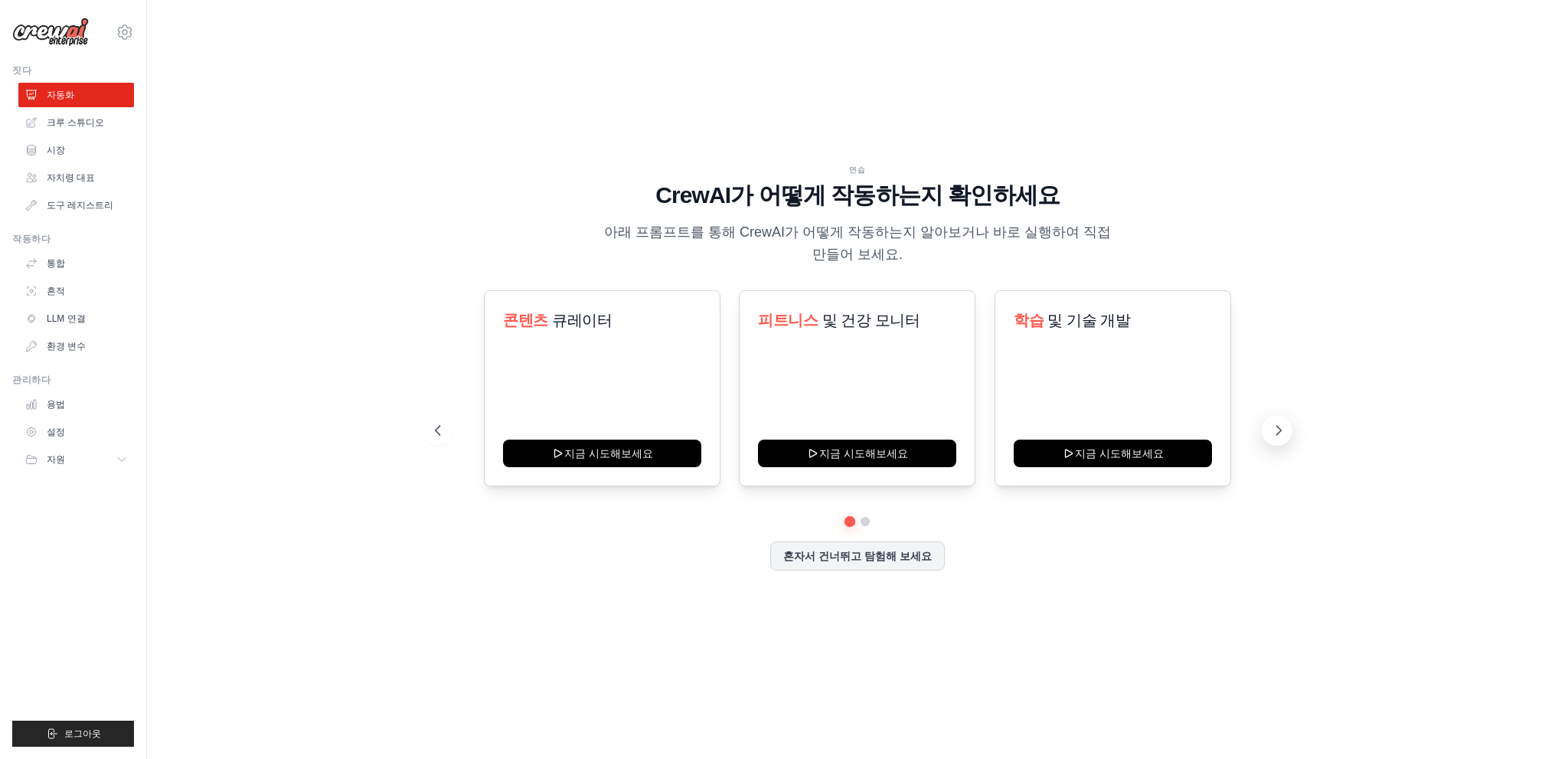
click at [1290, 423] on button at bounding box center [1277, 431] width 31 height 31
click at [1286, 430] on icon at bounding box center [1279, 431] width 15 height 15
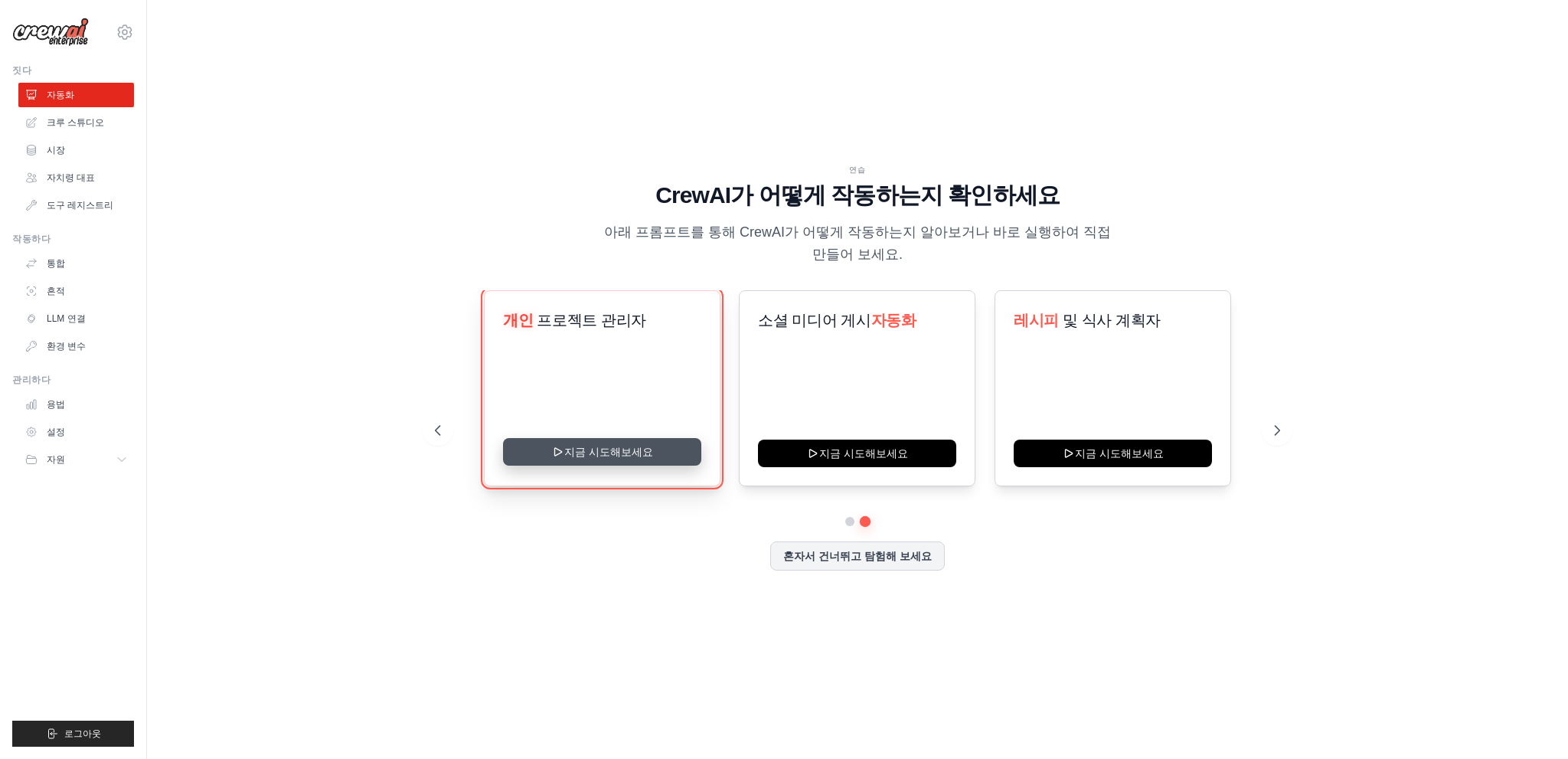
click at [611, 446] on button "지금 시도해보세요" at bounding box center [602, 452] width 198 height 28
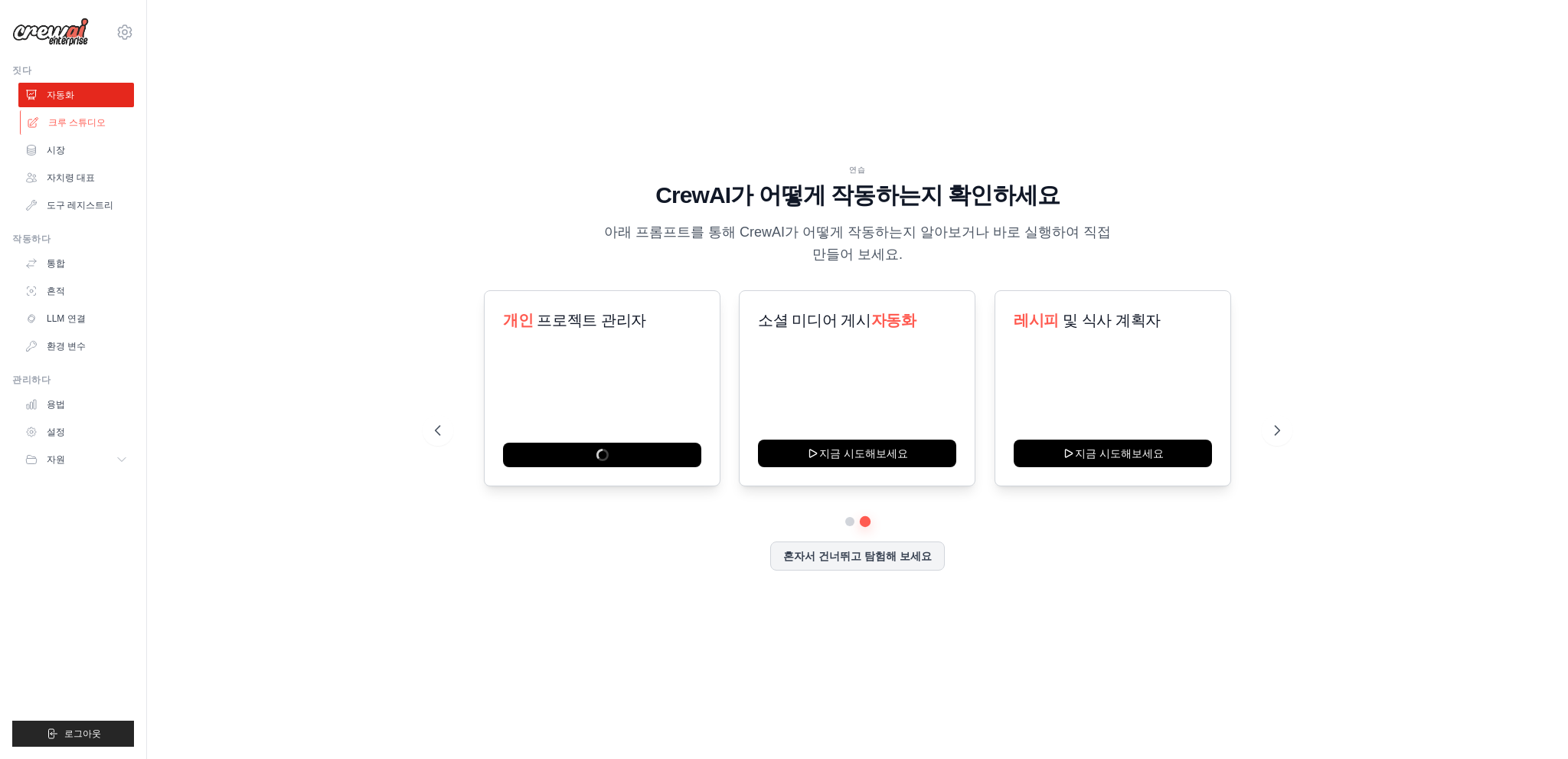
click at [71, 124] on font "크루 스튜디오" at bounding box center [77, 123] width 57 height 11
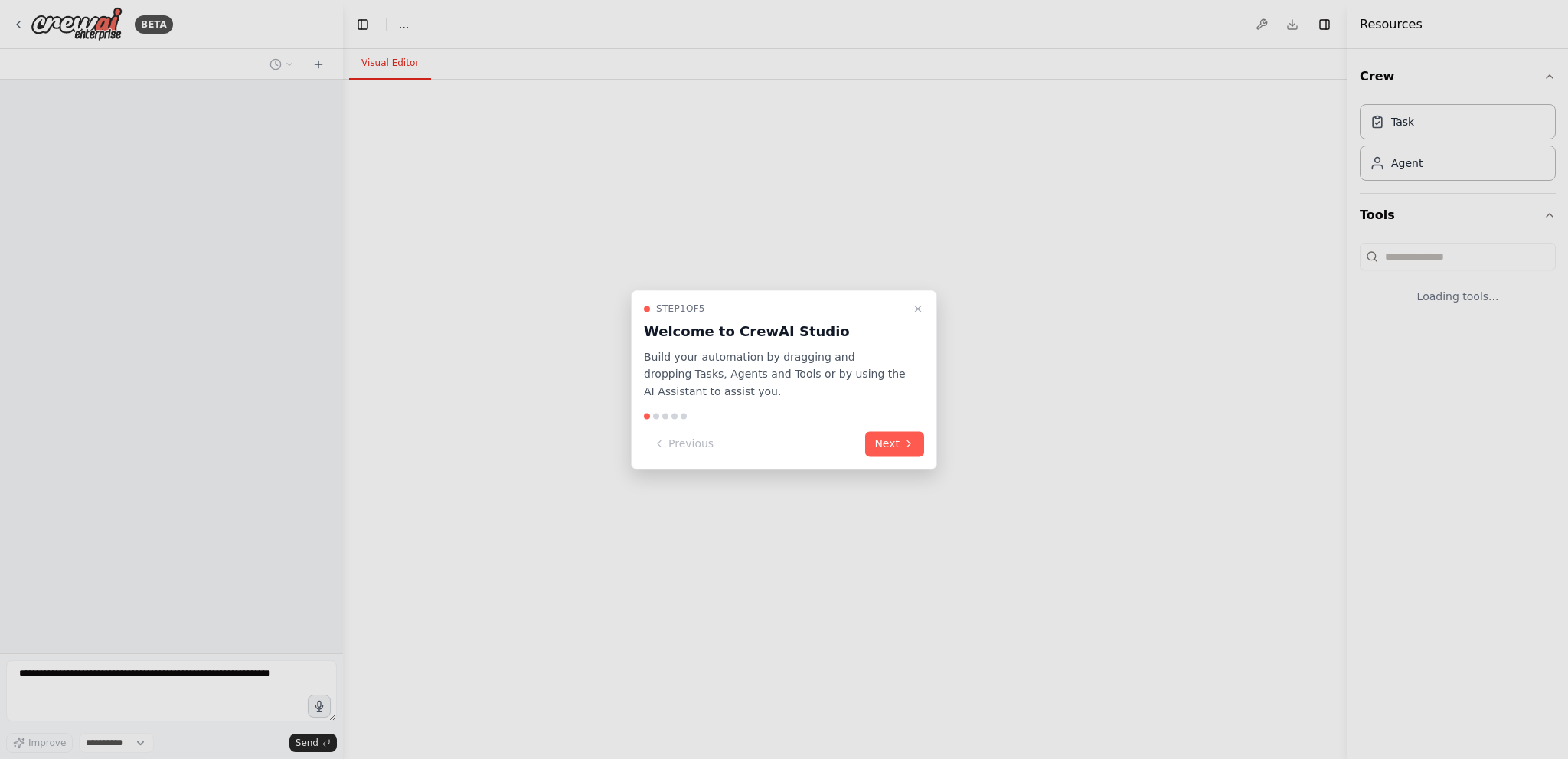
select select "****"
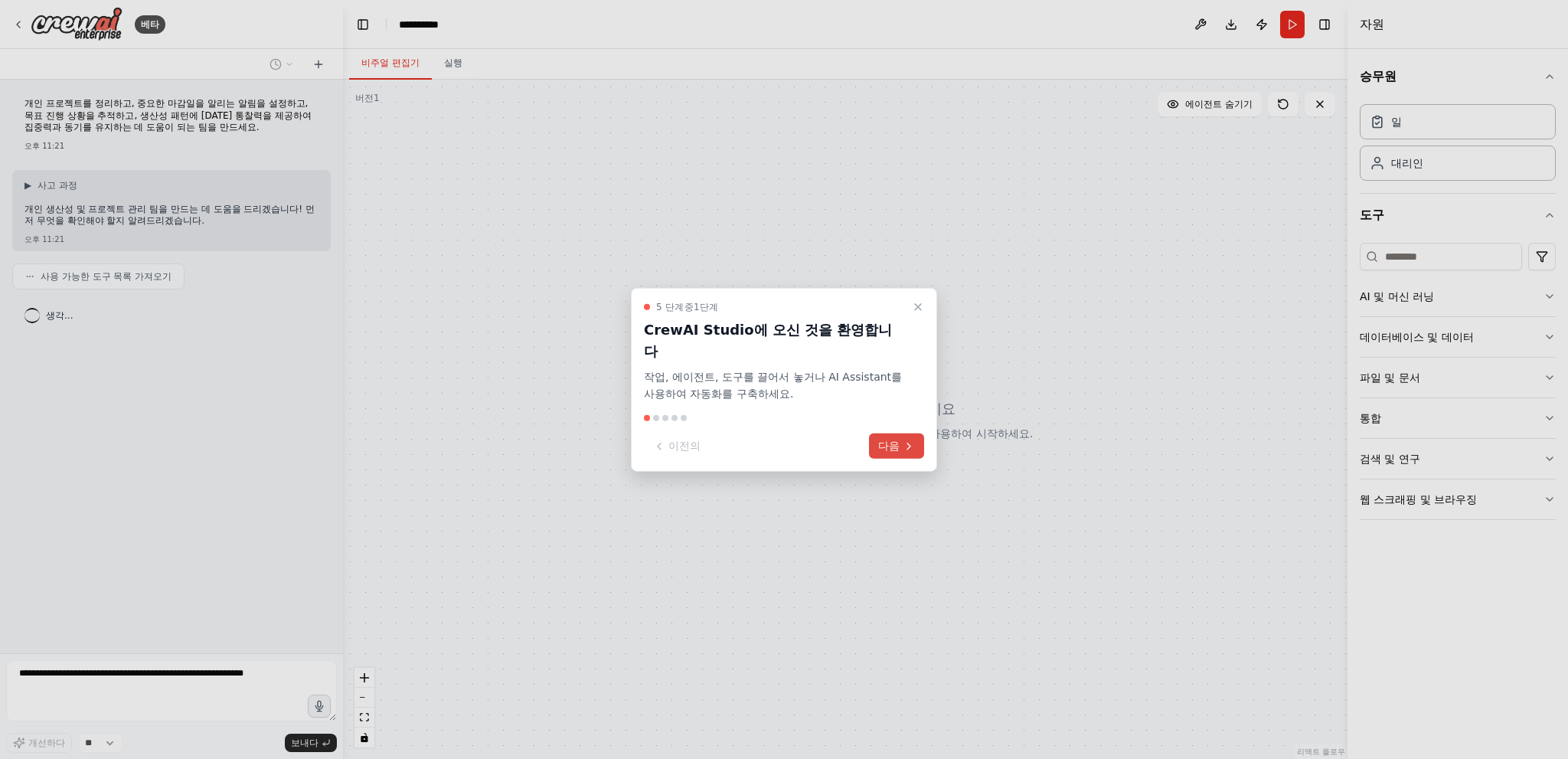
click at [888, 439] on font "다음" at bounding box center [889, 446] width 22 height 12
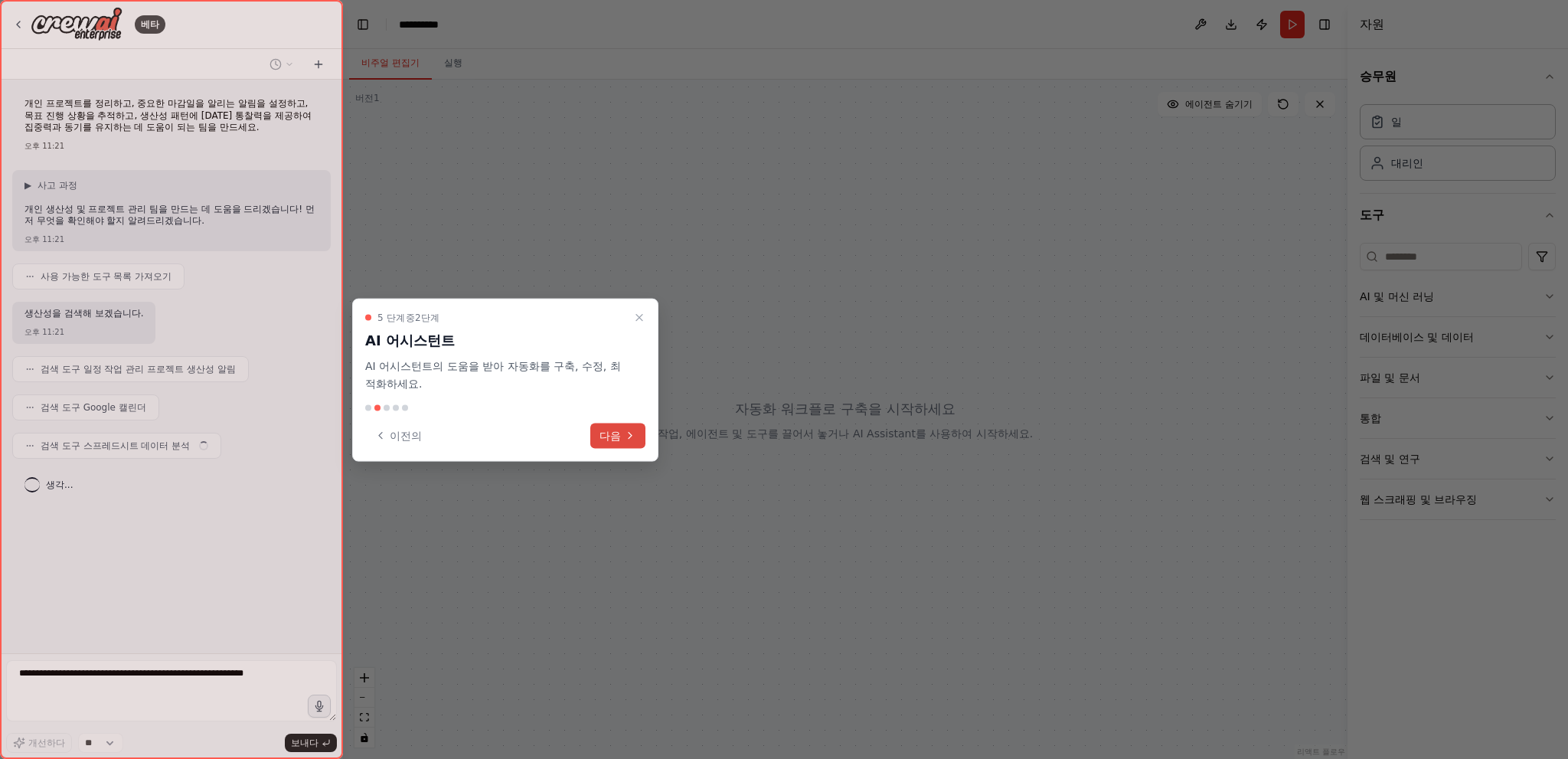
click at [631, 437] on icon at bounding box center [630, 436] width 12 height 12
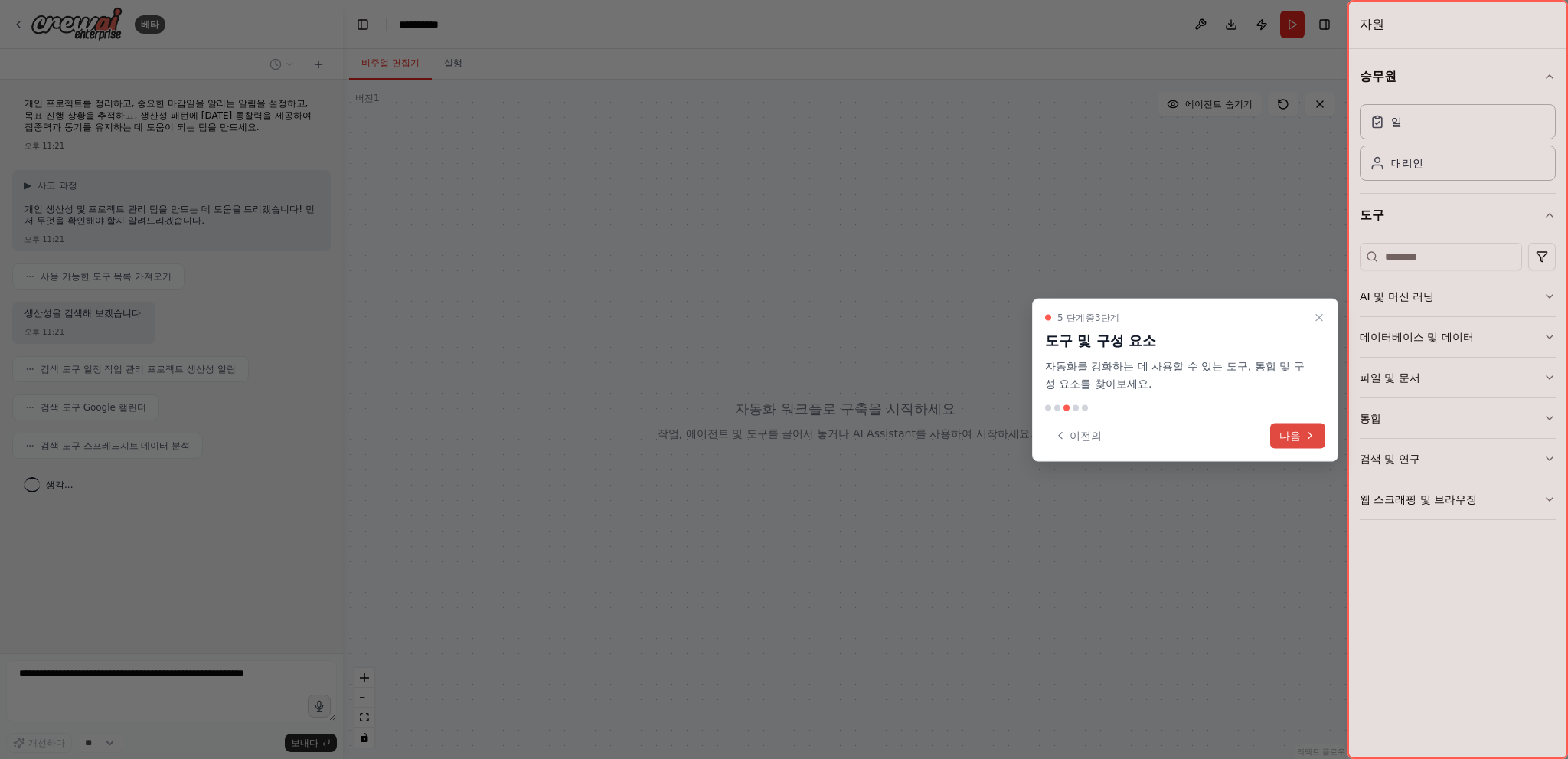
click at [1276, 431] on button "다음" at bounding box center [1297, 435] width 55 height 25
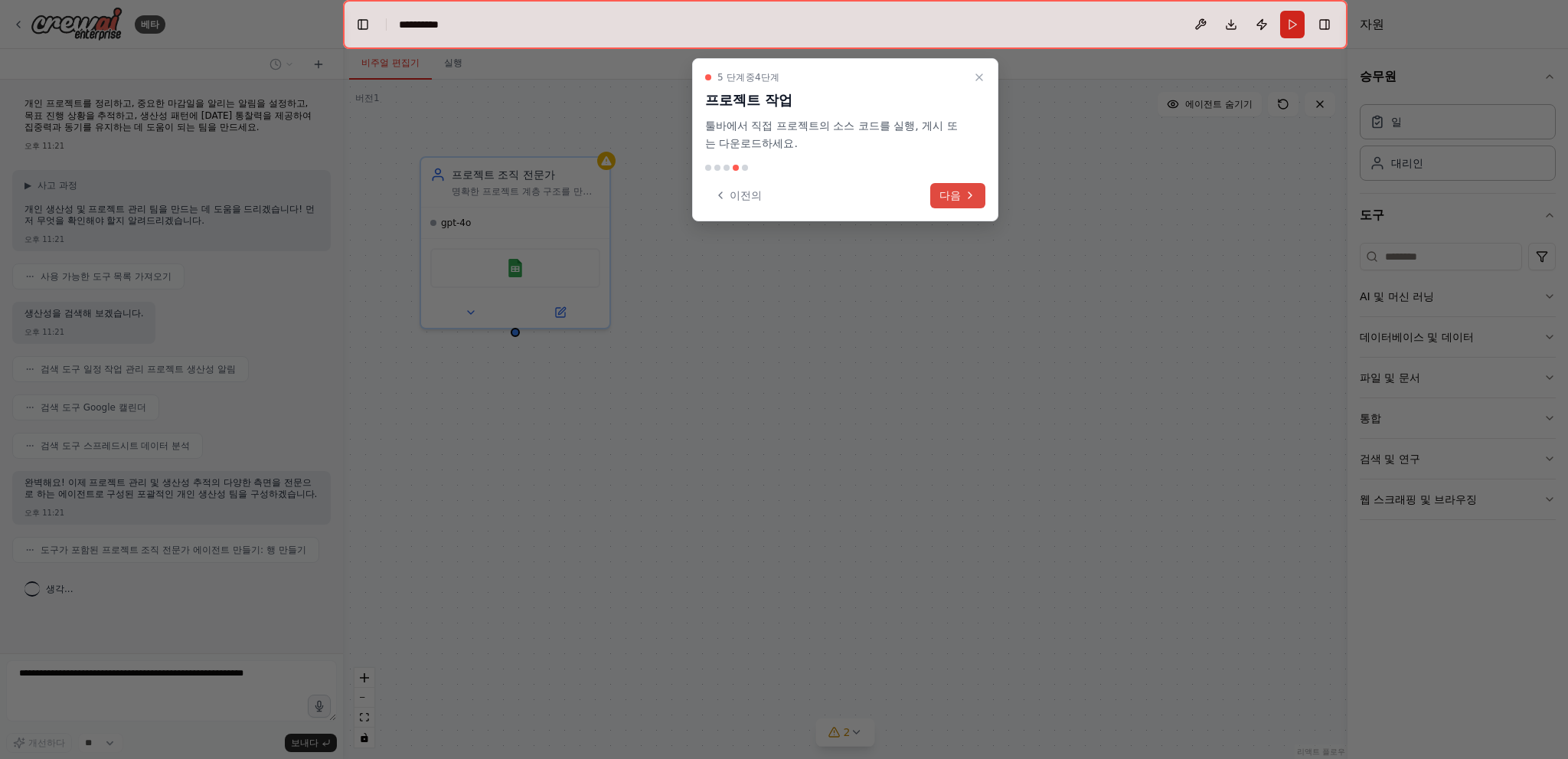
scroll to position [33, 0]
click at [934, 198] on button "다음" at bounding box center [957, 195] width 55 height 25
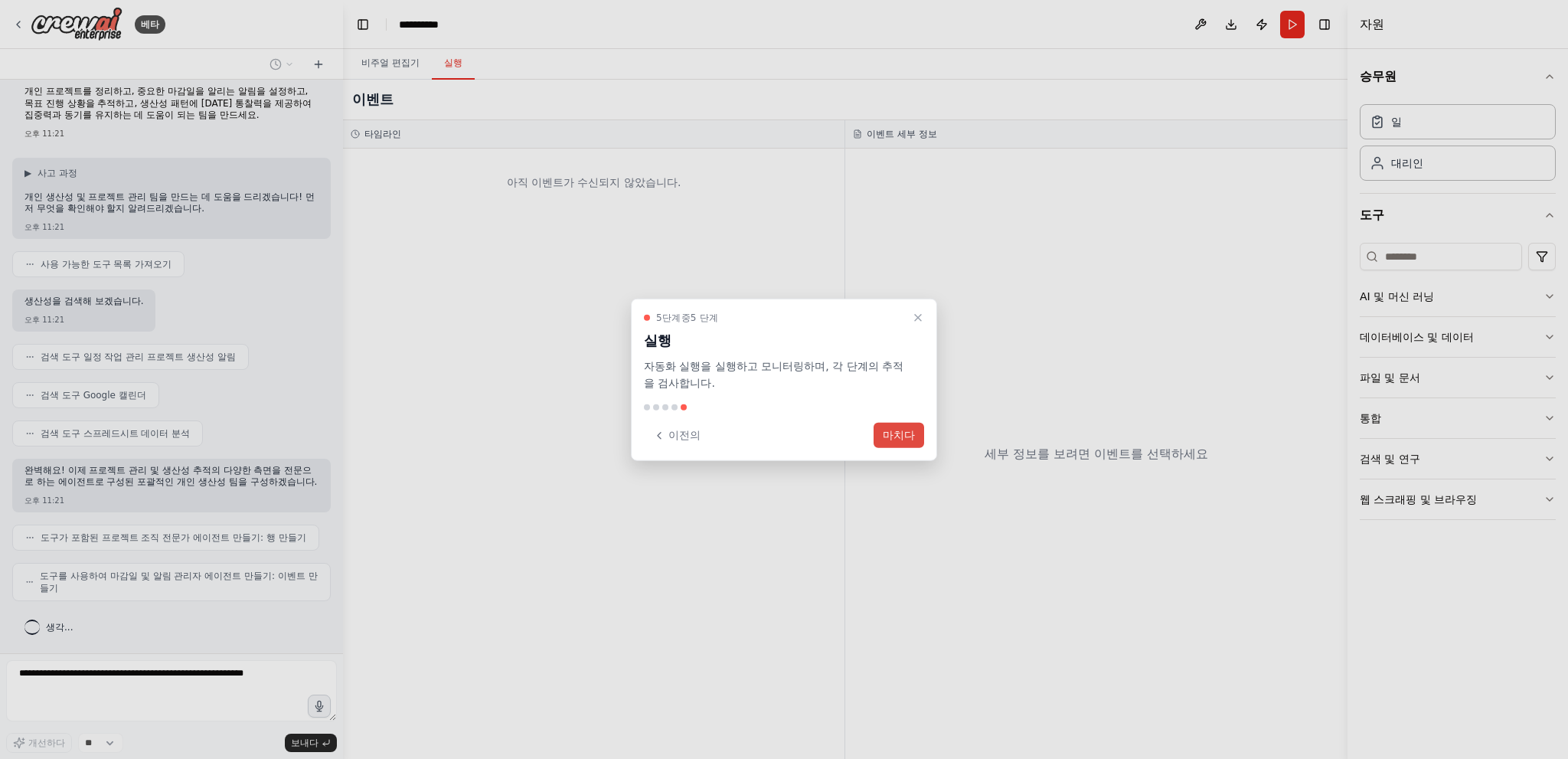
click at [902, 435] on font "마치다" at bounding box center [899, 435] width 32 height 12
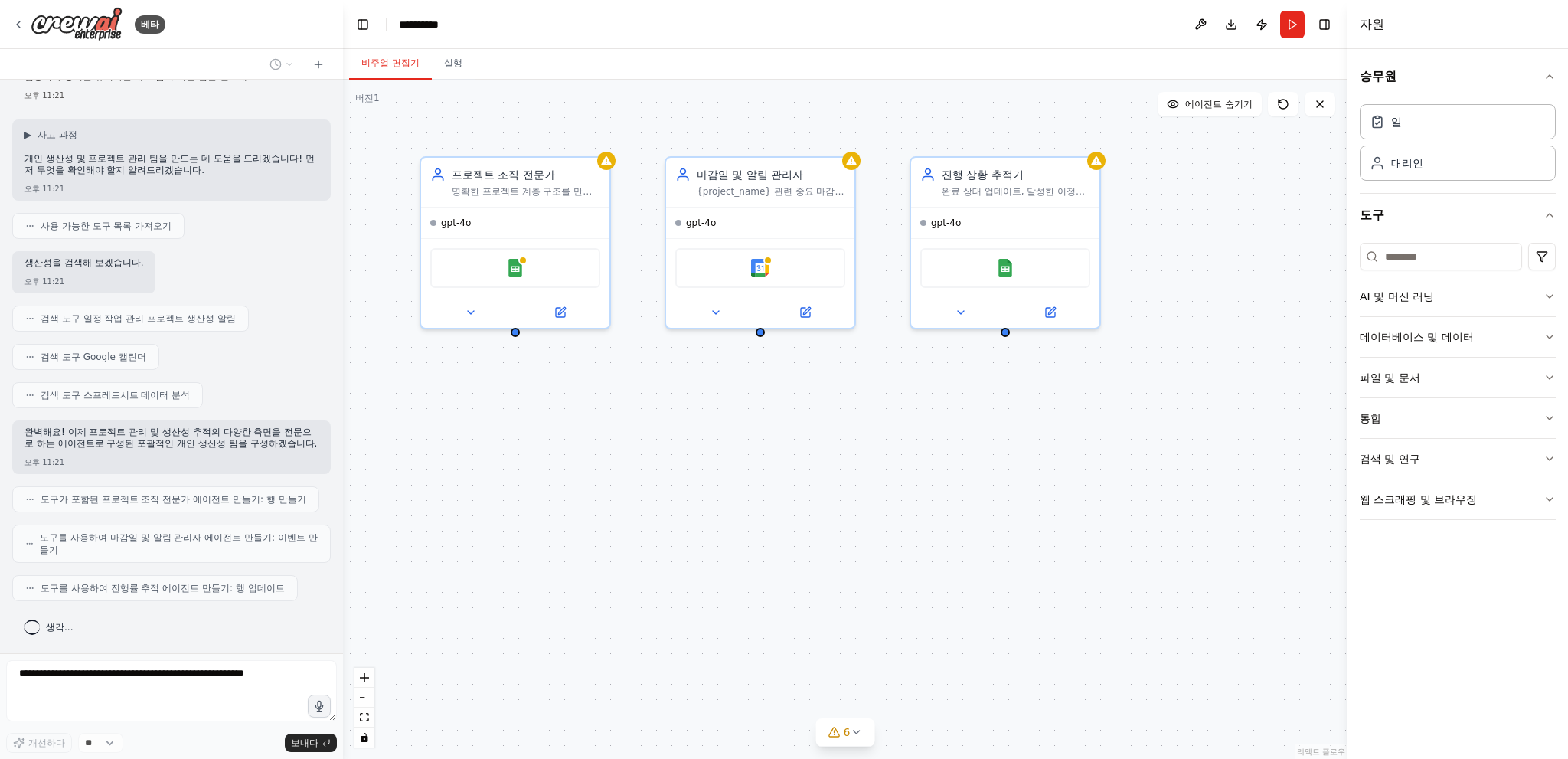
scroll to position [83, 0]
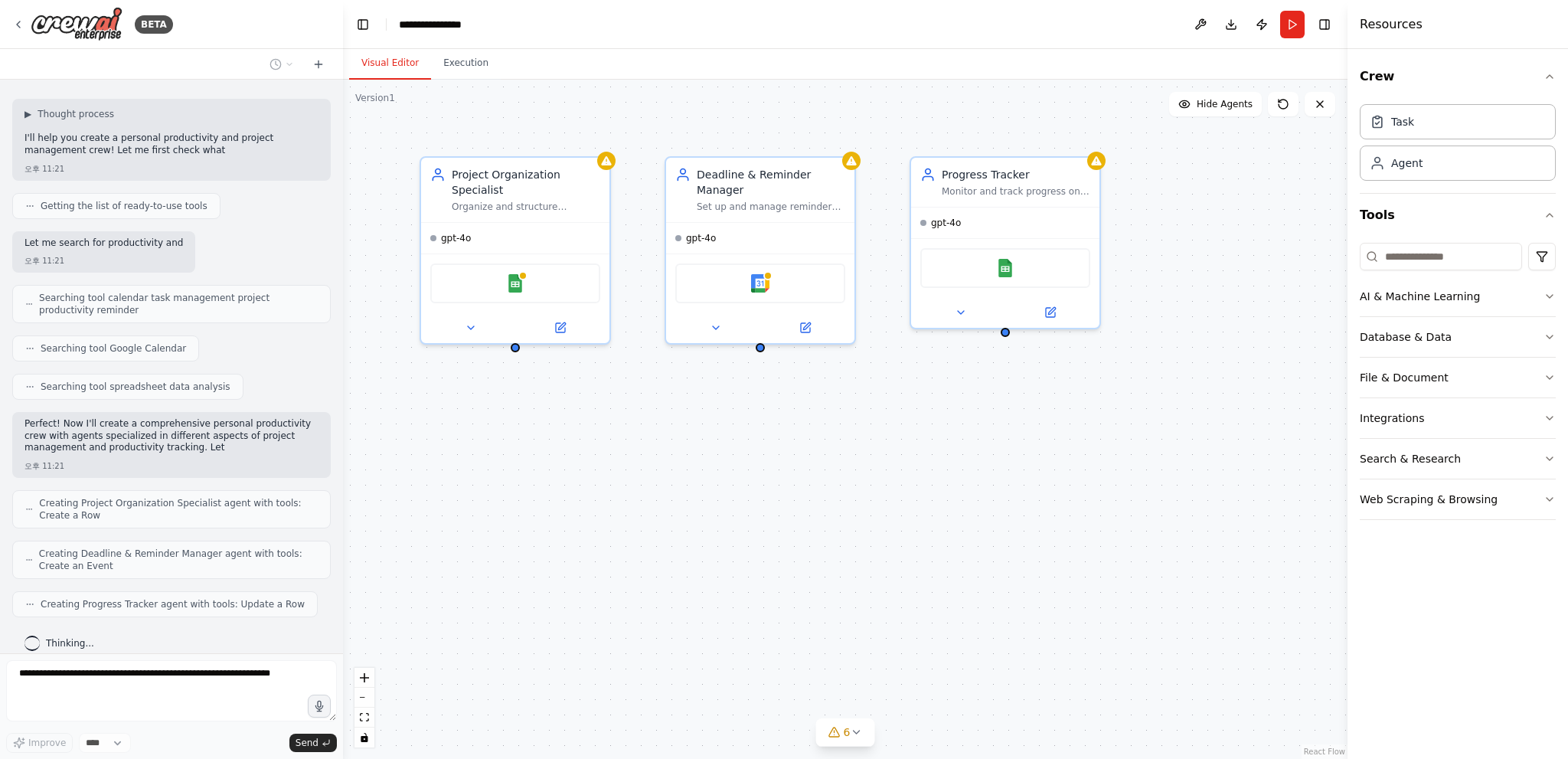
click at [1255, 164] on div "Project Organization Specialist Organize and structure personal projects by cre…" at bounding box center [845, 419] width 1005 height 679
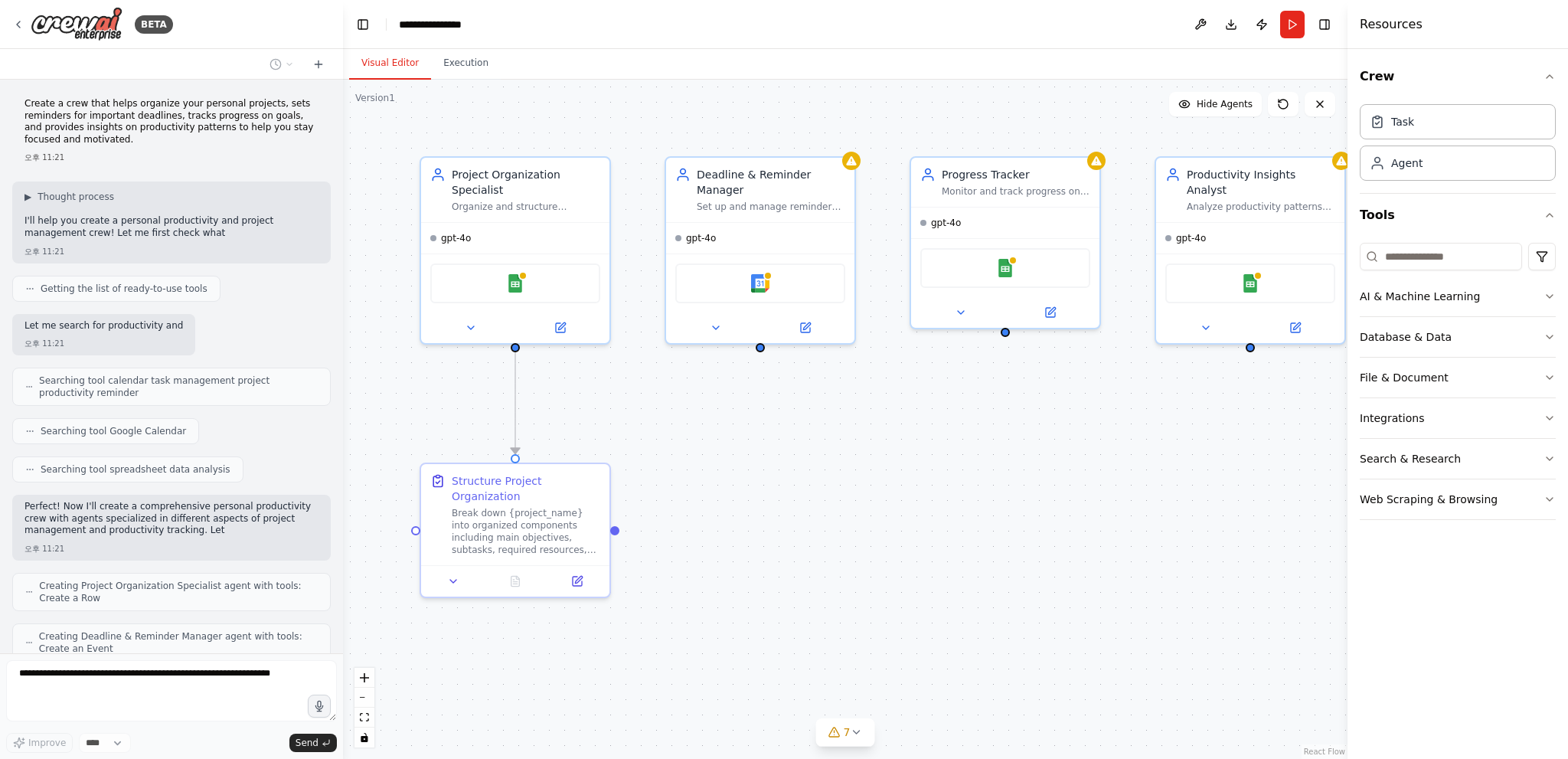
scroll to position [275, 0]
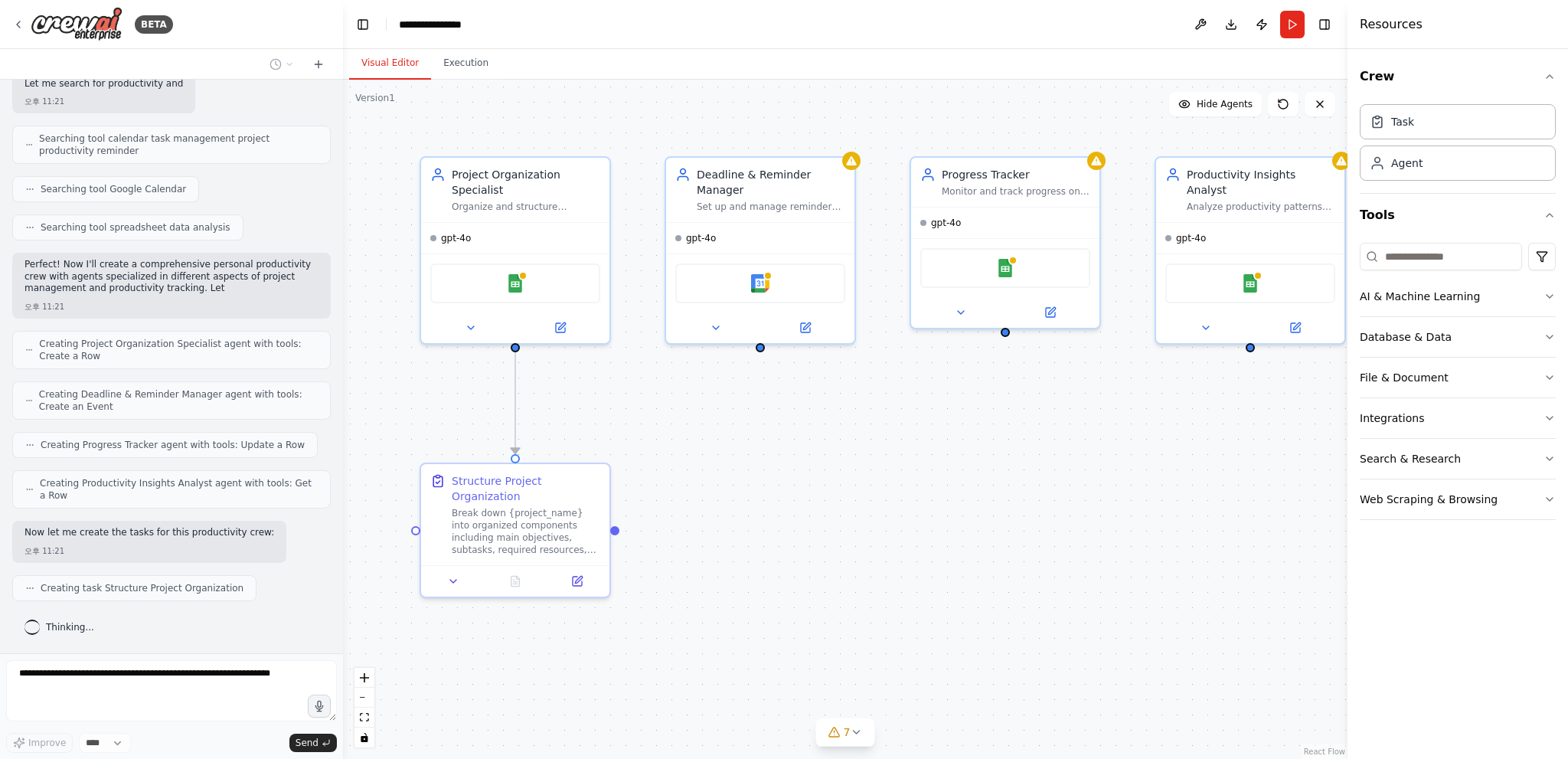
click at [79, 136] on div "Create a crew that helps organize your personal projects, sets reminders for im…" at bounding box center [171, 366] width 343 height 574
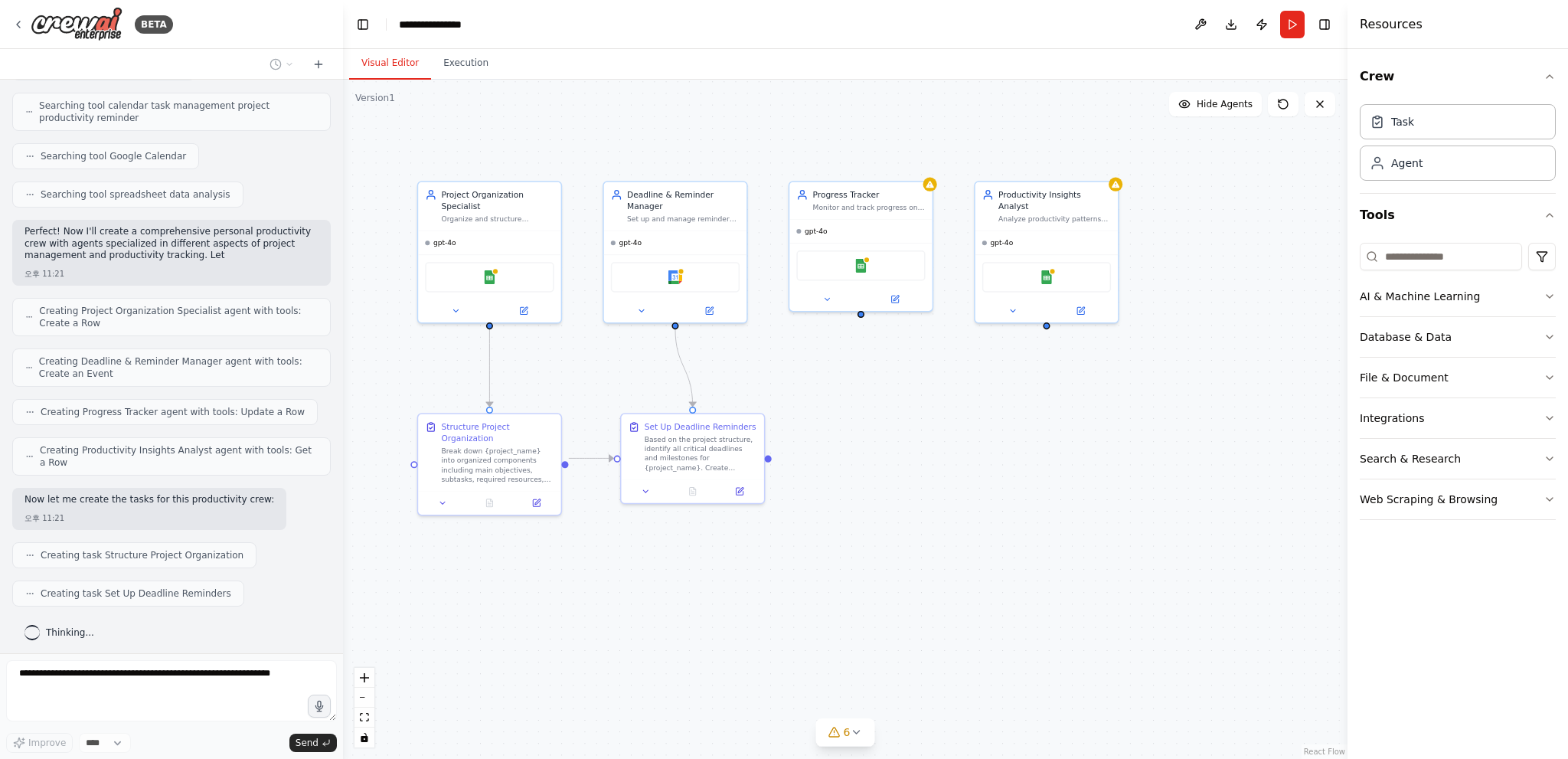
drag, startPoint x: 1005, startPoint y: 413, endPoint x: 904, endPoint y: 418, distance: 101.1
click at [904, 418] on div ".deletable-edge-delete-btn { width: 20px; height: 20px; border: 0px solid #ffff…" at bounding box center [845, 419] width 1005 height 679
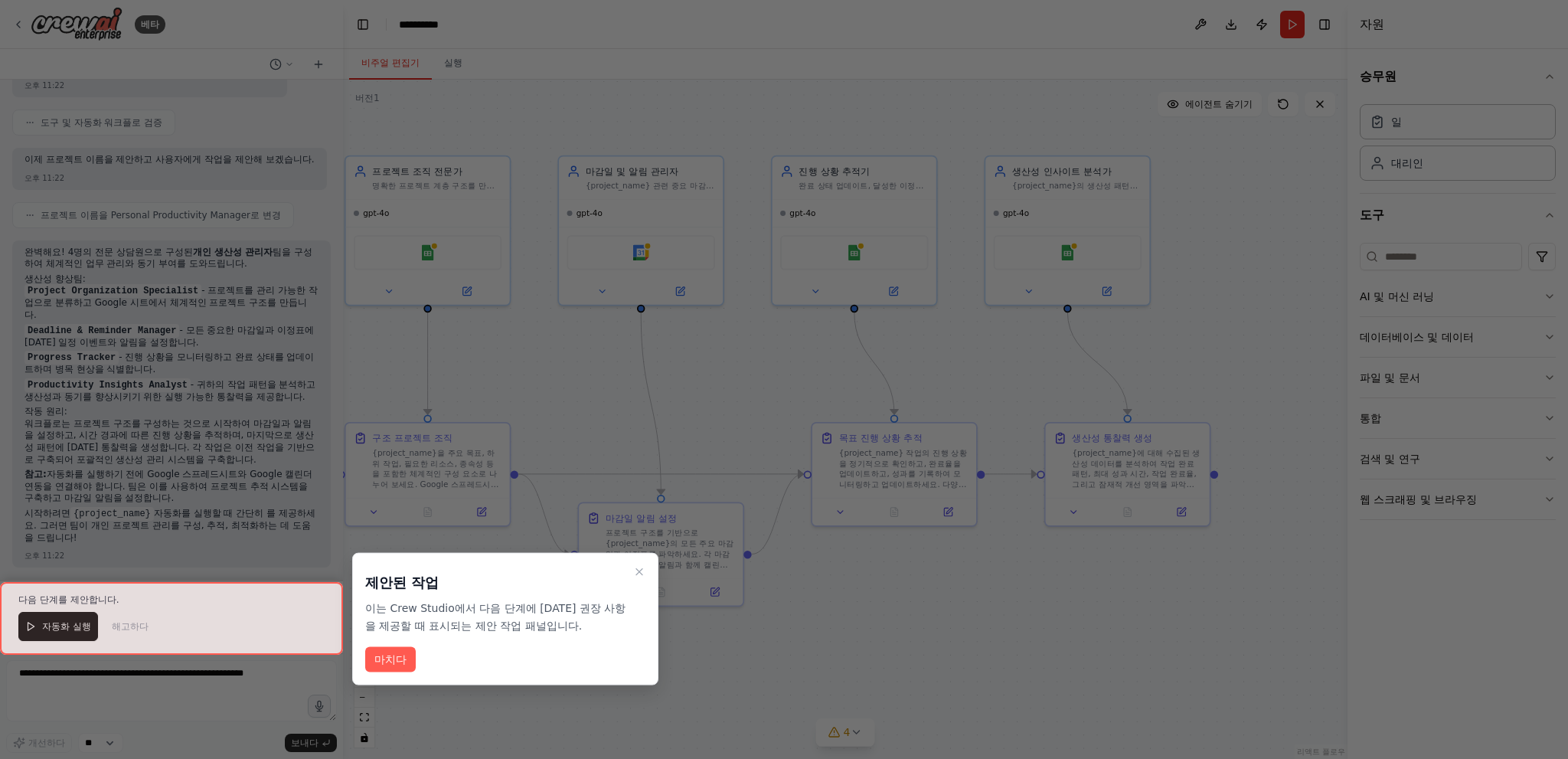
scroll to position [896, 0]
click at [393, 663] on font "마치다" at bounding box center [390, 659] width 32 height 12
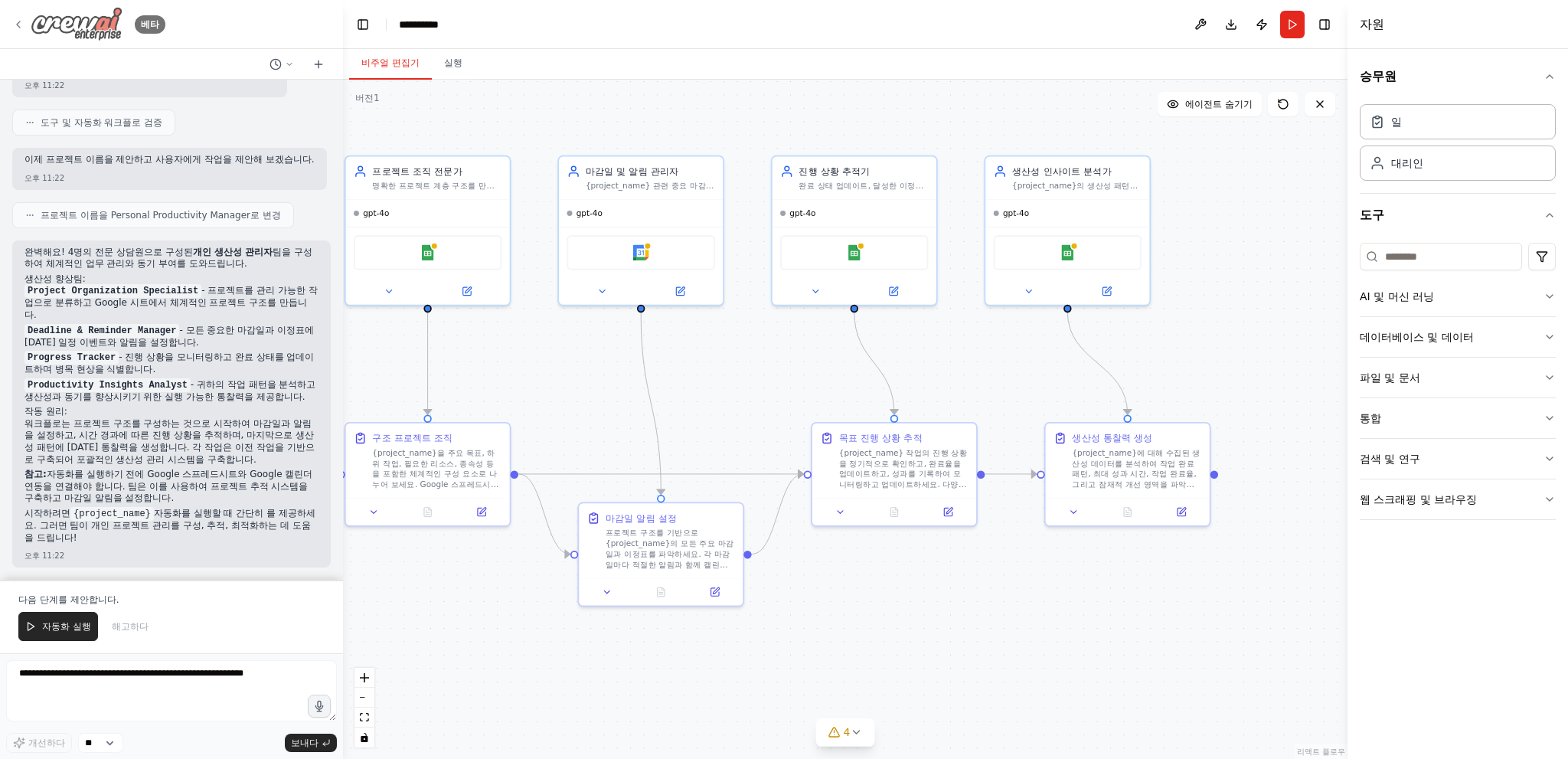
click at [19, 19] on icon at bounding box center [19, 25] width 12 height 12
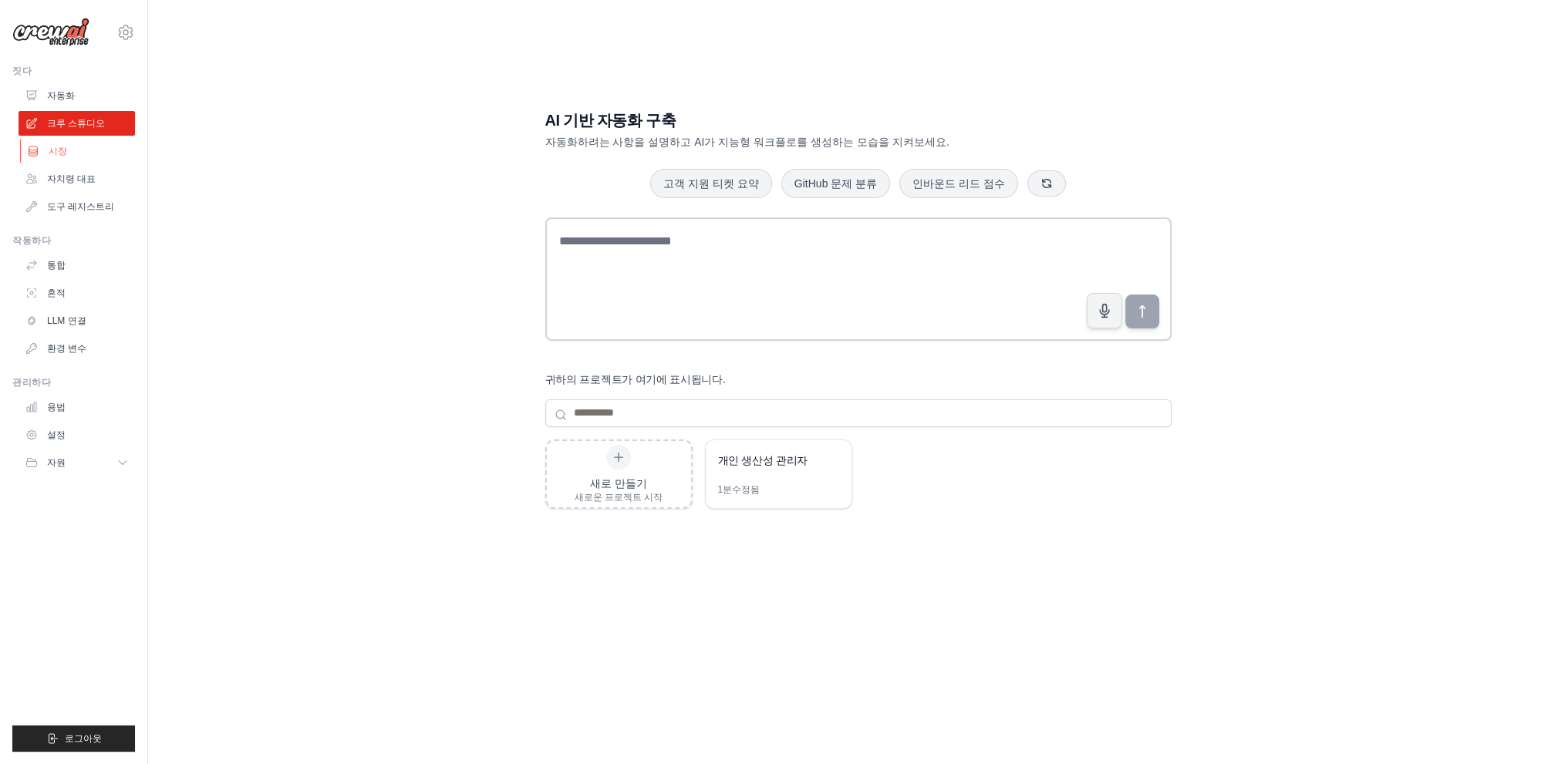
click at [60, 155] on font "시장" at bounding box center [58, 152] width 19 height 11
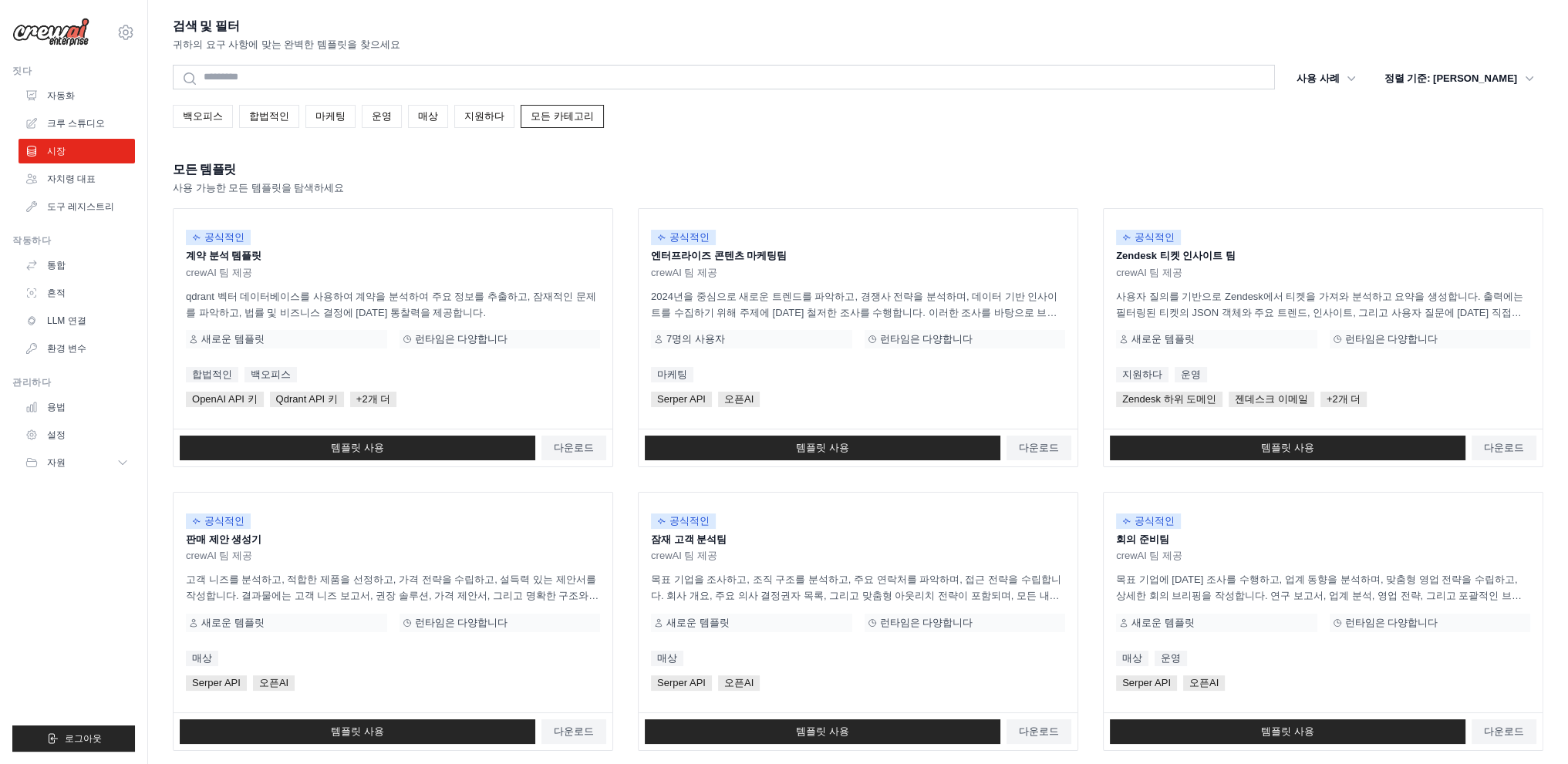
click at [96, 194] on ul "자동화 크루 스튜디오 시장 자치령 대표 도구 레지스트리" at bounding box center [77, 151] width 117 height 136
click at [96, 186] on link "자치령 대표" at bounding box center [79, 179] width 117 height 25
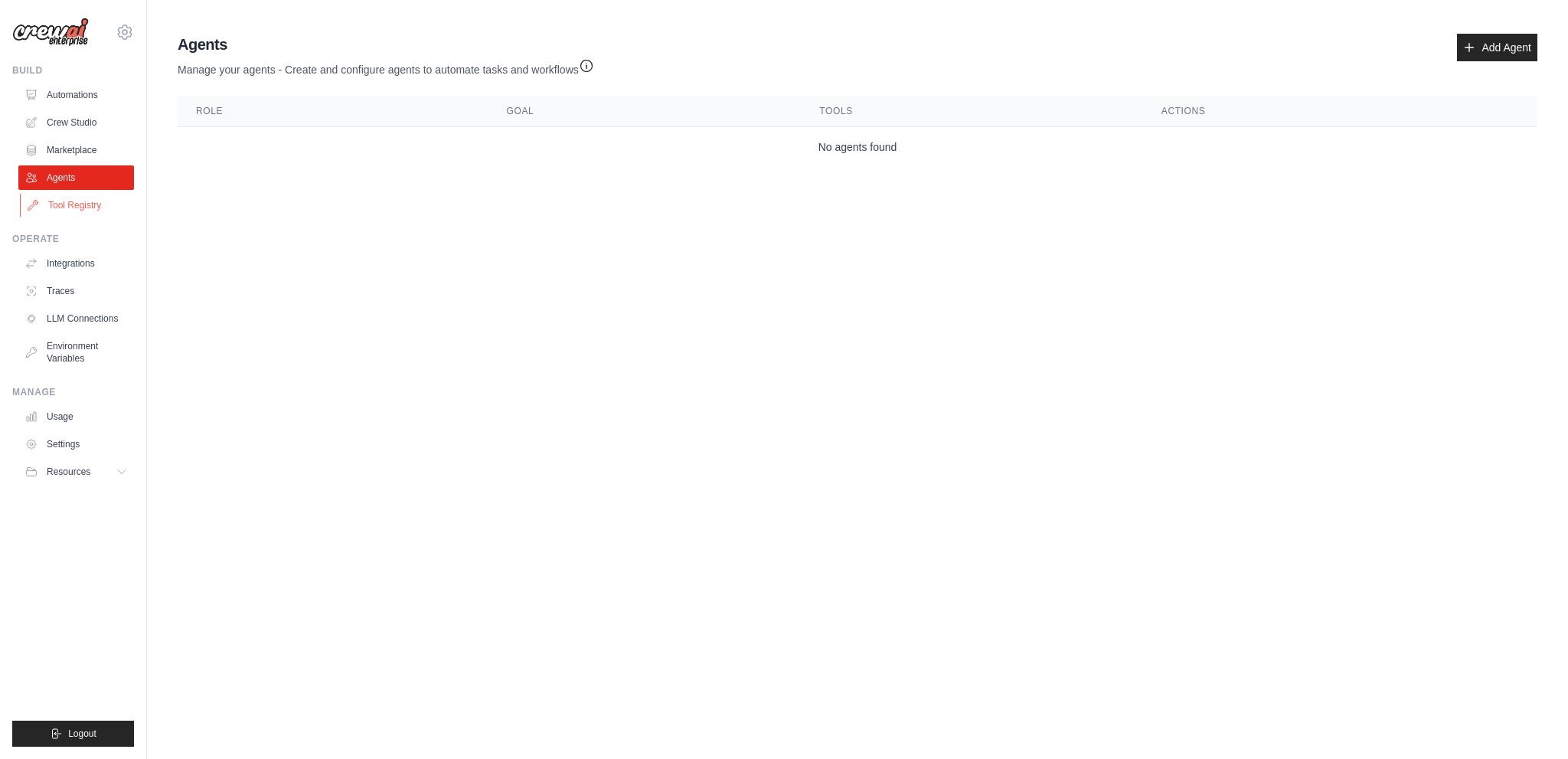
click at [86, 208] on link "Tool Registry" at bounding box center [78, 205] width 116 height 25
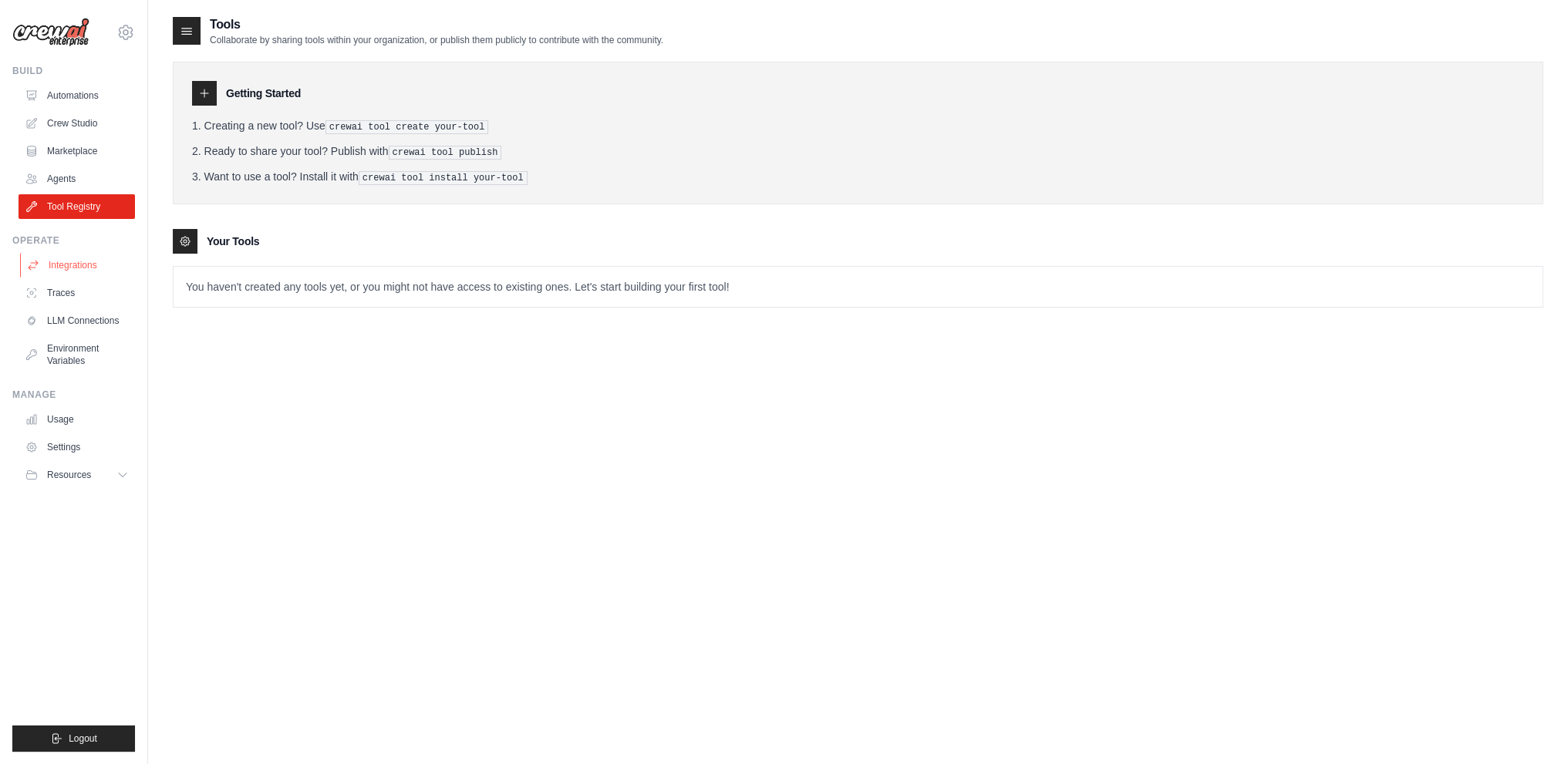
click at [74, 270] on link "Integrations" at bounding box center [79, 265] width 117 height 25
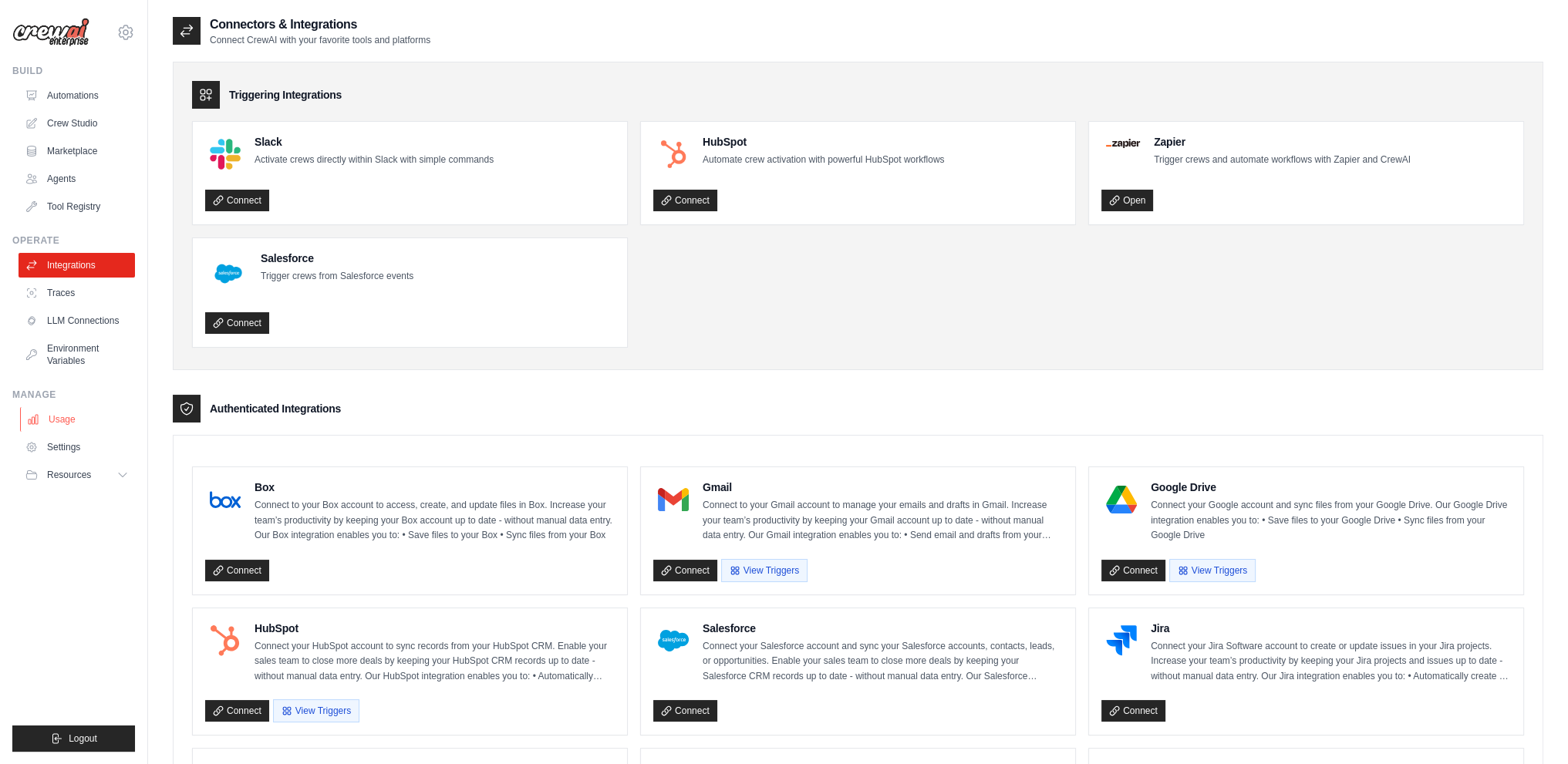
click at [47, 425] on link "Usage" at bounding box center [79, 420] width 117 height 25
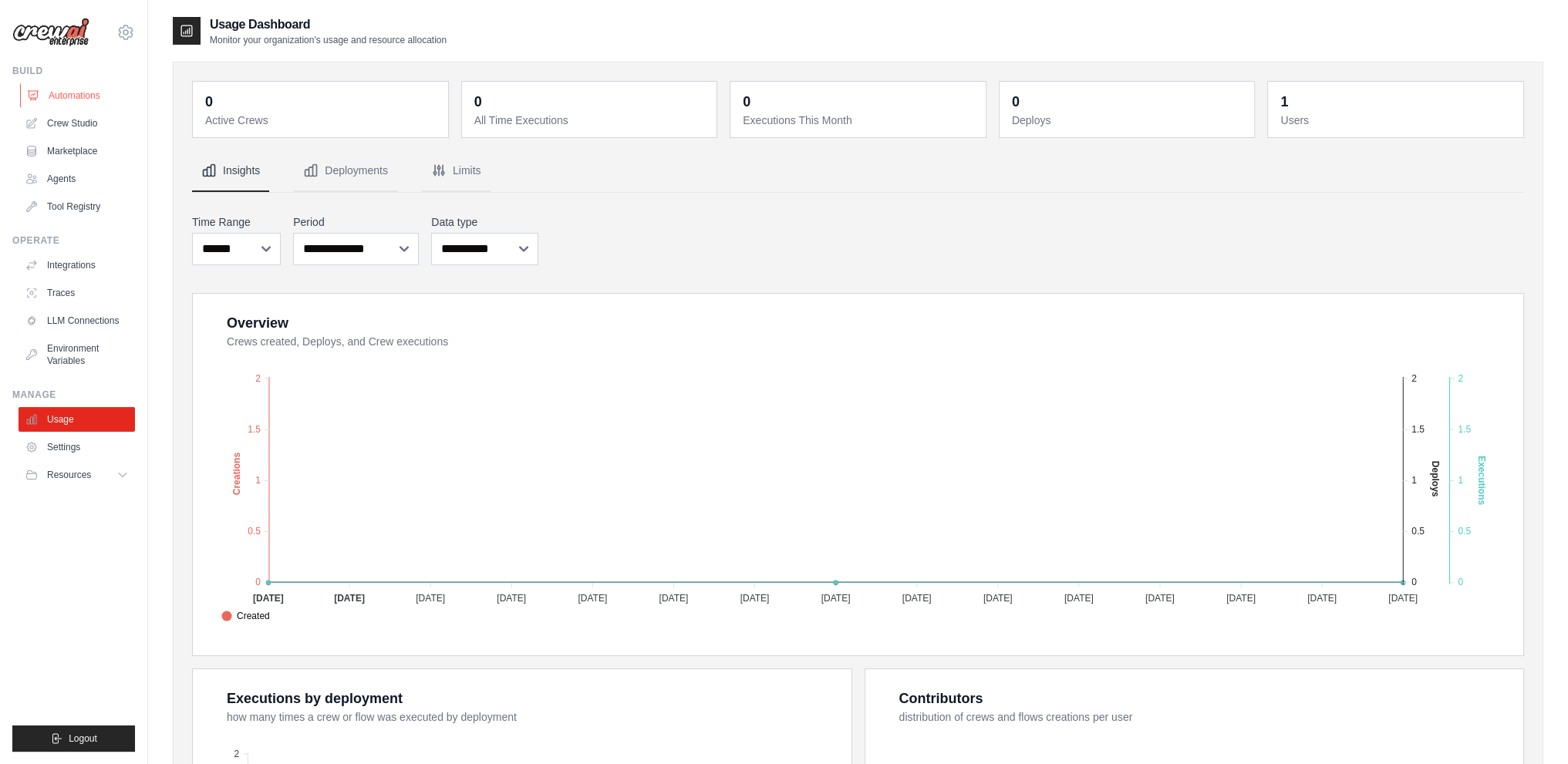
click at [61, 93] on link "Automations" at bounding box center [79, 96] width 117 height 25
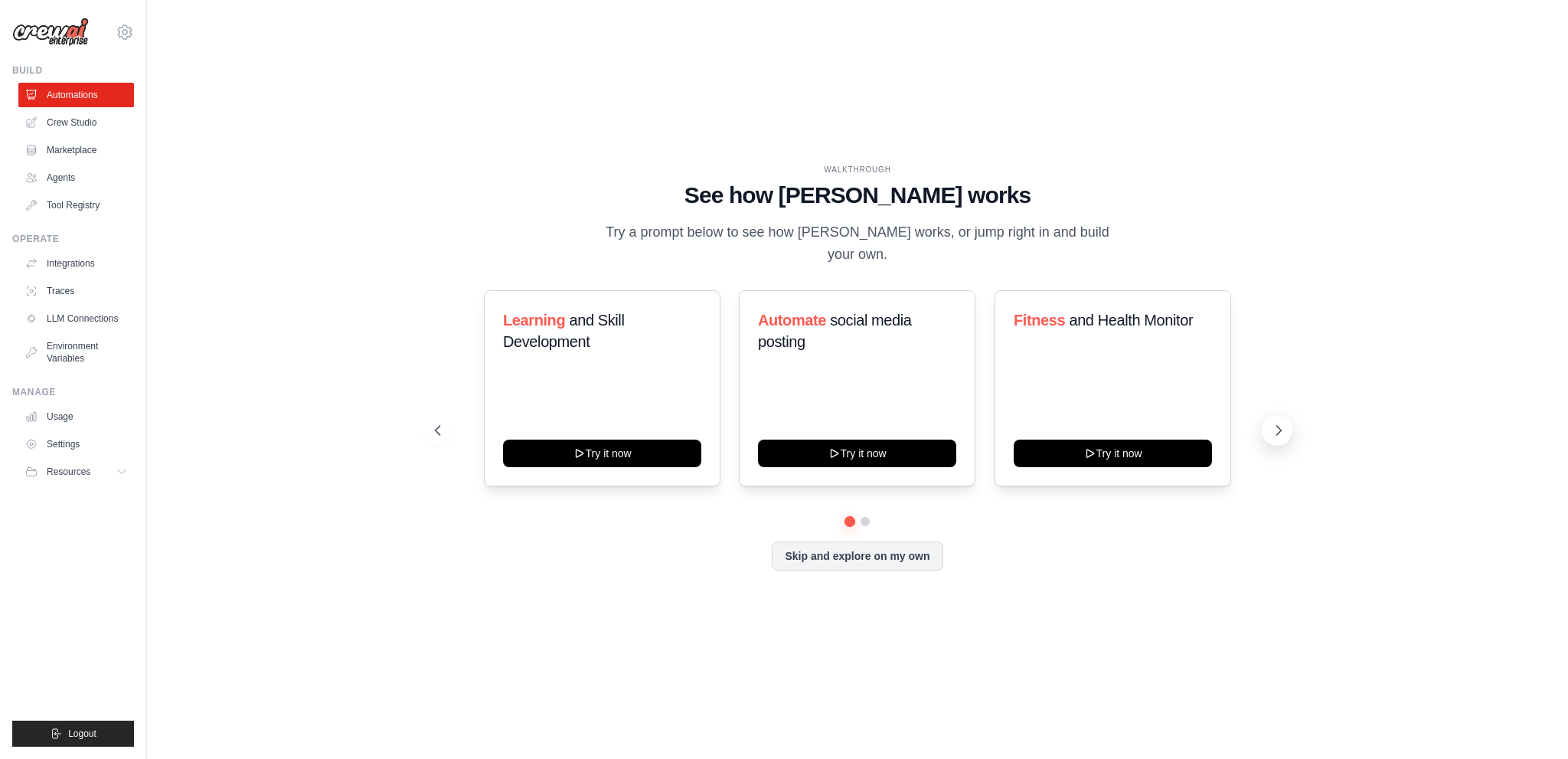
click at [1277, 436] on icon at bounding box center [1279, 431] width 15 height 15
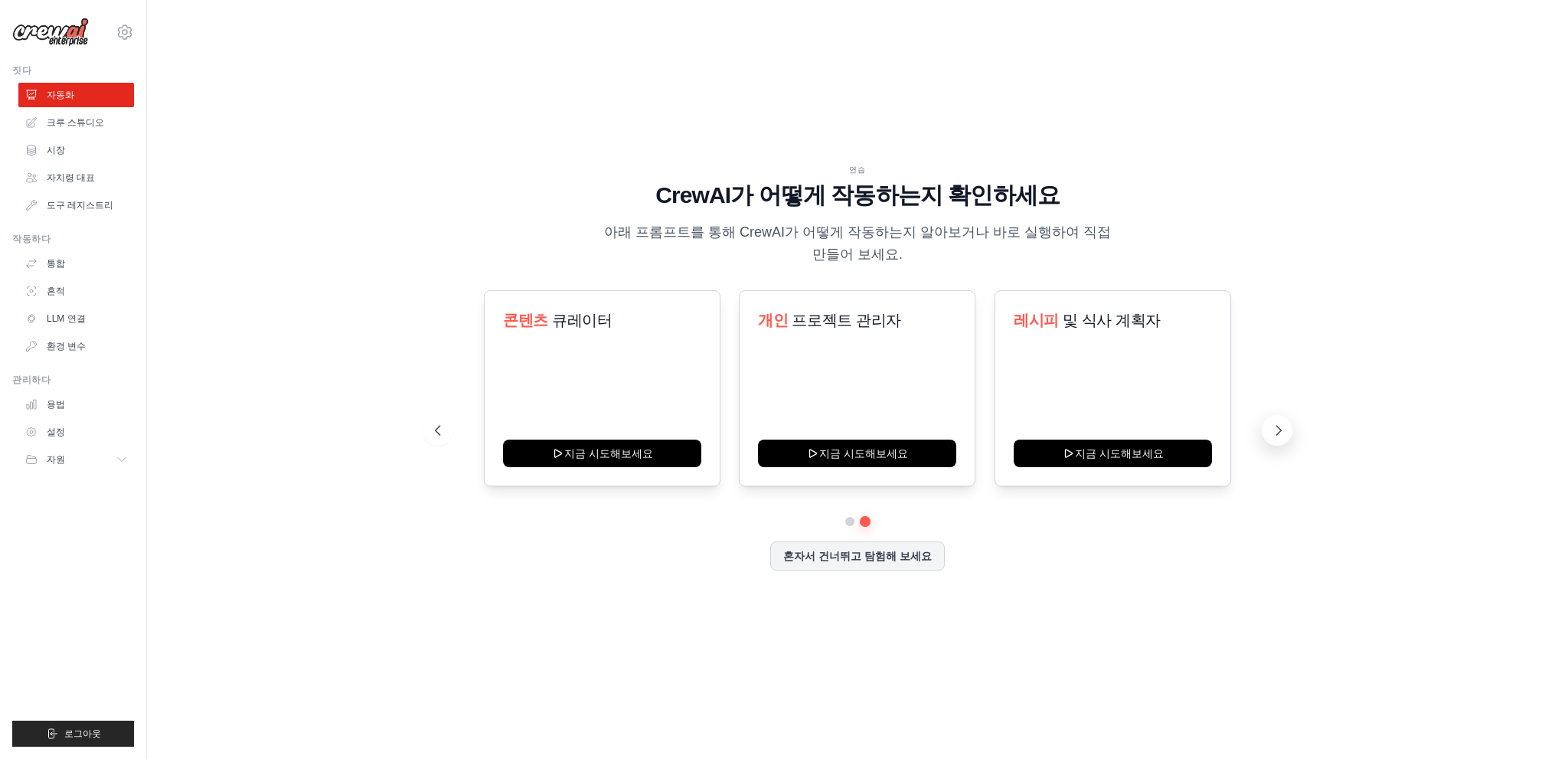
click at [1275, 433] on icon at bounding box center [1279, 431] width 15 height 15
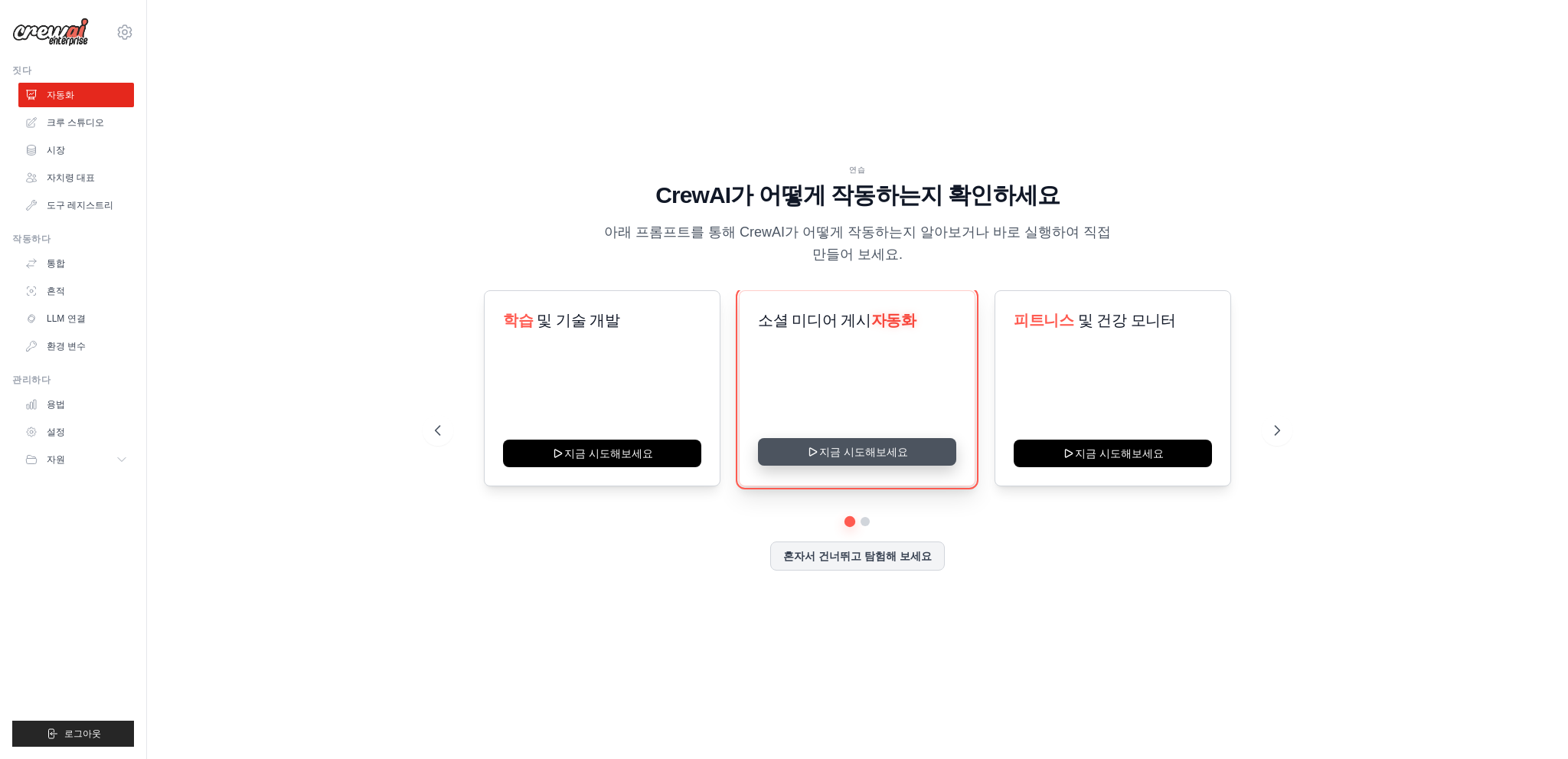
click at [833, 455] on button "지금 시도해보세요" at bounding box center [857, 452] width 198 height 28
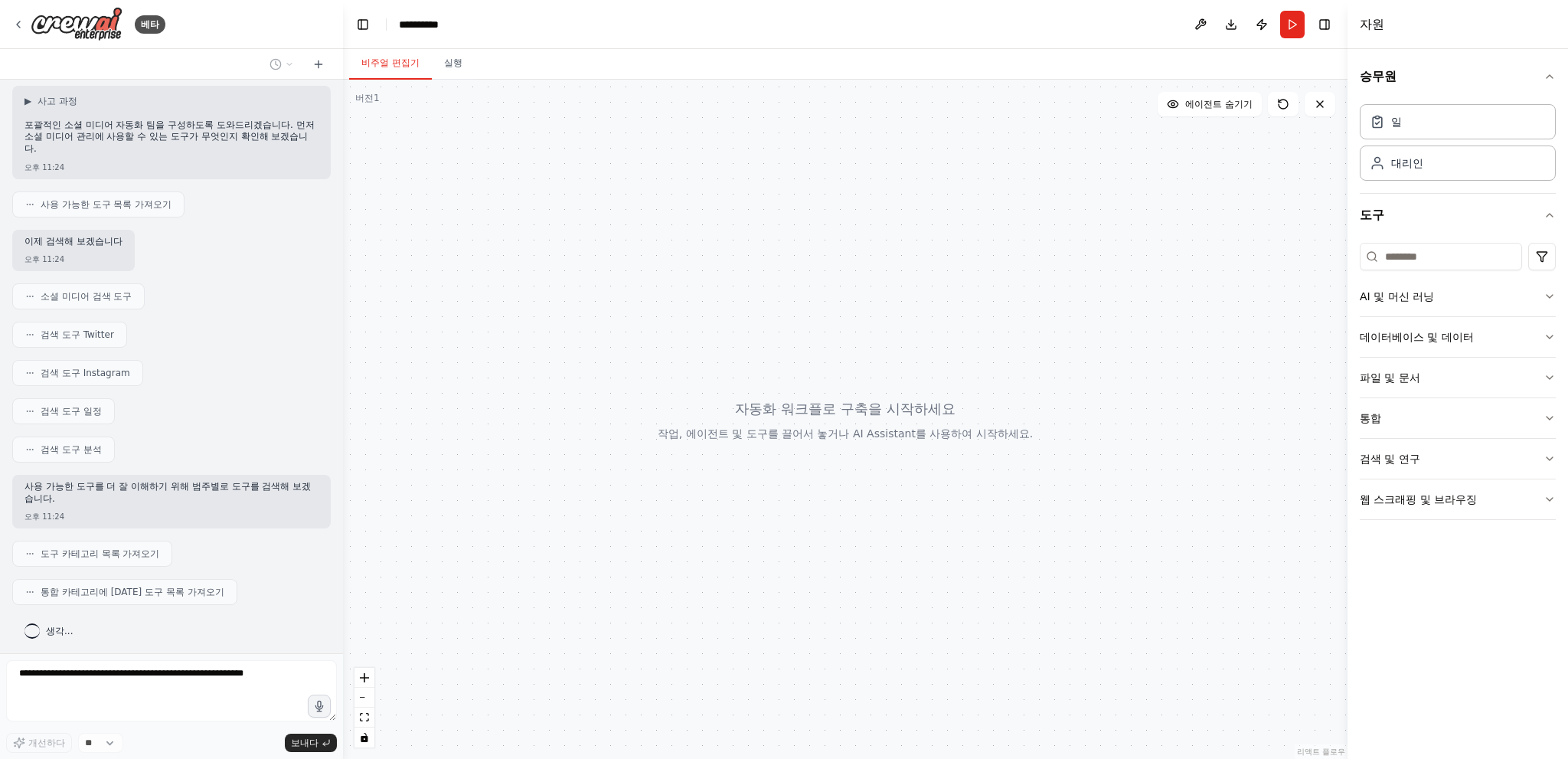
scroll to position [96, 0]
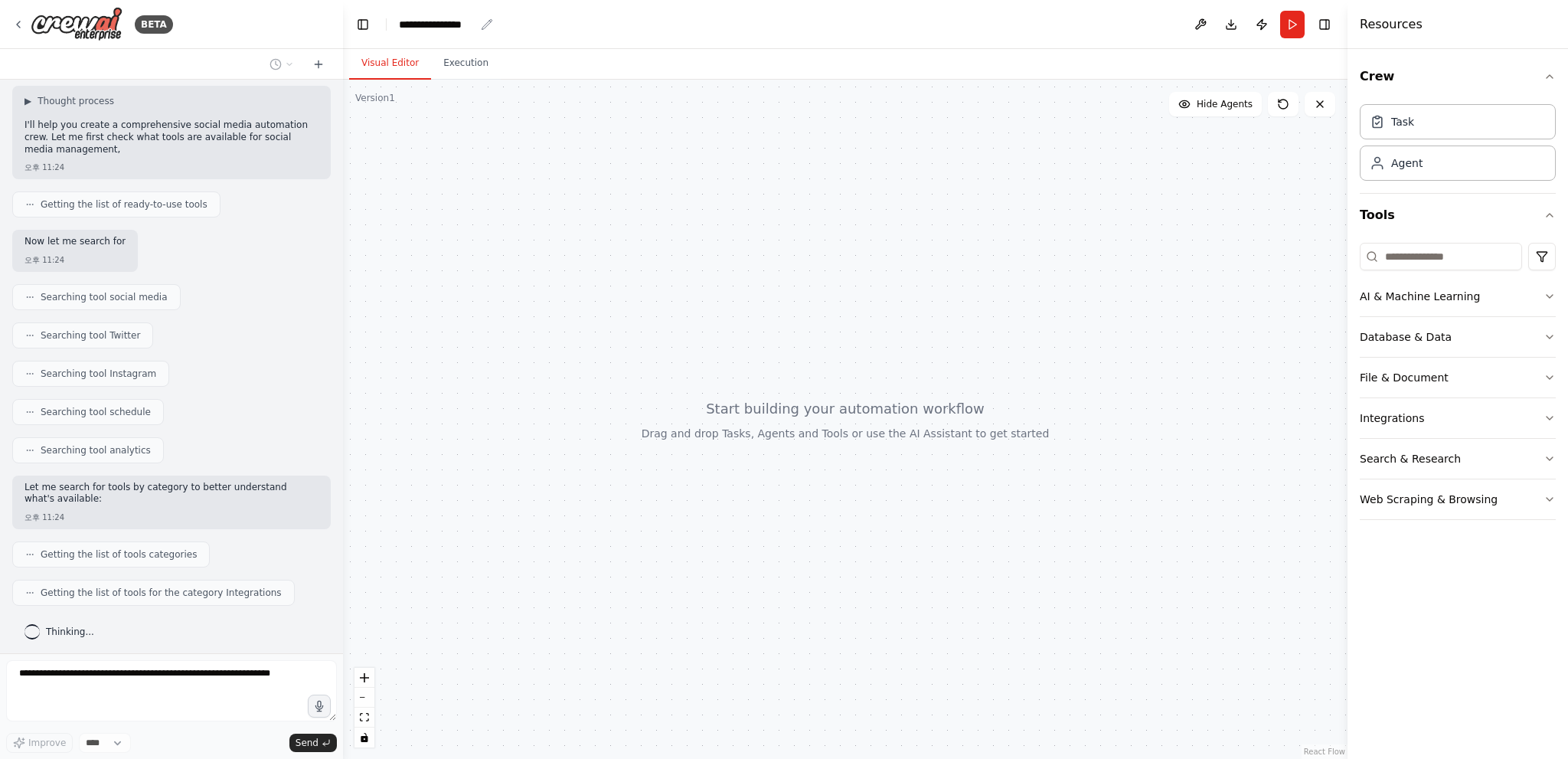
click at [421, 21] on div "**********" at bounding box center [437, 25] width 76 height 15
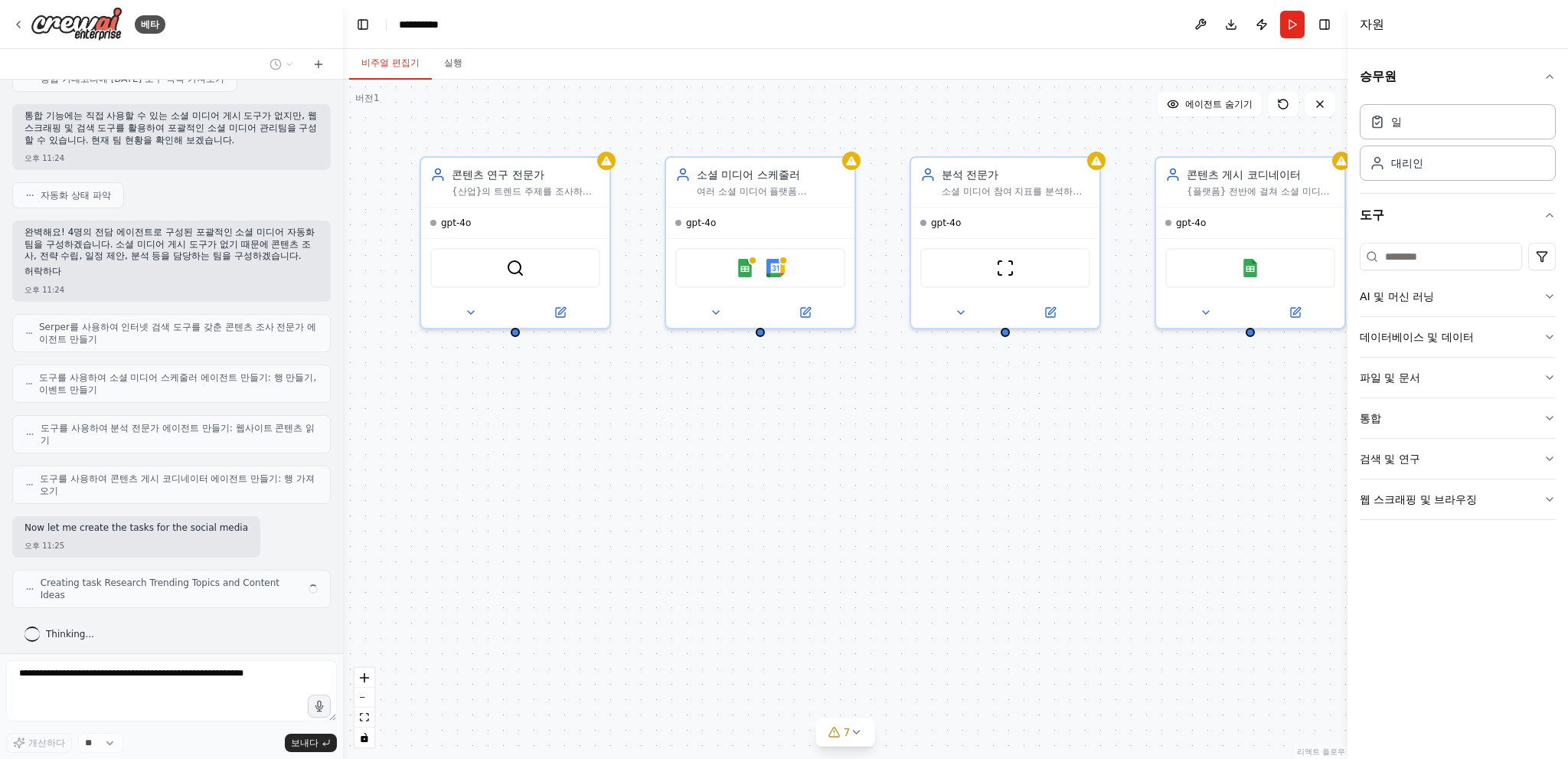
scroll to position [598, 0]
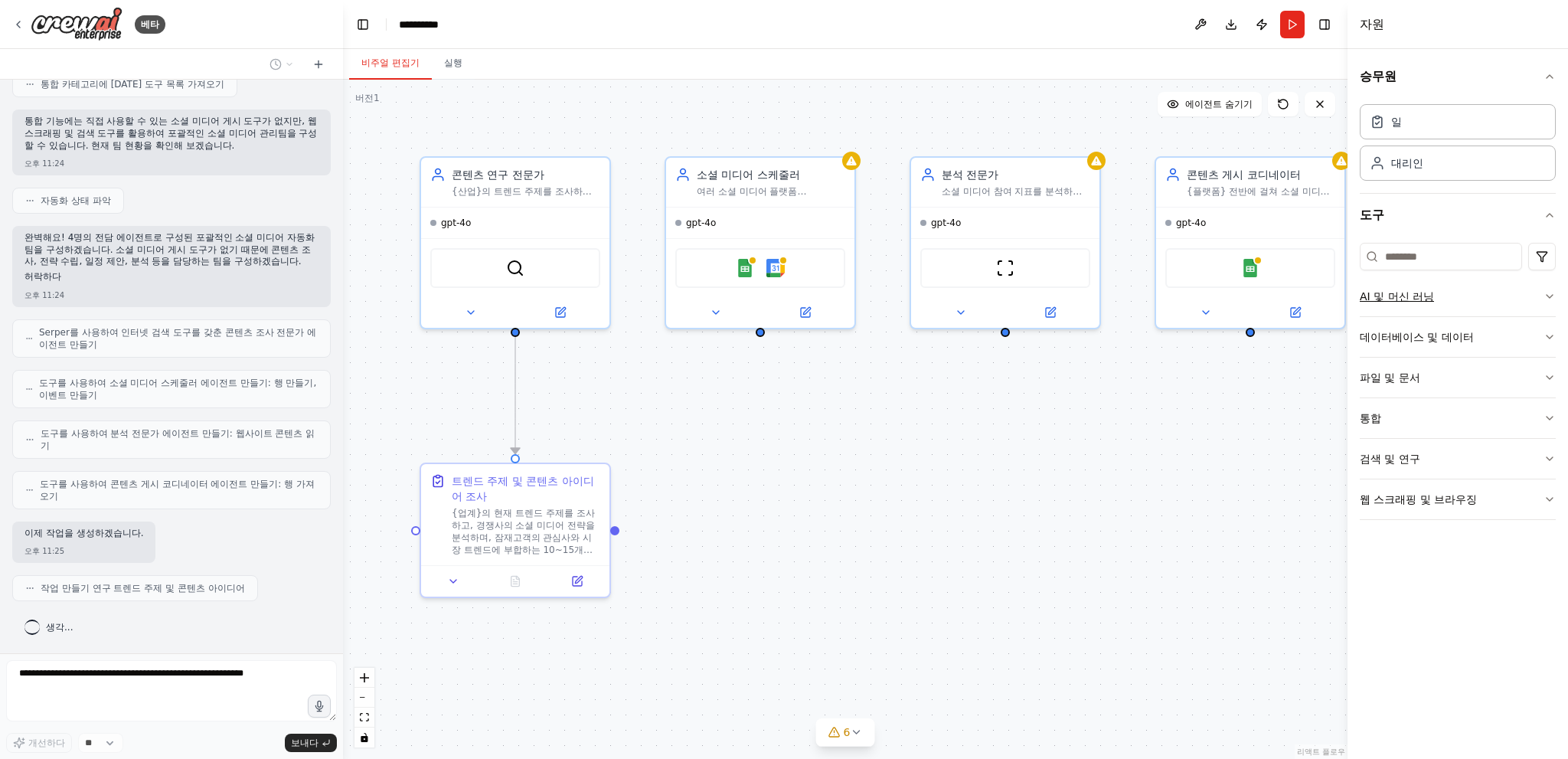
click at [1481, 291] on button "AI 및 머신 러닝" at bounding box center [1458, 296] width 196 height 40
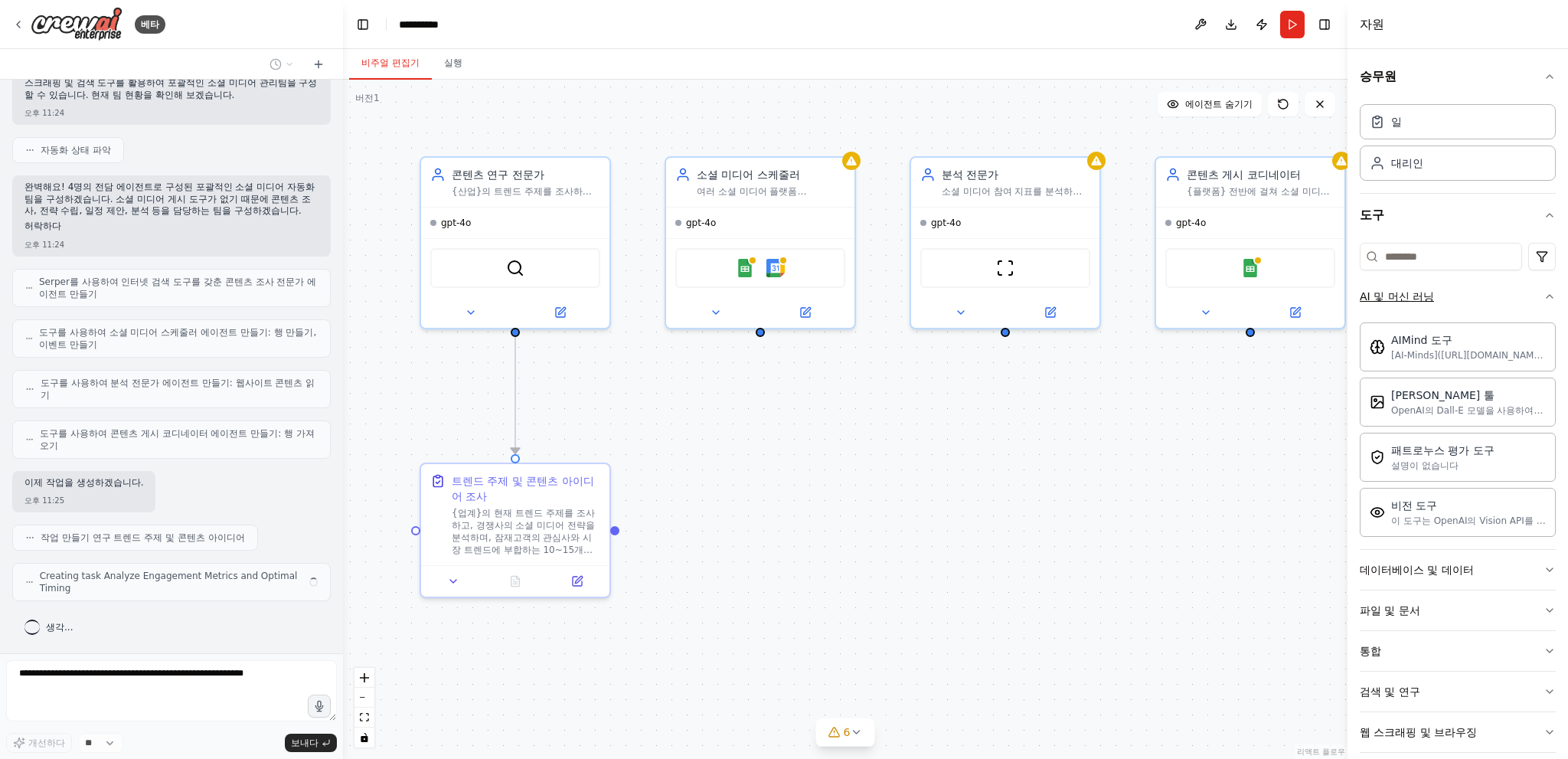
scroll to position [635, 0]
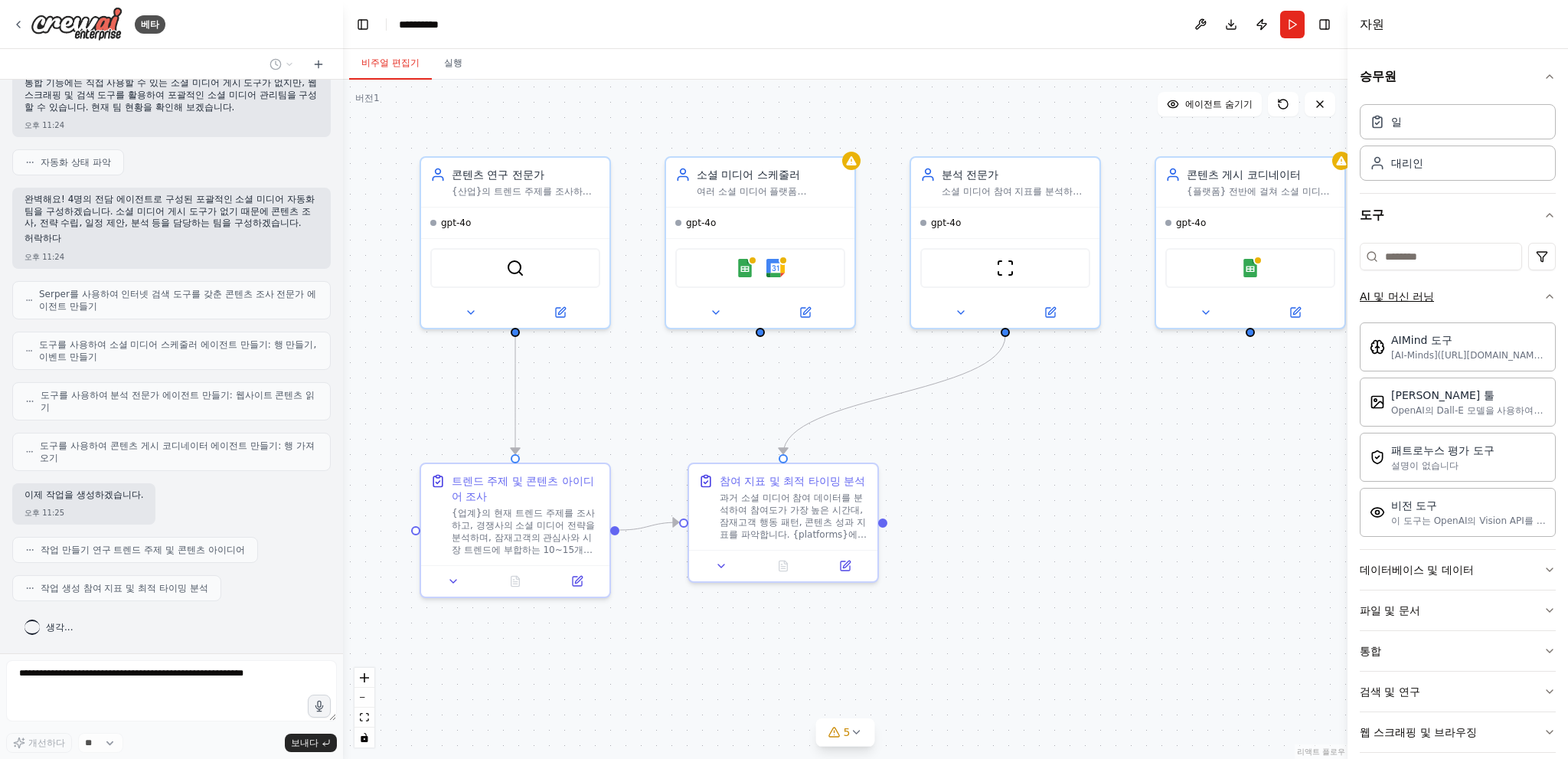
click at [1475, 300] on button "AI 및 머신 러닝" at bounding box center [1458, 296] width 196 height 40
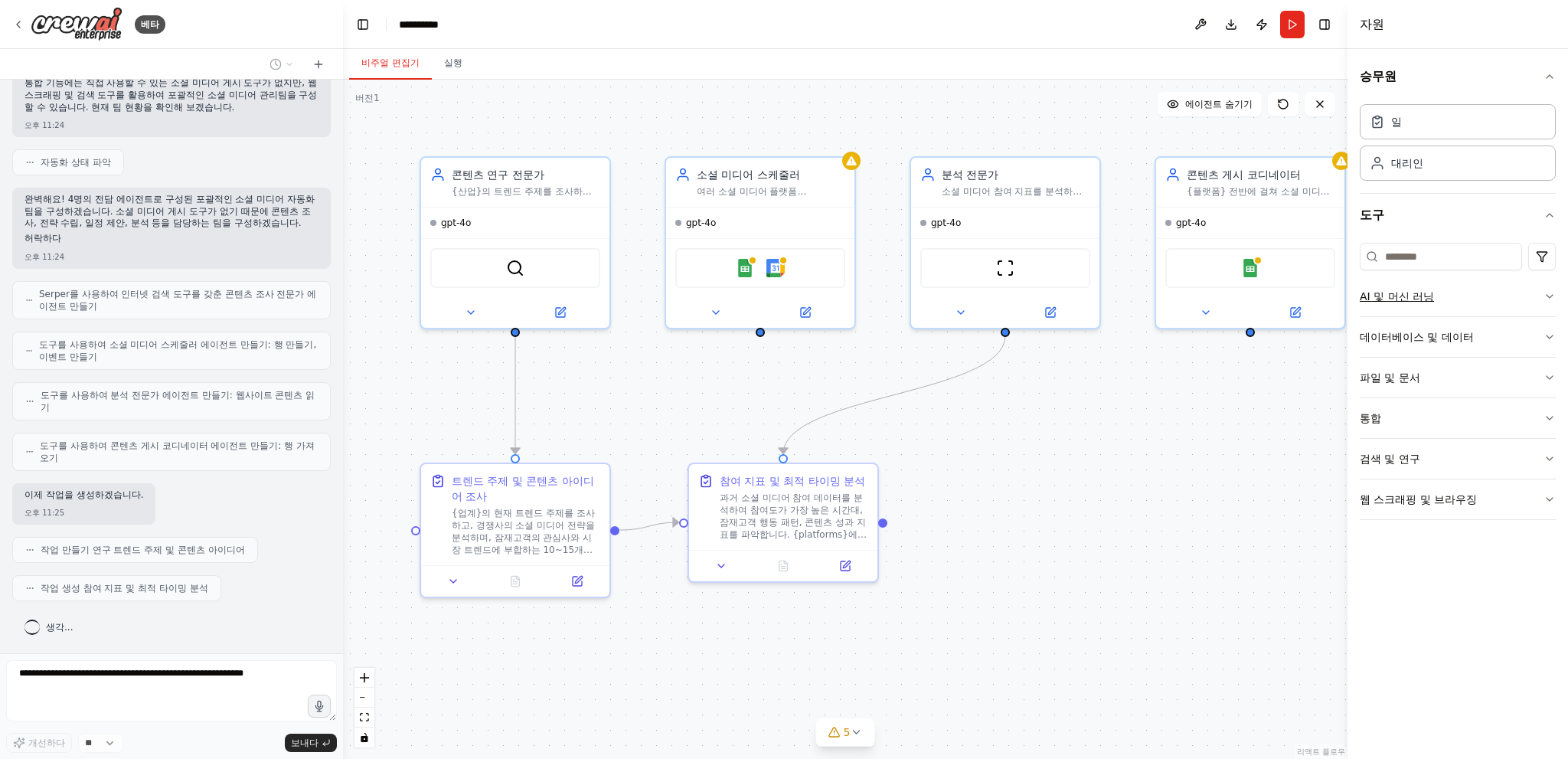
click at [1468, 304] on button "AI 및 머신 러닝" at bounding box center [1458, 296] width 196 height 40
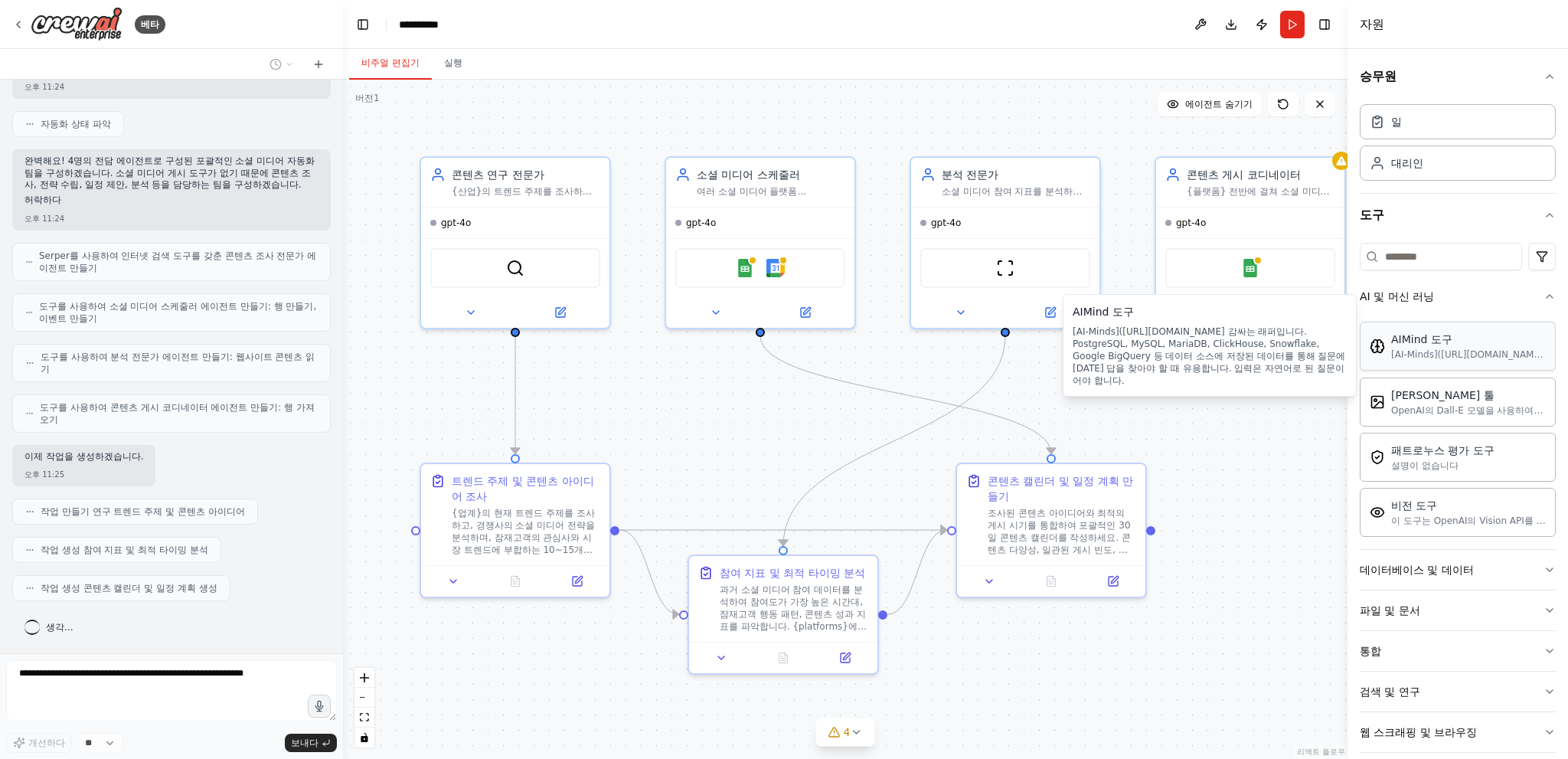
scroll to position [712, 0]
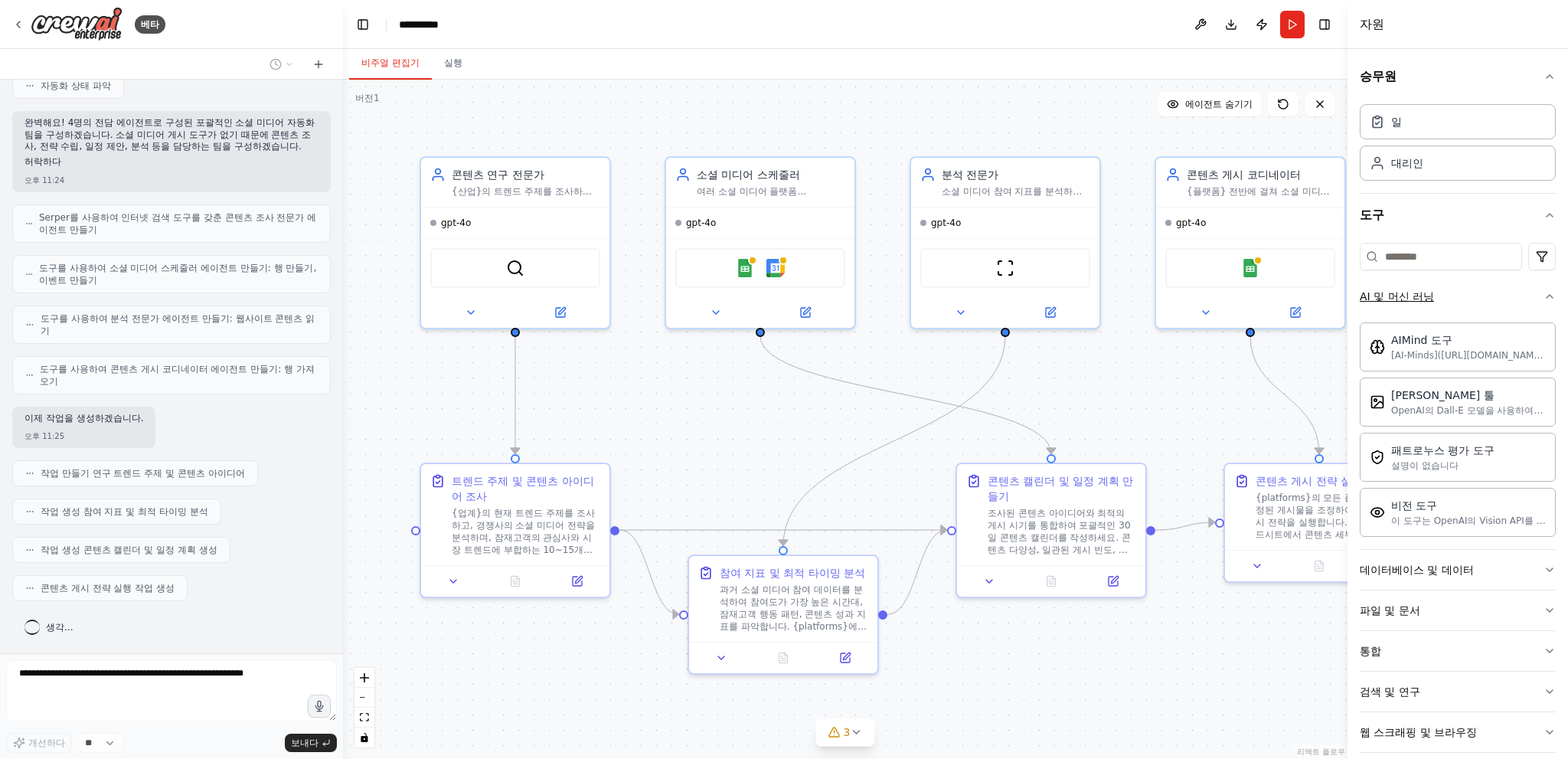
click at [1451, 298] on button "AI 및 머신 러닝" at bounding box center [1458, 296] width 196 height 40
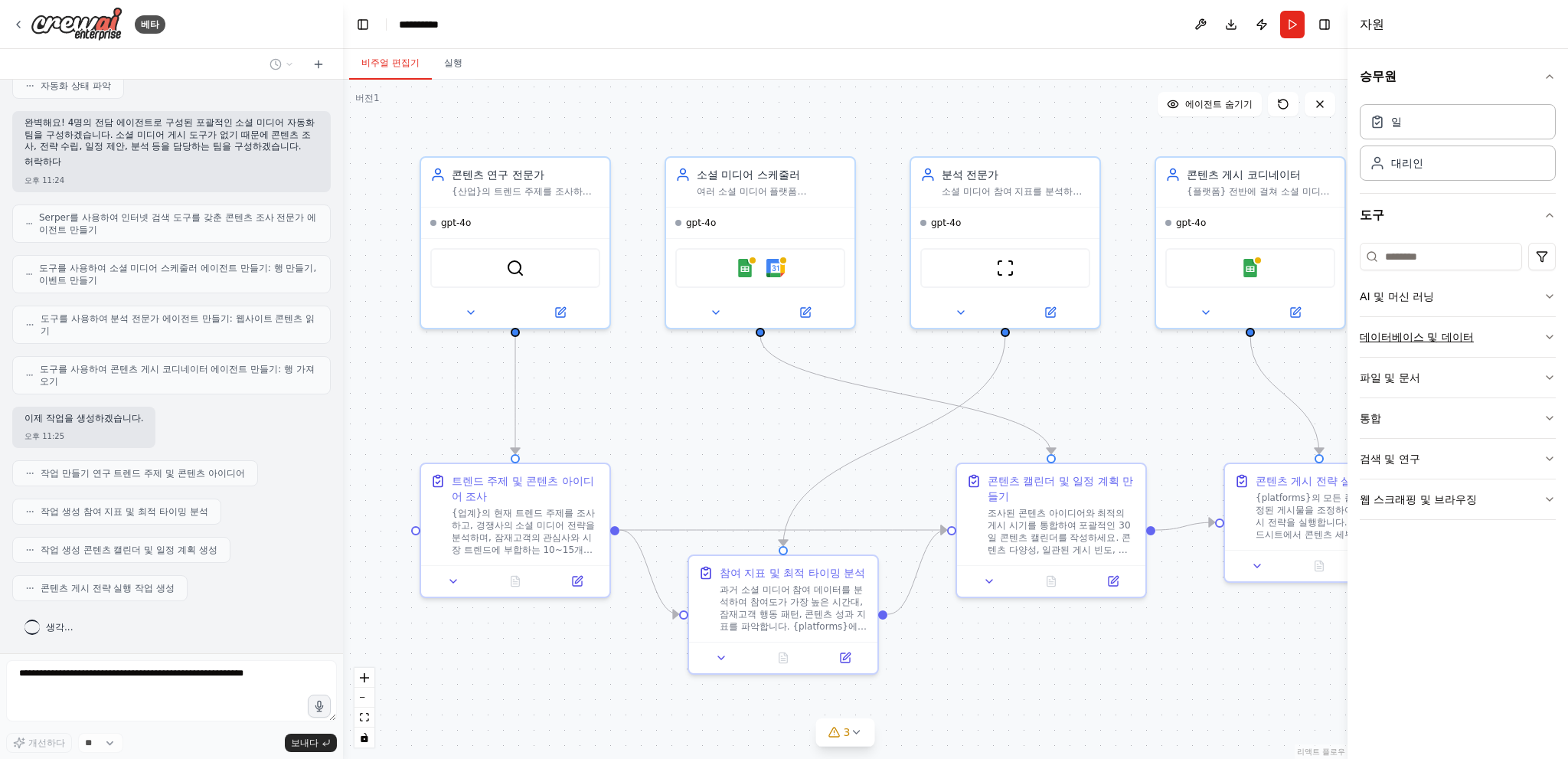
click at [1431, 333] on font "데이터베이스 및 데이터" at bounding box center [1417, 337] width 114 height 12
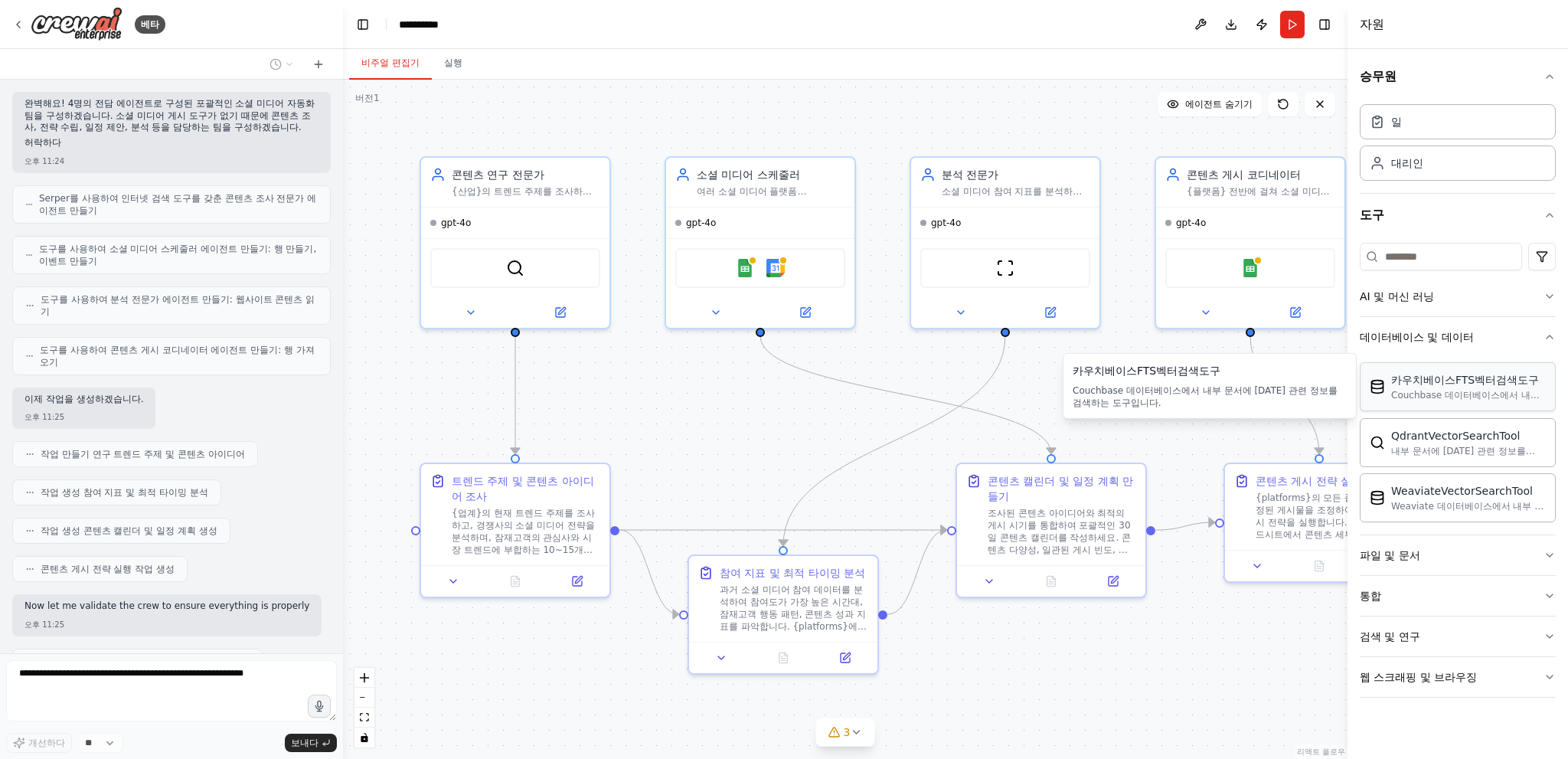
scroll to position [805, 0]
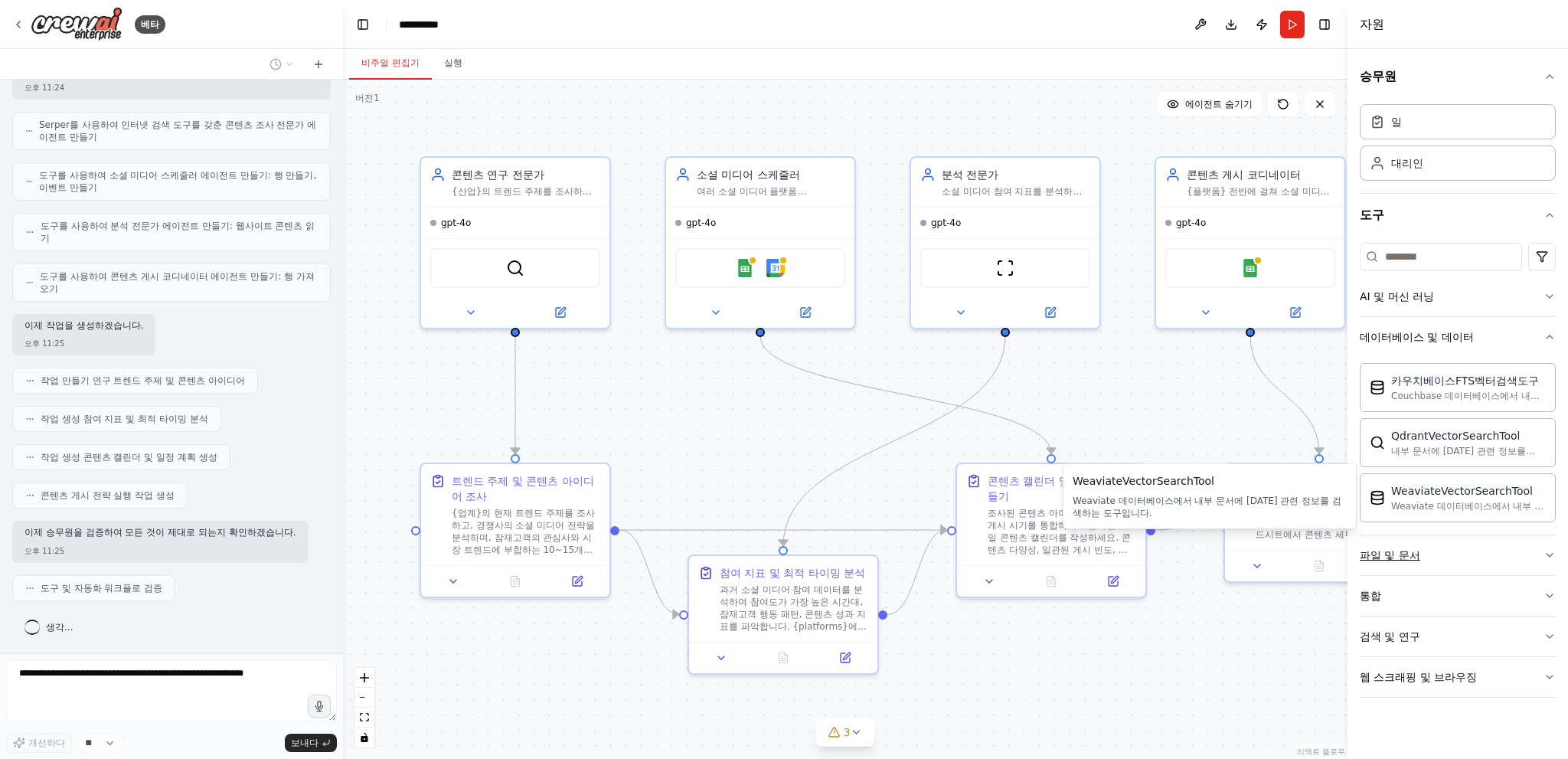
click at [1409, 552] on font "파일 및 문서" at bounding box center [1390, 555] width 60 height 12
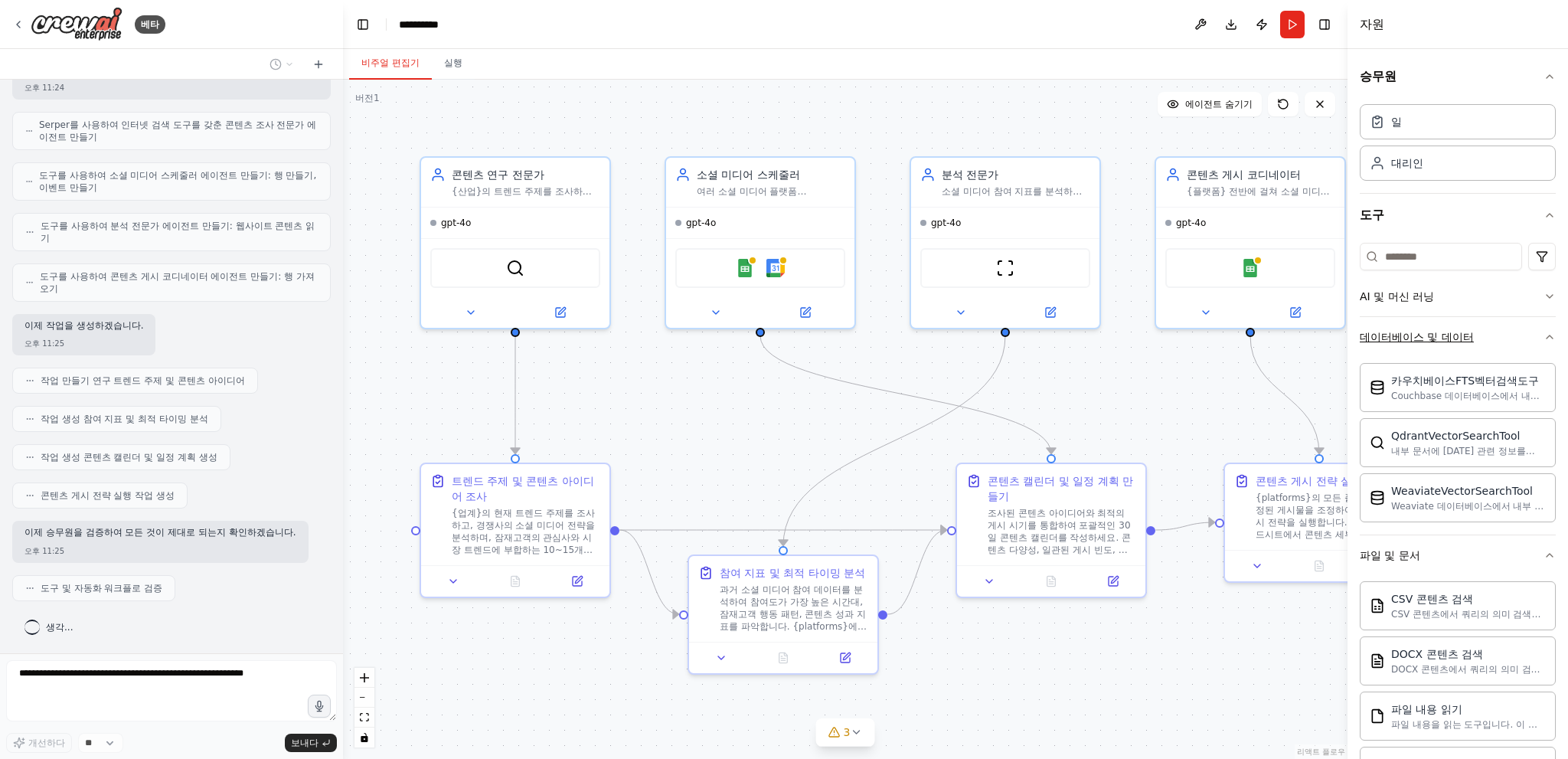
click at [1426, 320] on button "데이터베이스 및 데이터" at bounding box center [1458, 337] width 196 height 40
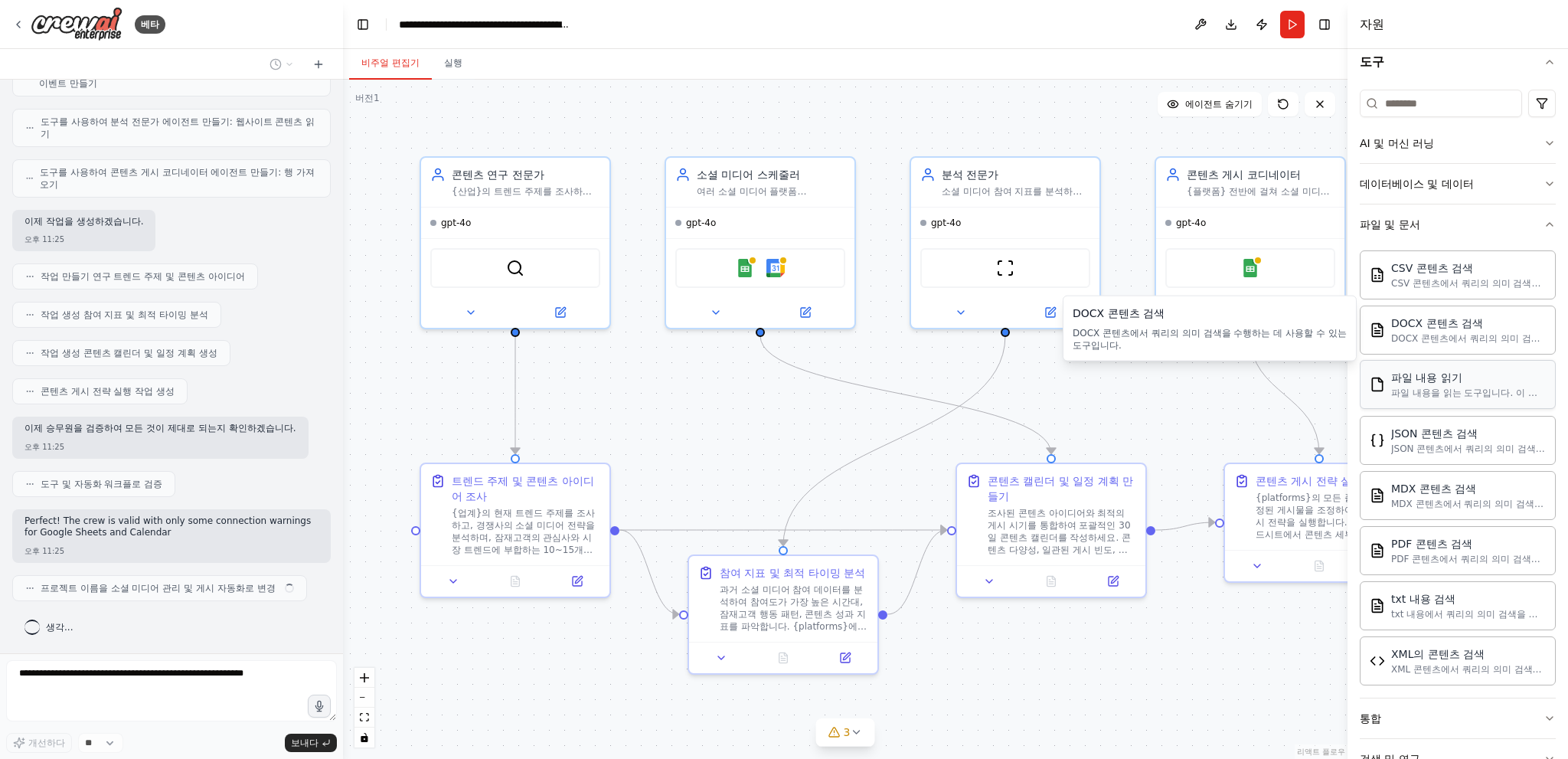
scroll to position [920, 0]
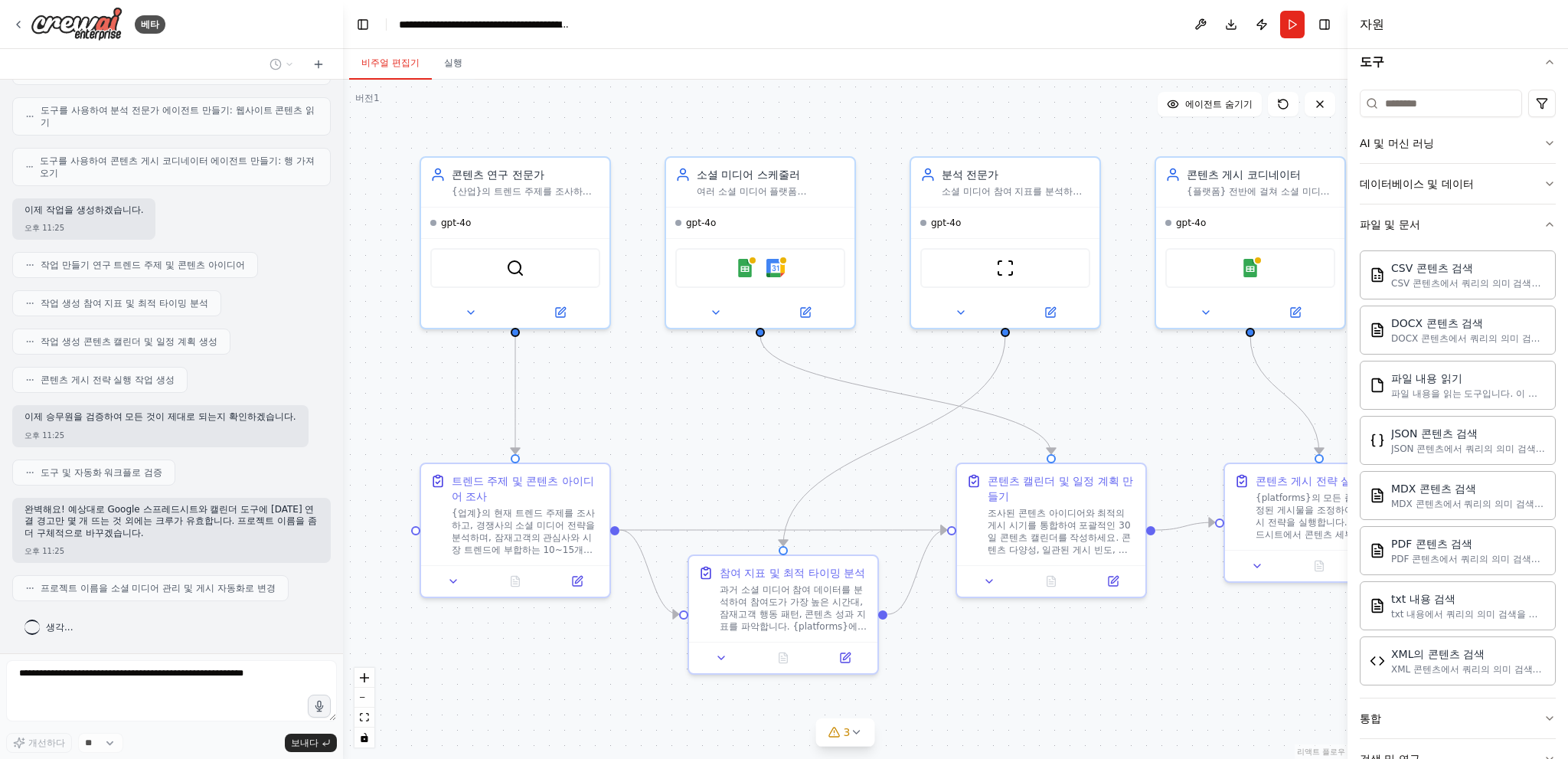
click at [1448, 246] on div "CSV 콘텐츠 검색 CSV 콘텐츠에서 쿼리의 의미 검색을 수행하는 데 사용할 수 있는 도구입니다. DOCX 콘텐츠 검색 DOCX 콘텐츠에서 쿼…" at bounding box center [1458, 464] width 196 height 441
click at [1455, 233] on button "파일 및 문서" at bounding box center [1458, 225] width 196 height 40
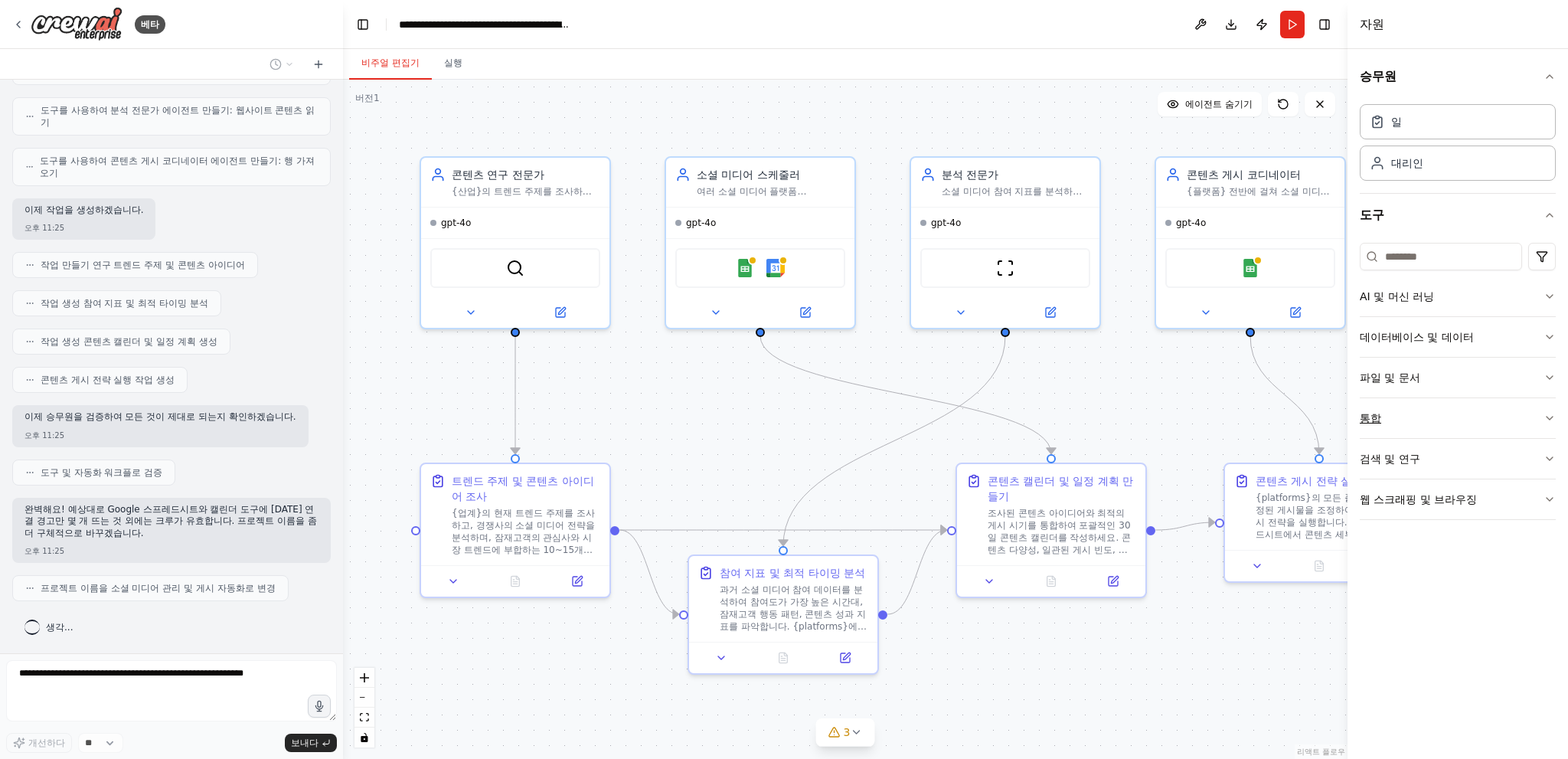
click at [1439, 436] on button "통합" at bounding box center [1458, 418] width 196 height 40
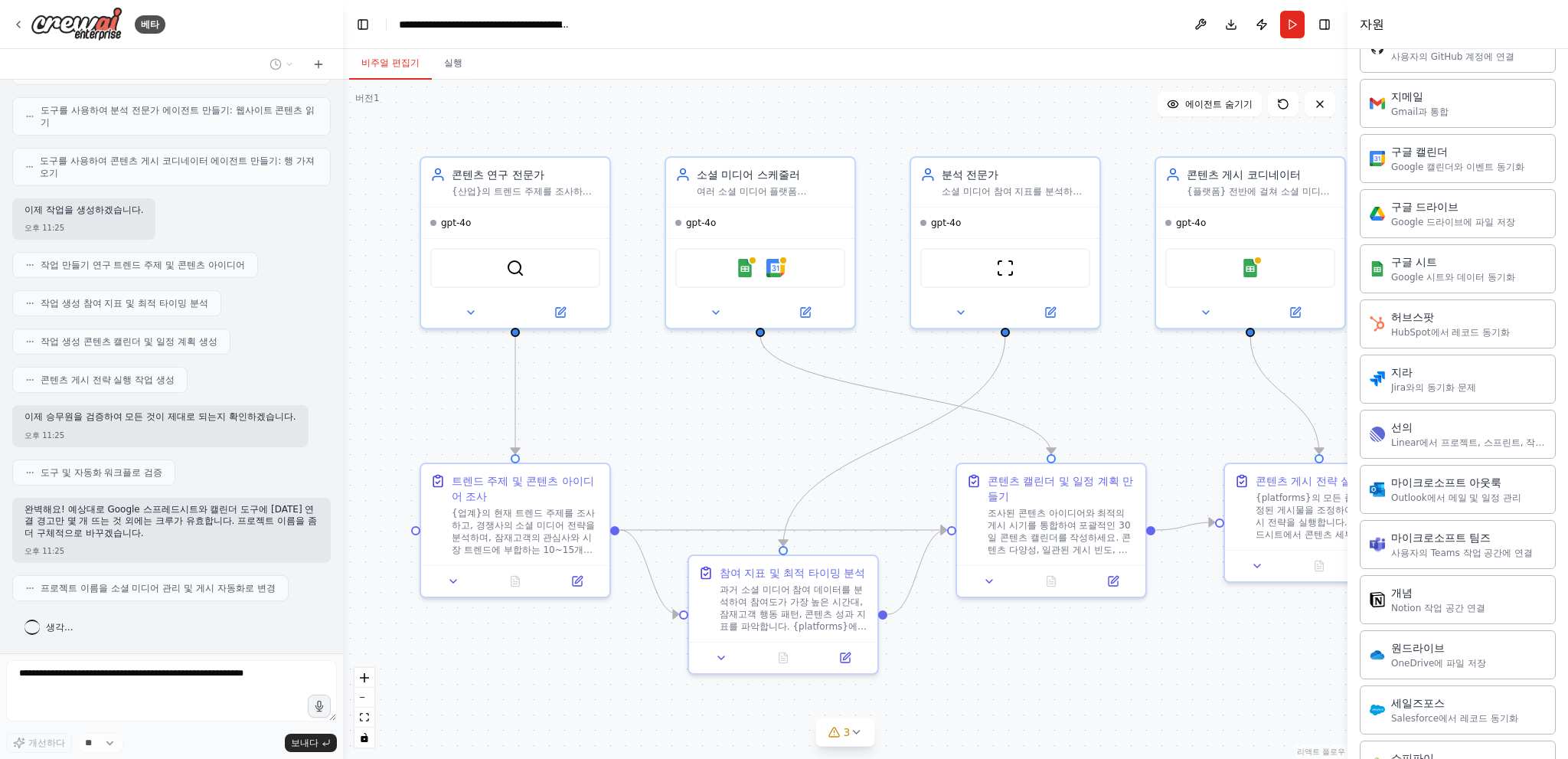
scroll to position [258, 0]
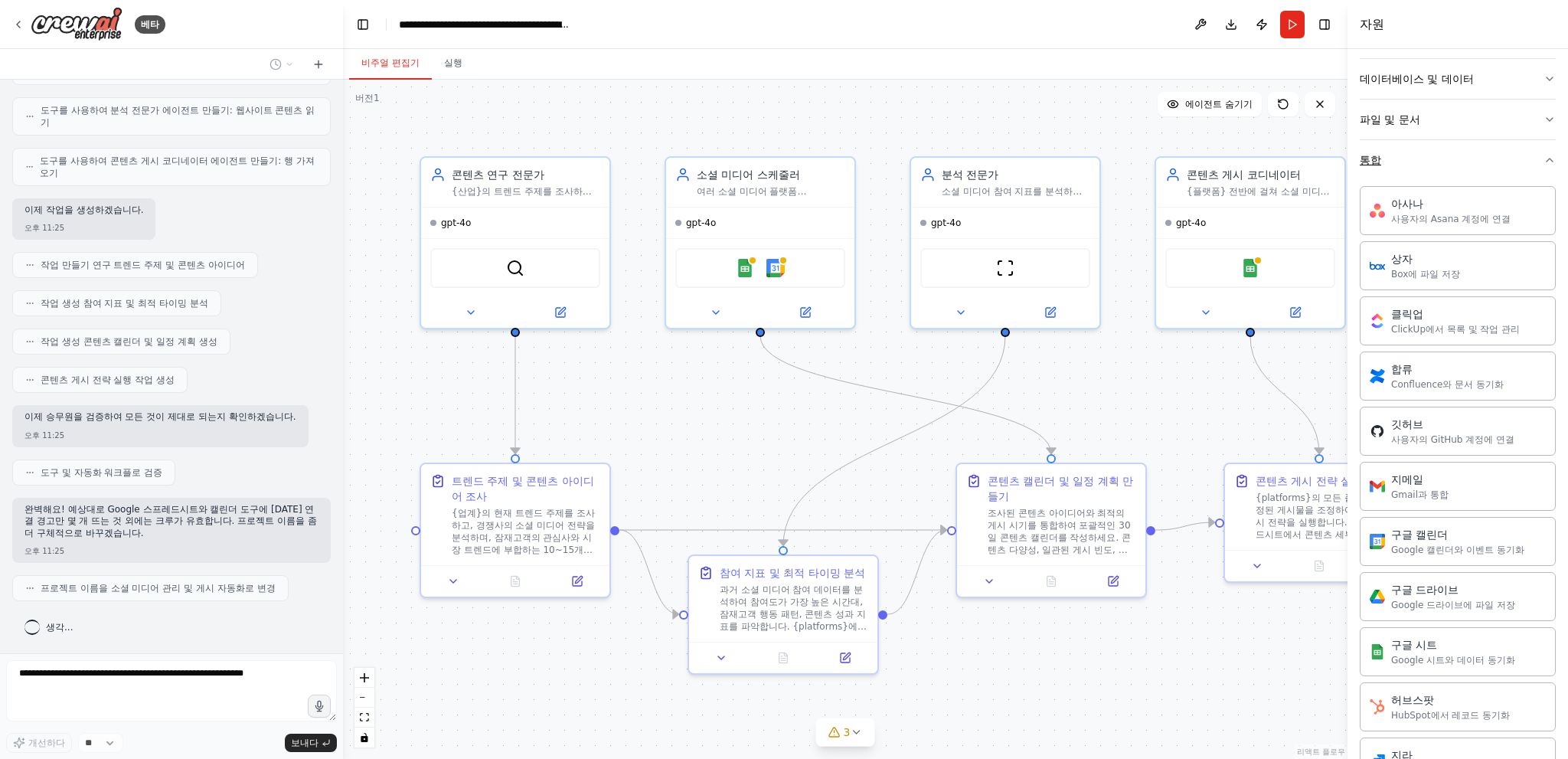
click at [1394, 163] on button "통합" at bounding box center [1458, 161] width 196 height 40
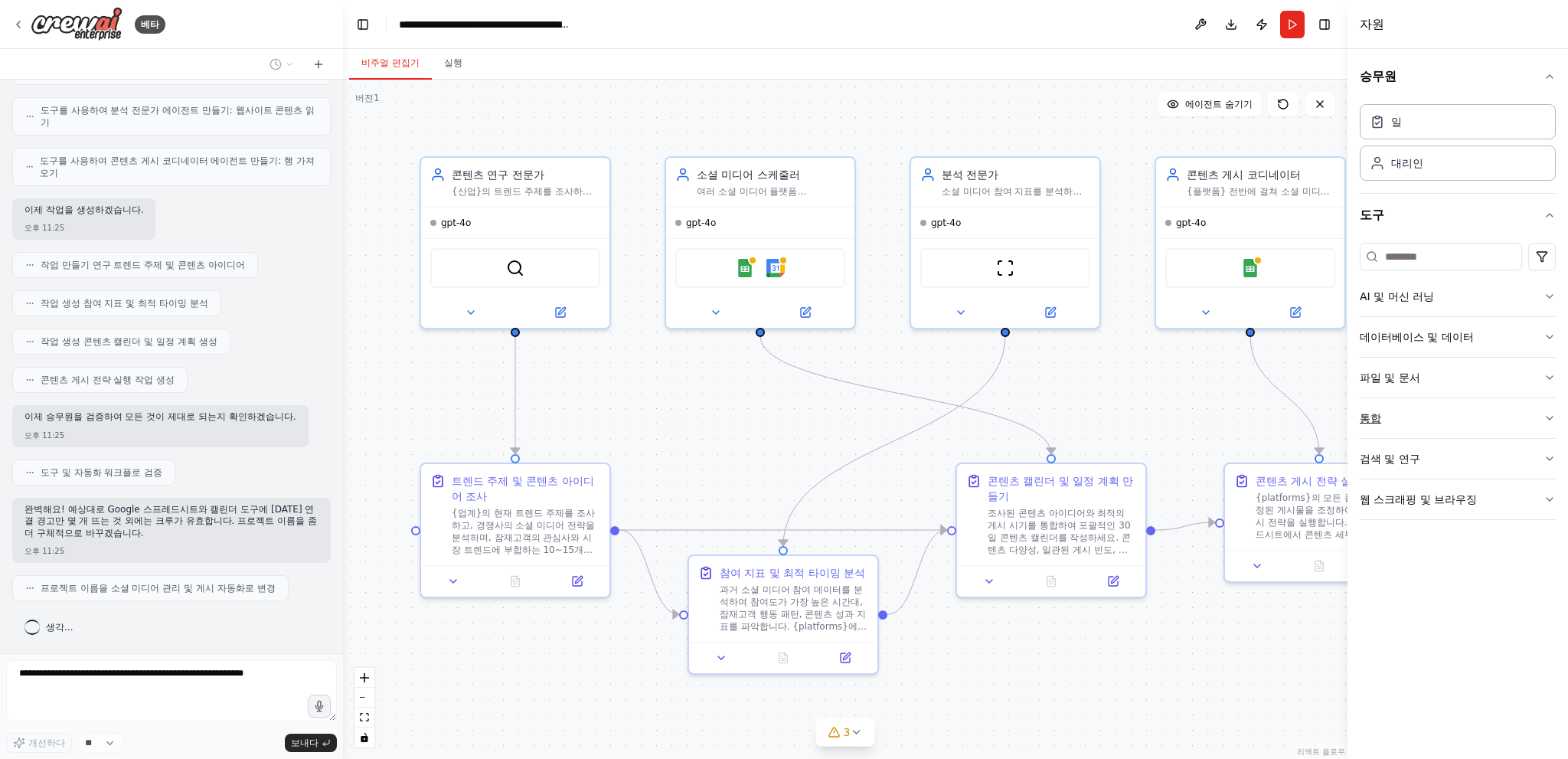
click at [1406, 413] on button "통합" at bounding box center [1458, 418] width 196 height 40
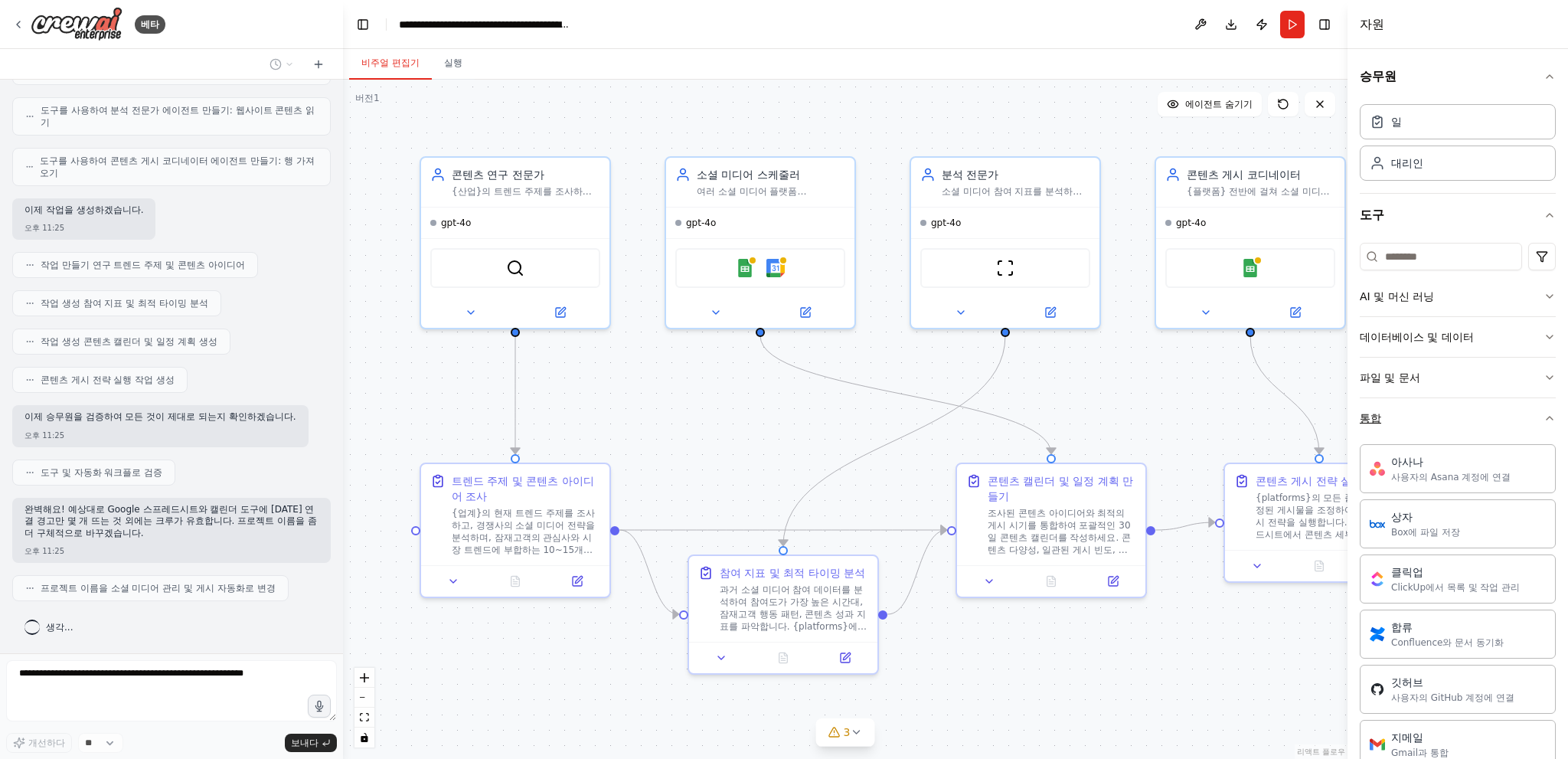
click at [1406, 413] on button "통합" at bounding box center [1458, 418] width 196 height 40
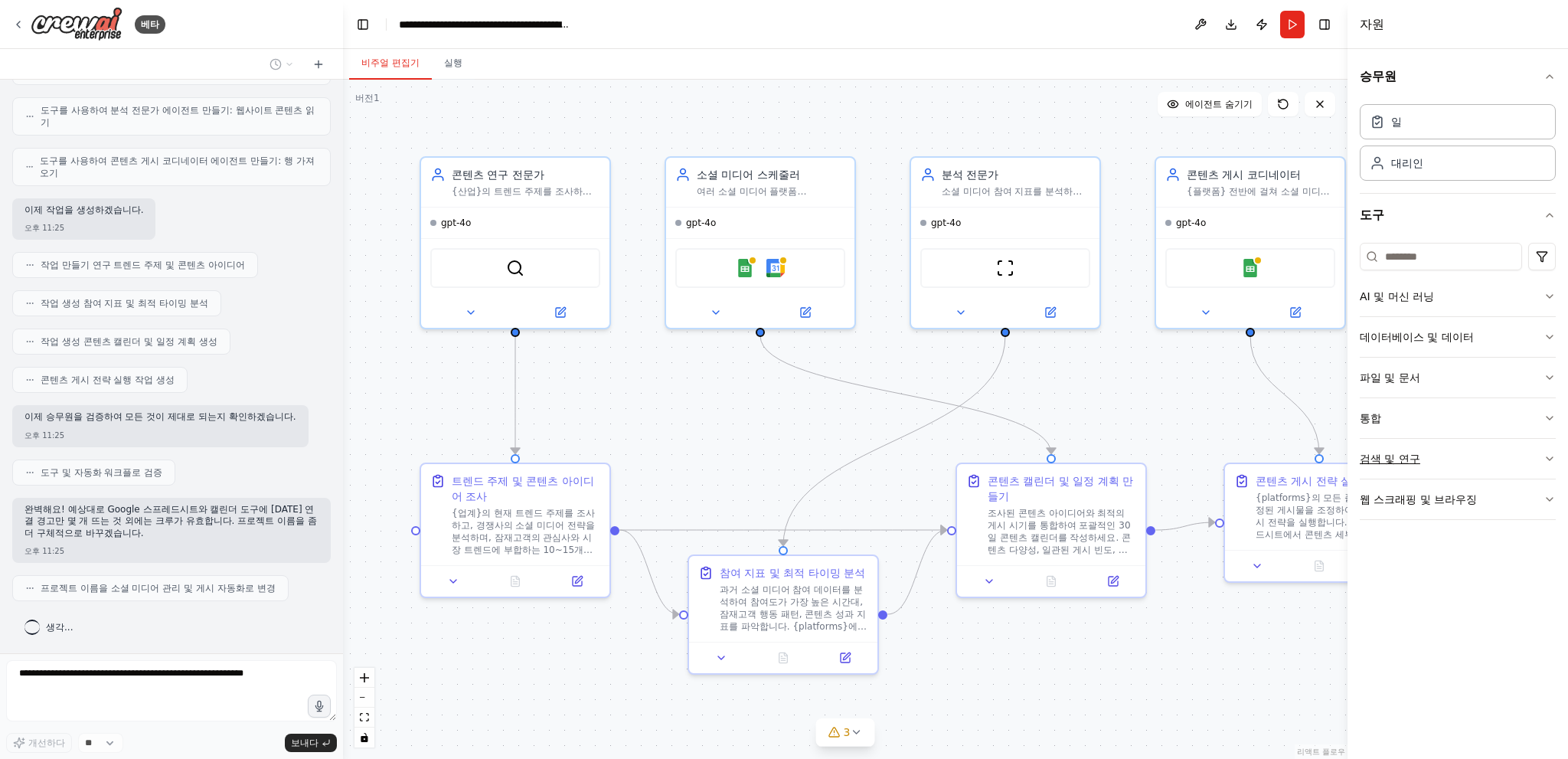
click at [1404, 443] on button "검색 및 연구" at bounding box center [1458, 459] width 196 height 40
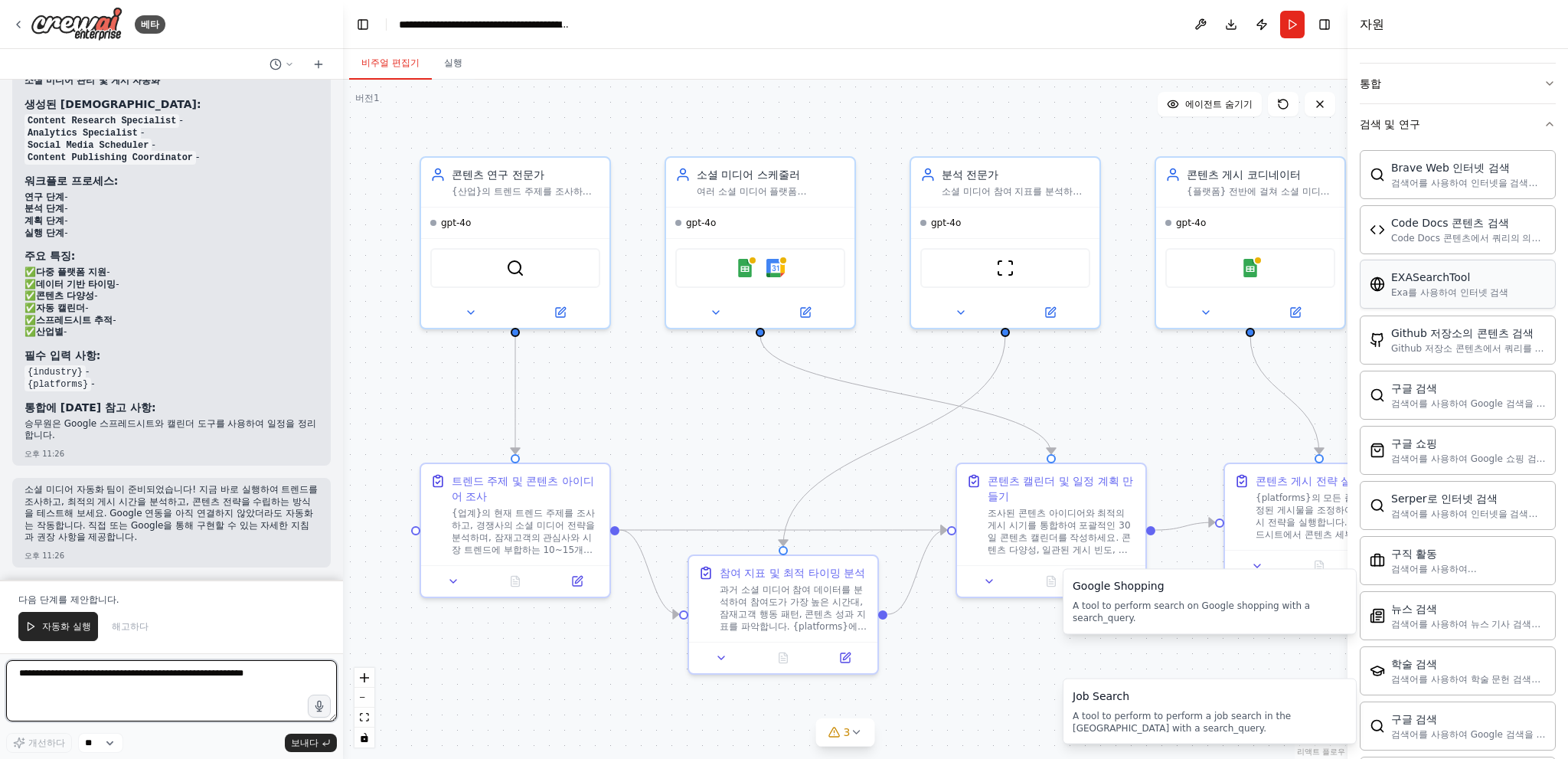
scroll to position [181, 0]
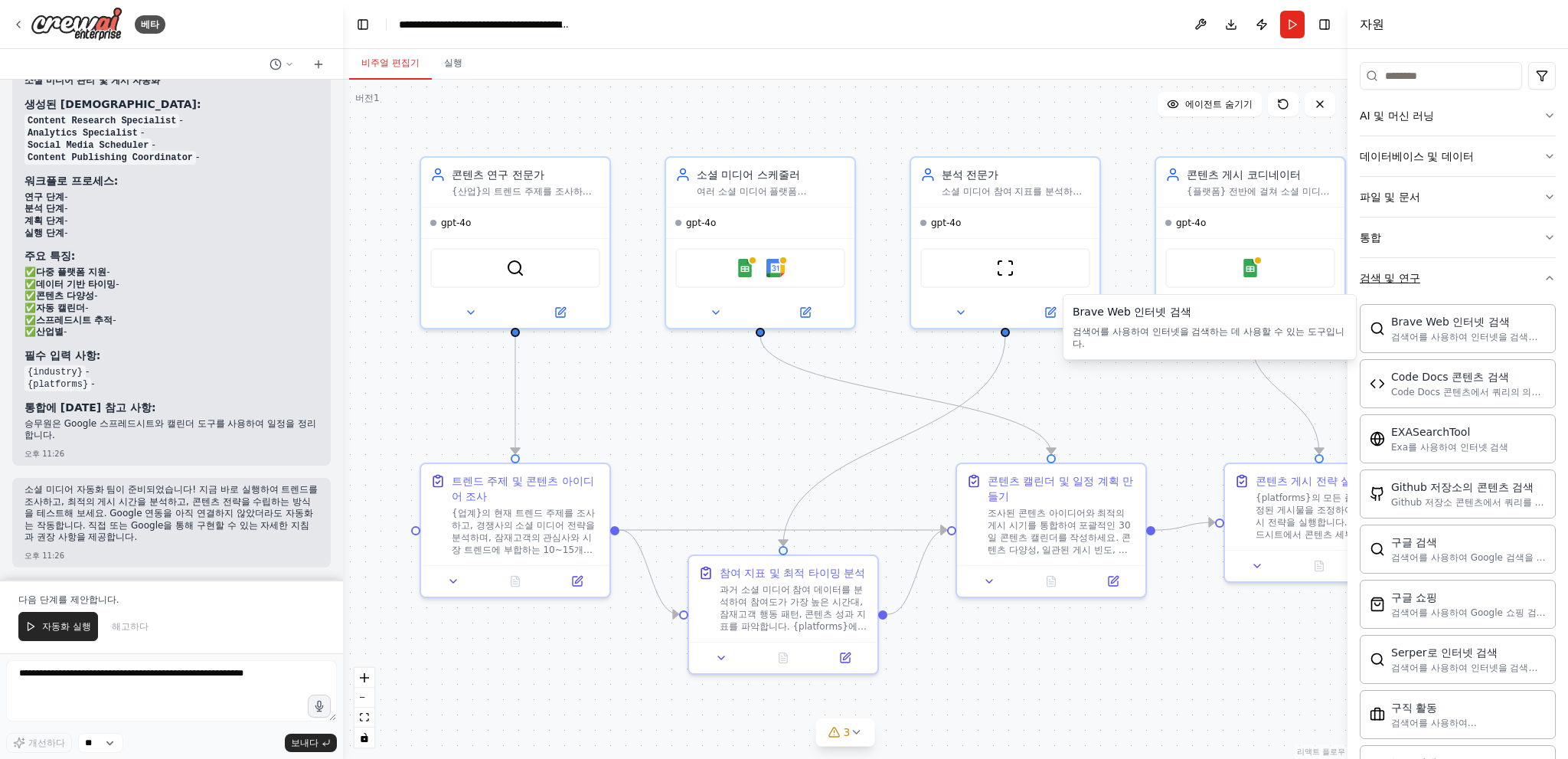
click at [1451, 284] on button "검색 및 연구" at bounding box center [1458, 278] width 196 height 40
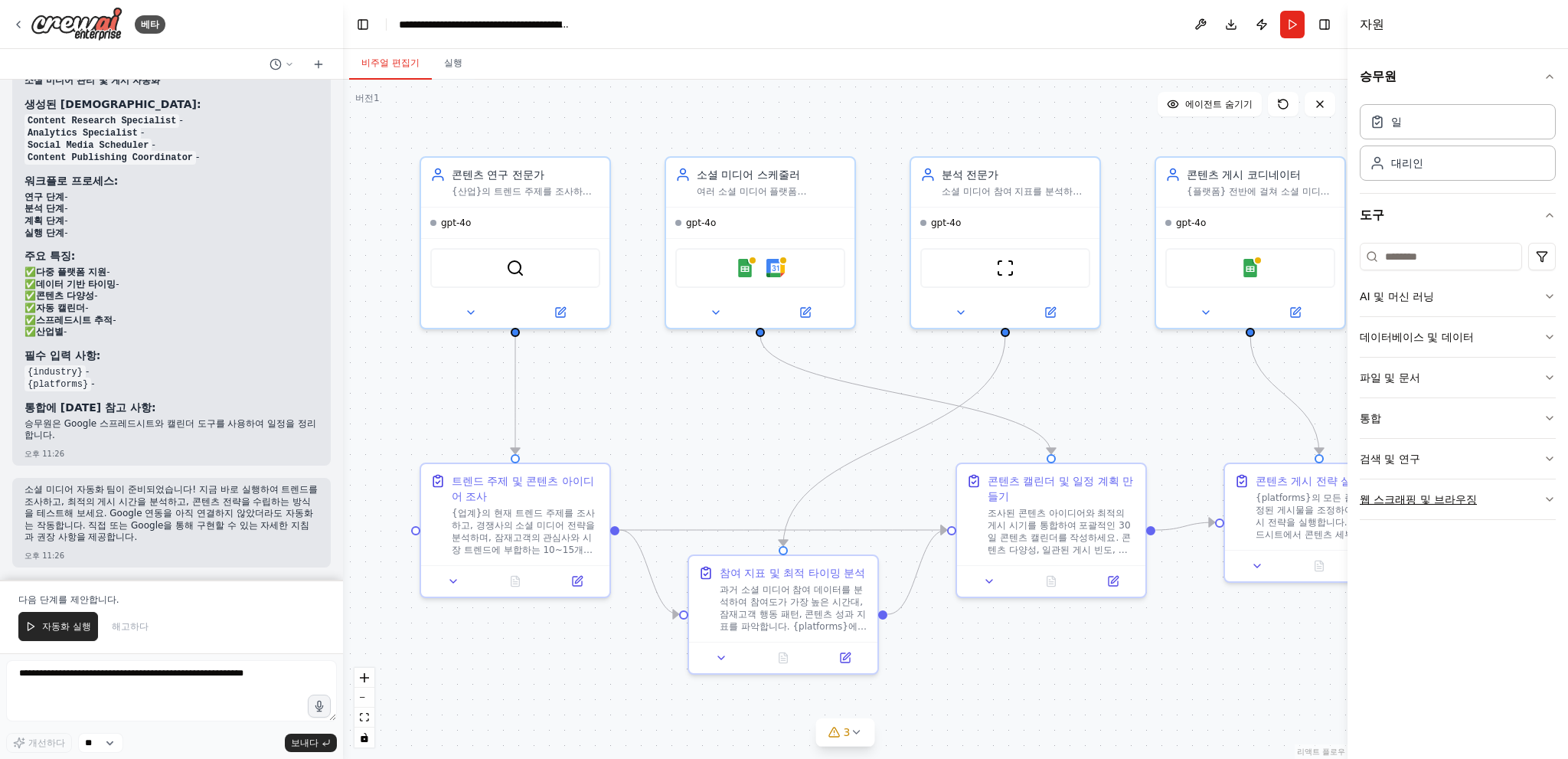
click at [1445, 500] on font "웹 스크래핑 및 브라우징" at bounding box center [1418, 500] width 117 height 12
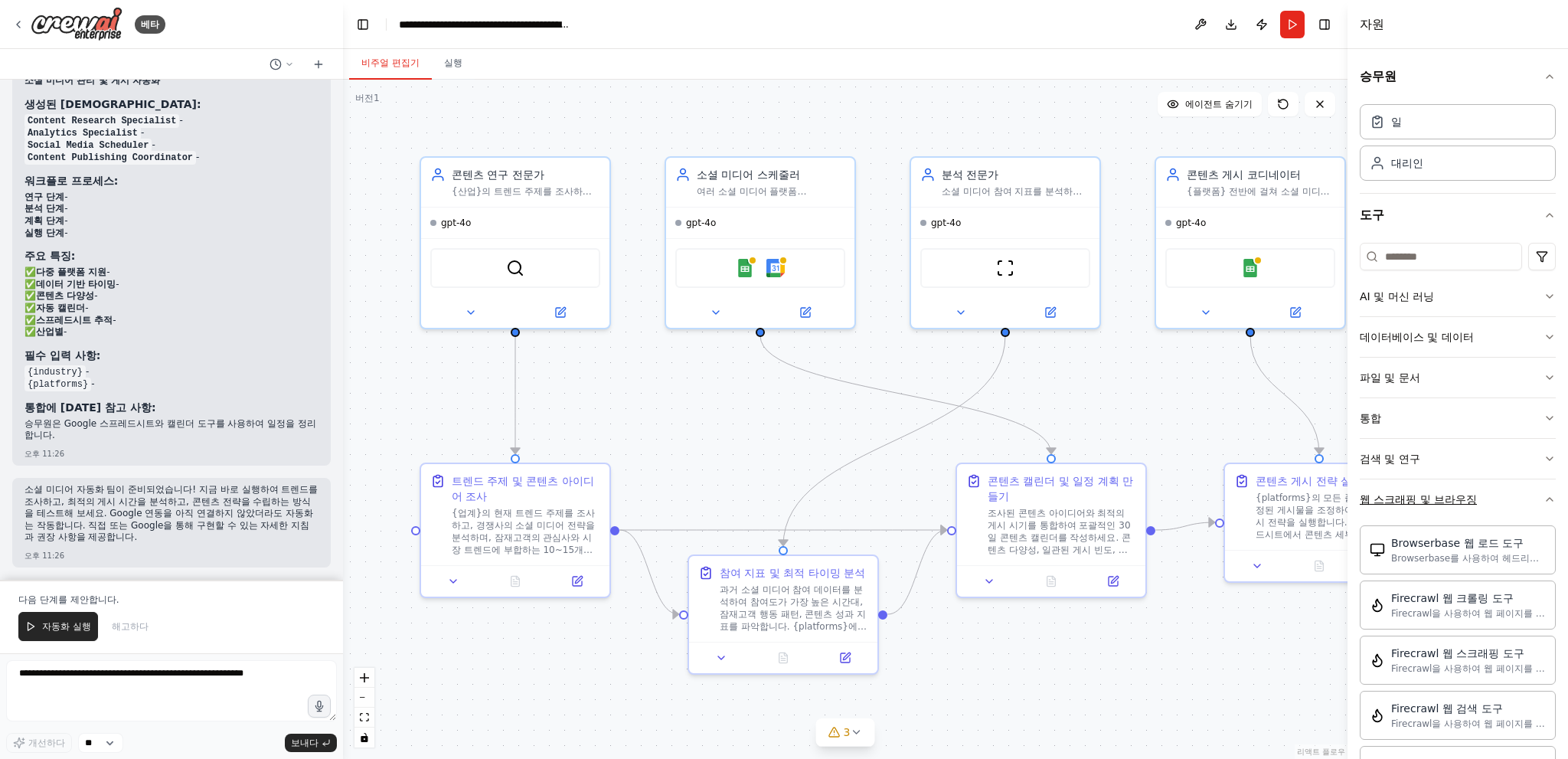
click at [1428, 496] on font "웹 스크래핑 및 브라우징" at bounding box center [1418, 500] width 117 height 12
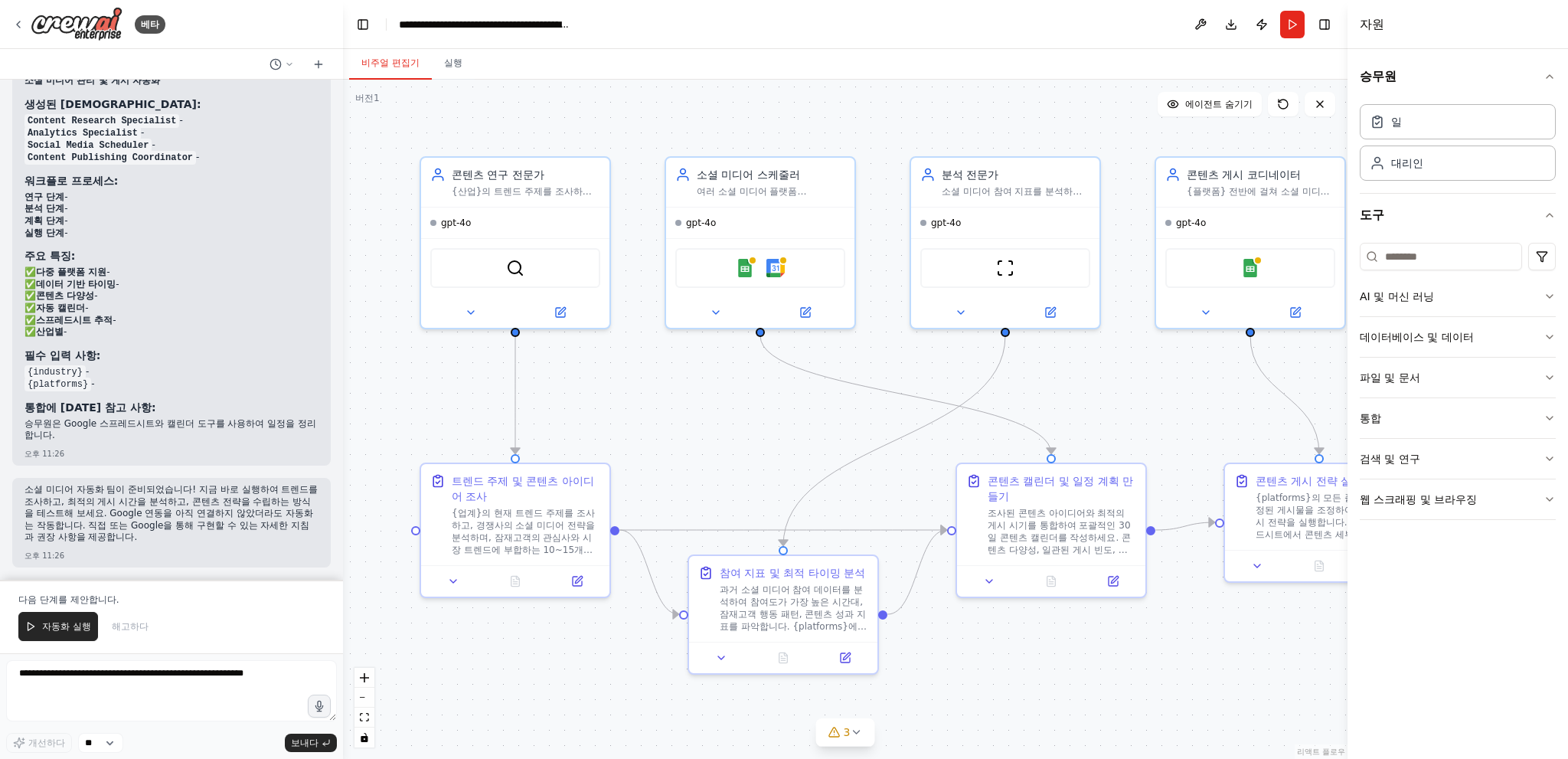
click at [1139, 386] on div ".deletable-edge-delete-btn { width: 20px; height: 20px; border: 0px solid #ffff…" at bounding box center [845, 419] width 1005 height 679
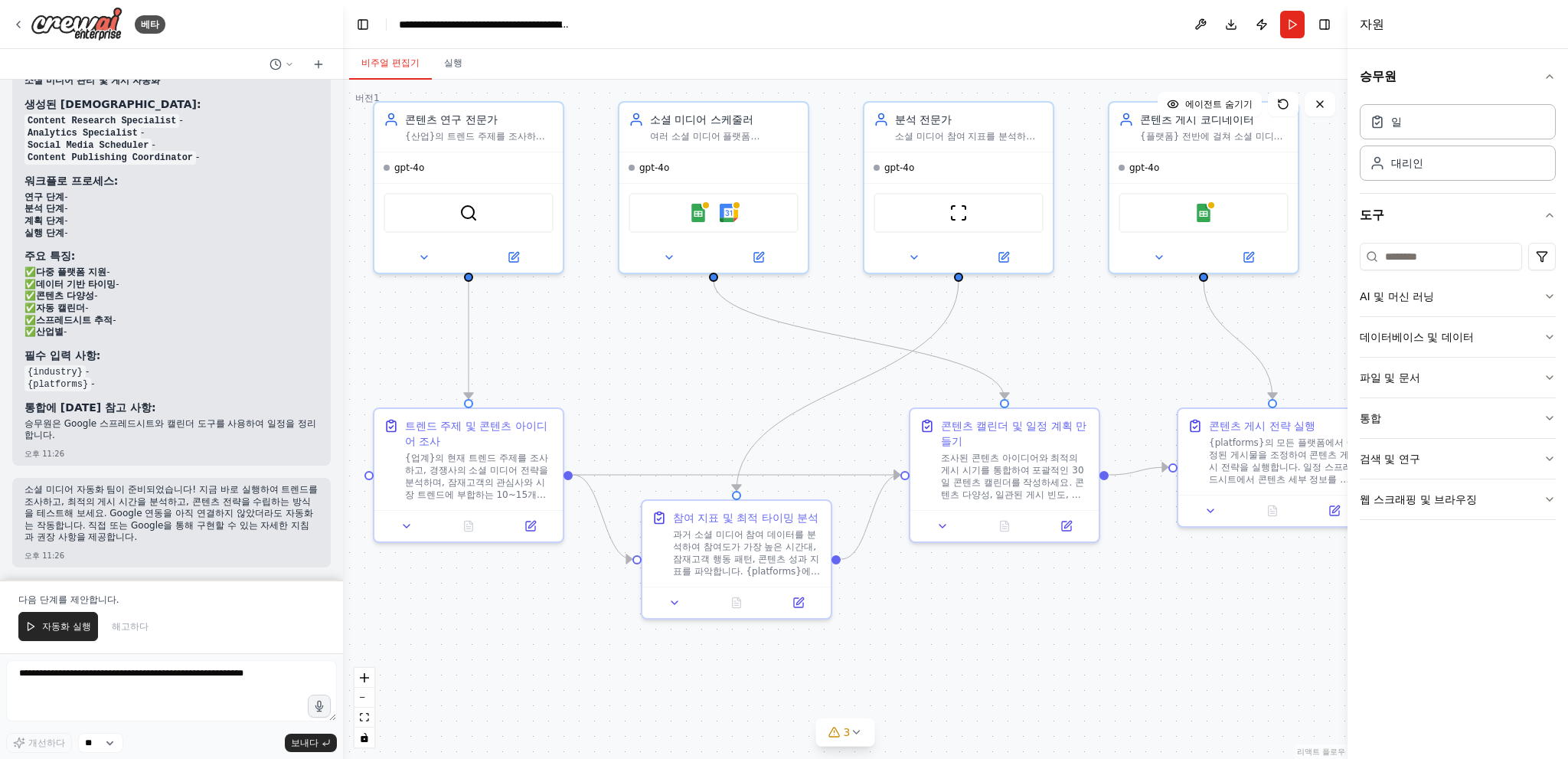
drag, startPoint x: 1189, startPoint y: 420, endPoint x: 1173, endPoint y: 383, distance: 40.3
click at [1173, 383] on div ".deletable-edge-delete-btn { width: 20px; height: 20px; border: 0px solid #ffff…" at bounding box center [845, 419] width 1005 height 679
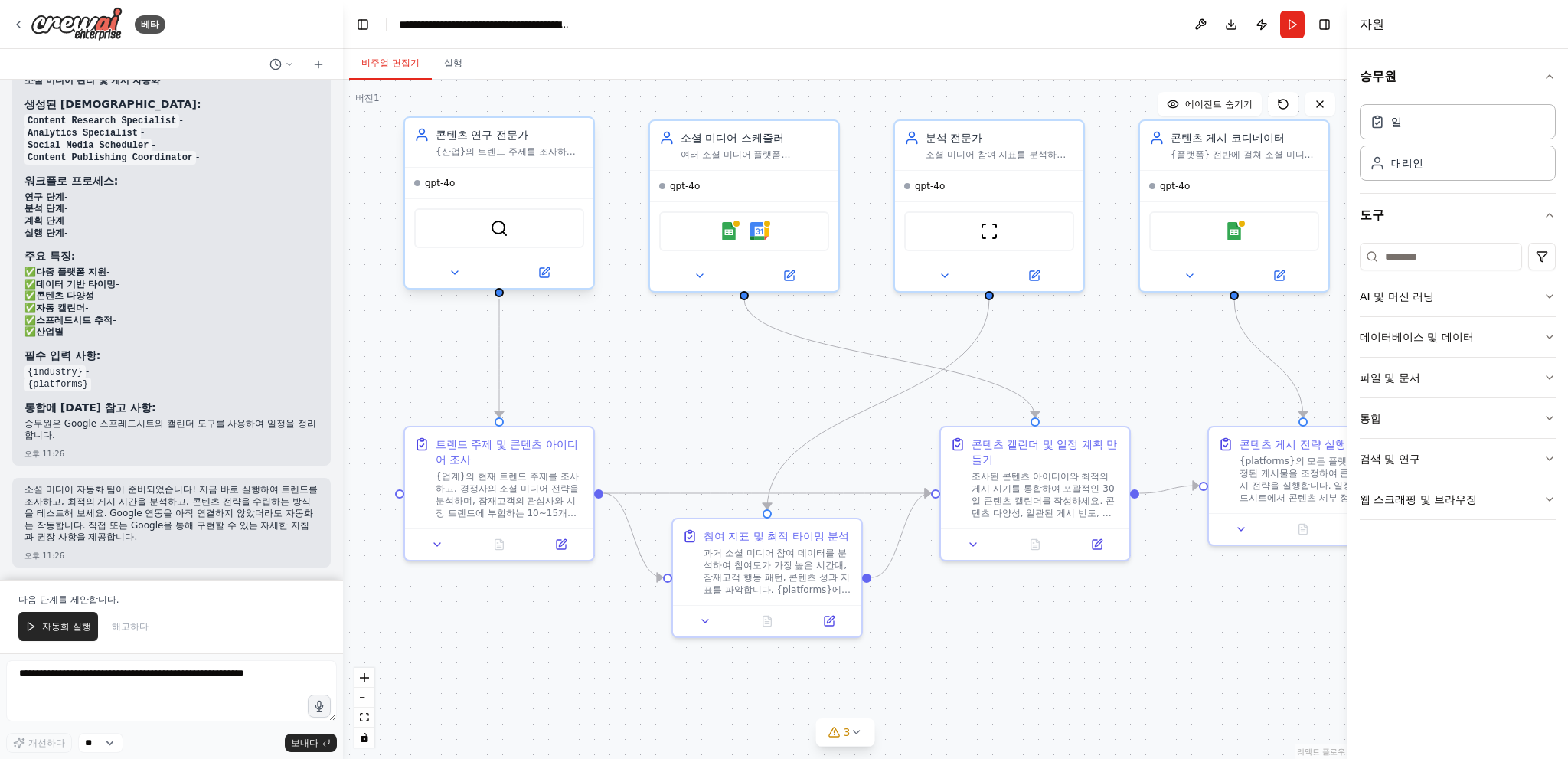
click at [512, 225] on div "SerperDevTool" at bounding box center [499, 229] width 170 height 40
click at [466, 274] on button at bounding box center [455, 273] width 86 height 19
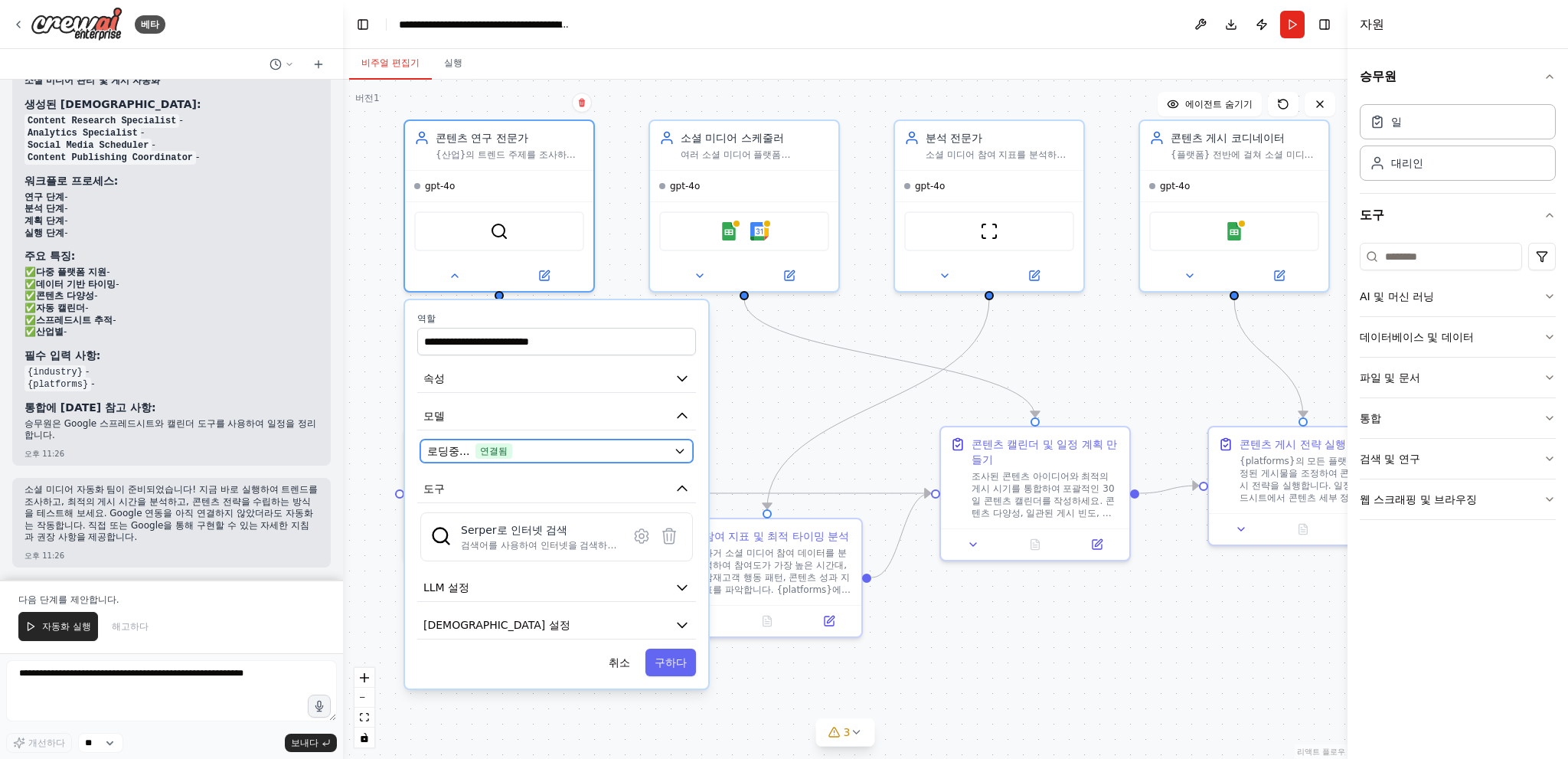
click at [529, 443] on div "로딩중... 연결됨" at bounding box center [548, 451] width 241 height 15
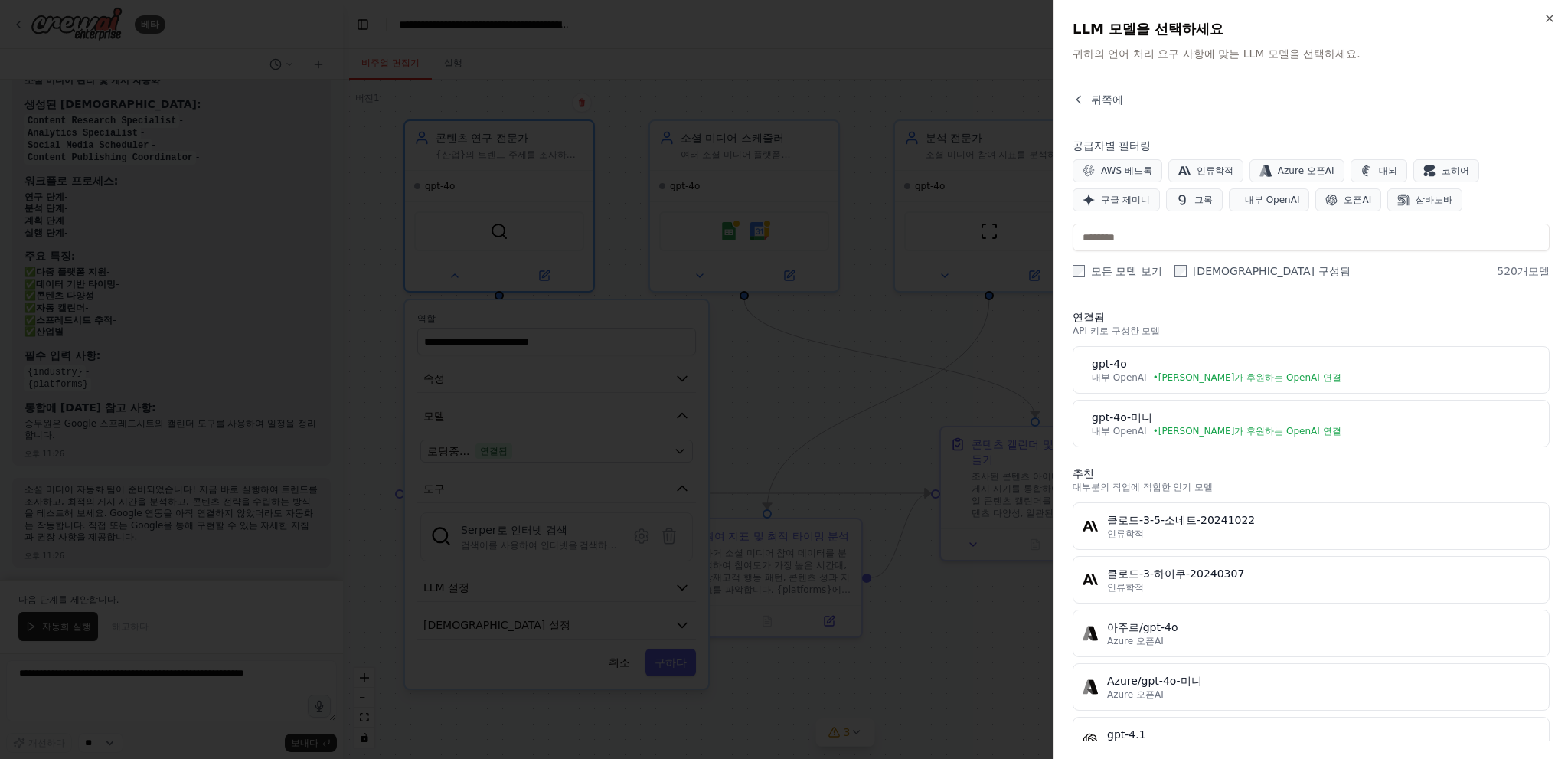
click at [904, 317] on div at bounding box center [784, 379] width 1568 height 759
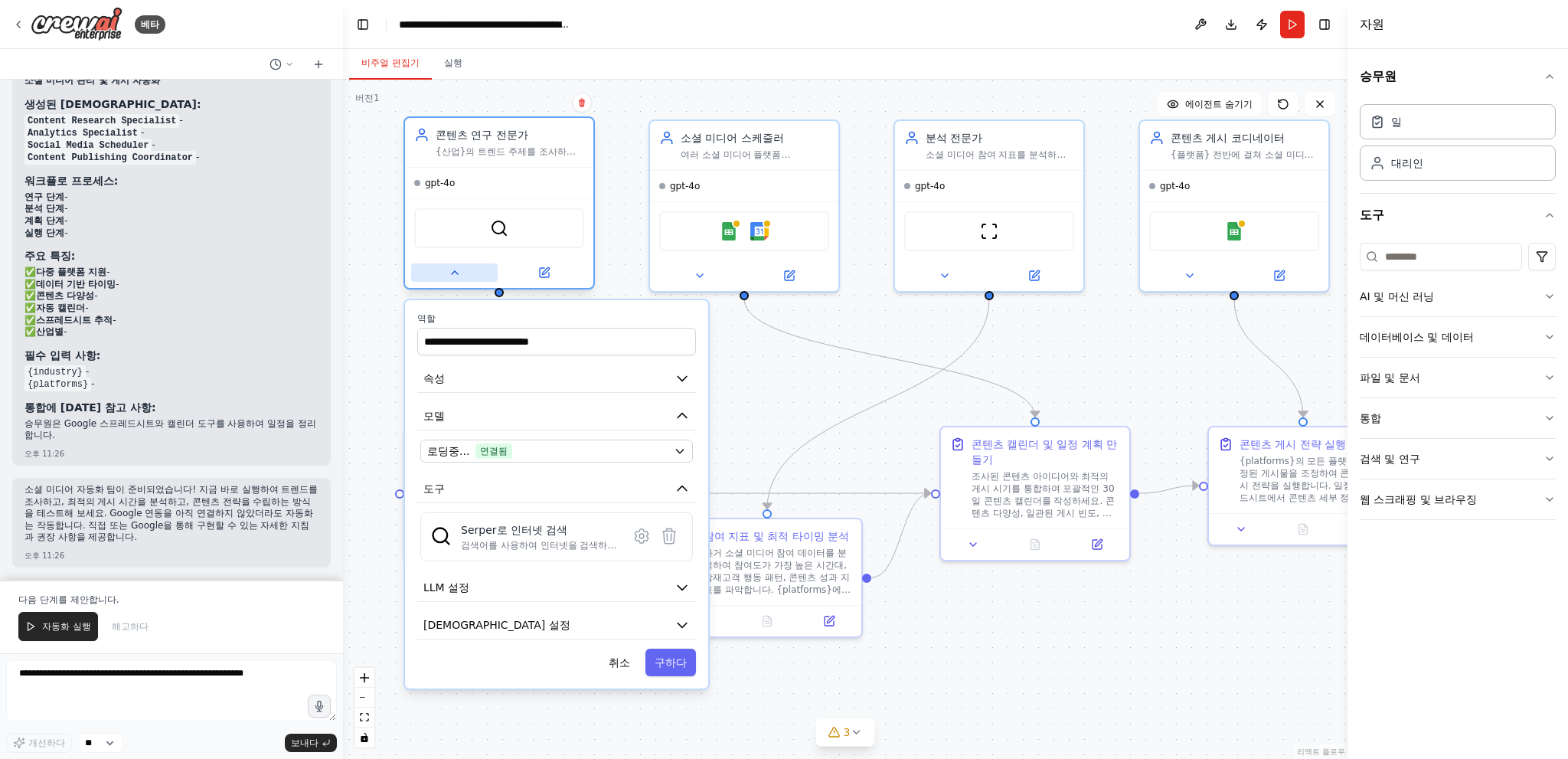
click at [461, 278] on button at bounding box center [455, 273] width 86 height 19
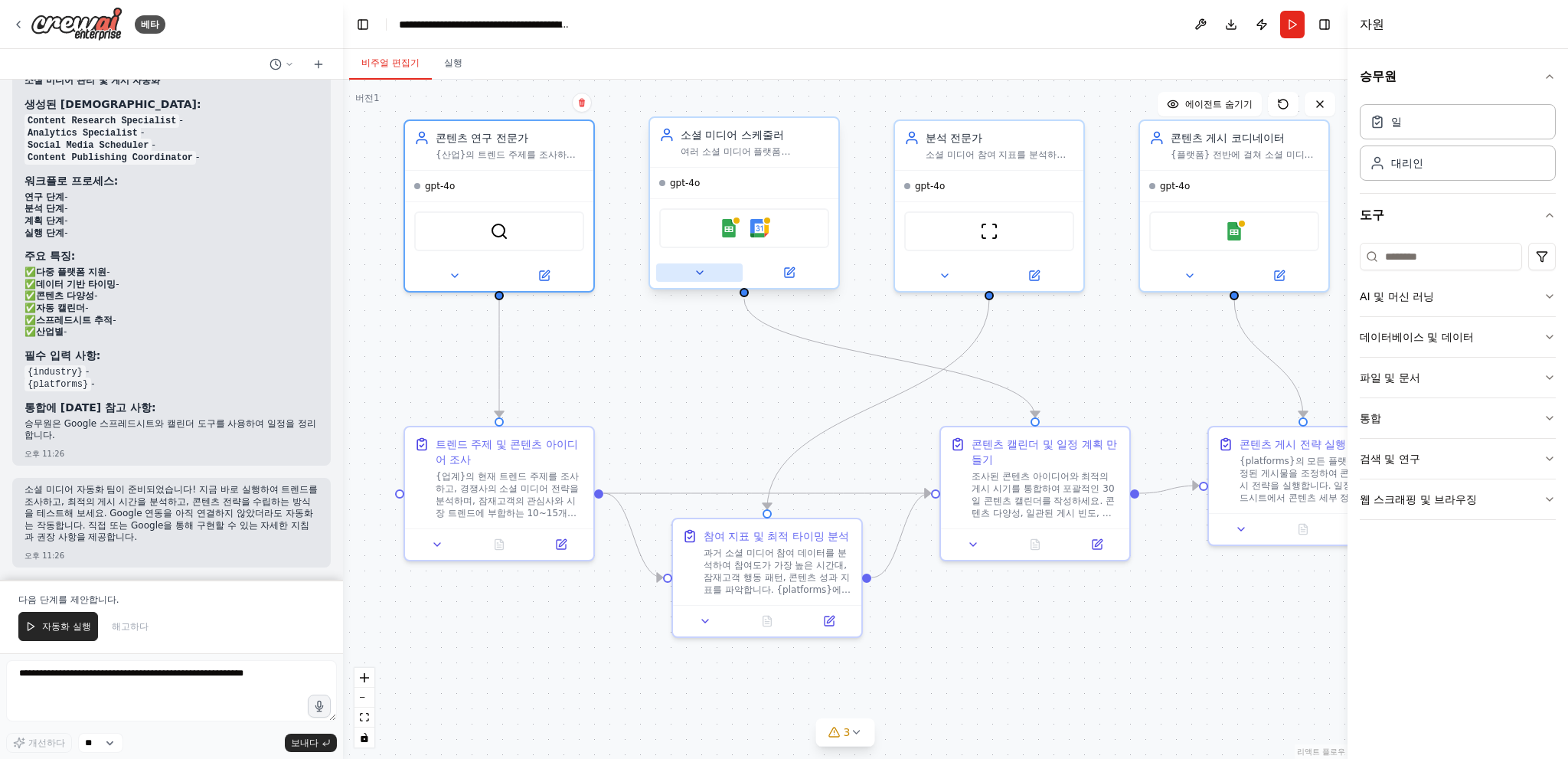
click at [701, 280] on button at bounding box center [699, 273] width 86 height 19
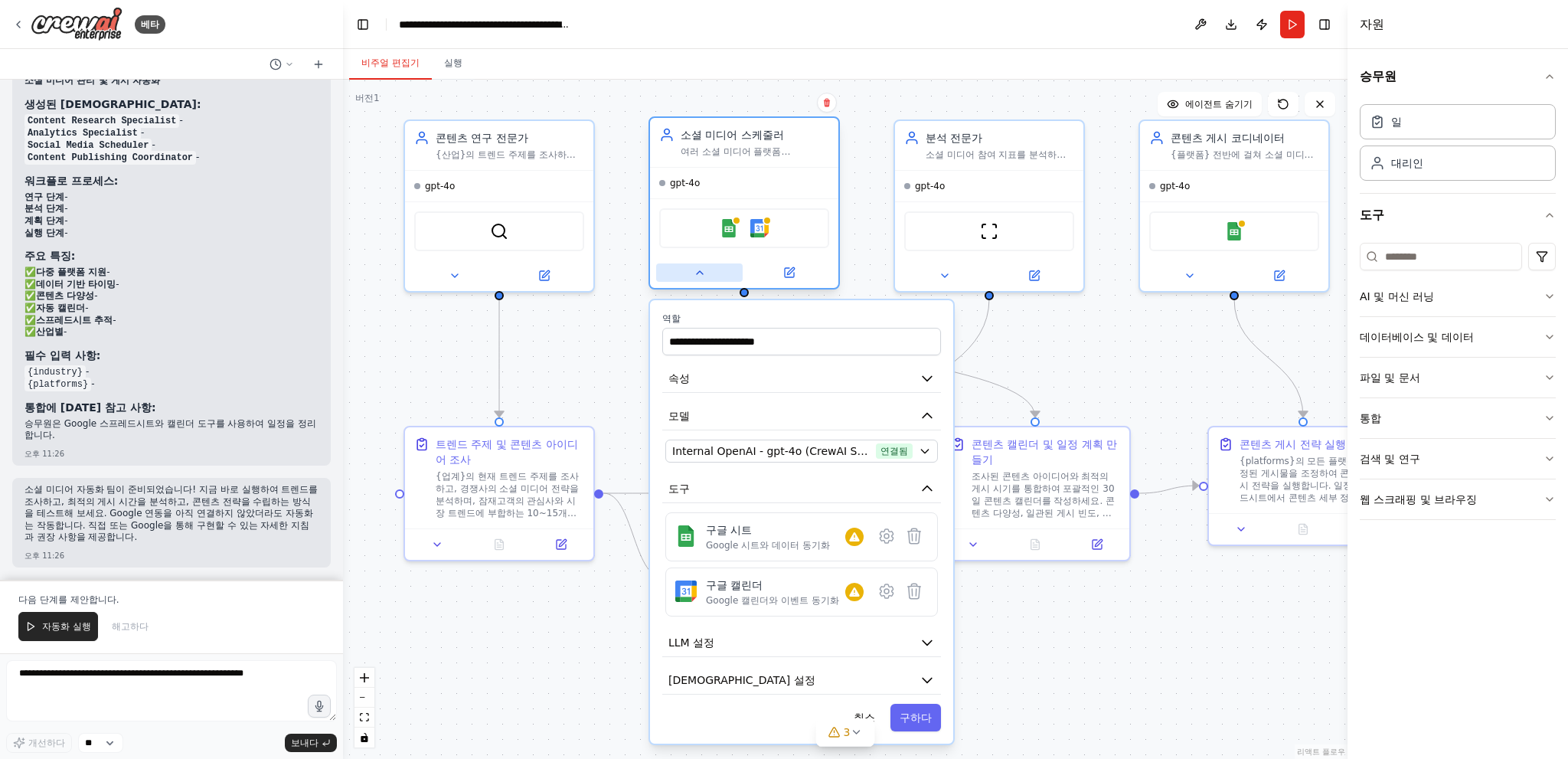
click at [701, 278] on button at bounding box center [699, 273] width 86 height 19
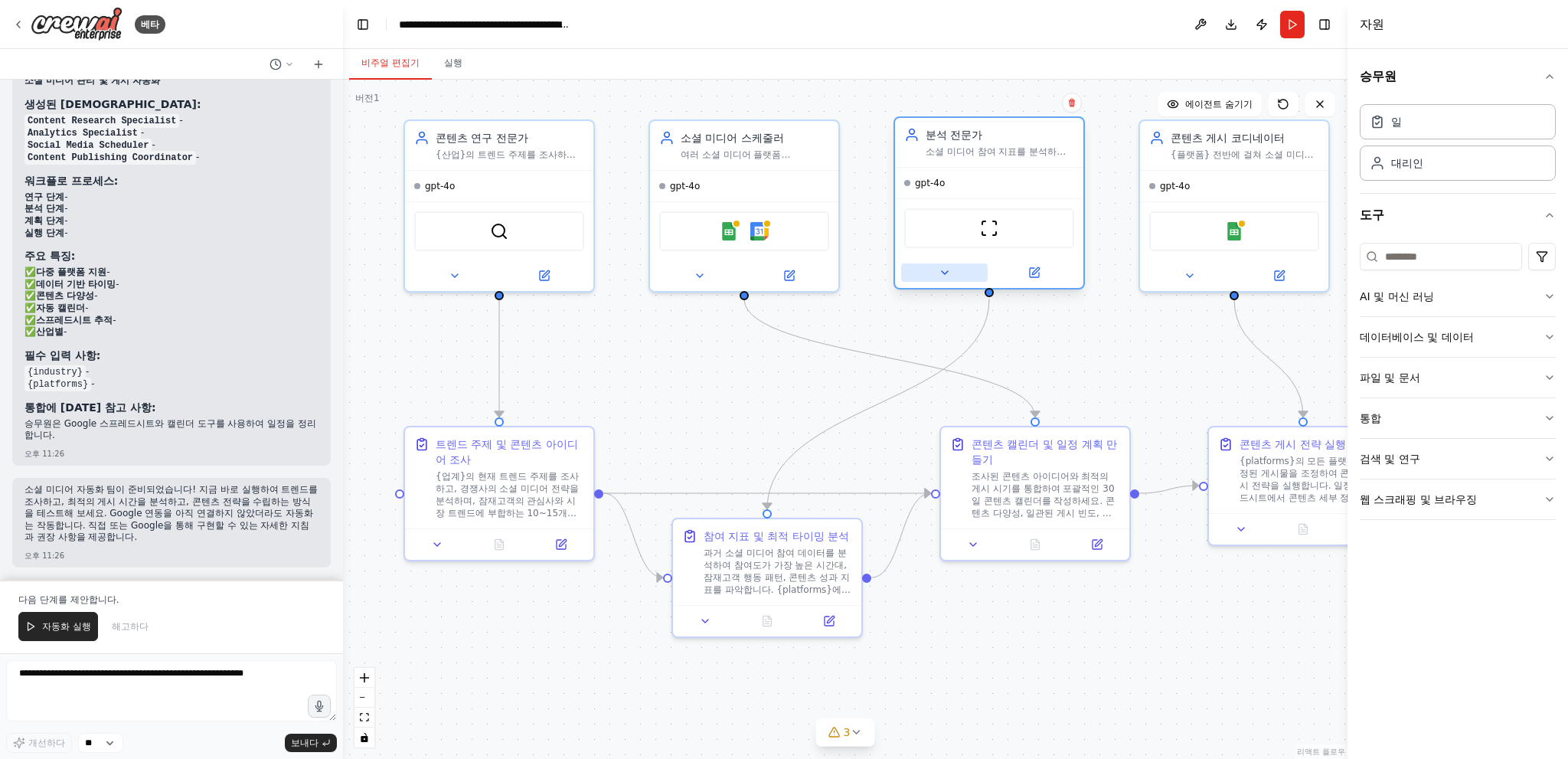
click at [953, 278] on button at bounding box center [945, 273] width 86 height 19
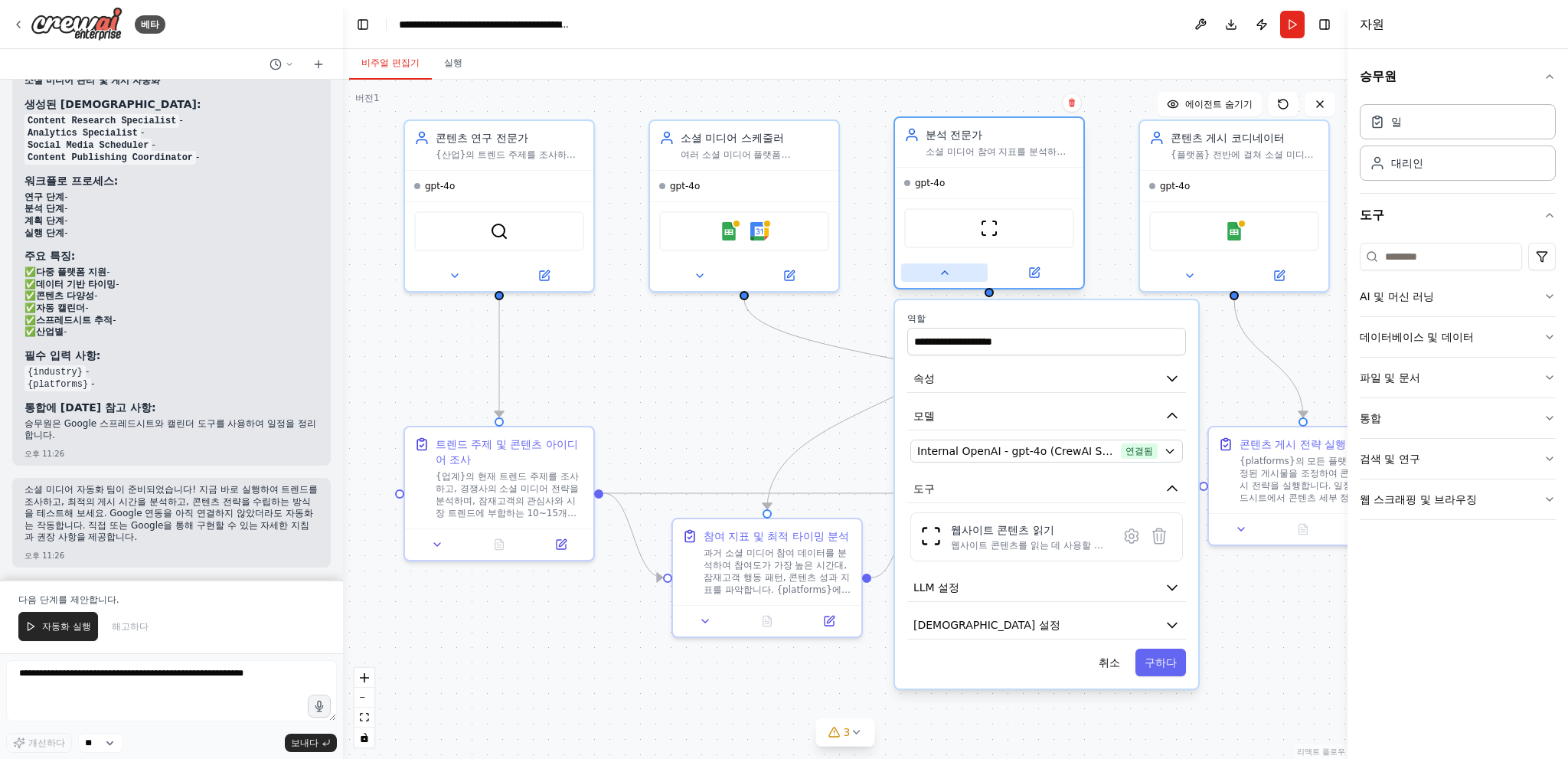
click at [953, 276] on button at bounding box center [945, 273] width 86 height 19
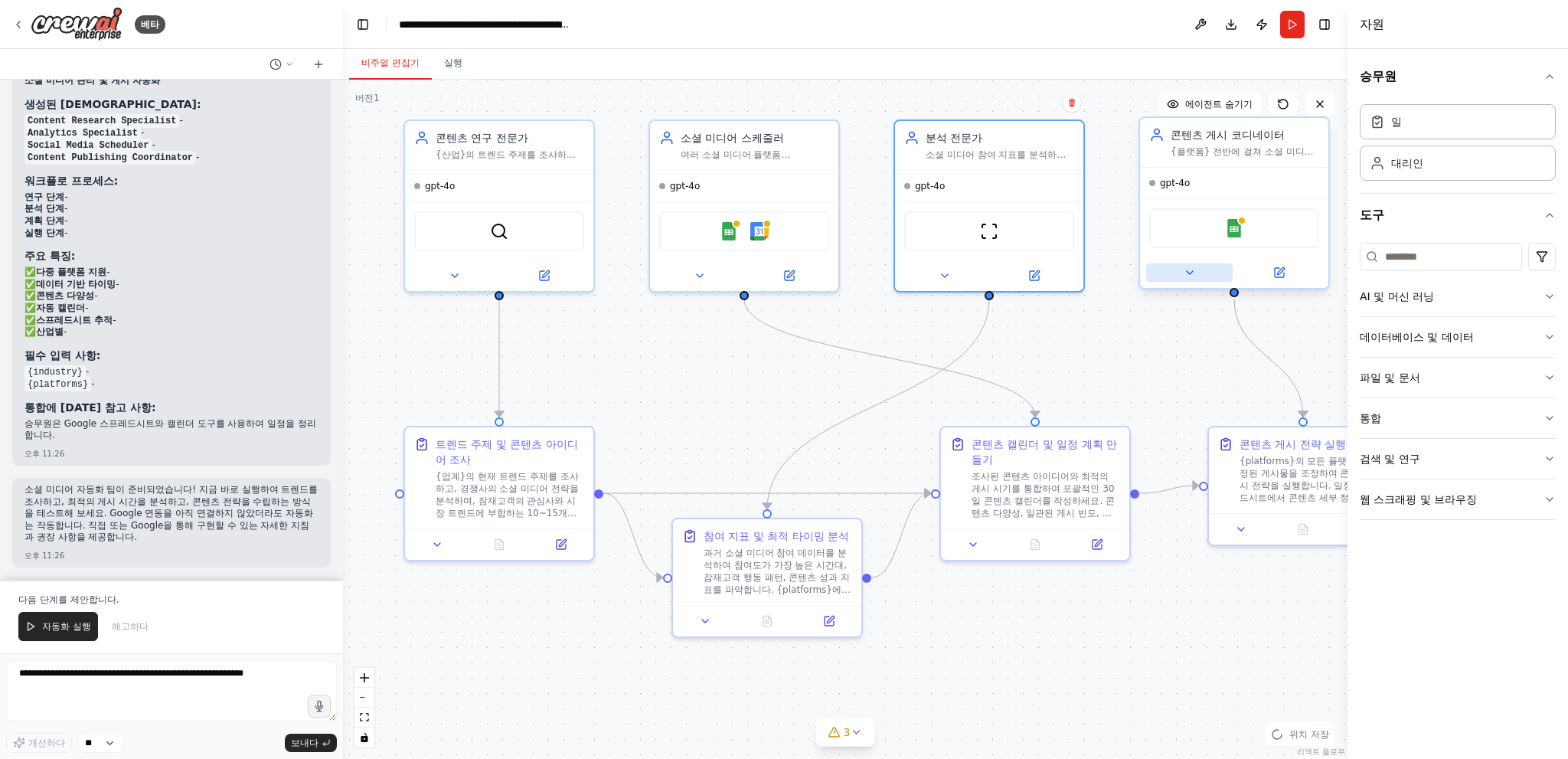
click at [1188, 274] on icon at bounding box center [1190, 273] width 12 height 12
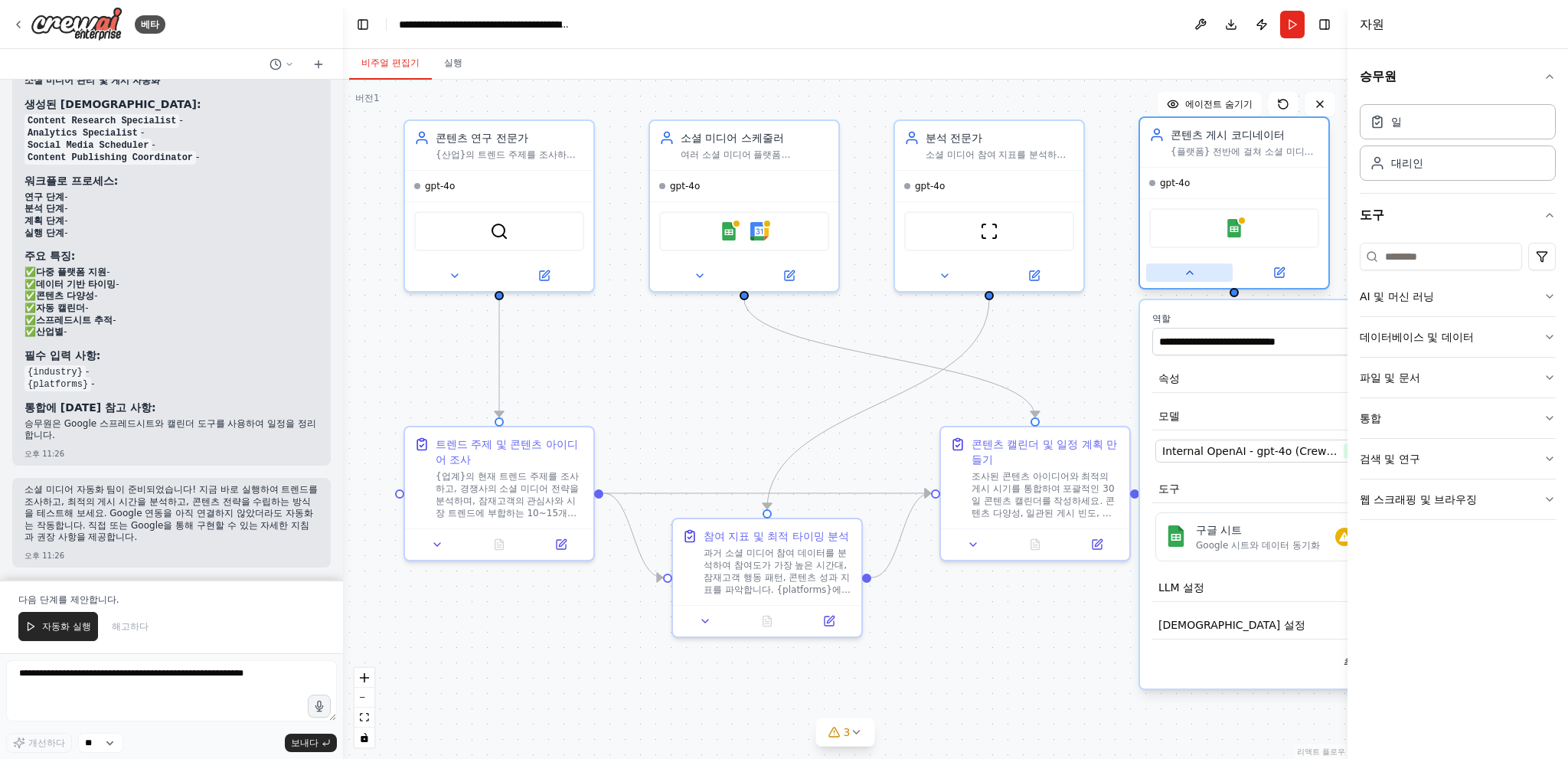
click at [1188, 274] on icon at bounding box center [1190, 273] width 12 height 12
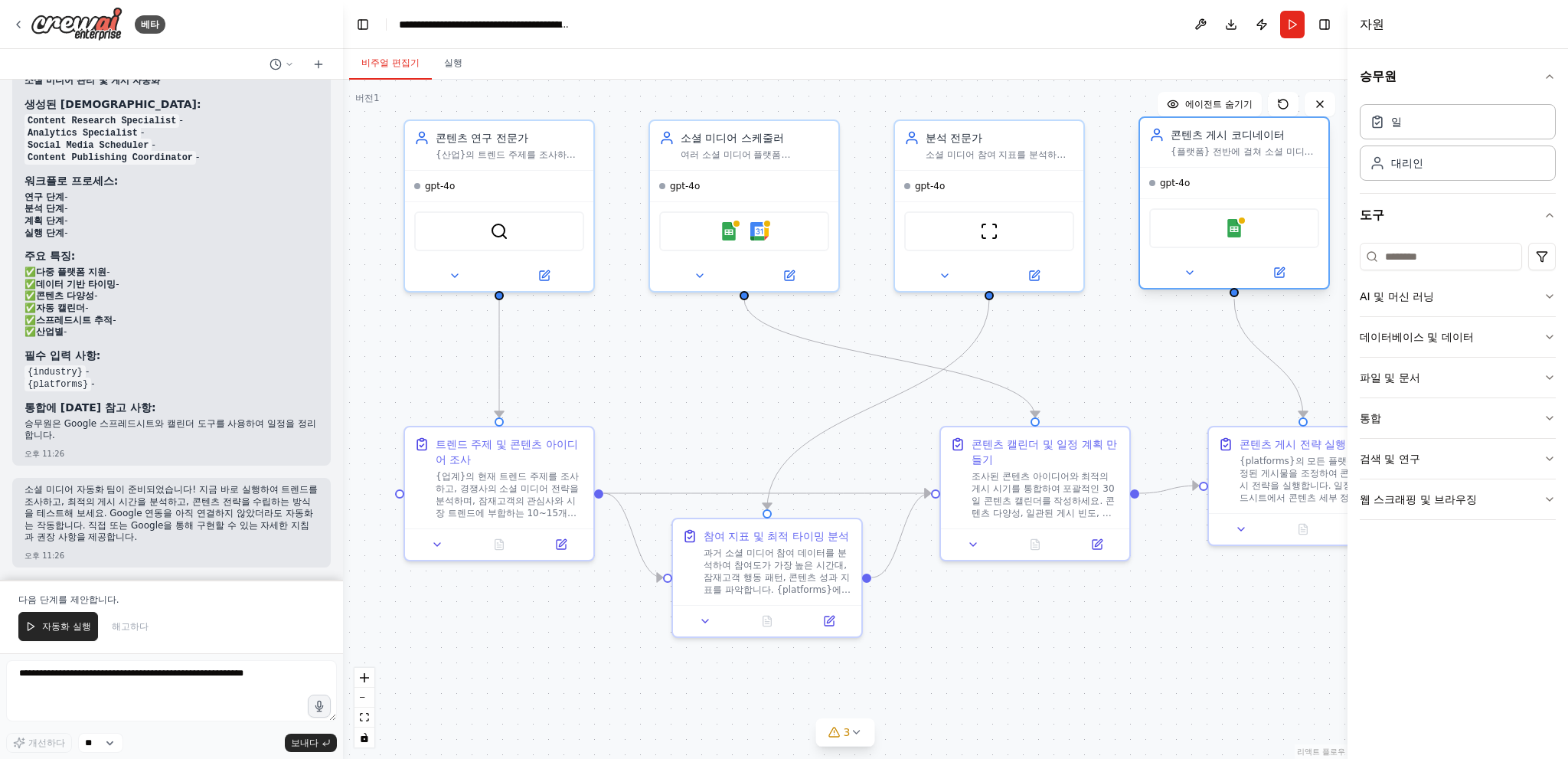
click at [1205, 286] on div at bounding box center [1234, 273] width 188 height 31
click at [1184, 271] on icon at bounding box center [1190, 273] width 12 height 12
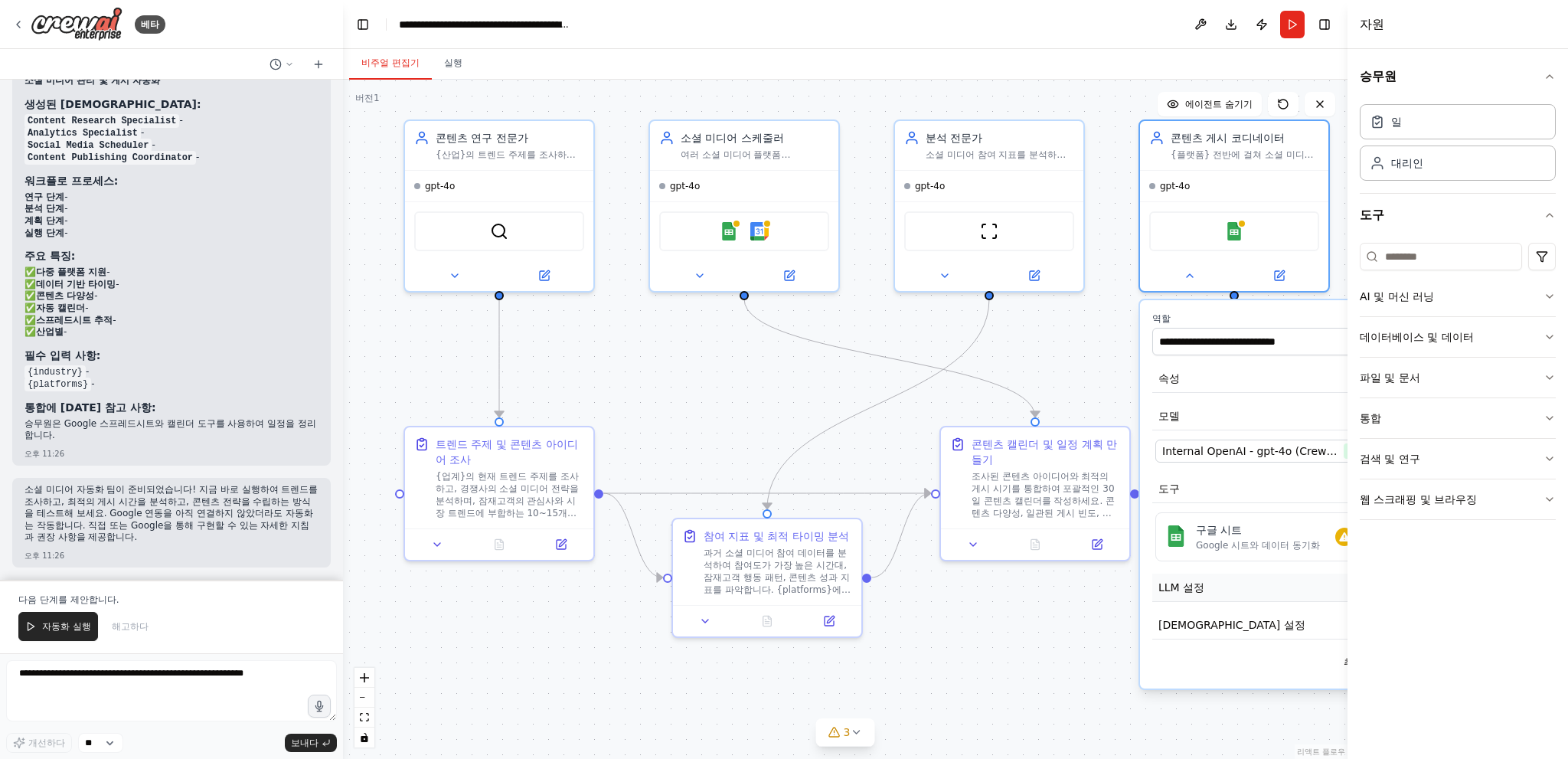
click at [1210, 584] on button "LLM 설정" at bounding box center [1291, 588] width 279 height 29
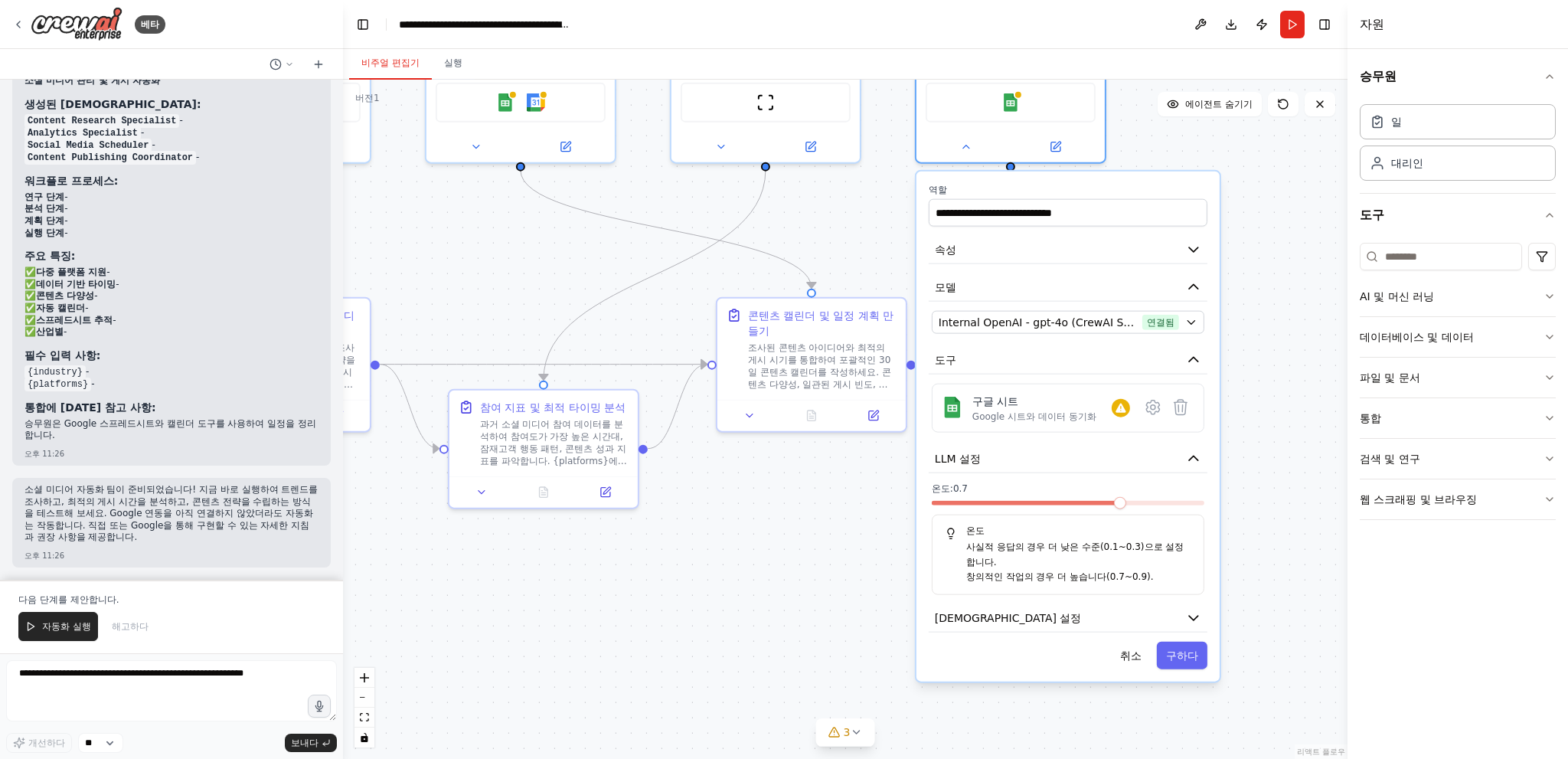
drag, startPoint x: 978, startPoint y: 313, endPoint x: 787, endPoint y: 192, distance: 226.1
click at [787, 192] on div ".deletable-edge-delete-btn { width: 20px; height: 20px; border: 0px solid #ffff…" at bounding box center [845, 419] width 1005 height 679
click at [1127, 620] on button "에이전트 설정" at bounding box center [1066, 618] width 279 height 29
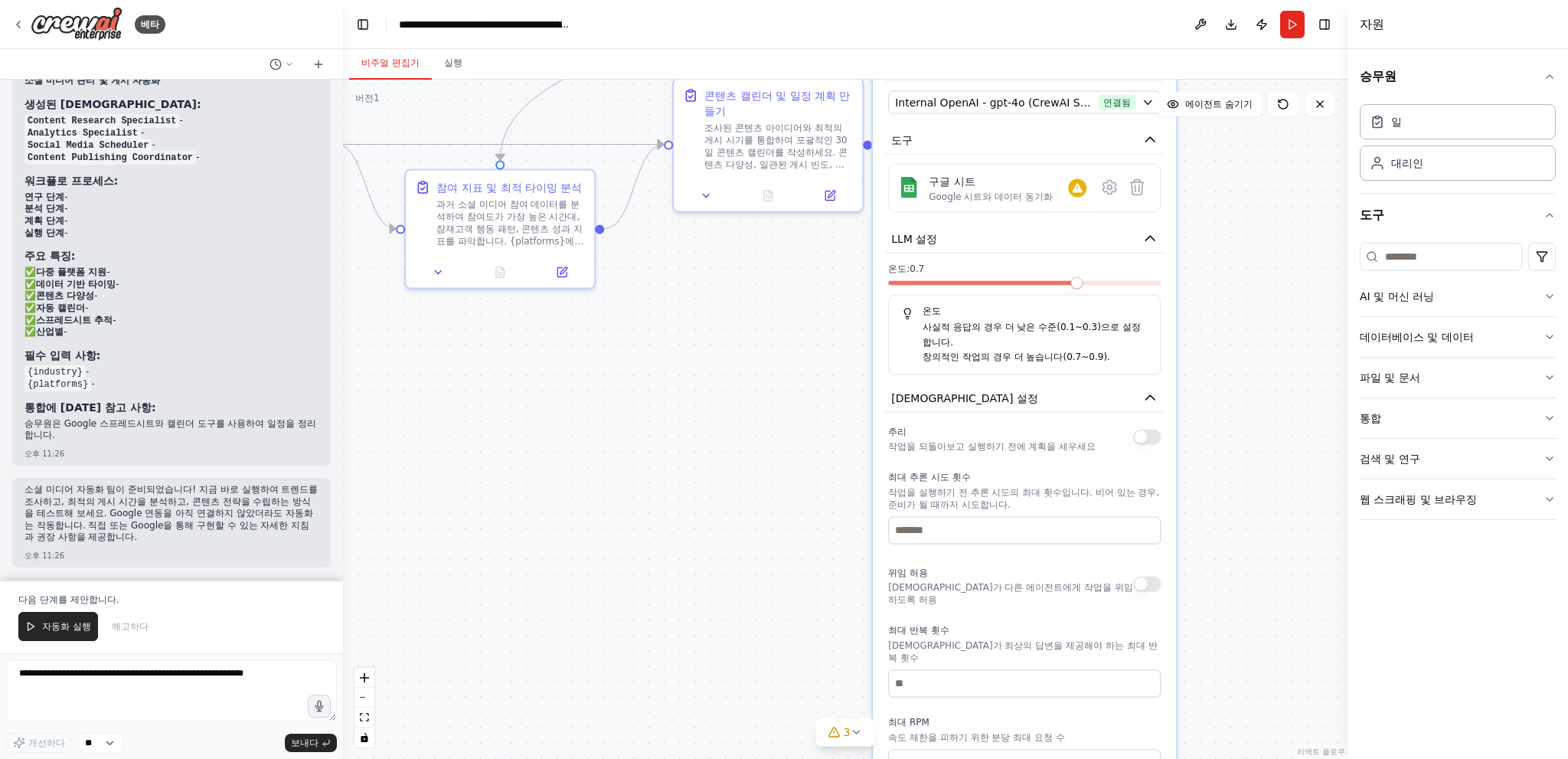
drag, startPoint x: 1272, startPoint y: 554, endPoint x: 1262, endPoint y: 379, distance: 175.3
click at [1262, 379] on div ".deletable-edge-delete-btn { width: 20px; height: 20px; border: 0px solid #ffff…" at bounding box center [845, 419] width 1005 height 679
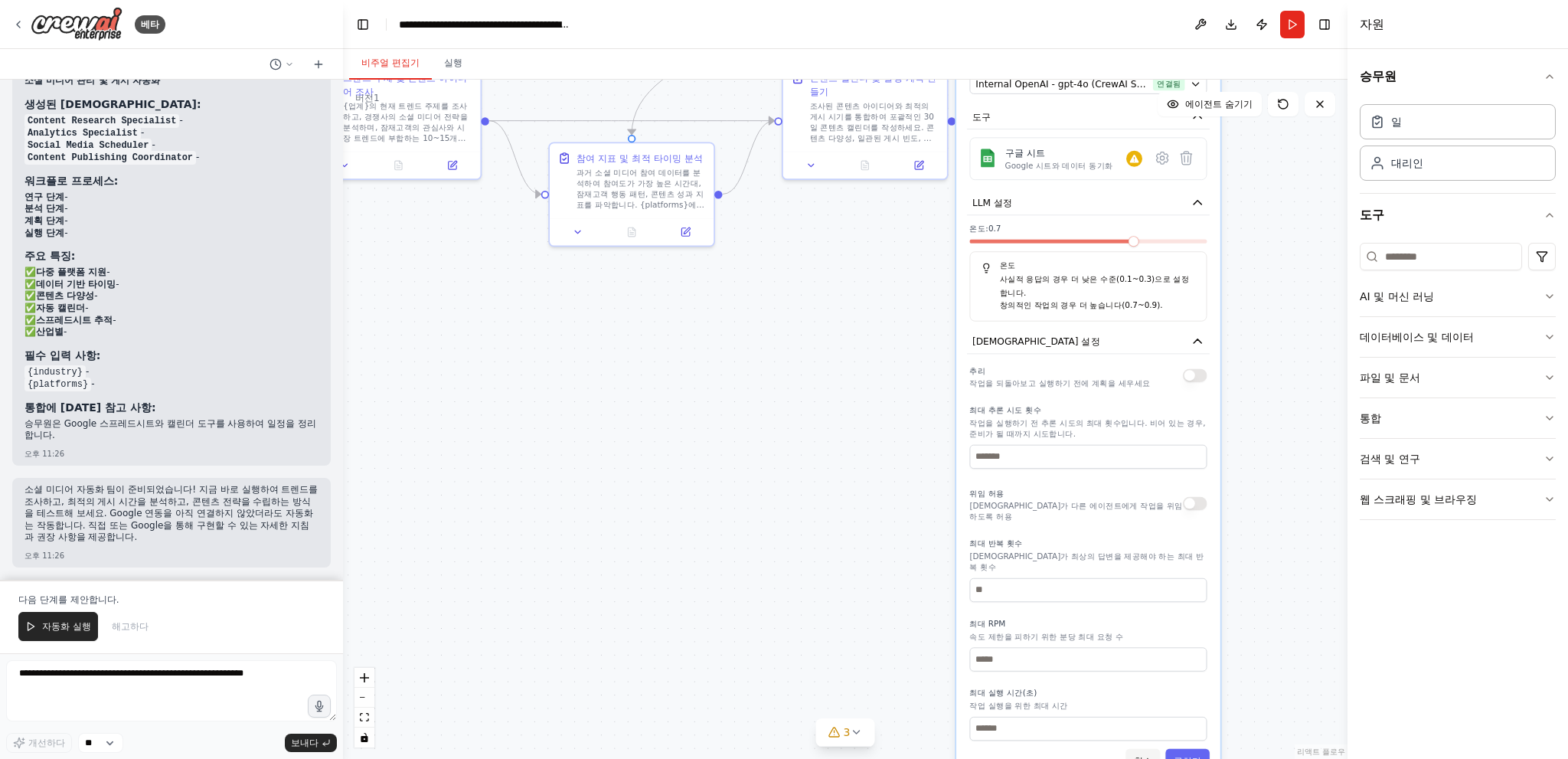
click at [1141, 748] on button "취소" at bounding box center [1142, 760] width 35 height 24
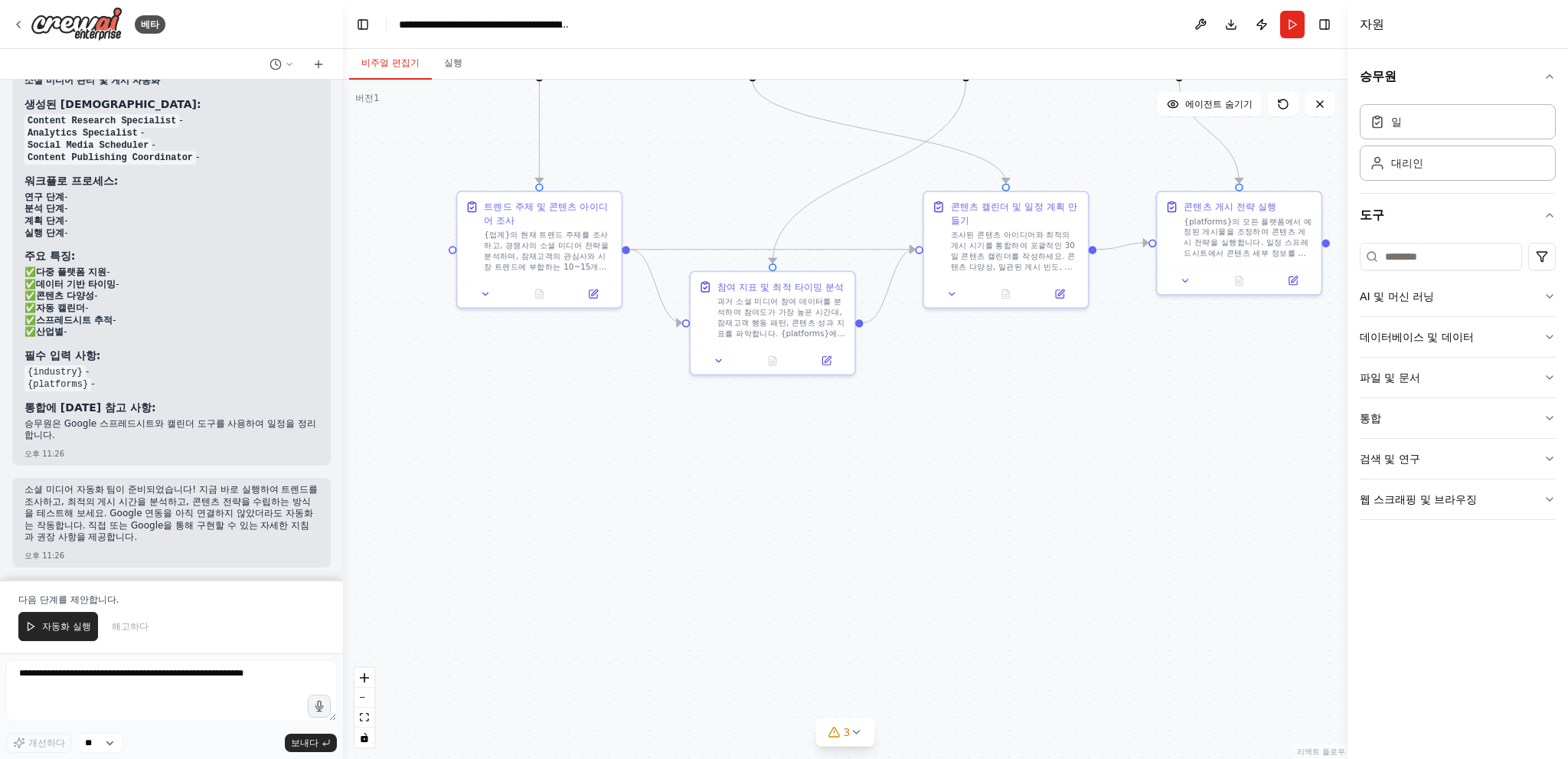
drag, startPoint x: 714, startPoint y: 381, endPoint x: 1048, endPoint y: 645, distance: 425.7
click at [1048, 645] on div ".deletable-edge-delete-btn { width: 20px; height: 20px; border: 0px solid #ffff…" at bounding box center [845, 419] width 1005 height 679
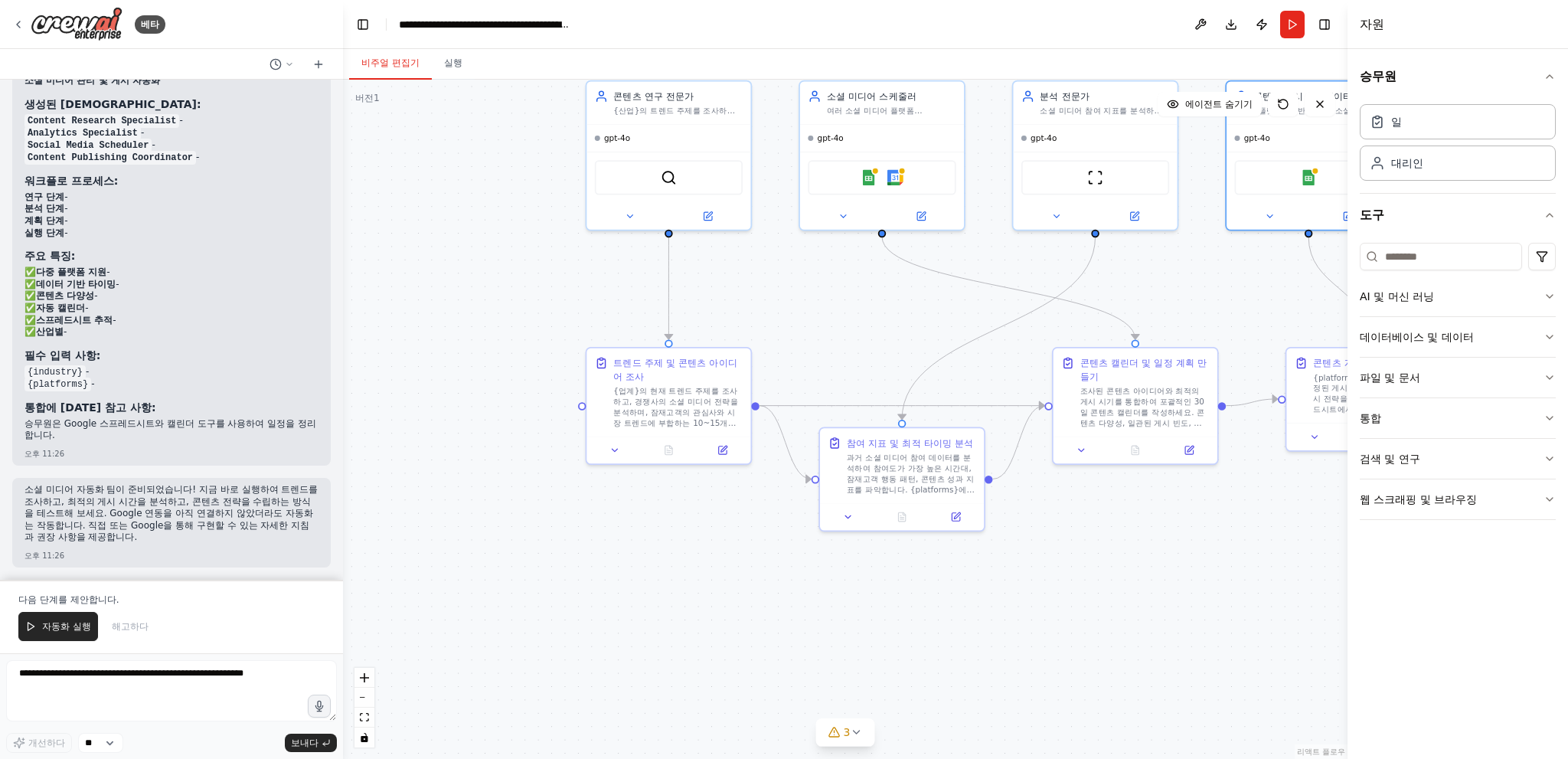
drag, startPoint x: 965, startPoint y: 320, endPoint x: 628, endPoint y: 410, distance: 348.8
click at [630, 410] on div ".deletable-edge-delete-btn { width: 20px; height: 20px; border: 0px solid #ffff…" at bounding box center [845, 419] width 1005 height 679
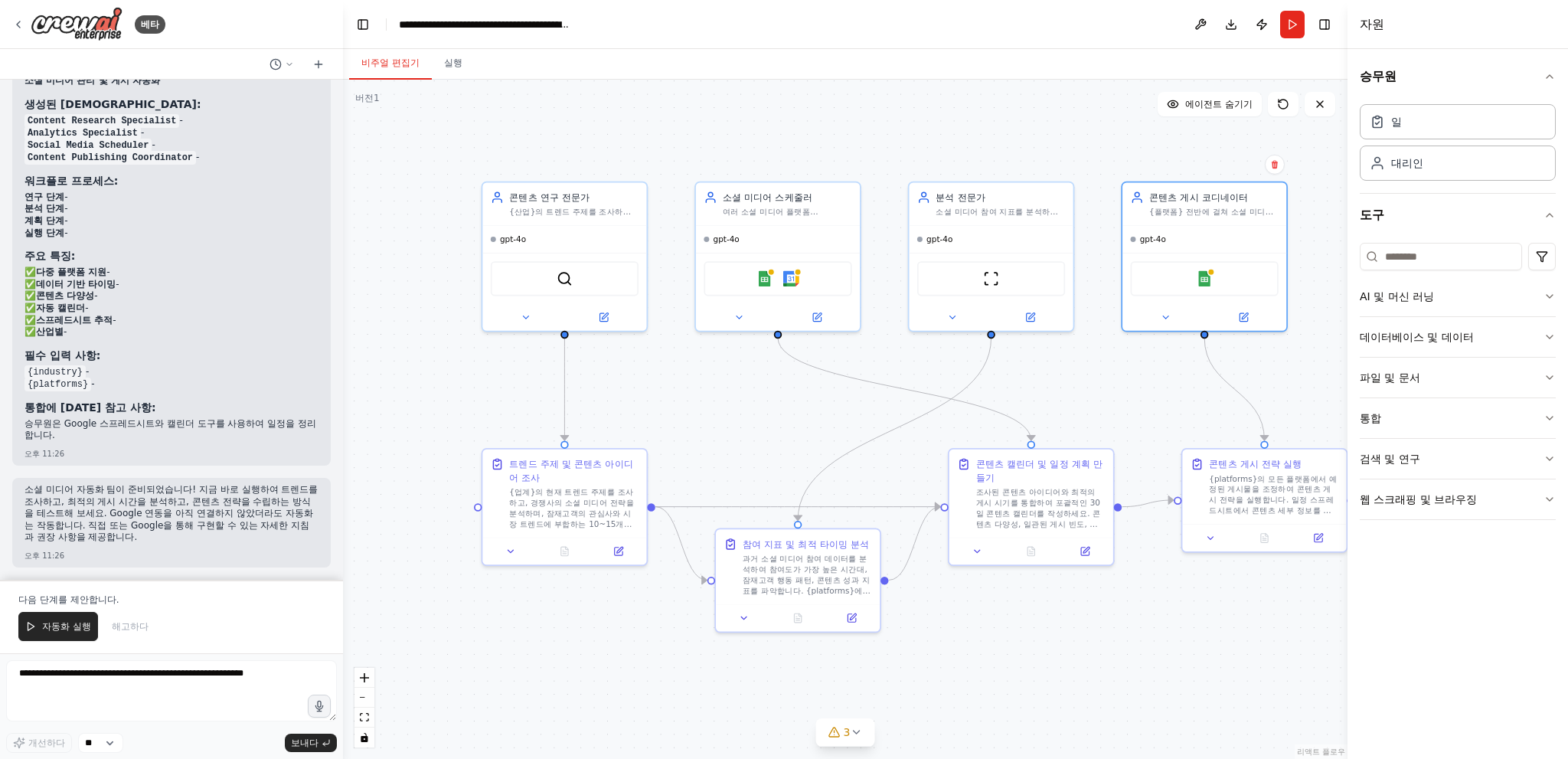
drag, startPoint x: 762, startPoint y: 382, endPoint x: 916, endPoint y: 402, distance: 155.3
click at [916, 402] on div ".deletable-edge-delete-btn { width: 20px; height: 20px; border: 0px solid #ffff…" at bounding box center [845, 419] width 1005 height 679
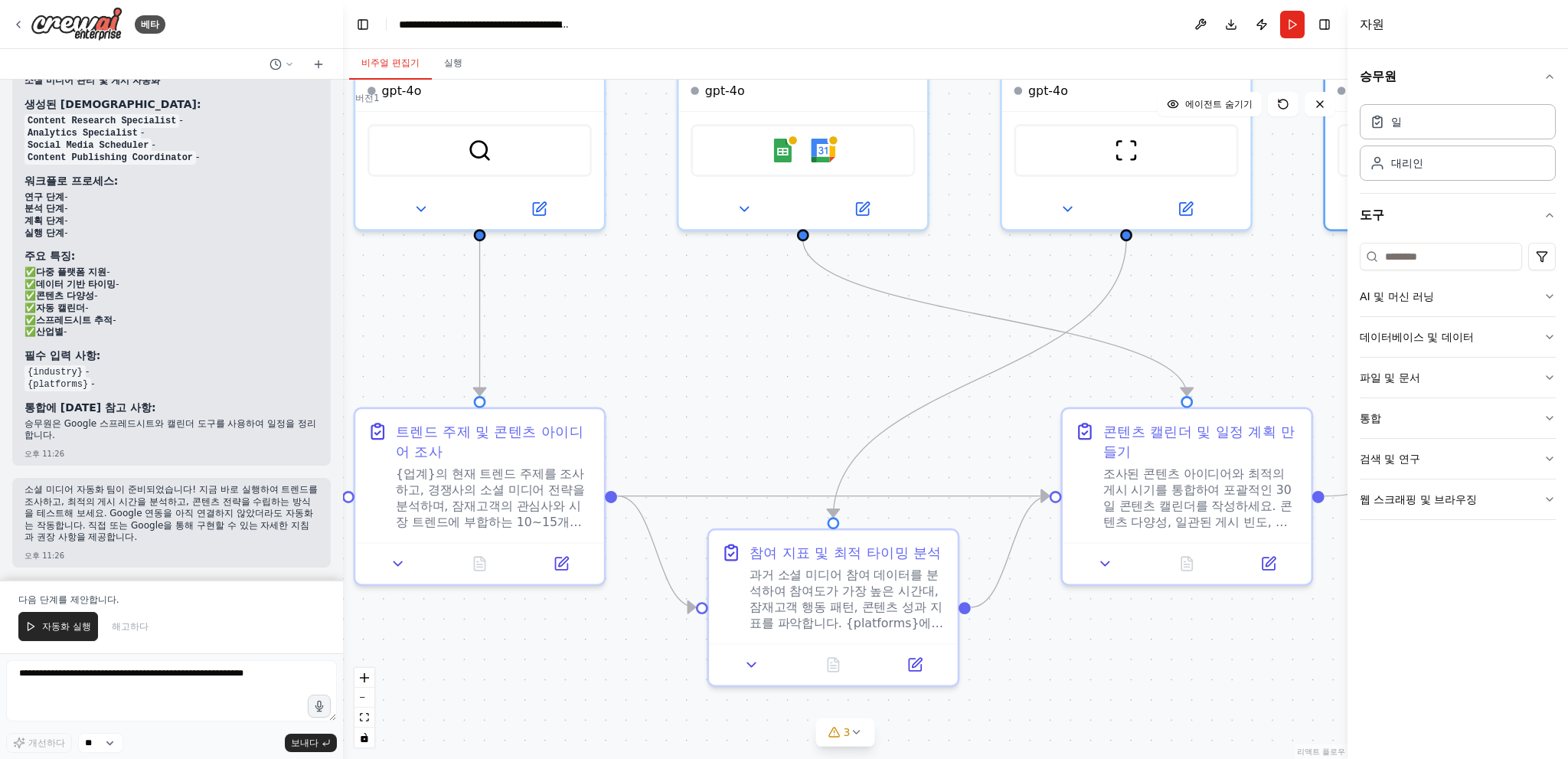
drag, startPoint x: 867, startPoint y: 424, endPoint x: 954, endPoint y: 343, distance: 118.9
click at [954, 343] on div ".deletable-edge-delete-btn { width: 20px; height: 20px; border: 0px solid #ffff…" at bounding box center [845, 419] width 1005 height 679
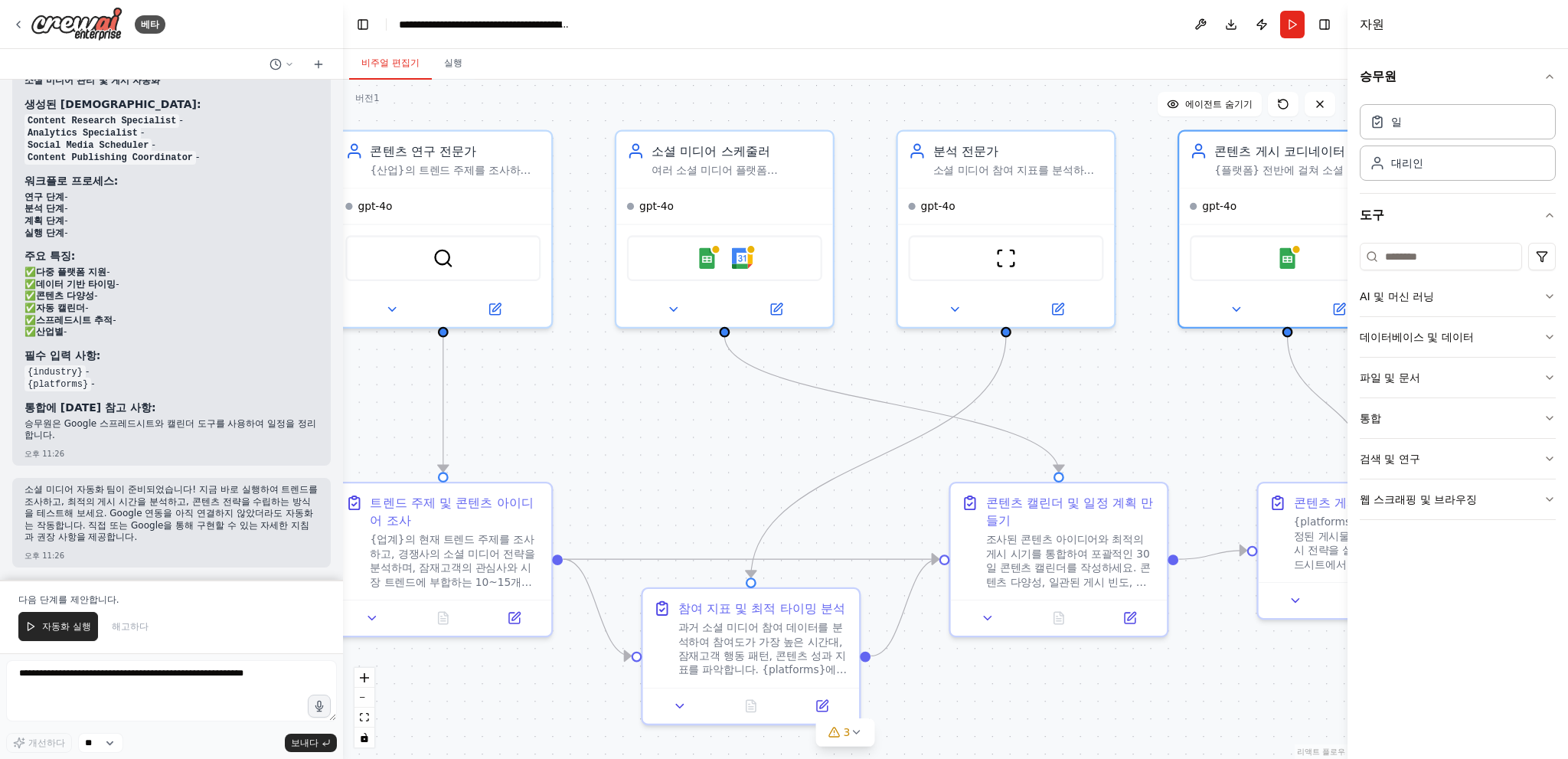
drag, startPoint x: 701, startPoint y: 418, endPoint x: 651, endPoint y: 503, distance: 98.6
click at [651, 503] on div ".deletable-edge-delete-btn { width: 20px; height: 20px; border: 0px solid #ffff…" at bounding box center [845, 419] width 1005 height 679
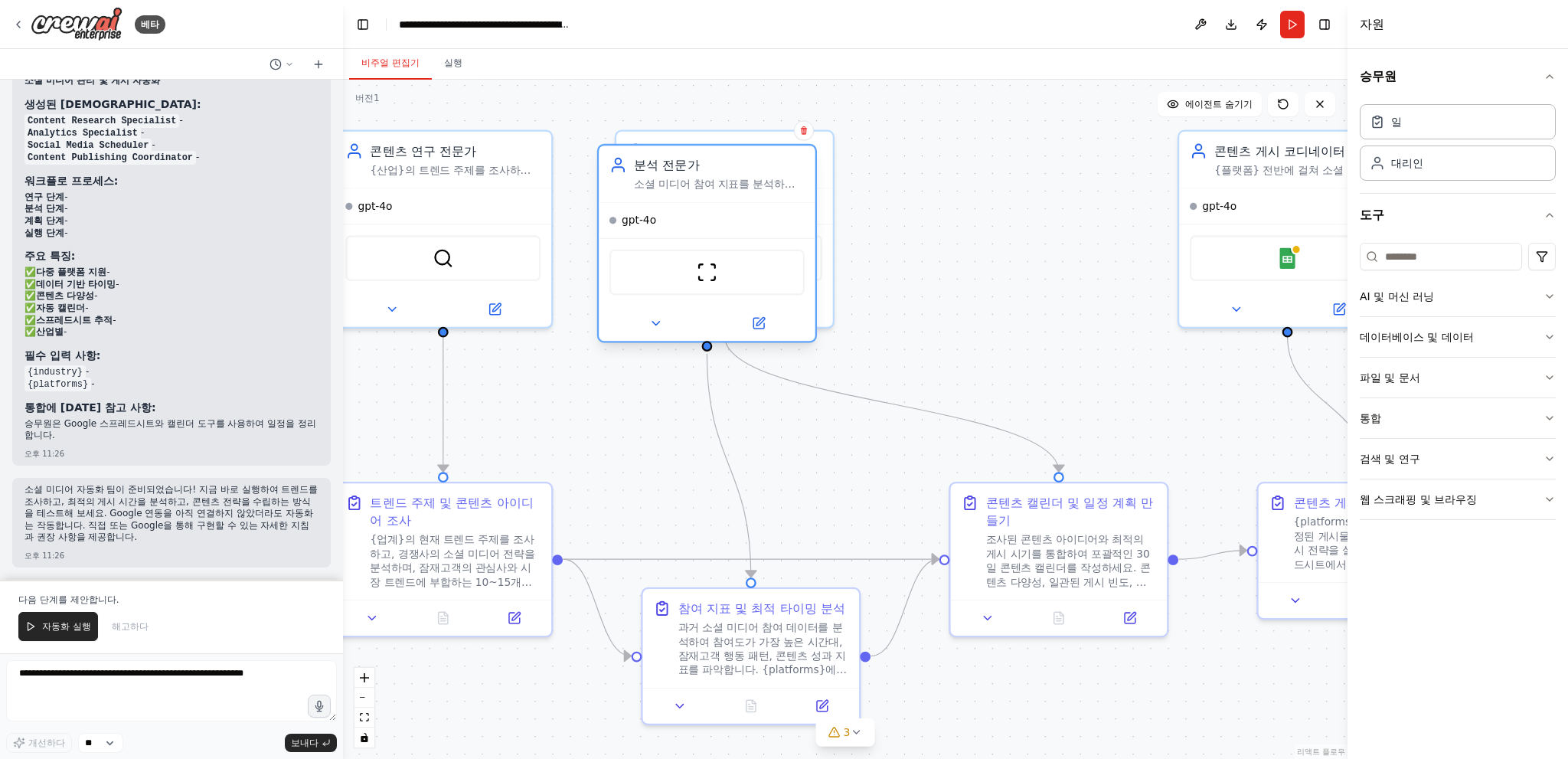
drag, startPoint x: 941, startPoint y: 155, endPoint x: 643, endPoint y: 210, distance: 303.0
click at [643, 191] on div "분석 전문가 소셜 미디어 참여 지표를 분석하고, 과거 성과 데이터를 기반으로 최적의 게시 시간을 파악하고, 콘텐츠 전략과 대상 고객 도달 범위…" at bounding box center [718, 174] width 171 height 36
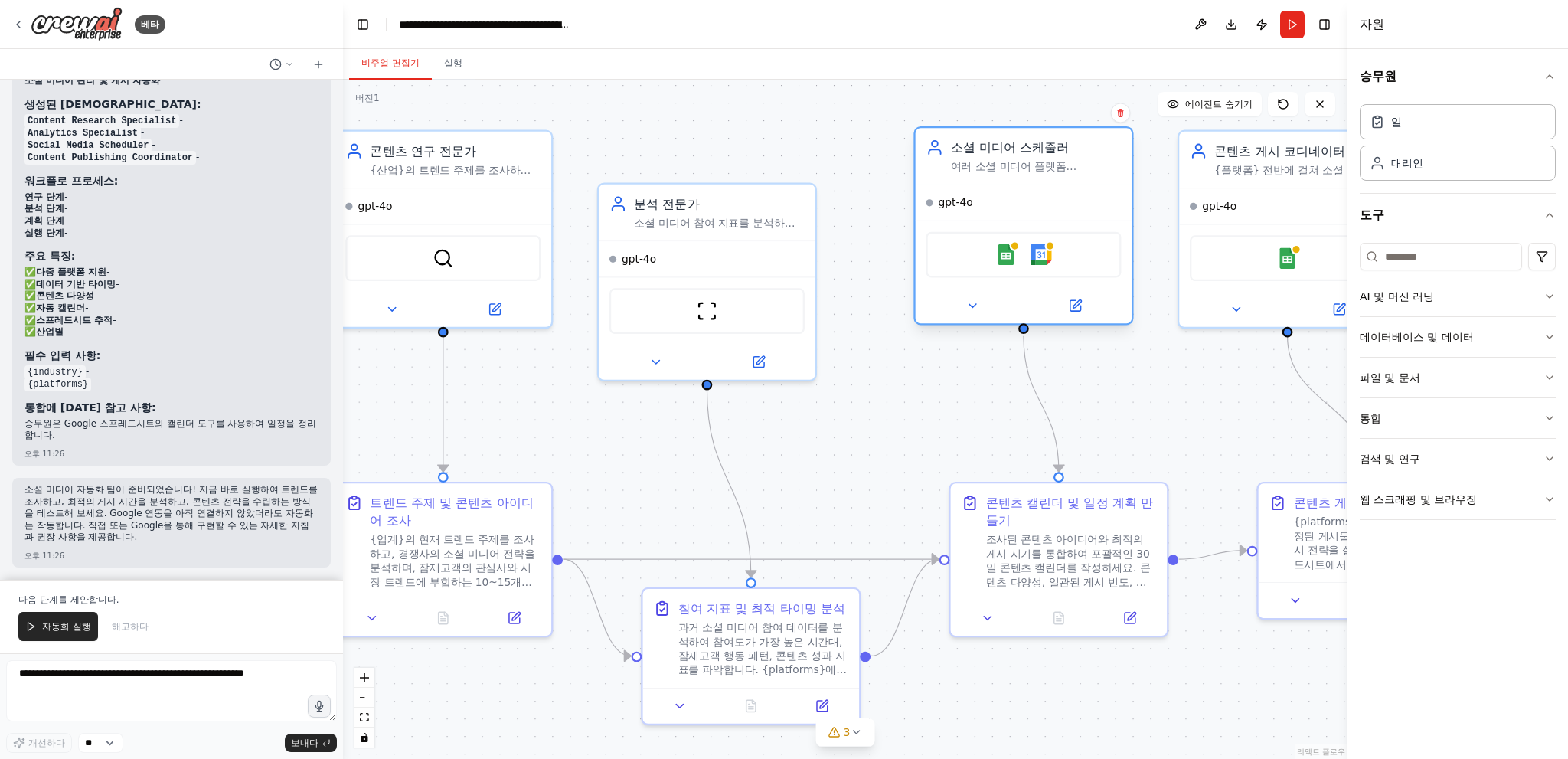
drag, startPoint x: 784, startPoint y: 154, endPoint x: 1008, endPoint y: 163, distance: 224.2
click at [1008, 163] on div "소셜 미디어 스케줄러 여러 소셜 미디어 플랫폼({platforms})에 걸쳐 세부적인 콘텐츠 일정 계획을 작성하고, 청중 참여 패턴에 따라 게…" at bounding box center [1036, 157] width 171 height 36
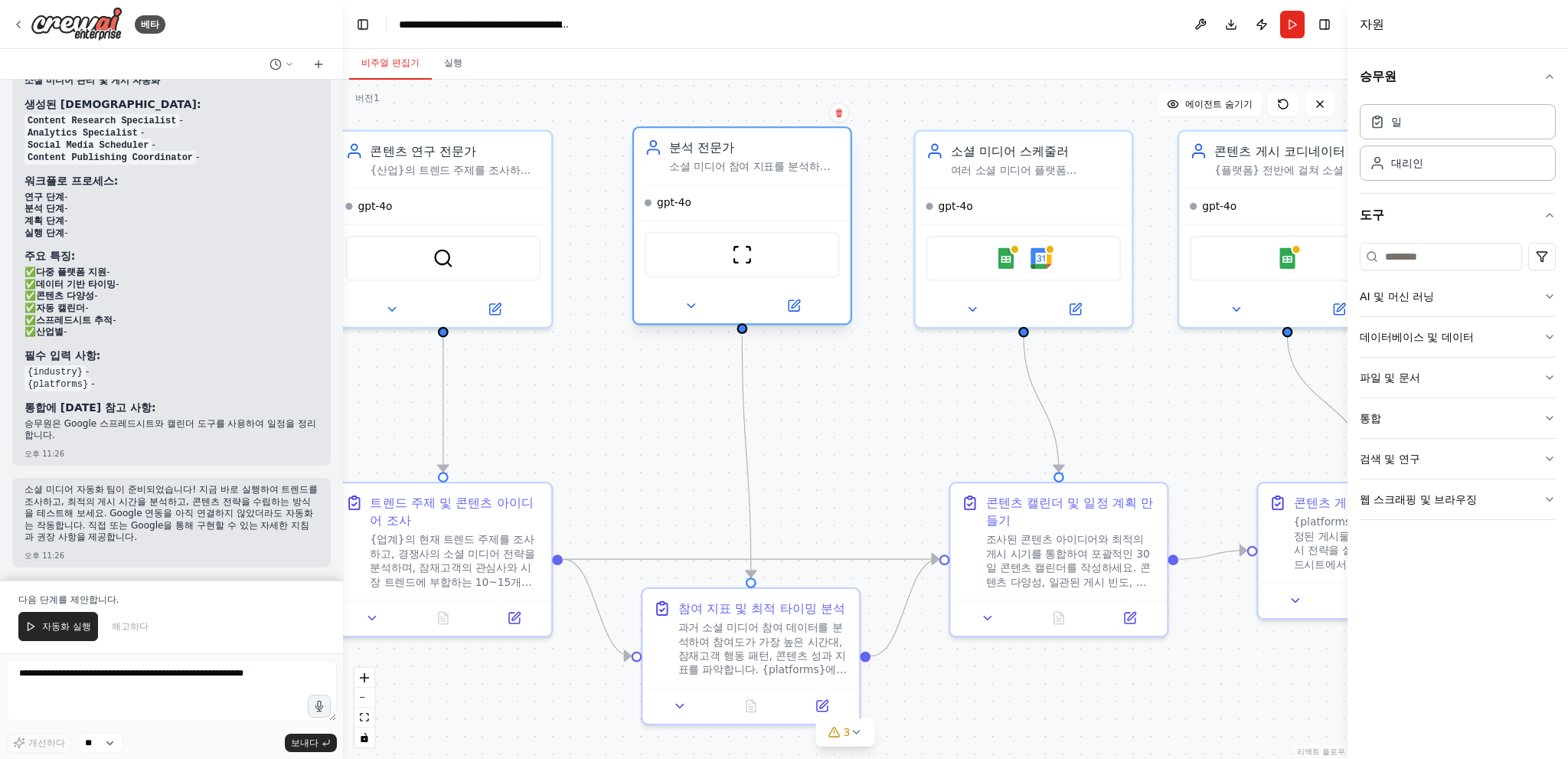
drag, startPoint x: 691, startPoint y: 210, endPoint x: 727, endPoint y: 163, distance: 59.2
click at [727, 163] on div "분석 전문가 소셜 미디어 참여 지표를 분석하고, 과거 성과 데이터를 기반으로 최적의 게시 시간을 파악하고, 콘텐츠 전략과 대상 고객 도달 범위…" at bounding box center [754, 157] width 171 height 36
click at [851, 410] on div ".deletable-edge-delete-btn { width: 20px; height: 20px; border: 0px solid #ffff…" at bounding box center [845, 419] width 1005 height 679
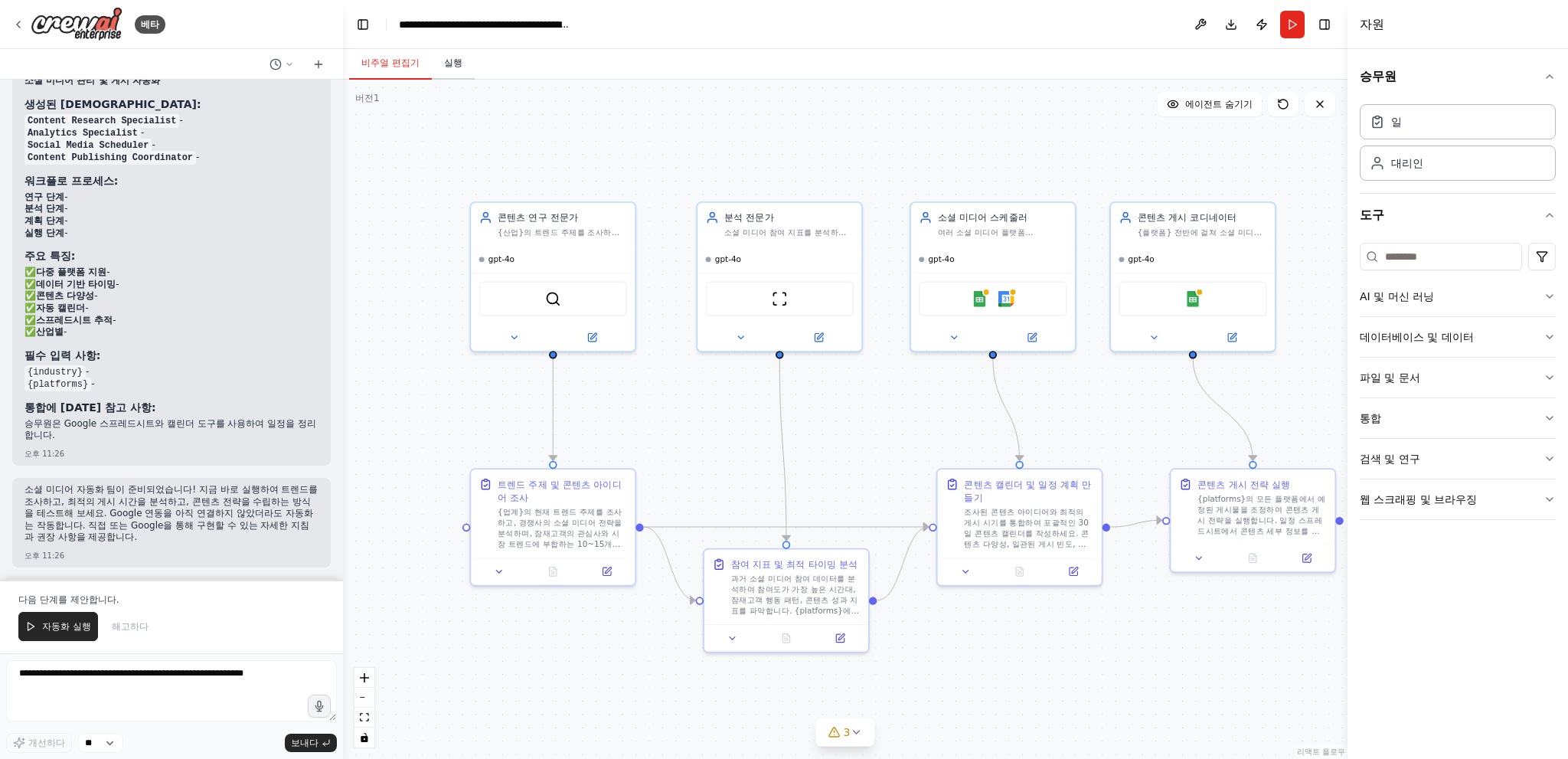
click at [460, 61] on font "실행" at bounding box center [453, 63] width 19 height 11
click at [395, 63] on font "비주얼 편집기" at bounding box center [390, 63] width 58 height 11
click at [363, 19] on button "왼쪽 사이드바 전환" at bounding box center [363, 25] width 22 height 22
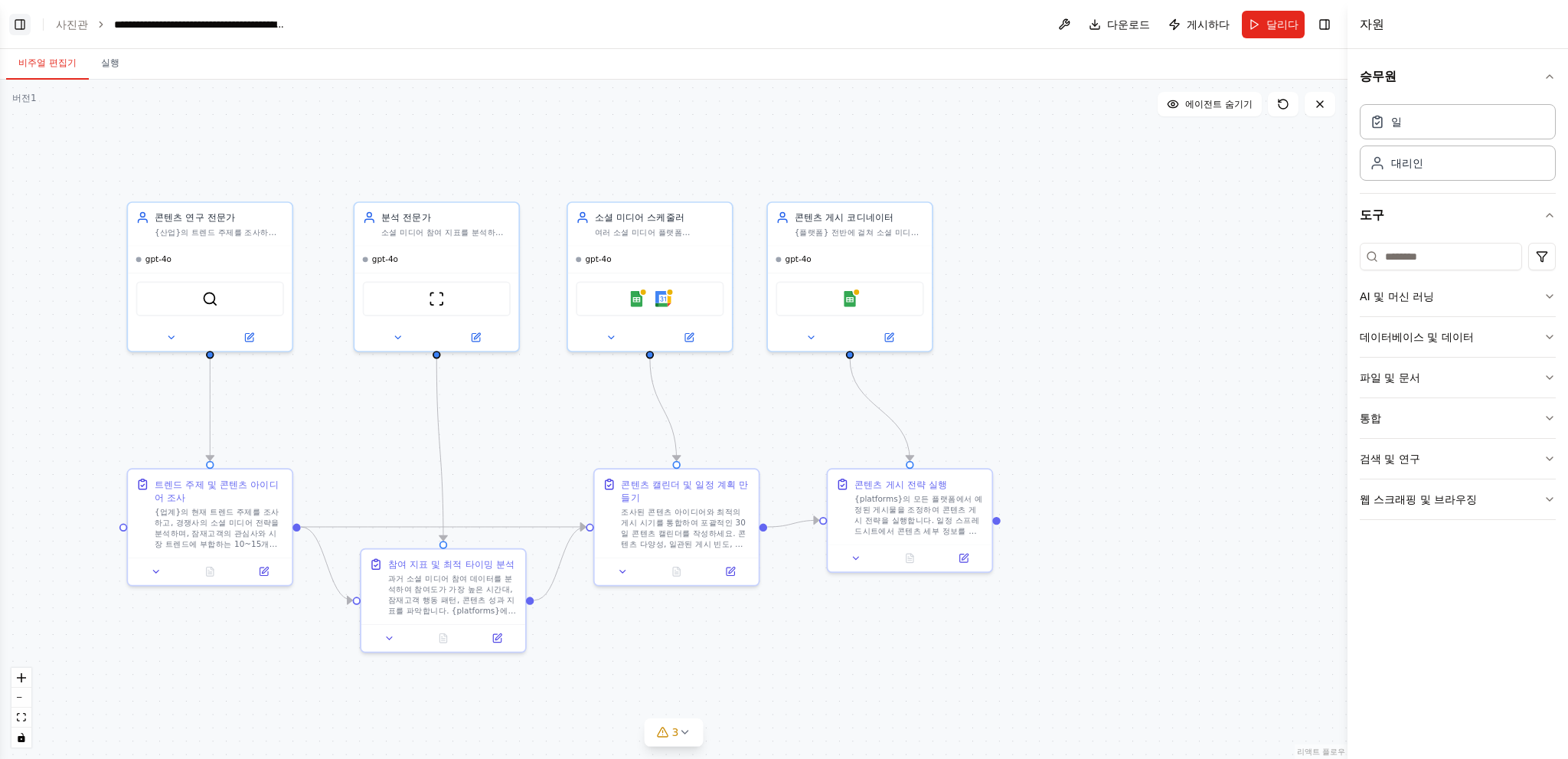
click at [21, 23] on button "왼쪽 사이드바 전환" at bounding box center [20, 25] width 22 height 22
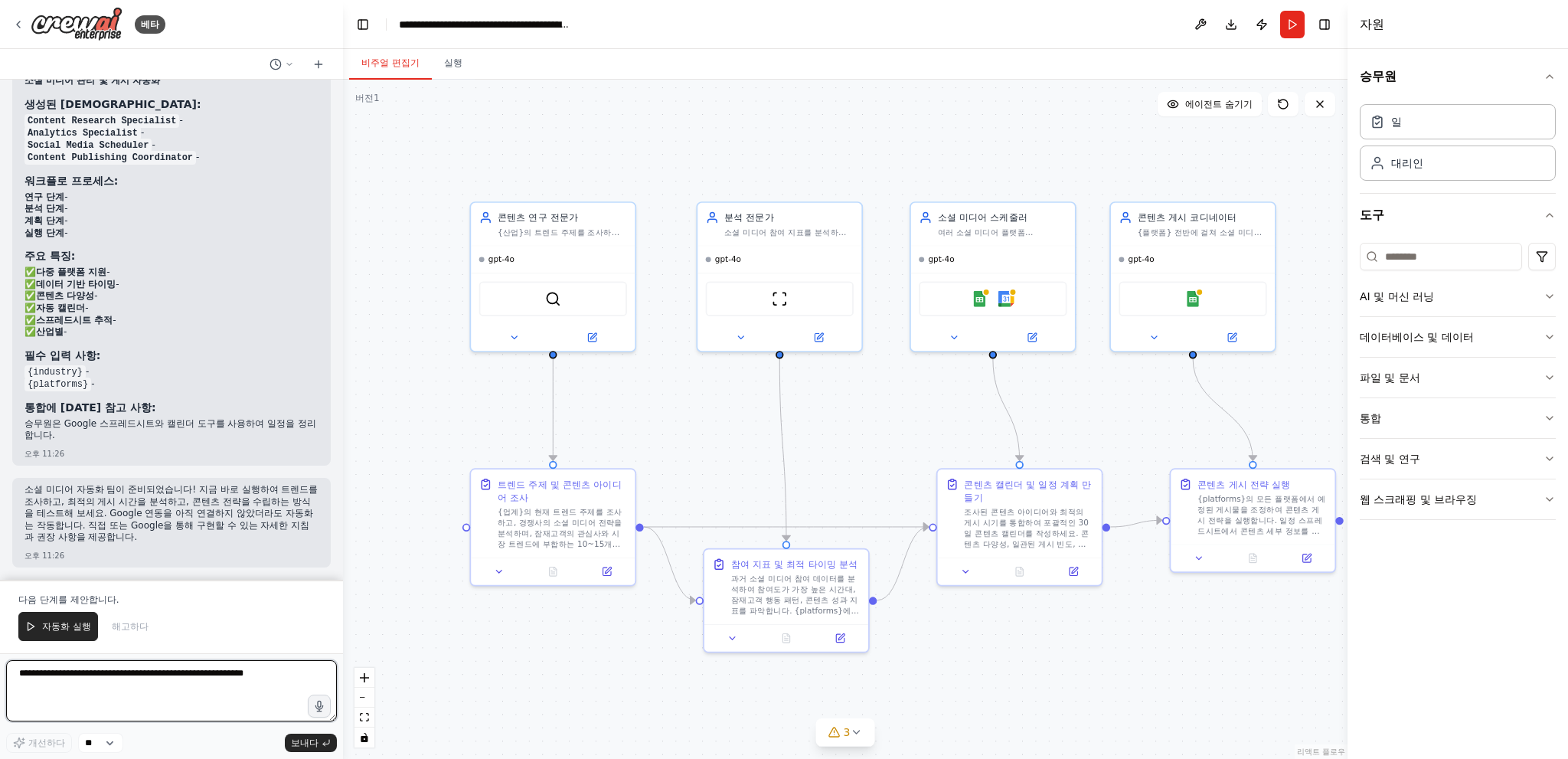
click at [112, 678] on textarea at bounding box center [171, 690] width 331 height 61
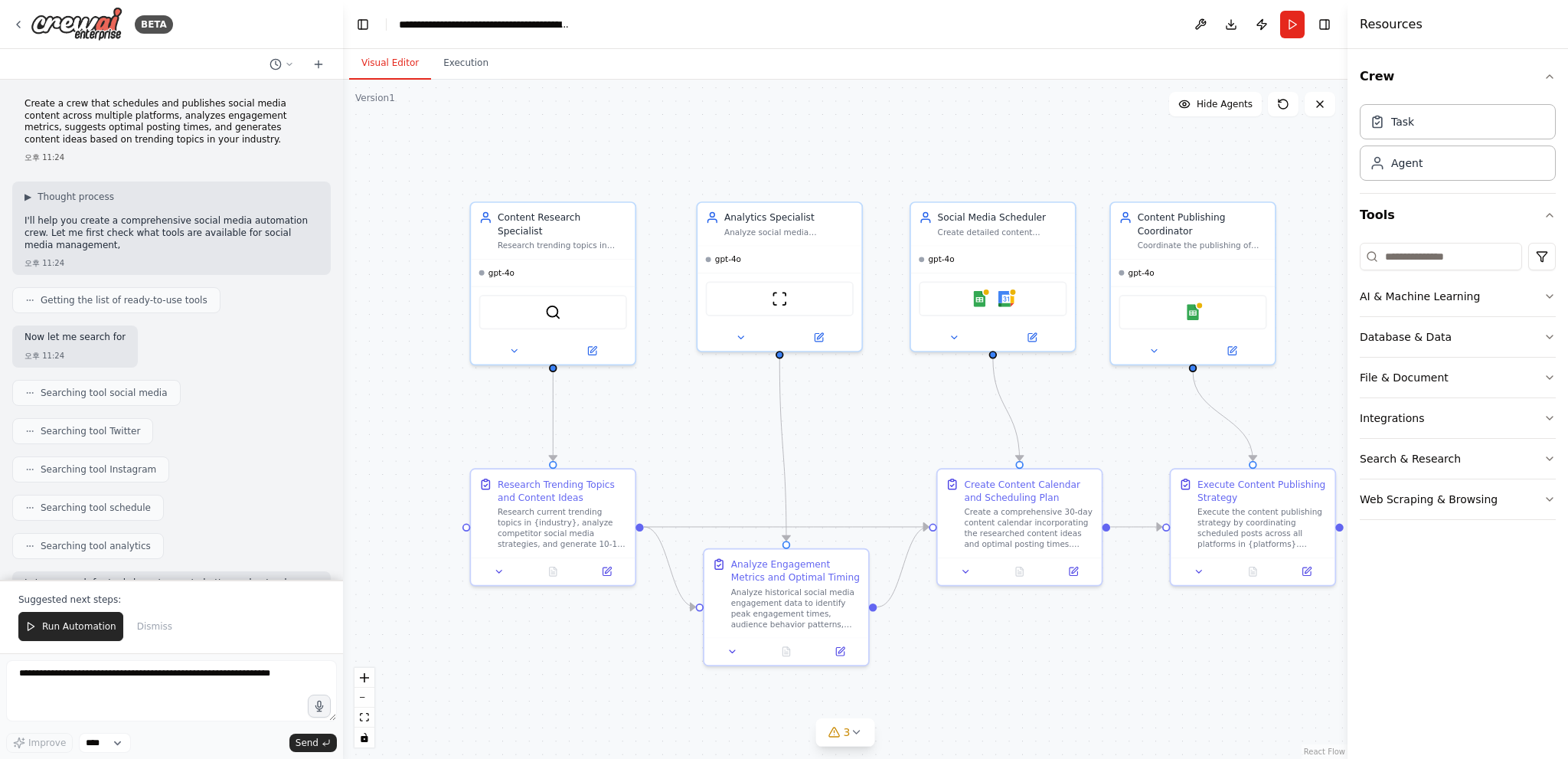
click at [110, 137] on p "Create a crew that schedules and publishes social media content across multiple…" at bounding box center [171, 122] width 294 height 48
copy p "Create a crew that schedules and publishes social media content across multiple…"
click at [299, 179] on div "Create a crew that schedules and publishes social media content across multiple…" at bounding box center [171, 330] width 343 height 500
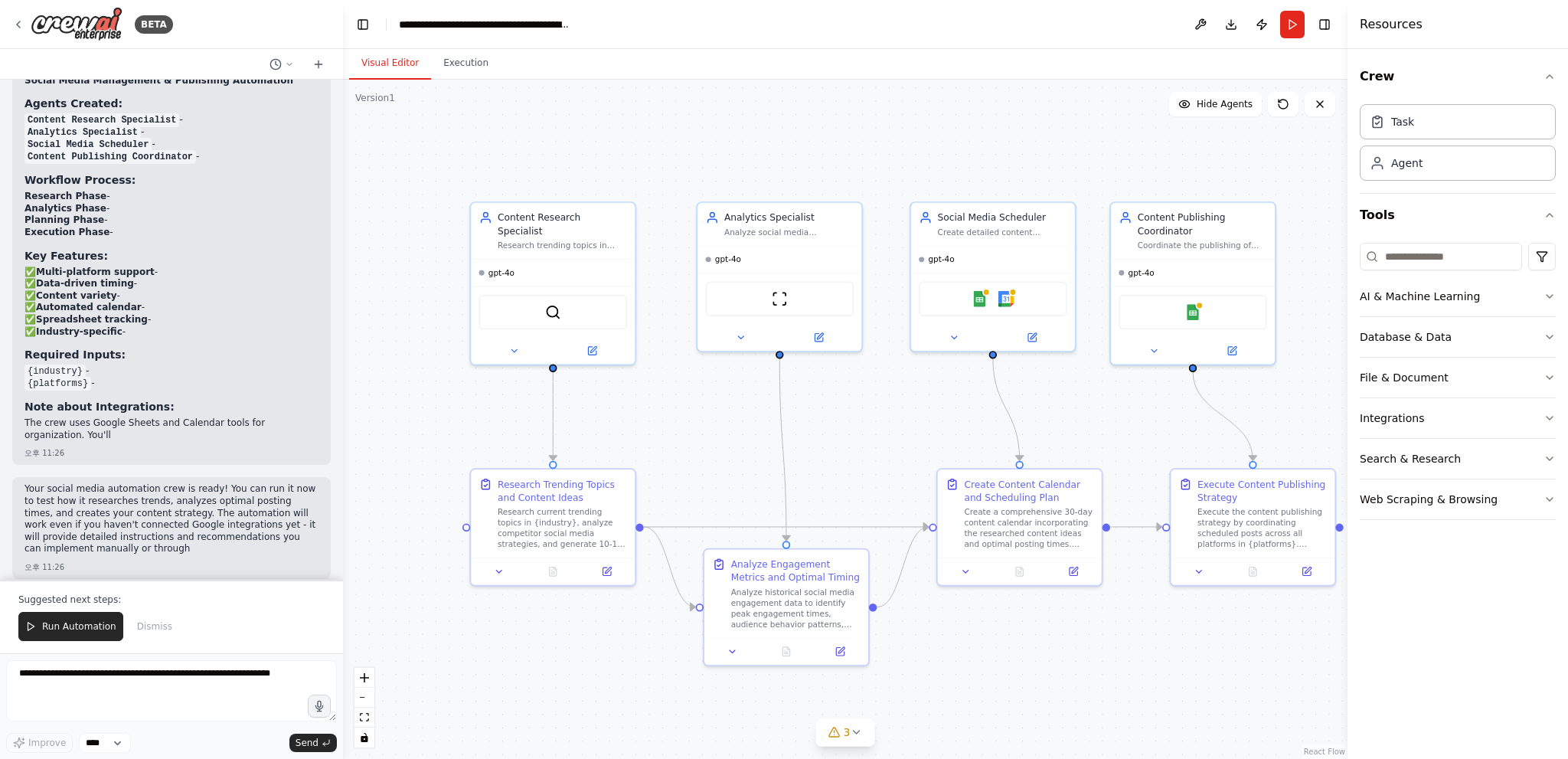
scroll to position [1575, 0]
click at [355, 22] on button "Toggle Left Sidebar" at bounding box center [363, 25] width 22 height 22
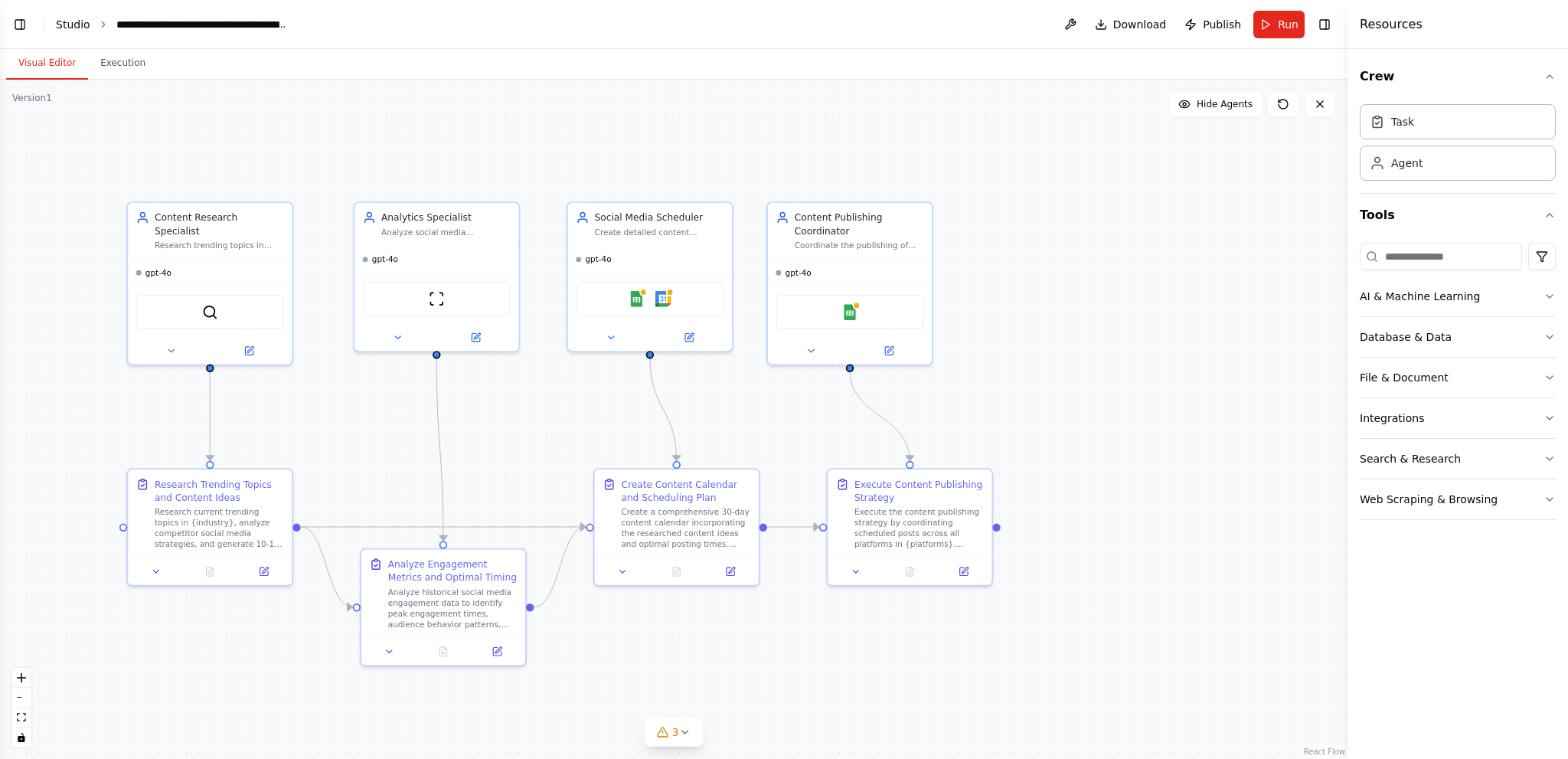
click at [66, 19] on link "Studio" at bounding box center [73, 25] width 35 height 12
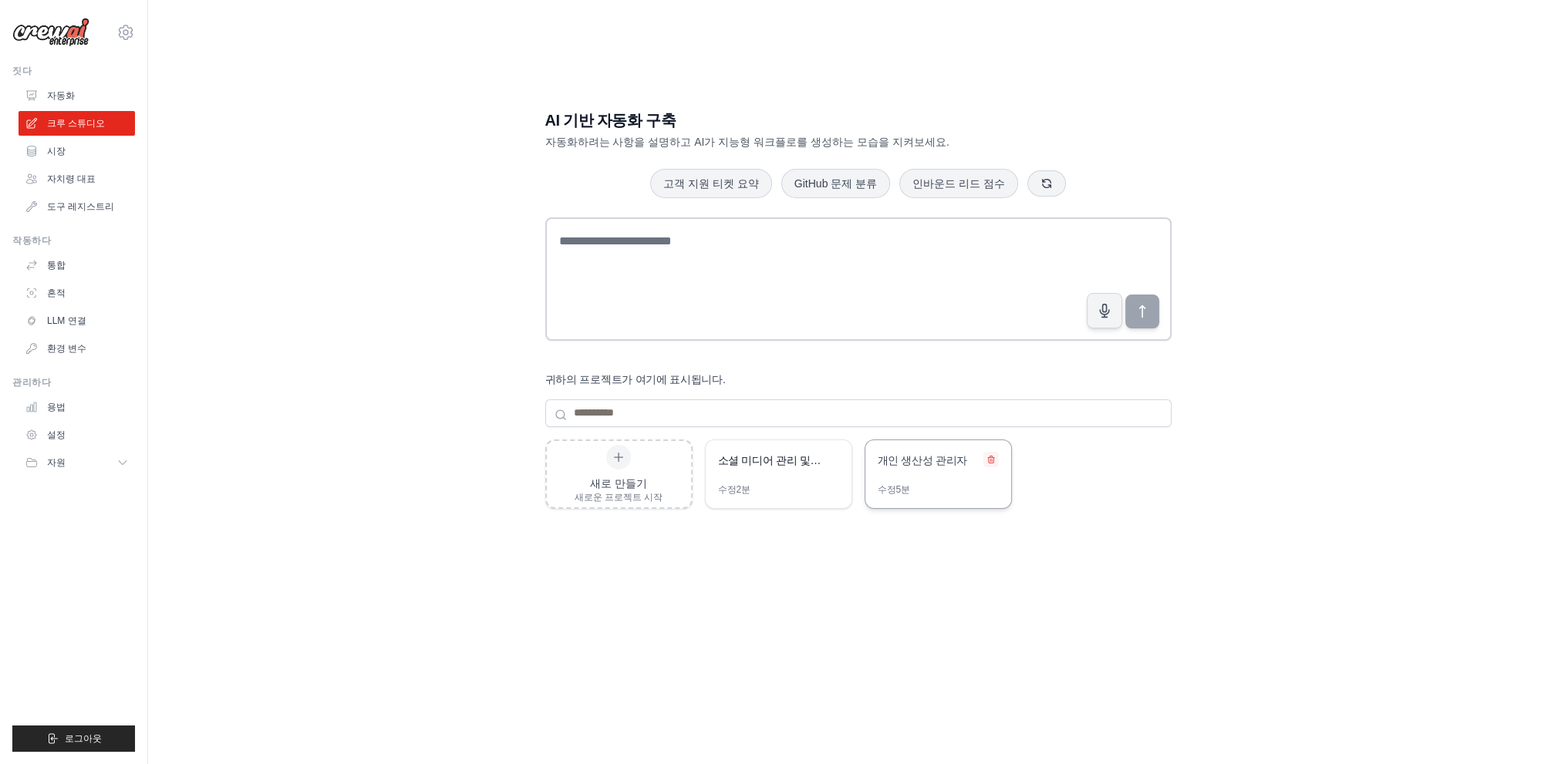
click at [991, 459] on icon at bounding box center [991, 459] width 9 height 9
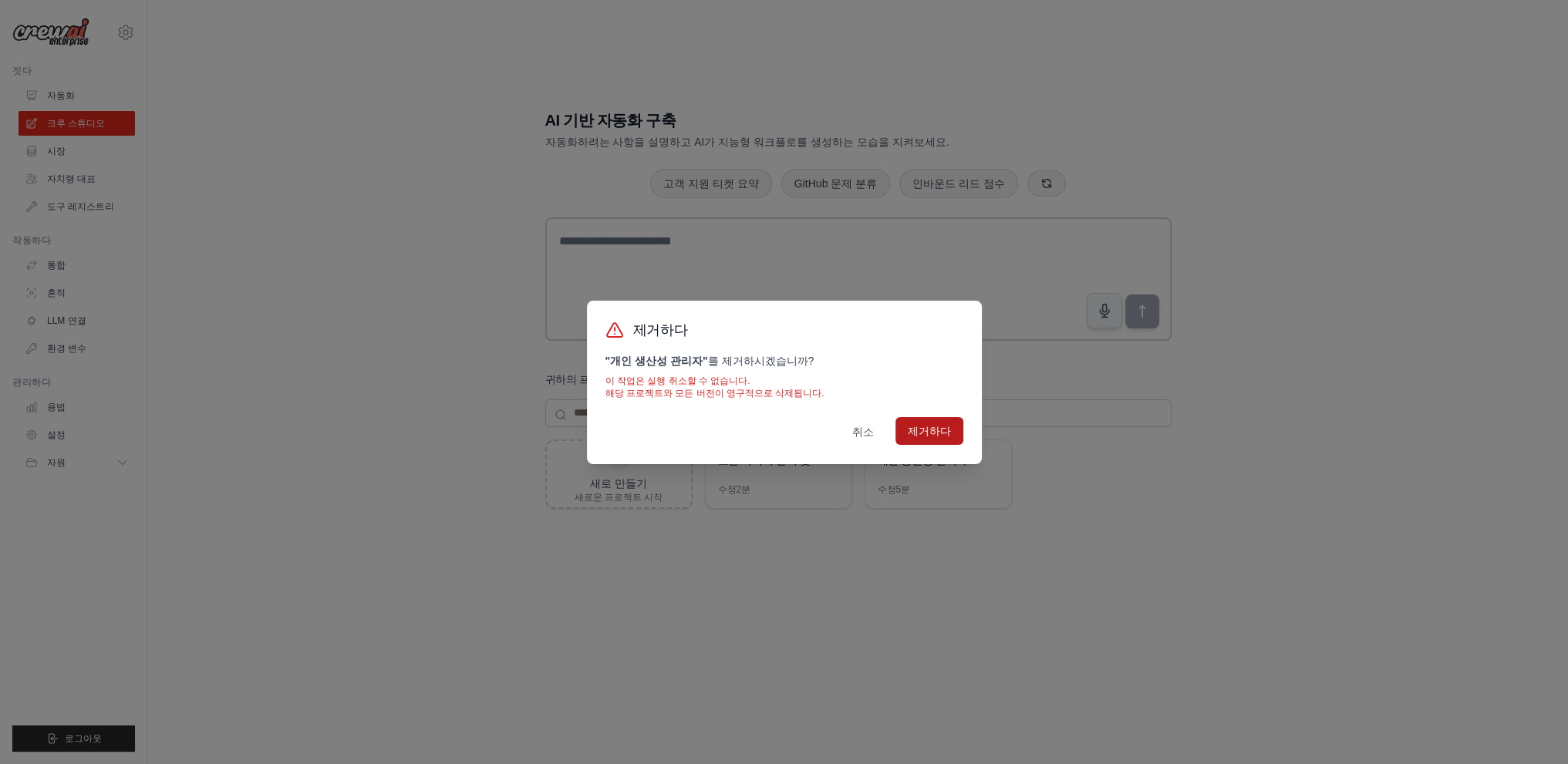
click at [938, 435] on font "제거하다" at bounding box center [930, 431] width 44 height 12
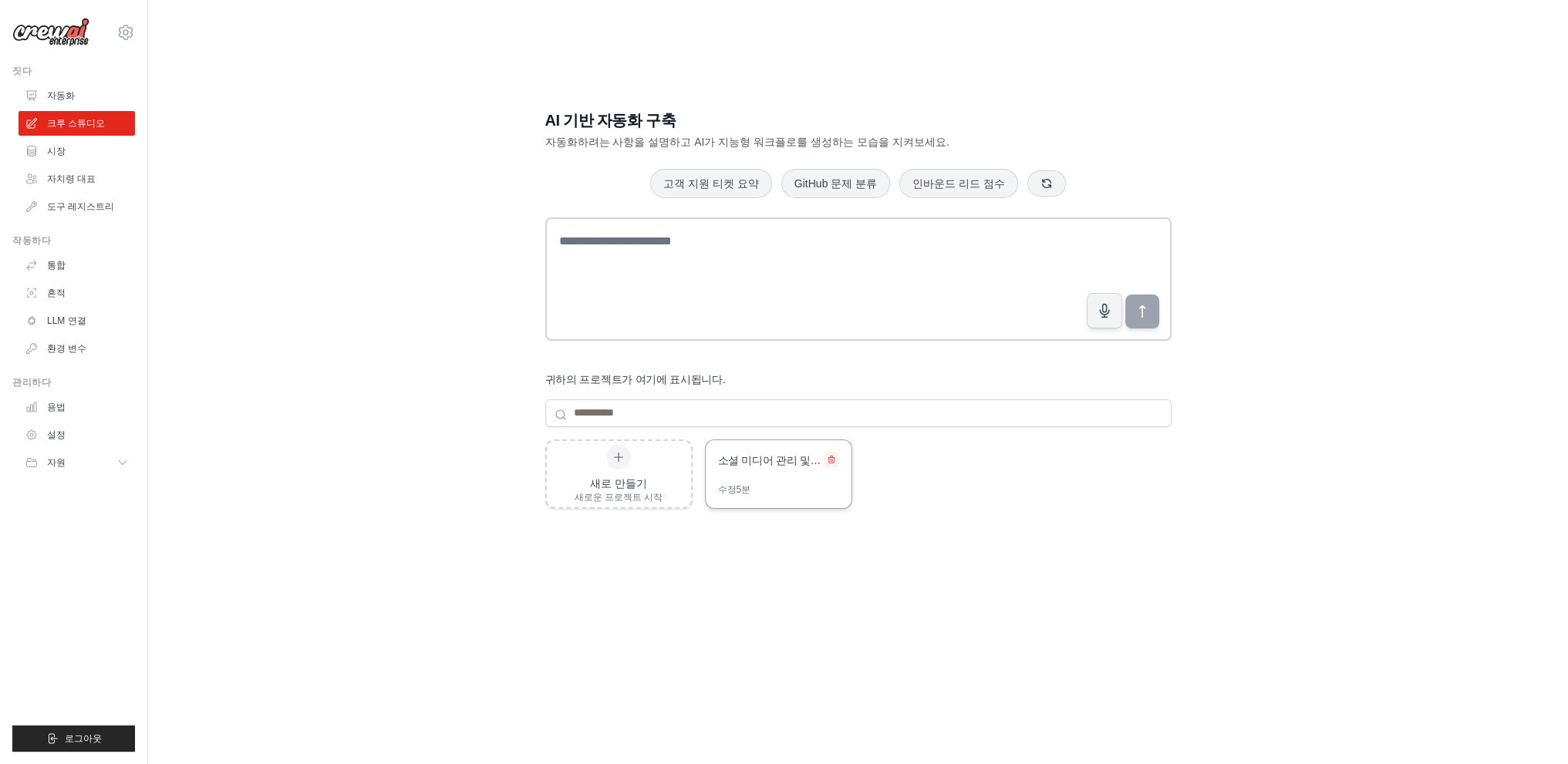
click at [832, 455] on icon at bounding box center [832, 459] width 9 height 9
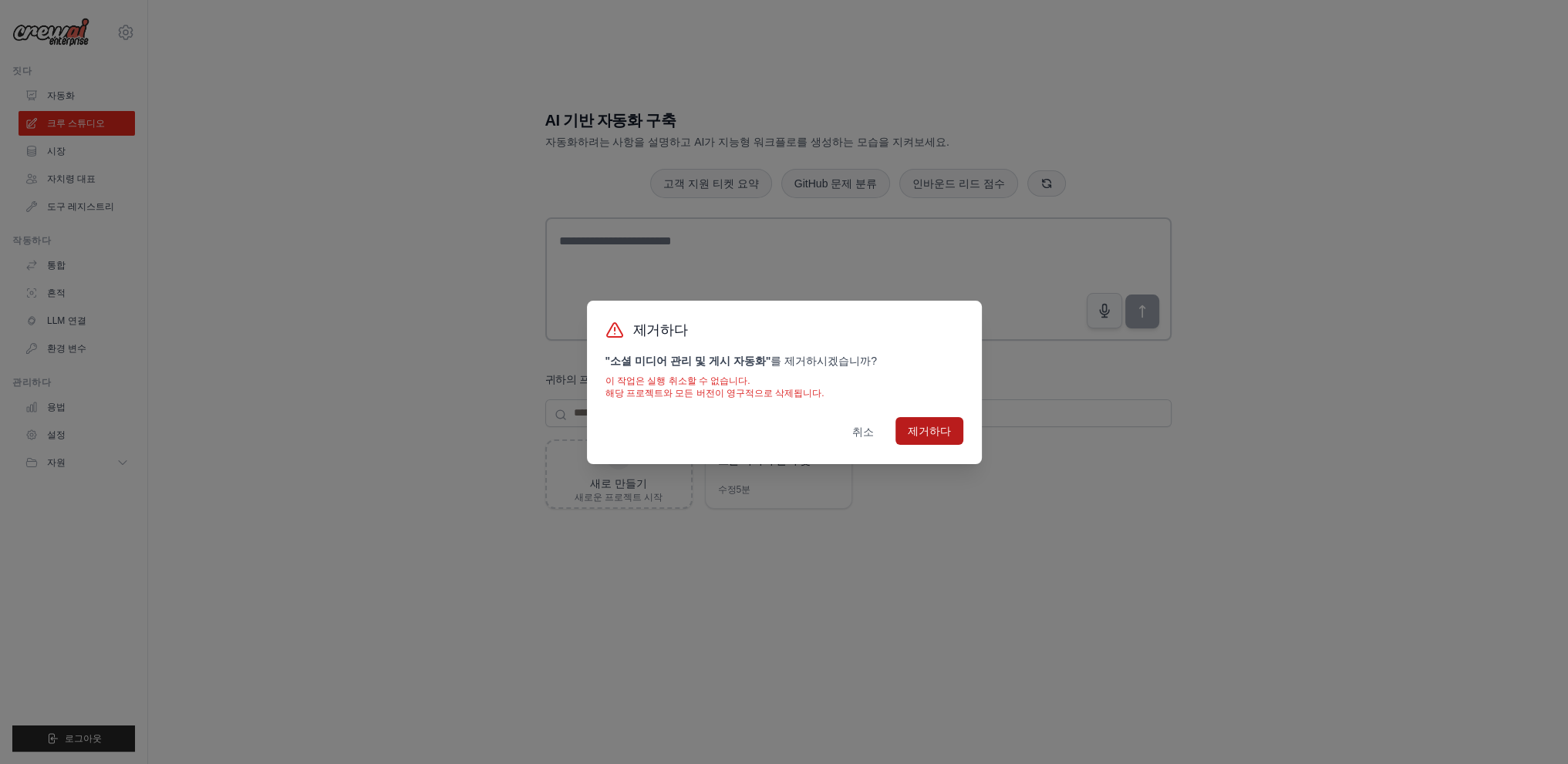
click at [948, 439] on button "제거하다" at bounding box center [929, 431] width 68 height 28
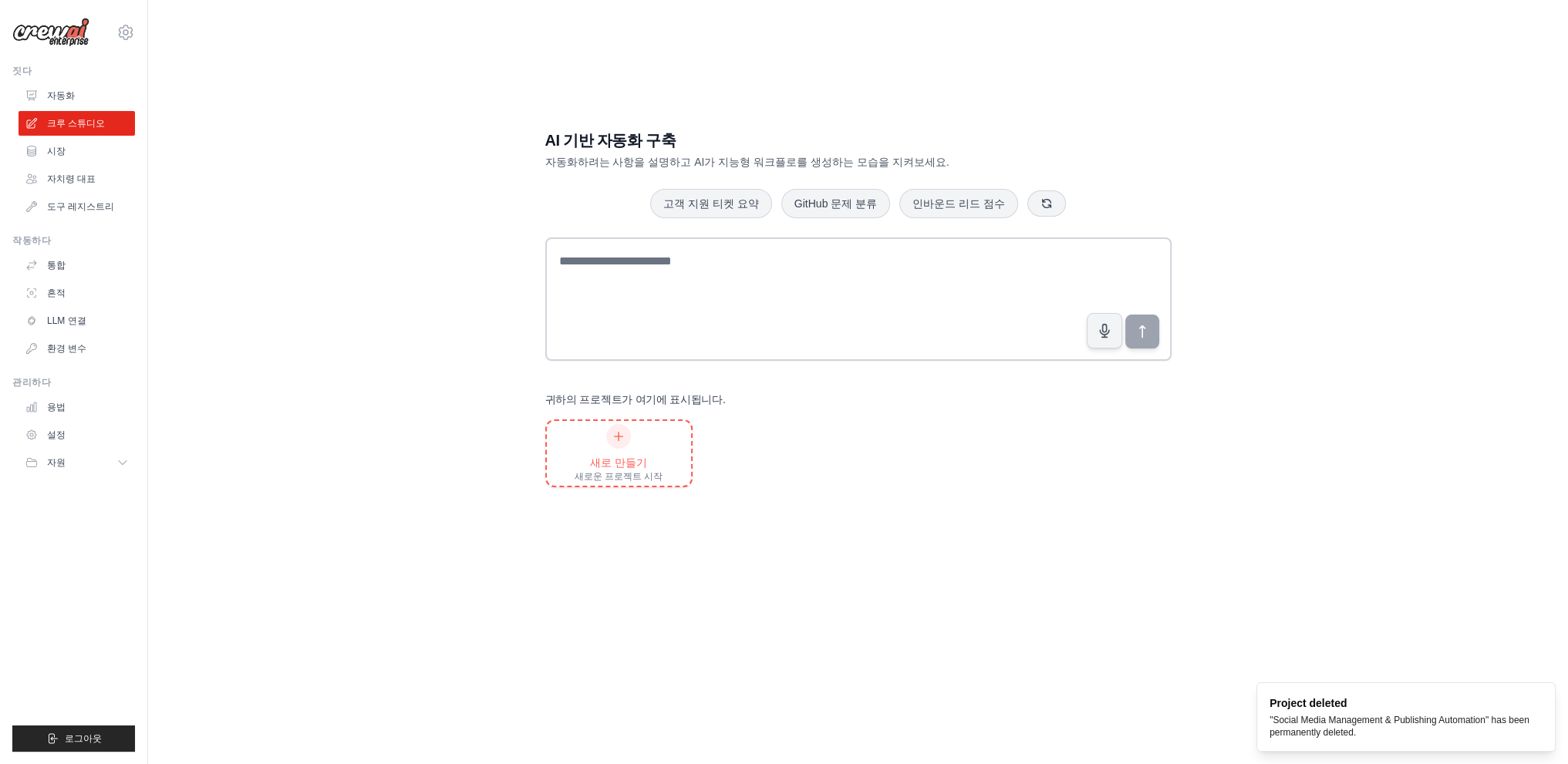
click at [605, 427] on div "새로 만들기 새로운 프로젝트 시작" at bounding box center [619, 453] width 89 height 58
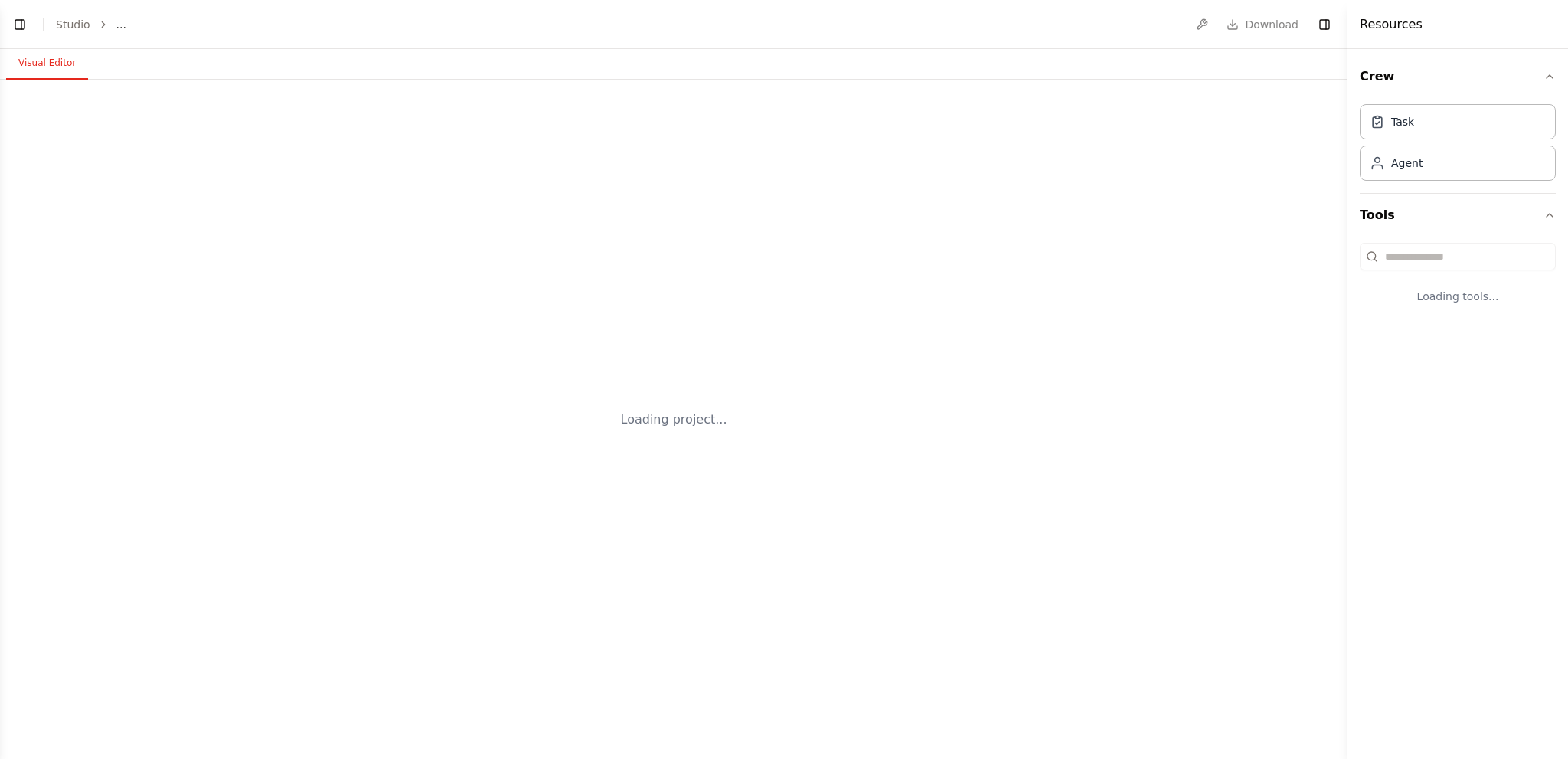
select select "****"
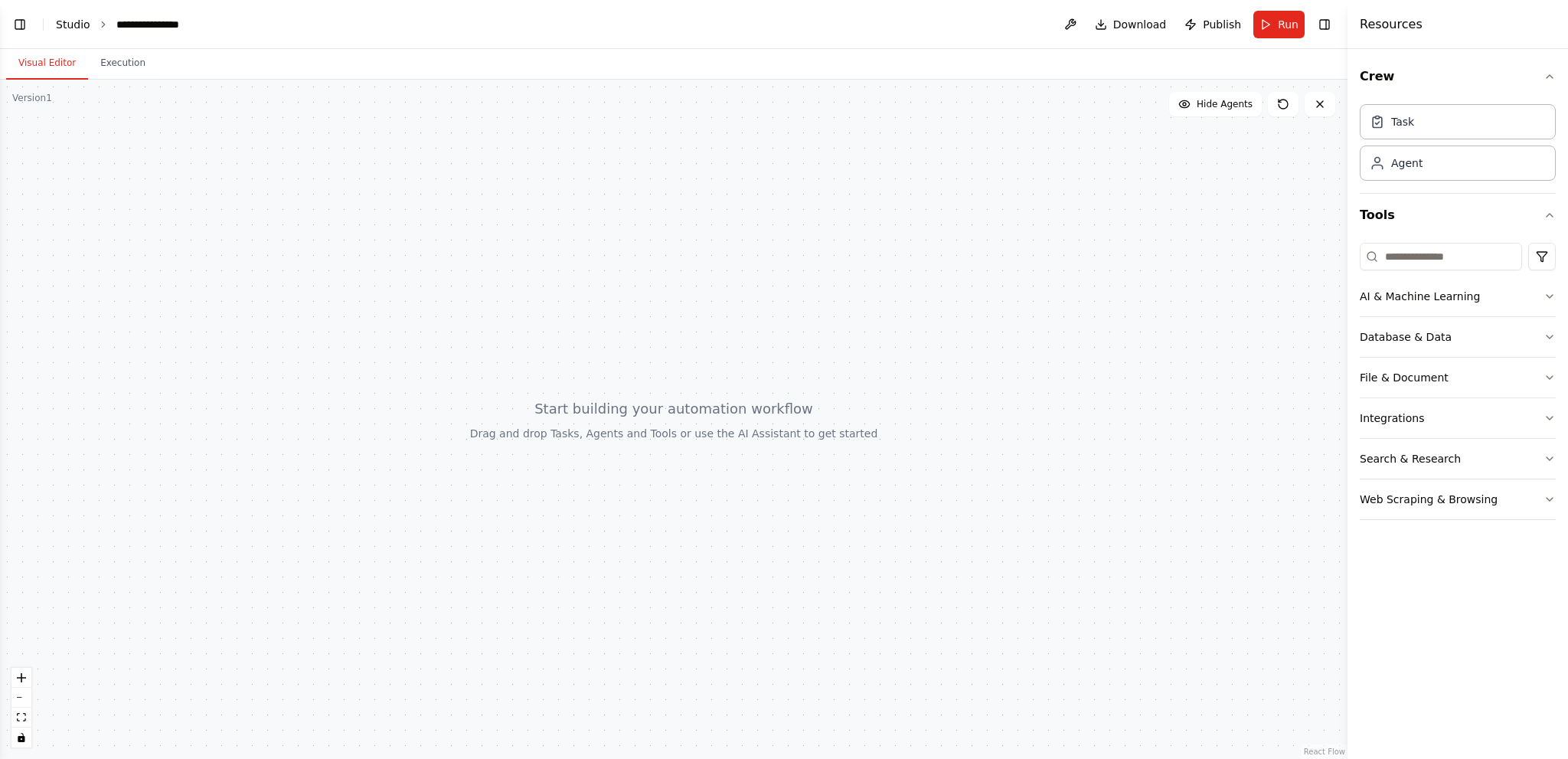
click at [57, 30] on link "Studio" at bounding box center [73, 25] width 35 height 12
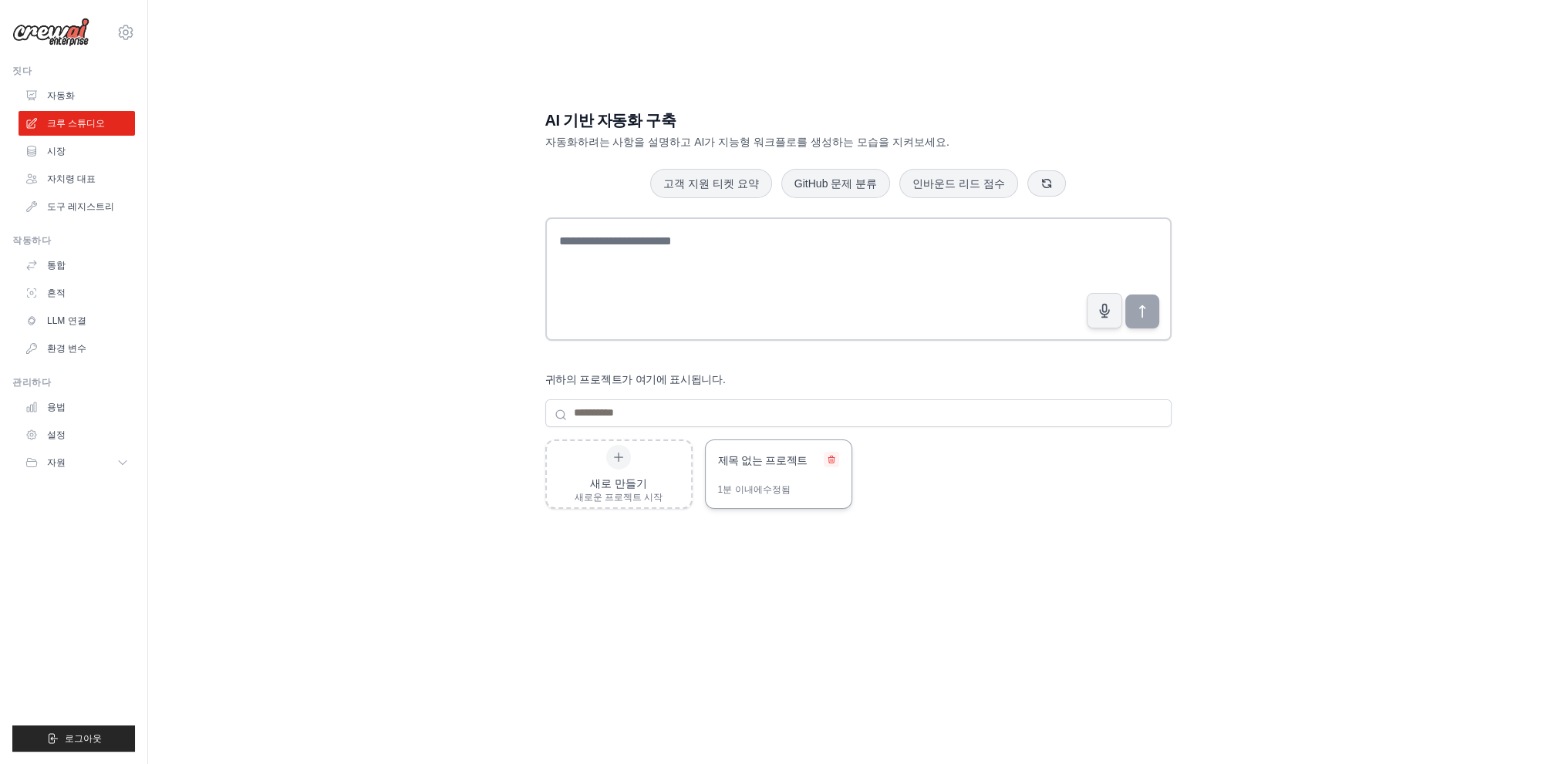
click at [835, 455] on icon at bounding box center [832, 459] width 9 height 9
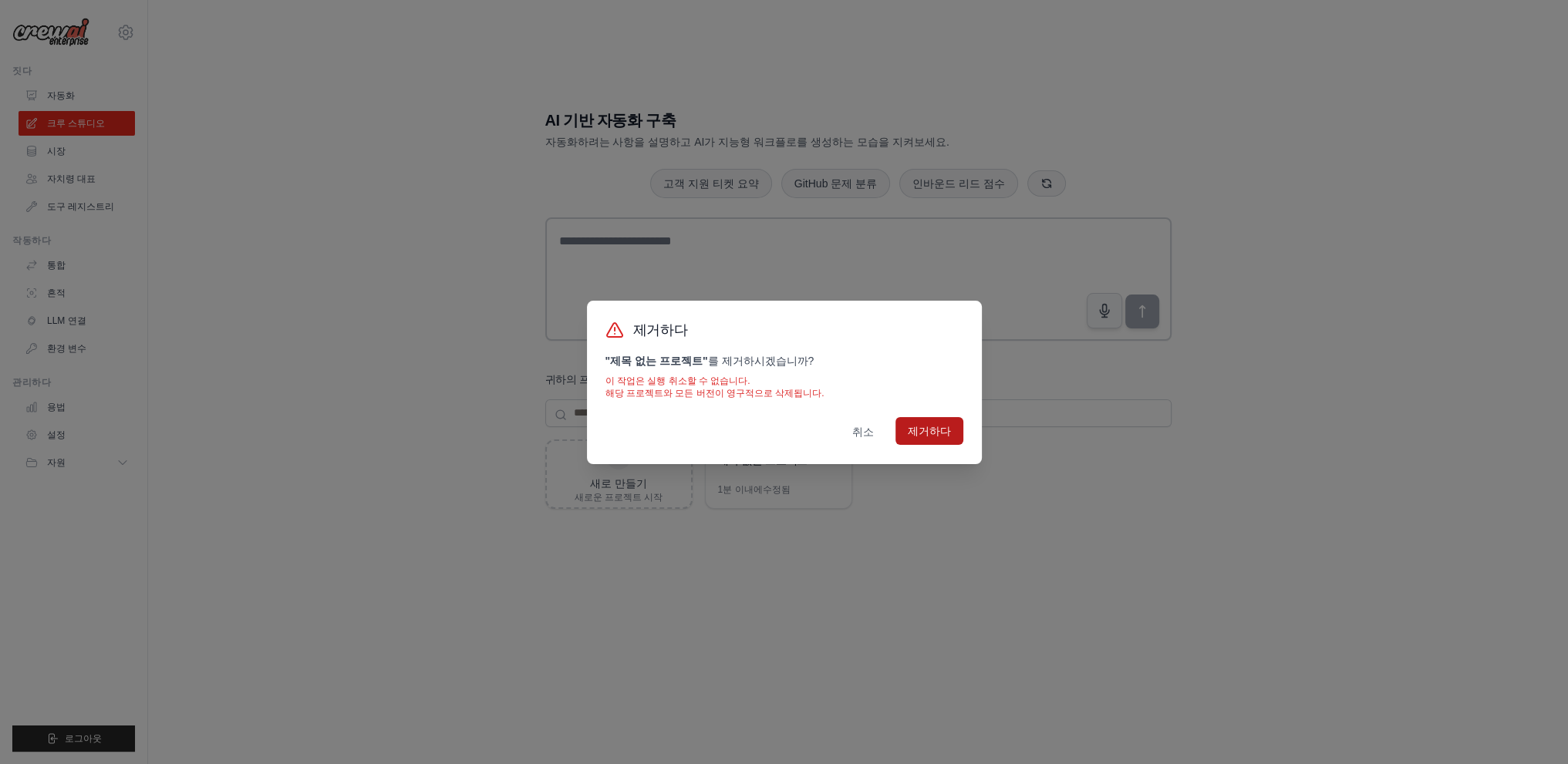
click at [941, 443] on button "제거하다" at bounding box center [929, 431] width 68 height 28
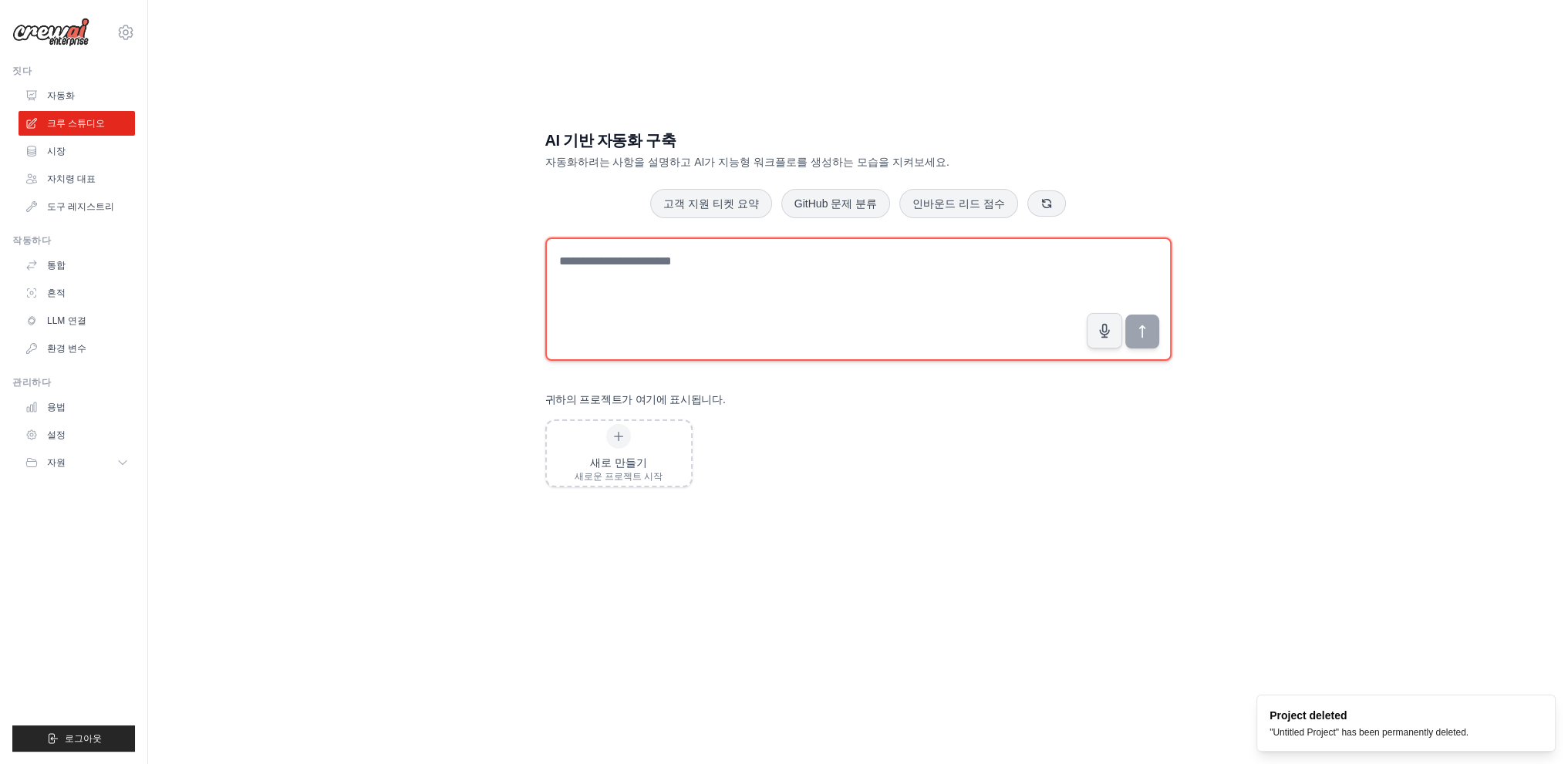
click at [742, 281] on textarea at bounding box center [858, 299] width 627 height 124
paste textarea "**********"
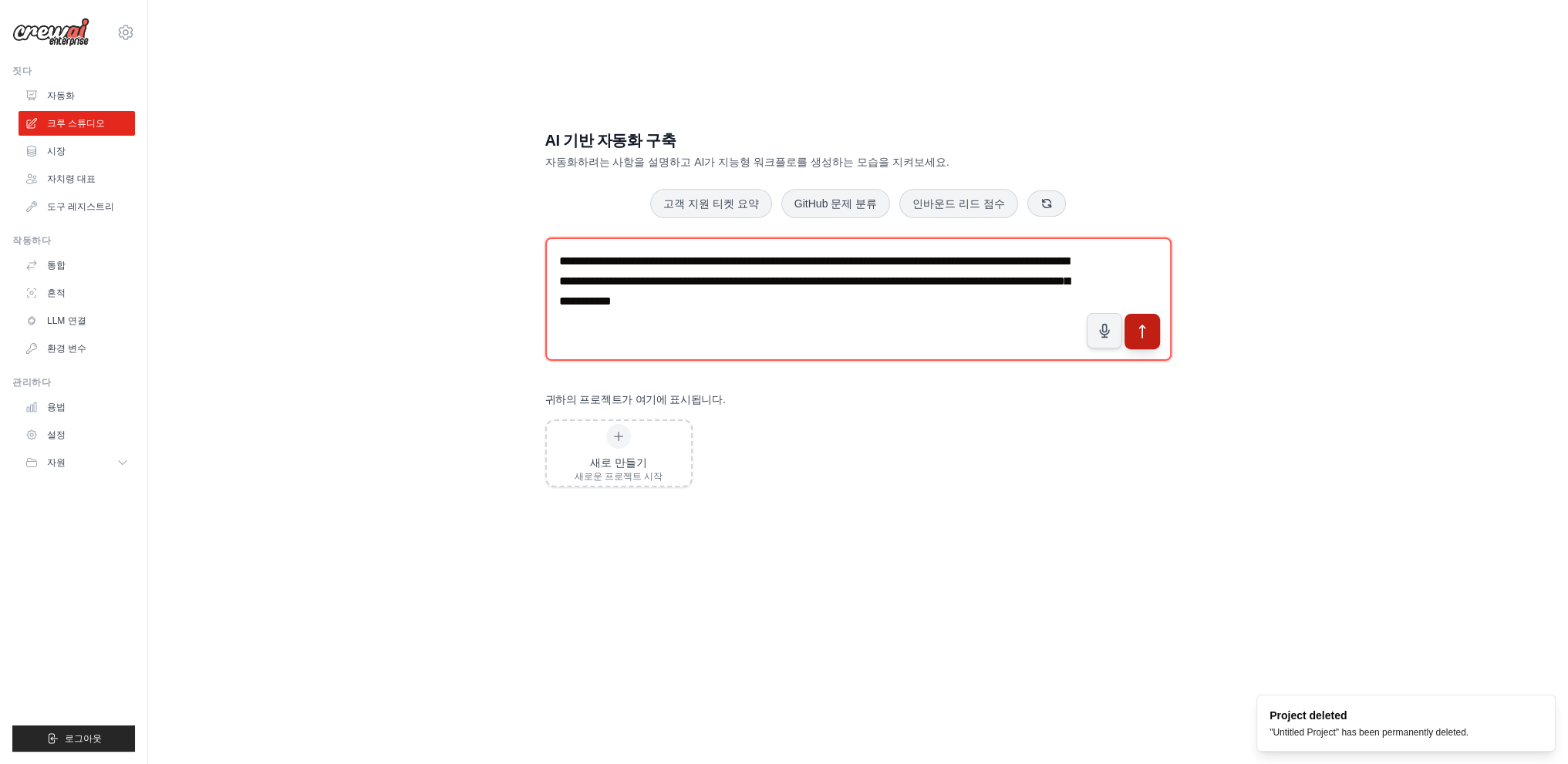
type textarea "**********"
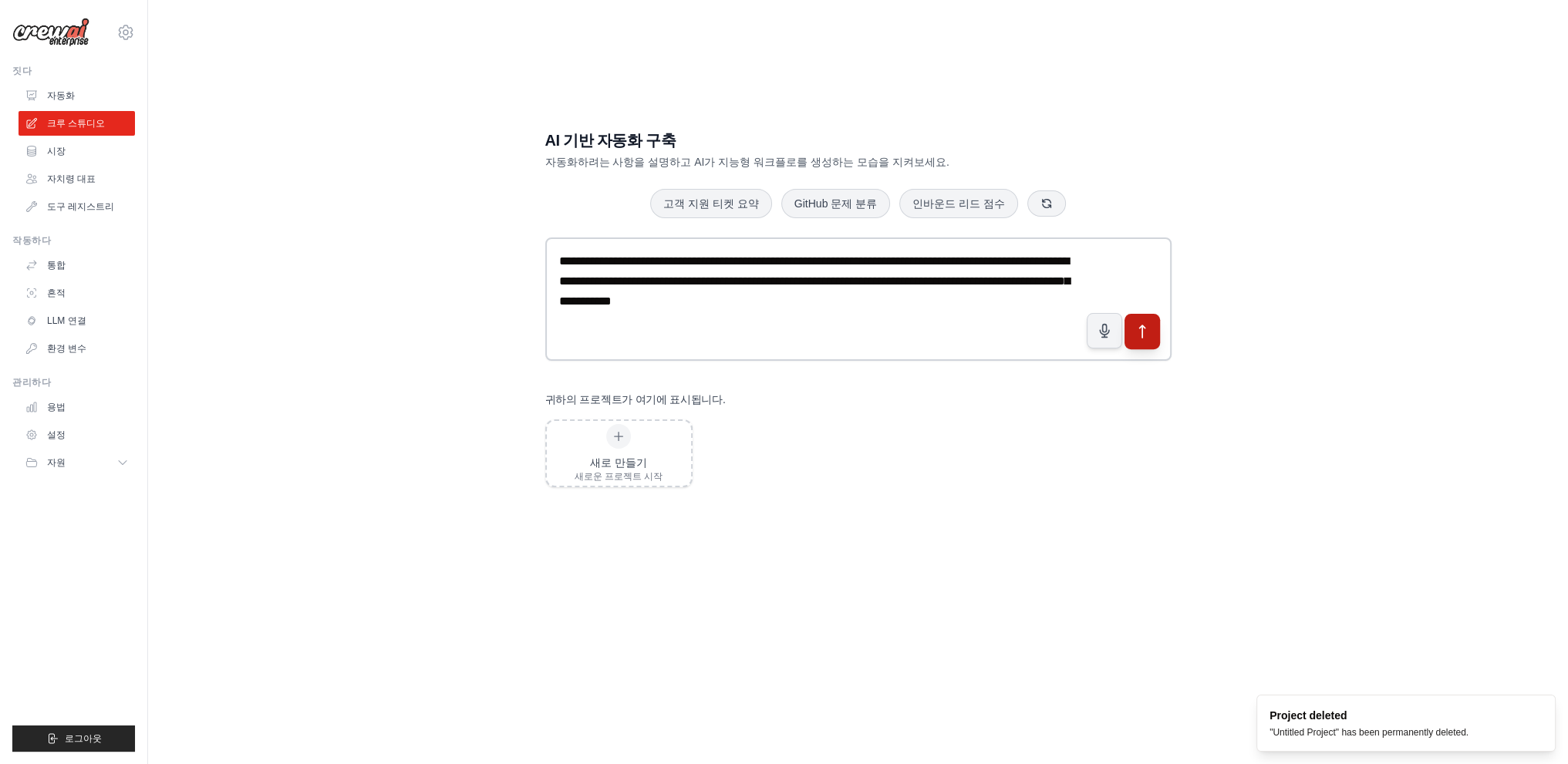
click at [1152, 332] on button "submit" at bounding box center [1141, 331] width 36 height 36
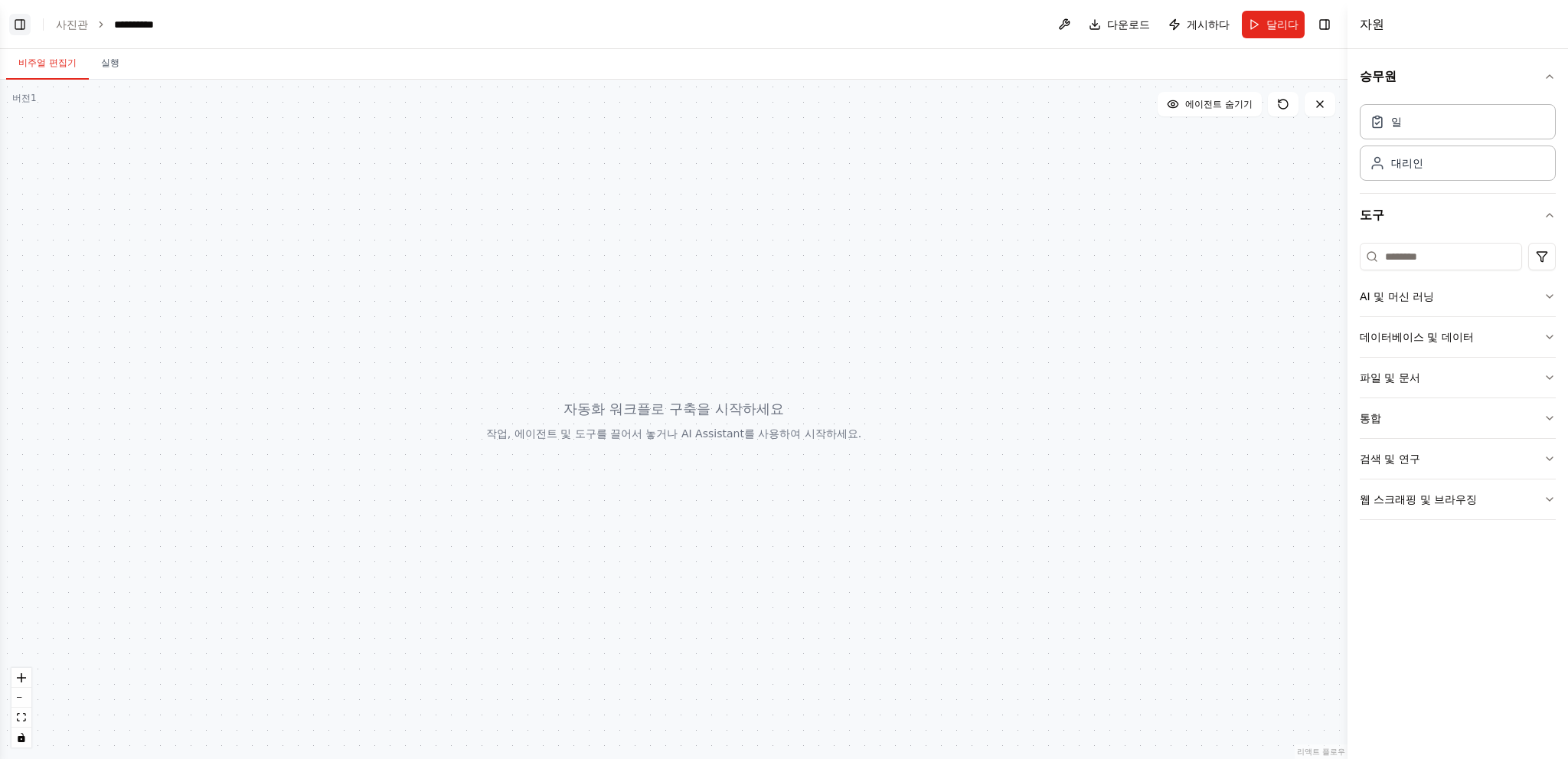
click at [19, 25] on button "왼쪽 사이드바 전환" at bounding box center [20, 25] width 22 height 22
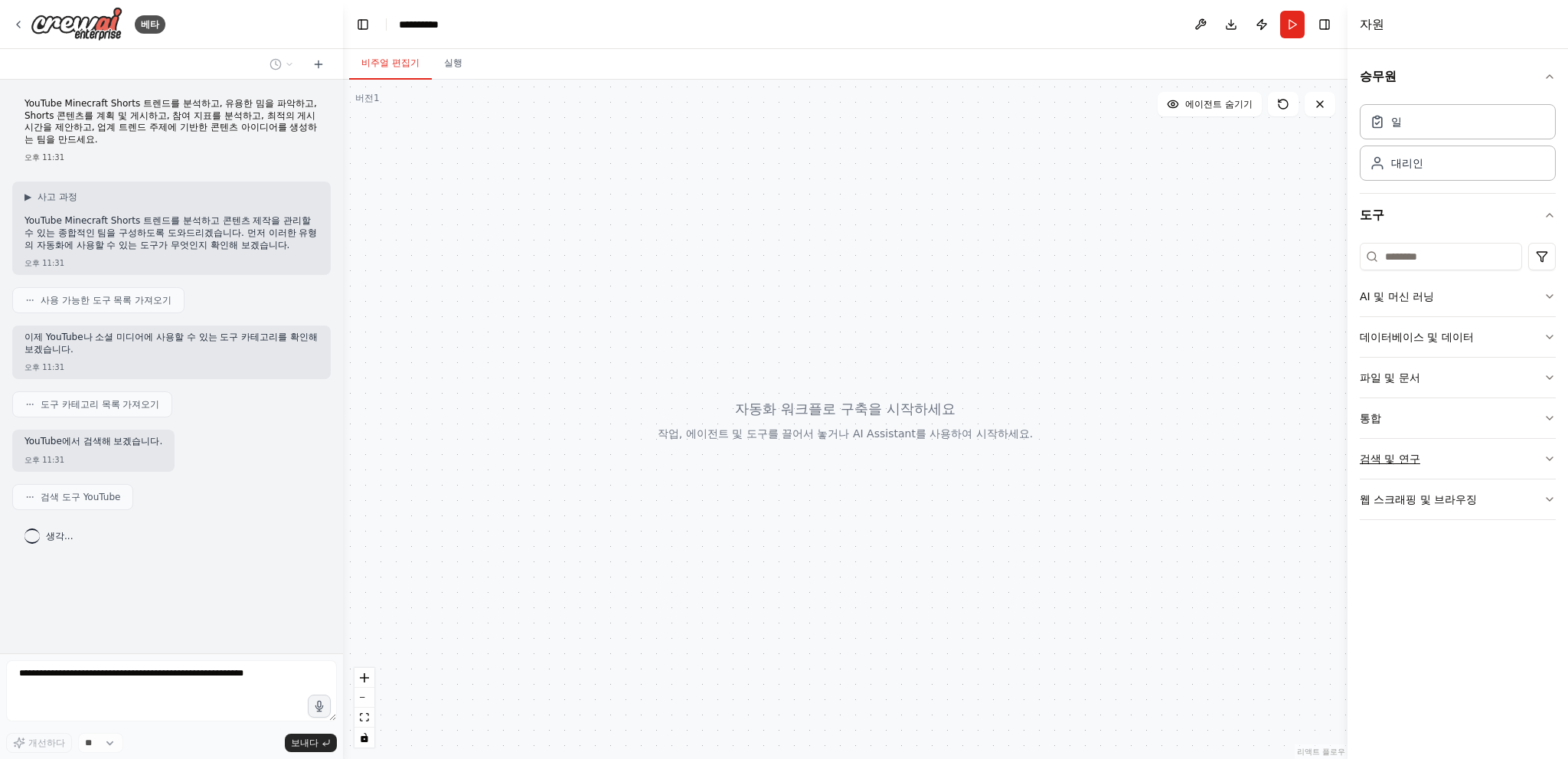
click at [1502, 460] on button "검색 및 연구" at bounding box center [1458, 459] width 196 height 40
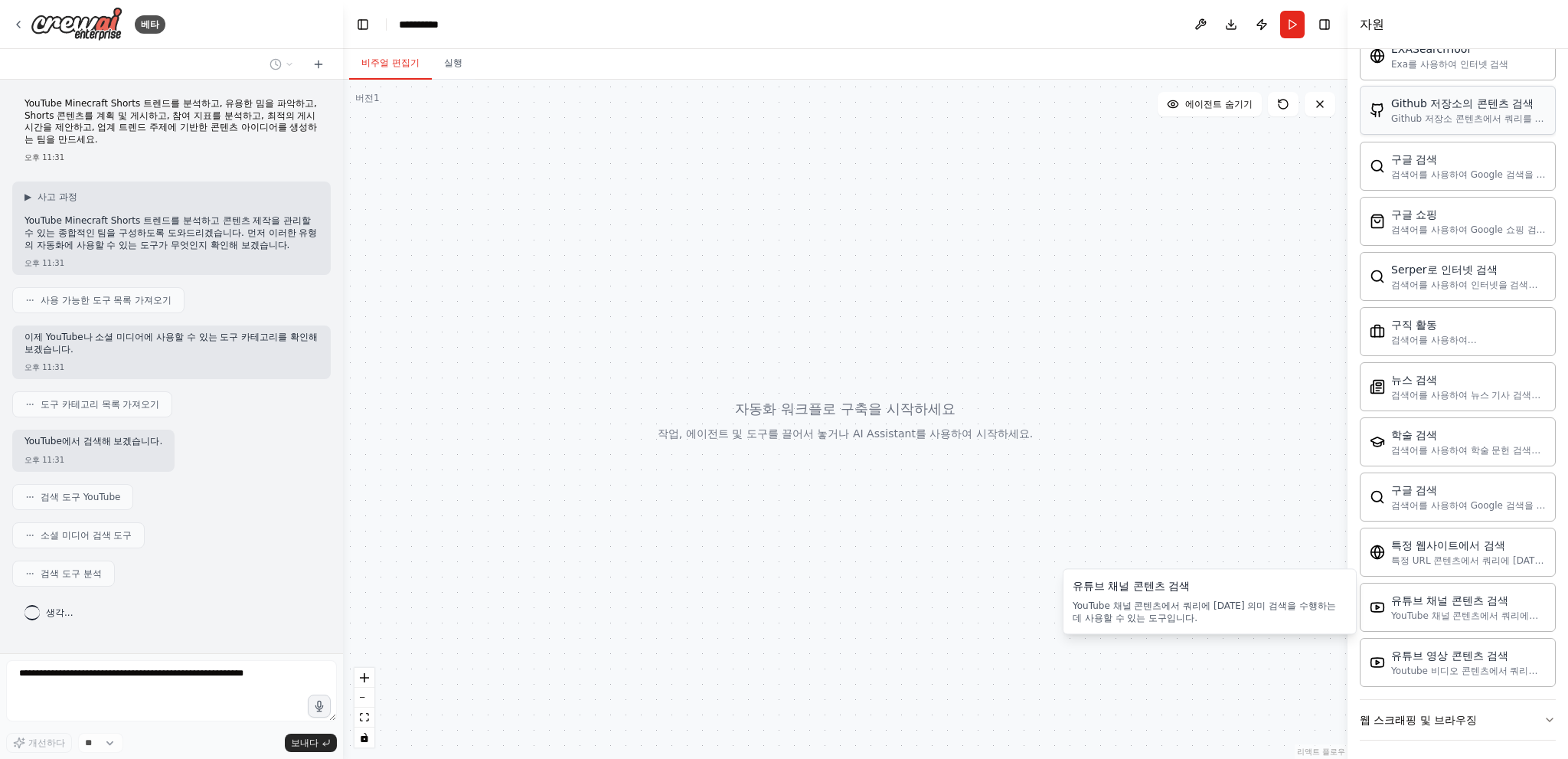
scroll to position [181, 0]
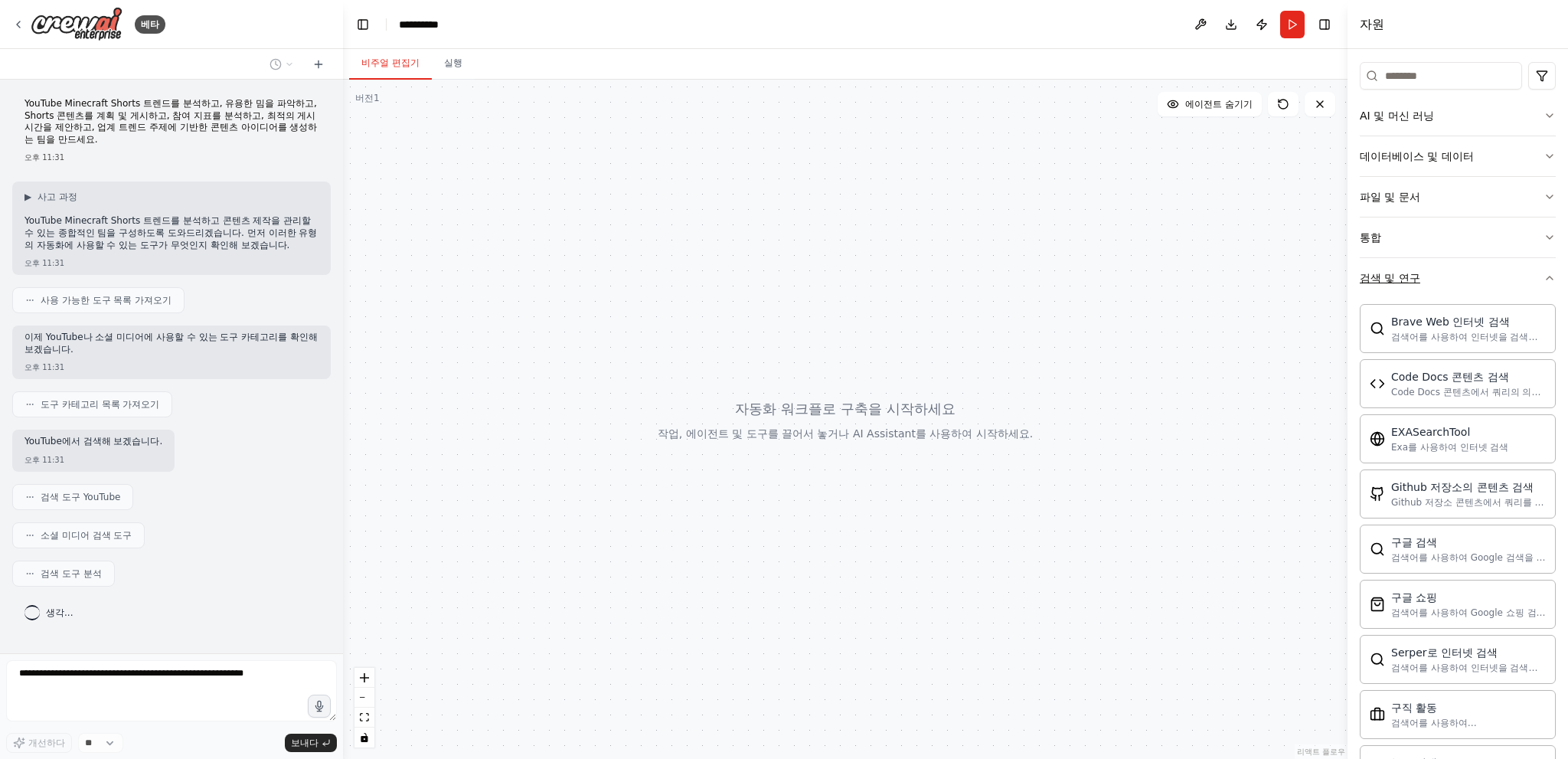
click at [1429, 273] on button "검색 및 연구" at bounding box center [1458, 278] width 196 height 40
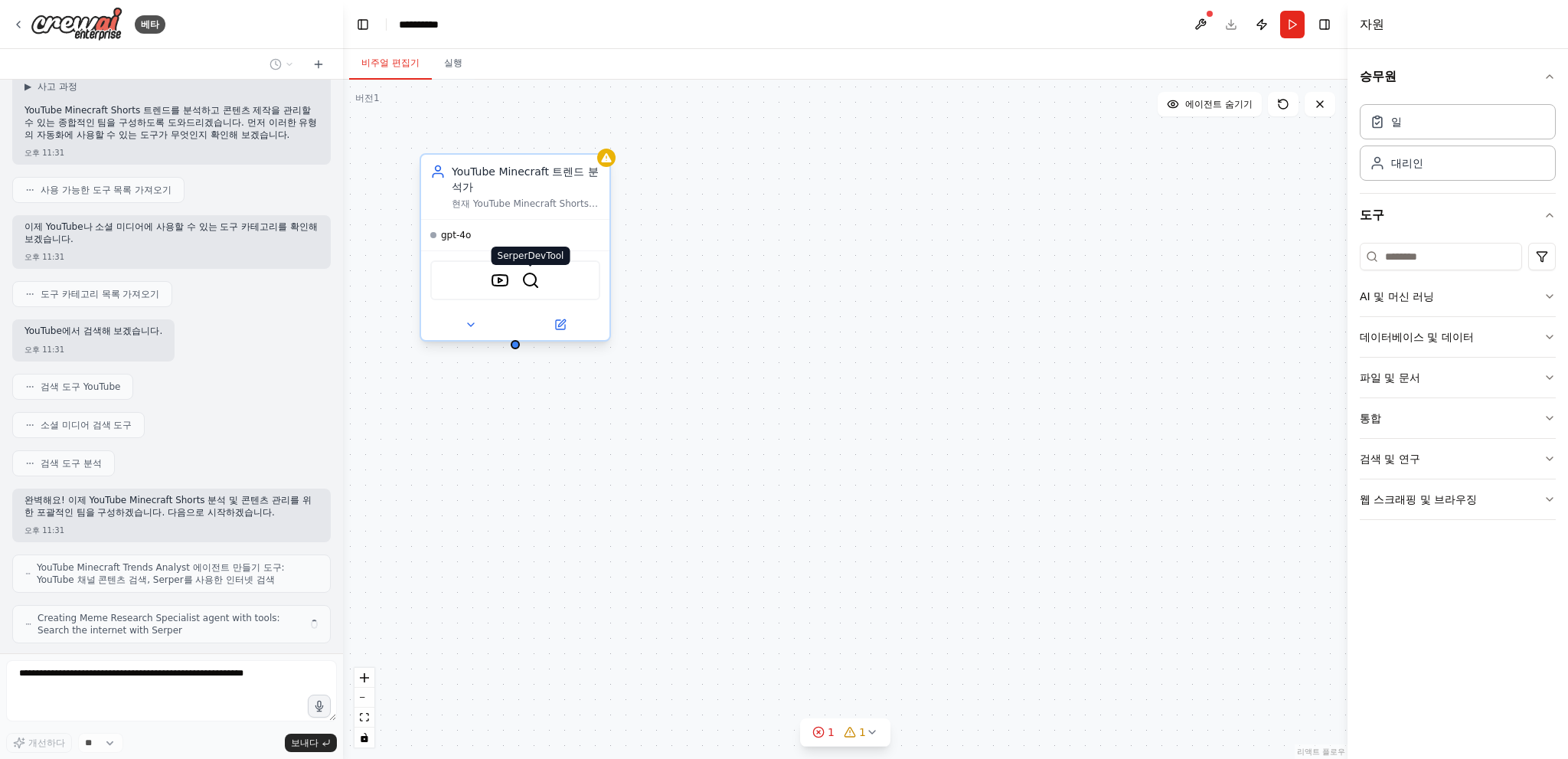
scroll to position [160, 0]
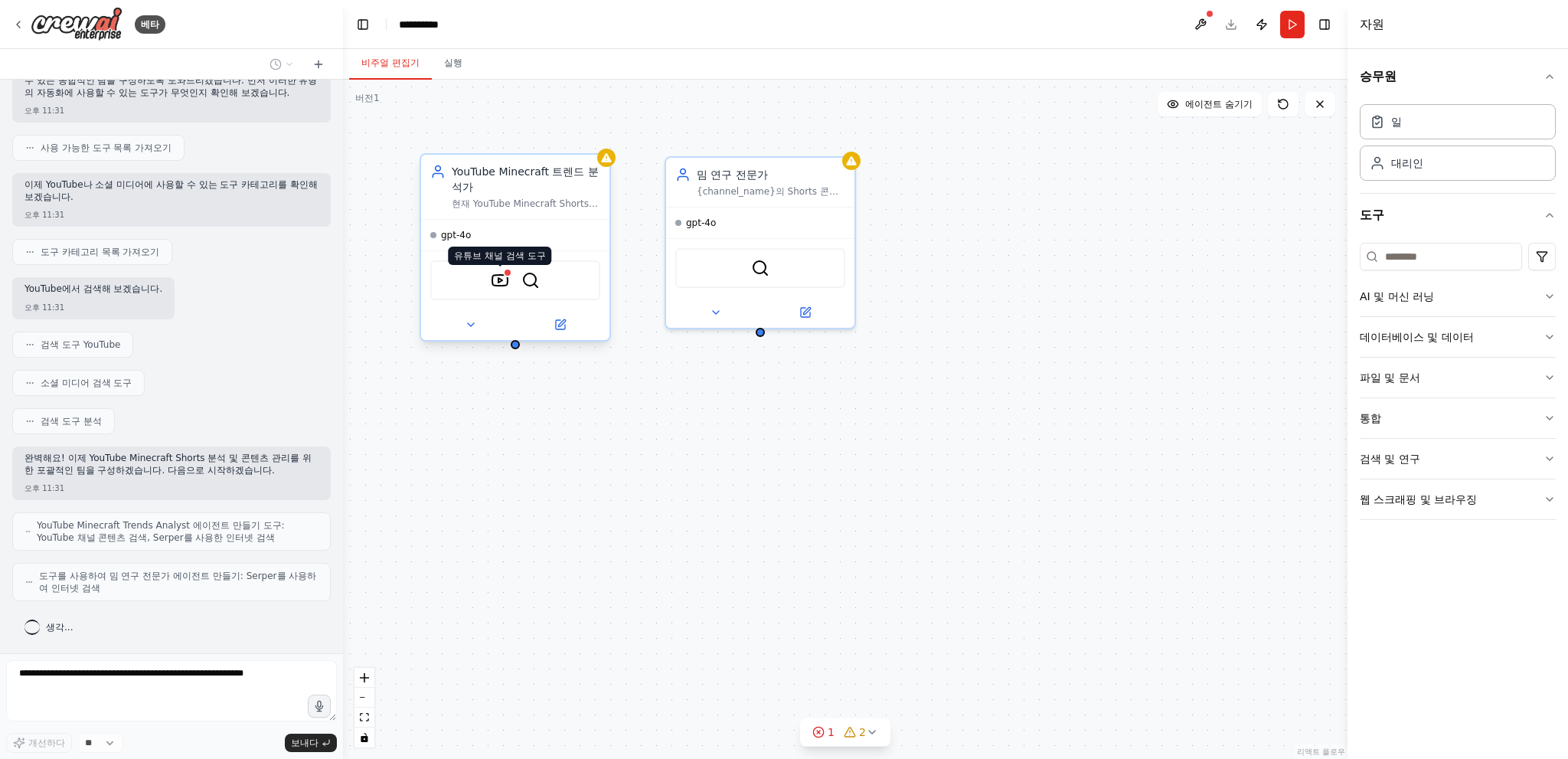
click at [495, 276] on img at bounding box center [500, 280] width 19 height 19
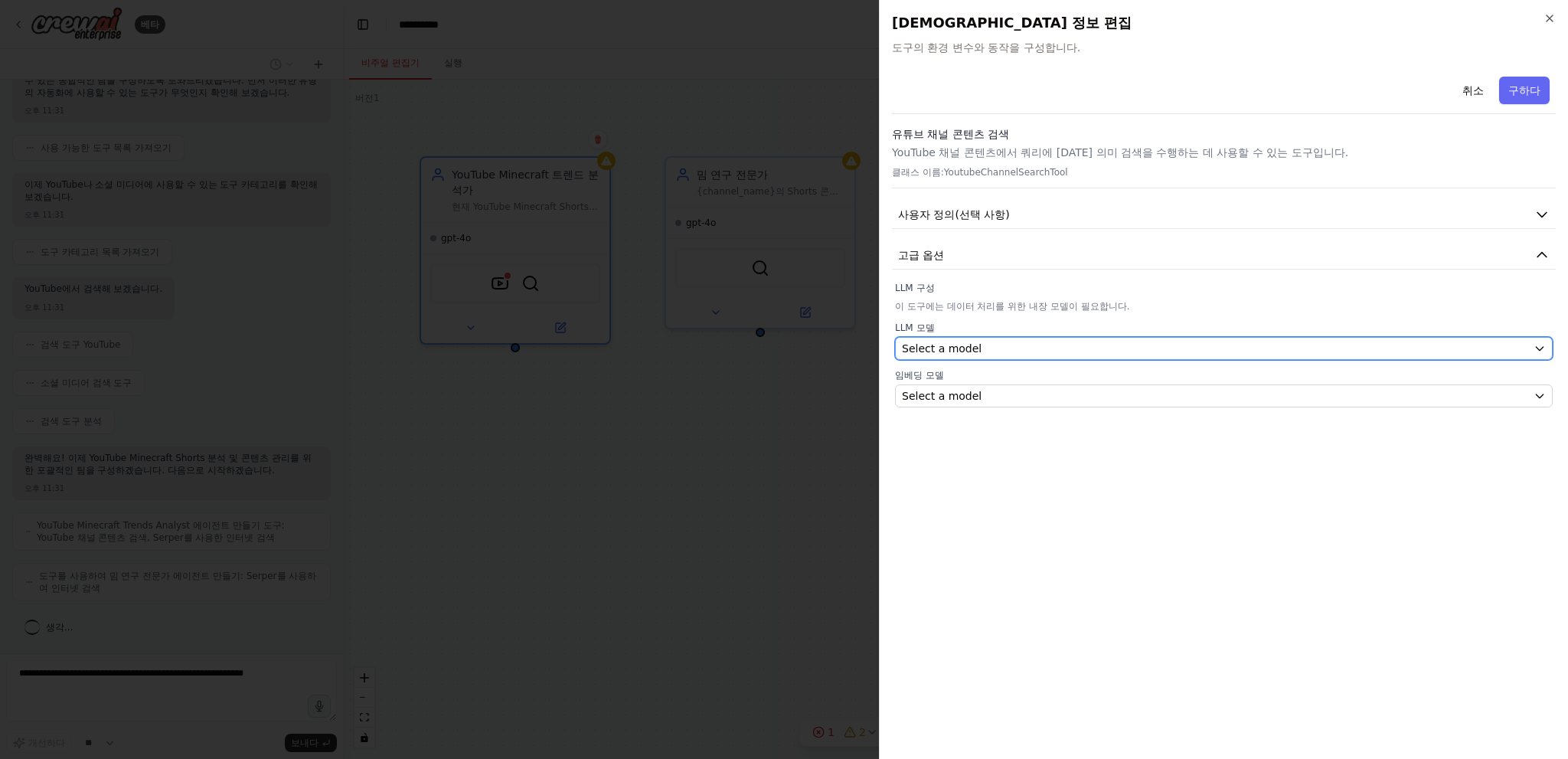
click at [1018, 345] on div "Select a model" at bounding box center [1215, 348] width 626 height 15
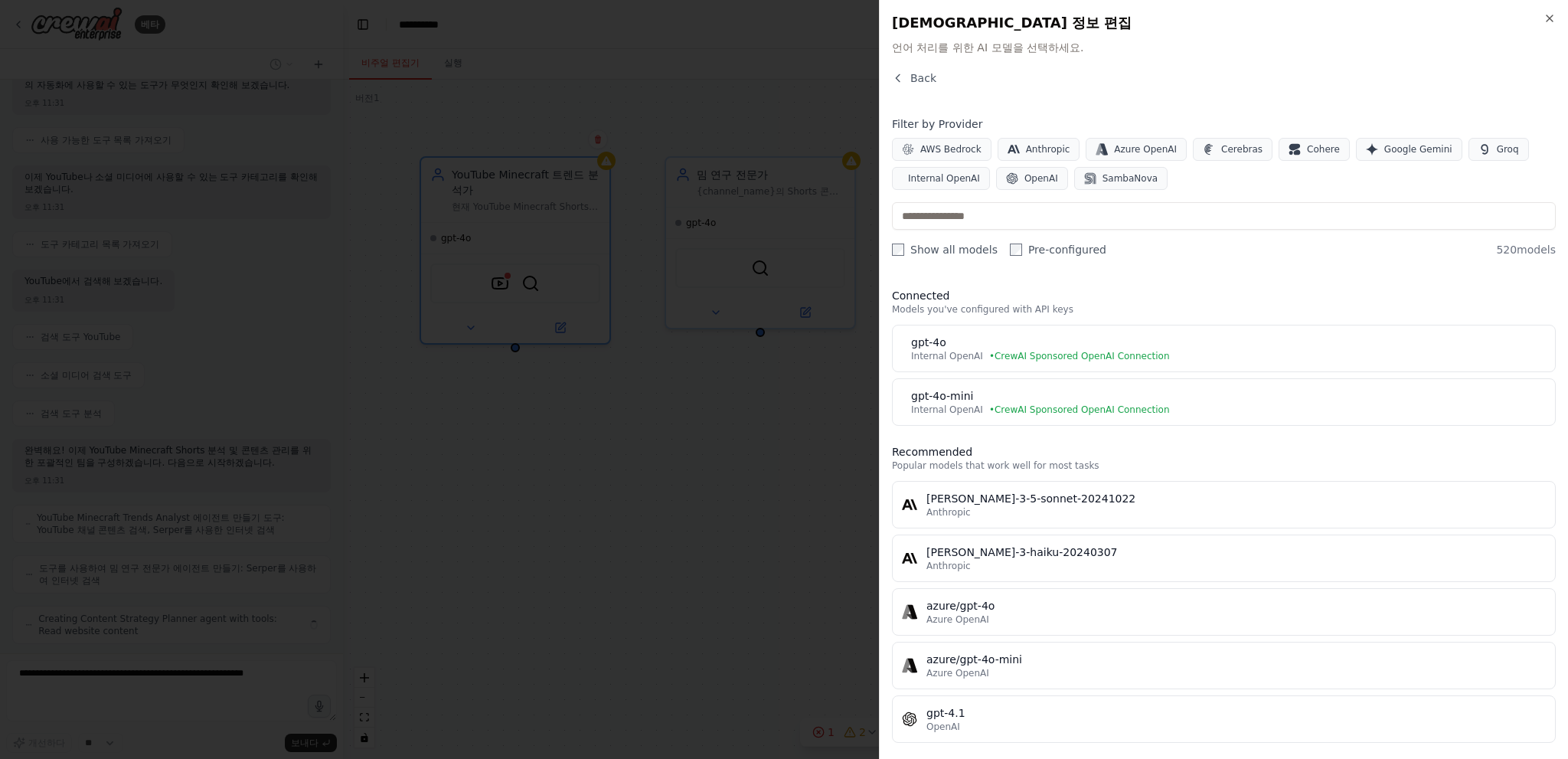
scroll to position [211, 0]
click at [1537, 23] on h2 "도구 세부 정보 편집" at bounding box center [1224, 23] width 664 height 22
click at [1551, 18] on icon "button" at bounding box center [1549, 19] width 12 height 12
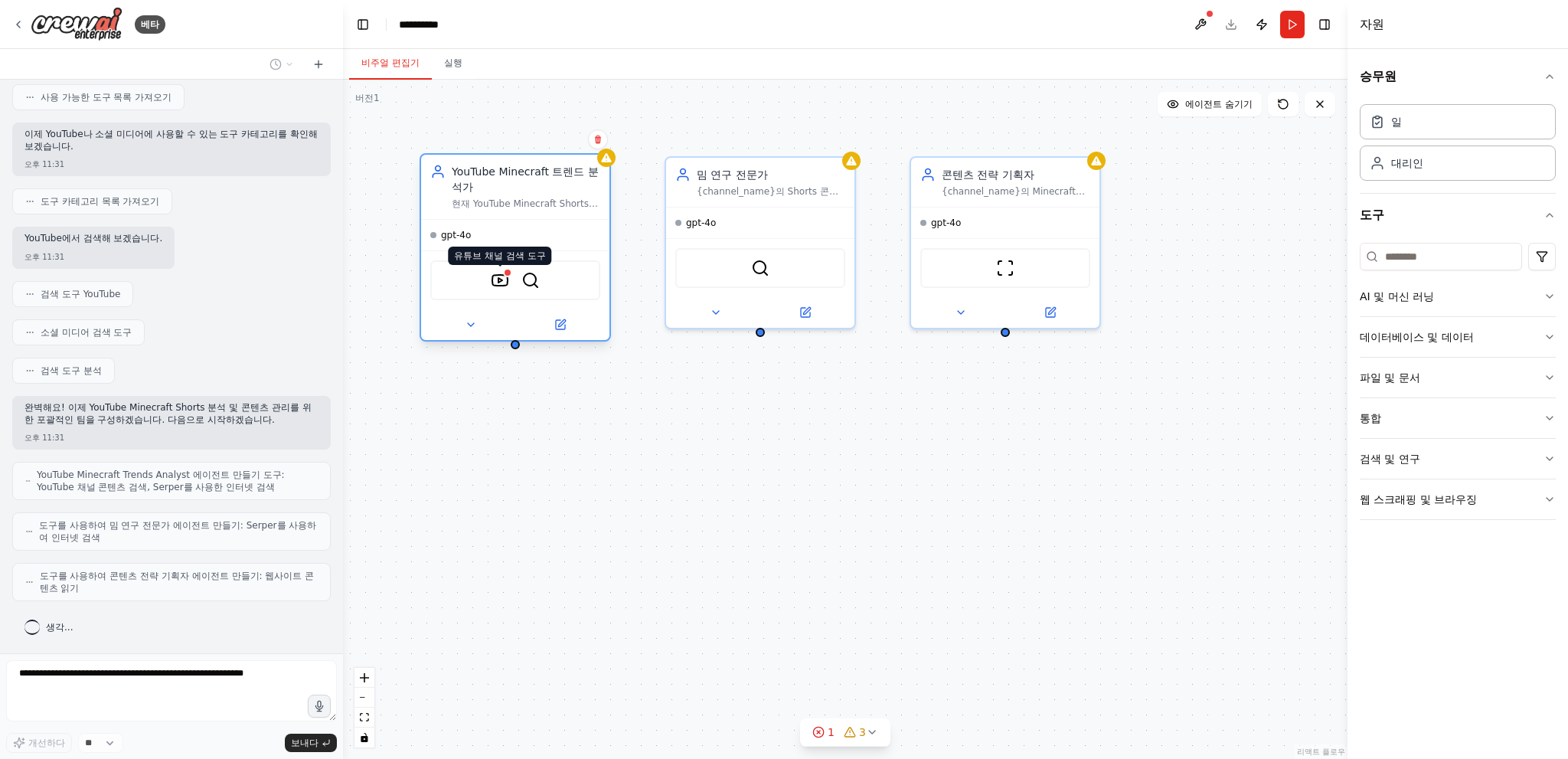
scroll to position [260, 0]
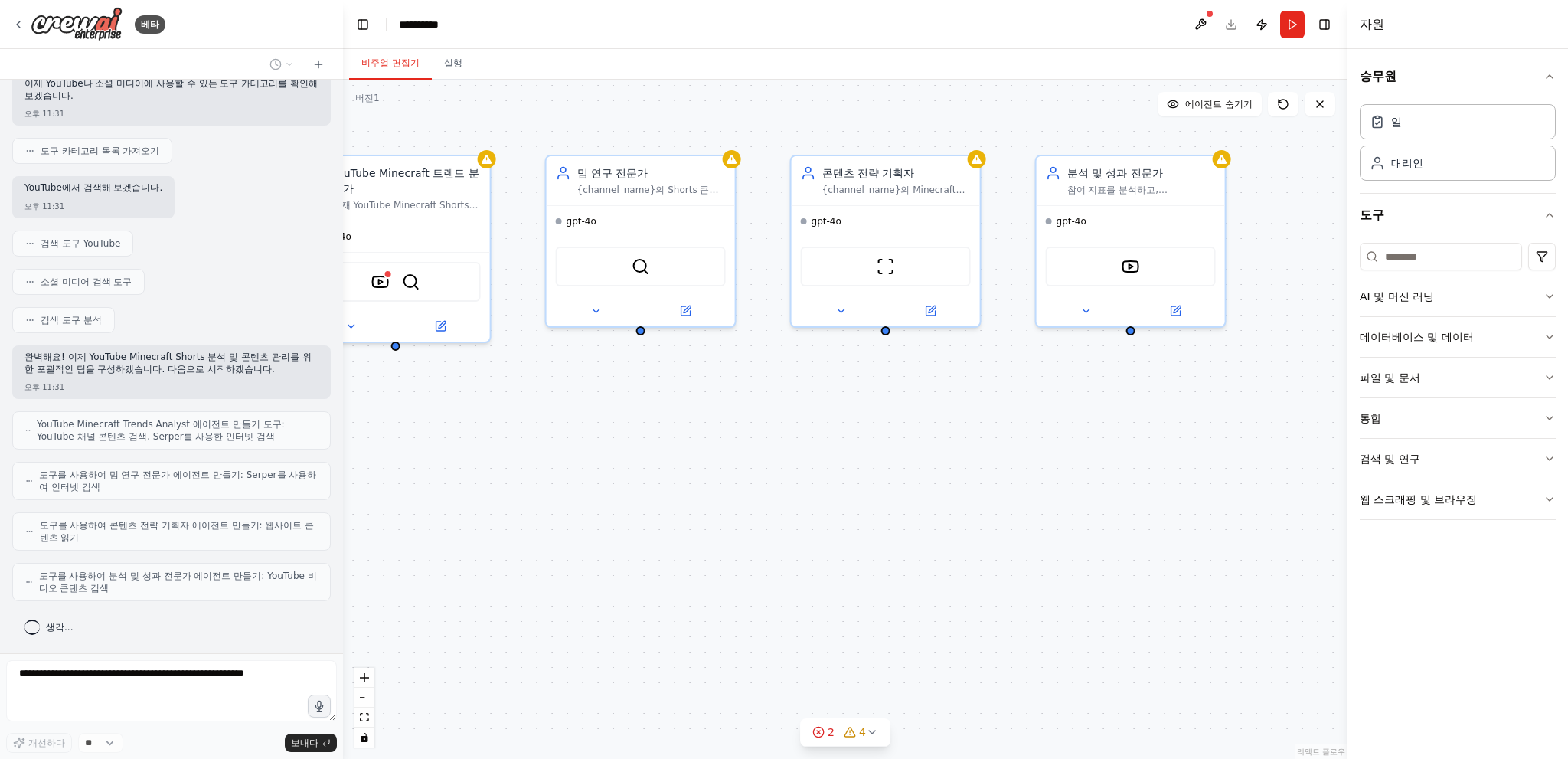
drag, startPoint x: 974, startPoint y: 119, endPoint x: 958, endPoint y: 137, distance: 24.1
click at [944, 125] on div "YouTube Minecraft 트렌드 분석가 현재 YouTube Minecraft Shorts 트렌드를 분석하고, {channel_name}…" at bounding box center [845, 419] width 1005 height 679
drag, startPoint x: 974, startPoint y: 141, endPoint x: 1040, endPoint y: 147, distance: 66.3
click at [1024, 141] on div "YouTube Minecraft 트렌드 분석가 현재 YouTube Minecraft Shorts 트렌드를 분석하고, {channel_name}…" at bounding box center [845, 419] width 1005 height 679
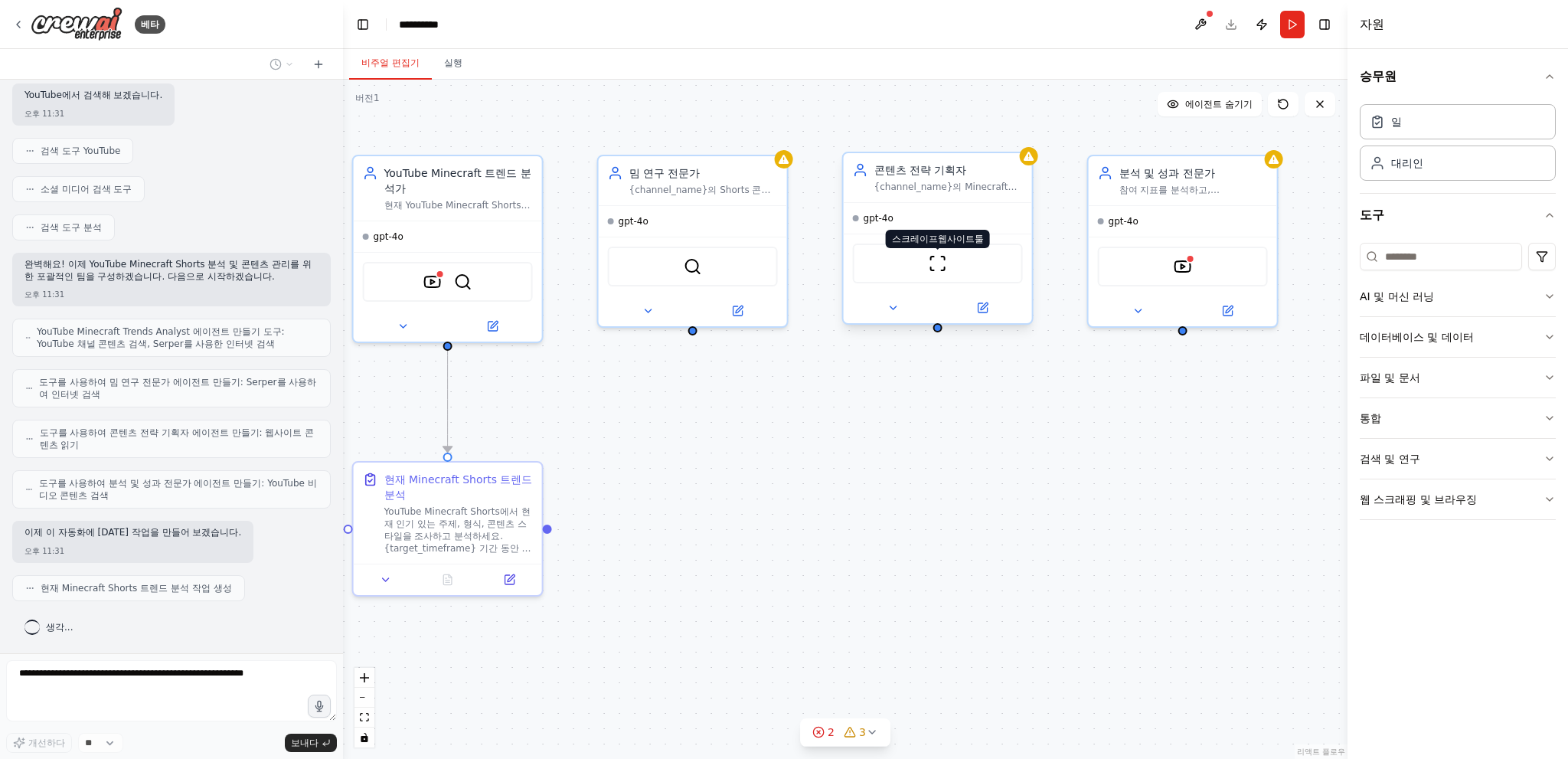
scroll to position [391, 0]
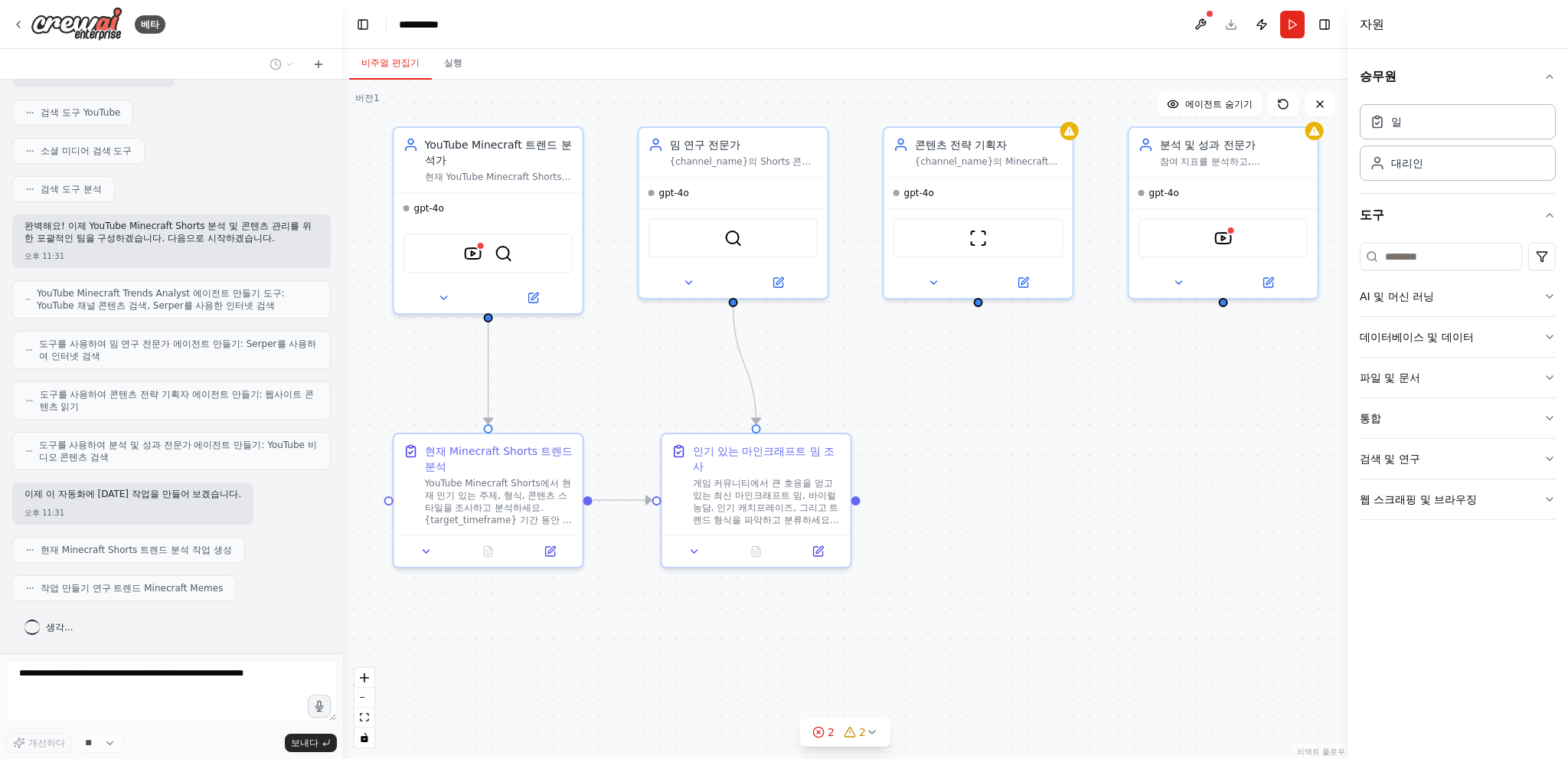
drag, startPoint x: 861, startPoint y: 439, endPoint x: 902, endPoint y: 412, distance: 49.1
click at [902, 412] on div ".deletable-edge-delete-btn { width: 20px; height: 20px; border: 0px solid #ffff…" at bounding box center [845, 419] width 1005 height 679
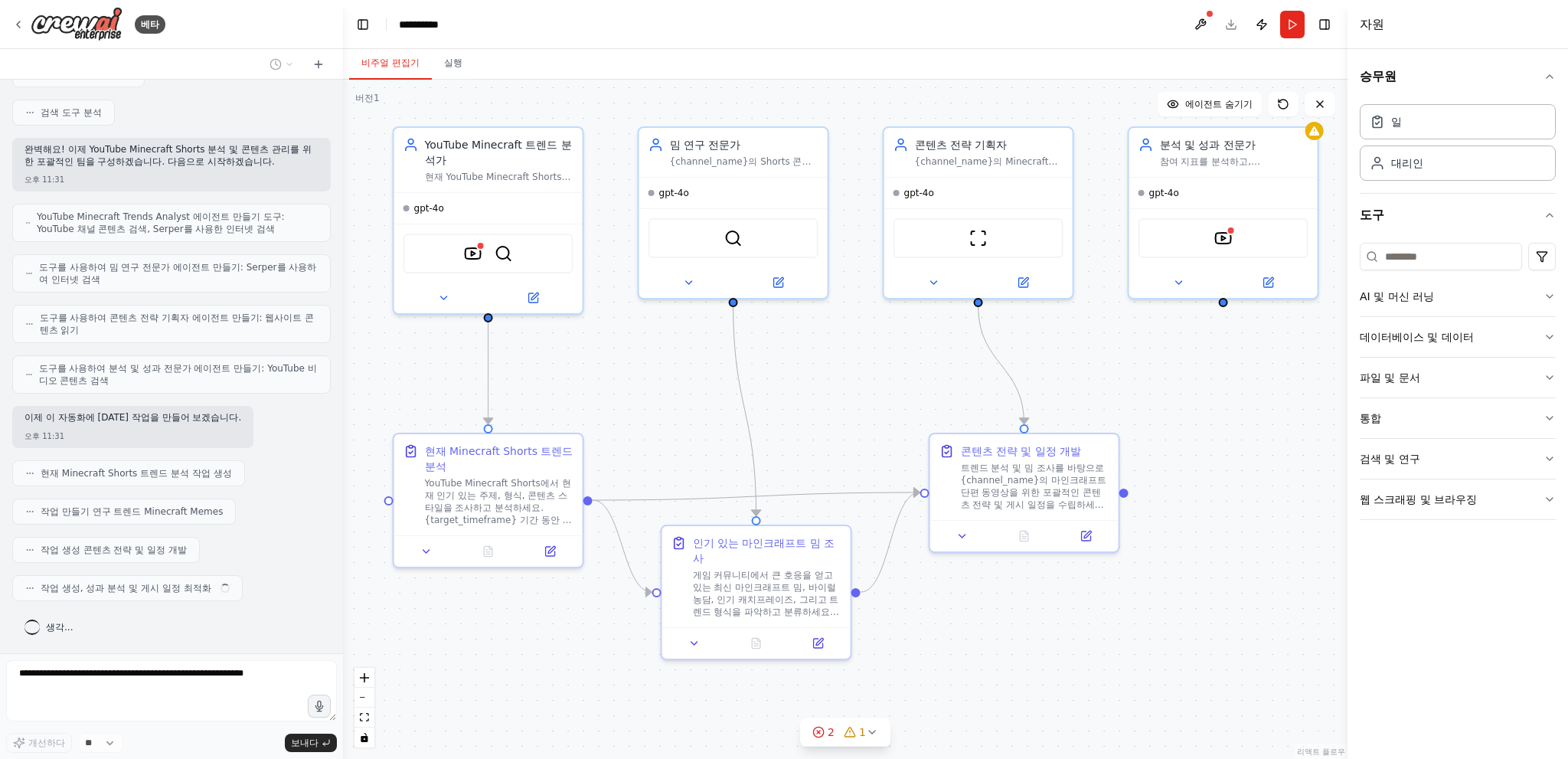
scroll to position [467, 0]
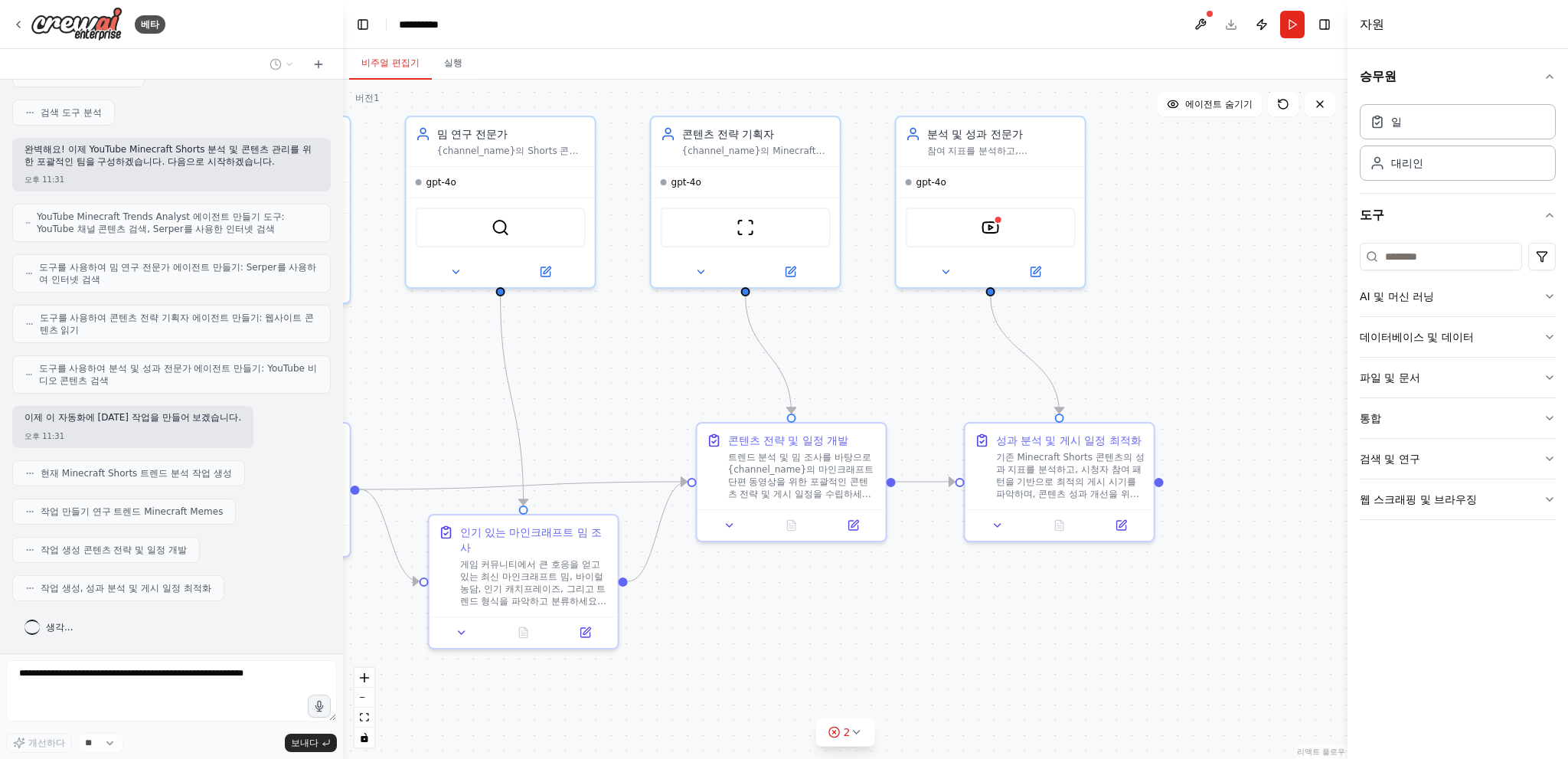
drag, startPoint x: 797, startPoint y: 375, endPoint x: 563, endPoint y: 364, distance: 234.3
click at [563, 364] on div ".deletable-edge-delete-btn { width: 20px; height: 20px; border: 0px solid #ffff…" at bounding box center [845, 419] width 1005 height 679
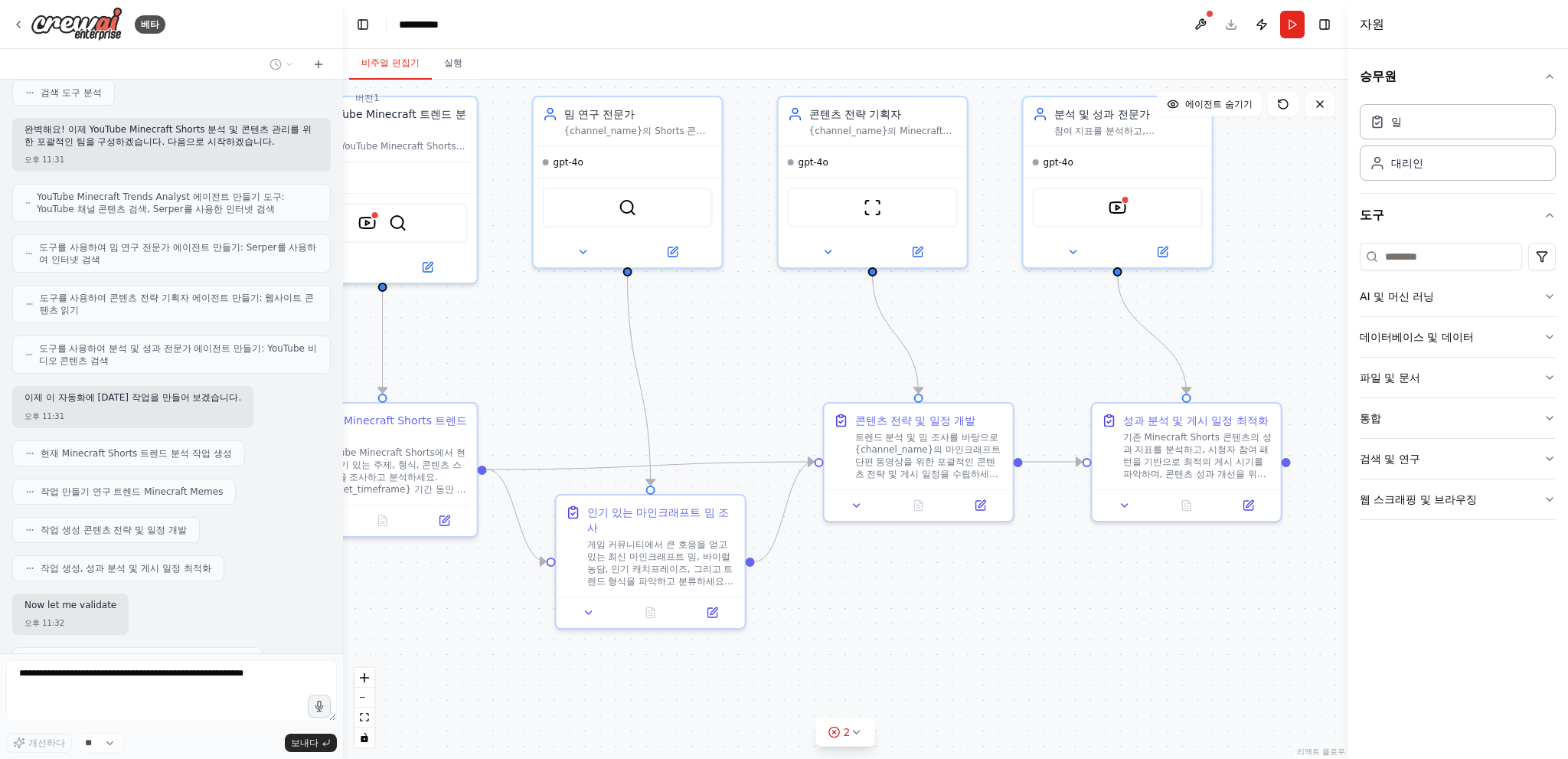
drag, startPoint x: 732, startPoint y: 368, endPoint x: 860, endPoint y: 348, distance: 129.6
click at [860, 348] on div ".deletable-edge-delete-btn { width: 20px; height: 20px; border: 0px solid #ffff…" at bounding box center [845, 419] width 1005 height 679
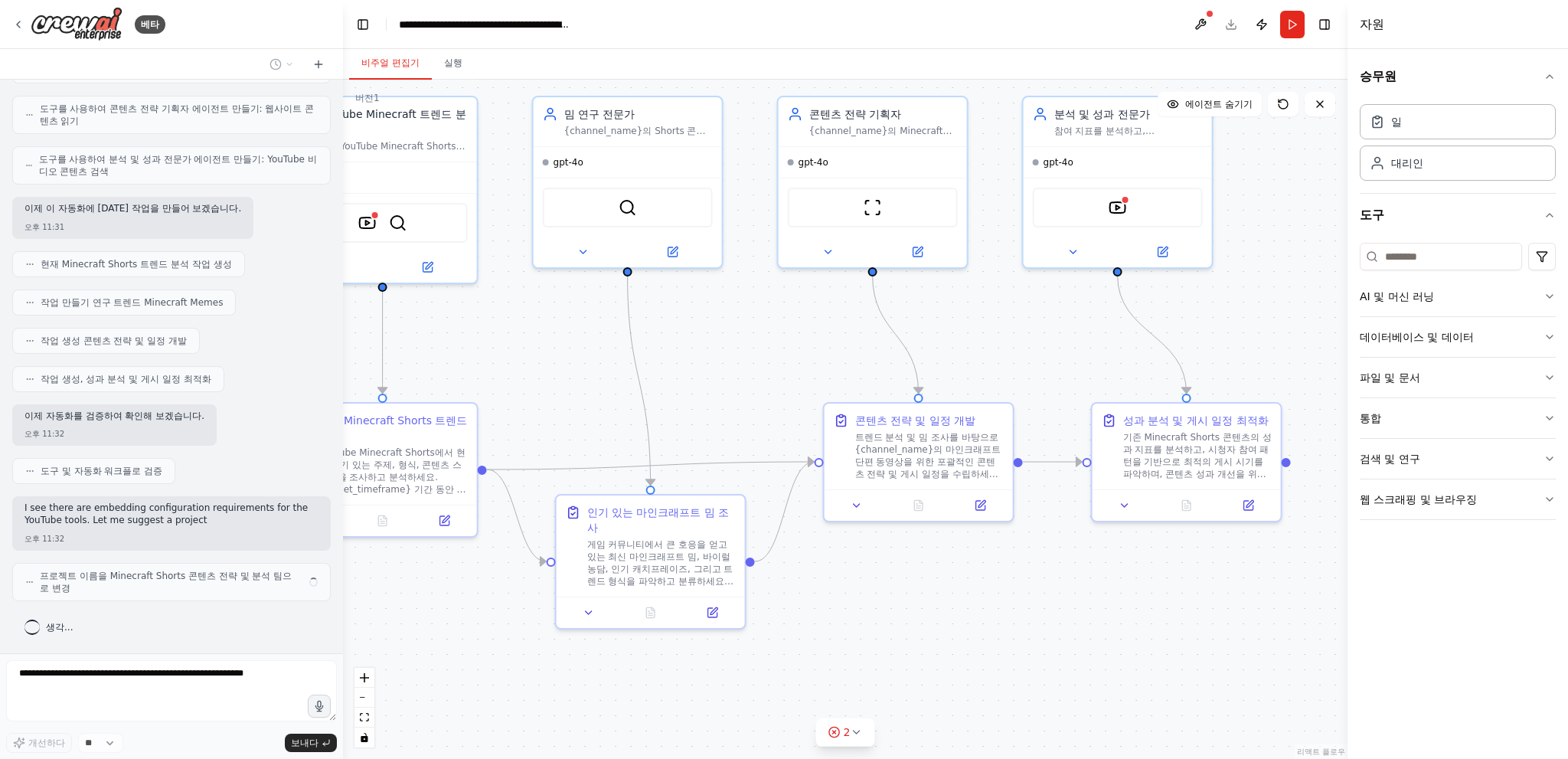
scroll to position [676, 0]
click at [1190, 27] on button at bounding box center [1201, 25] width 25 height 28
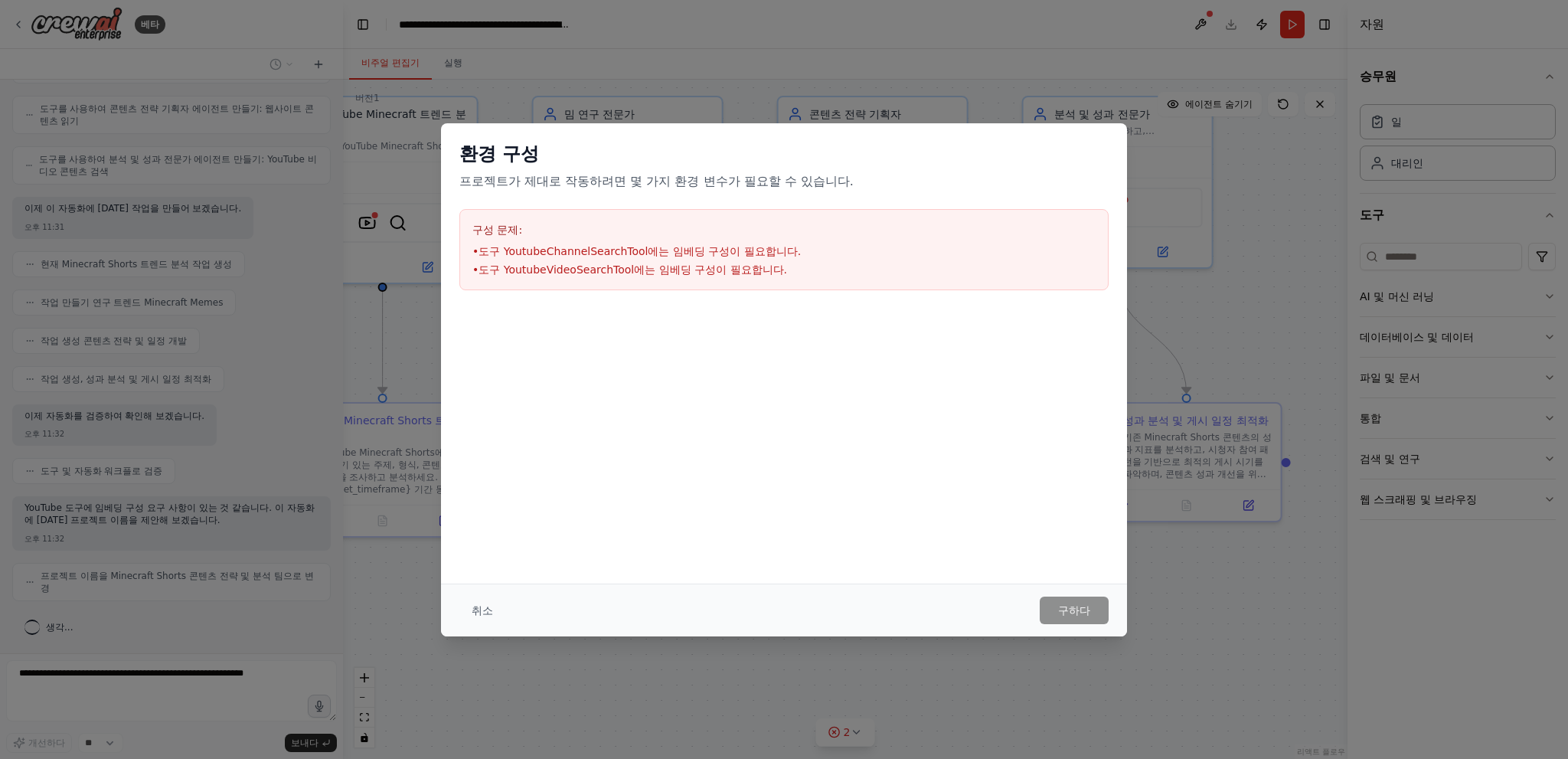
click at [740, 252] on font "도구 YoutubeChannelSearchTool에는 임베딩 구성이 필요합니다." at bounding box center [640, 251] width 323 height 12
click at [740, 269] on font "도구 YoutubeVideoSearchTool에는 임베딩 구성이 필요합니다." at bounding box center [633, 269] width 309 height 12
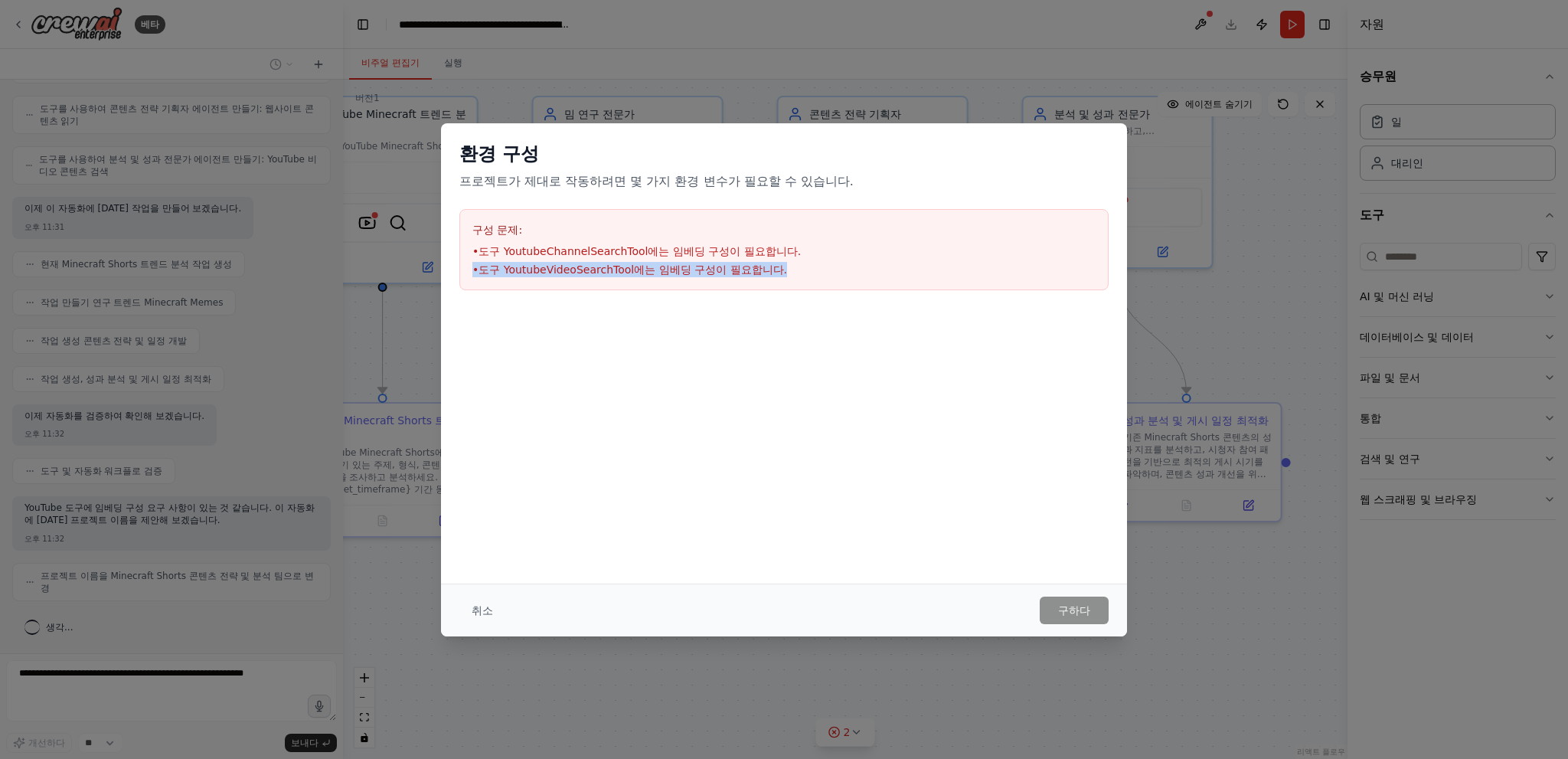
click at [740, 269] on font "도구 YoutubeVideoSearchTool에는 임베딩 구성이 필요합니다." at bounding box center [633, 269] width 309 height 12
click at [763, 252] on font "도구 YoutubeChannelSearchTool에는 임베딩 구성이 필요합니다." at bounding box center [640, 251] width 323 height 12
click at [778, 263] on font "도구 YoutubeVideoSearchTool에는 임베딩 구성이 필요합니다." at bounding box center [633, 269] width 309 height 12
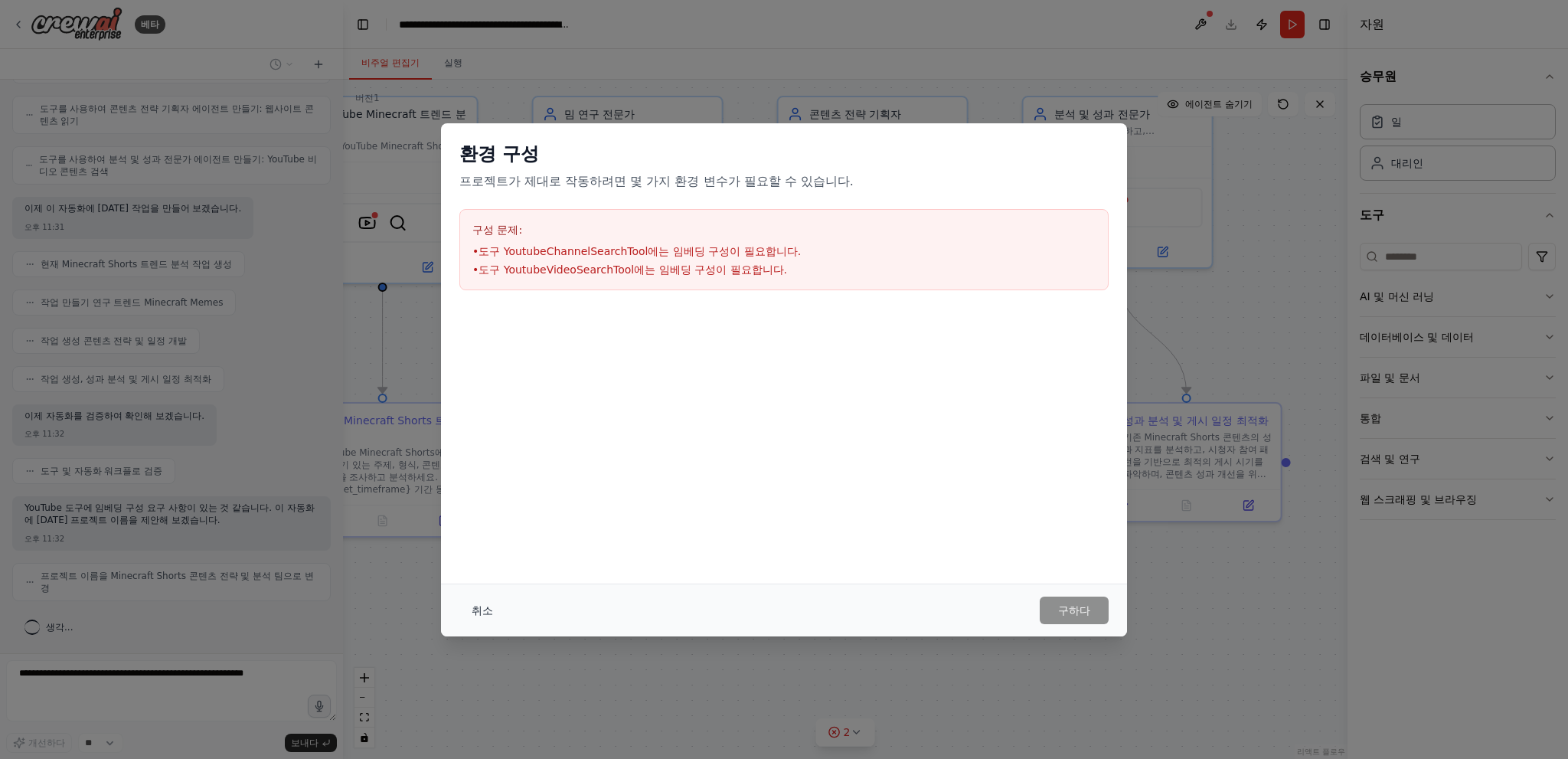
click at [470, 608] on button "취소" at bounding box center [482, 611] width 46 height 28
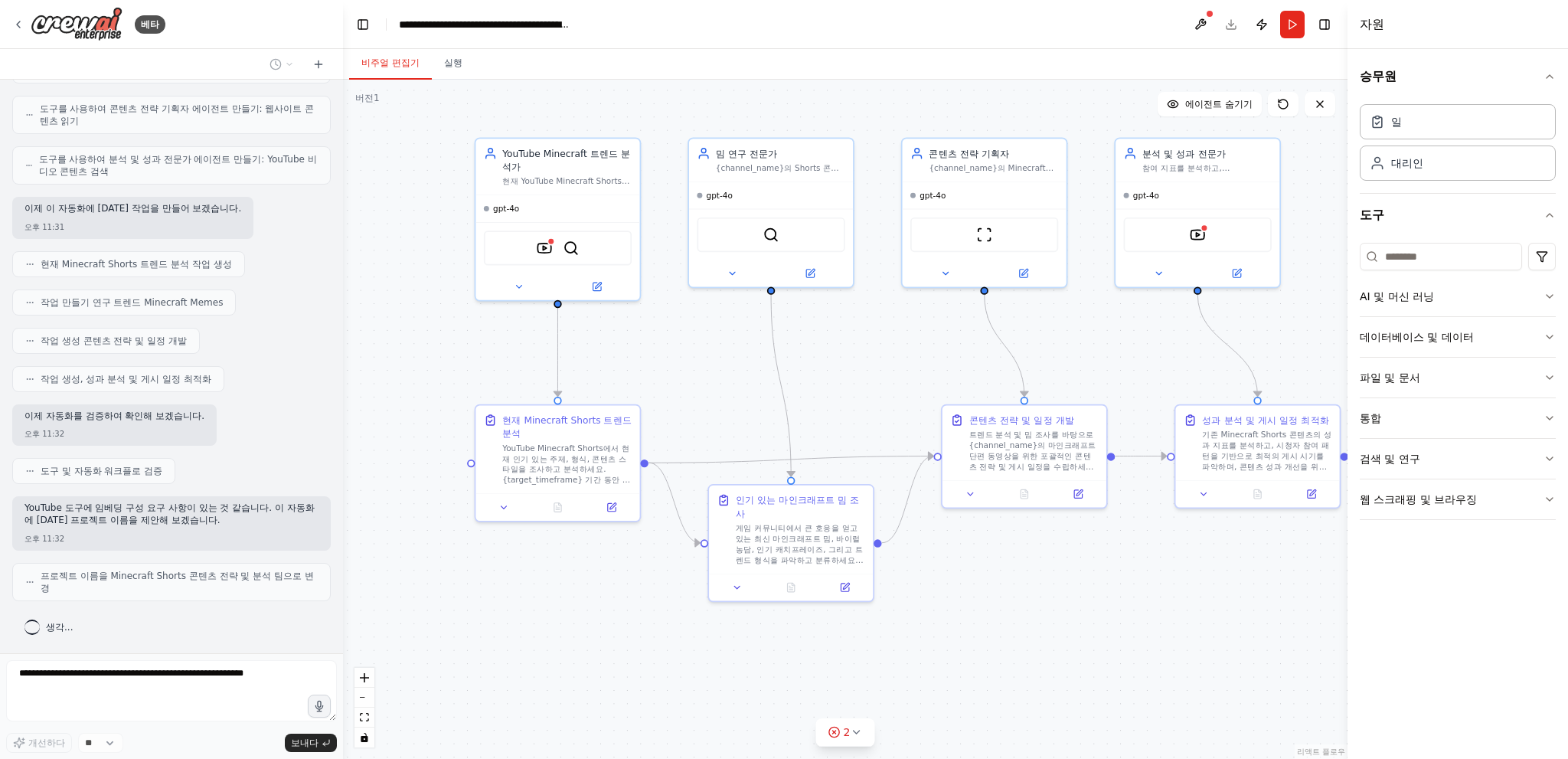
drag, startPoint x: 547, startPoint y: 382, endPoint x: 720, endPoint y: 389, distance: 173.1
click at [720, 389] on div ".deletable-edge-delete-btn { width: 20px; height: 20px; border: 0px solid #ffff…" at bounding box center [845, 419] width 1005 height 679
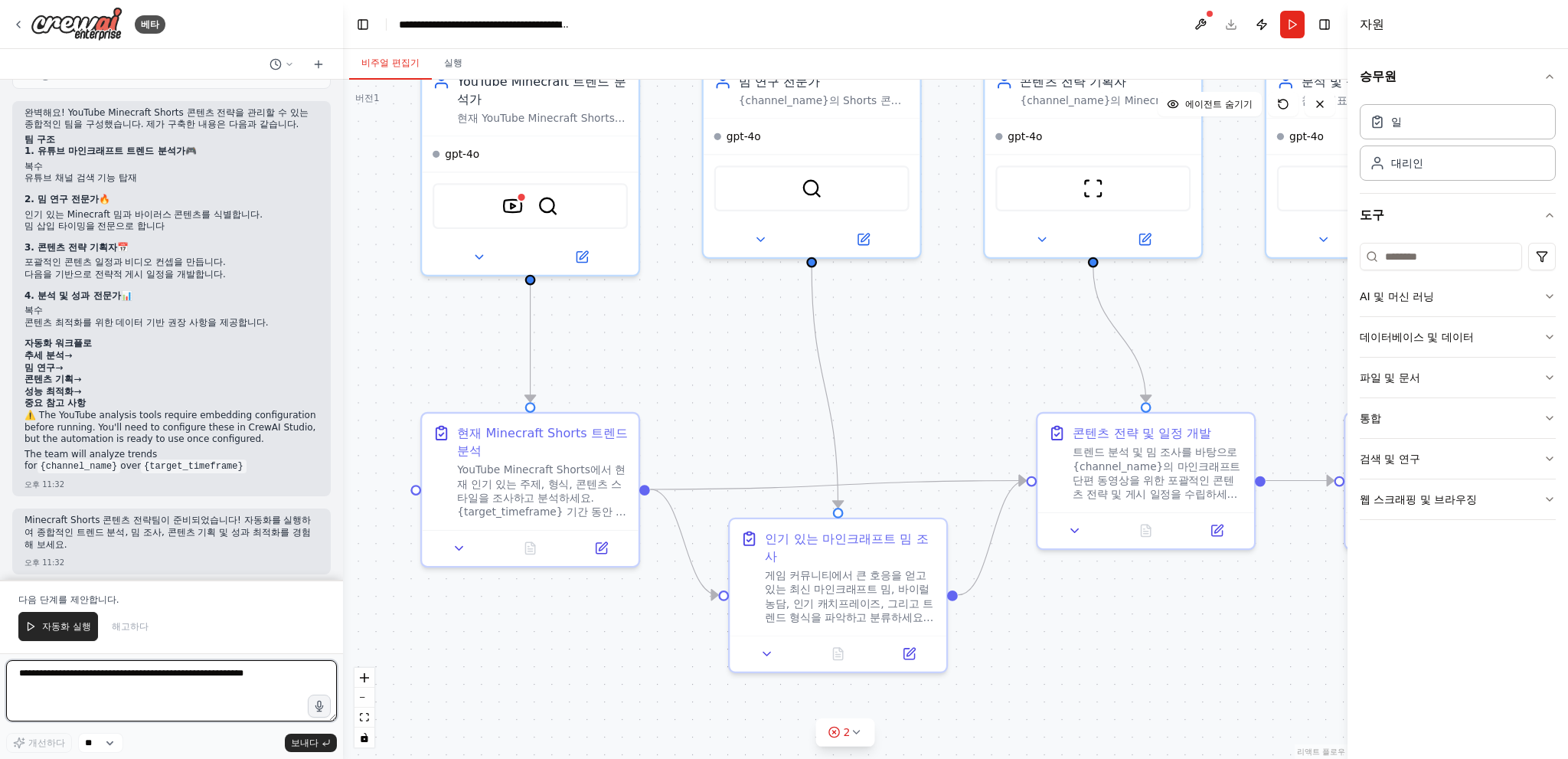
scroll to position [1171, 0]
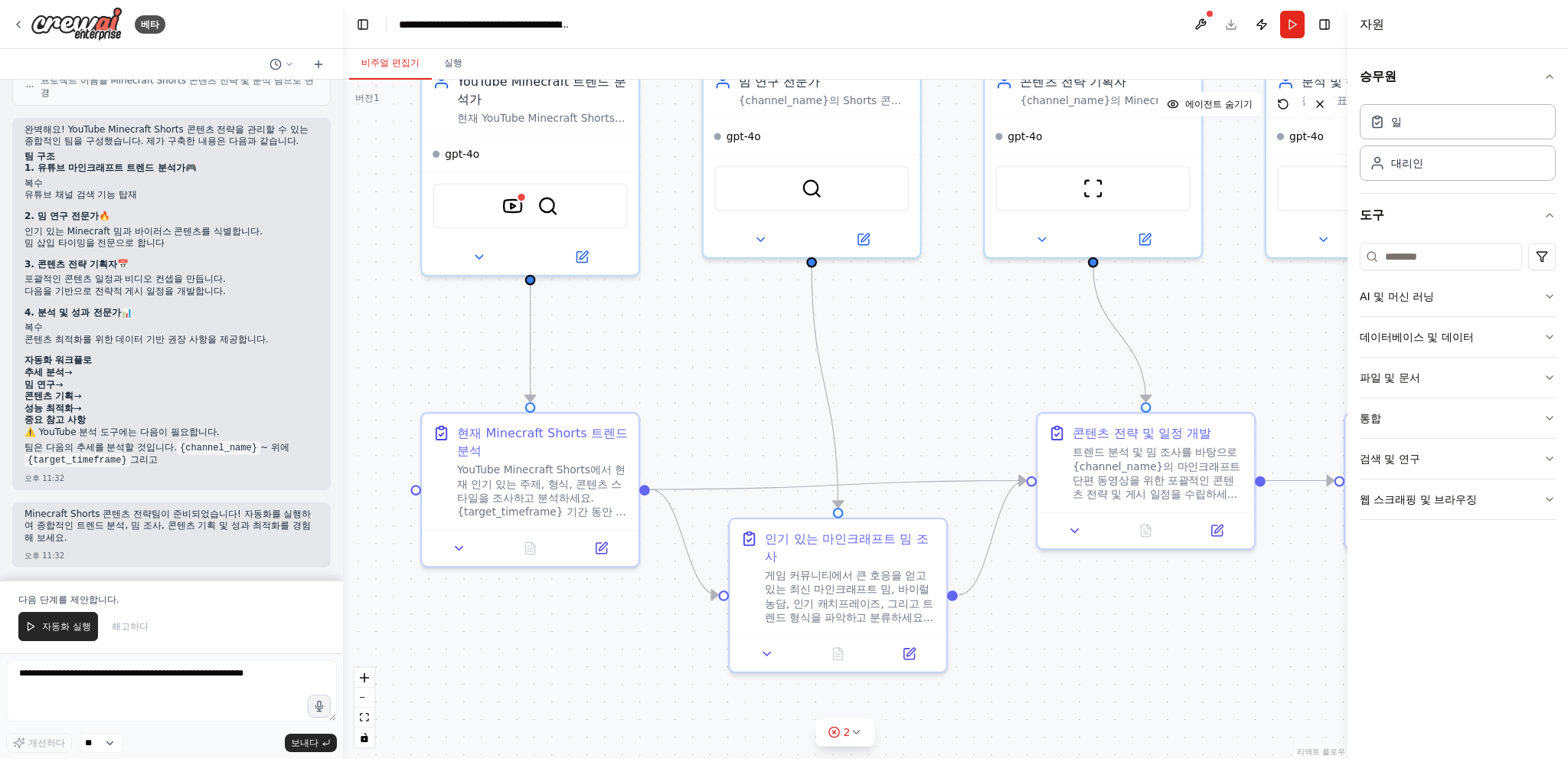
click at [103, 449] on font "팀은 다음의 추세를 분석할 것입니다." at bounding box center [100, 447] width 152 height 11
click at [168, 456] on p "팀은 다음의 추세를 분석할 것입니다. {channel_name} ~ 위에 {target_timeframe} 그리고" at bounding box center [171, 454] width 294 height 25
click at [1190, 27] on button at bounding box center [1201, 25] width 25 height 28
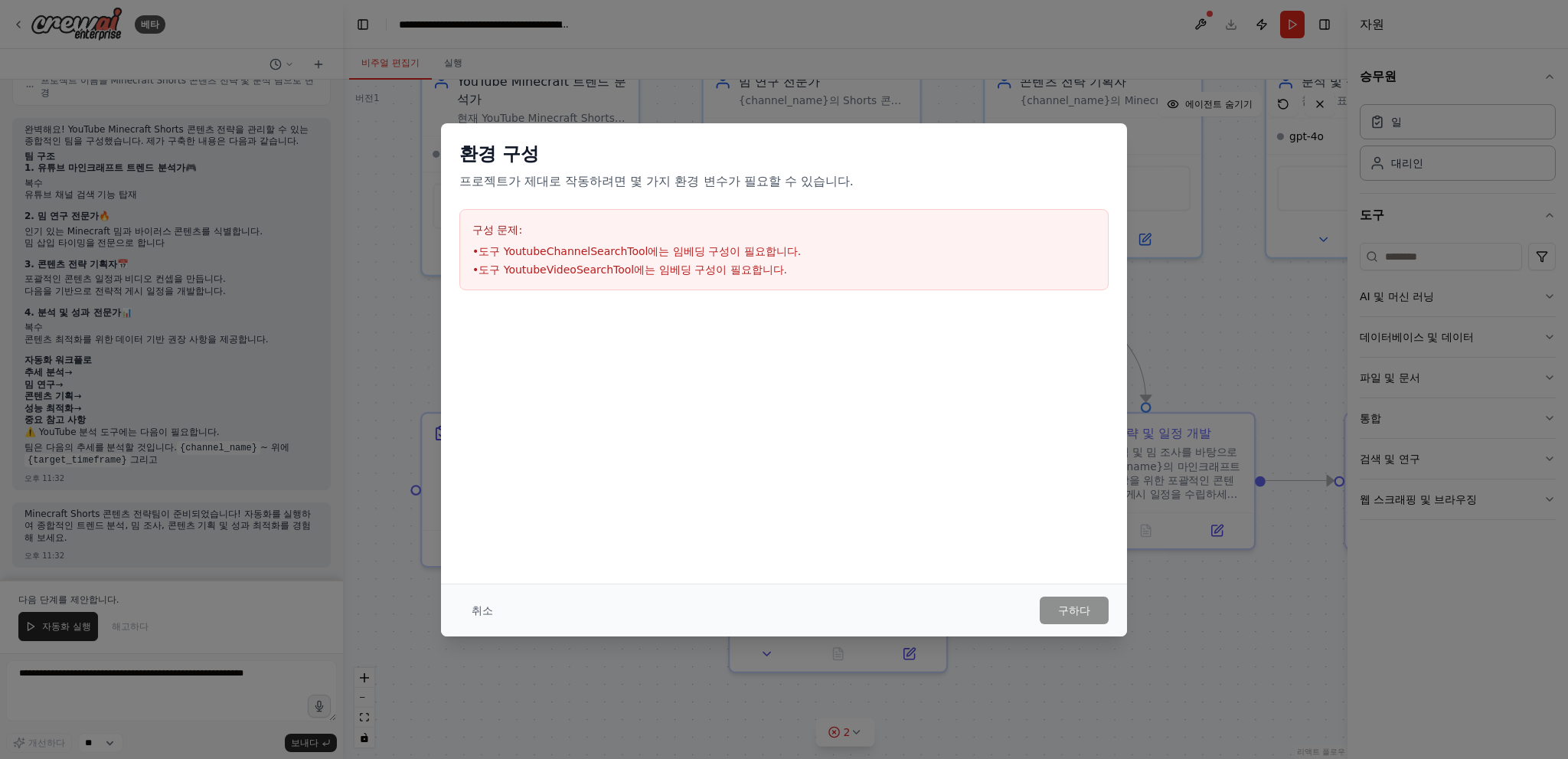
scroll to position [1196, 0]
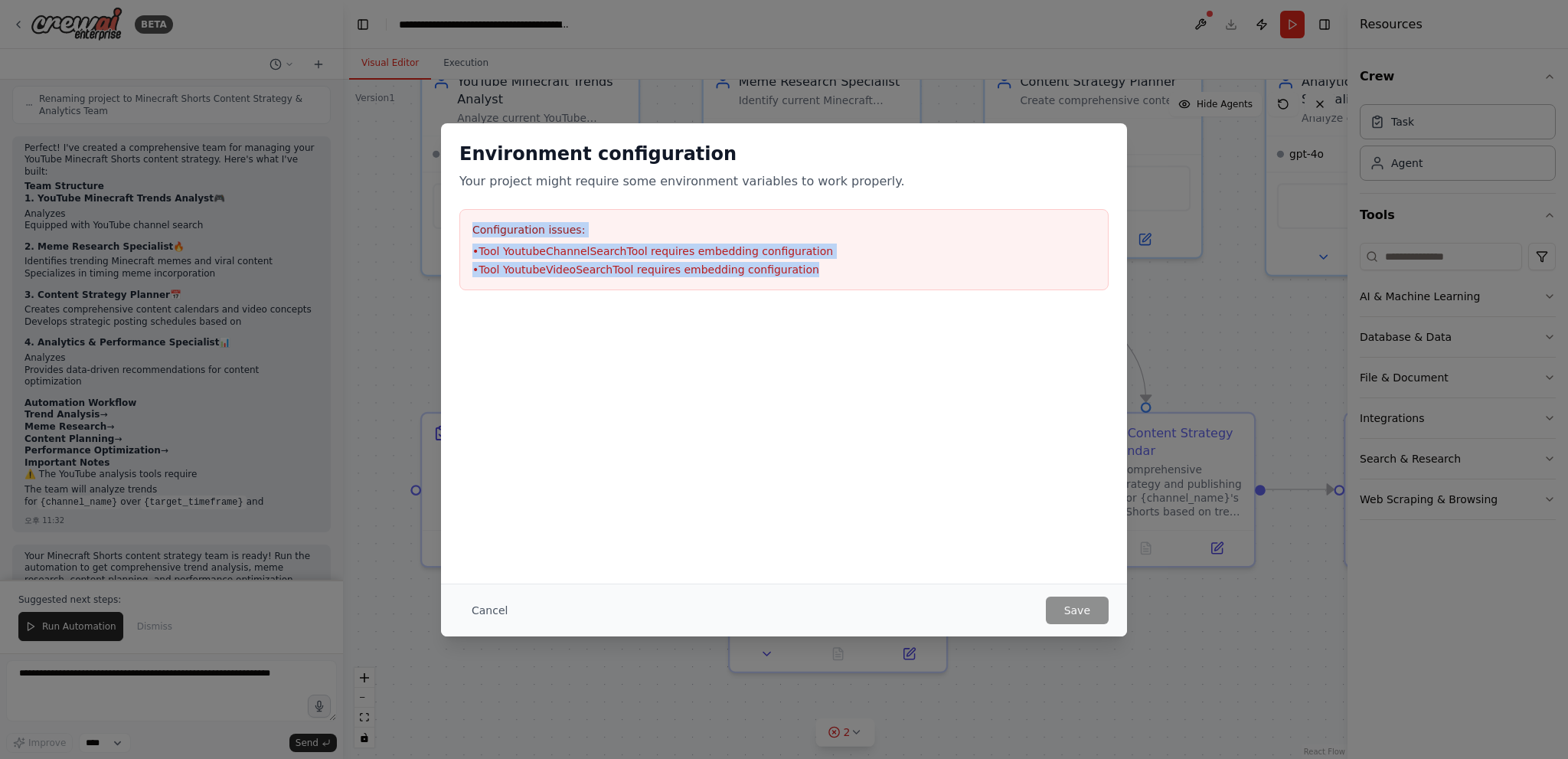
drag, startPoint x: 834, startPoint y: 275, endPoint x: 421, endPoint y: 228, distance: 415.7
click at [421, 228] on div "Environment configuration Your project might require some environment variables…" at bounding box center [784, 379] width 1568 height 759
copy div "Configuration issues: • Tool YoutubeChannelSearchTool requires embedding config…"
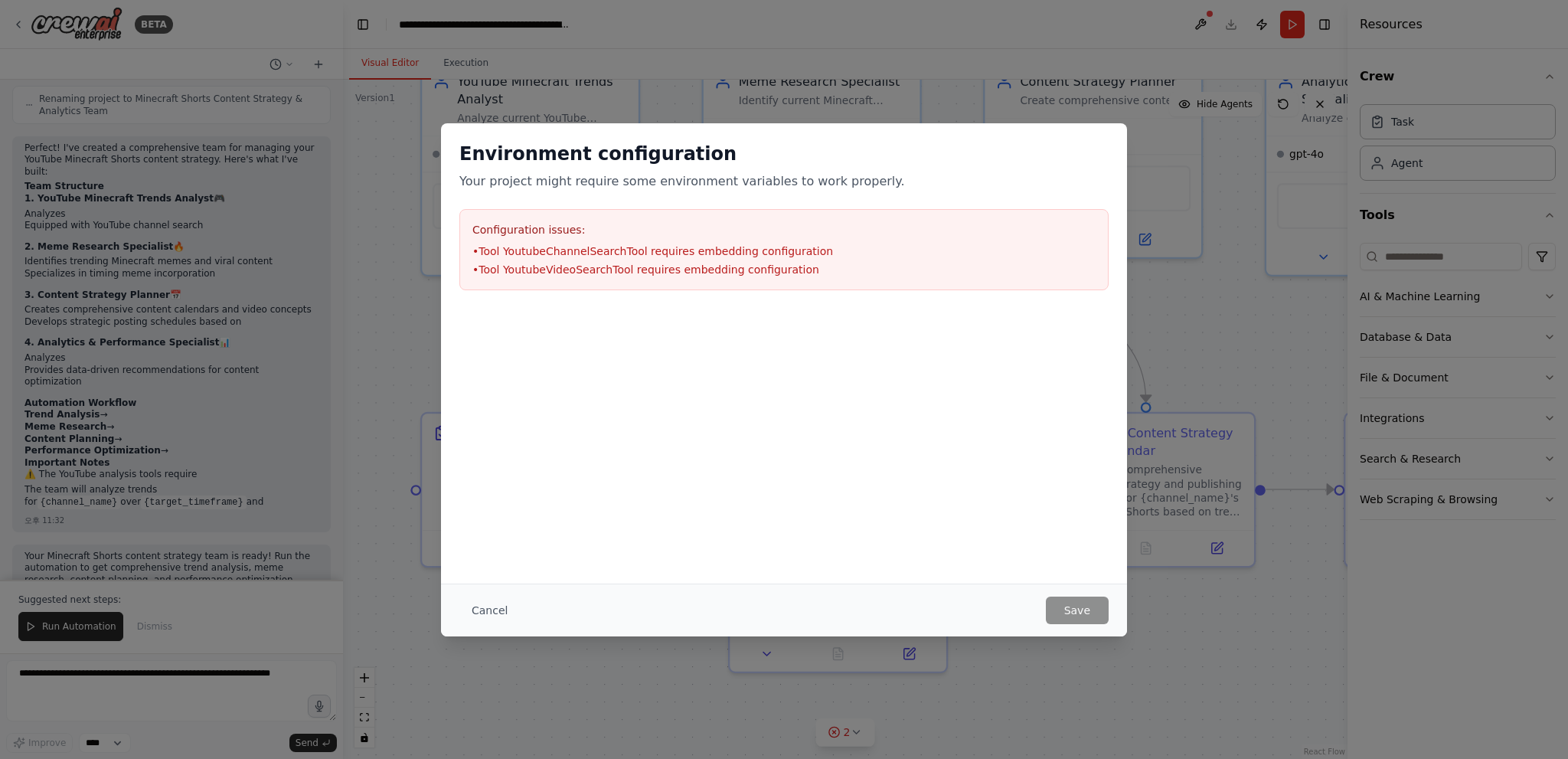
click at [1137, 501] on div "Environment configuration Your project might require some environment variables…" at bounding box center [784, 379] width 1568 height 759
click at [490, 618] on button "Cancel" at bounding box center [489, 611] width 60 height 28
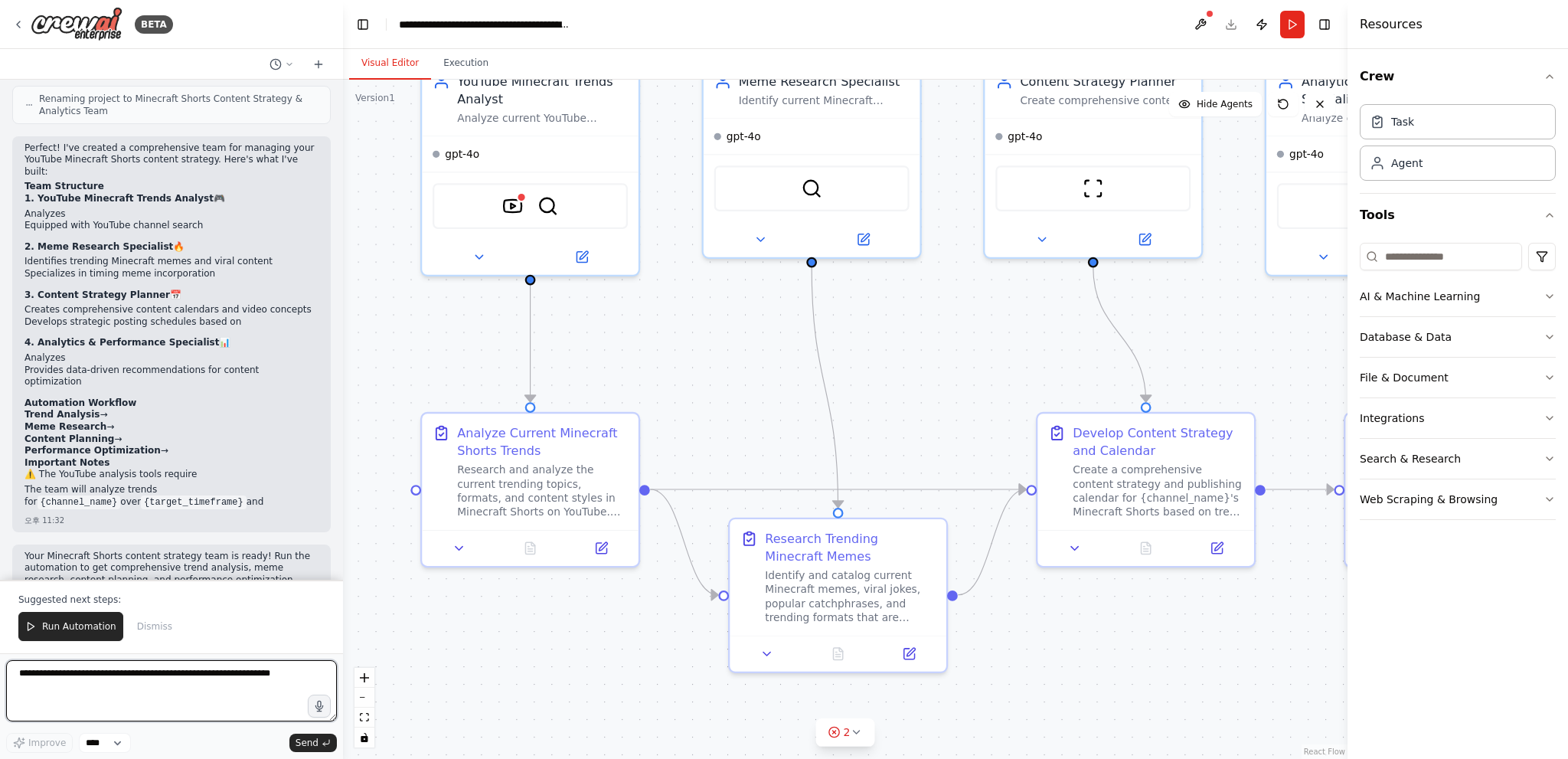
click at [187, 670] on textarea at bounding box center [171, 690] width 331 height 61
paste textarea "**********"
type textarea "**********"
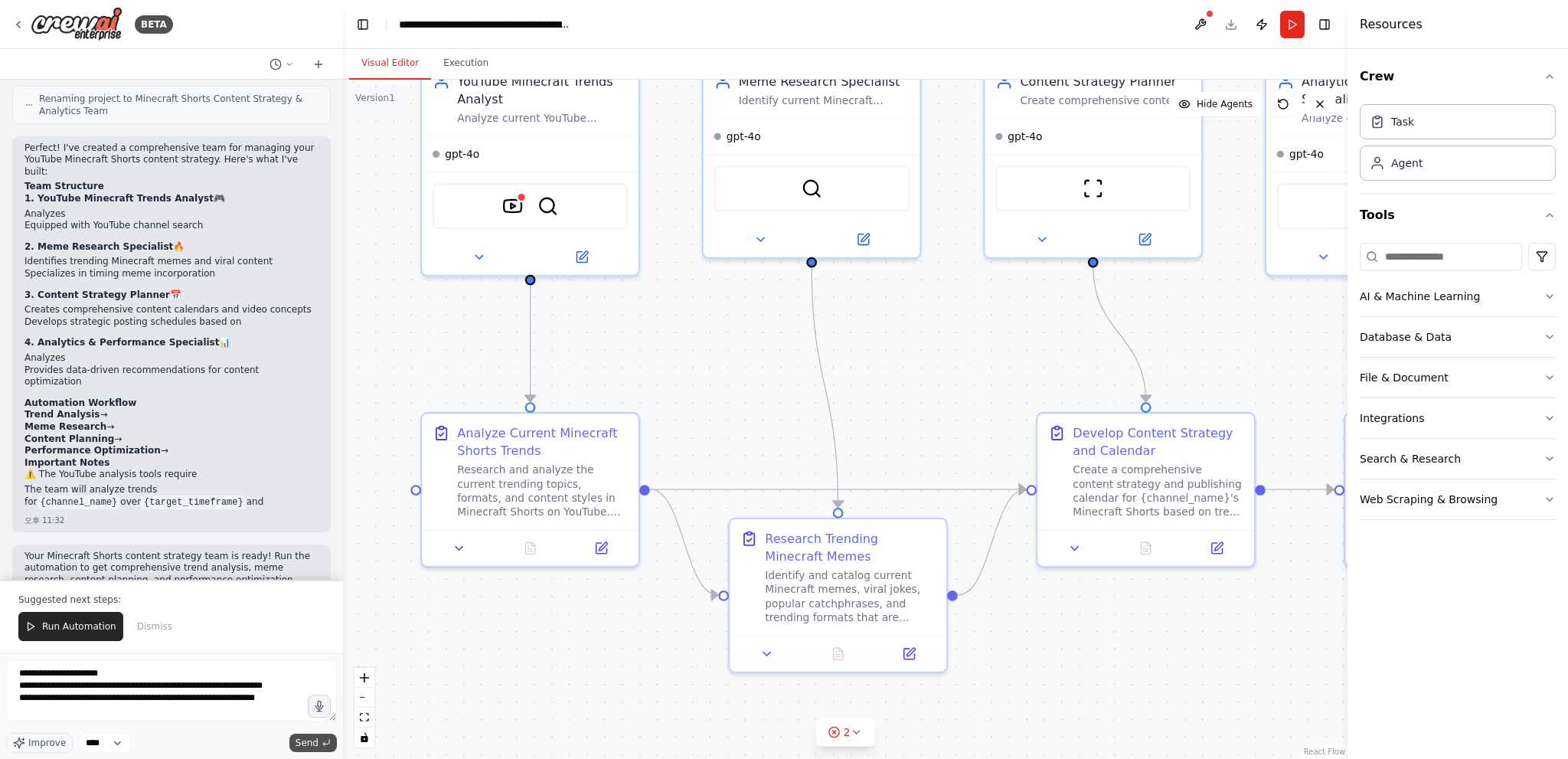
click at [302, 736] on button "Send" at bounding box center [313, 743] width 48 height 19
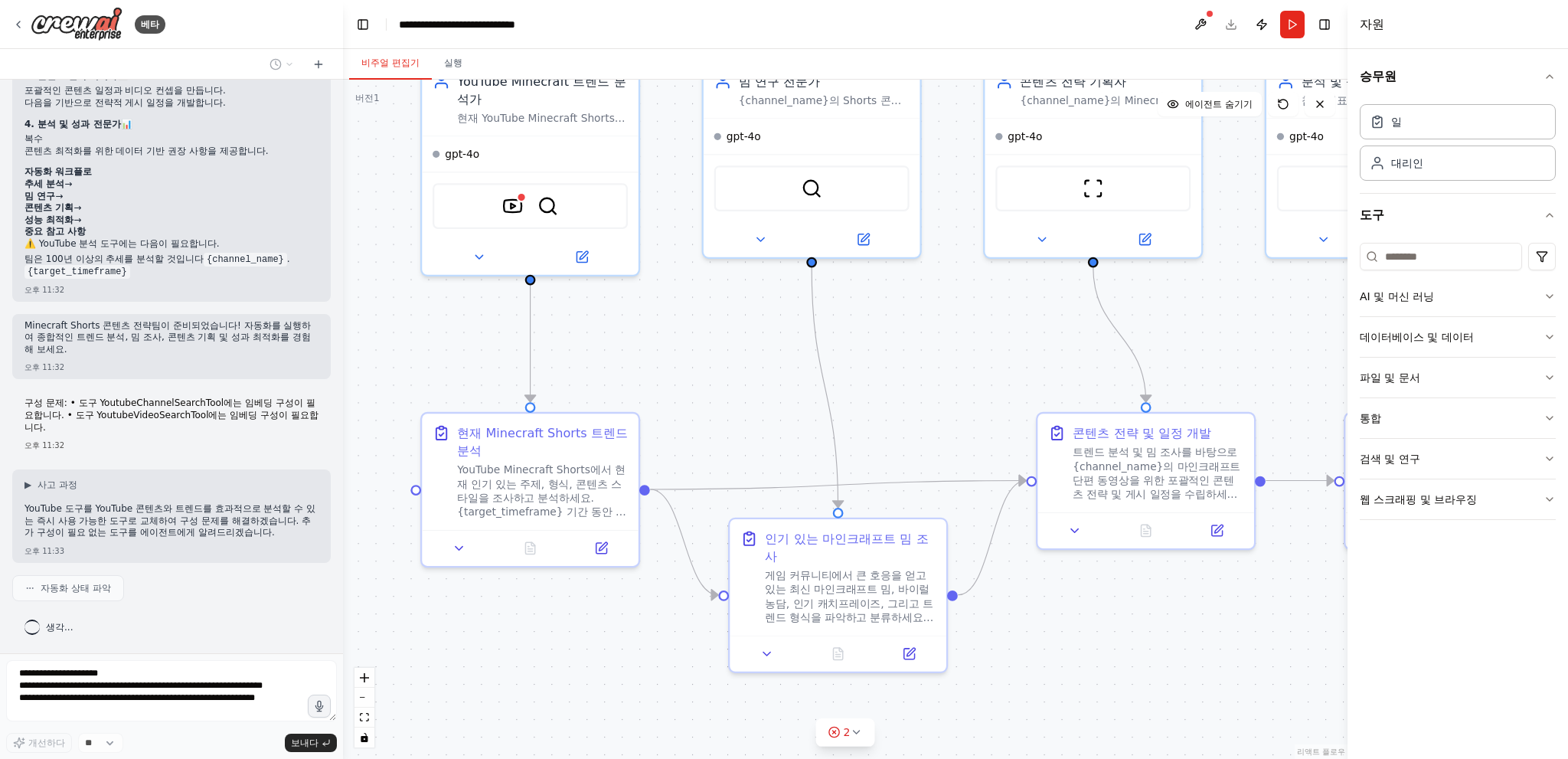
scroll to position [1360, 0]
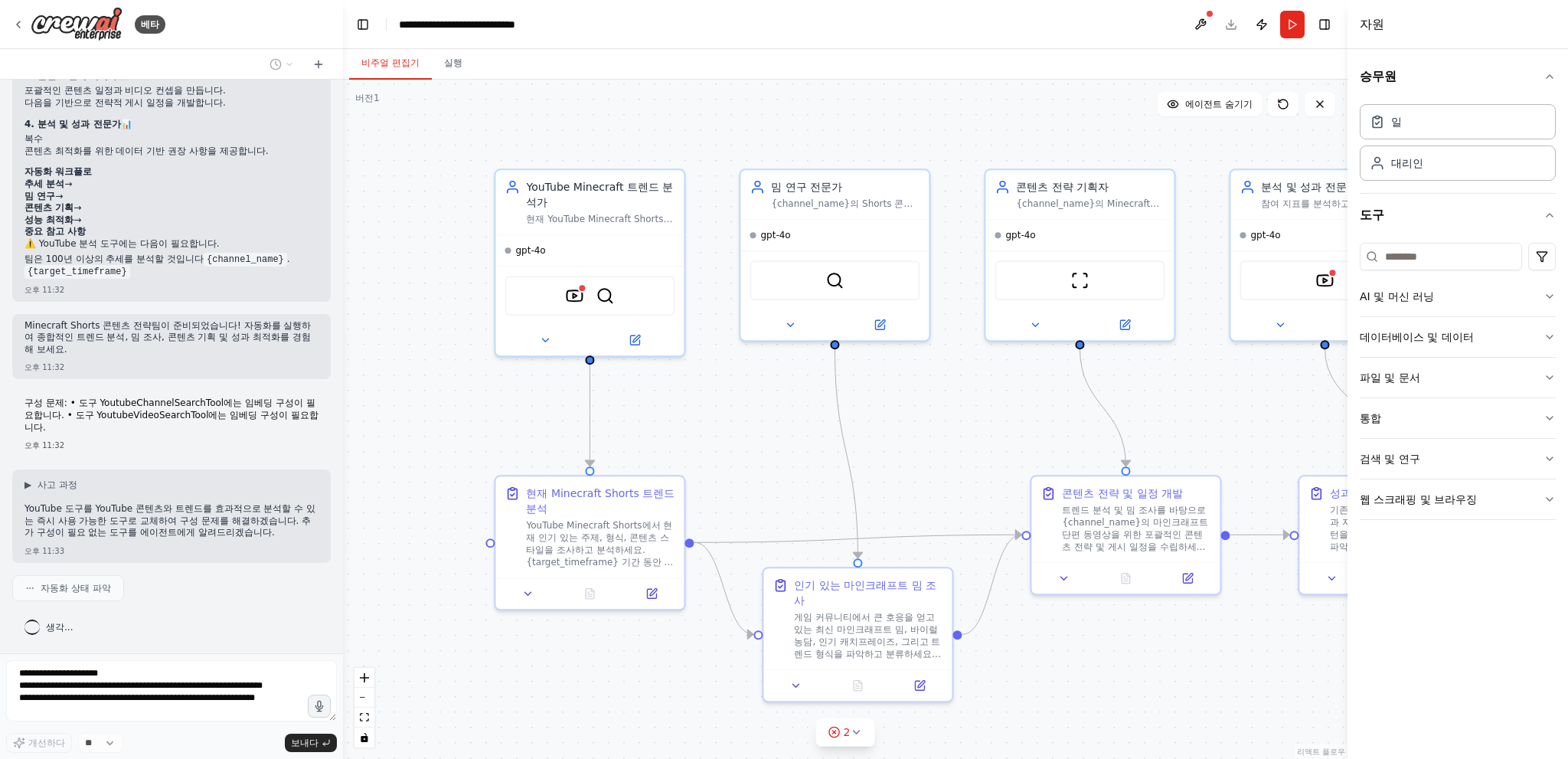
drag, startPoint x: 429, startPoint y: 383, endPoint x: 506, endPoint y: 446, distance: 99.5
click at [506, 446] on div ".deletable-edge-delete-btn { width: 20px; height: 20px; border: 0px solid #ffff…" at bounding box center [845, 419] width 1005 height 679
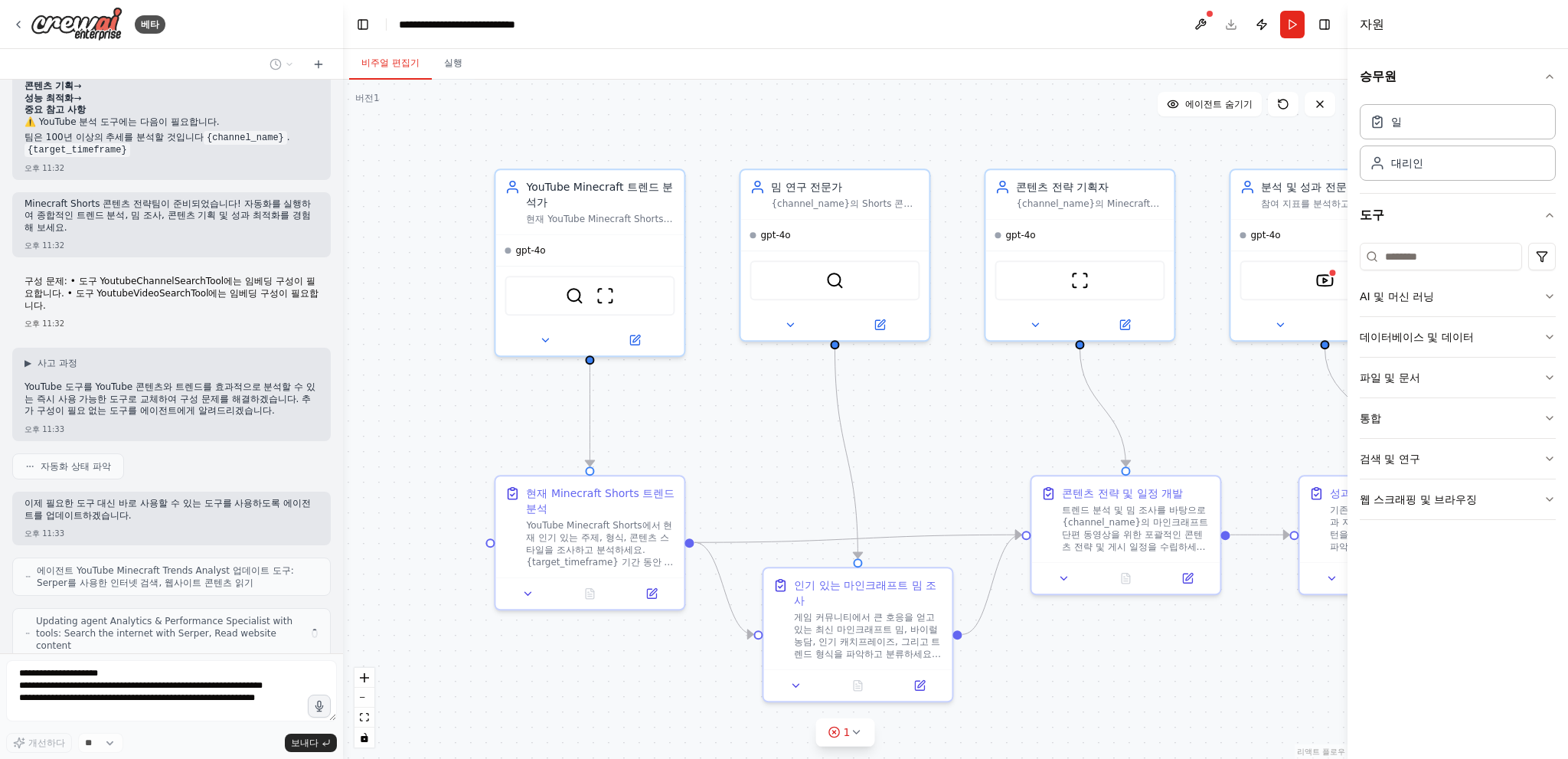
scroll to position [1526, 0]
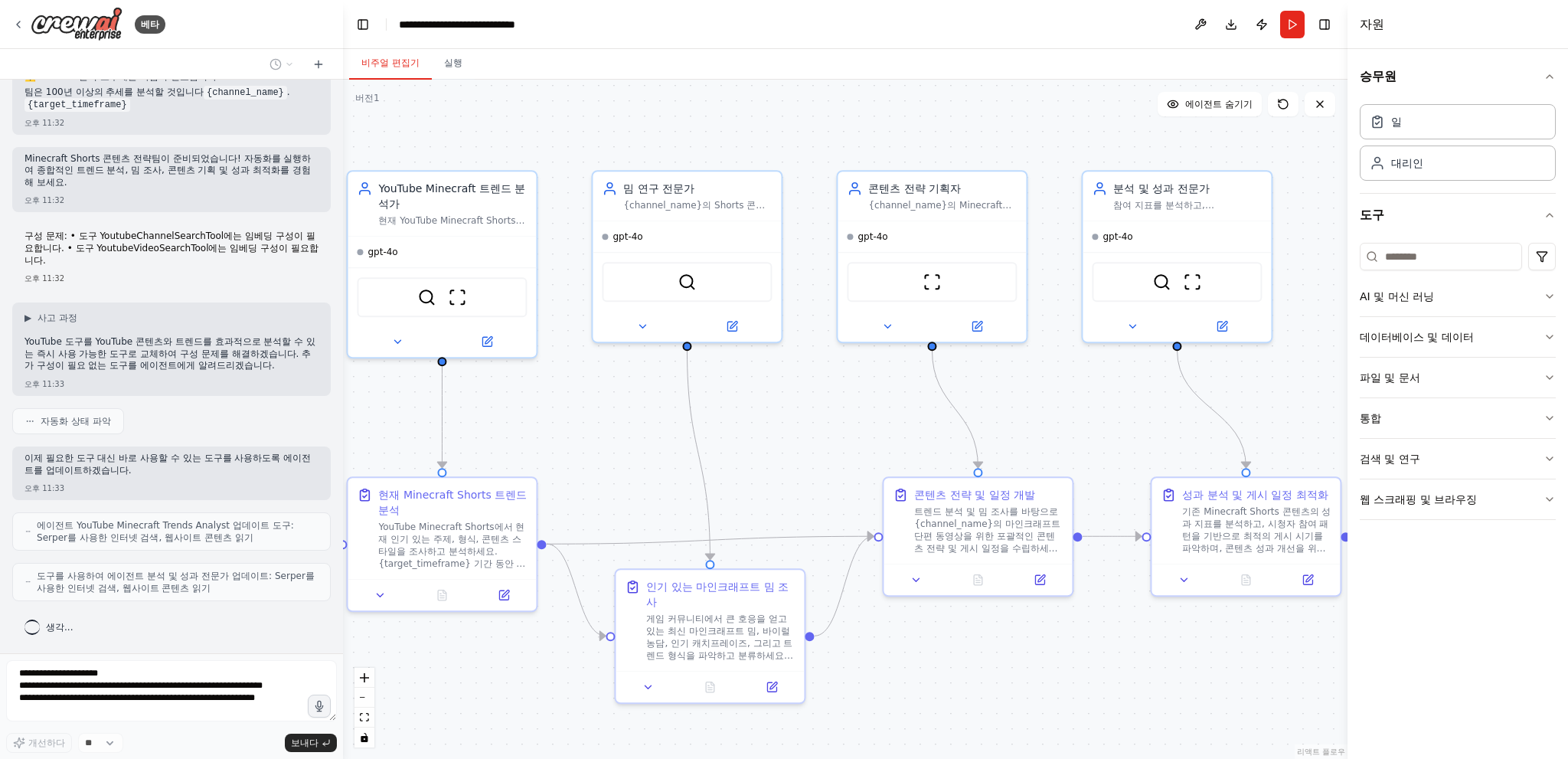
drag, startPoint x: 977, startPoint y: 391, endPoint x: 829, endPoint y: 393, distance: 148.0
click at [829, 393] on div ".deletable-edge-delete-btn { width: 20px; height: 20px; border: 0px solid #ffff…" at bounding box center [845, 419] width 1005 height 679
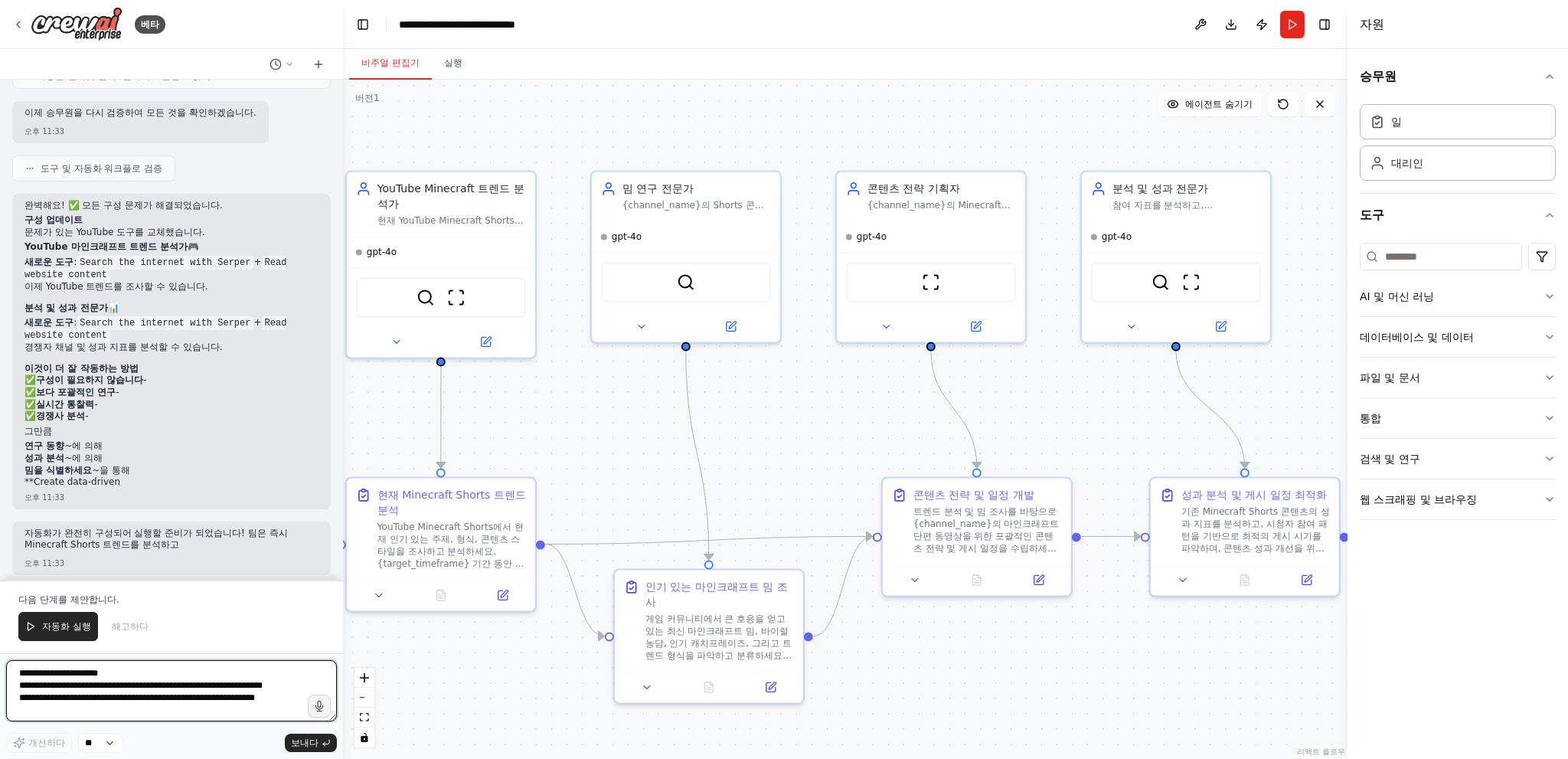
scroll to position [2045, 0]
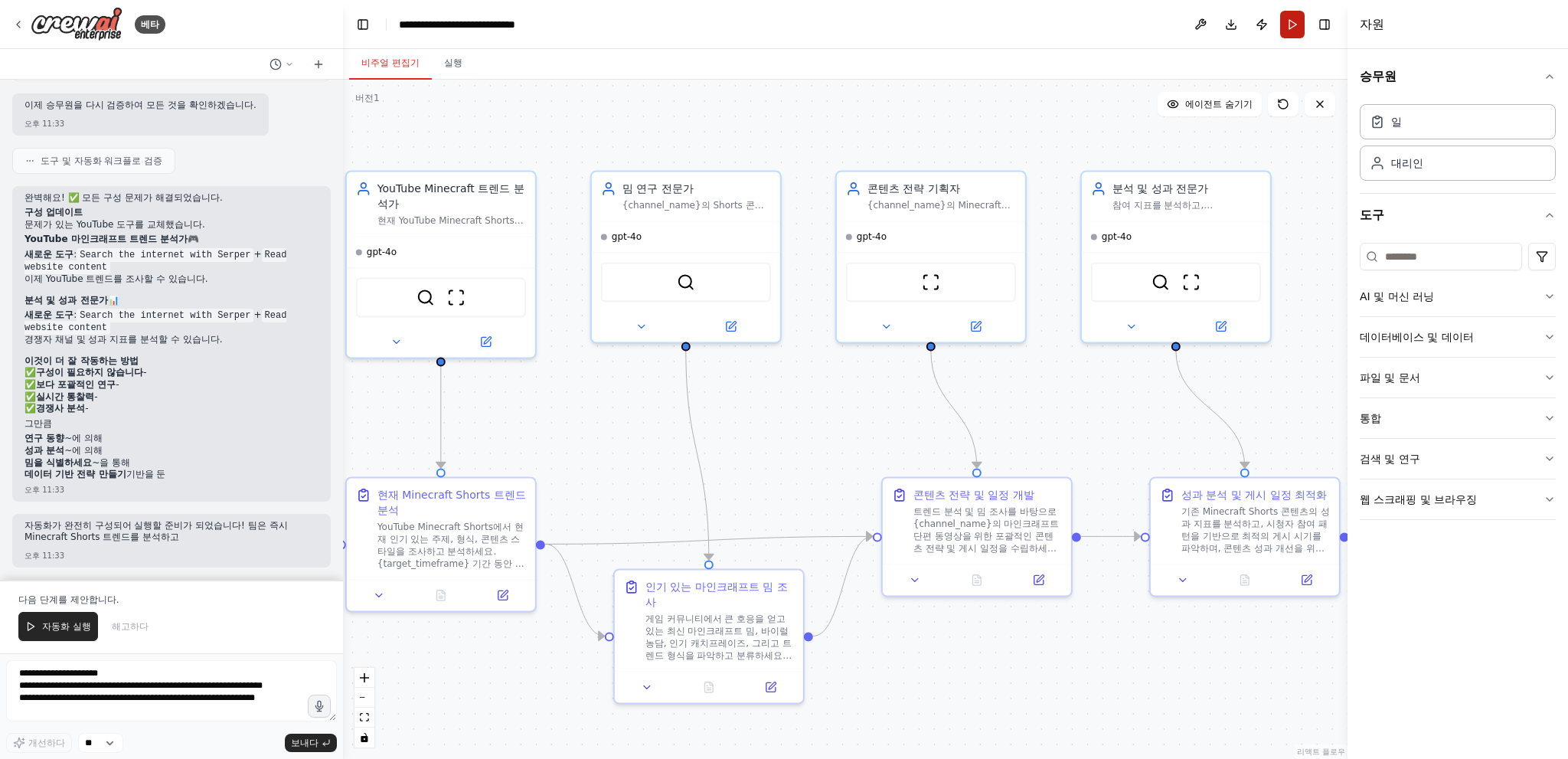
click at [1296, 22] on button "달리다" at bounding box center [1293, 25] width 25 height 28
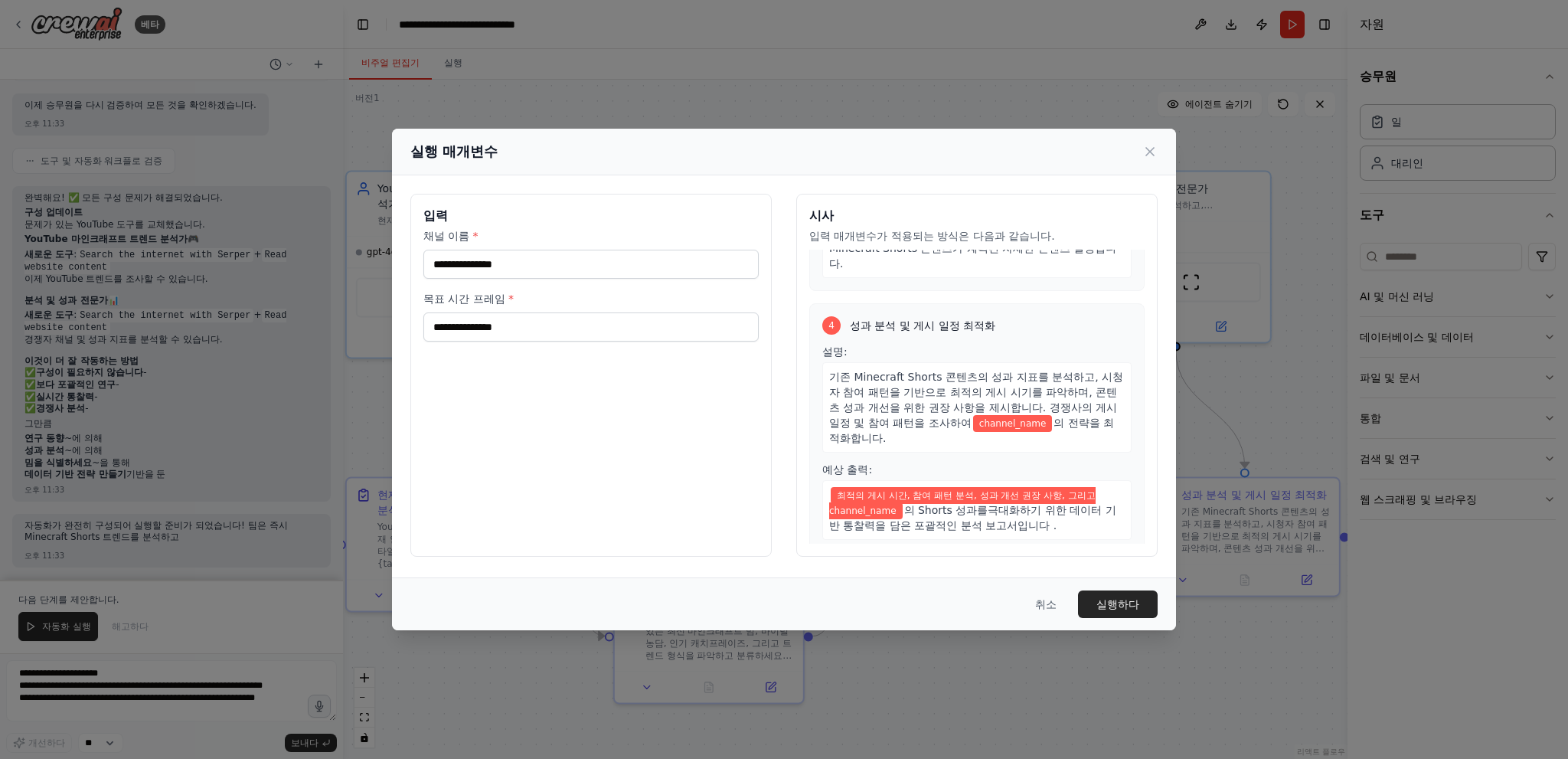
scroll to position [753, 0]
click at [539, 267] on input "채널 이름 *" at bounding box center [591, 264] width 336 height 29
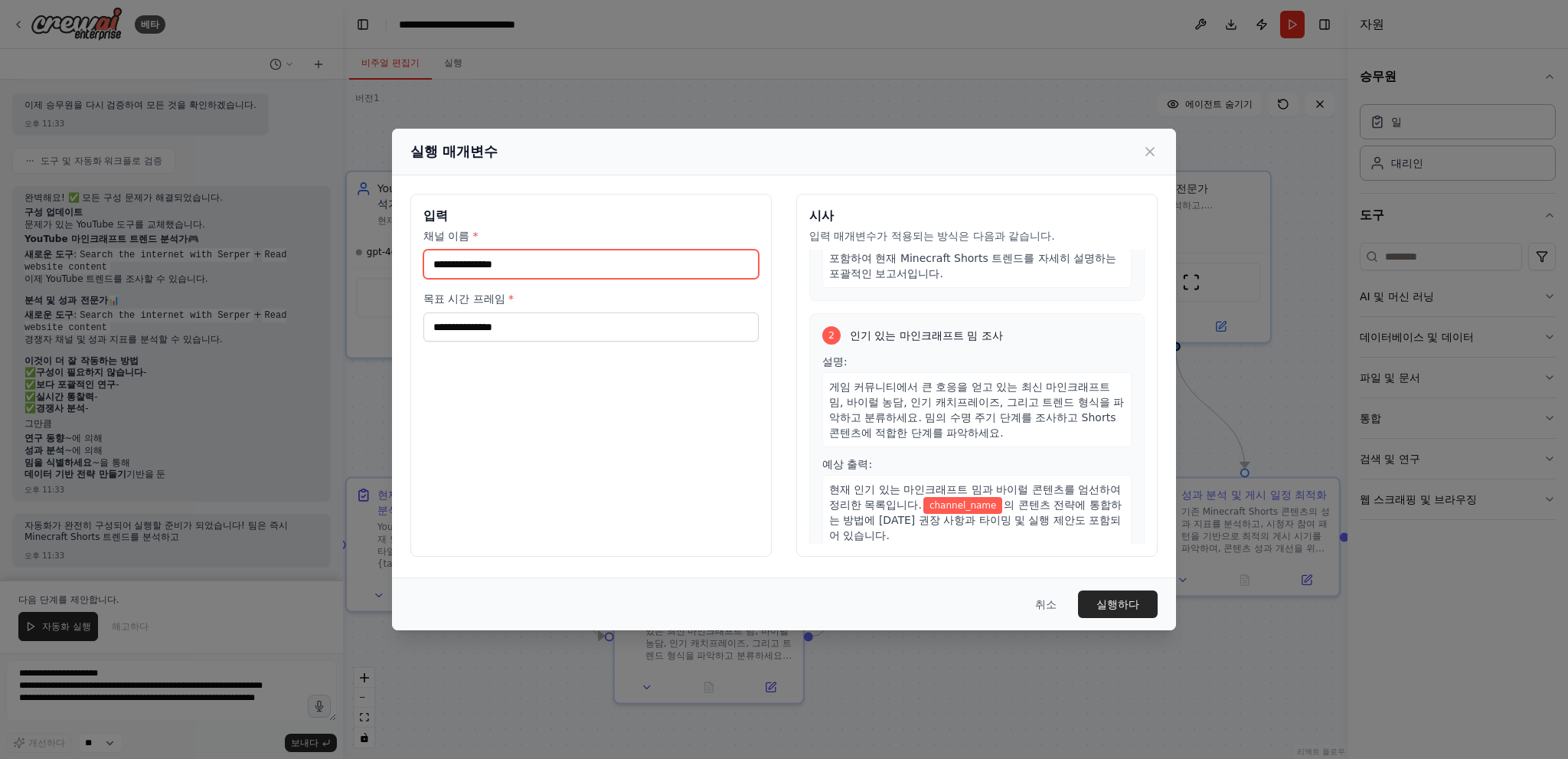
scroll to position [0, 0]
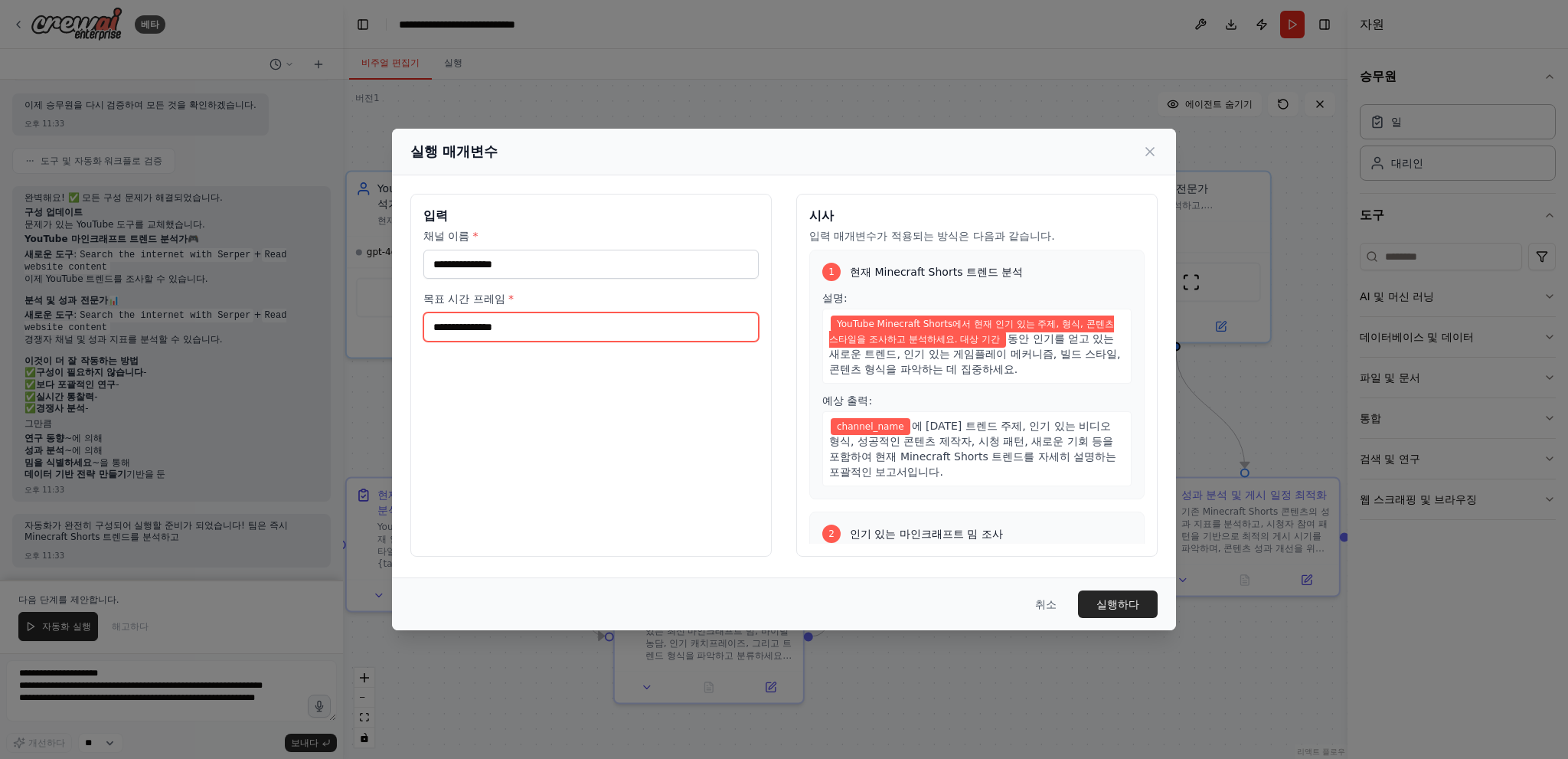
click at [523, 324] on input "목표 시간 프레임 *" at bounding box center [591, 327] width 336 height 29
click at [548, 300] on label "목표 시간 프레임 *" at bounding box center [591, 299] width 336 height 15
click at [548, 313] on input "목표 시간 프레임 *" at bounding box center [591, 327] width 336 height 29
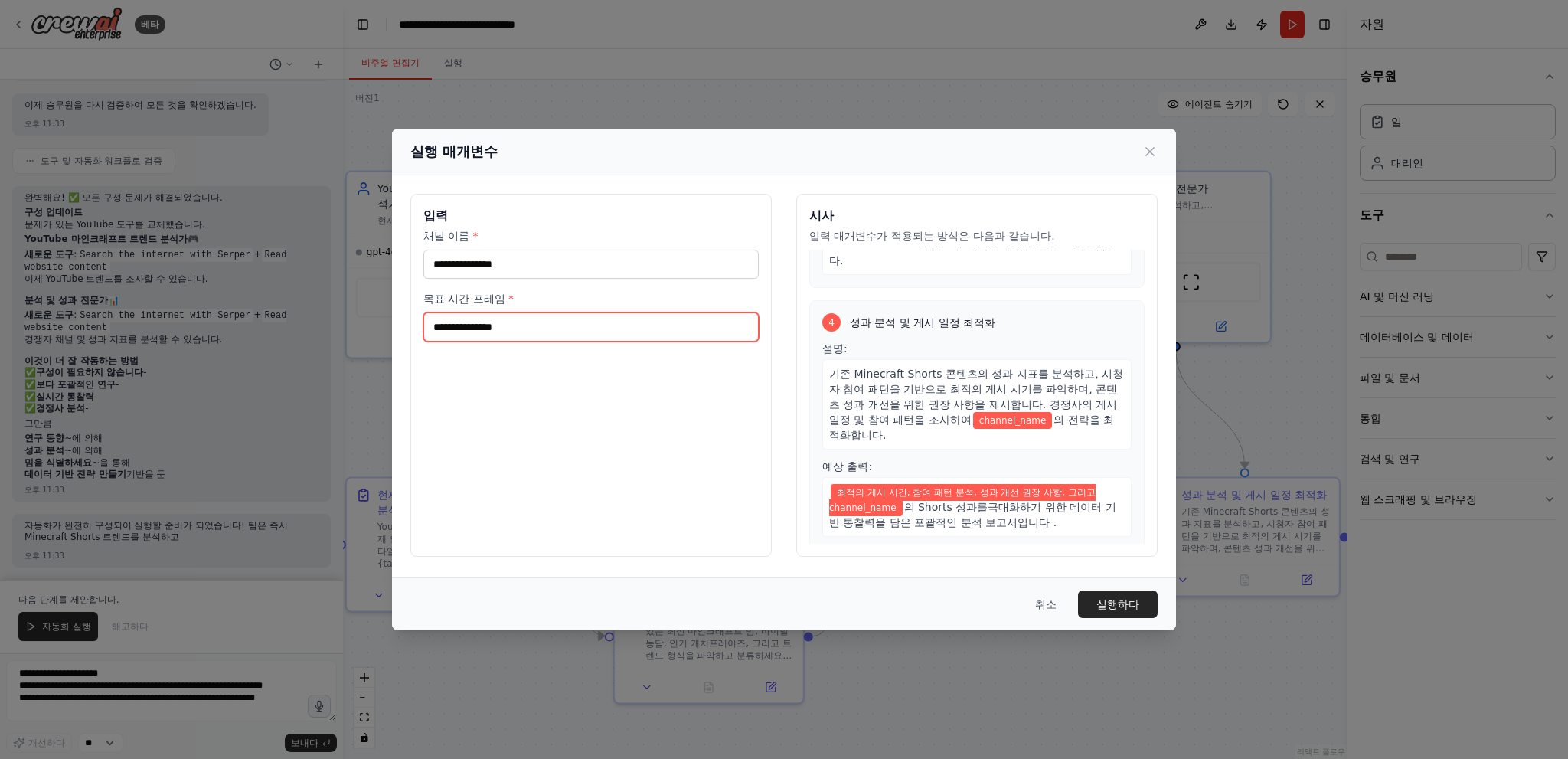
scroll to position [753, 0]
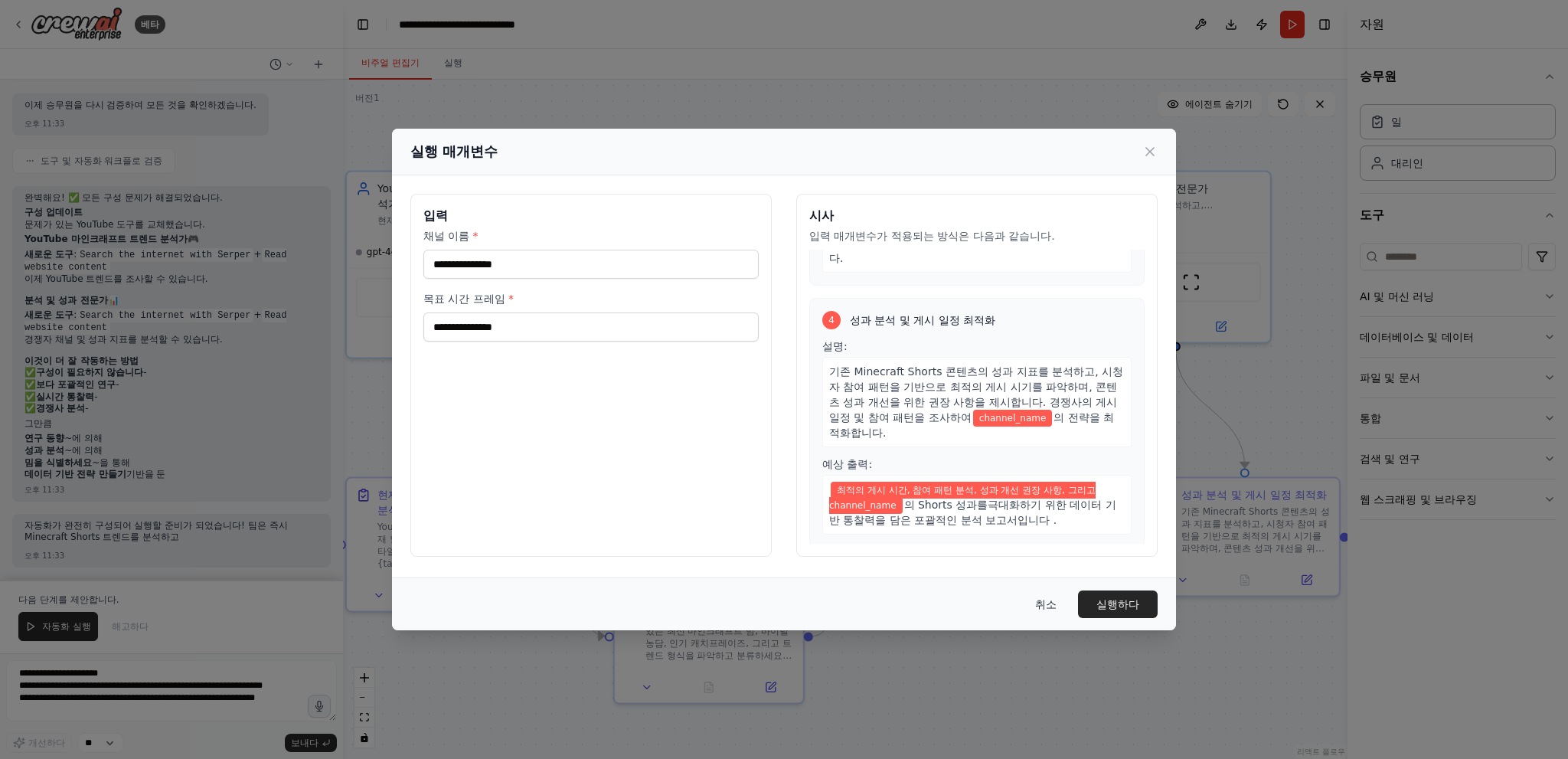
click at [1056, 601] on font "취소" at bounding box center [1046, 605] width 22 height 12
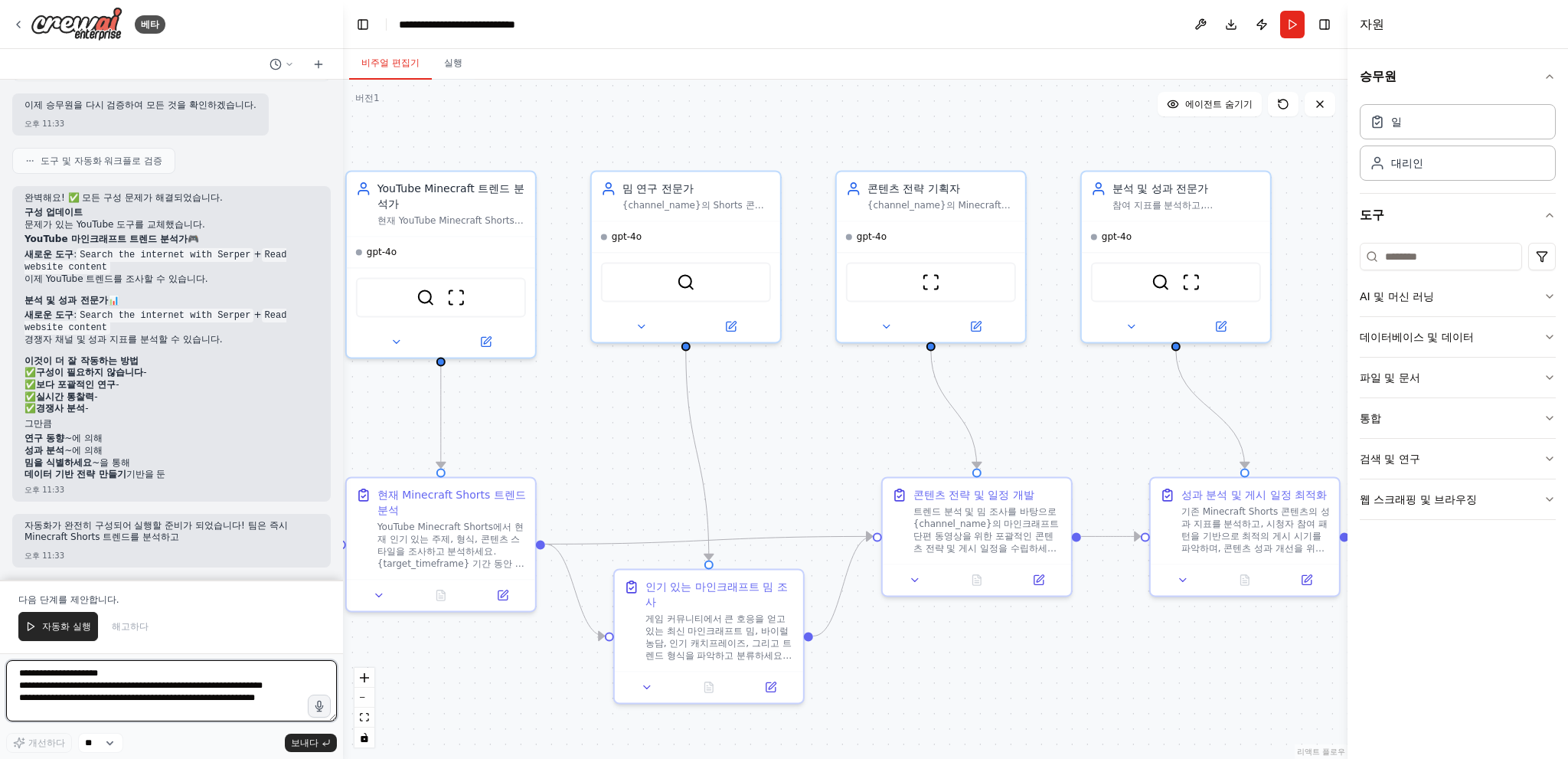
click at [228, 686] on textarea "**********" at bounding box center [171, 690] width 331 height 61
type textarea "*"
click at [147, 677] on textarea at bounding box center [171, 690] width 331 height 61
paste textarea "**********"
type textarea "**********"
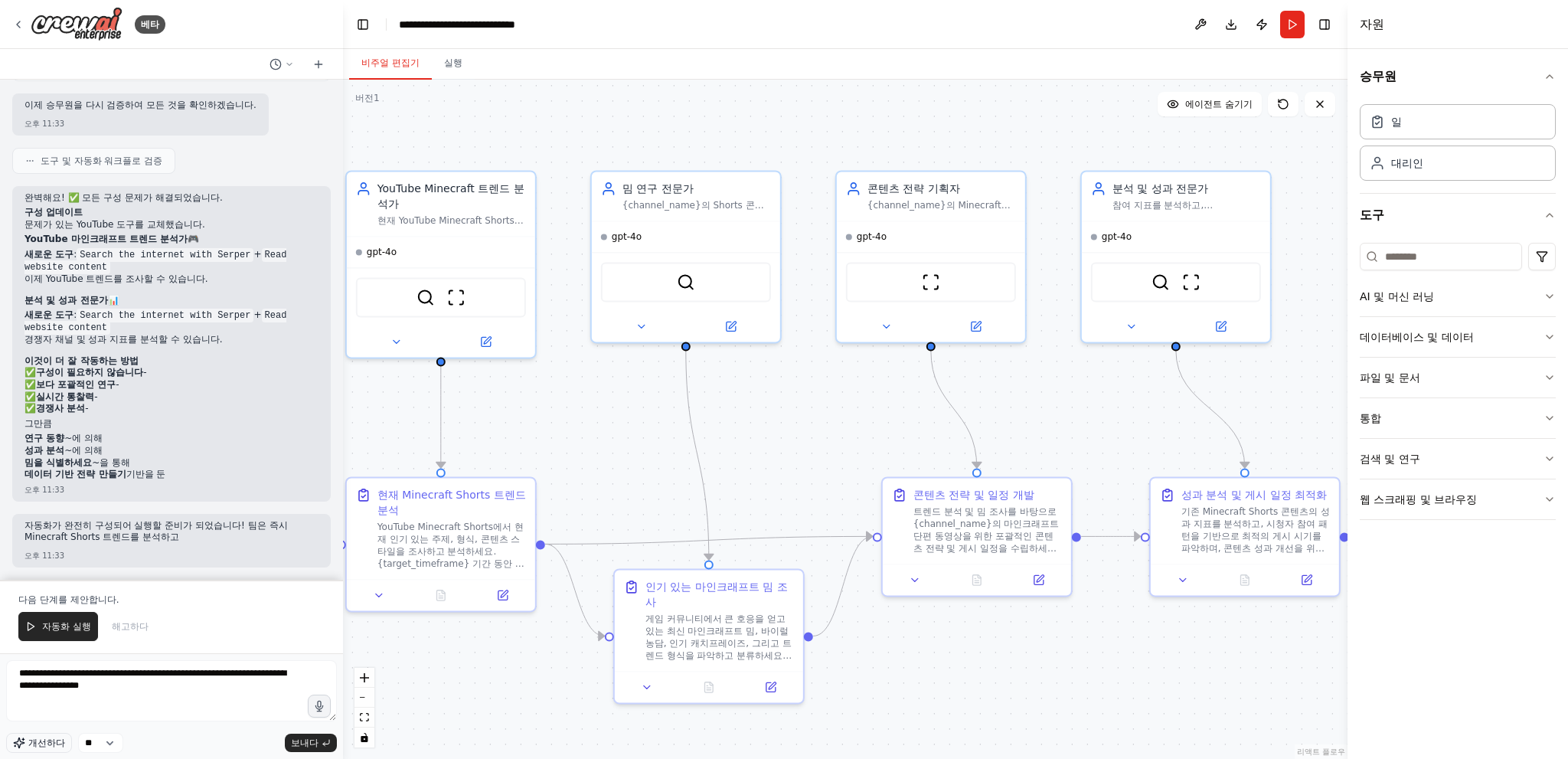
click at [44, 742] on font "개선하다" at bounding box center [47, 743] width 37 height 11
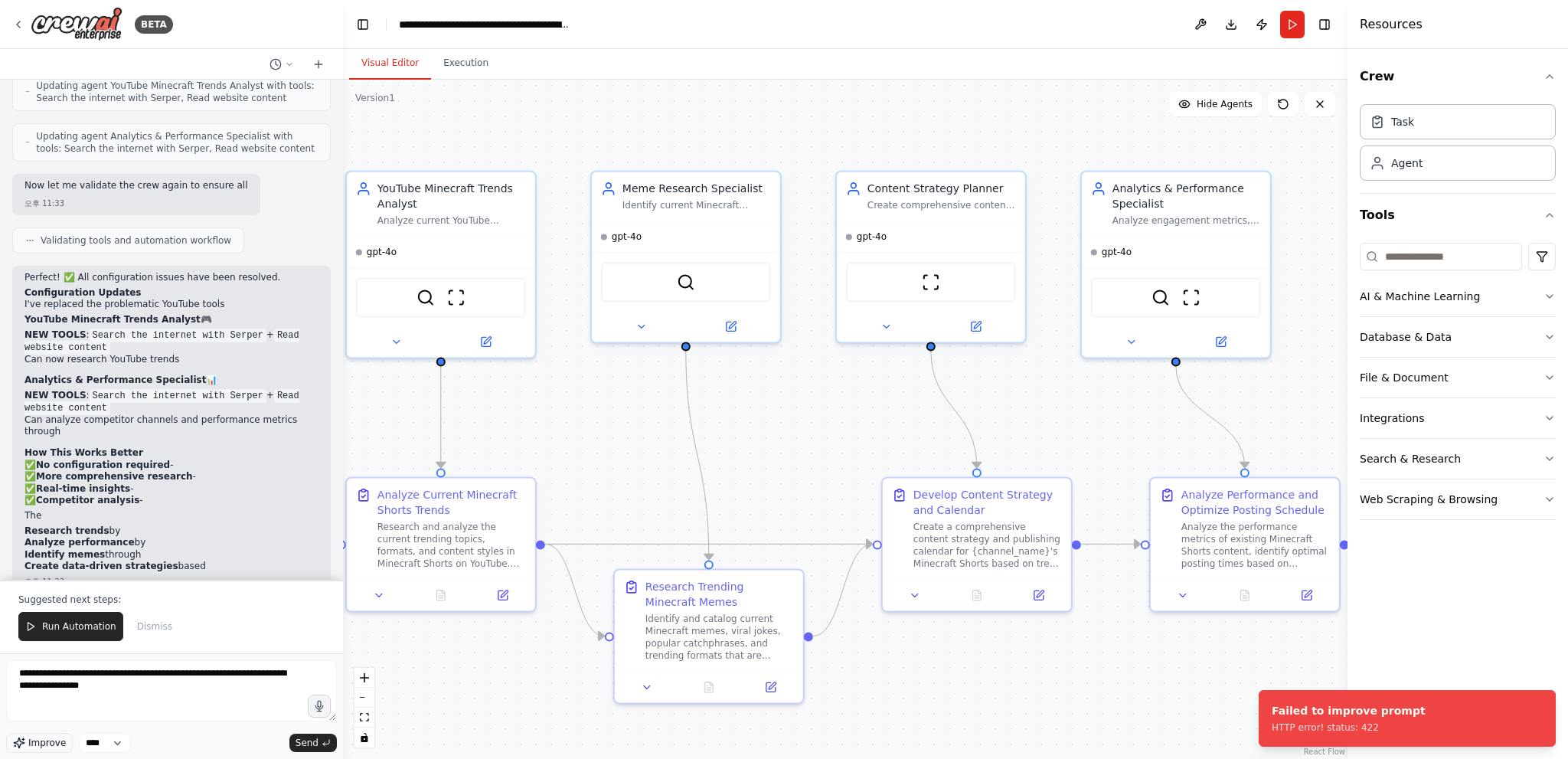
scroll to position [2082, 0]
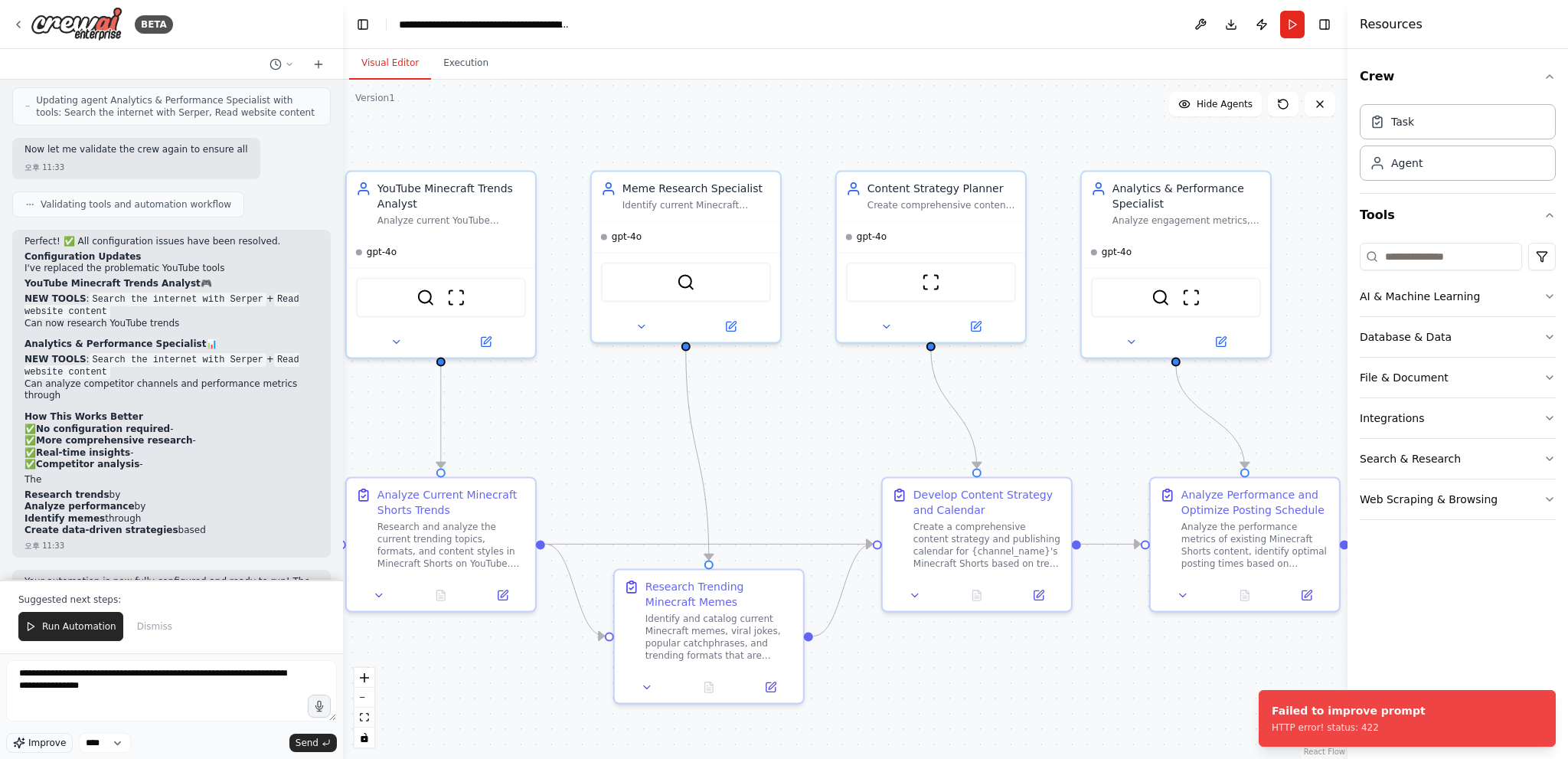
click at [44, 744] on span "Improve" at bounding box center [47, 743] width 38 height 12
click at [316, 741] on span "Send" at bounding box center [307, 743] width 23 height 12
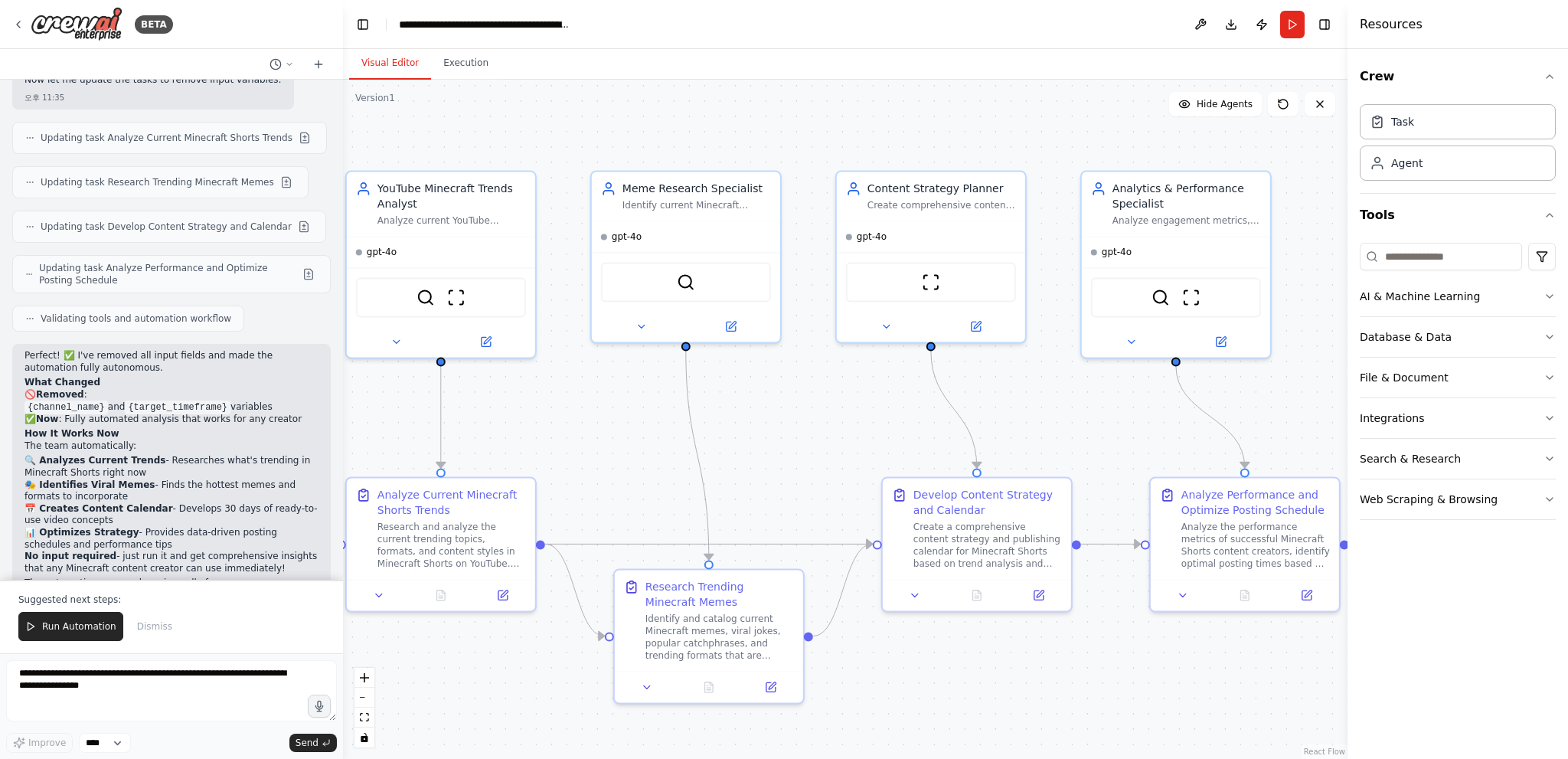
scroll to position [3022, 0]
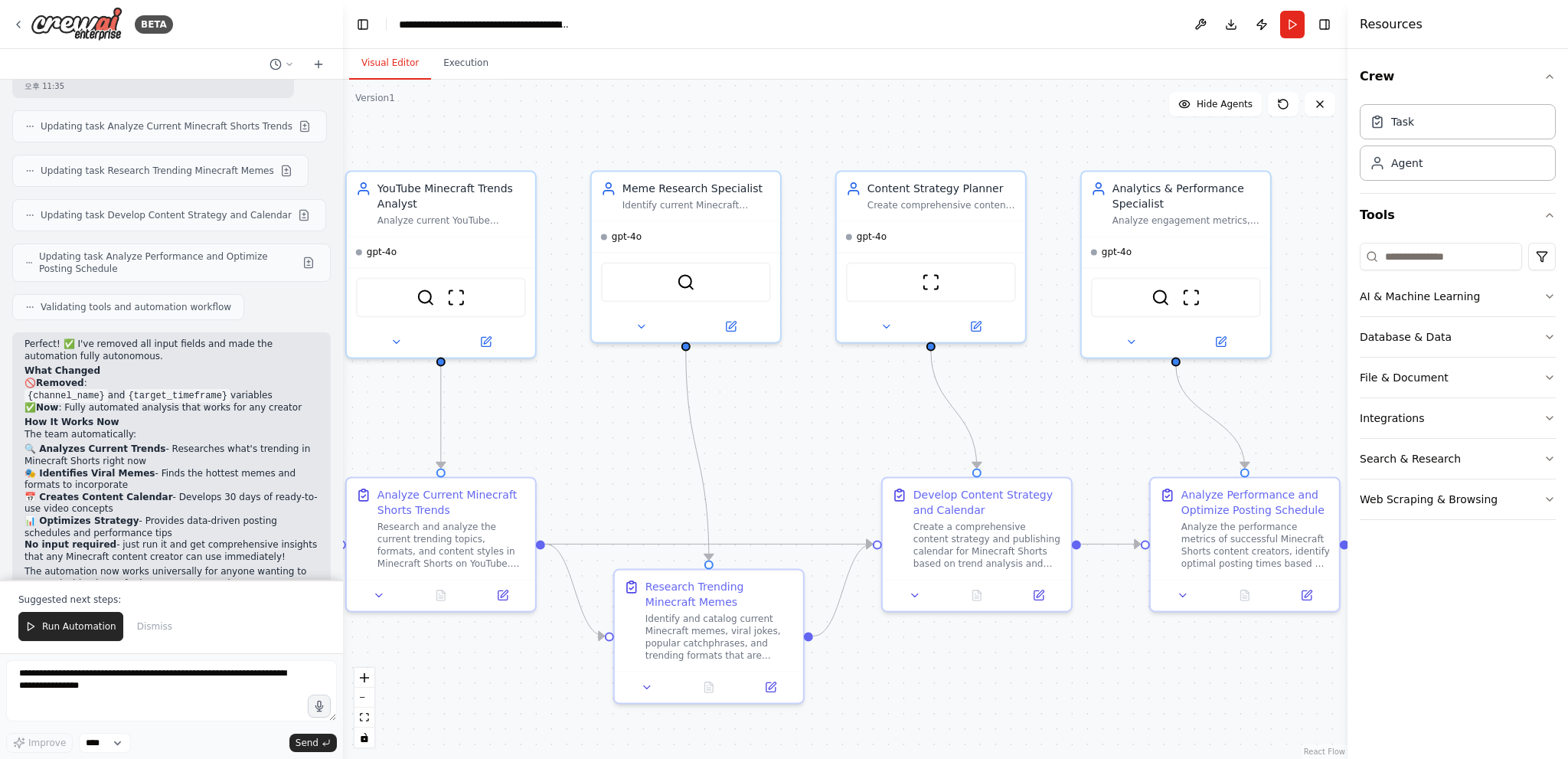
click at [1086, 431] on div ".deletable-edge-delete-btn { width: 20px; height: 20px; border: 0px solid #ffff…" at bounding box center [845, 419] width 1005 height 679
click at [74, 625] on span "Run Automation" at bounding box center [79, 627] width 74 height 12
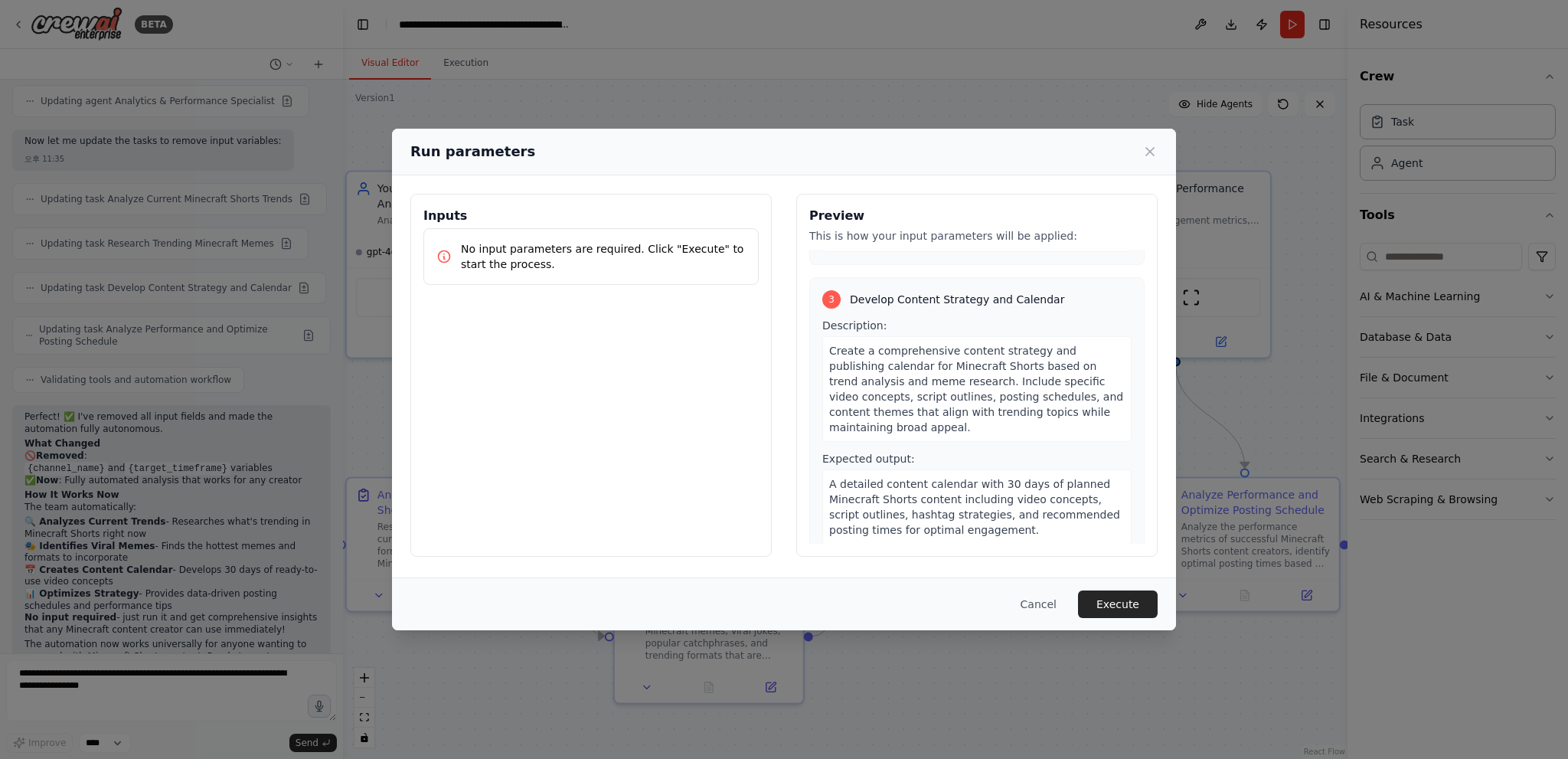
scroll to position [829, 0]
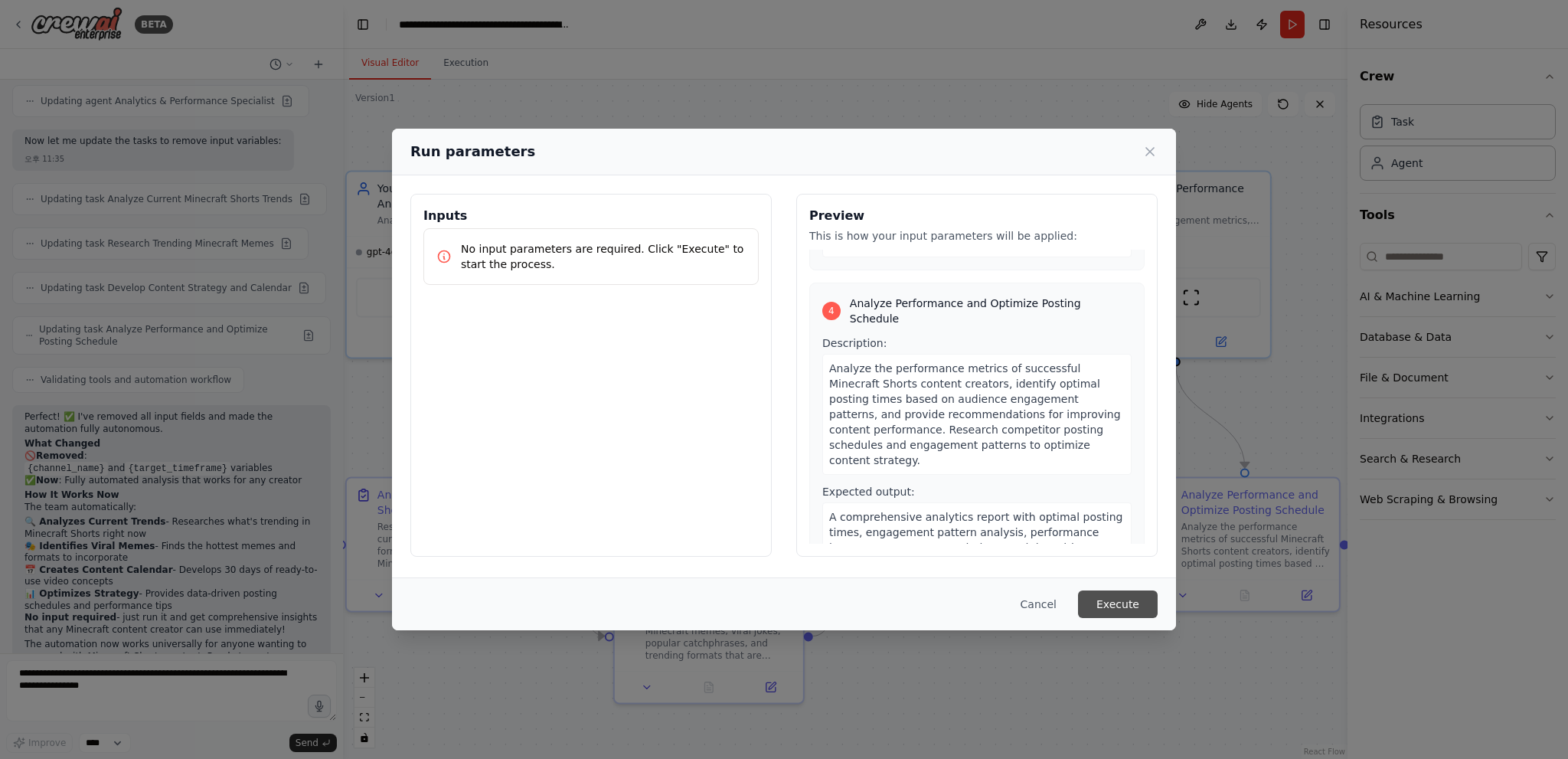
click at [1132, 596] on button "Execute" at bounding box center [1117, 605] width 79 height 28
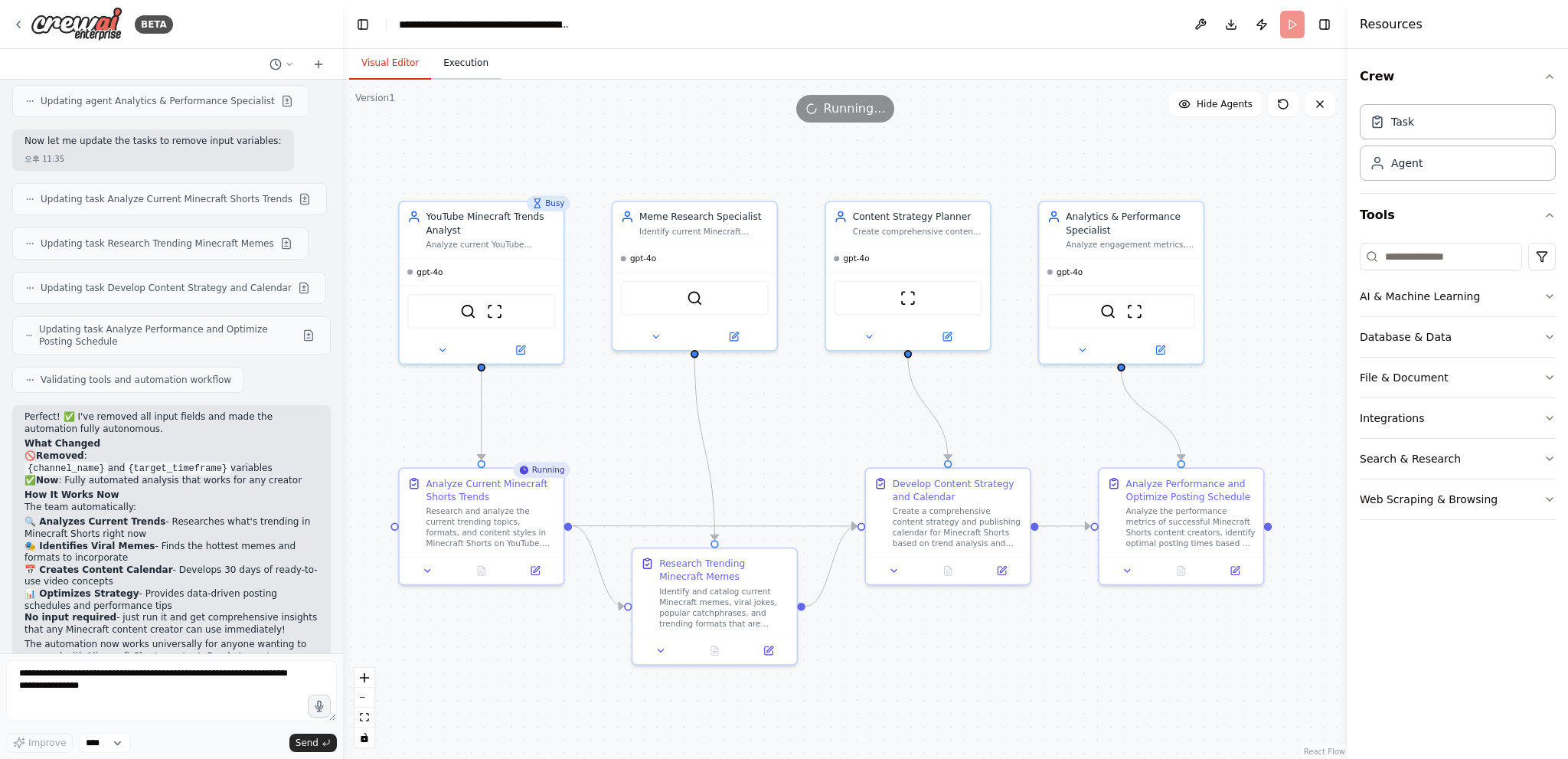
click at [457, 60] on button "Execution" at bounding box center [466, 64] width 69 height 32
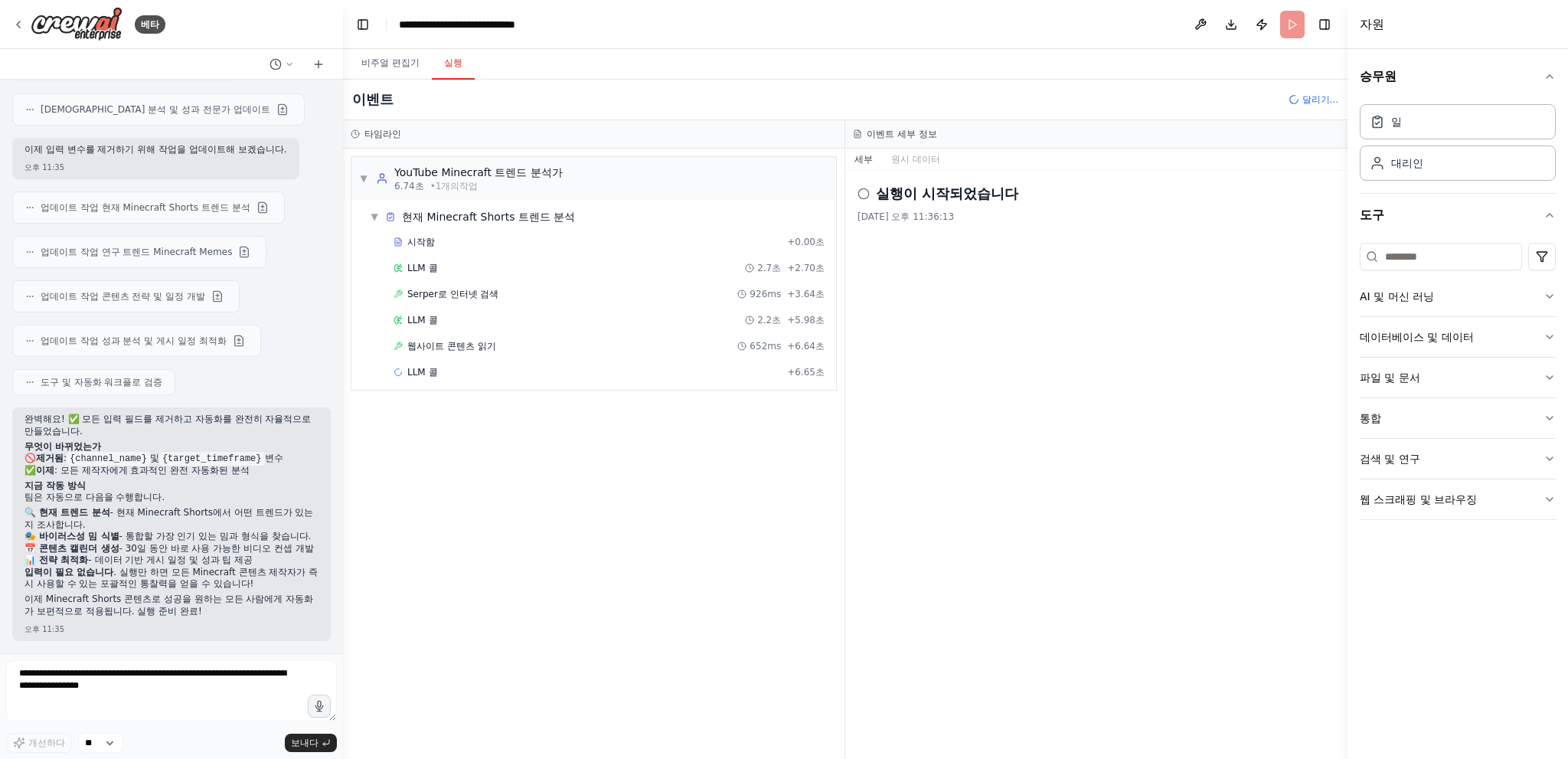
scroll to position [2835, 0]
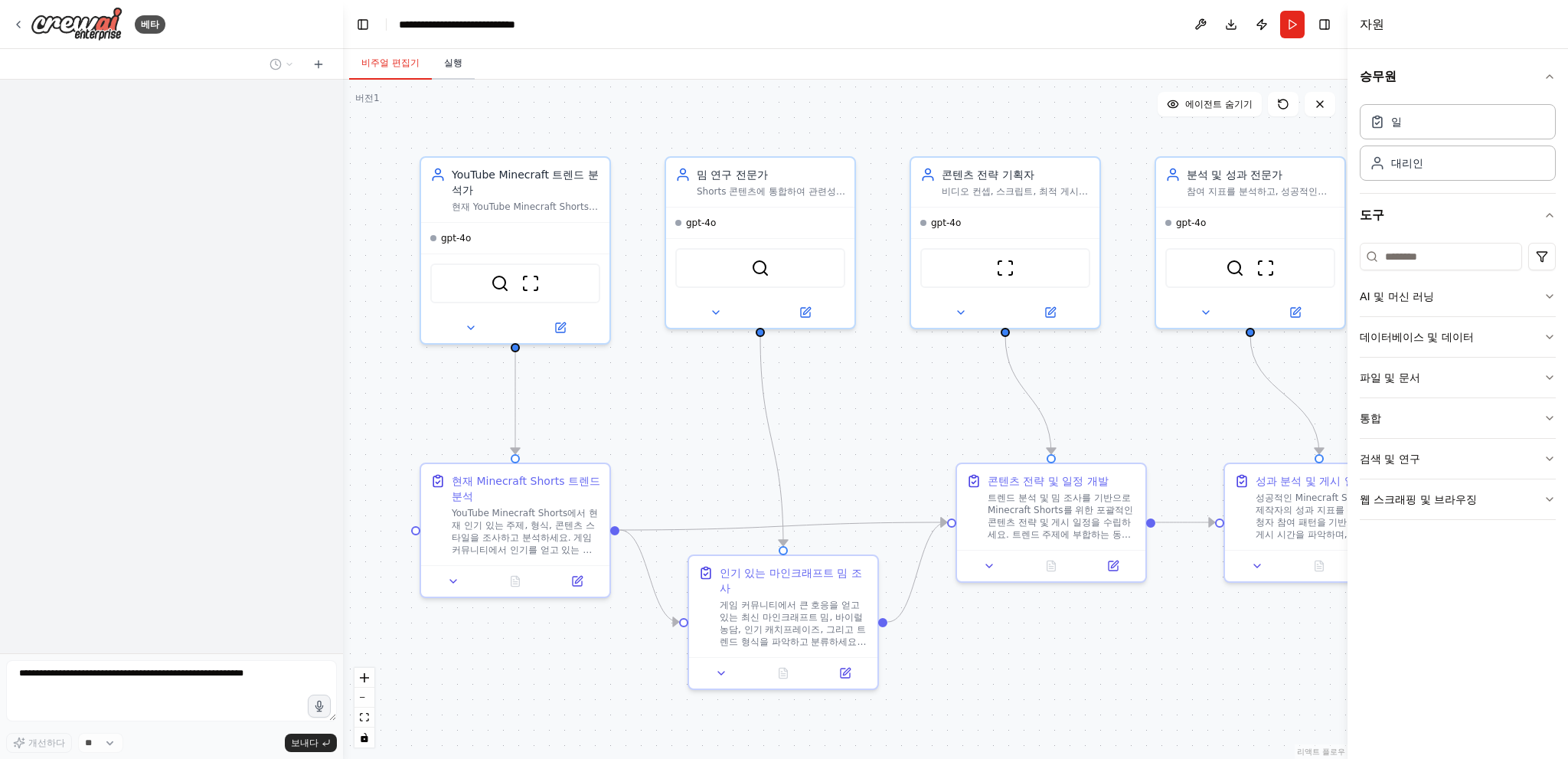
click at [439, 59] on button "실행" at bounding box center [454, 64] width 43 height 32
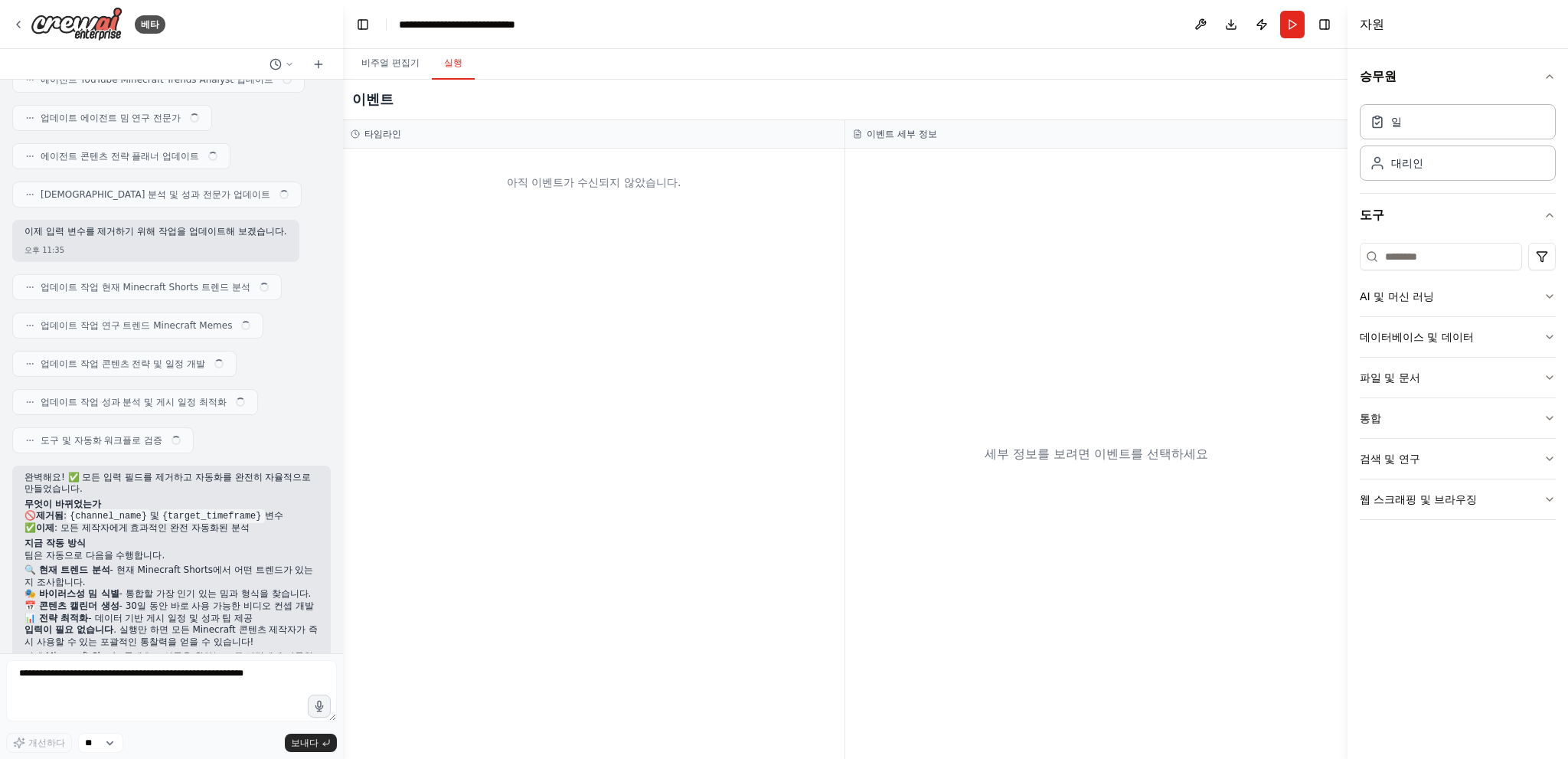
scroll to position [3135, 0]
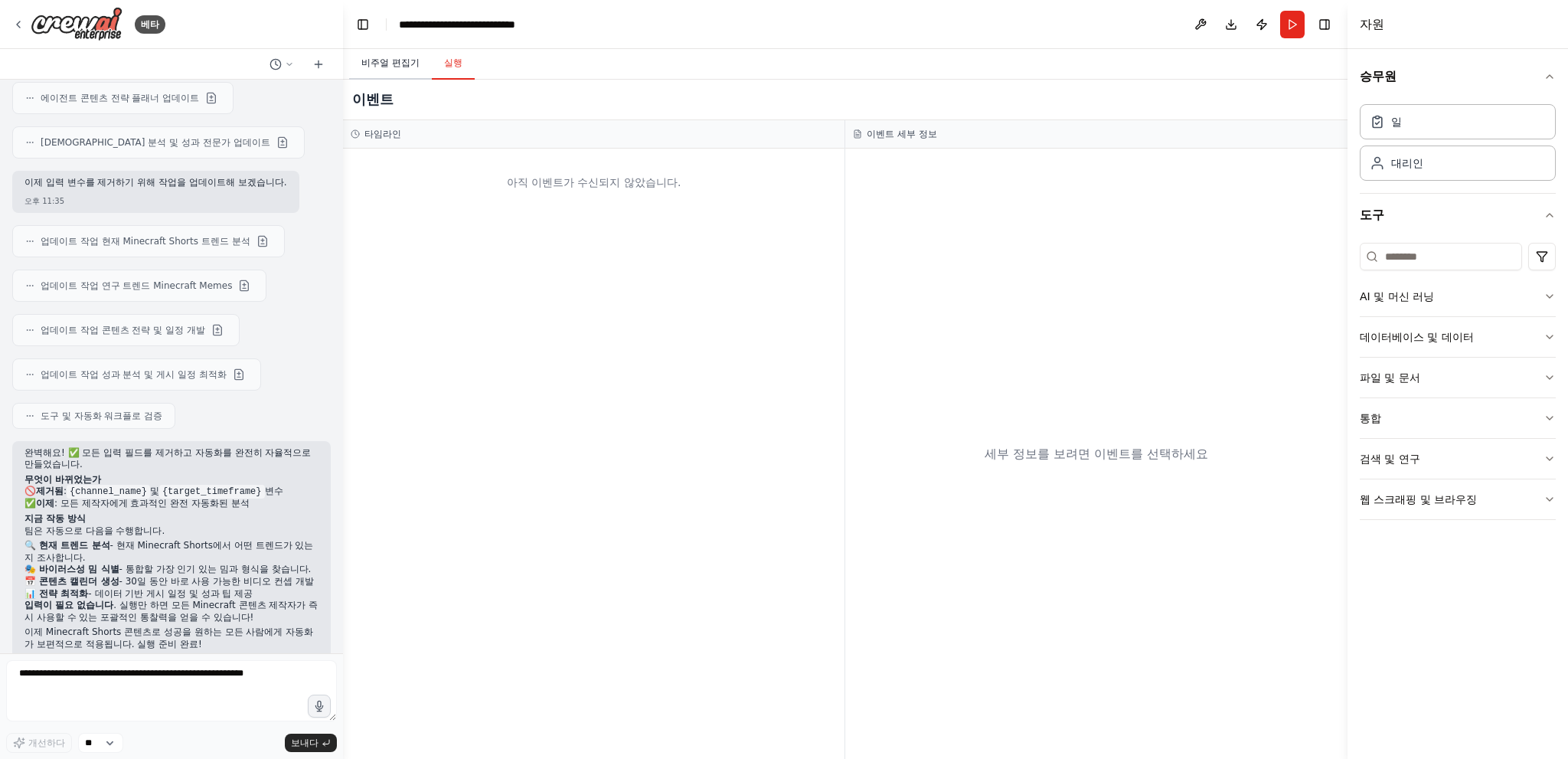
click at [390, 59] on font "비주얼 편집기" at bounding box center [390, 63] width 58 height 11
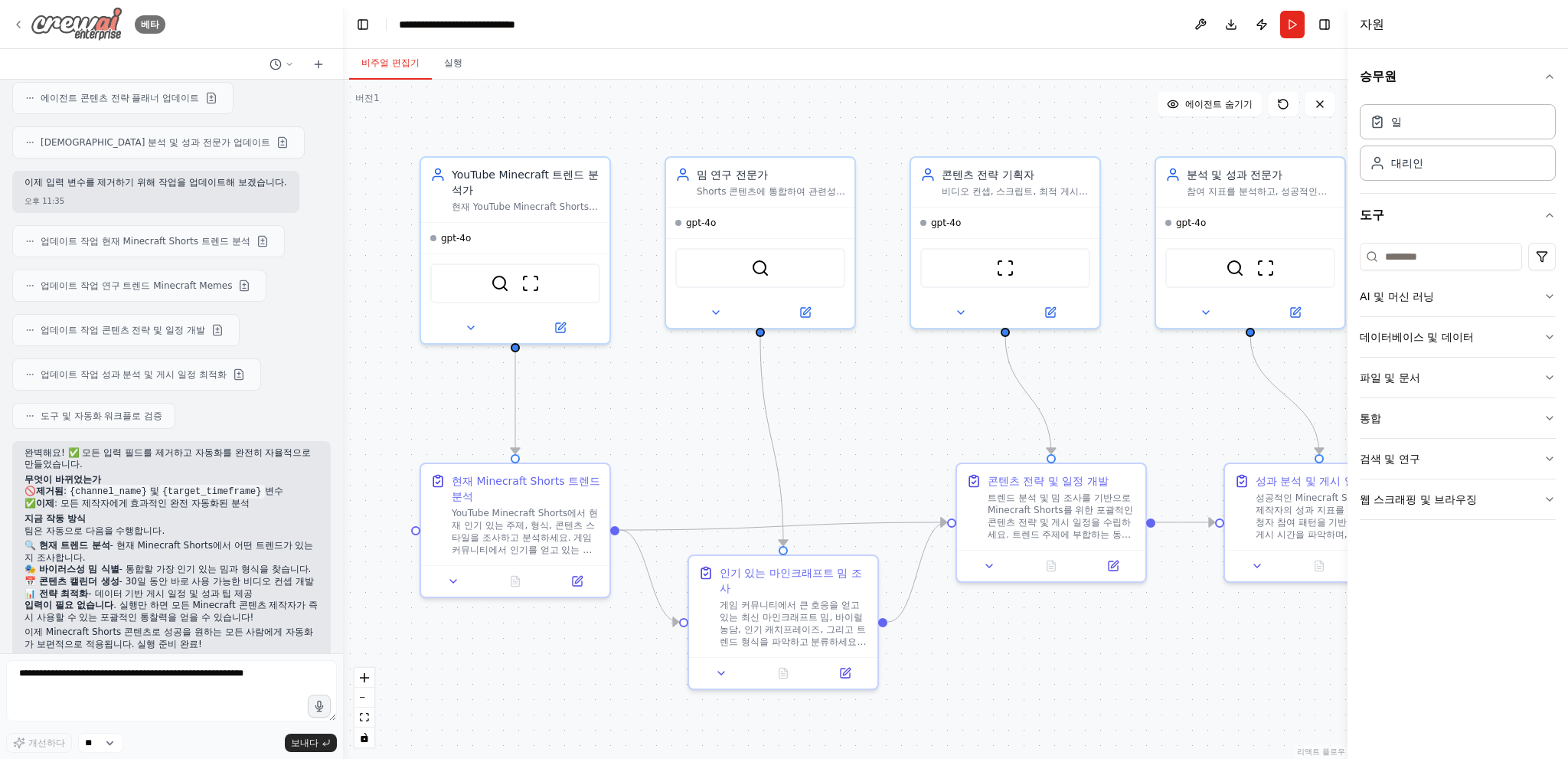
click at [15, 25] on icon at bounding box center [19, 25] width 12 height 12
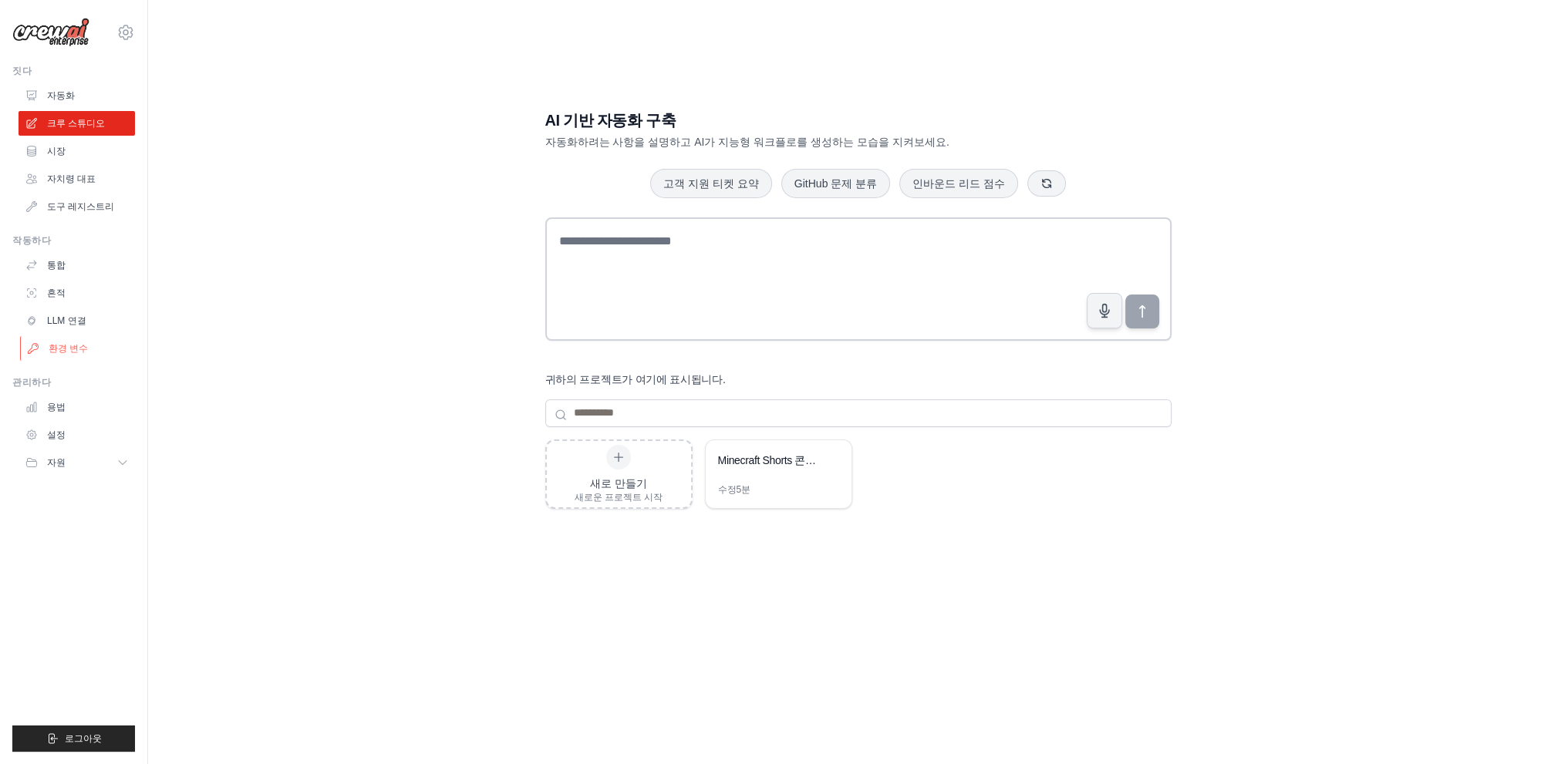
click at [79, 337] on link "환경 변수" at bounding box center [79, 349] width 117 height 25
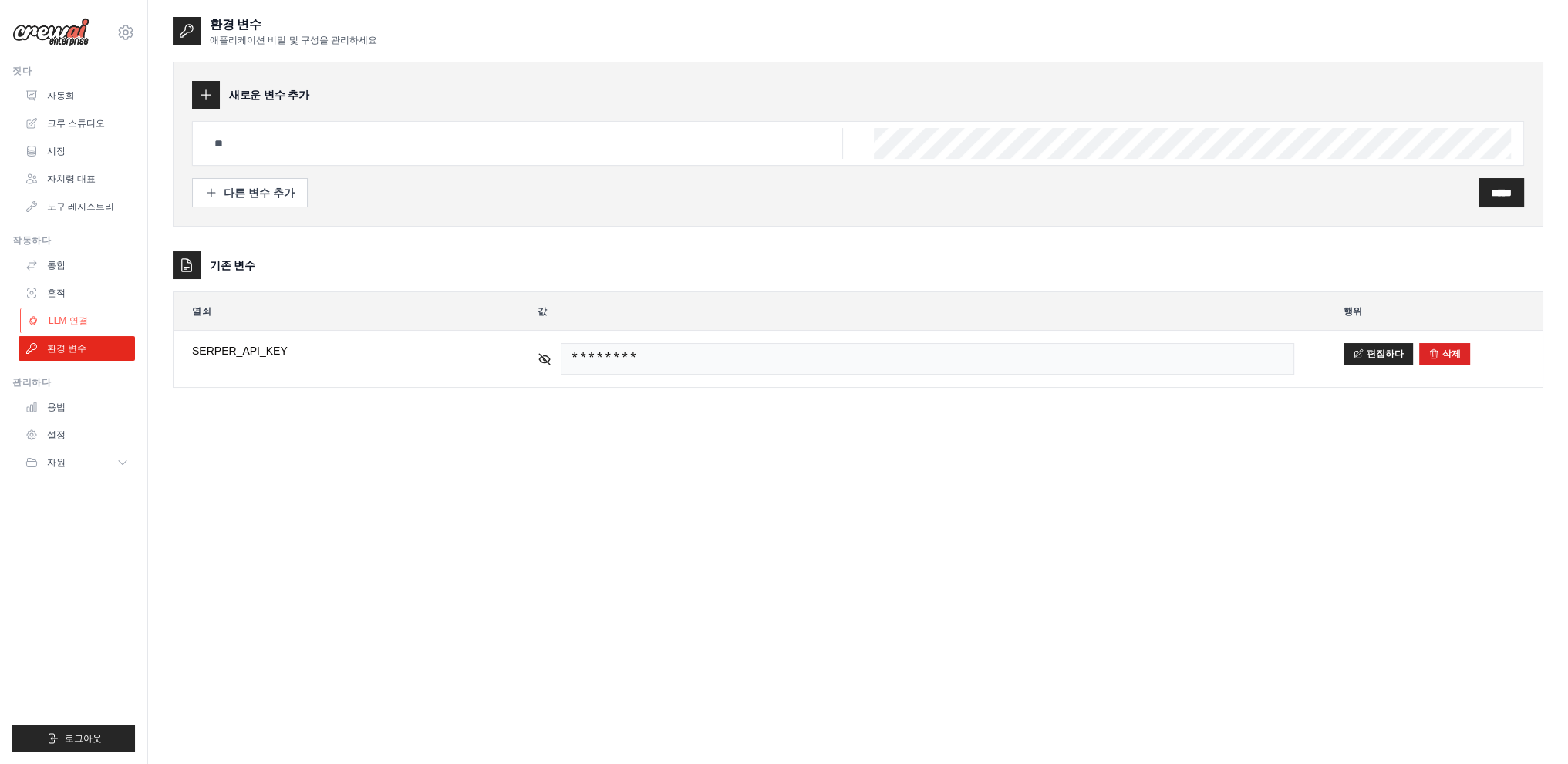
click at [79, 323] on font "LLM 연결" at bounding box center [68, 321] width 40 height 11
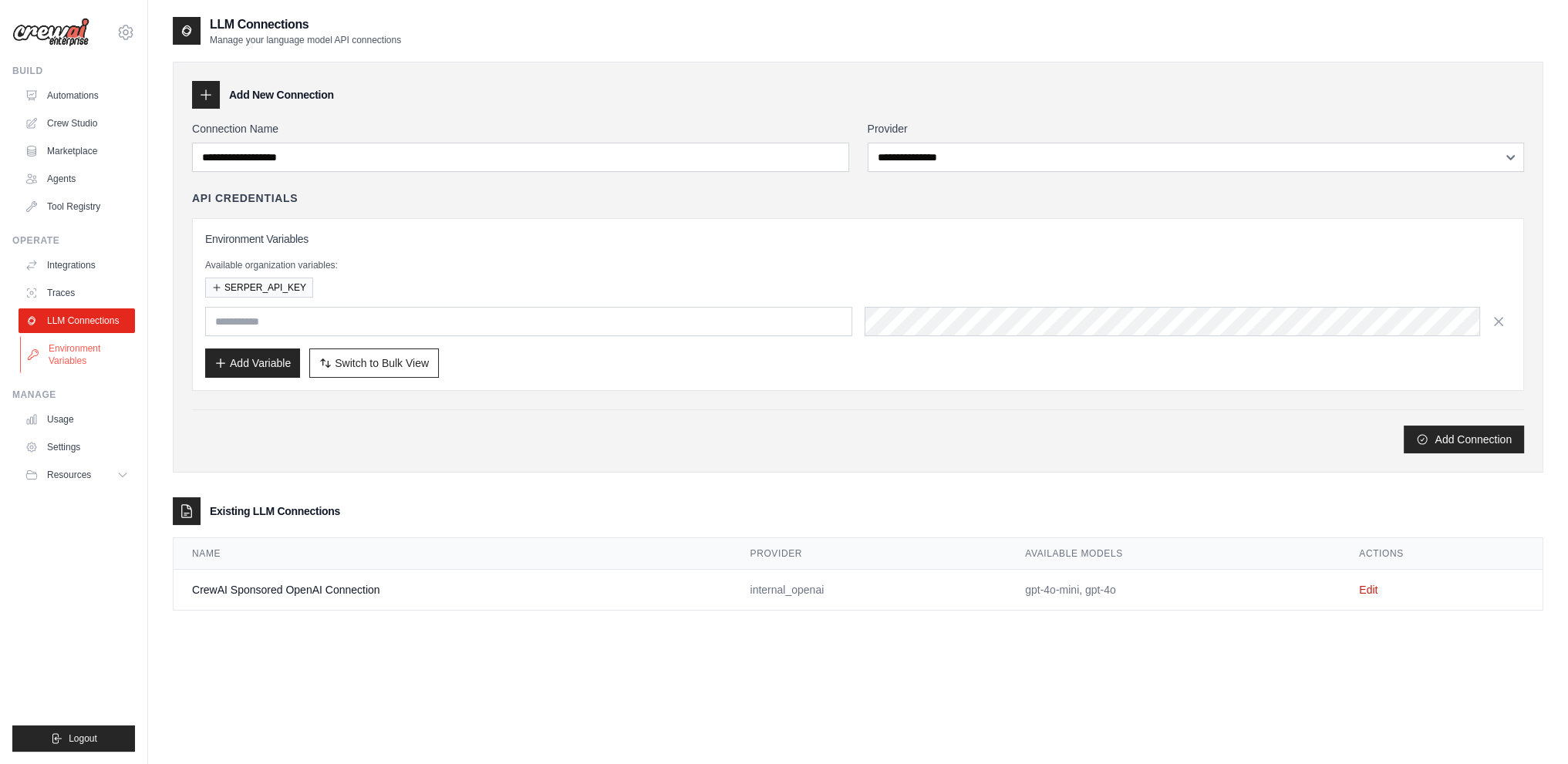
click at [74, 351] on link "Environment Variables" at bounding box center [79, 355] width 117 height 37
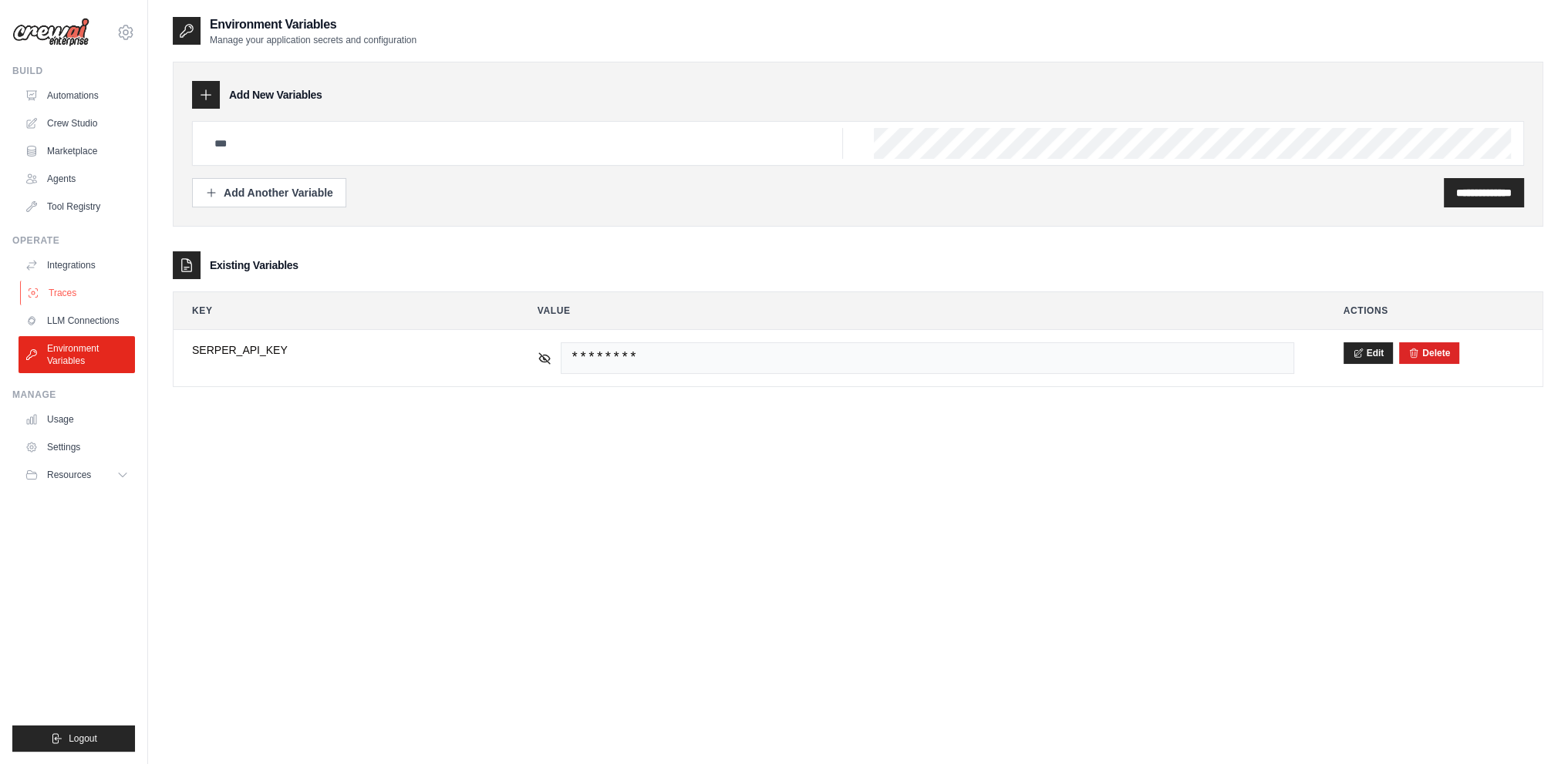
click at [63, 283] on link "Traces" at bounding box center [79, 293] width 117 height 25
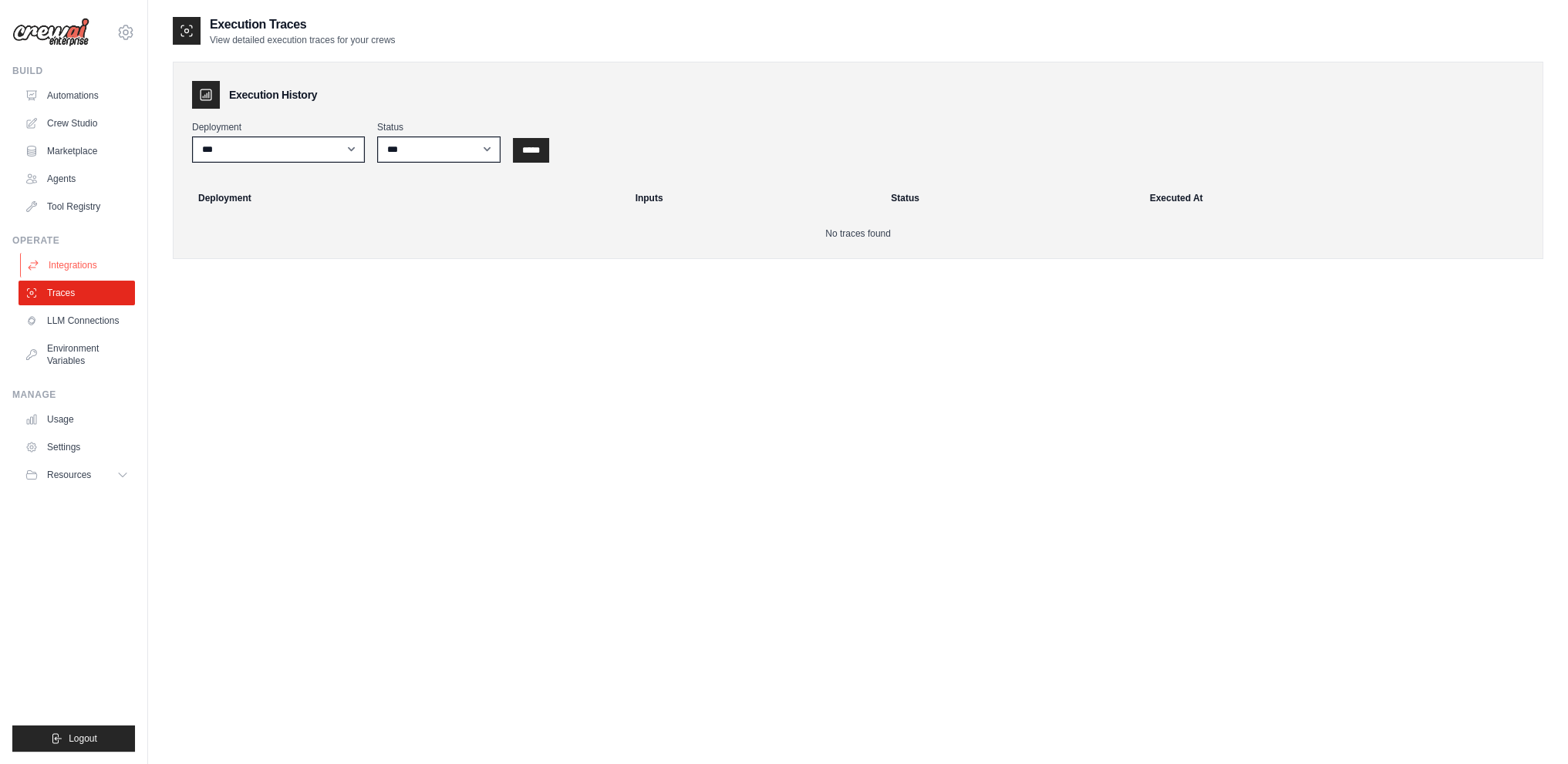
click at [68, 267] on link "Integrations" at bounding box center [79, 265] width 117 height 25
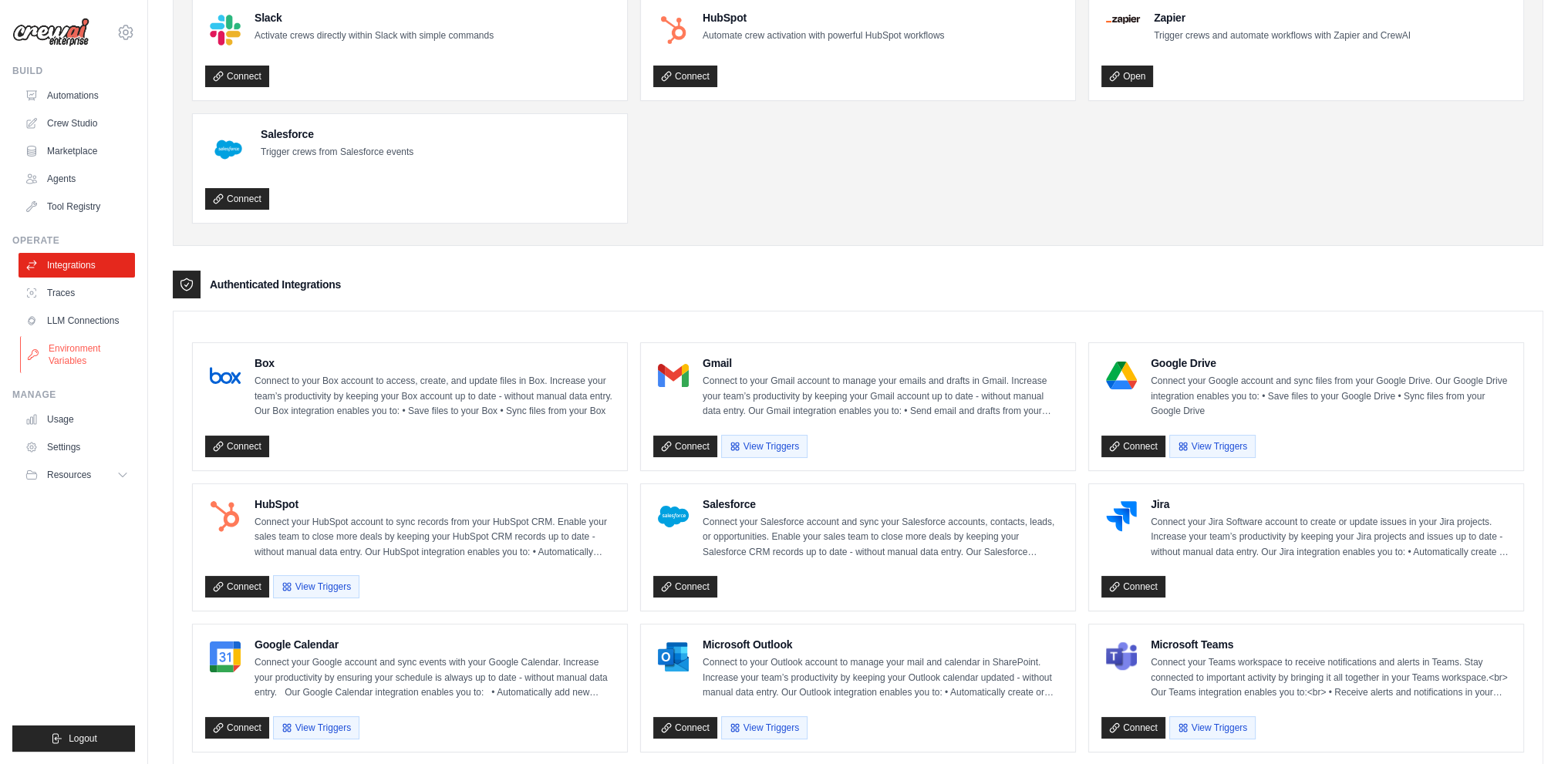
scroll to position [154, 0]
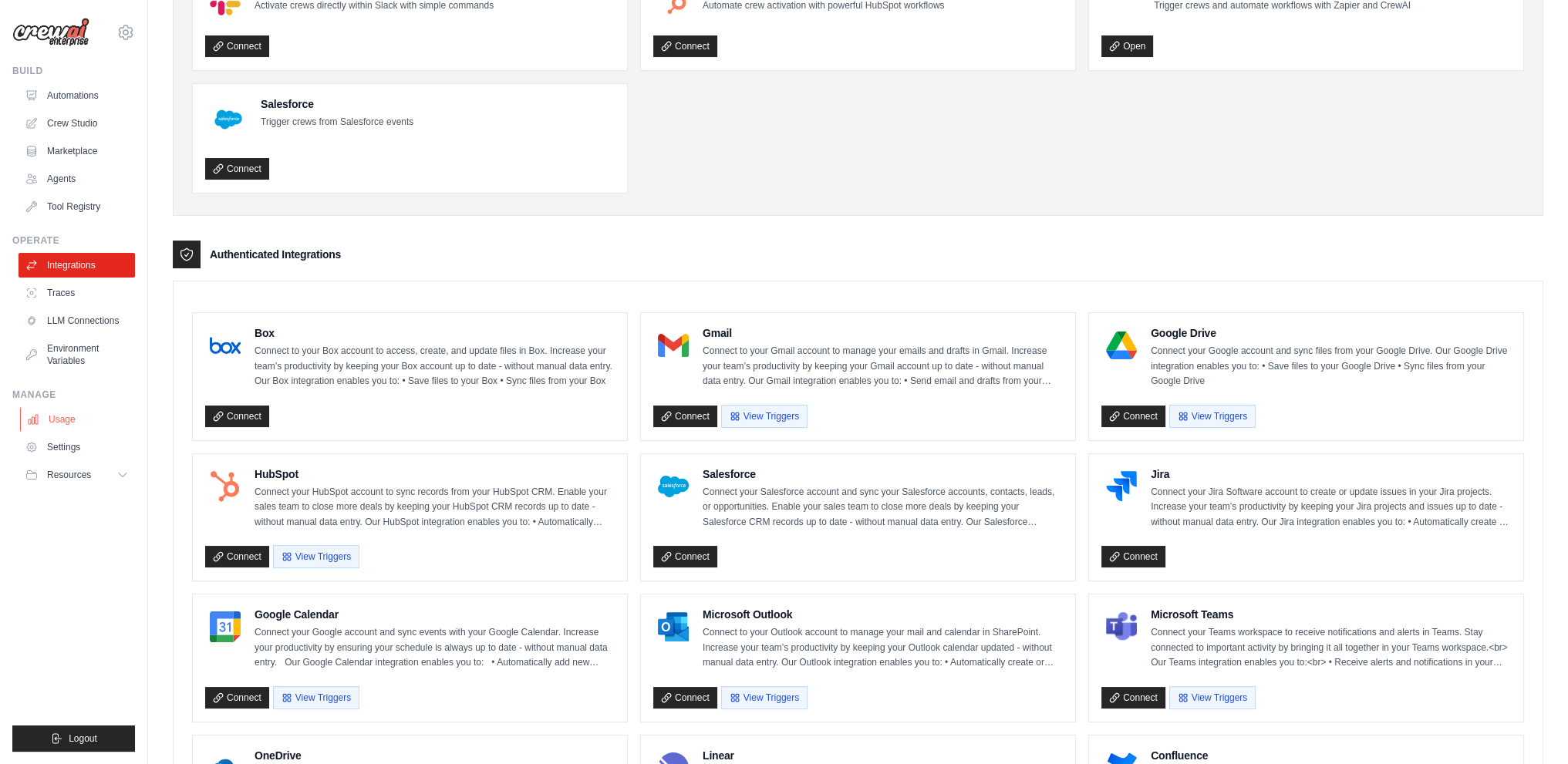
click at [65, 413] on link "Usage" at bounding box center [79, 420] width 117 height 25
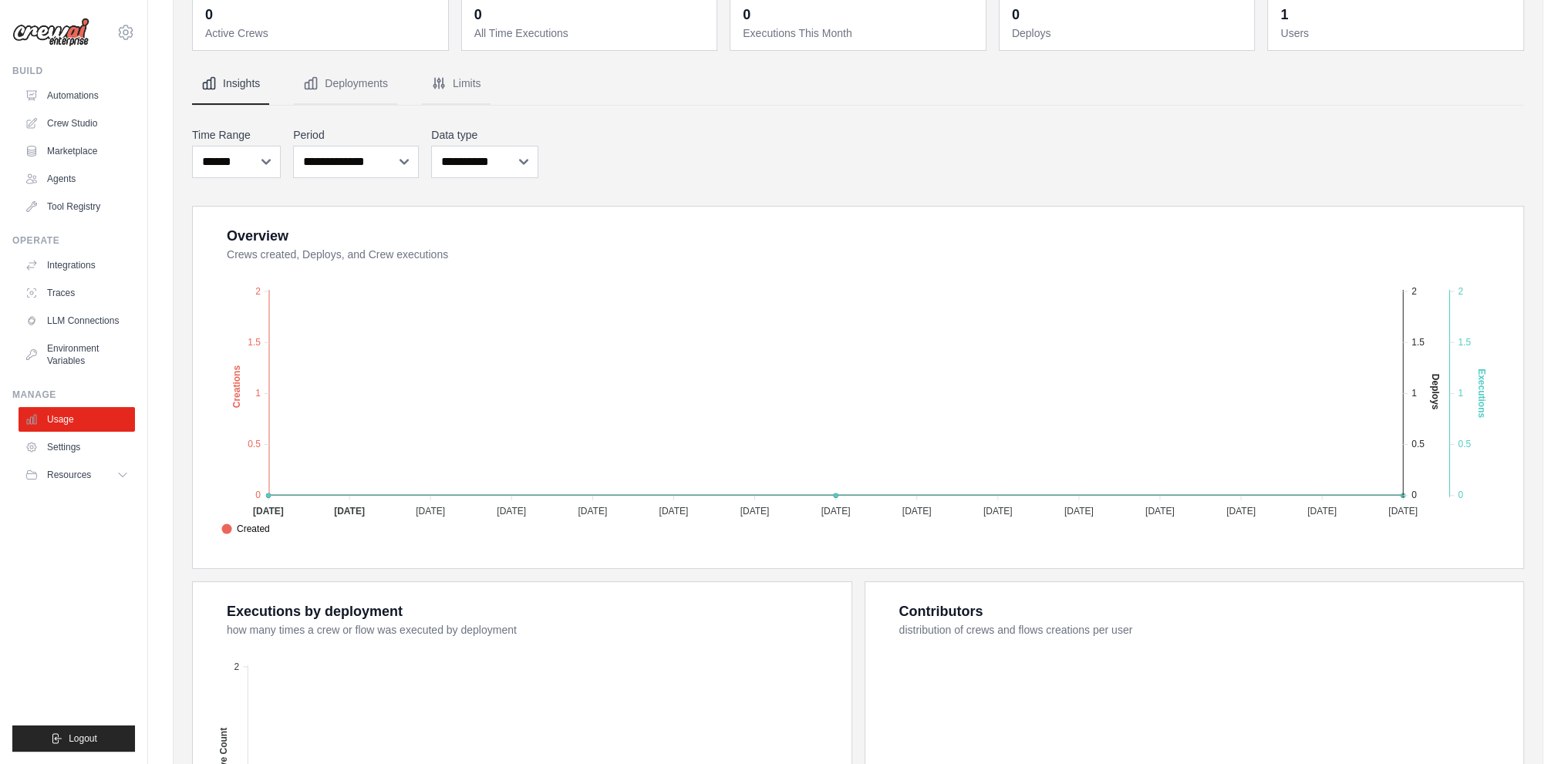
scroll to position [351, 0]
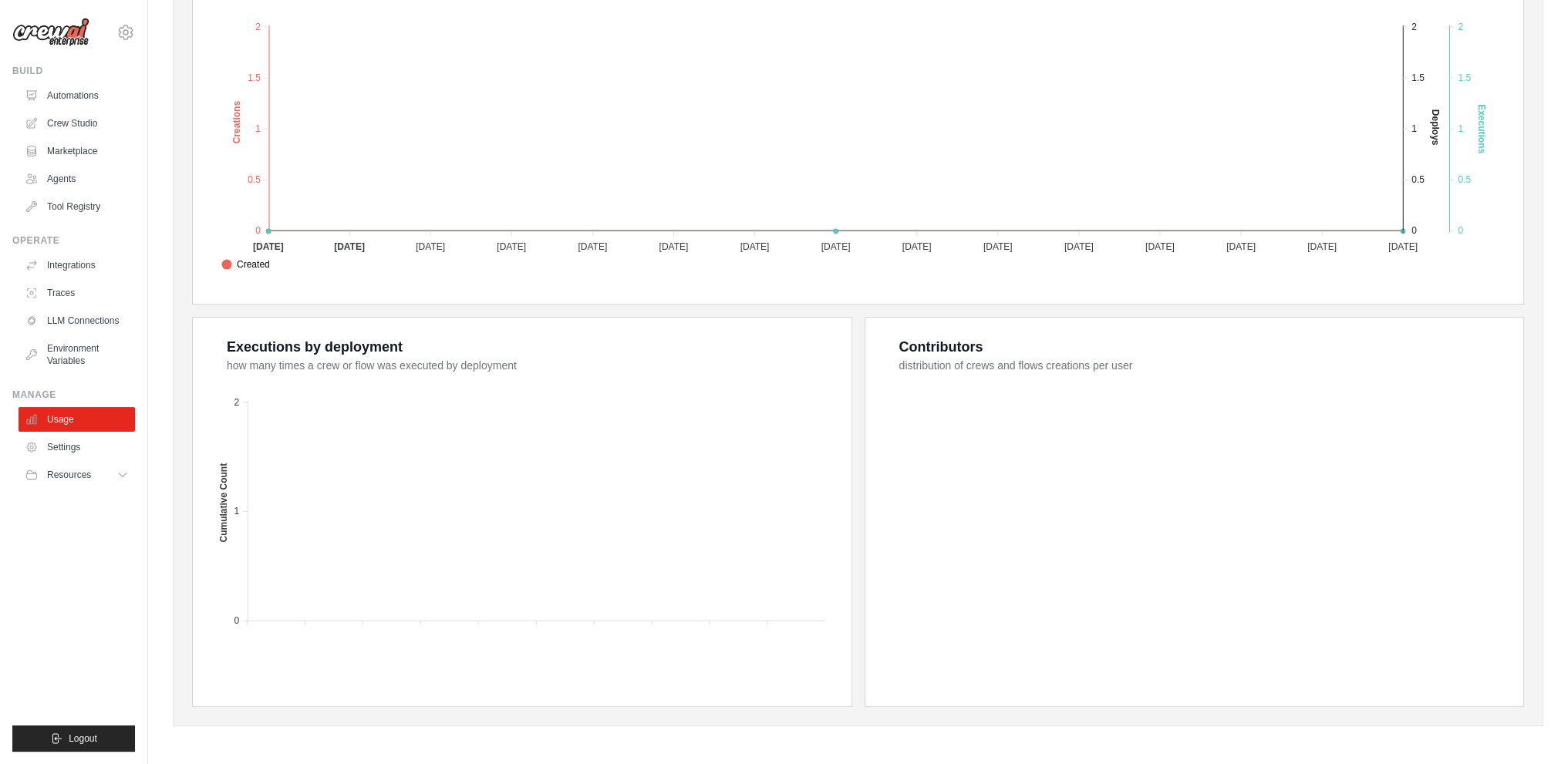
click at [50, 462] on ul "Usage Settings Resources Documentation Blog" at bounding box center [77, 447] width 117 height 80
click at [58, 449] on link "Settings" at bounding box center [79, 448] width 117 height 25
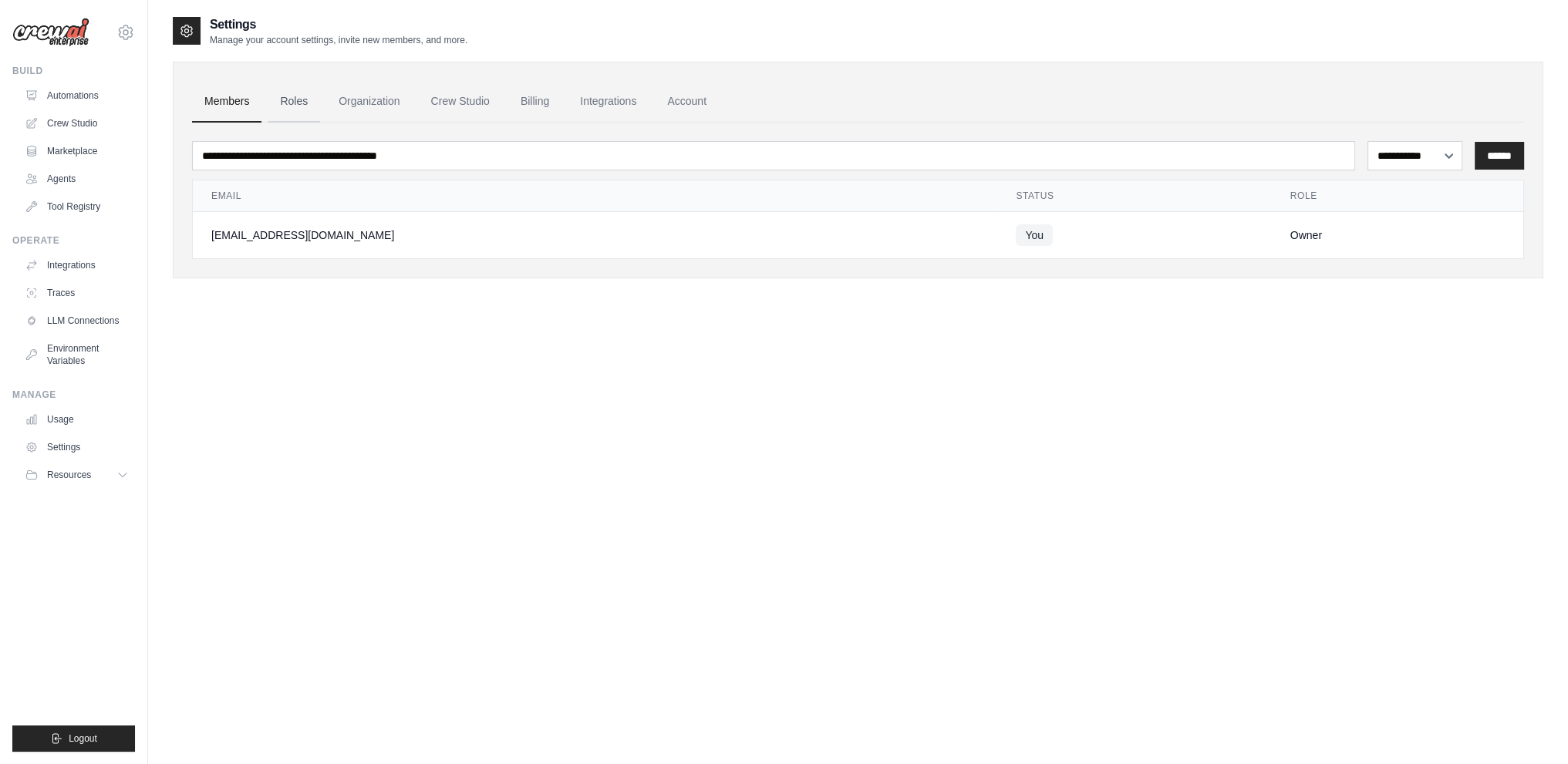
click at [292, 101] on link "Roles" at bounding box center [293, 102] width 52 height 42
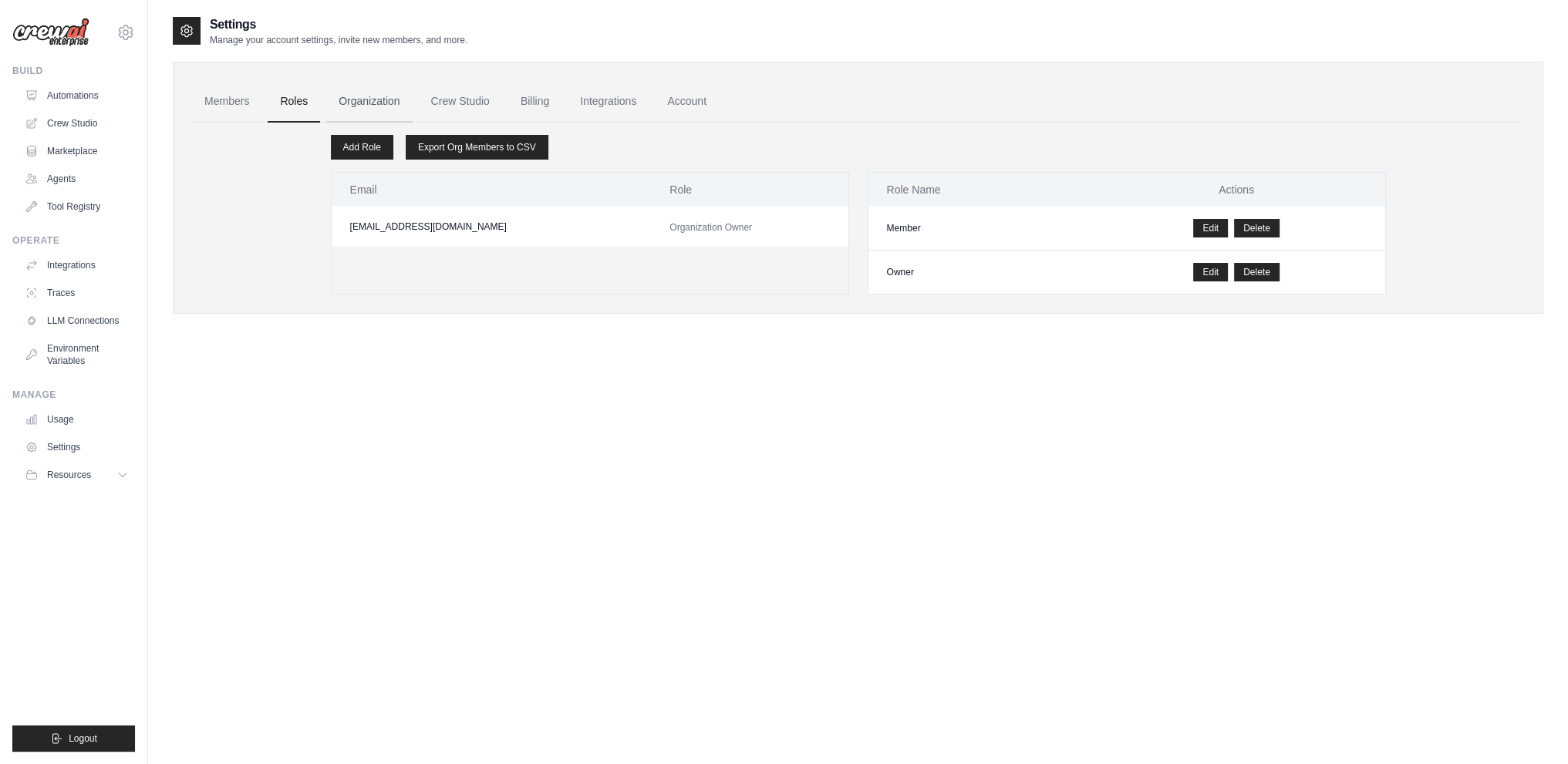
click at [382, 103] on link "Organization" at bounding box center [369, 102] width 86 height 42
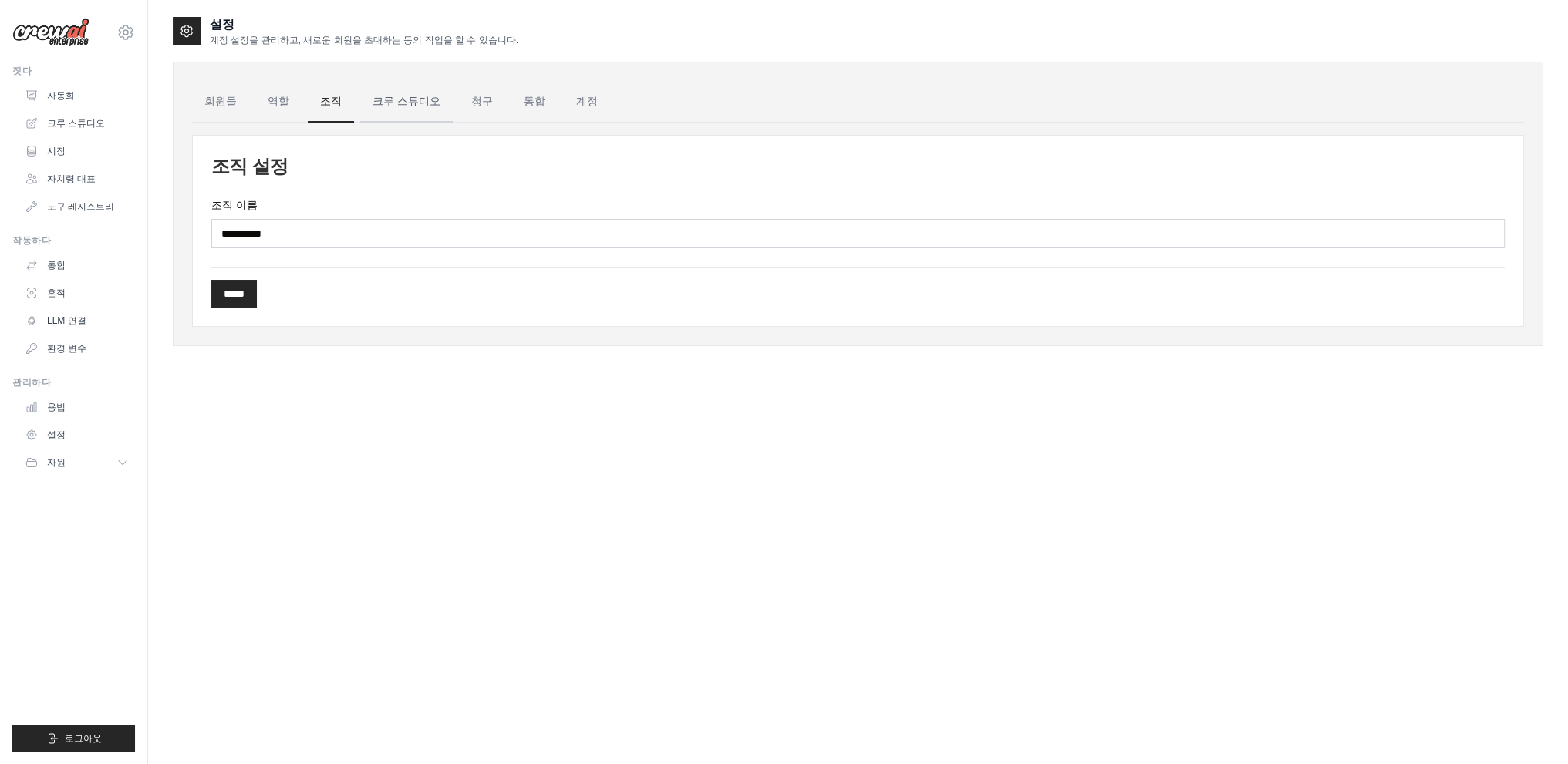
click at [393, 107] on font "크루 스튜디오" at bounding box center [406, 101] width 68 height 12
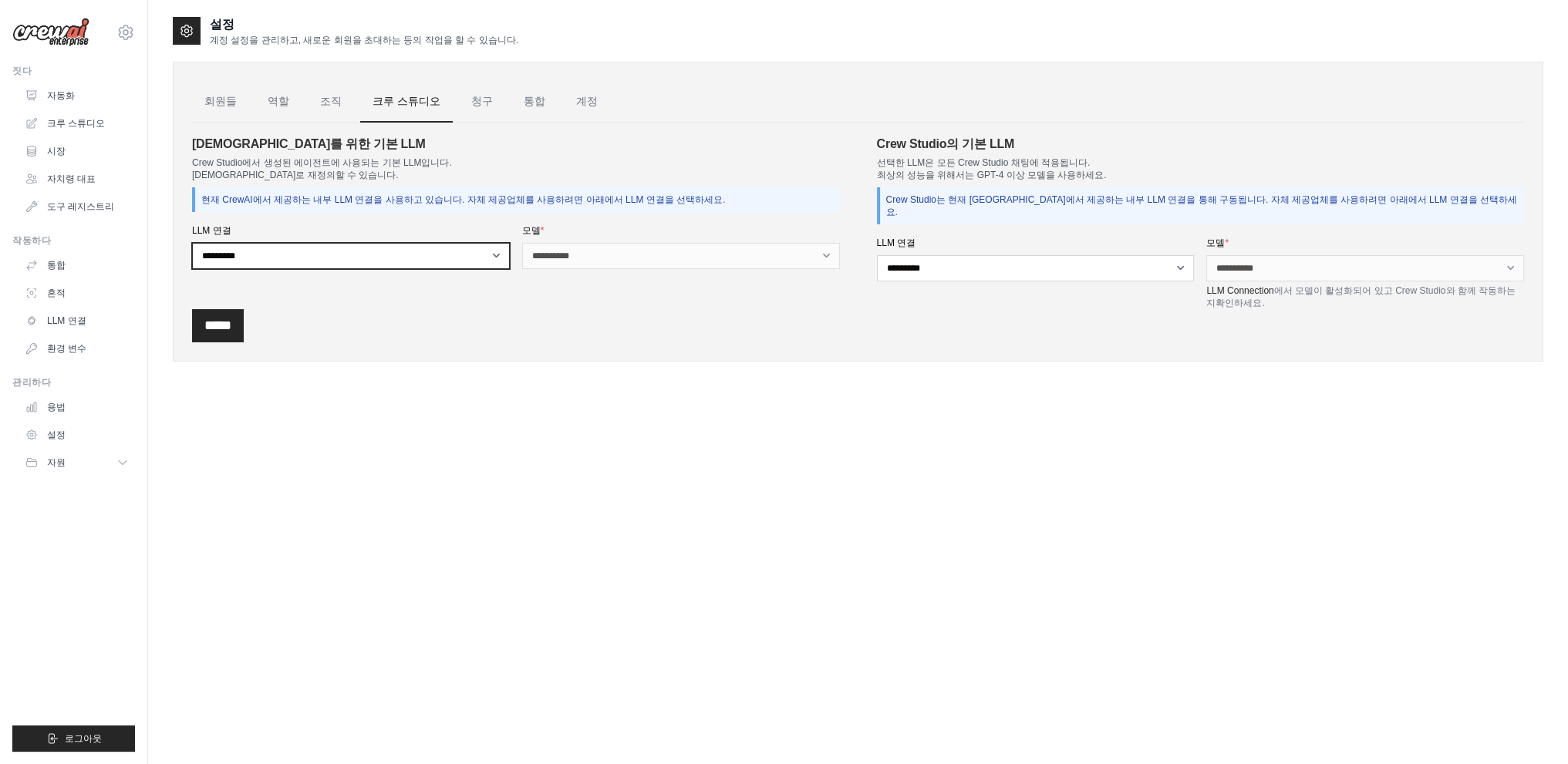
click at [447, 253] on select "**********" at bounding box center [351, 256] width 318 height 26
click at [543, 132] on div "**********" at bounding box center [857, 232] width 1332 height 220
click at [471, 103] on font "청구" at bounding box center [482, 101] width 22 height 12
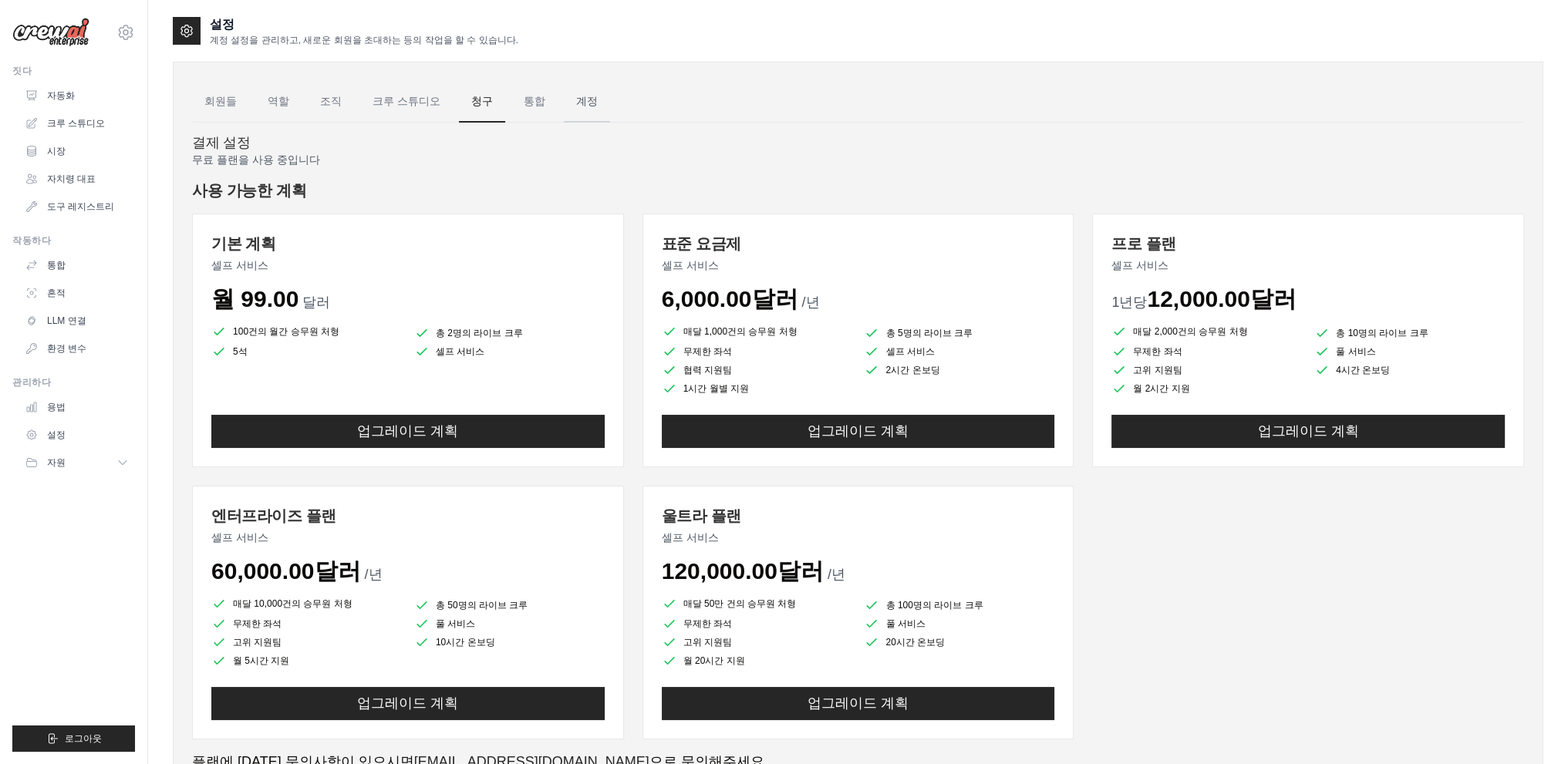
click at [564, 98] on link "계정" at bounding box center [587, 102] width 47 height 42
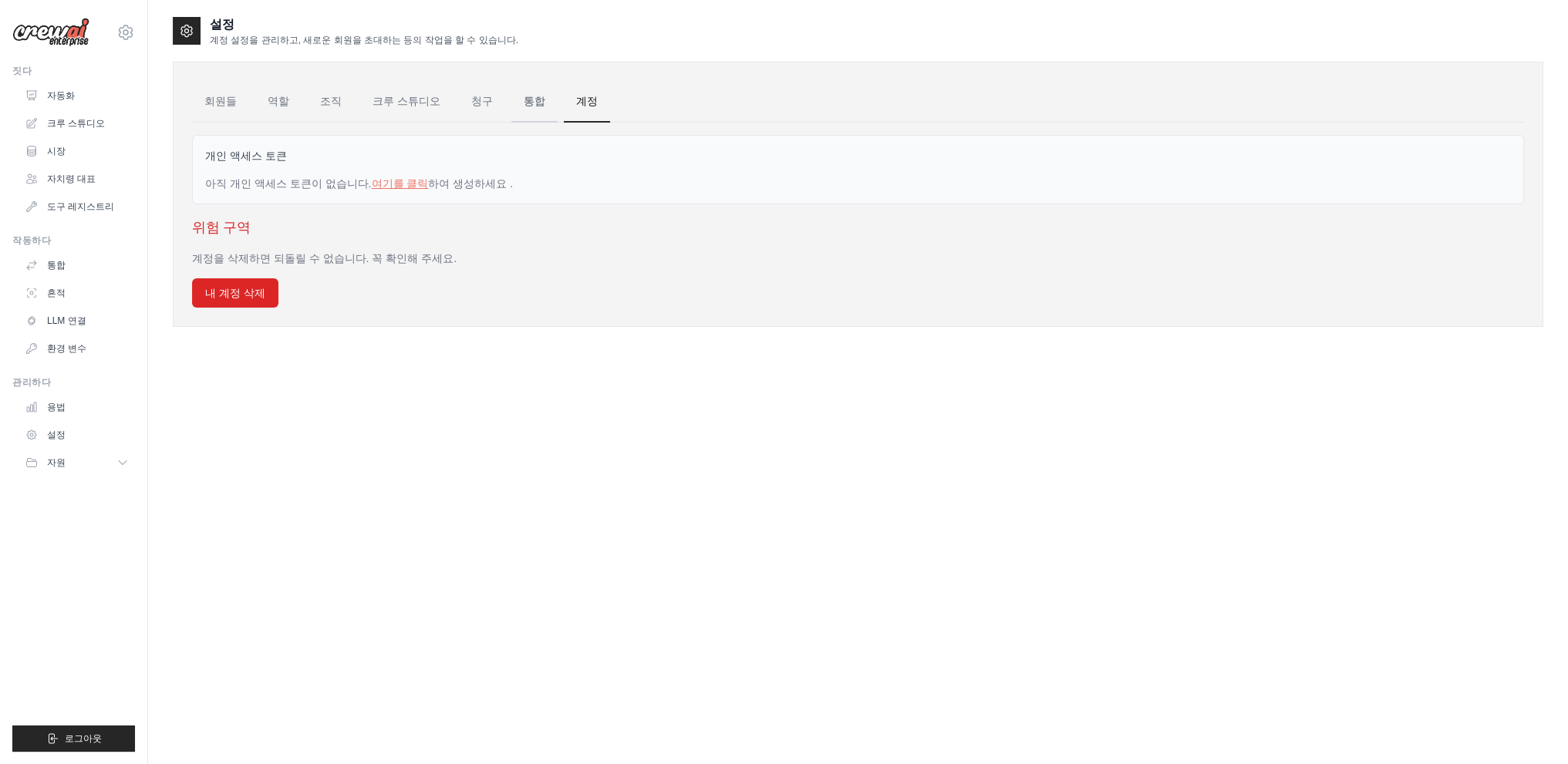
click at [524, 98] on font "통합" at bounding box center [535, 101] width 22 height 12
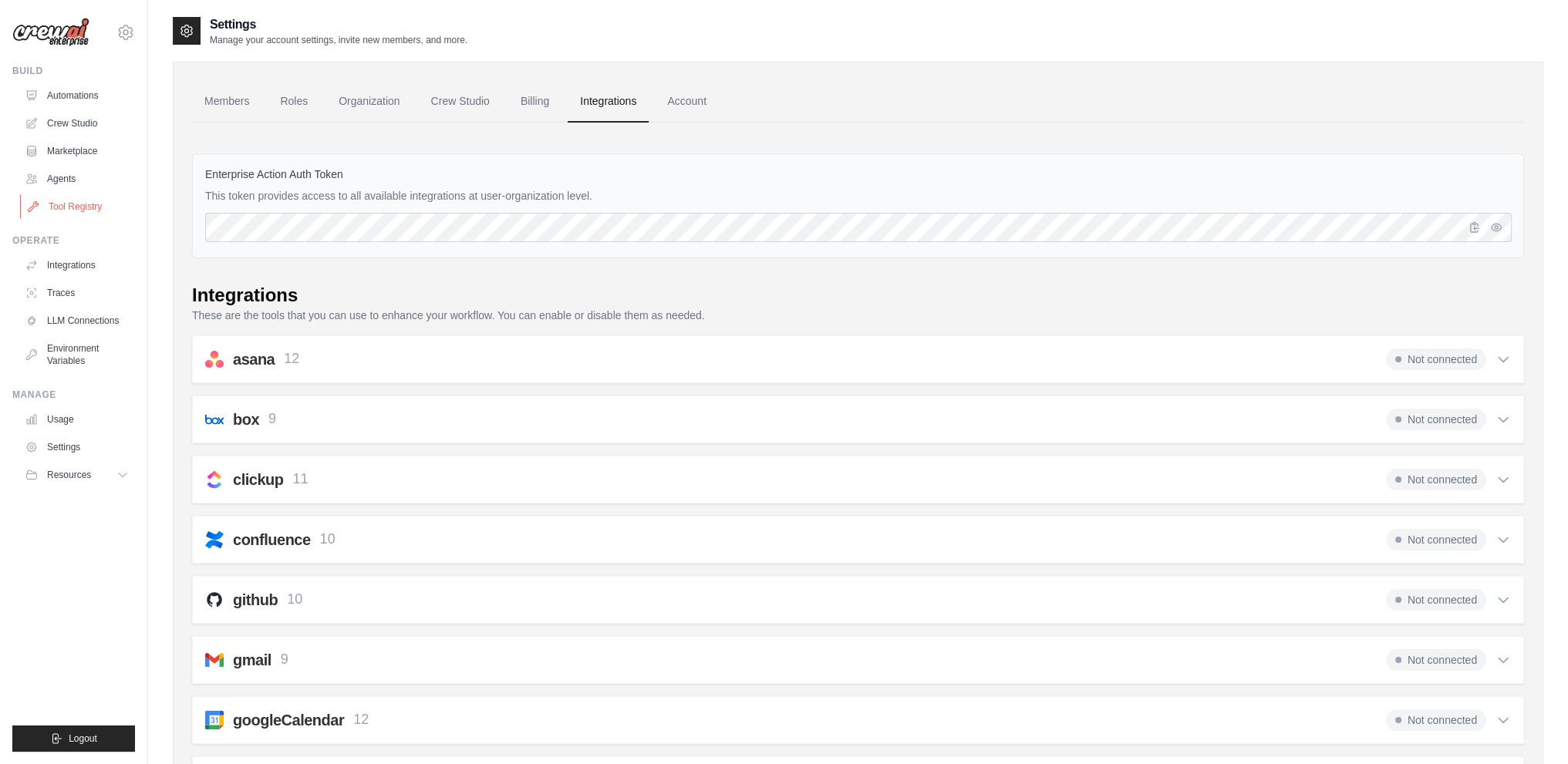
click at [80, 208] on link "Tool Registry" at bounding box center [79, 207] width 117 height 25
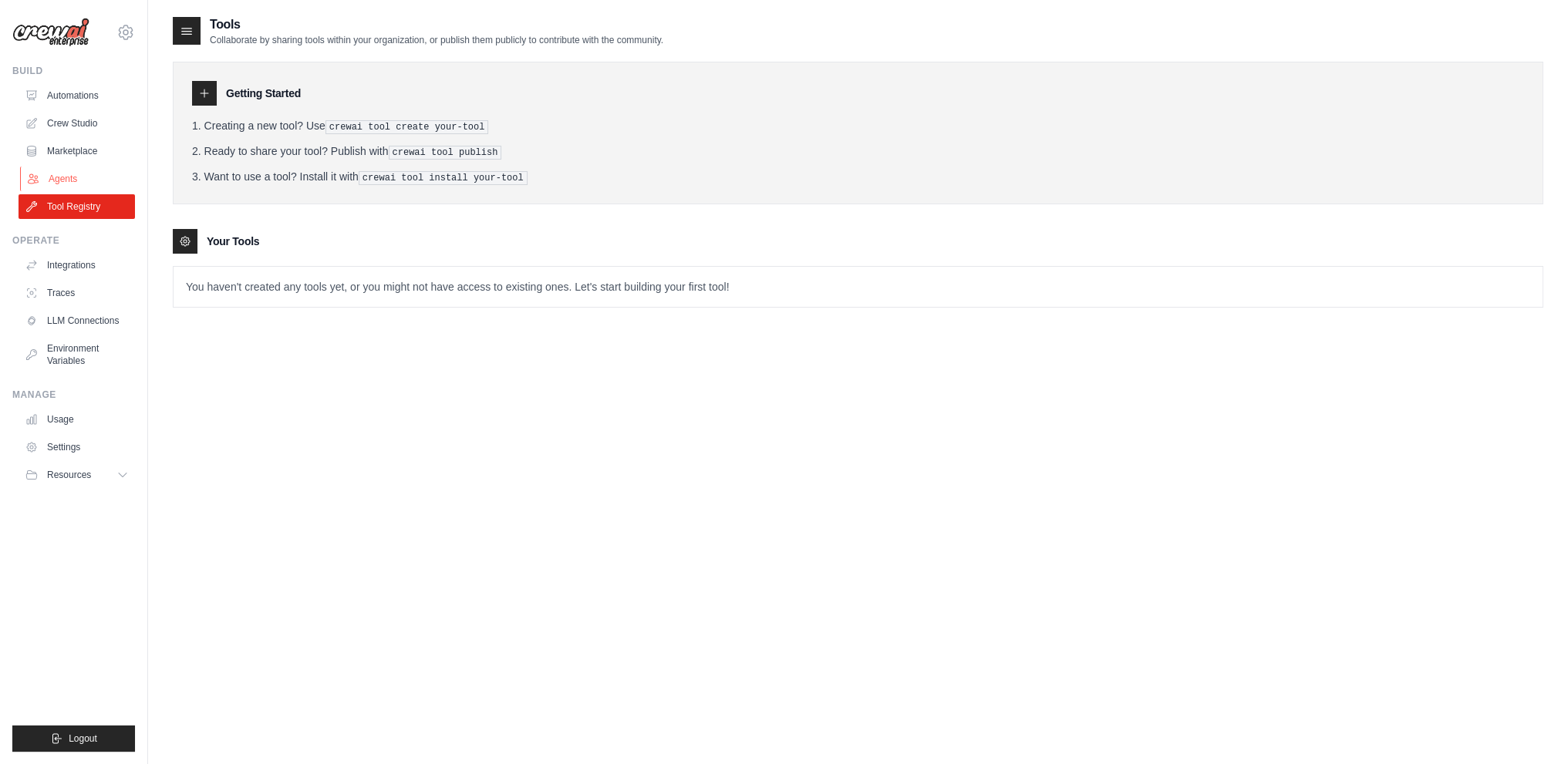
click at [81, 173] on link "Agents" at bounding box center [79, 179] width 117 height 25
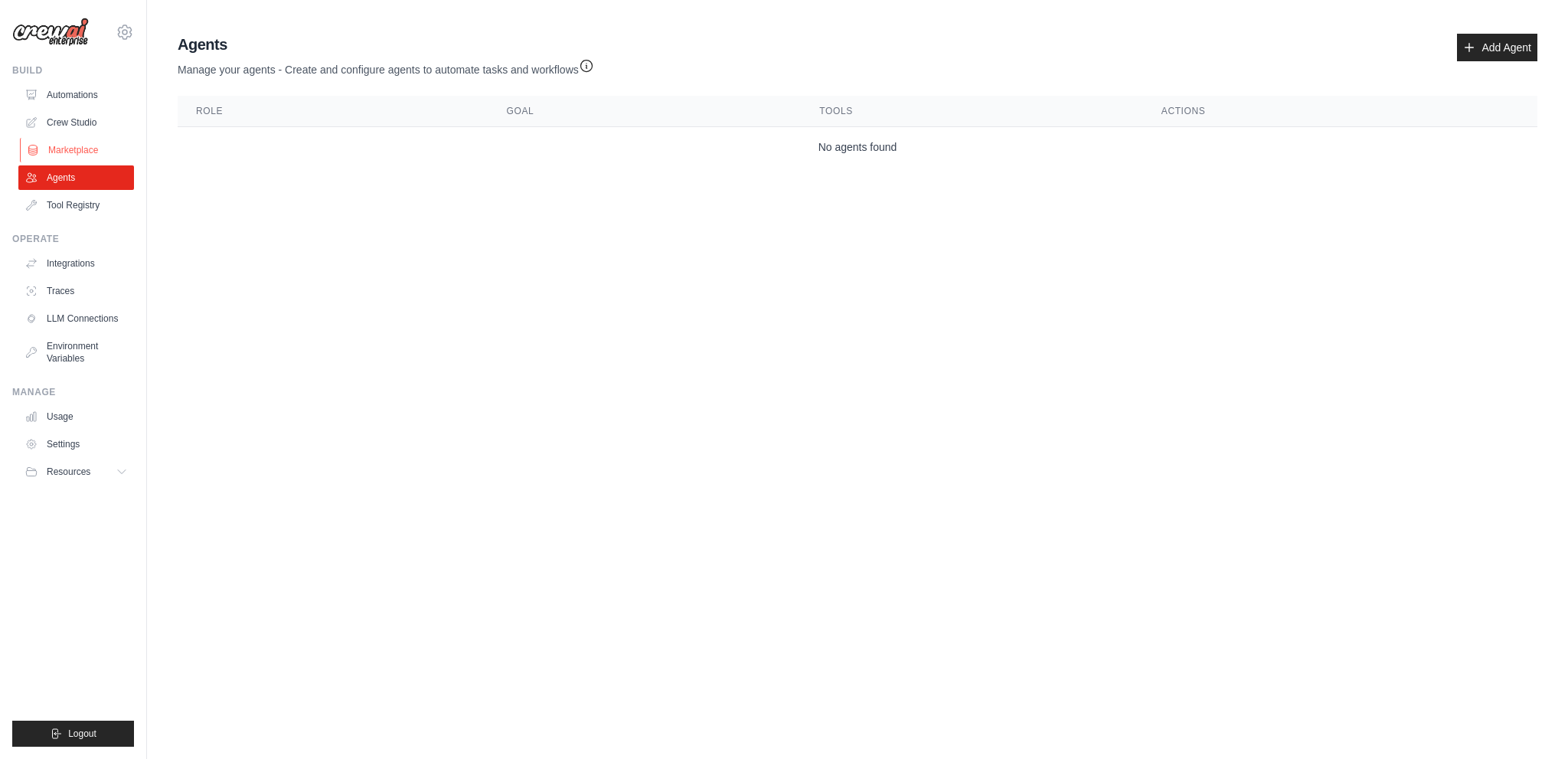
click at [78, 152] on link "Marketplace" at bounding box center [78, 151] width 116 height 25
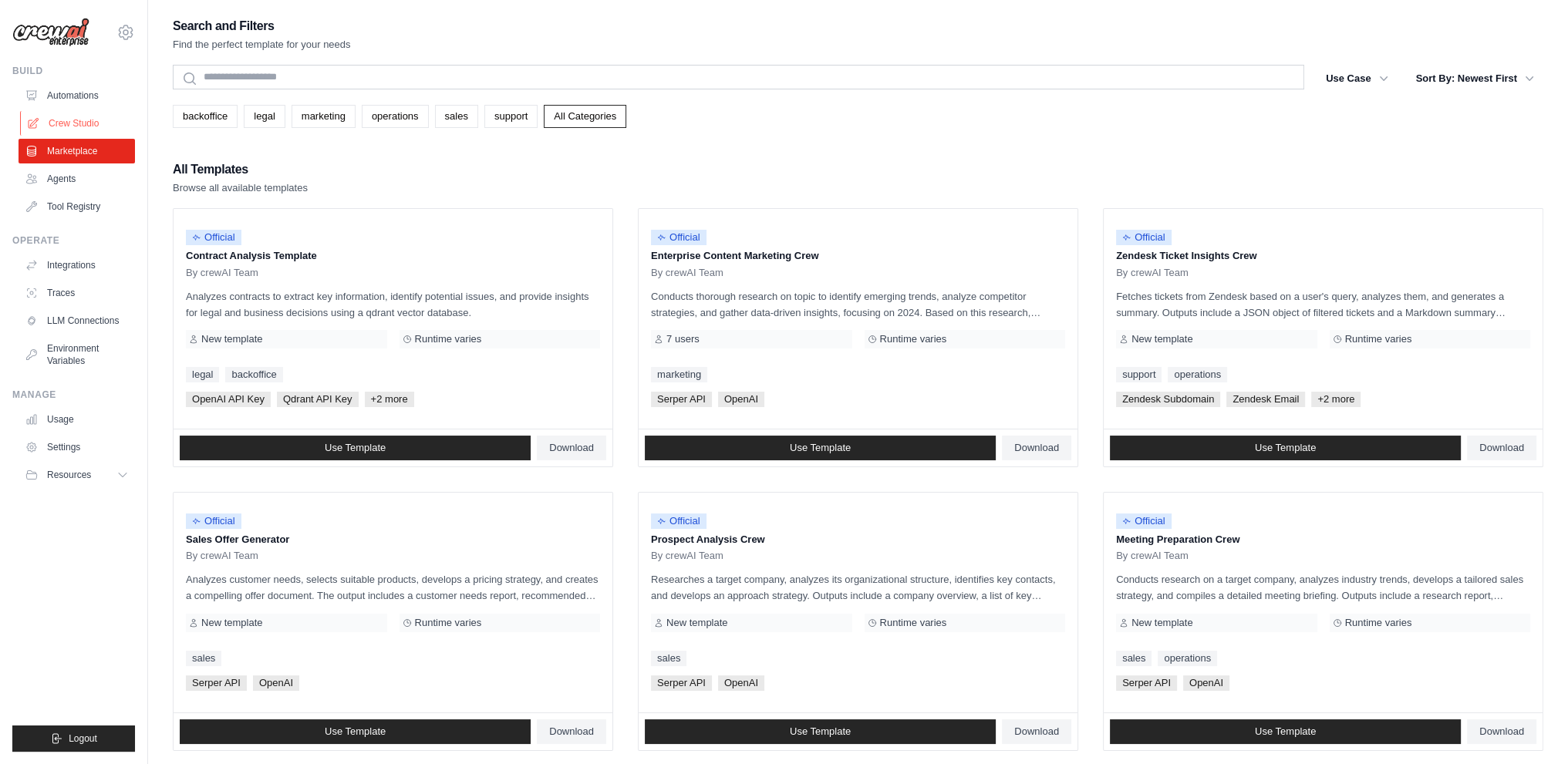
click at [80, 129] on link "Crew Studio" at bounding box center [79, 124] width 117 height 25
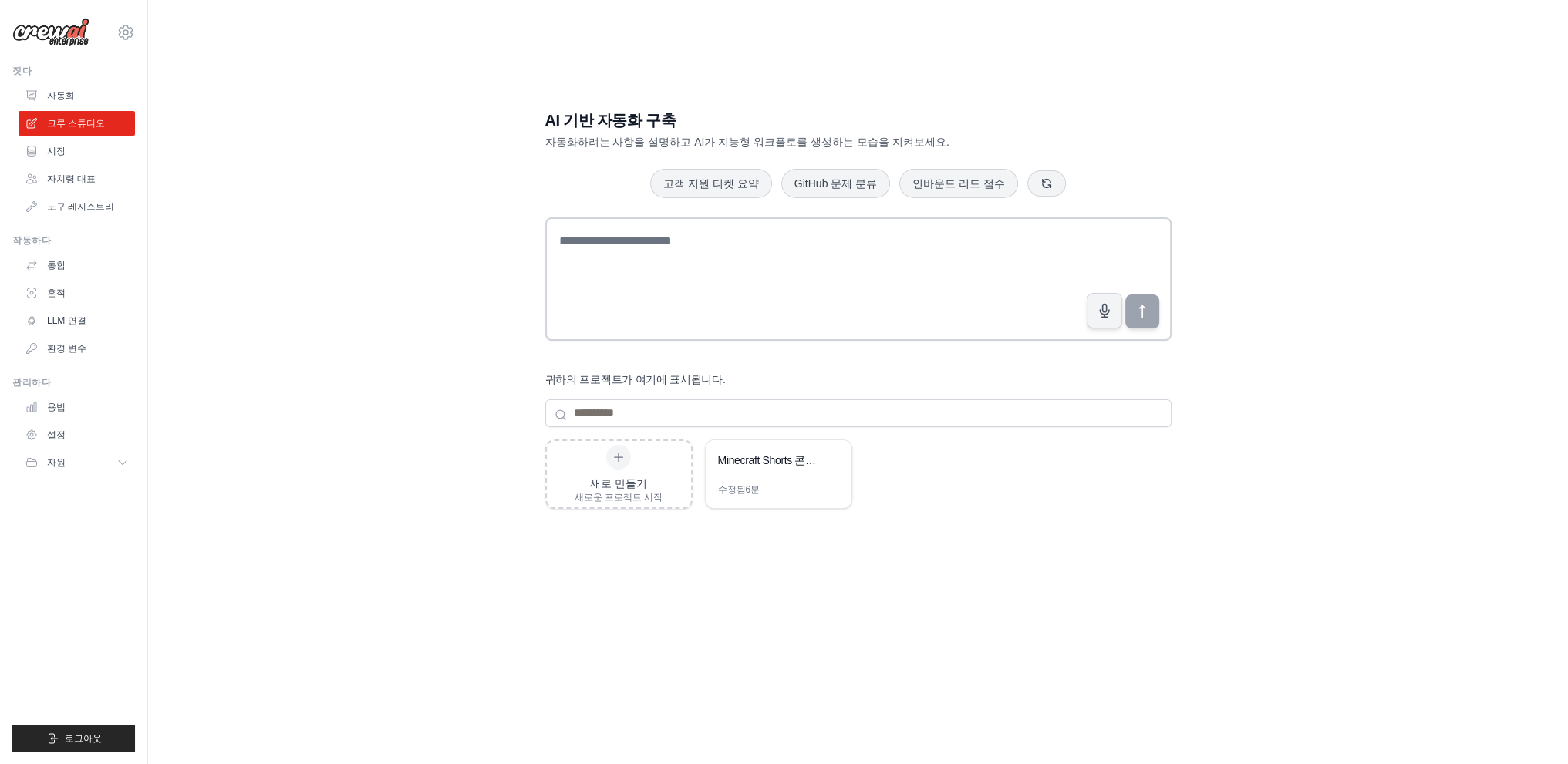
click at [80, 99] on link "자동화" at bounding box center [77, 96] width 117 height 25
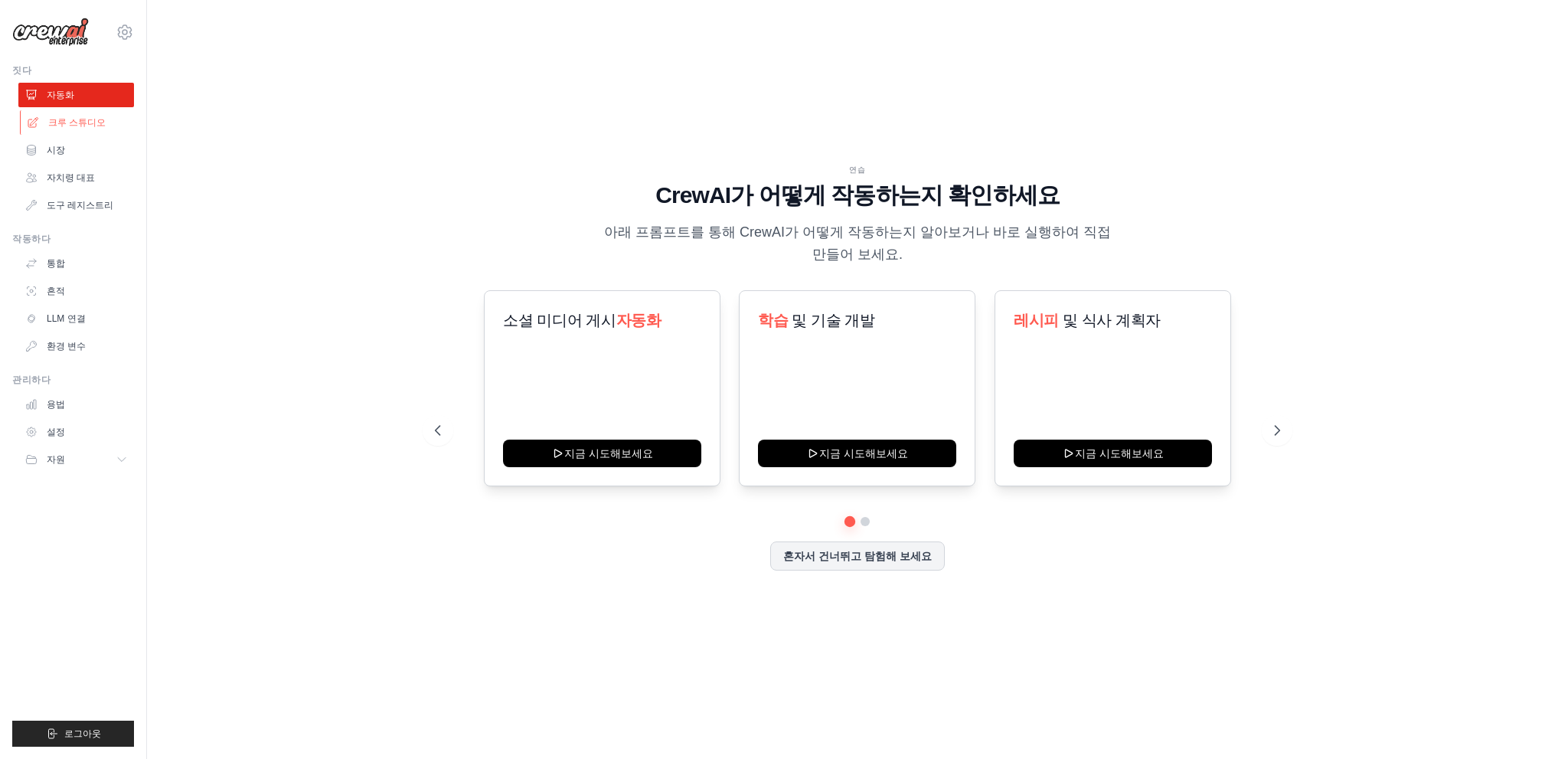
click at [80, 124] on font "크루 스튜디오" at bounding box center [77, 123] width 57 height 11
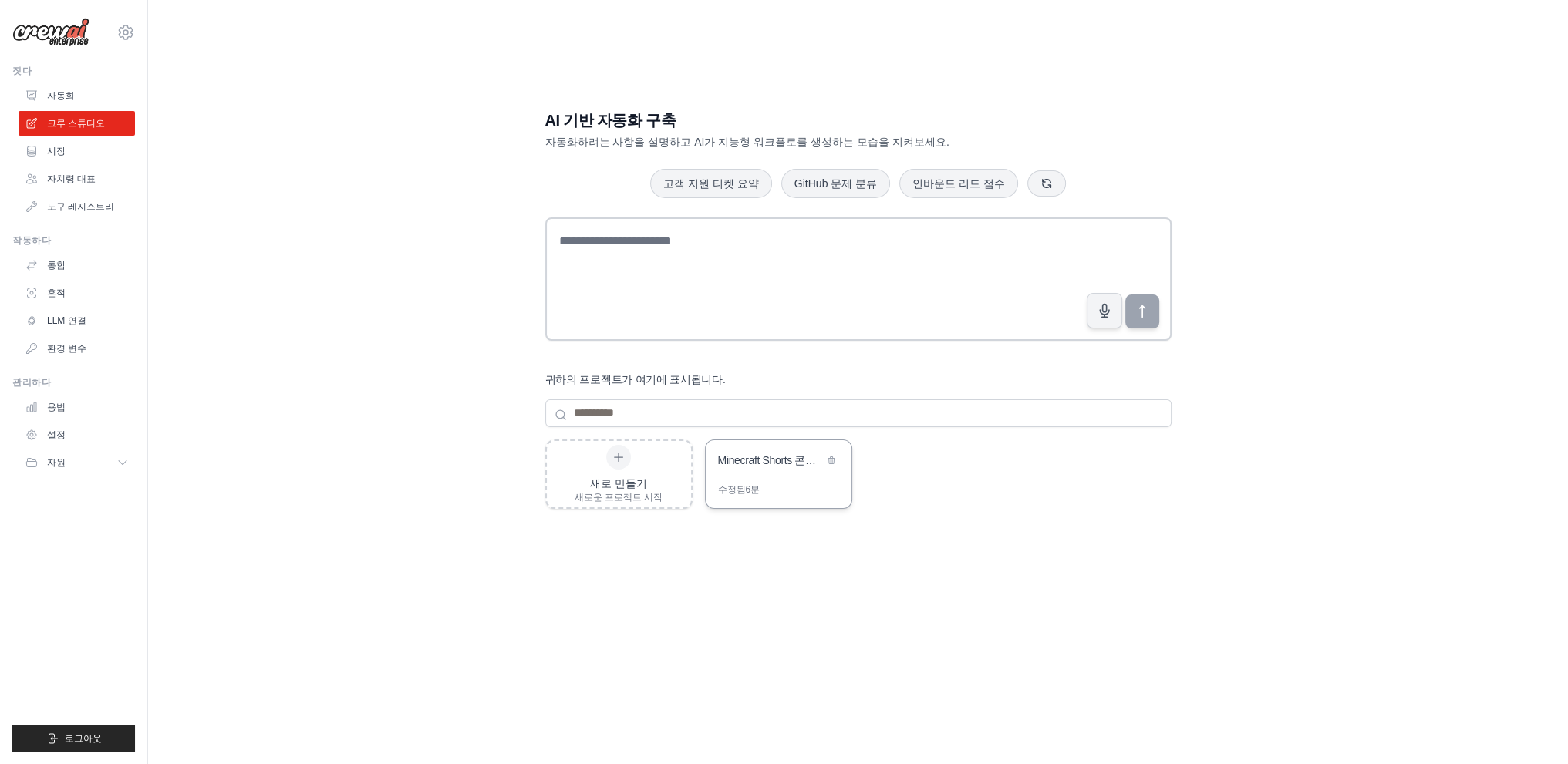
click at [768, 479] on div "Minecraft Shorts 콘텐츠 전략 및 분석 팀" at bounding box center [779, 462] width 146 height 44
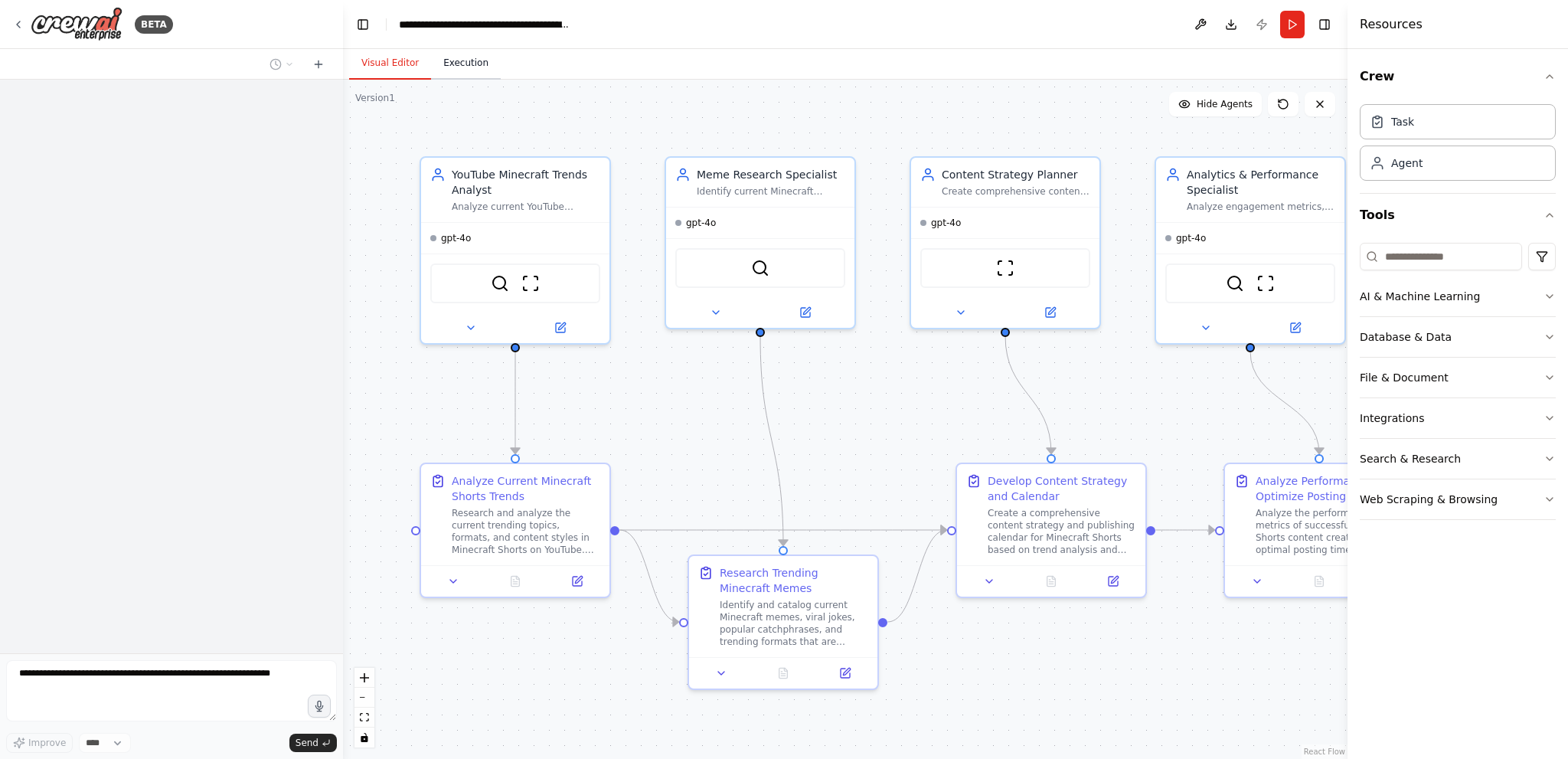
click at [458, 66] on button "Execution" at bounding box center [466, 64] width 69 height 32
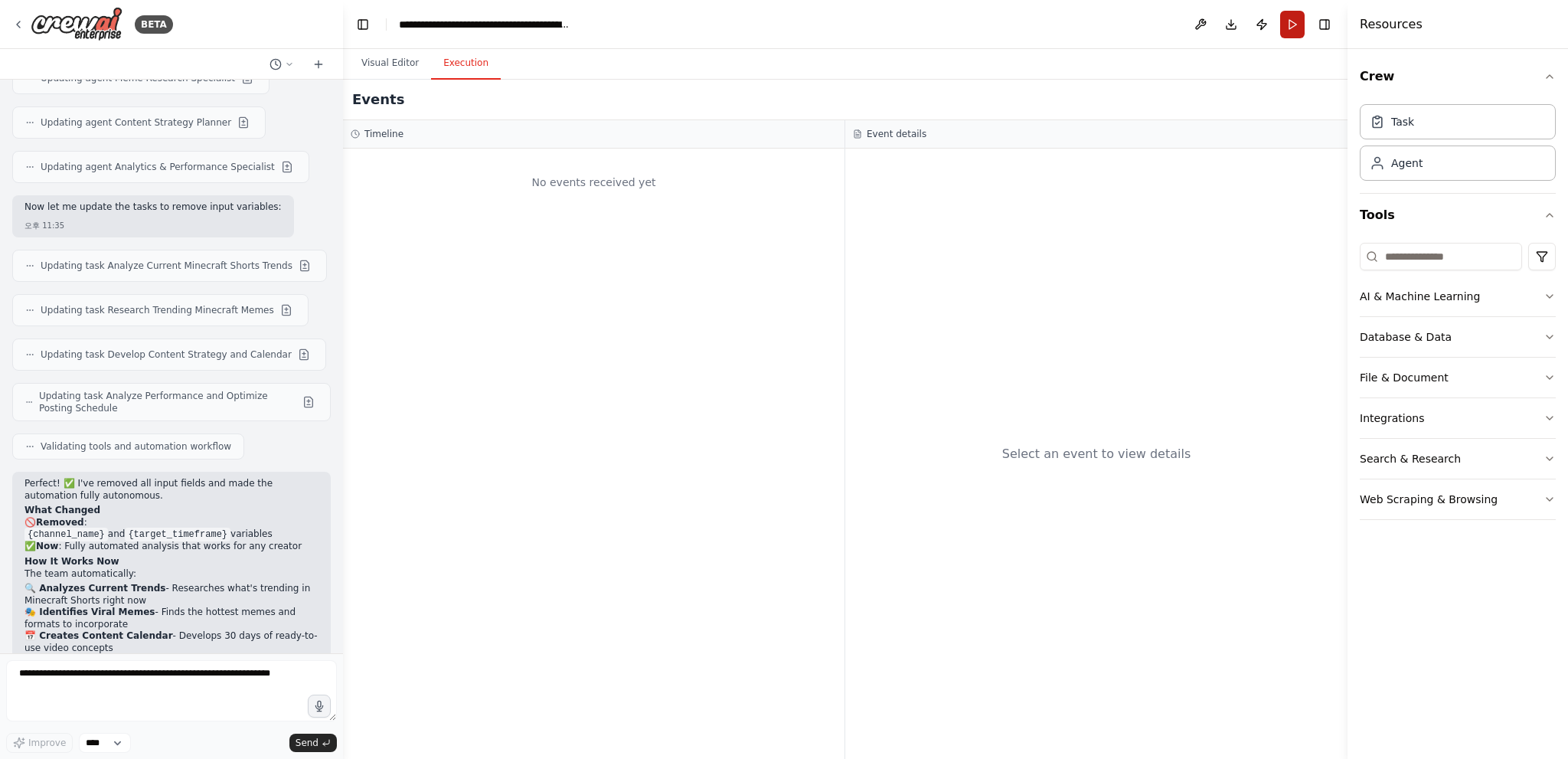
scroll to position [3179, 0]
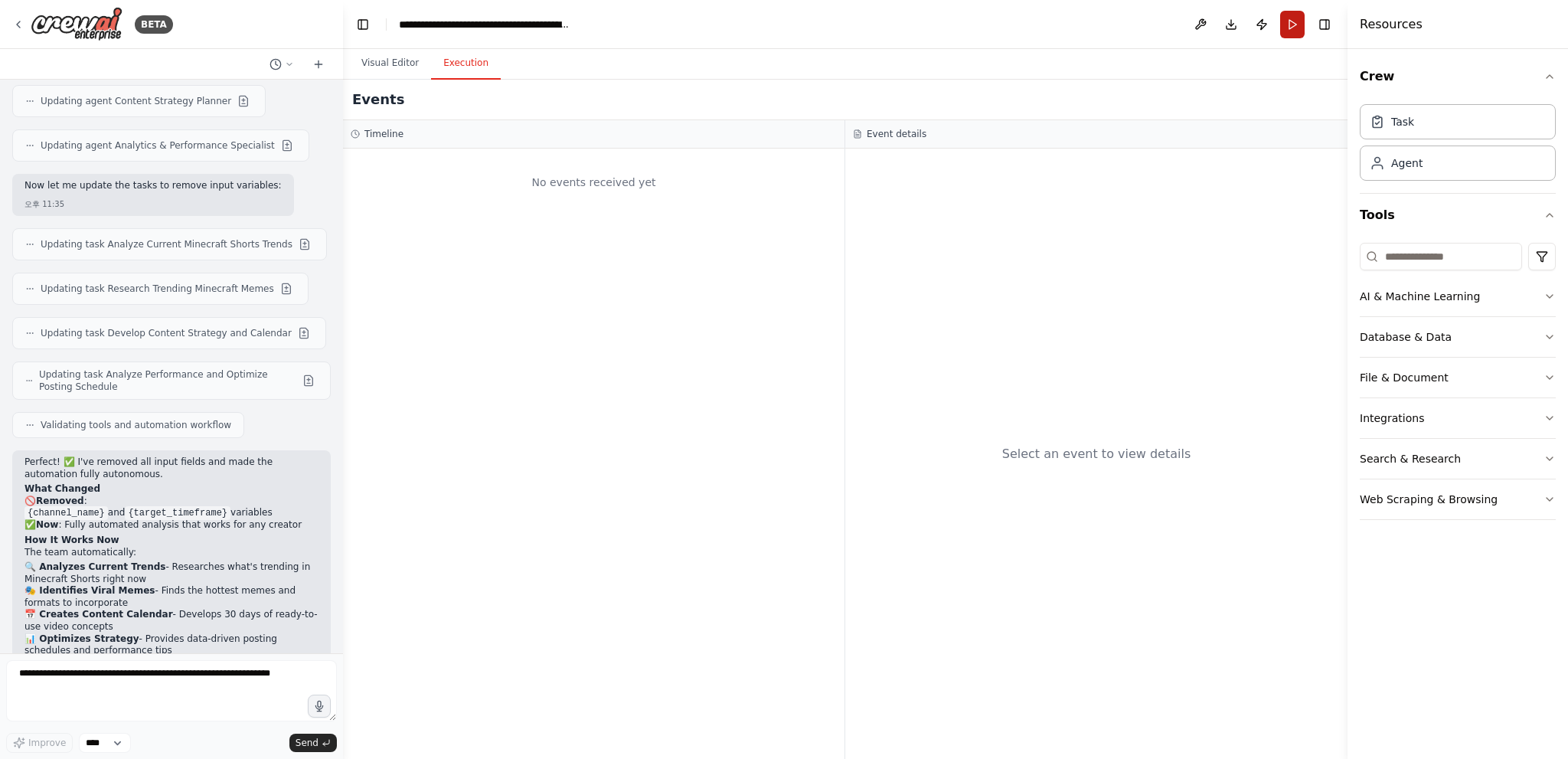
click at [1283, 23] on button "Run" at bounding box center [1293, 25] width 25 height 28
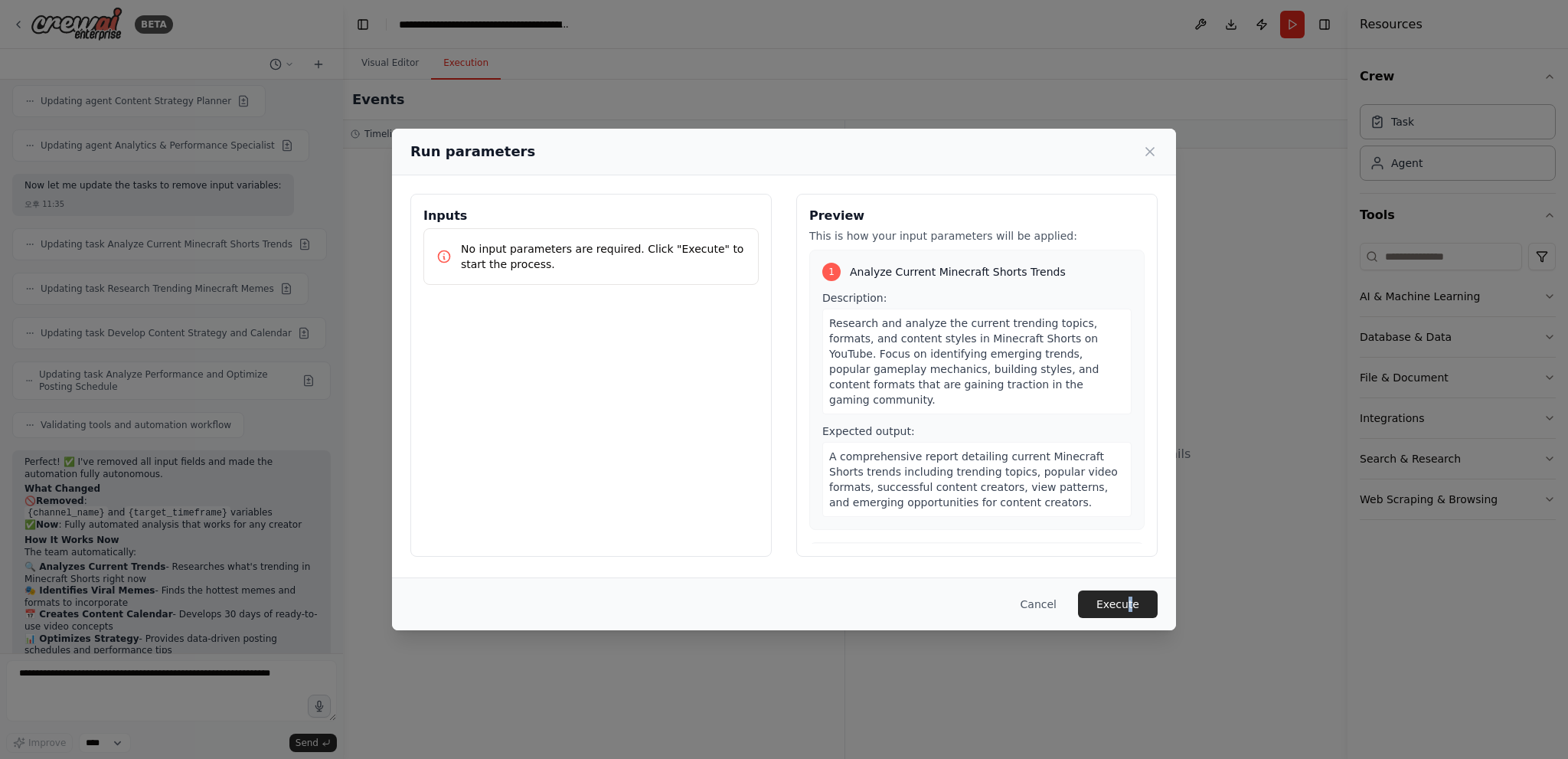
click at [1130, 588] on div "Cancel Execute" at bounding box center [784, 604] width 784 height 53
click at [1128, 594] on button "Execute" at bounding box center [1117, 605] width 79 height 28
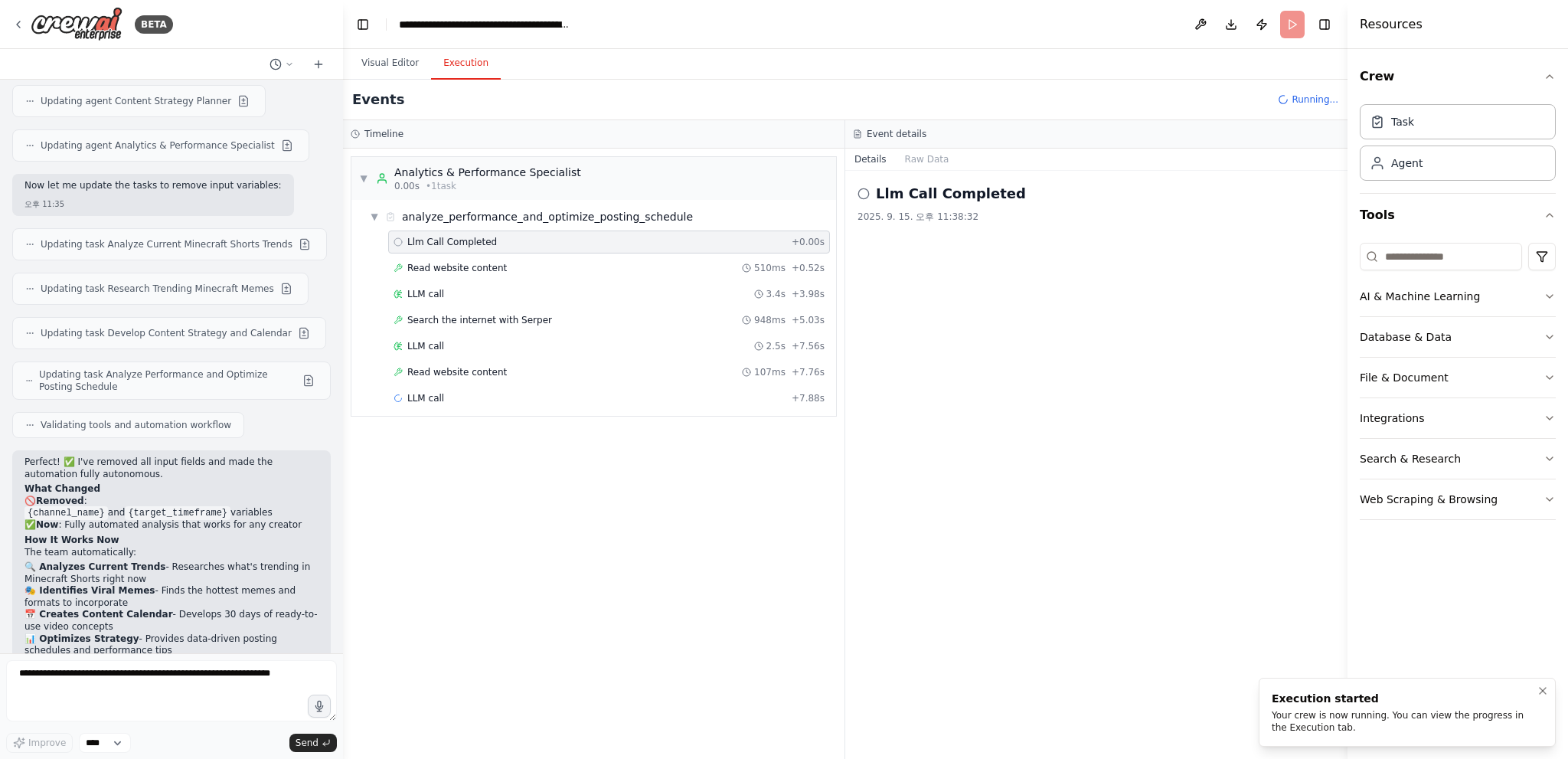
click at [1302, 693] on div "Execution started" at bounding box center [1404, 699] width 265 height 15
click at [1347, 719] on div "Your crew is now running. You can view the progress in the Execution tab." at bounding box center [1404, 722] width 265 height 25
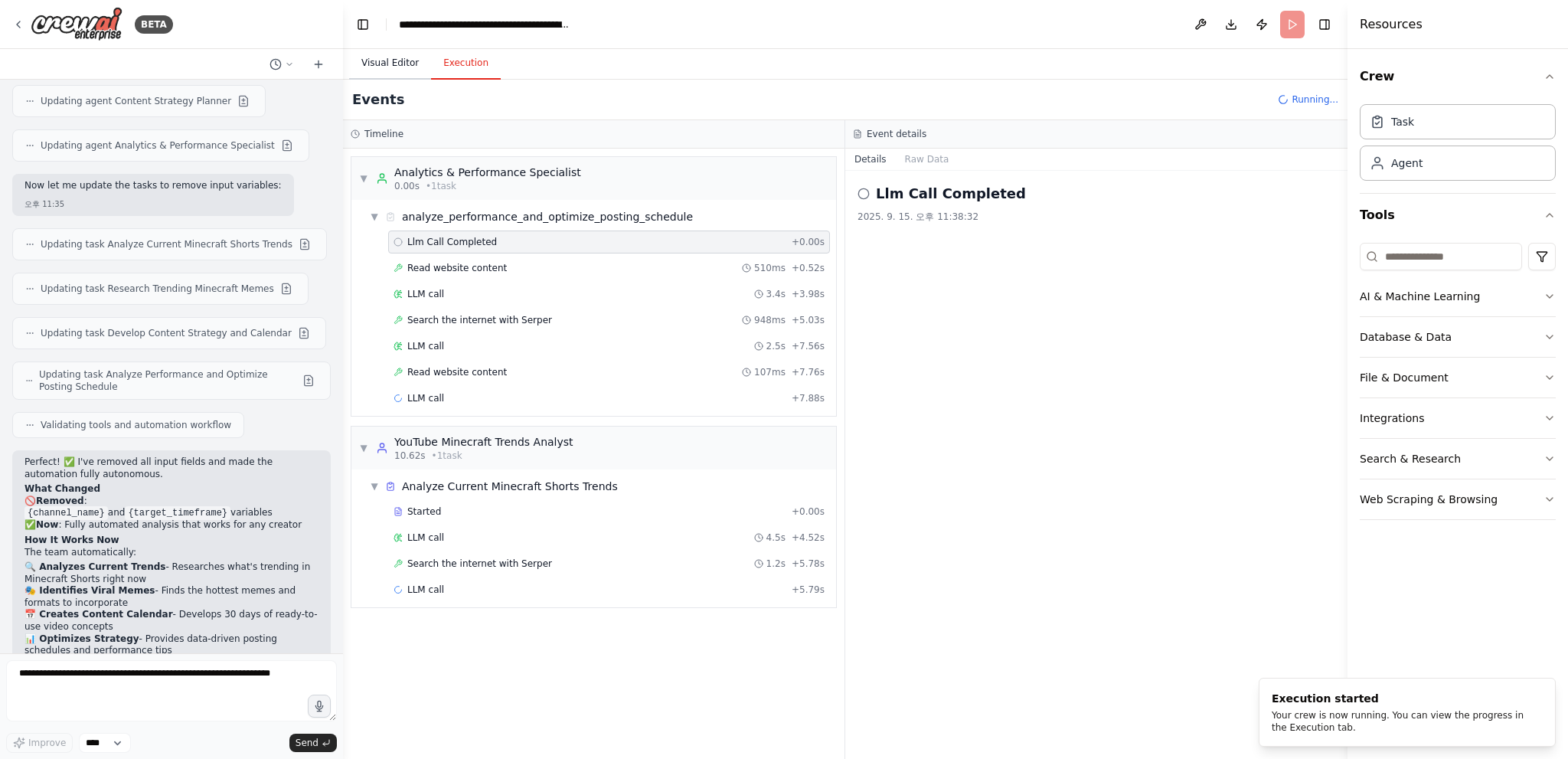
click at [414, 66] on button "Visual Editor" at bounding box center [390, 64] width 82 height 32
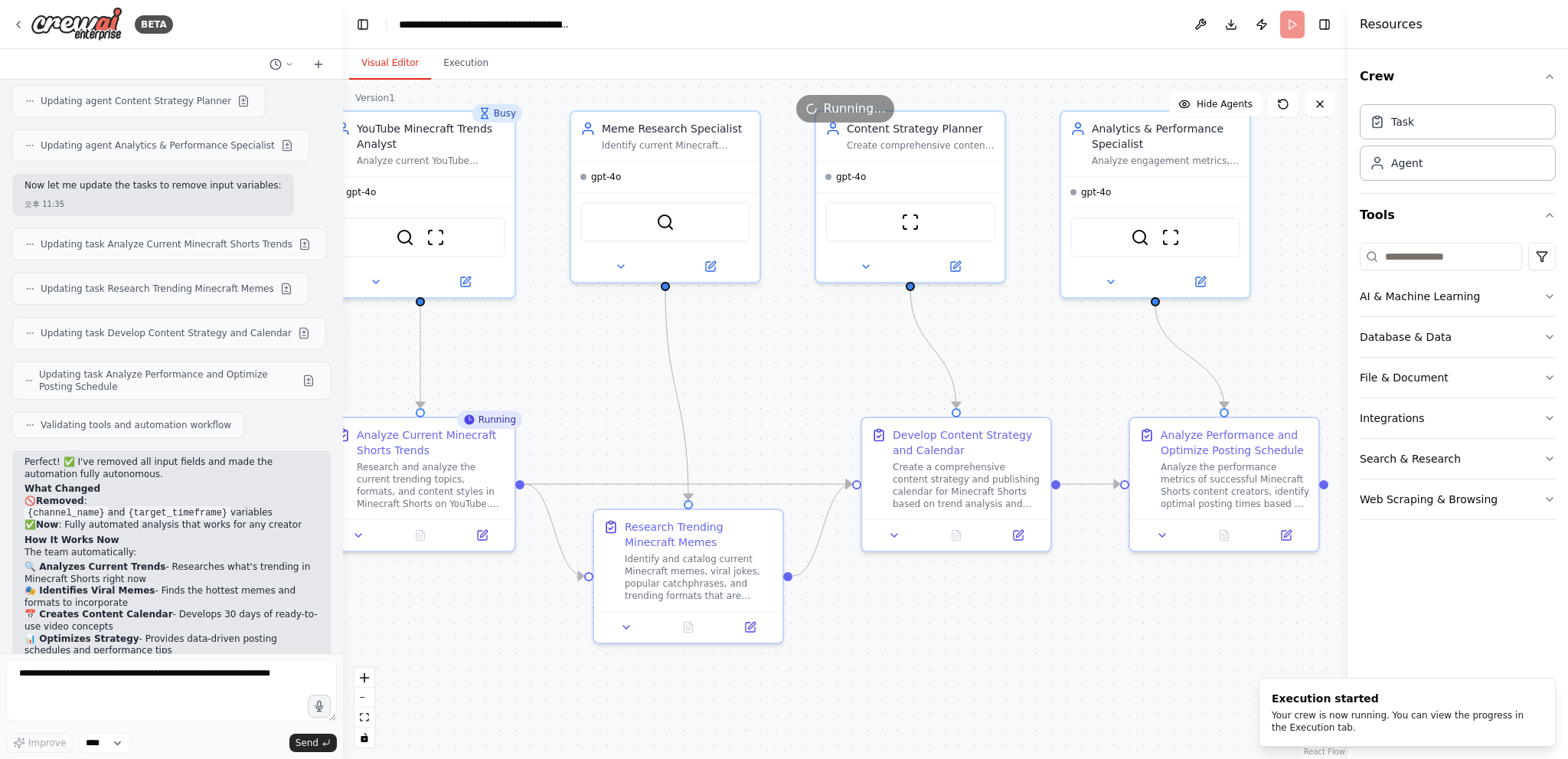
drag, startPoint x: 711, startPoint y: 413, endPoint x: 664, endPoint y: 395, distance: 50.3
click at [664, 395] on div ".deletable-edge-delete-btn { width: 20px; height: 20px; border: 0px solid #ffff…" at bounding box center [845, 419] width 1005 height 679
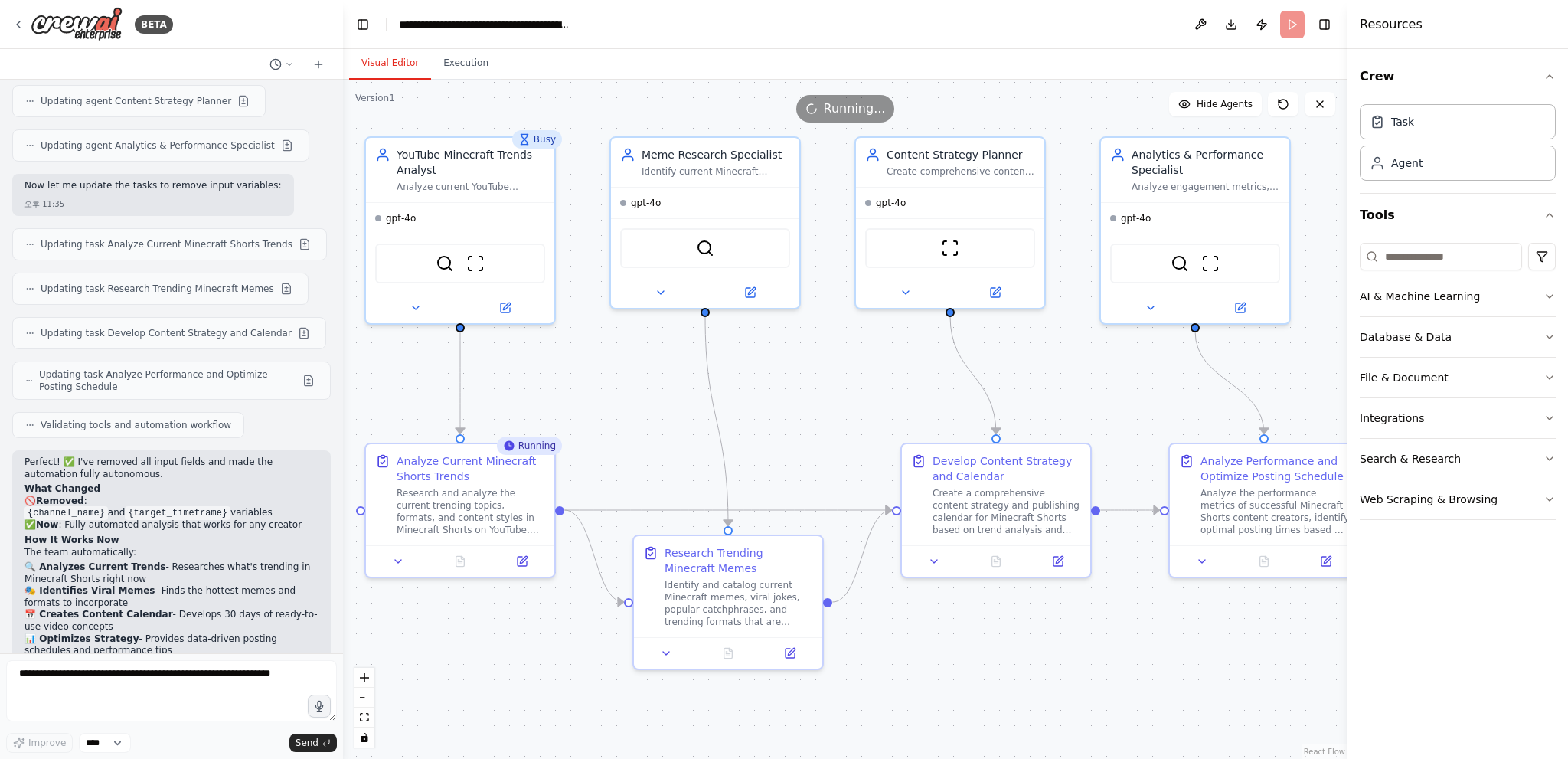
drag, startPoint x: 657, startPoint y: 400, endPoint x: 697, endPoint y: 425, distance: 47.2
click at [697, 425] on div ".deletable-edge-delete-btn { width: 20px; height: 20px; border: 0px solid #ffff…" at bounding box center [845, 419] width 1005 height 679
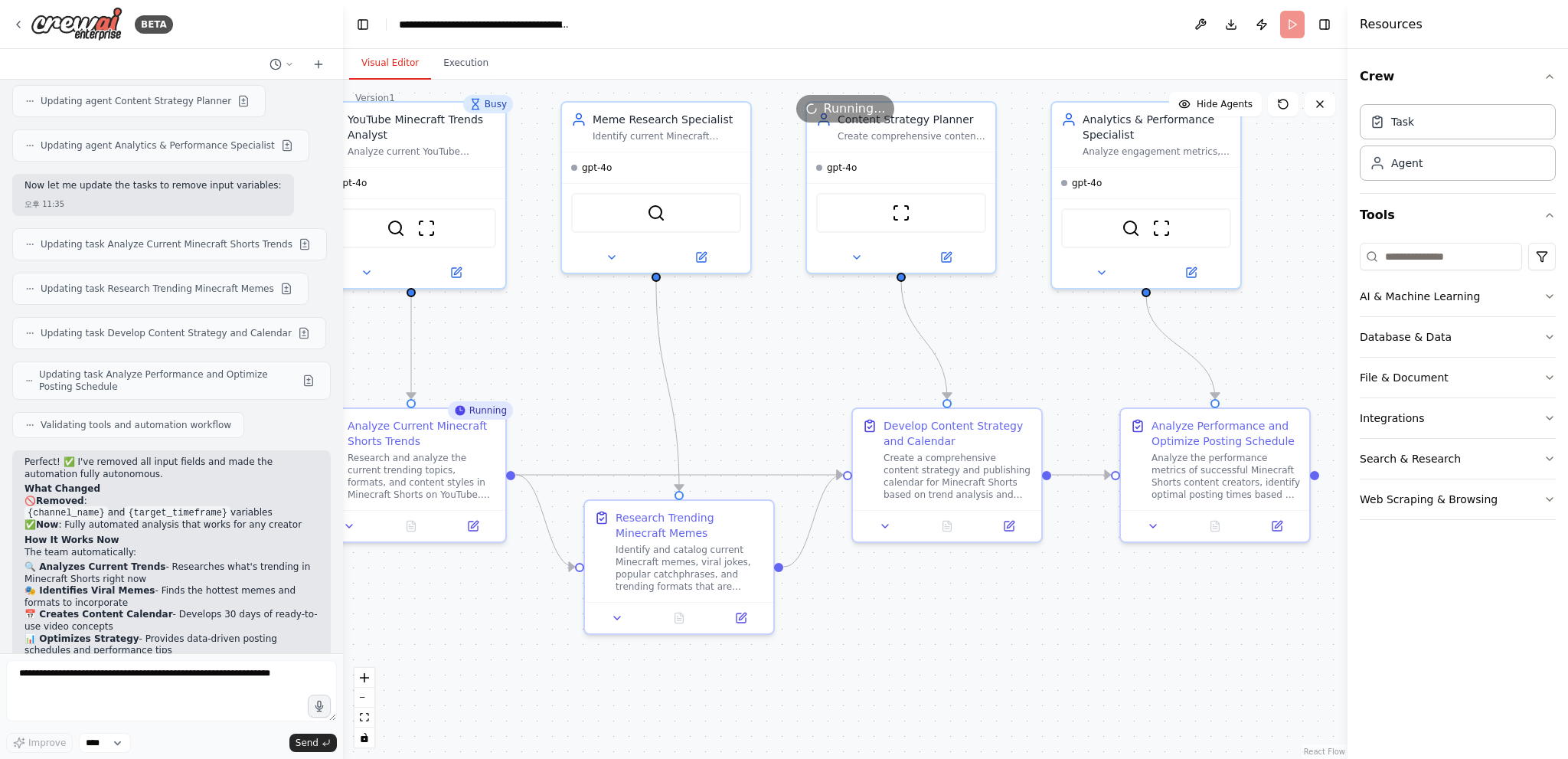
drag, startPoint x: 778, startPoint y: 449, endPoint x: 728, endPoint y: 414, distance: 61.0
click at [728, 414] on div ".deletable-edge-delete-btn { width: 20px; height: 20px; border: 0px solid #ffff…" at bounding box center [845, 419] width 1005 height 679
click at [435, 65] on button "Execution" at bounding box center [466, 64] width 69 height 32
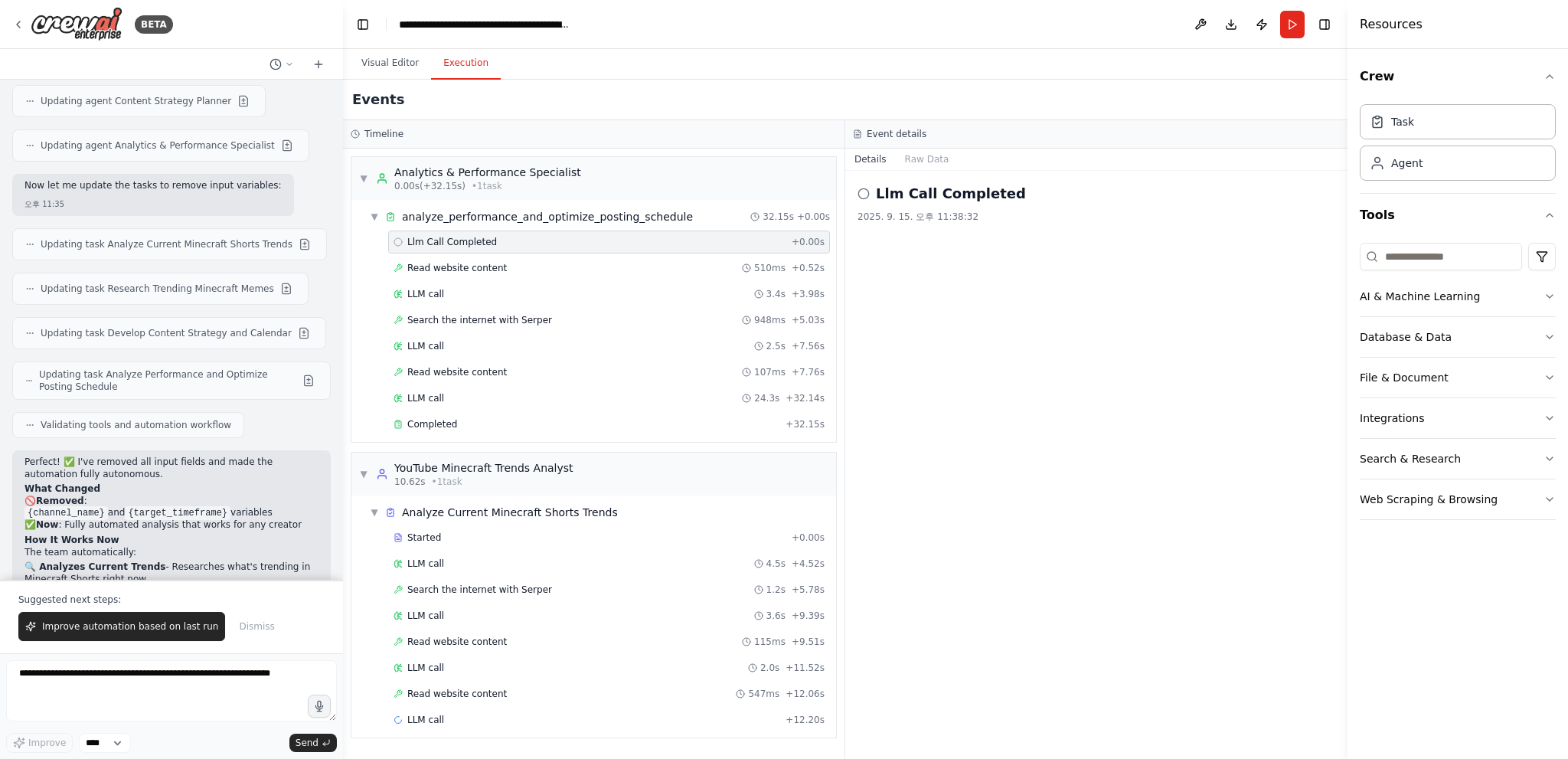
click at [1080, 509] on div "Llm Call Completed 2025. 9. 15. 오후 11:38:32" at bounding box center [1096, 465] width 502 height 588
click at [917, 162] on button "Raw Data" at bounding box center [927, 159] width 63 height 22
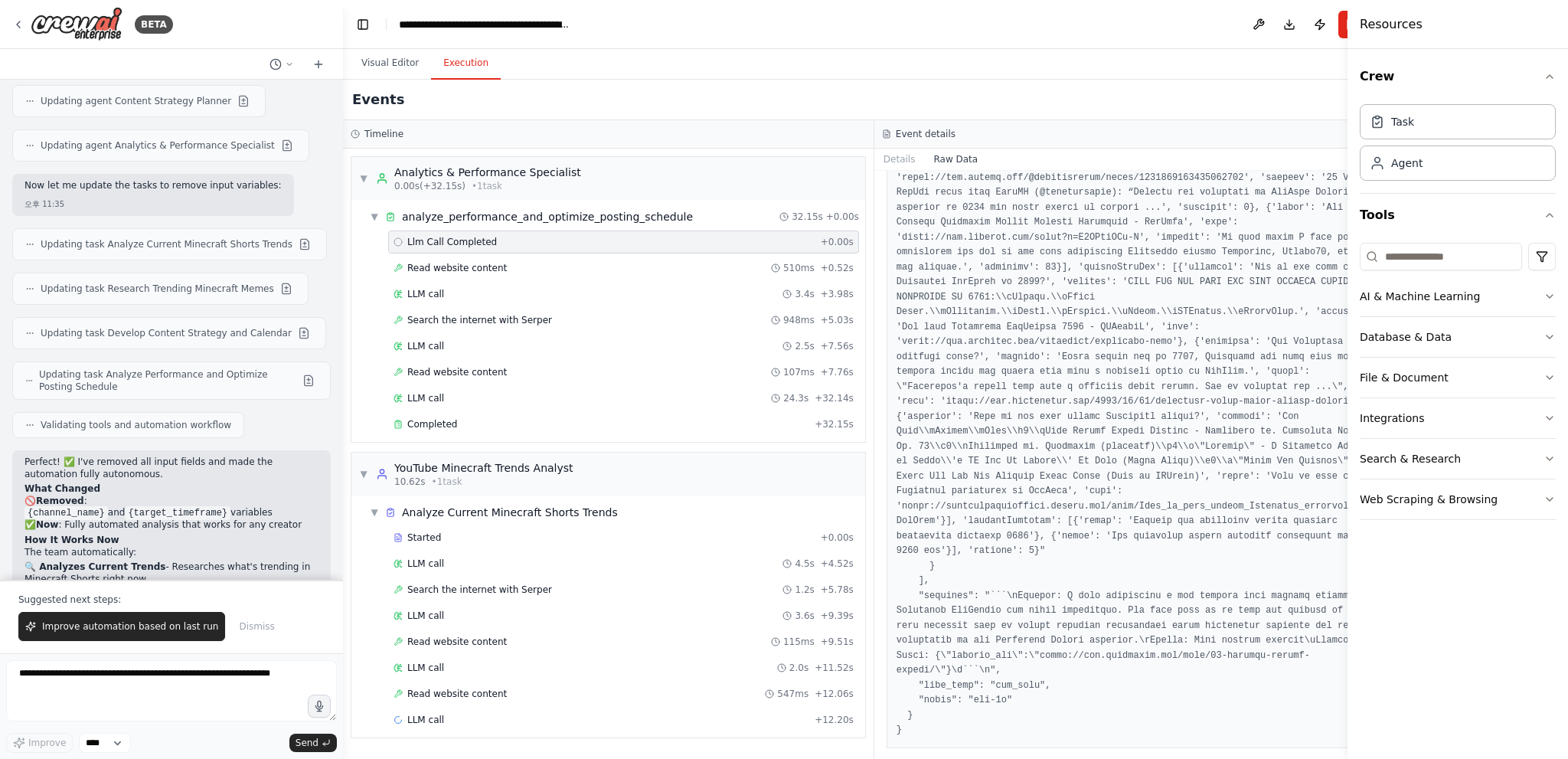
drag, startPoint x: 1011, startPoint y: 293, endPoint x: 1124, endPoint y: 628, distance: 353.5
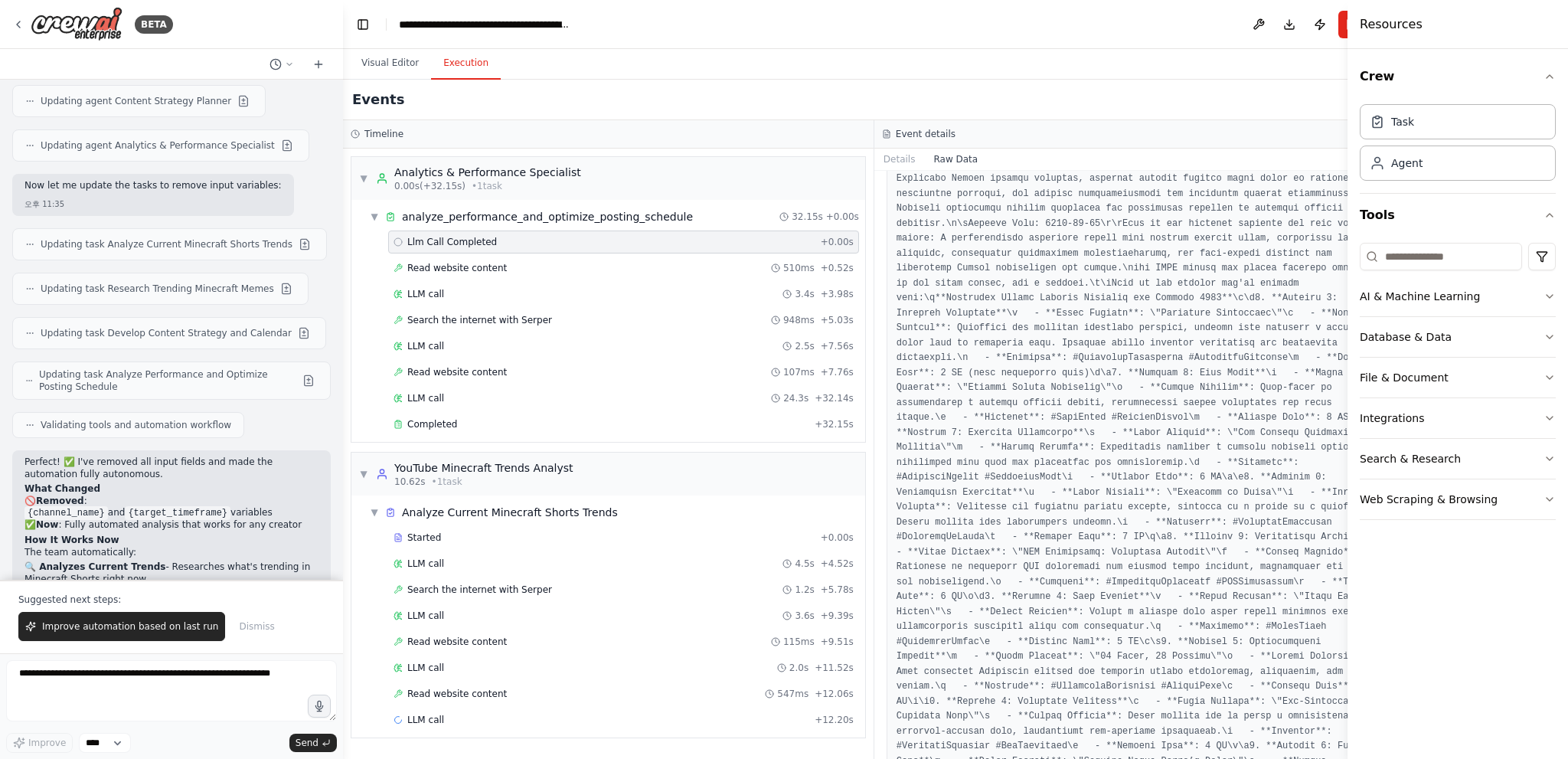
scroll to position [0, 0]
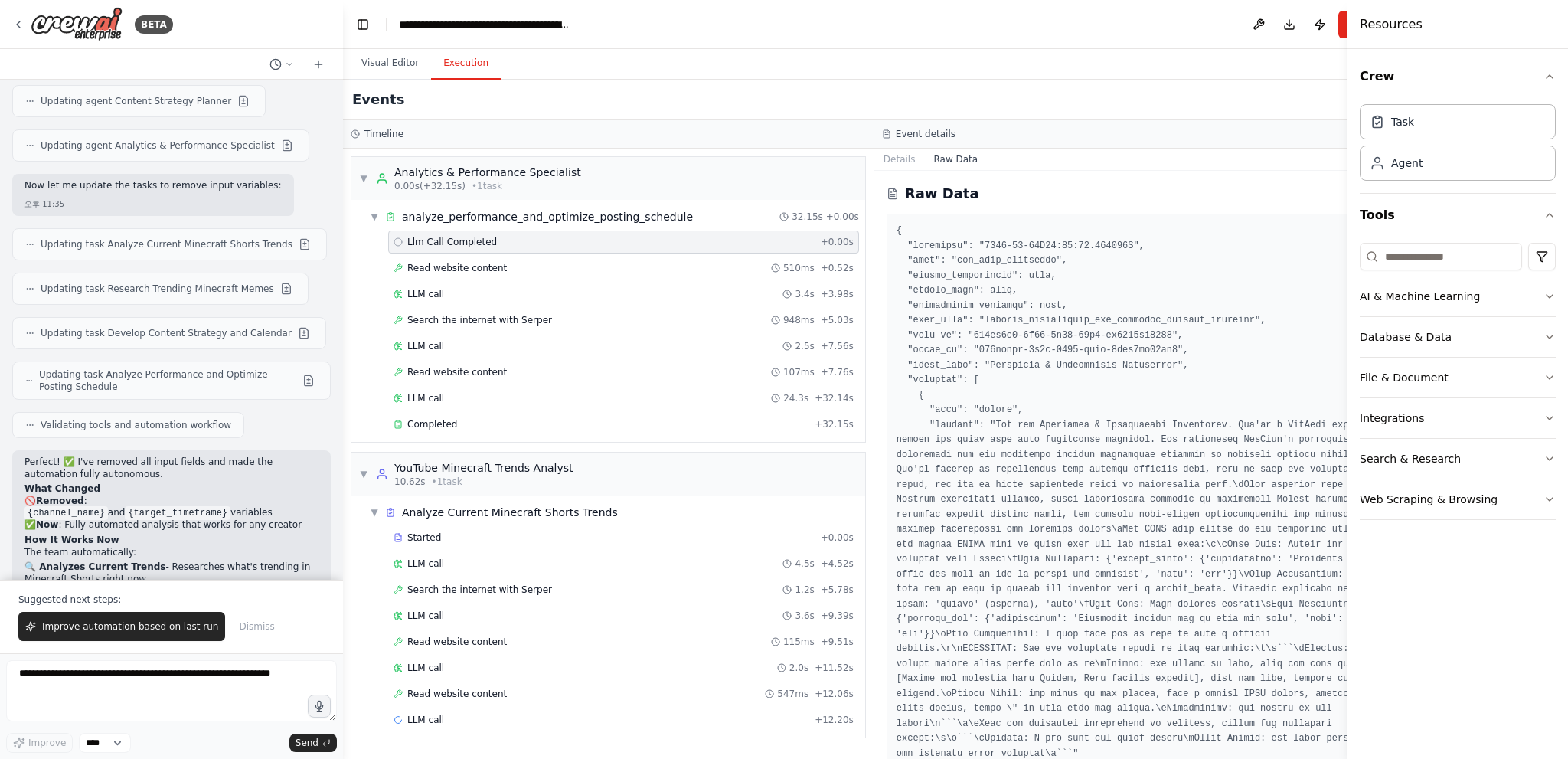
drag, startPoint x: 1120, startPoint y: 652, endPoint x: 1124, endPoint y: 228, distance: 424.0
click at [878, 161] on button "Details" at bounding box center [899, 159] width 50 height 22
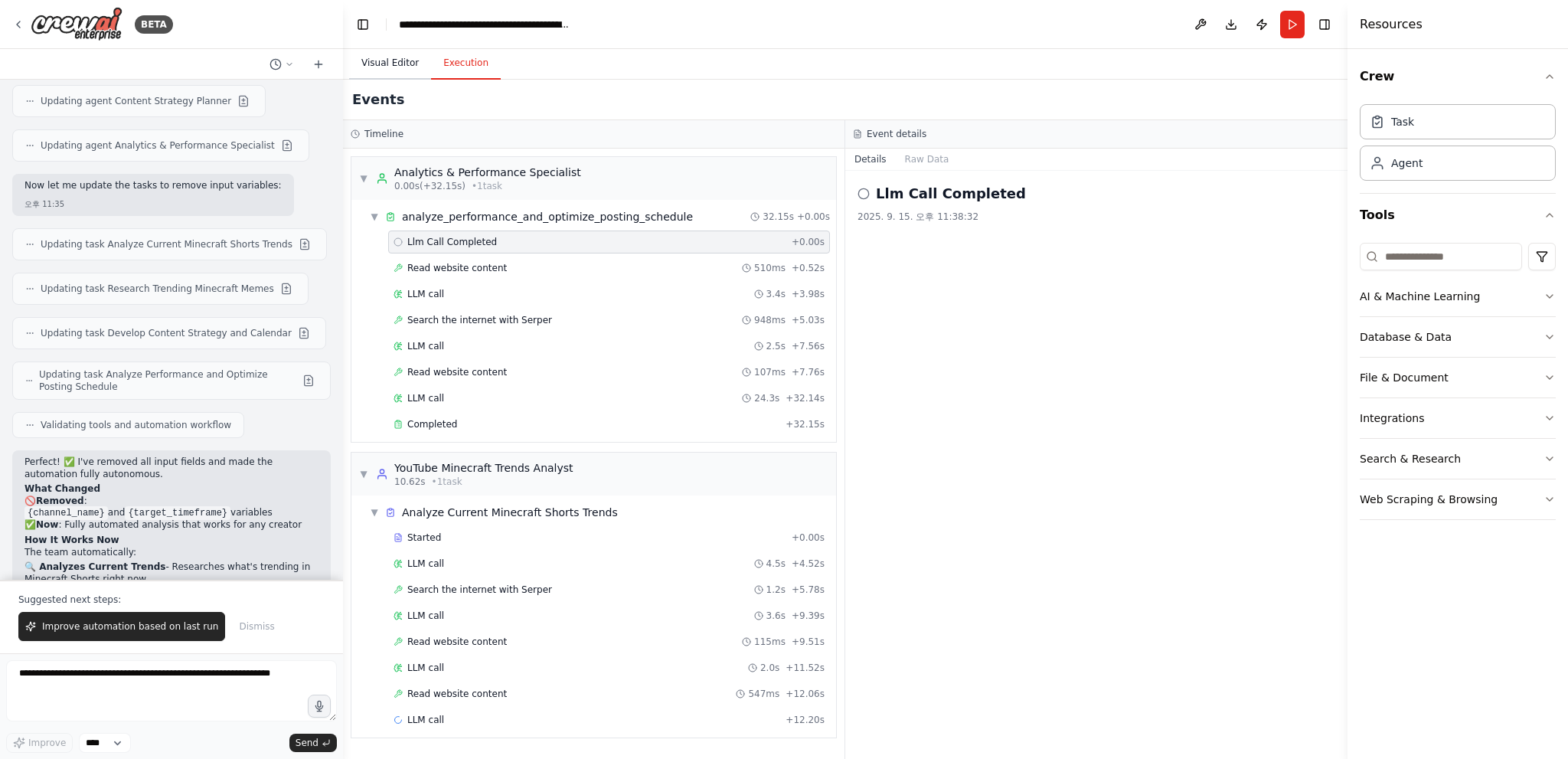
click at [392, 69] on button "Visual Editor" at bounding box center [390, 64] width 82 height 32
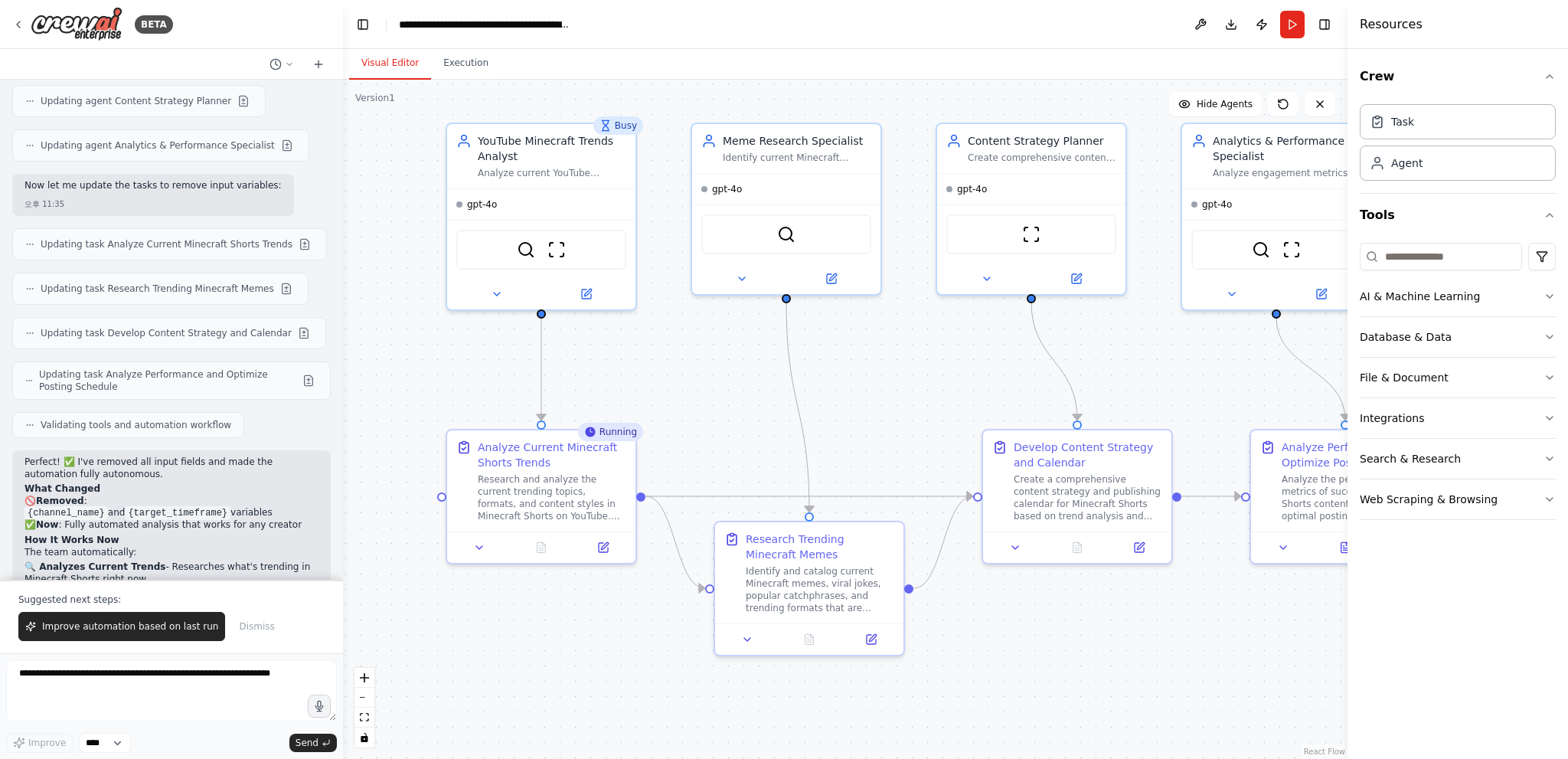
drag, startPoint x: 553, startPoint y: 352, endPoint x: 682, endPoint y: 371, distance: 130.4
click at [682, 371] on div ".deletable-edge-delete-btn { width: 20px; height: 20px; border: 0px solid #ffff…" at bounding box center [845, 419] width 1005 height 679
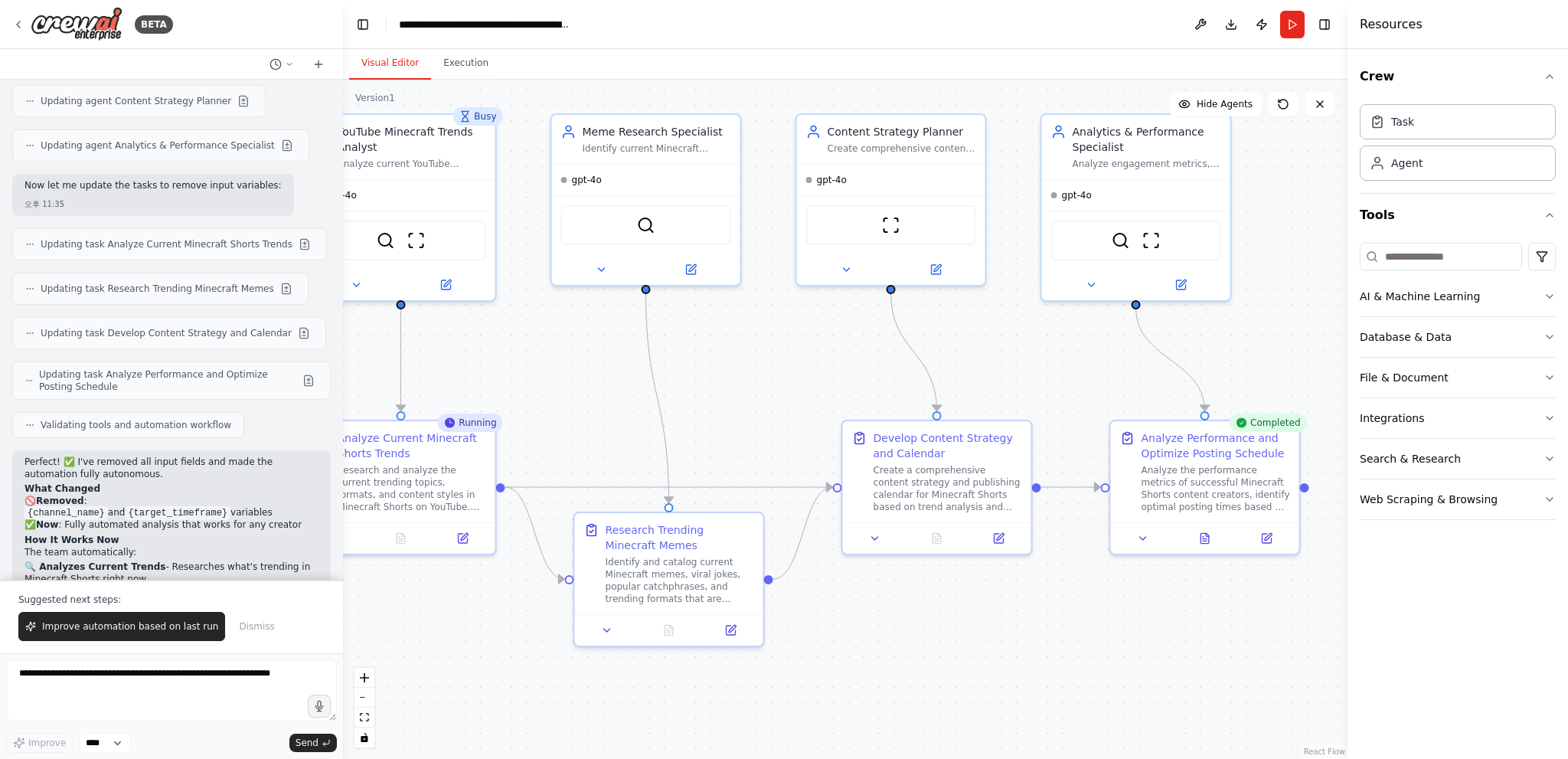
drag, startPoint x: 654, startPoint y: 357, endPoint x: 565, endPoint y: 348, distance: 89.5
click at [565, 348] on div ".deletable-edge-delete-btn { width: 20px; height: 20px; border: 0px solid #ffff…" at bounding box center [845, 419] width 1005 height 679
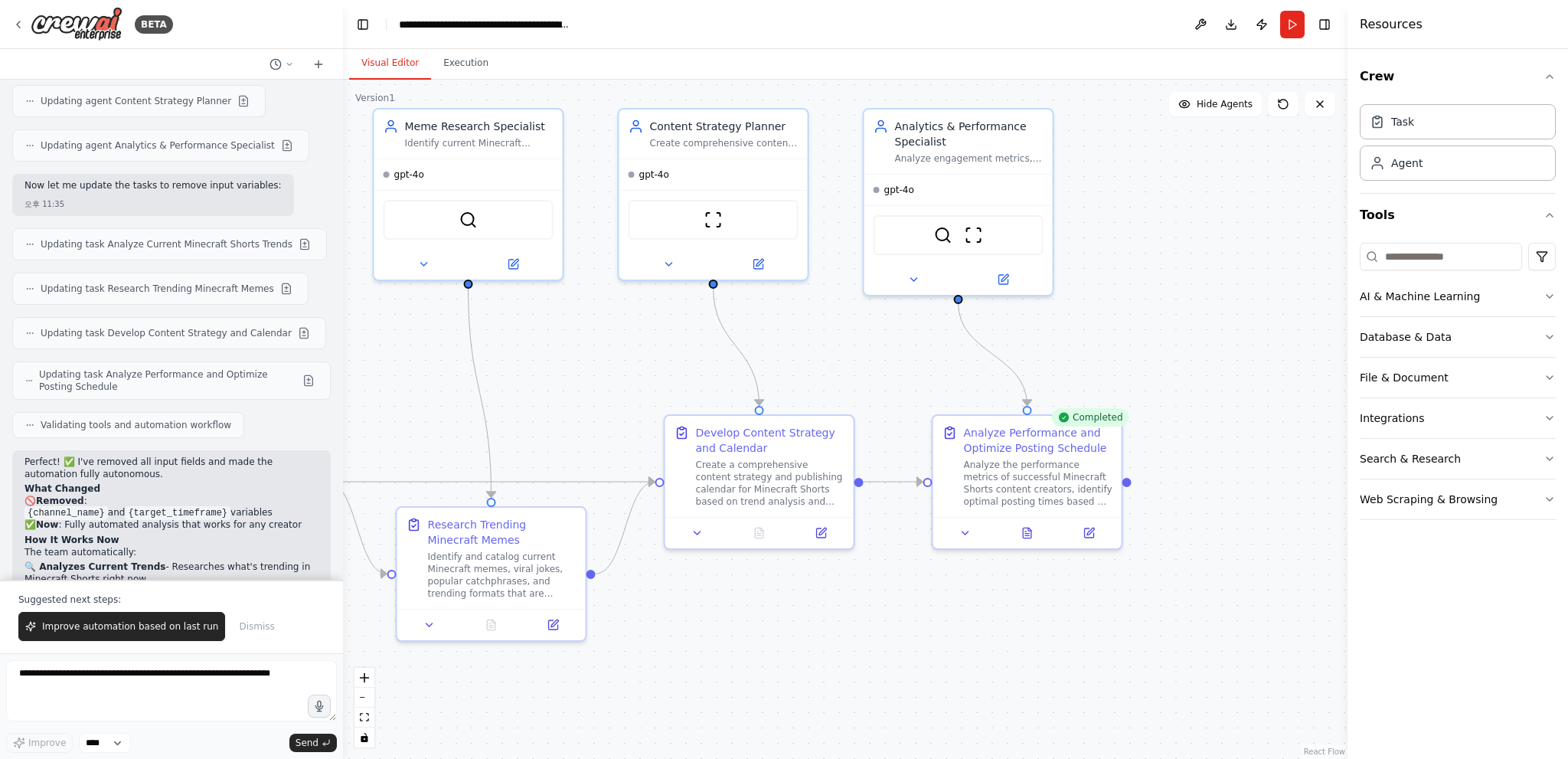
drag, startPoint x: 1029, startPoint y: 361, endPoint x: 902, endPoint y: 361, distance: 127.0
click at [902, 361] on div ".deletable-edge-delete-btn { width: 20px; height: 20px; border: 0px solid #ffff…" at bounding box center [845, 419] width 1005 height 679
click at [1097, 416] on div "Completed" at bounding box center [1090, 420] width 77 height 19
click at [1157, 415] on div ".deletable-edge-delete-btn { width: 20px; height: 20px; border: 0px solid #ffff…" at bounding box center [845, 419] width 1005 height 679
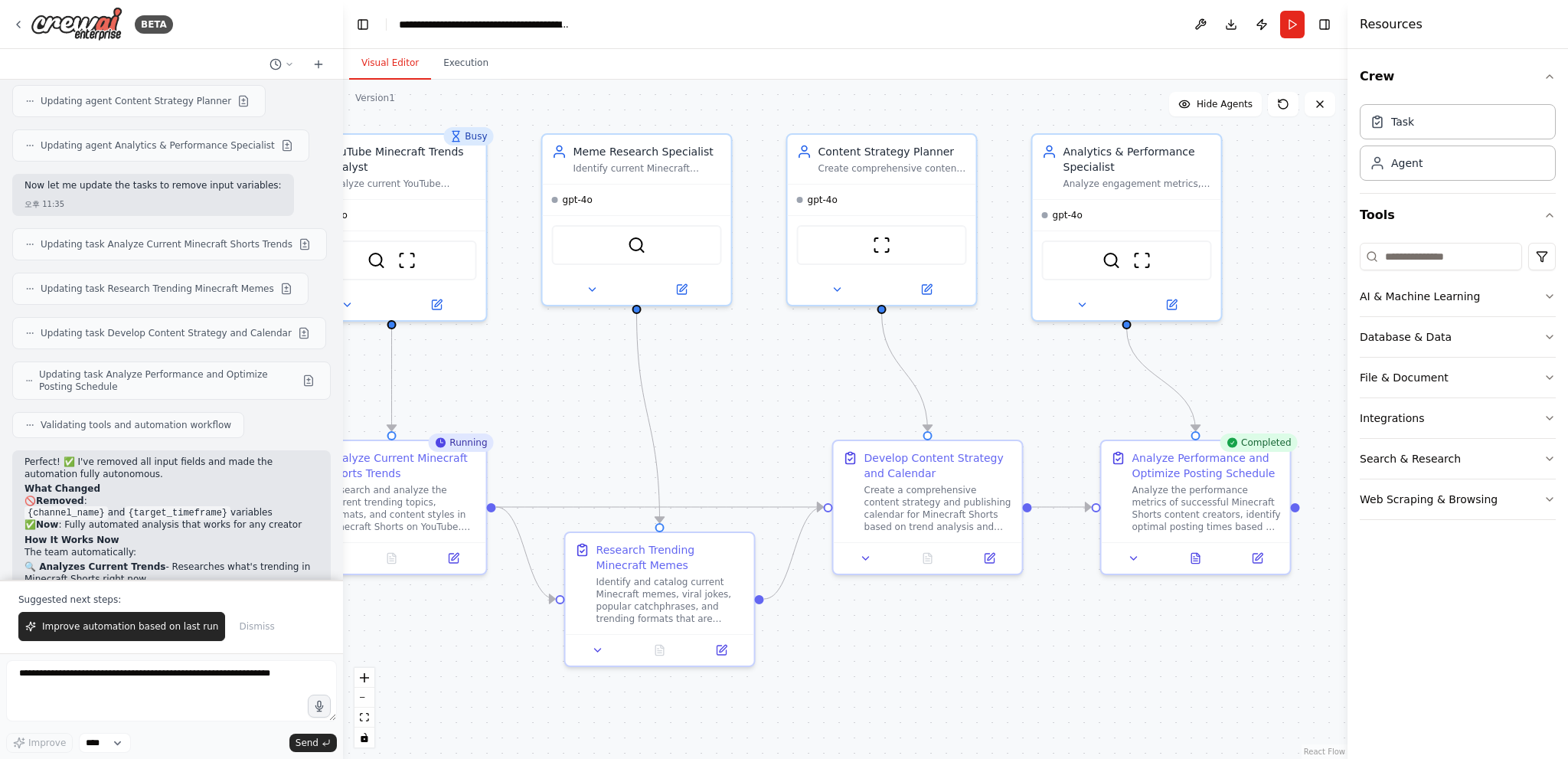
drag, startPoint x: 904, startPoint y: 381, endPoint x: 1071, endPoint y: 404, distance: 168.6
click at [1071, 404] on div ".deletable-edge-delete-btn { width: 20px; height: 20px; border: 0px solid #ffff…" at bounding box center [845, 419] width 1005 height 679
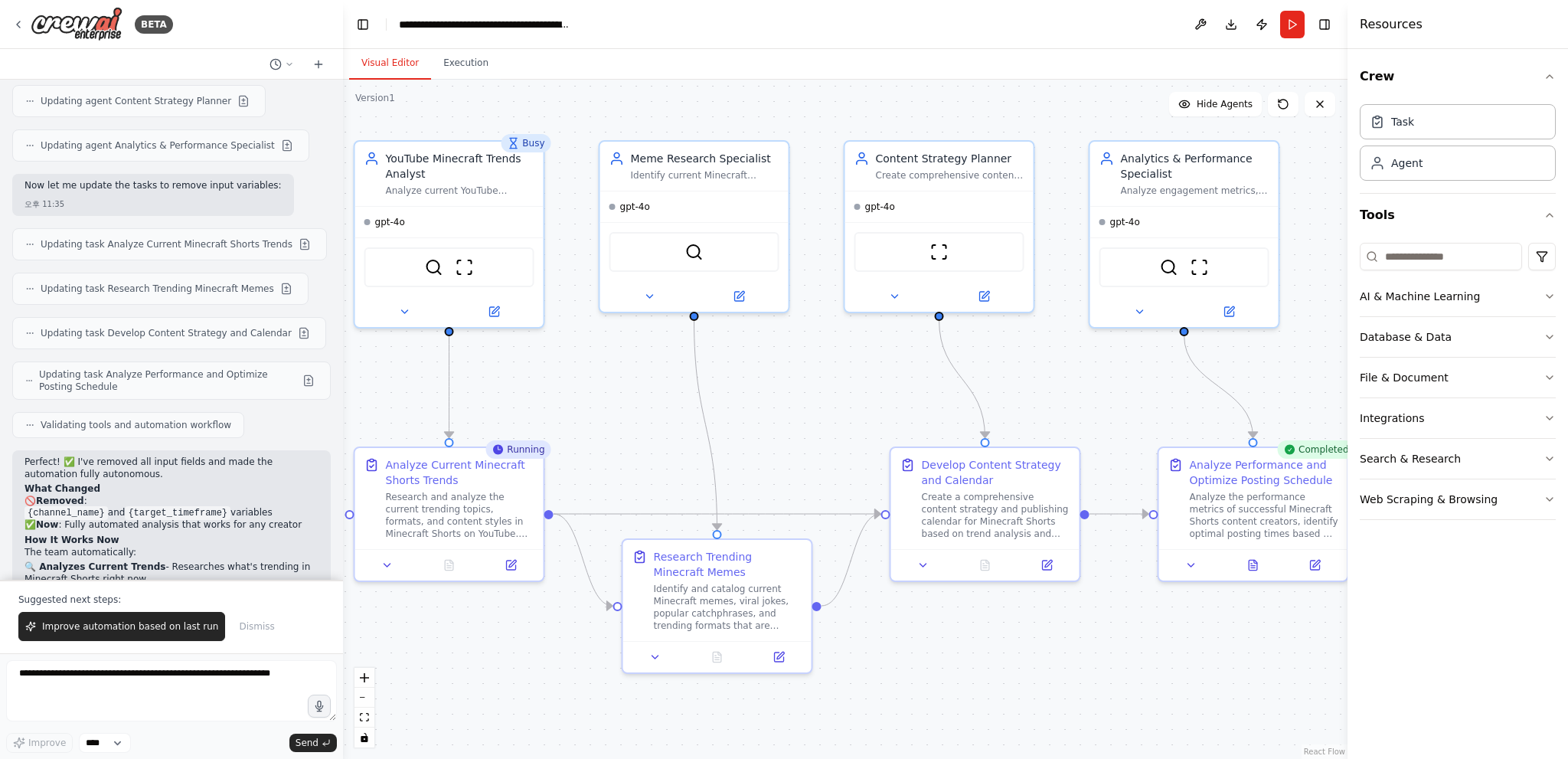
drag, startPoint x: 1071, startPoint y: 404, endPoint x: 1138, endPoint y: 412, distance: 67.5
click at [1138, 412] on div ".deletable-edge-delete-btn { width: 20px; height: 20px; border: 0px solid #ffff…" at bounding box center [845, 419] width 1005 height 679
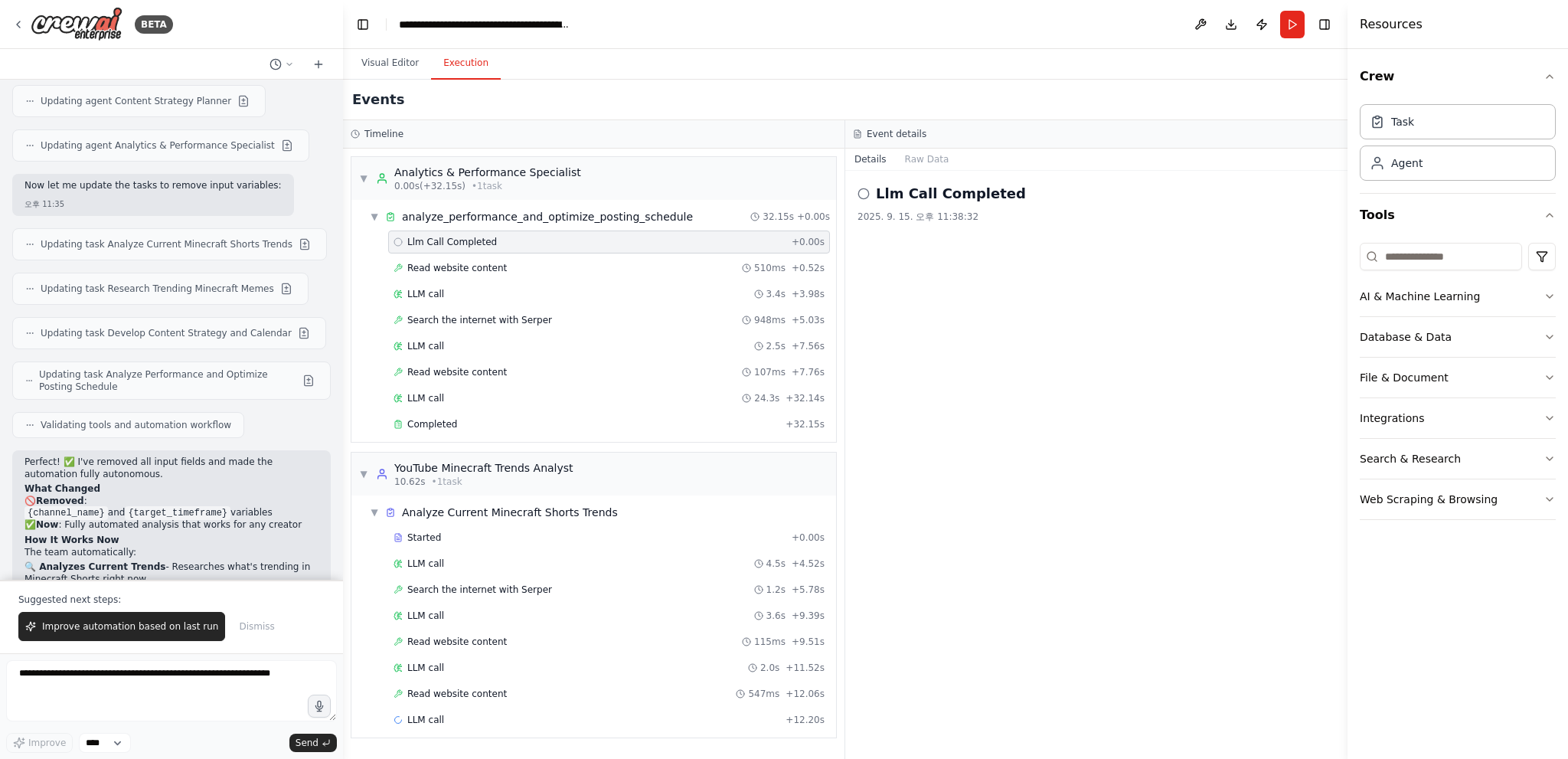
click at [455, 60] on button "Execution" at bounding box center [466, 64] width 69 height 32
click at [1445, 126] on div "Task" at bounding box center [1458, 121] width 196 height 36
click at [1437, 164] on div "Agent" at bounding box center [1458, 163] width 196 height 36
click at [1419, 76] on button "Crew" at bounding box center [1458, 76] width 196 height 43
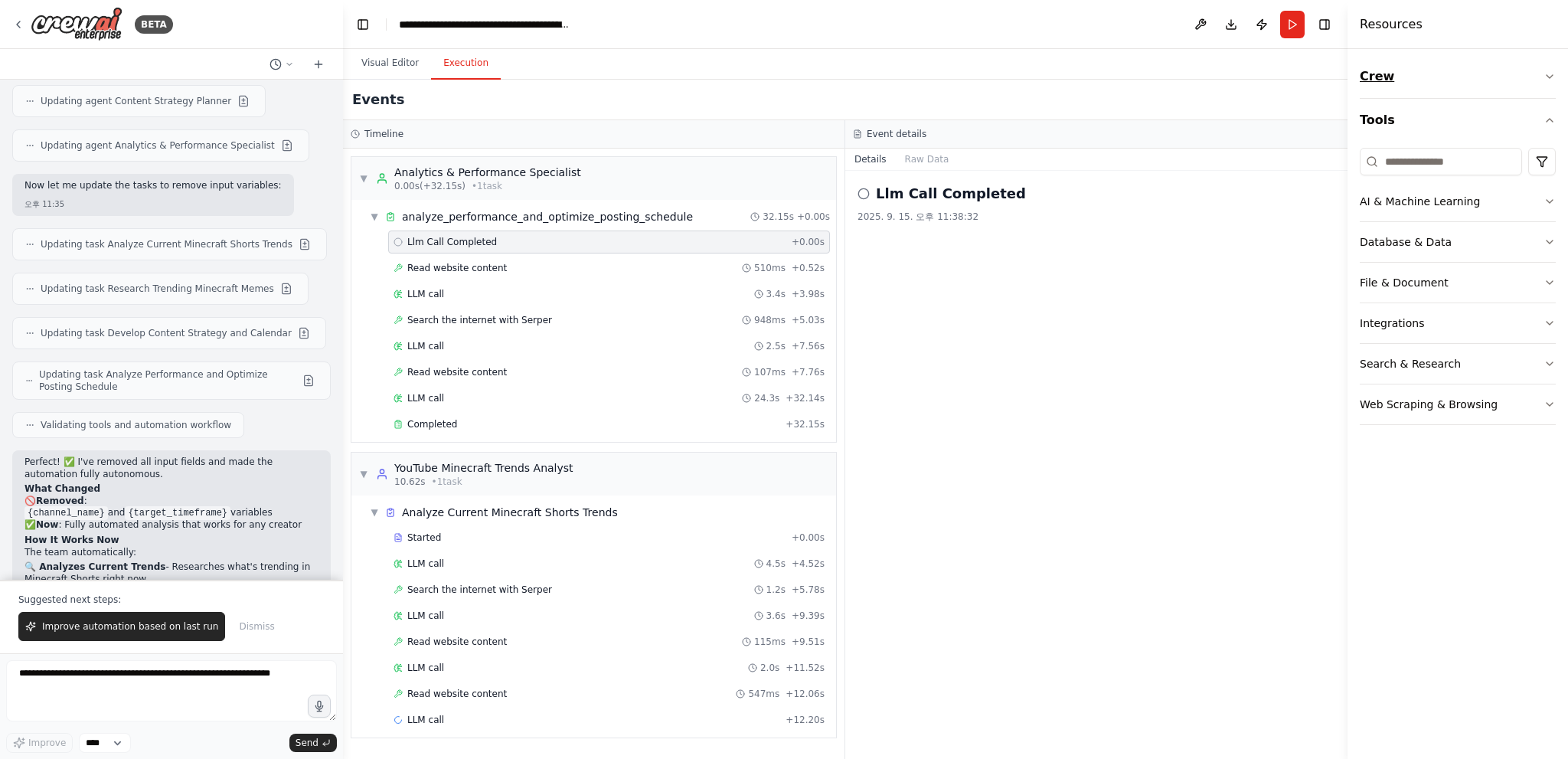
click at [1439, 76] on button "Crew" at bounding box center [1458, 76] width 196 height 43
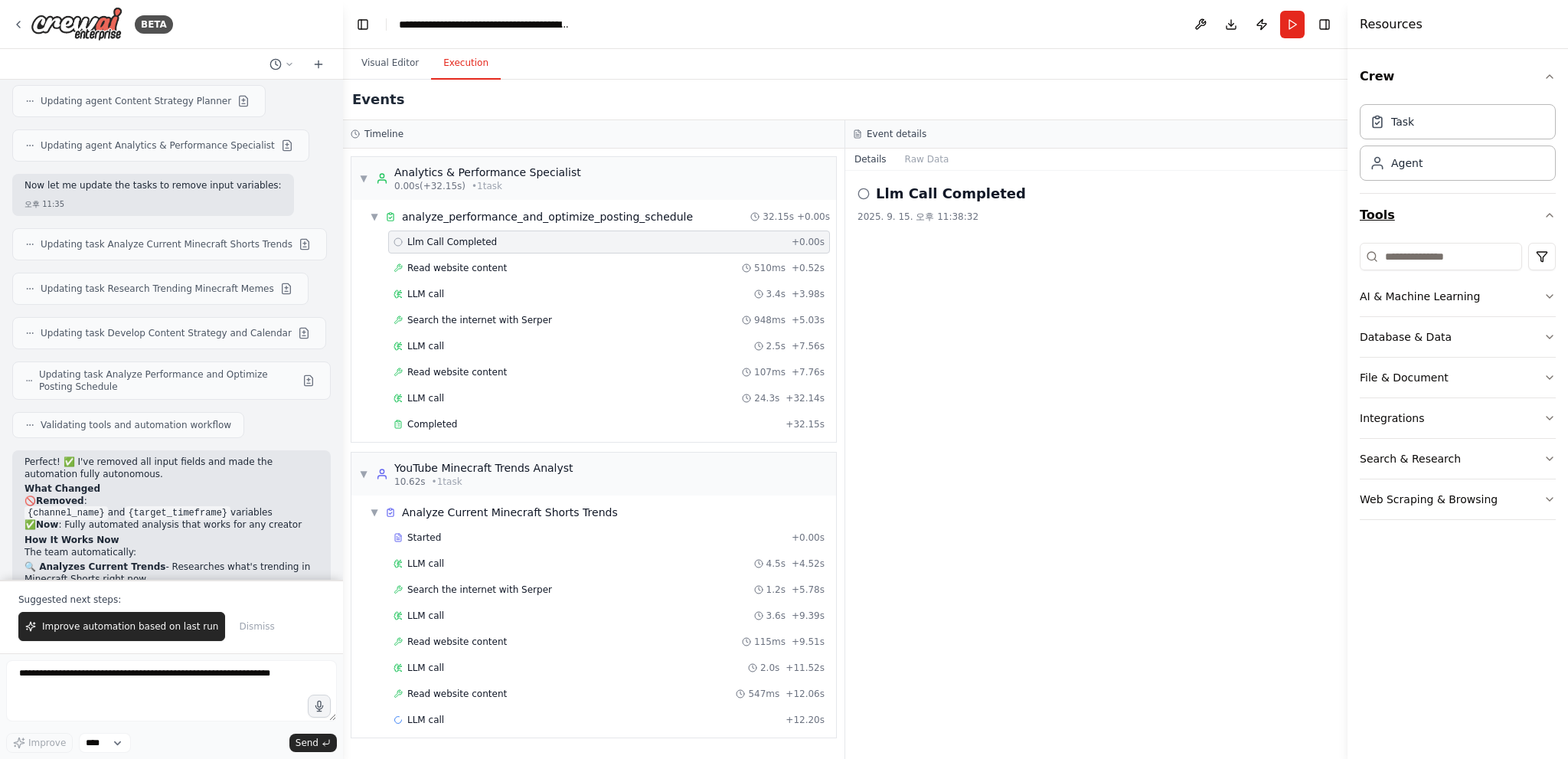
click at [1433, 208] on button "Tools" at bounding box center [1458, 215] width 196 height 43
click at [1472, 208] on button "Tools" at bounding box center [1458, 215] width 196 height 43
click at [1053, 515] on div "Llm Call Completed 2025. 9. 15. 오후 11:38:32" at bounding box center [1096, 465] width 502 height 588
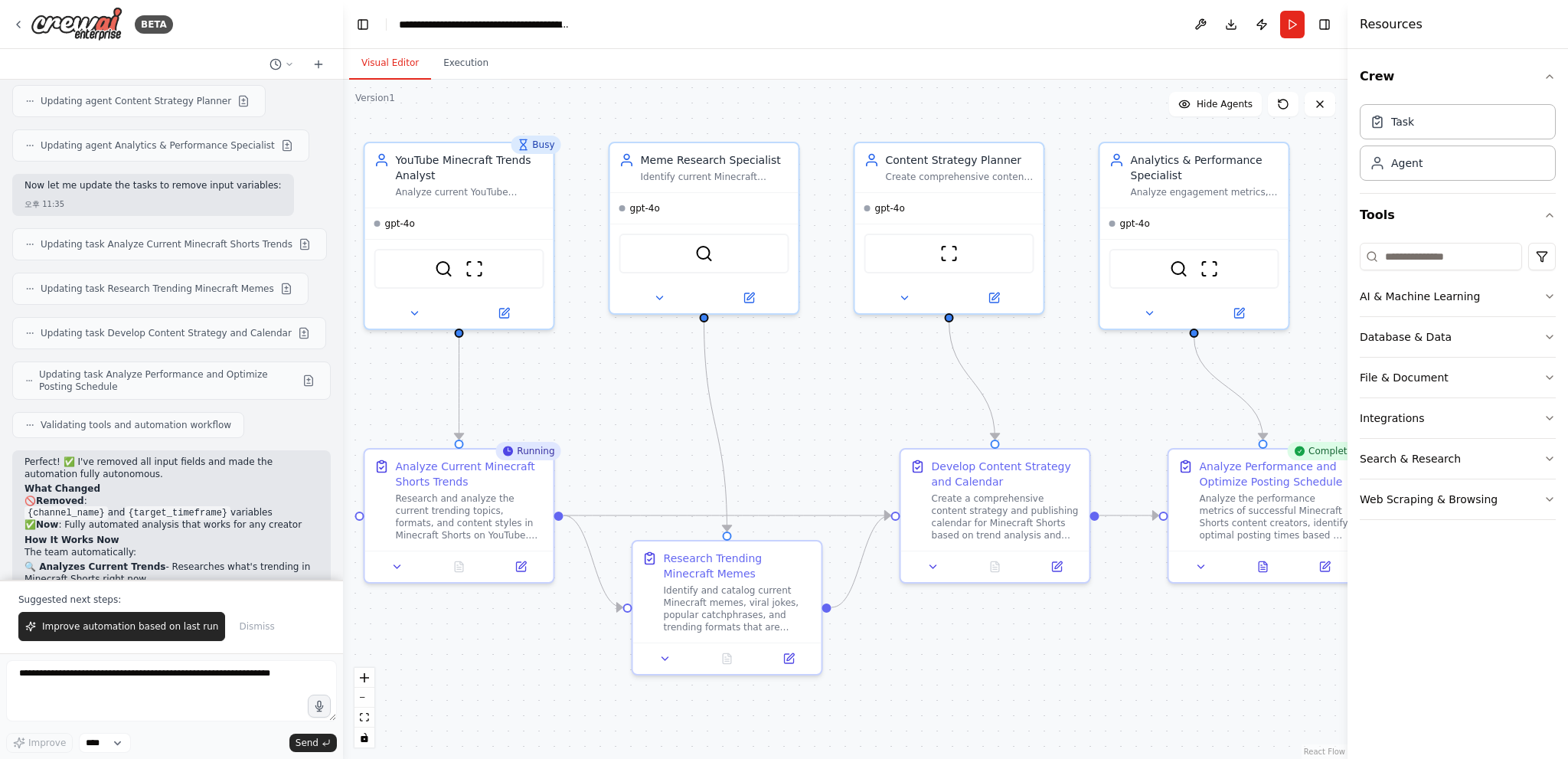
click at [384, 59] on button "Visual Editor" at bounding box center [390, 64] width 82 height 32
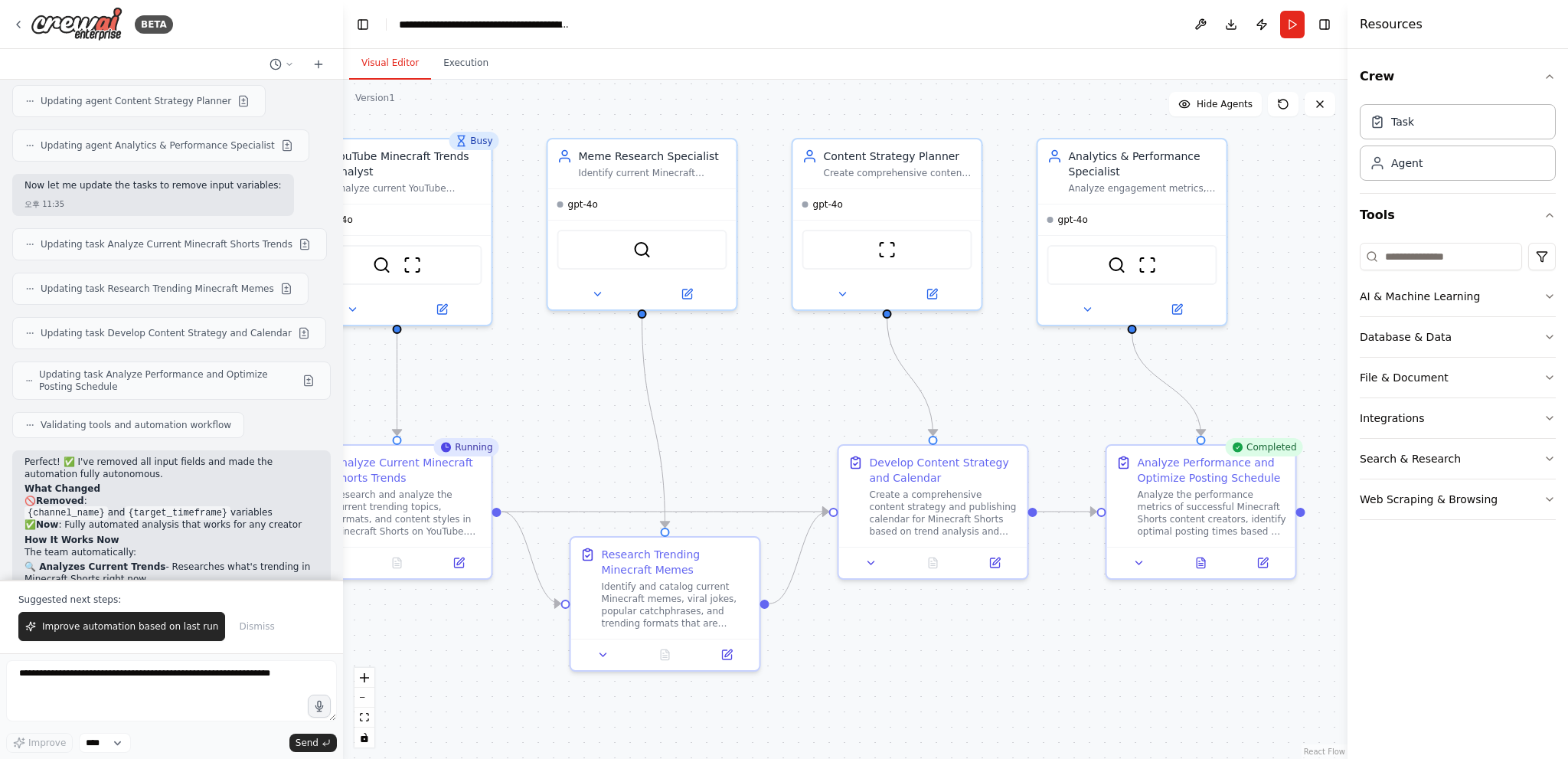
drag, startPoint x: 904, startPoint y: 410, endPoint x: 658, endPoint y: 425, distance: 246.5
click at [624, 425] on div ".deletable-edge-delete-btn { width: 20px; height: 20px; border: 0px solid #ffff…" at bounding box center [845, 419] width 1005 height 679
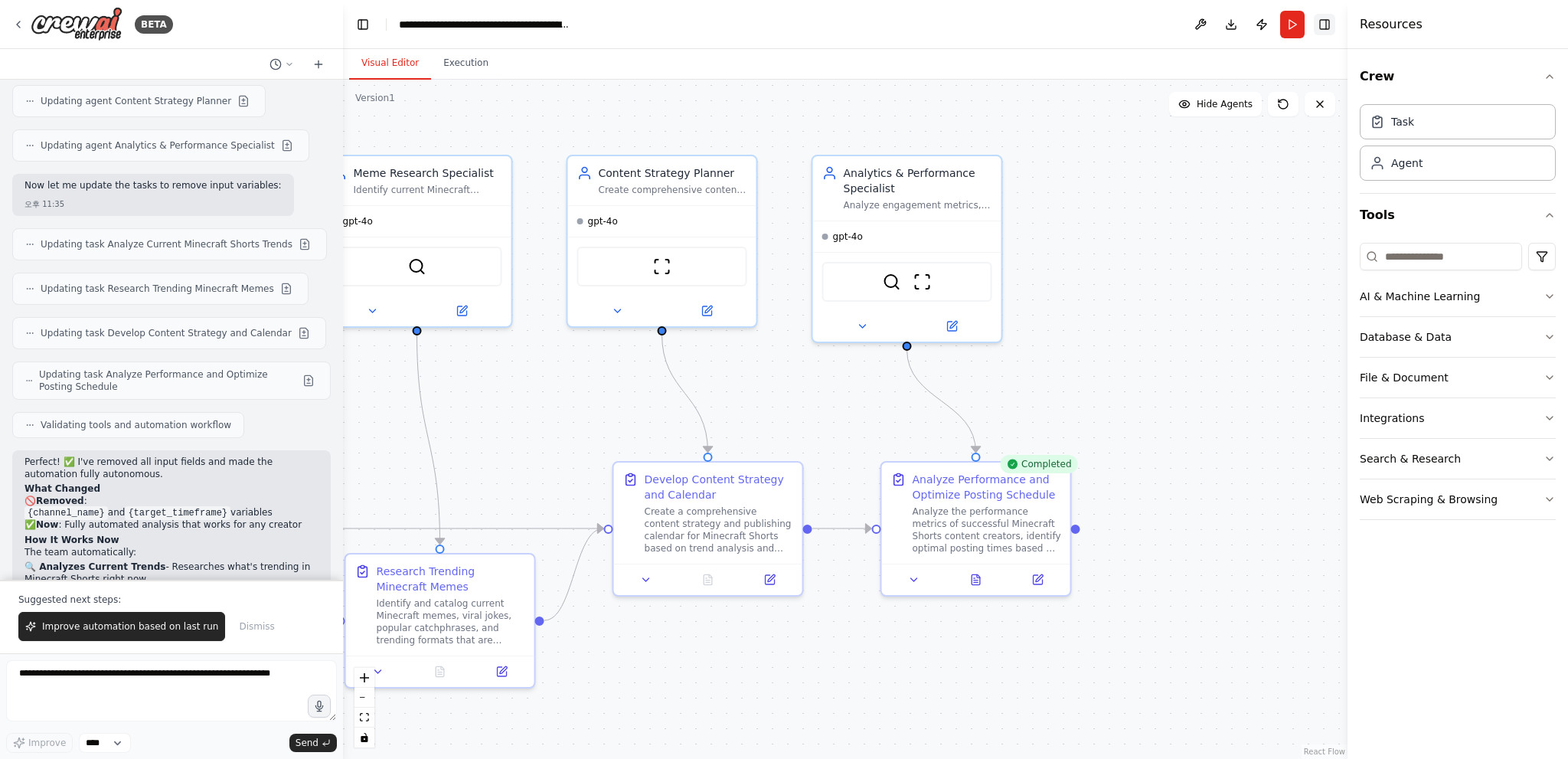
click at [1323, 24] on button "Toggle Right Sidebar" at bounding box center [1324, 25] width 22 height 22
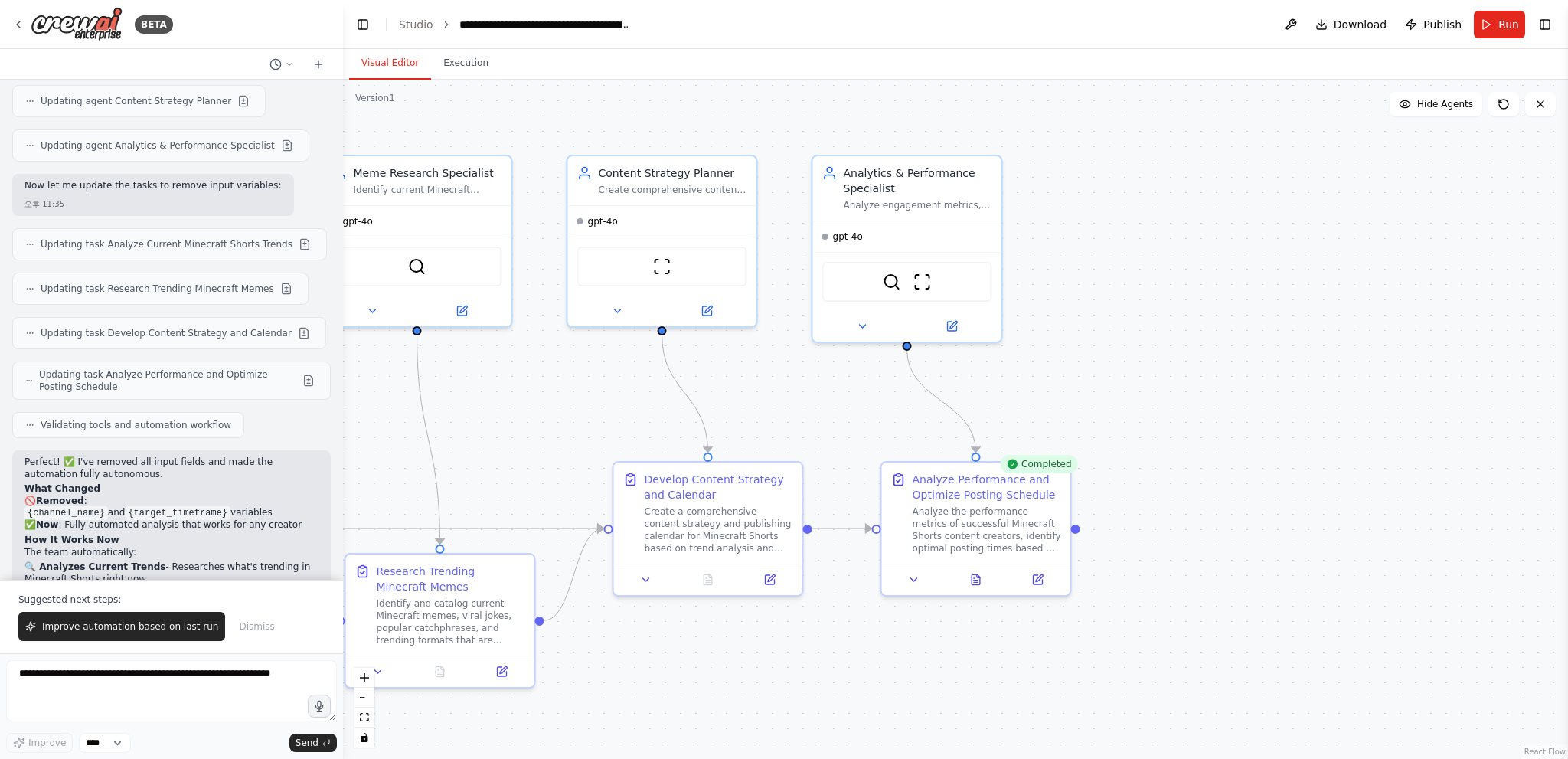
click at [1556, 32] on header "**********" at bounding box center [955, 24] width 1225 height 49
click at [1543, 28] on button "Toggle Right Sidebar" at bounding box center [1545, 25] width 22 height 22
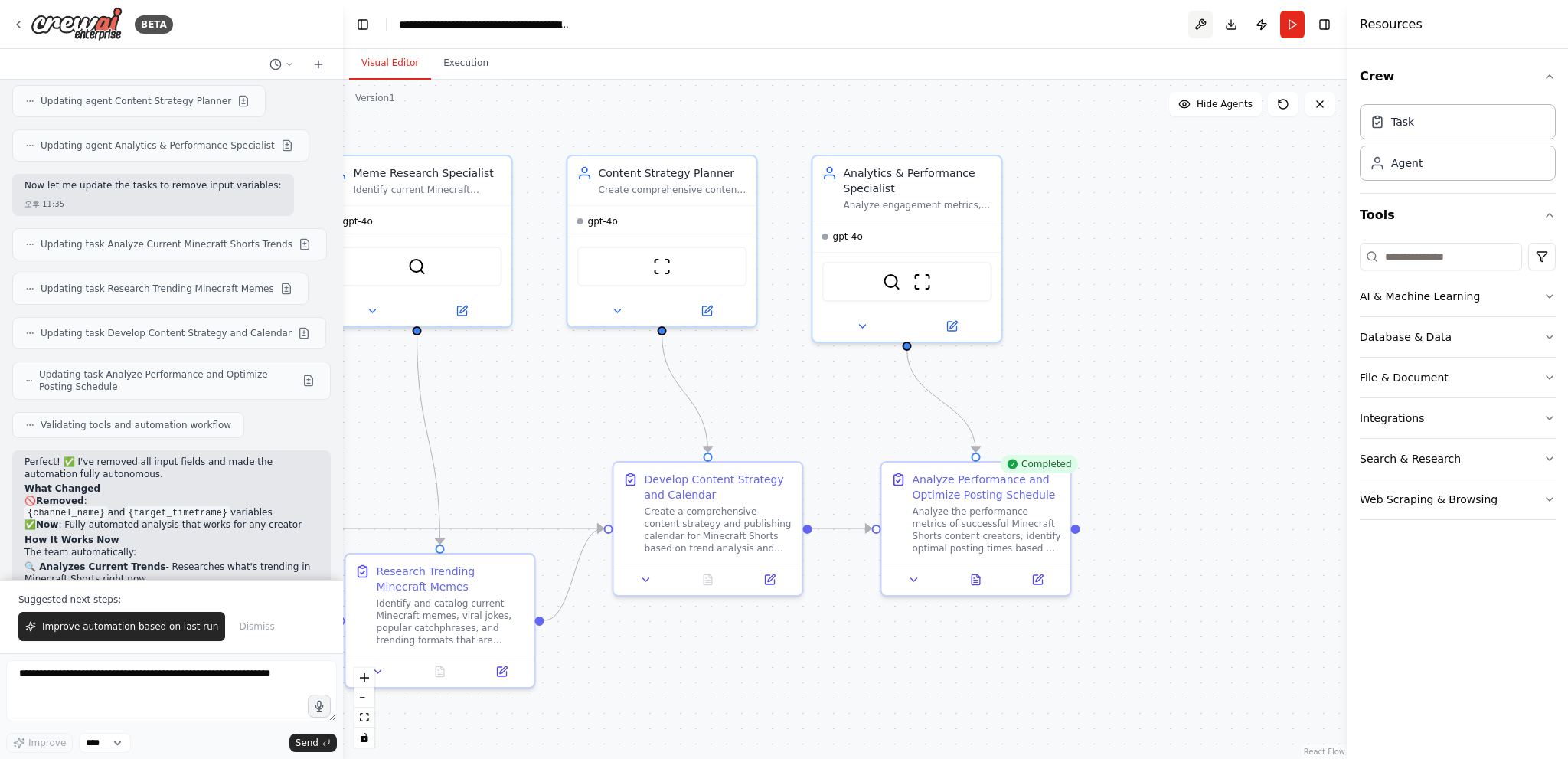
click at [1194, 27] on button at bounding box center [1201, 25] width 25 height 28
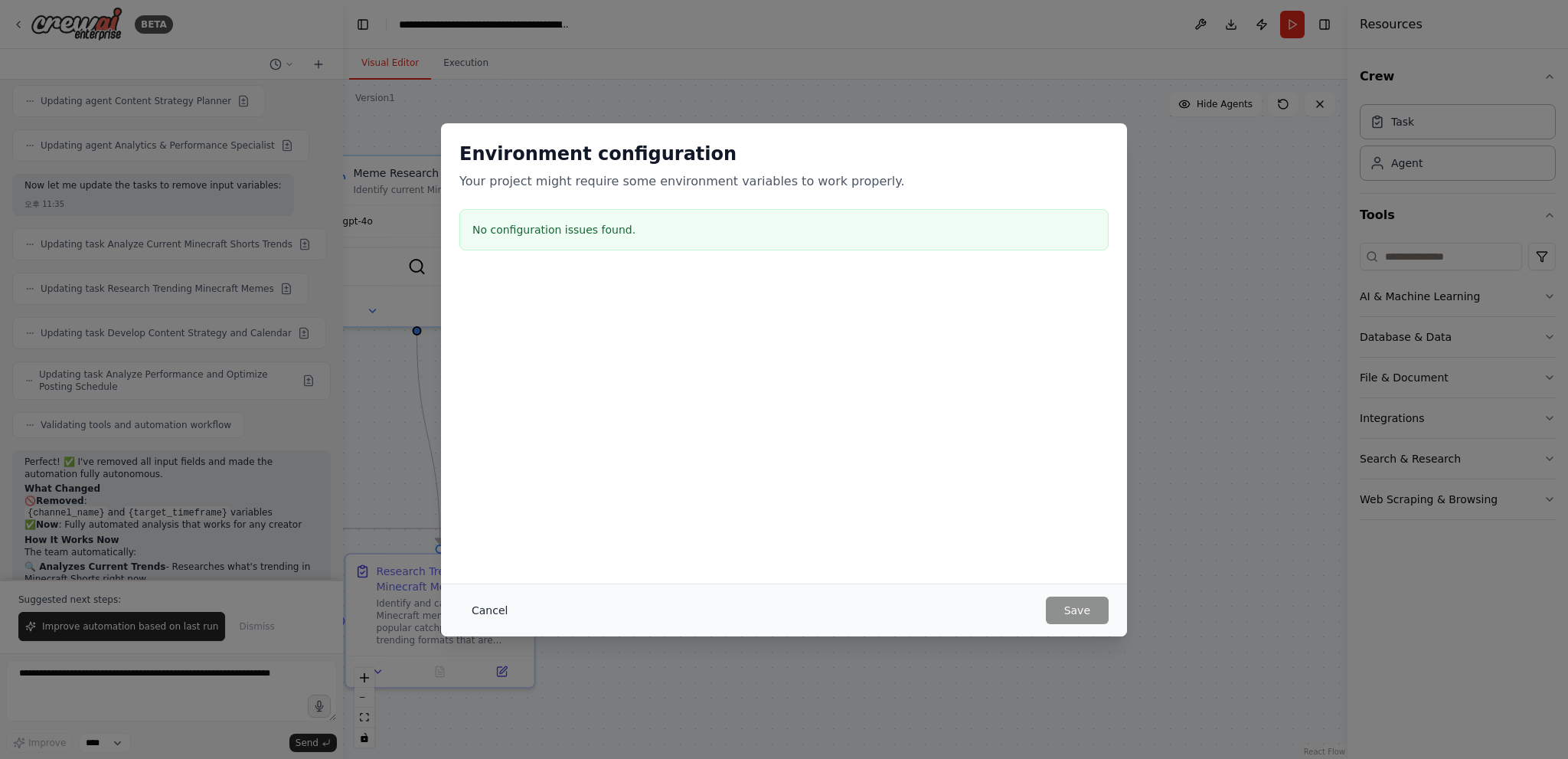
click at [489, 618] on button "Cancel" at bounding box center [489, 611] width 60 height 28
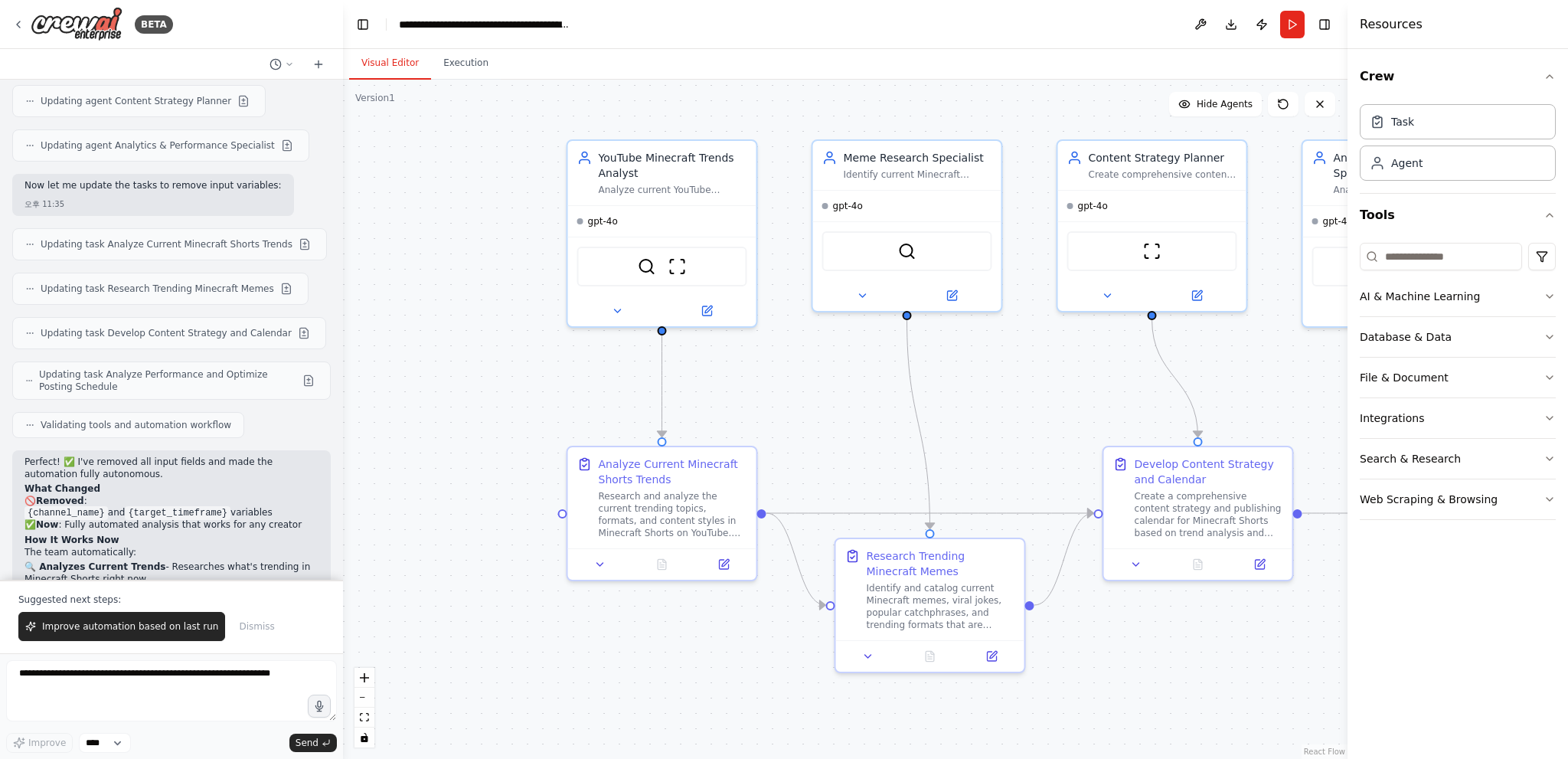
drag, startPoint x: 708, startPoint y: 649, endPoint x: 1186, endPoint y: 632, distance: 478.3
click at [1186, 632] on div ".deletable-edge-delete-btn { width: 20px; height: 20px; border: 0px solid #ffff…" at bounding box center [845, 419] width 1005 height 679
click at [444, 54] on button "Execution" at bounding box center [466, 64] width 69 height 32
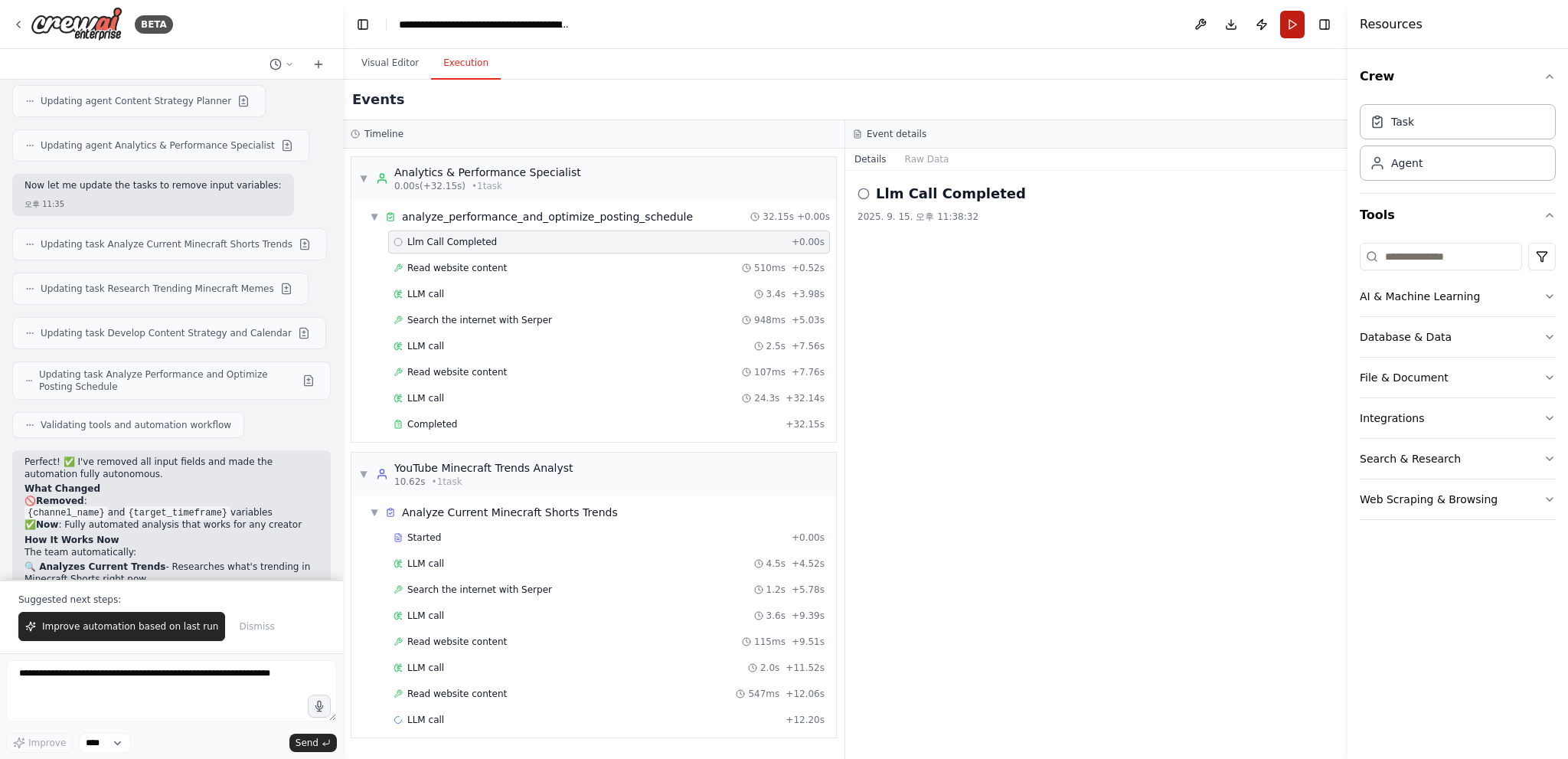
click at [1295, 19] on button "Run" at bounding box center [1293, 25] width 25 height 28
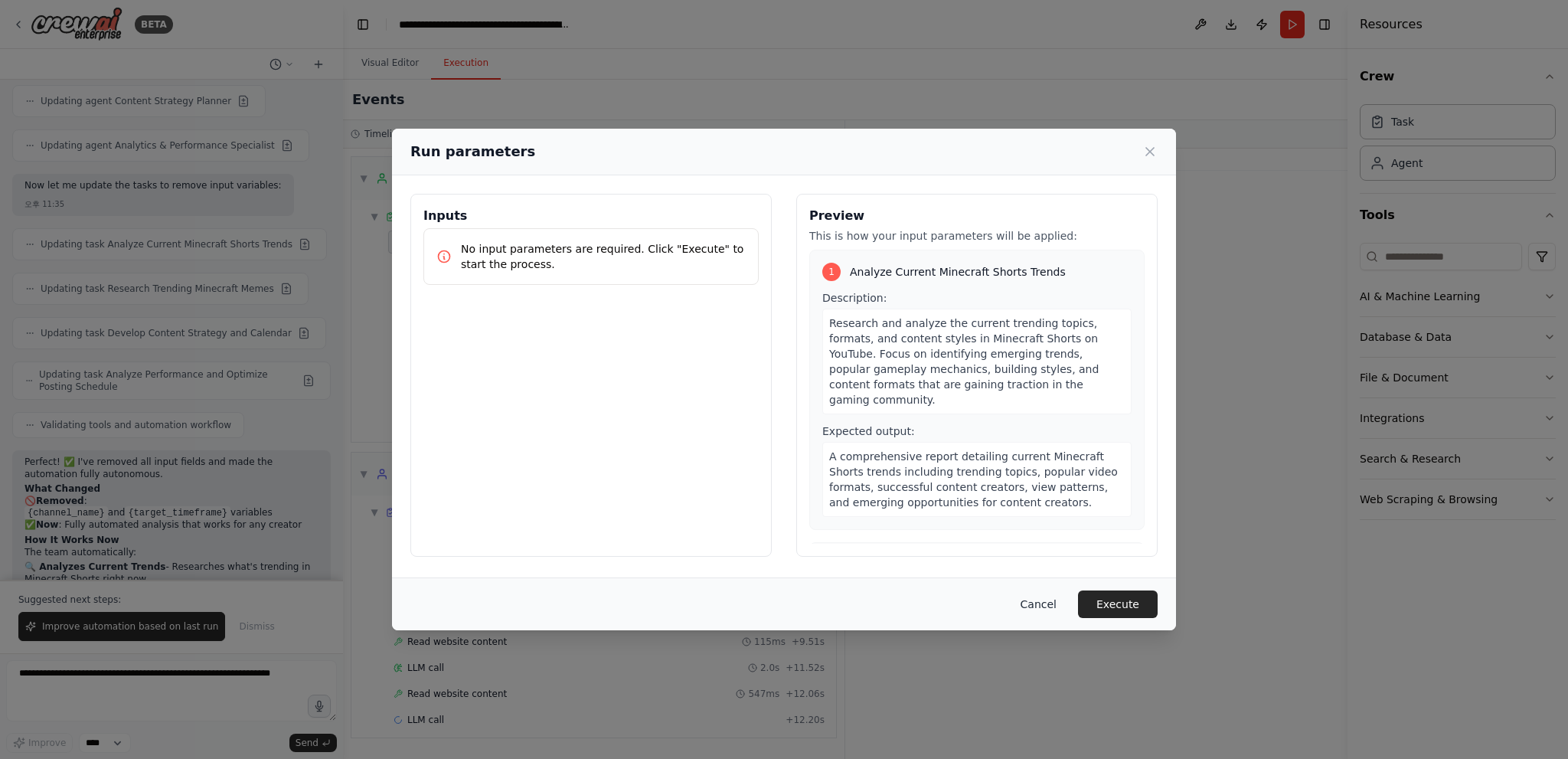
click at [1046, 598] on button "Cancel" at bounding box center [1039, 605] width 60 height 28
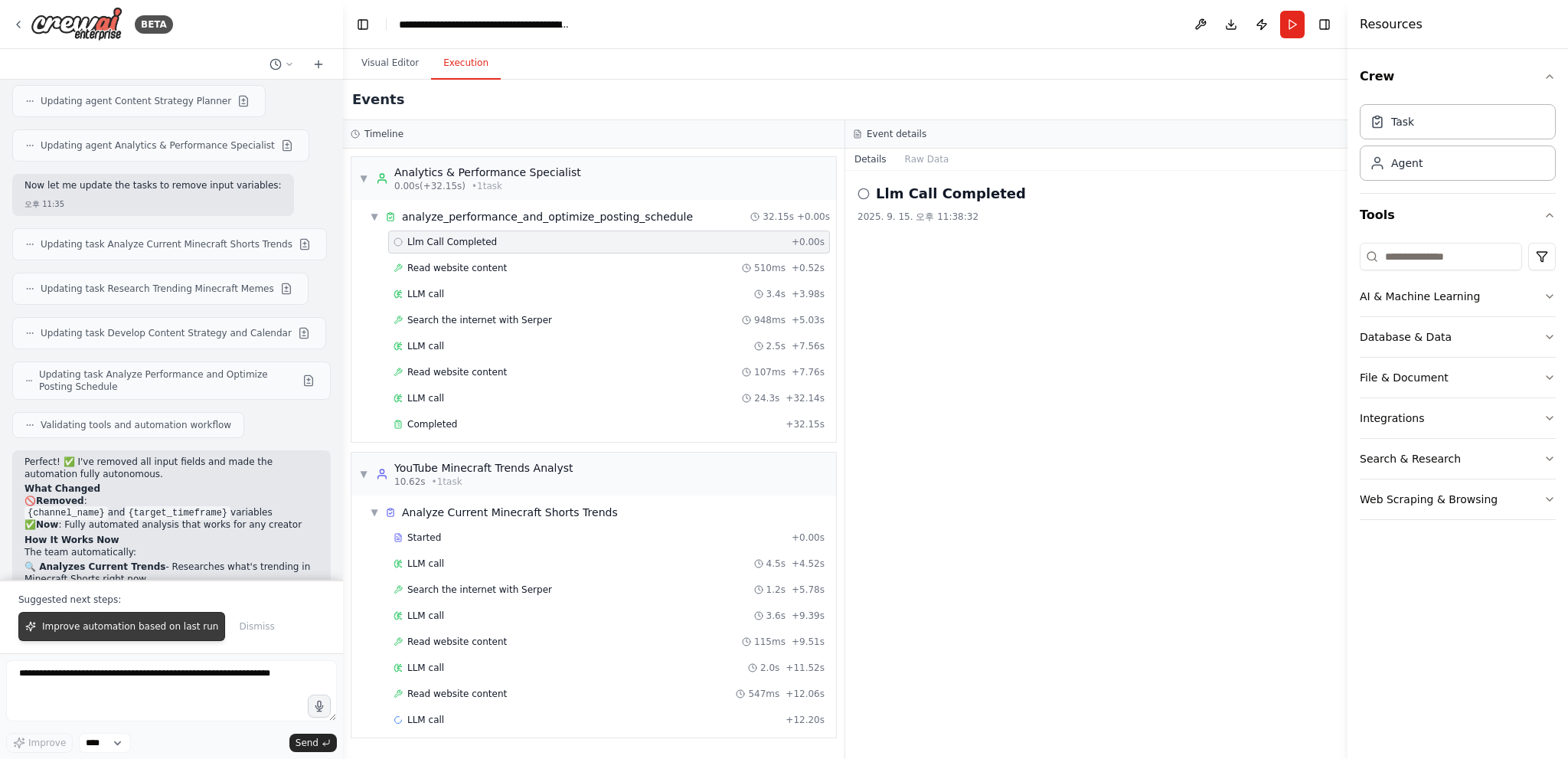
click at [164, 622] on span "Improve automation based on last run" at bounding box center [130, 627] width 176 height 12
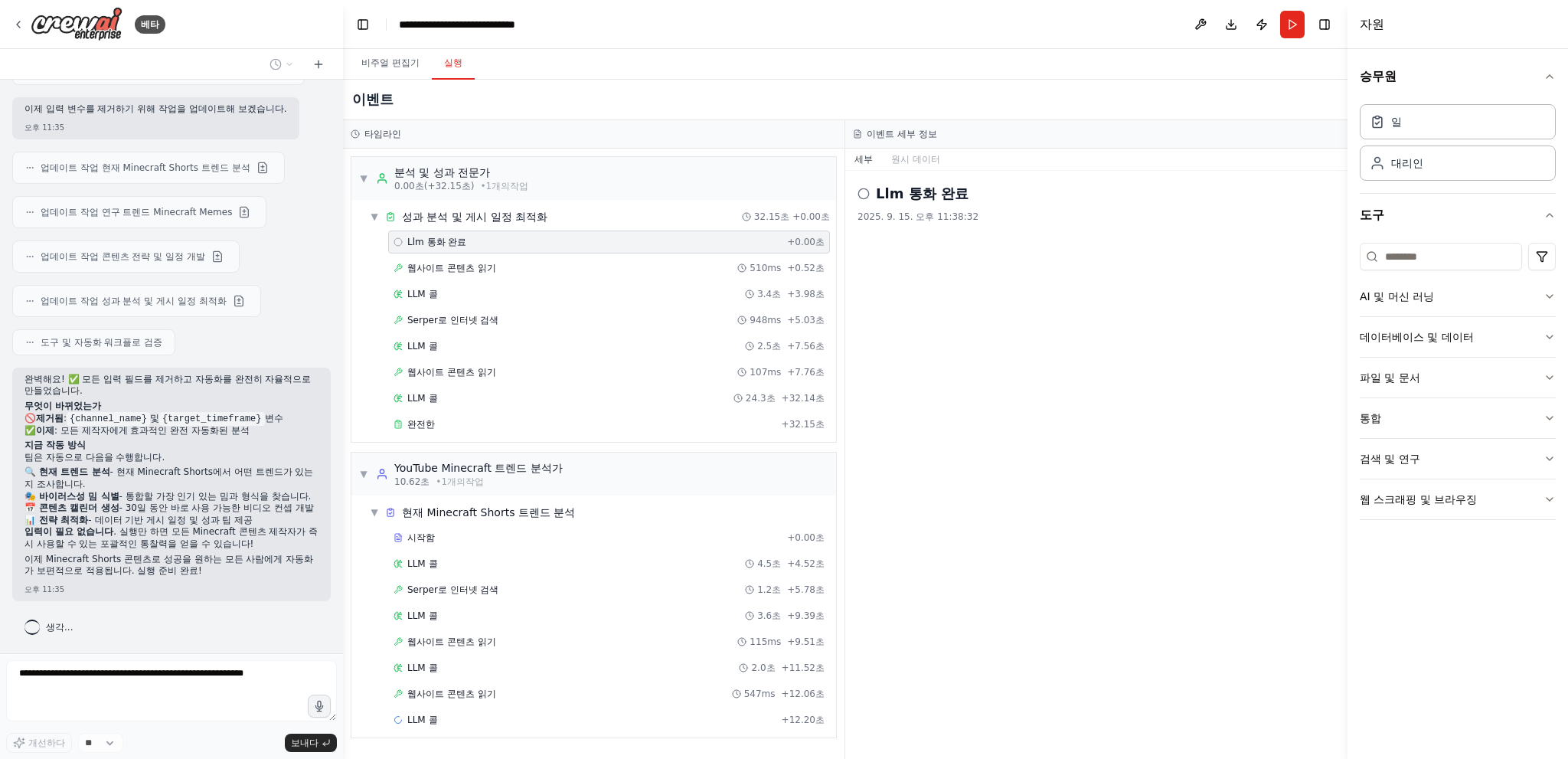
scroll to position [3126, 0]
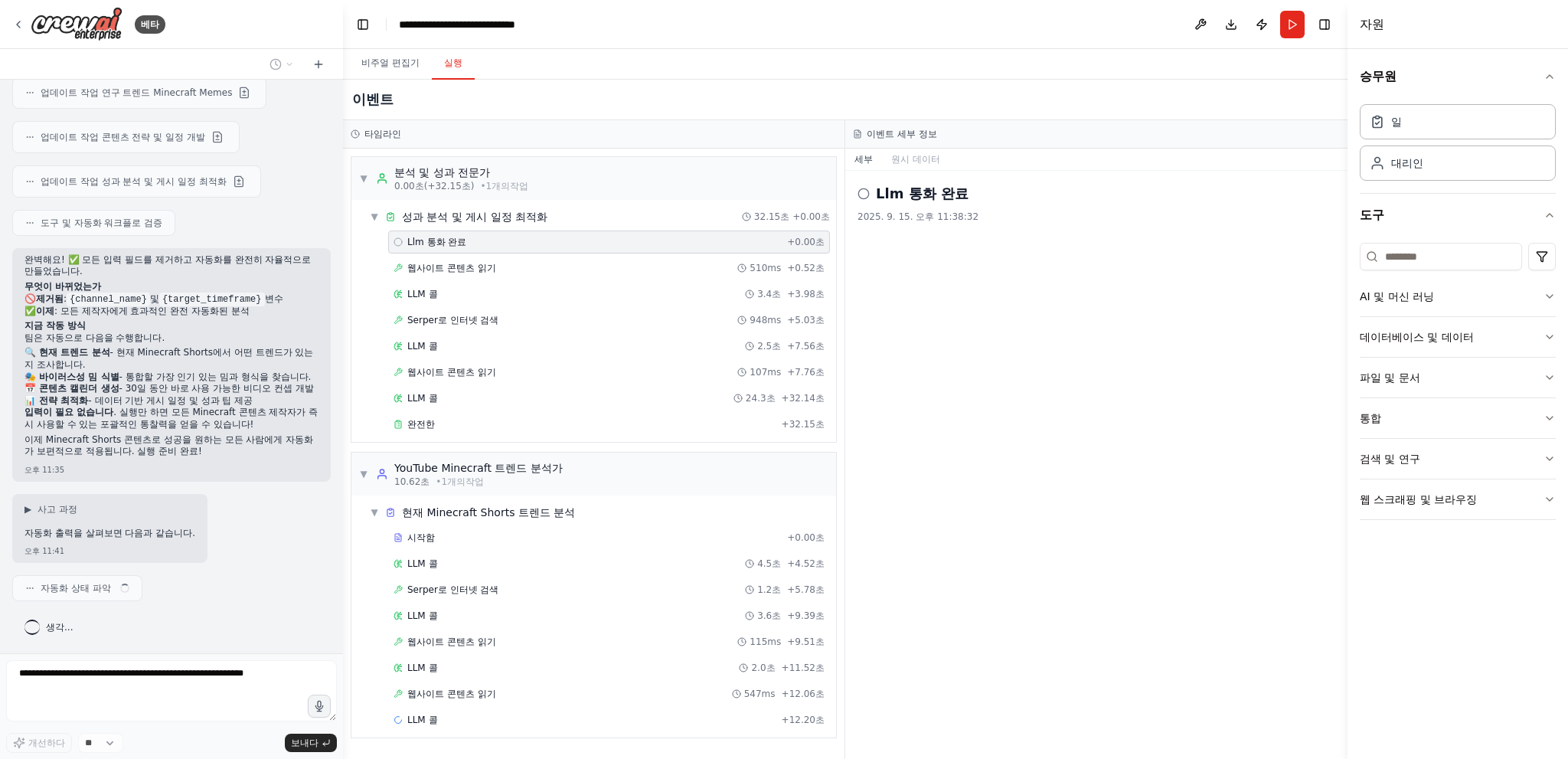
click at [1124, 373] on div "Llm 통화 완료 2025. 9. 15. 오후 11:38:32" at bounding box center [1096, 465] width 502 height 588
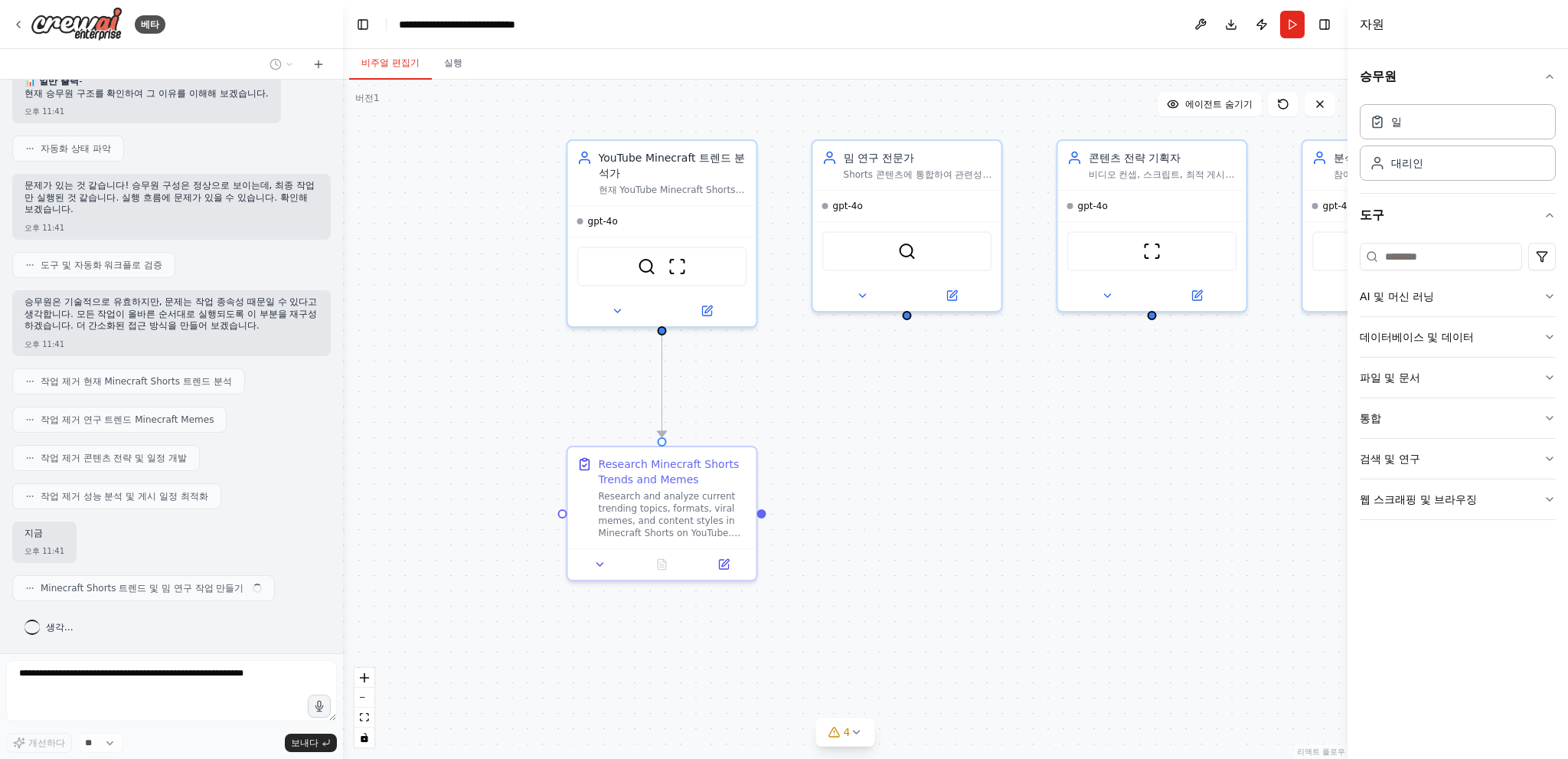
scroll to position [3758, 0]
click at [395, 68] on font "비주얼 편집기" at bounding box center [390, 63] width 58 height 11
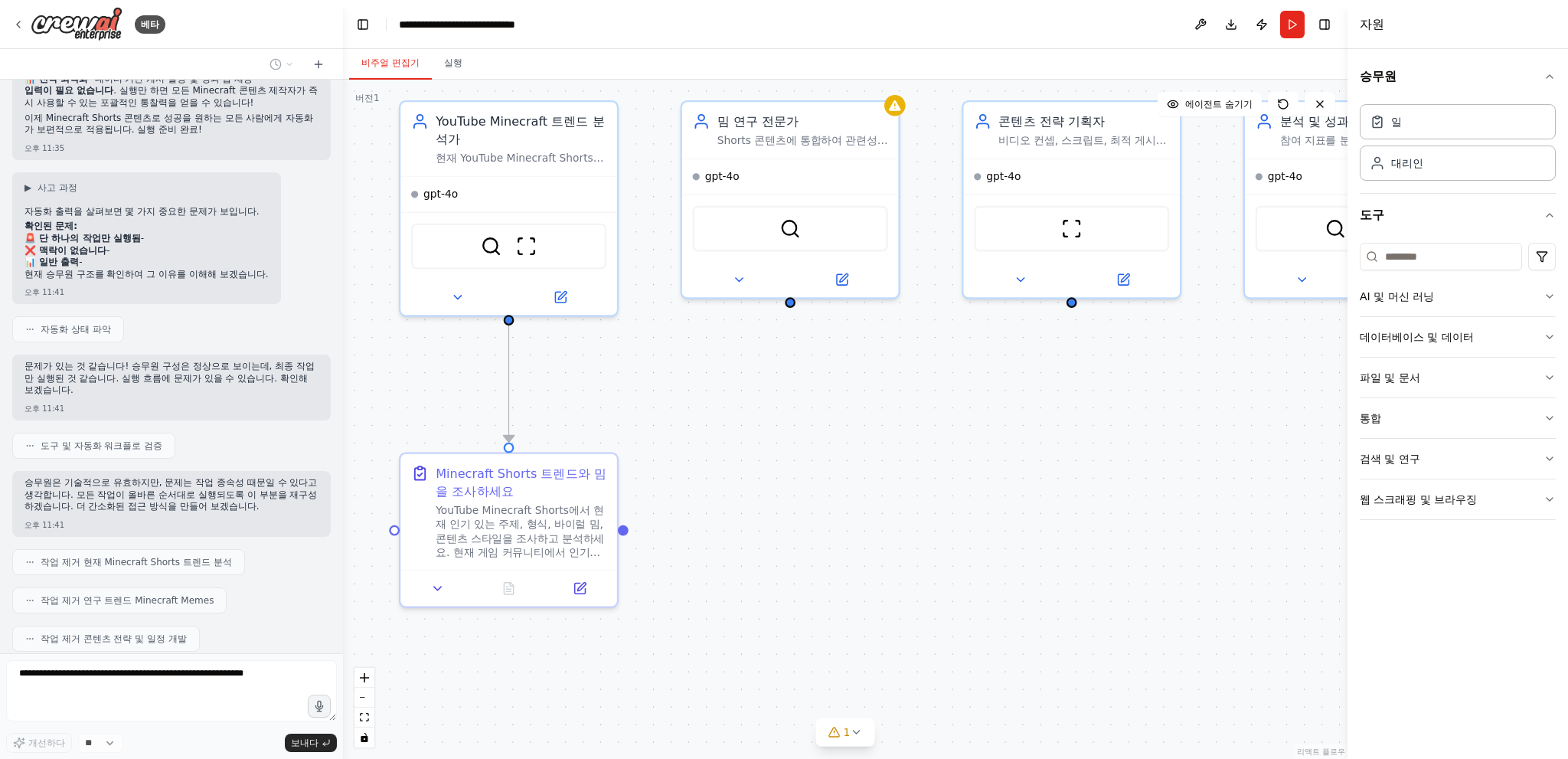
scroll to position [3529, 0]
click at [171, 396] on font "문제가 있는 것 같습니다! 승무원 구성은 정상으로 보이는데, 최종 작업만 실행된 것 같습니다. 실행 흐름에 문제가 있을 수 있습니다. 확인해 …" at bounding box center [170, 378] width 290 height 35
click at [173, 398] on p "문제가 있는 것 같습니다! 승무원 구성은 정상으로 보이는데, 최종 작업만 실행된 것 같습니다. 실행 흐름에 문제가 있을 수 있습니다. 확인해 …" at bounding box center [171, 379] width 294 height 36
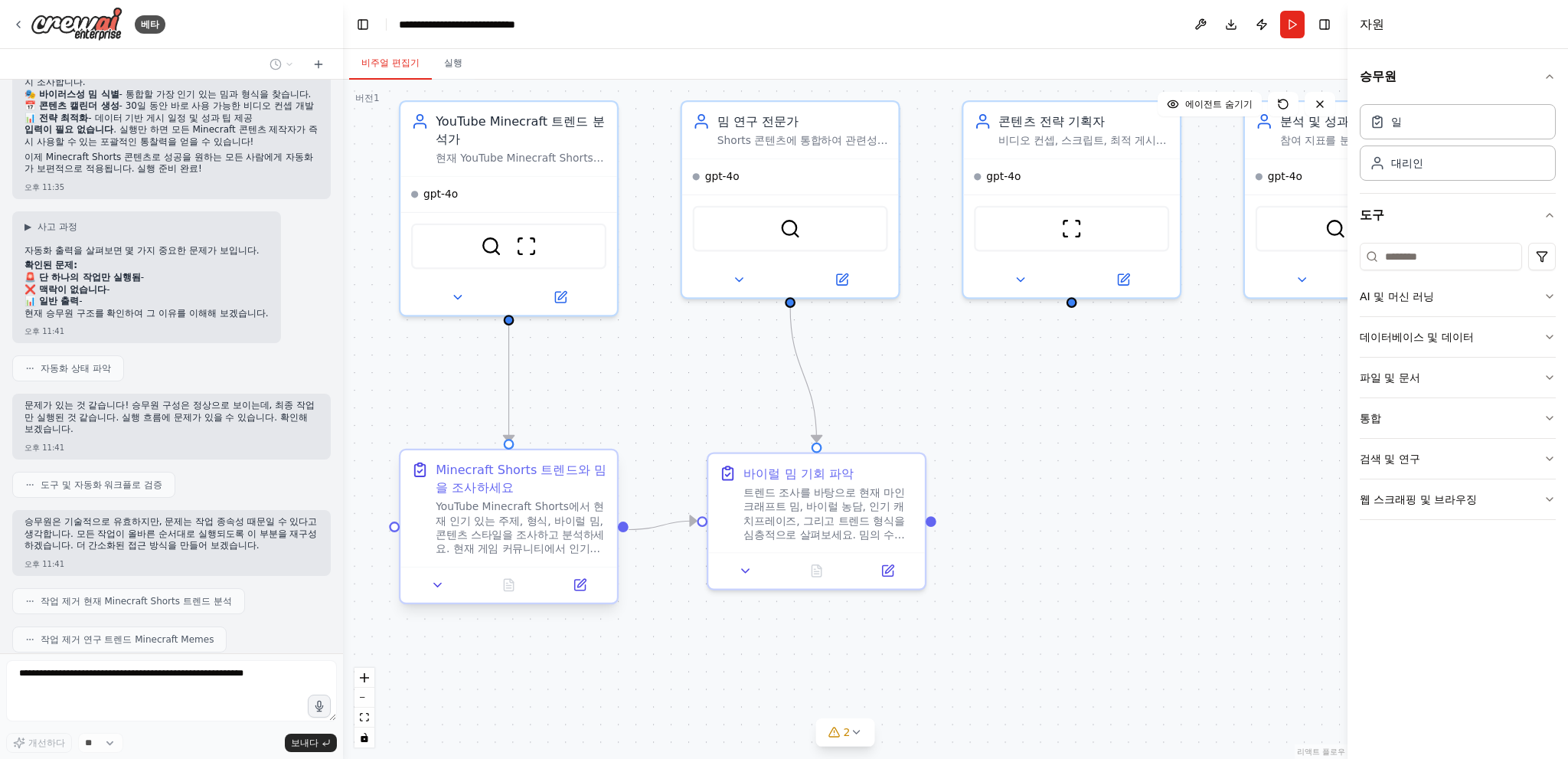
scroll to position [3834, 0]
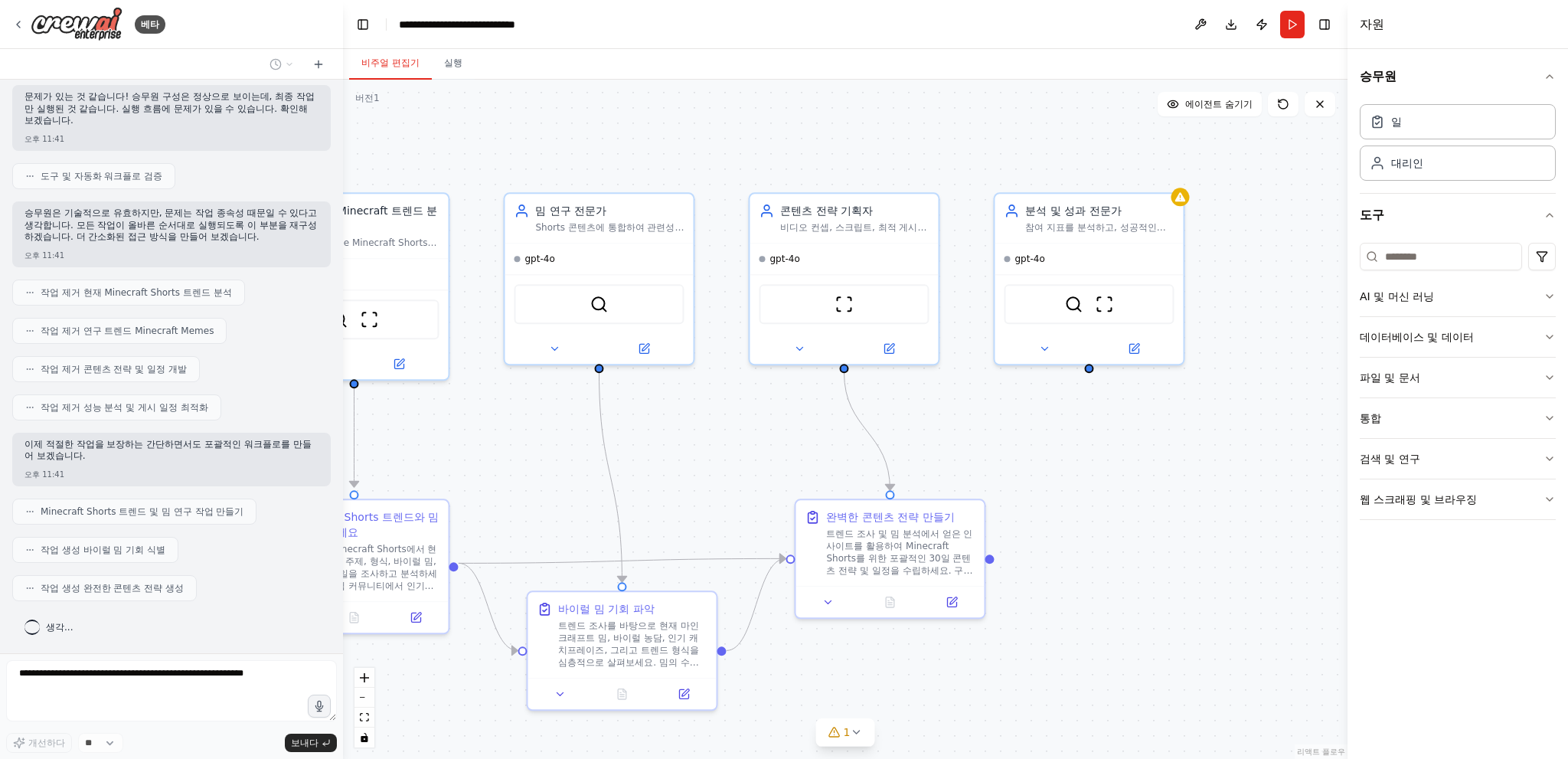
drag, startPoint x: 921, startPoint y: 418, endPoint x: 714, endPoint y: 469, distance: 213.2
click at [714, 469] on div ".deletable-edge-delete-btn { width: 20px; height: 20px; border: 0px solid #ffff…" at bounding box center [845, 419] width 1005 height 679
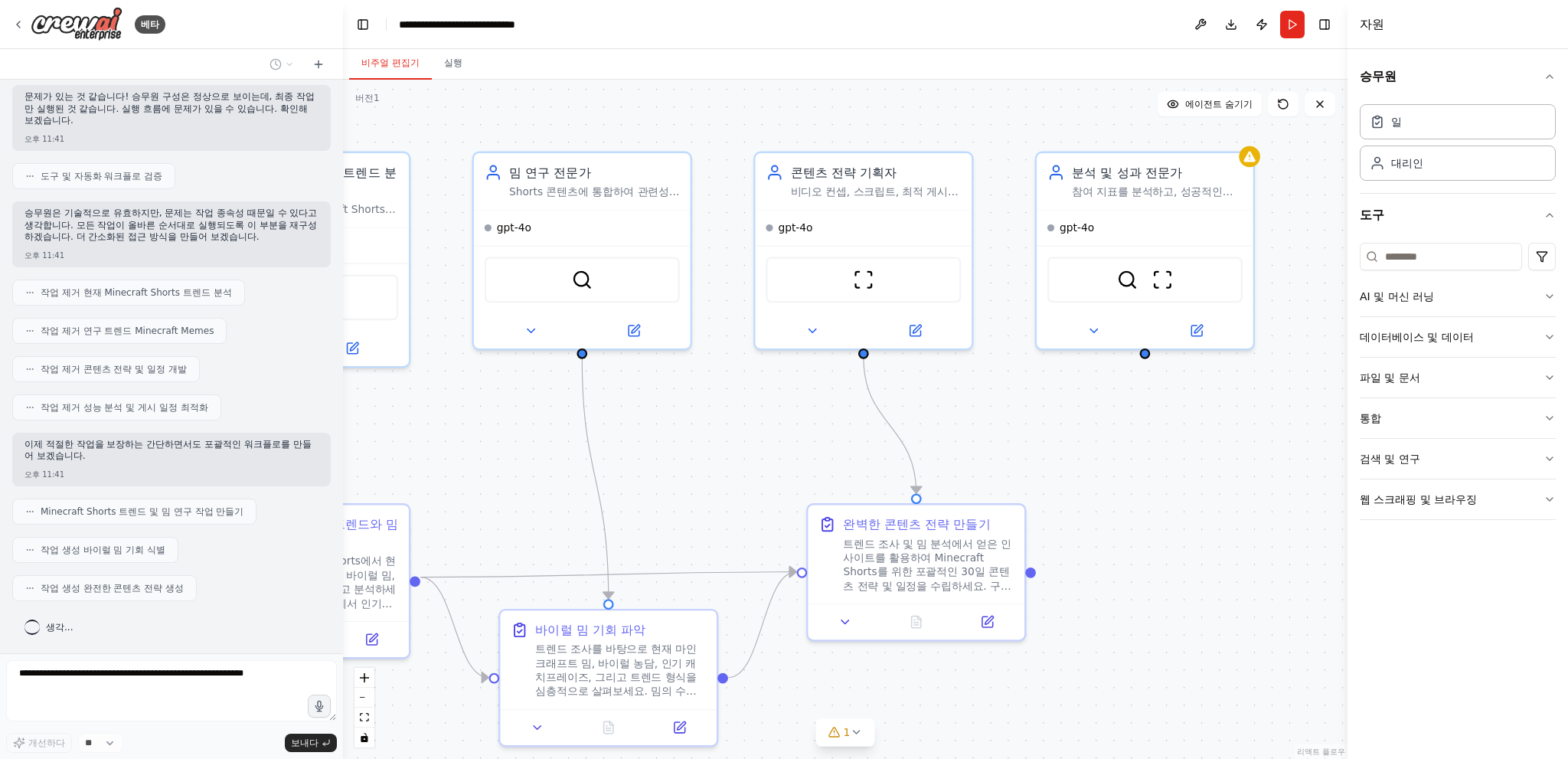
click at [464, 39] on header "**********" at bounding box center [845, 24] width 1005 height 49
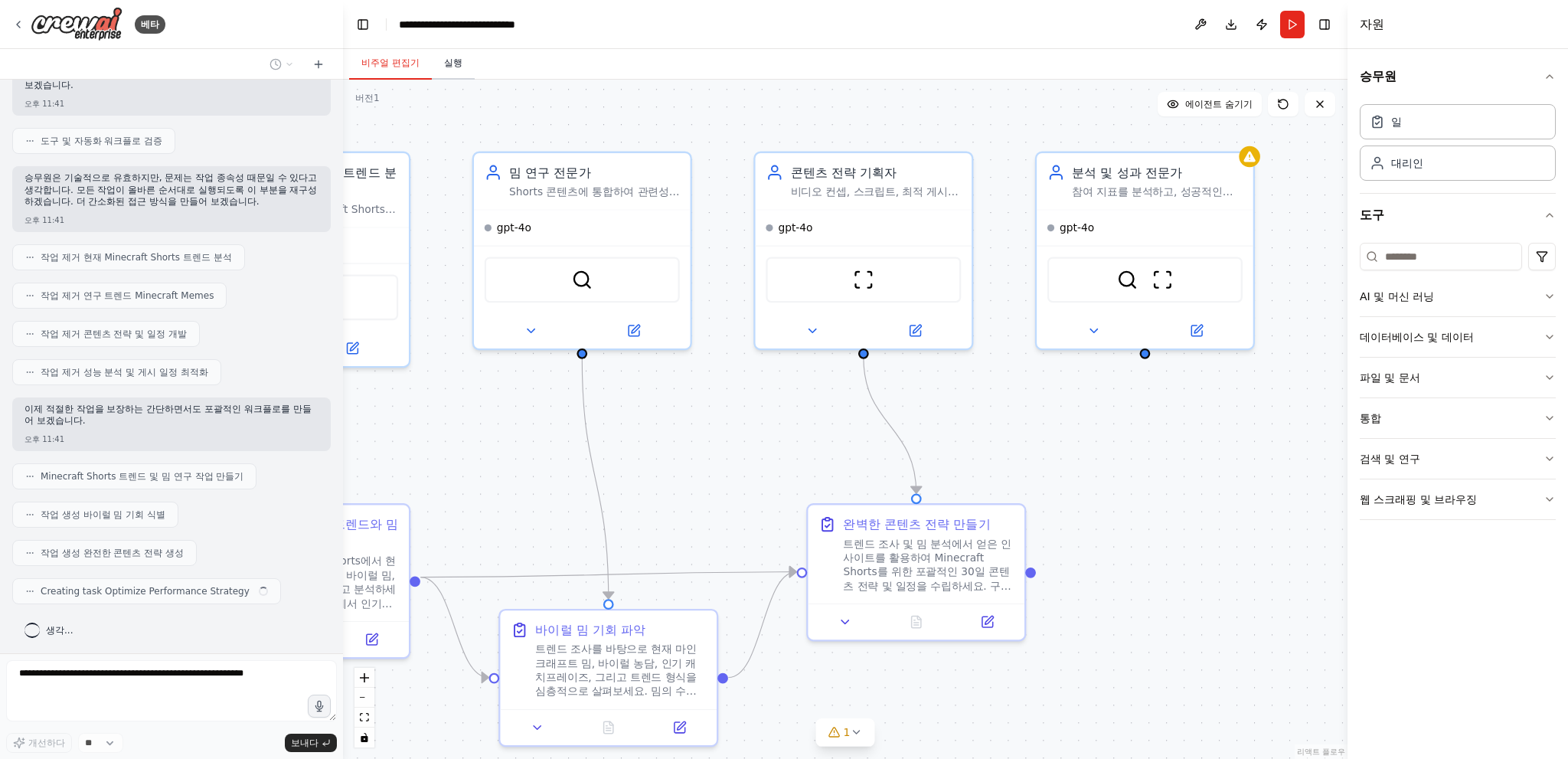
scroll to position [3872, 0]
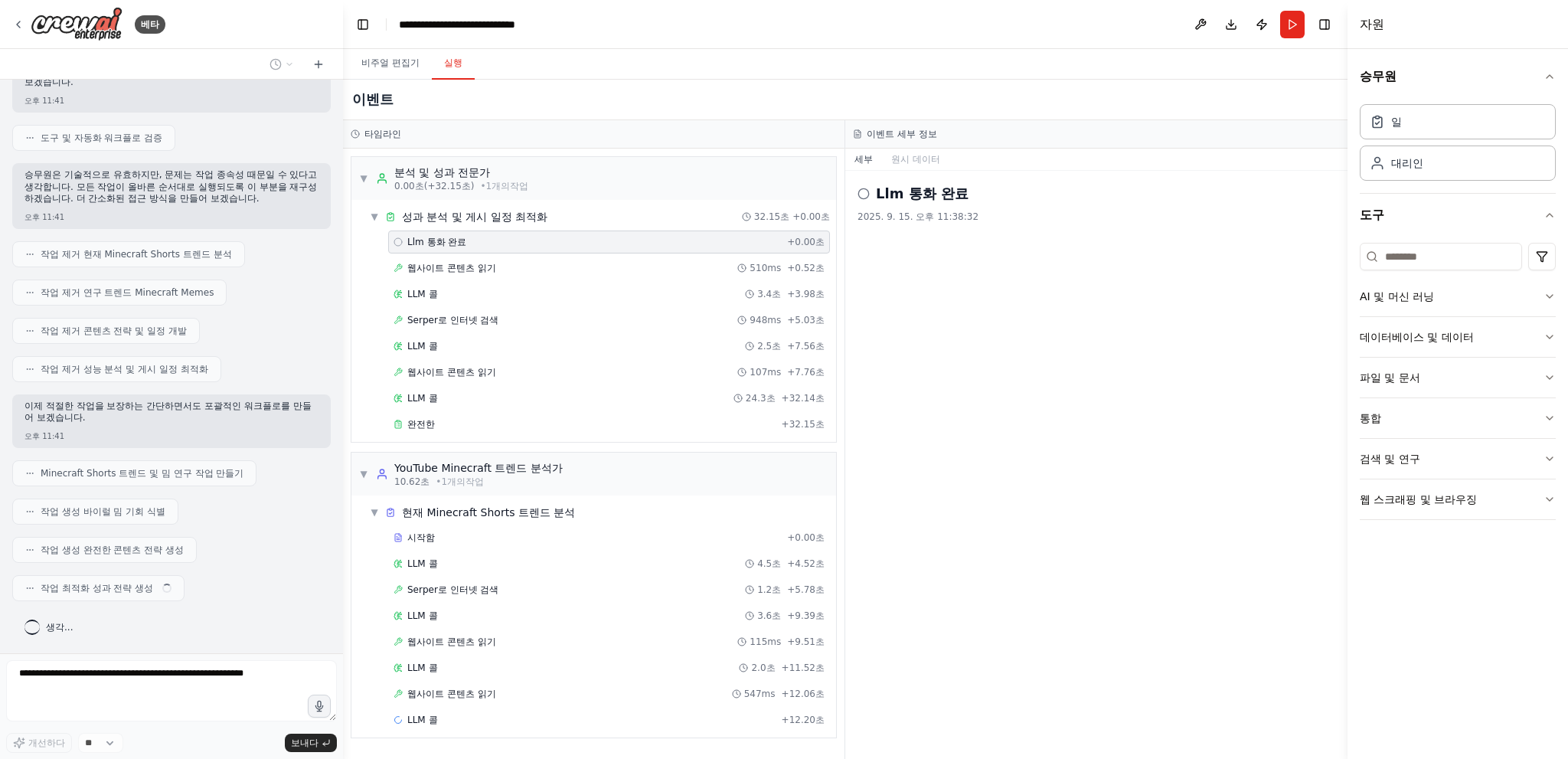
click at [458, 53] on button "실행" at bounding box center [454, 64] width 43 height 32
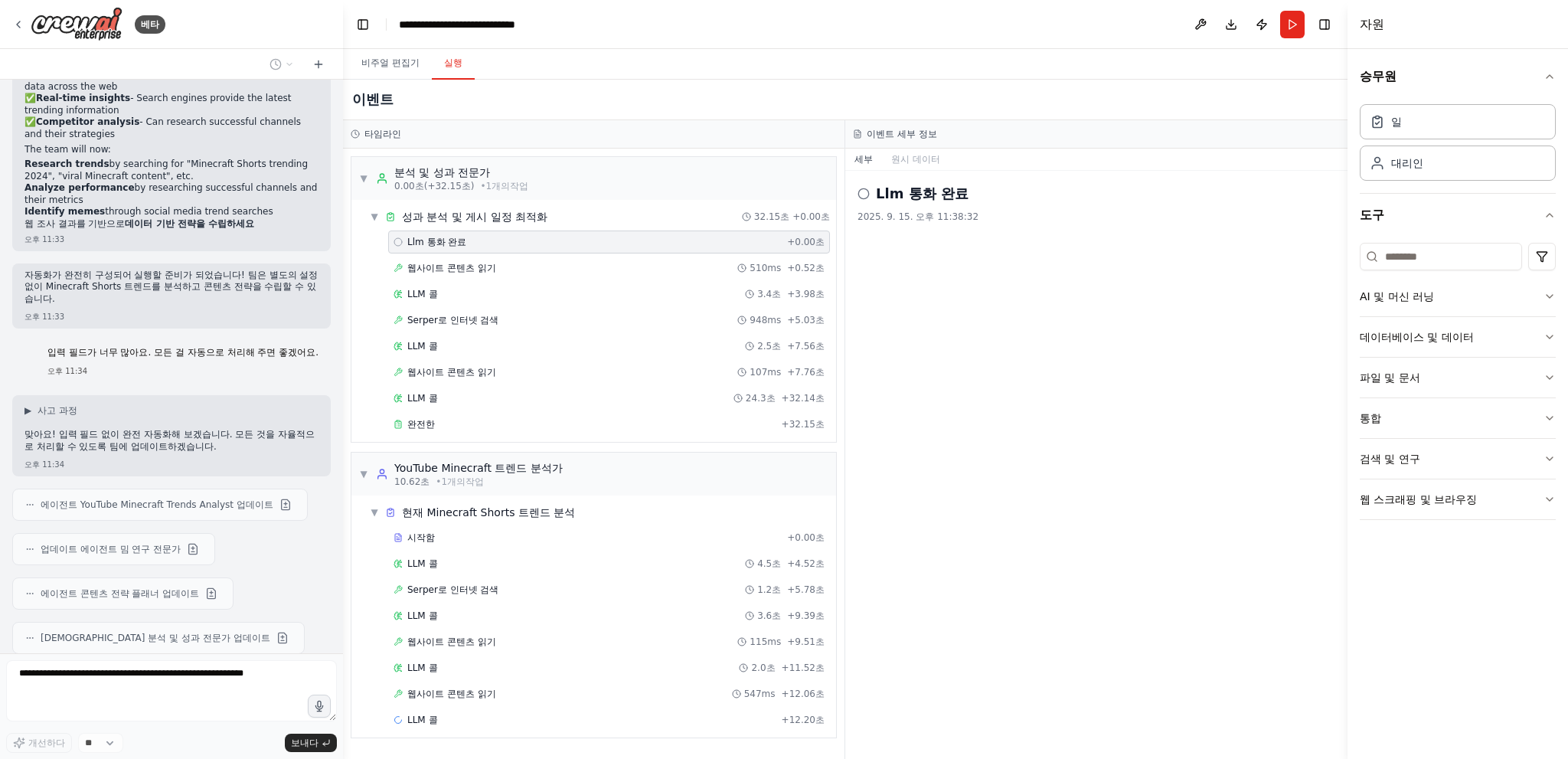
scroll to position [0, 0]
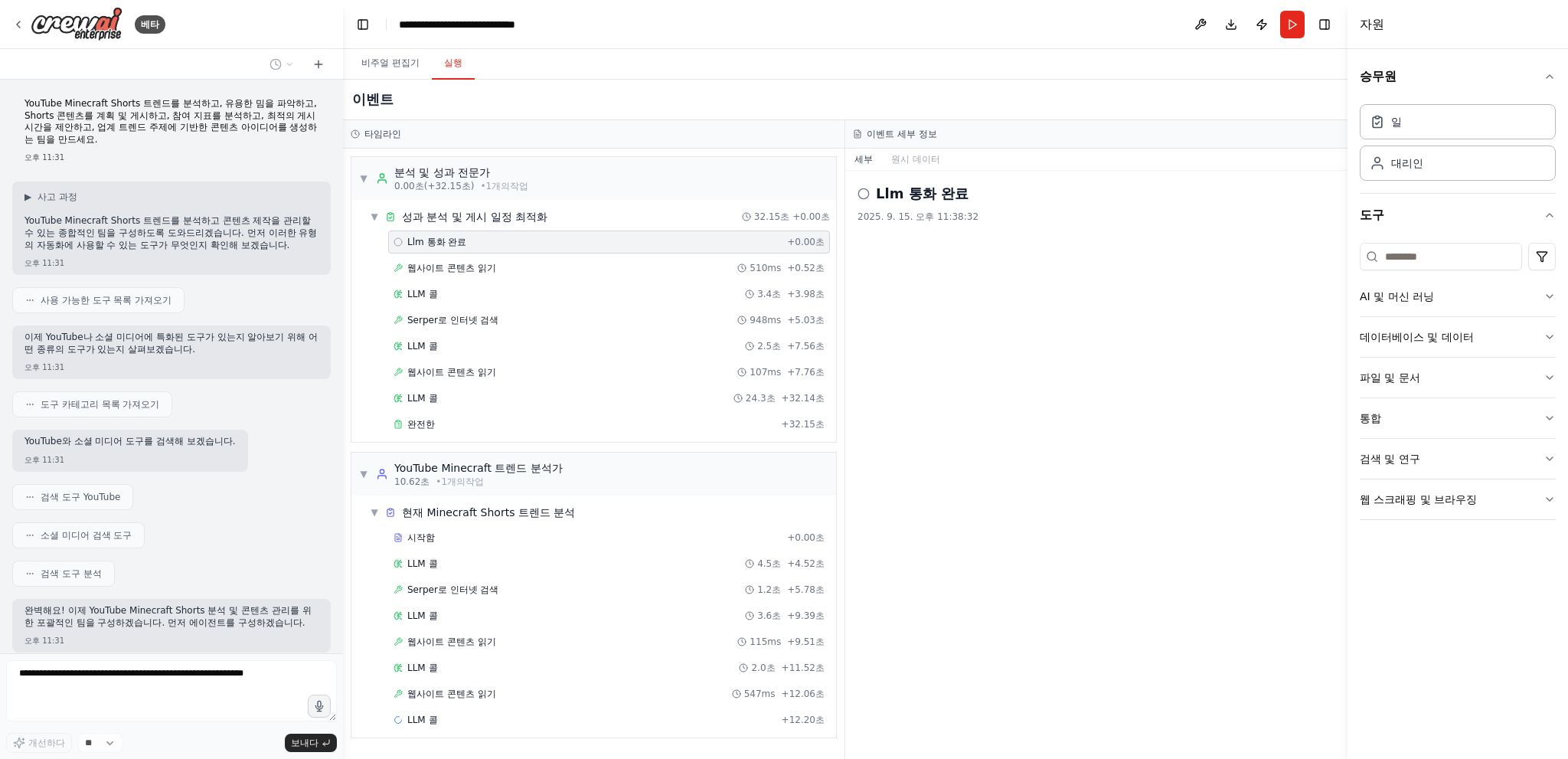
drag, startPoint x: 193, startPoint y: 497, endPoint x: 151, endPoint y: 109, distance: 390.3
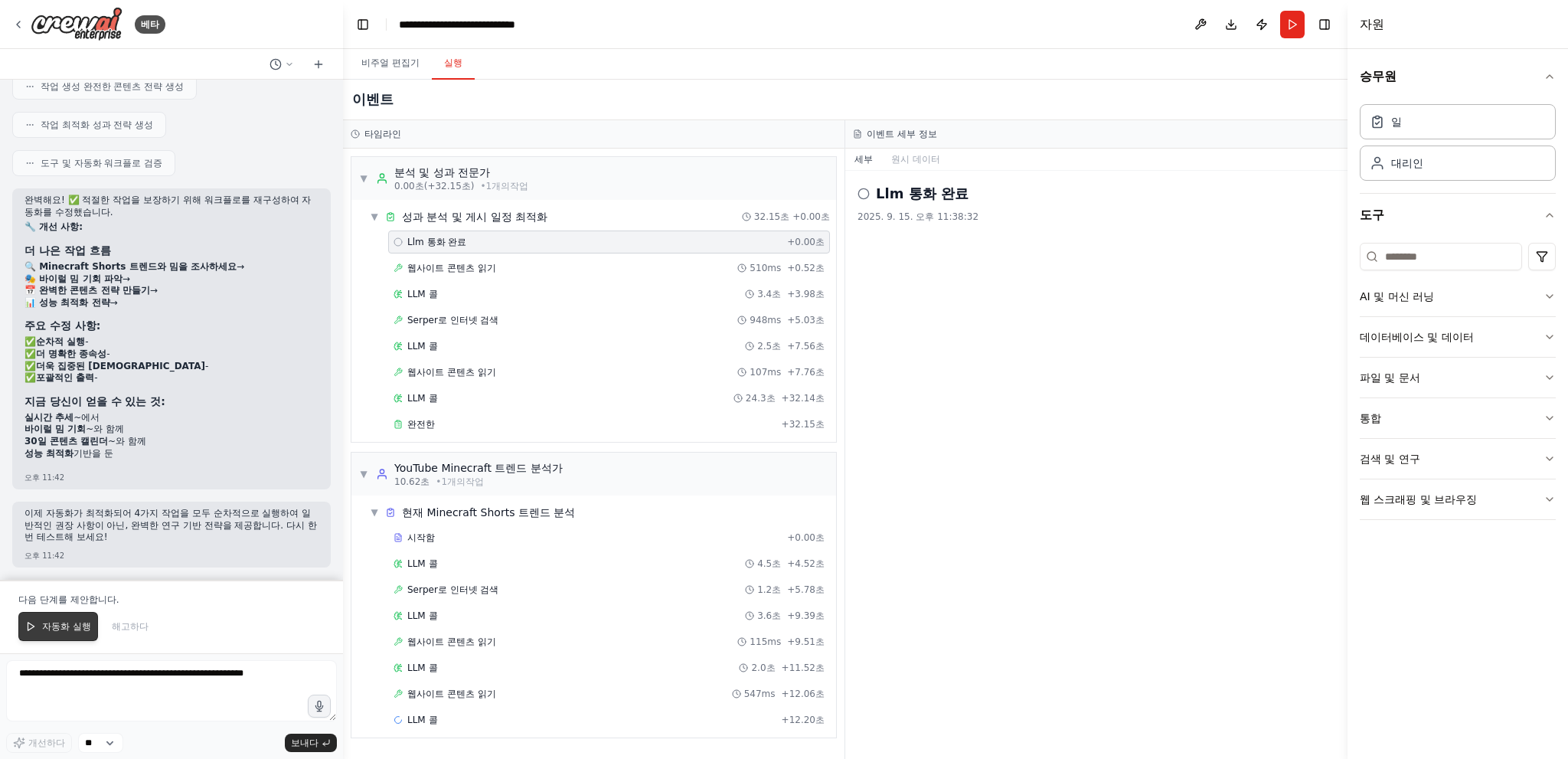
click at [72, 629] on font "자동화 실행" at bounding box center [66, 627] width 49 height 11
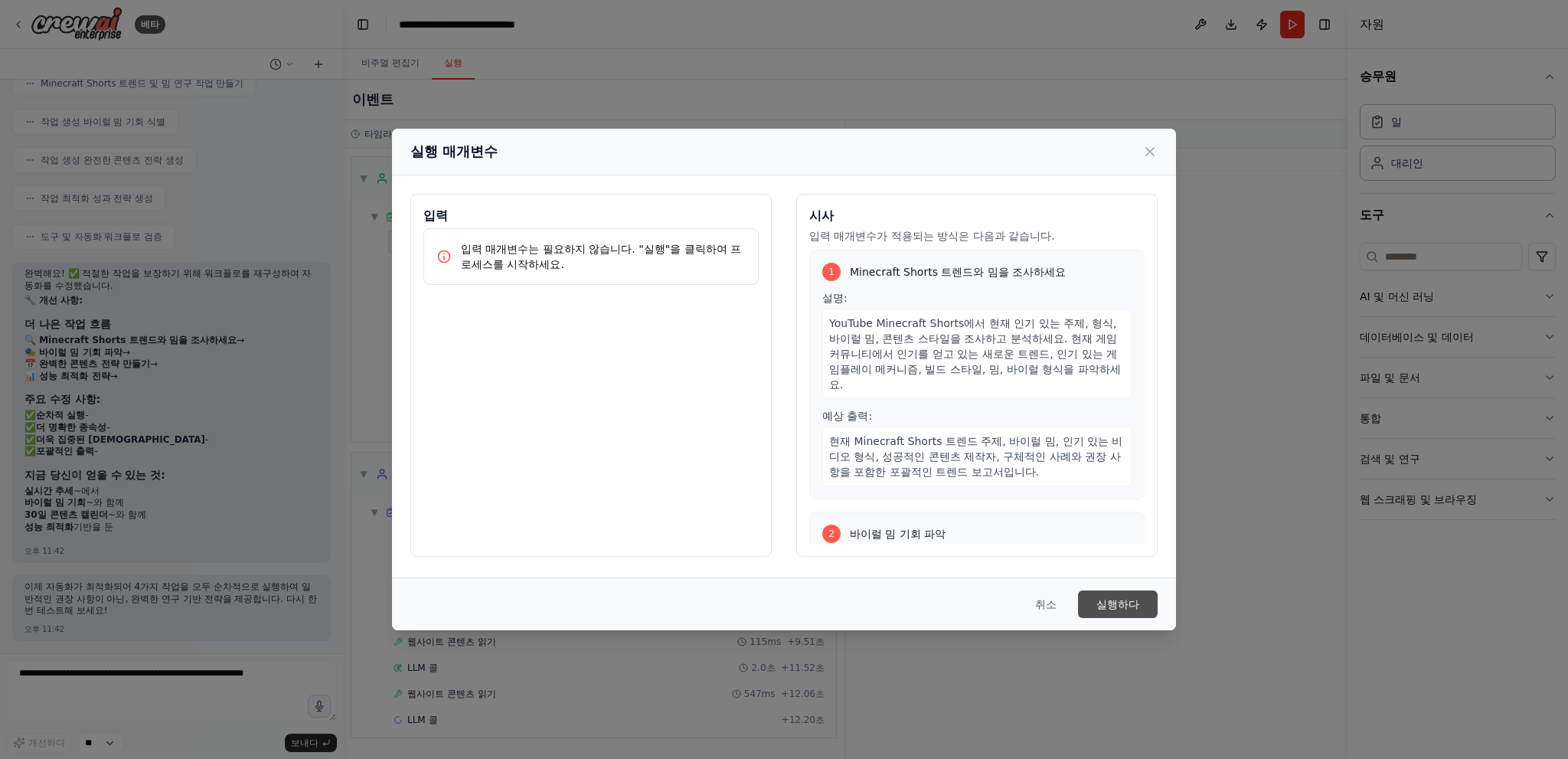
click at [1109, 601] on font "실행하다" at bounding box center [1118, 605] width 43 height 12
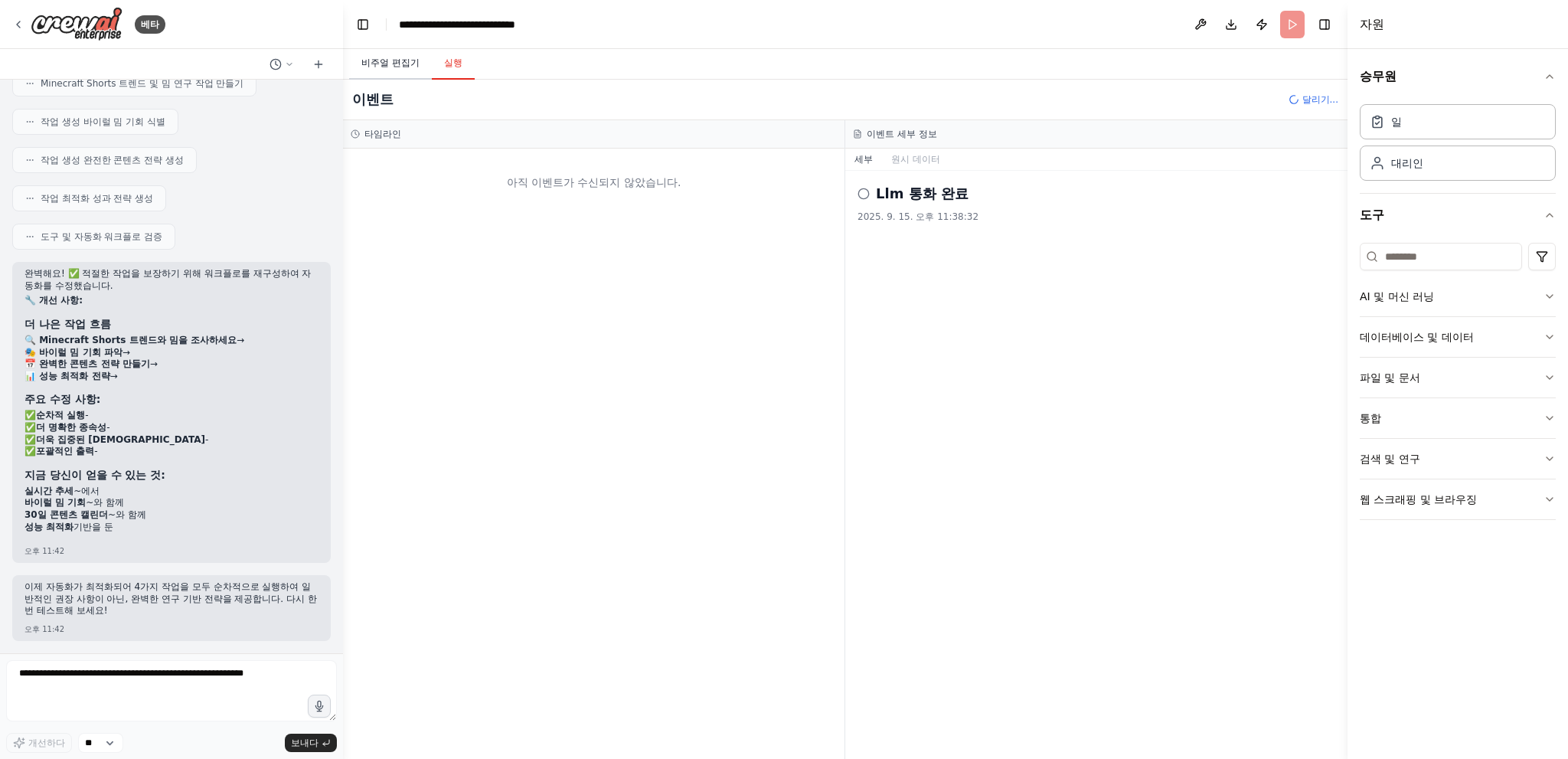
click at [395, 57] on font "비주얼 편집기" at bounding box center [390, 63] width 58 height 11
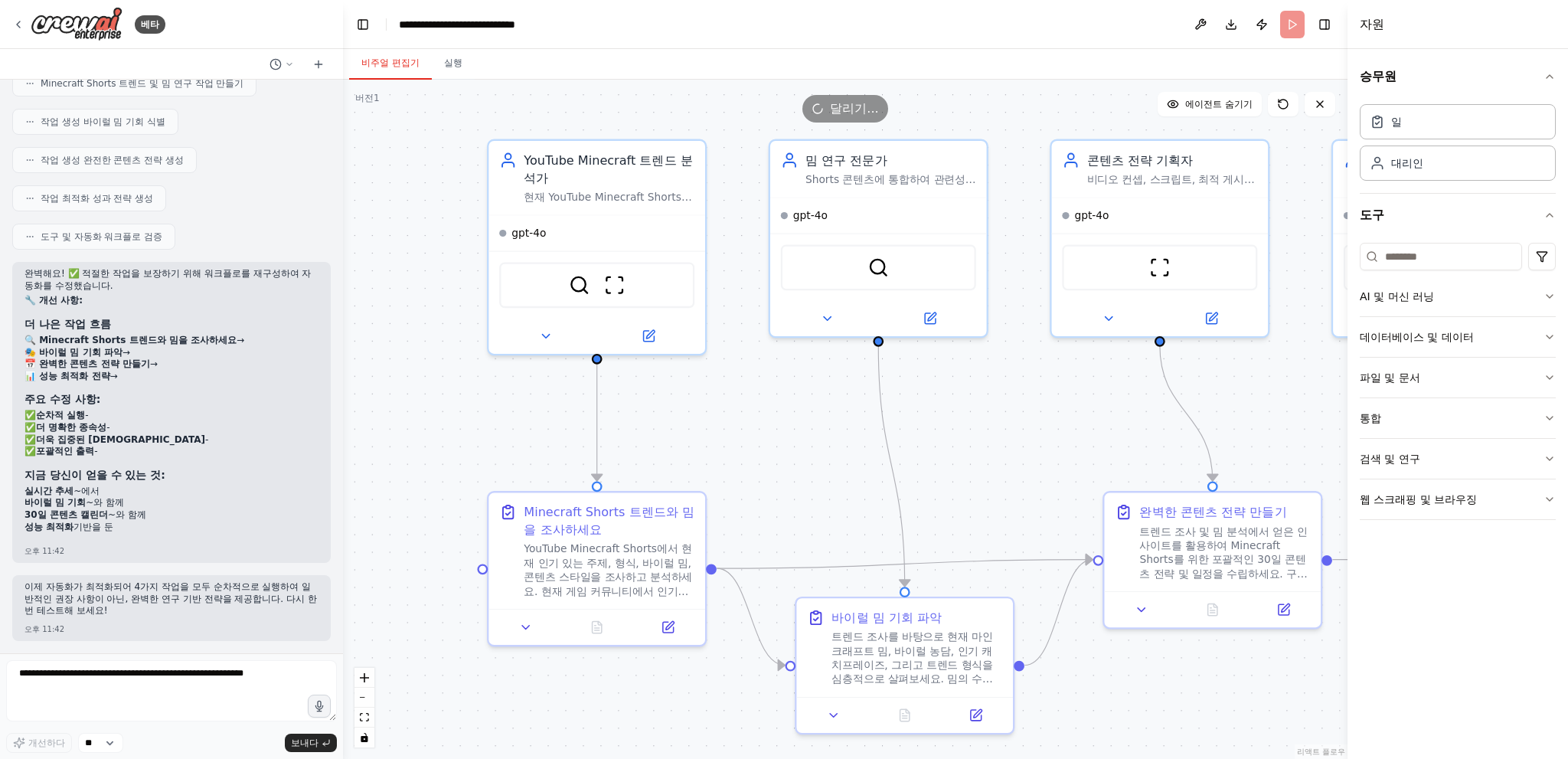
drag, startPoint x: 728, startPoint y: 452, endPoint x: 1009, endPoint y: 448, distance: 281.0
click at [1009, 448] on div ".deletable-edge-delete-btn { width: 20px; height: 20px; border: 0px solid #ffff…" at bounding box center [845, 419] width 1005 height 679
click at [460, 63] on font "실행" at bounding box center [453, 63] width 19 height 11
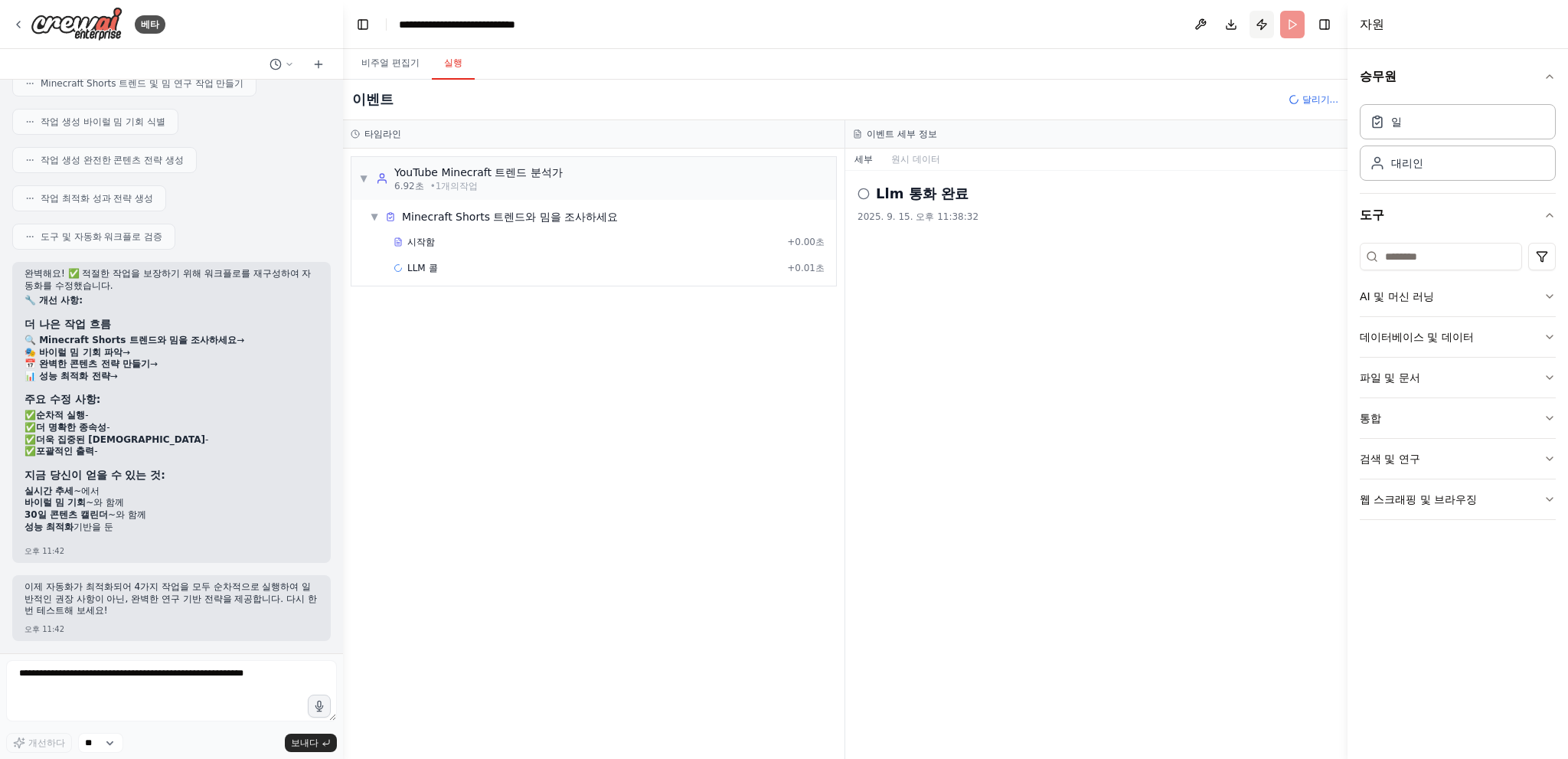
click at [1268, 19] on button "게시하다" at bounding box center [1262, 25] width 25 height 28
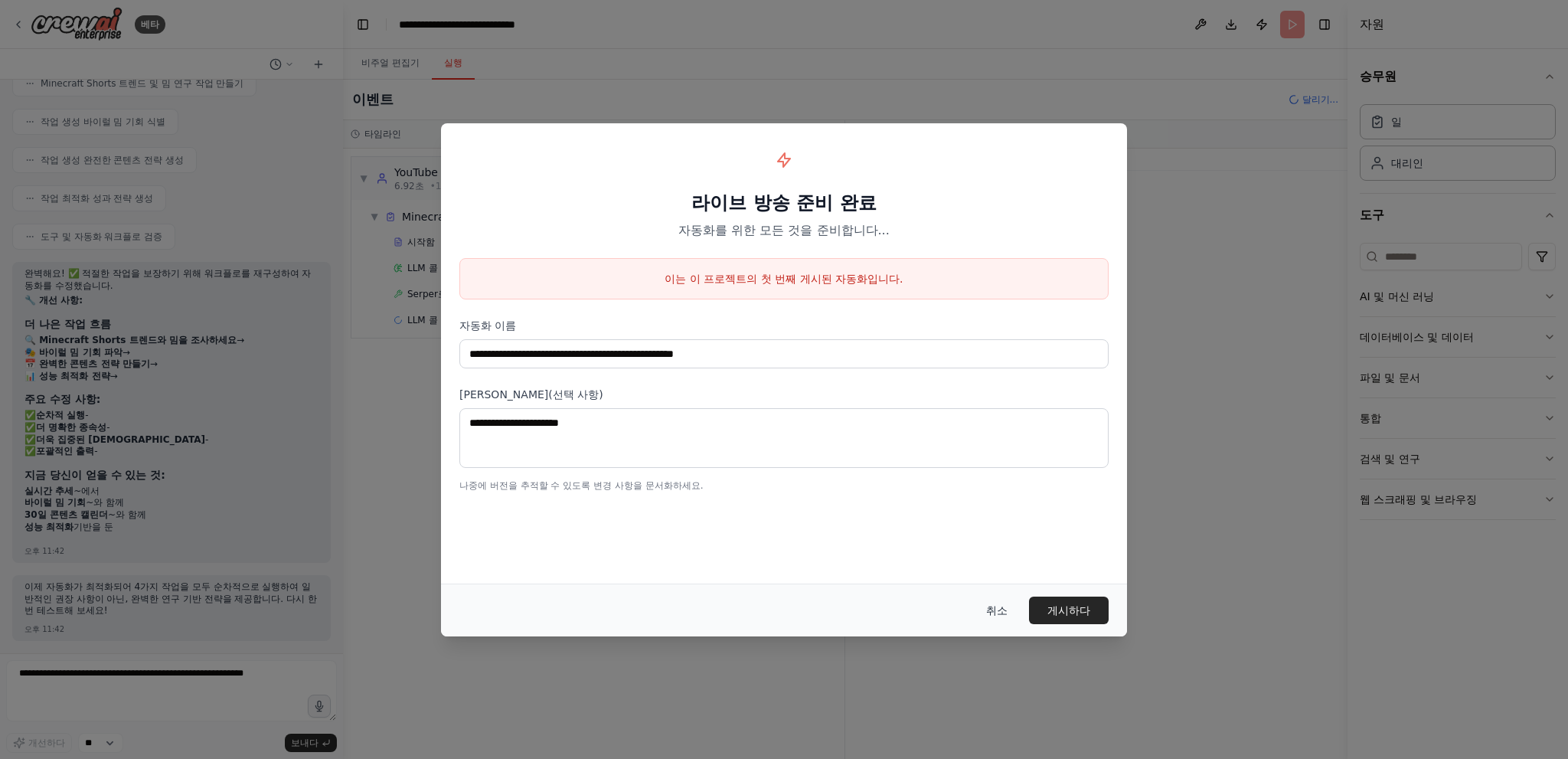
click at [990, 606] on font "취소" at bounding box center [997, 611] width 22 height 12
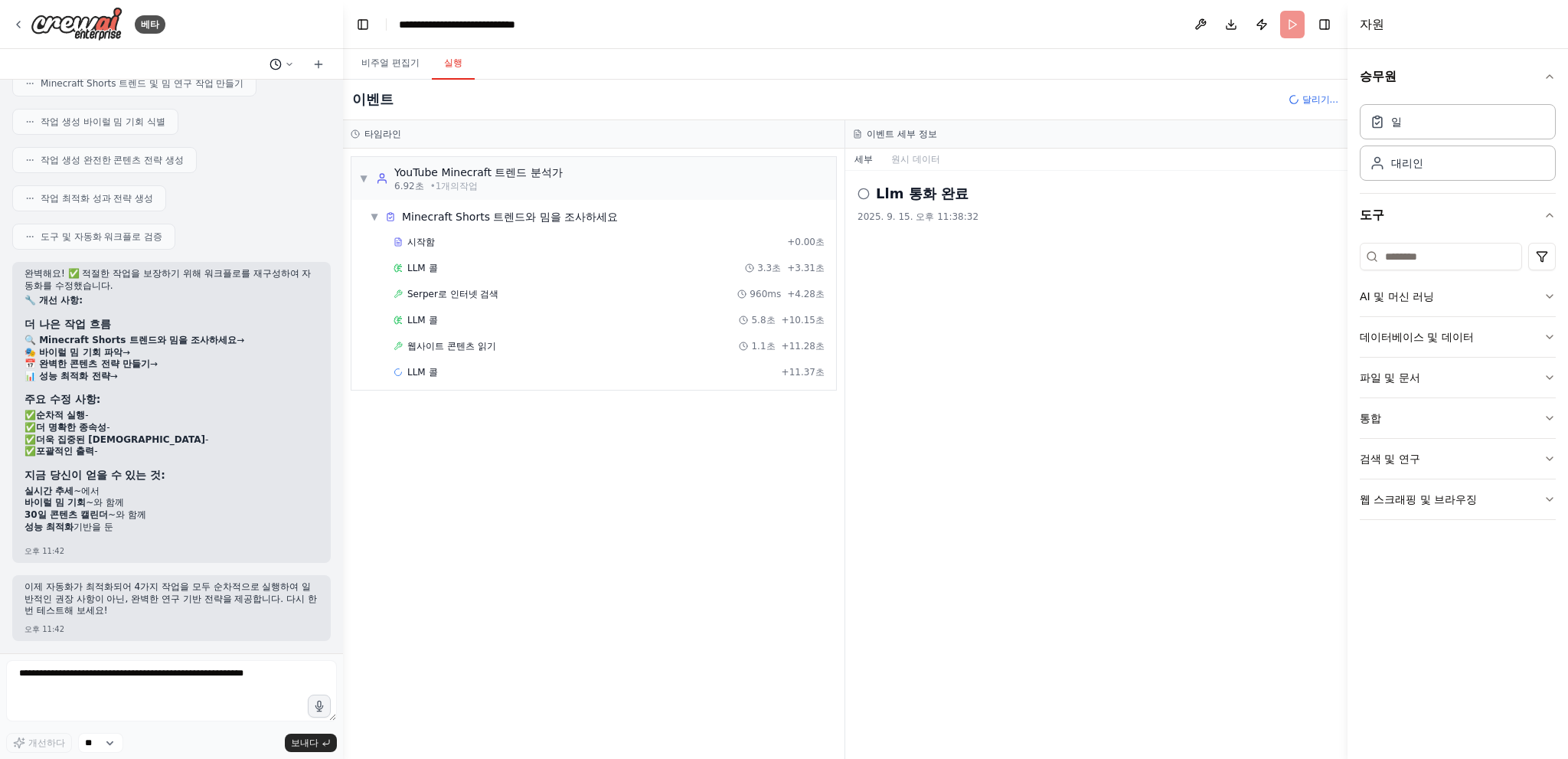
click at [284, 60] on button at bounding box center [282, 64] width 37 height 19
click at [286, 33] on div at bounding box center [171, 379] width 343 height 759
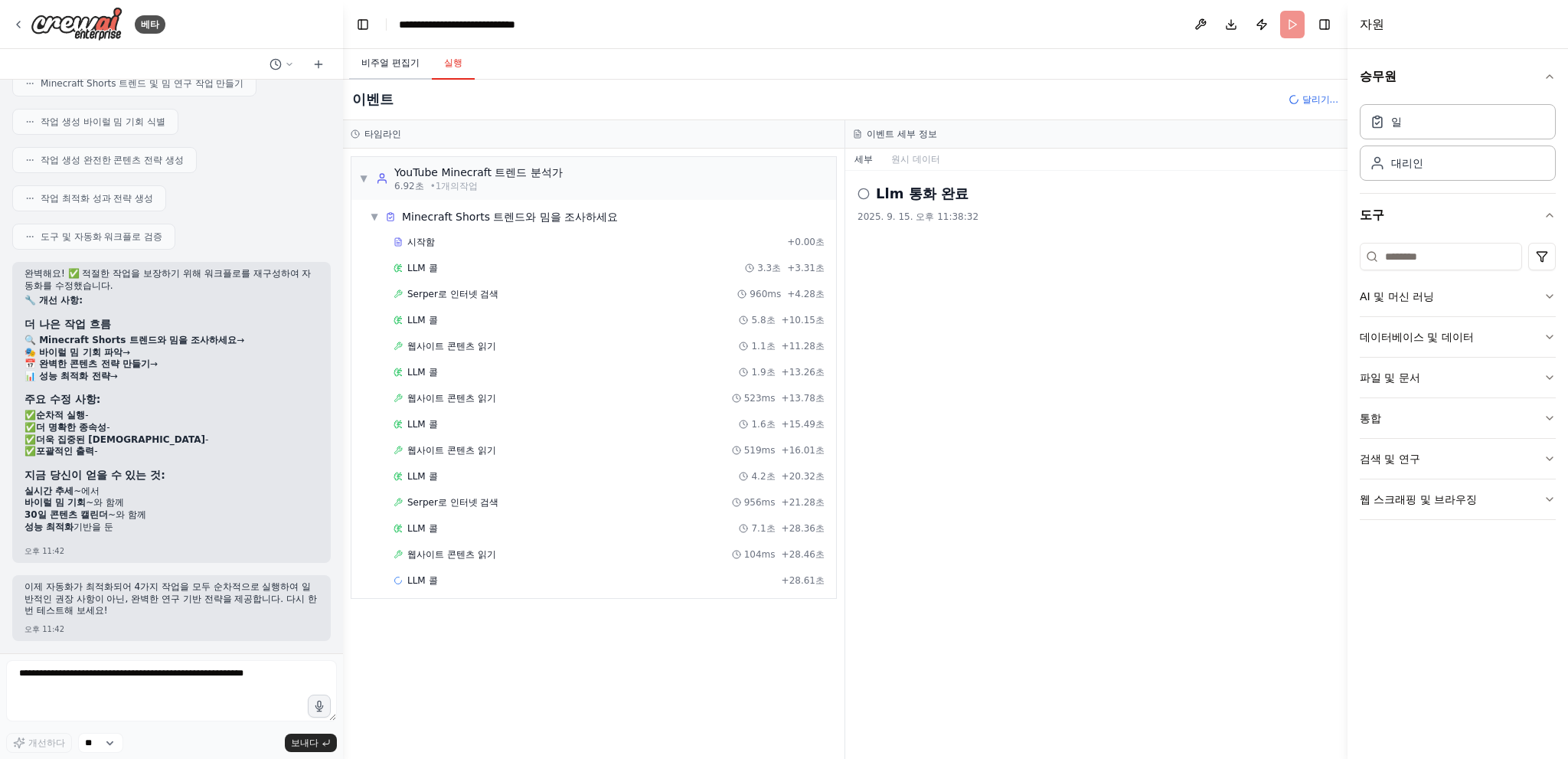
click at [384, 73] on button "비주얼 편집기" at bounding box center [390, 64] width 83 height 32
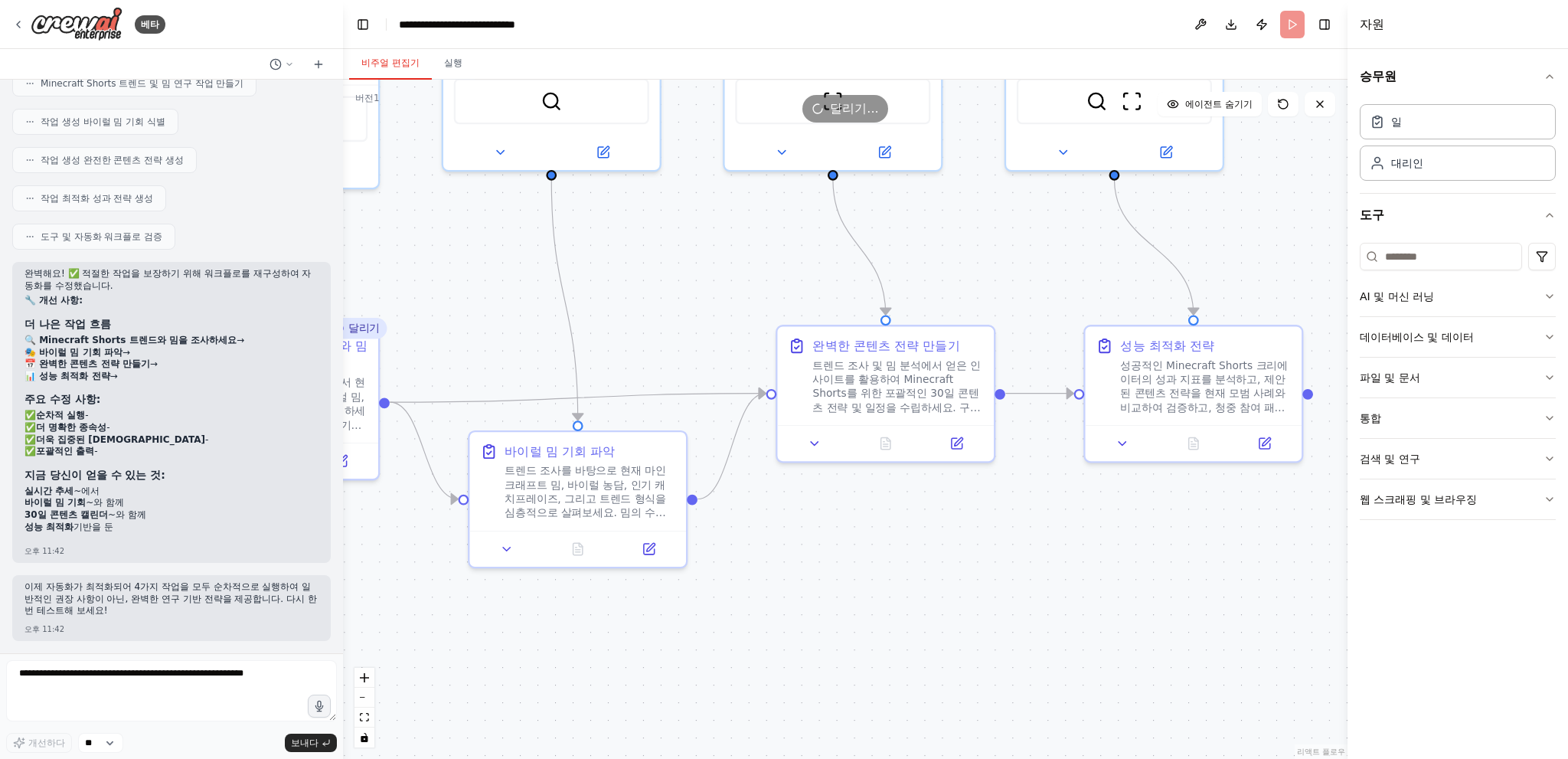
drag, startPoint x: 920, startPoint y: 412, endPoint x: 641, endPoint y: 303, distance: 299.5
click at [597, 290] on div ".deletable-edge-delete-btn { width: 20px; height: 20px; border: 0px solid #ffff…" at bounding box center [845, 419] width 1005 height 679
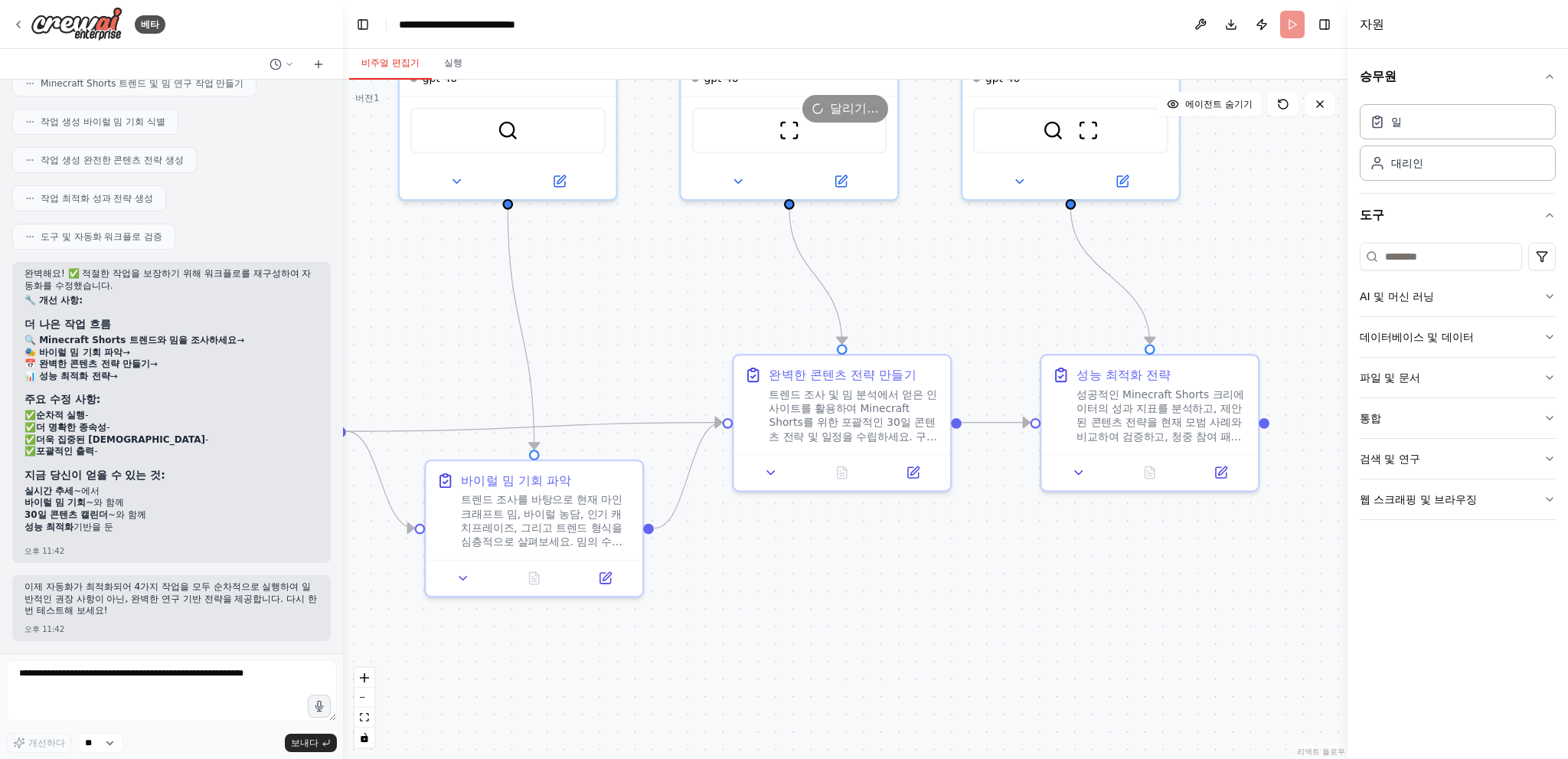
drag, startPoint x: 788, startPoint y: 261, endPoint x: 736, endPoint y: 321, distance: 79.4
click at [736, 321] on div ".deletable-edge-delete-btn { width: 20px; height: 20px; border: 0px solid #ffff…" at bounding box center [845, 419] width 1005 height 679
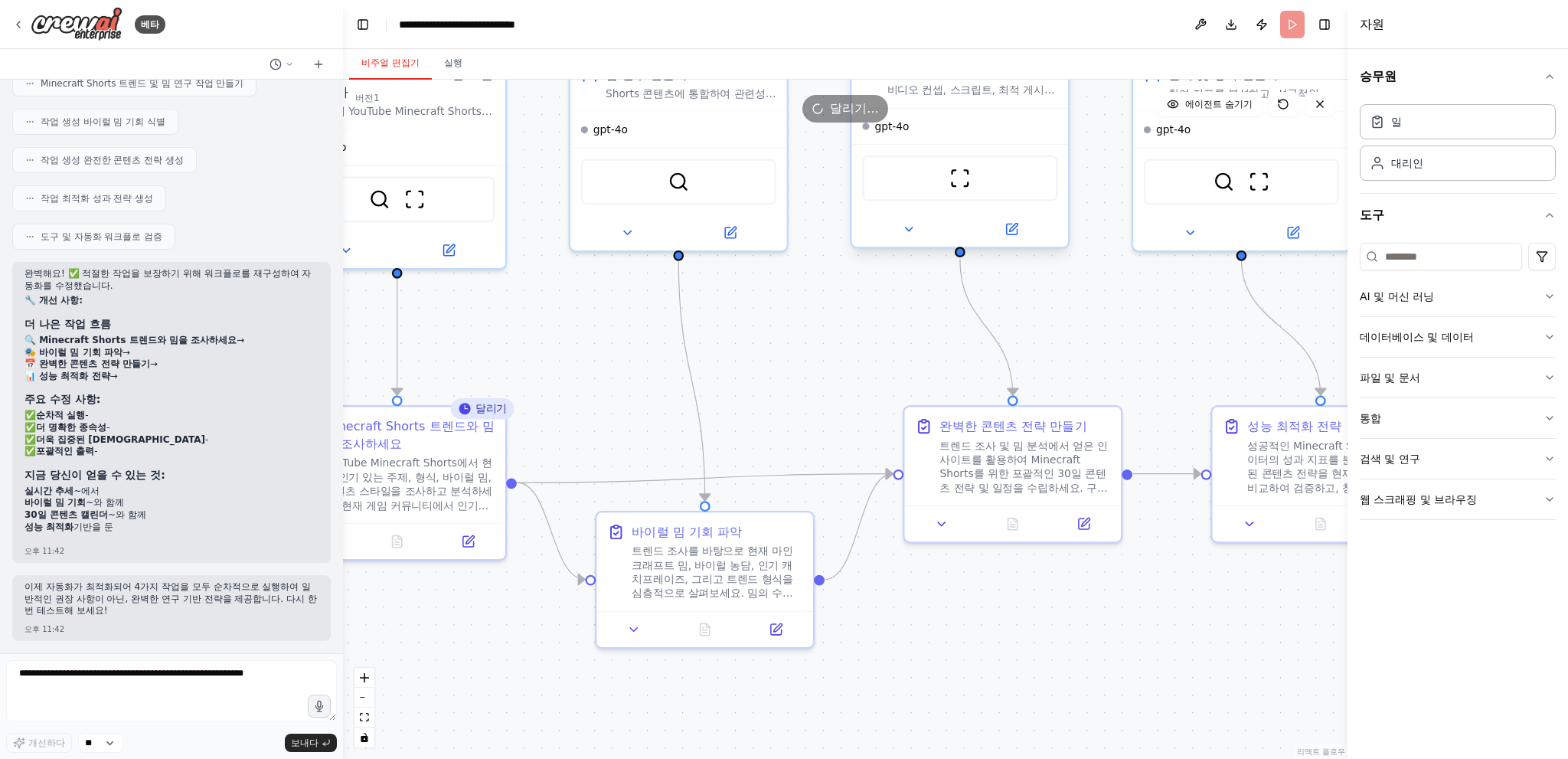
drag, startPoint x: 708, startPoint y: 316, endPoint x: 950, endPoint y: 198, distance: 269.2
click at [954, 331] on div ".deletable-edge-delete-btn { width: 20px; height: 20px; border: 0px solid #ffff…" at bounding box center [845, 419] width 1005 height 679
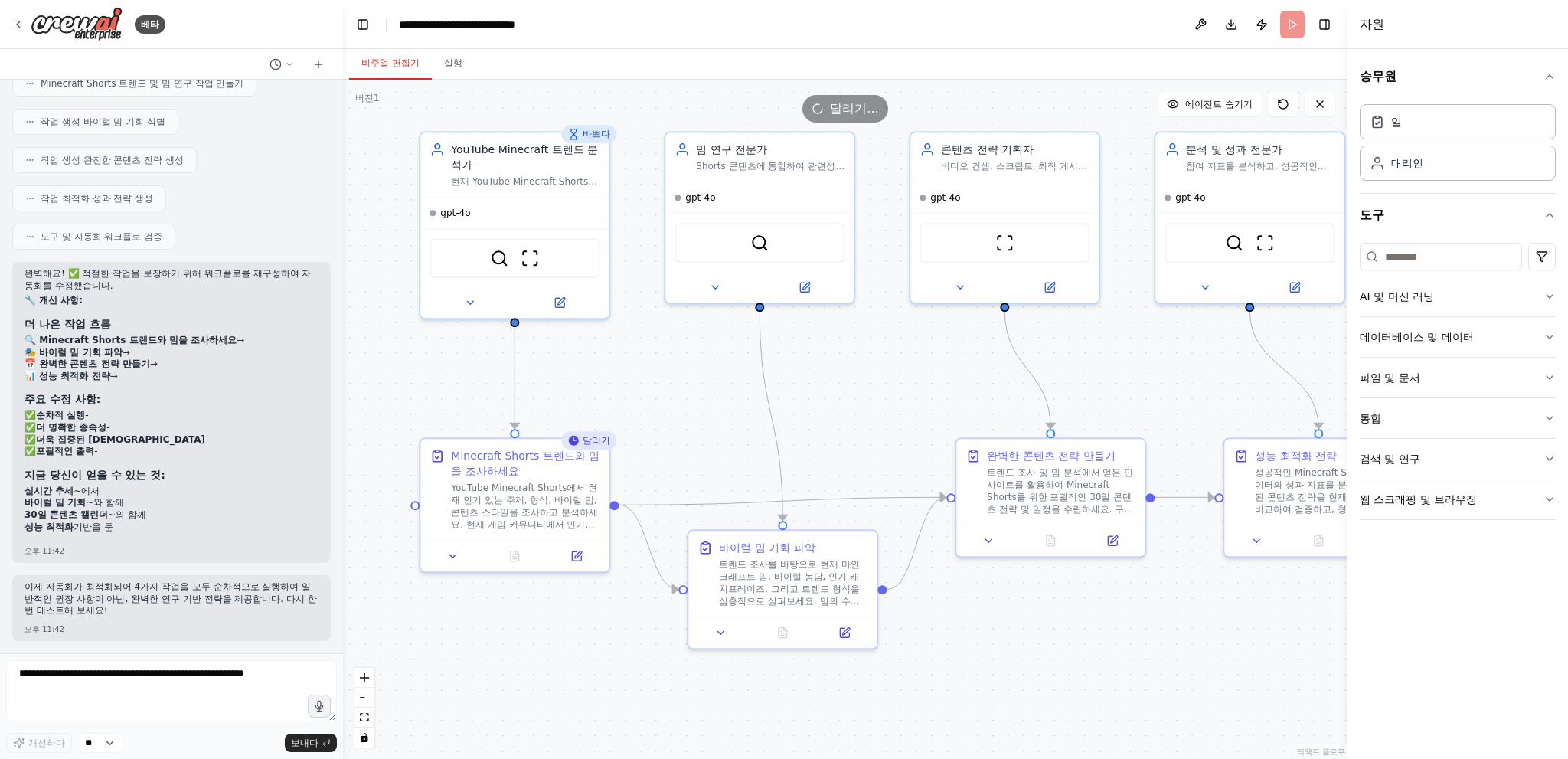
drag, startPoint x: 884, startPoint y: 161, endPoint x: 614, endPoint y: 144, distance: 270.5
click at [878, 247] on div ".deletable-edge-delete-btn { width: 20px; height: 20px; border: 0px solid #ffff…" at bounding box center [845, 419] width 1005 height 679
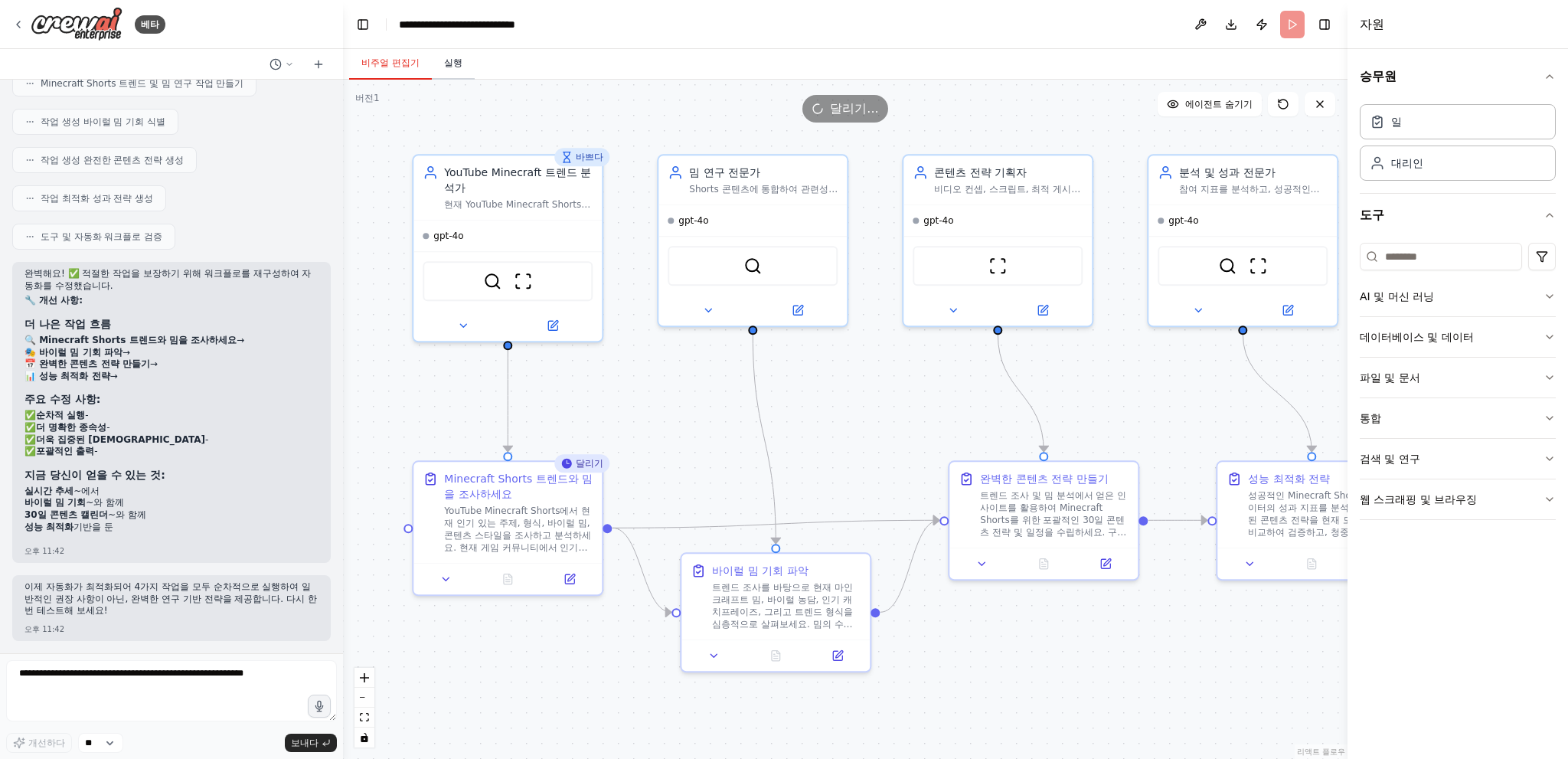
click at [454, 59] on font "실행" at bounding box center [453, 63] width 19 height 11
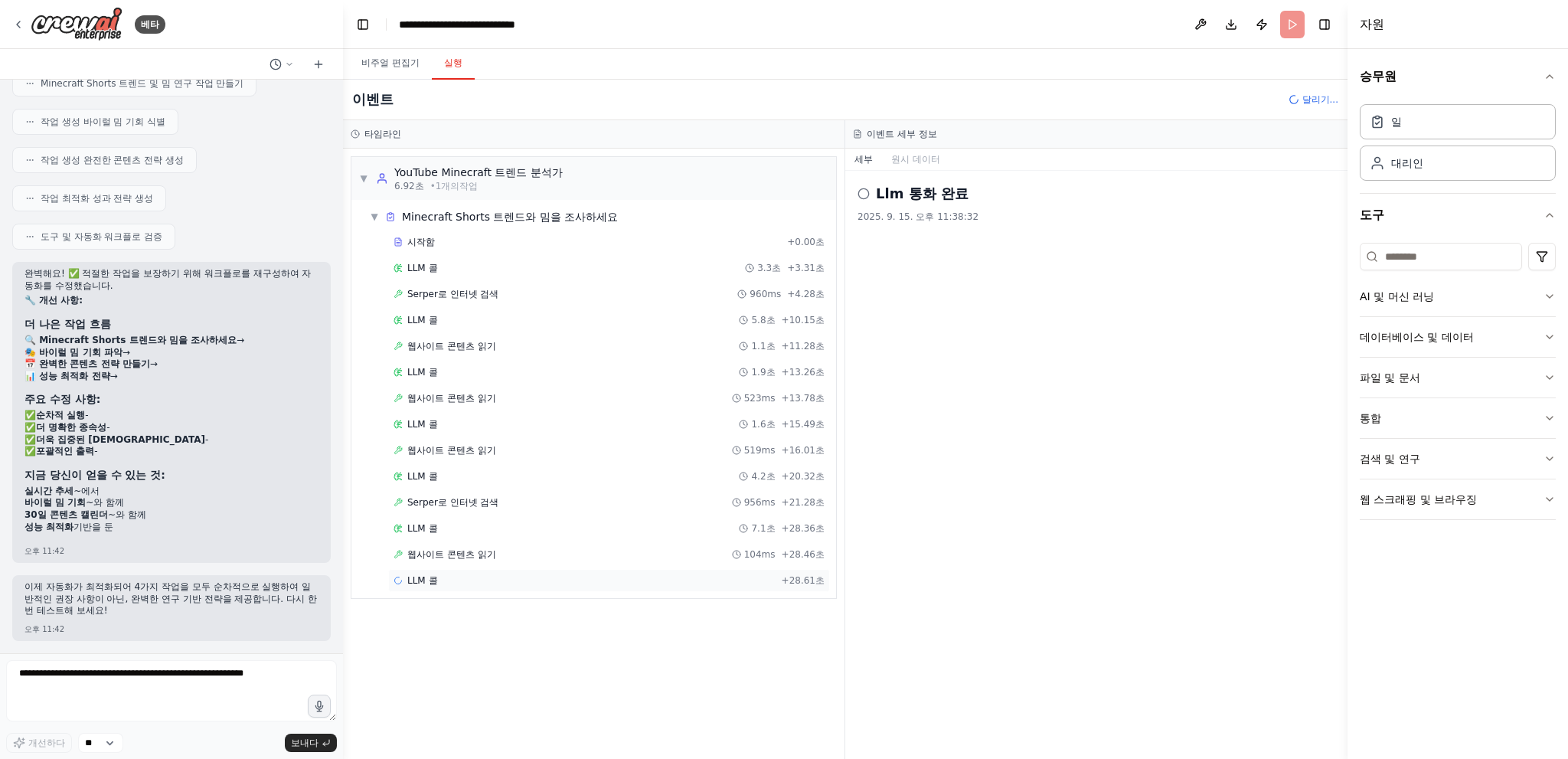
click at [671, 574] on div "LLM 콜 + 28.61초" at bounding box center [609, 581] width 431 height 12
click at [670, 558] on div "웹사이트 콘텐츠 읽기 104ms + 28.46초" at bounding box center [609, 554] width 441 height 23
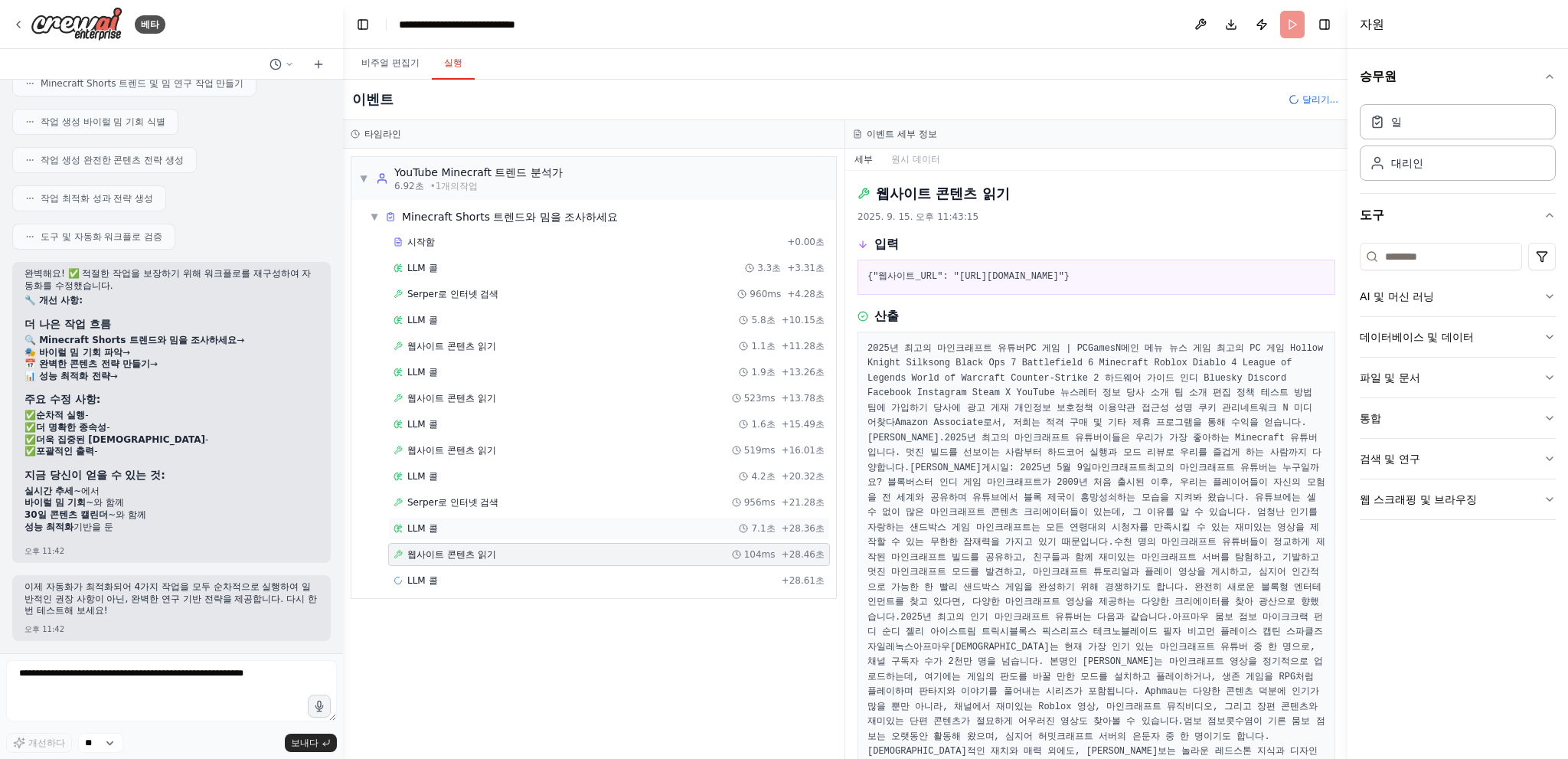
click at [671, 528] on div "LLM 콜 7.1초 + 28.36초" at bounding box center [609, 529] width 431 height 12
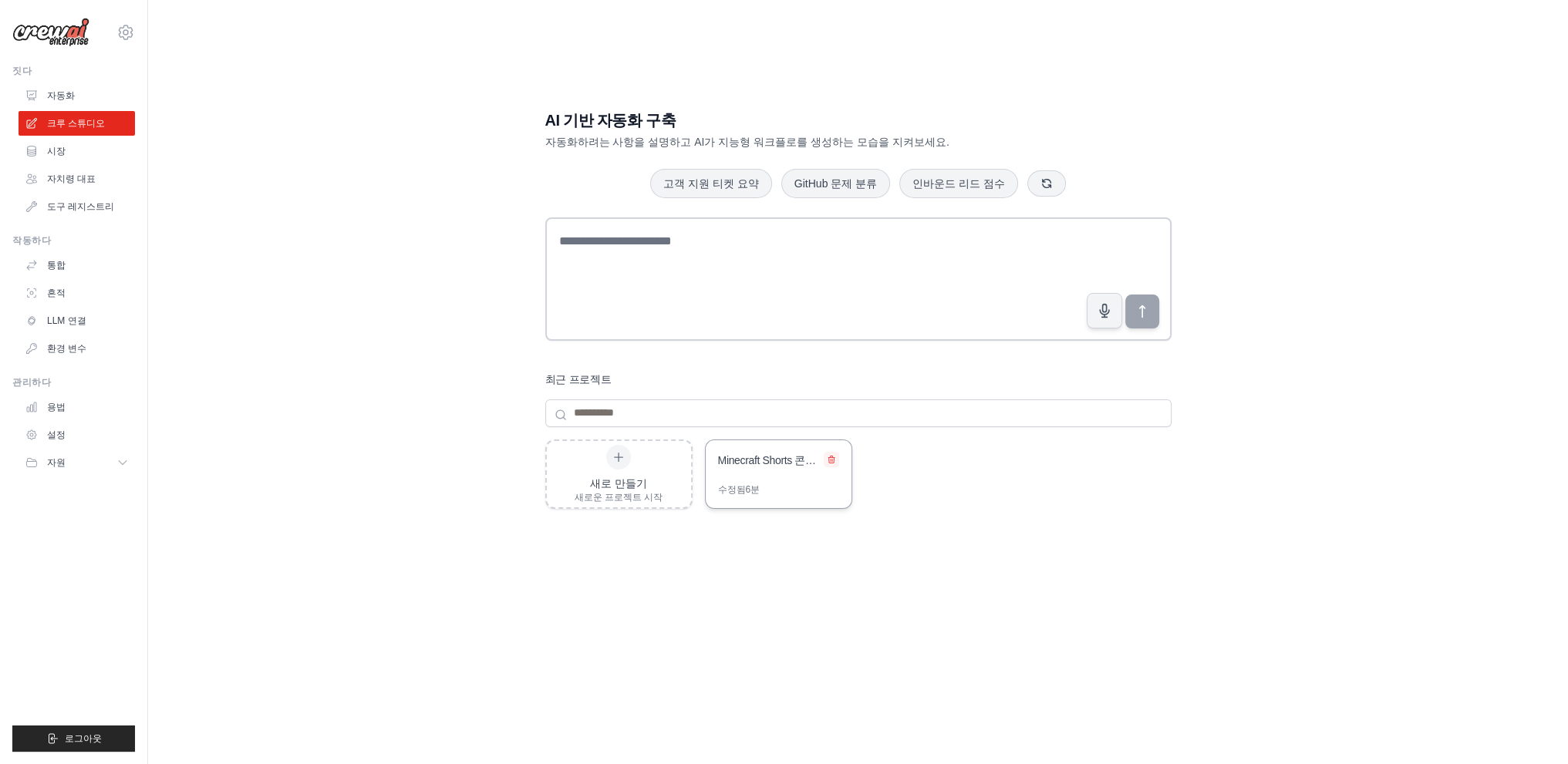
click at [836, 452] on div "Minecraft Shorts 콘텐츠 전략 및 분석 팀" at bounding box center [779, 462] width 146 height 44
click at [832, 456] on icon at bounding box center [832, 459] width 9 height 9
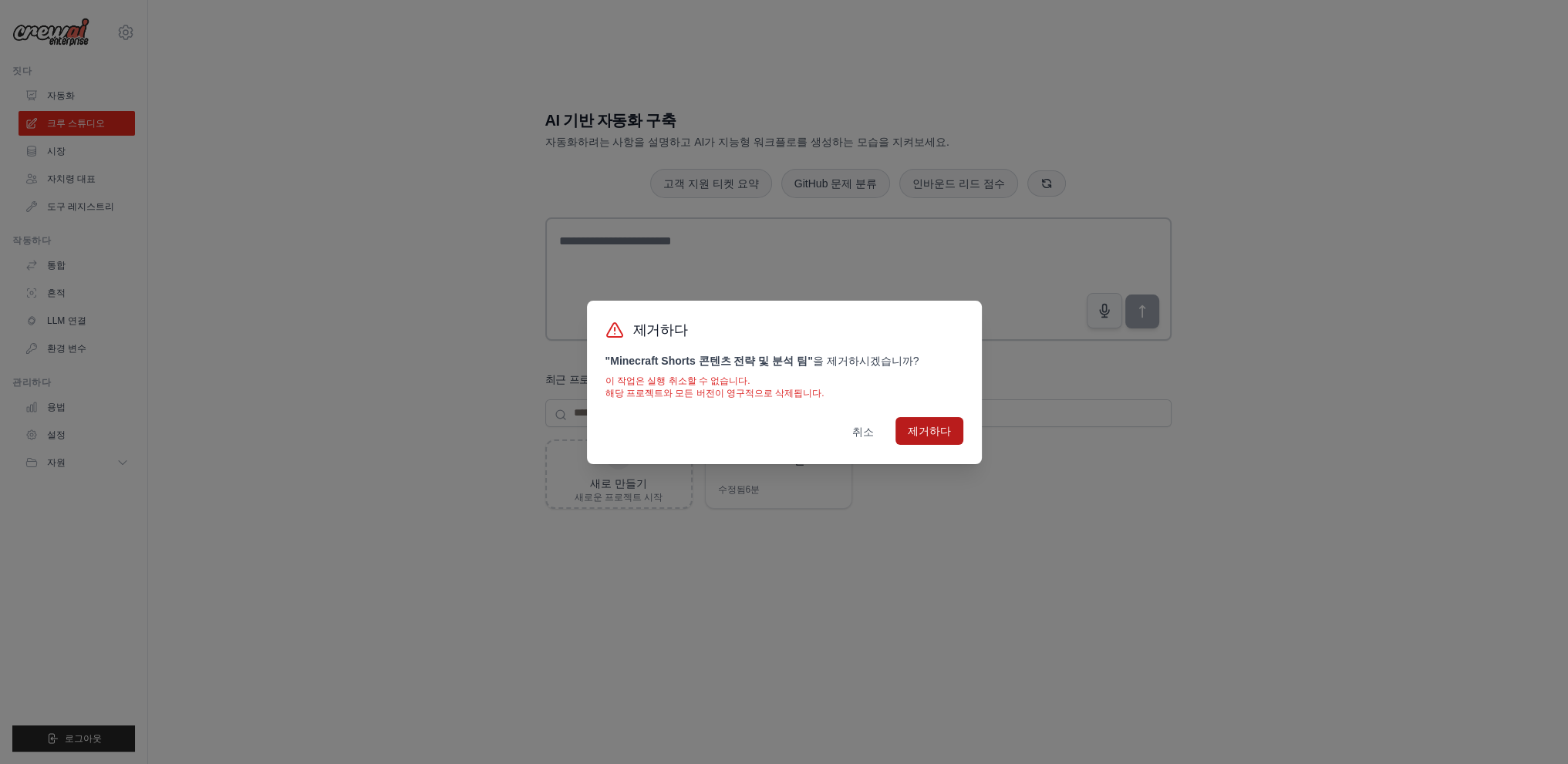
click at [917, 435] on button "제거하다" at bounding box center [929, 431] width 68 height 28
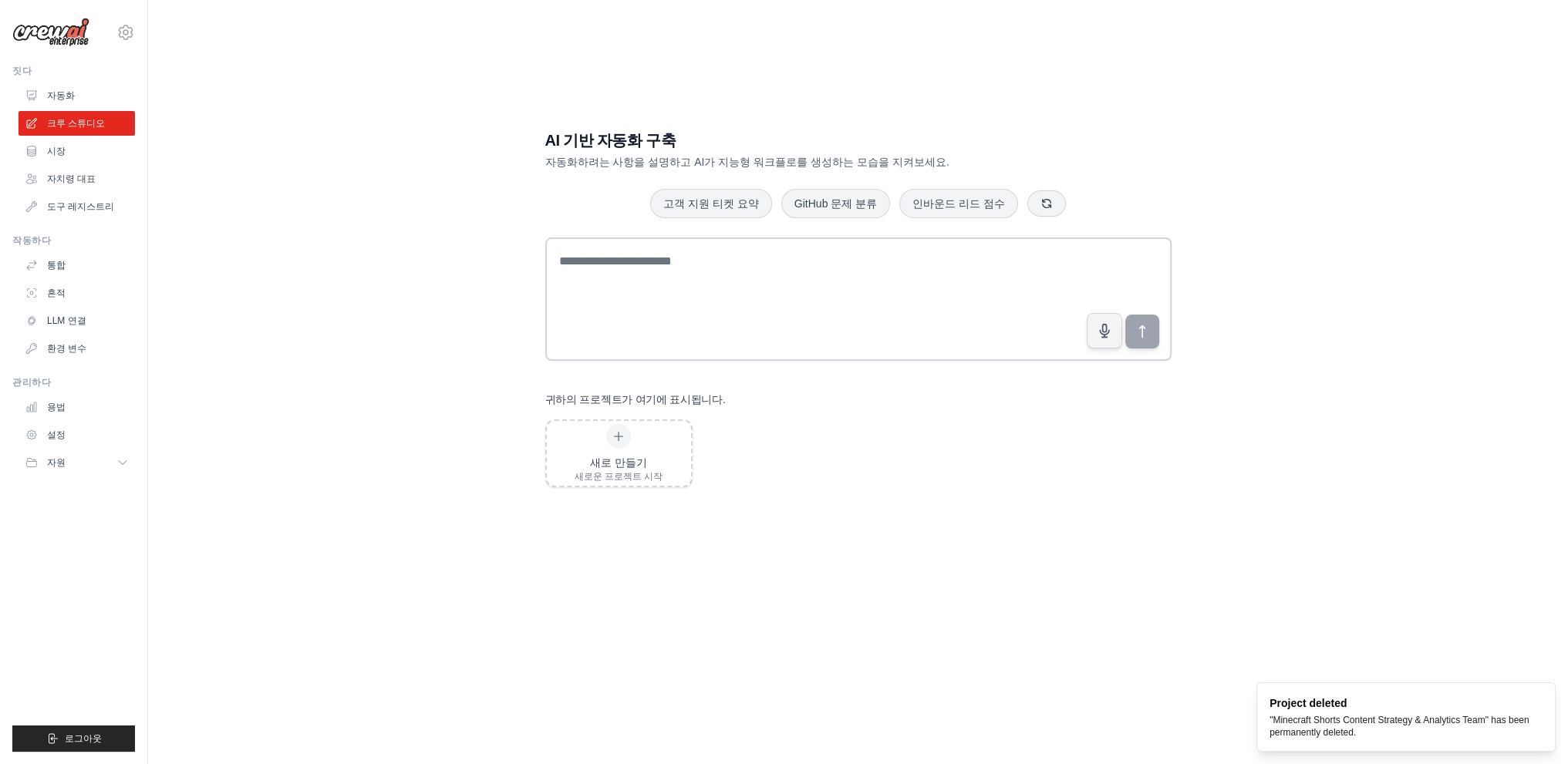
click at [1165, 83] on div "AI 기반 자동화 구축 자동화하려는 사항을 설명하고 AI가 지능형 워크플로를 생성하는 모습을 지켜보세요. 고객 지원 티켓 요약 GitHub 문…" at bounding box center [857, 397] width 1371 height 764
click at [55, 215] on link "도구 레지스트리" at bounding box center [79, 207] width 117 height 25
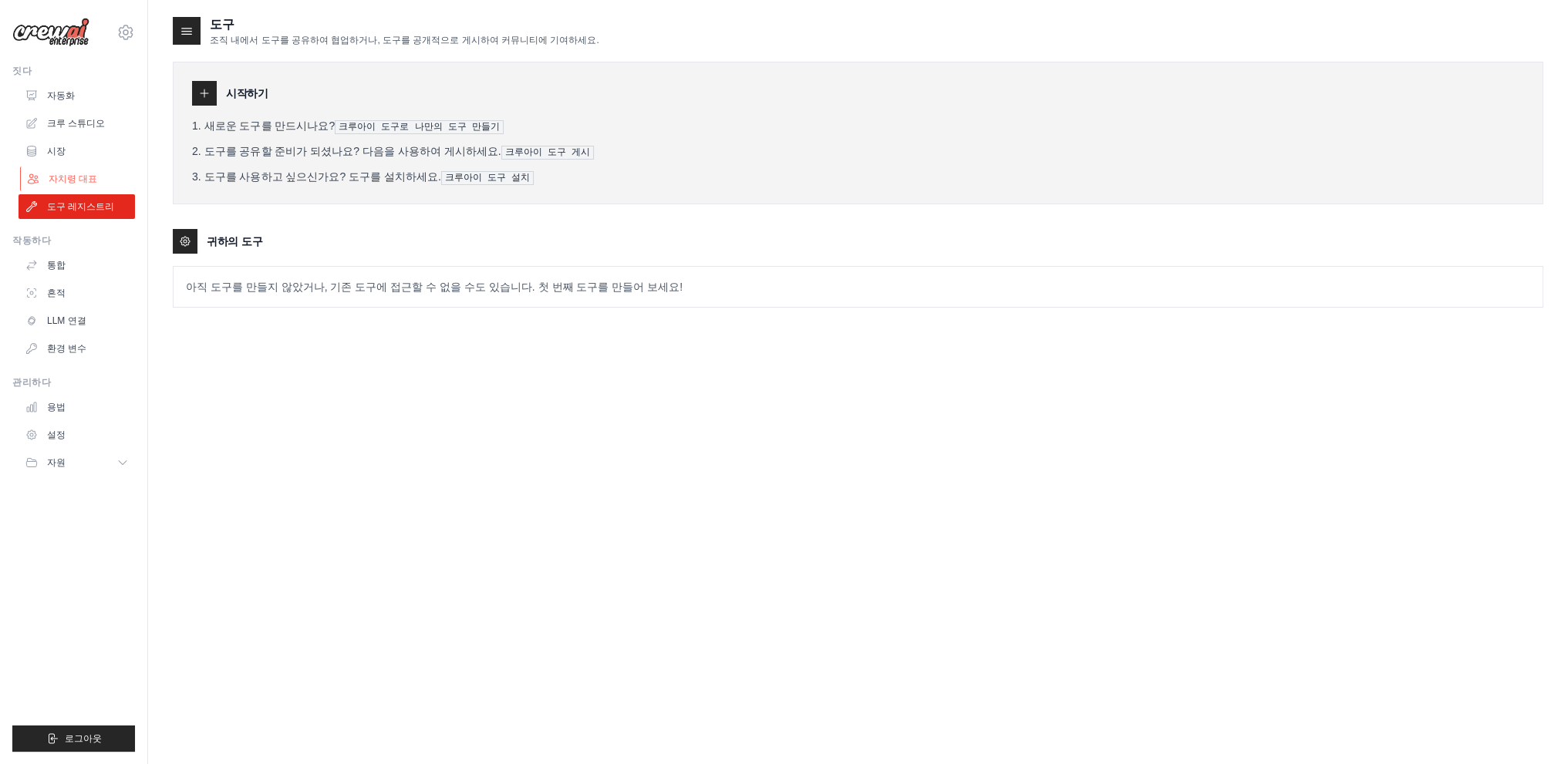
click at [71, 185] on link "자치령 대표" at bounding box center [79, 179] width 117 height 25
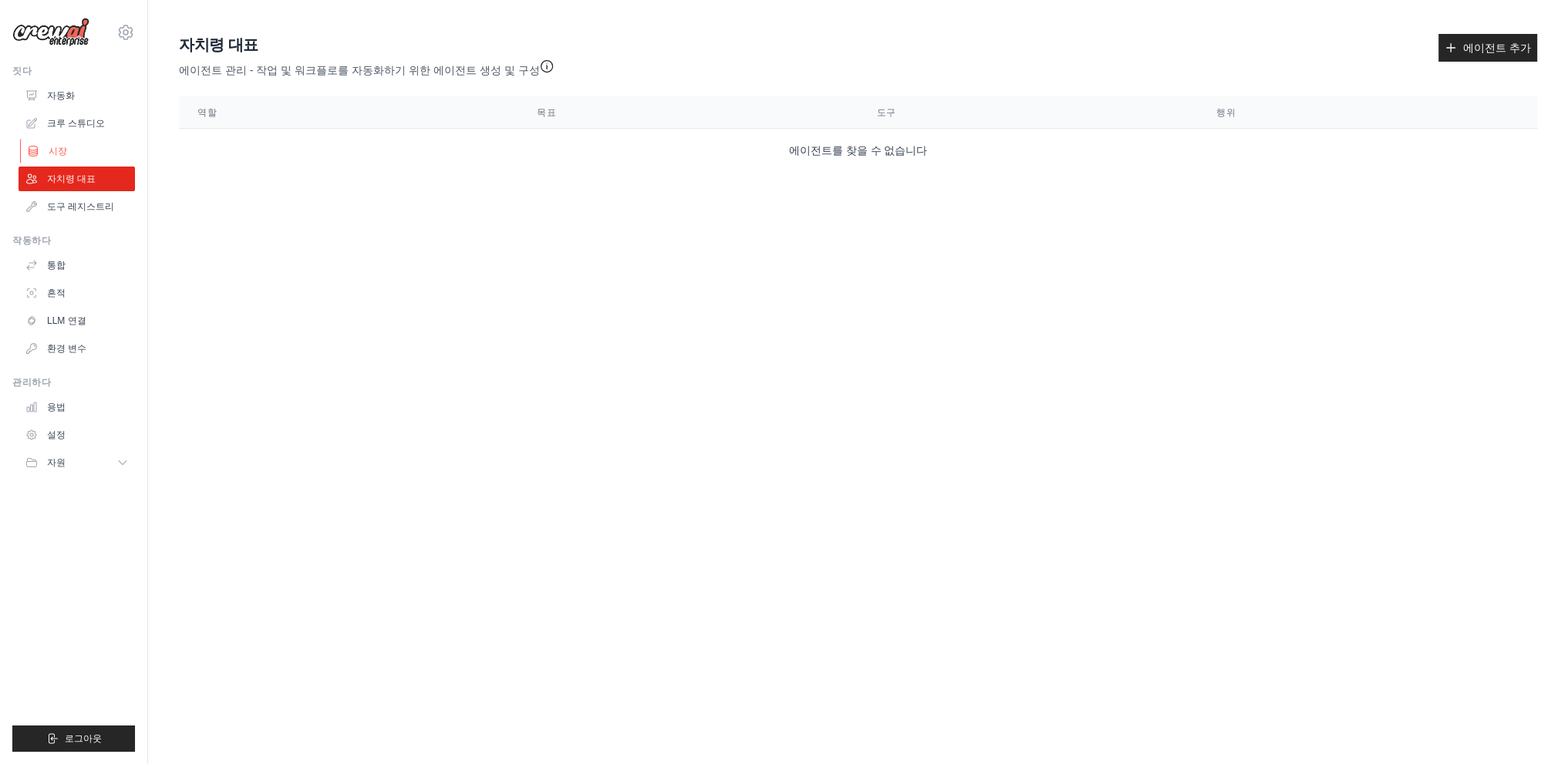
click at [74, 154] on link "시장" at bounding box center [79, 152] width 117 height 25
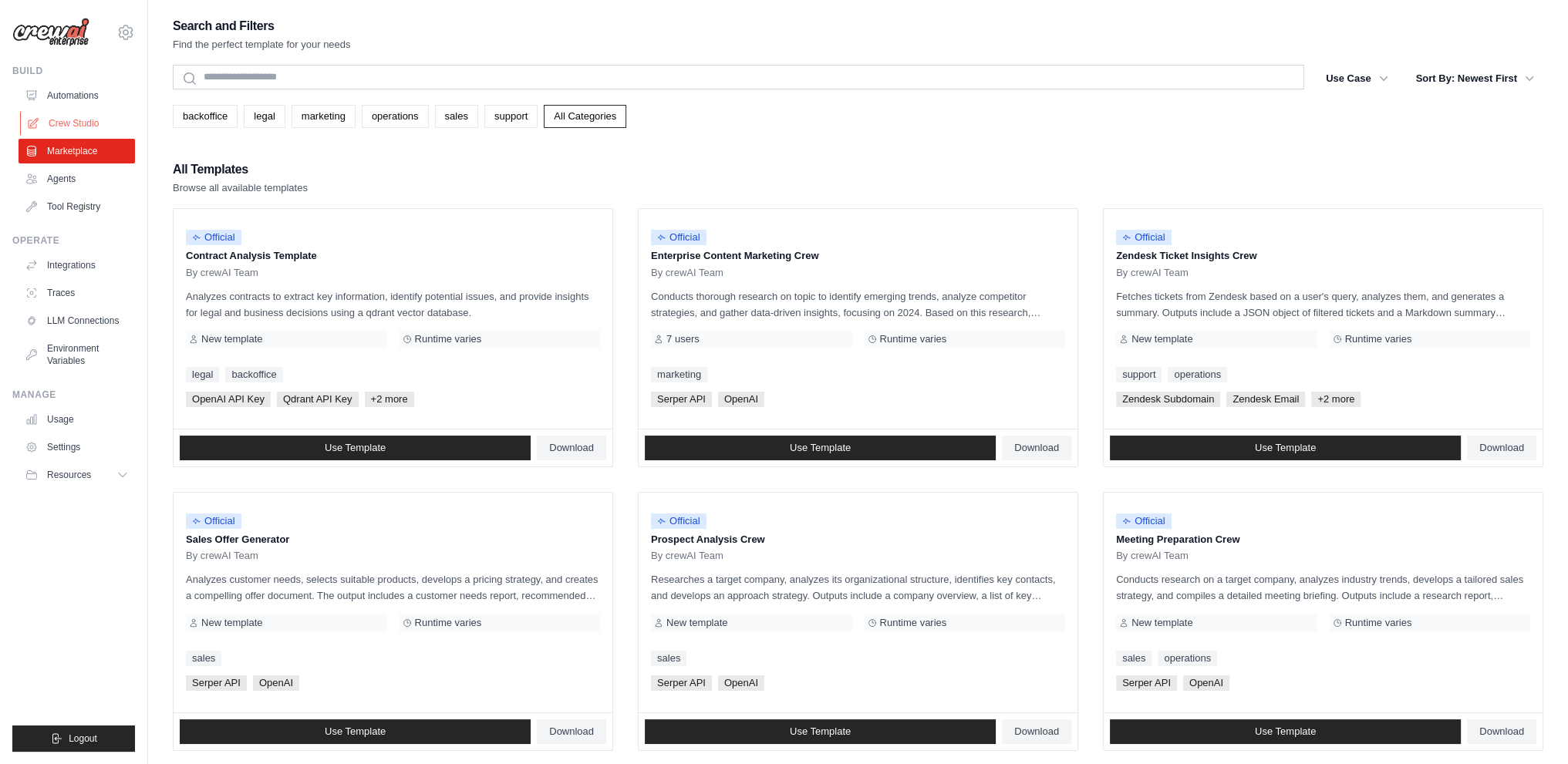
click at [85, 131] on link "Crew Studio" at bounding box center [79, 124] width 117 height 25
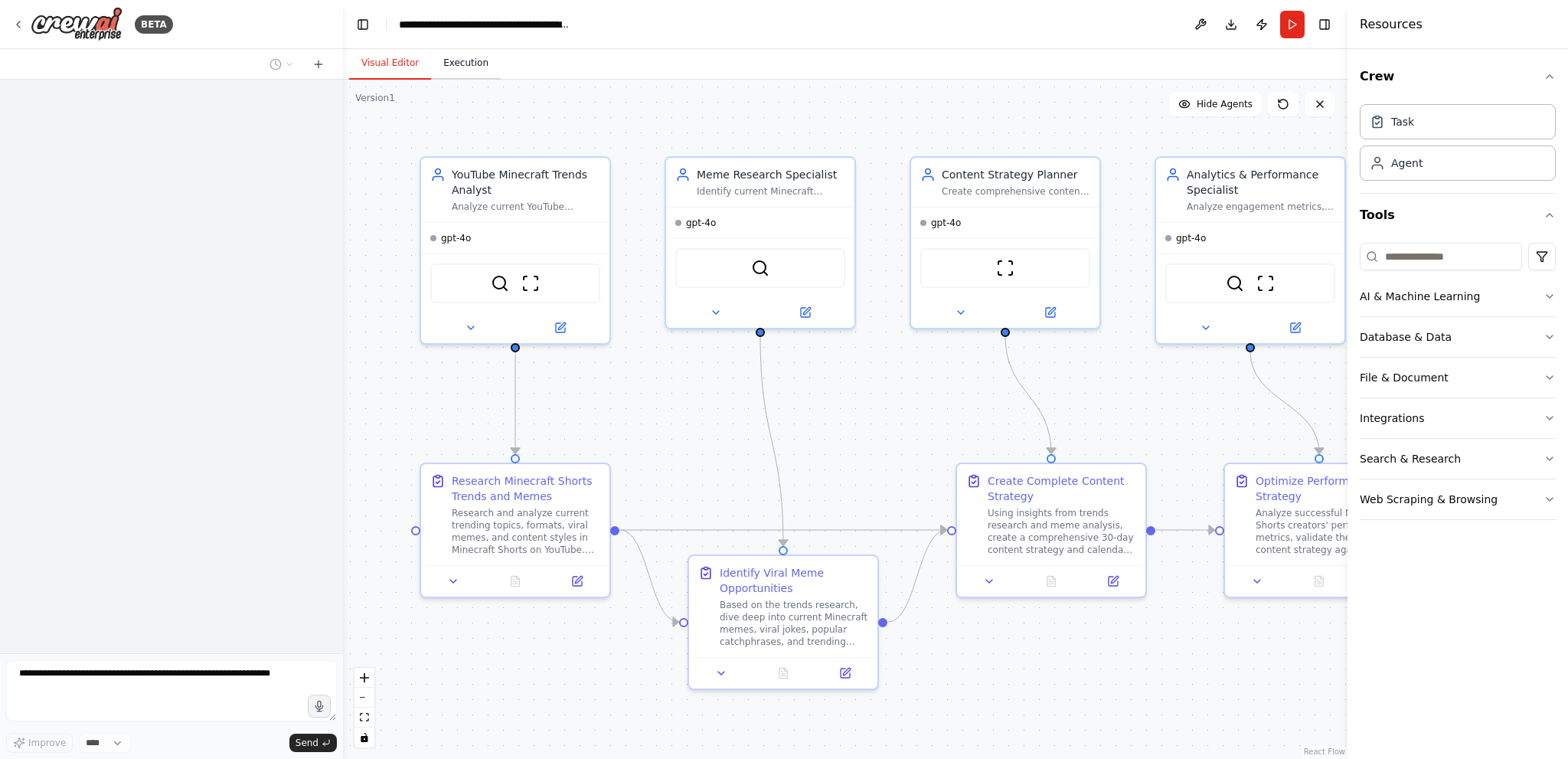
click at [462, 66] on button "Execution" at bounding box center [466, 64] width 69 height 32
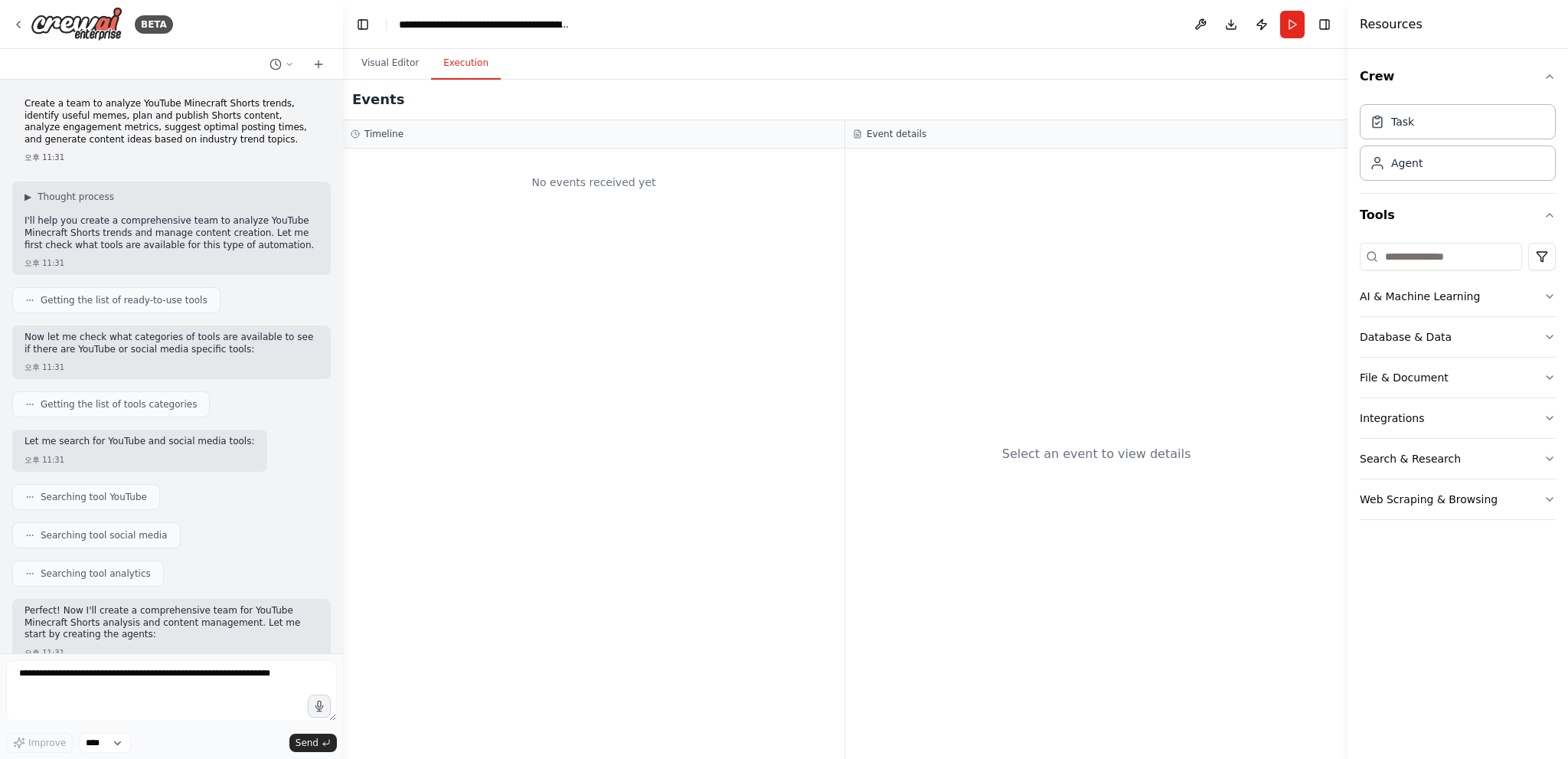
drag, startPoint x: 216, startPoint y: 489, endPoint x: 148, endPoint y: 134, distance: 361.5
drag, startPoint x: 188, startPoint y: 133, endPoint x: 16, endPoint y: 103, distance: 174.6
click at [16, 103] on div "Create a team to analyze YouTube Minecraft Shorts trends, identify useful memes…" at bounding box center [171, 130] width 319 height 77
copy p "Create a team to analyze YouTube Minecraft Shorts trends, identify useful memes…"
click at [9, 28] on div "BETA" at bounding box center [171, 24] width 343 height 49
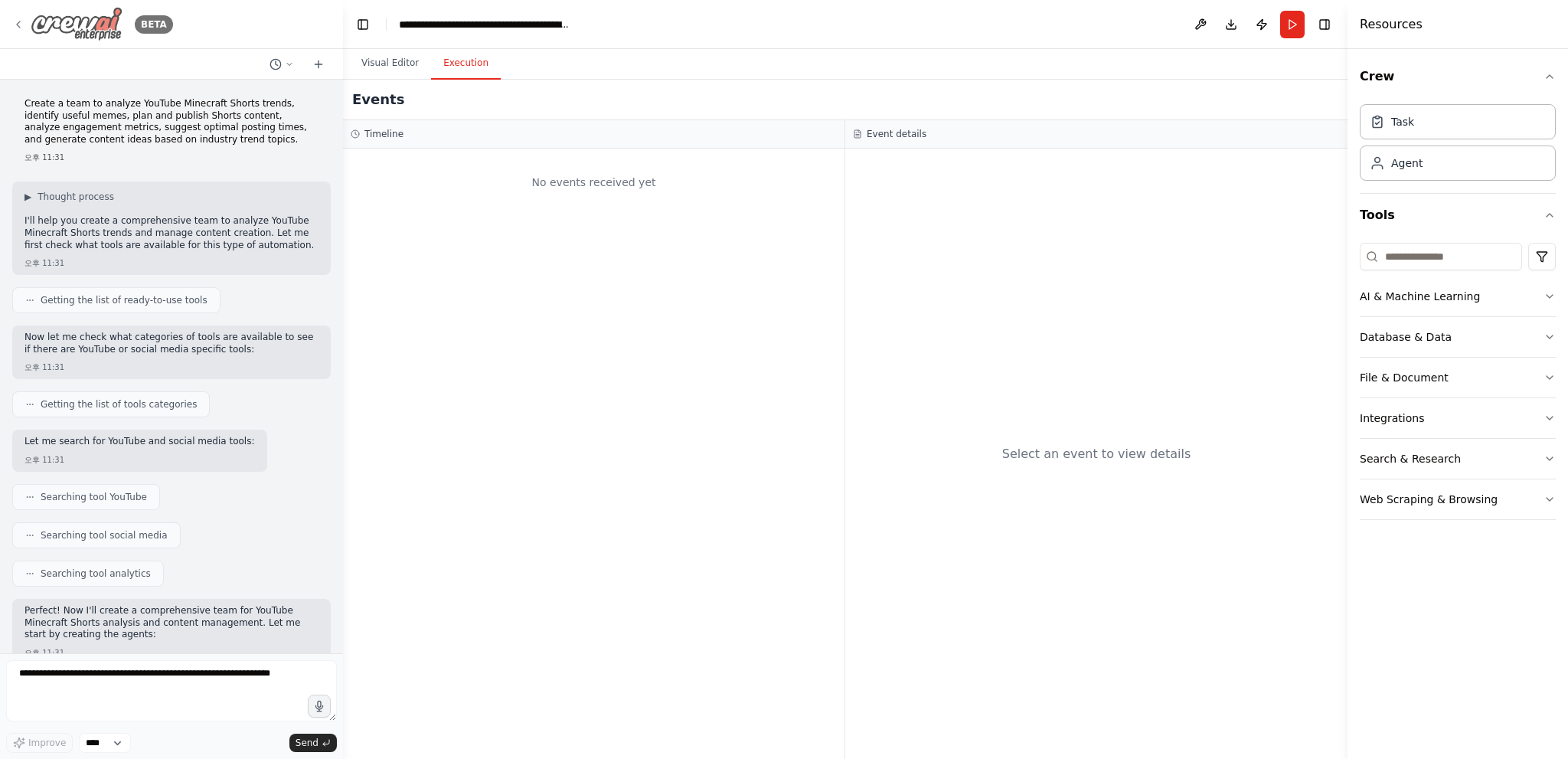
click at [12, 27] on icon at bounding box center [19, 25] width 12 height 12
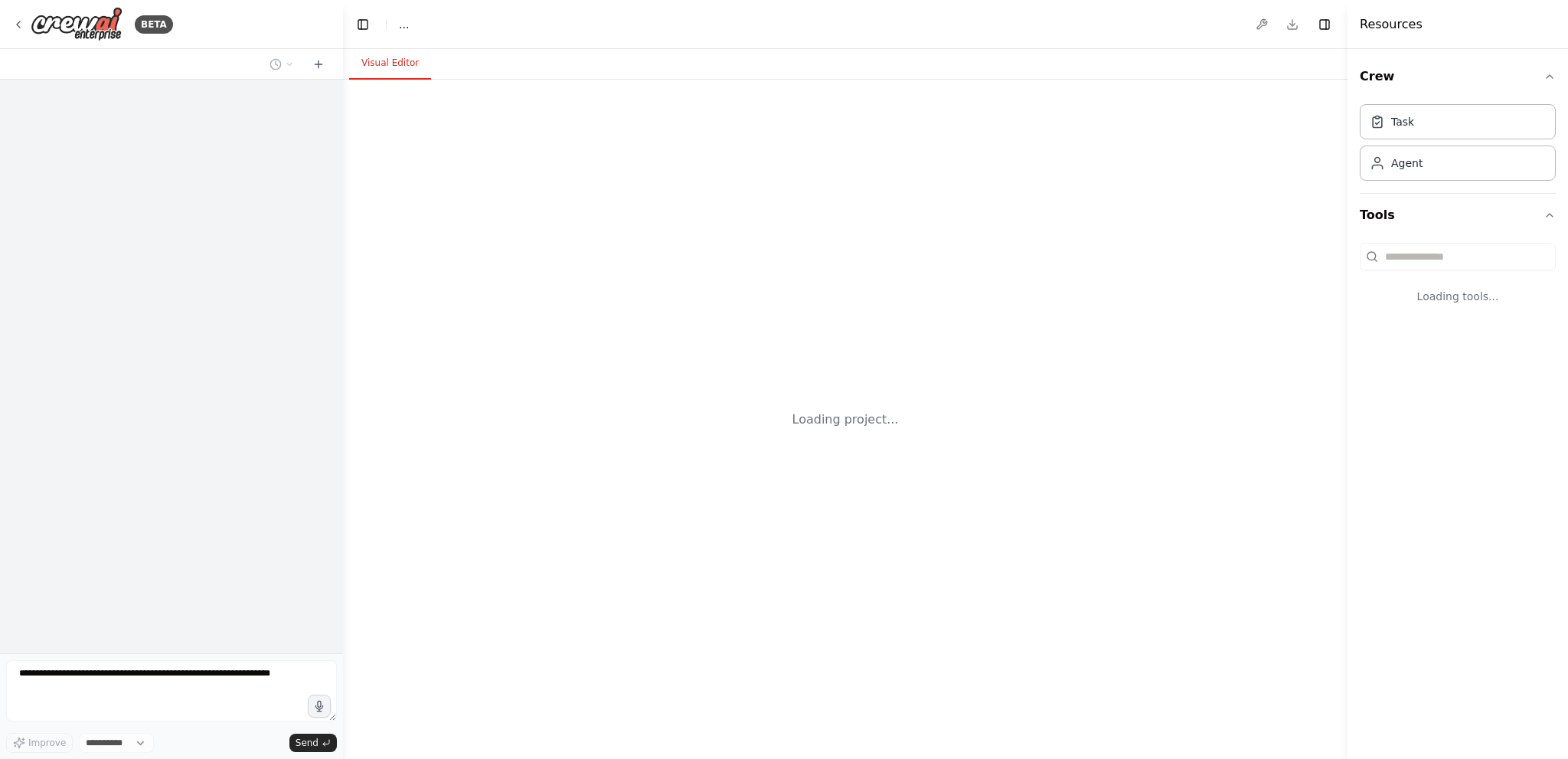
select select "****"
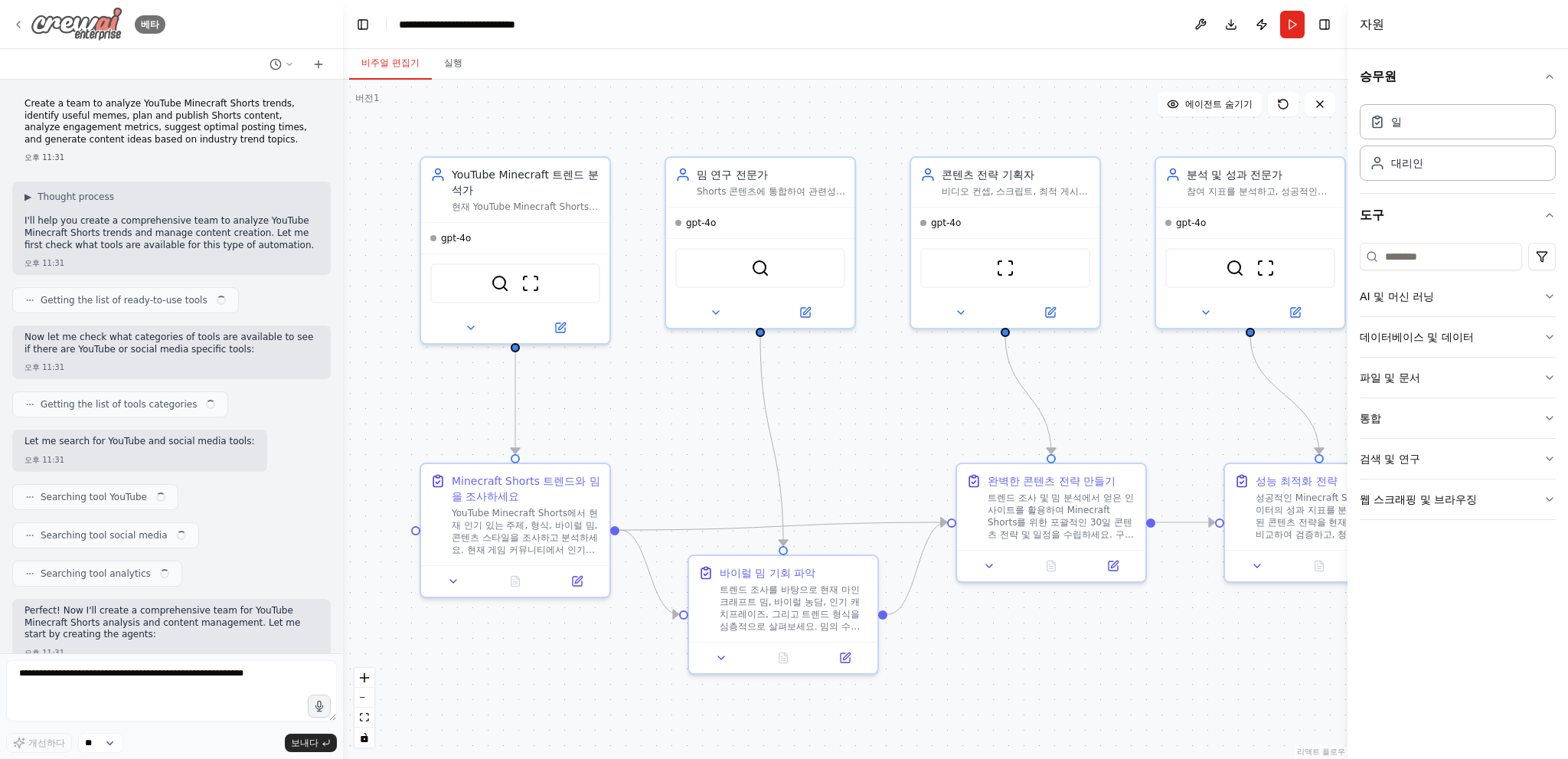
scroll to position [4525, 0]
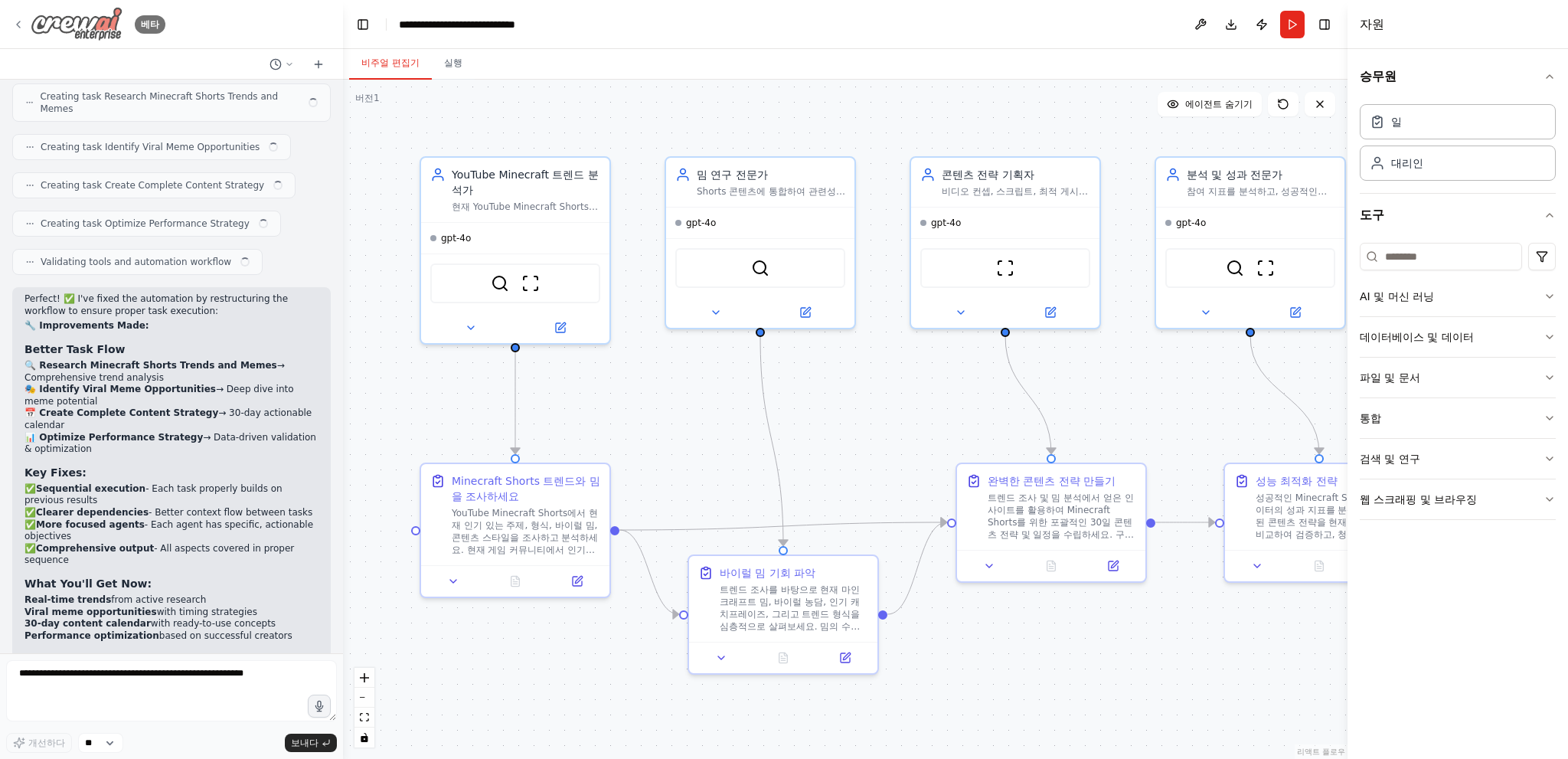
click at [34, 25] on img at bounding box center [76, 24] width 92 height 35
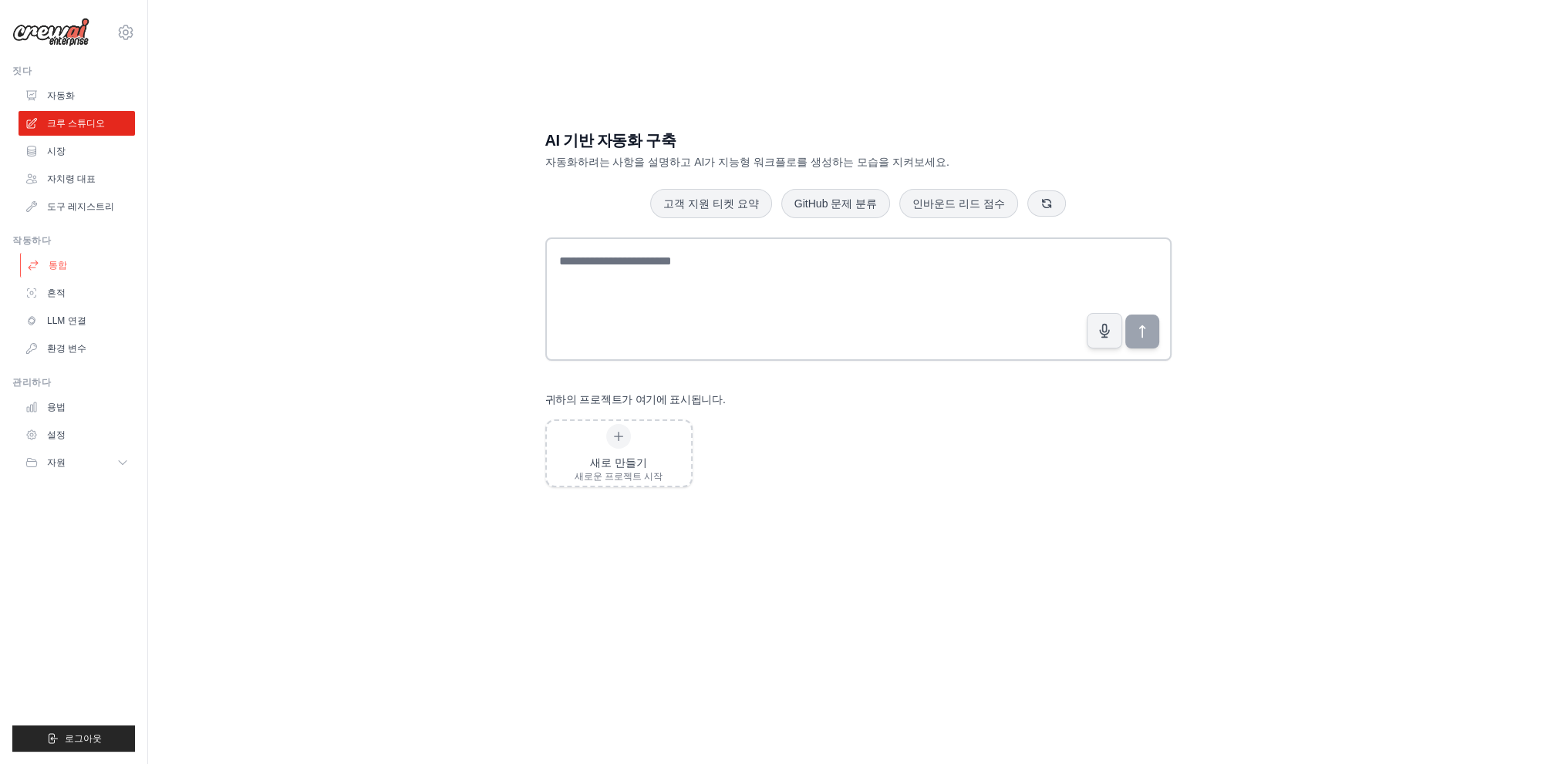
click at [69, 267] on link "통합" at bounding box center [79, 265] width 117 height 25
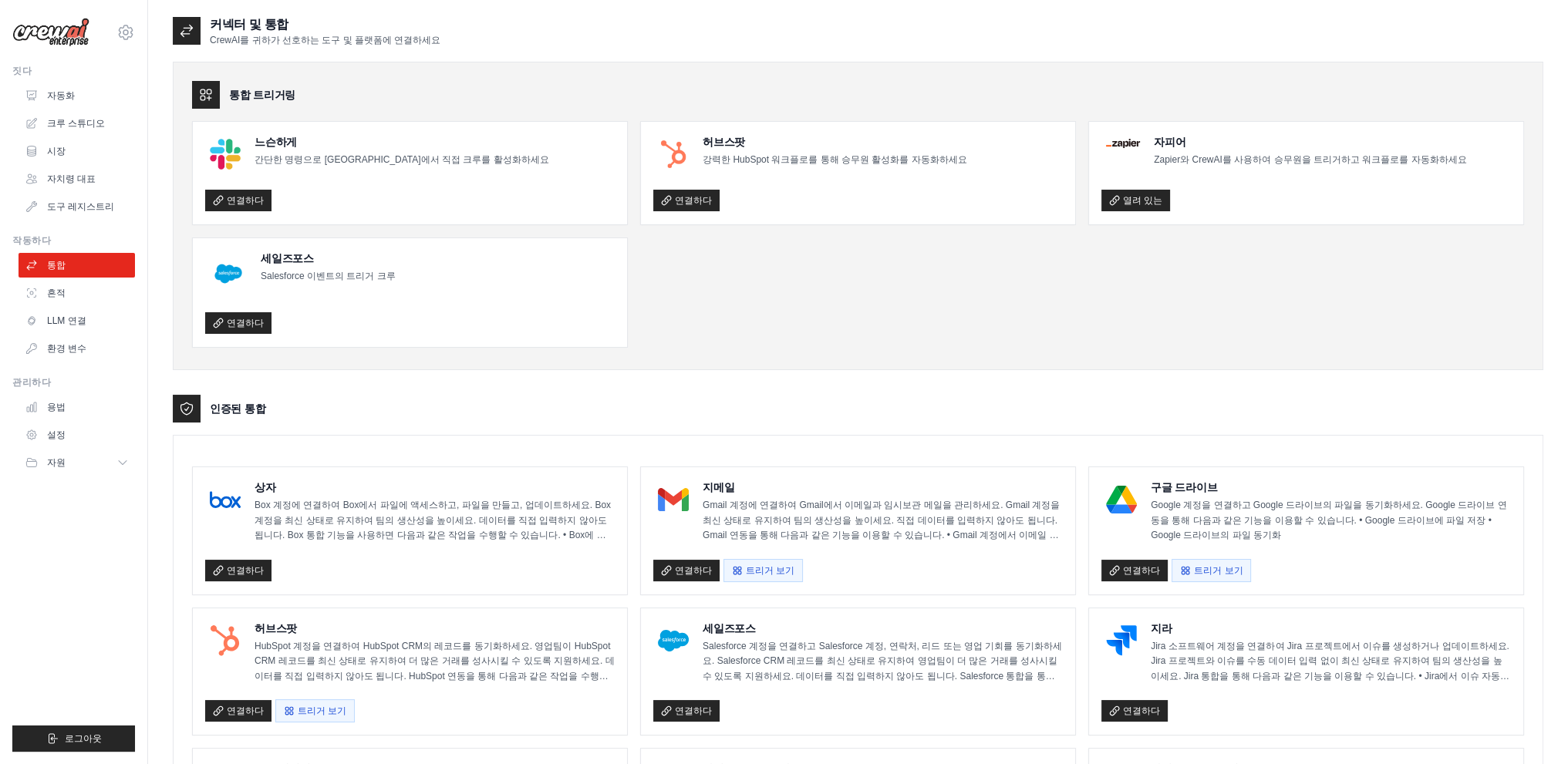
click at [71, 291] on link "흔적" at bounding box center [77, 293] width 117 height 25
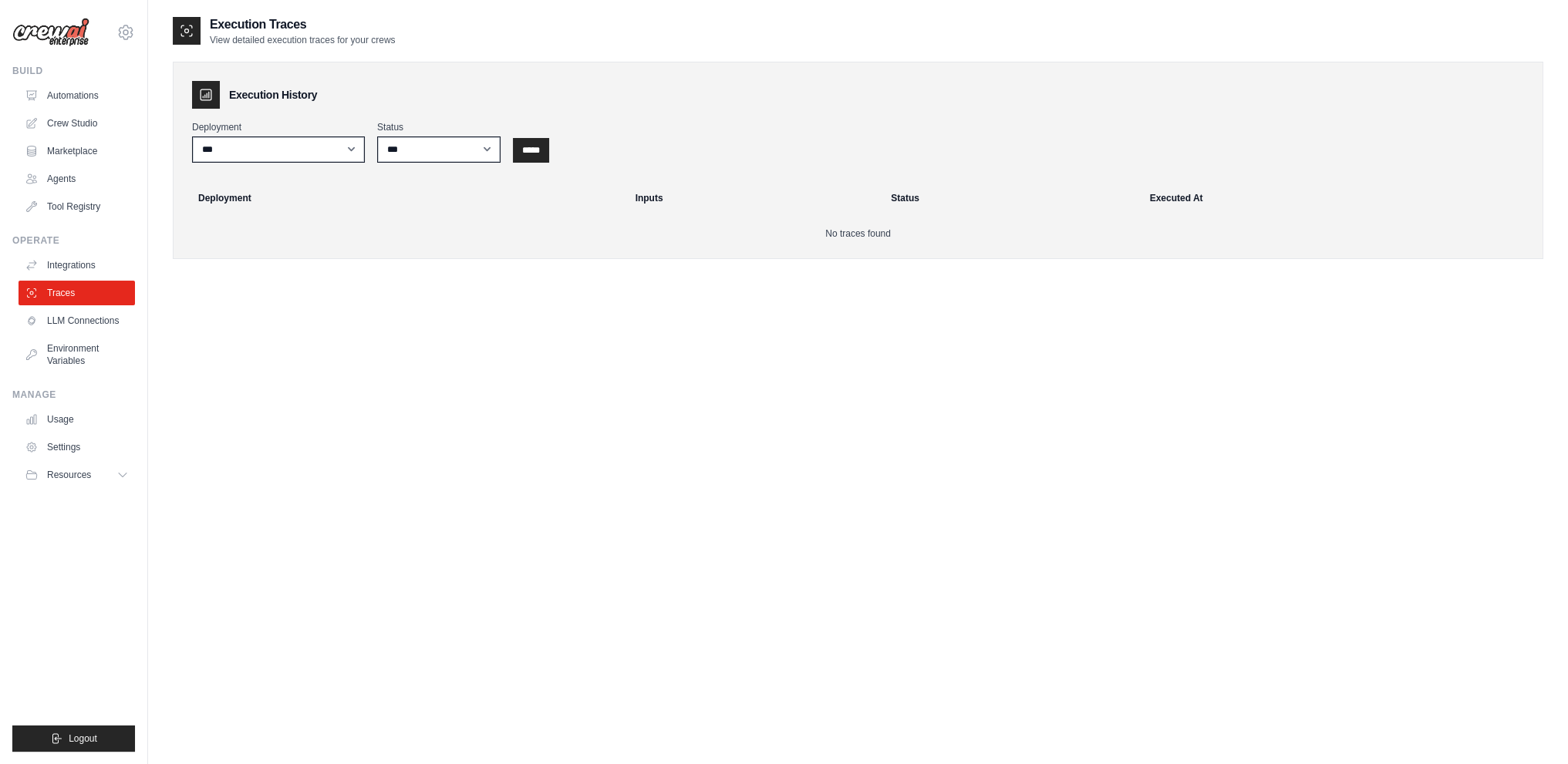
drag, startPoint x: 485, startPoint y: 309, endPoint x: 310, endPoint y: 249, distance: 185.0
click at [310, 249] on div "Execution History Deployment *** Status *** ********* ******* ***** ***** Deplo…" at bounding box center [857, 160] width 1371 height 197
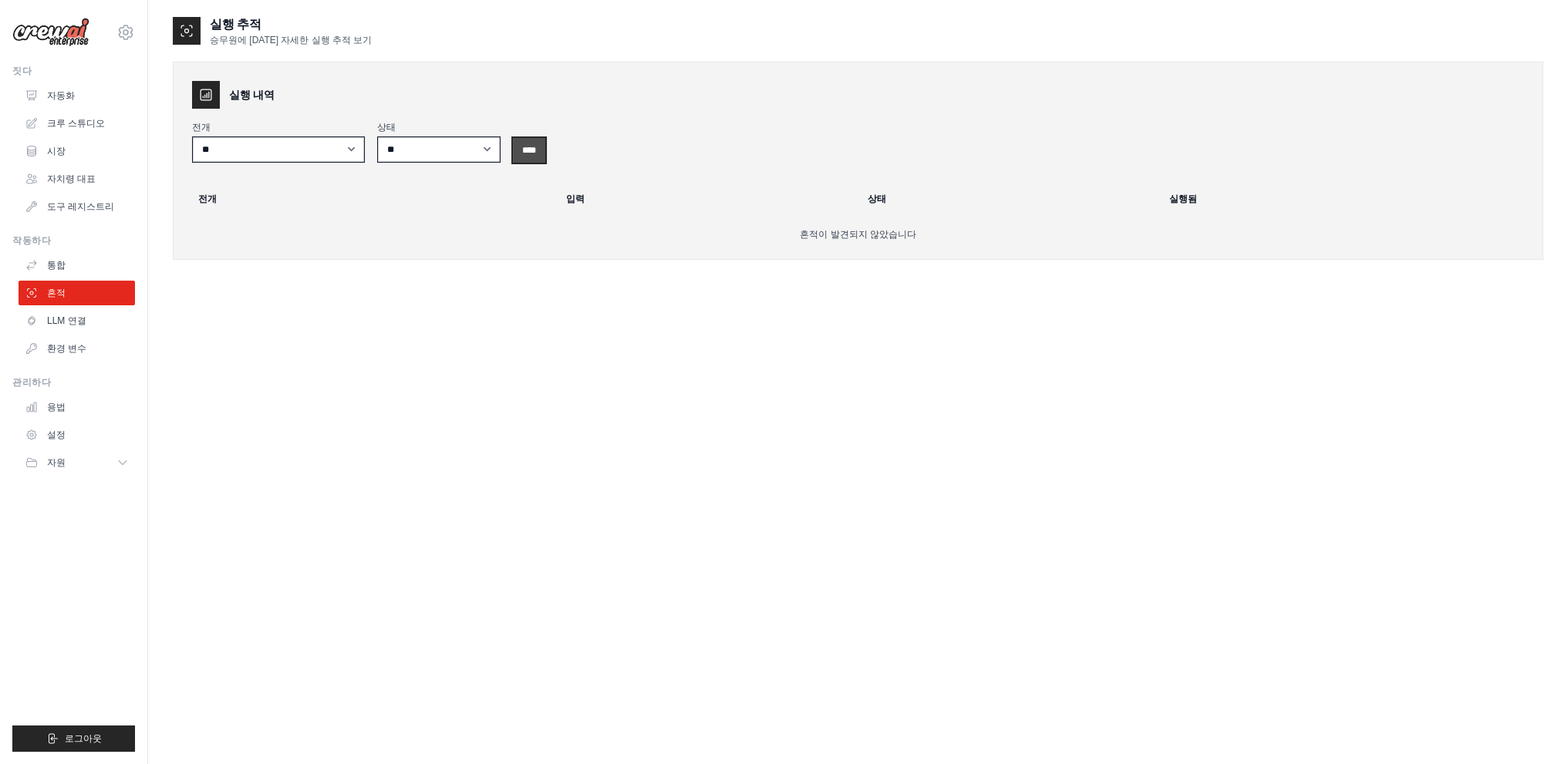
click at [536, 152] on input "****" at bounding box center [529, 151] width 33 height 25
click at [528, 147] on input "****" at bounding box center [529, 151] width 33 height 25
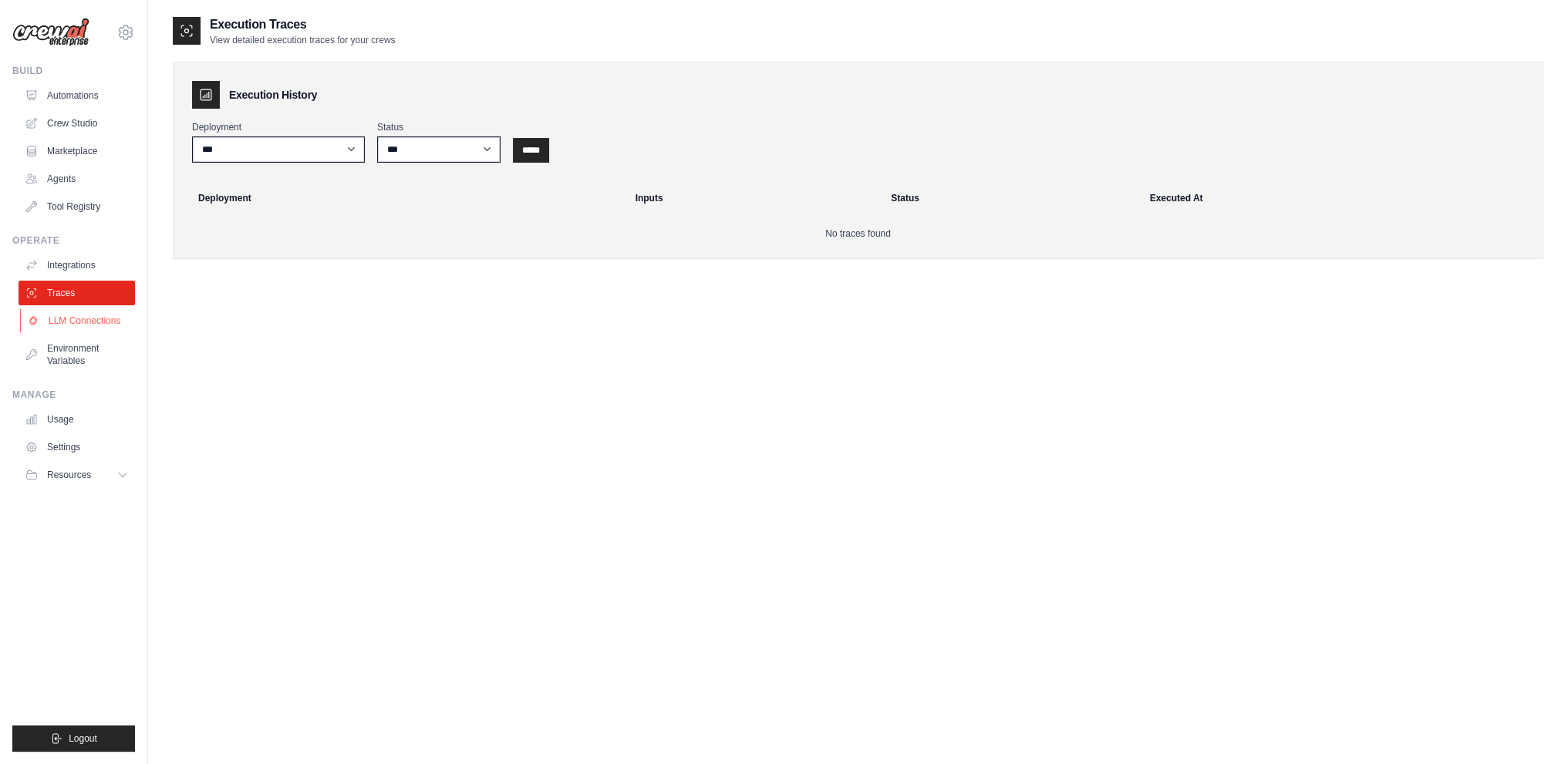
click at [96, 312] on link "LLM Connections" at bounding box center [79, 321] width 117 height 25
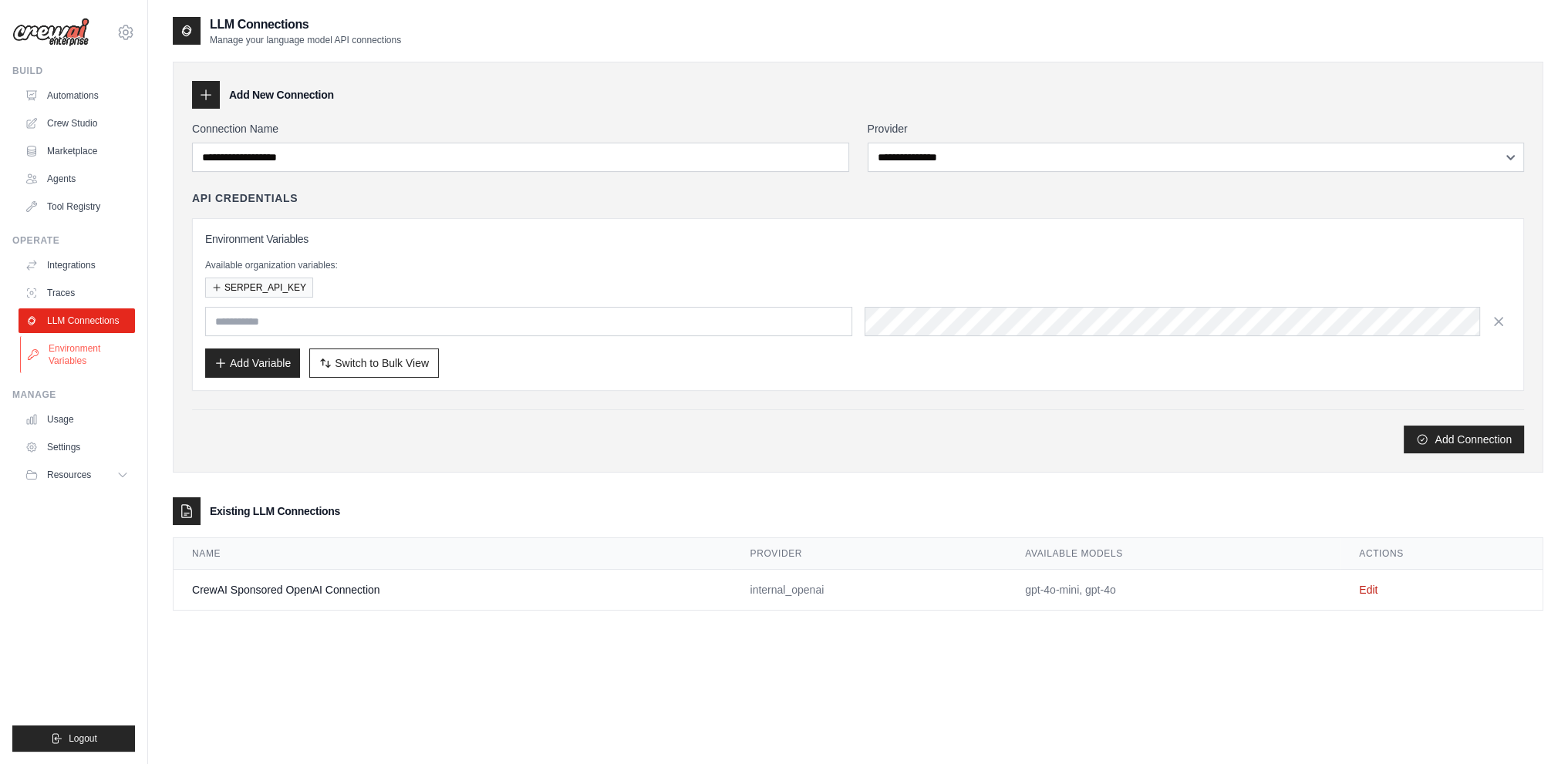
click at [99, 366] on link "Environment Variables" at bounding box center [79, 355] width 117 height 37
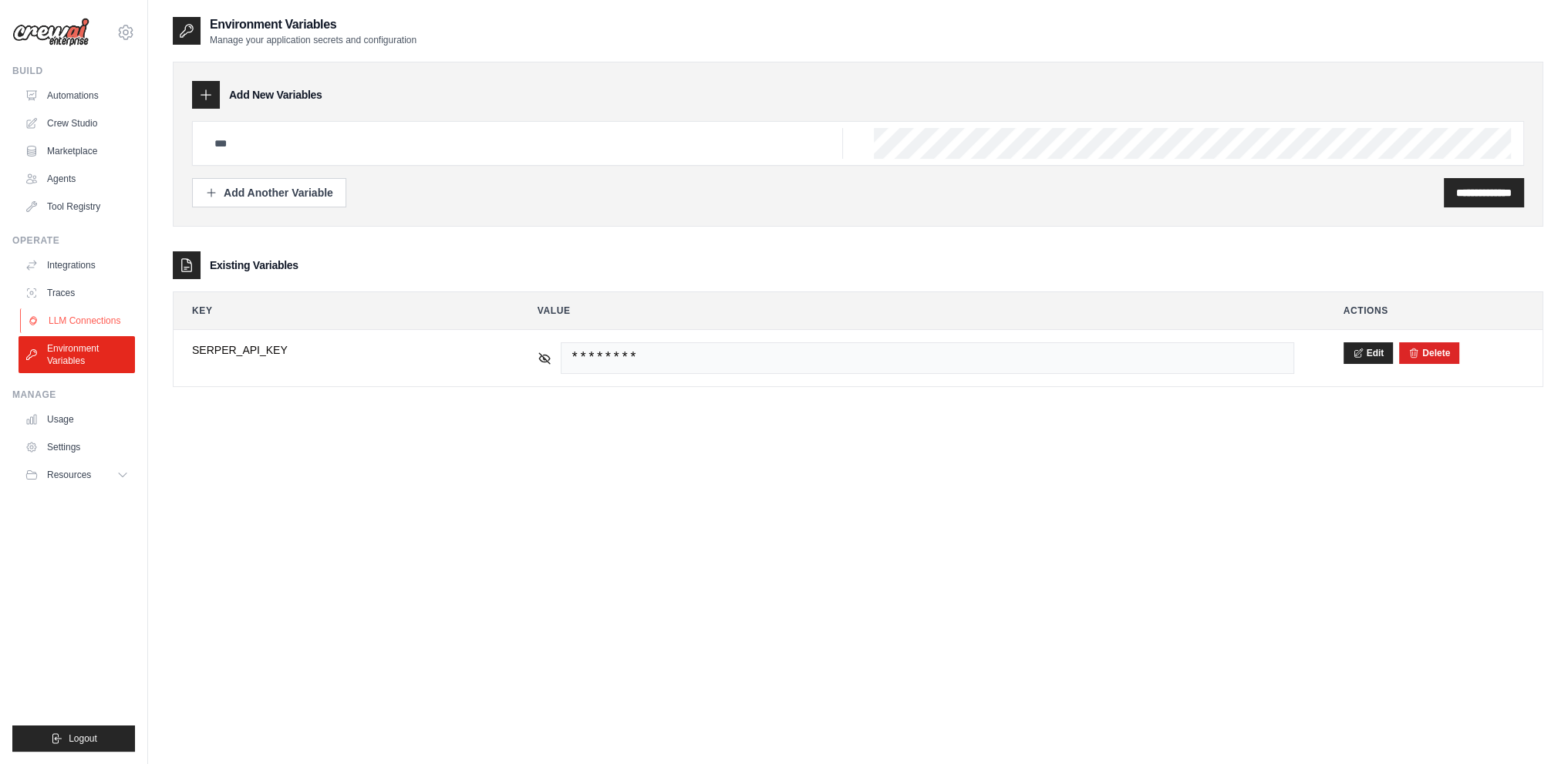
click at [93, 320] on link "LLM Connections" at bounding box center [79, 321] width 117 height 25
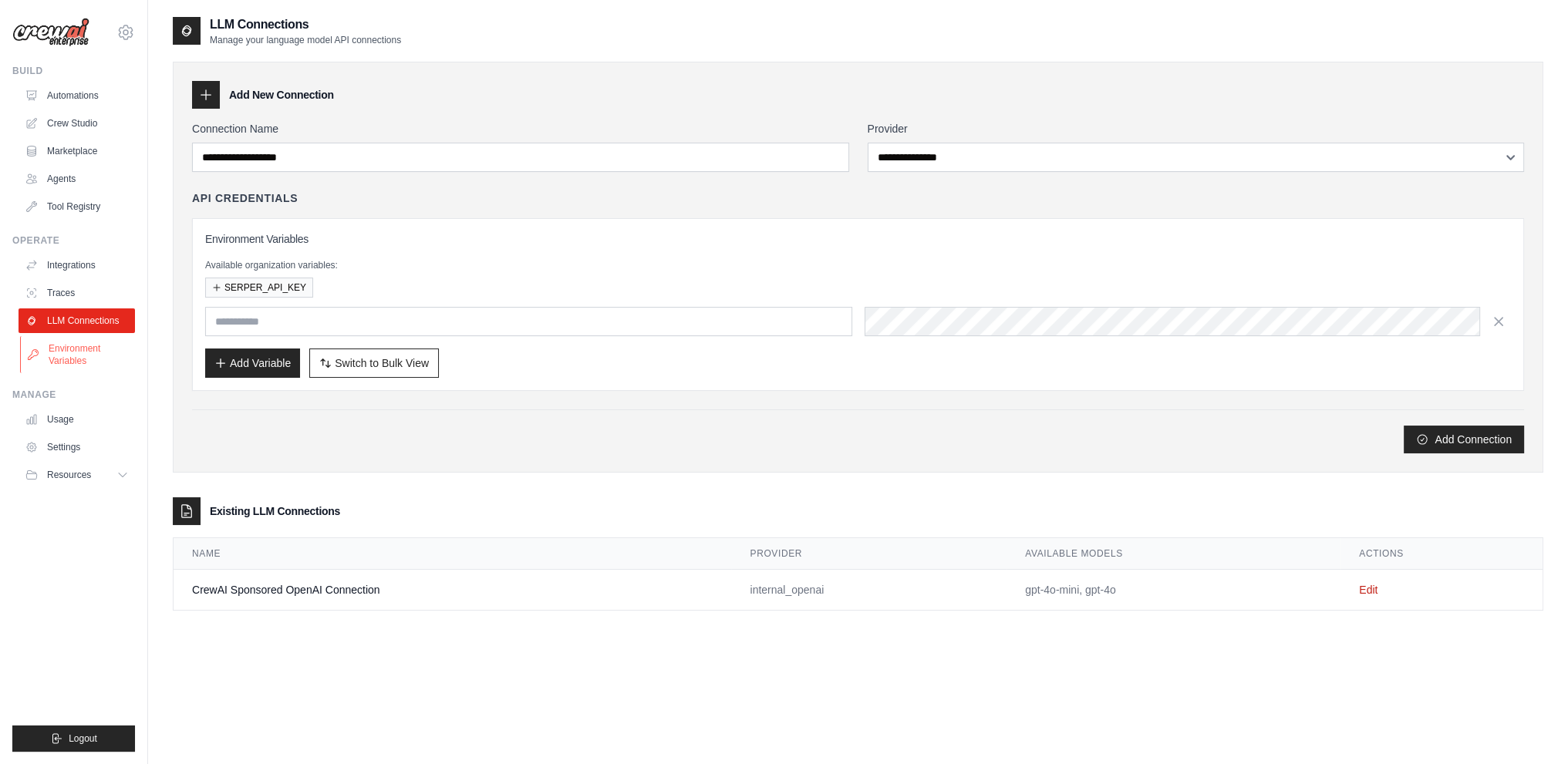
click at [86, 351] on link "Environment Variables" at bounding box center [79, 355] width 117 height 37
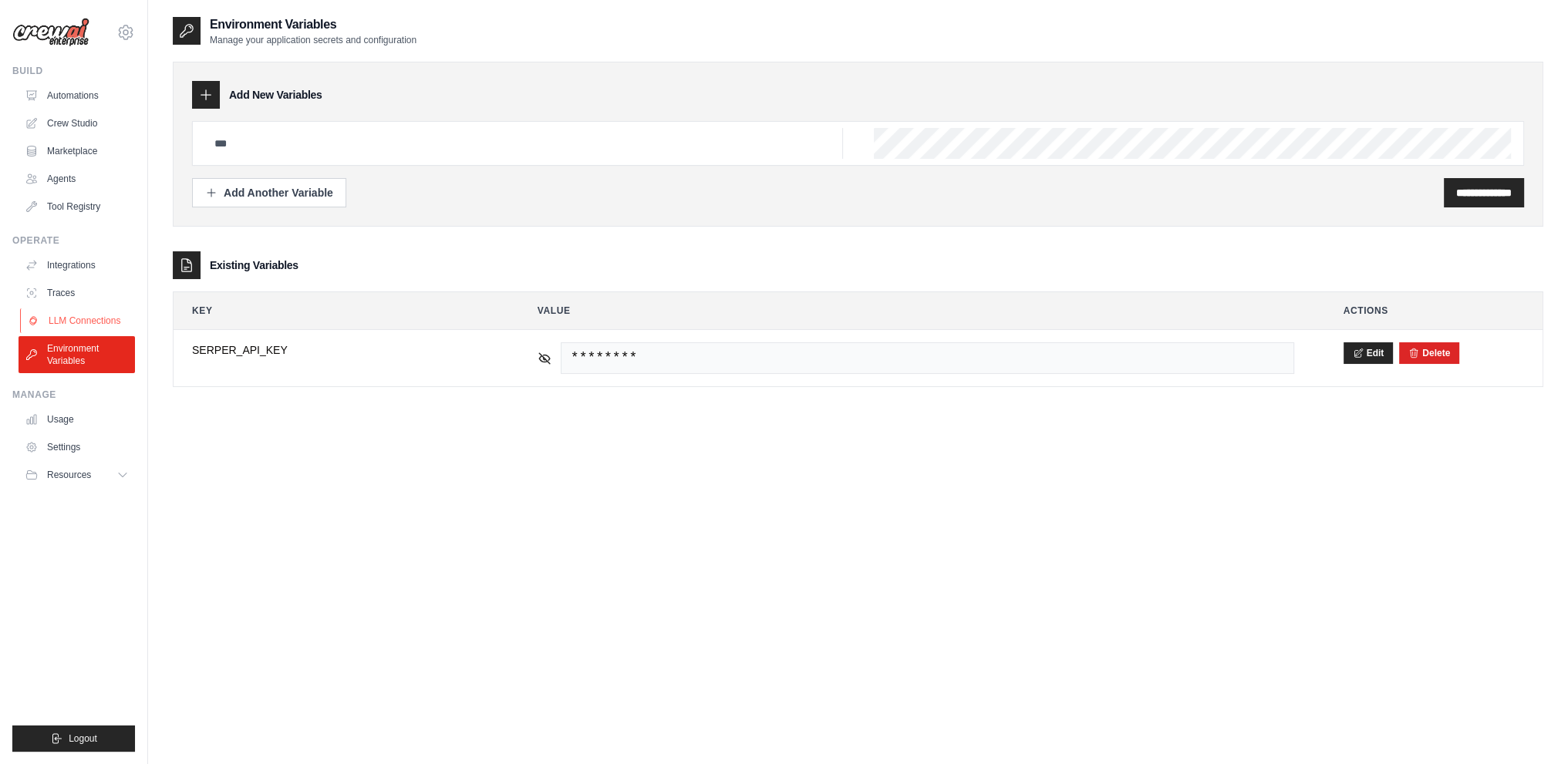
click at [86, 310] on link "LLM Connections" at bounding box center [79, 321] width 117 height 25
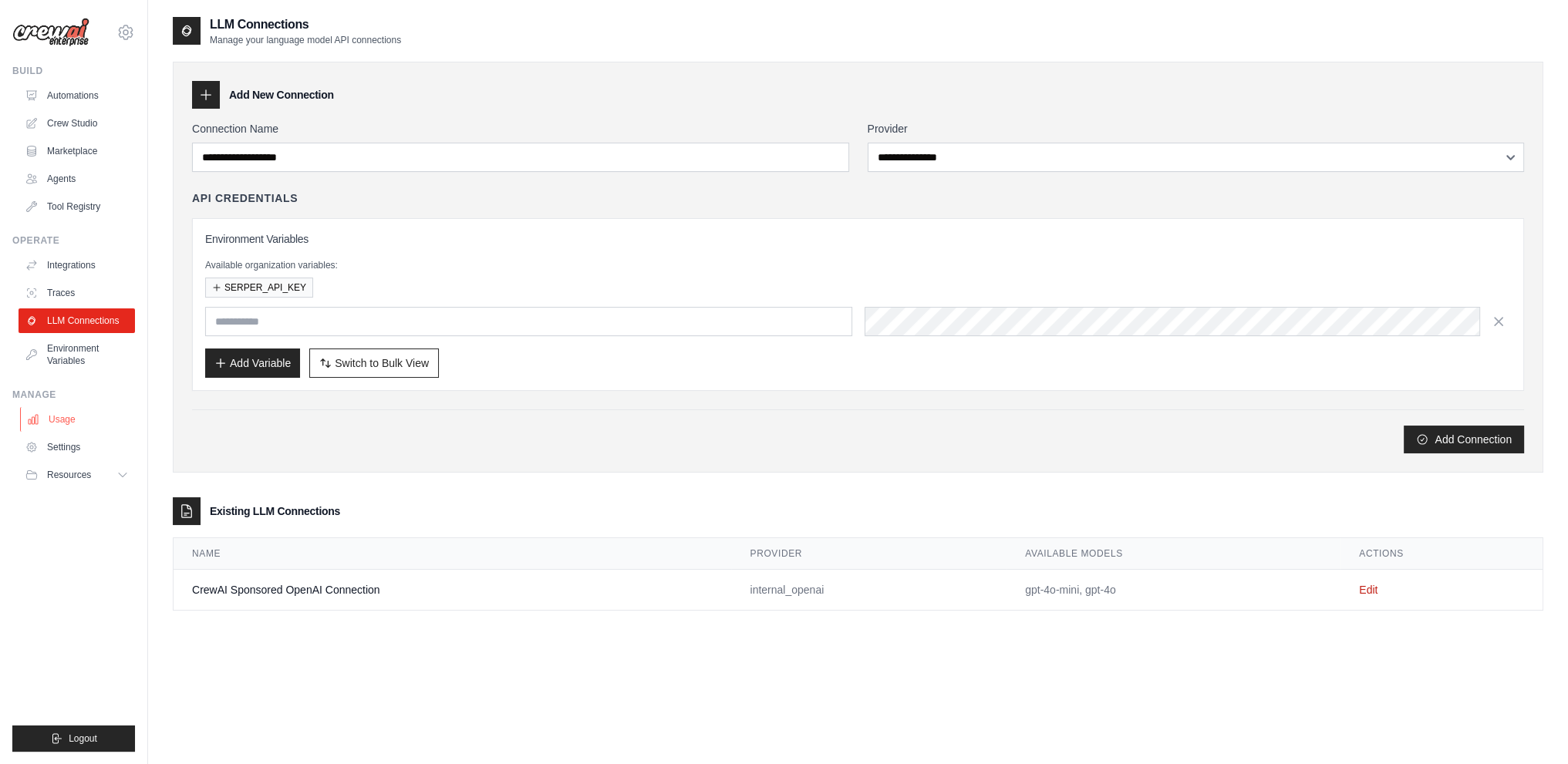
click at [83, 415] on link "Usage" at bounding box center [79, 420] width 117 height 25
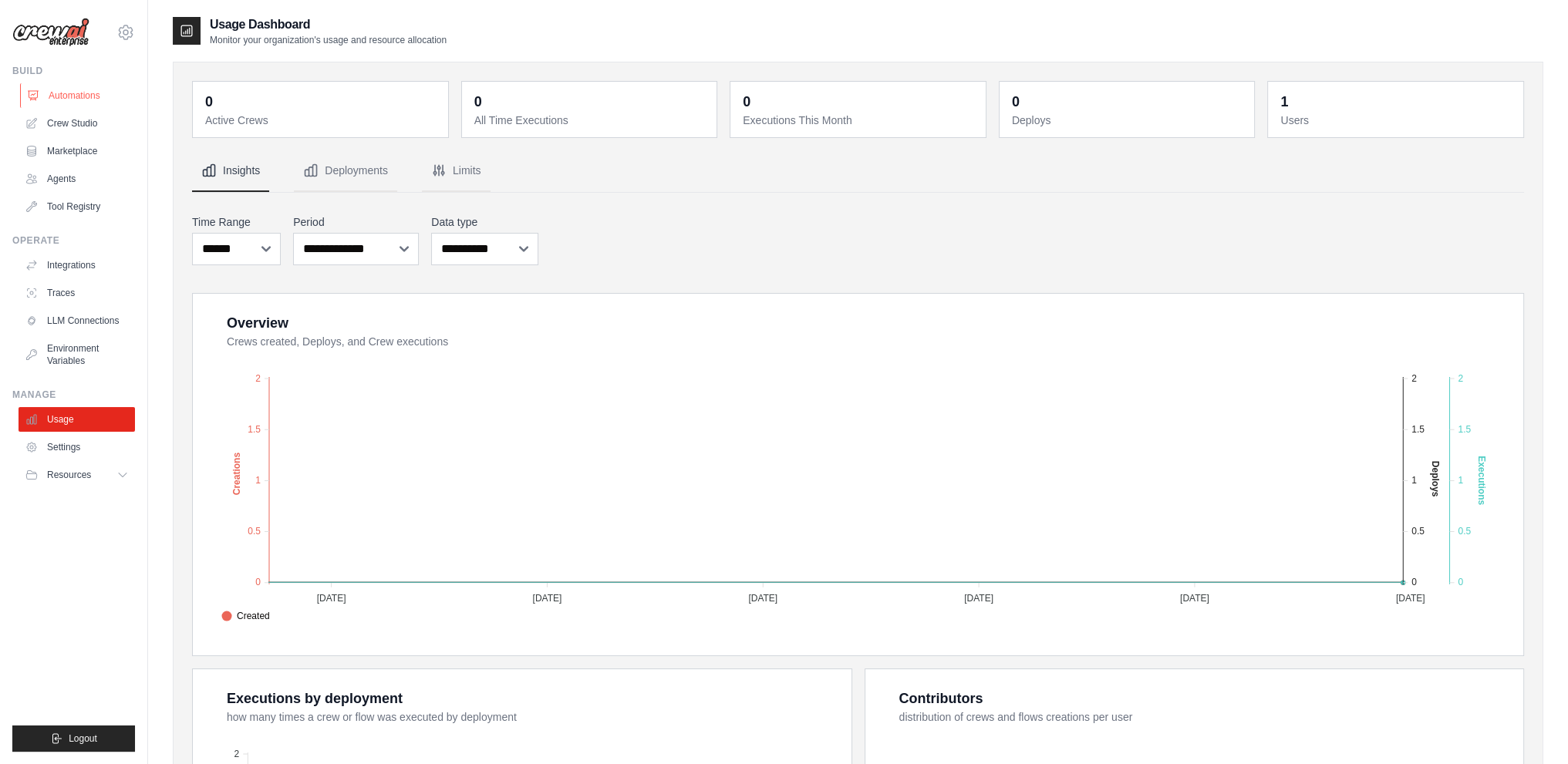
click at [75, 85] on link "Automations" at bounding box center [79, 96] width 117 height 25
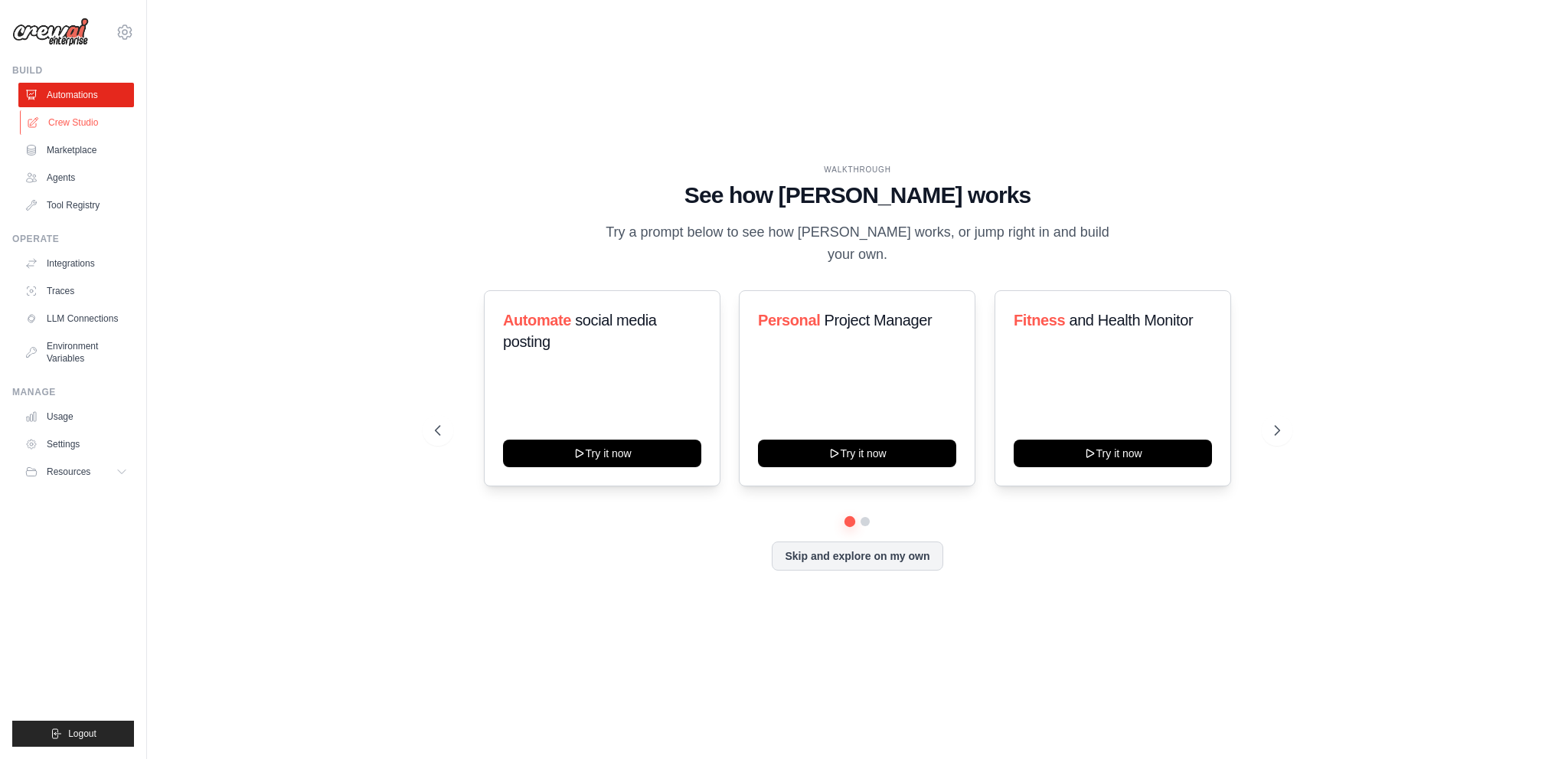
click at [73, 122] on link "Crew Studio" at bounding box center [78, 123] width 116 height 25
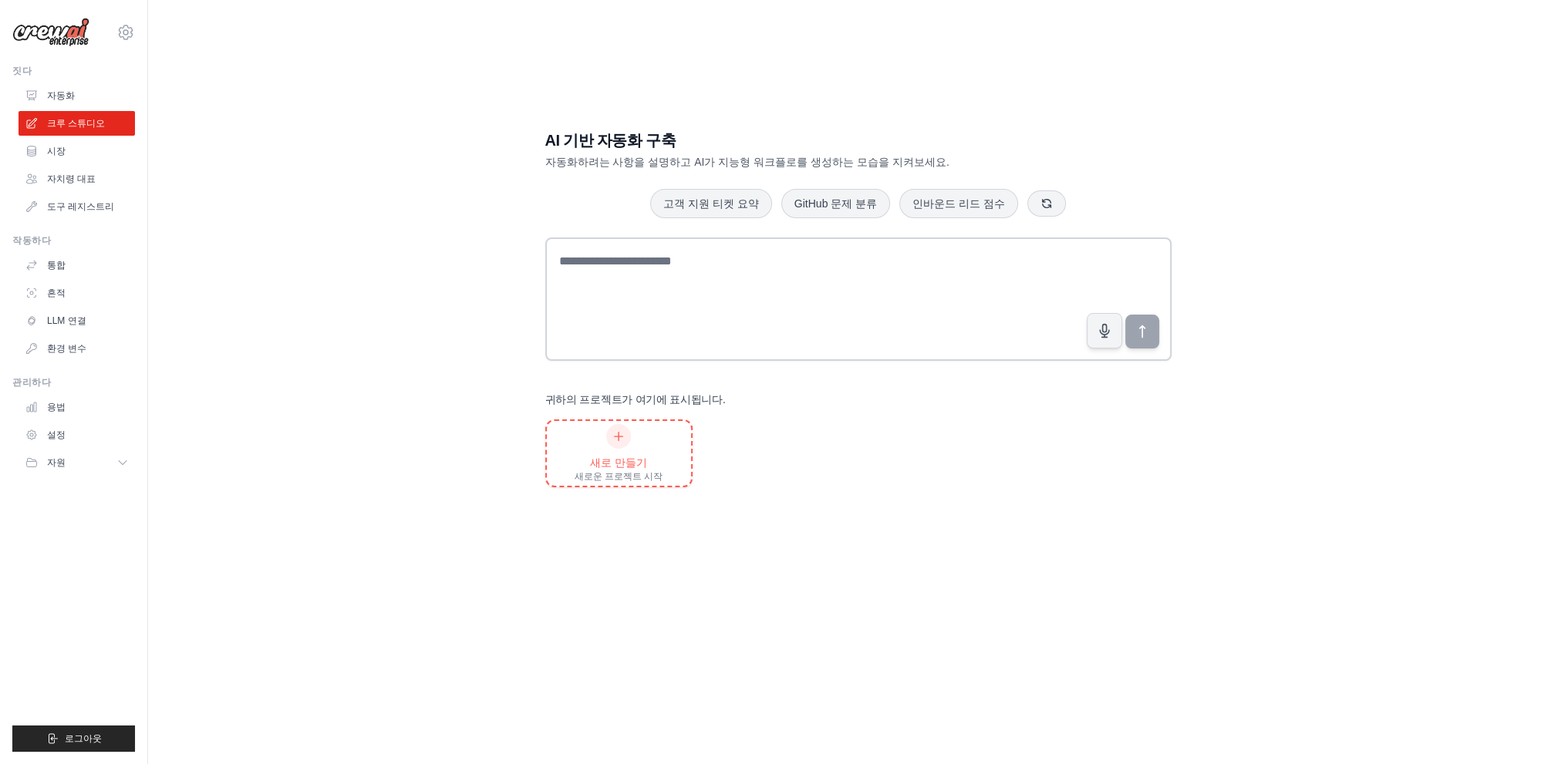
click at [622, 439] on icon at bounding box center [619, 437] width 12 height 12
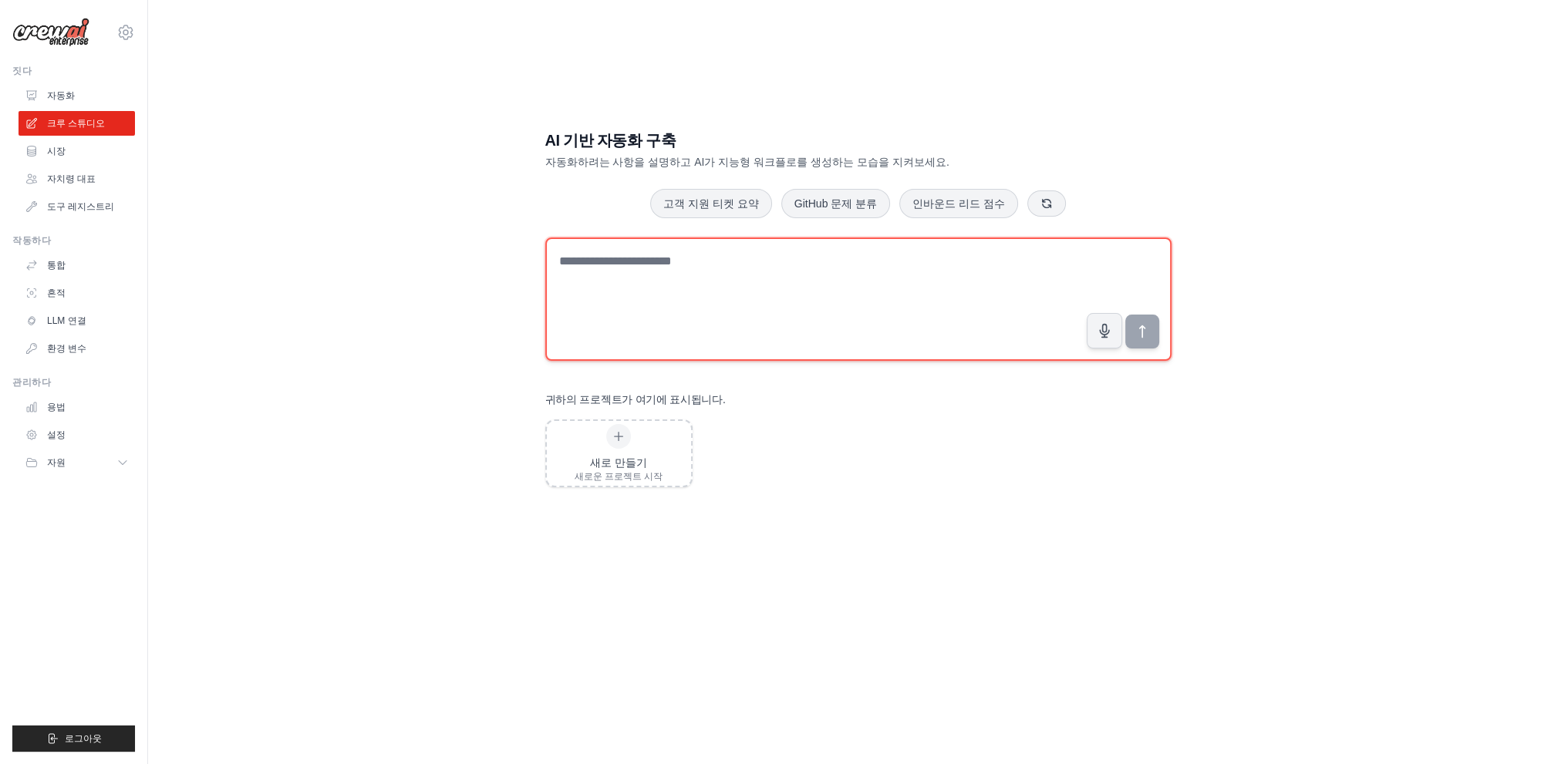
click at [684, 308] on textarea at bounding box center [858, 299] width 627 height 124
paste textarea "**********"
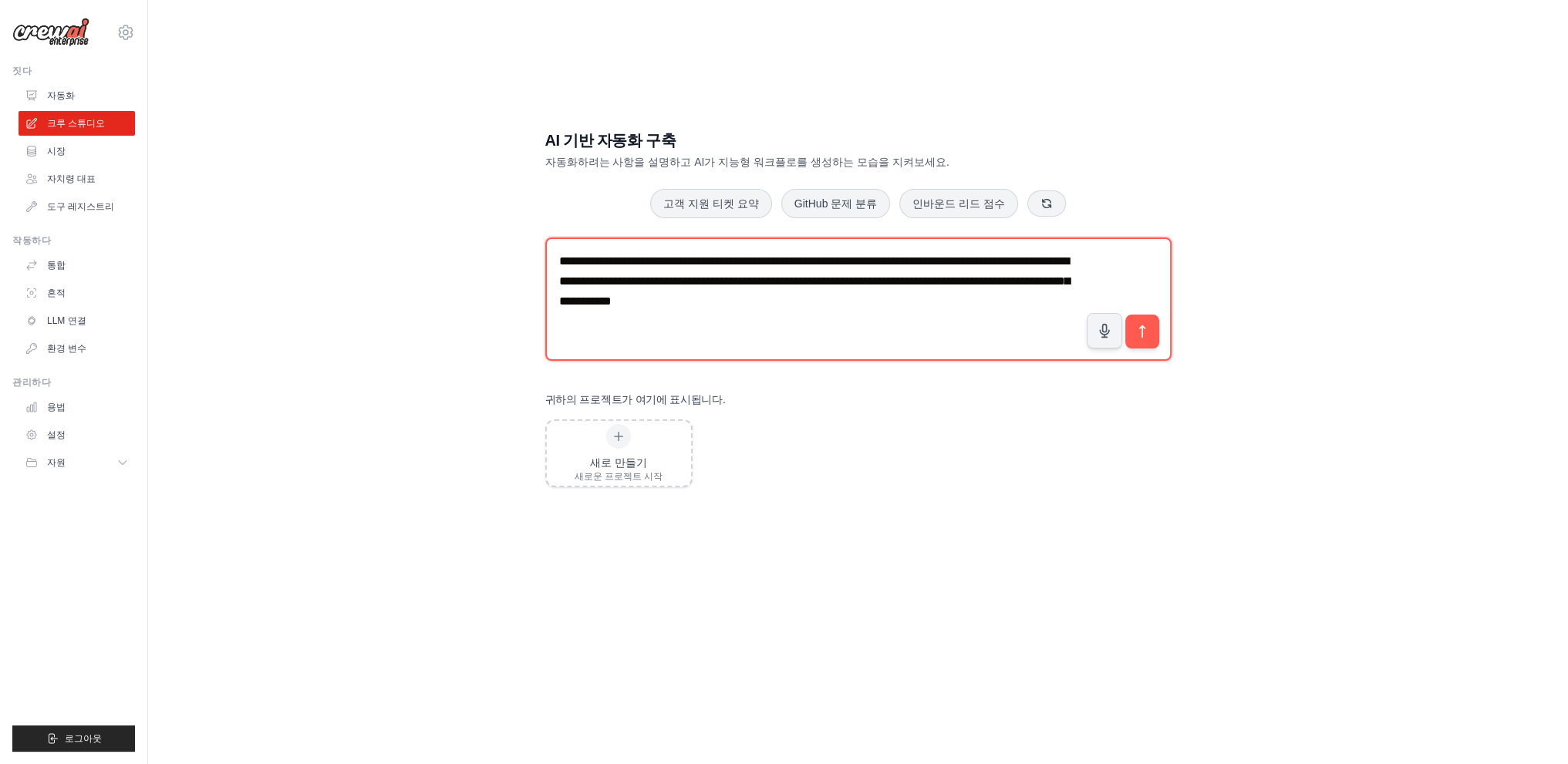
type textarea "**********"
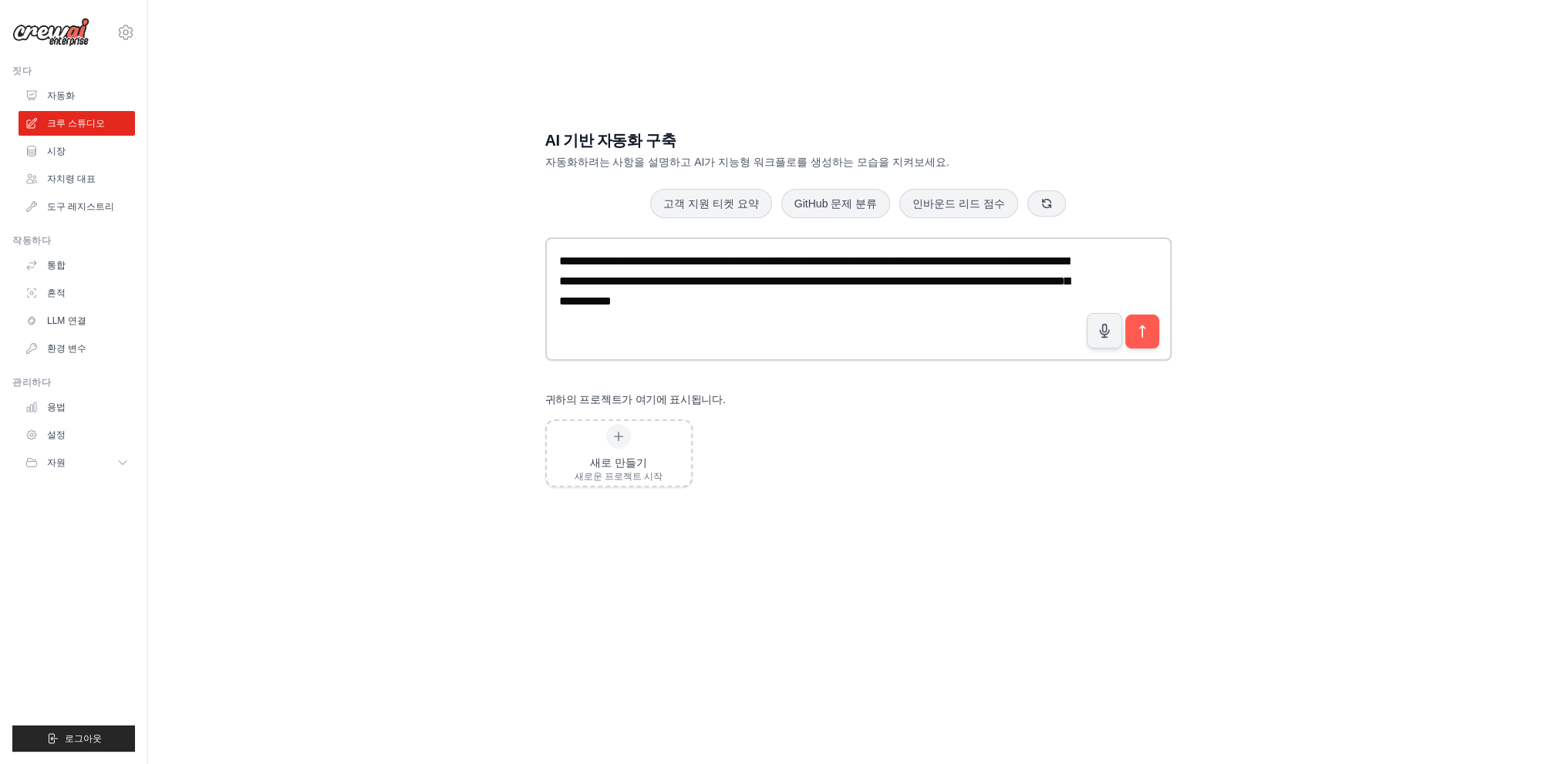
drag, startPoint x: 1460, startPoint y: 131, endPoint x: 1397, endPoint y: 0, distance: 145.4
click at [1459, 128] on div "**********" at bounding box center [857, 397] width 1371 height 764
drag, startPoint x: 1487, startPoint y: 32, endPoint x: 1482, endPoint y: 26, distance: 7.8
click at [1487, 30] on div "**********" at bounding box center [857, 397] width 1371 height 764
click at [1261, 89] on div "**********" at bounding box center [857, 397] width 1371 height 764
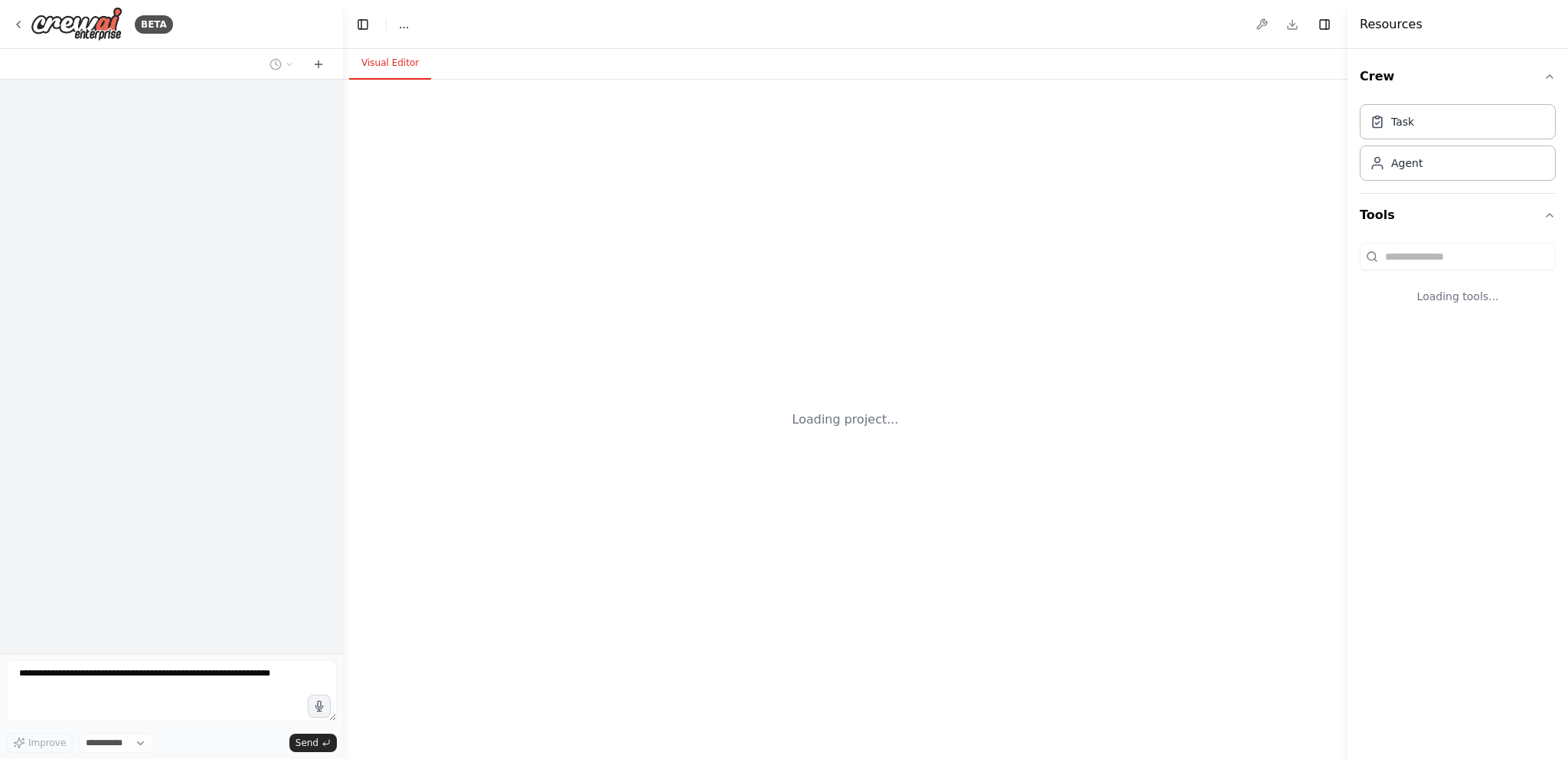
select select "****"
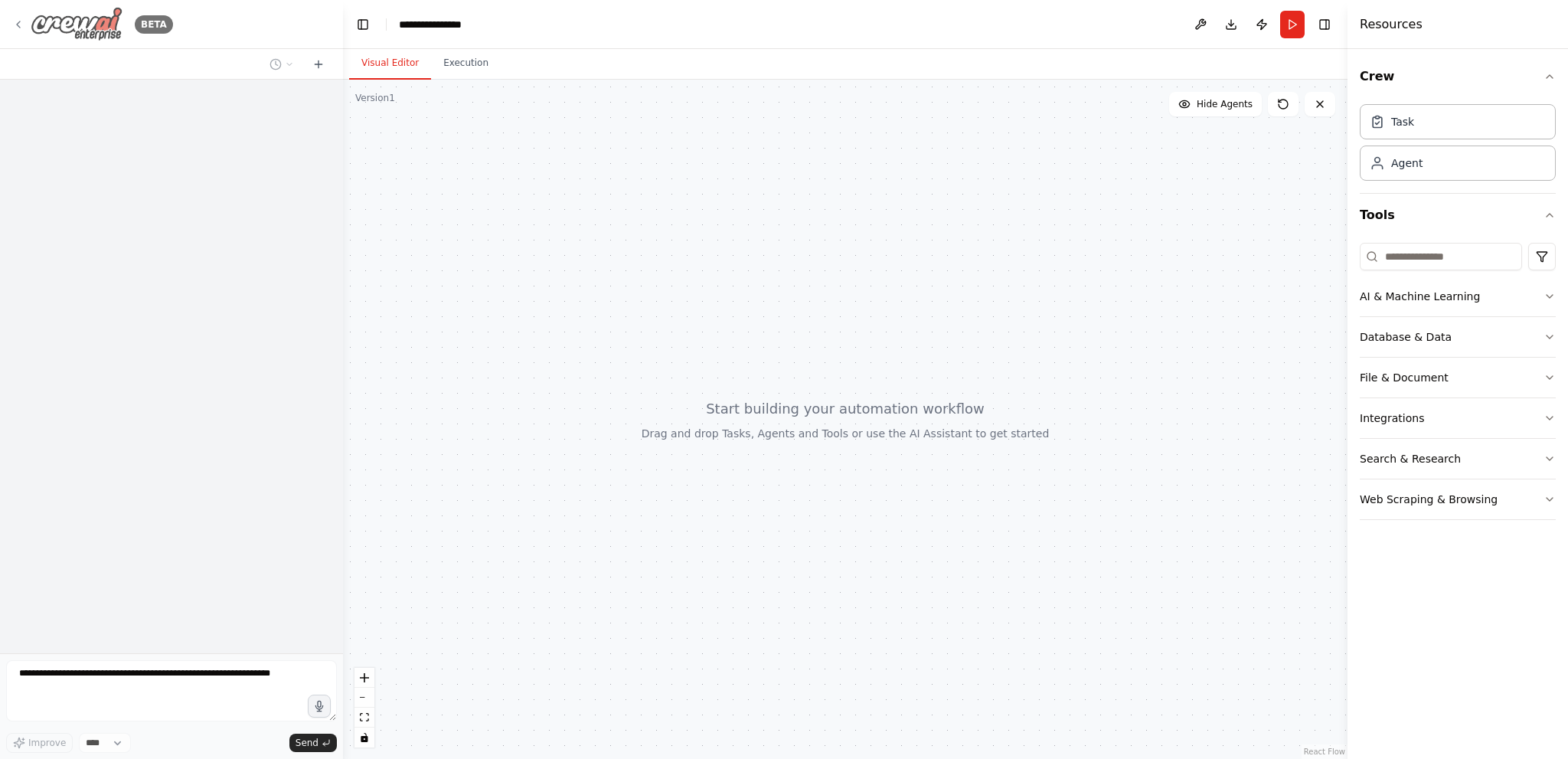
click at [22, 25] on icon at bounding box center [19, 25] width 12 height 12
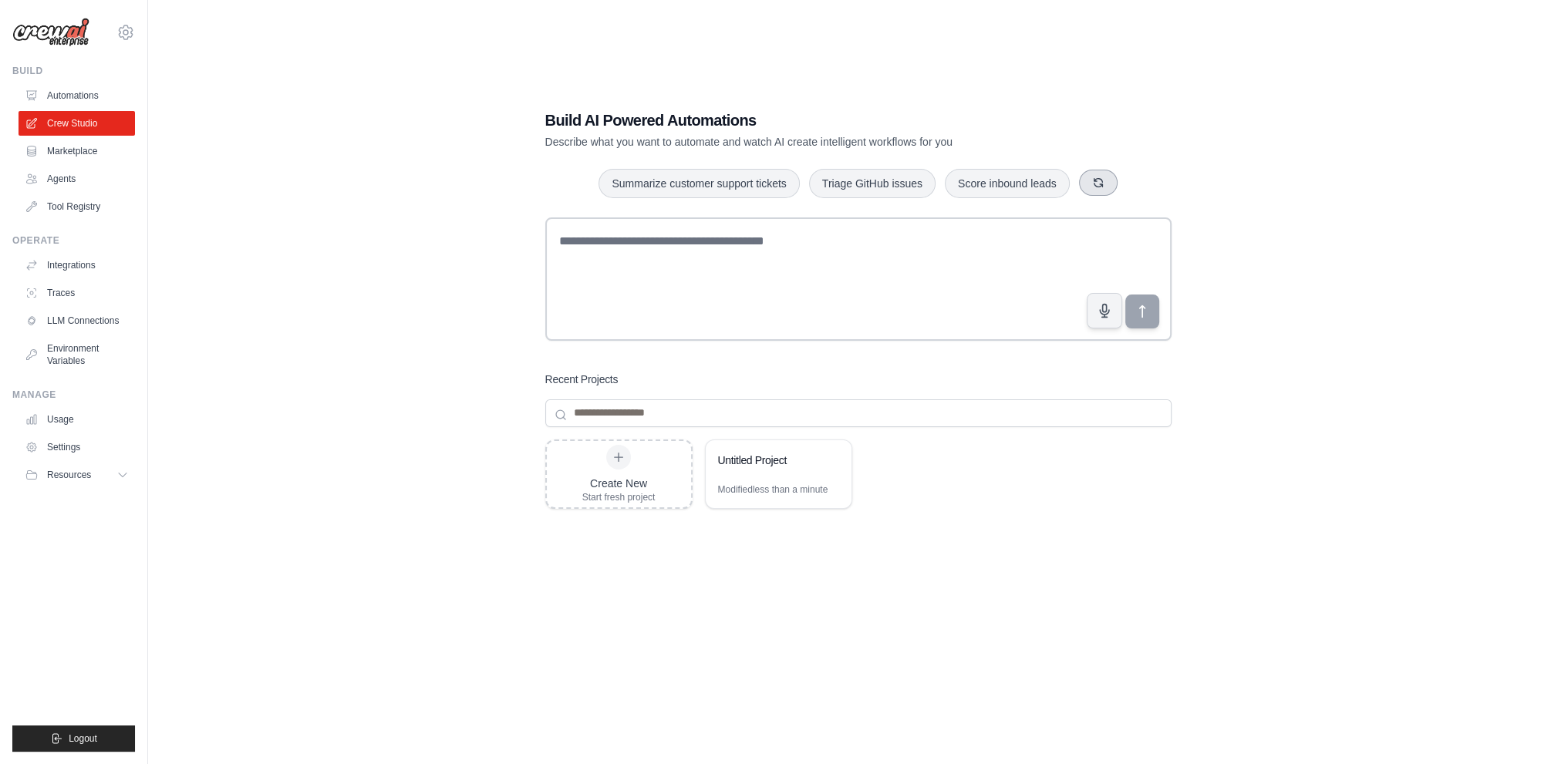
click at [1118, 179] on button "button" at bounding box center [1098, 183] width 39 height 26
click at [1114, 179] on icon "button" at bounding box center [1109, 182] width 9 height 9
click at [1120, 179] on button "button" at bounding box center [1122, 183] width 39 height 26
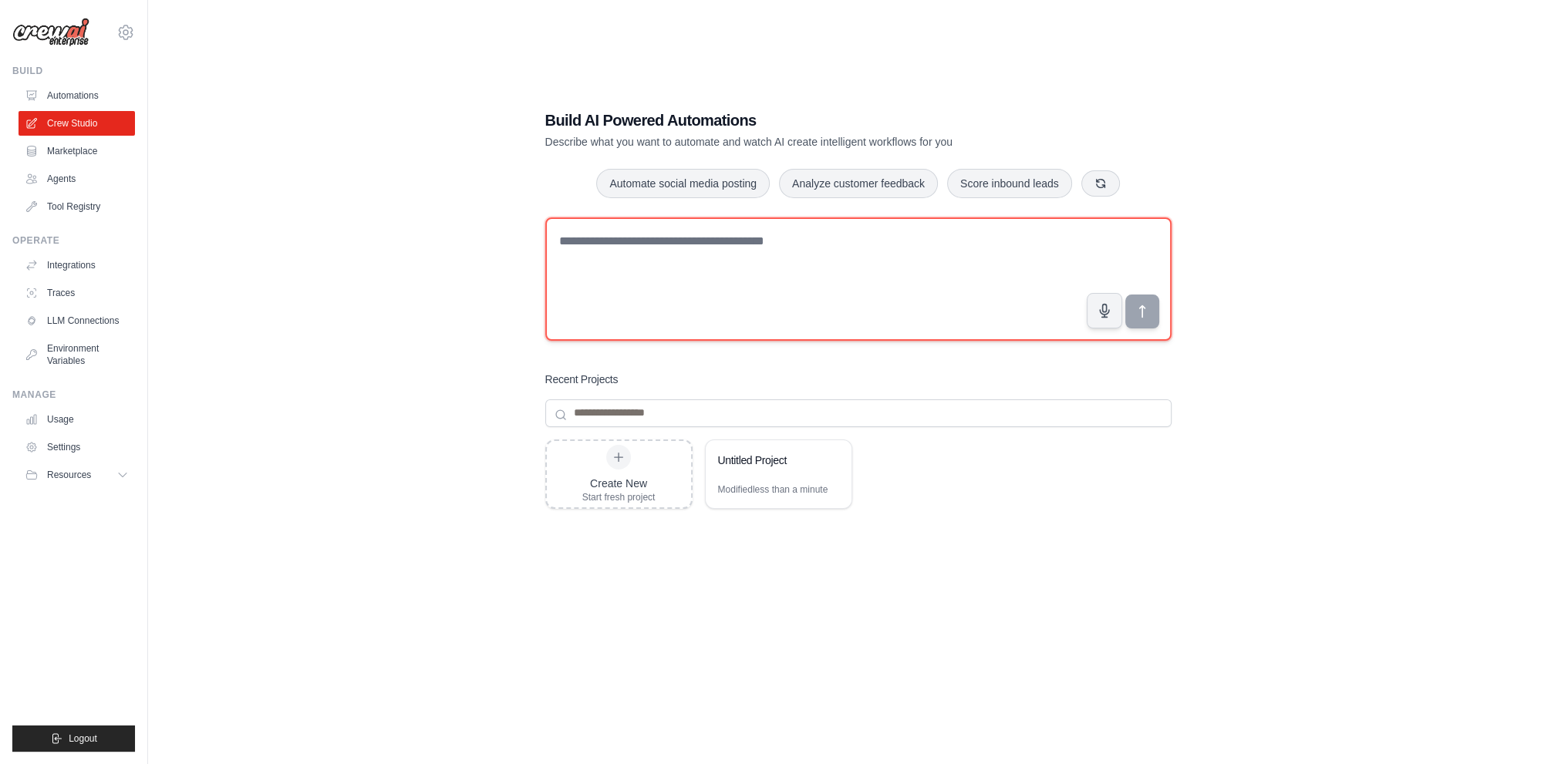
click at [958, 255] on textarea at bounding box center [858, 279] width 627 height 124
paste textarea "**********"
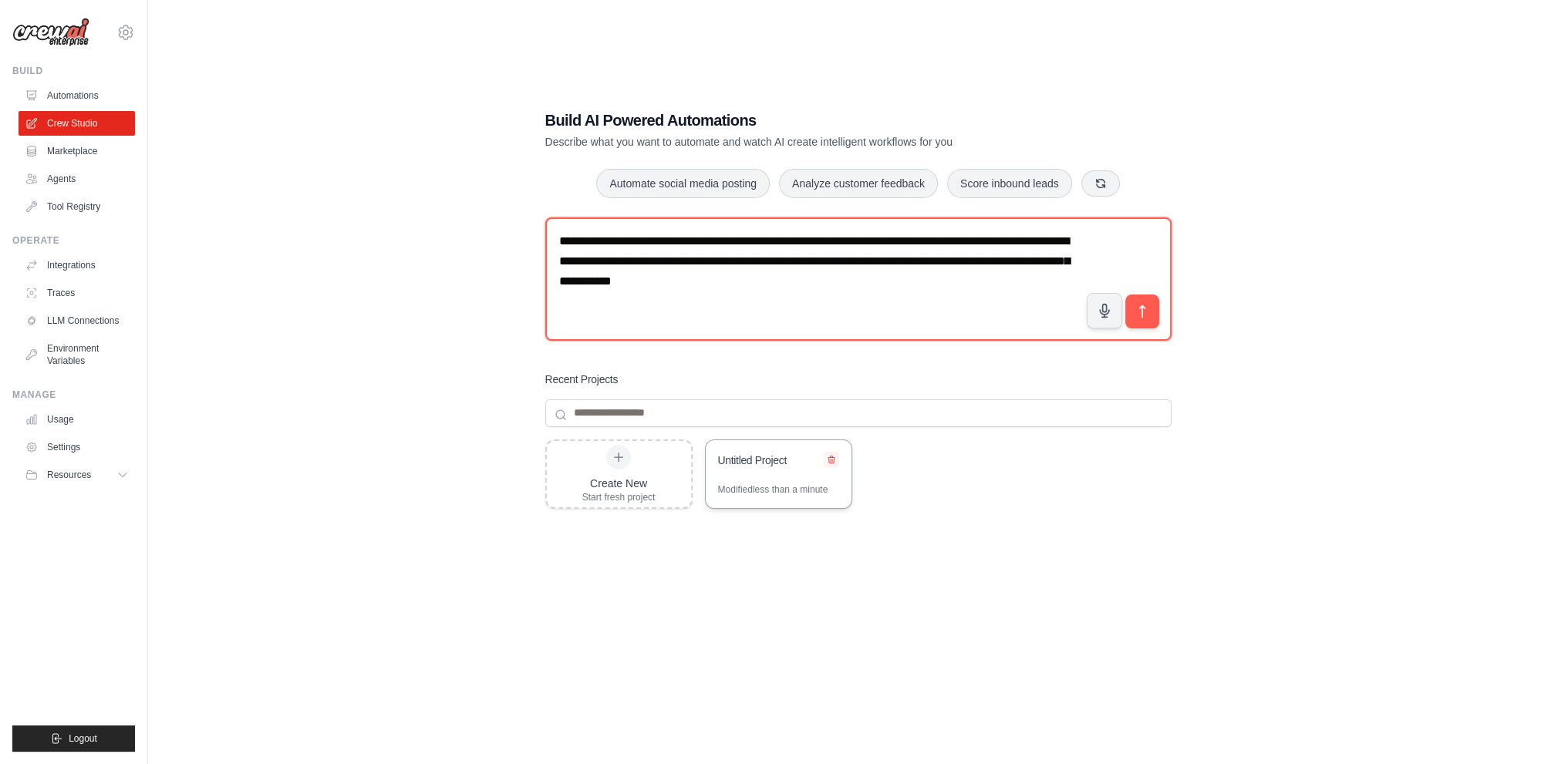
type textarea "**********"
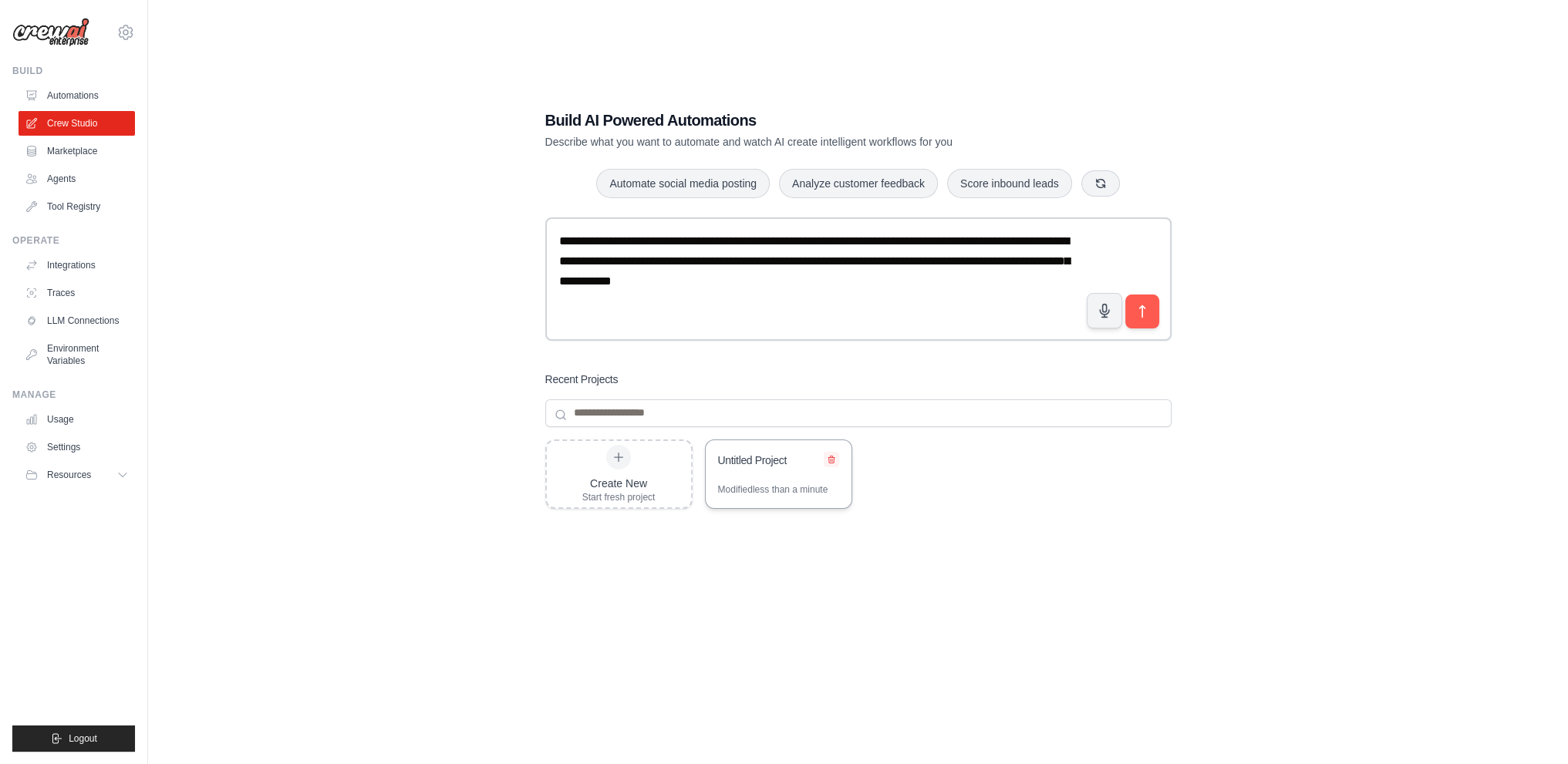
click at [838, 457] on button at bounding box center [832, 459] width 16 height 16
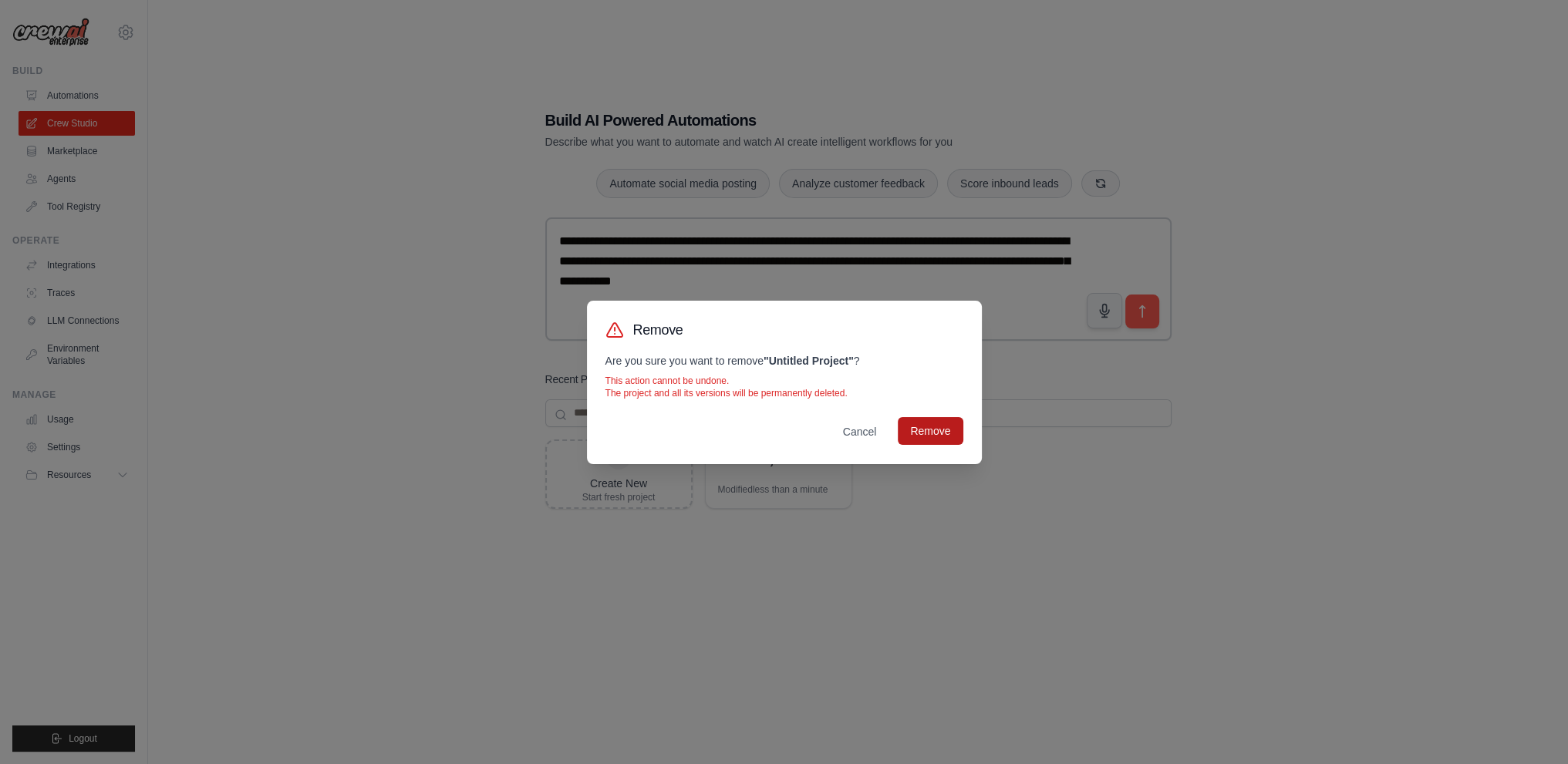
click at [945, 439] on button "Remove" at bounding box center [930, 431] width 65 height 28
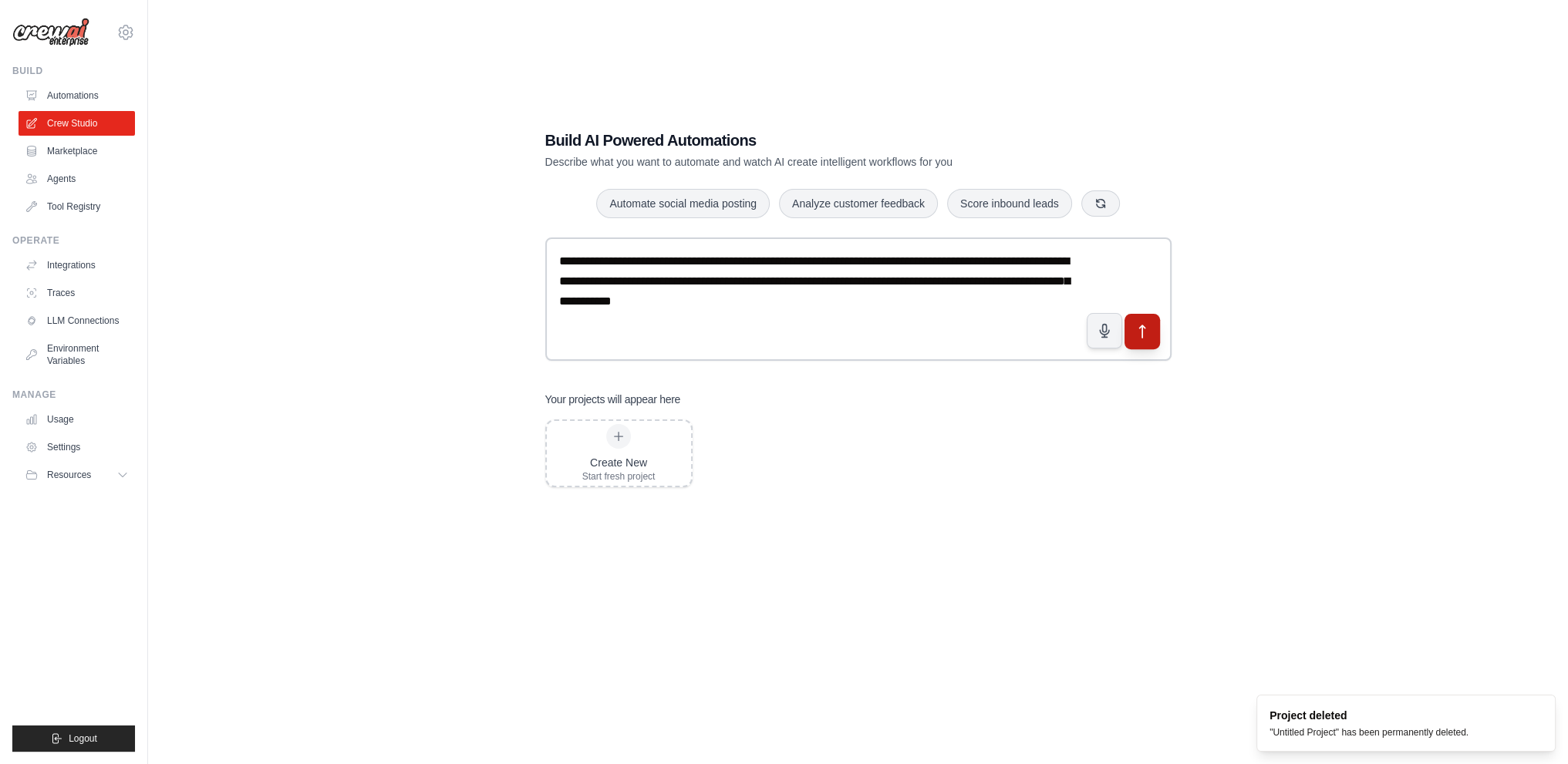
click at [1144, 323] on icon "submit" at bounding box center [1141, 331] width 16 height 16
click at [79, 322] on link "LLM Connections" at bounding box center [79, 321] width 117 height 25
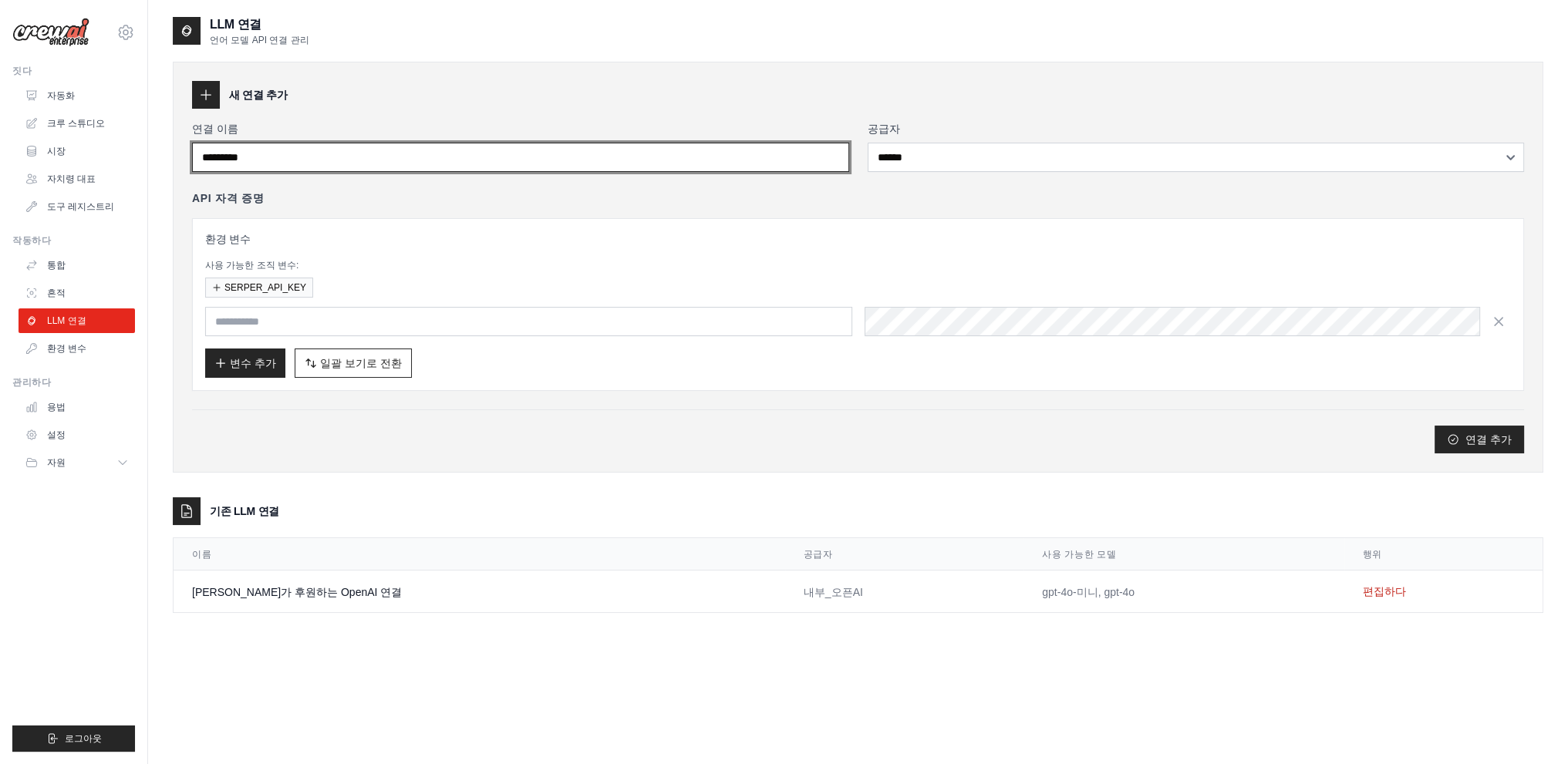
click at [442, 148] on input "연결 이름" at bounding box center [520, 158] width 657 height 30
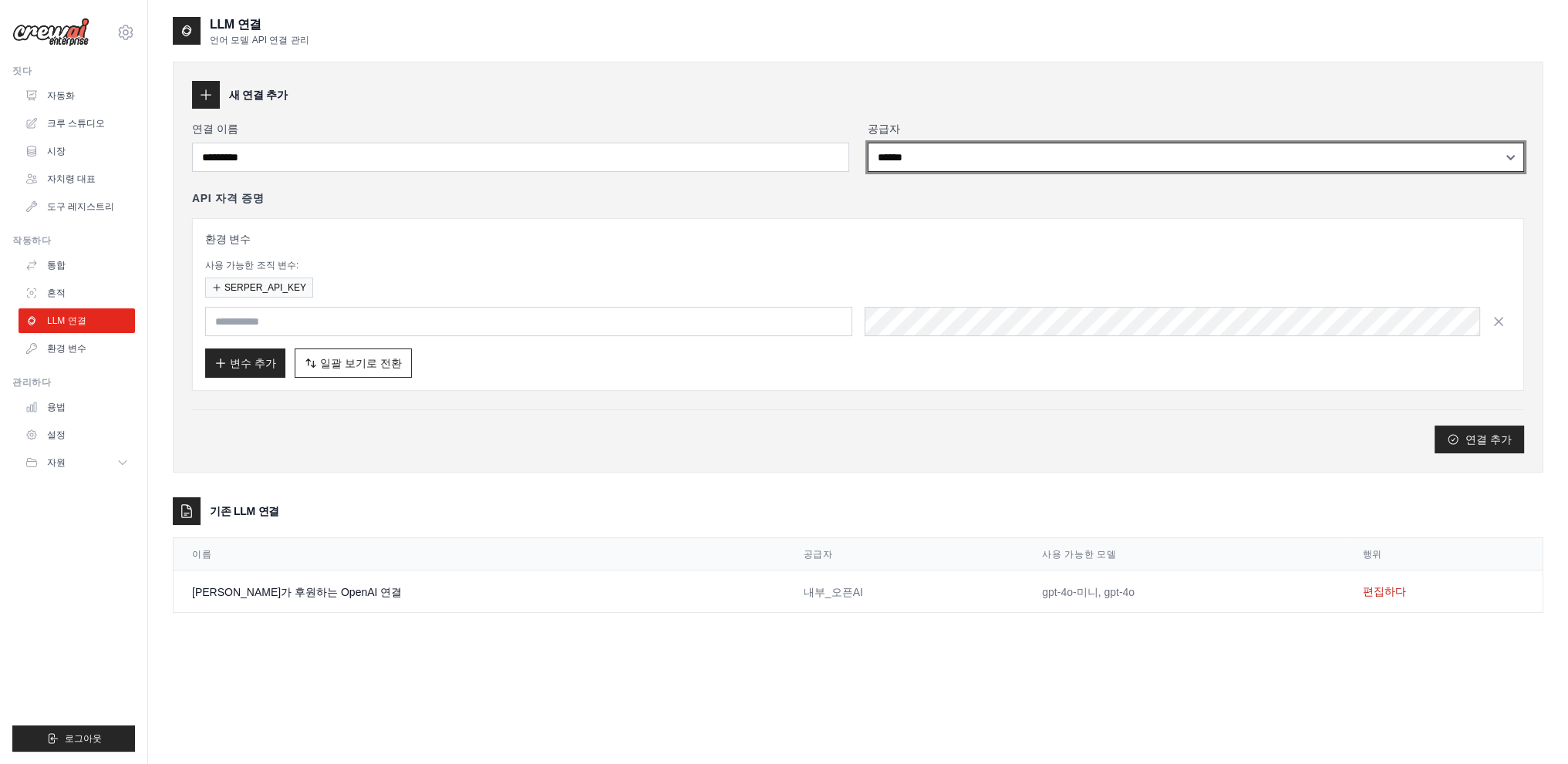
click at [907, 145] on select "**********" at bounding box center [1196, 158] width 657 height 30
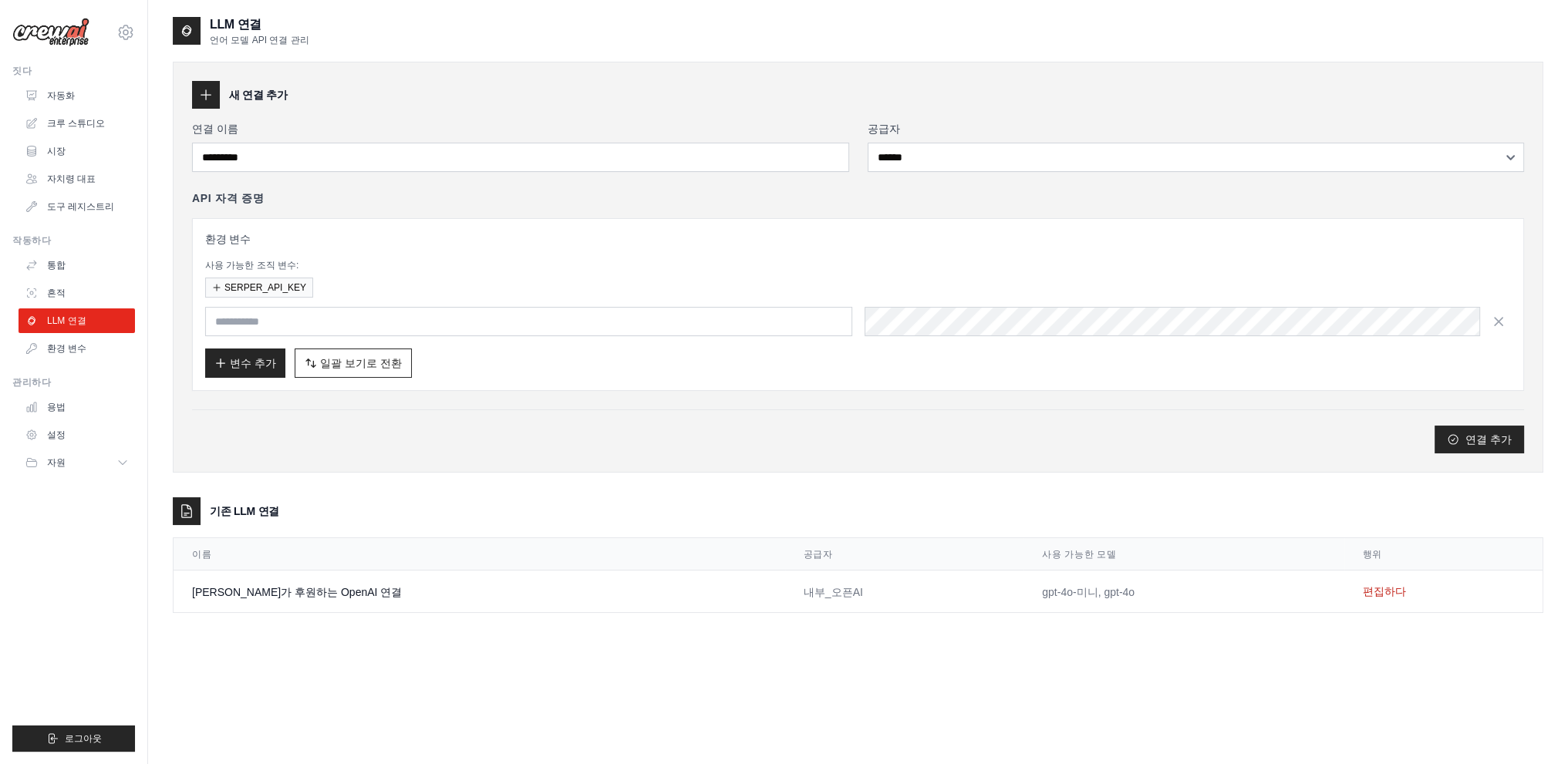
click at [657, 67] on div "**********" at bounding box center [857, 267] width 1371 height 411
click at [804, 590] on font "내부_오픈AI" at bounding box center [833, 592] width 59 height 12
click at [804, 567] on th "공급자" at bounding box center [904, 554] width 239 height 33
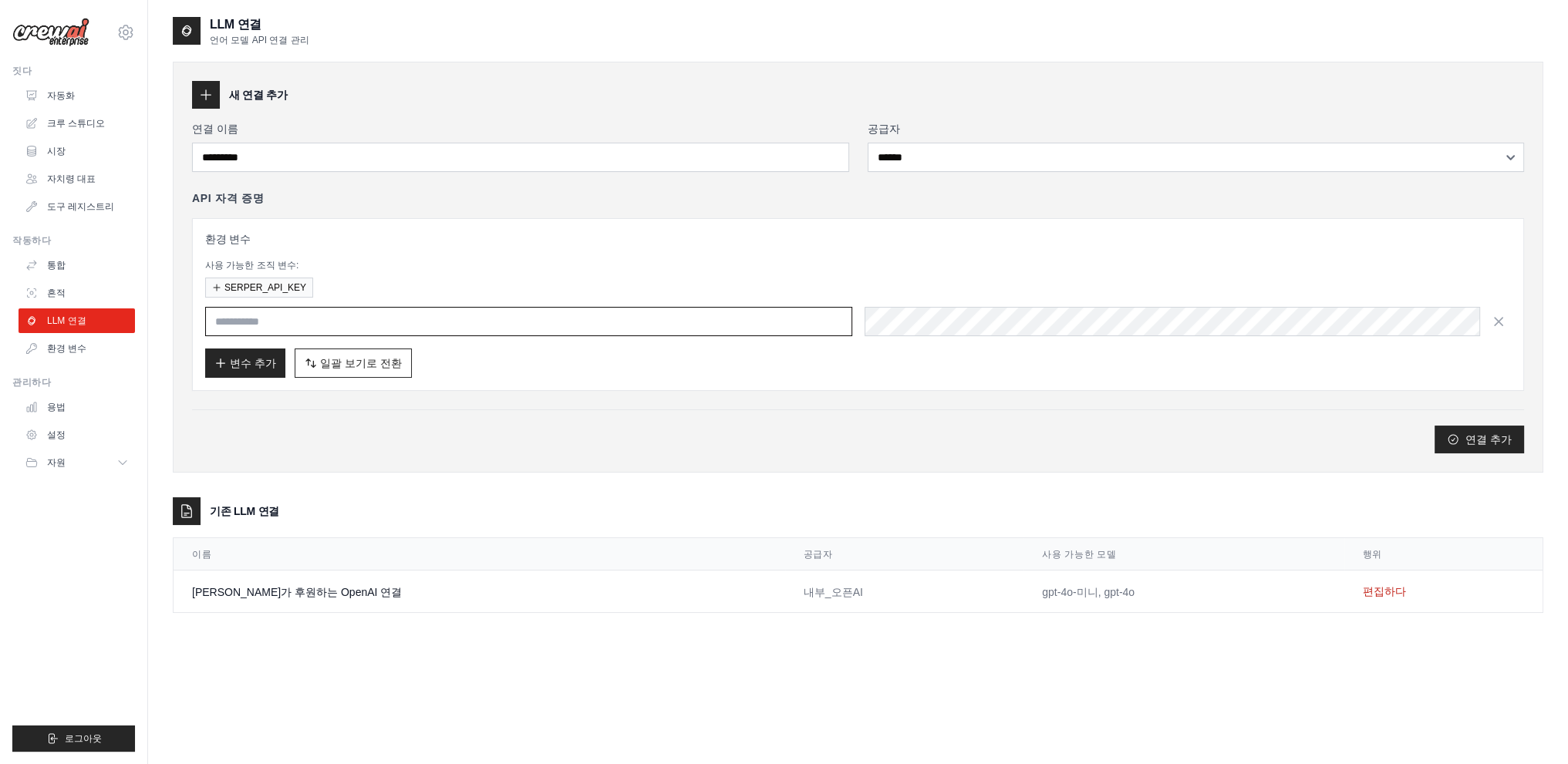
click at [293, 312] on input "text" at bounding box center [529, 322] width 647 height 30
click at [344, 369] on button "일괄 보기로 전환 테이블 보기로 전환" at bounding box center [353, 362] width 117 height 30
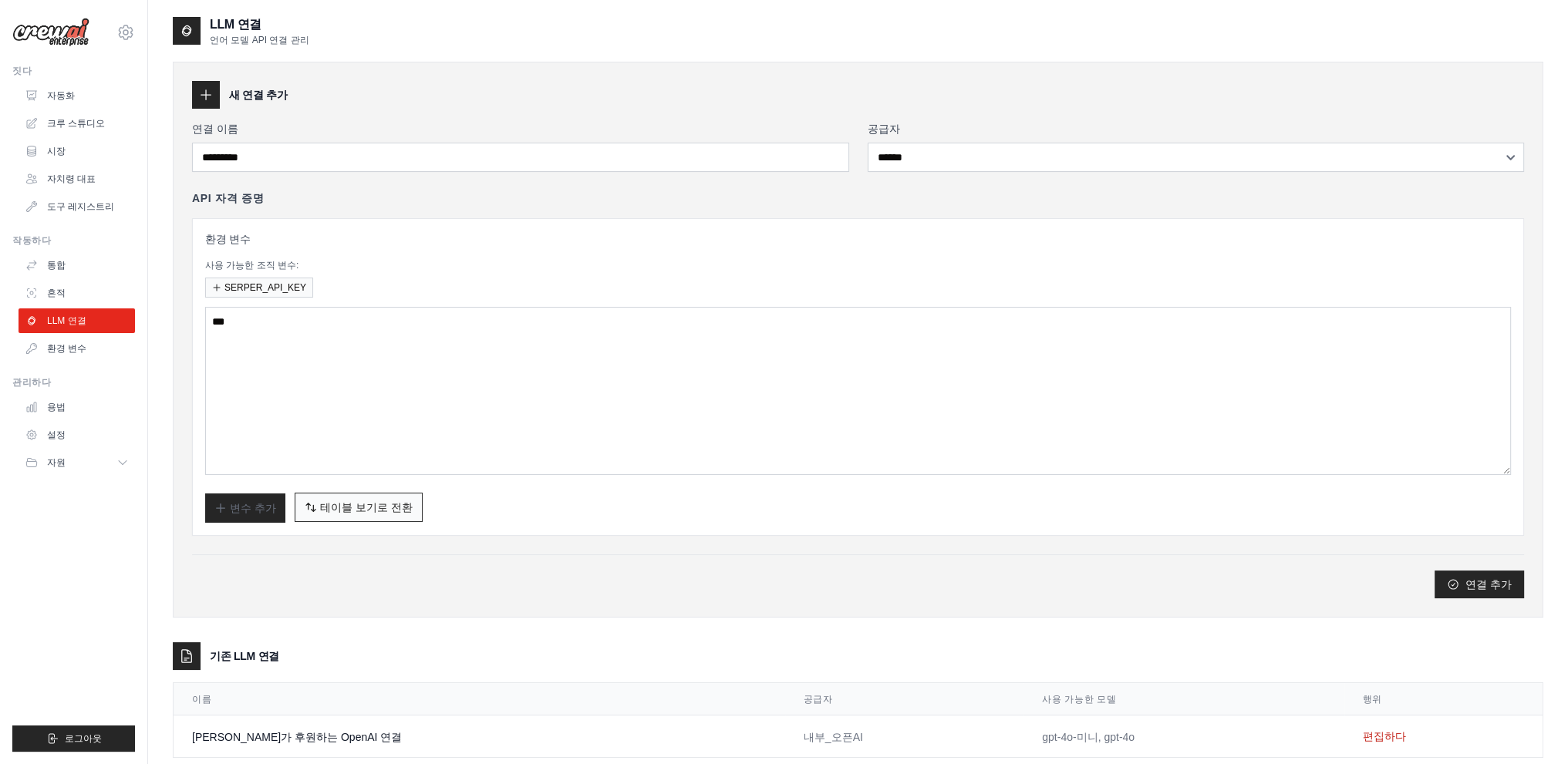
click at [375, 504] on font "테이블 보기로 전환" at bounding box center [366, 508] width 93 height 12
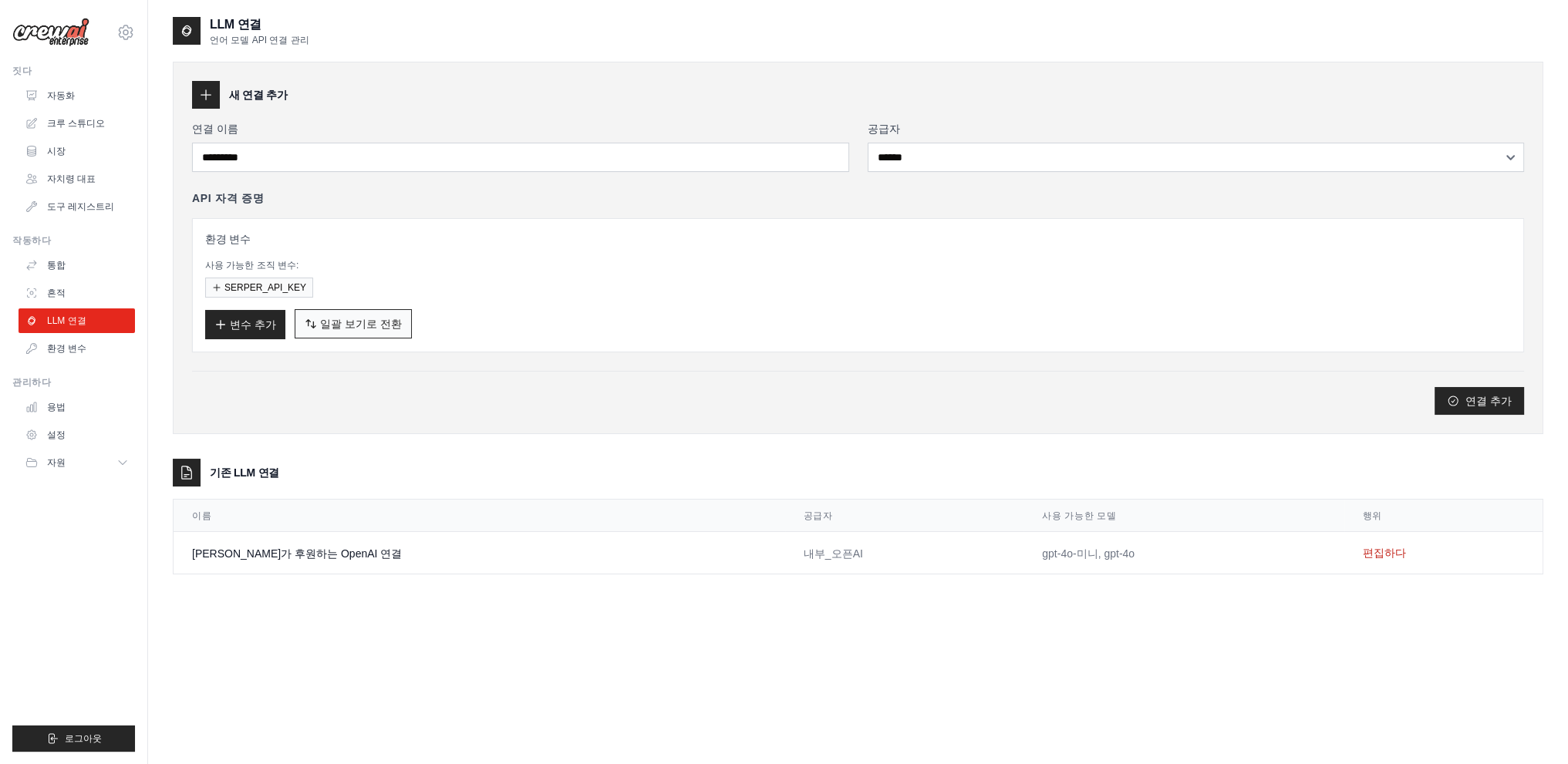
click at [334, 329] on font "일괄 보기로 전환" at bounding box center [361, 324] width 82 height 12
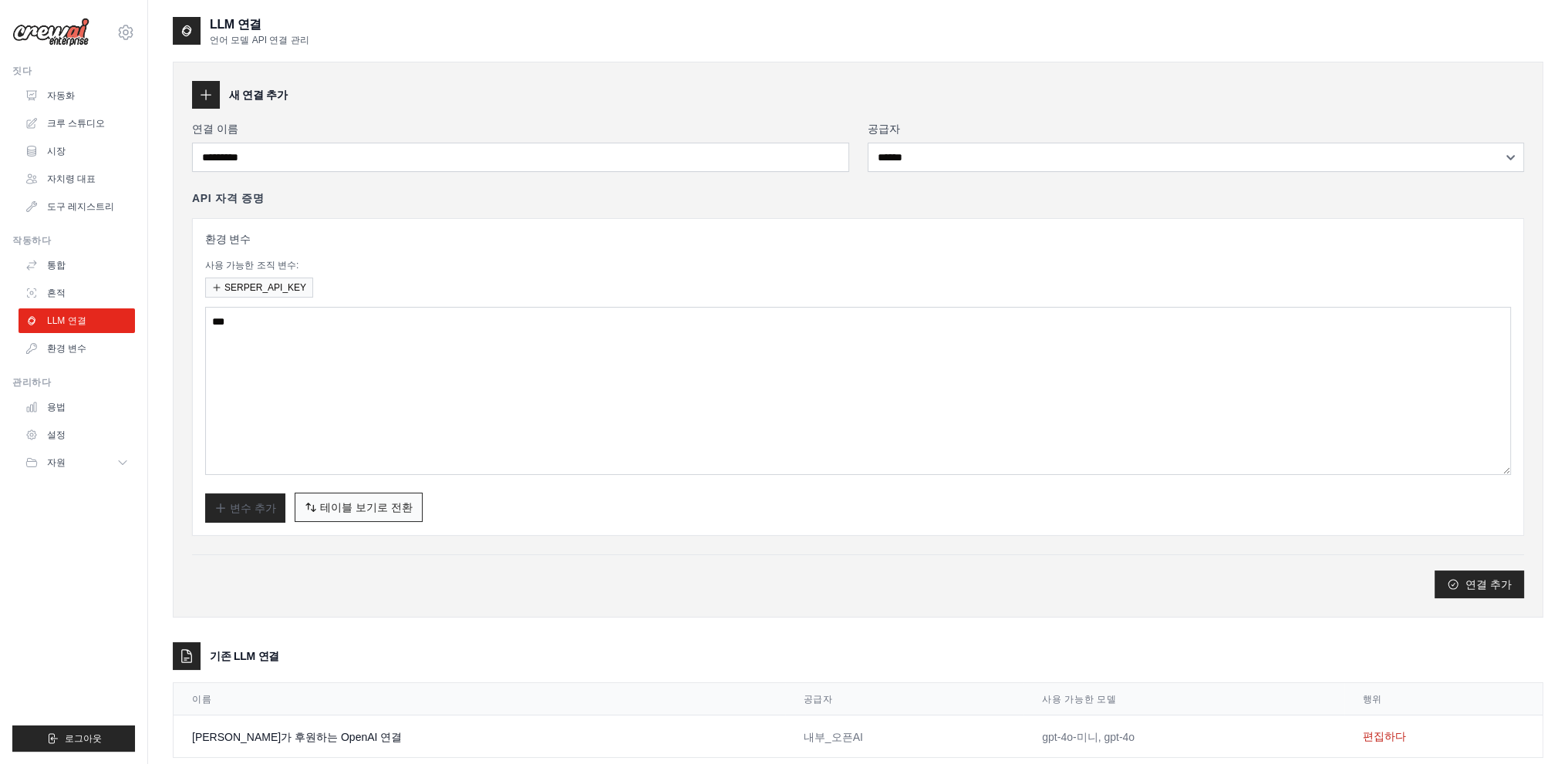
click at [368, 515] on button "일괄 보기로 전환 테이블 보기로 전환" at bounding box center [358, 508] width 128 height 30
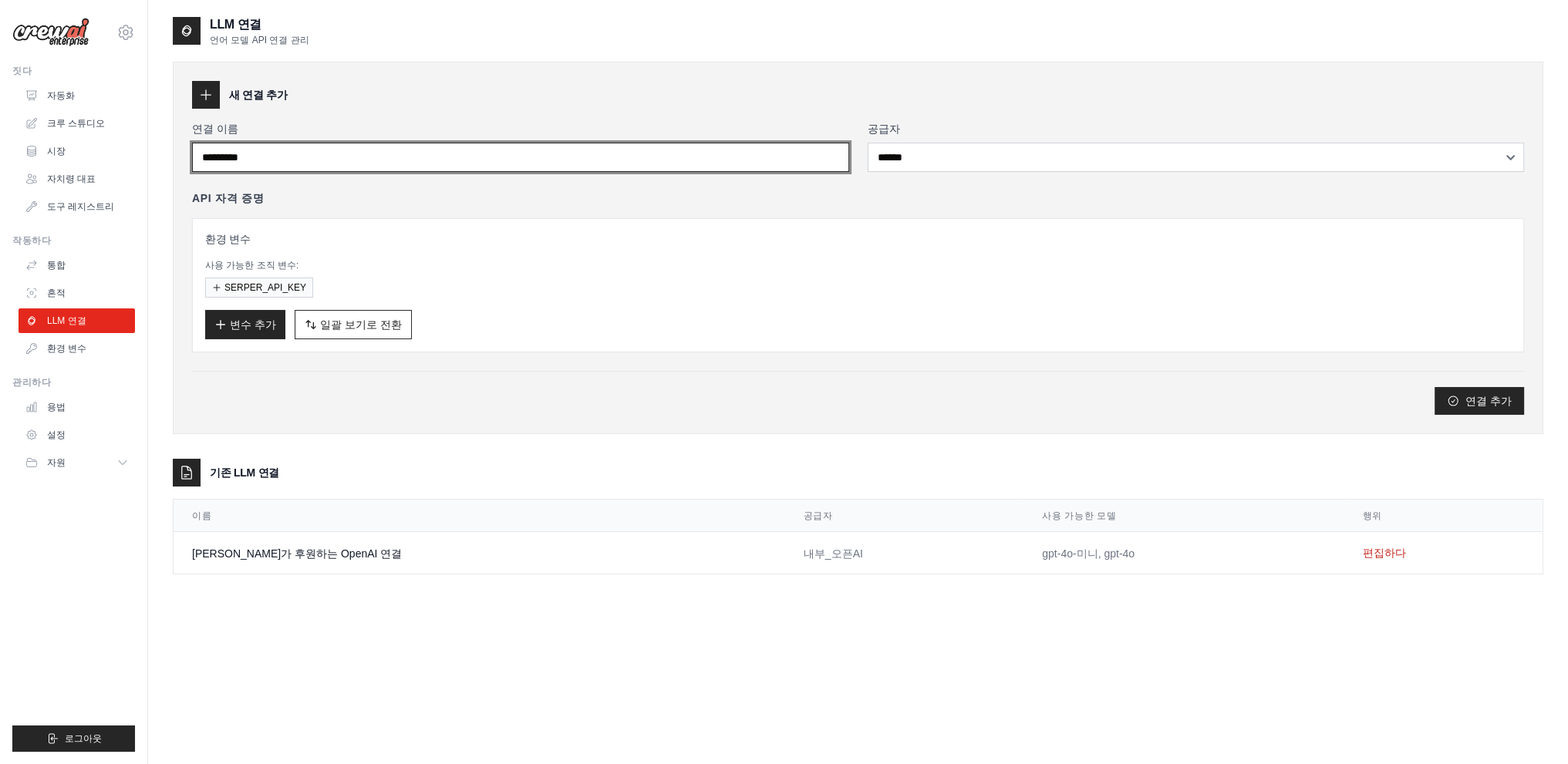
click at [254, 160] on input "연결 이름" at bounding box center [520, 158] width 657 height 30
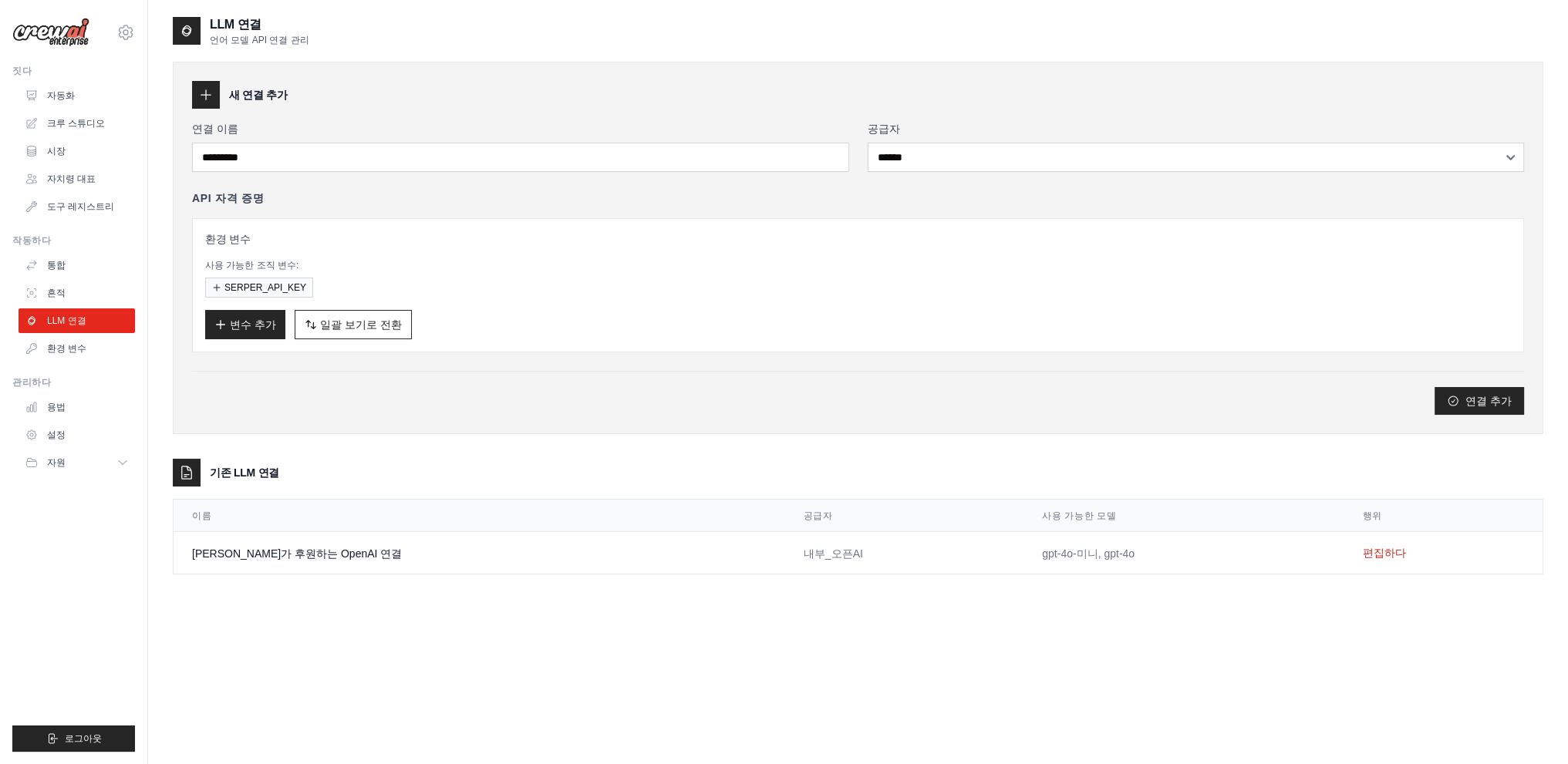
click at [213, 85] on div at bounding box center [206, 95] width 28 height 28
click at [206, 101] on icon at bounding box center [206, 95] width 16 height 16
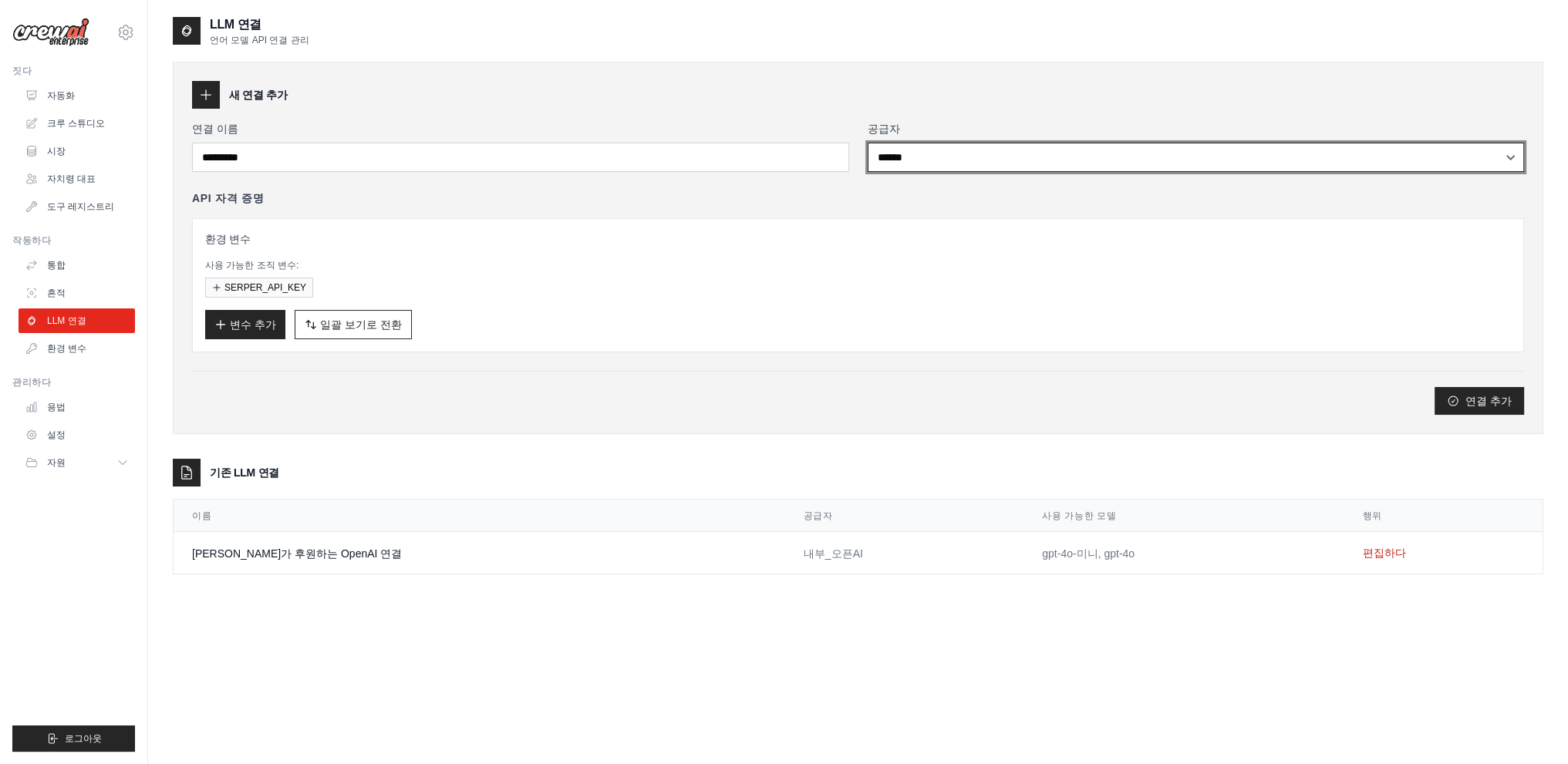
click at [948, 159] on select "**********" at bounding box center [1196, 158] width 657 height 30
select select "******"
click at [868, 143] on select "**********" at bounding box center [1196, 158] width 657 height 30
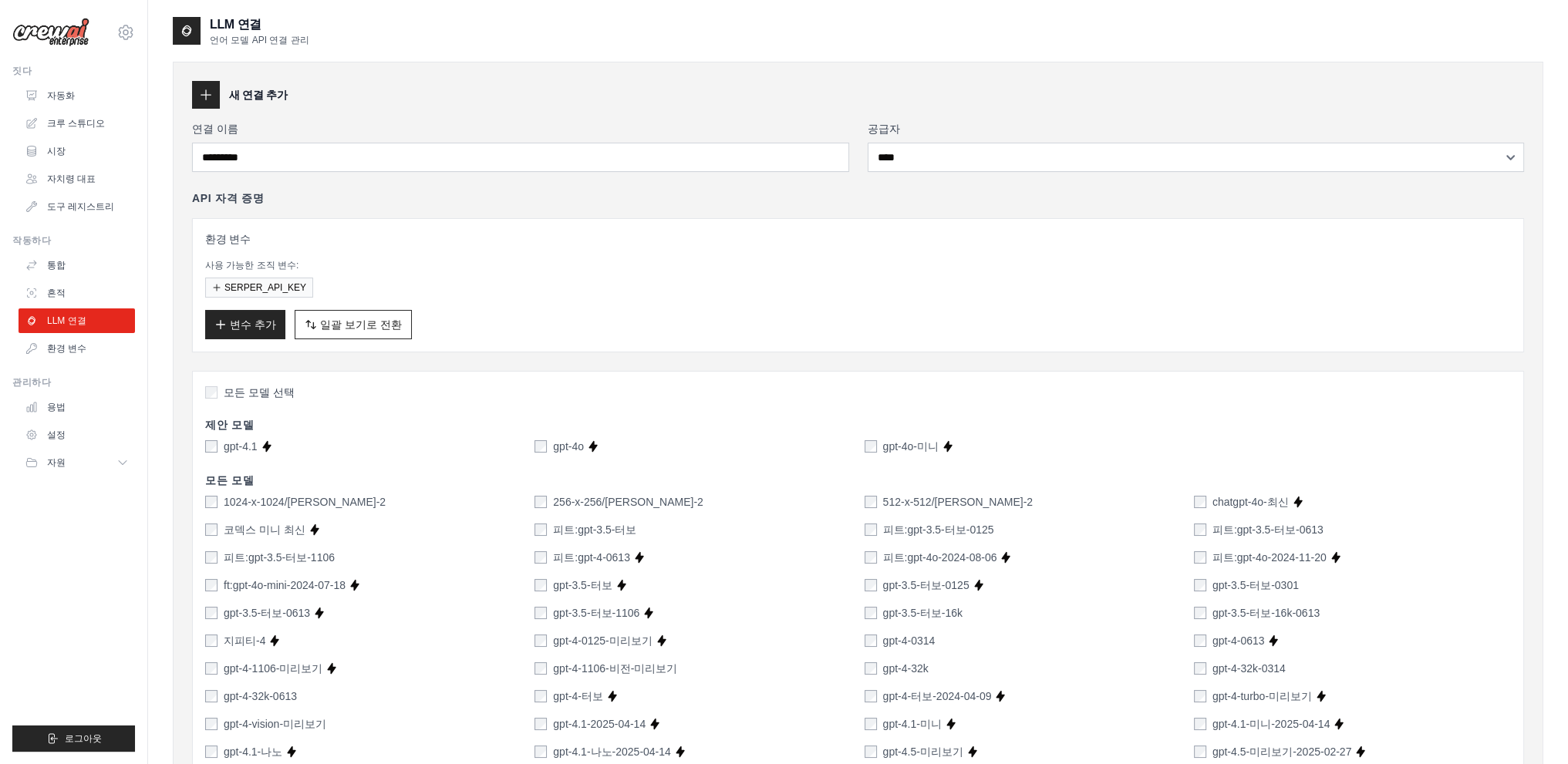
click at [253, 397] on font "모든 모델 선택" at bounding box center [259, 392] width 71 height 12
click at [257, 394] on font "모든 모델 선택" at bounding box center [259, 392] width 71 height 12
click at [251, 395] on font "모든 모델 선택" at bounding box center [259, 392] width 71 height 12
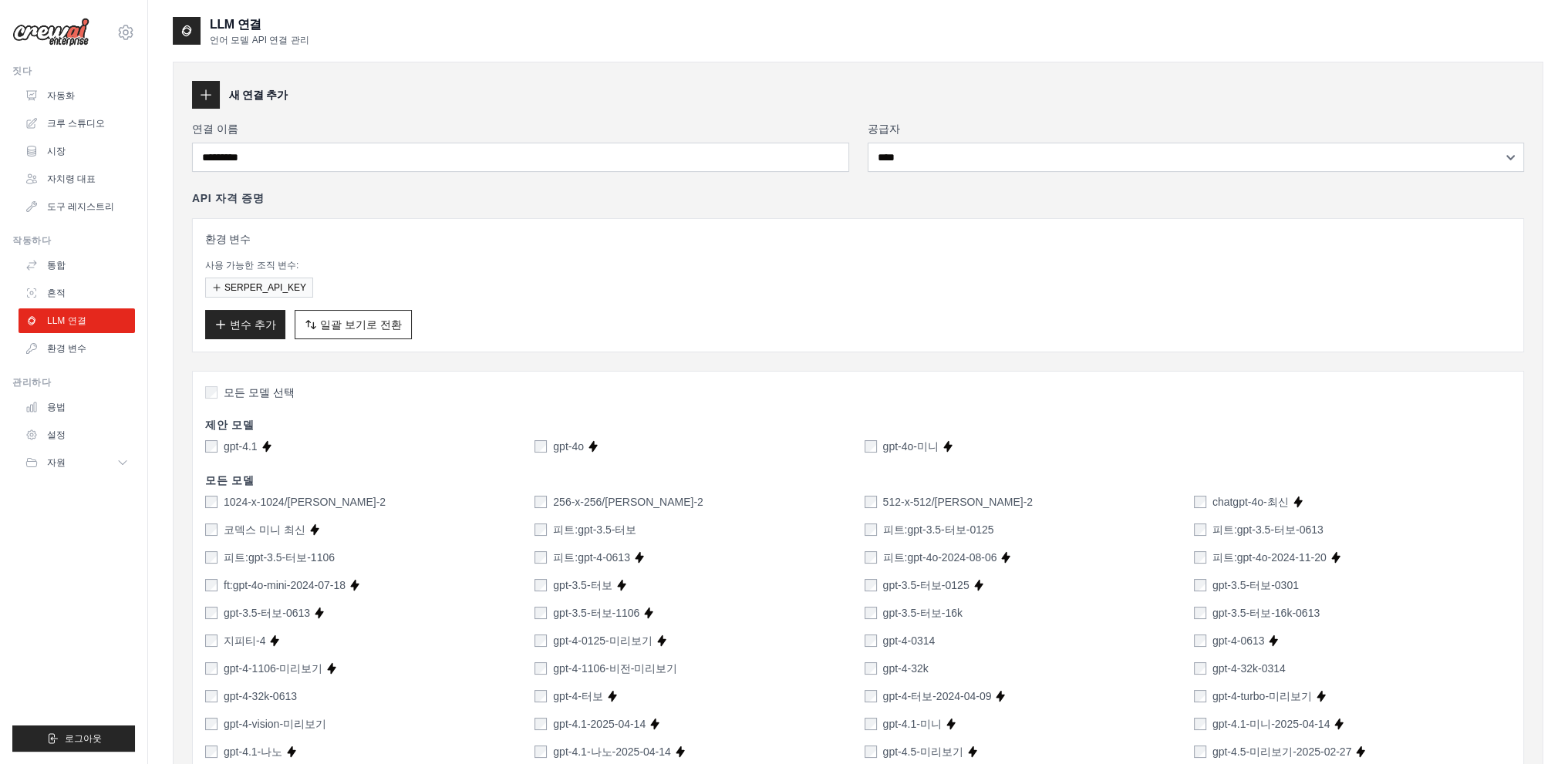
click at [271, 295] on div "SERPER_API_KEY" at bounding box center [858, 288] width 1306 height 20
click at [272, 290] on font "SERPER_API_KEY" at bounding box center [265, 287] width 82 height 11
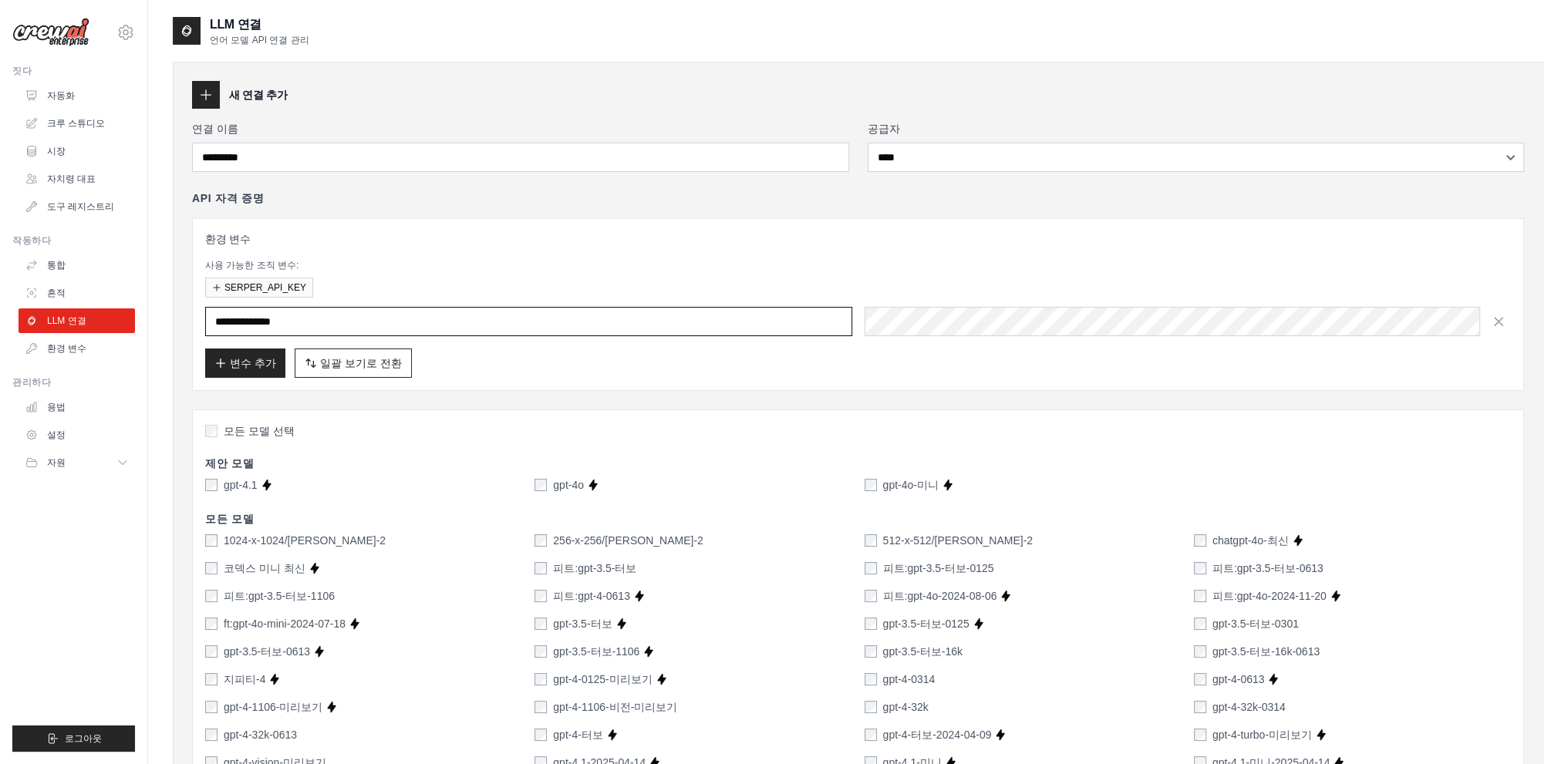
click at [272, 320] on input "**********" at bounding box center [529, 322] width 647 height 30
click at [321, 322] on input "**********" at bounding box center [529, 322] width 647 height 30
click at [267, 322] on input "**********" at bounding box center [529, 322] width 647 height 30
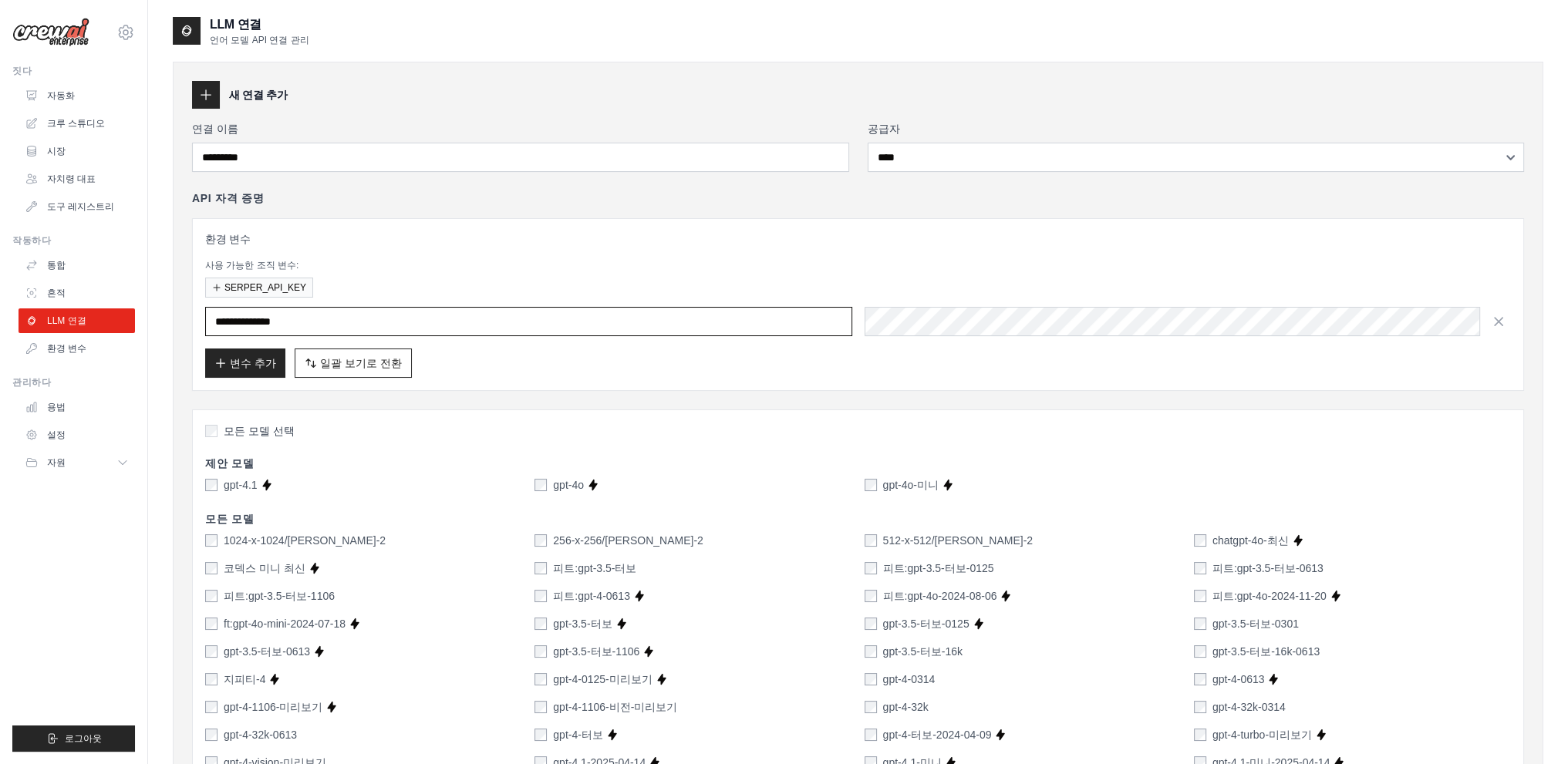
click at [267, 322] on input "**********" at bounding box center [529, 322] width 647 height 30
click at [266, 281] on font "SERPER_API_KEY" at bounding box center [265, 287] width 82 height 11
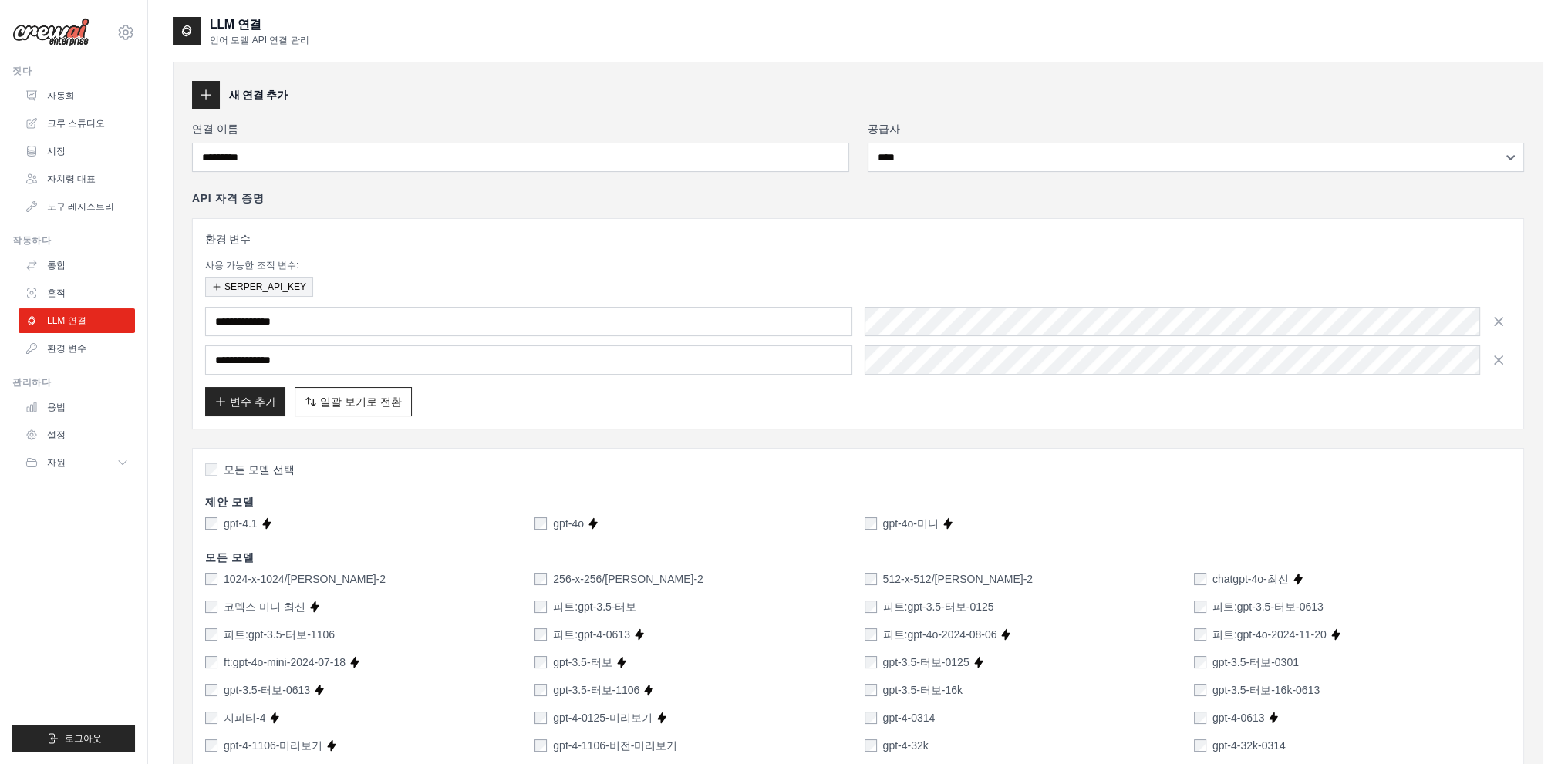
click at [266, 281] on font "SERPER_API_KEY" at bounding box center [265, 287] width 82 height 11
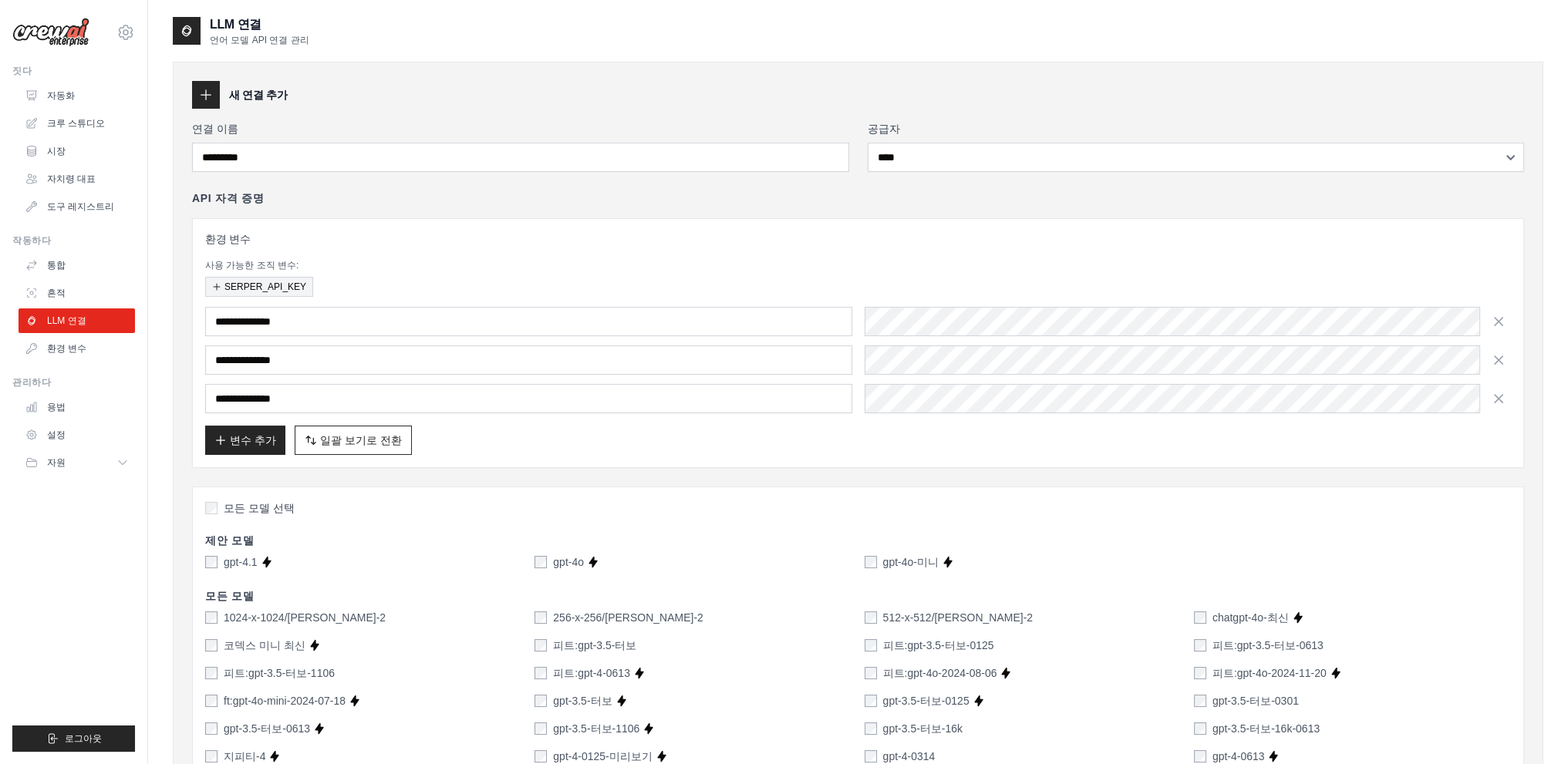
click at [266, 281] on font "SERPER_API_KEY" at bounding box center [265, 287] width 82 height 11
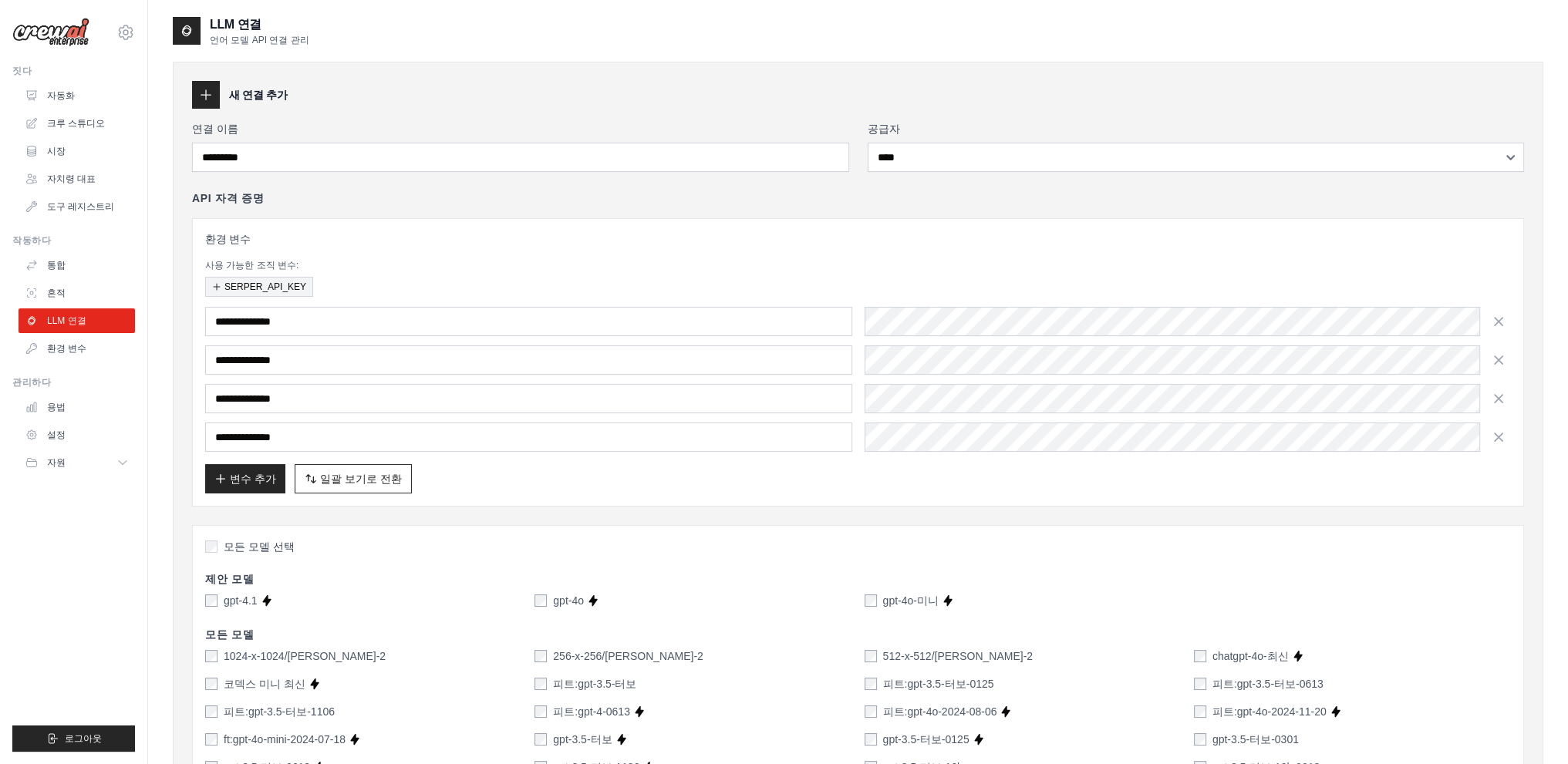
click at [266, 281] on font "SERPER_API_KEY" at bounding box center [265, 287] width 82 height 11
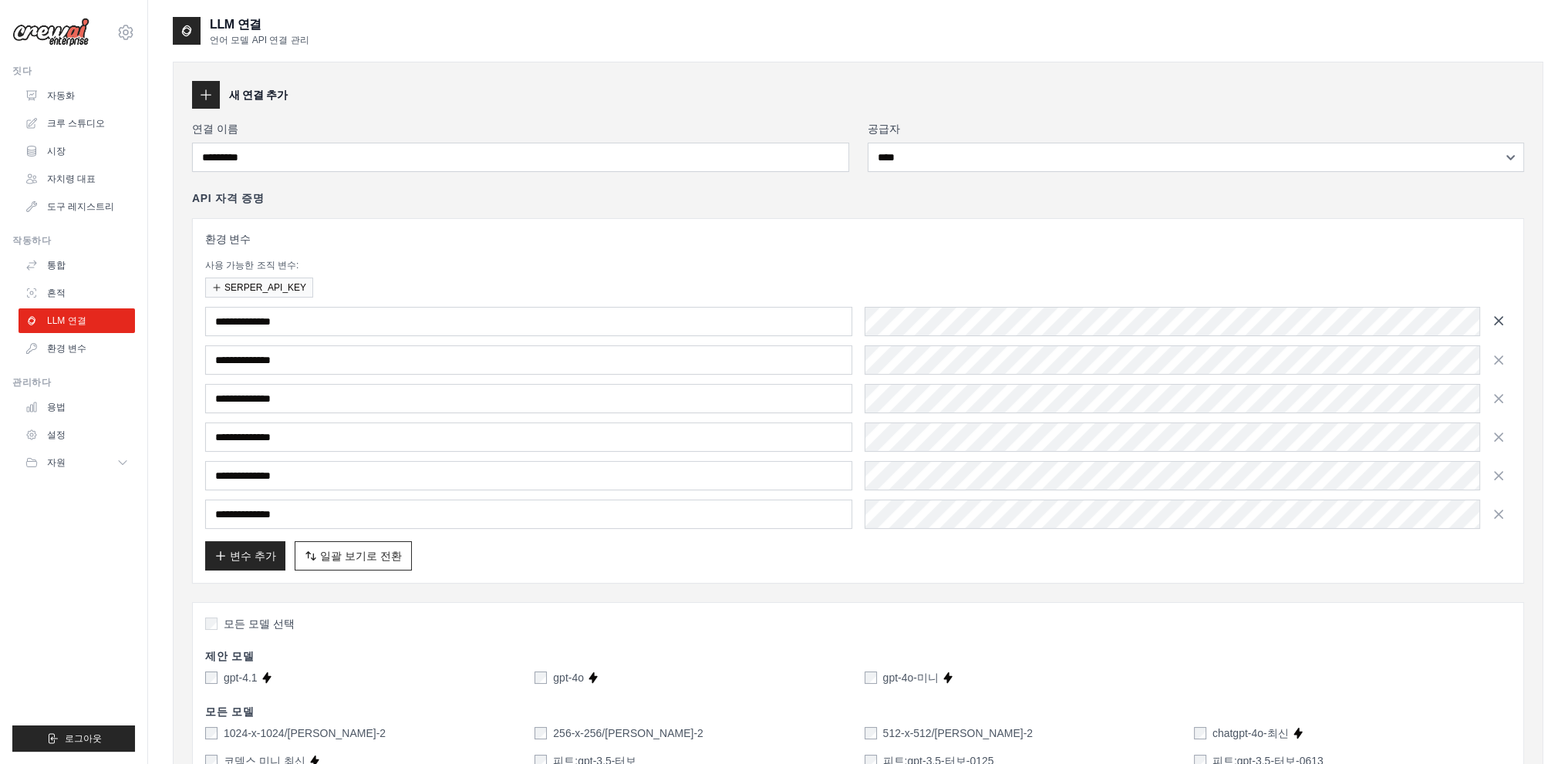
click at [1496, 323] on icon "button" at bounding box center [1499, 321] width 16 height 16
click at [1496, 351] on icon "button" at bounding box center [1499, 359] width 16 height 16
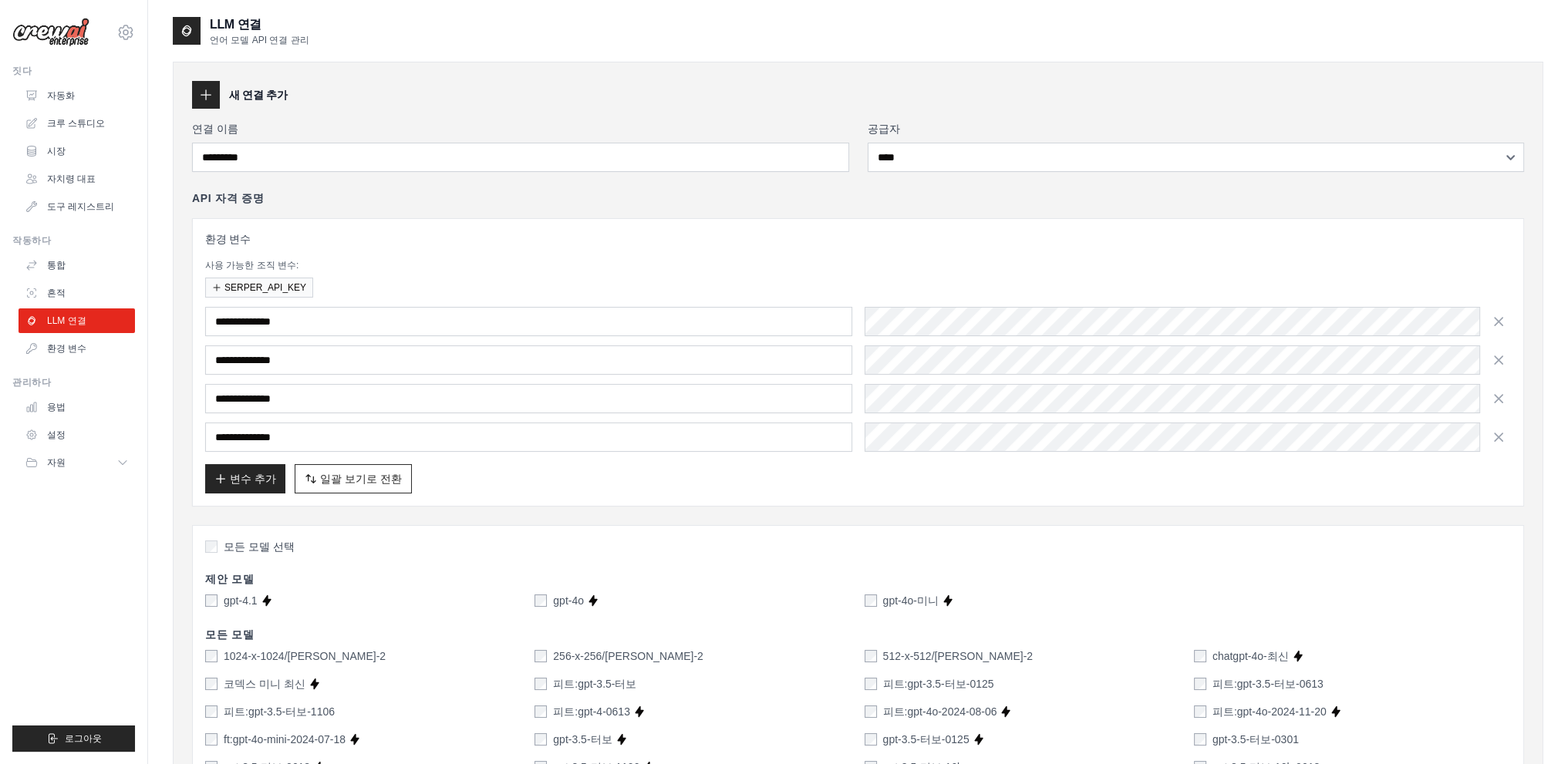
click at [1496, 323] on icon "button" at bounding box center [1499, 322] width 16 height 16
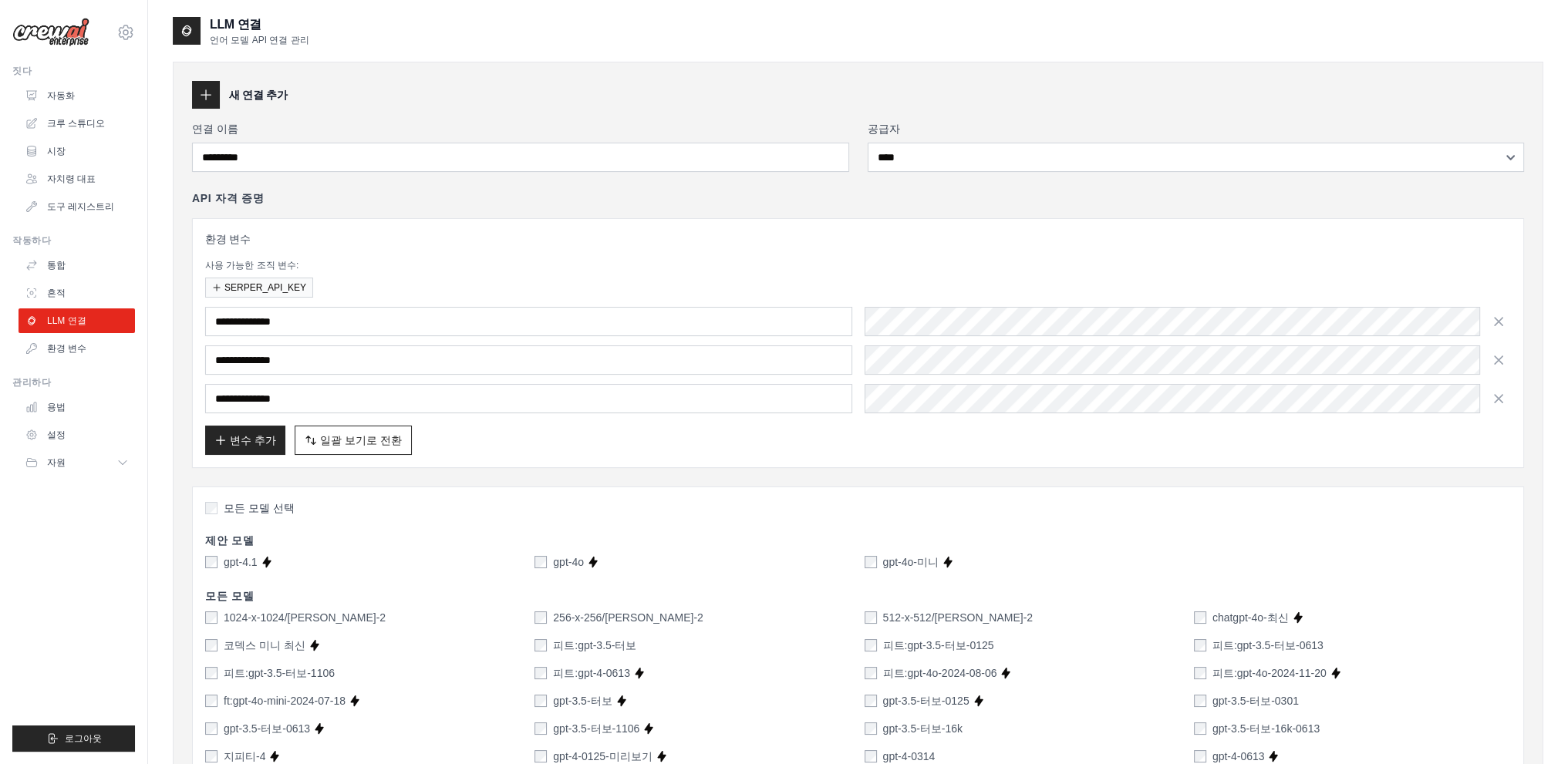
click at [1496, 323] on icon "button" at bounding box center [1499, 322] width 16 height 16
click at [1496, 352] on icon "button" at bounding box center [1499, 360] width 16 height 16
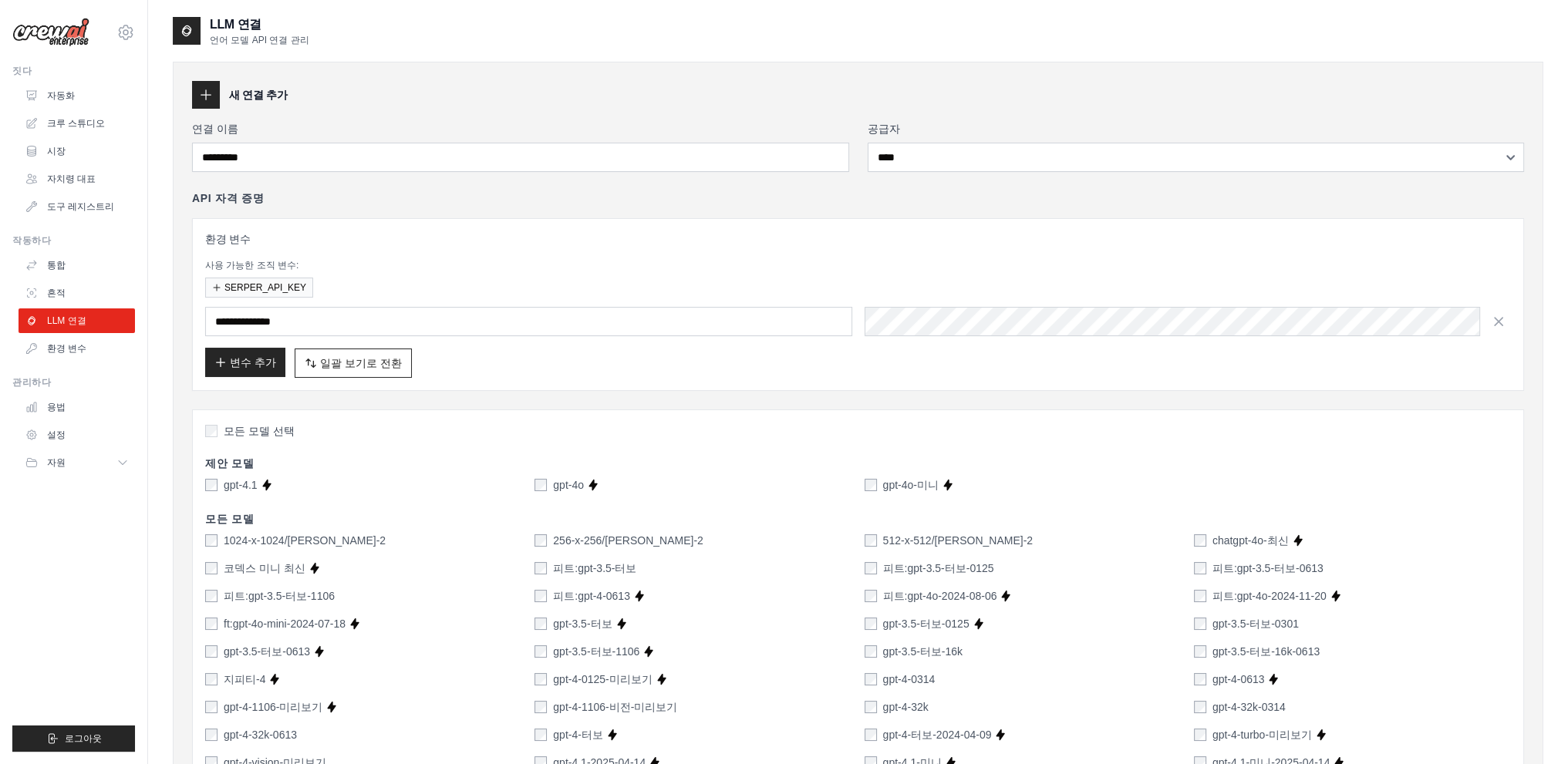
click at [250, 363] on font "변수 추가" at bounding box center [253, 362] width 47 height 12
click at [350, 366] on font "일괄 보기로 전환" at bounding box center [361, 362] width 82 height 12
type textarea "**********"
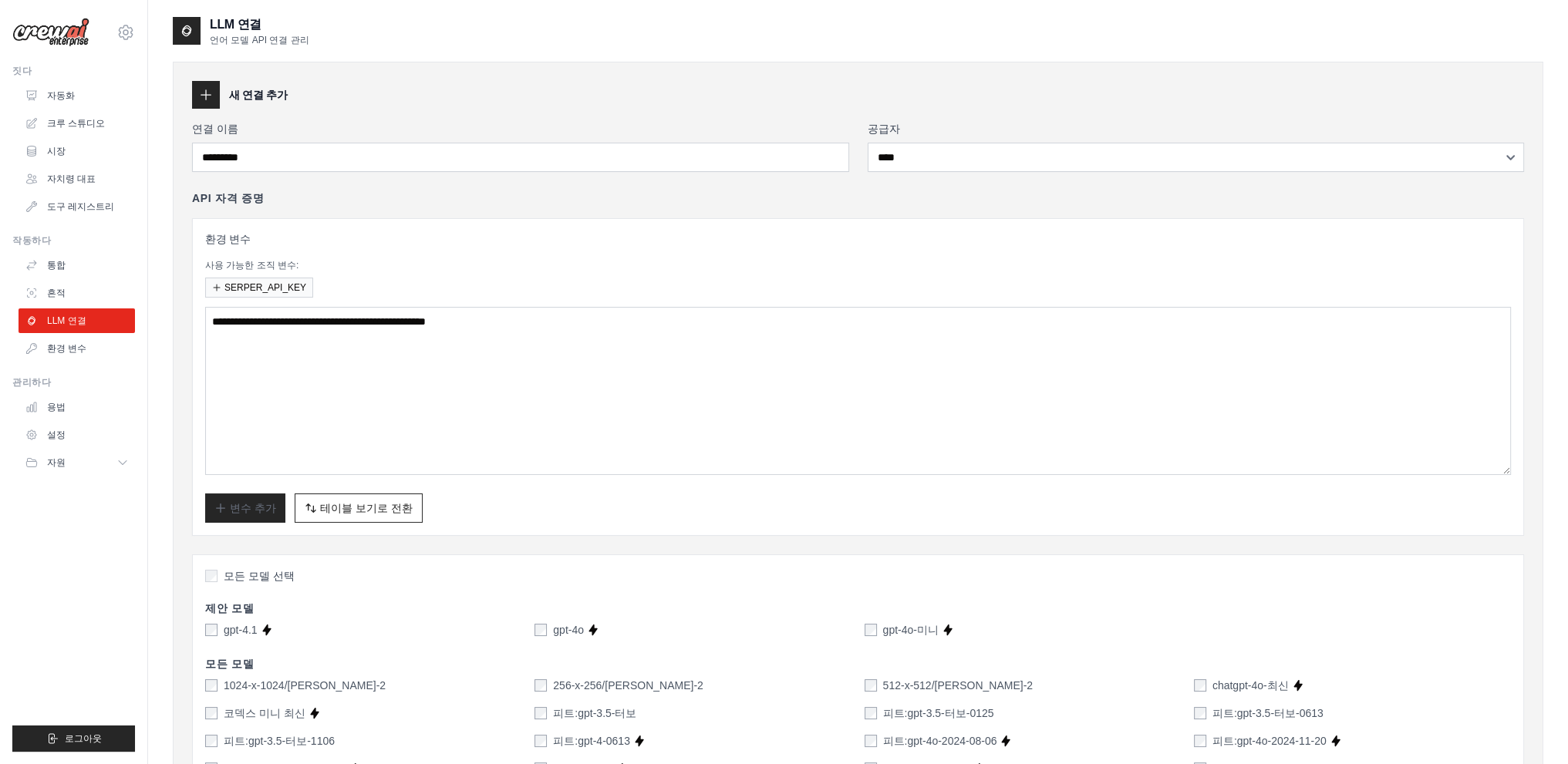
click at [351, 494] on button "일괄 보기로 전환 테이블 보기로 전환" at bounding box center [358, 508] width 128 height 30
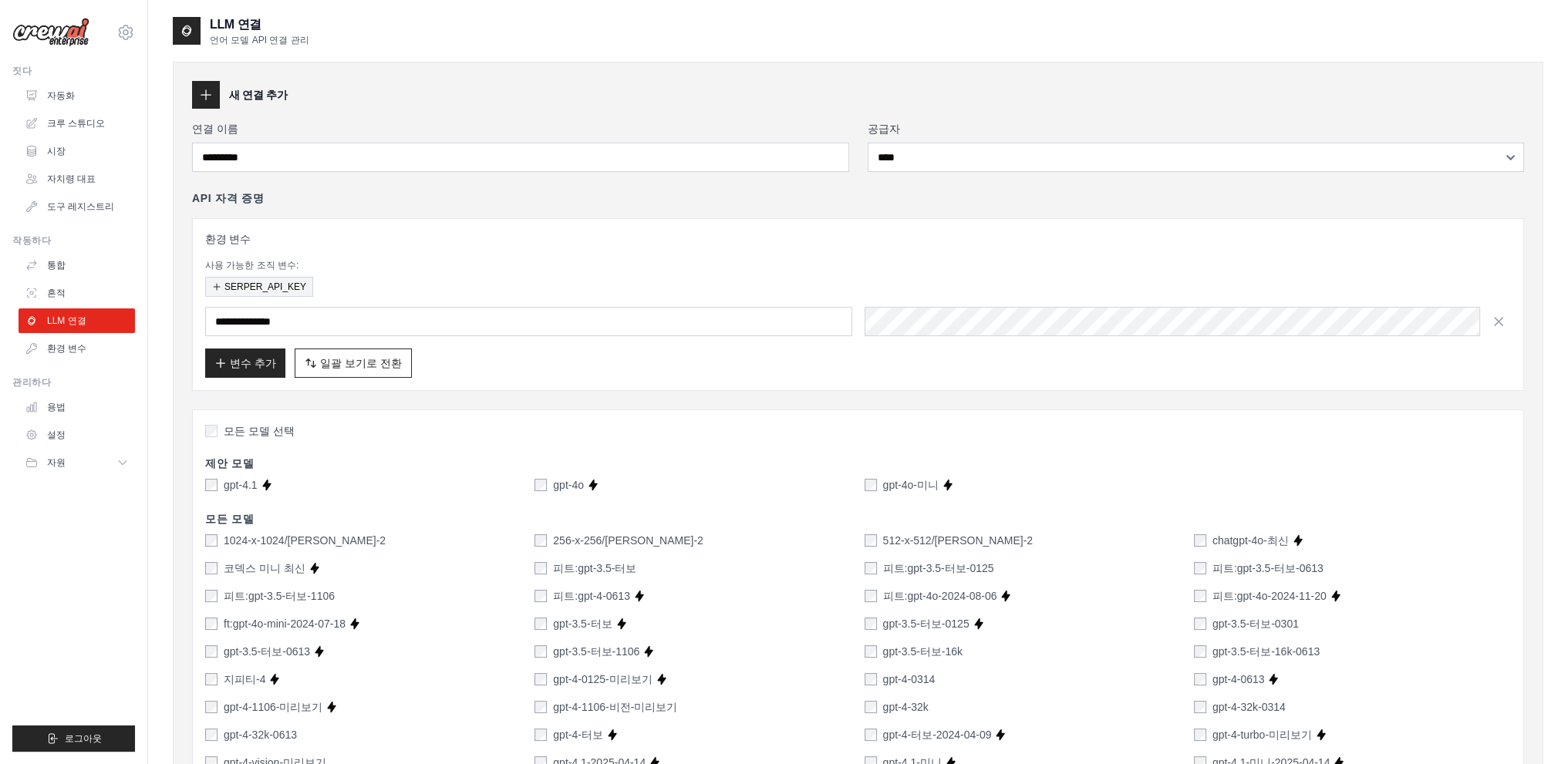
click at [268, 281] on font "SERPER_API_KEY" at bounding box center [265, 287] width 82 height 11
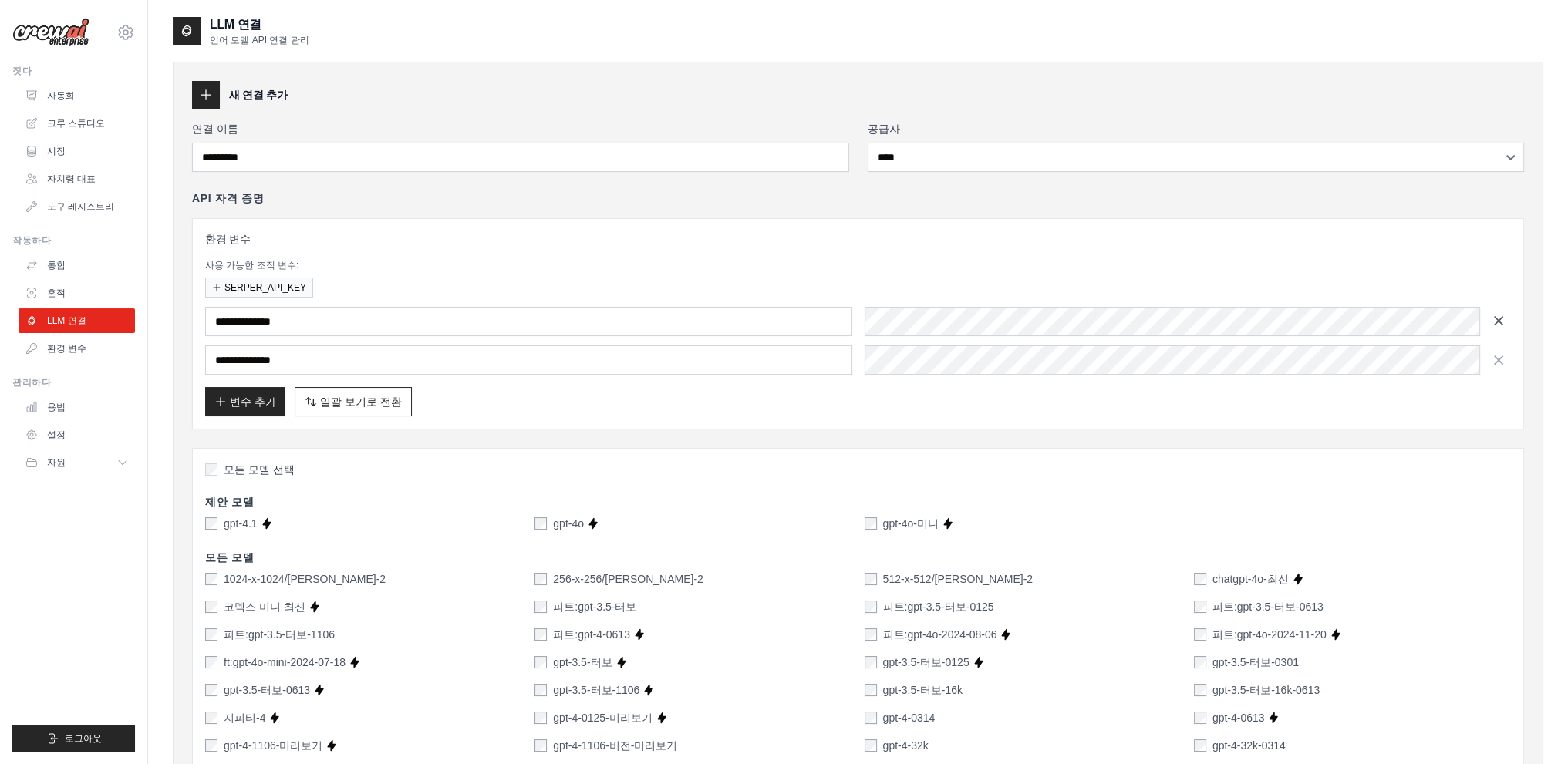
click at [1504, 323] on icon "button" at bounding box center [1499, 321] width 16 height 16
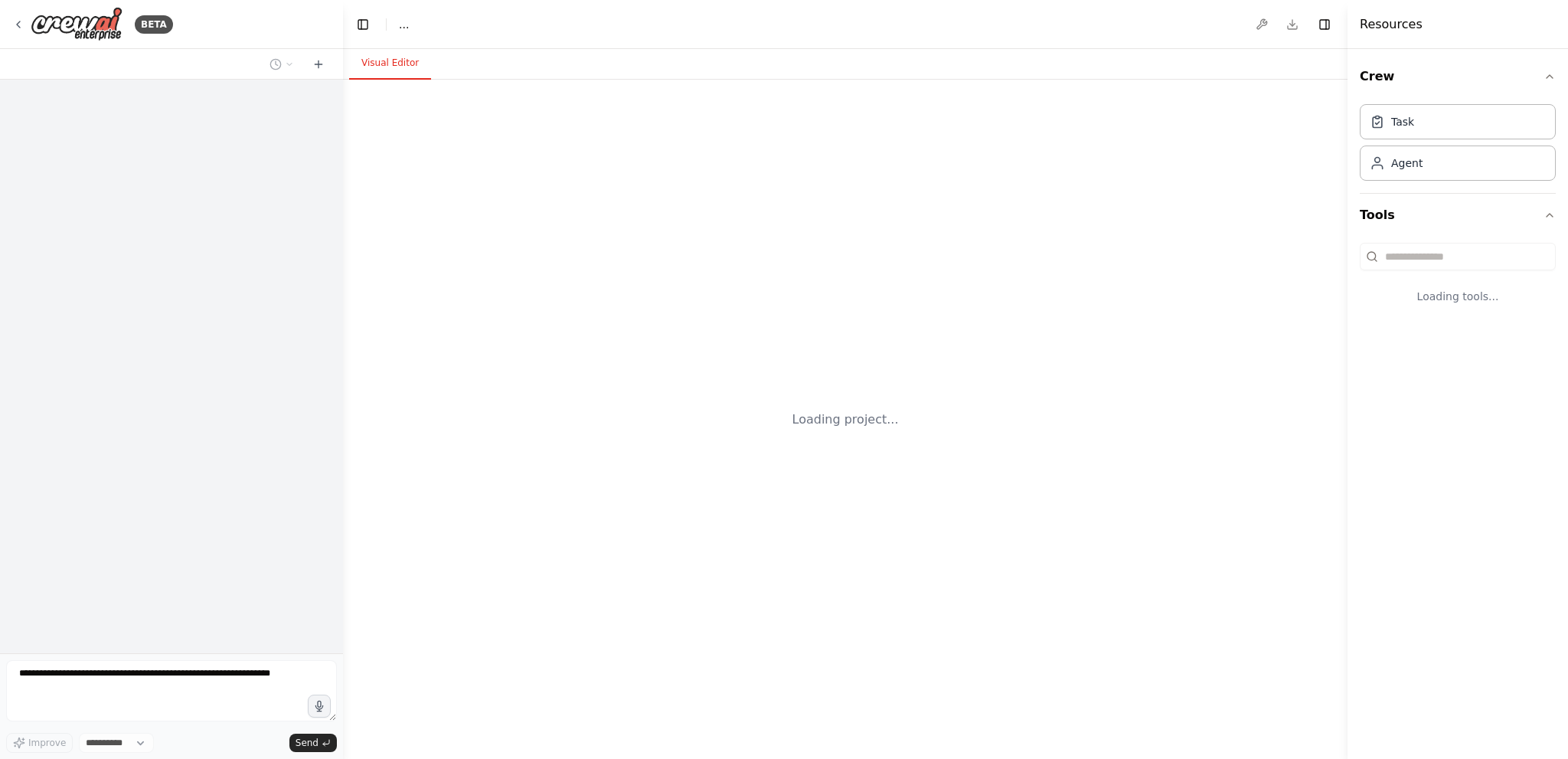
select select "****"
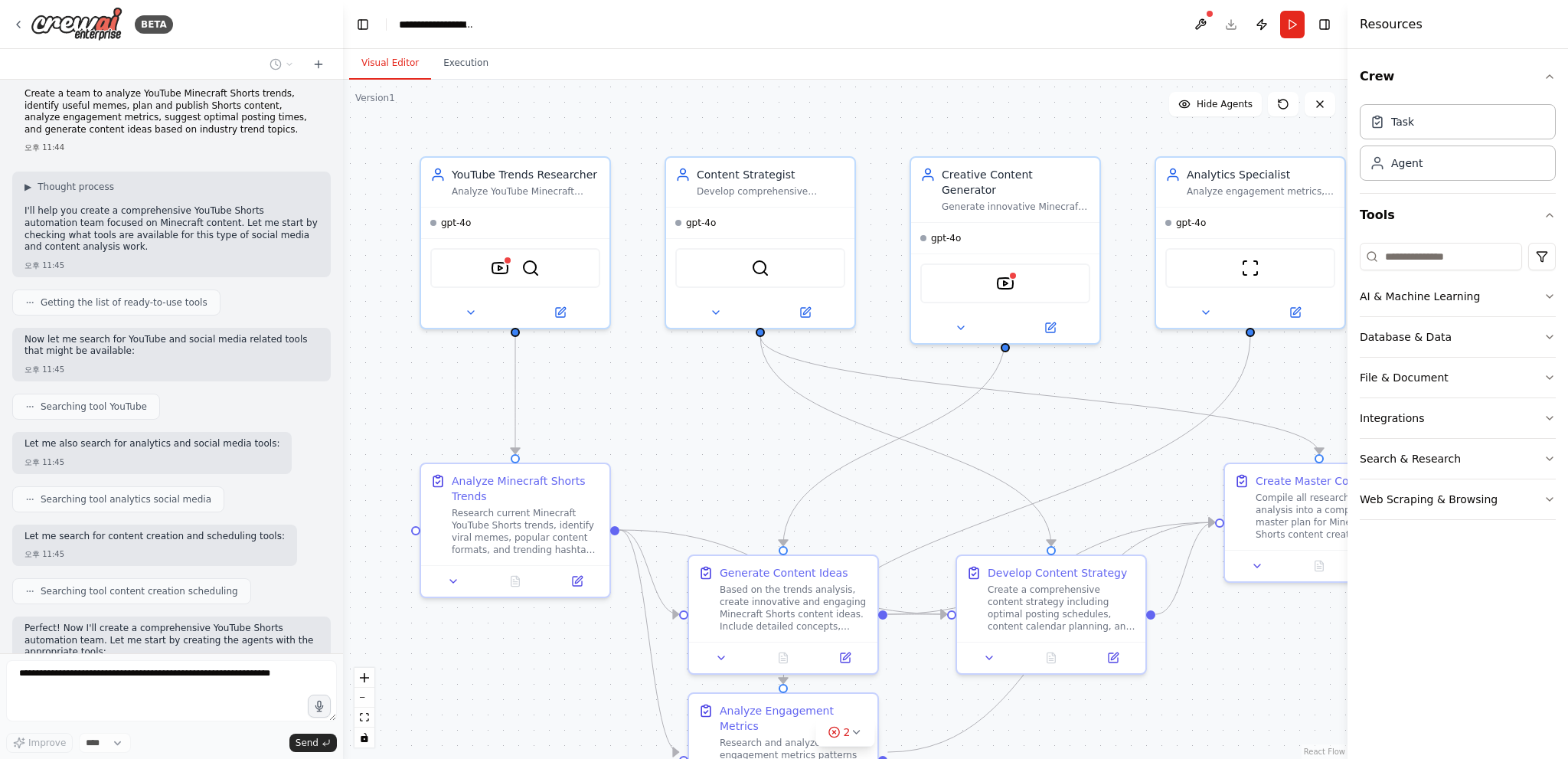
scroll to position [676, 0]
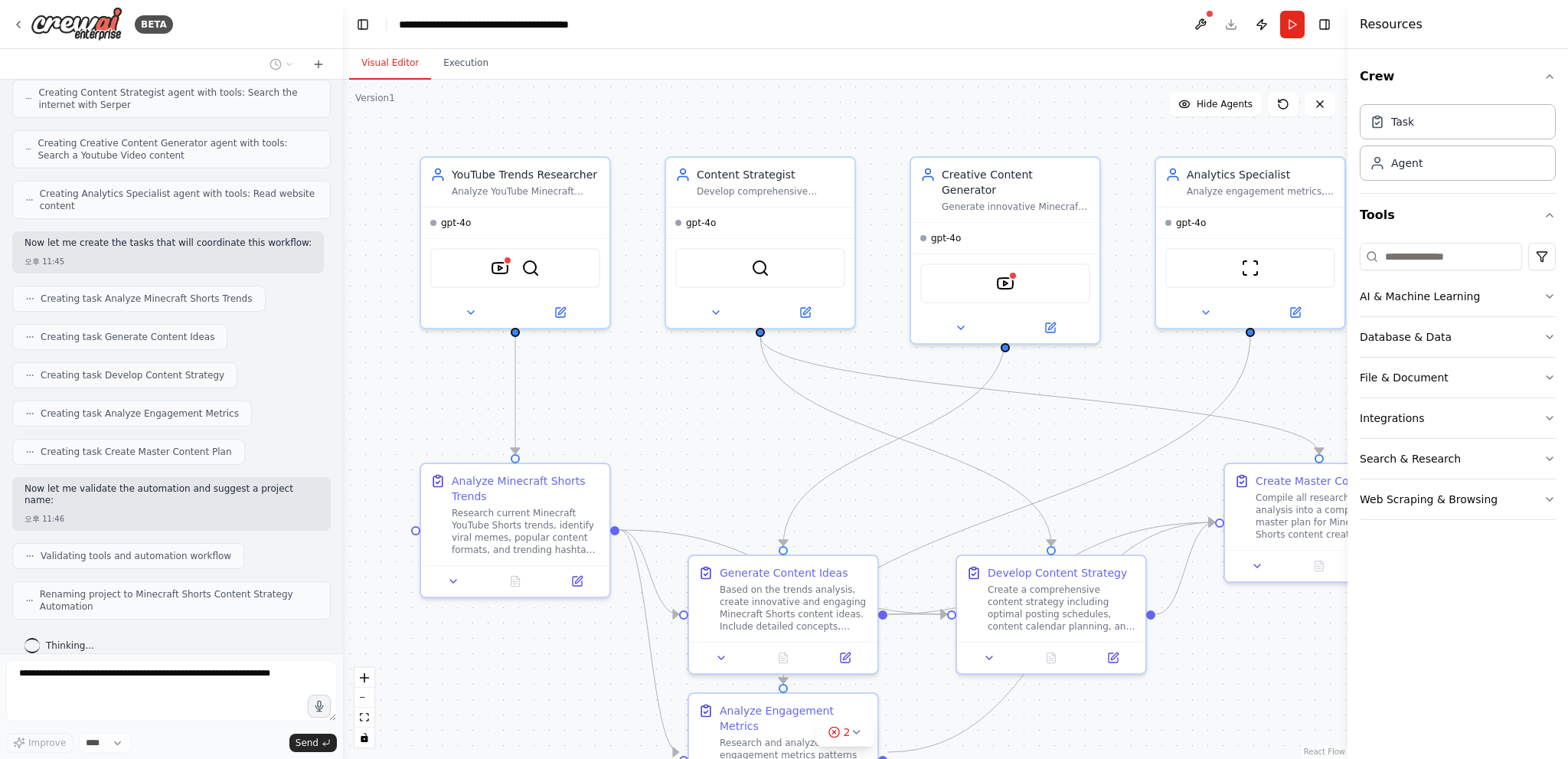
click at [949, 468] on div ".deletable-edge-delete-btn { width: 20px; height: 20px; border: 0px solid #ffff…" at bounding box center [845, 419] width 1005 height 679
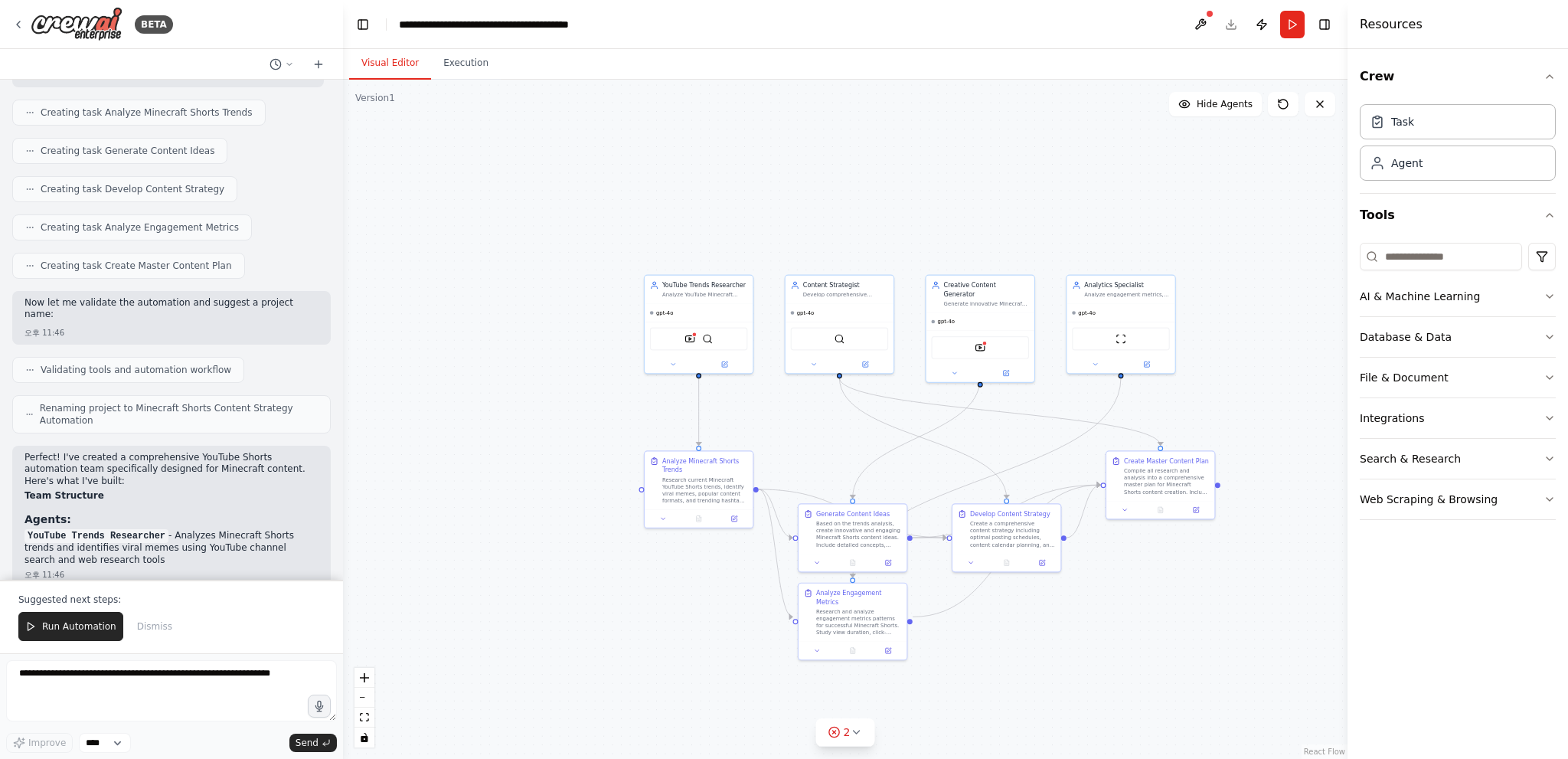
click at [917, 492] on div ".deletable-edge-delete-btn { width: 20px; height: 20px; border: 0px solid #ffff…" at bounding box center [845, 419] width 1005 height 679
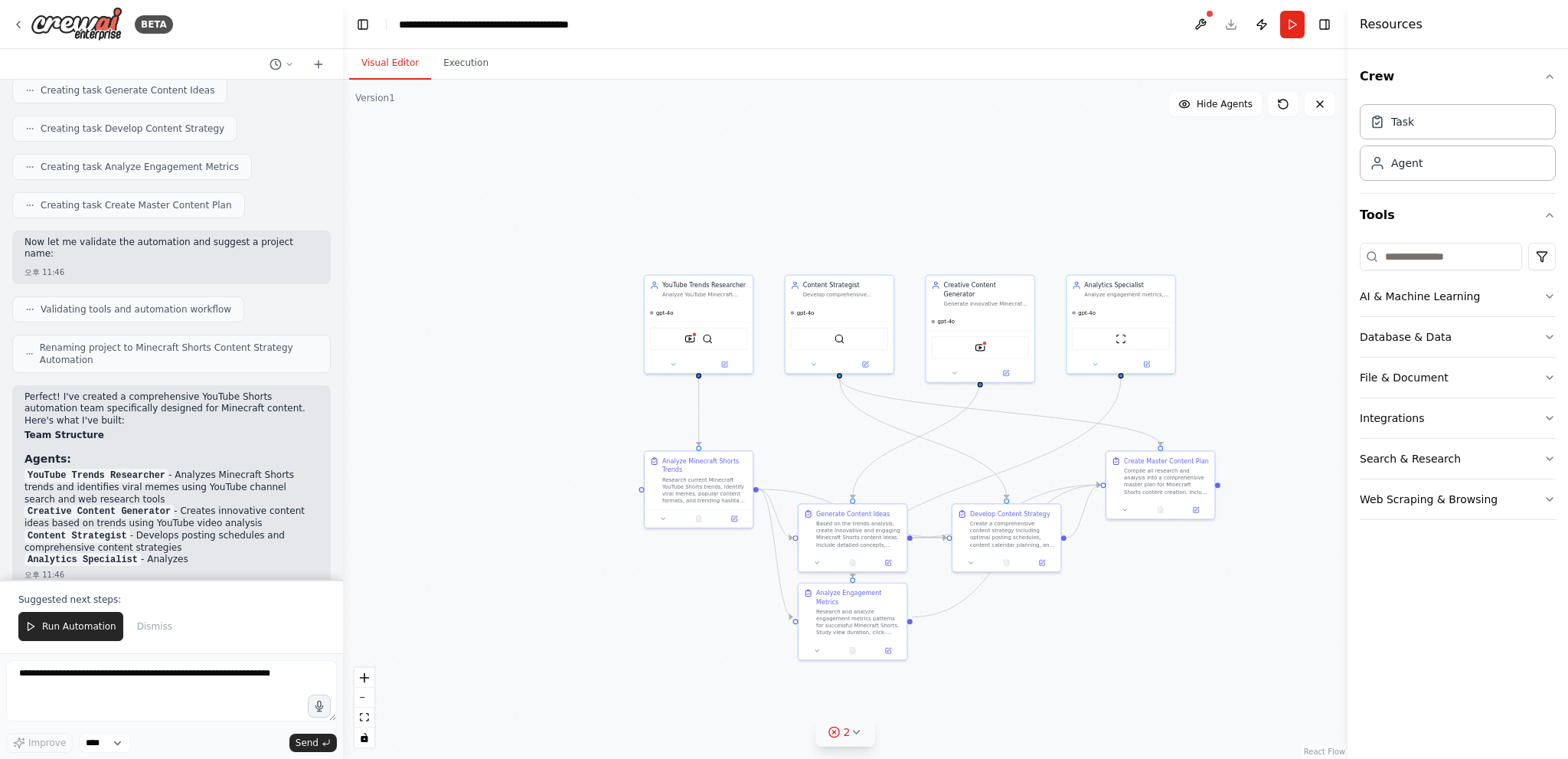
click at [857, 740] on button "2" at bounding box center [846, 733] width 59 height 29
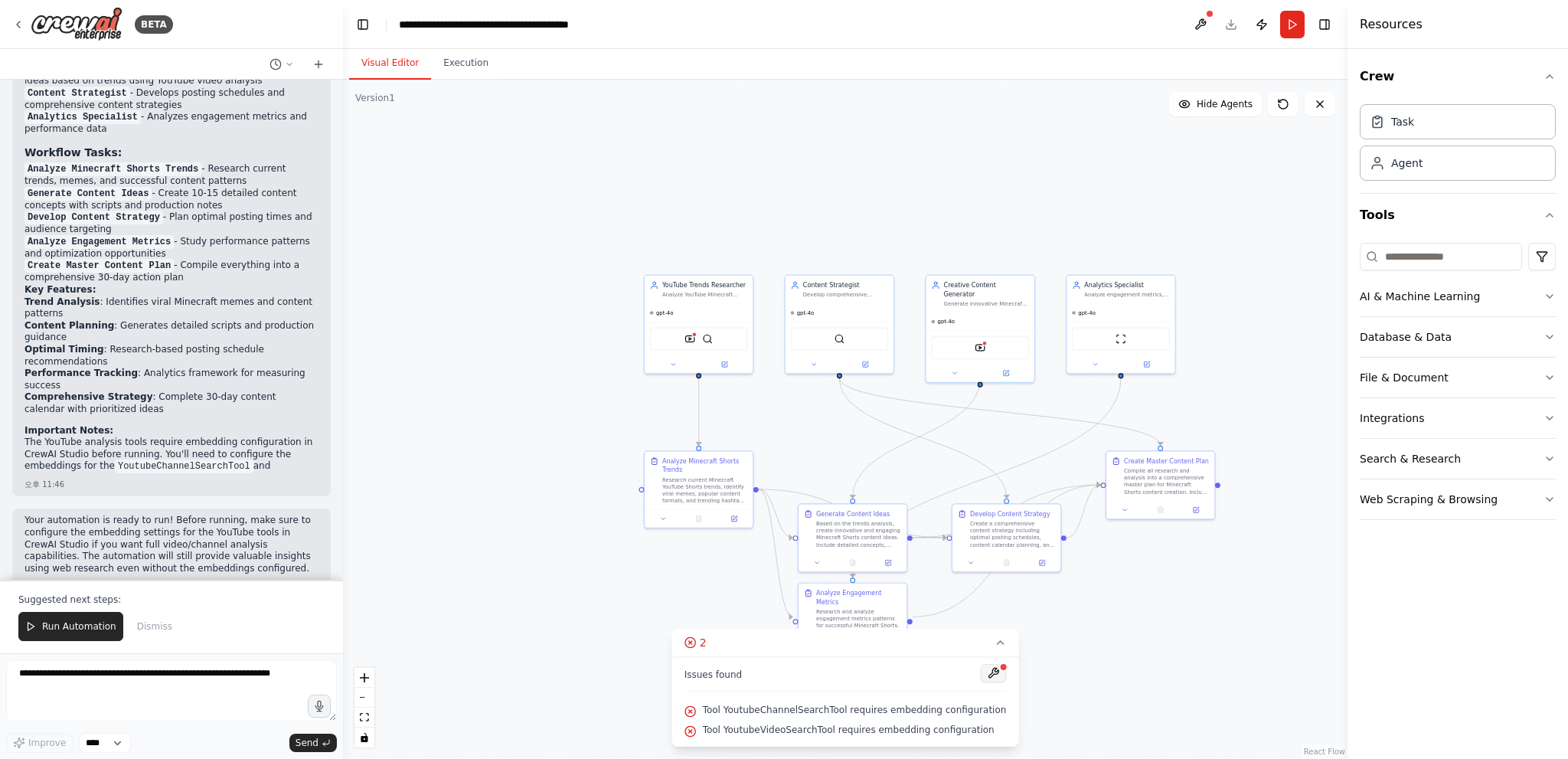
scroll to position [1377, 0]
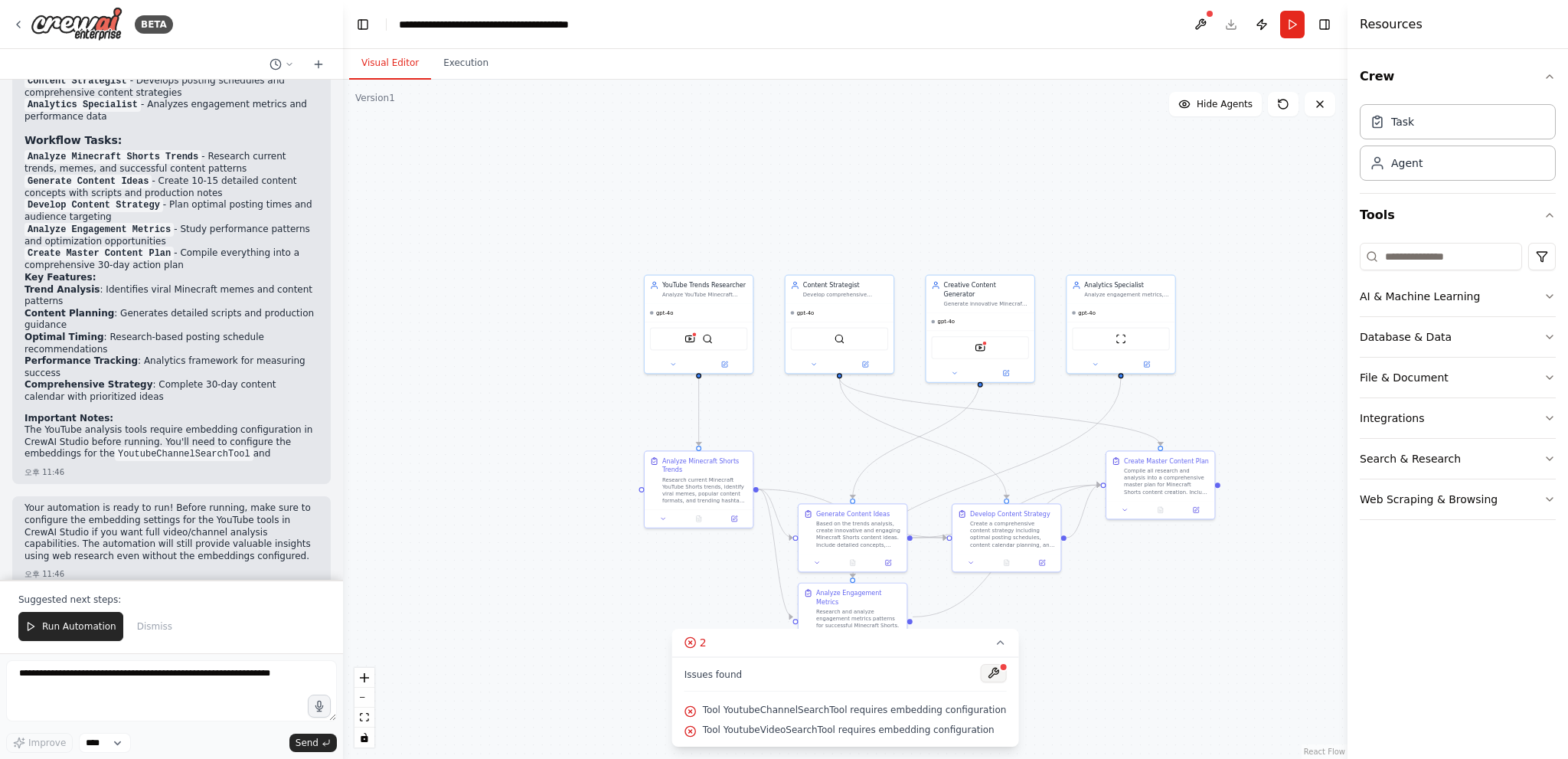
click at [988, 675] on button at bounding box center [993, 673] width 26 height 19
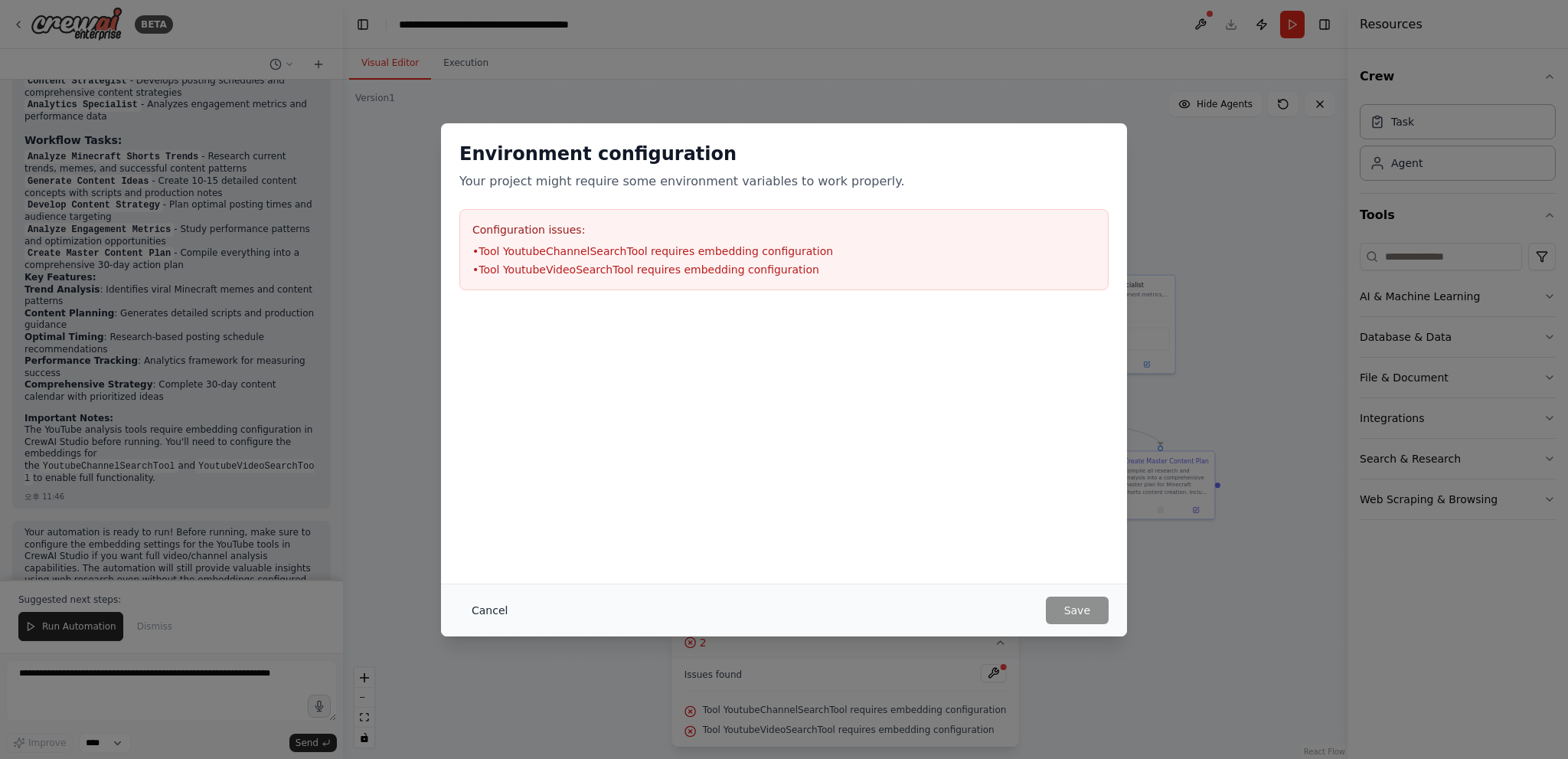
click at [487, 611] on button "Cancel" at bounding box center [489, 611] width 60 height 28
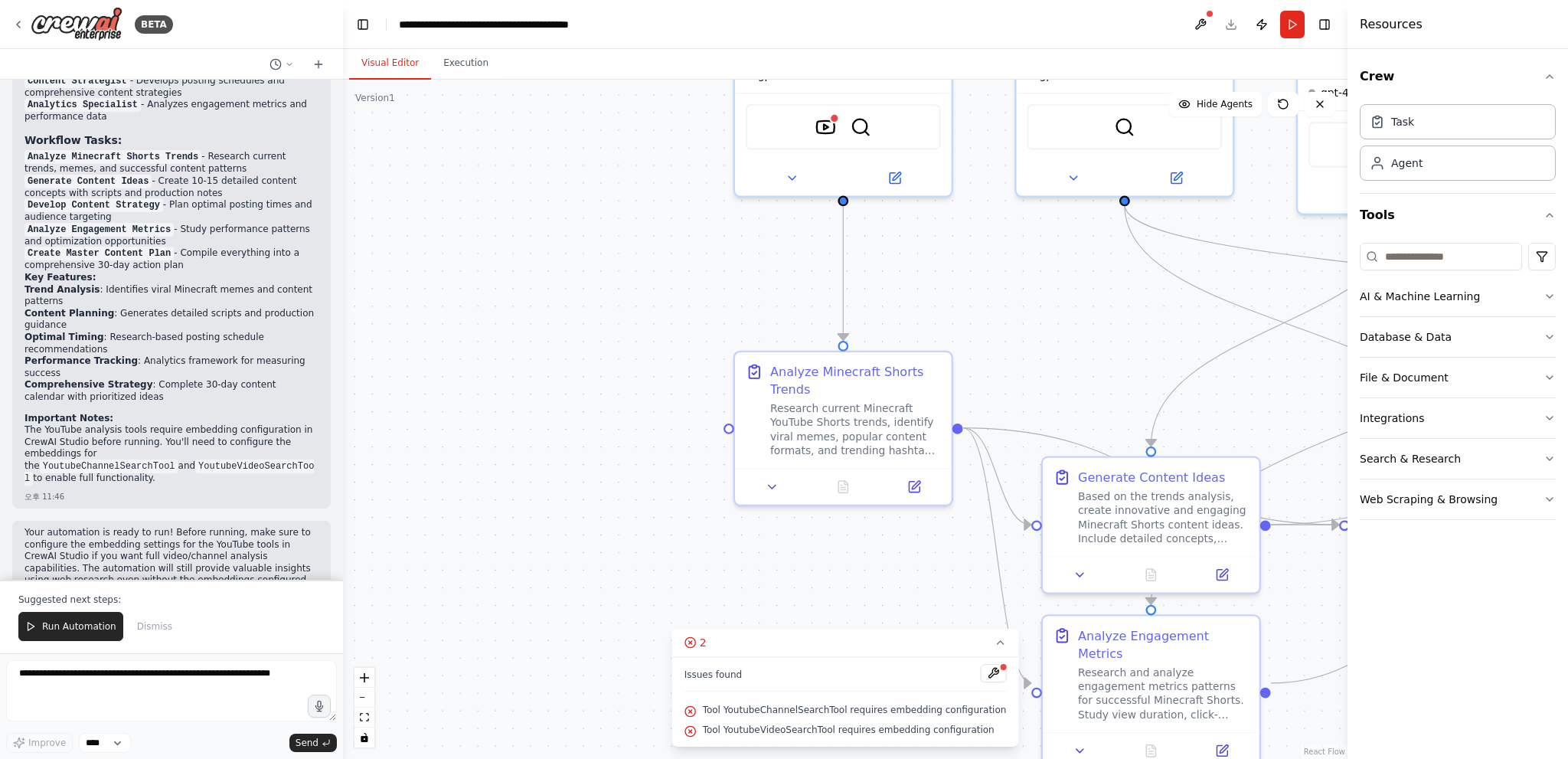
drag, startPoint x: 640, startPoint y: 256, endPoint x: 571, endPoint y: 486, distance: 240.1
click at [553, 437] on div ".deletable-edge-delete-btn { width: 20px; height: 20px; border: 0px solid #ffff…" at bounding box center [845, 419] width 1005 height 679
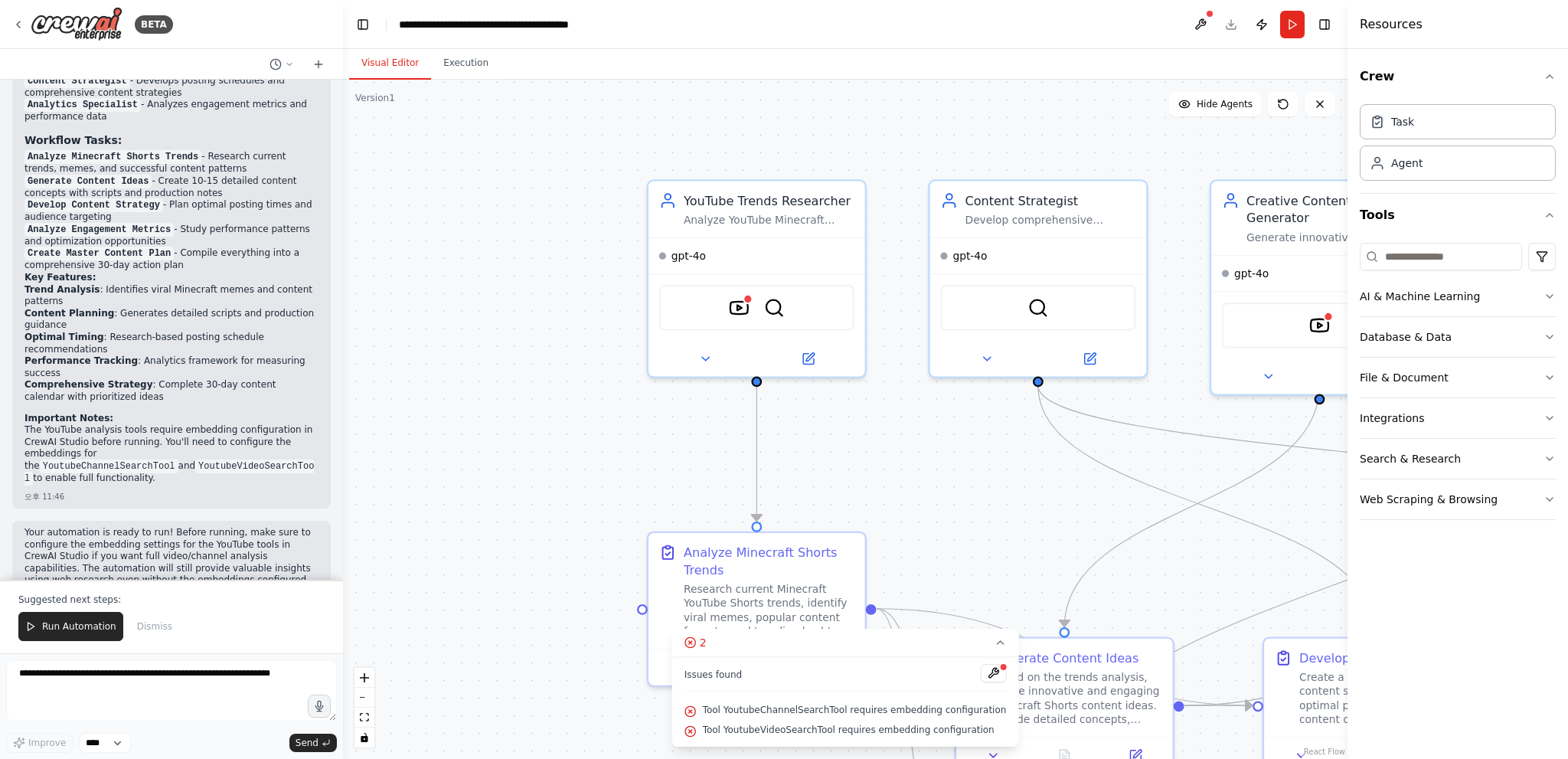
click at [750, 712] on span "Tool YoutubeChannelSearchTool requires embedding configuration" at bounding box center [855, 710] width 304 height 12
click at [812, 712] on span "Tool YoutubeChannelSearchTool requires embedding configuration" at bounding box center [855, 710] width 304 height 12
click at [986, 673] on button at bounding box center [993, 673] width 26 height 19
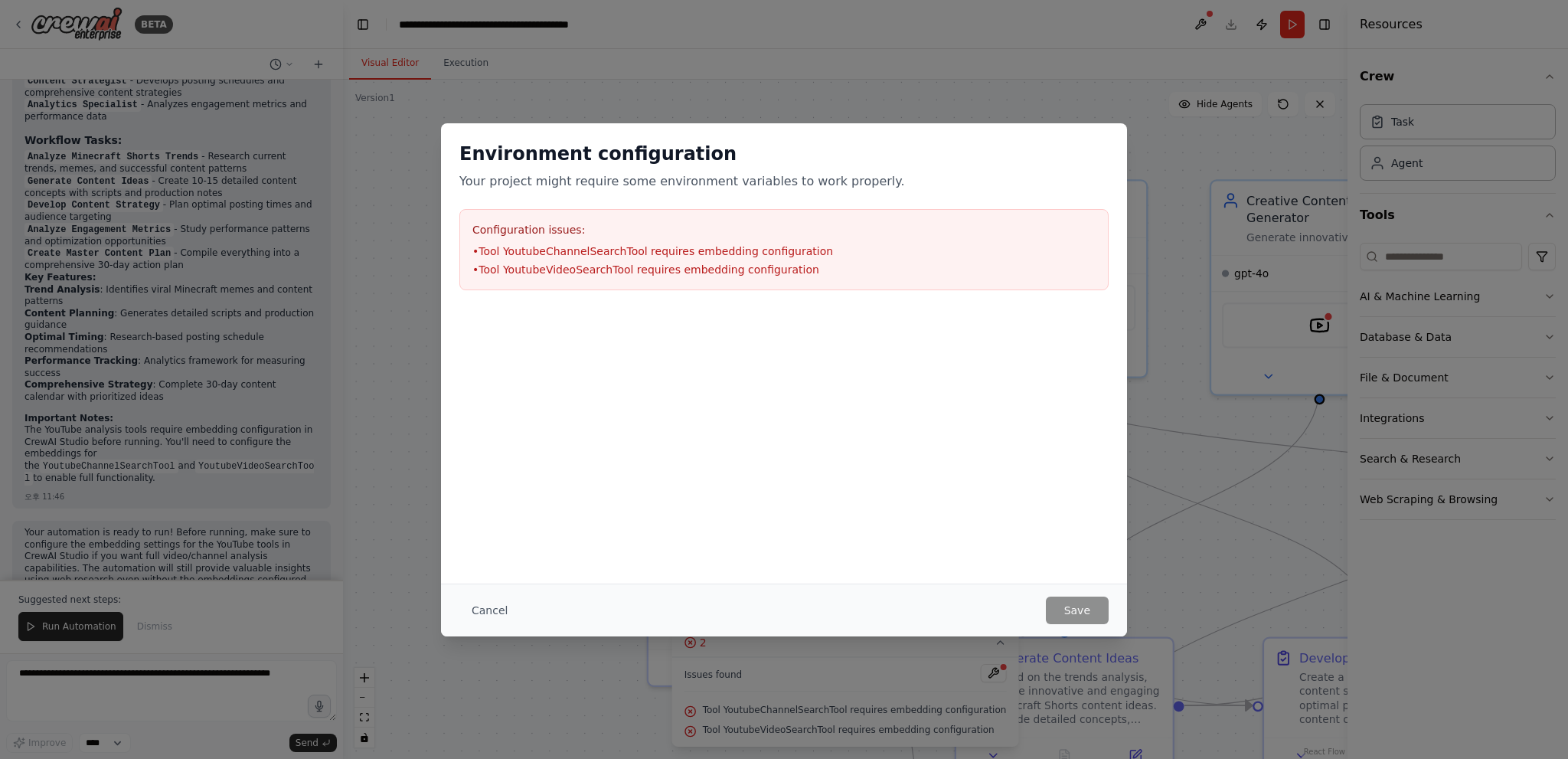
click at [1163, 411] on div "Environment configuration Your project might require some environment variables…" at bounding box center [784, 379] width 1568 height 759
click at [502, 615] on button "Cancel" at bounding box center [489, 611] width 60 height 28
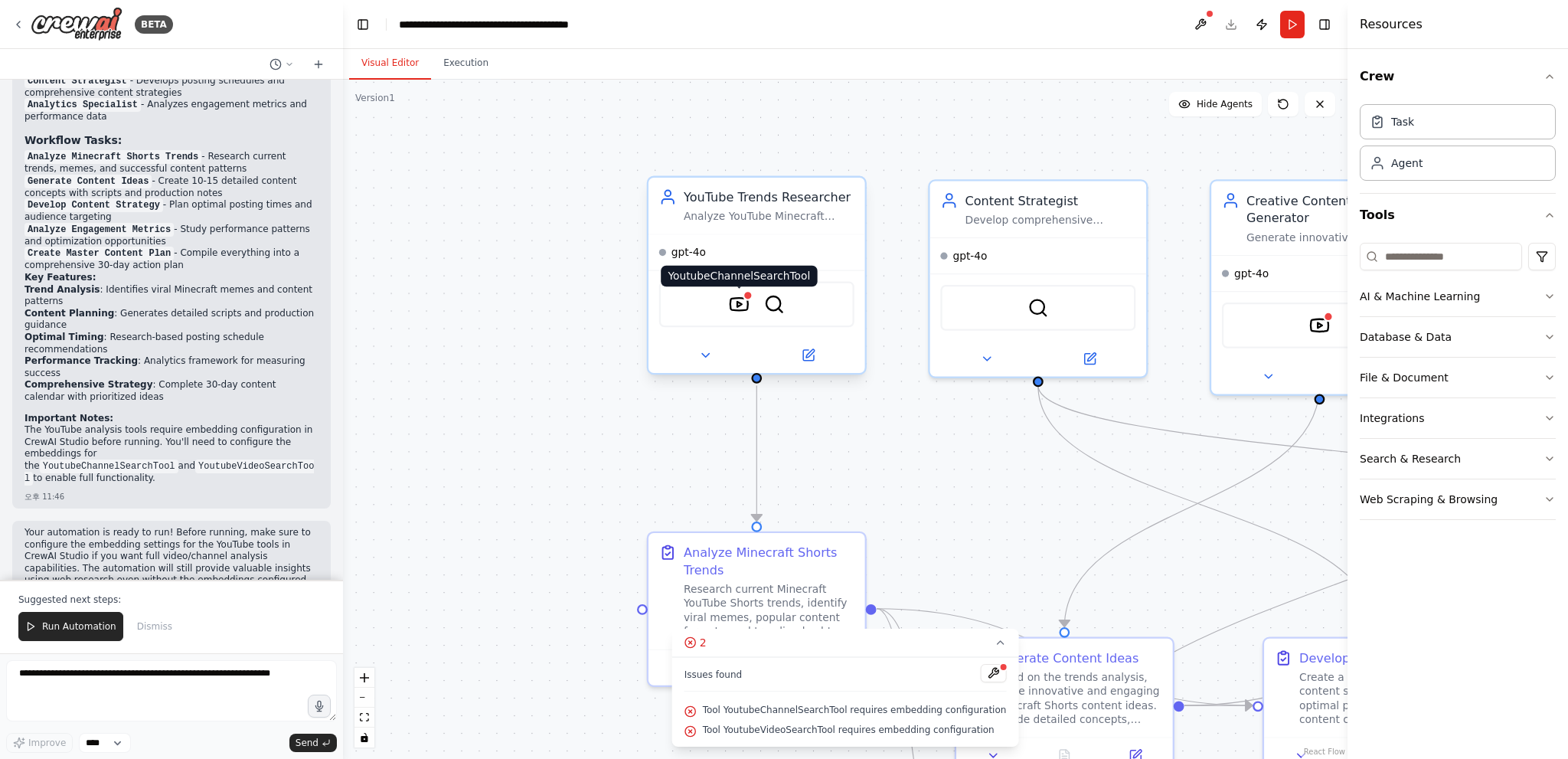
click at [742, 303] on img at bounding box center [739, 305] width 22 height 22
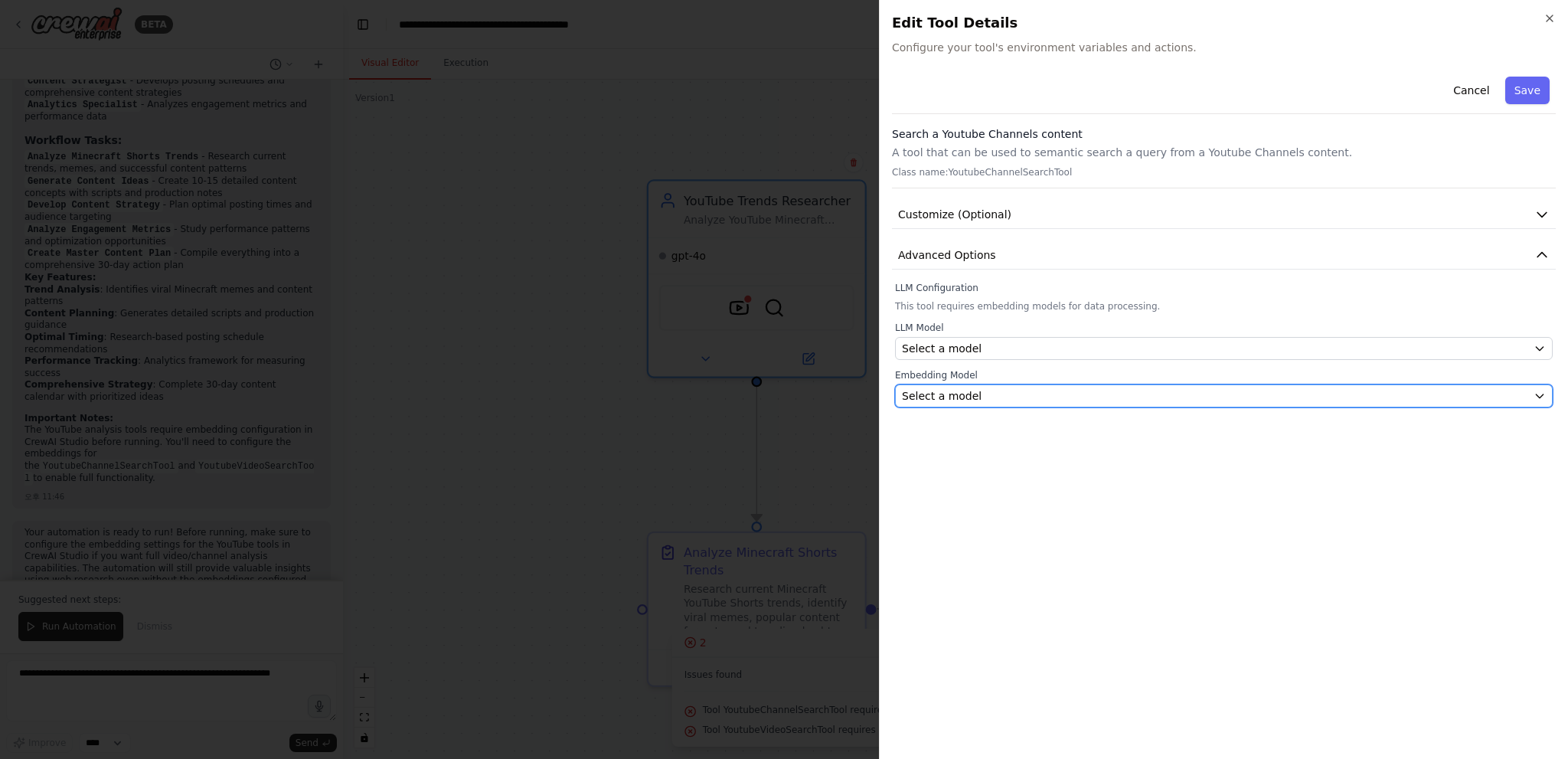
click at [982, 391] on div "Select a model" at bounding box center [1215, 396] width 626 height 15
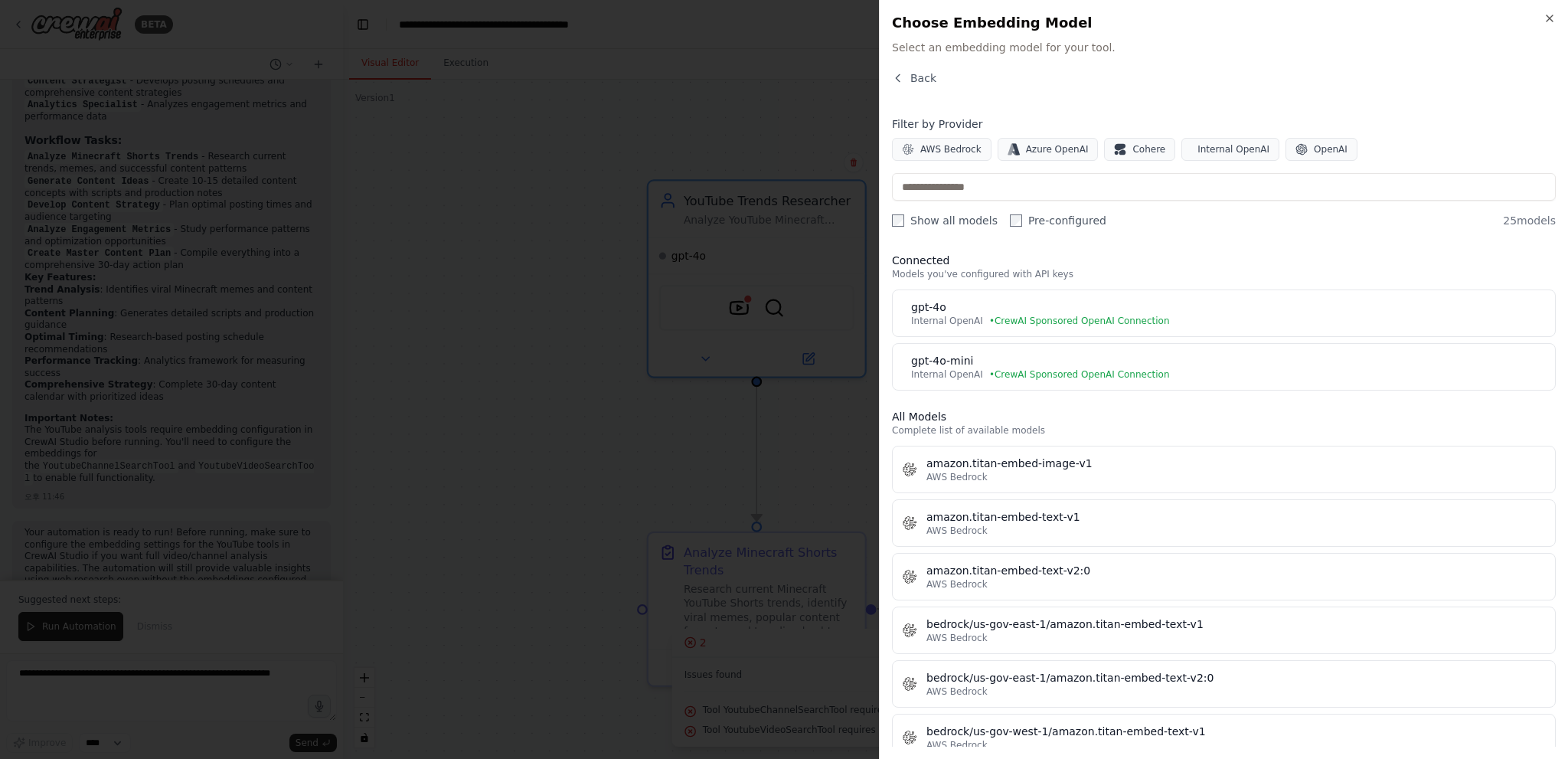
scroll to position [0, 0]
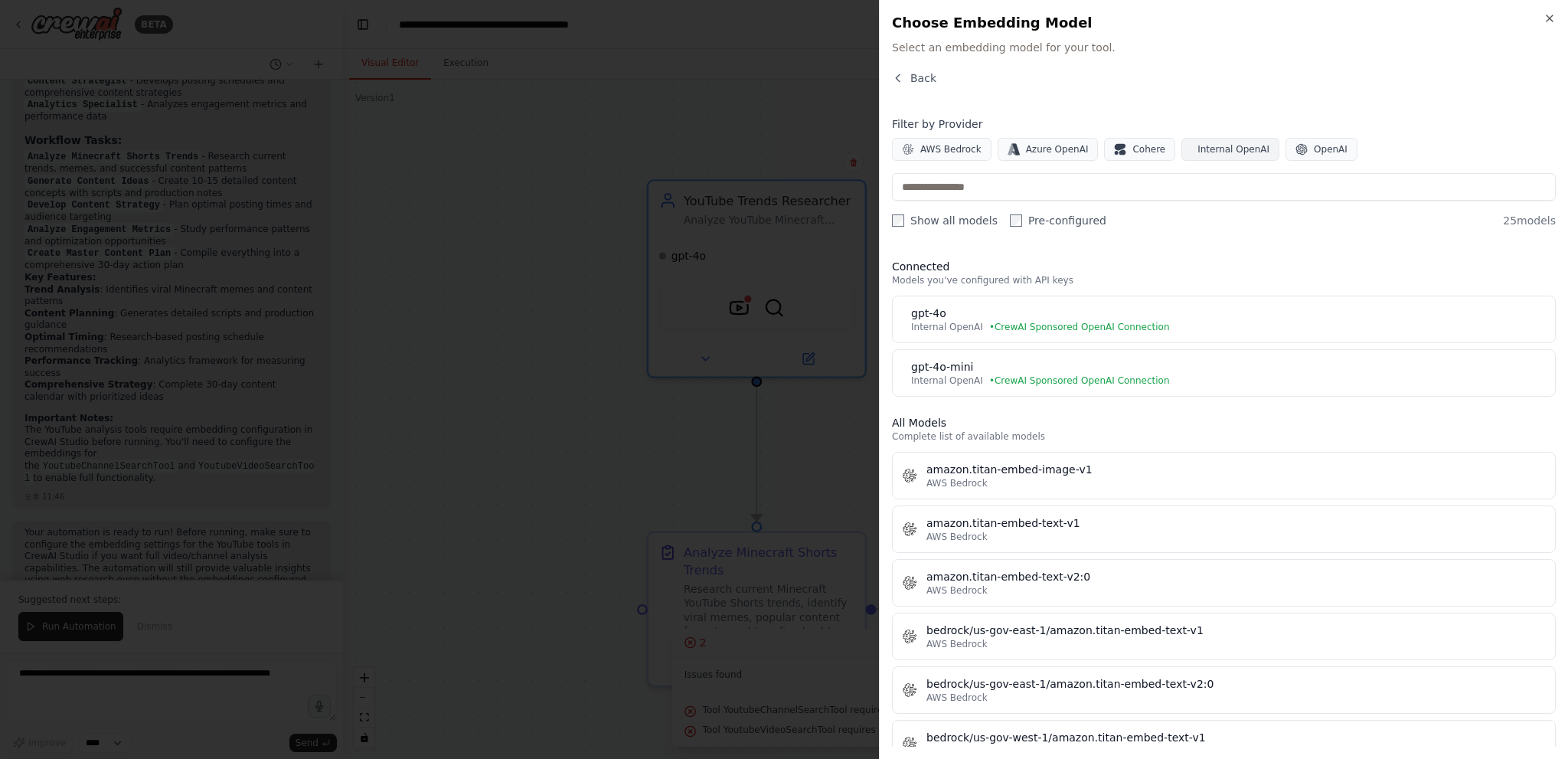
click at [1204, 151] on span "Internal OpenAI" at bounding box center [1233, 150] width 72 height 12
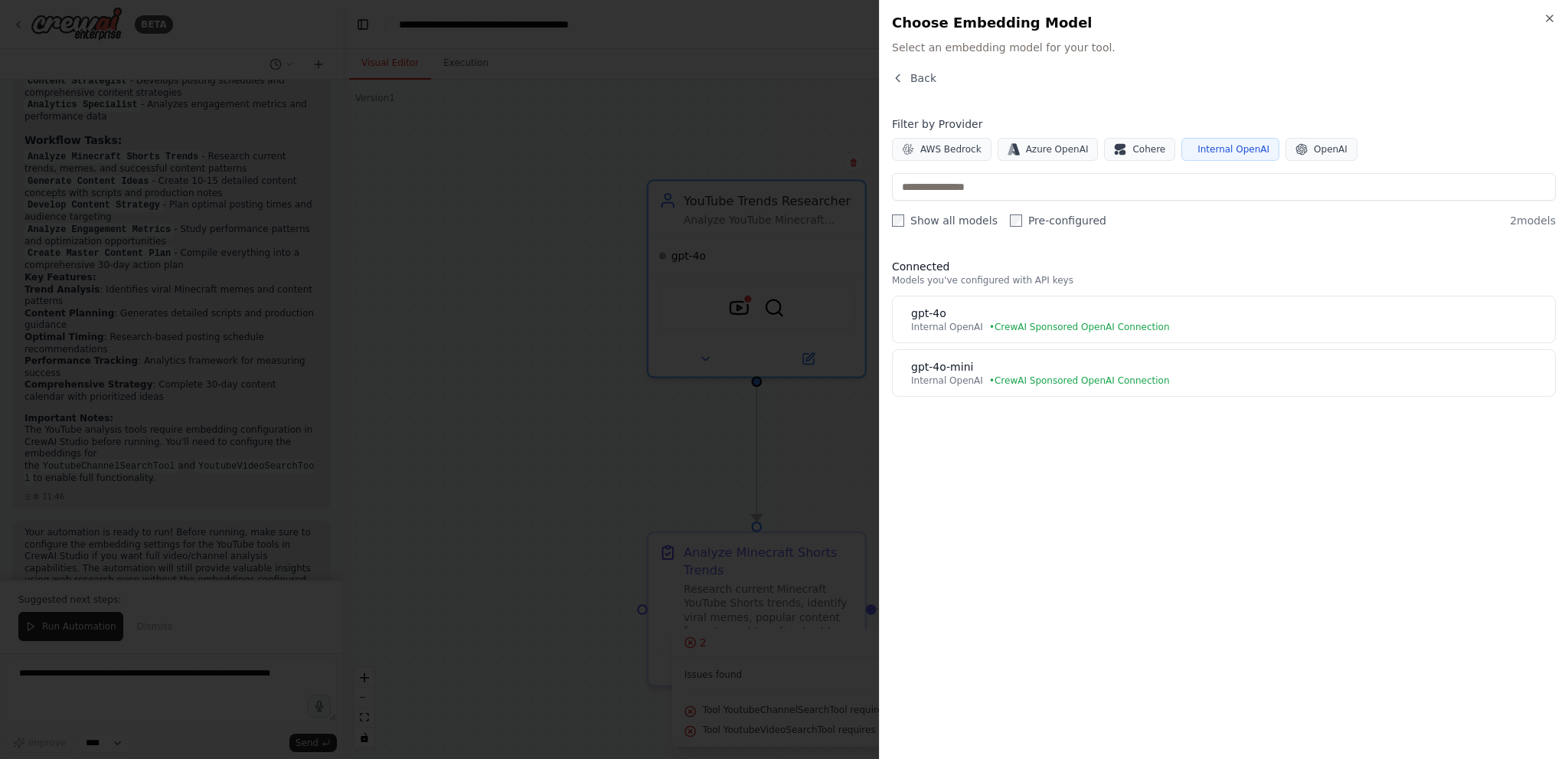
click at [1344, 141] on div "AWS Bedrock Azure OpenAI Cohere Internal OpenAI OpenAI" at bounding box center [1224, 150] width 664 height 23
click at [1318, 145] on span "OpenAI" at bounding box center [1330, 150] width 34 height 12
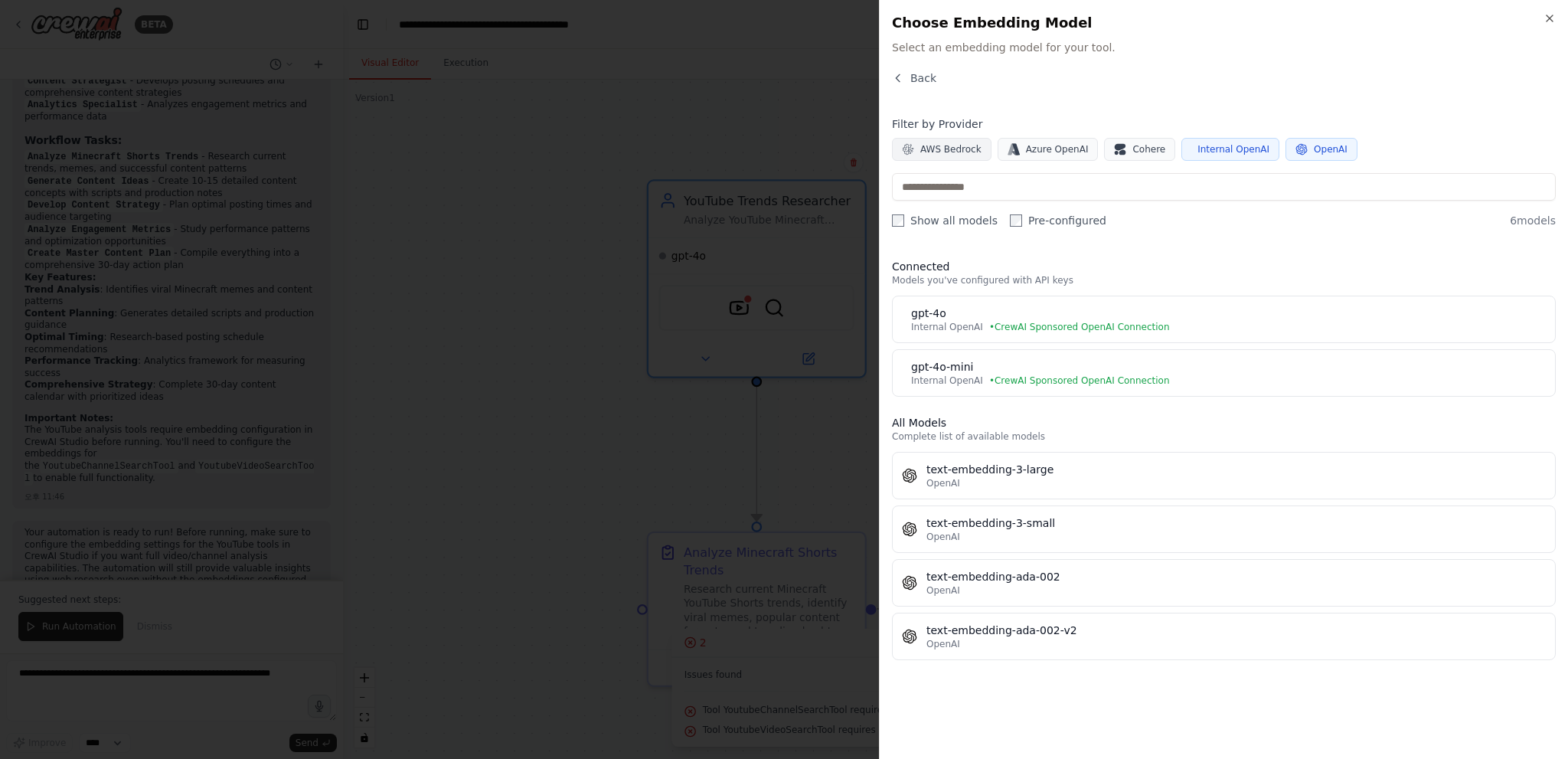
click at [952, 149] on span "AWS Bedrock" at bounding box center [951, 150] width 61 height 12
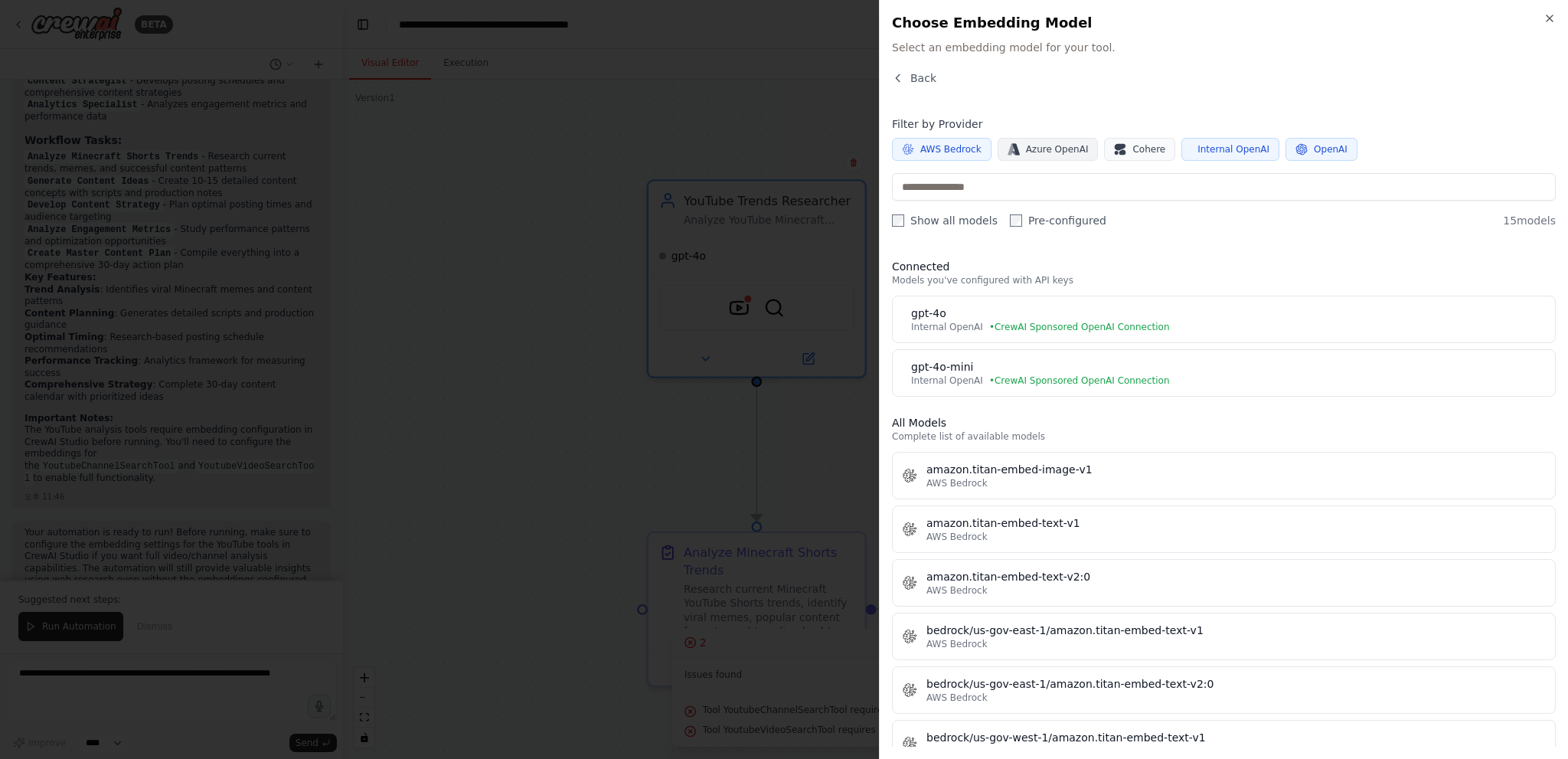
click at [1037, 149] on span "Azure OpenAI" at bounding box center [1056, 150] width 63 height 12
click at [1232, 147] on span "Internal OpenAI" at bounding box center [1233, 150] width 72 height 12
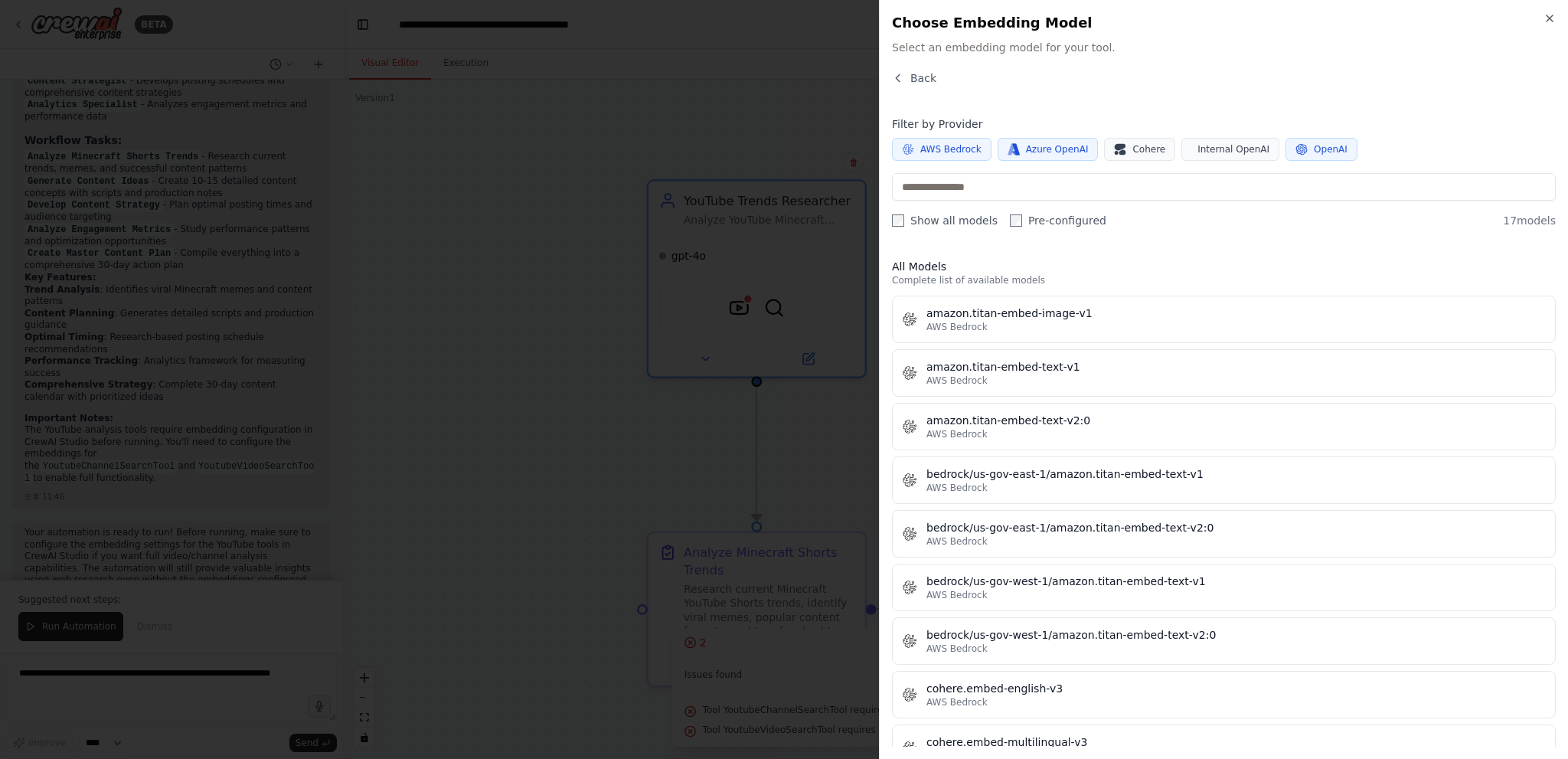
click at [1296, 146] on icon "button" at bounding box center [1302, 150] width 12 height 12
click at [1012, 151] on icon "button" at bounding box center [1015, 150] width 8 height 12
click at [955, 147] on span "AWS Bedrock" at bounding box center [951, 150] width 61 height 12
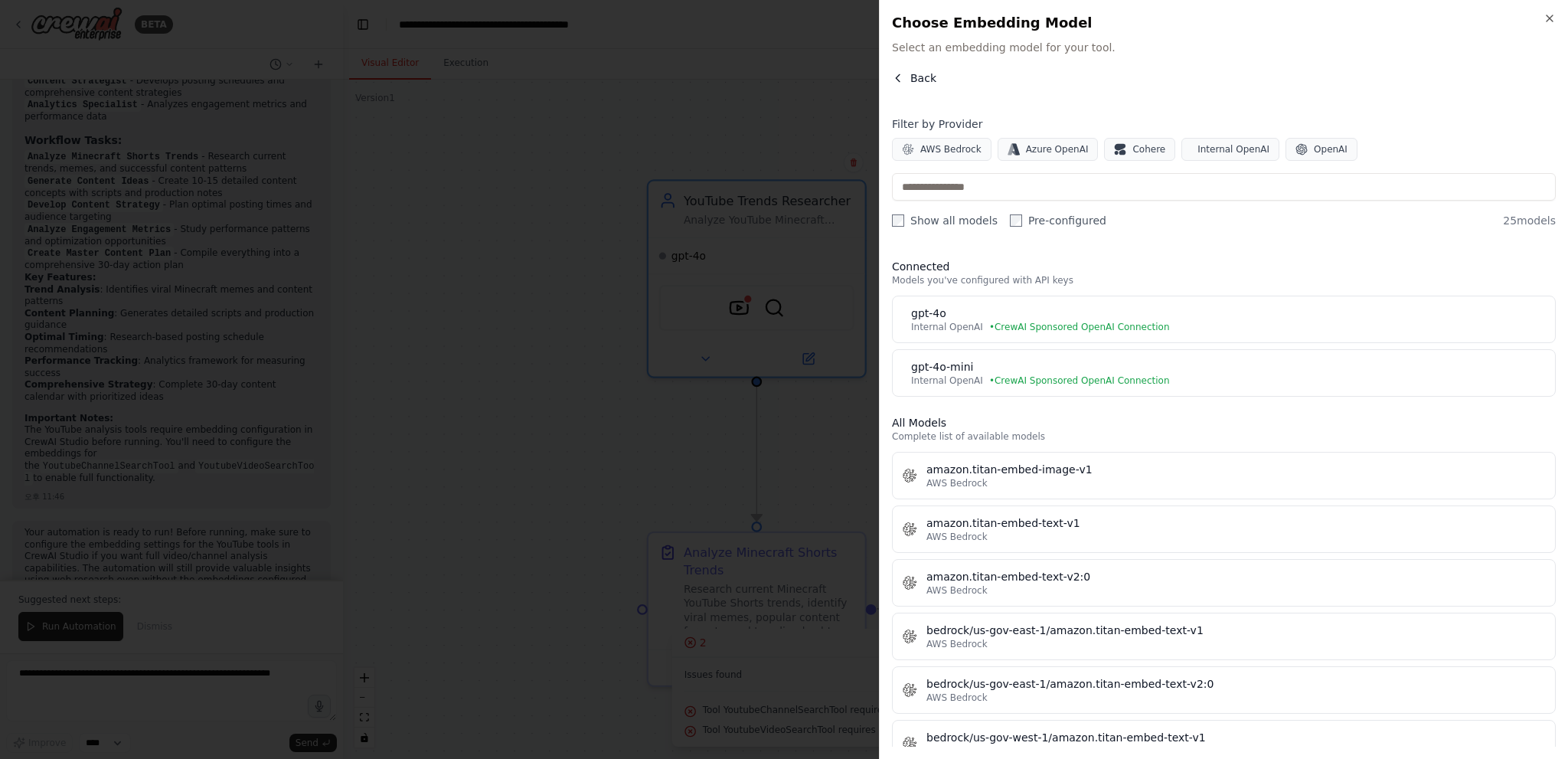
click at [901, 80] on icon "button" at bounding box center [898, 78] width 12 height 12
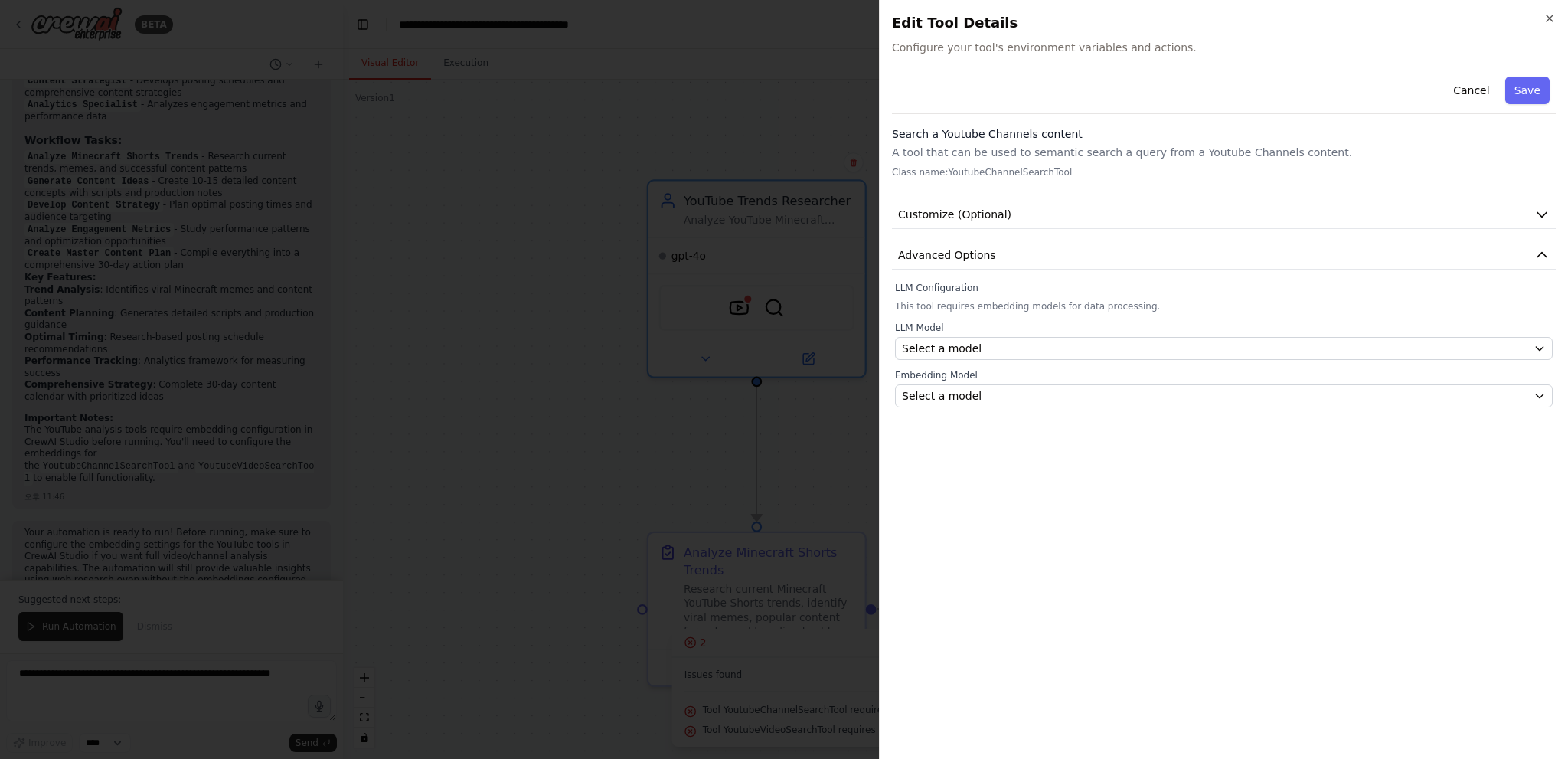
click at [807, 110] on div at bounding box center [784, 379] width 1568 height 759
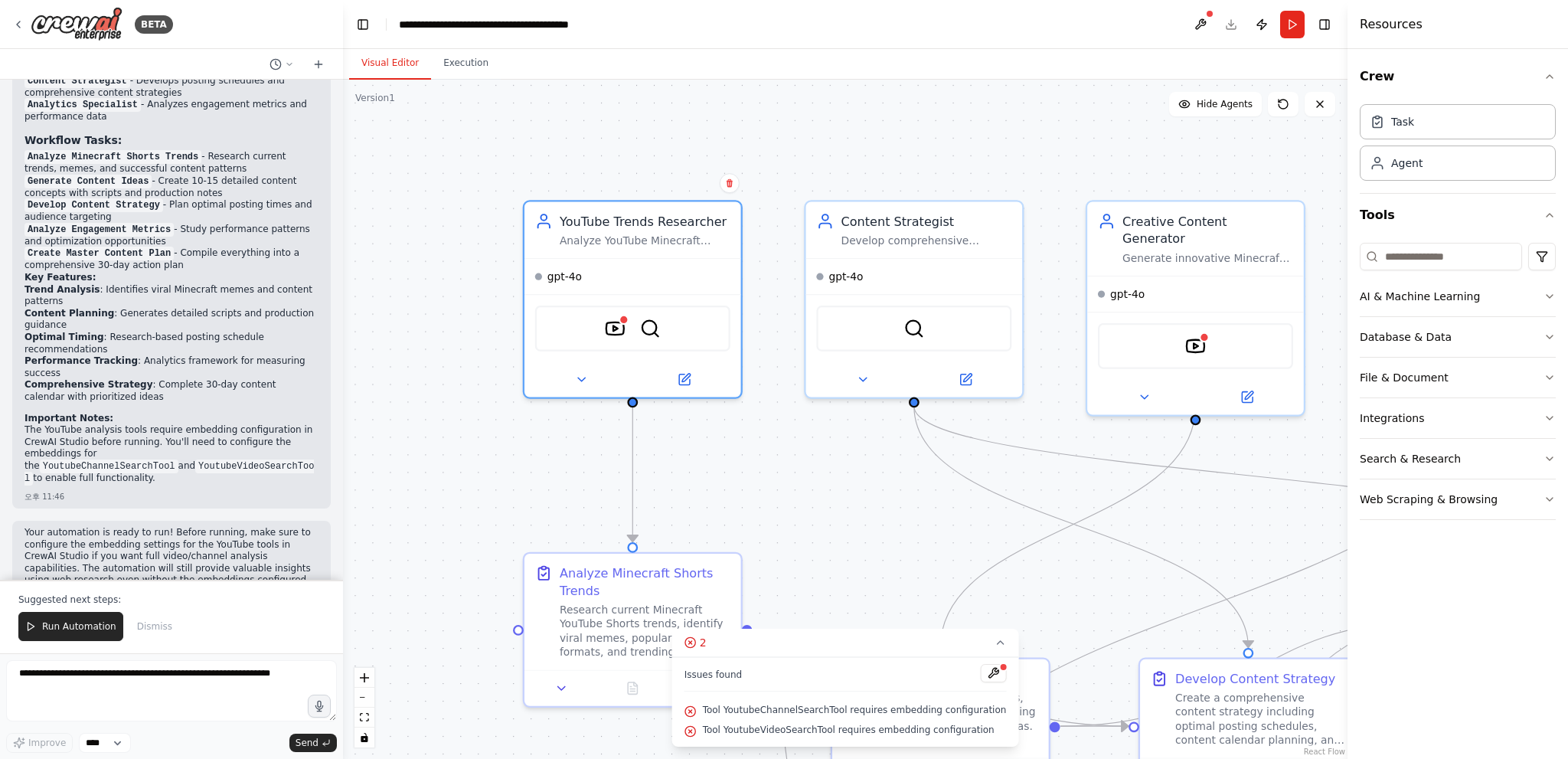
drag, startPoint x: 884, startPoint y: 146, endPoint x: 677, endPoint y: 157, distance: 207.3
click at [683, 158] on div ".deletable-edge-delete-btn { width: 20px; height: 20px; border: 0px solid #ffff…" at bounding box center [845, 419] width 1005 height 679
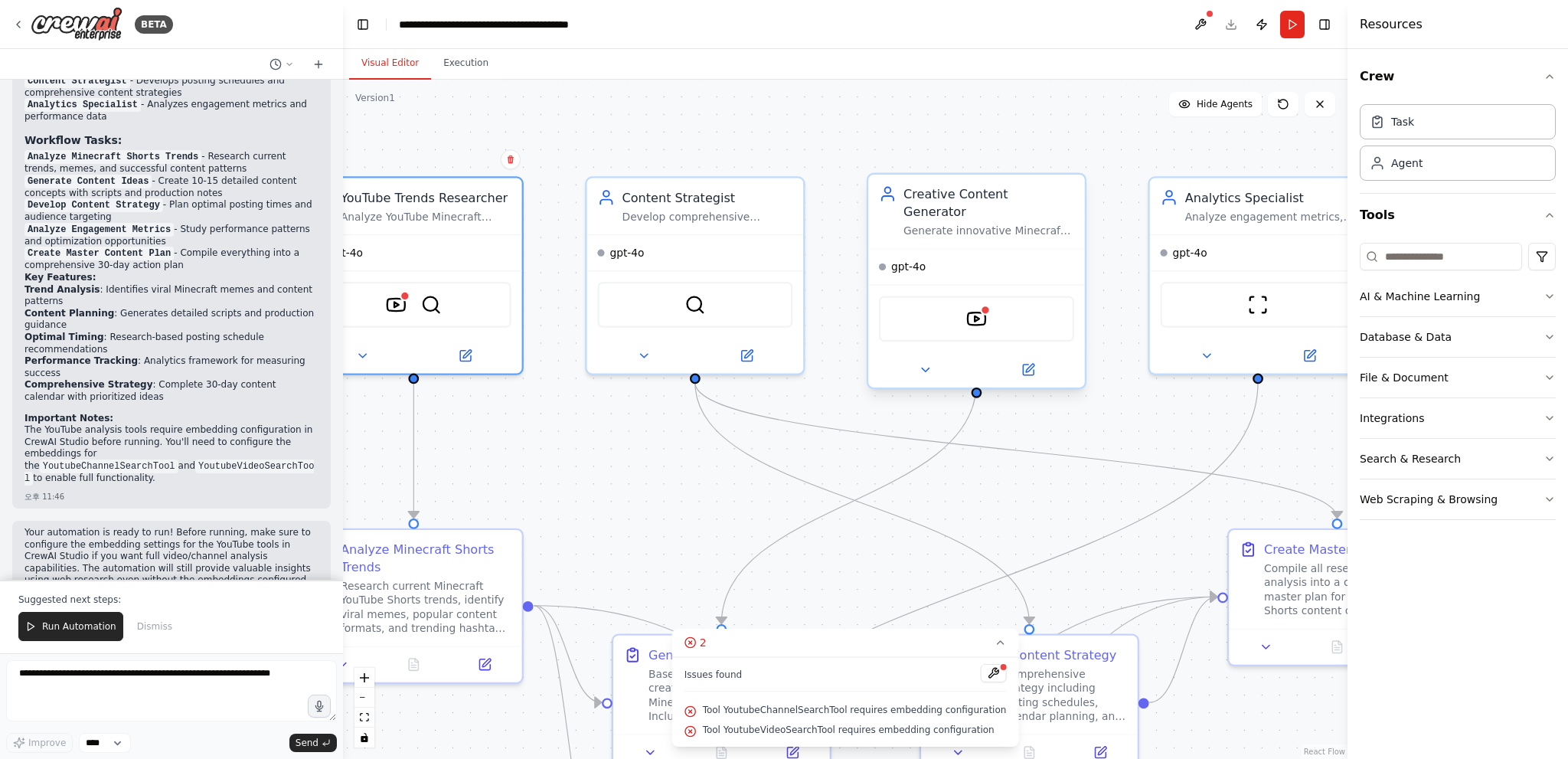
drag, startPoint x: 983, startPoint y: 188, endPoint x: 824, endPoint y: 192, distance: 159.1
click at [787, 155] on div ".deletable-edge-delete-btn { width: 20px; height: 20px; border: 0px solid #ffff…" at bounding box center [845, 419] width 1005 height 679
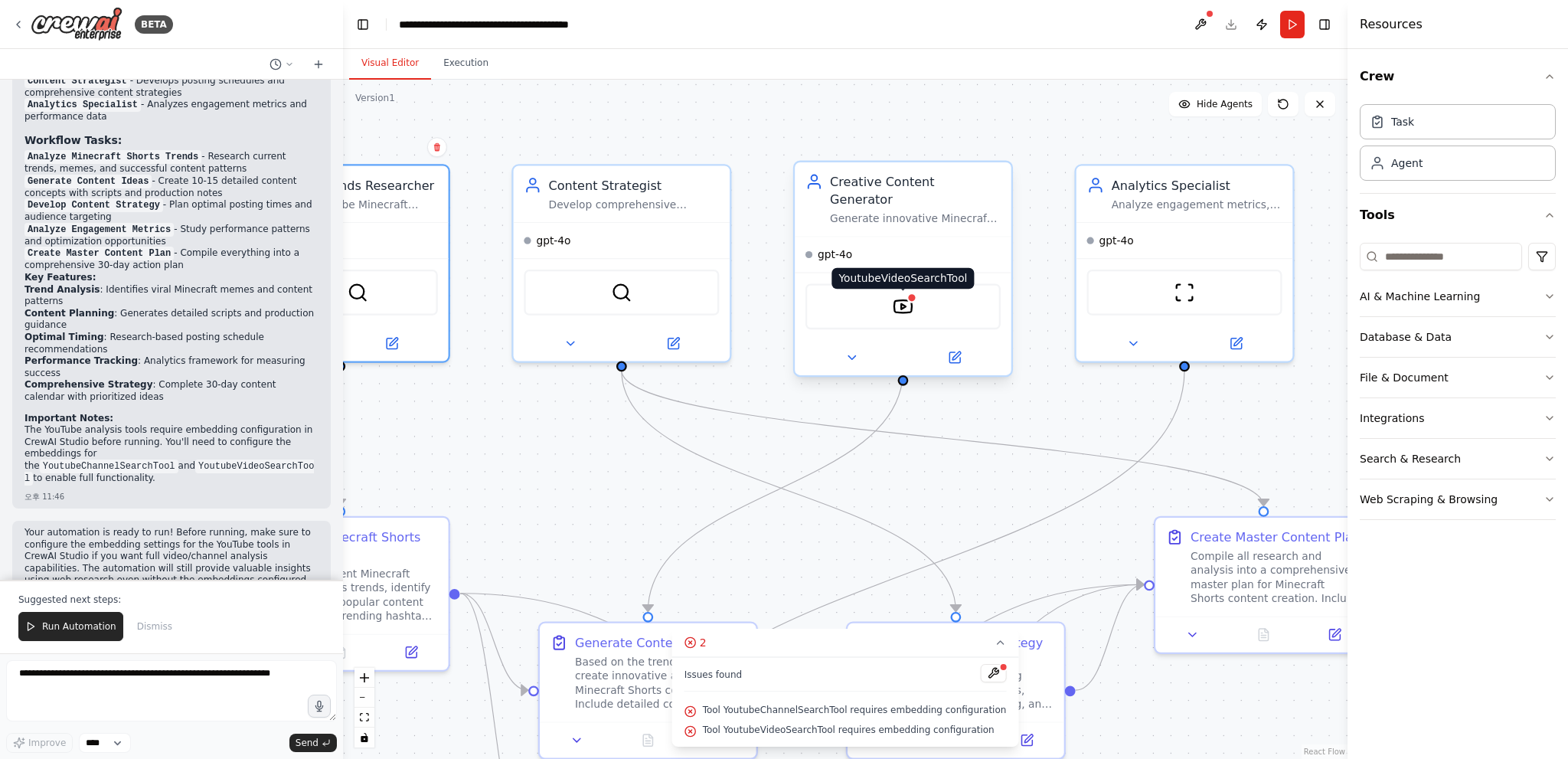
click at [904, 296] on img at bounding box center [904, 307] width 22 height 22
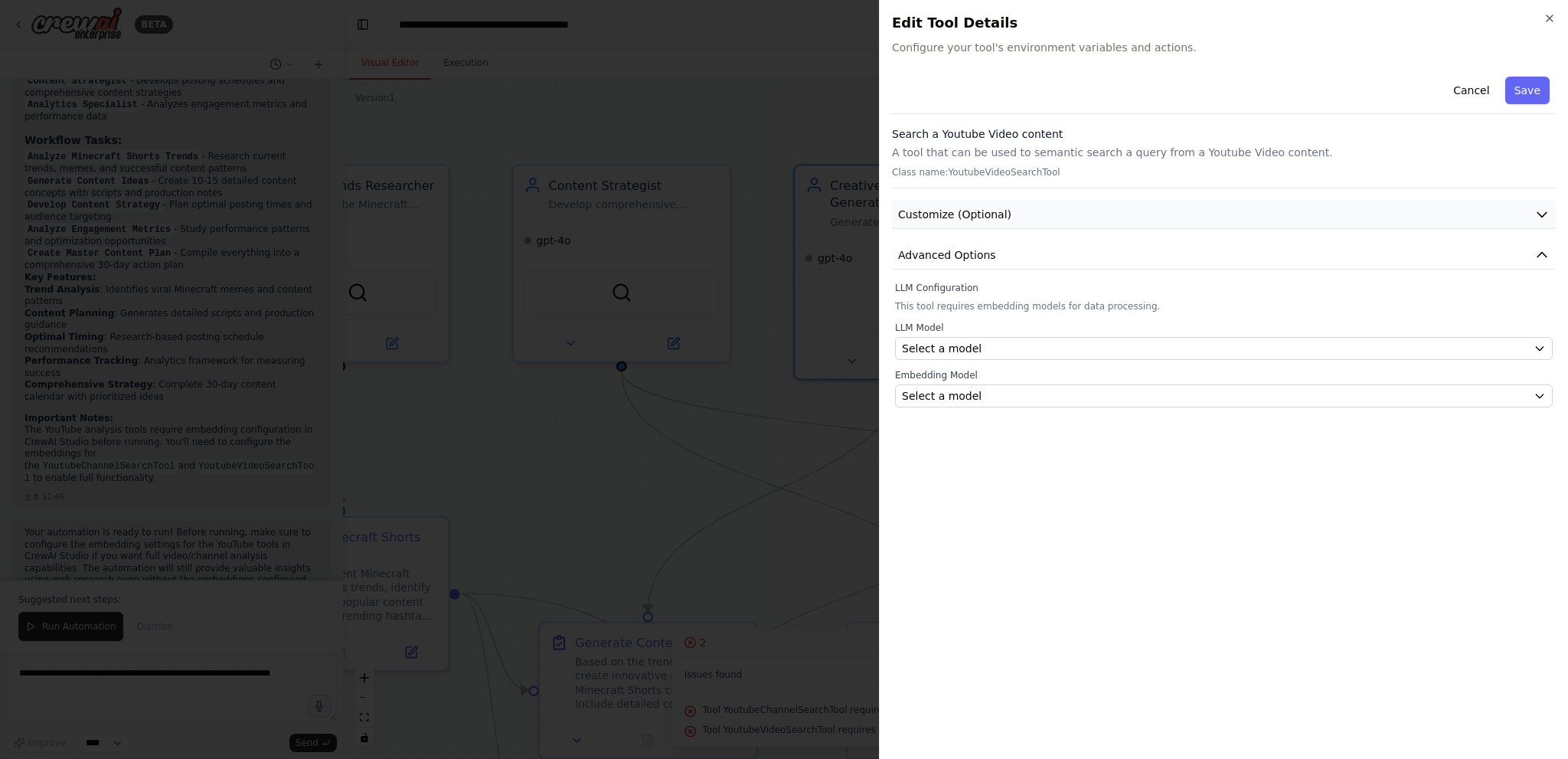
click at [953, 220] on span "Customize (Optional)" at bounding box center [955, 215] width 113 height 15
click at [961, 217] on span "Customize (Optional)" at bounding box center [955, 215] width 113 height 15
click at [697, 283] on div at bounding box center [784, 379] width 1568 height 759
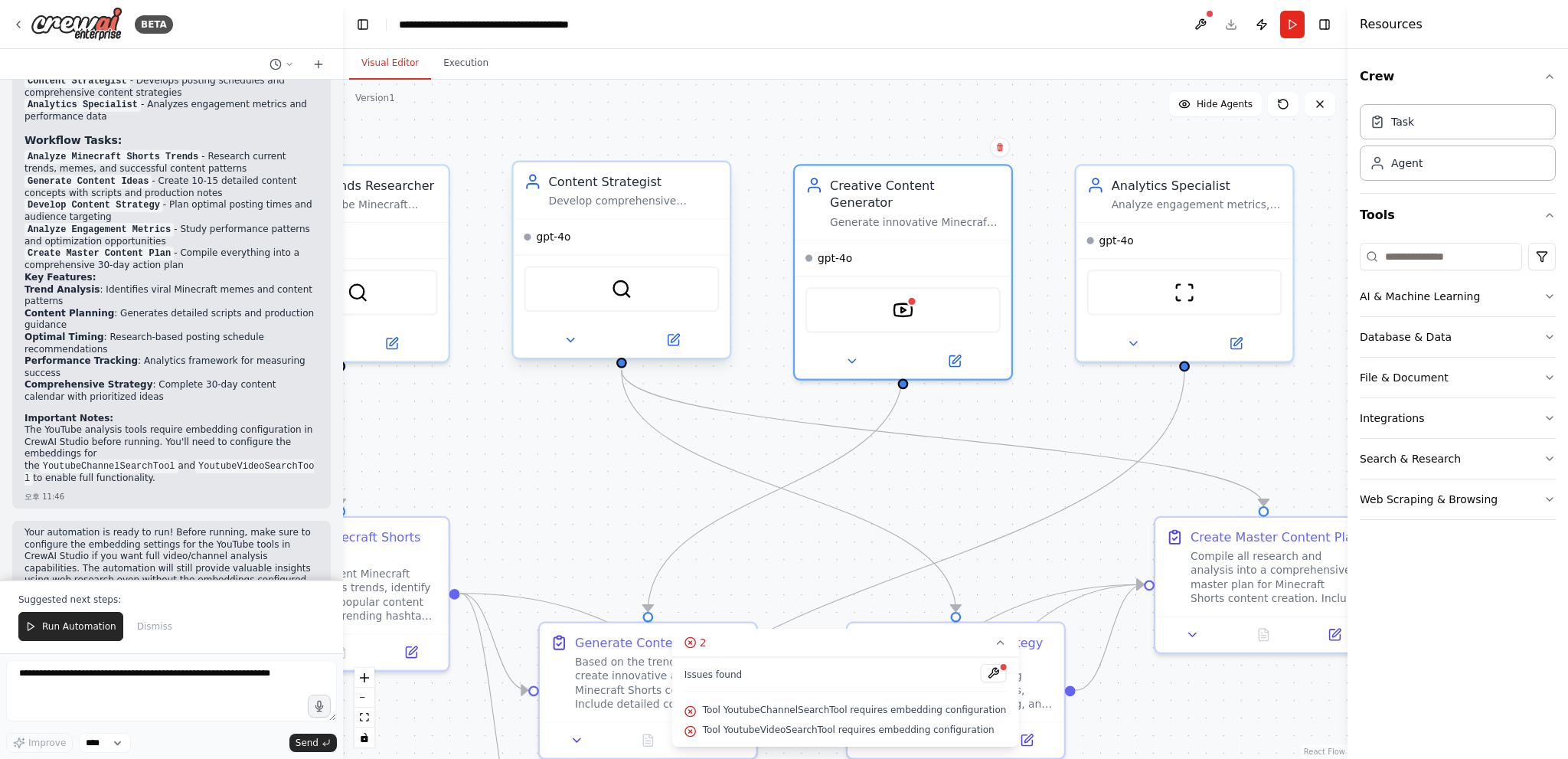
click at [635, 290] on div "SerperDevTool" at bounding box center [621, 289] width 195 height 46
click at [618, 287] on img at bounding box center [622, 290] width 22 height 22
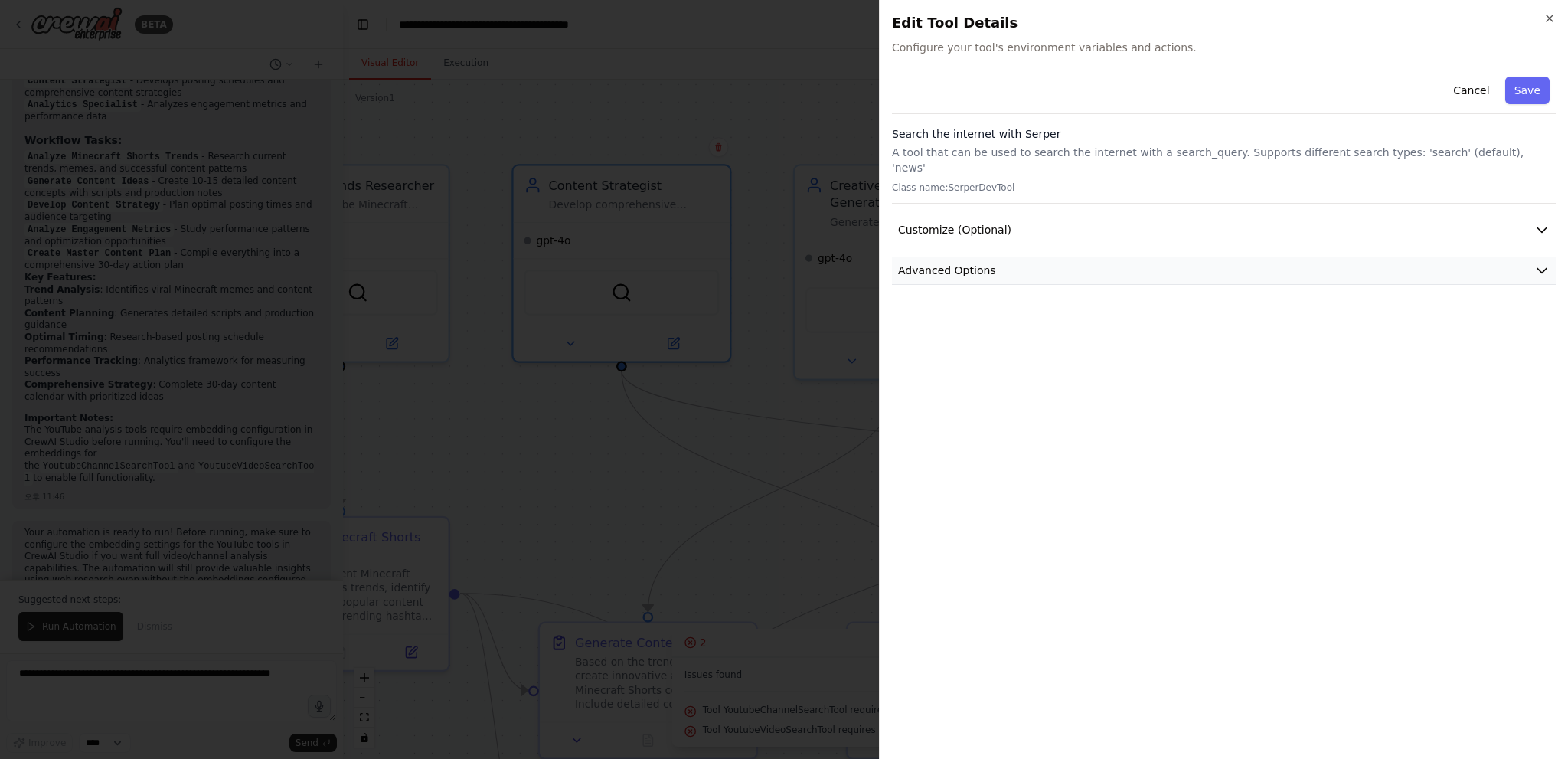
click at [968, 263] on span "Advanced Options" at bounding box center [947, 270] width 98 height 15
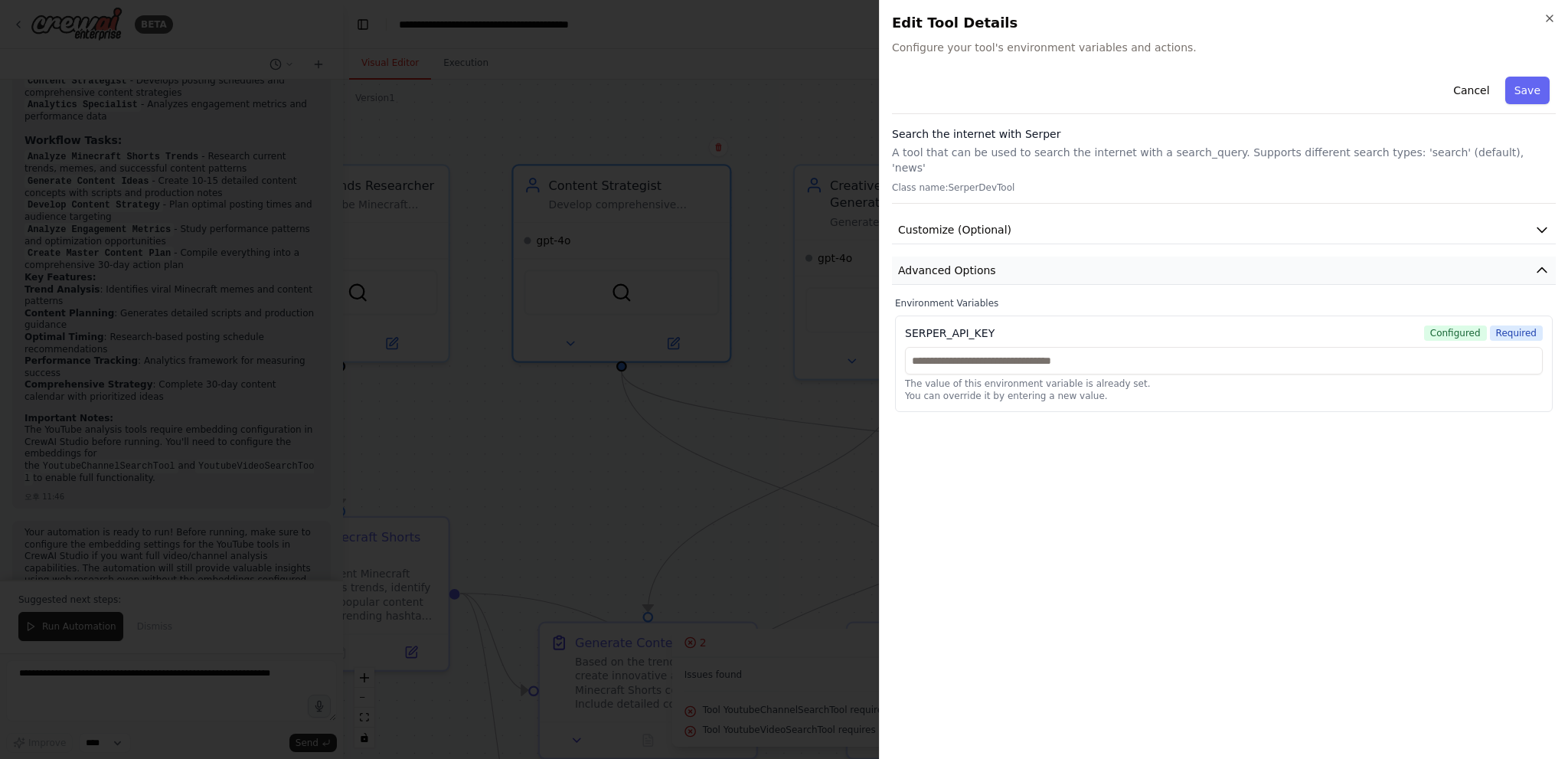
click at [986, 263] on span "Advanced Options" at bounding box center [947, 270] width 98 height 15
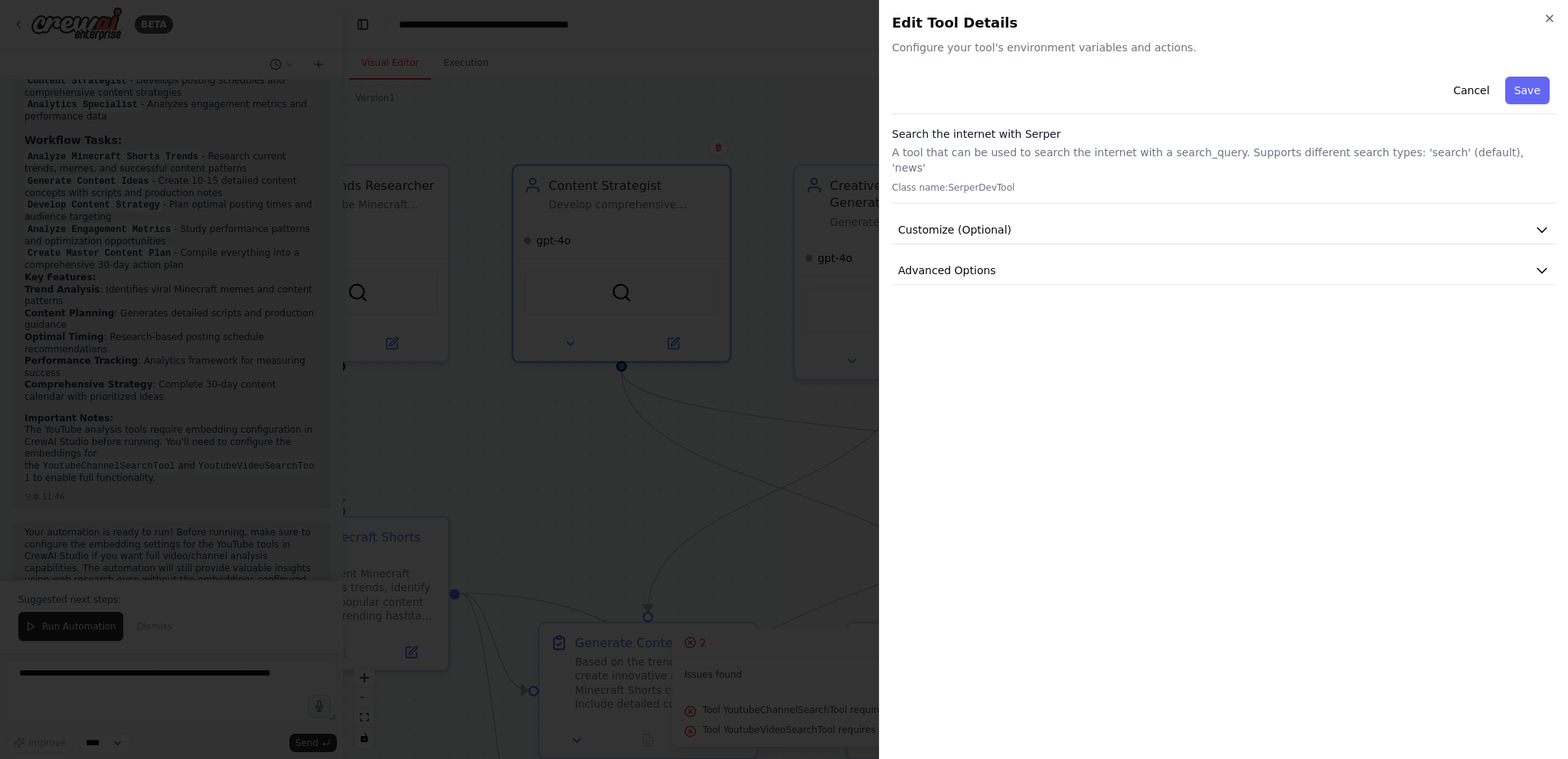
click at [794, 219] on div at bounding box center [784, 379] width 1568 height 759
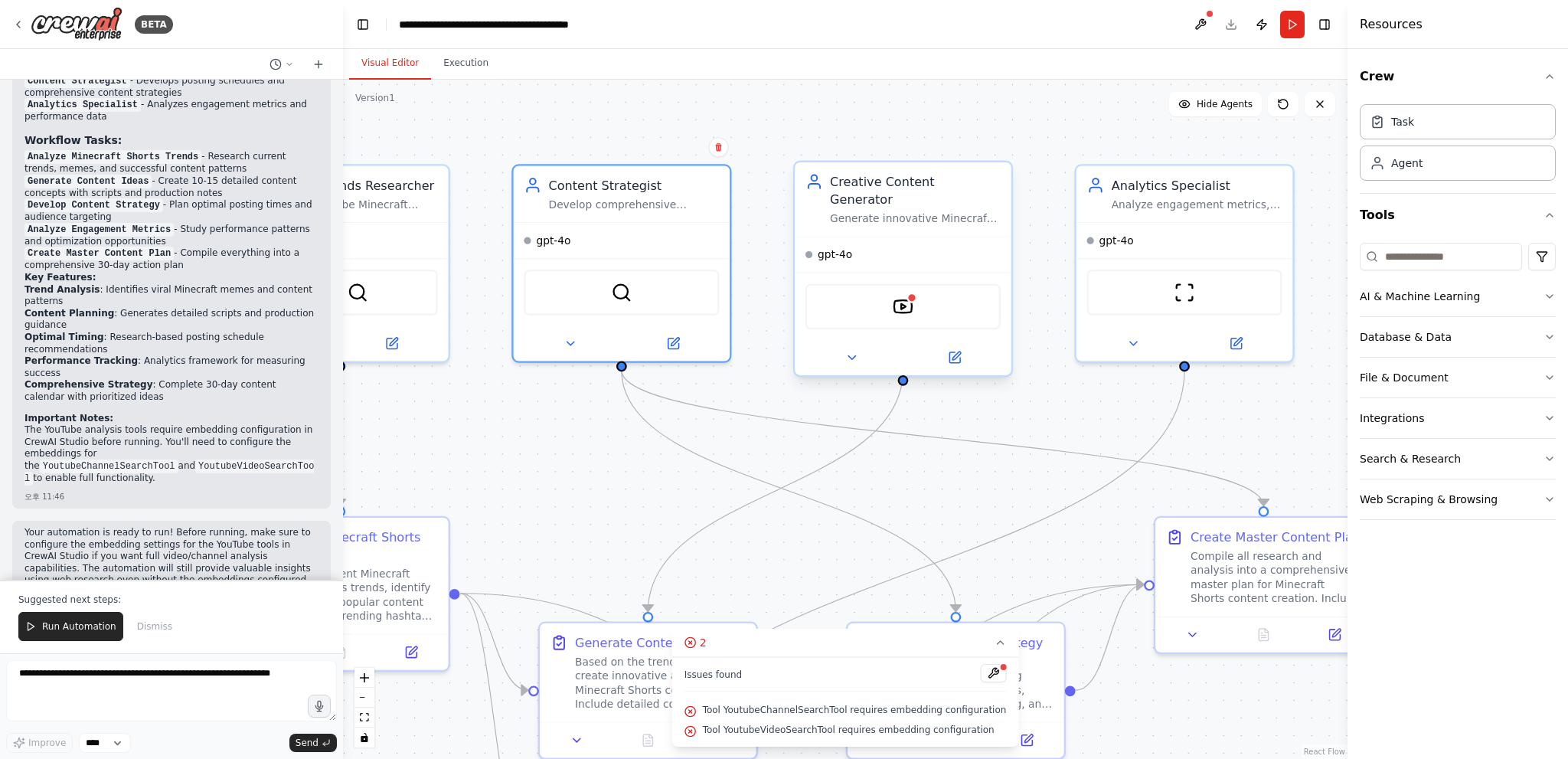
click at [866, 283] on div "YoutubeVideoSearchTool" at bounding box center [903, 307] width 195 height 46
click at [894, 296] on img at bounding box center [904, 307] width 22 height 22
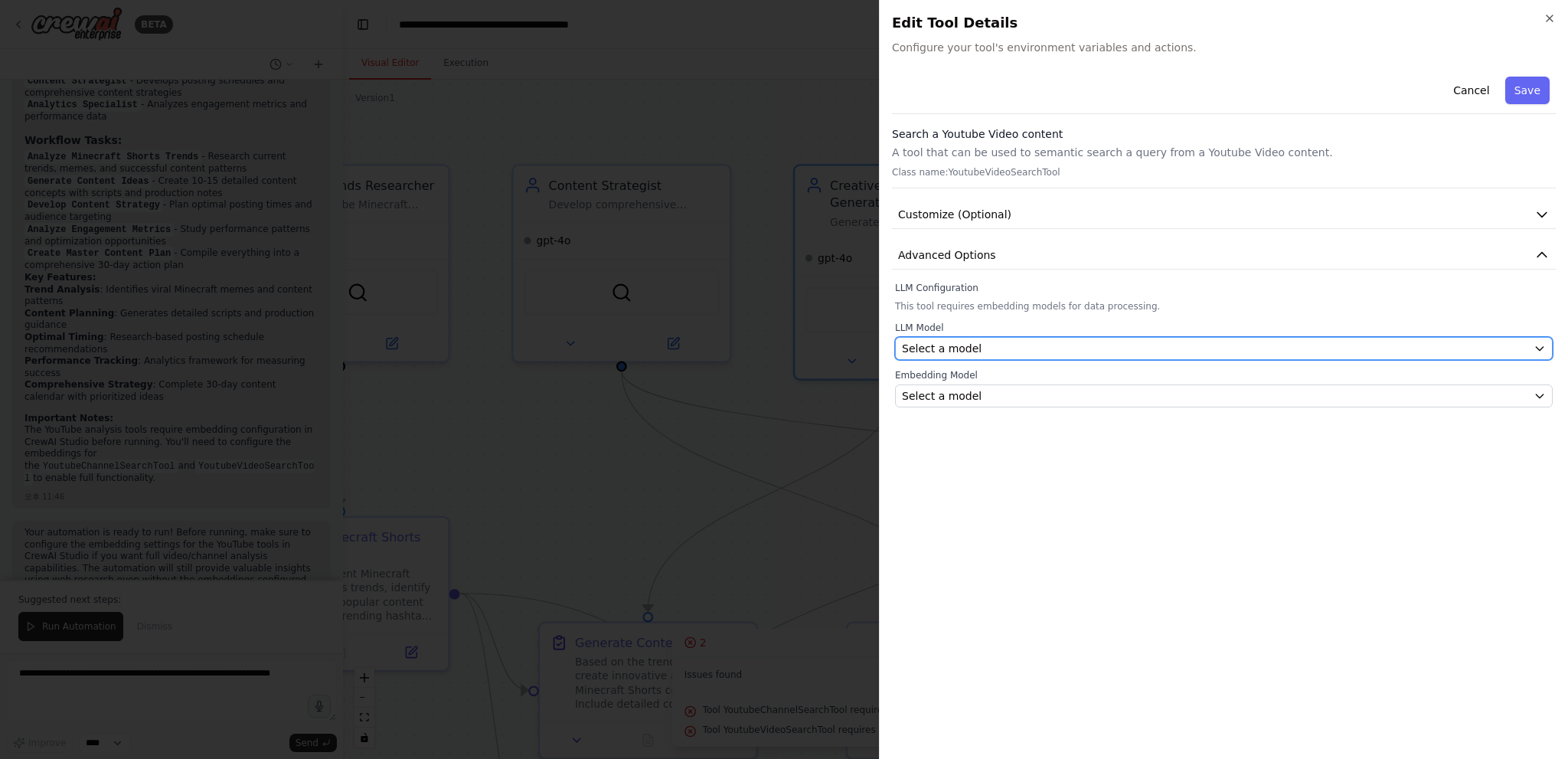
click at [951, 343] on span "Select a model" at bounding box center [941, 348] width 79 height 15
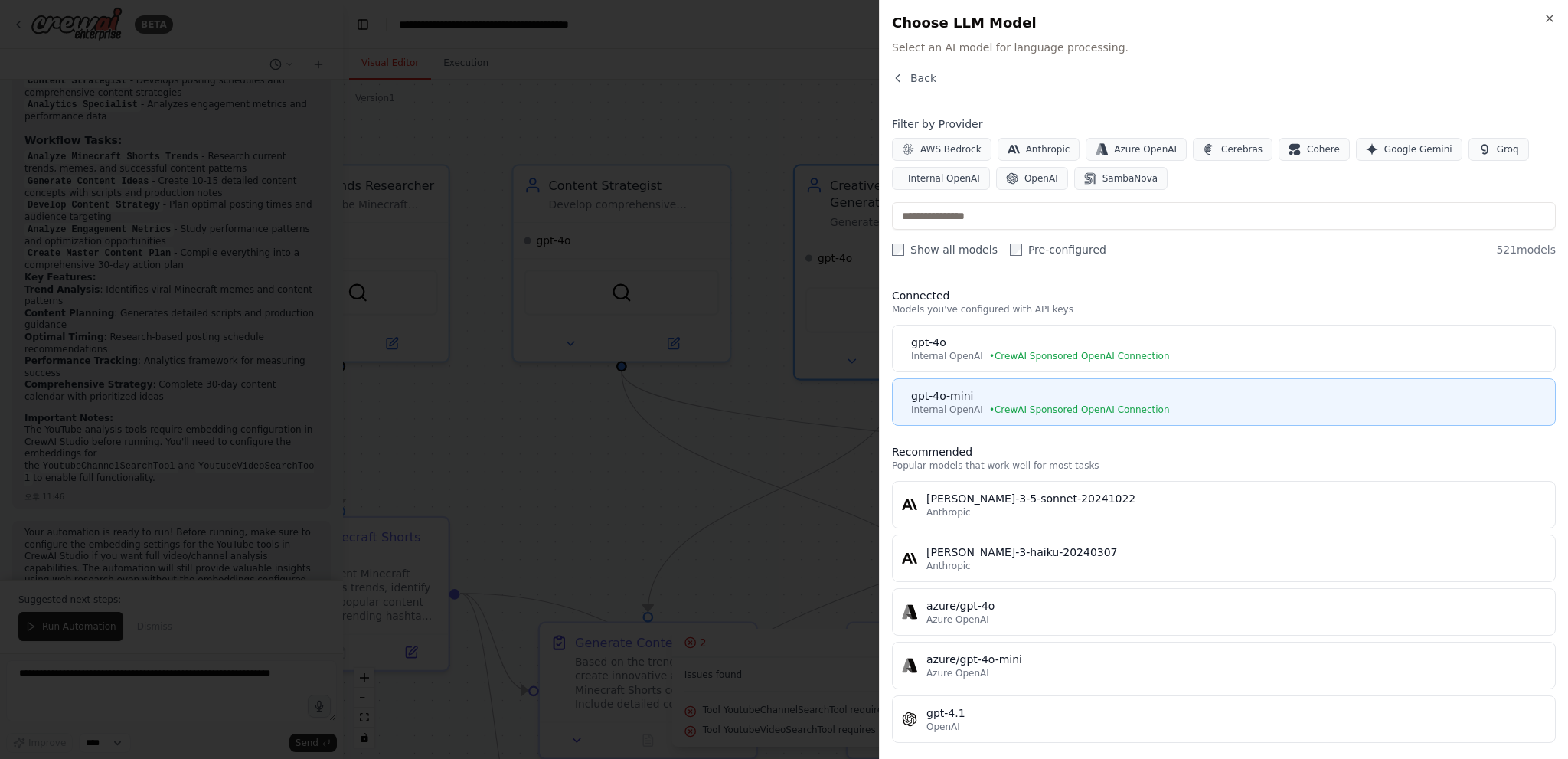
click at [974, 402] on div "gpt-4o-mini" at bounding box center [1228, 396] width 634 height 15
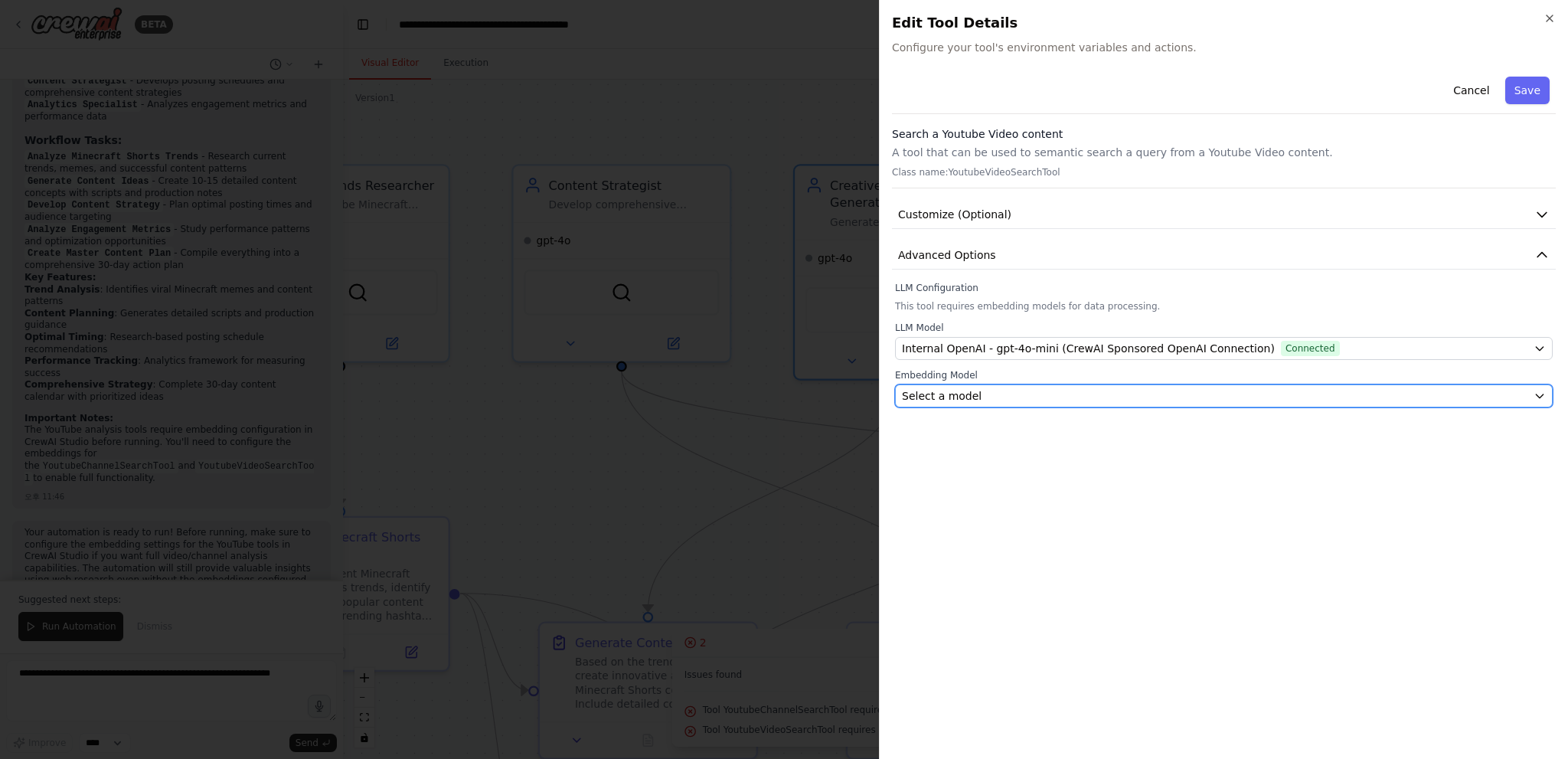
click at [941, 395] on span "Select a model" at bounding box center [941, 396] width 79 height 15
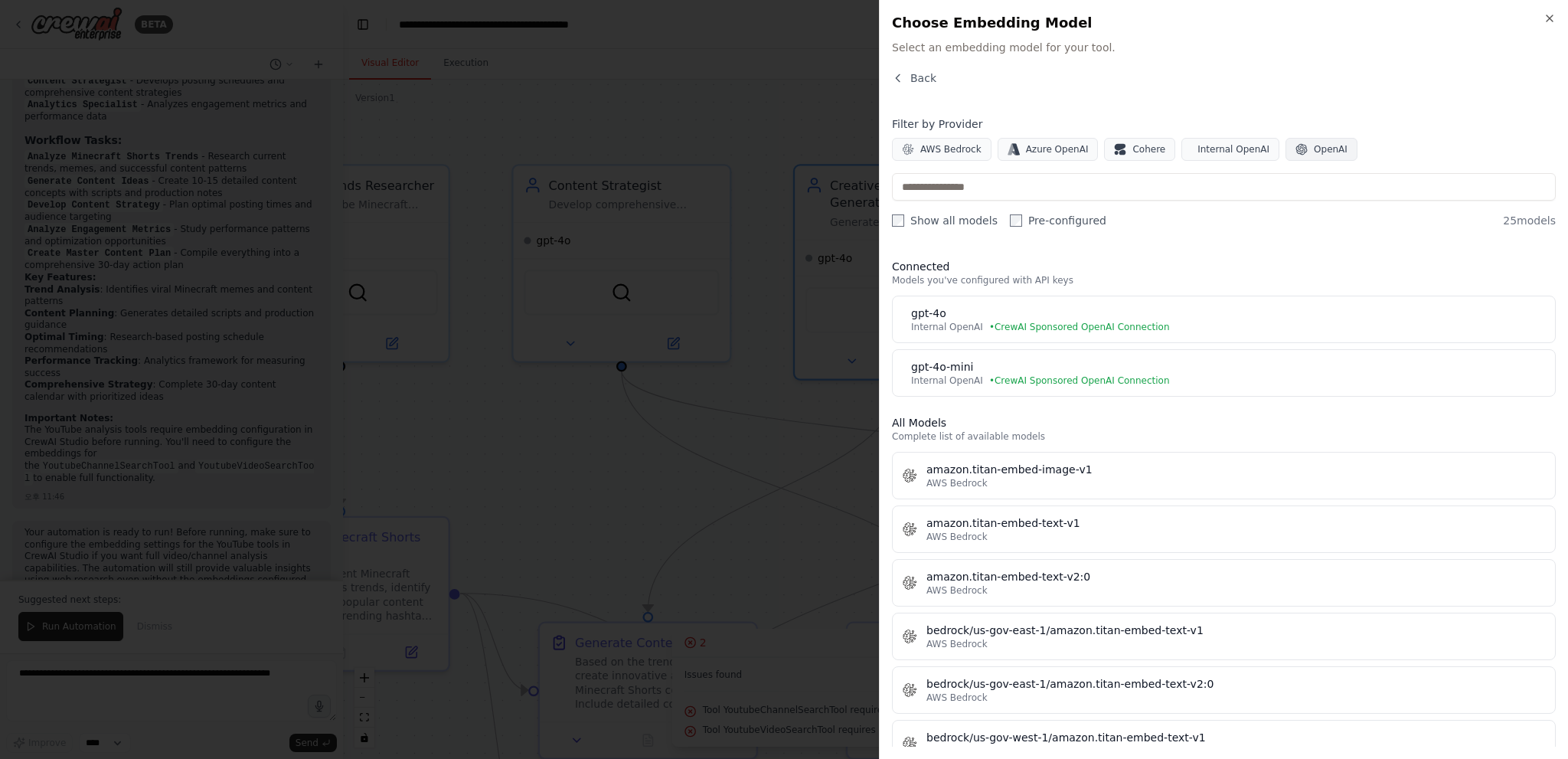
click at [1286, 139] on button "OpenAI" at bounding box center [1321, 150] width 72 height 23
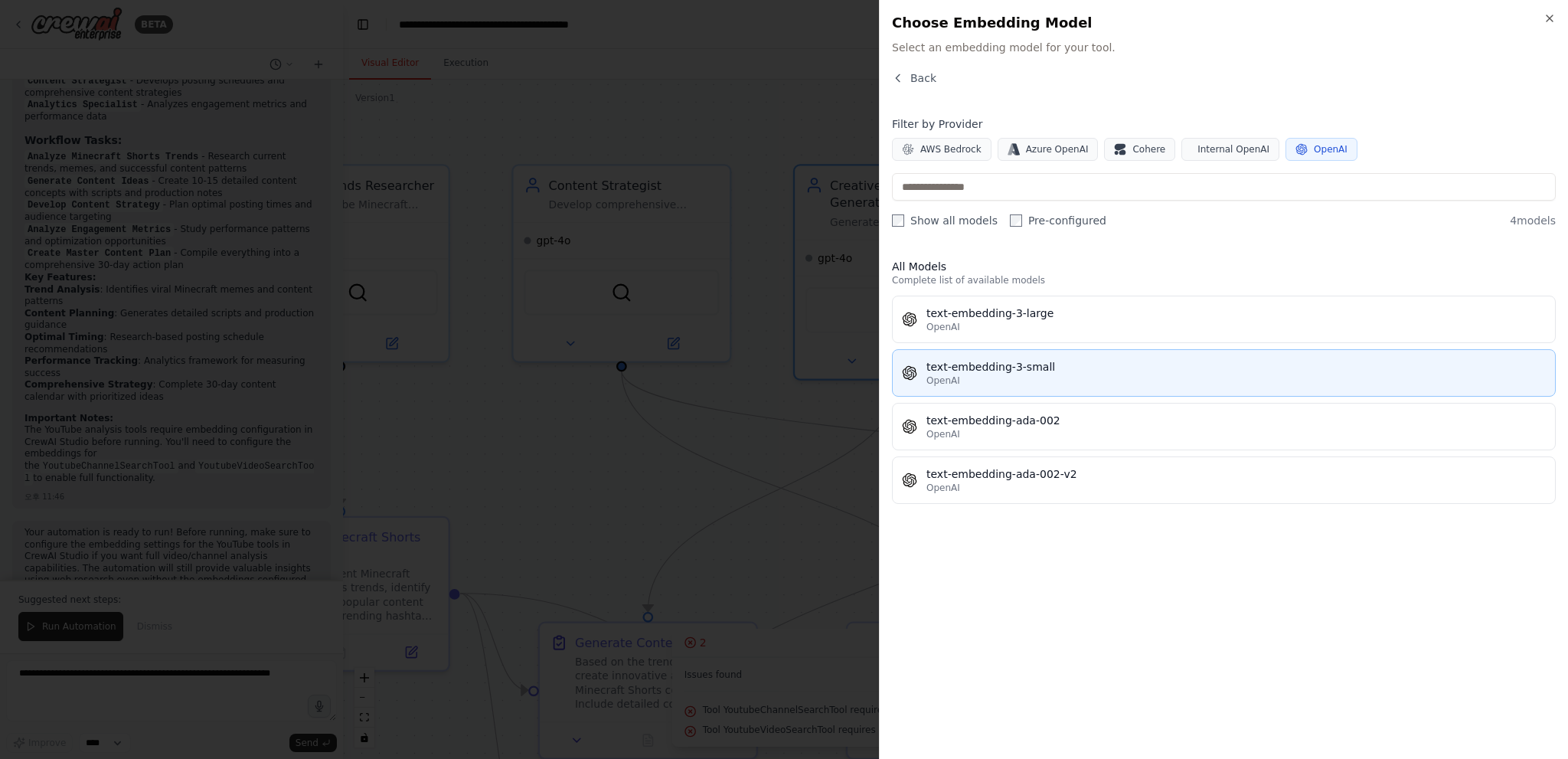
click at [1029, 385] on div "OpenAI" at bounding box center [1235, 381] width 620 height 12
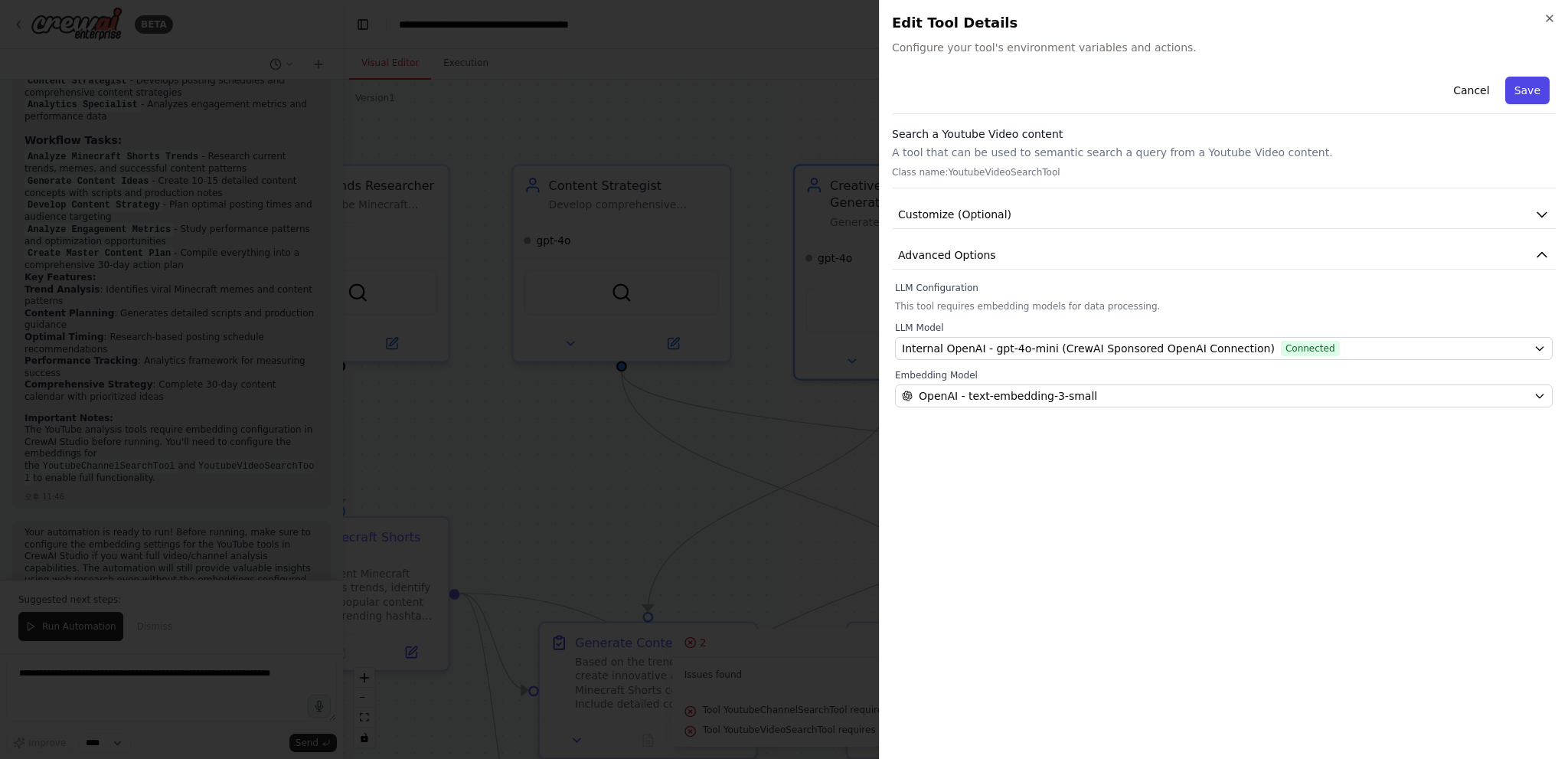
click at [1527, 85] on button "Save" at bounding box center [1527, 90] width 45 height 28
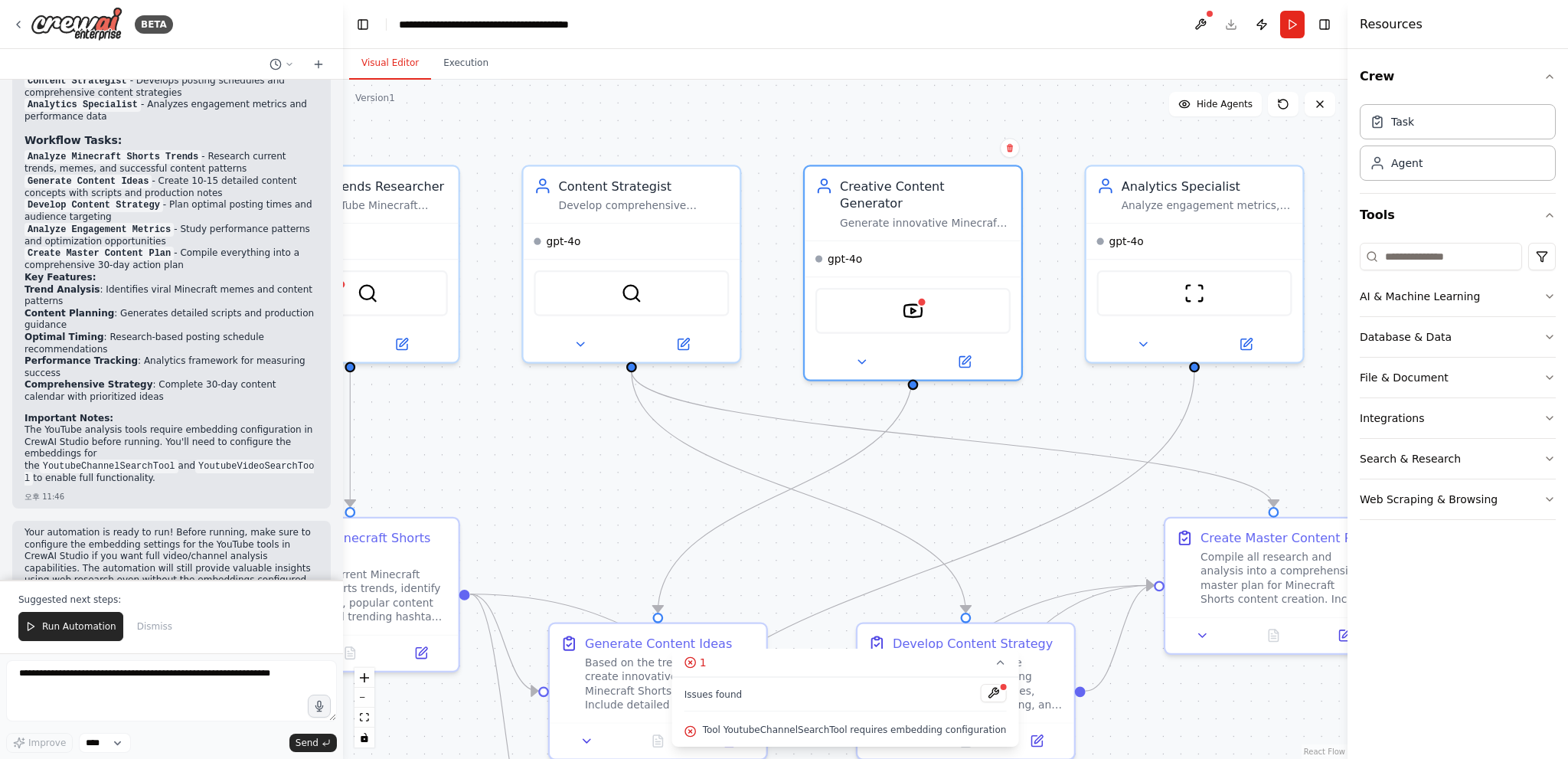
drag, startPoint x: 826, startPoint y: 410, endPoint x: 1011, endPoint y: 415, distance: 185.1
click at [1011, 415] on div ".deletable-edge-delete-btn { width: 20px; height: 20px; border: 0px solid #ffff…" at bounding box center [845, 419] width 1005 height 679
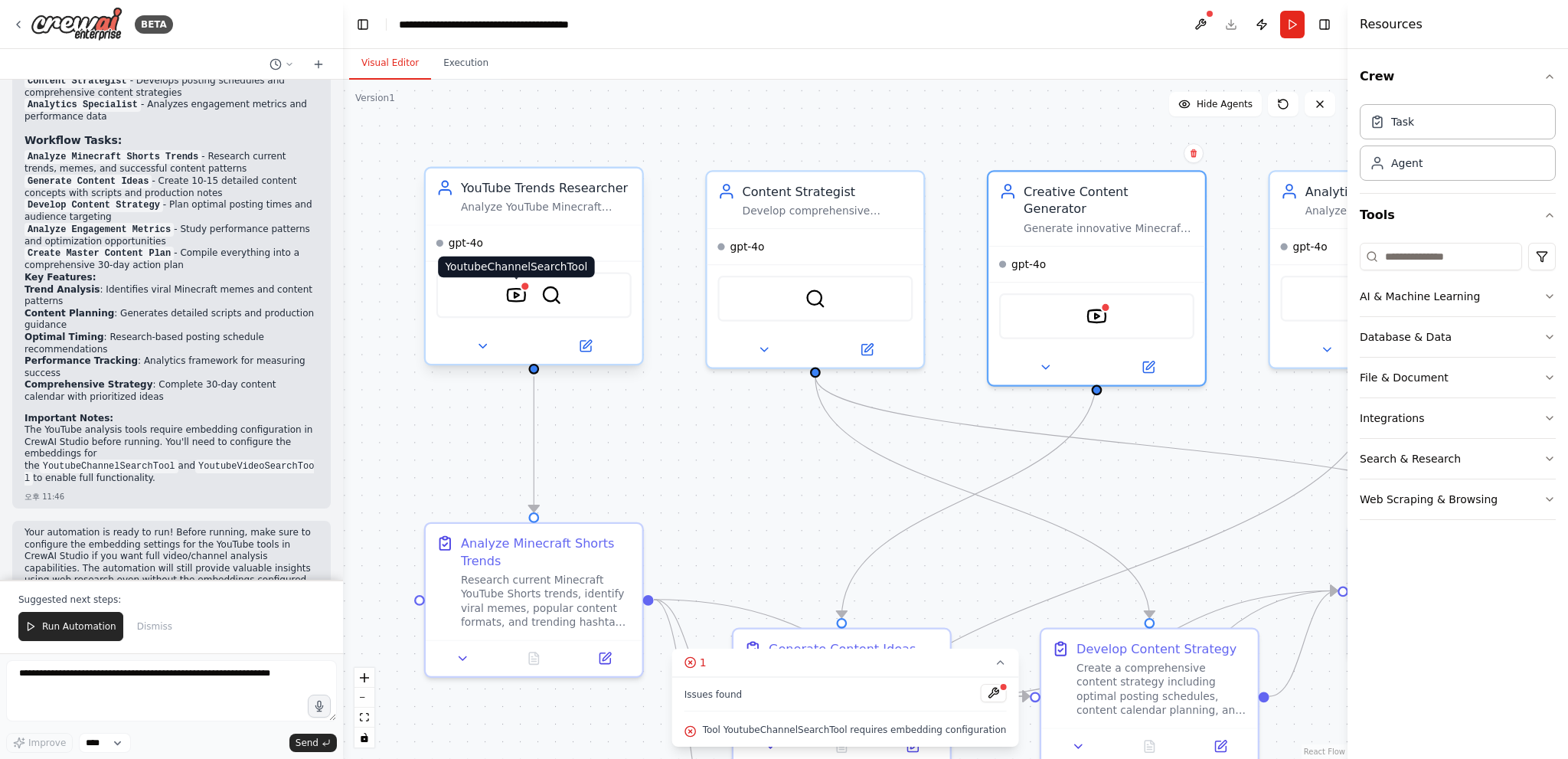
click at [514, 292] on img at bounding box center [517, 296] width 22 height 22
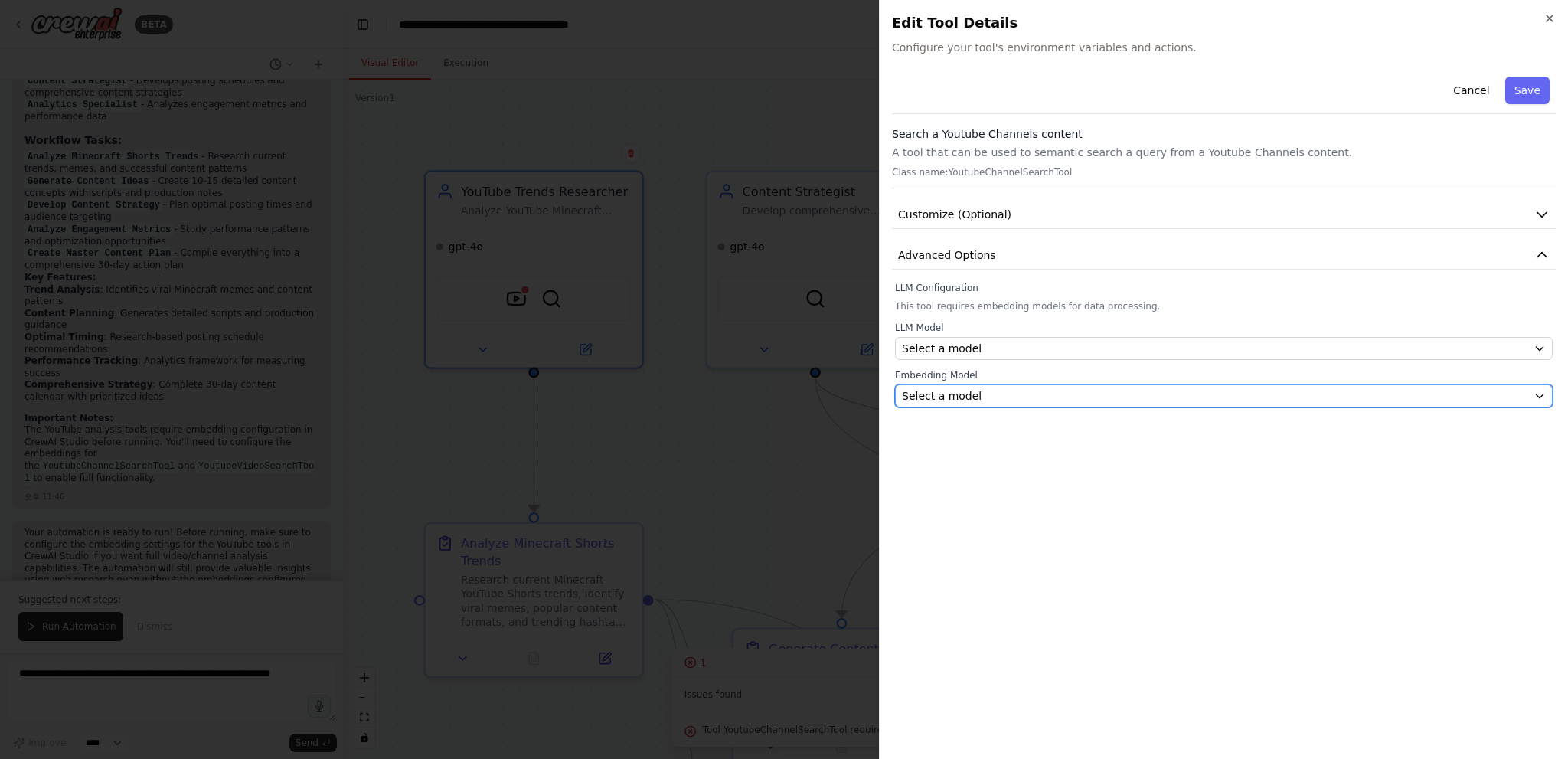
click at [1010, 385] on button "Select a model" at bounding box center [1224, 396] width 657 height 23
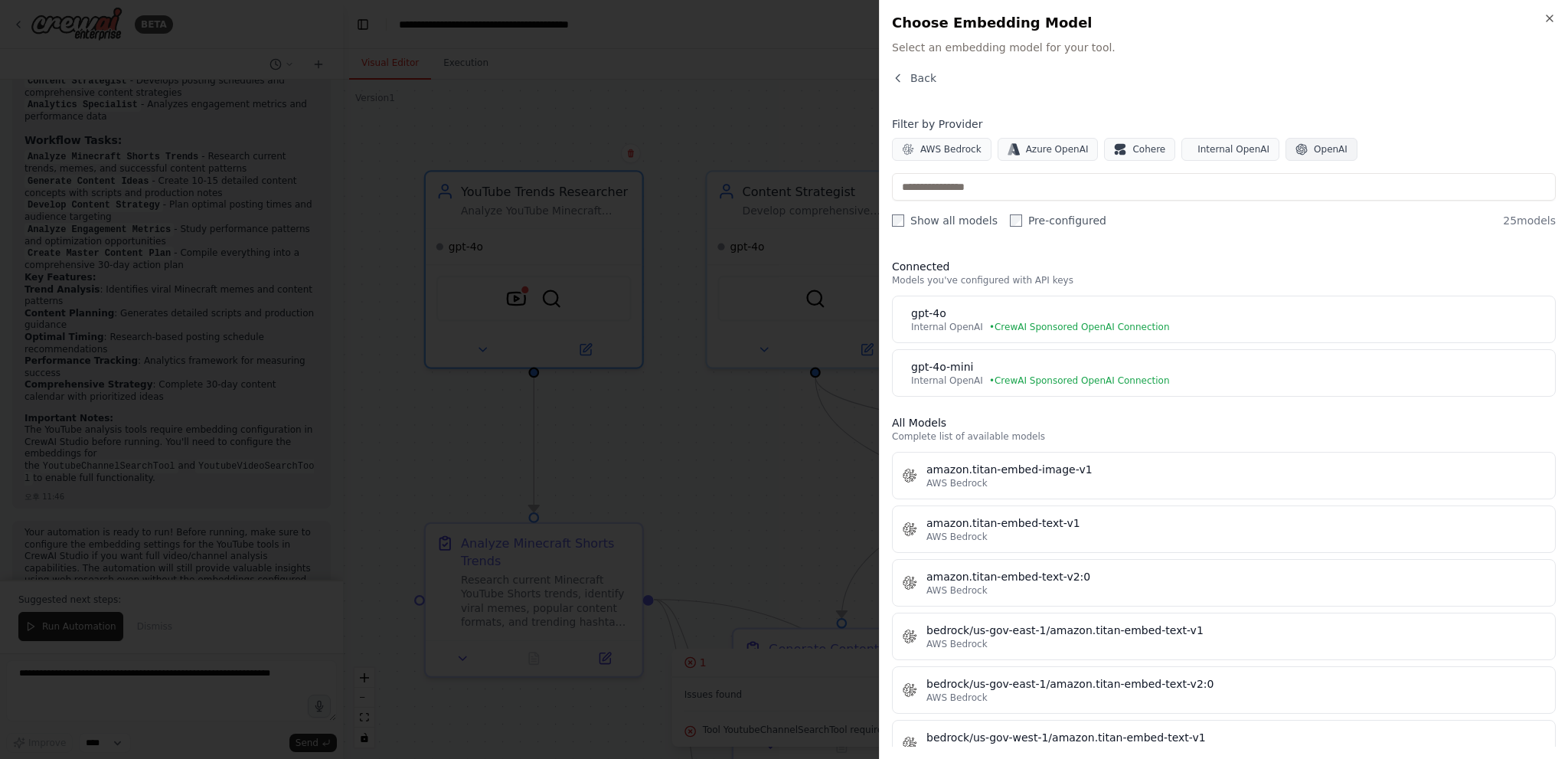
click at [1313, 149] on span "OpenAI" at bounding box center [1330, 150] width 34 height 12
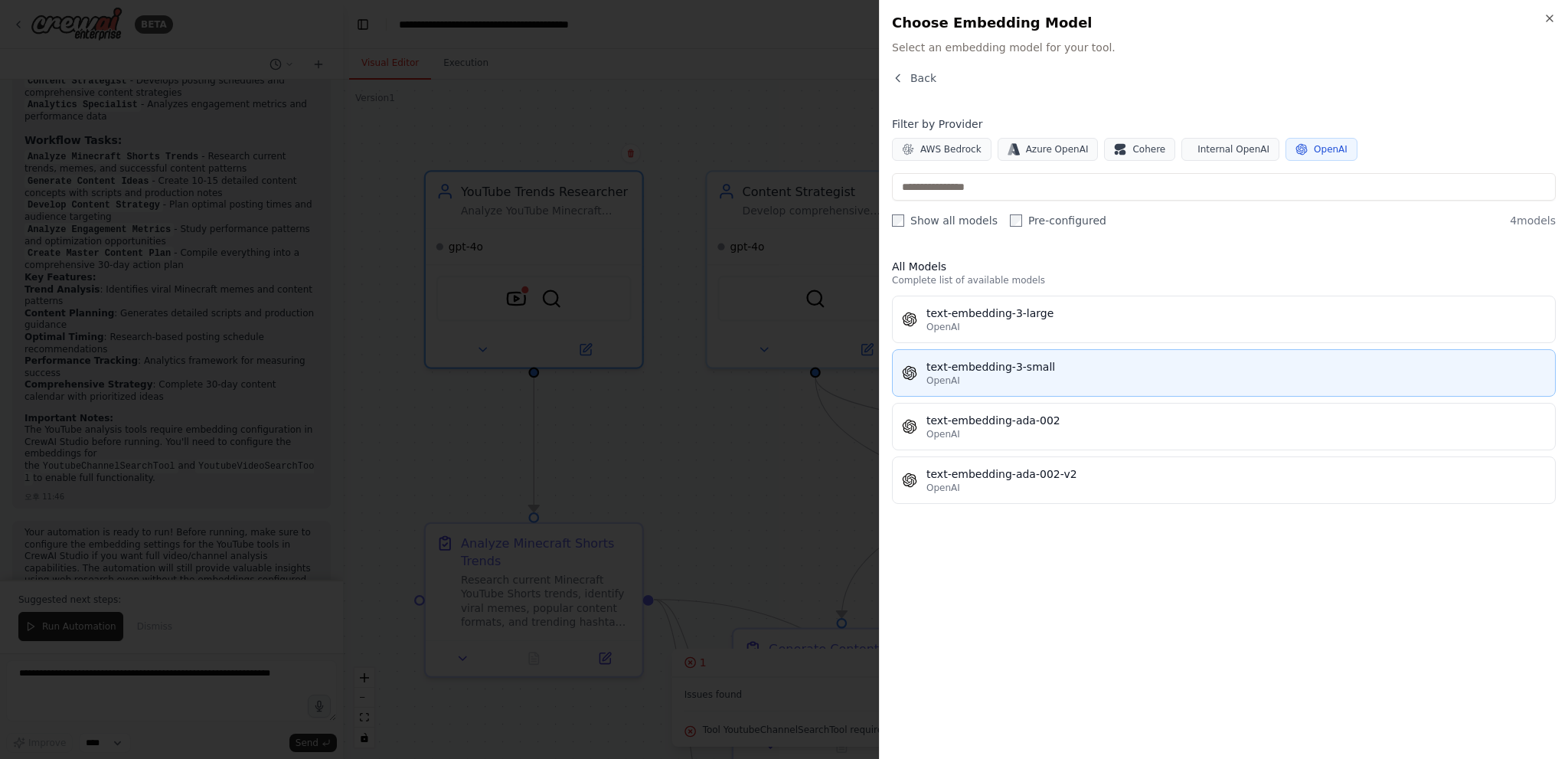
click at [1043, 369] on div "text-embedding-3-small" at bounding box center [1235, 367] width 620 height 15
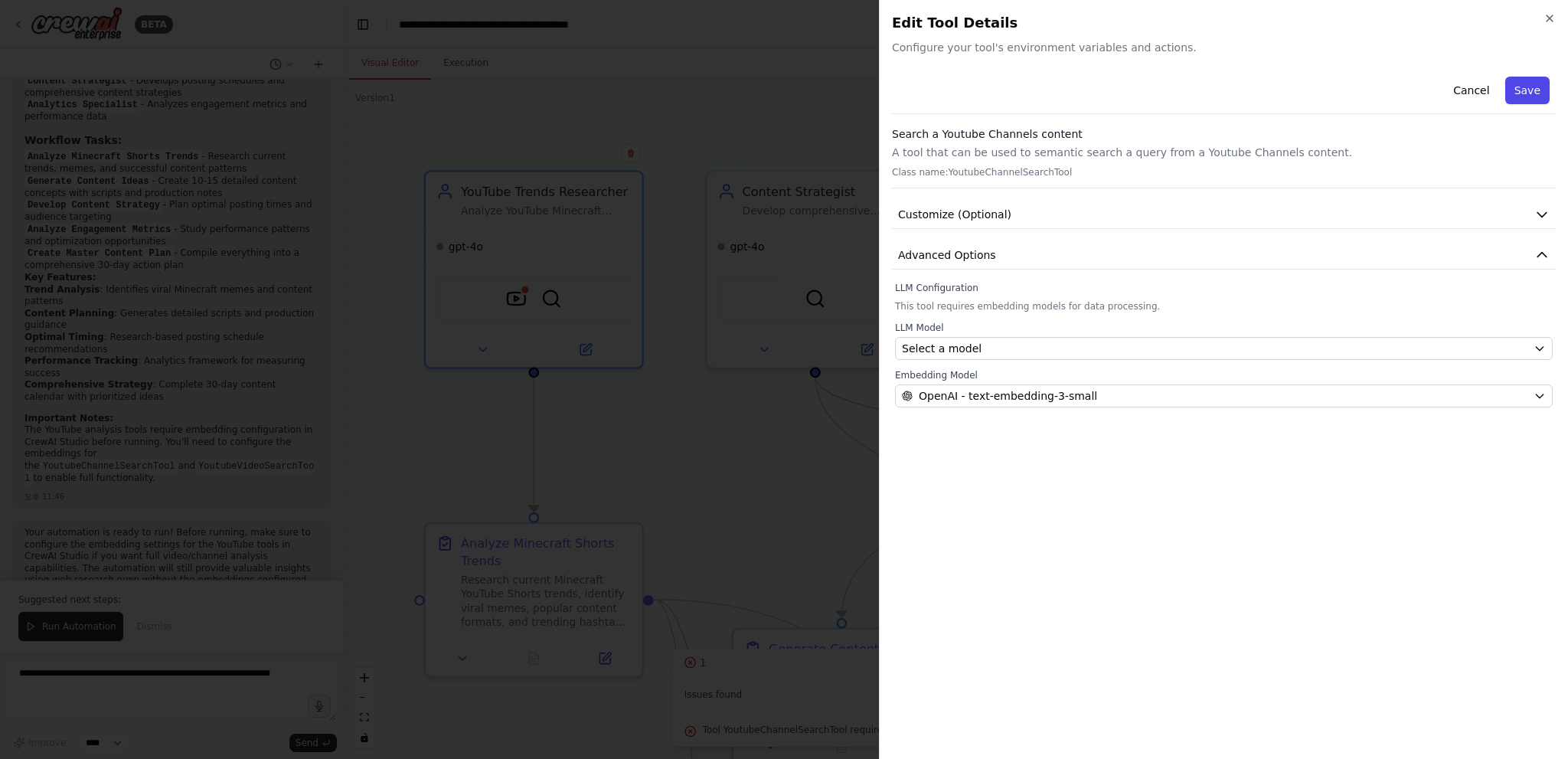
click at [1529, 79] on button "Save" at bounding box center [1527, 90] width 45 height 28
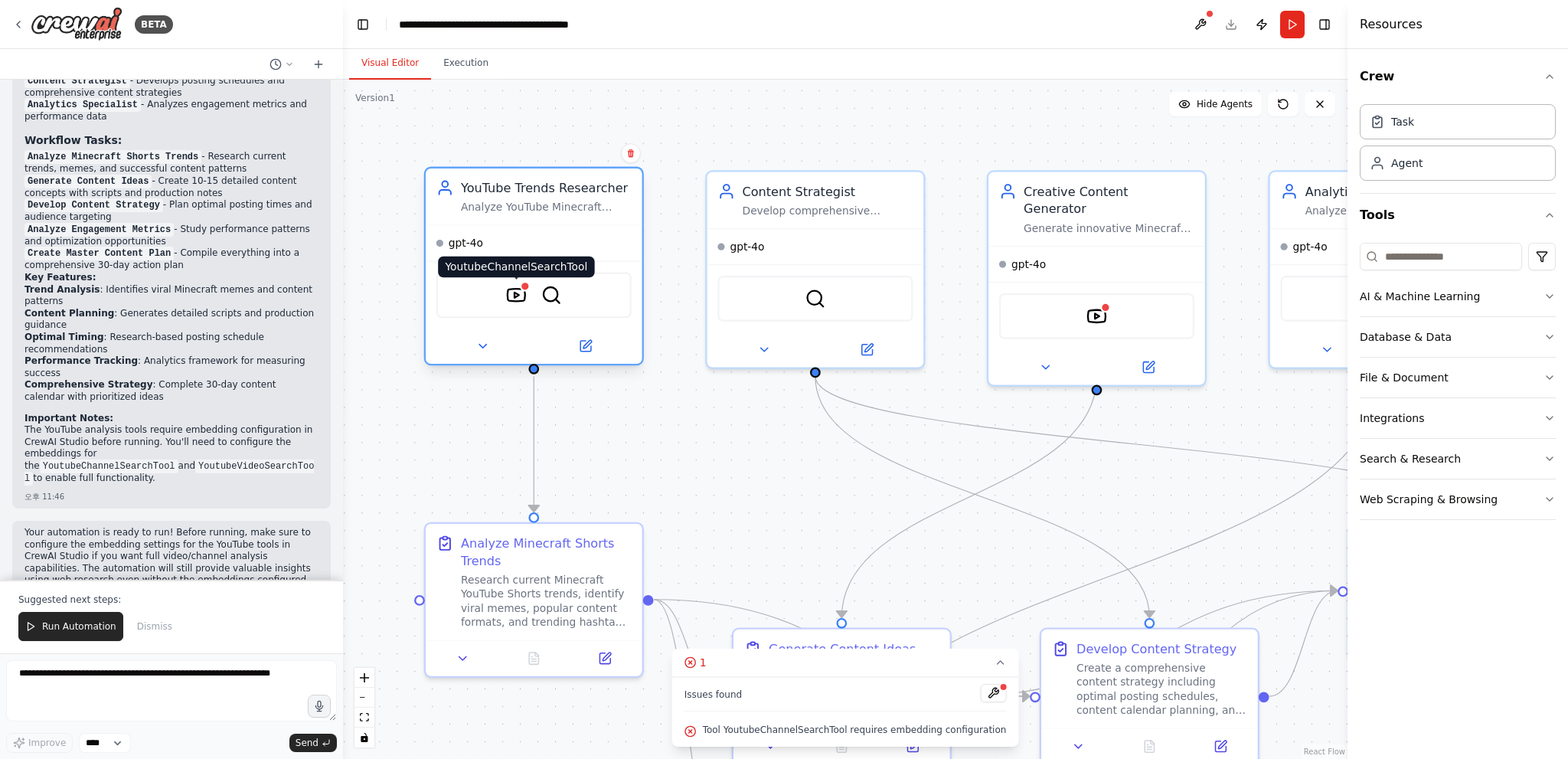
click at [513, 301] on img at bounding box center [517, 296] width 22 height 22
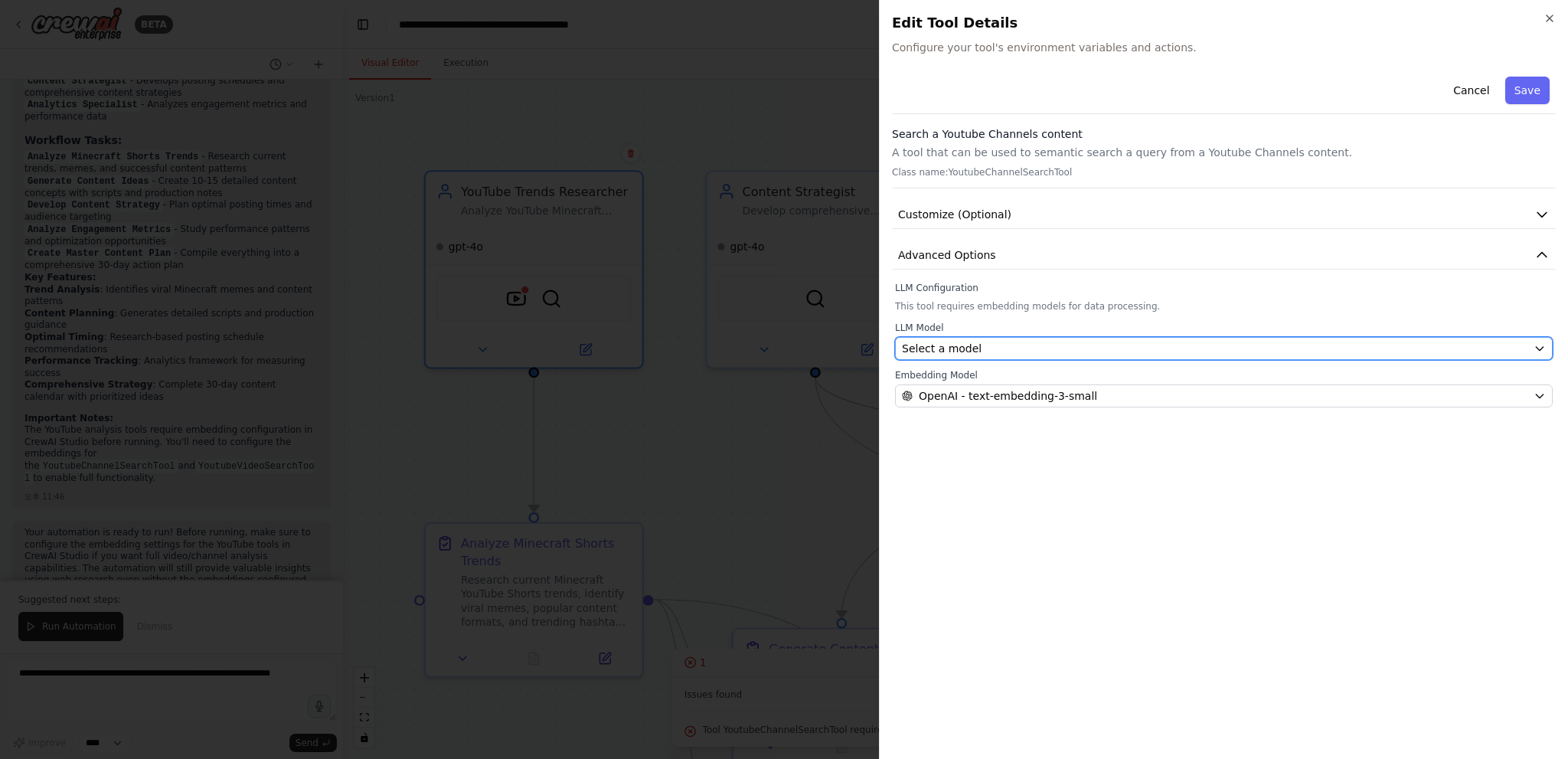
click at [1056, 345] on div "Select a model" at bounding box center [1215, 348] width 626 height 15
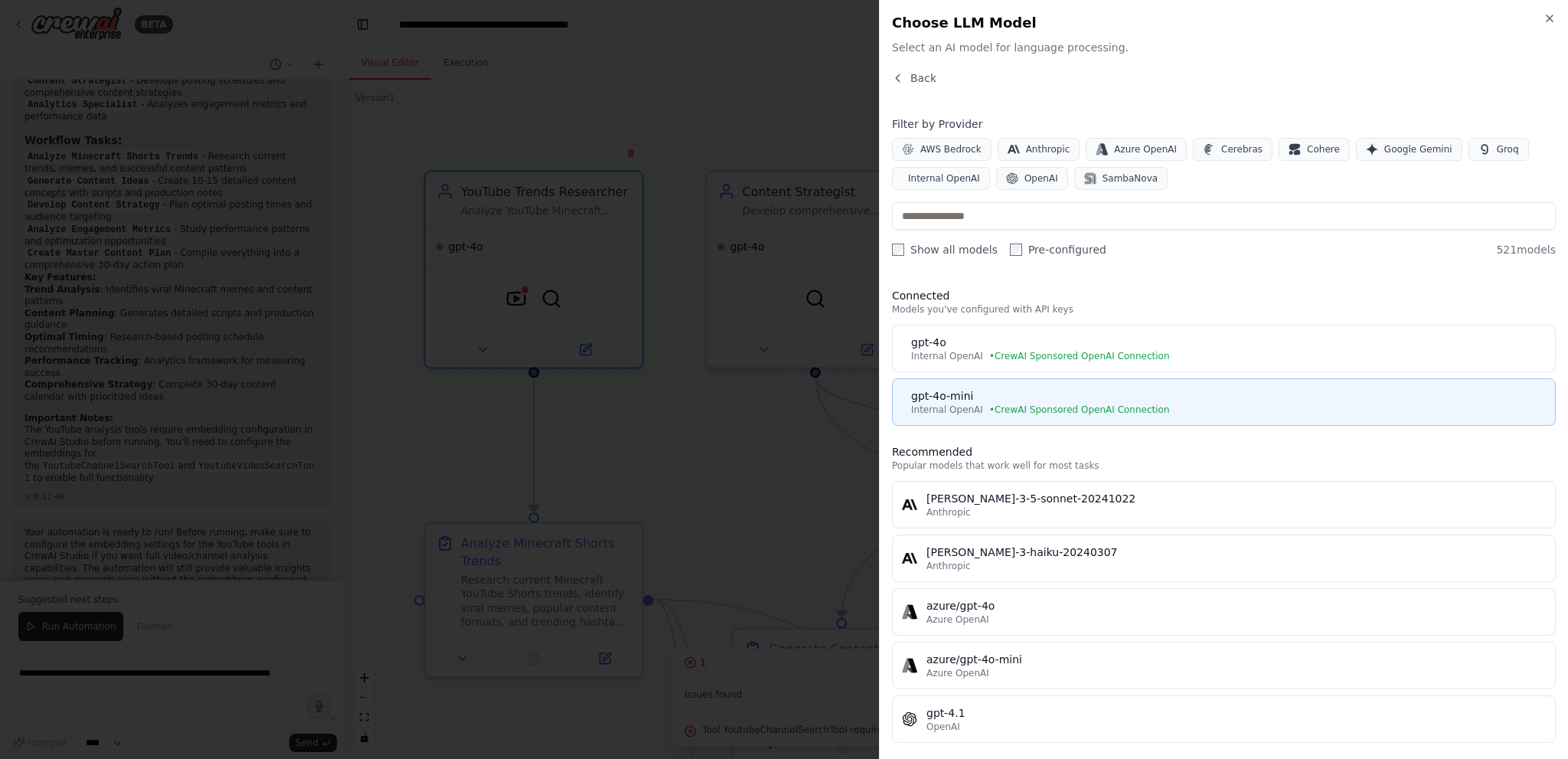
click at [1006, 385] on button "gpt-4o-mini Internal OpenAI • CrewAI Sponsored OpenAI Connection" at bounding box center [1224, 402] width 664 height 48
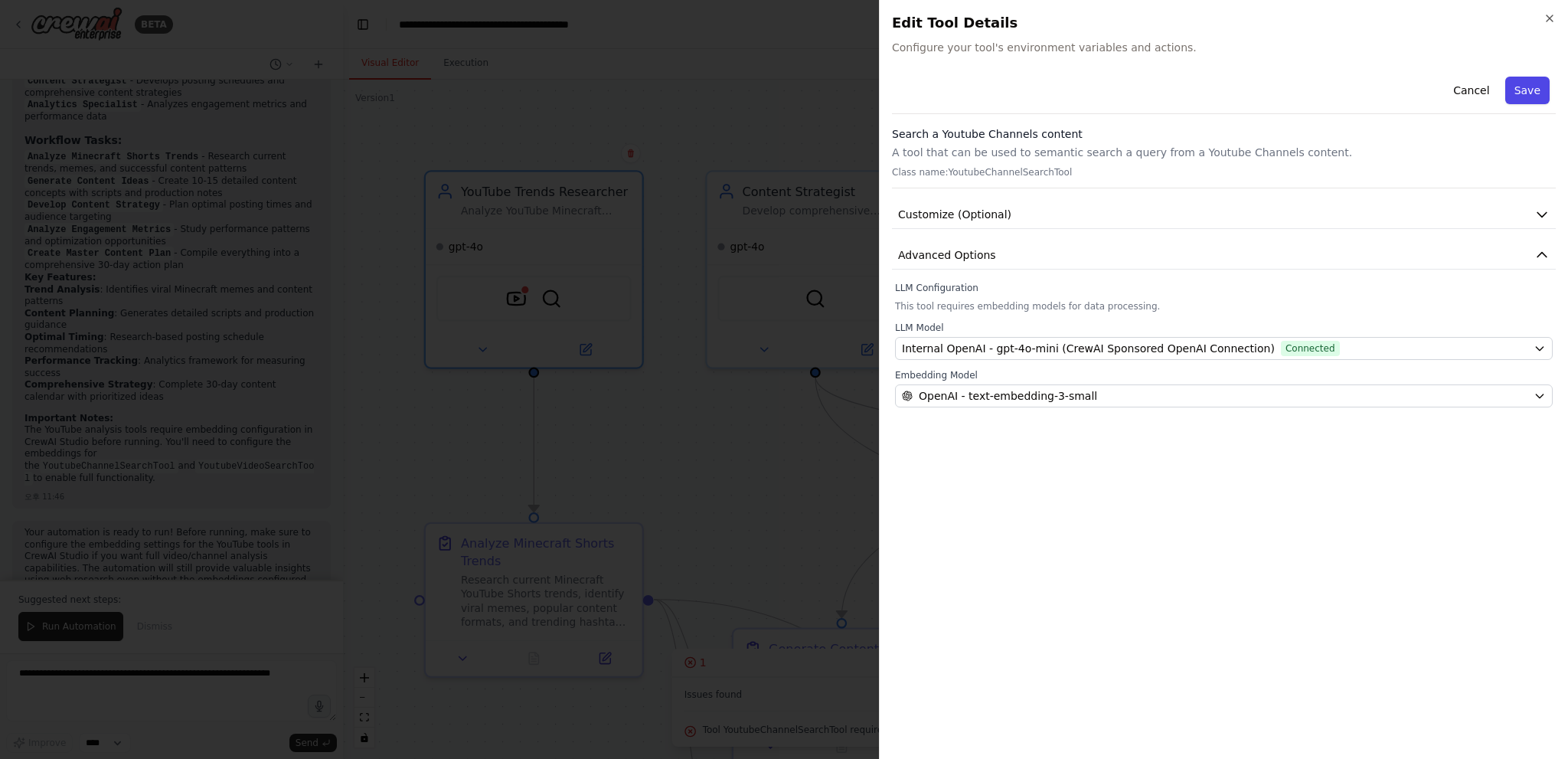
click at [1526, 83] on button "Save" at bounding box center [1527, 90] width 45 height 28
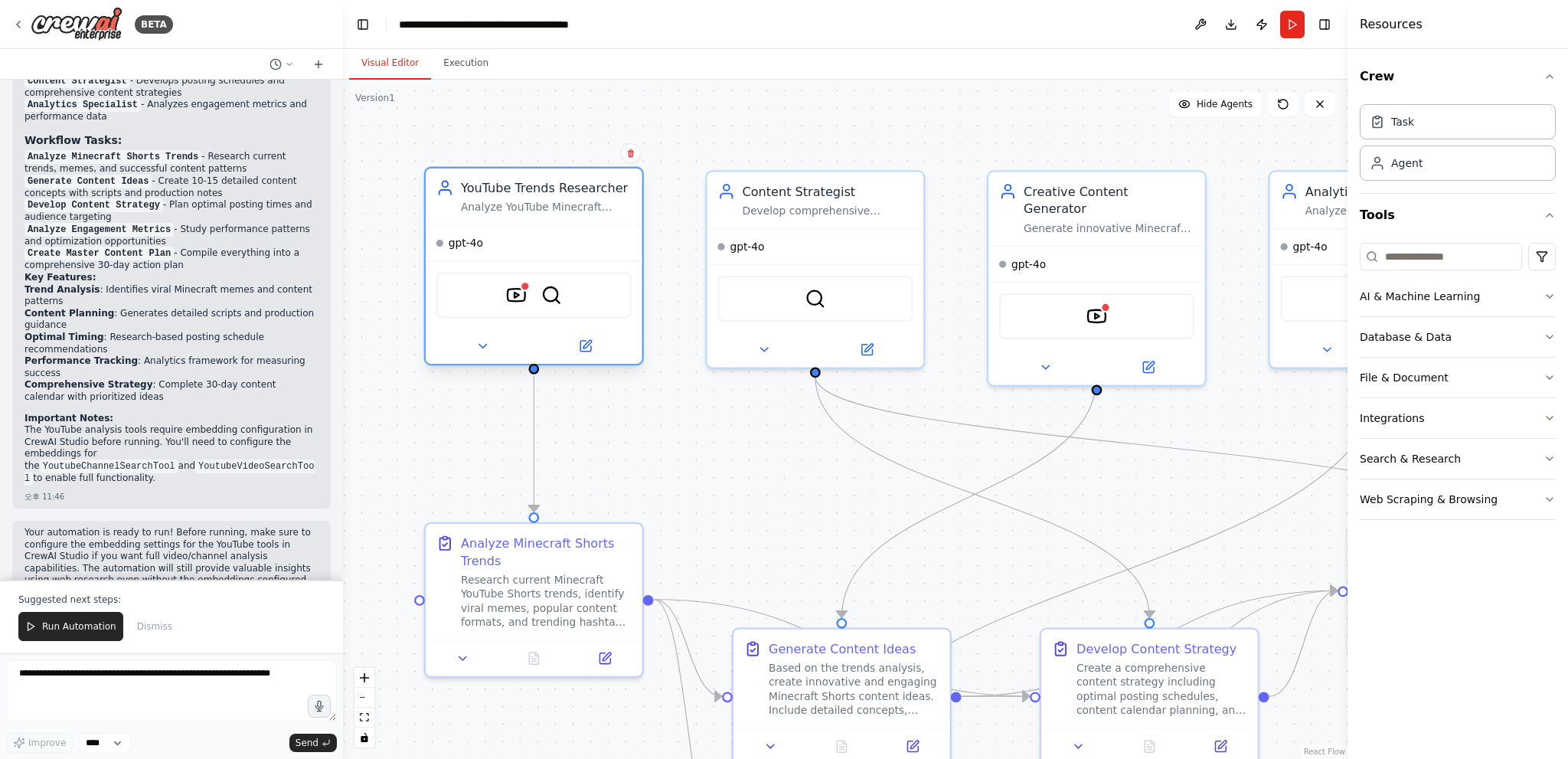
click at [516, 307] on div "YoutubeChannelSearchTool SerperDevTool" at bounding box center [533, 295] width 195 height 46
click at [521, 296] on img at bounding box center [517, 296] width 22 height 22
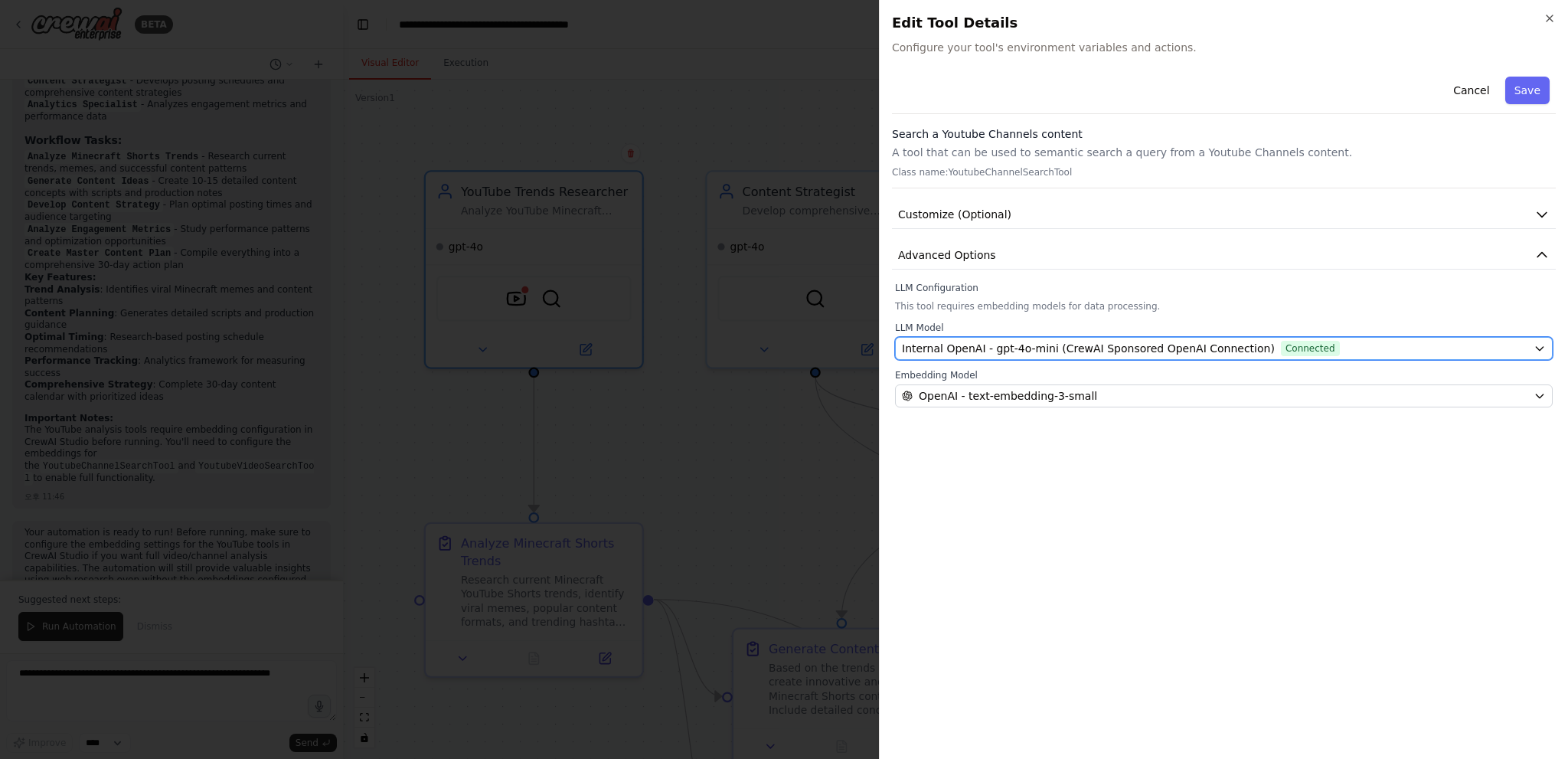
click at [1038, 345] on span "Internal OpenAI - gpt-4o-mini (CrewAI Sponsored OpenAI Connection)" at bounding box center [1088, 348] width 373 height 15
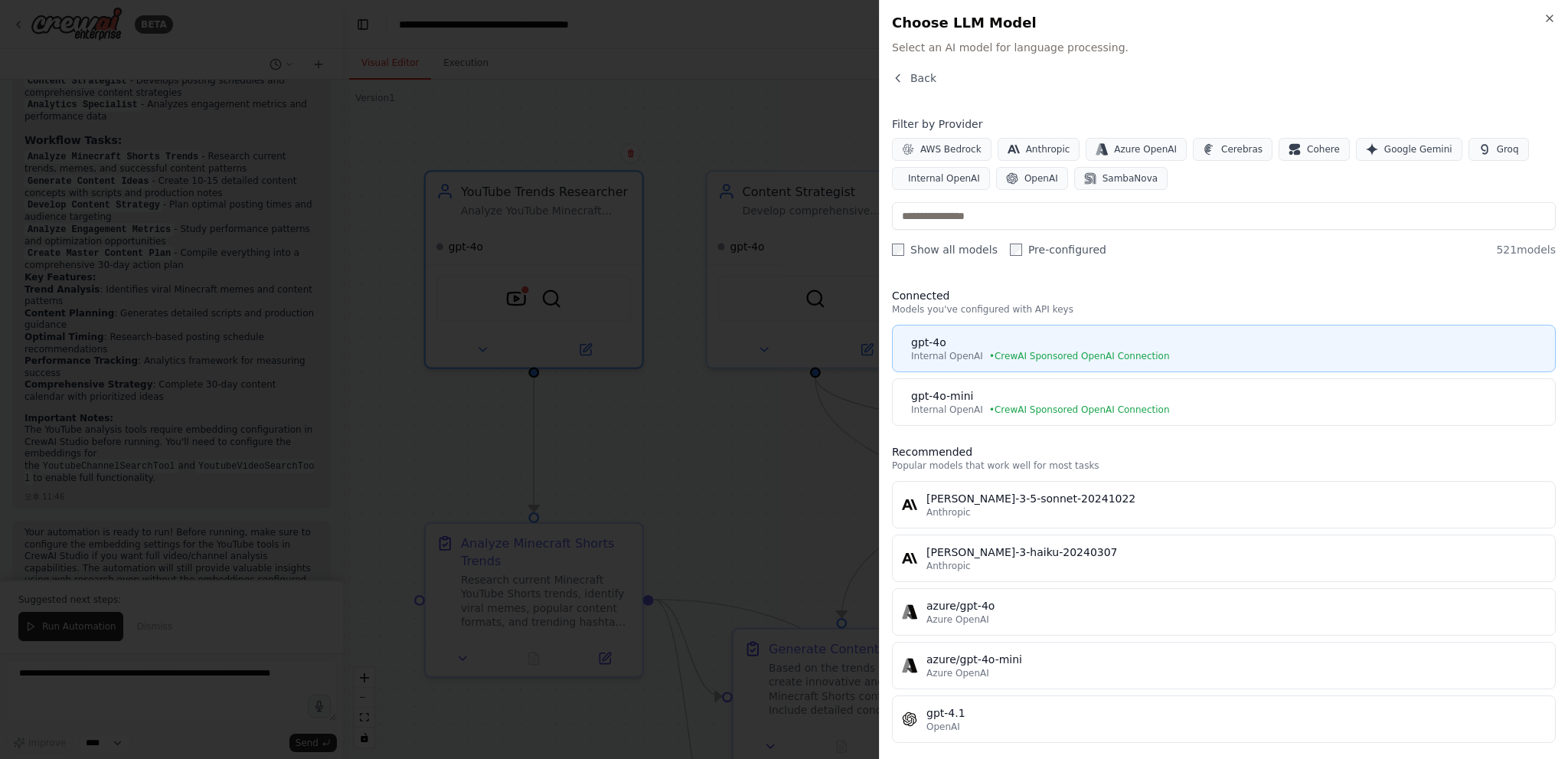
click at [989, 350] on span "• CrewAI Sponsored OpenAI Connection" at bounding box center [1080, 356] width 181 height 12
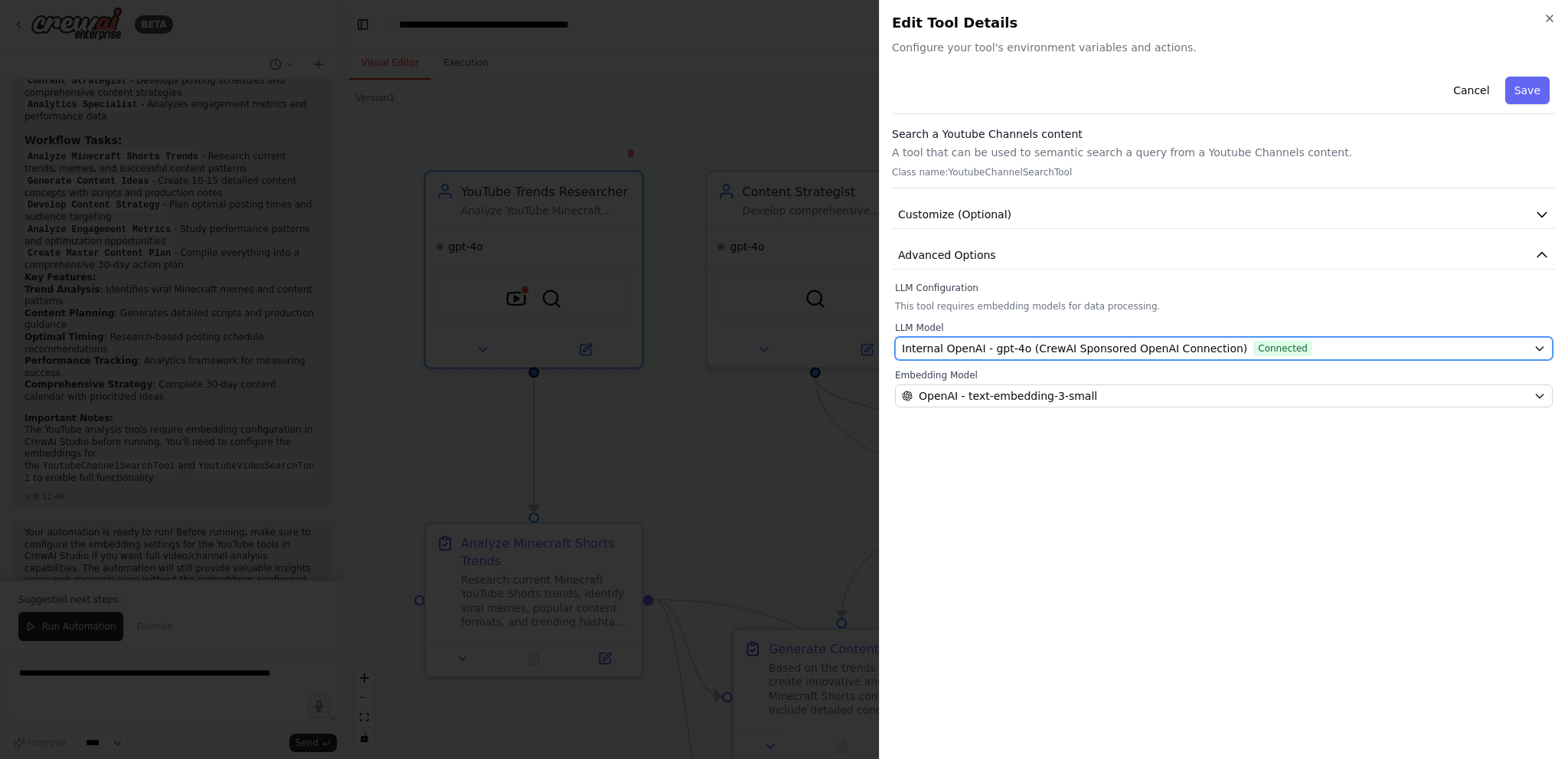
click at [1262, 351] on span "Connected" at bounding box center [1282, 348] width 59 height 15
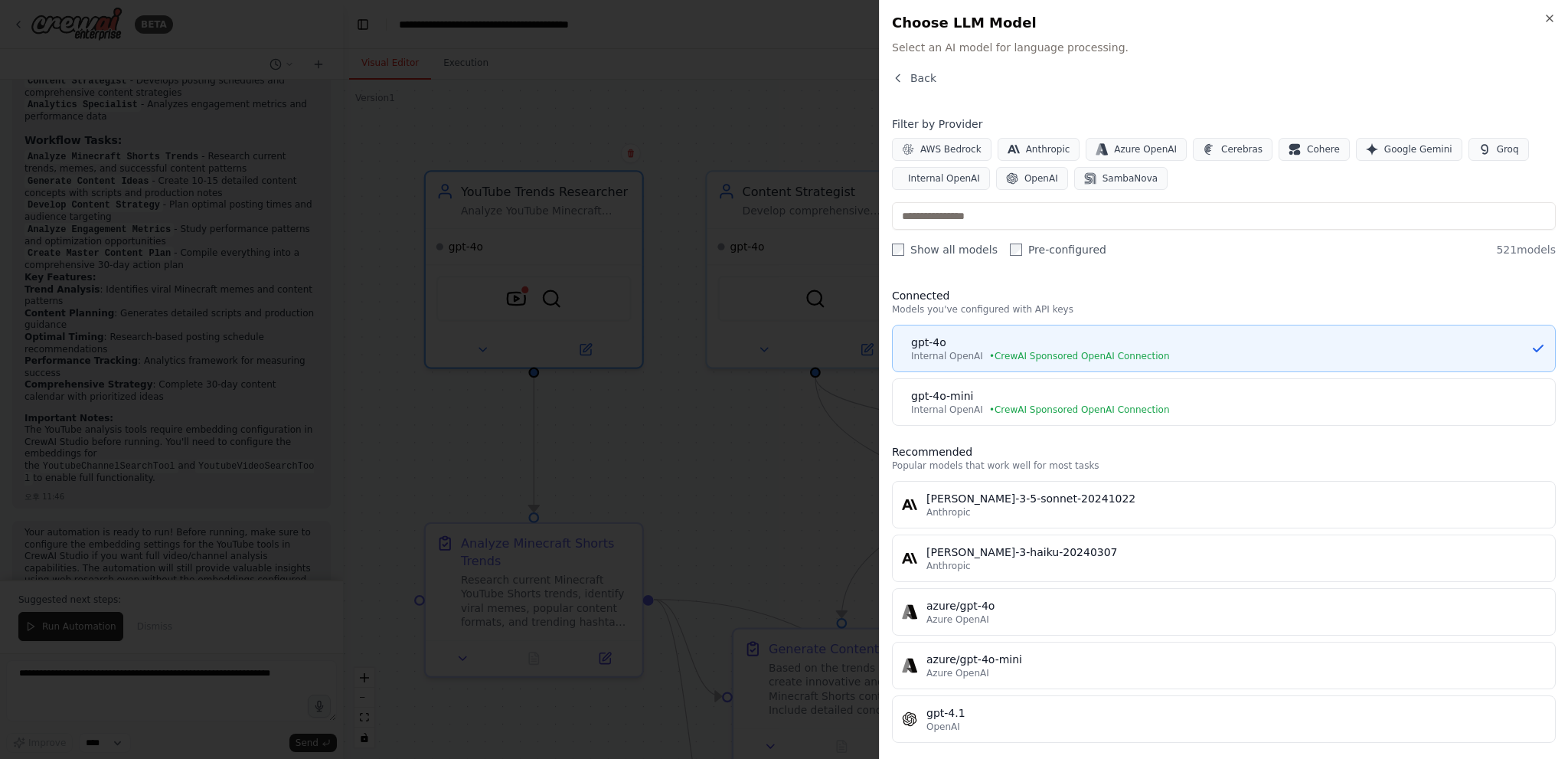
click at [949, 341] on div "gpt-4o" at bounding box center [1221, 343] width 620 height 15
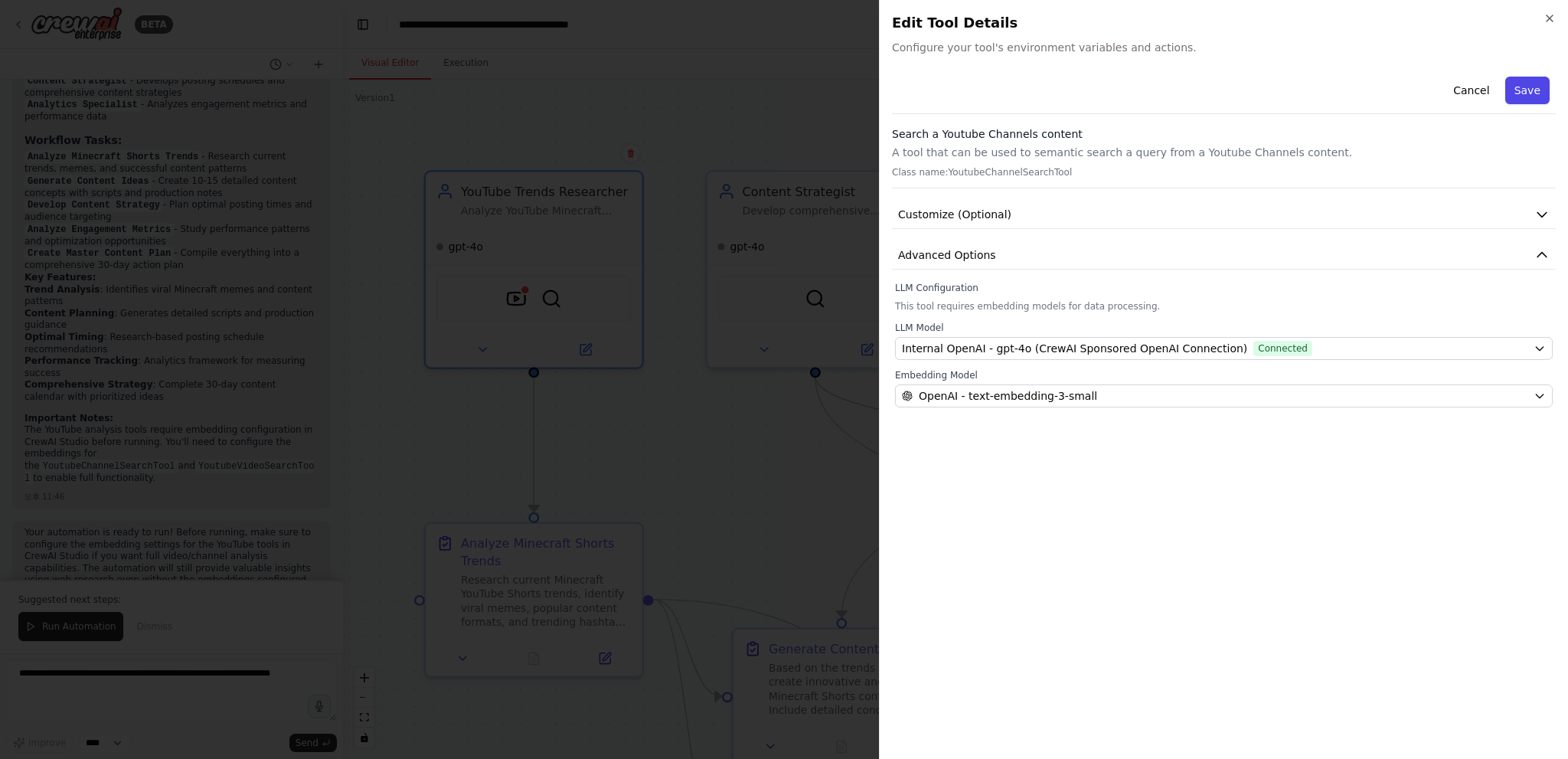
click at [1526, 87] on button "Save" at bounding box center [1527, 90] width 45 height 28
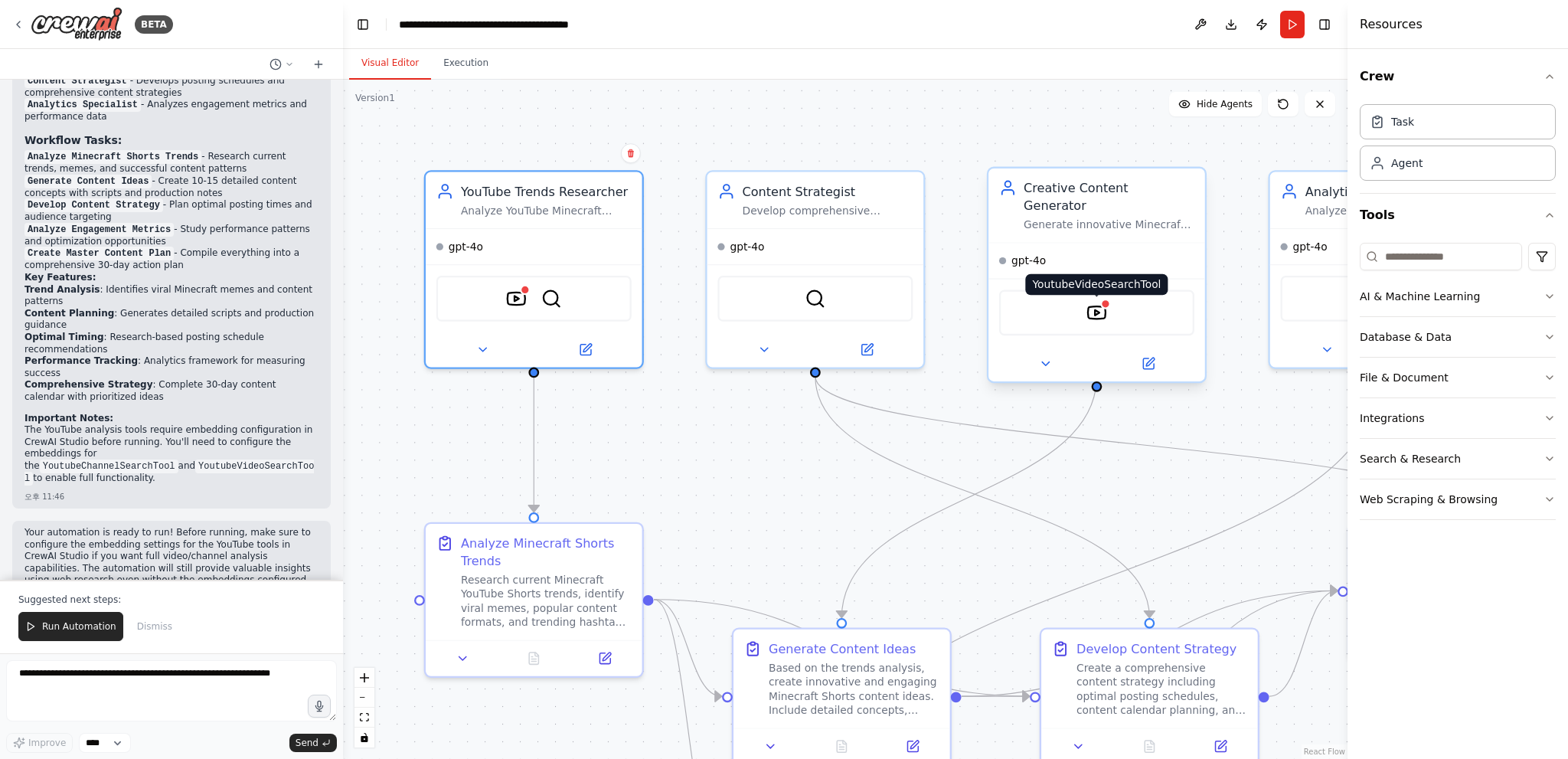
click at [1102, 303] on img at bounding box center [1097, 313] width 22 height 22
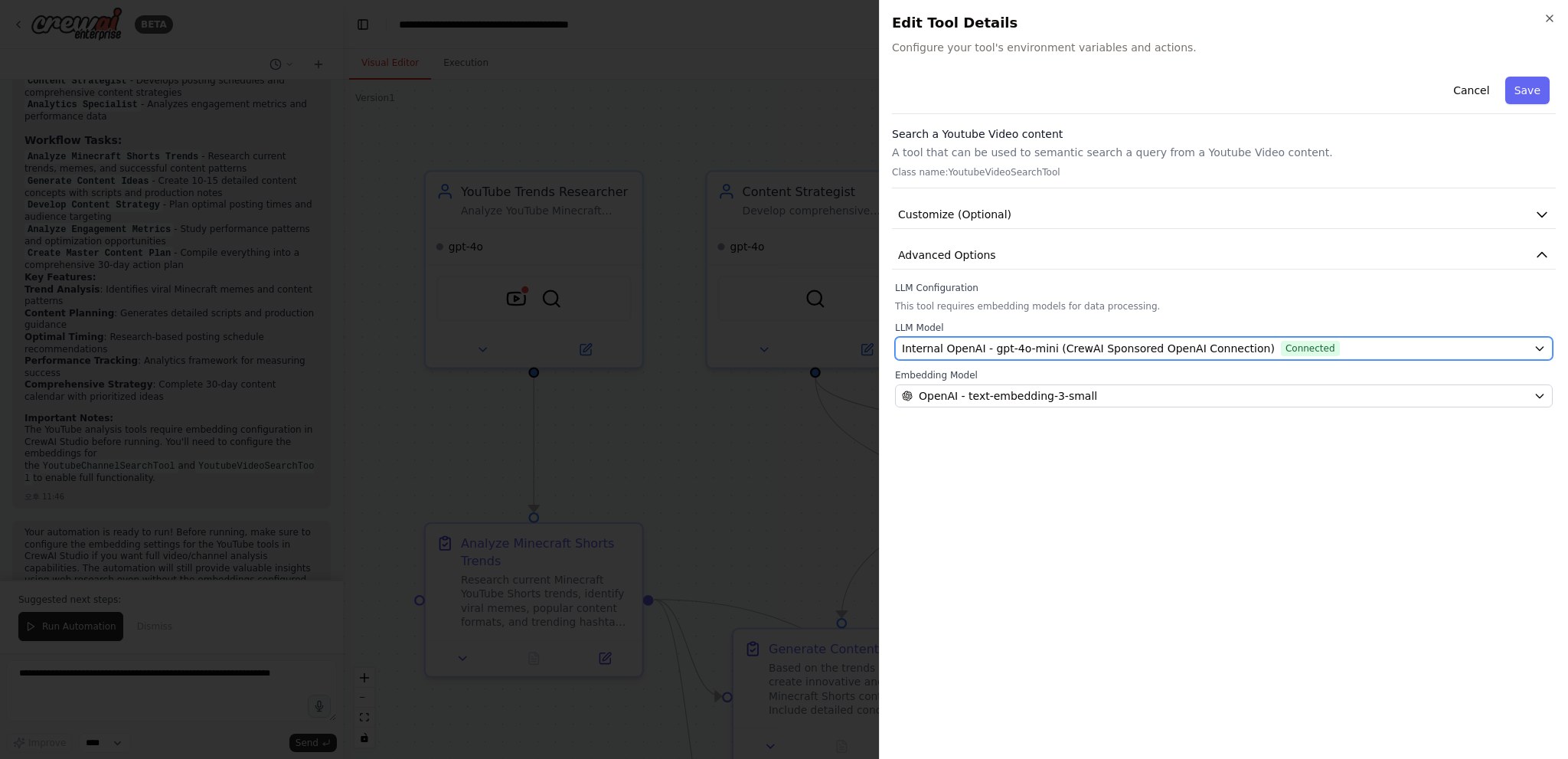
click at [993, 354] on span "Internal OpenAI - gpt-4o-mini (CrewAI Sponsored OpenAI Connection)" at bounding box center [1088, 348] width 373 height 15
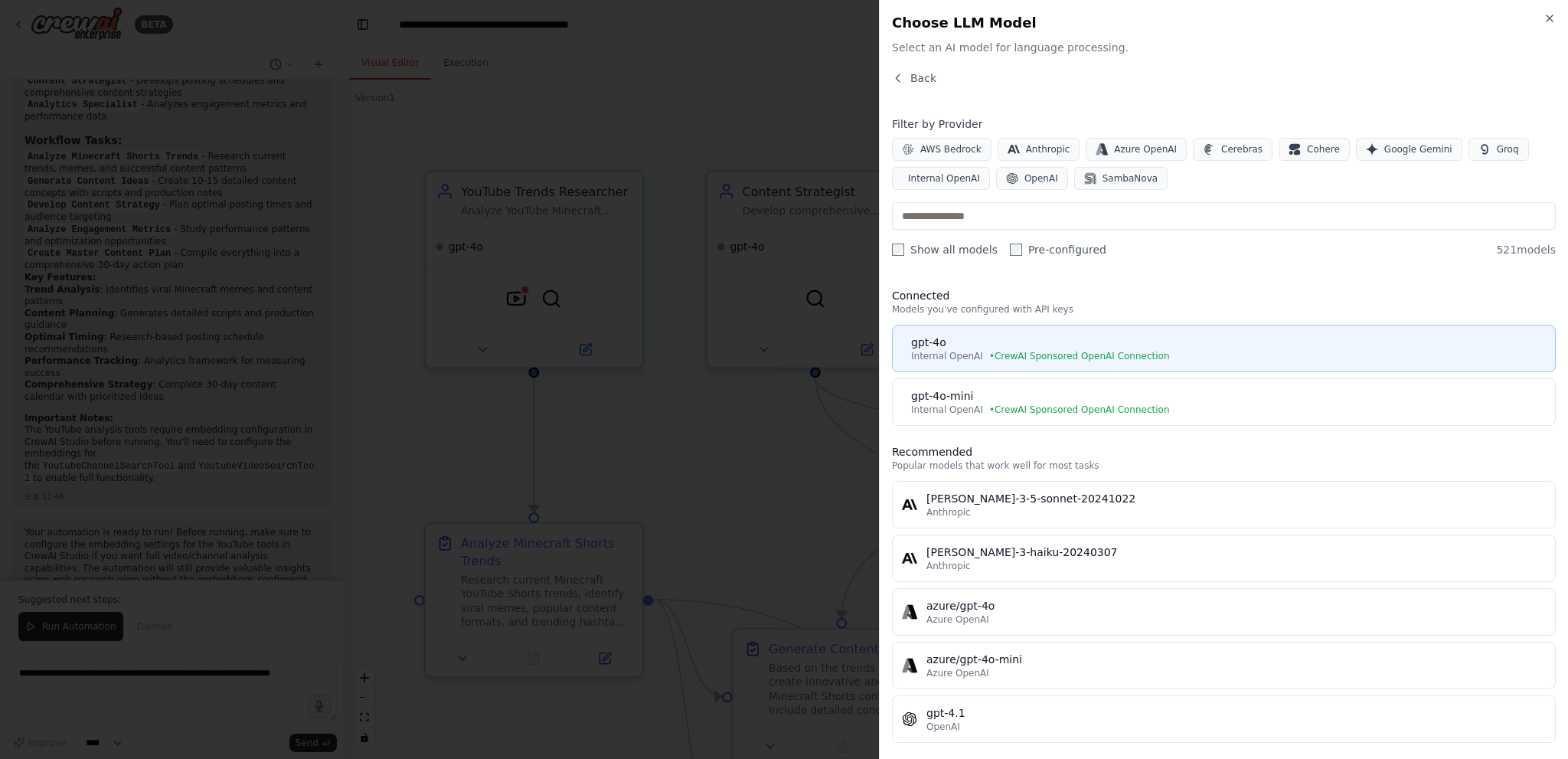
click at [1042, 354] on span "• CrewAI Sponsored OpenAI Connection" at bounding box center [1080, 356] width 181 height 12
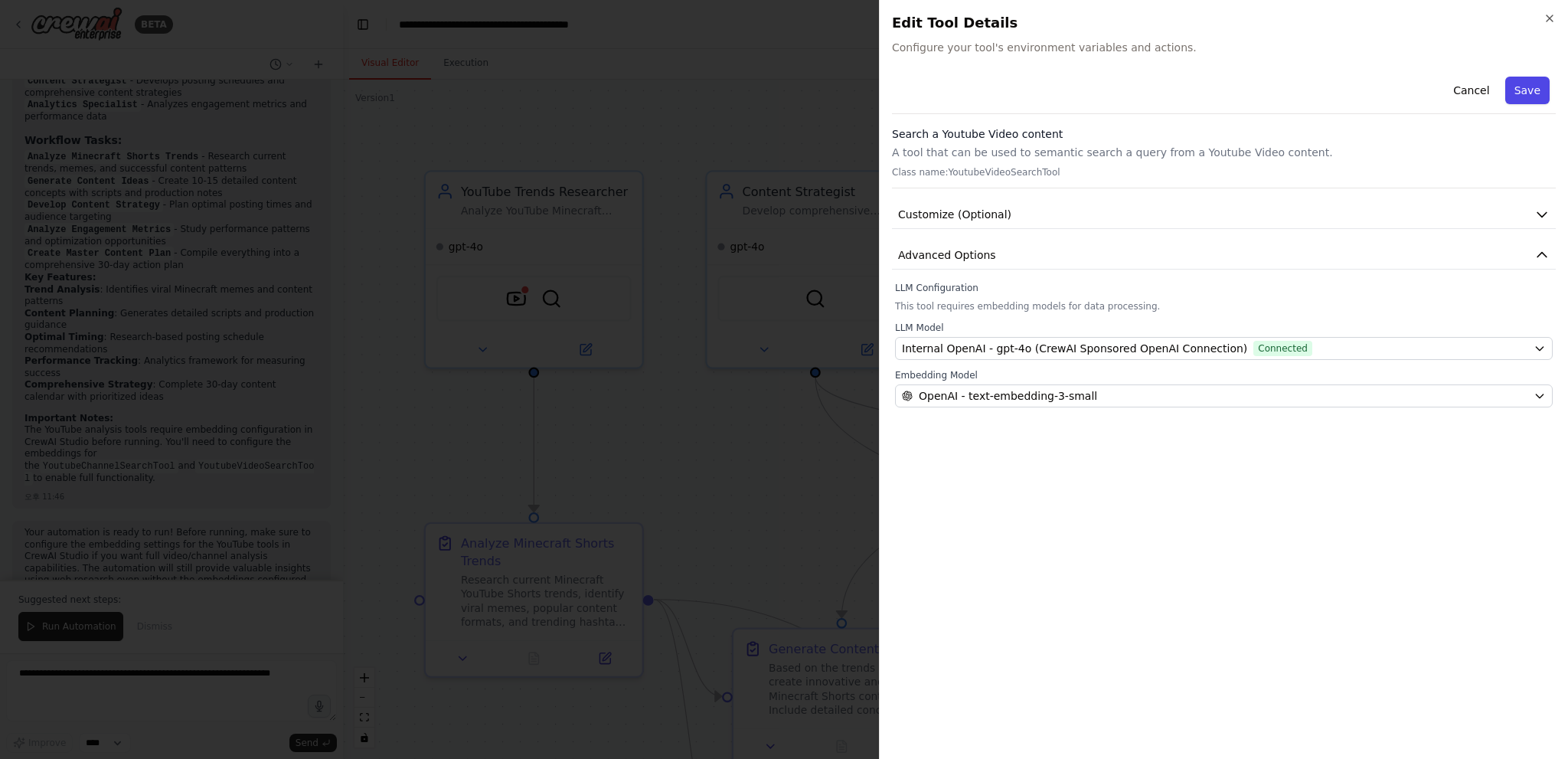
click at [1528, 97] on button "Save" at bounding box center [1527, 90] width 45 height 28
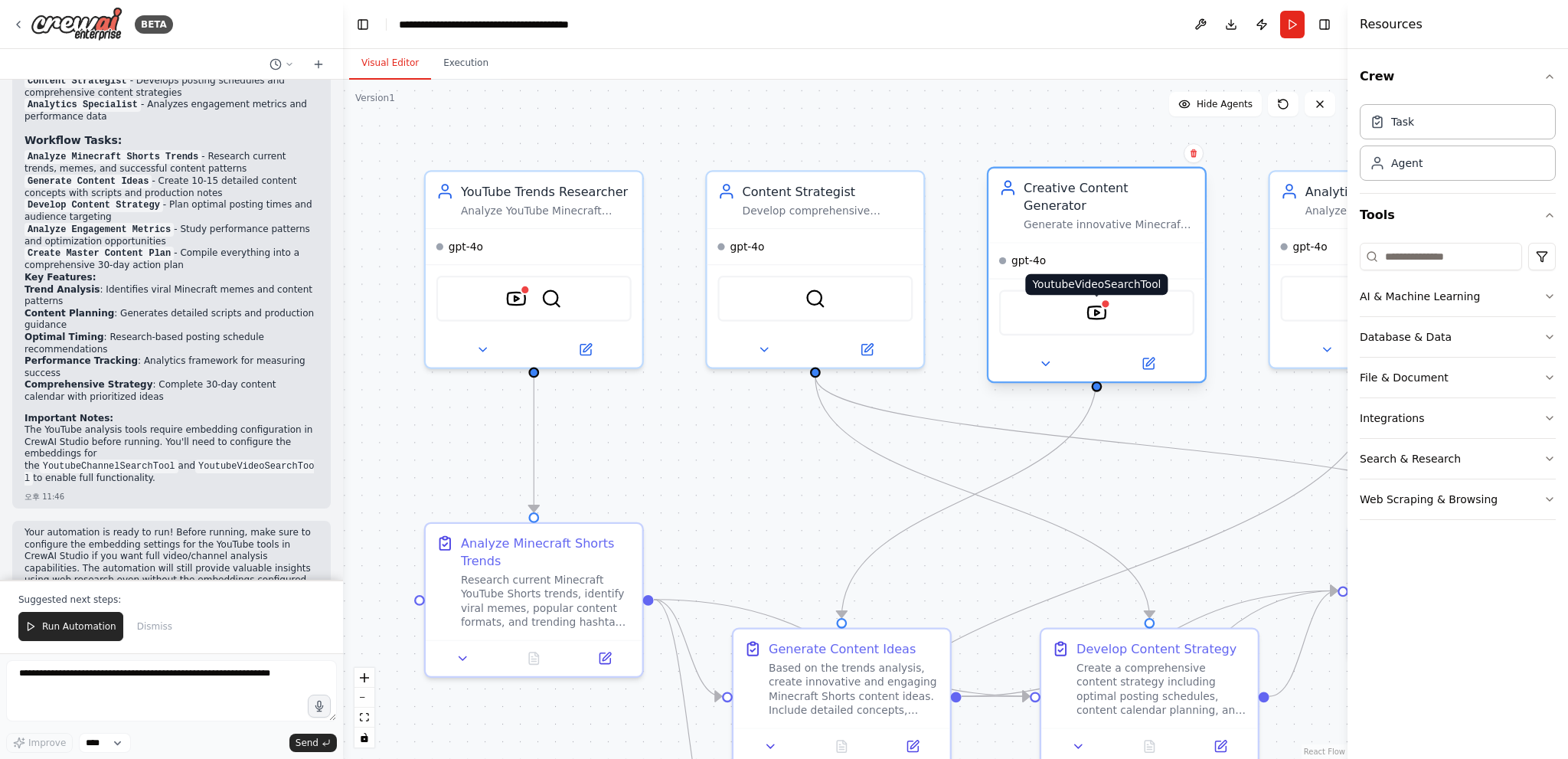
click at [1095, 303] on img at bounding box center [1097, 313] width 22 height 22
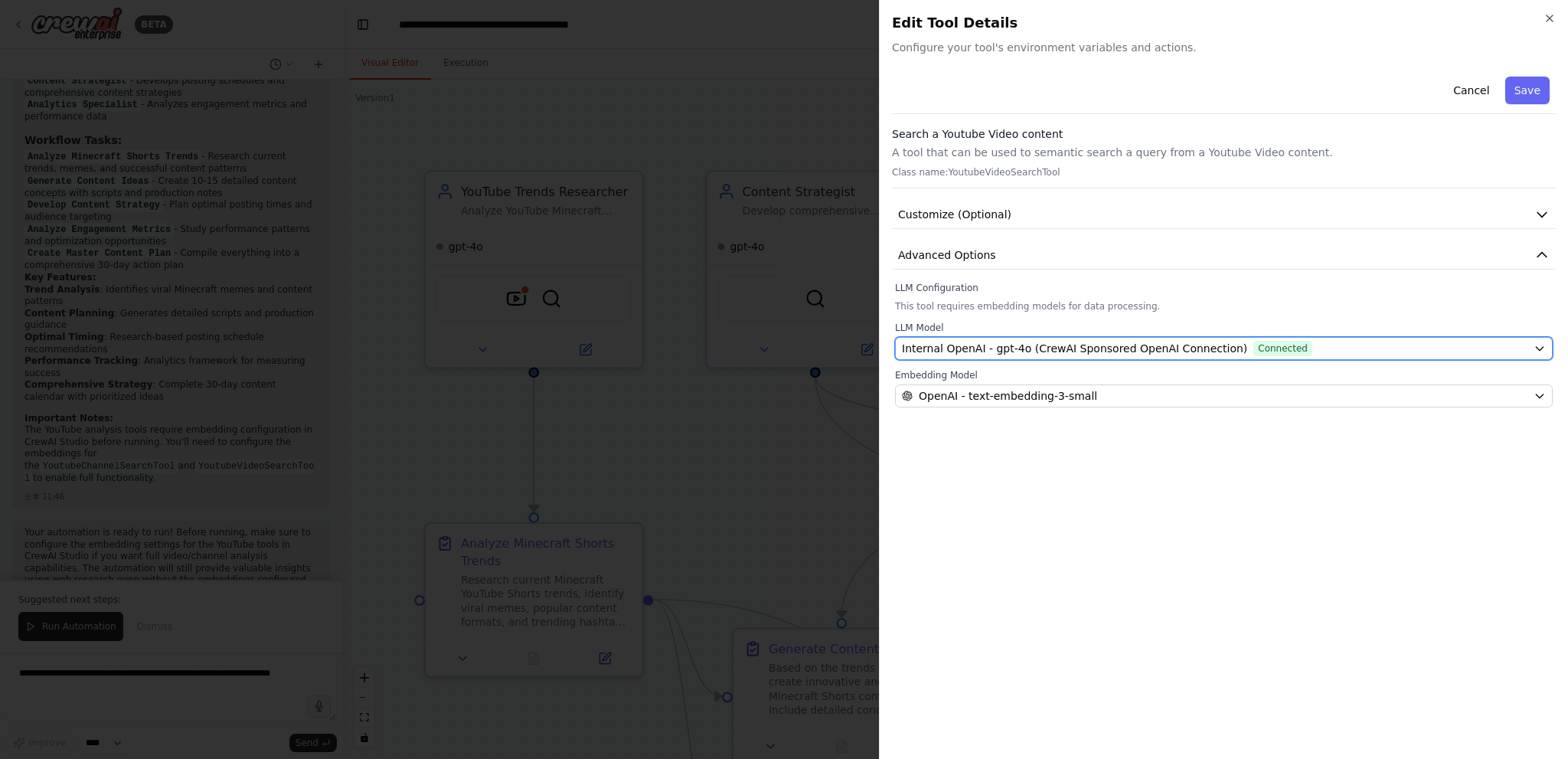
click at [1056, 343] on span "Internal OpenAI - gpt-4o (CrewAI Sponsored OpenAI Connection)" at bounding box center [1074, 348] width 345 height 15
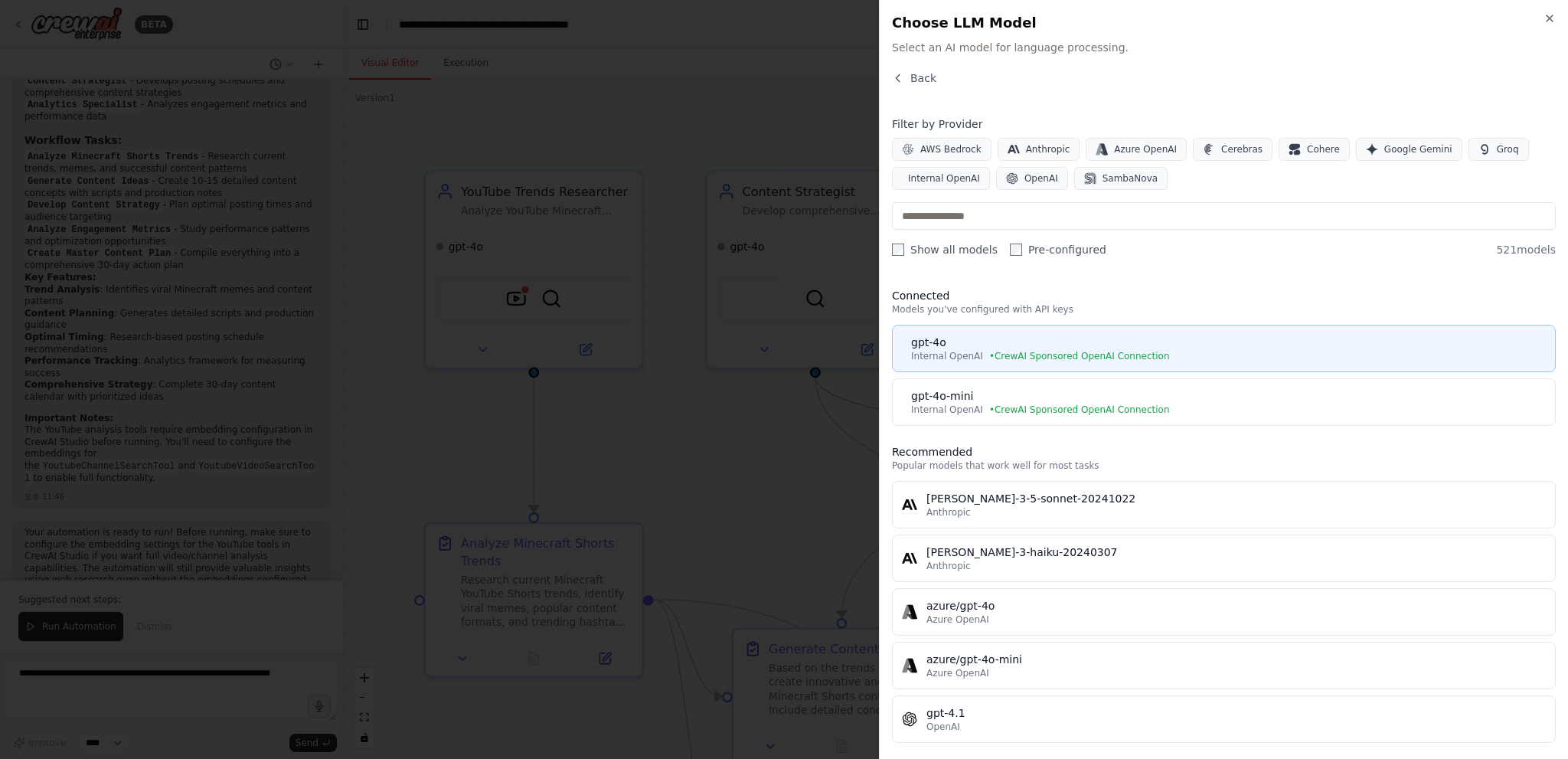
click at [1034, 357] on span "• CrewAI Sponsored OpenAI Connection" at bounding box center [1080, 356] width 181 height 12
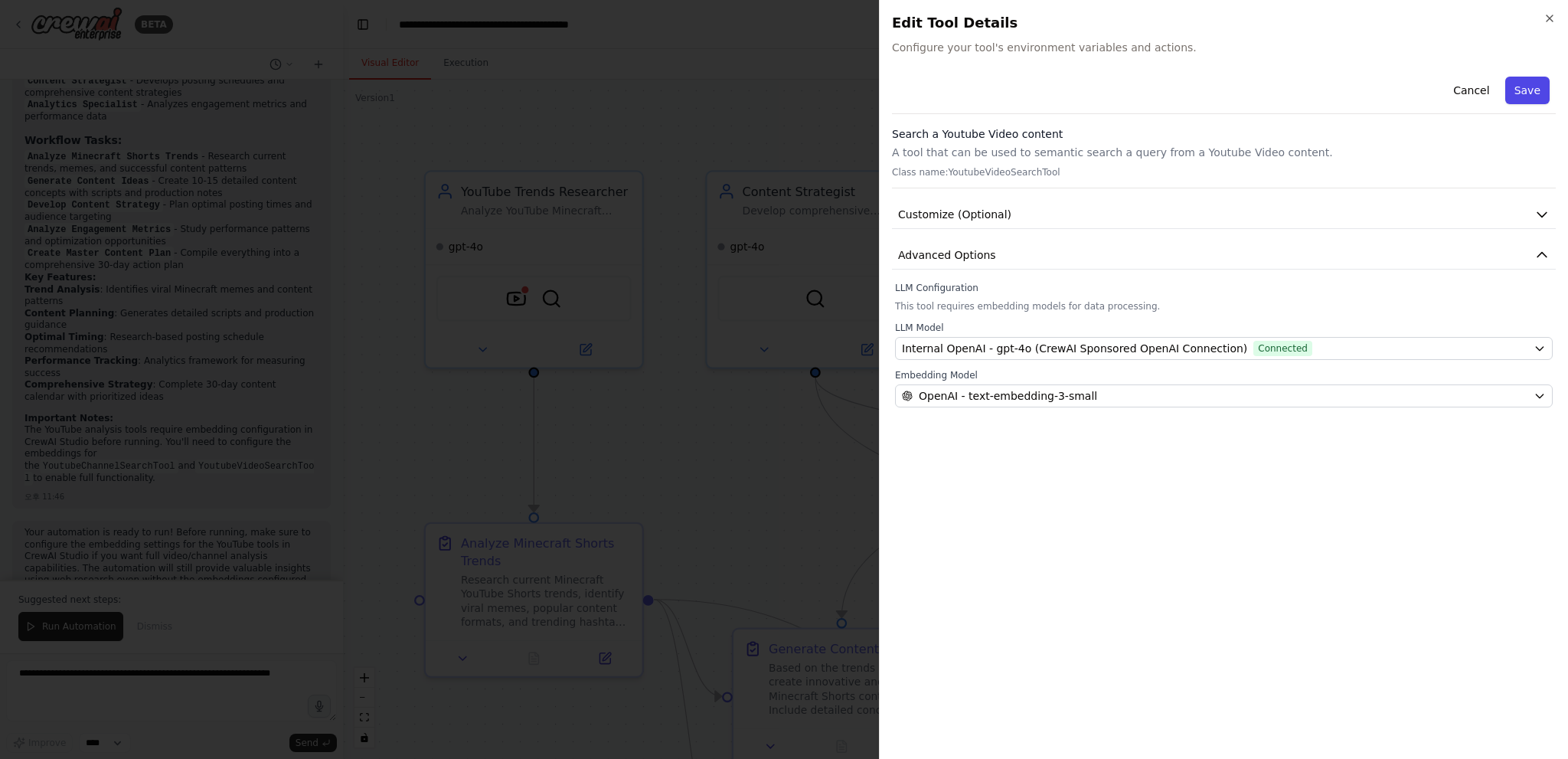
click at [1529, 94] on button "Save" at bounding box center [1527, 90] width 45 height 28
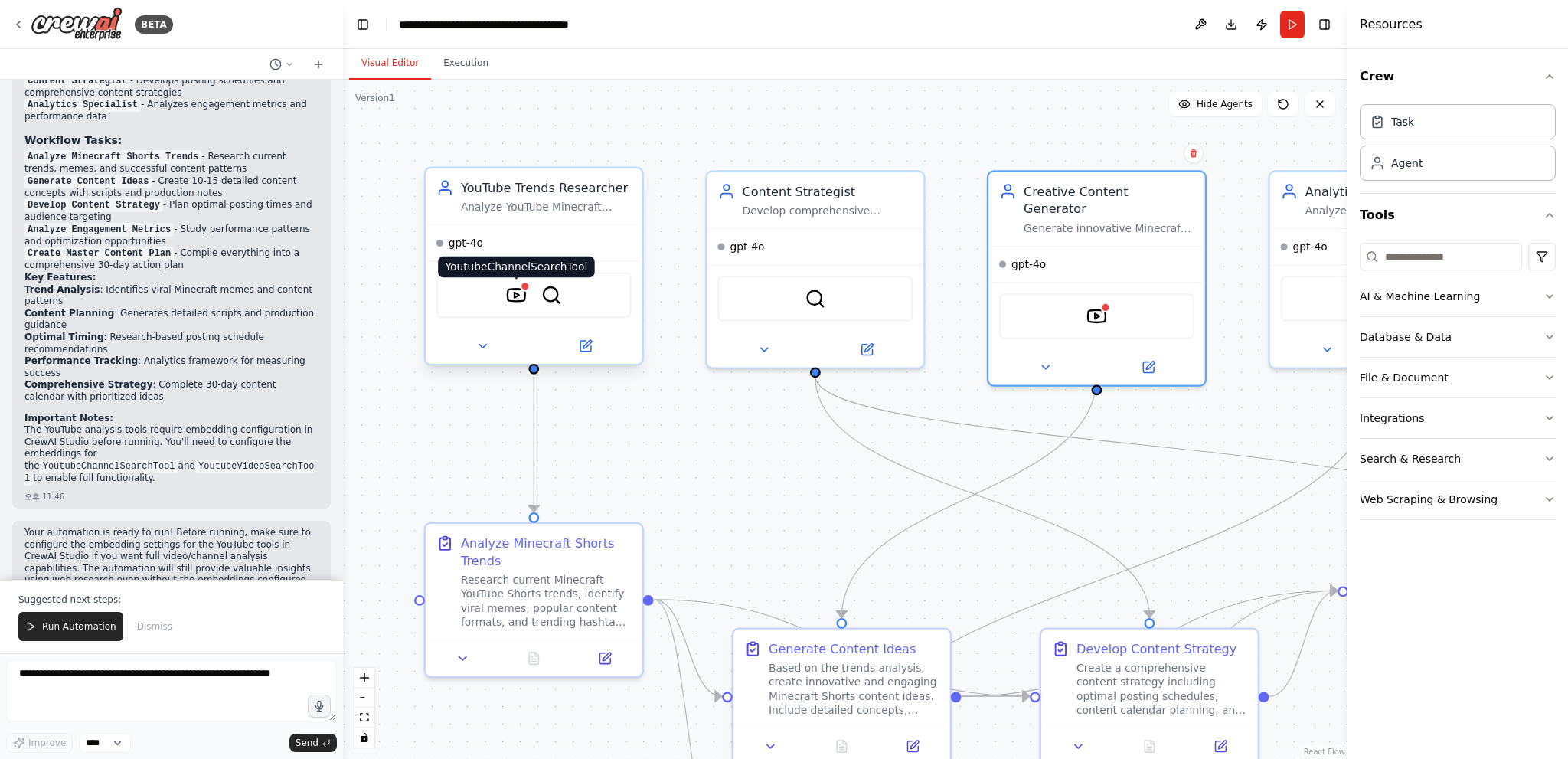
click at [520, 298] on img at bounding box center [517, 296] width 22 height 22
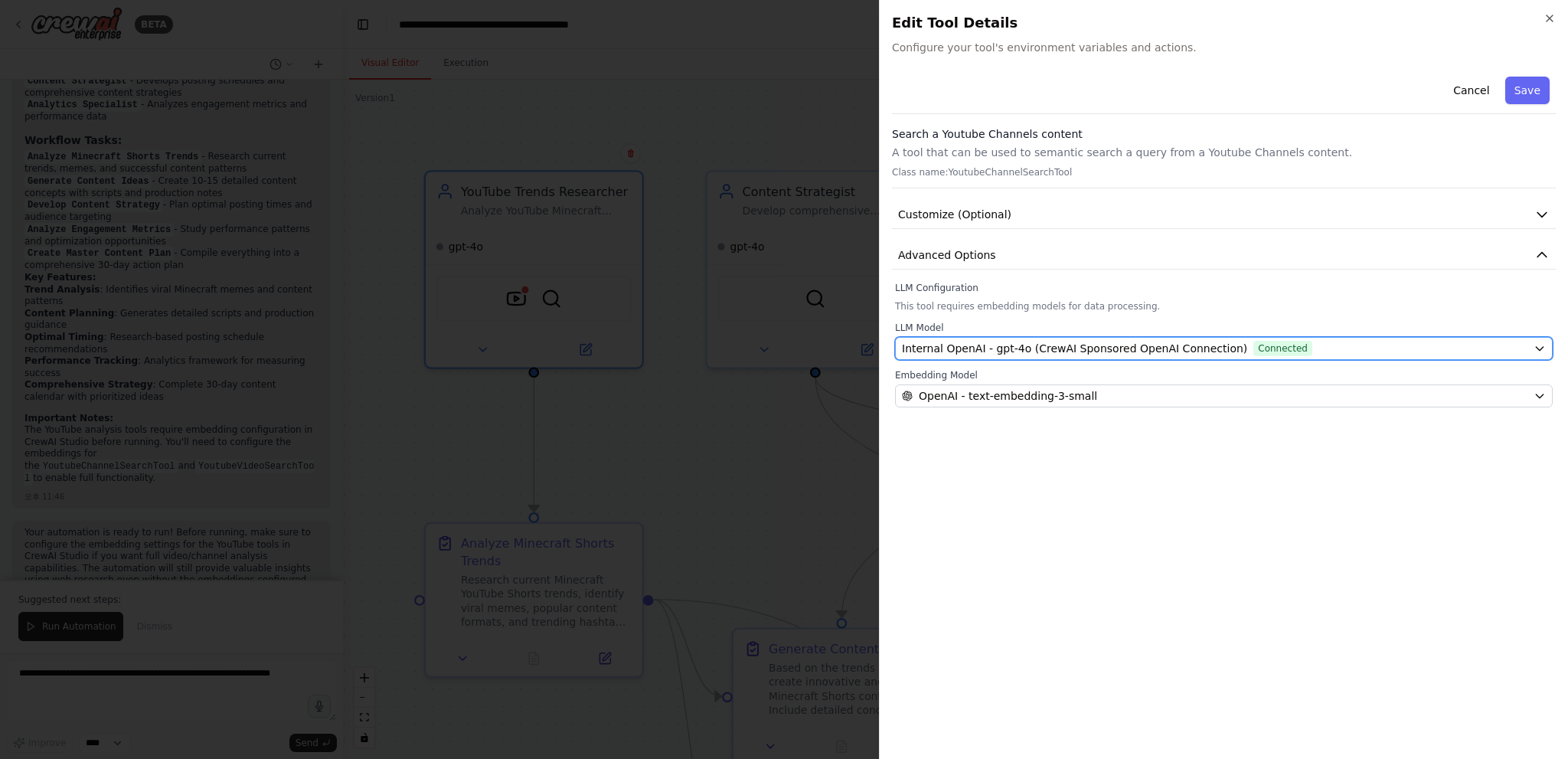
click at [1126, 344] on button "Internal OpenAI - gpt-4o (CrewAI Sponsored OpenAI Connection) Connected" at bounding box center [1224, 349] width 657 height 23
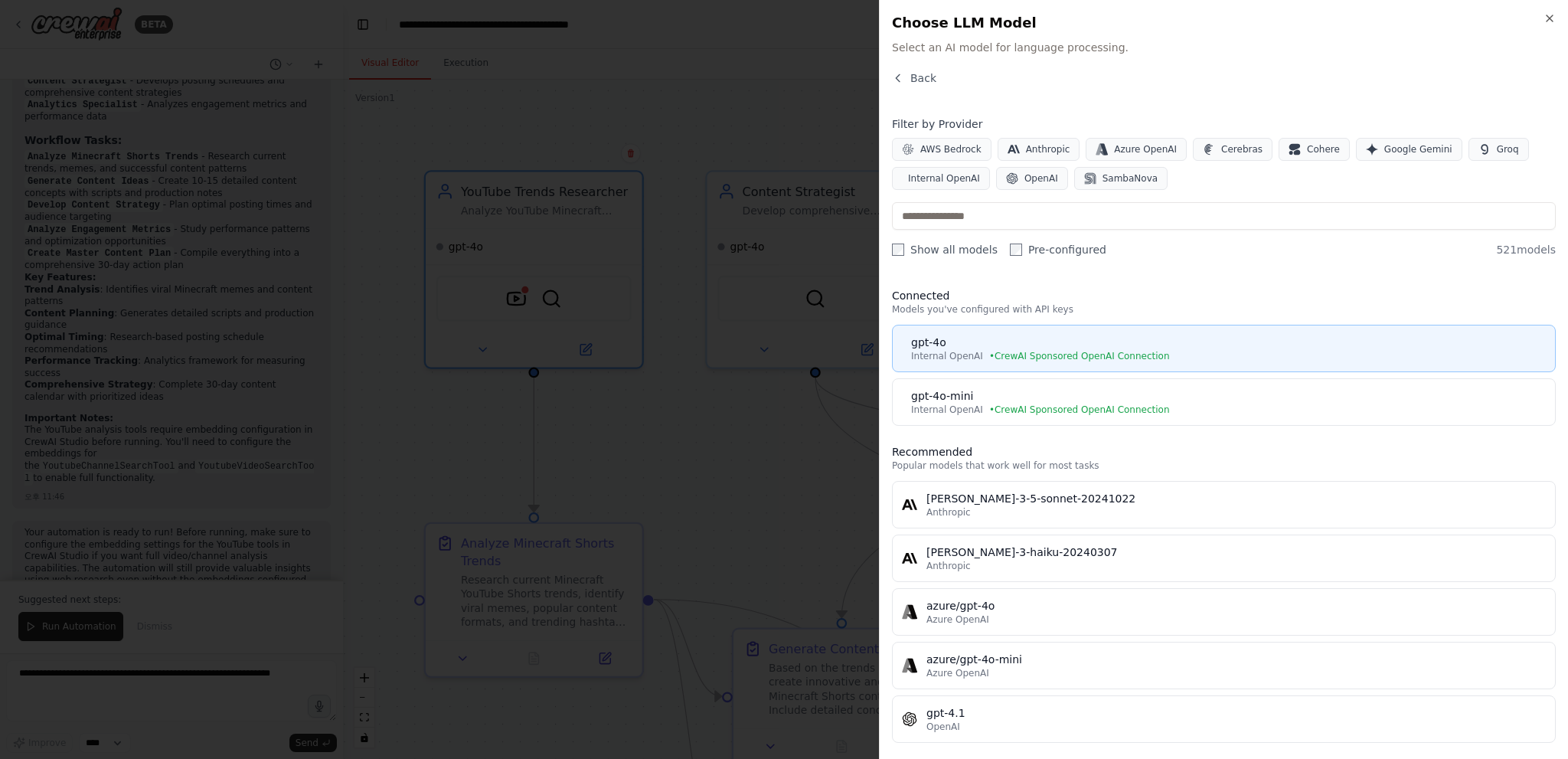
click at [1127, 341] on div "gpt-4o" at bounding box center [1228, 343] width 634 height 15
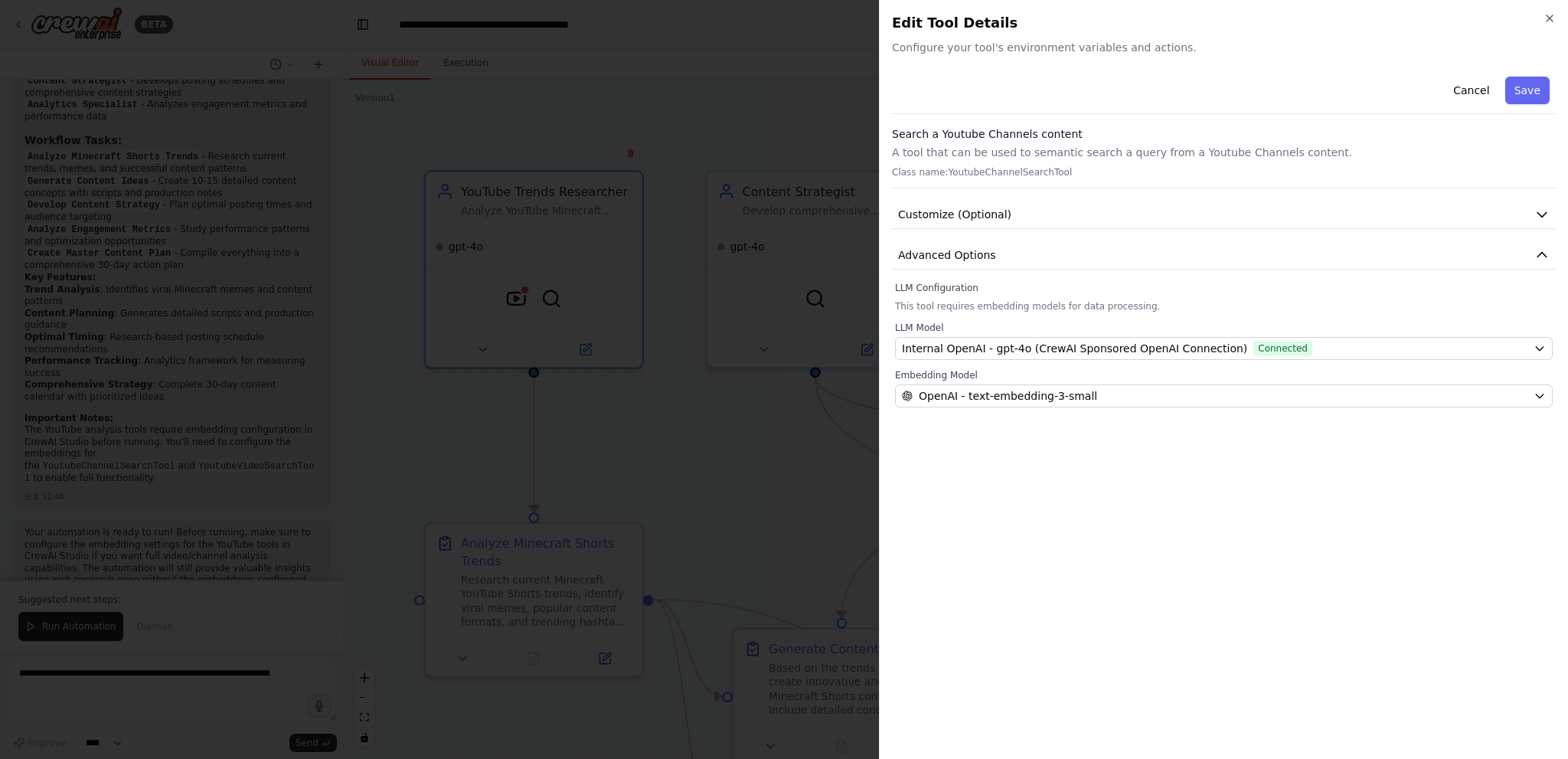
click at [1526, 90] on button "Save" at bounding box center [1527, 90] width 45 height 28
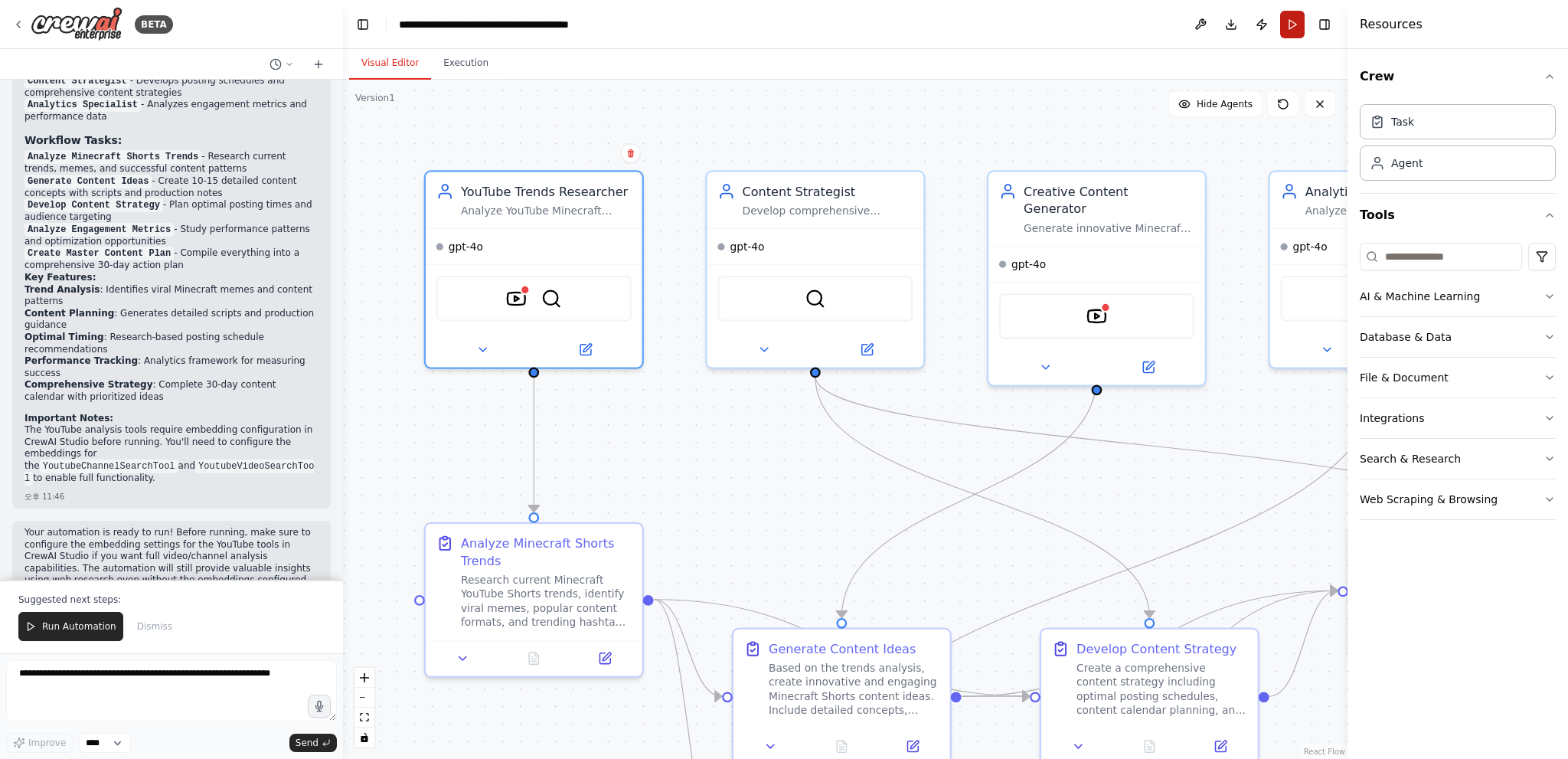
click at [1289, 28] on button "Run" at bounding box center [1293, 25] width 25 height 28
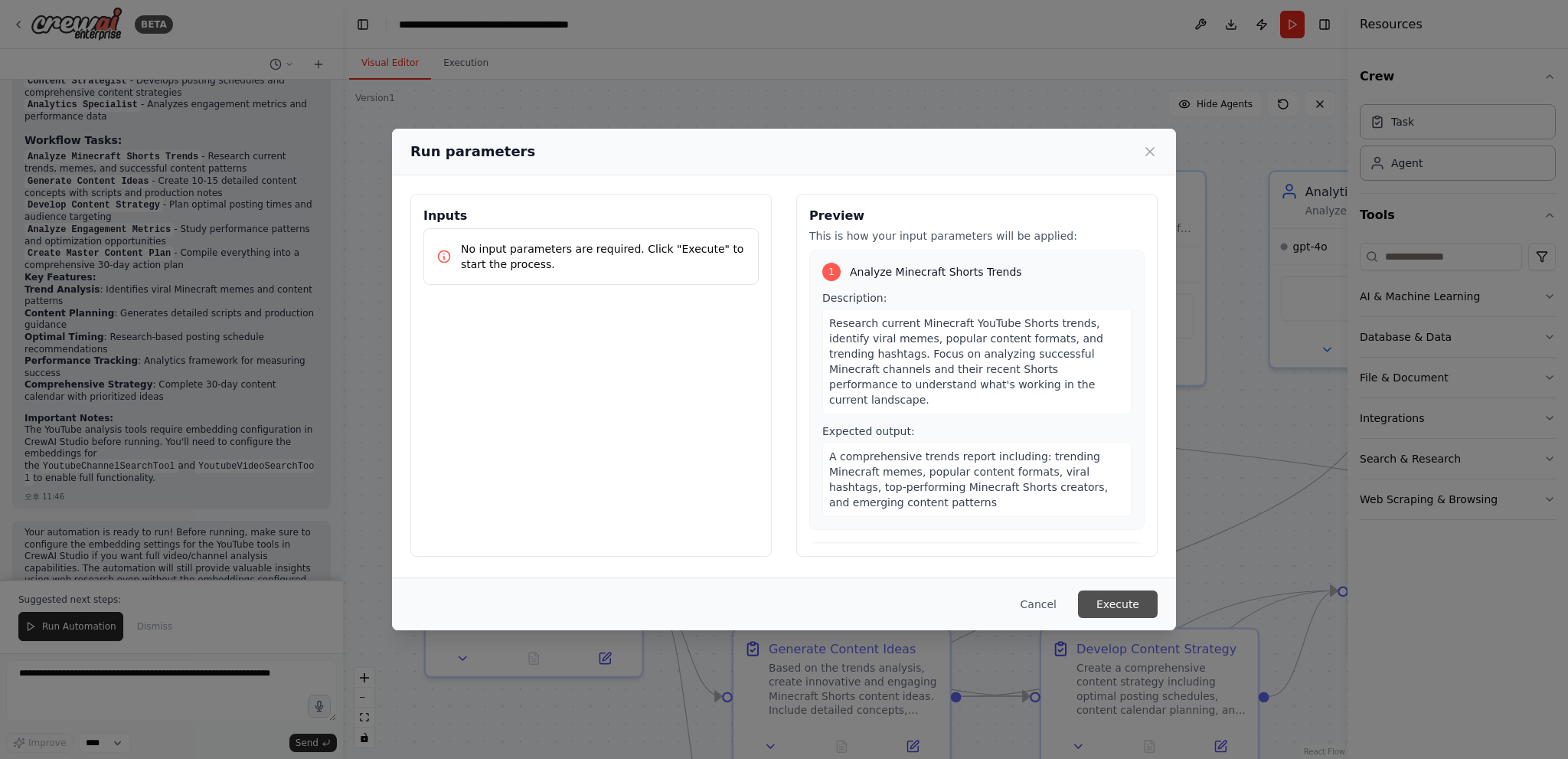
click at [1134, 615] on button "Execute" at bounding box center [1117, 605] width 79 height 28
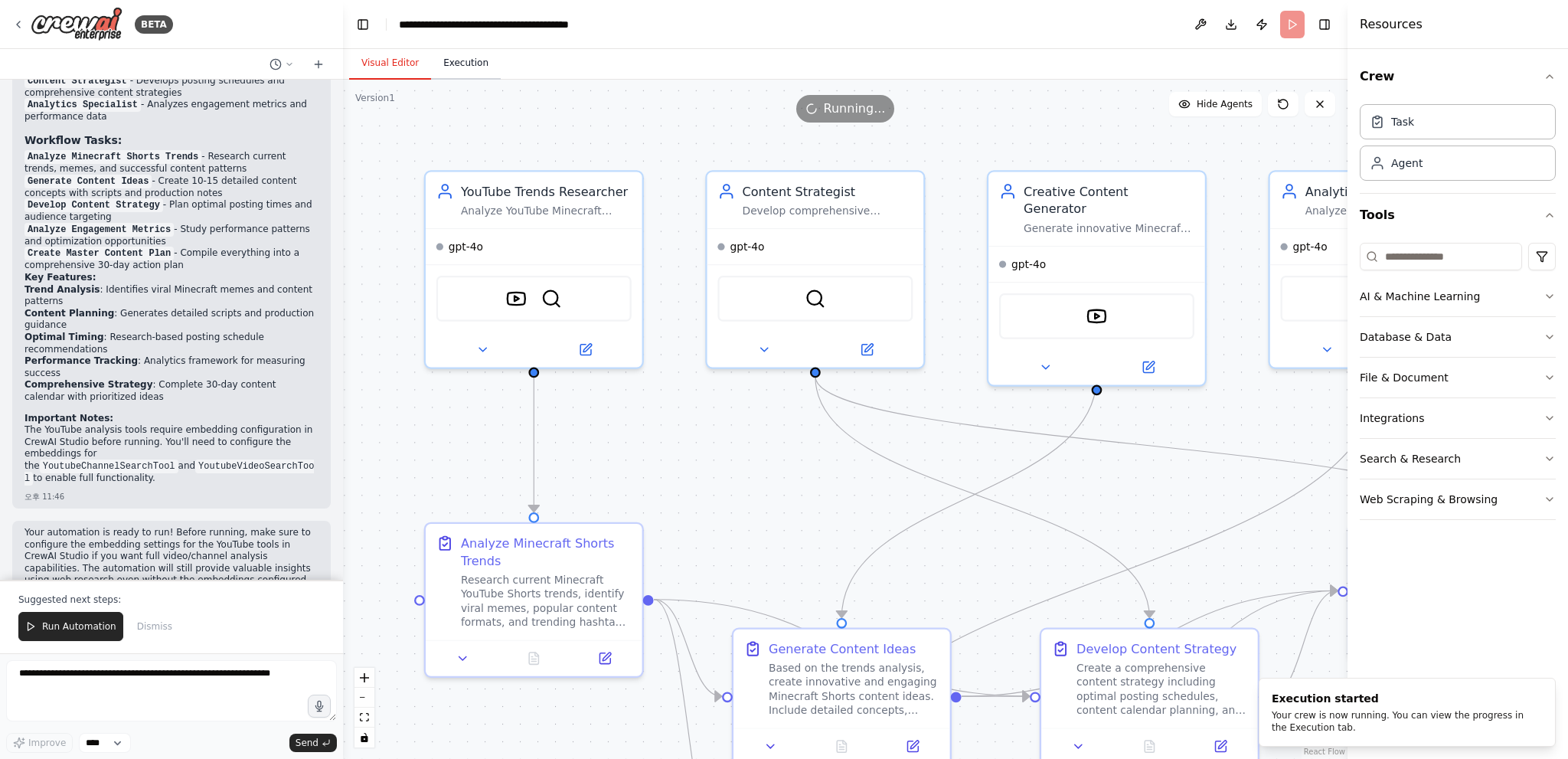
click at [470, 57] on button "Execution" at bounding box center [466, 64] width 69 height 32
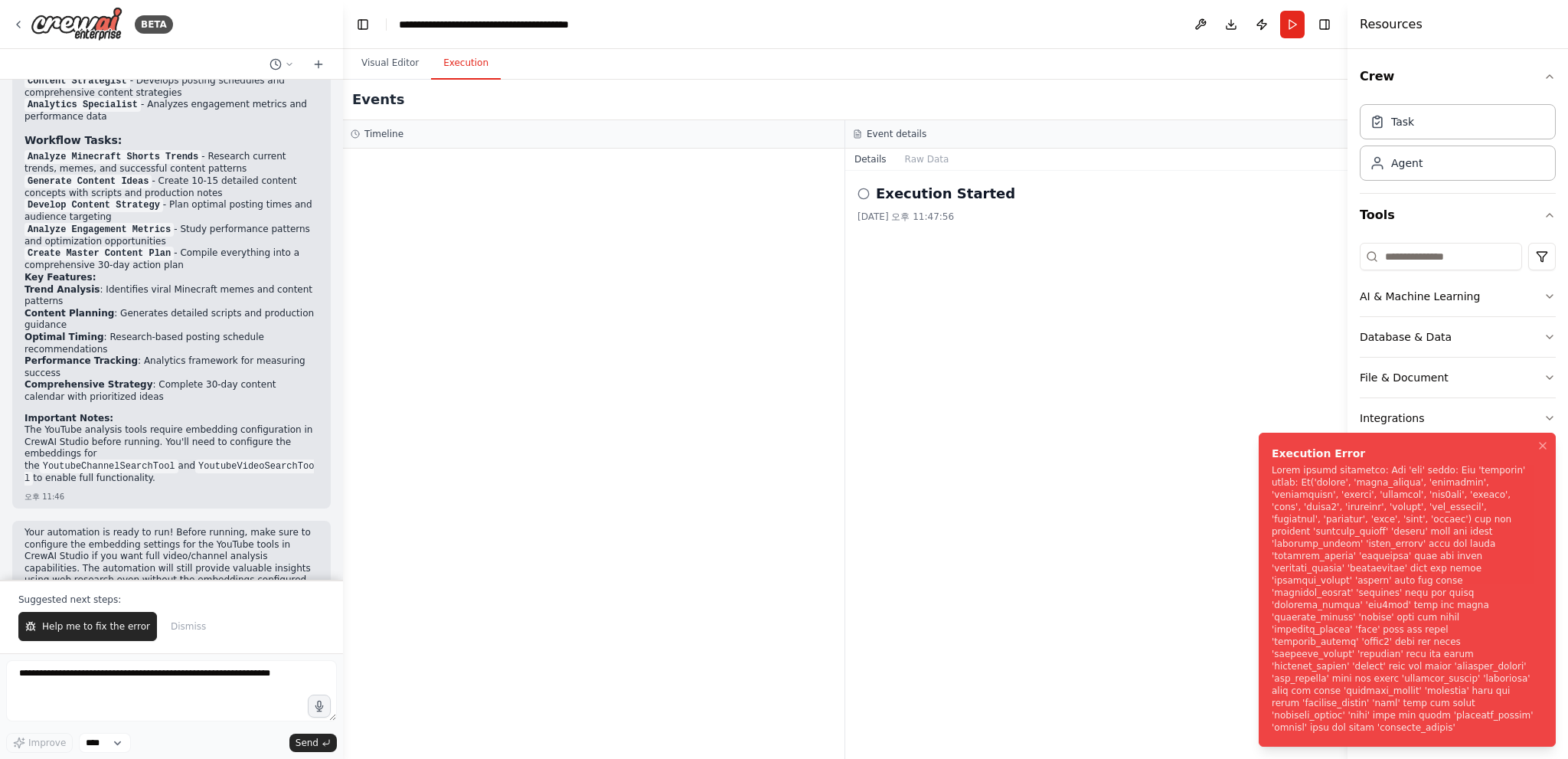
drag, startPoint x: 1265, startPoint y: 499, endPoint x: 1409, endPoint y: 659, distance: 215.3
click at [1409, 658] on li "Execution Error" at bounding box center [1407, 590] width 297 height 314
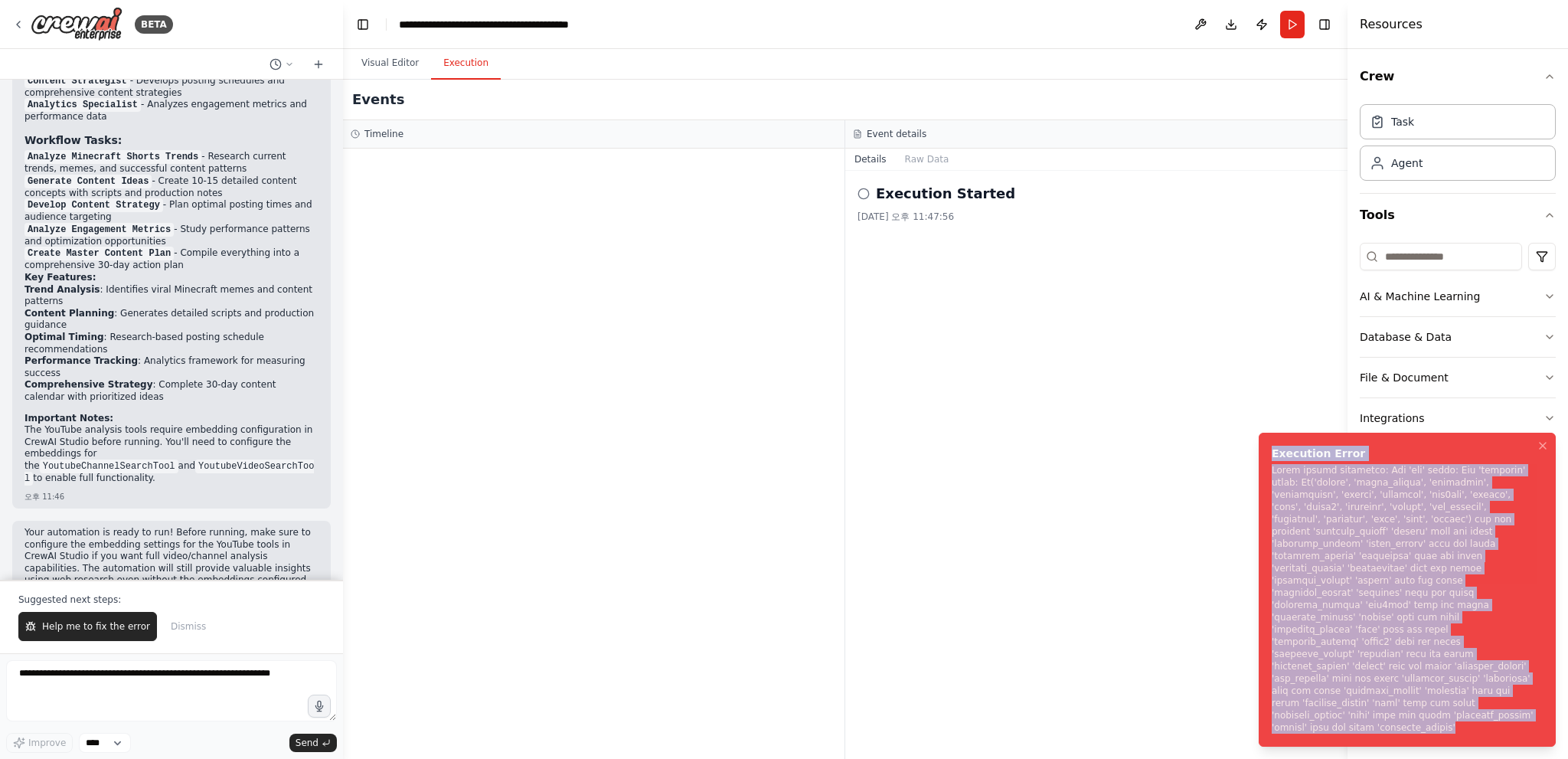
drag, startPoint x: 1441, startPoint y: 728, endPoint x: 1259, endPoint y: 490, distance: 299.6
click at [1259, 490] on li "Execution Error" at bounding box center [1407, 590] width 297 height 314
copy div "Execution Error Error during execution: Key 'llm' error: Key 'provider' error: …"
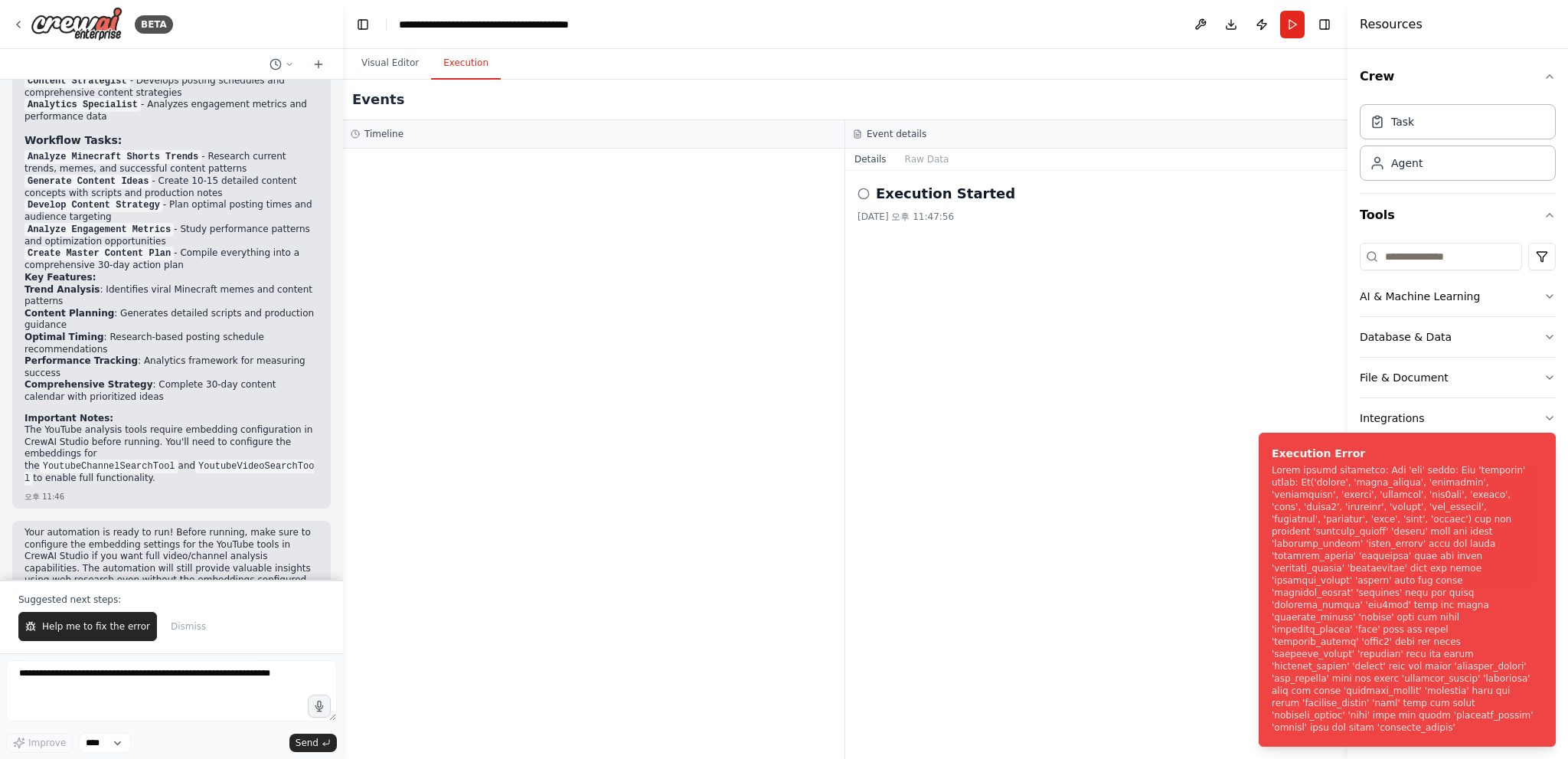
click at [987, 515] on div "Execution Started 2025. 9. 15. 오후 11:47:56" at bounding box center [1096, 465] width 502 height 588
click at [116, 623] on span "Help me to fix the error" at bounding box center [96, 627] width 108 height 12
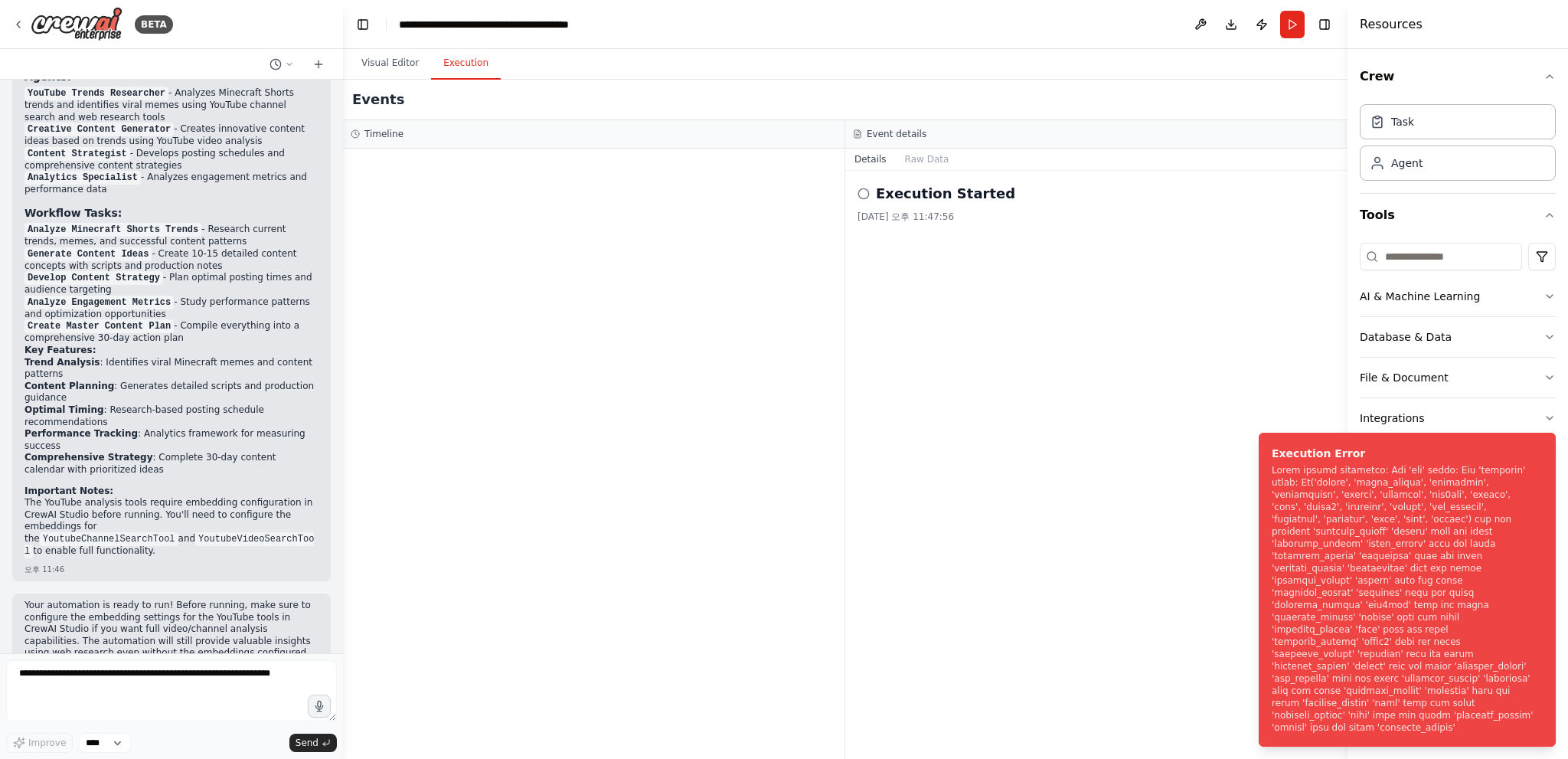
scroll to position [1344, 0]
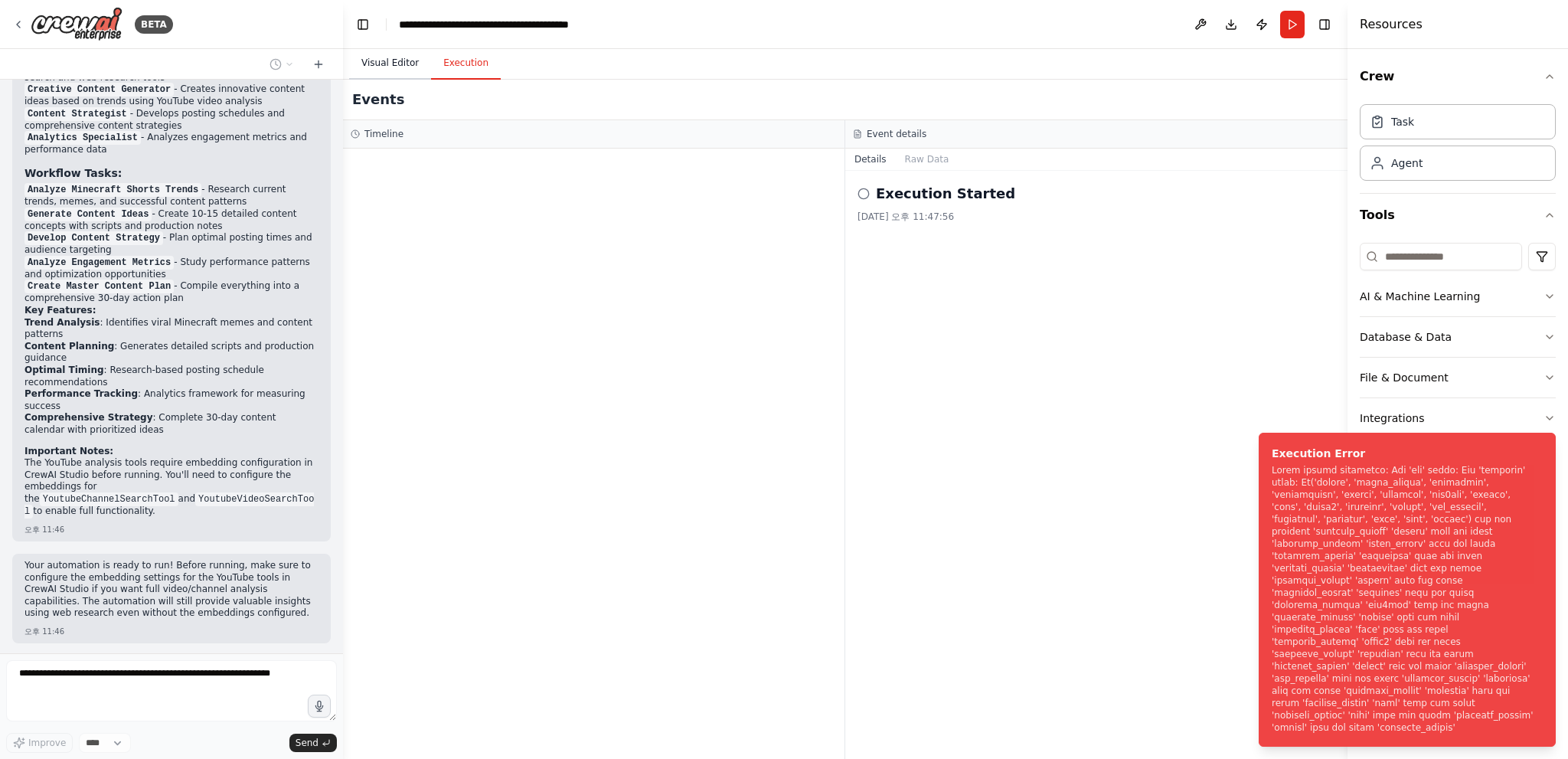
click at [379, 73] on button "Visual Editor" at bounding box center [390, 64] width 82 height 32
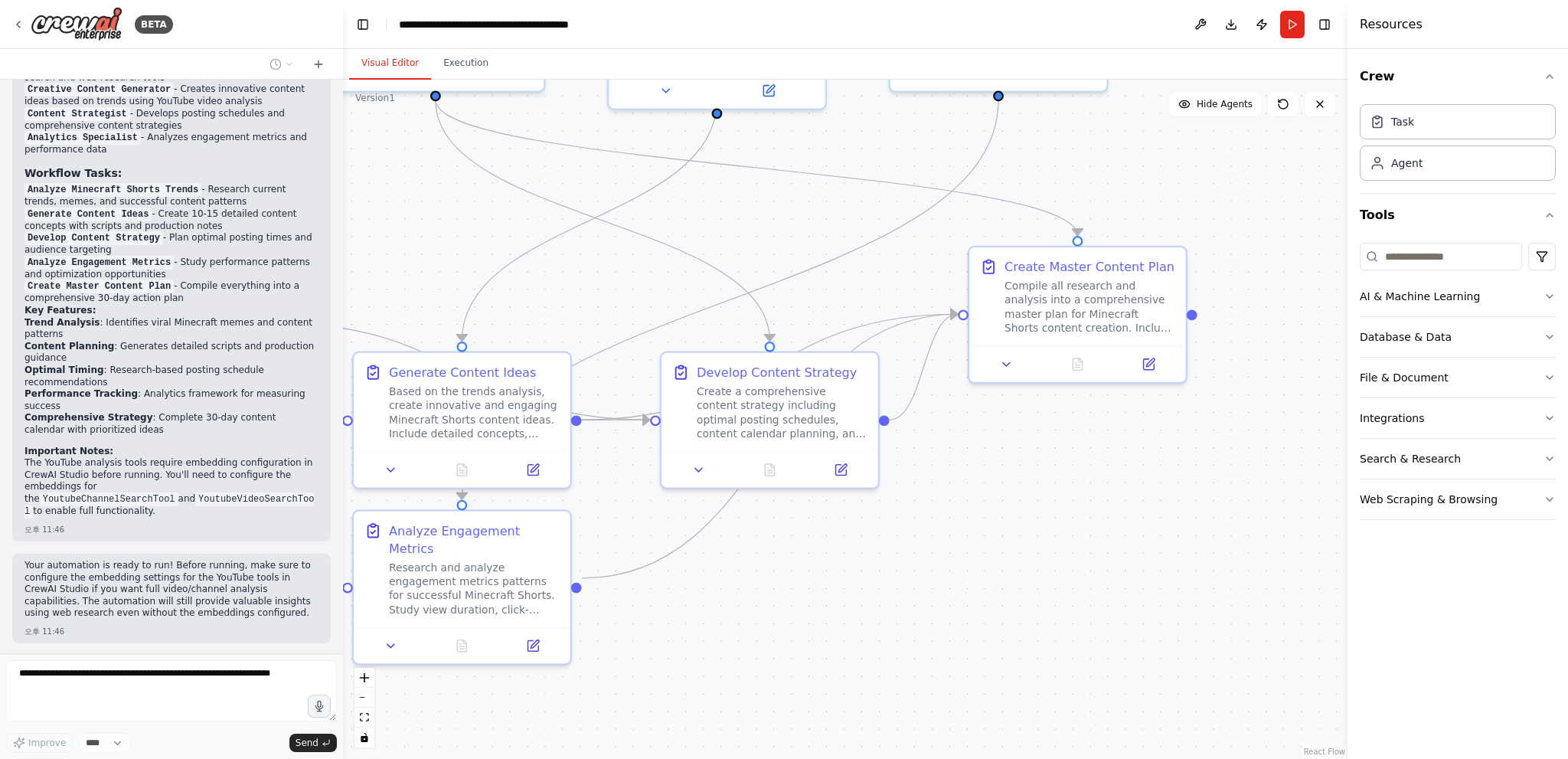
drag, startPoint x: 1218, startPoint y: 367, endPoint x: 889, endPoint y: 126, distance: 407.8
click at [876, 114] on div ".deletable-edge-delete-btn { width: 20px; height: 20px; border: 0px solid #ffff…" at bounding box center [845, 419] width 1005 height 679
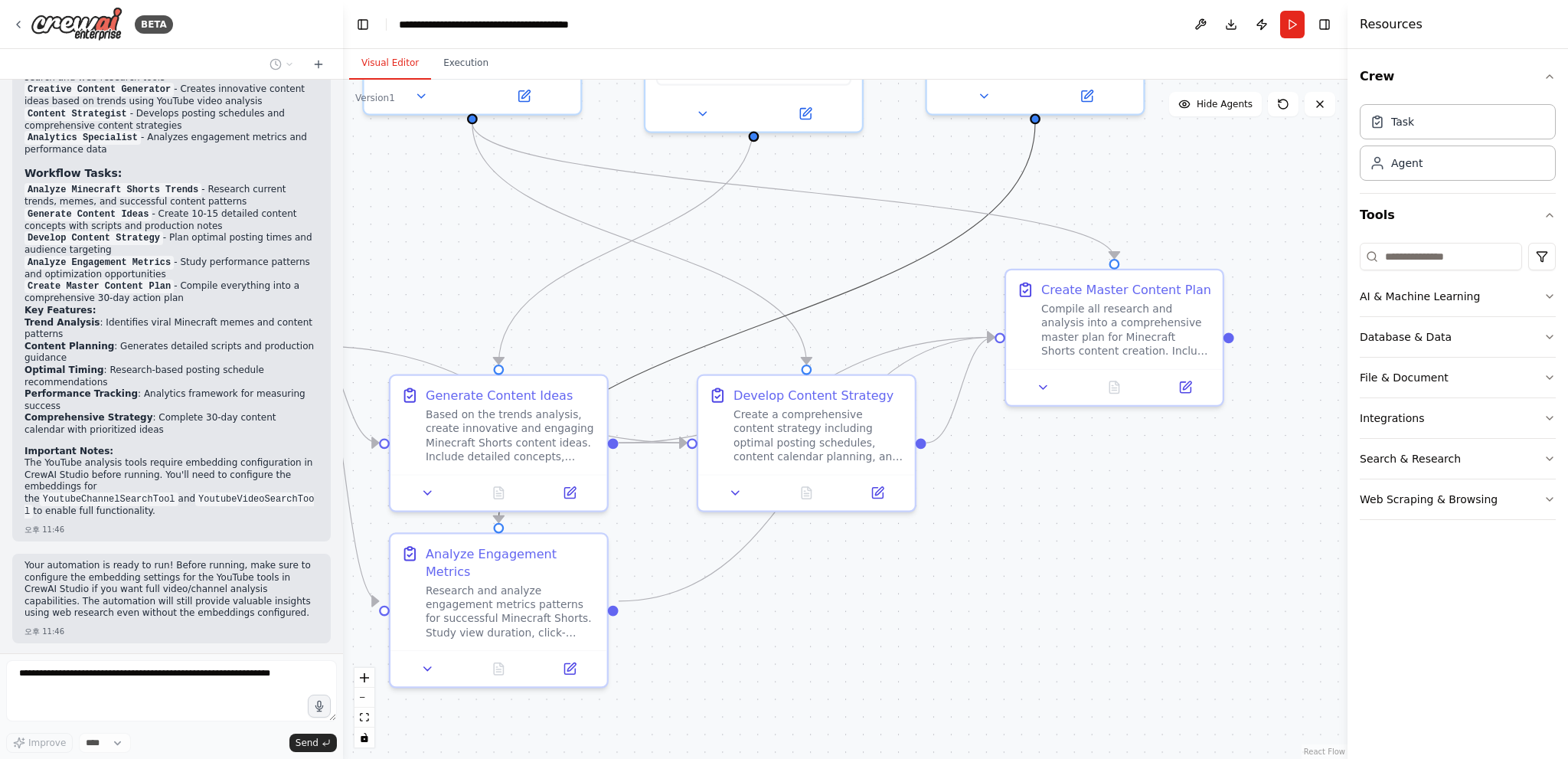
drag, startPoint x: 870, startPoint y: 275, endPoint x: 1142, endPoint y: 259, distance: 272.5
click at [1142, 259] on div ".deletable-edge-delete-btn { width: 20px; height: 20px; border: 0px solid #ffff…" at bounding box center [845, 419] width 1005 height 679
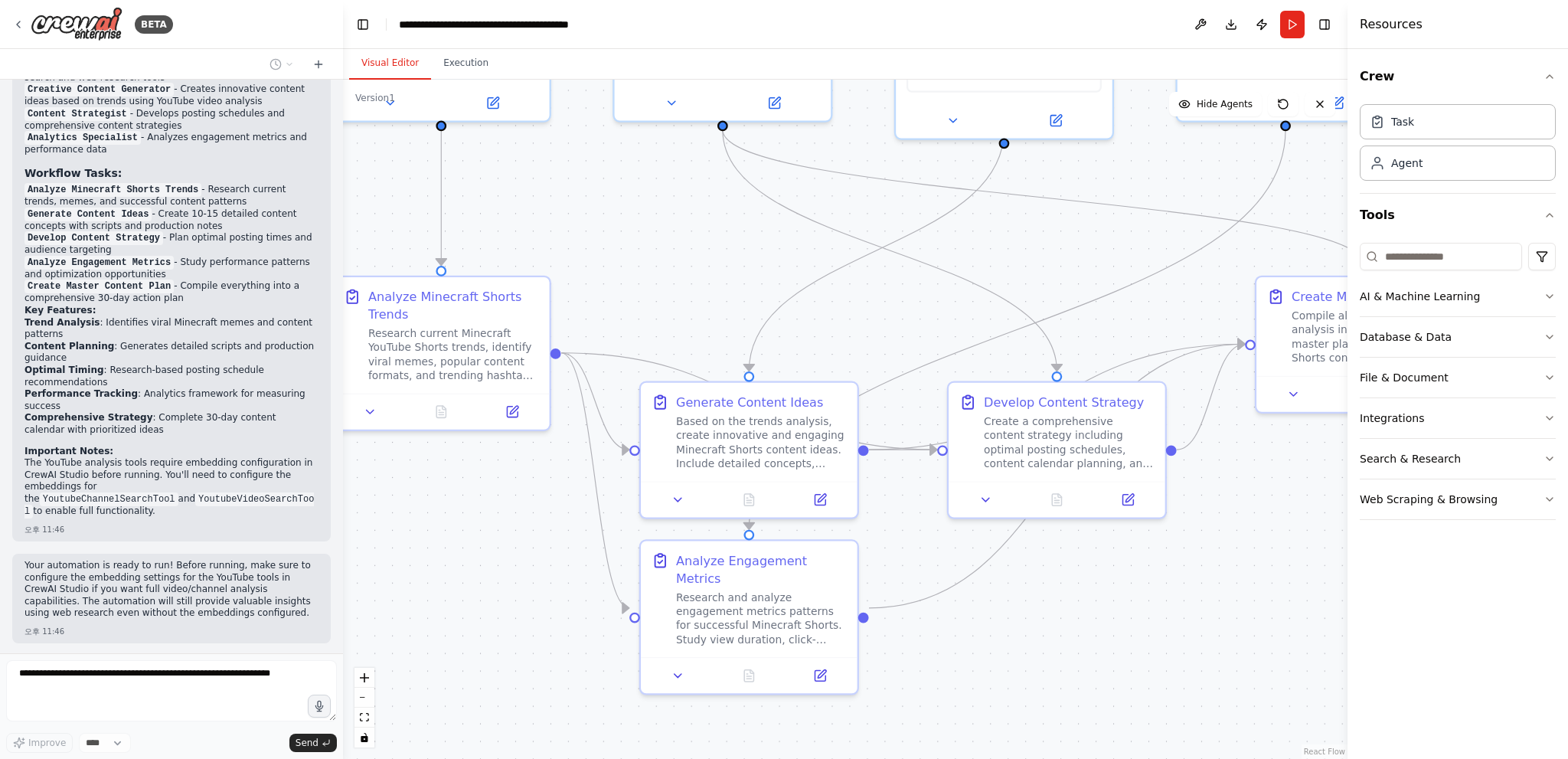
drag, startPoint x: 1111, startPoint y: 242, endPoint x: 998, endPoint y: 304, distance: 128.9
click at [1130, 309] on div ".deletable-edge-delete-btn { width: 20px; height: 20px; border: 0px solid #ffff…" at bounding box center [845, 419] width 1005 height 679
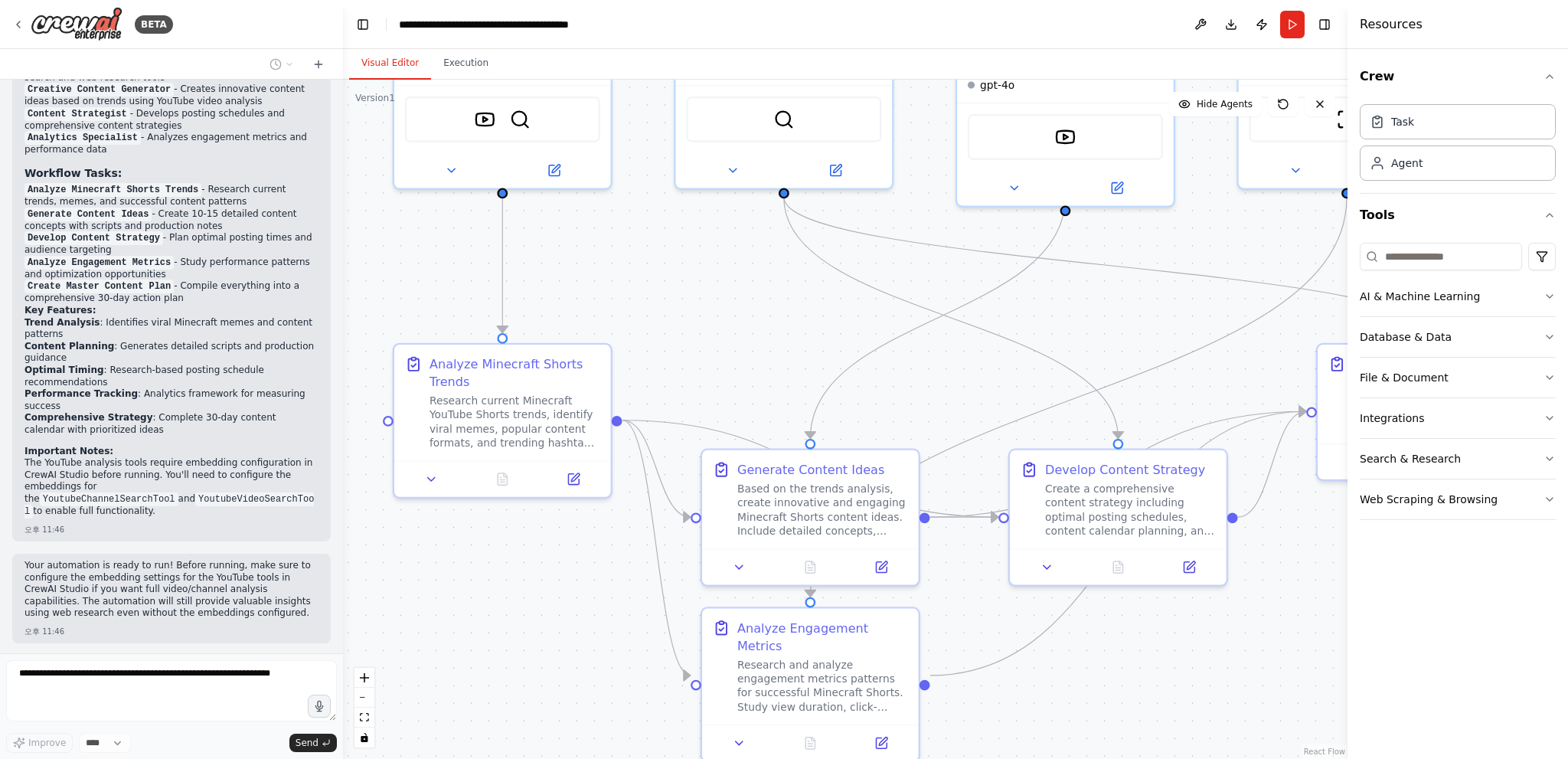
drag, startPoint x: 675, startPoint y: 272, endPoint x: 965, endPoint y: 287, distance: 290.4
click at [965, 287] on div ".deletable-edge-delete-btn { width: 20px; height: 20px; border: 0px solid #ffff…" at bounding box center [845, 419] width 1005 height 679
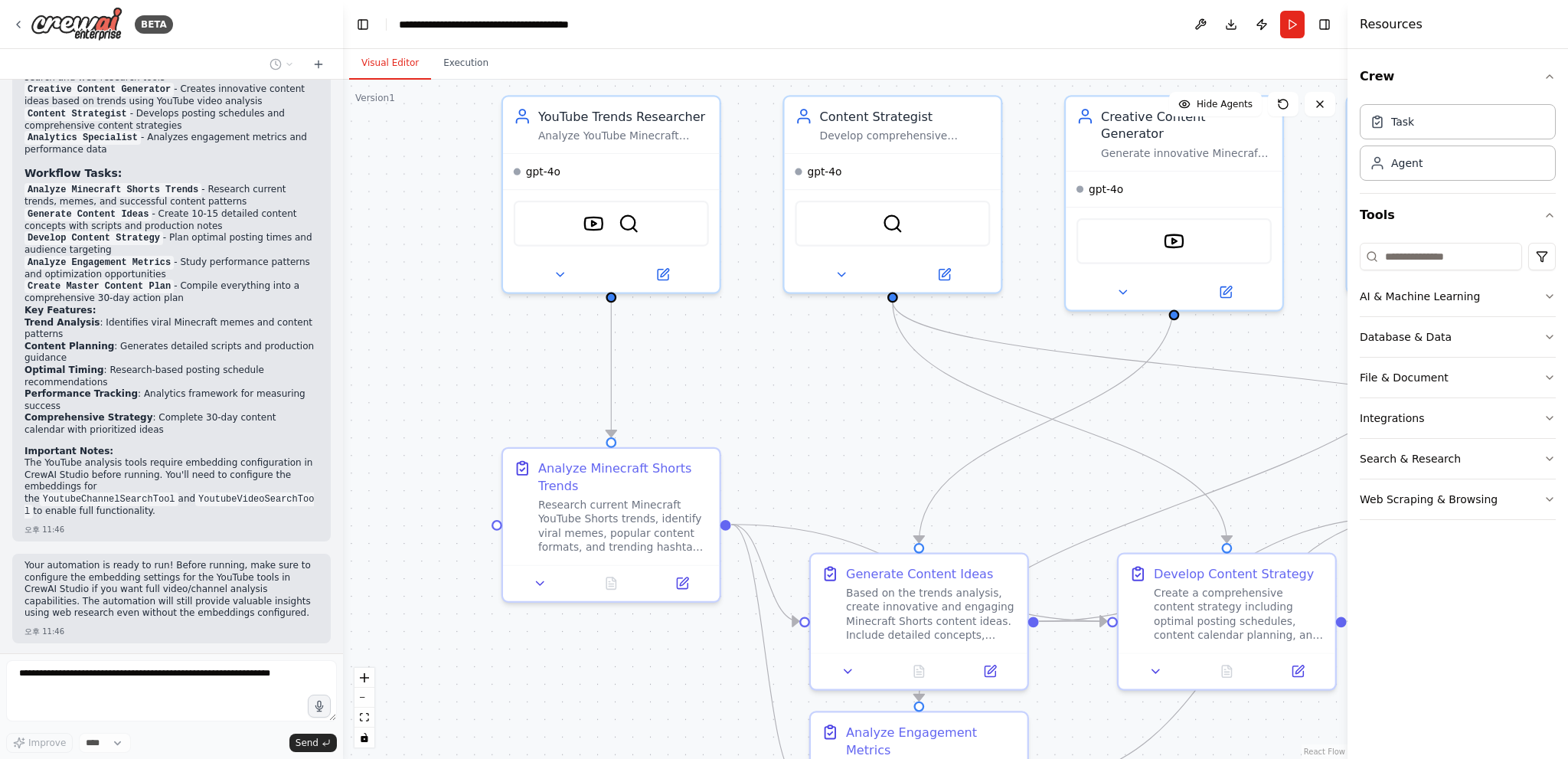
drag, startPoint x: 405, startPoint y: 278, endPoint x: 475, endPoint y: 382, distance: 125.4
click at [475, 382] on div ".deletable-edge-delete-btn { width: 20px; height: 20px; border: 0px solid #ffff…" at bounding box center [845, 419] width 1005 height 679
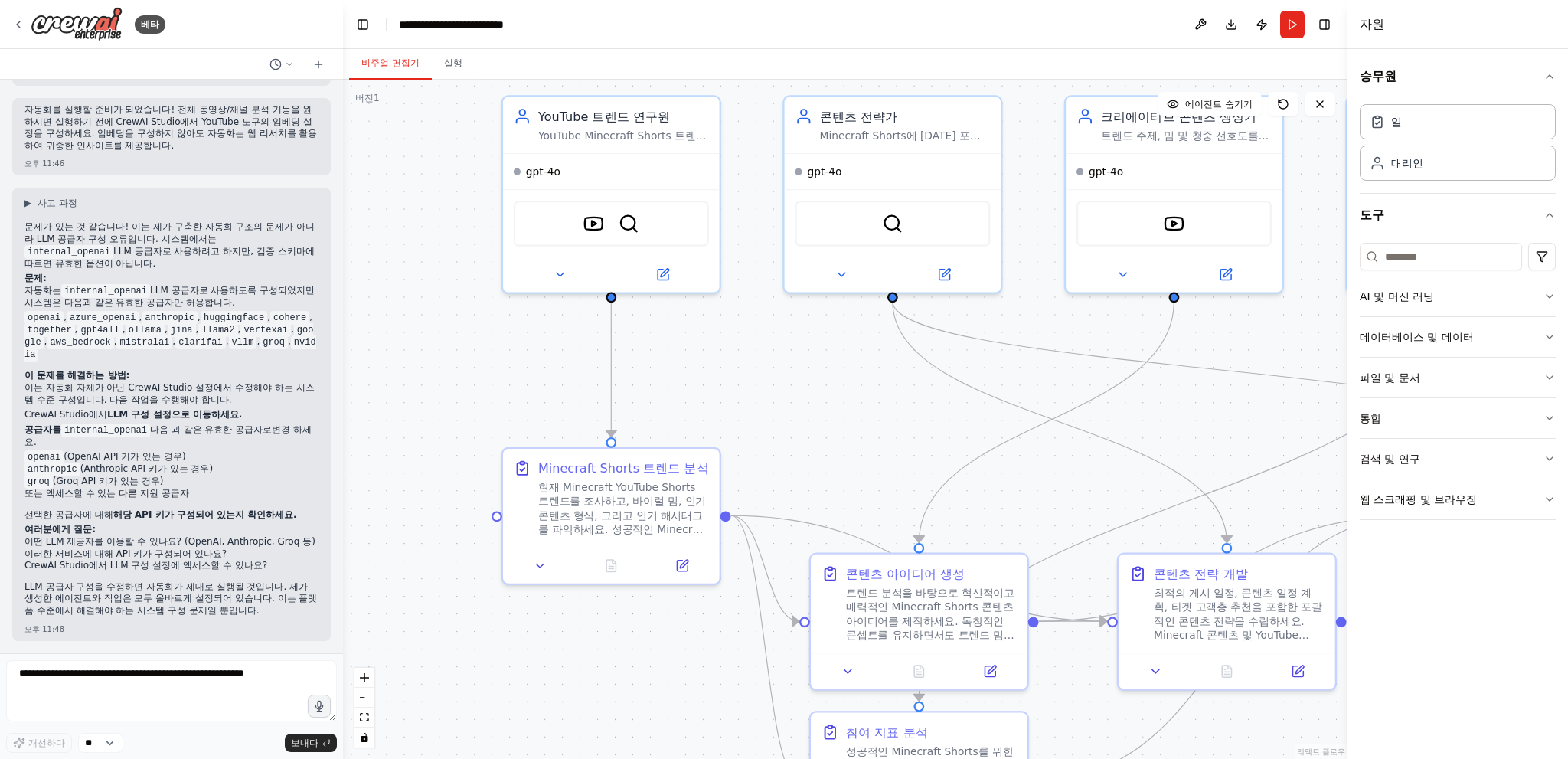
scroll to position [1817, 0]
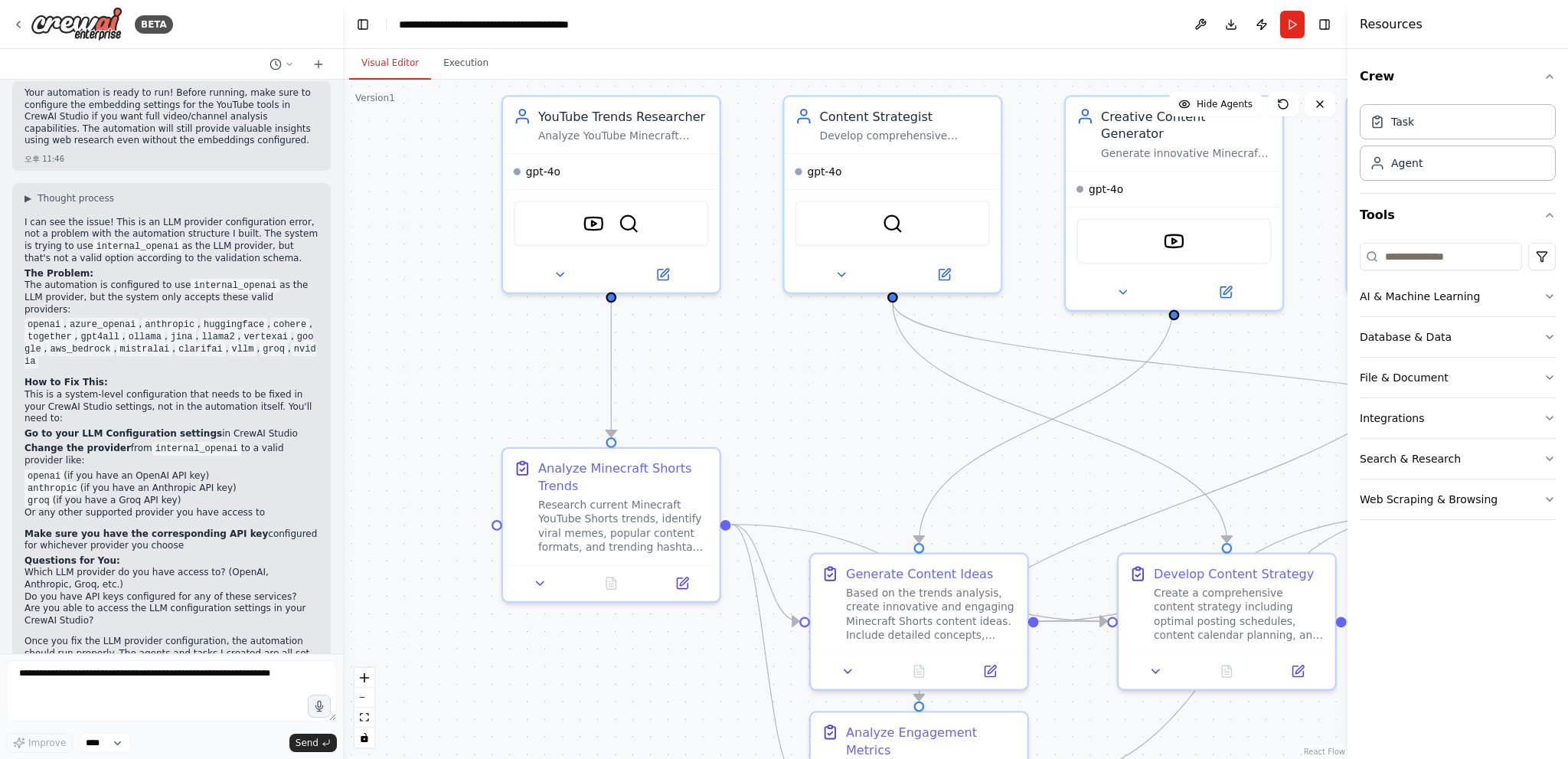
click at [831, 8] on header "**********" at bounding box center [845, 24] width 1005 height 49
click at [1184, 24] on header "**********" at bounding box center [845, 24] width 1005 height 49
click at [1201, 23] on button at bounding box center [1201, 25] width 25 height 28
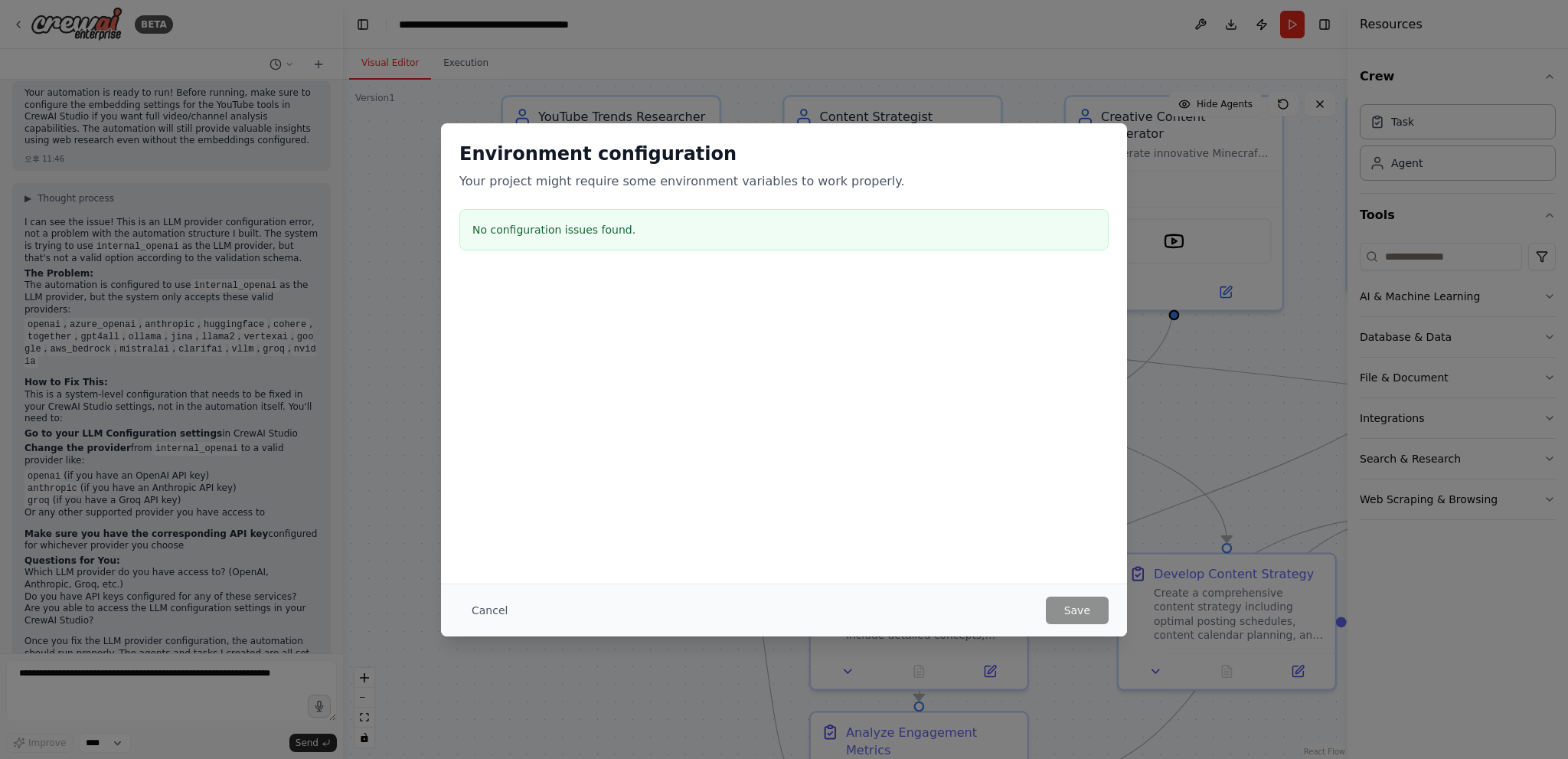
click at [1087, 47] on div "Environment configuration Your project might require some environment variables…" at bounding box center [784, 379] width 1568 height 759
click at [477, 607] on button "Cancel" at bounding box center [489, 611] width 60 height 28
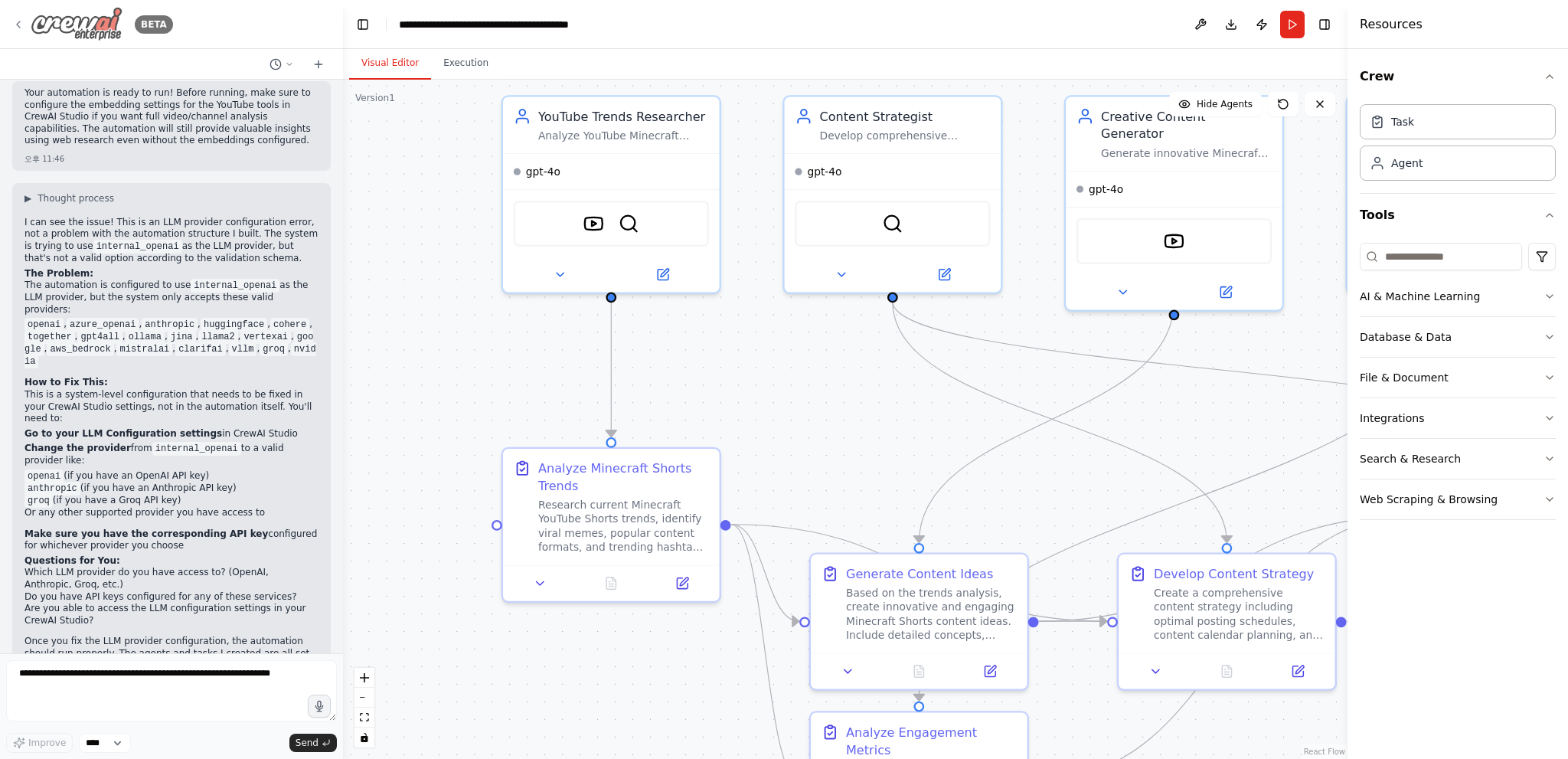
click at [126, 25] on div "BETA" at bounding box center [93, 24] width 161 height 35
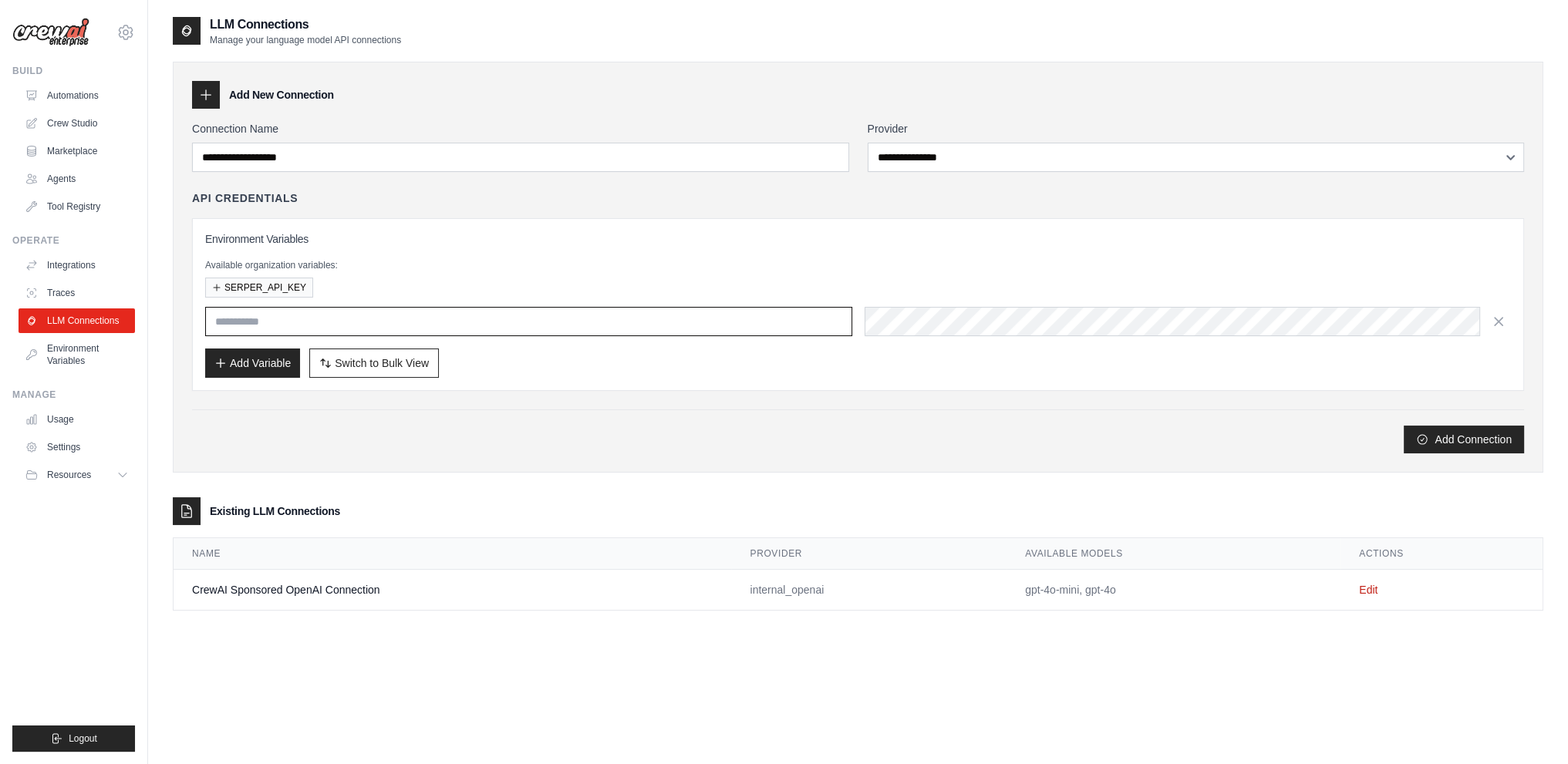
click at [326, 320] on input "text" at bounding box center [529, 322] width 647 height 30
click at [371, 282] on div "SERPER_API_KEY" at bounding box center [858, 288] width 1306 height 20
click at [966, 249] on div "Environment Variables Available organization variables: SERPER_API_KEY Add Vari…" at bounding box center [858, 305] width 1306 height 146
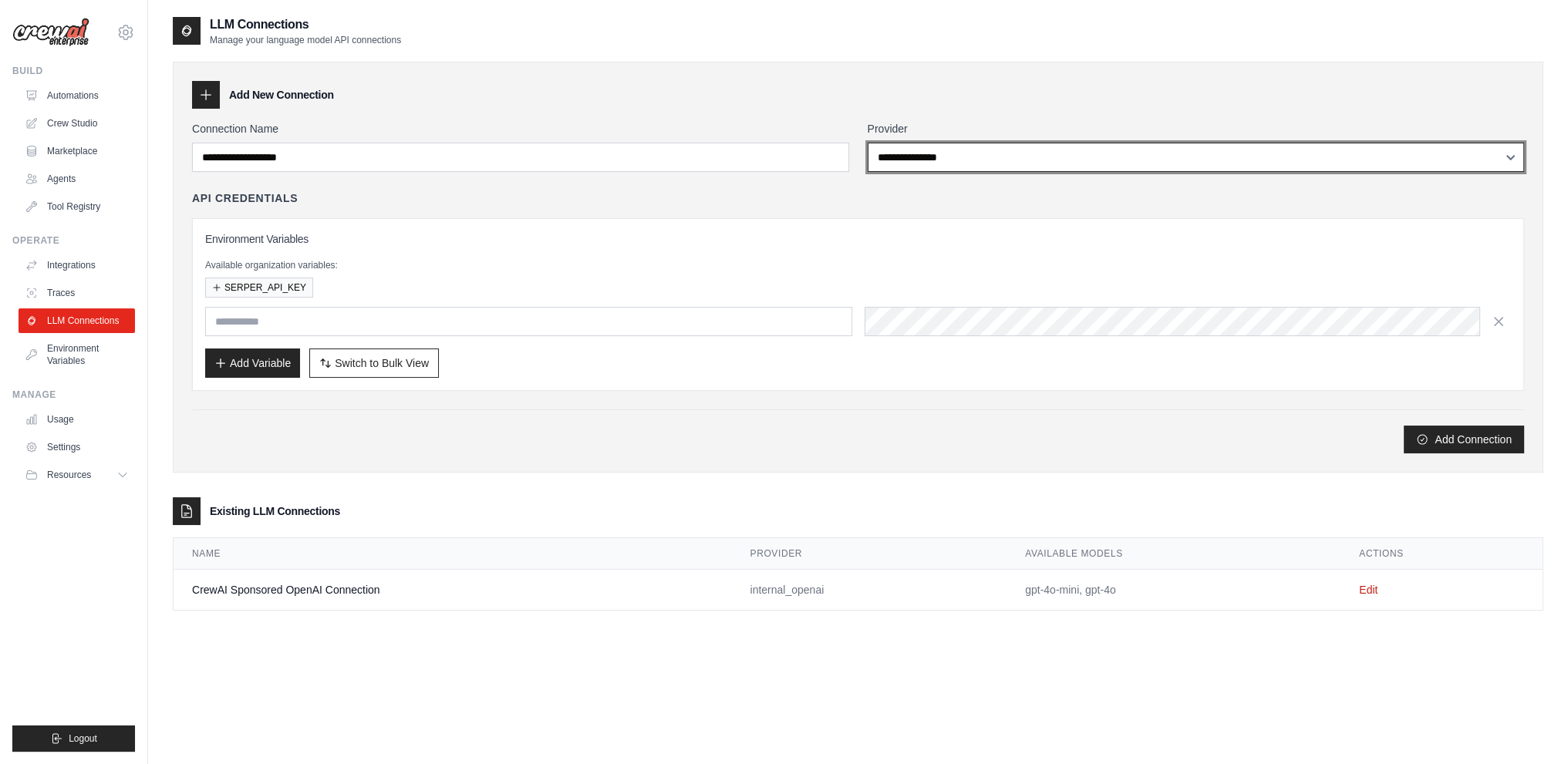
click at [976, 155] on select "**********" at bounding box center [1196, 158] width 657 height 30
select select "******"
click at [868, 143] on select "**********" at bounding box center [1196, 158] width 657 height 30
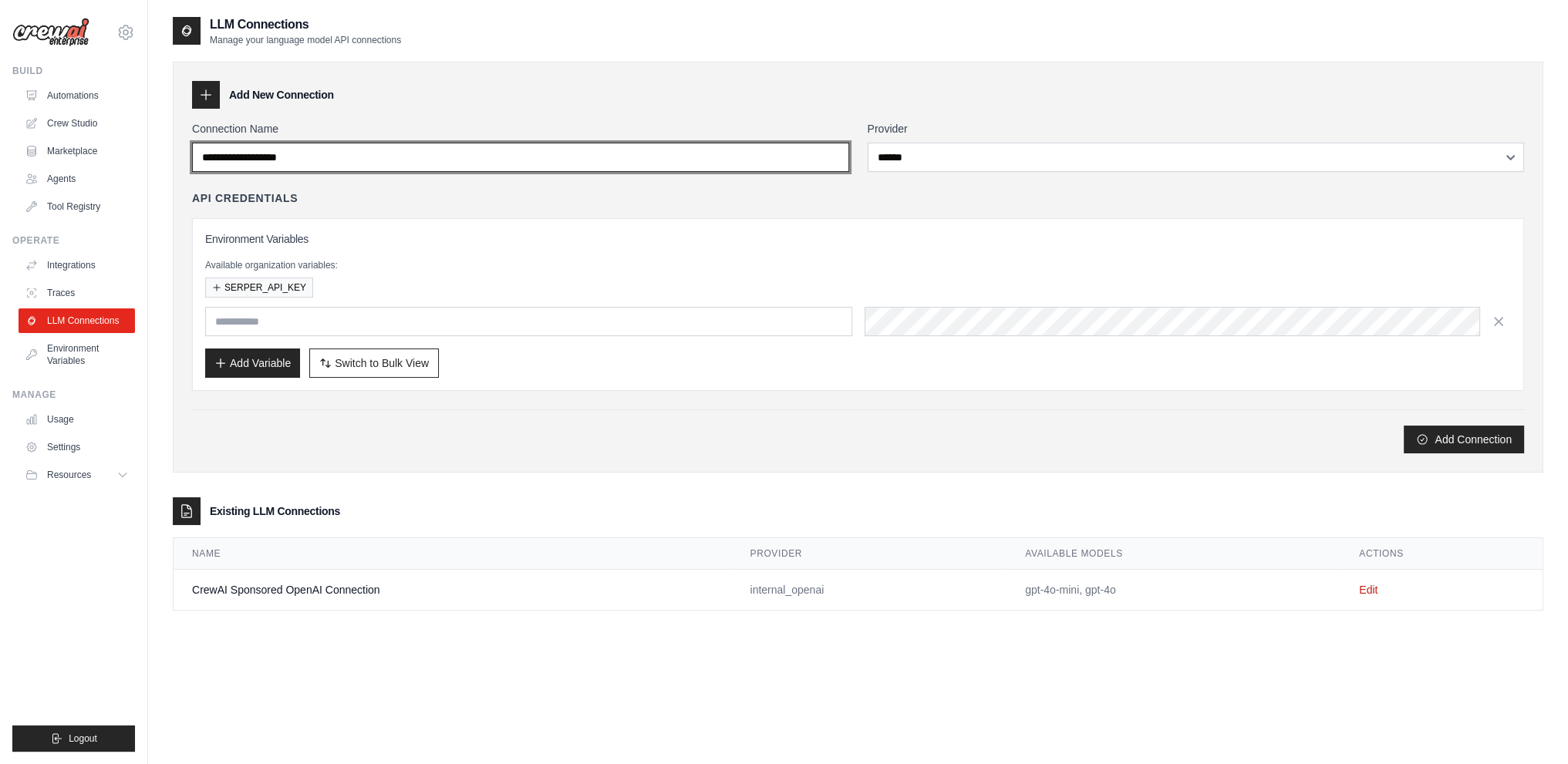
click at [769, 156] on input "Connection Name" at bounding box center [520, 158] width 657 height 30
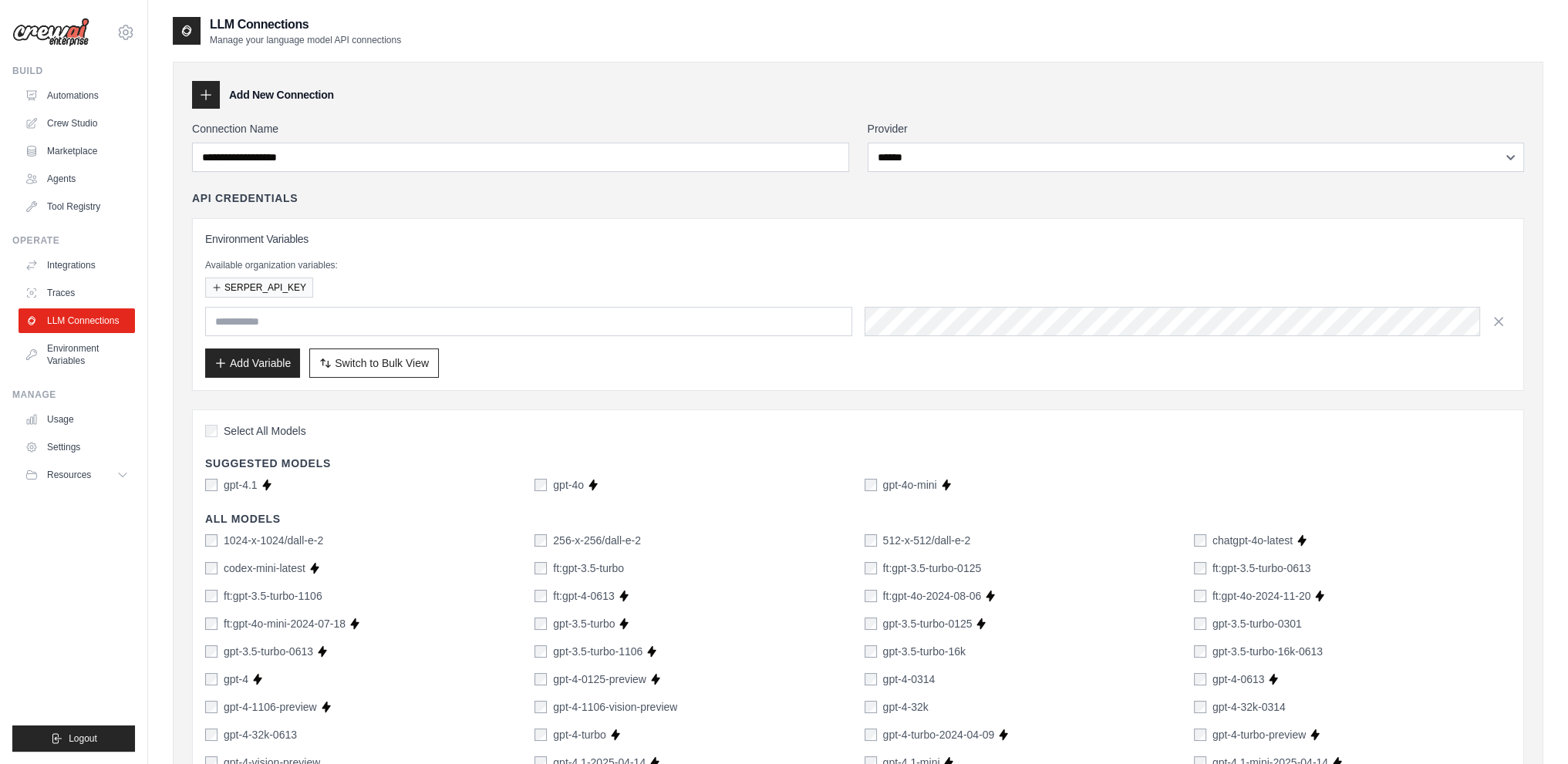
click at [723, 134] on label "Connection Name" at bounding box center [520, 129] width 657 height 16
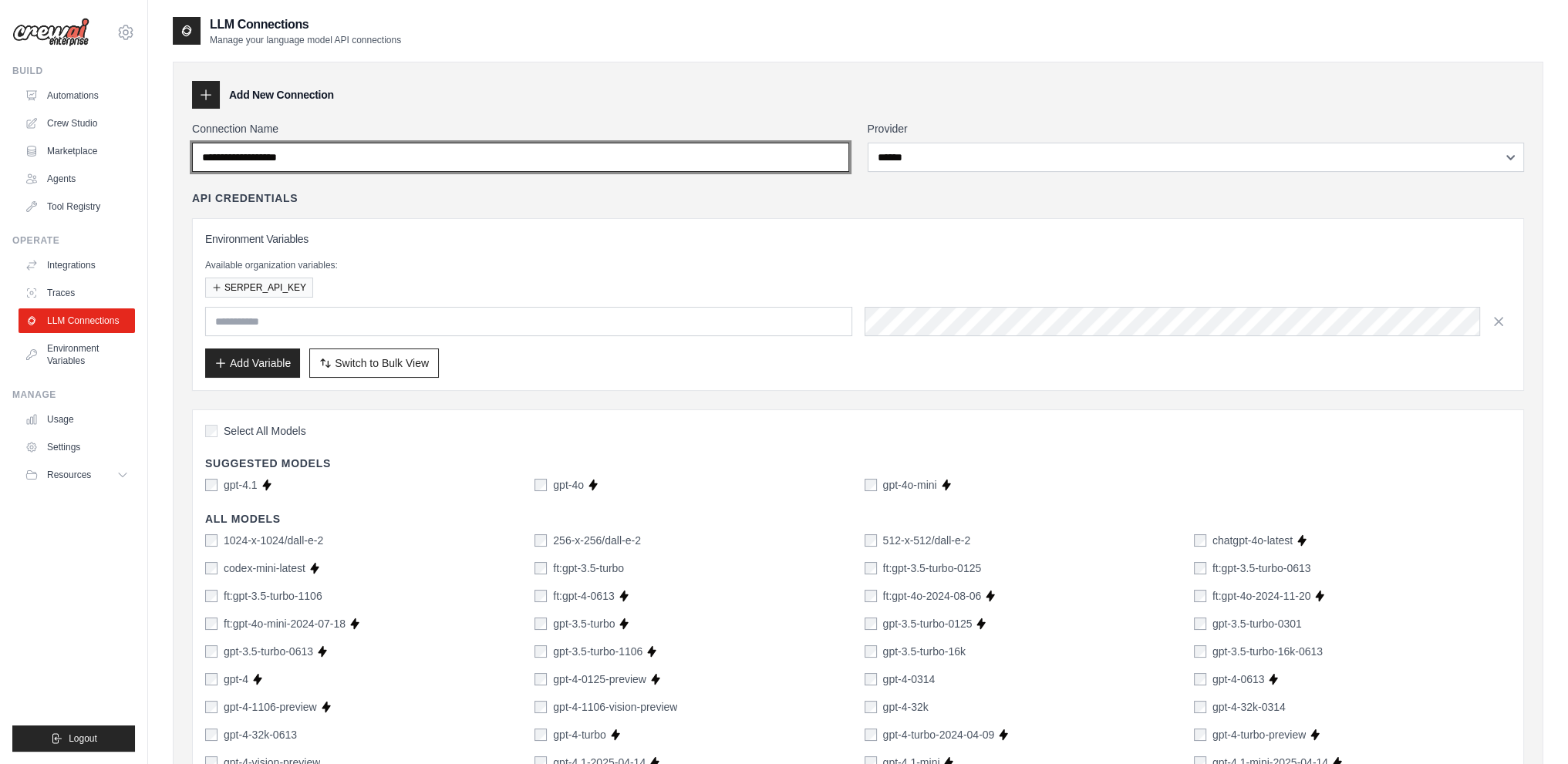
click at [723, 143] on input "Connection Name" at bounding box center [520, 158] width 657 height 30
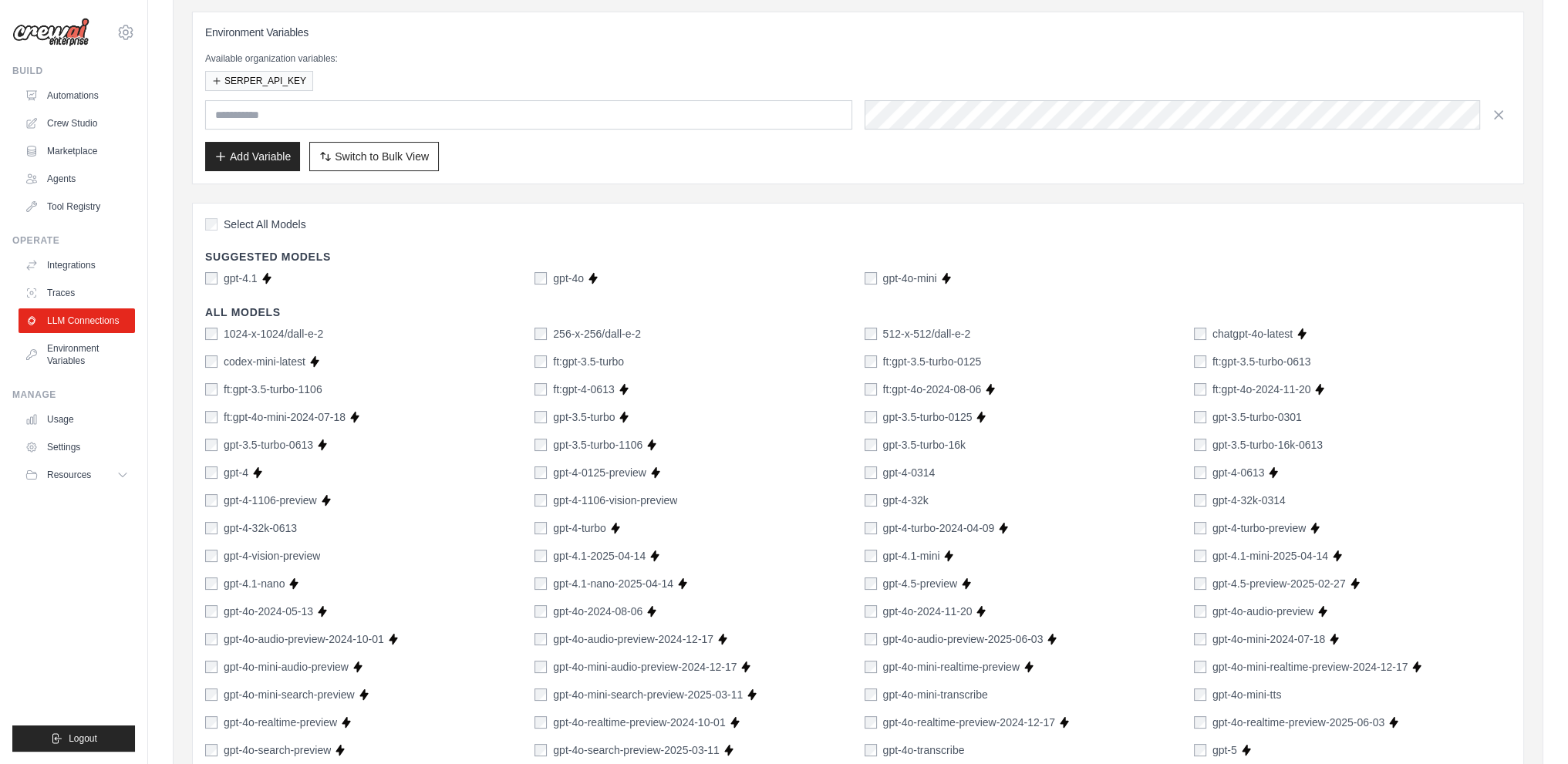
scroll to position [154, 0]
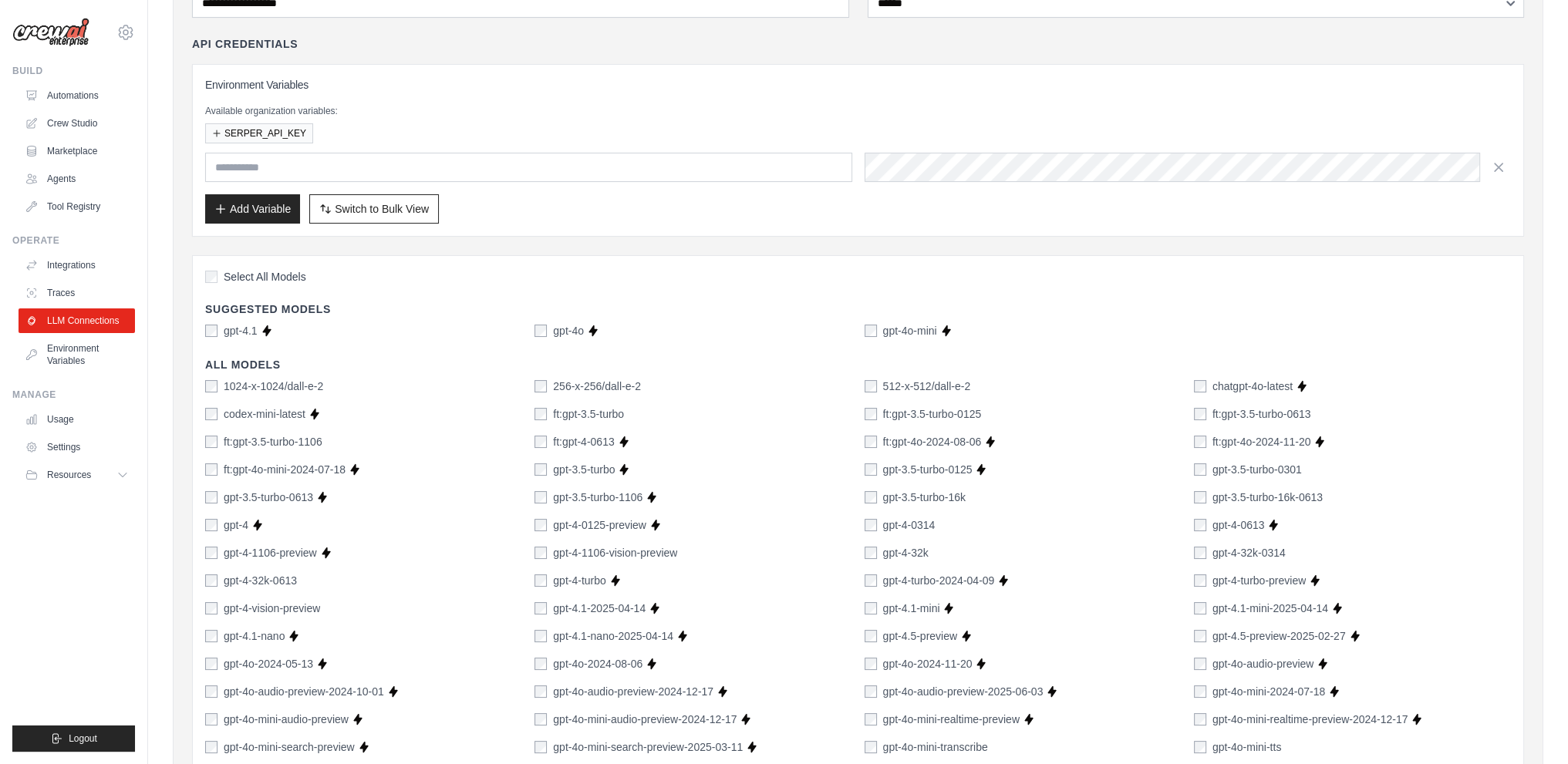
click at [287, 302] on h4 "Suggested Models" at bounding box center [858, 309] width 1306 height 16
click at [300, 284] on div "Select All Models" at bounding box center [858, 278] width 1306 height 21
click at [303, 274] on span "Select All Models" at bounding box center [265, 277] width 82 height 16
click at [568, 329] on label "gpt-4o" at bounding box center [568, 331] width 31 height 16
click at [890, 335] on label "gpt-4o-mini" at bounding box center [910, 331] width 54 height 16
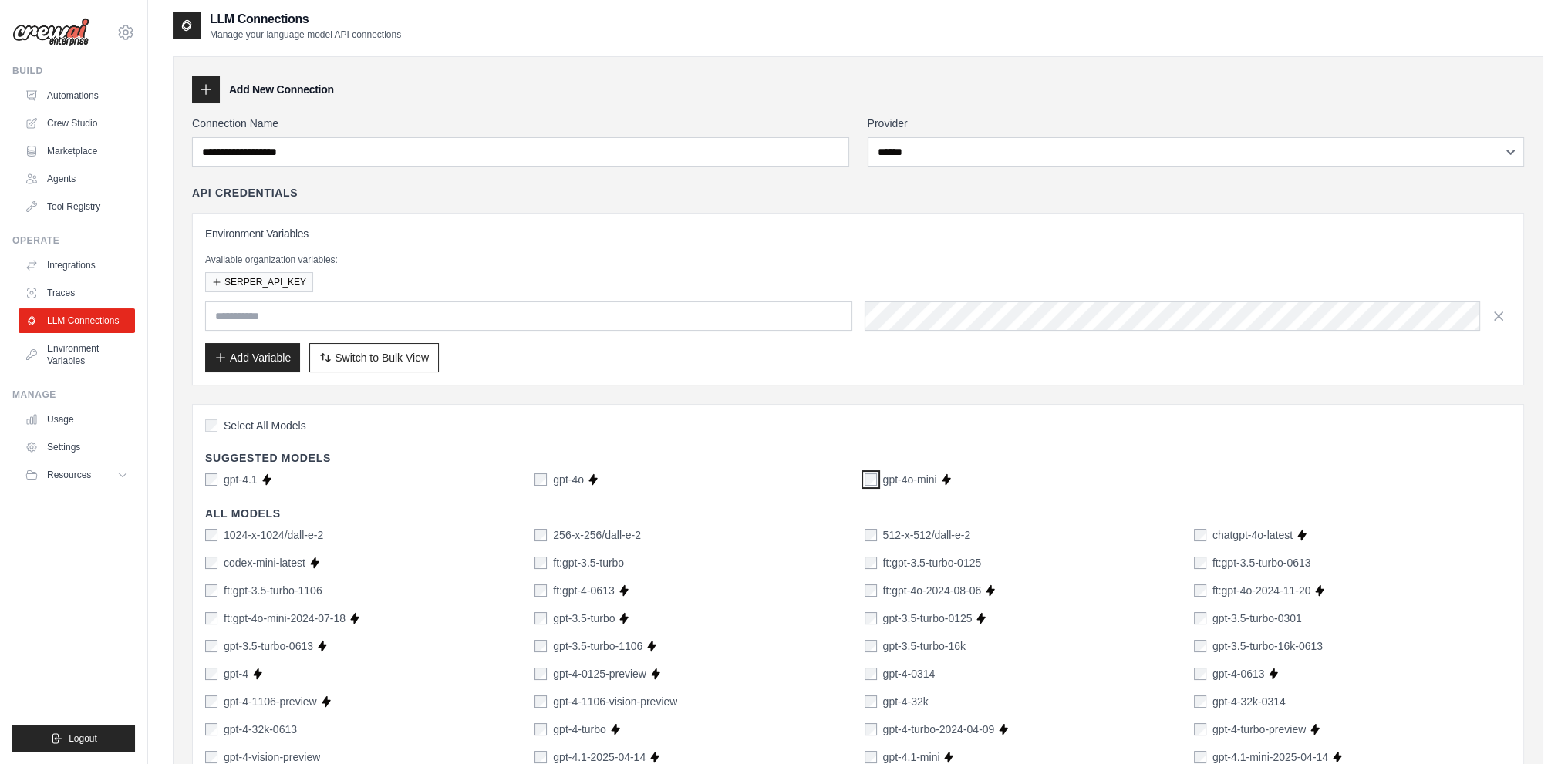
scroll to position [0, 0]
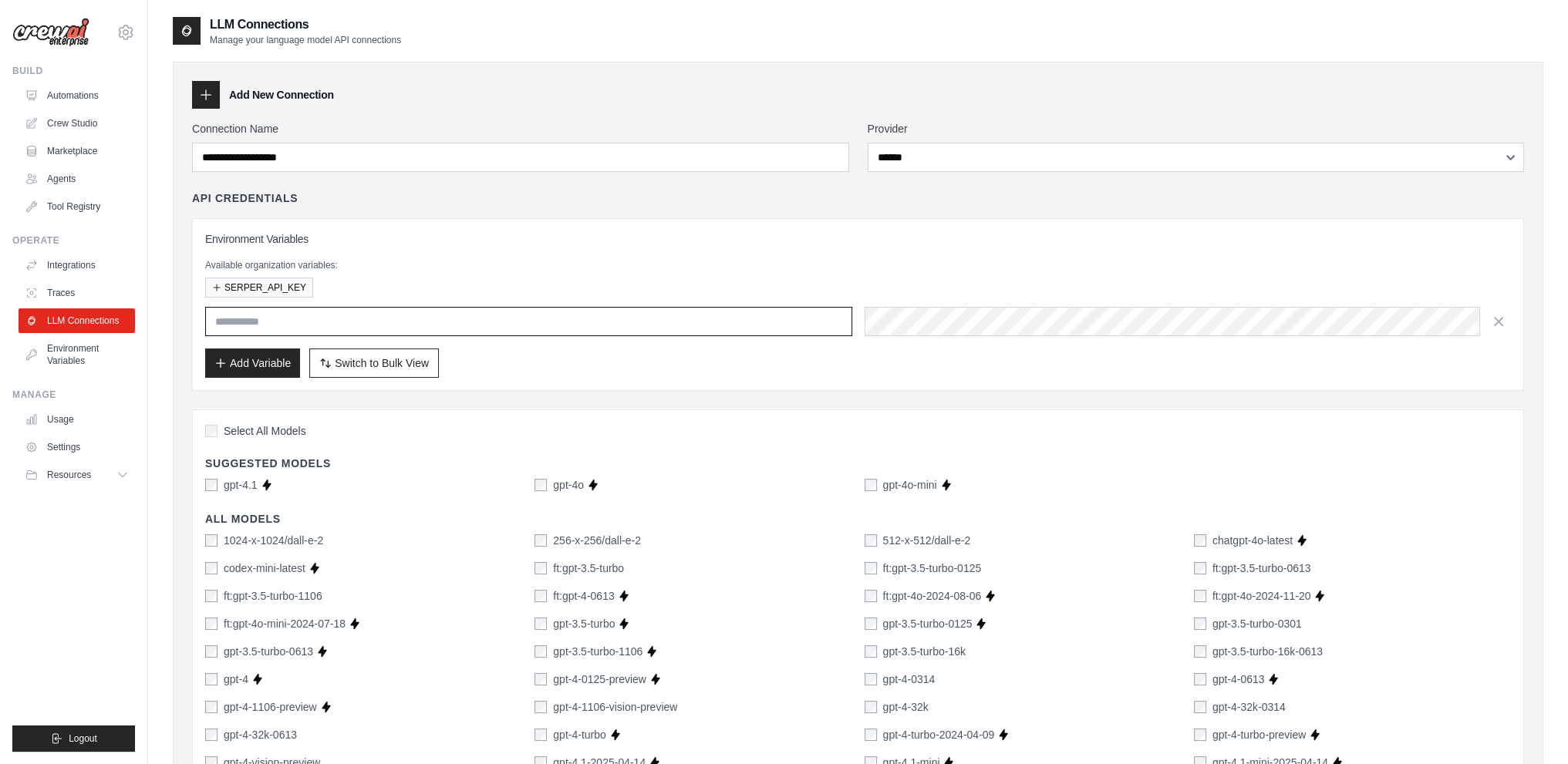
click at [307, 328] on input "text" at bounding box center [529, 322] width 647 height 30
click at [899, 268] on p "Available organization variables:" at bounding box center [858, 265] width 1306 height 12
click at [1470, 342] on div "Environment Variables Available organization variables: SERPER_API_KEY Add Vari…" at bounding box center [858, 305] width 1306 height 146
click at [492, 316] on input "text" at bounding box center [529, 322] width 647 height 30
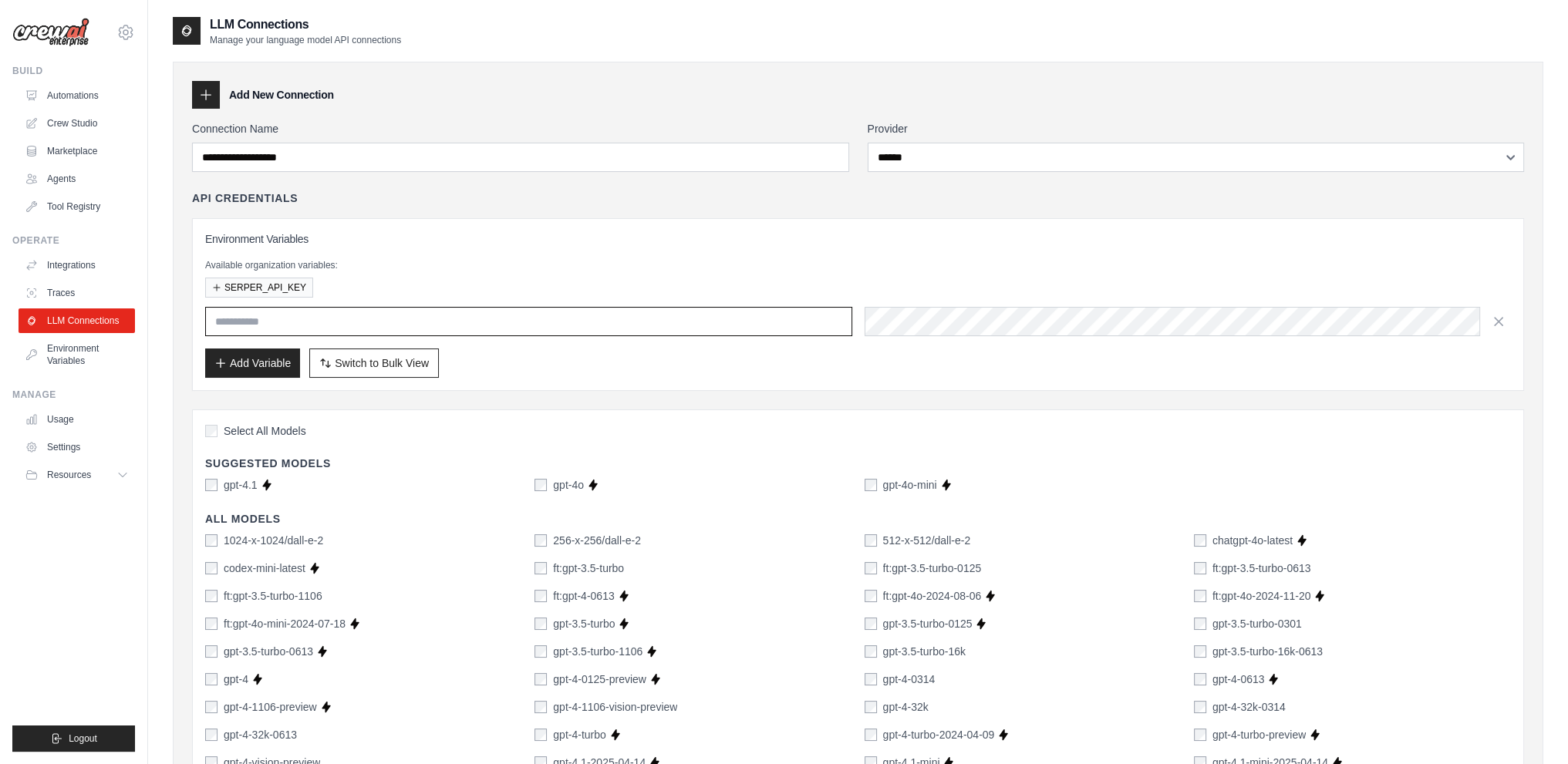
click at [281, 322] on input "text" at bounding box center [529, 322] width 647 height 30
click at [417, 323] on input "text" at bounding box center [529, 322] width 647 height 30
paste input "**********"
type input "**********"
click at [613, 358] on div "Add Variable Switch to Bulk View Switch to Table View" at bounding box center [858, 363] width 1306 height 30
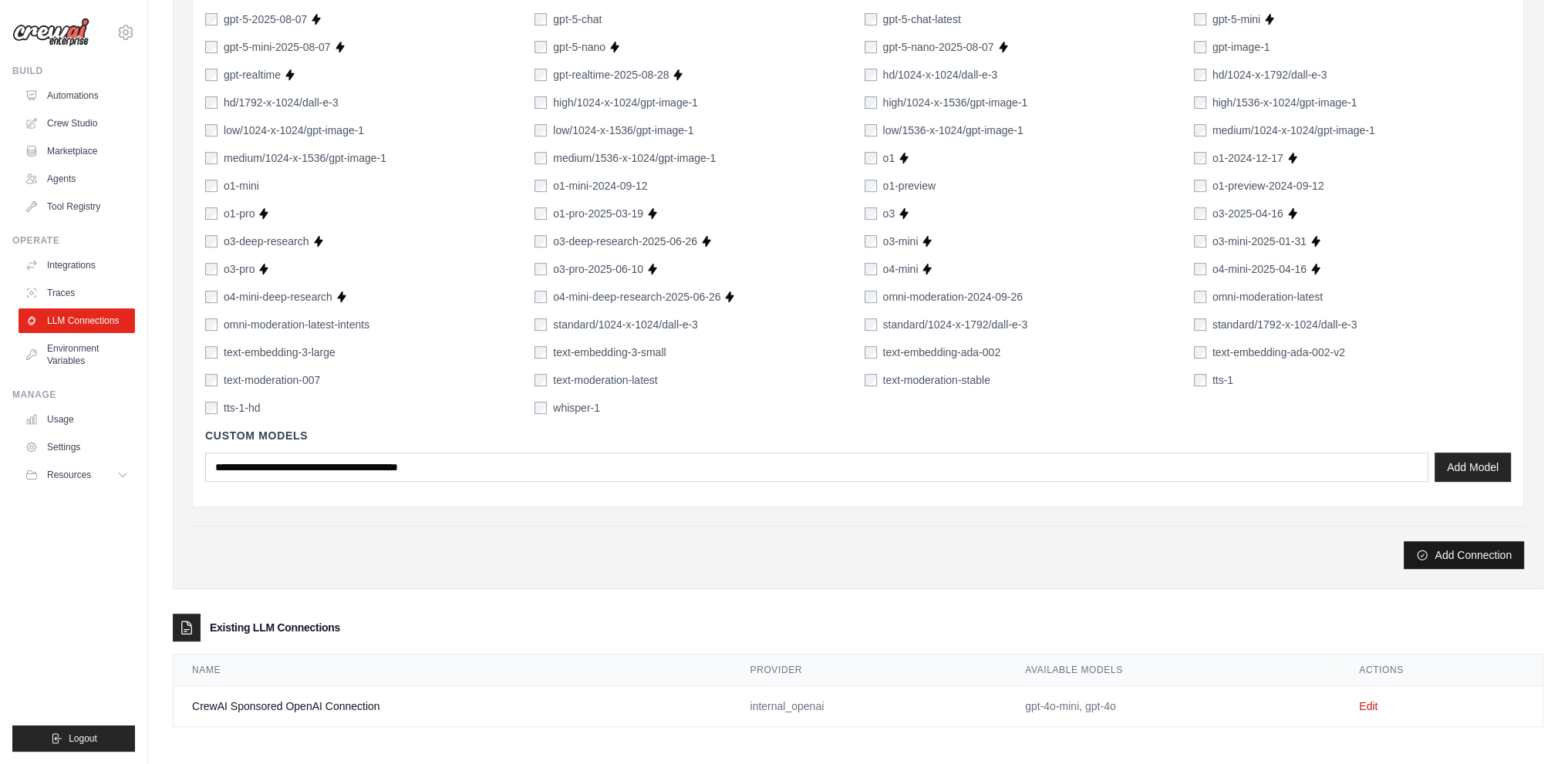
click at [1463, 547] on button "Add Connection" at bounding box center [1464, 555] width 120 height 28
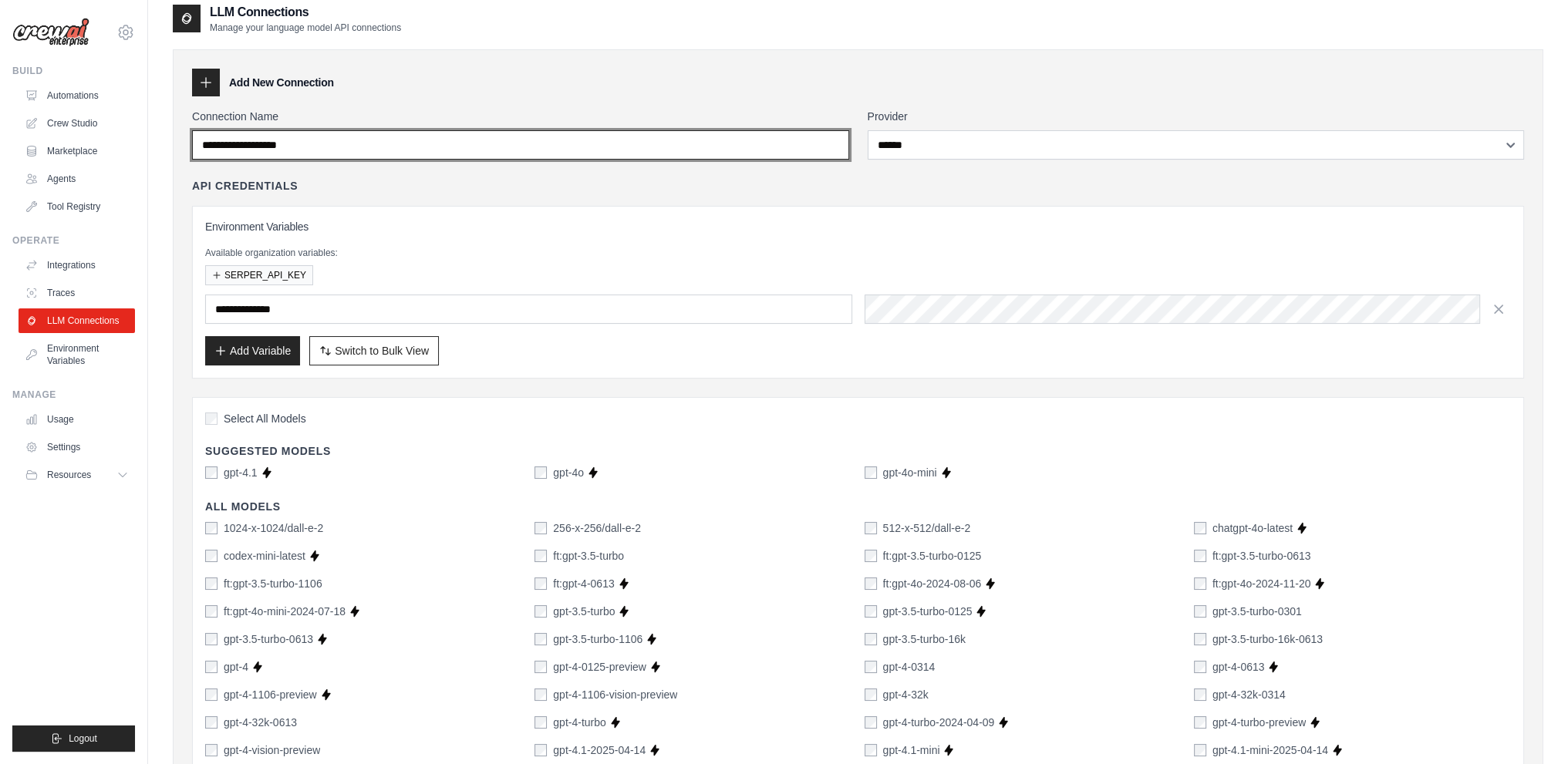
scroll to position [0, 0]
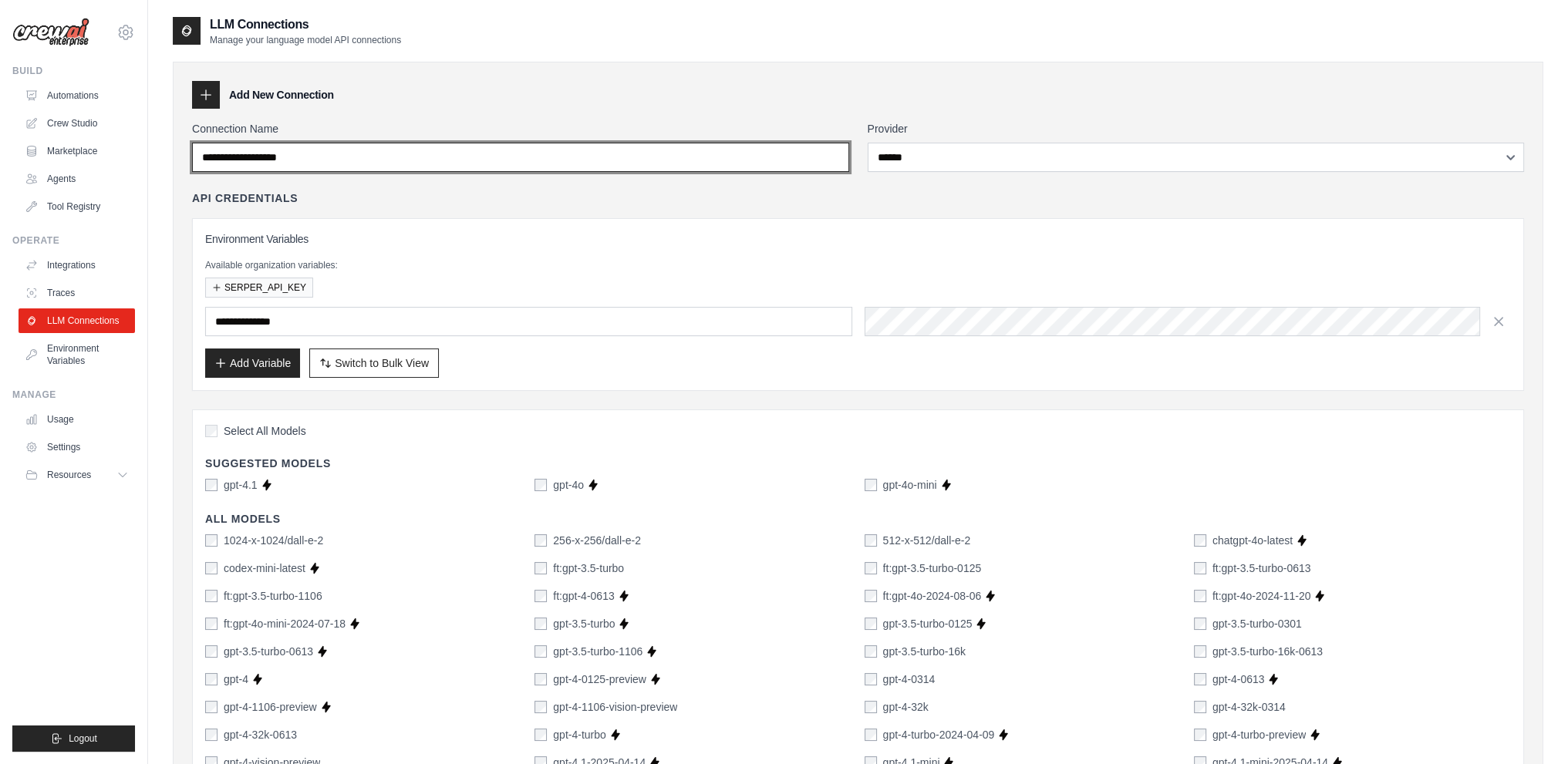
click at [299, 148] on input "Connection Name" at bounding box center [520, 158] width 657 height 30
paste input "**********"
drag, startPoint x: 309, startPoint y: 147, endPoint x: 102, endPoint y: 134, distance: 207.4
click at [358, 159] on input "**********" at bounding box center [520, 158] width 657 height 30
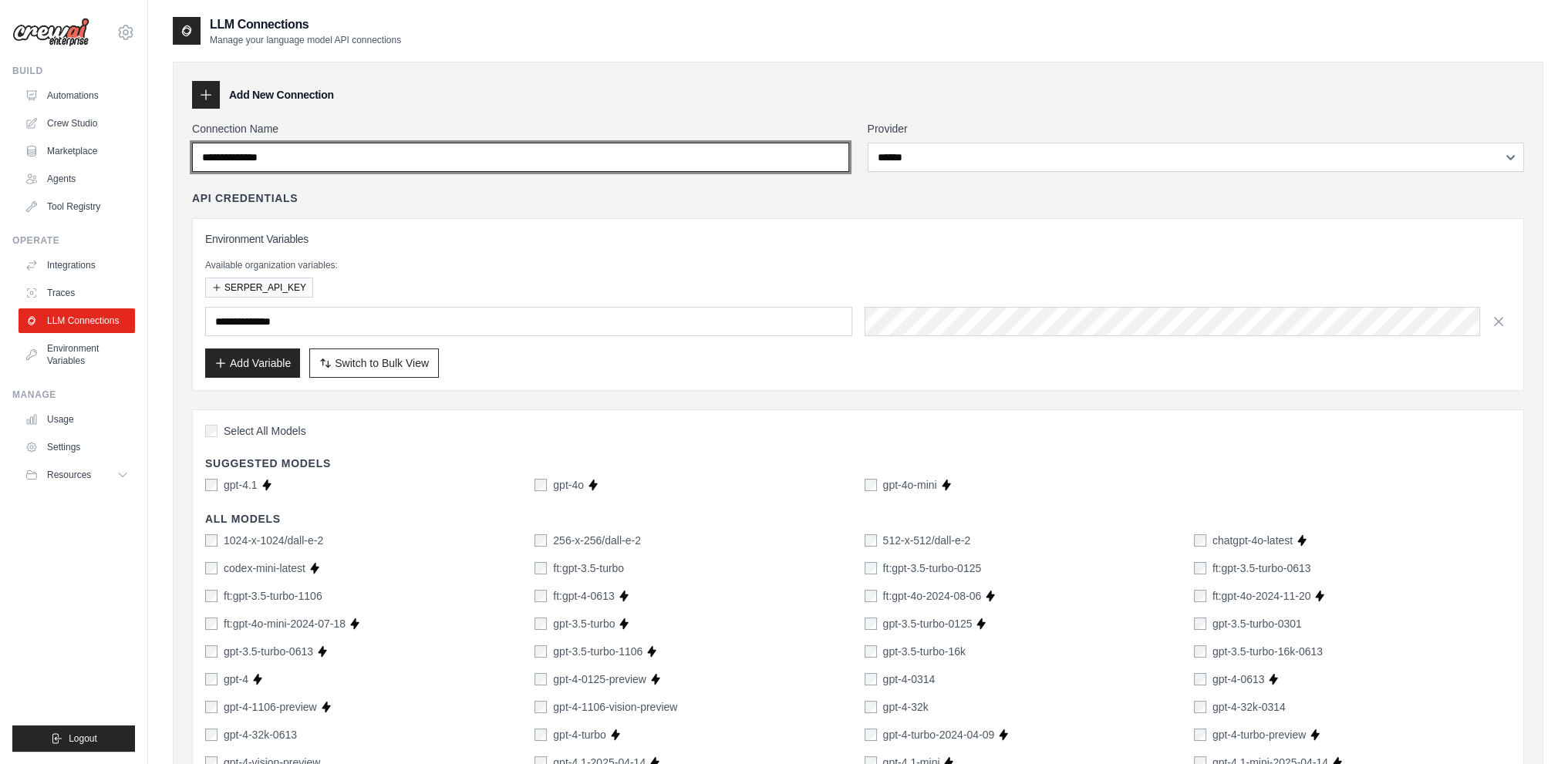
type input "*"
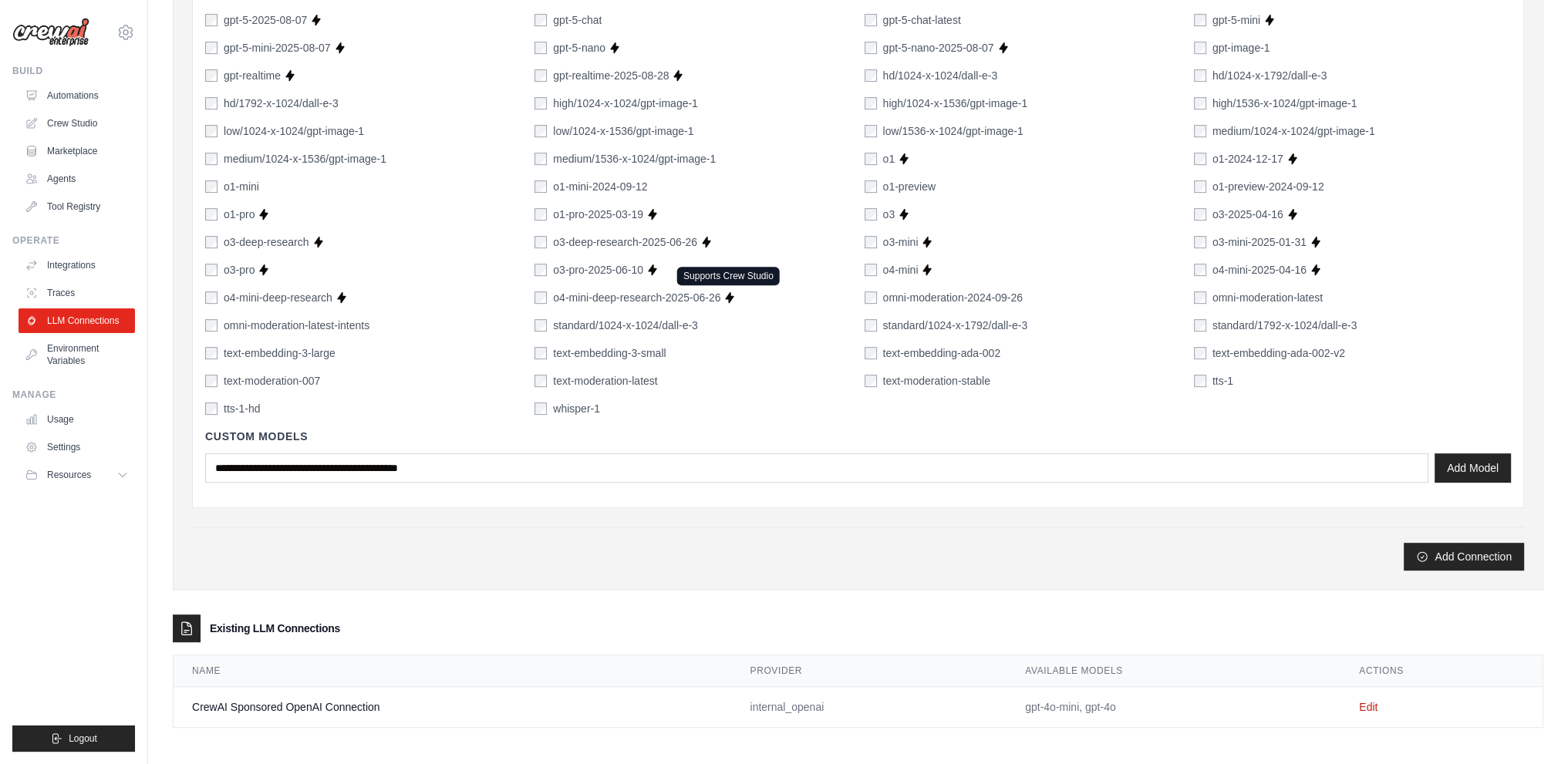
scroll to position [965, 0]
type input "******"
click at [1487, 547] on button "Add Connection" at bounding box center [1464, 555] width 120 height 28
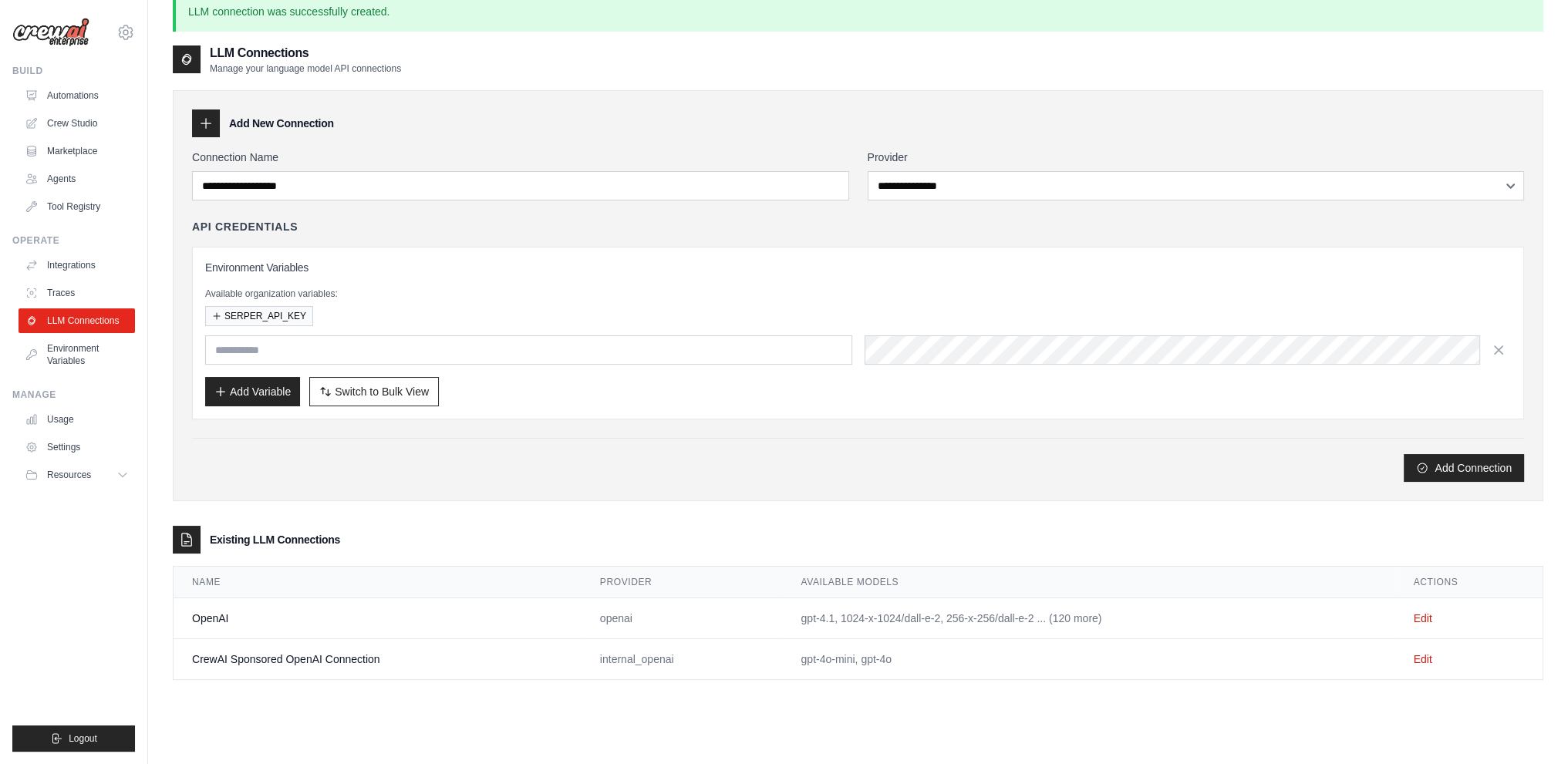
scroll to position [83, 0]
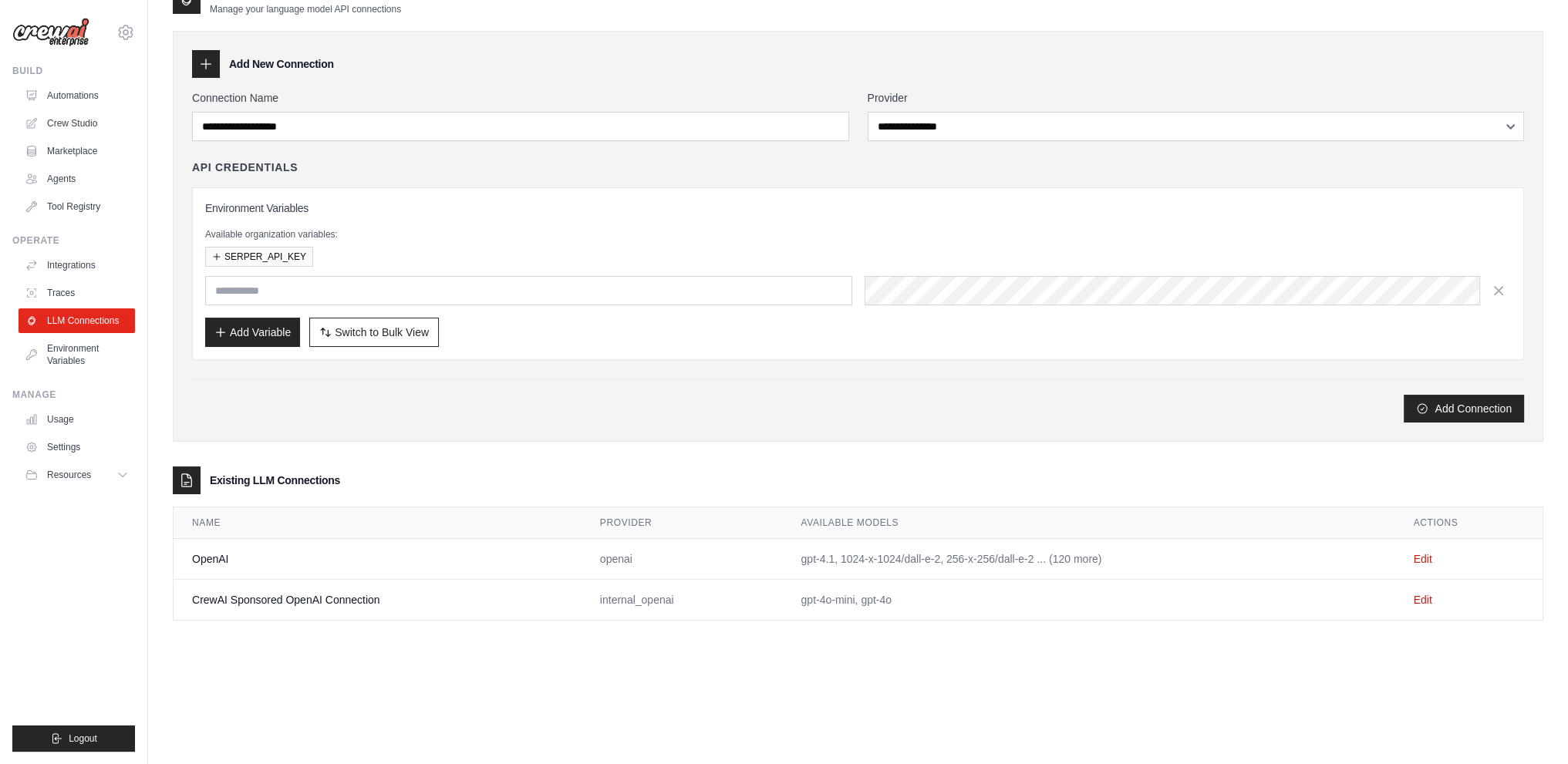
click at [830, 560] on td "gpt-4.1, 1024-x-1024/dall-e-2, 256-x-256/dall-e-2 ... (120 more)" at bounding box center [1088, 559] width 613 height 41
click at [1028, 554] on td "gpt-4.1, 1024-x-1024/dall-e-2, 256-x-256/dall-e-2 ... (120 more)" at bounding box center [1088, 559] width 613 height 41
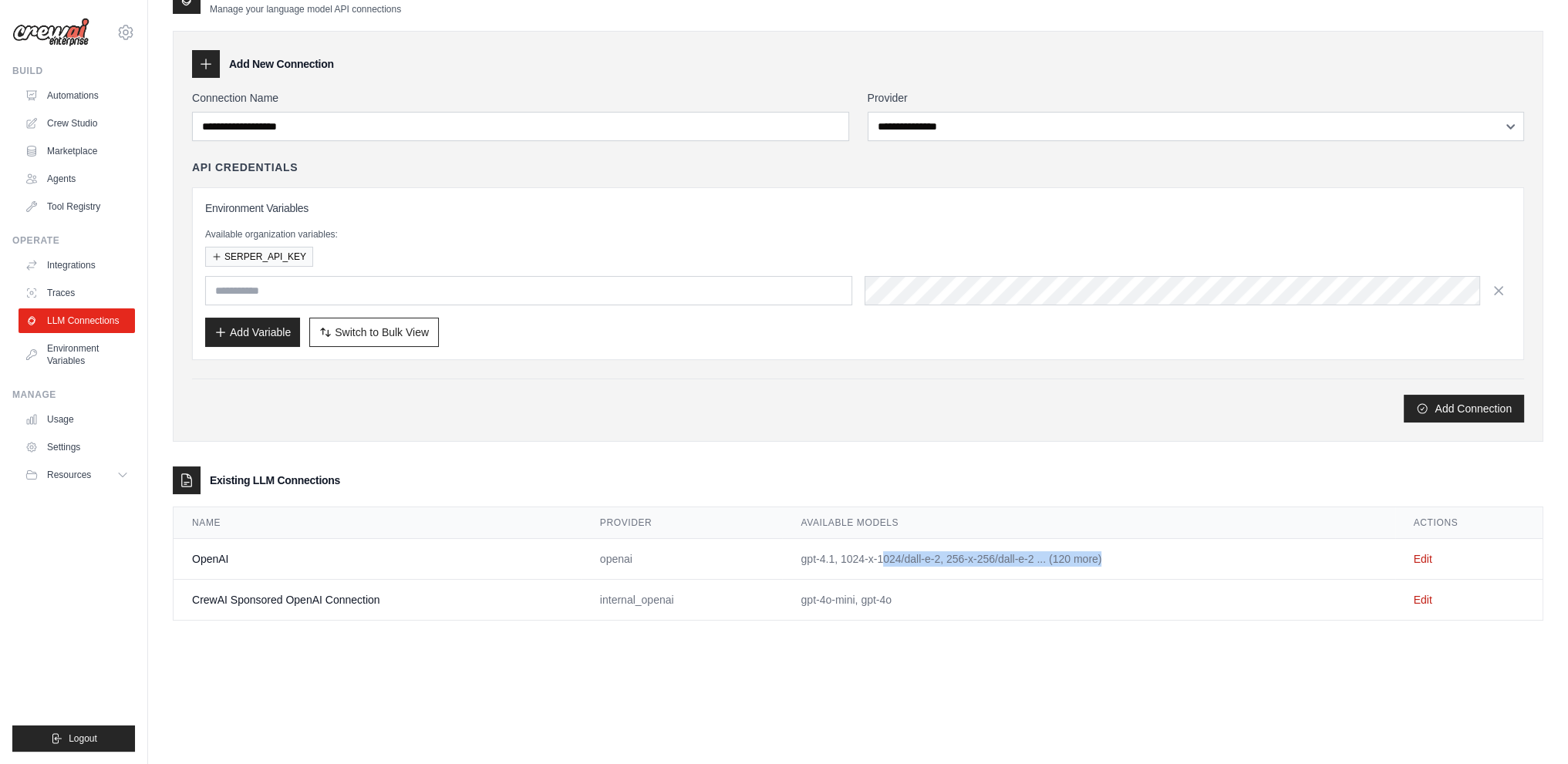
click at [1028, 554] on td "gpt-4.1, 1024-x-1024/dall-e-2, 256-x-256/dall-e-2 ... (120 more)" at bounding box center [1088, 559] width 613 height 41
click at [1102, 550] on td "gpt-4.1, 1024-x-1024/dall-e-2, 256-x-256/dall-e-2 ... (120 more)" at bounding box center [1088, 559] width 613 height 41
click at [850, 595] on td "gpt-4o-mini, gpt-4o" at bounding box center [1088, 600] width 613 height 41
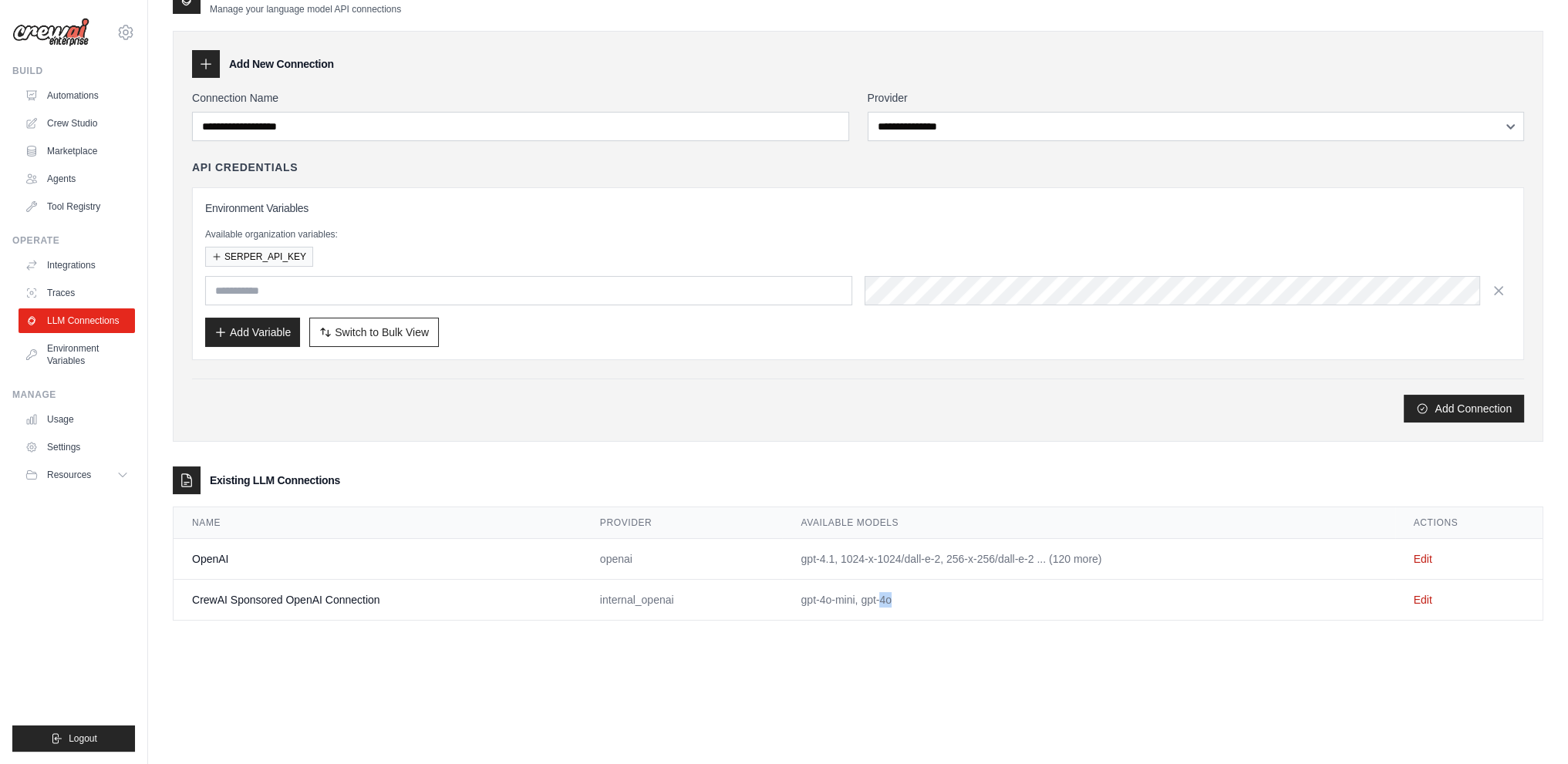
click at [926, 591] on td "gpt-4o-mini, gpt-4o" at bounding box center [1088, 600] width 613 height 41
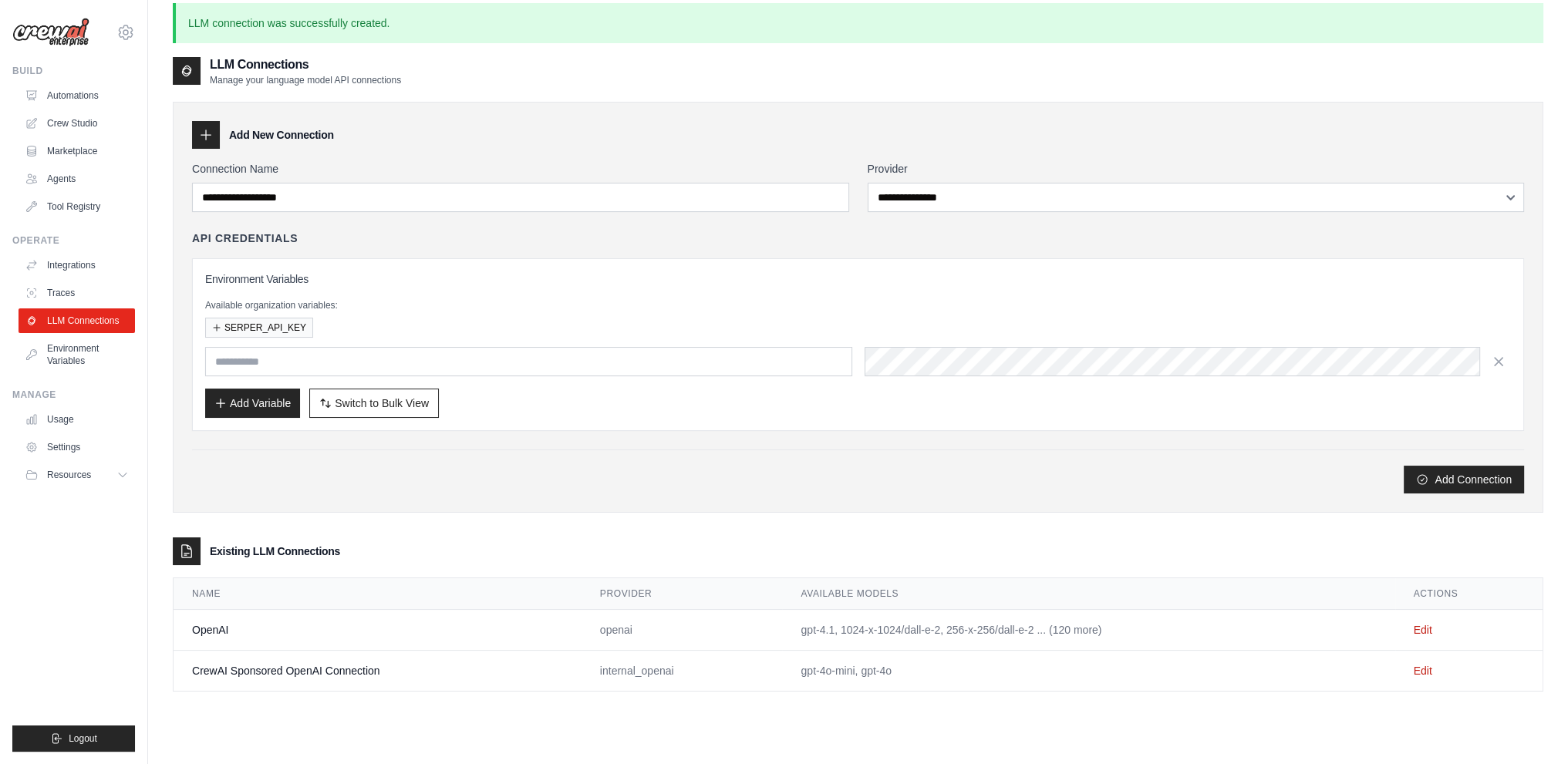
scroll to position [0, 0]
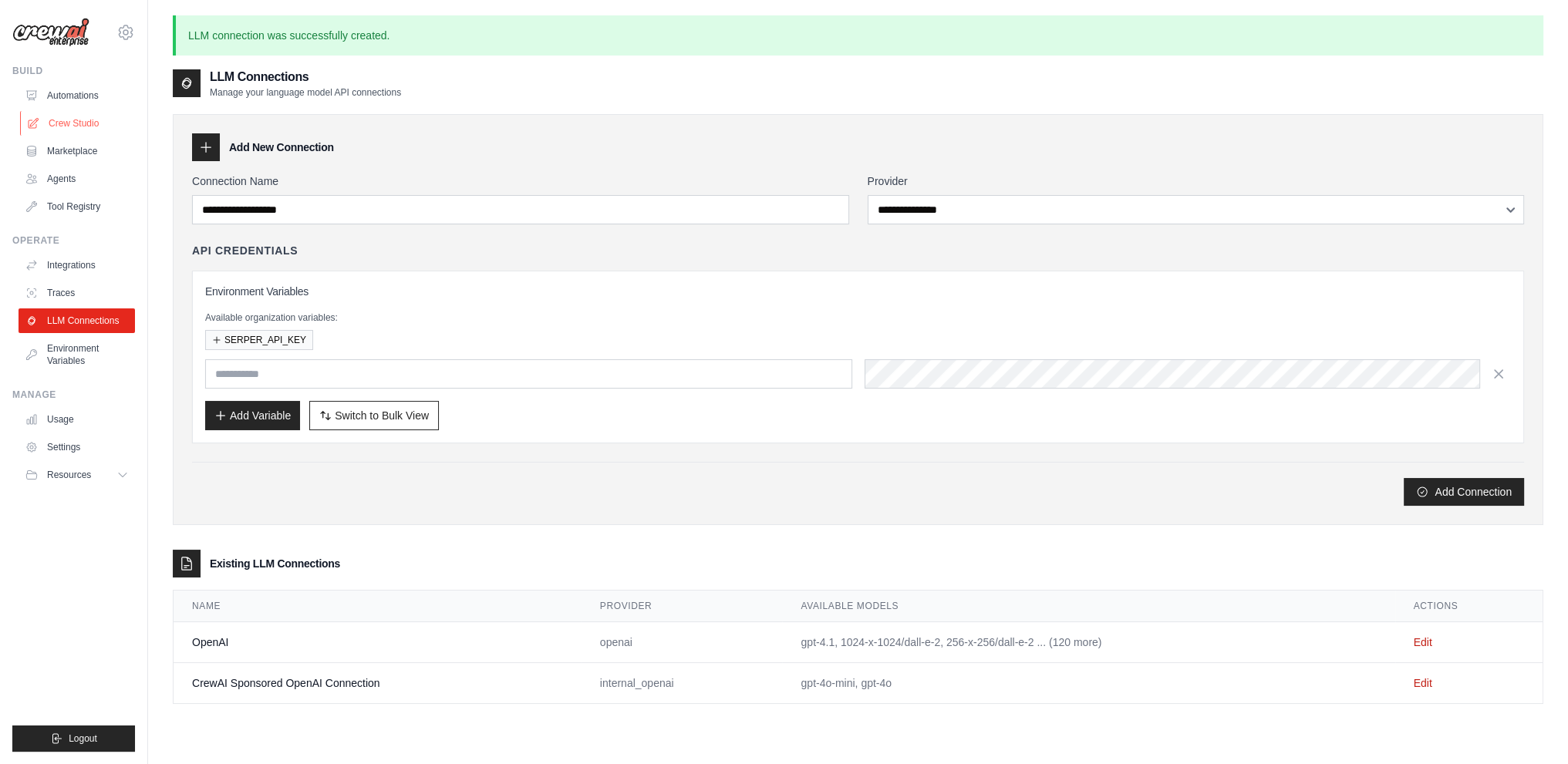
click at [74, 118] on link "Crew Studio" at bounding box center [79, 124] width 117 height 25
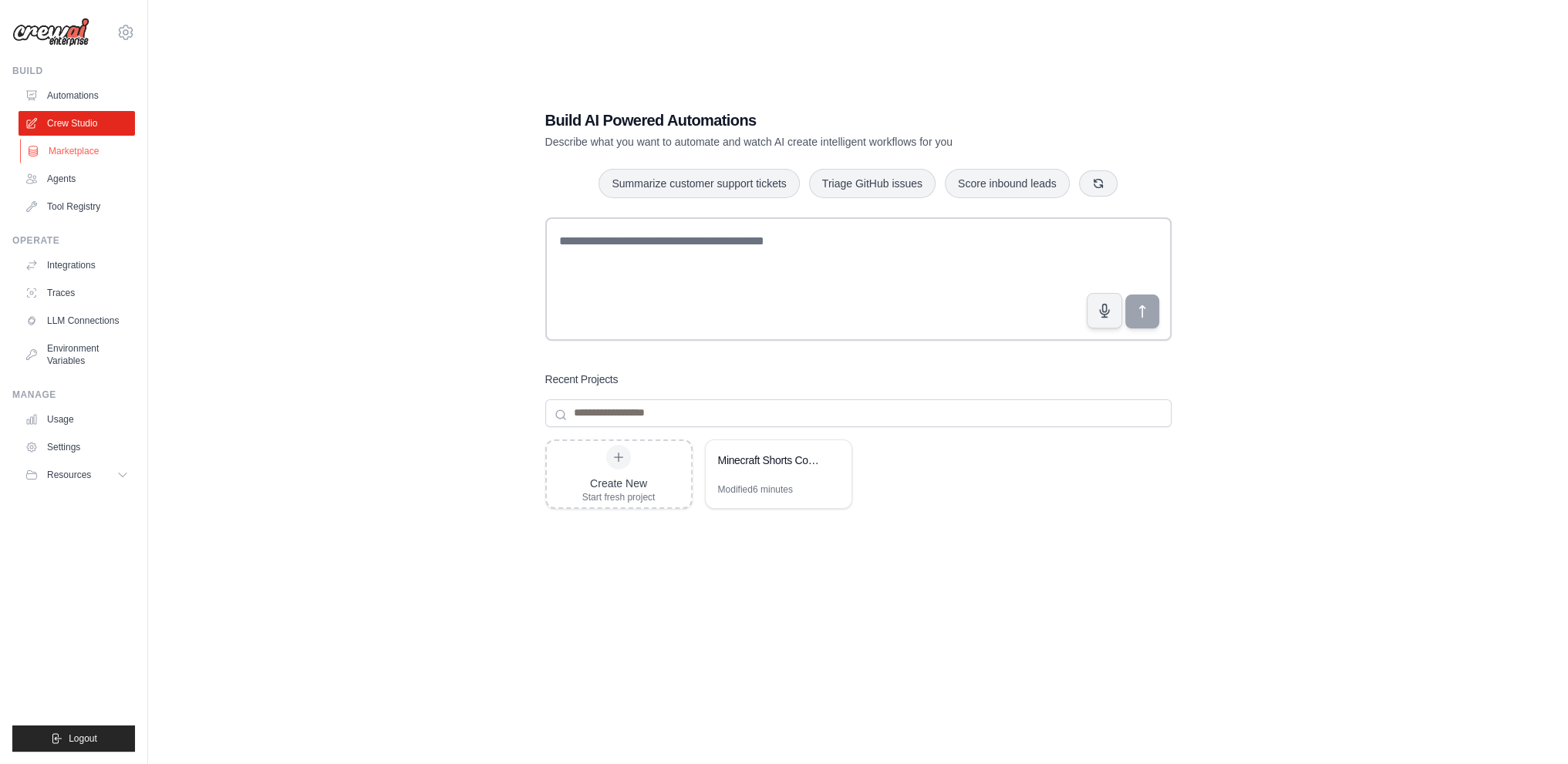
click at [99, 148] on link "Marketplace" at bounding box center [79, 152] width 117 height 25
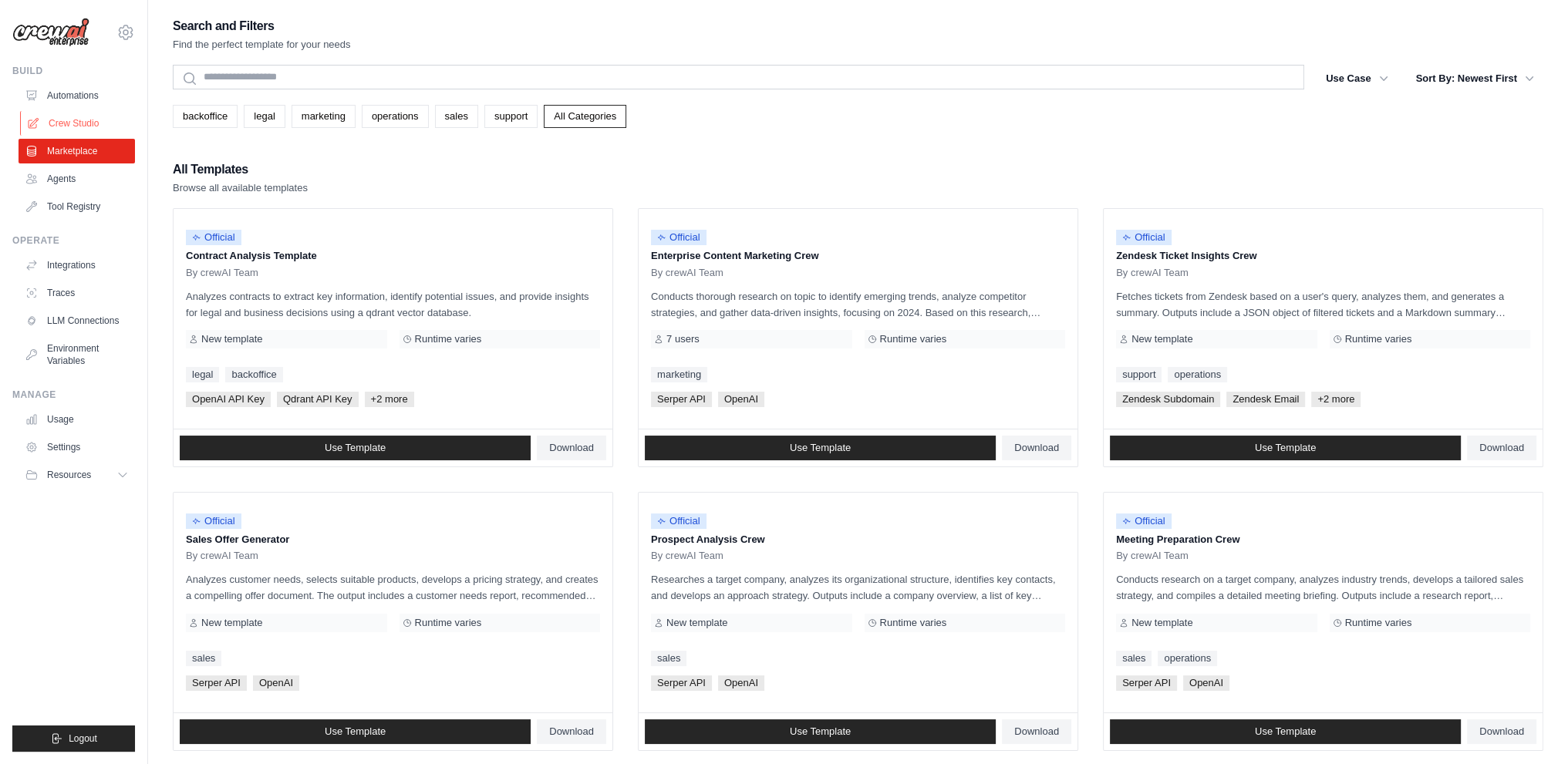
click at [89, 123] on link "Crew Studio" at bounding box center [79, 124] width 117 height 25
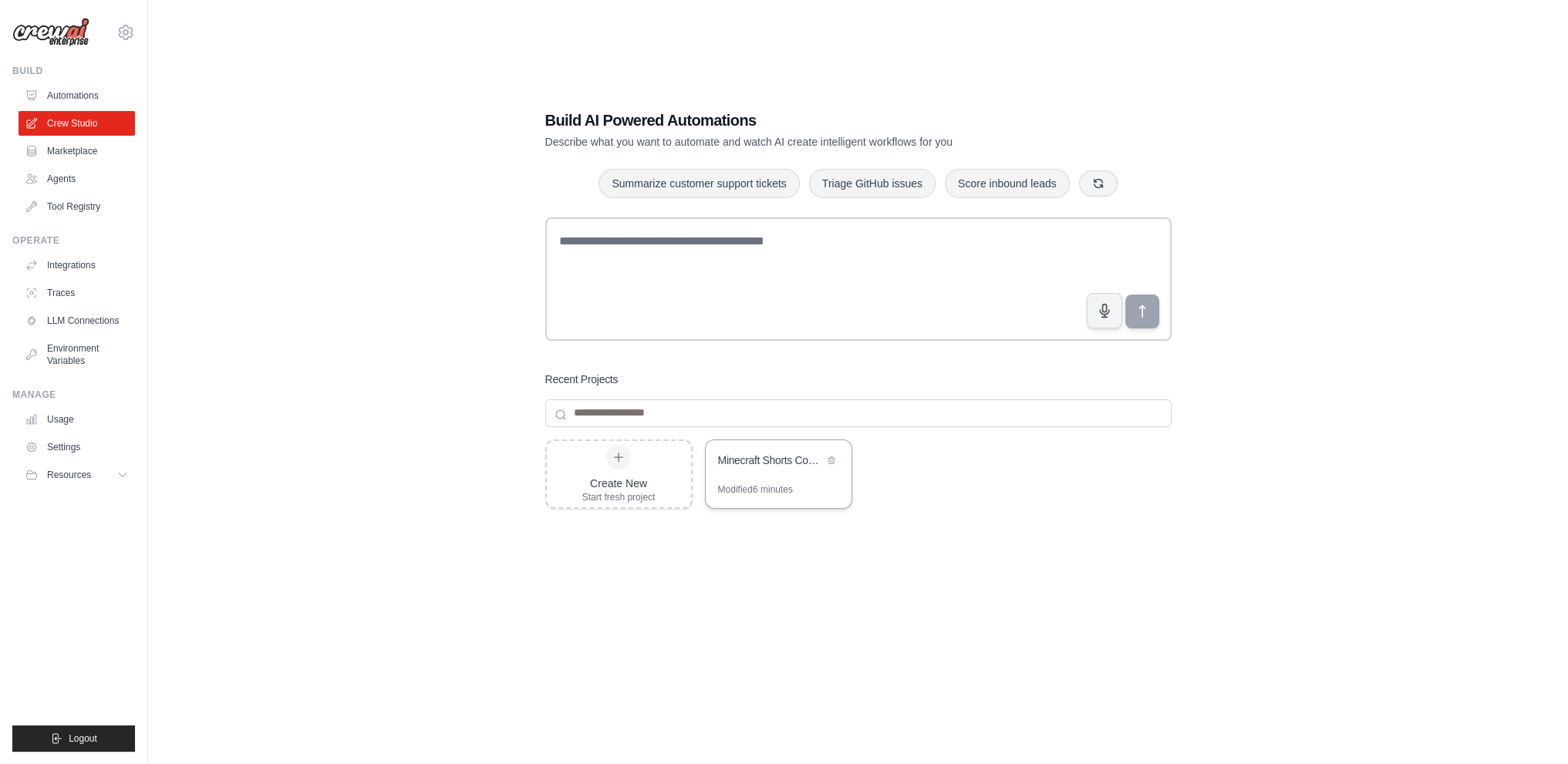
click at [771, 483] on div "Modified 6 minutes" at bounding box center [756, 490] width 75 height 12
click at [57, 178] on link "Agents" at bounding box center [79, 179] width 117 height 25
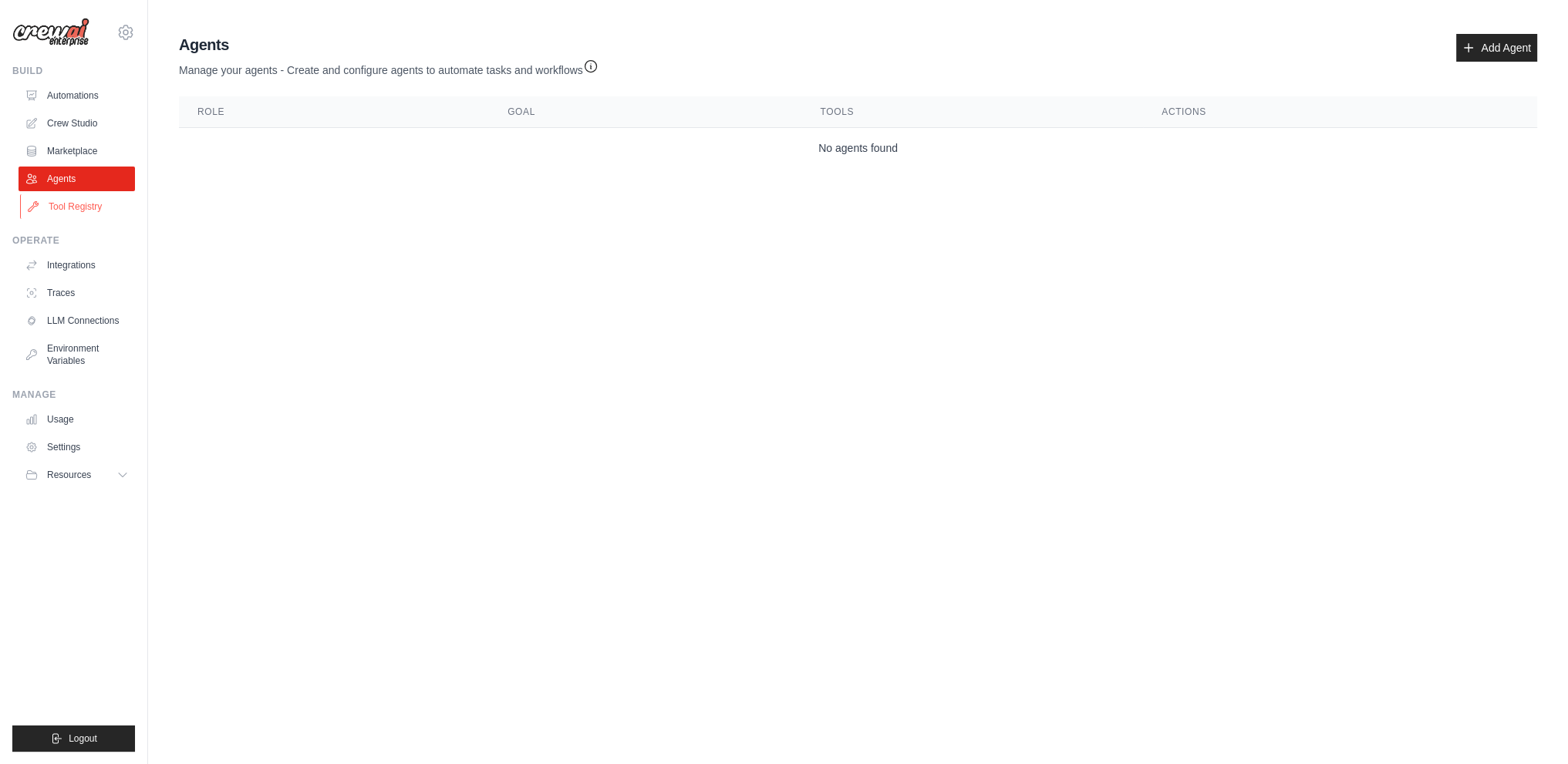
click at [80, 206] on link "Tool Registry" at bounding box center [79, 207] width 117 height 25
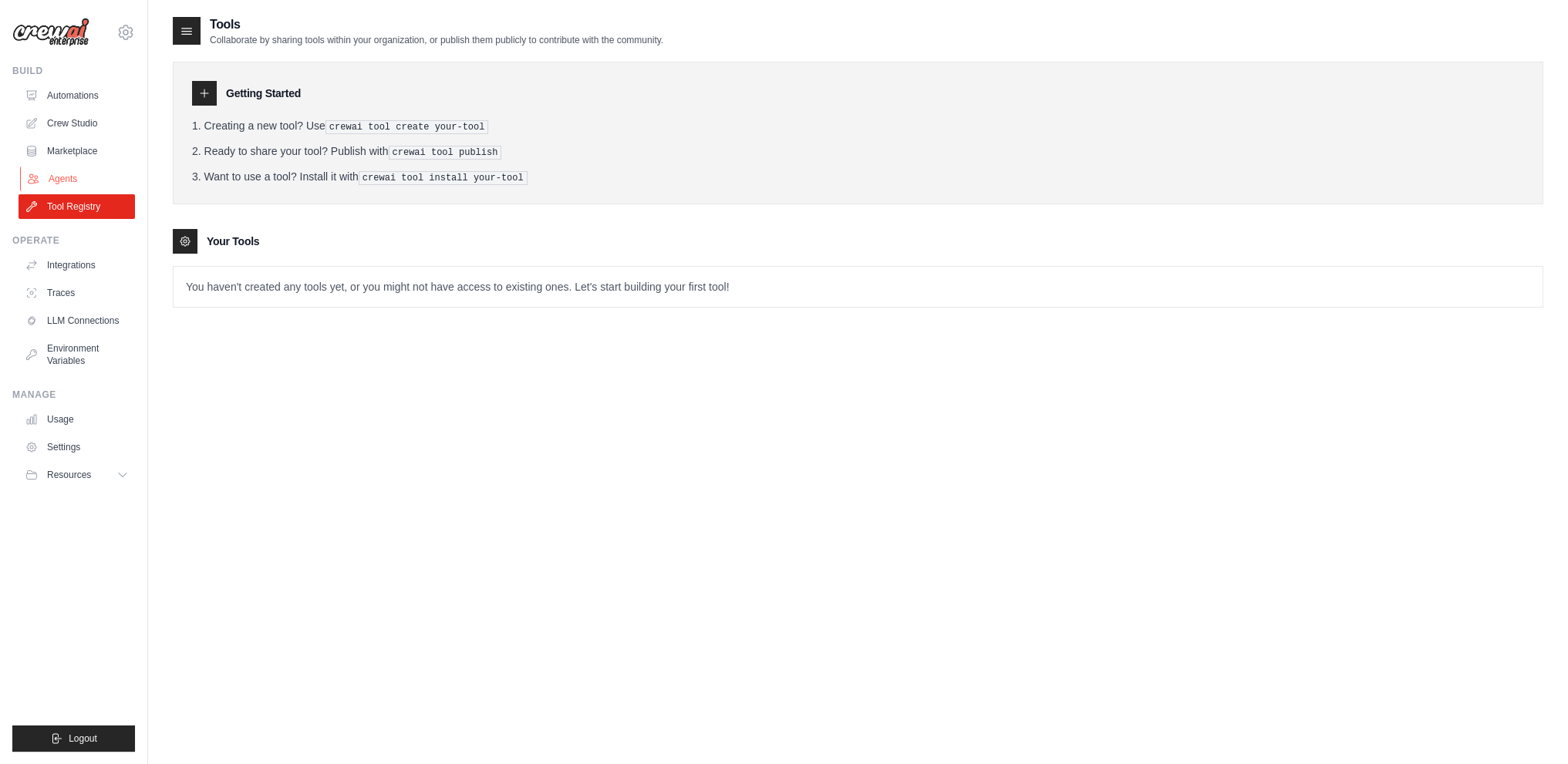
click at [95, 180] on link "Agents" at bounding box center [79, 179] width 117 height 25
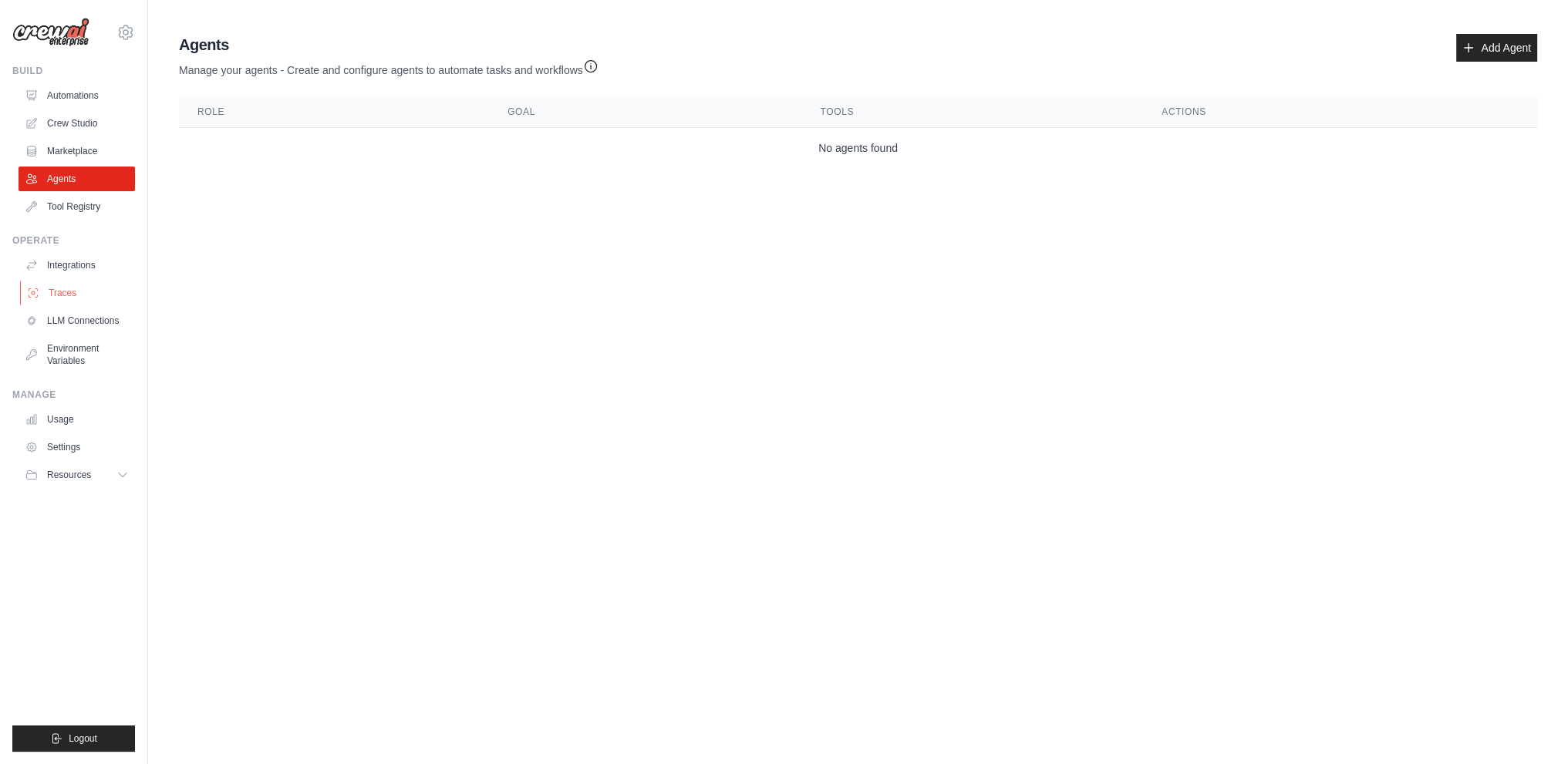
click at [91, 304] on link "Traces" at bounding box center [79, 293] width 117 height 25
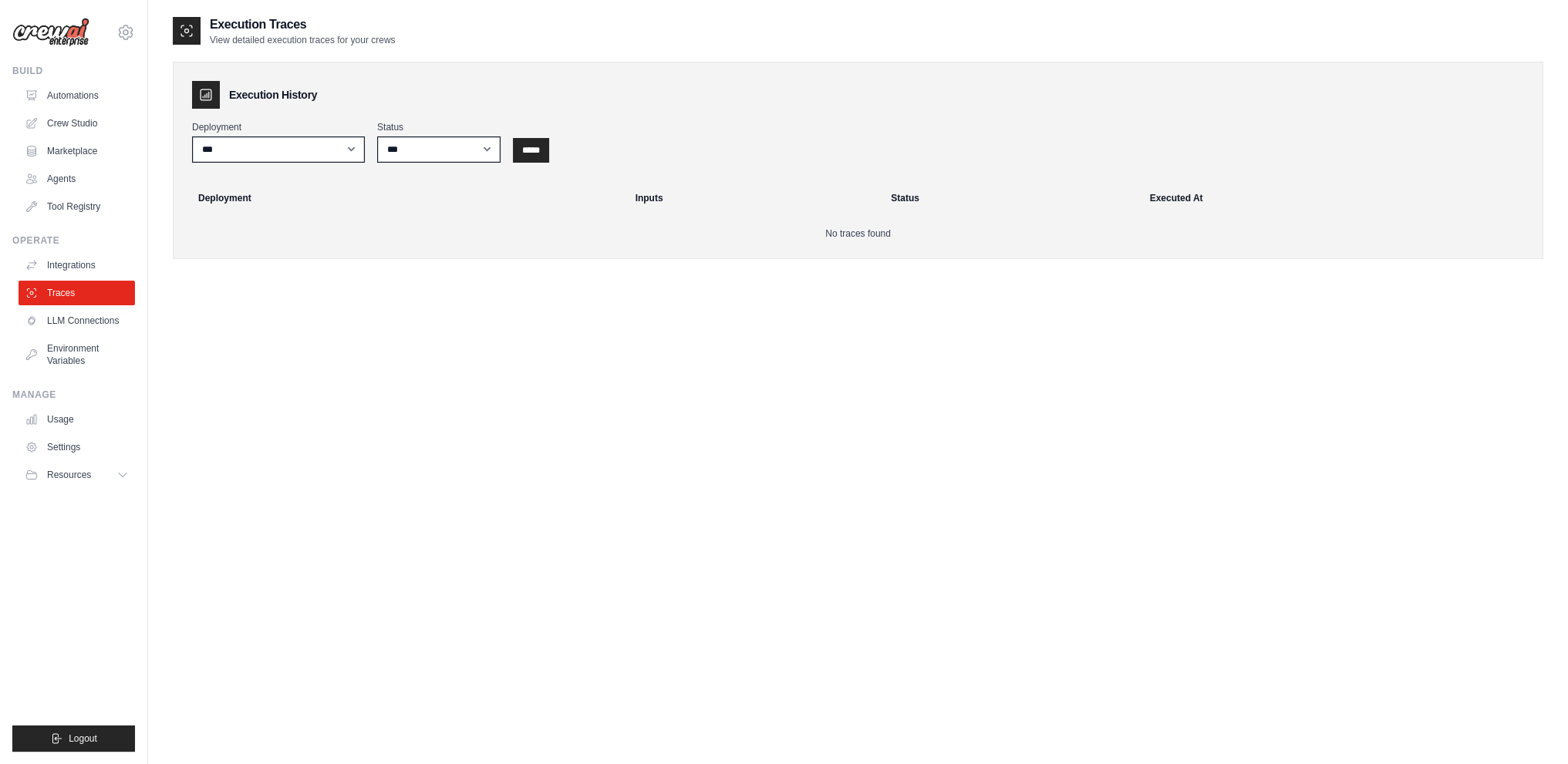
click at [86, 318] on link "LLM Connections" at bounding box center [77, 321] width 117 height 25
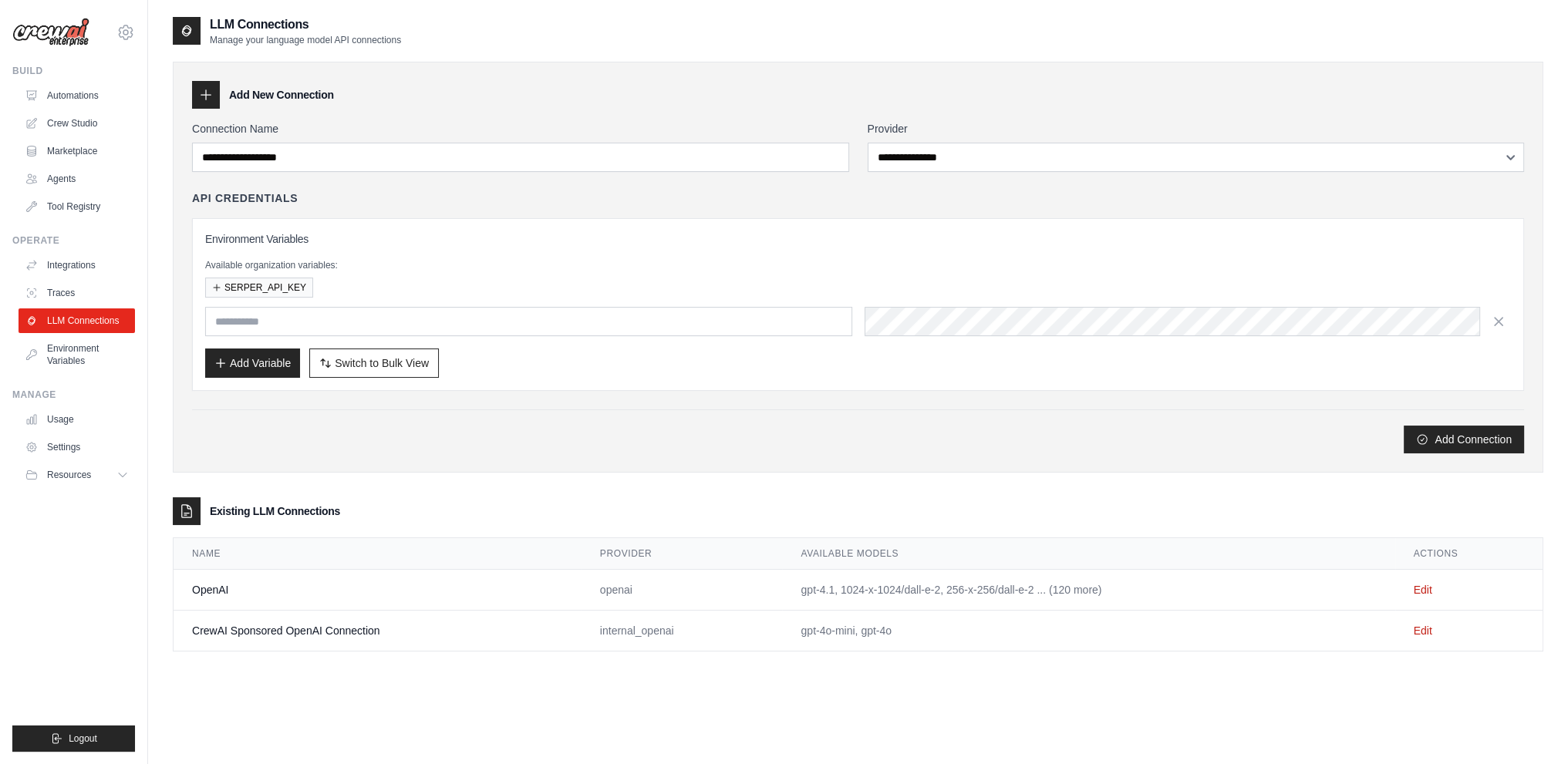
click at [1444, 570] on td "Edit" at bounding box center [1468, 590] width 147 height 41
click at [1432, 584] on link "Edit" at bounding box center [1423, 590] width 19 height 12
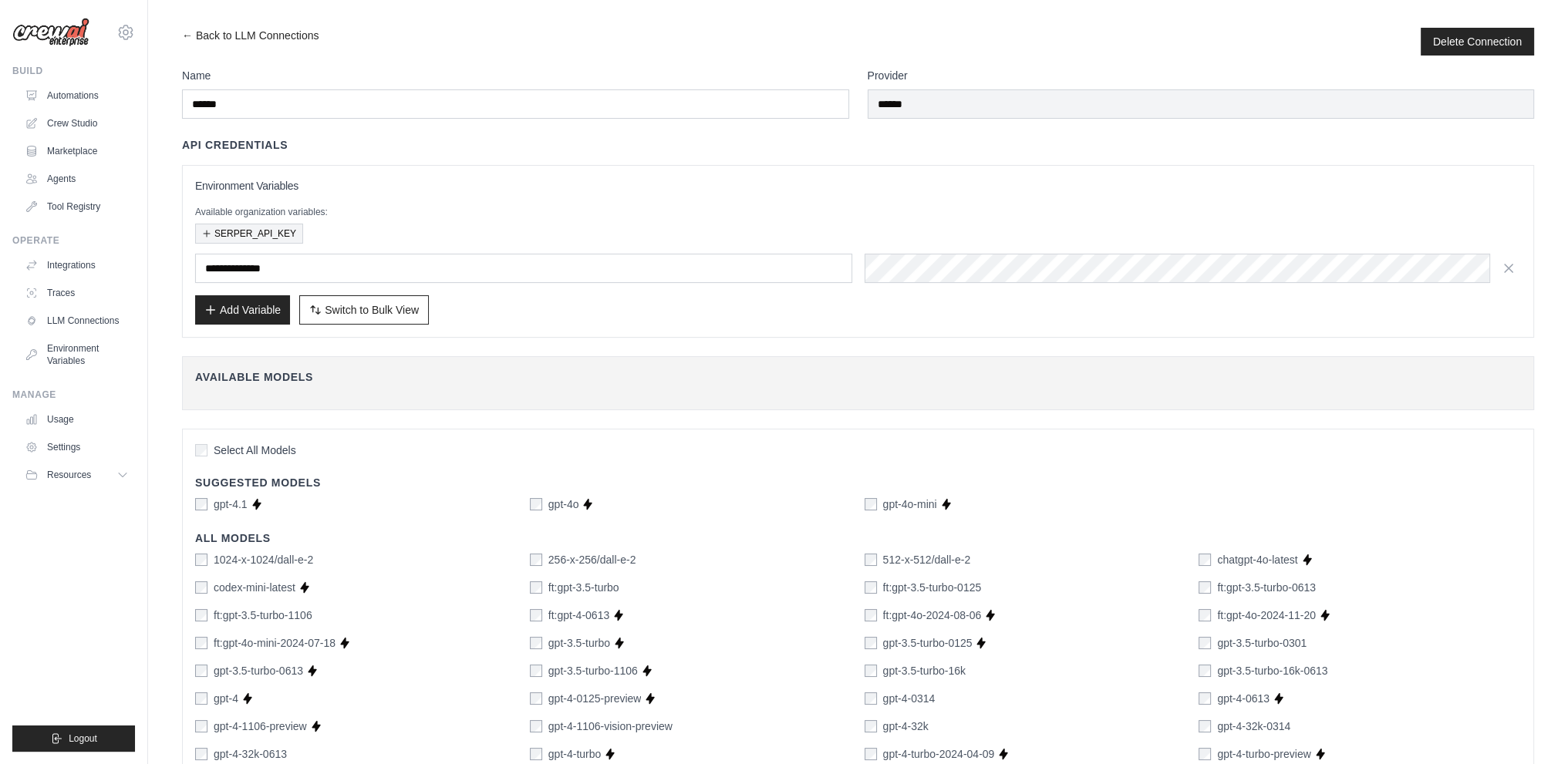
click at [263, 228] on button "SERPER_API_KEY" at bounding box center [249, 234] width 108 height 20
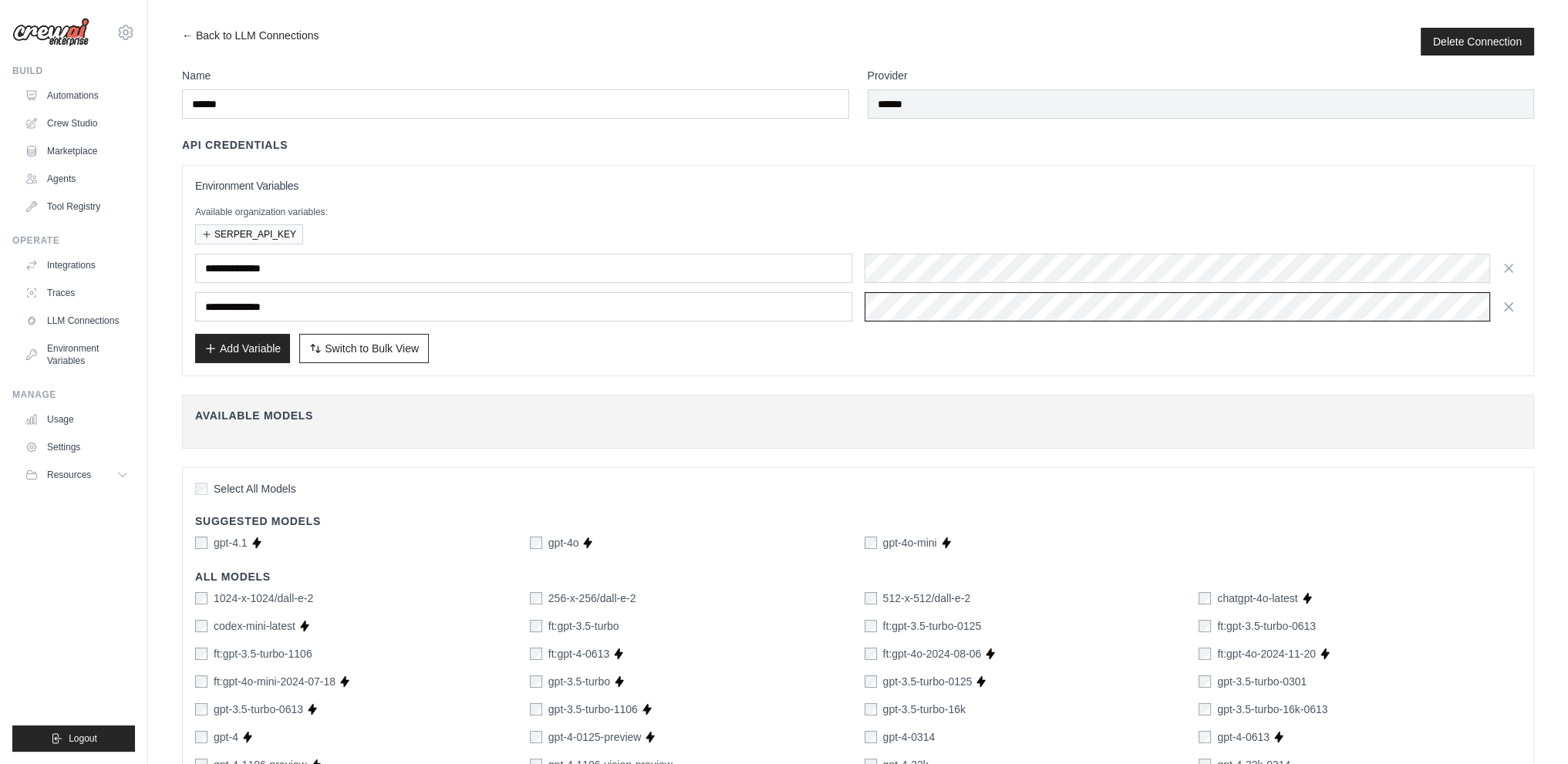
click at [665, 289] on div "**********" at bounding box center [857, 287] width 1325 height 68
click at [1514, 298] on icon "button" at bounding box center [1509, 306] width 16 height 16
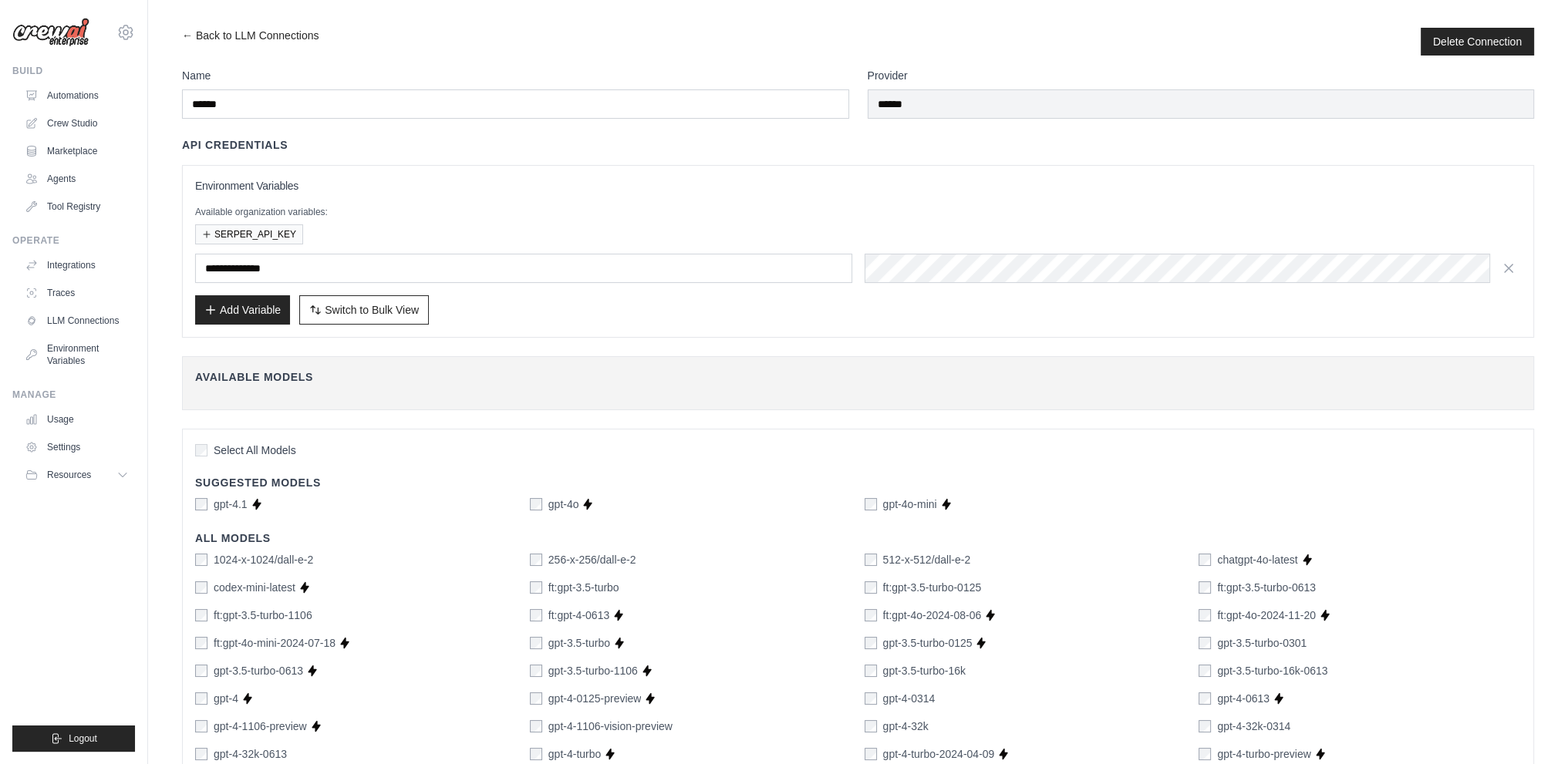
click at [1004, 317] on div "Add Variable Switch to Bulk View Switch to Table View" at bounding box center [857, 310] width 1325 height 30
click at [224, 497] on label "gpt-4.1" at bounding box center [231, 504] width 34 height 16
click at [252, 442] on span "Select All Models" at bounding box center [255, 450] width 82 height 16
click at [265, 442] on span "Select All Models" at bounding box center [255, 450] width 82 height 16
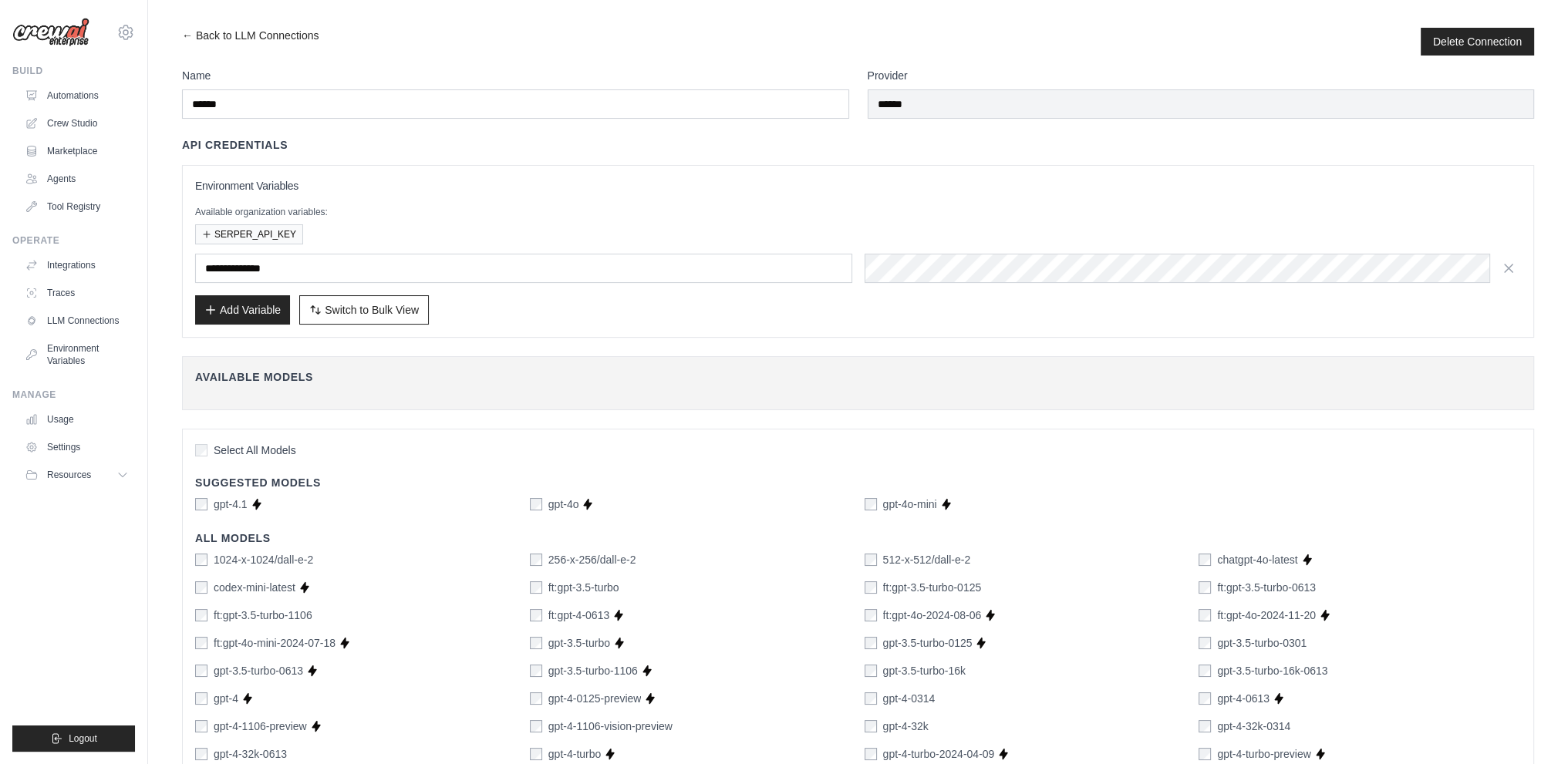
click at [265, 442] on span "Select All Models" at bounding box center [255, 450] width 82 height 16
click at [564, 497] on label "gpt-4o" at bounding box center [564, 504] width 31 height 16
click at [907, 497] on label "gpt-4o-mini" at bounding box center [910, 504] width 54 height 16
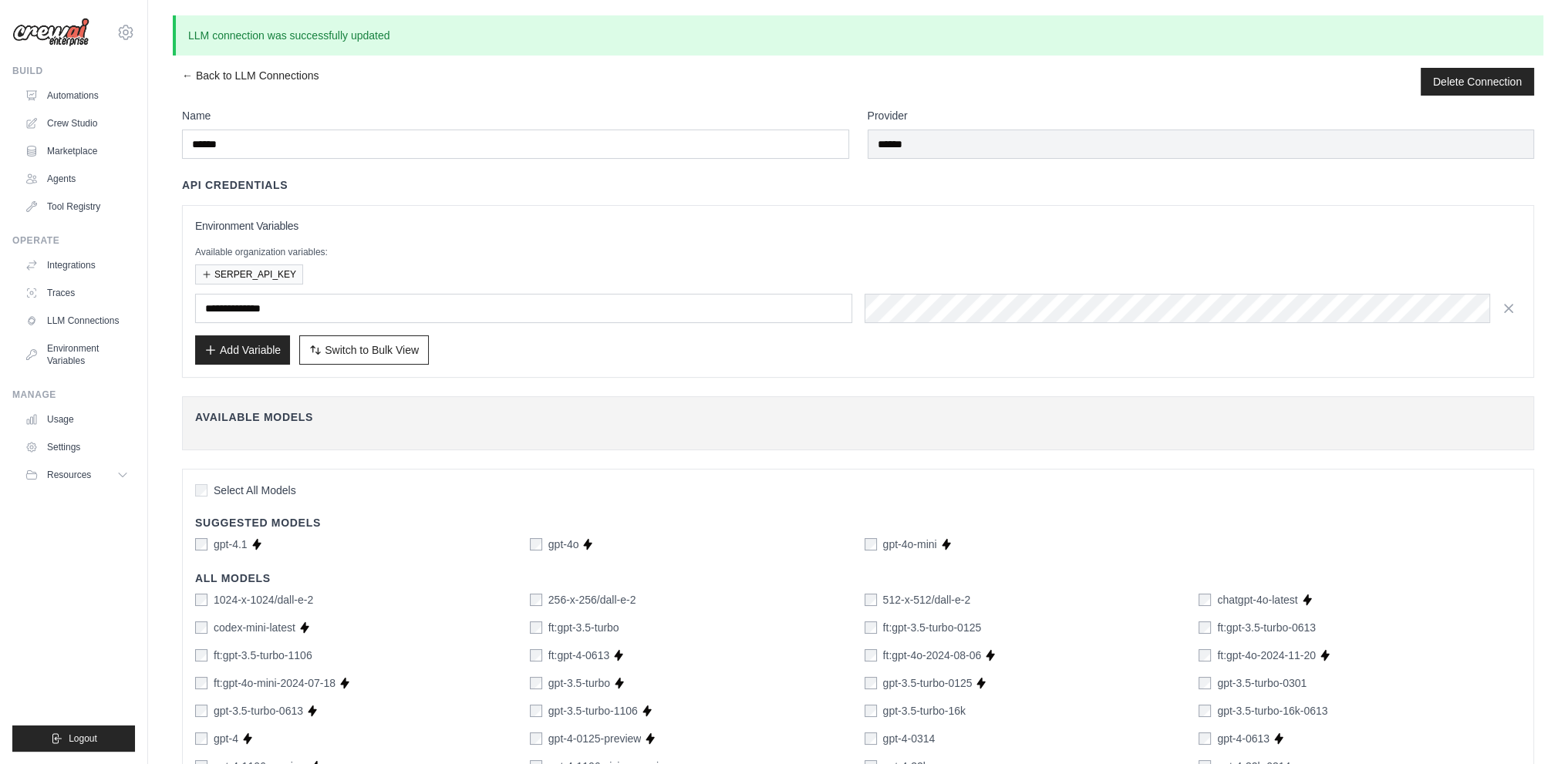
click at [200, 69] on link "← Back to LLM Connections" at bounding box center [250, 82] width 137 height 28
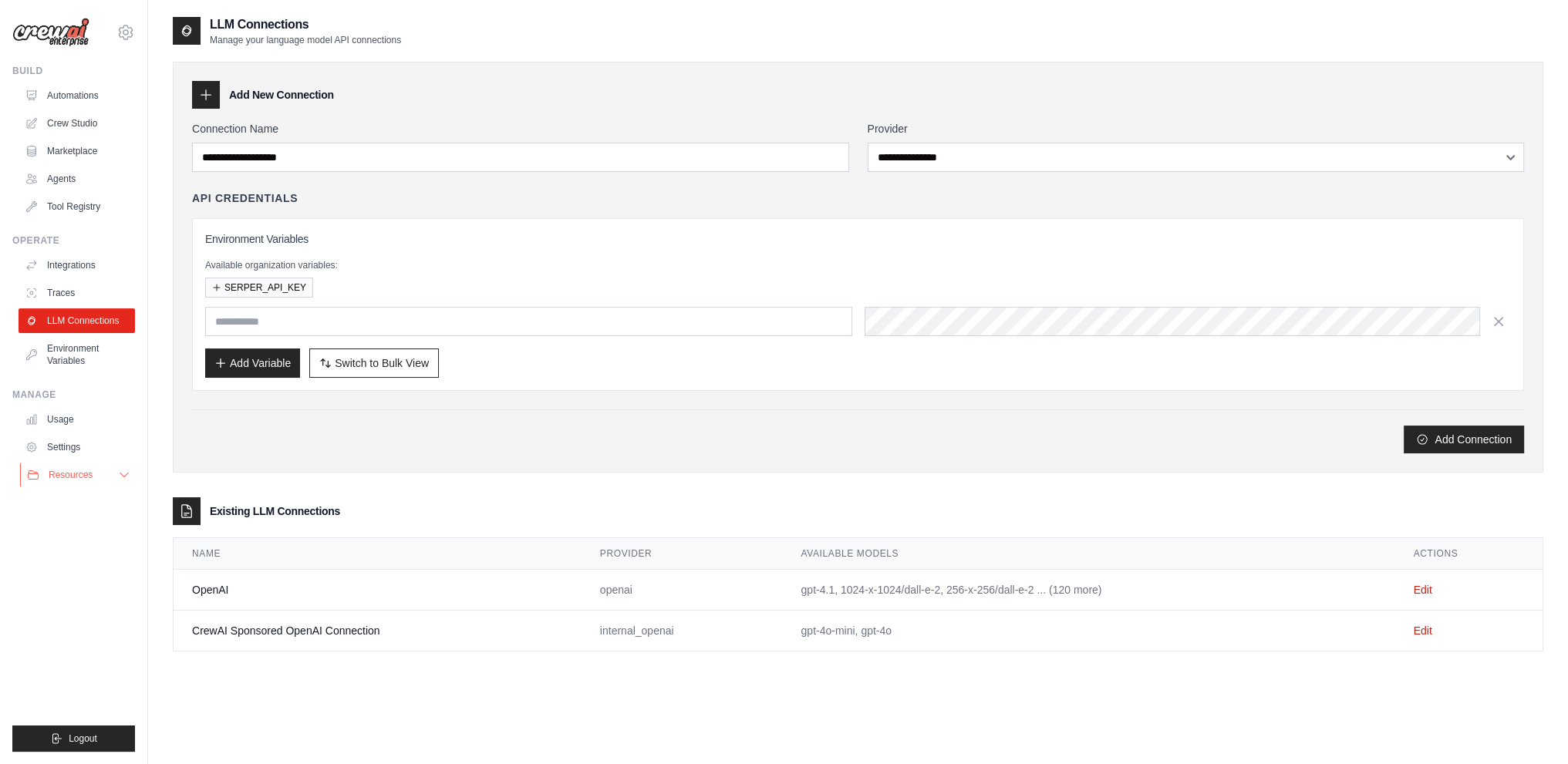
click at [75, 474] on span "Resources" at bounding box center [71, 475] width 44 height 12
click at [103, 495] on span "Documentation" at bounding box center [86, 501] width 62 height 12
click at [127, 33] on icon at bounding box center [126, 33] width 5 height 5
click at [105, 111] on link "Settings" at bounding box center [125, 106] width 136 height 28
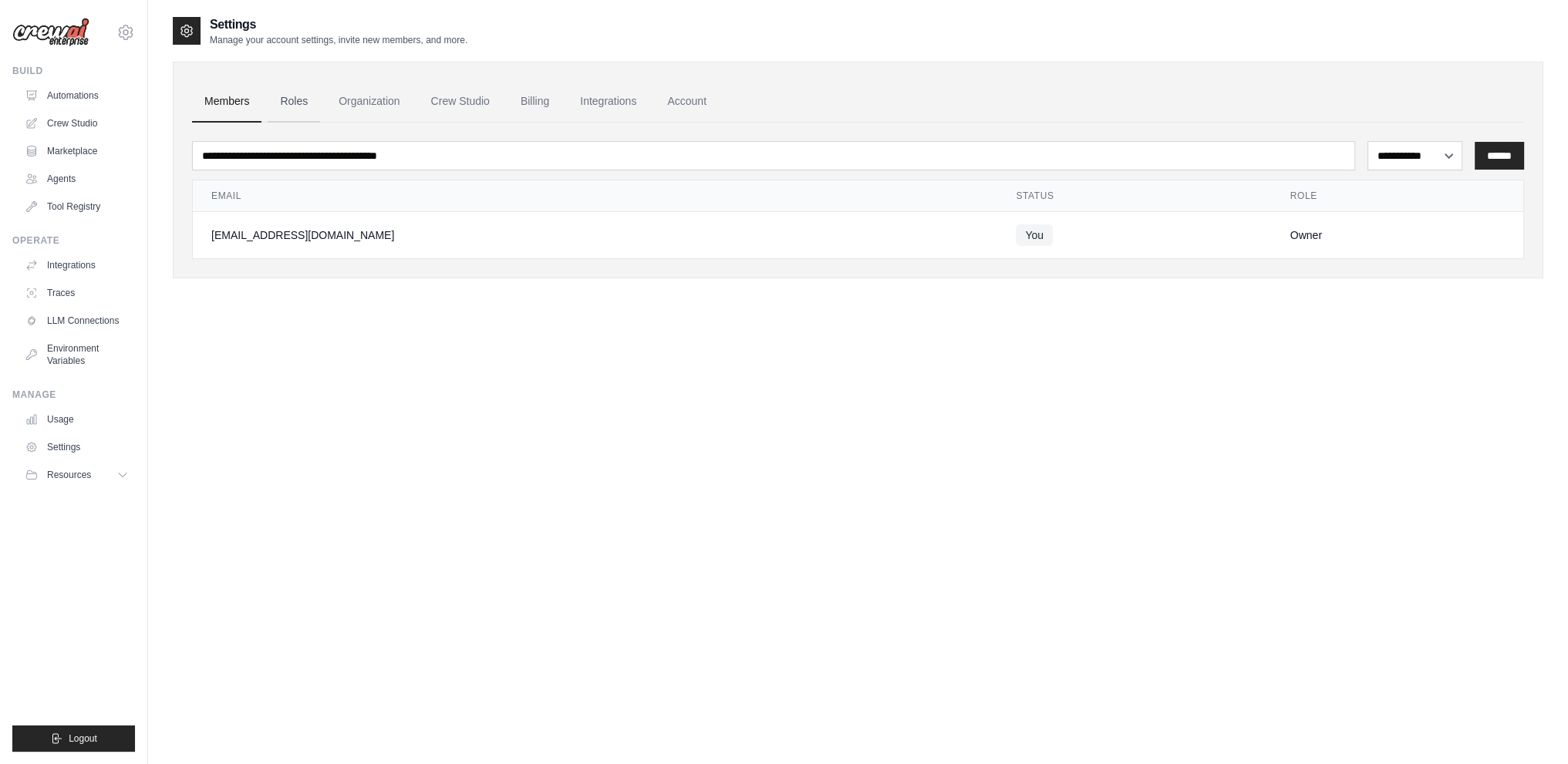
click at [309, 107] on link "Roles" at bounding box center [293, 102] width 52 height 42
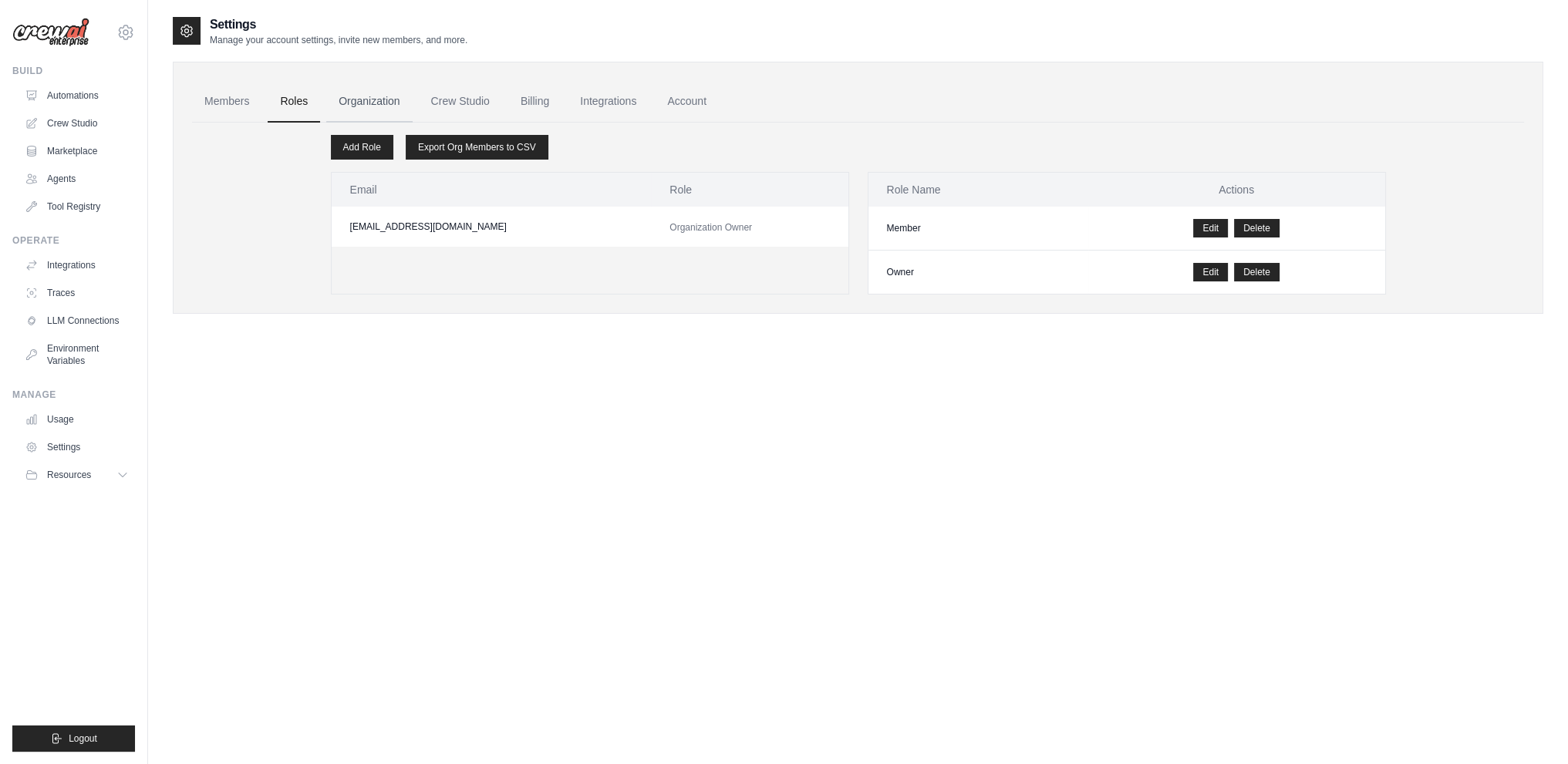
click at [407, 104] on link "Organization" at bounding box center [369, 102] width 86 height 42
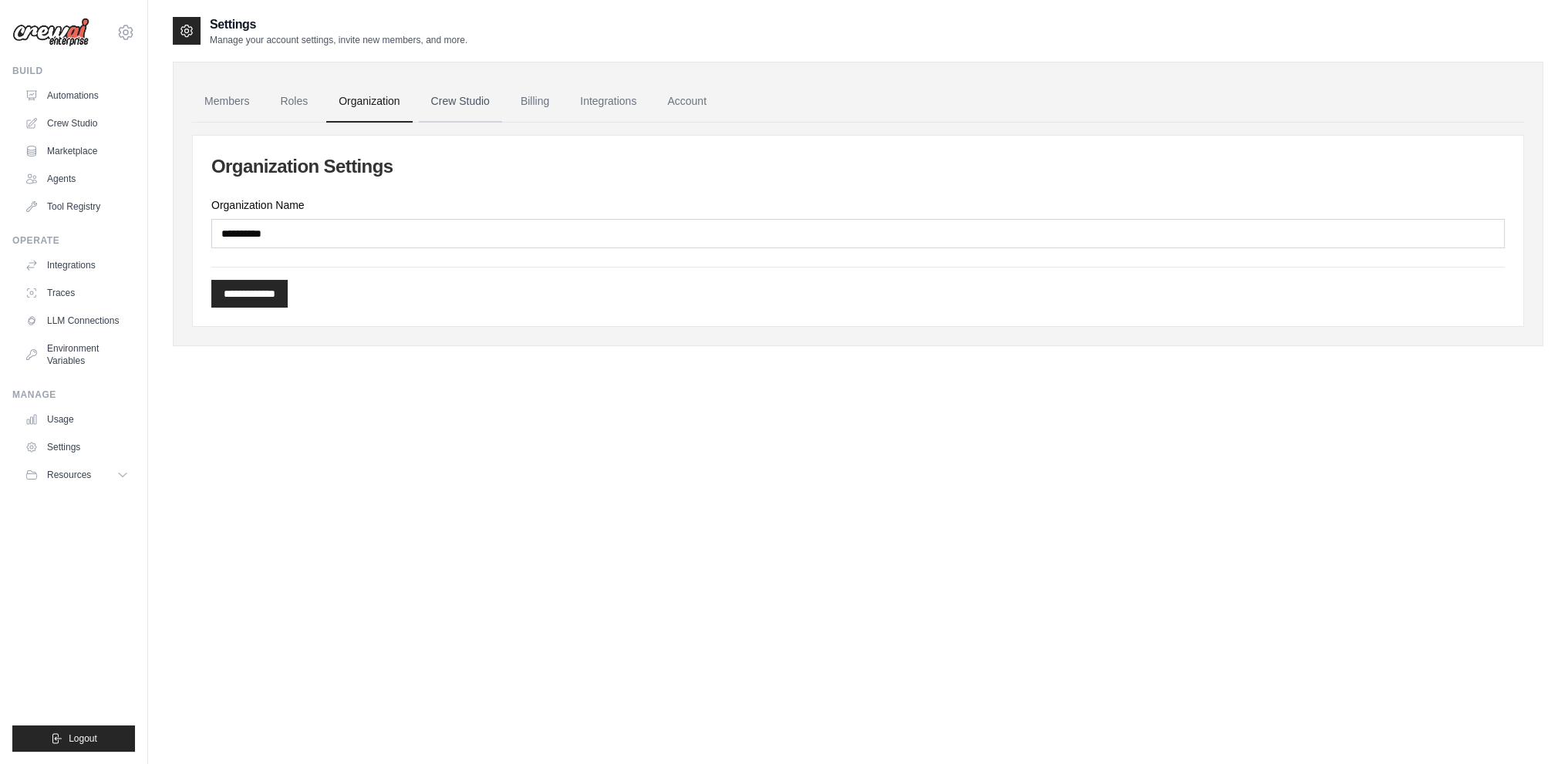
click at [500, 102] on link "Crew Studio" at bounding box center [460, 102] width 83 height 42
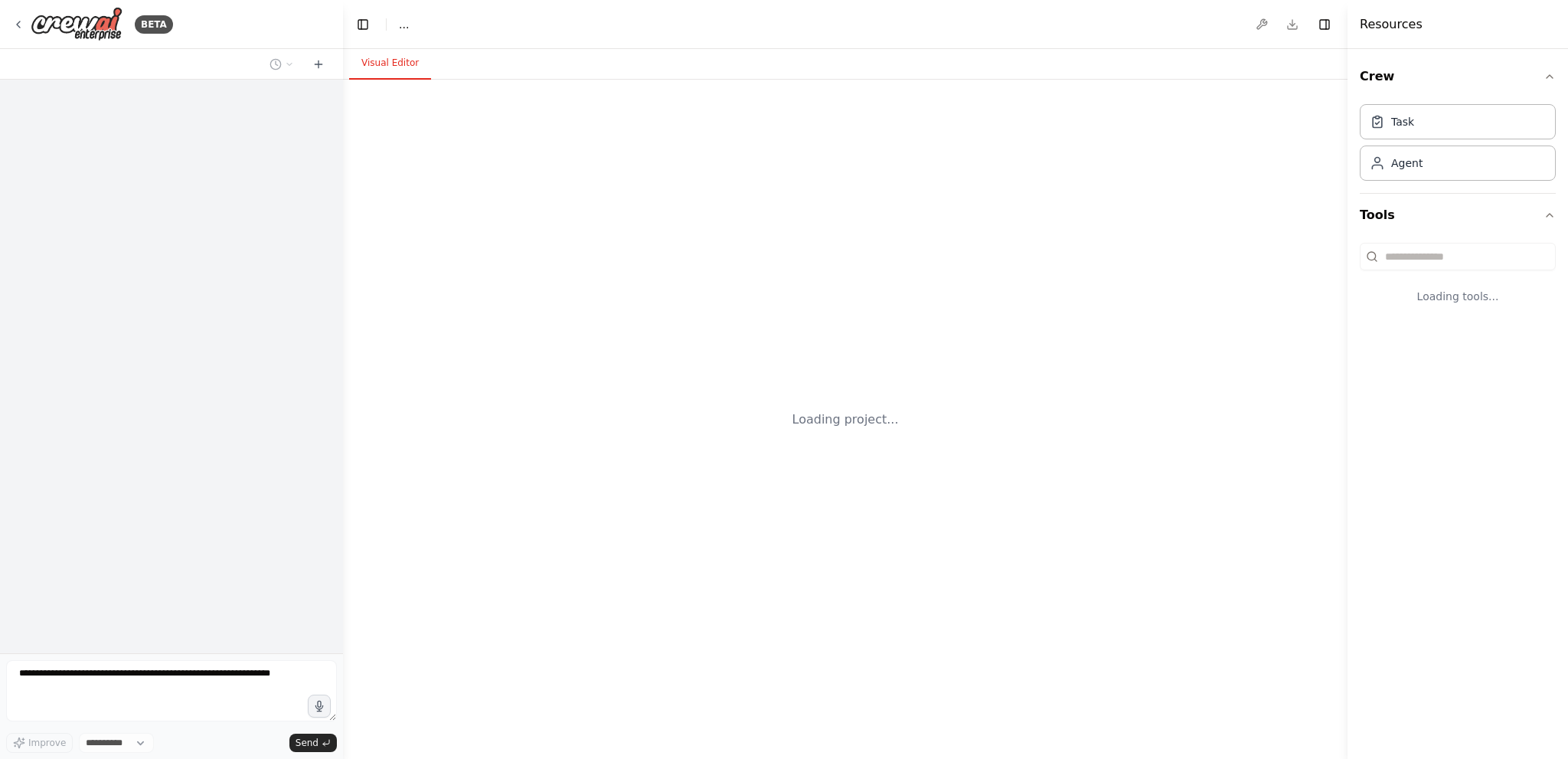
select select "****"
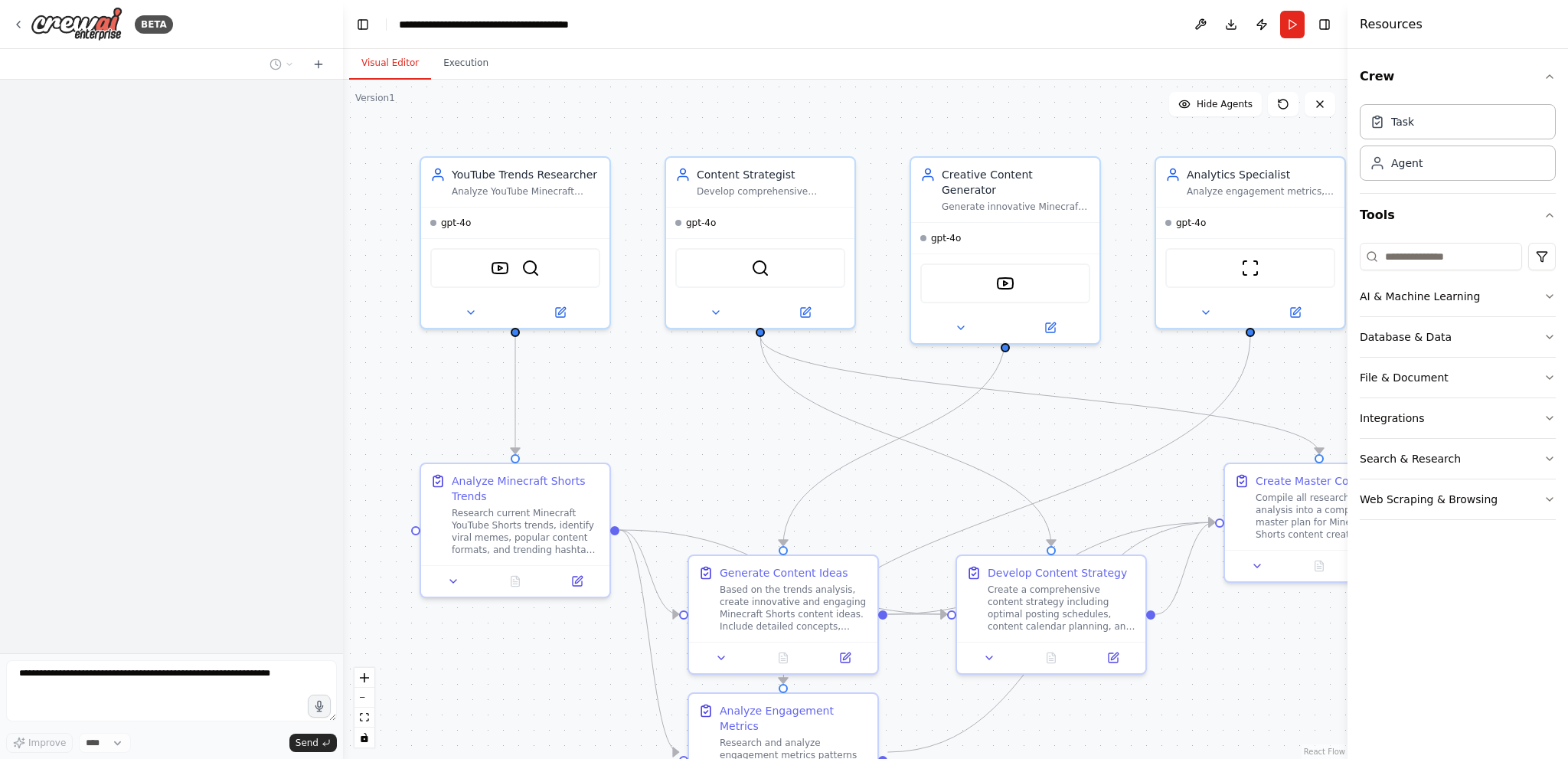
scroll to position [1817, 0]
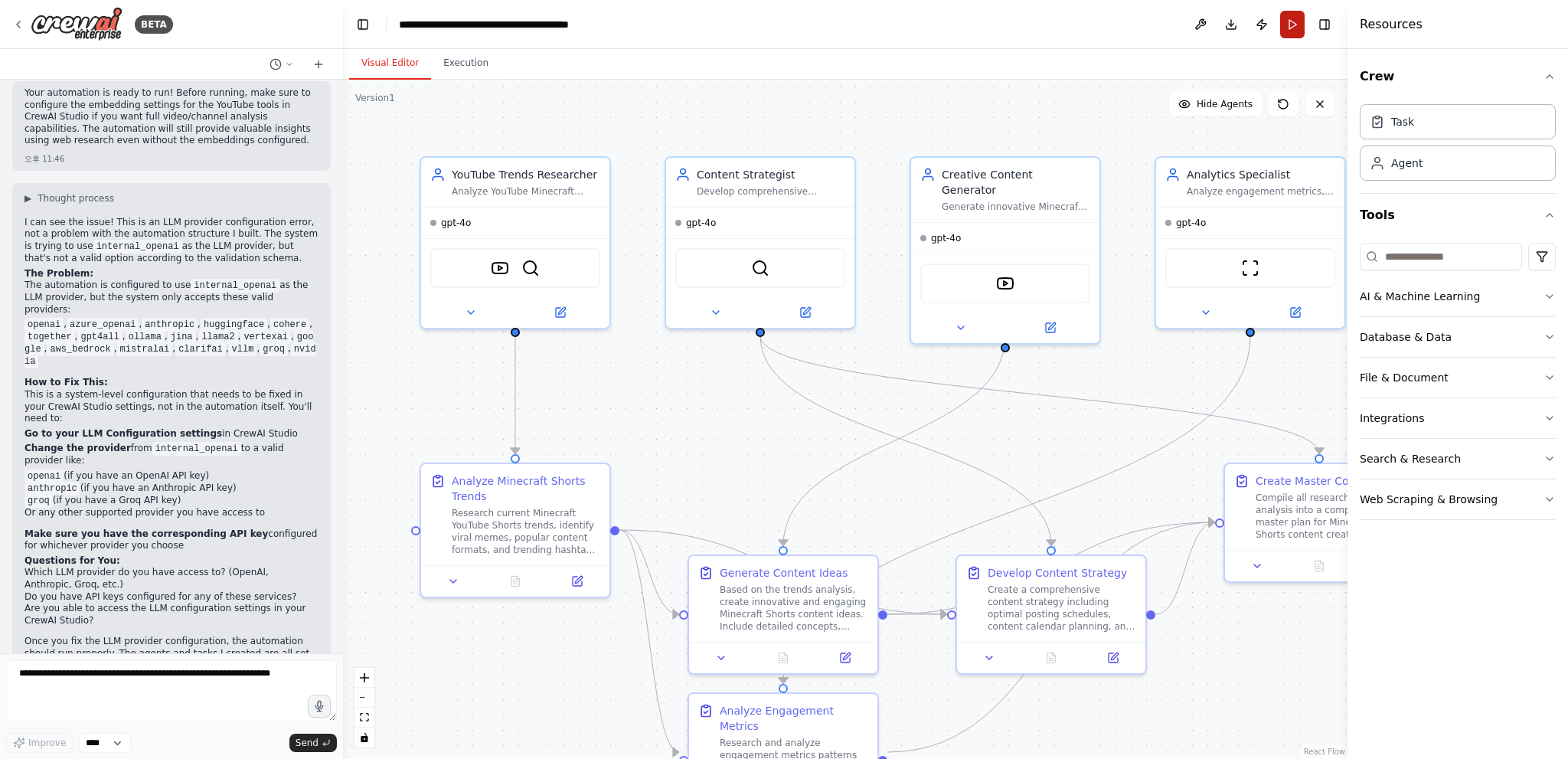
click at [1294, 15] on button "Run" at bounding box center [1293, 25] width 25 height 28
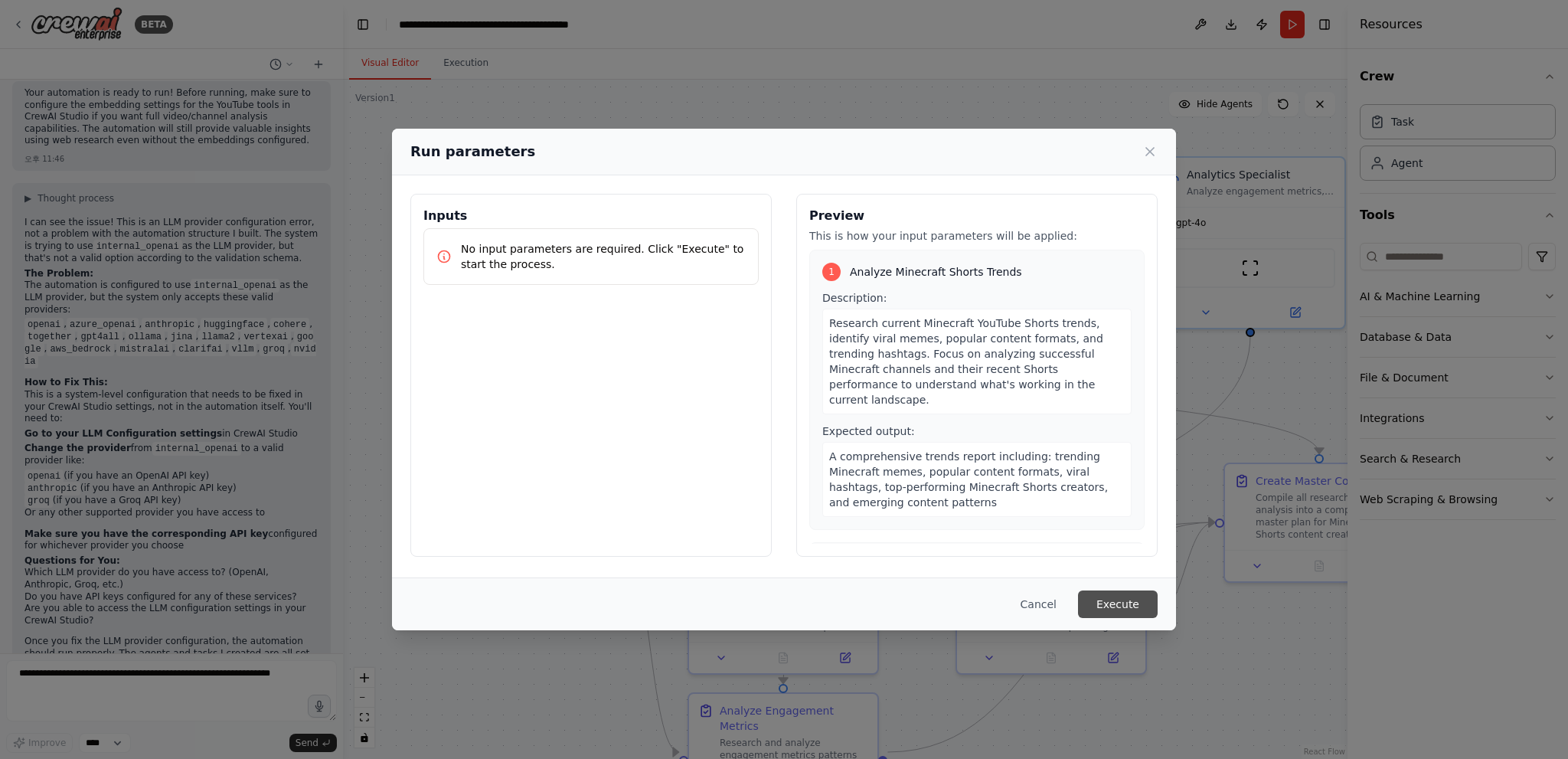
click at [1109, 601] on button "Execute" at bounding box center [1117, 605] width 79 height 28
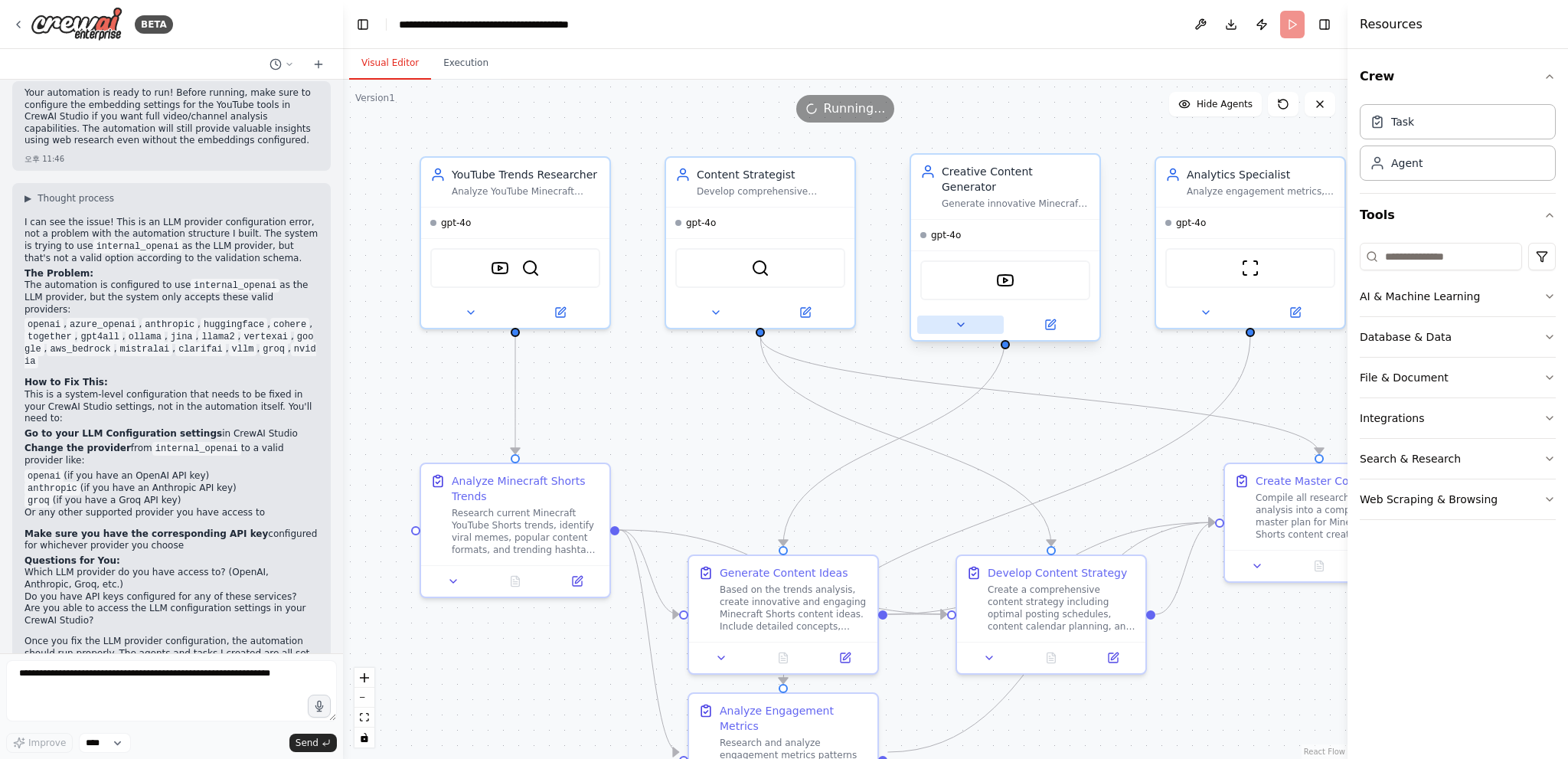
click at [968, 316] on button at bounding box center [961, 325] width 86 height 19
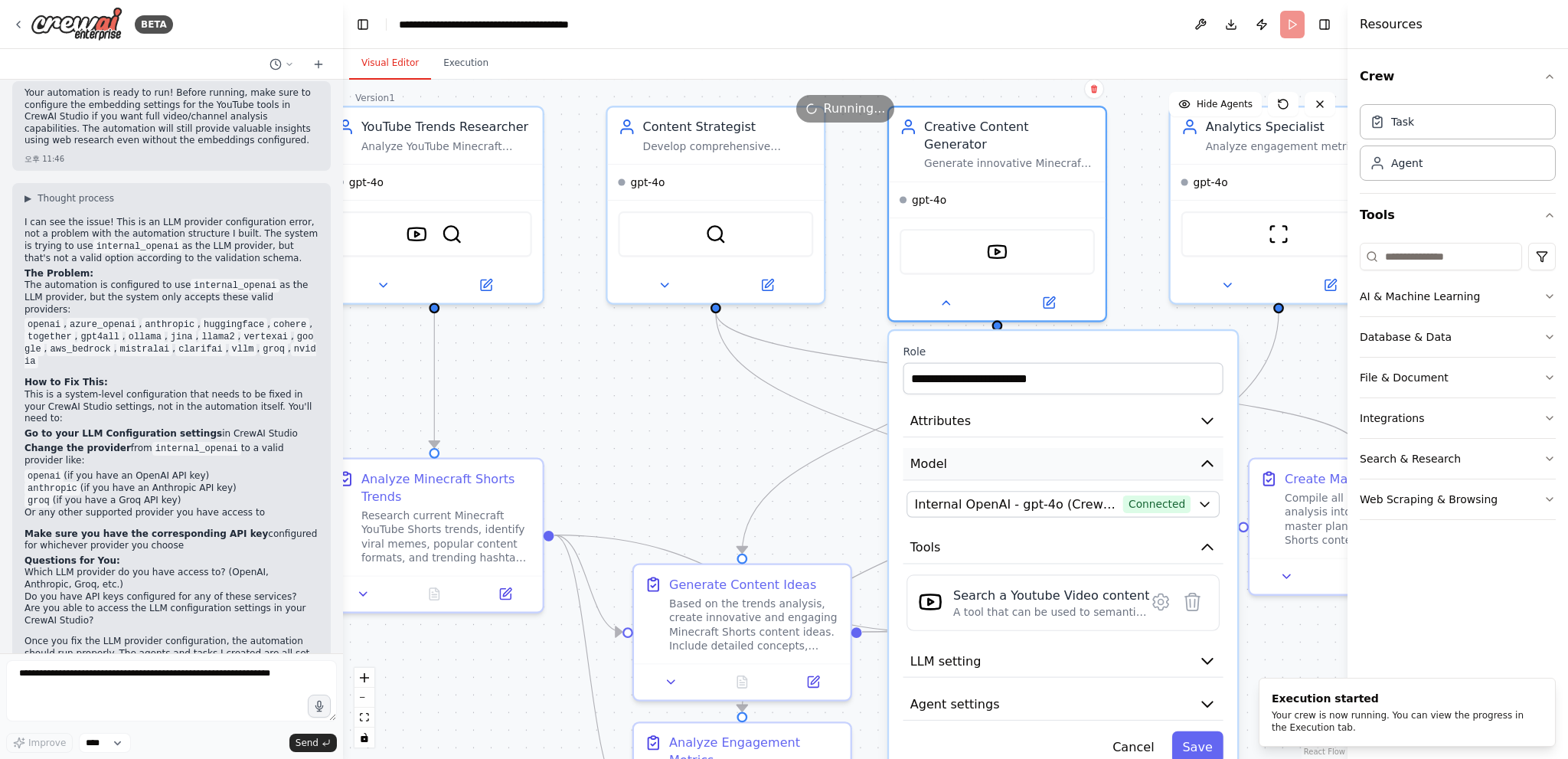
click at [1051, 448] on button "Model" at bounding box center [1063, 464] width 320 height 33
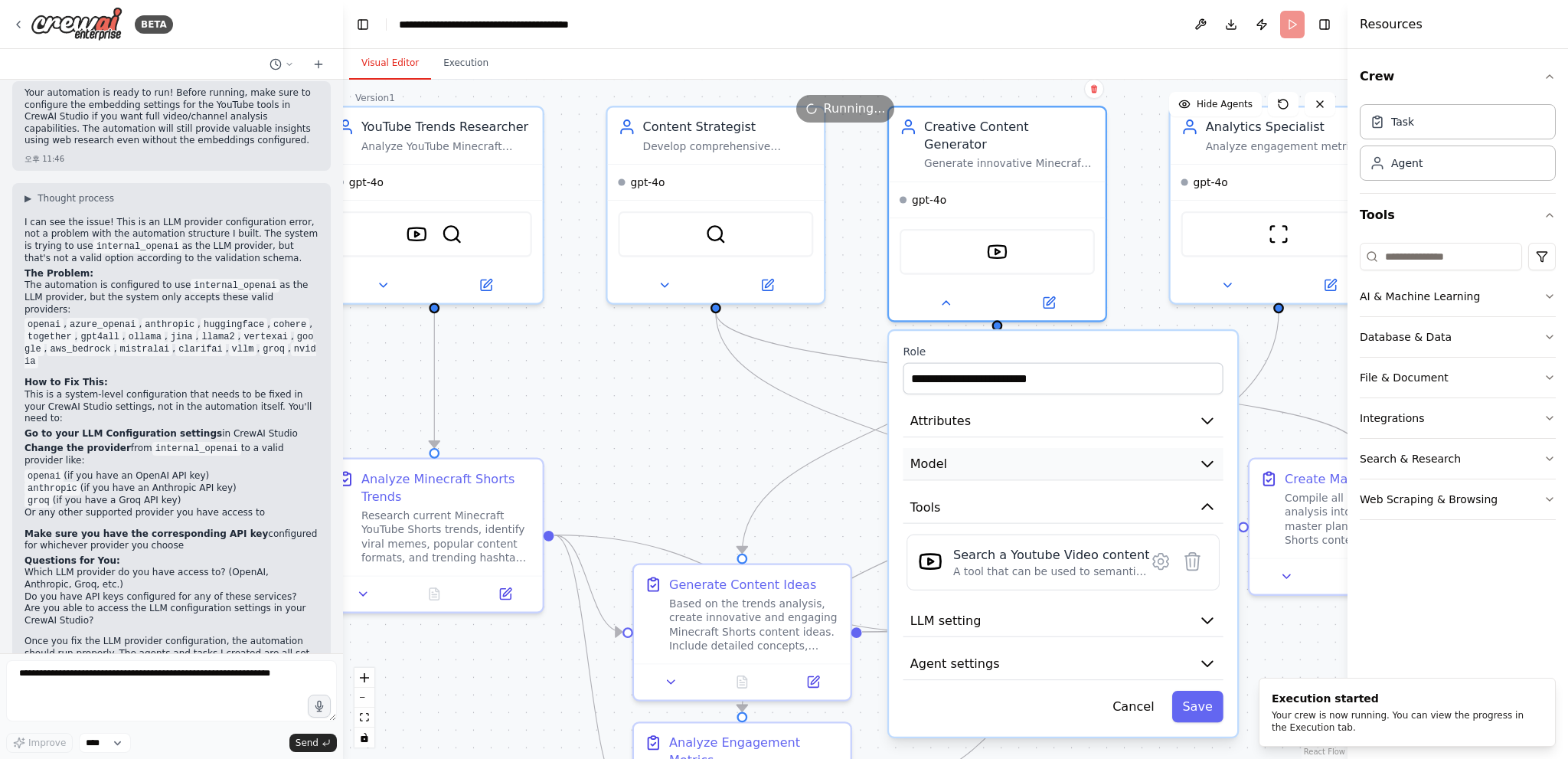
click at [1051, 448] on button "Model" at bounding box center [1063, 464] width 320 height 33
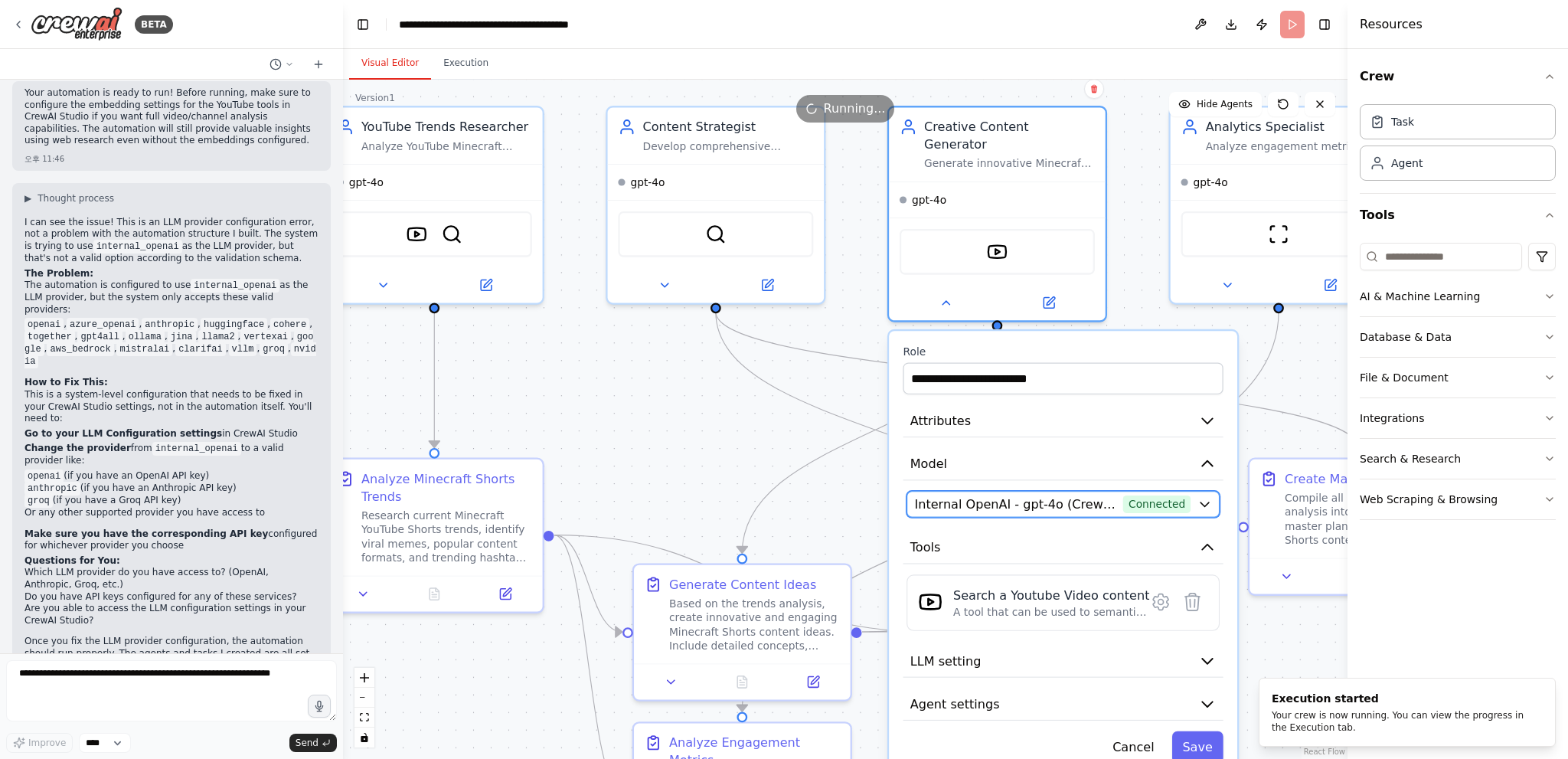
click at [1042, 496] on span "Internal OpenAI - gpt-4o (CrewAI Sponsored OpenAI Connection)" at bounding box center [1015, 504] width 201 height 18
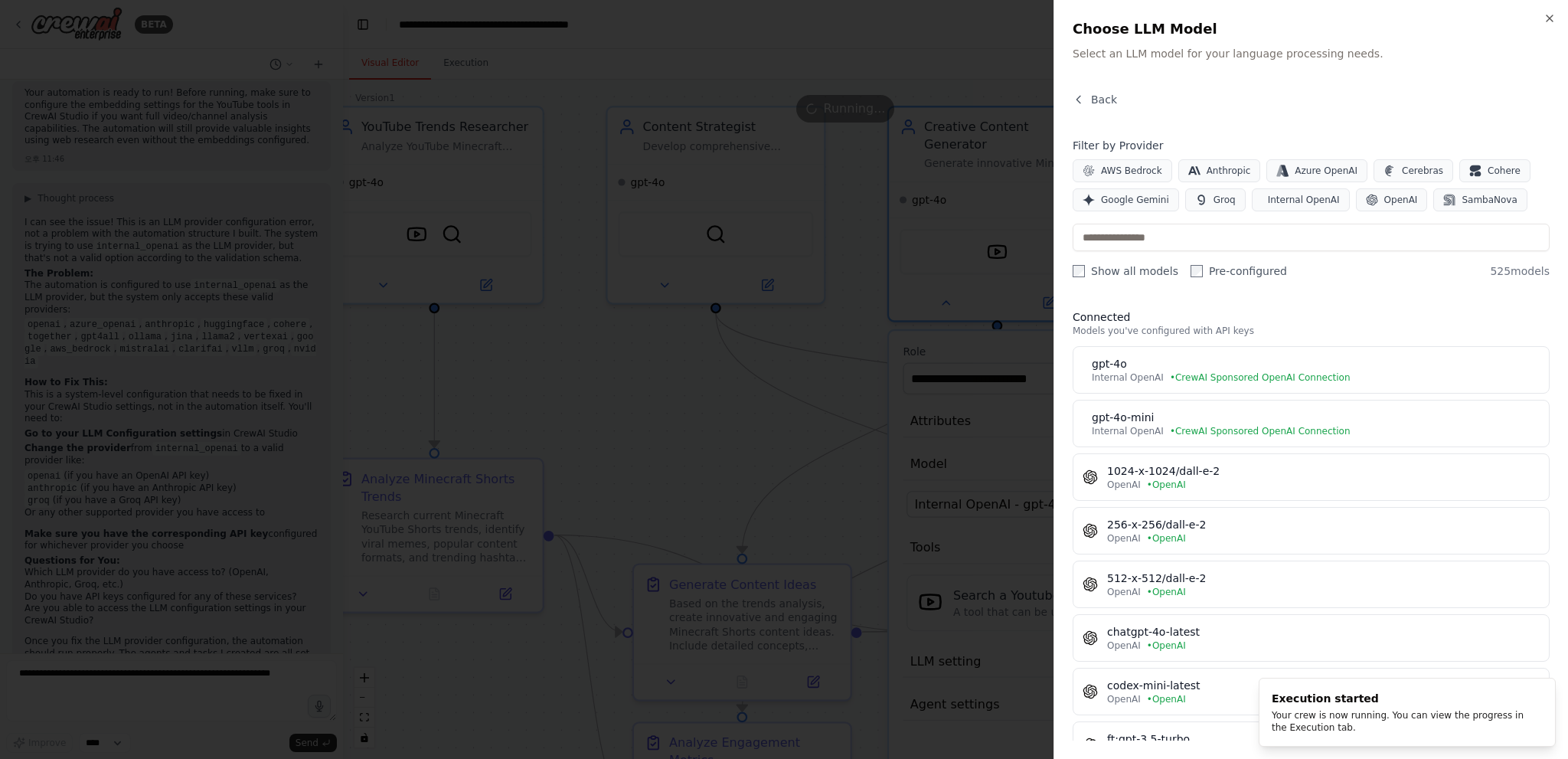
click at [971, 341] on div at bounding box center [784, 379] width 1568 height 759
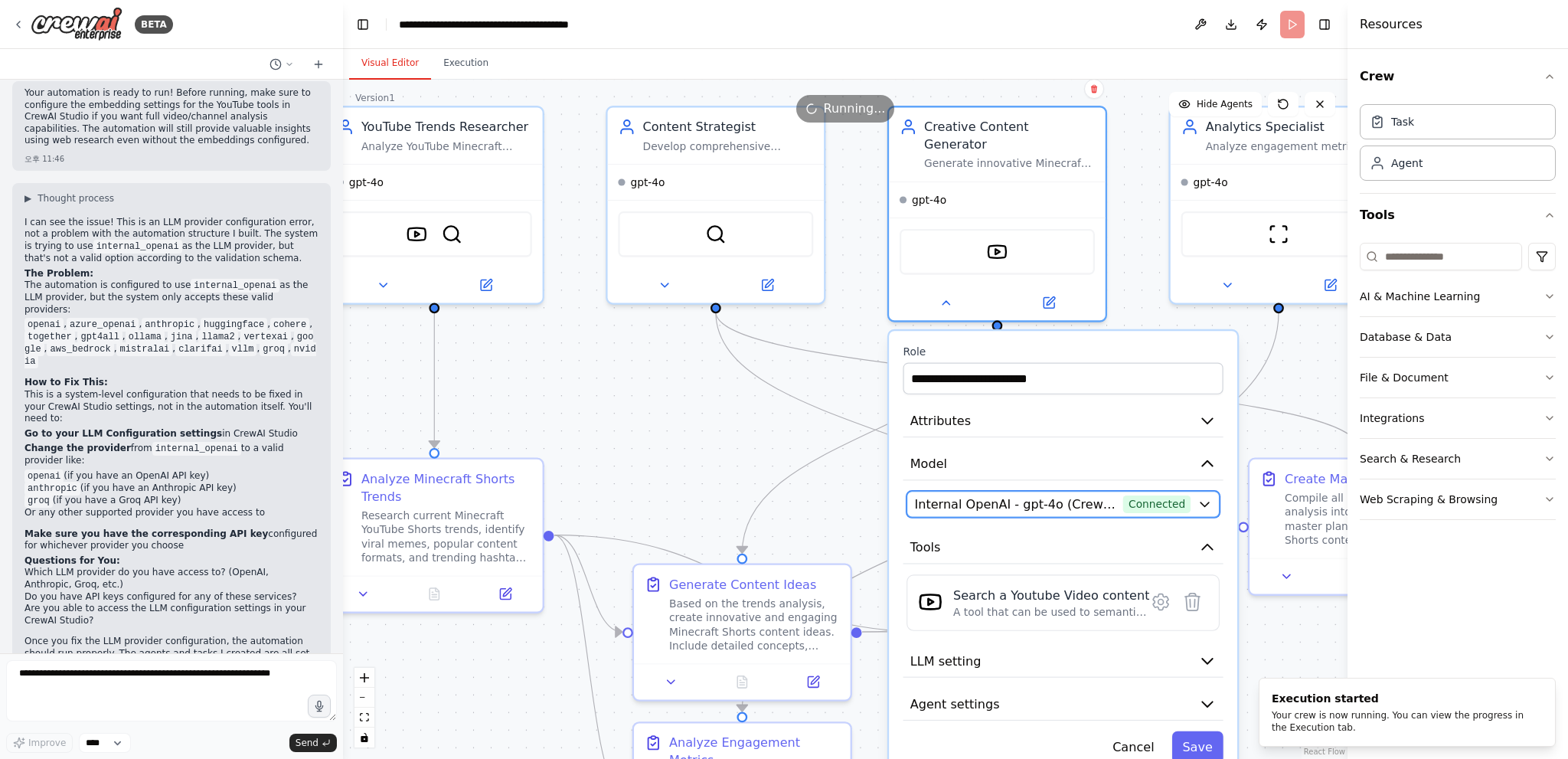
click at [1080, 493] on button "Internal OpenAI - gpt-4o (CrewAI Sponsored OpenAI Connection) Connected" at bounding box center [1063, 504] width 313 height 26
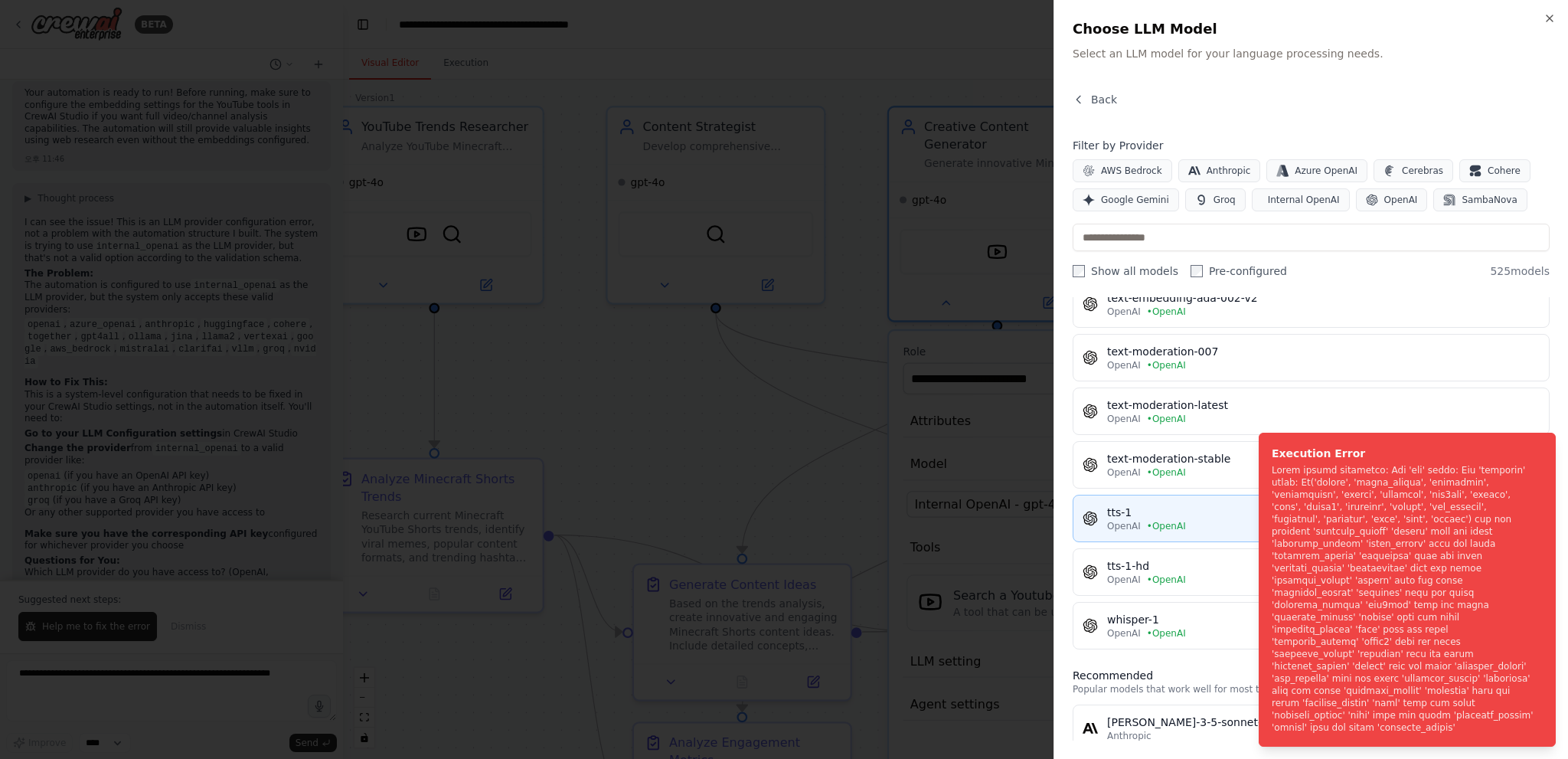
scroll to position [6435, 0]
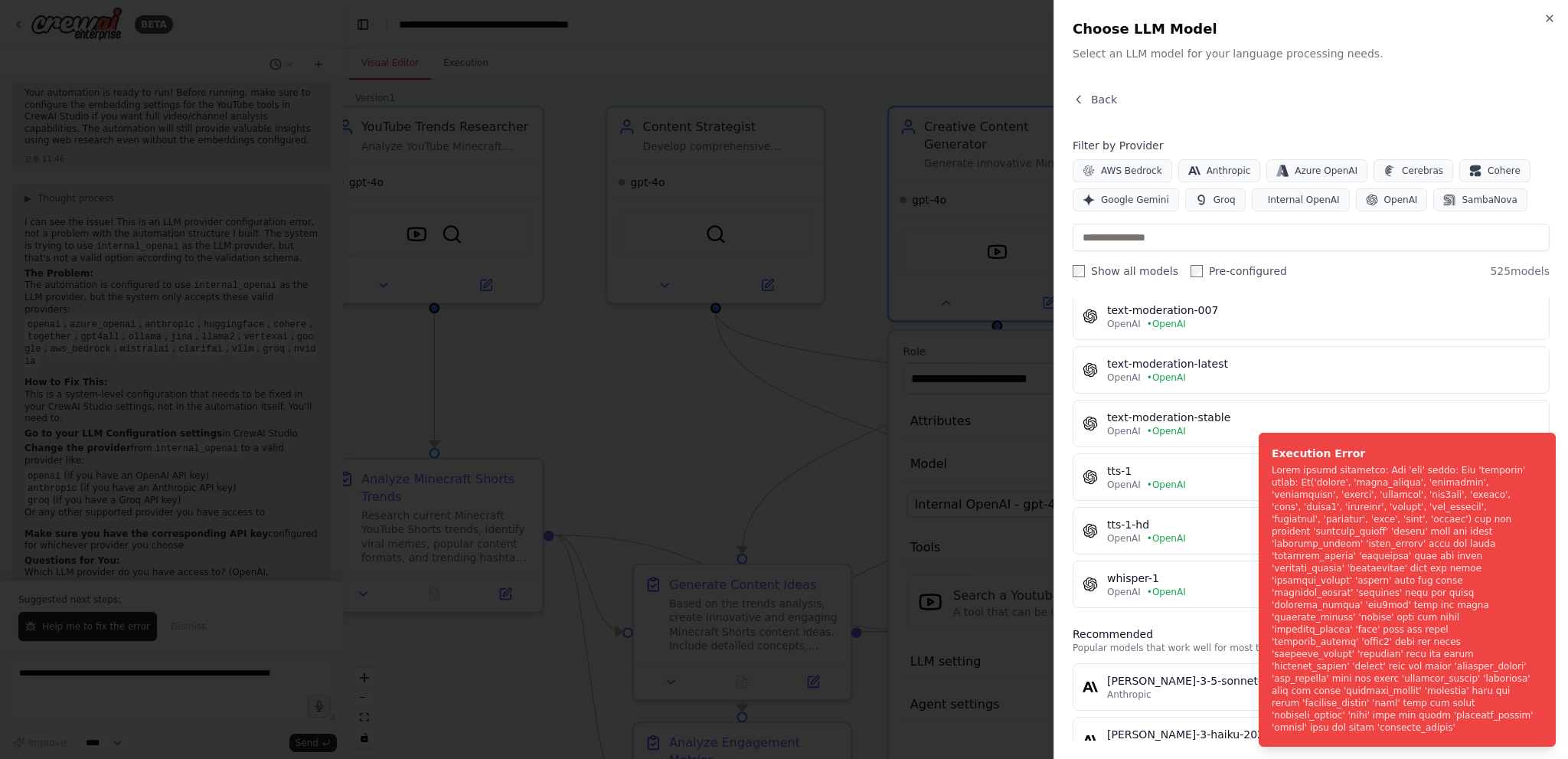
click at [994, 449] on div at bounding box center [784, 379] width 1568 height 759
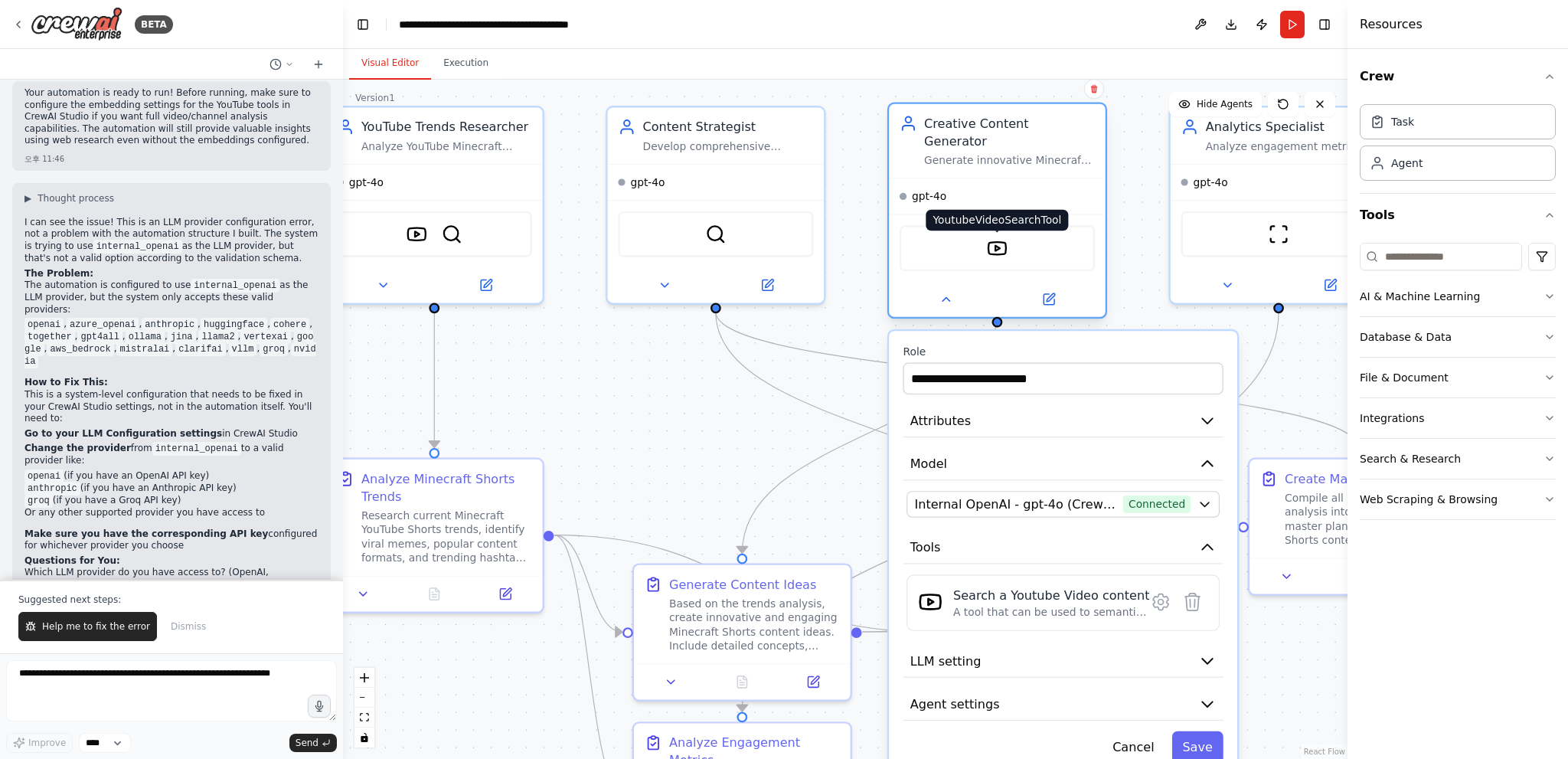
click at [995, 239] on img at bounding box center [998, 249] width 22 height 22
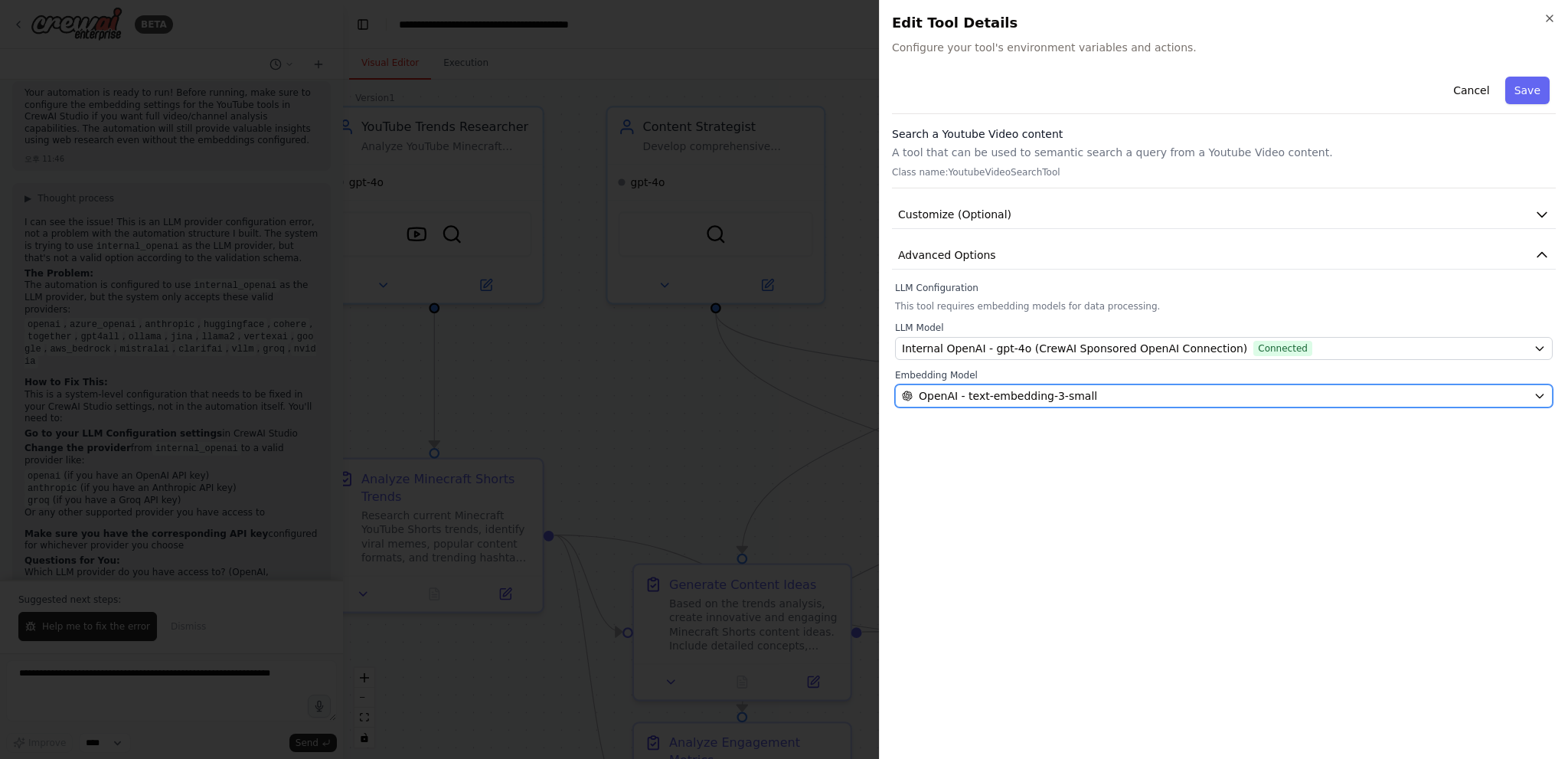
click at [976, 395] on span "OpenAI - text-embedding-3-small" at bounding box center [1008, 396] width 178 height 15
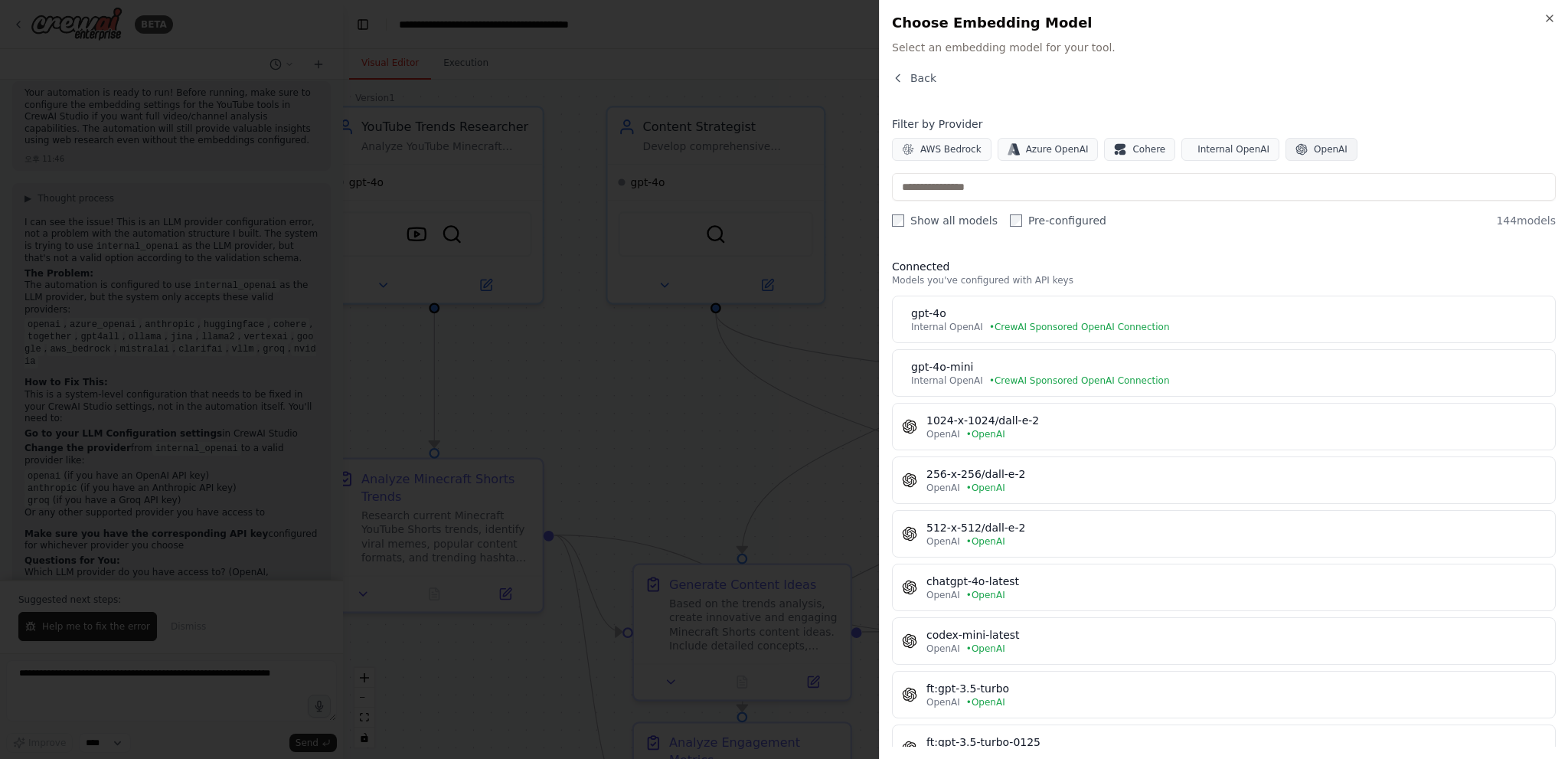
click at [1313, 144] on span "OpenAI" at bounding box center [1330, 150] width 34 height 12
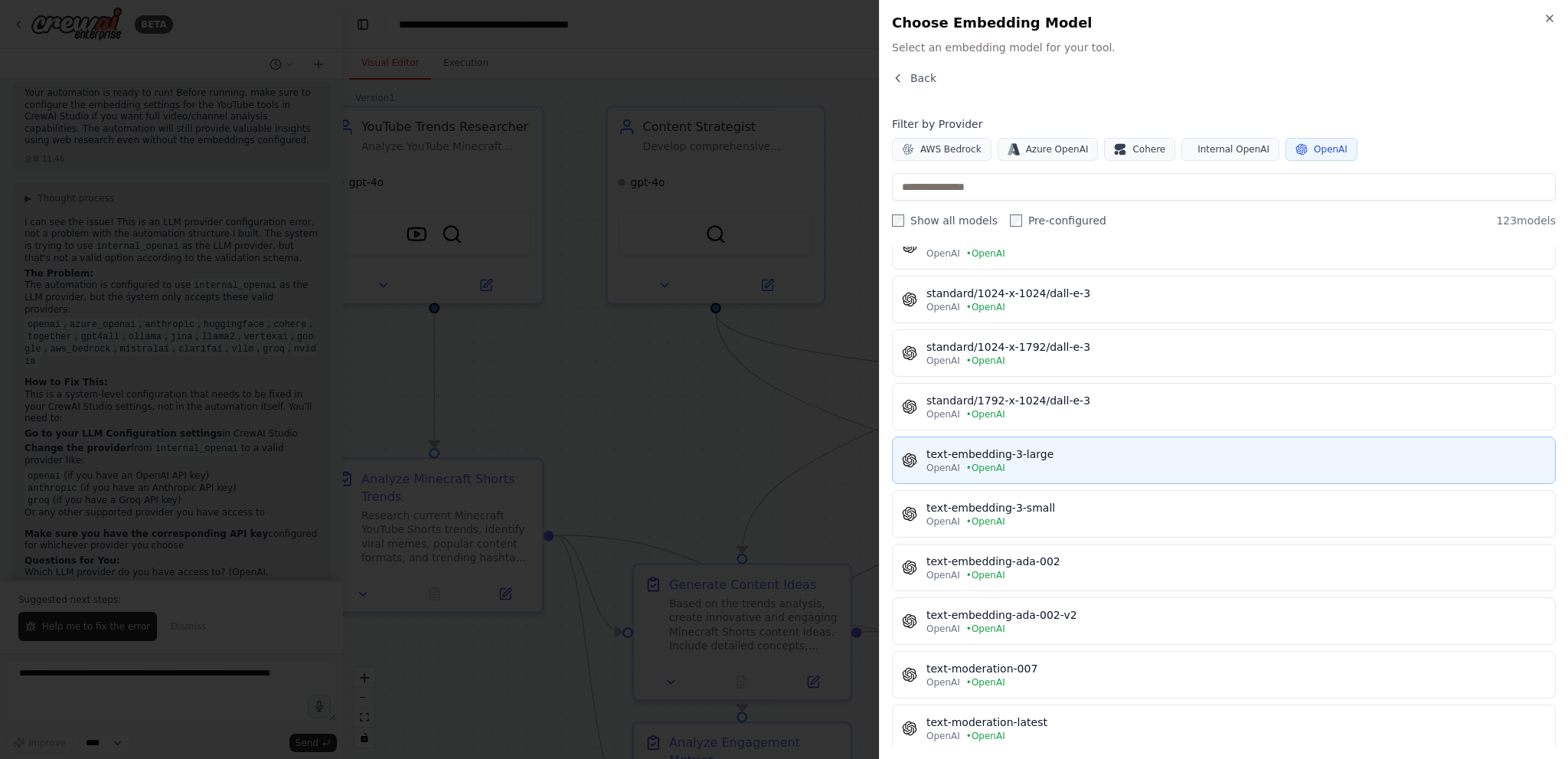
scroll to position [5882, 0]
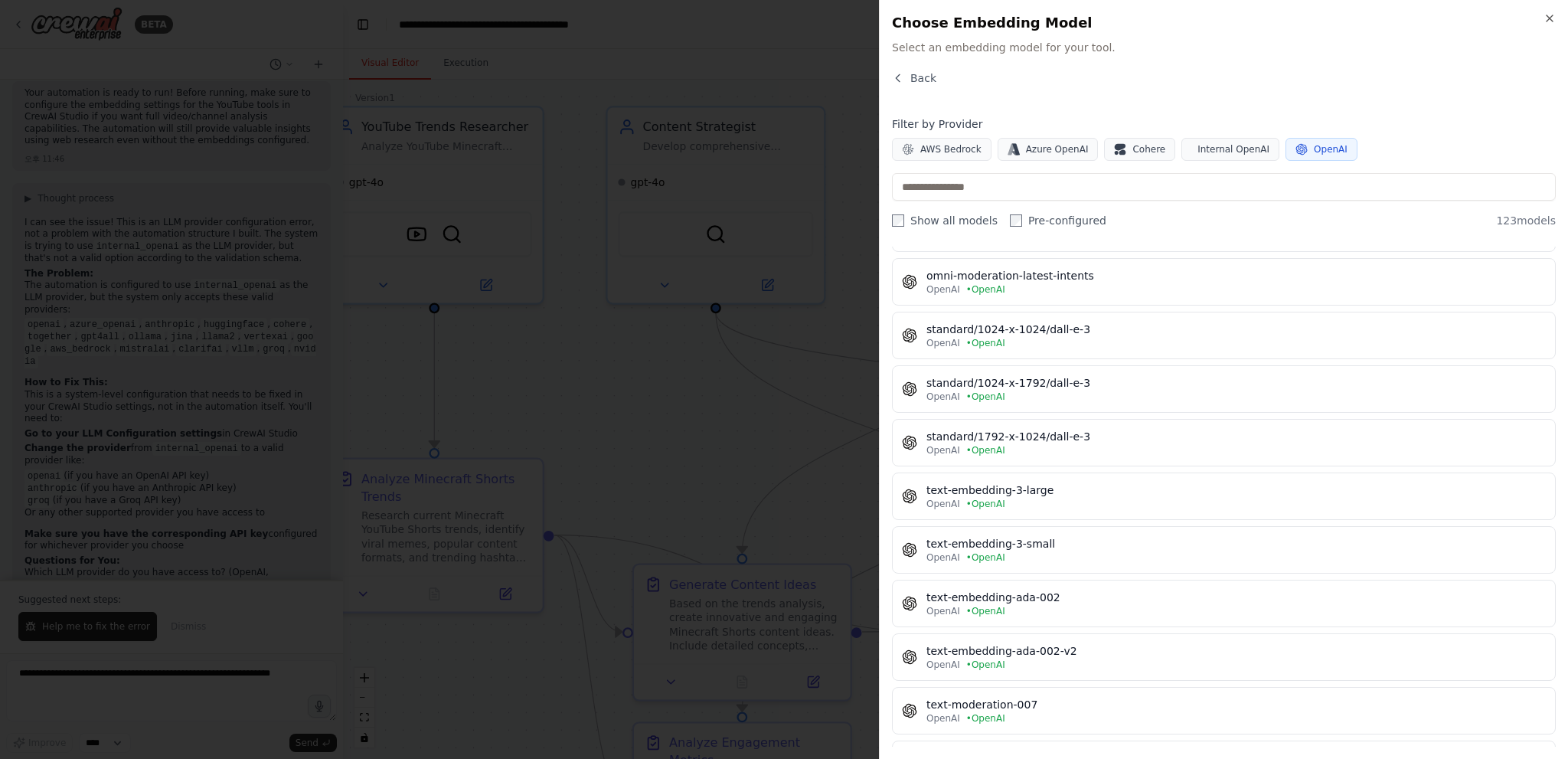
click at [722, 393] on div at bounding box center [784, 379] width 1568 height 759
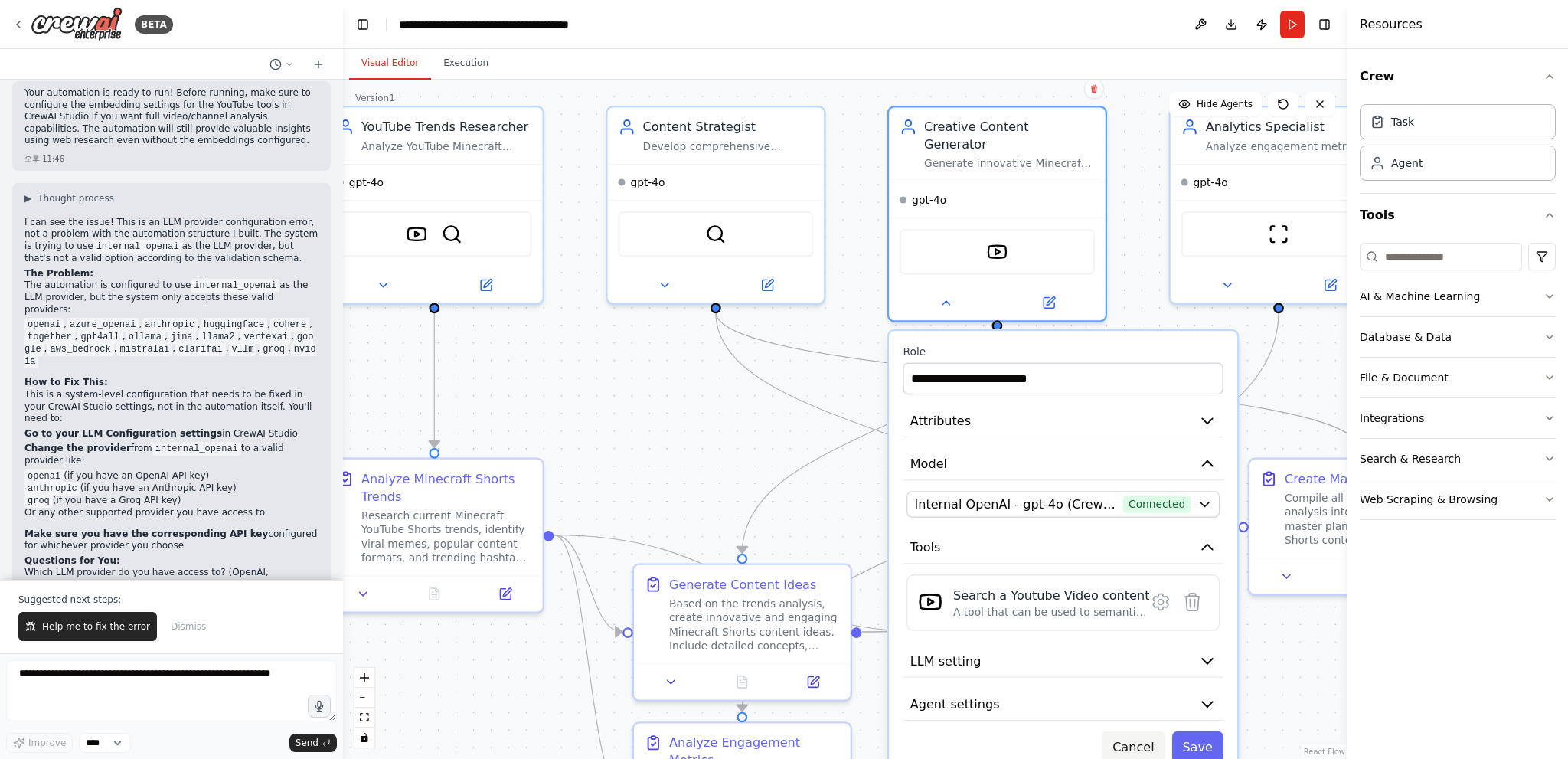
click at [1157, 731] on button "Cancel" at bounding box center [1133, 747] width 63 height 32
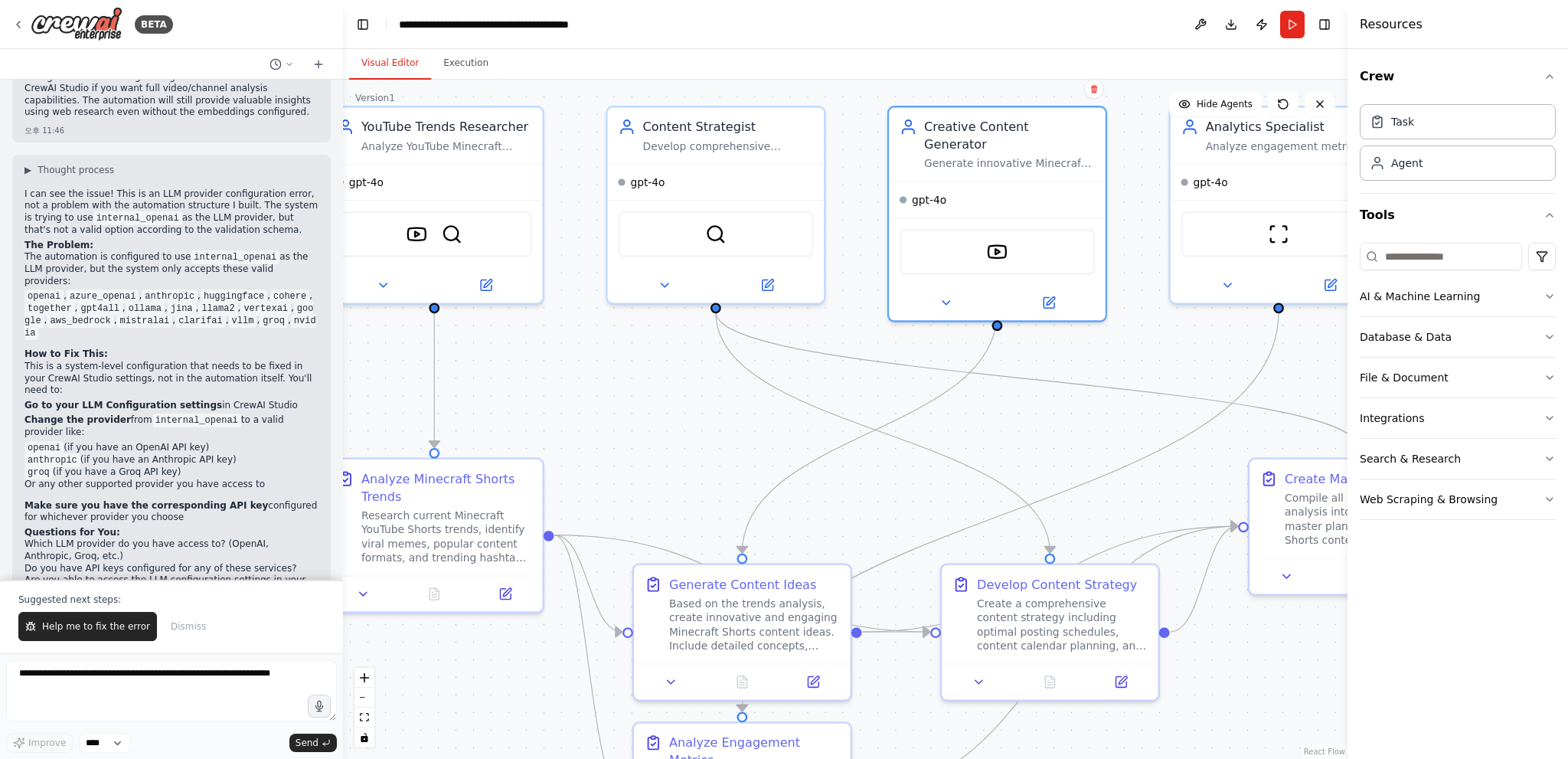
scroll to position [1891, 0]
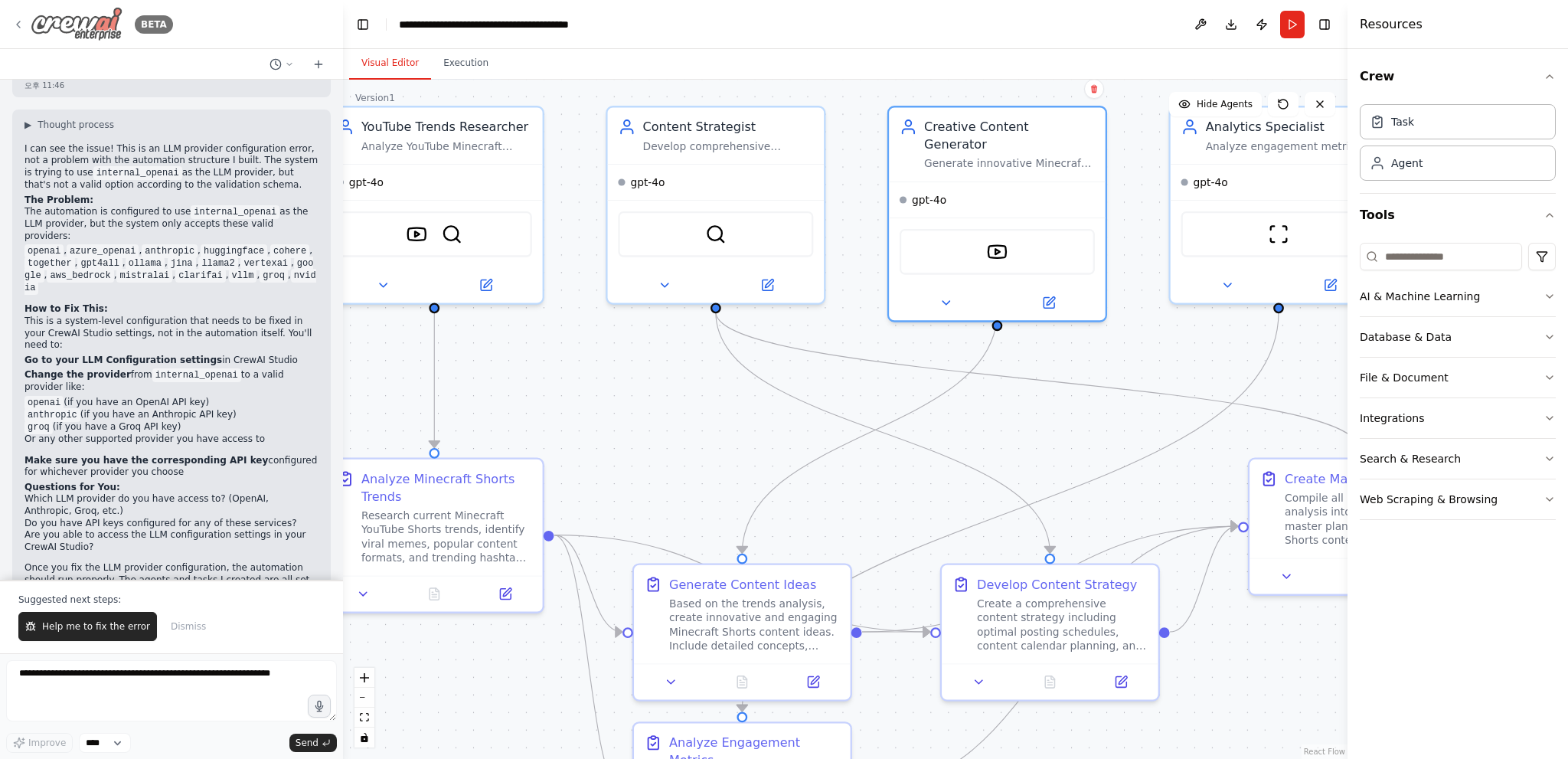
click at [42, 15] on img at bounding box center [76, 24] width 92 height 35
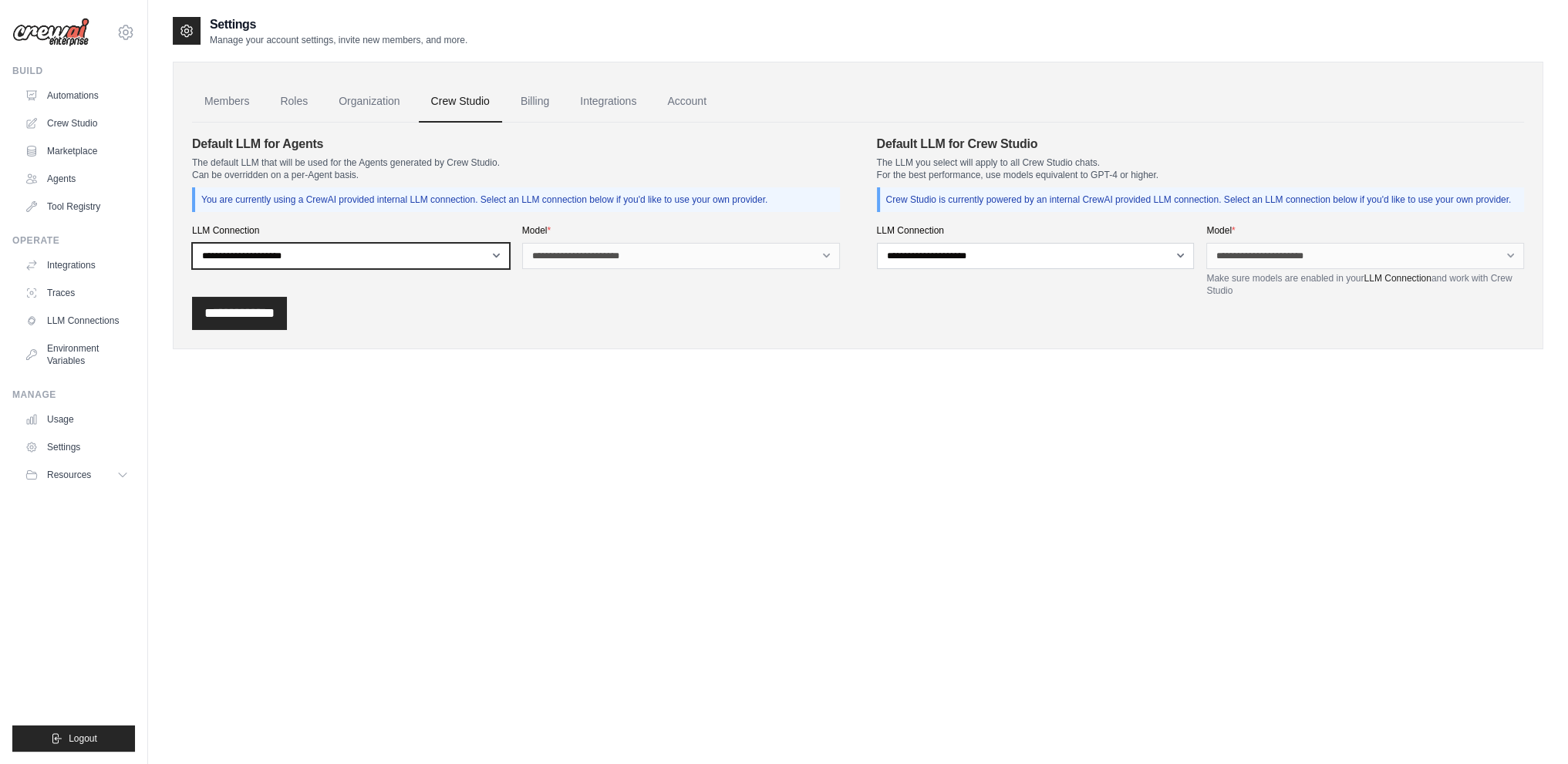
click at [475, 261] on select "**********" at bounding box center [351, 256] width 318 height 26
click at [561, 92] on link "Billing" at bounding box center [535, 102] width 53 height 42
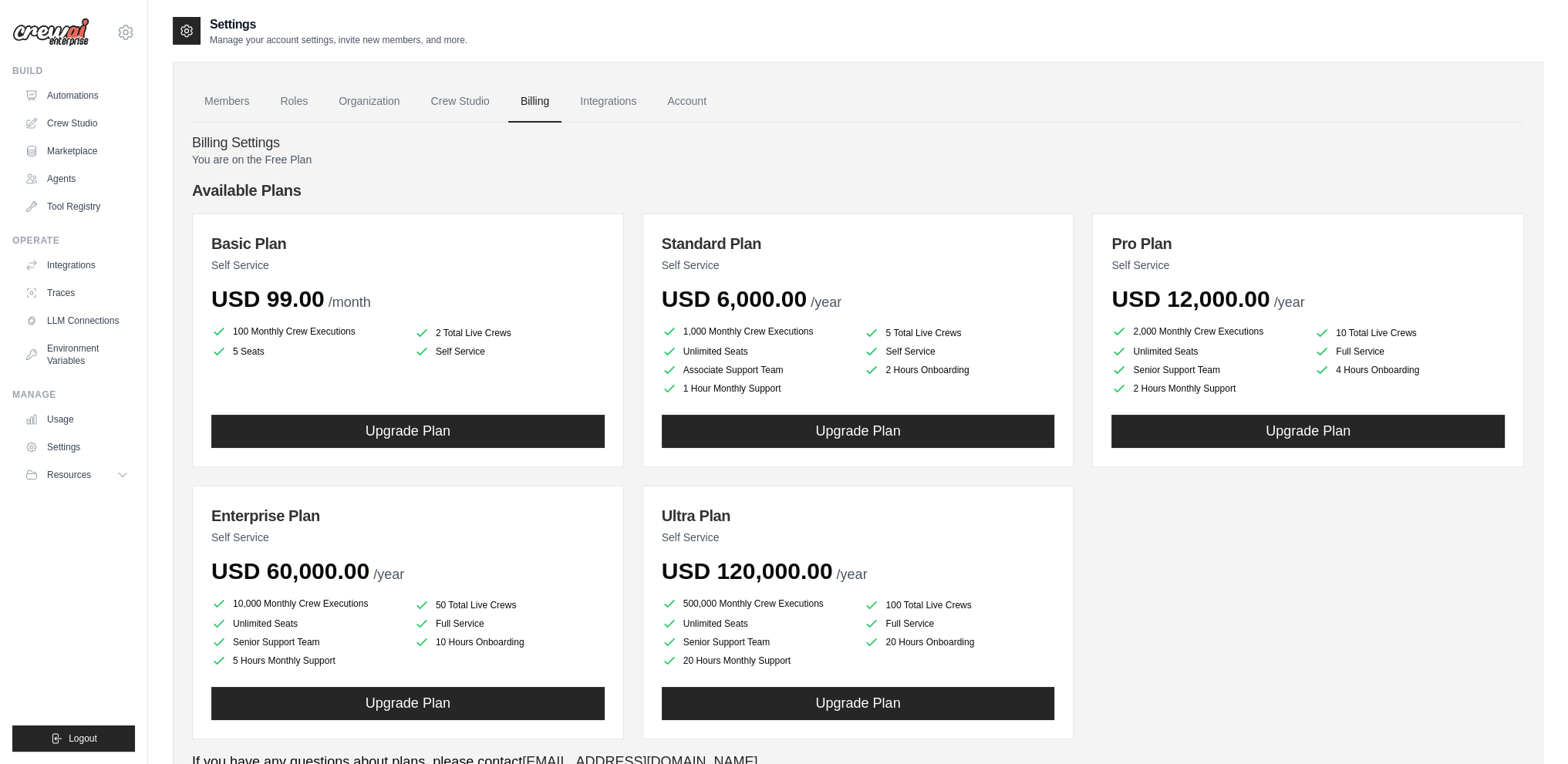
click at [635, 99] on link "Integrations" at bounding box center [608, 102] width 81 height 42
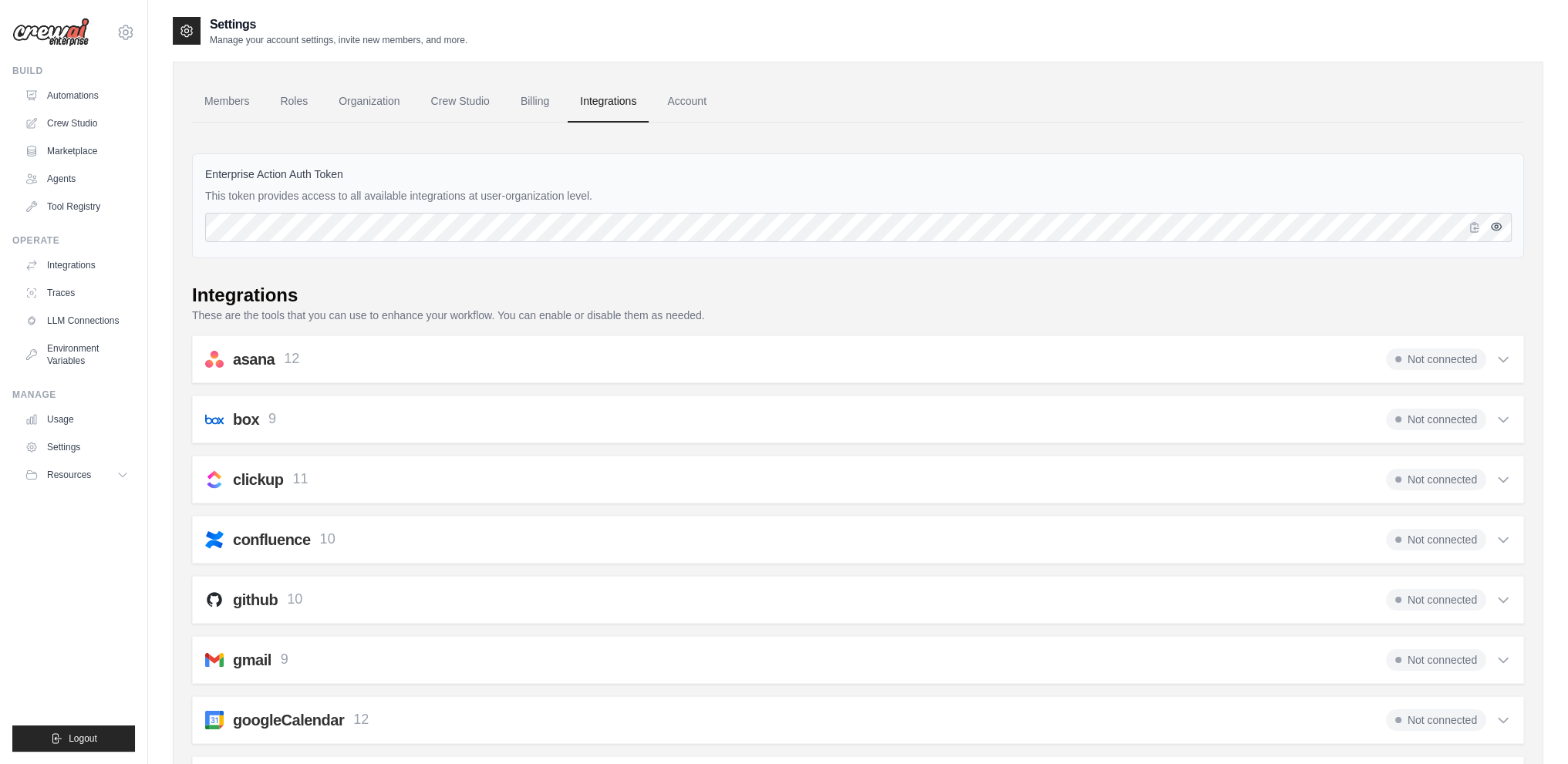
click at [1496, 225] on icon "button" at bounding box center [1496, 227] width 3 height 3
click at [1496, 225] on icon "button" at bounding box center [1496, 227] width 10 height 9
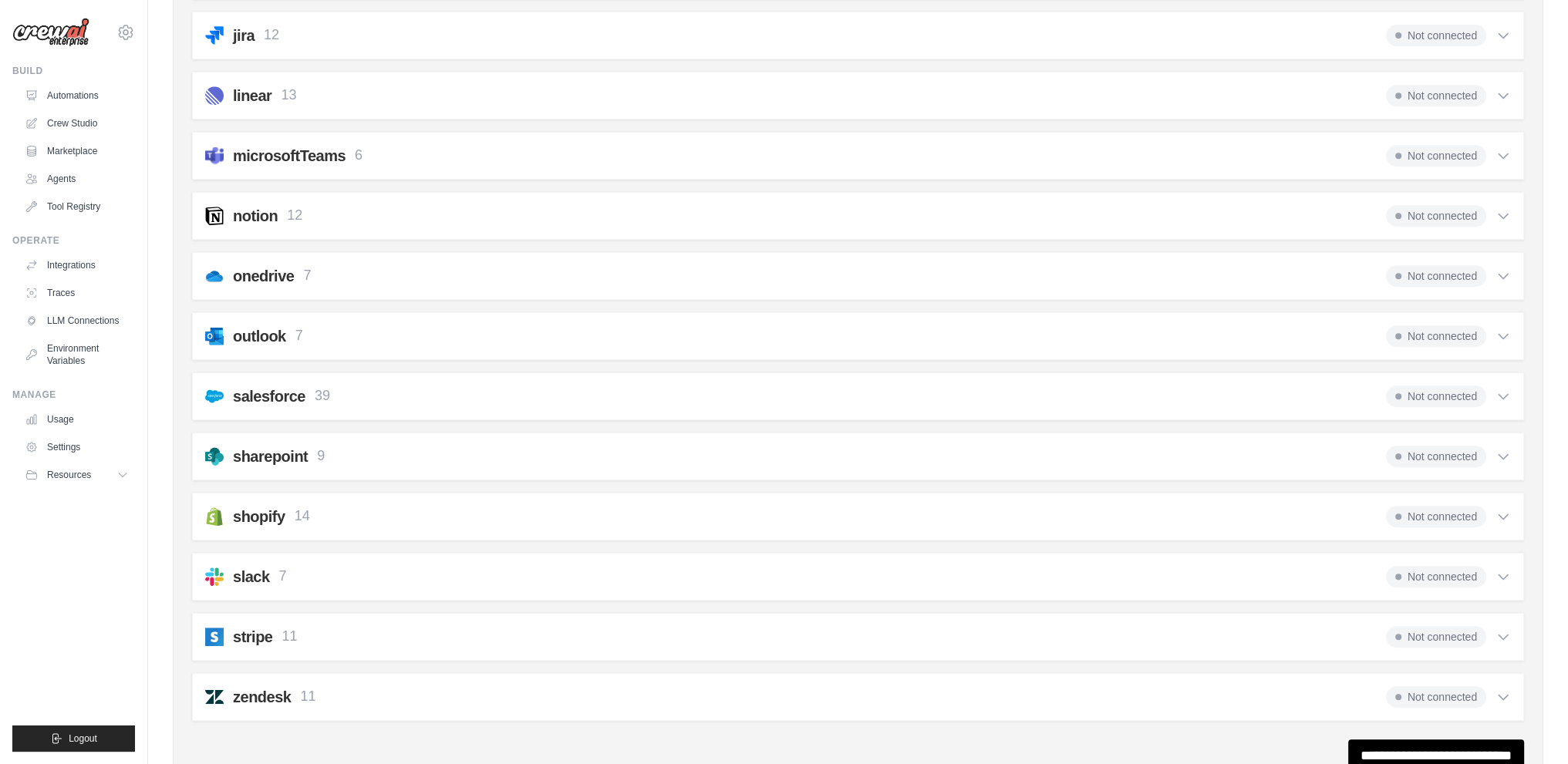
scroll to position [539, 0]
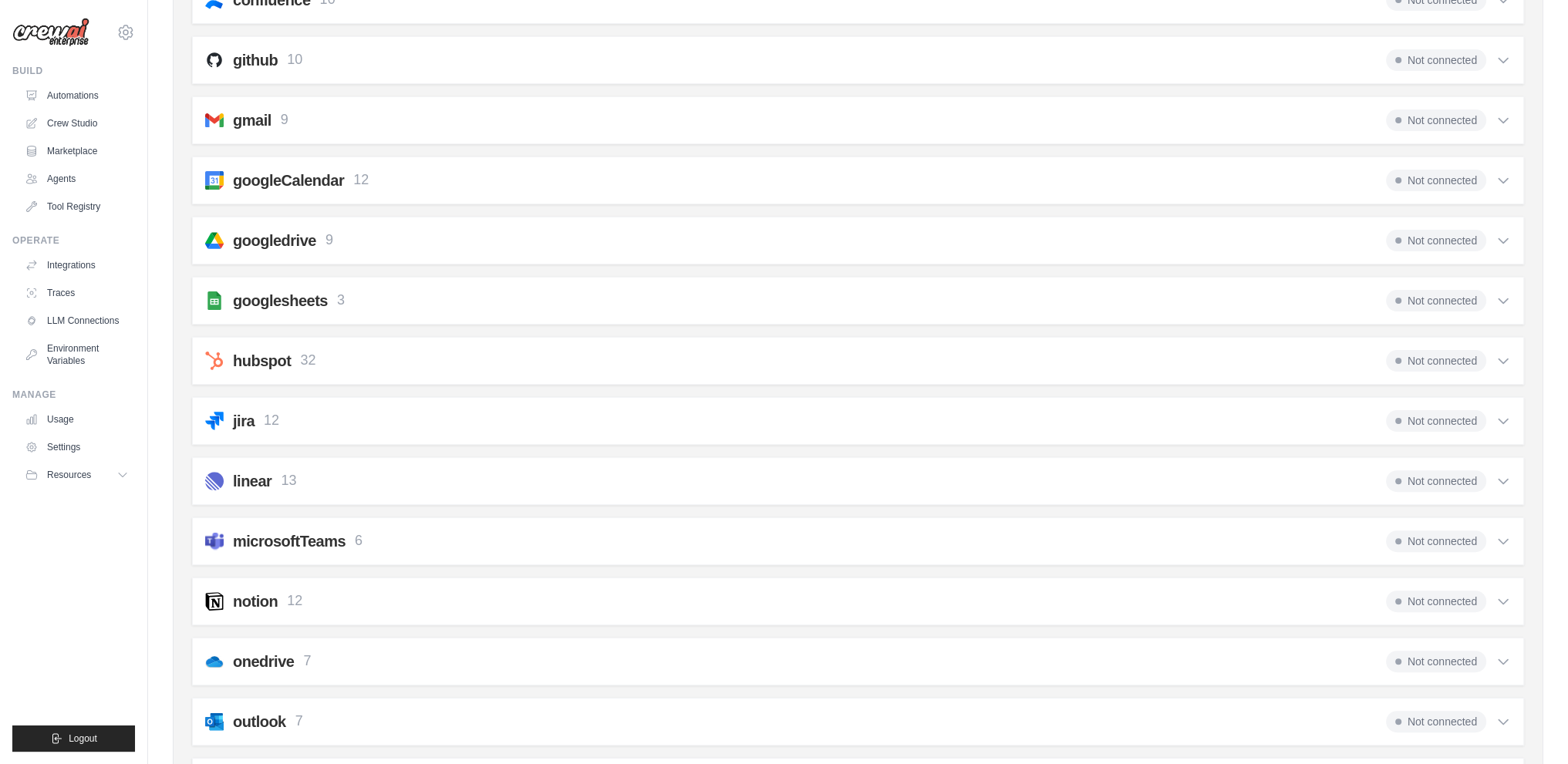
click at [395, 239] on div "googledrive 9 Not connected" at bounding box center [858, 241] width 1306 height 22
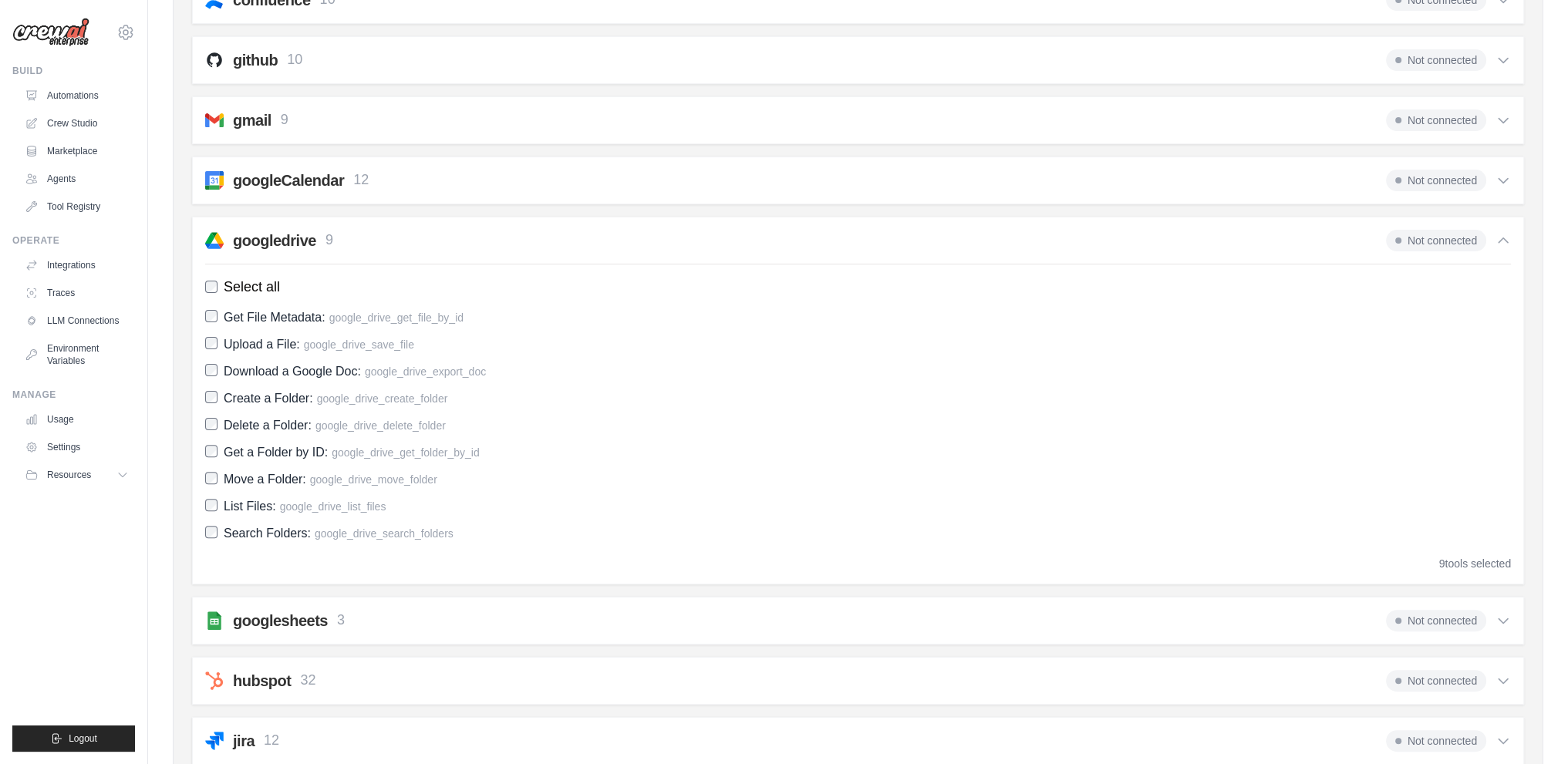
click at [395, 239] on div "googledrive 9 Not connected" at bounding box center [858, 241] width 1306 height 22
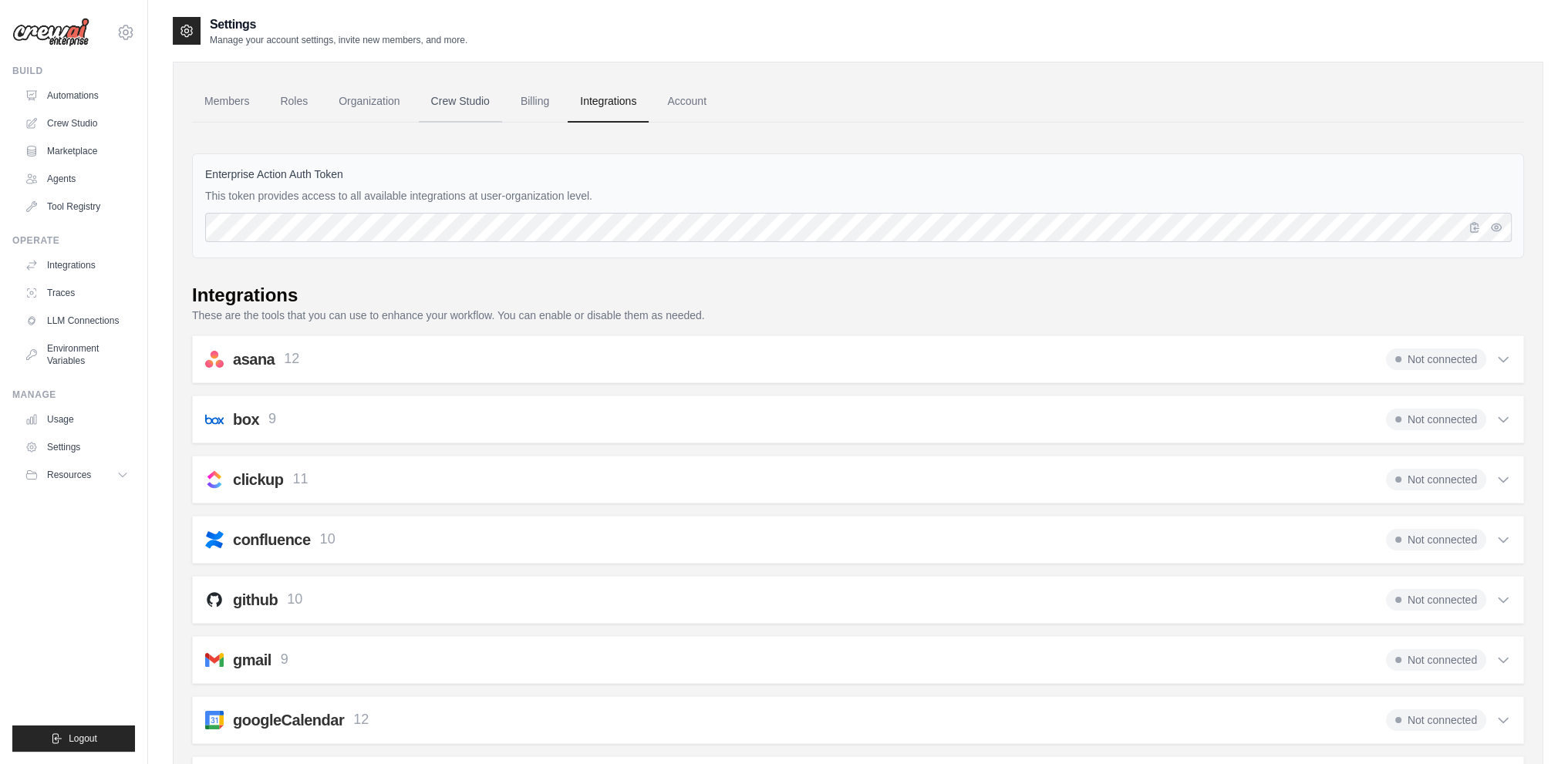
scroll to position [0, 0]
click at [709, 98] on link "Account" at bounding box center [686, 102] width 64 height 42
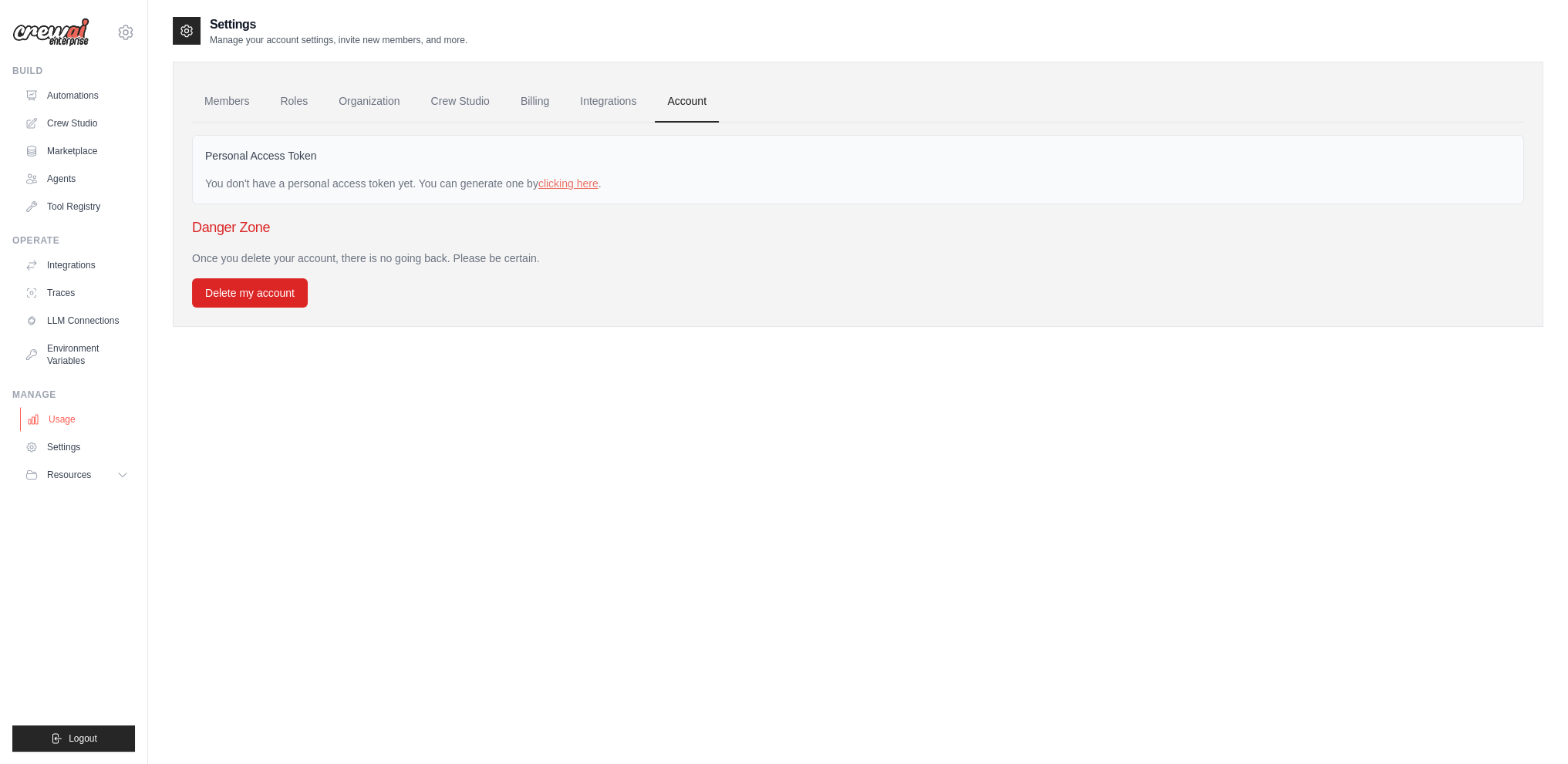
click at [78, 413] on link "Usage" at bounding box center [79, 420] width 117 height 25
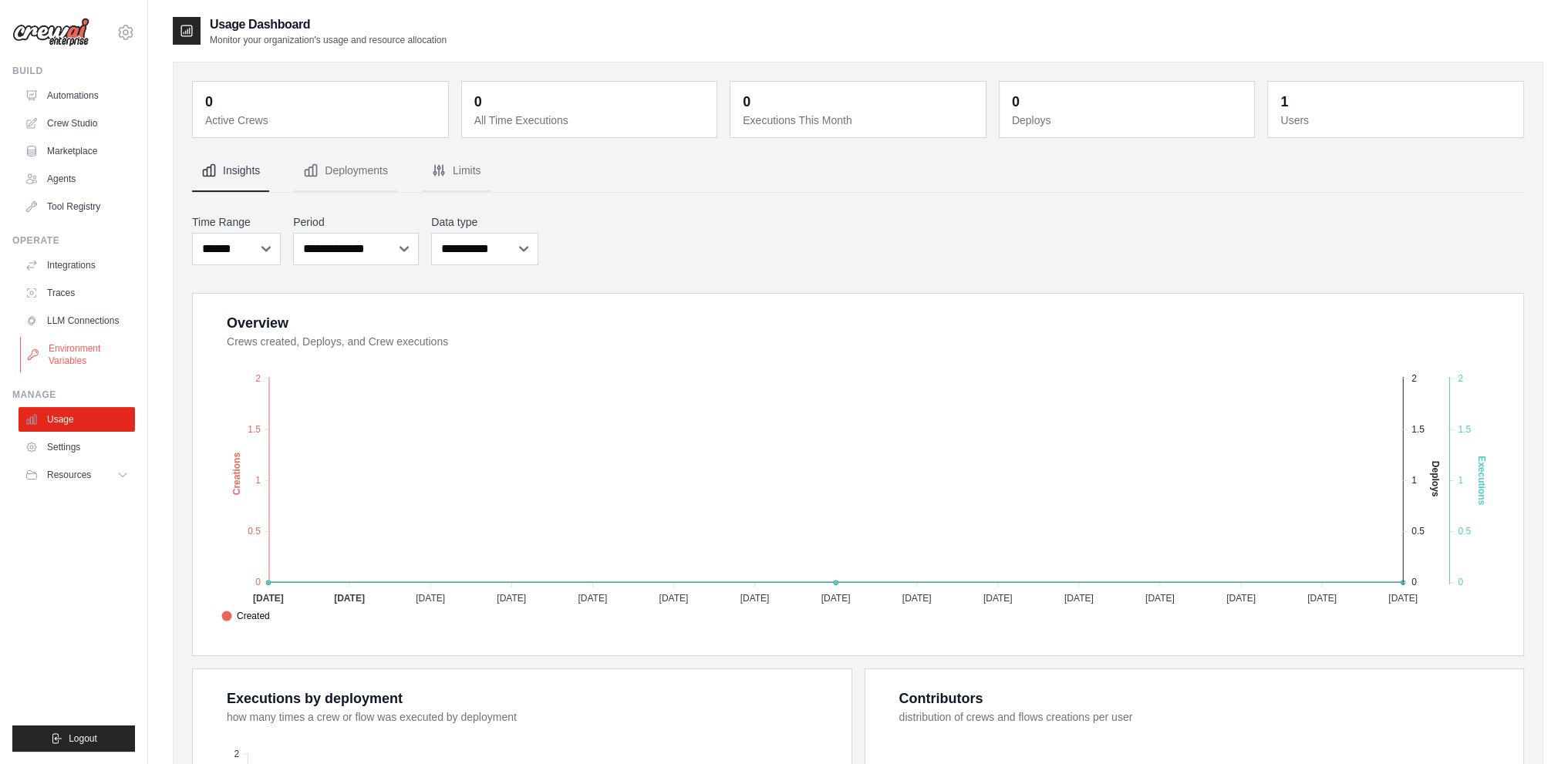
click at [83, 347] on link "Environment Variables" at bounding box center [79, 355] width 117 height 37
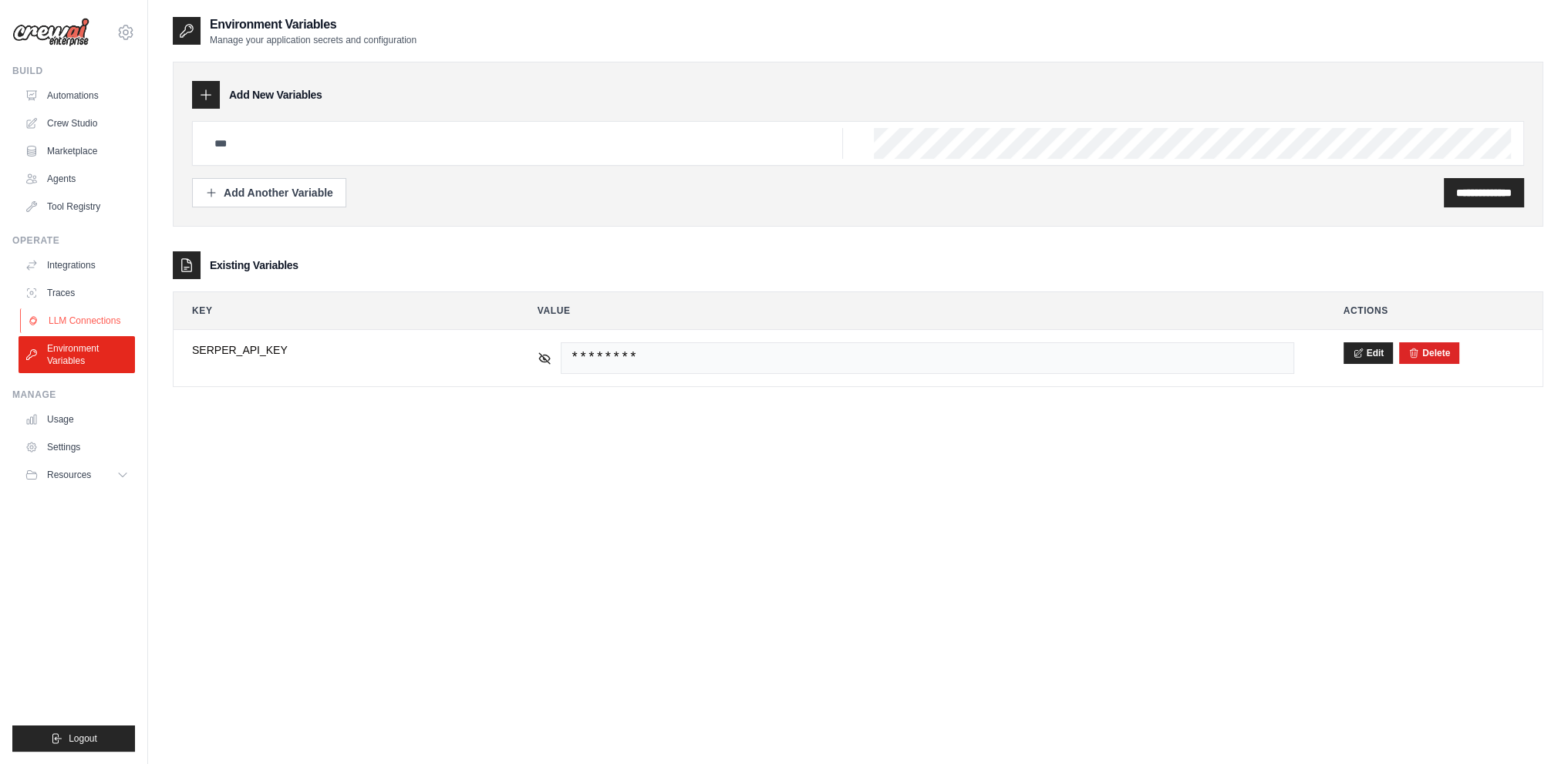
click at [92, 319] on link "LLM Connections" at bounding box center [79, 321] width 117 height 25
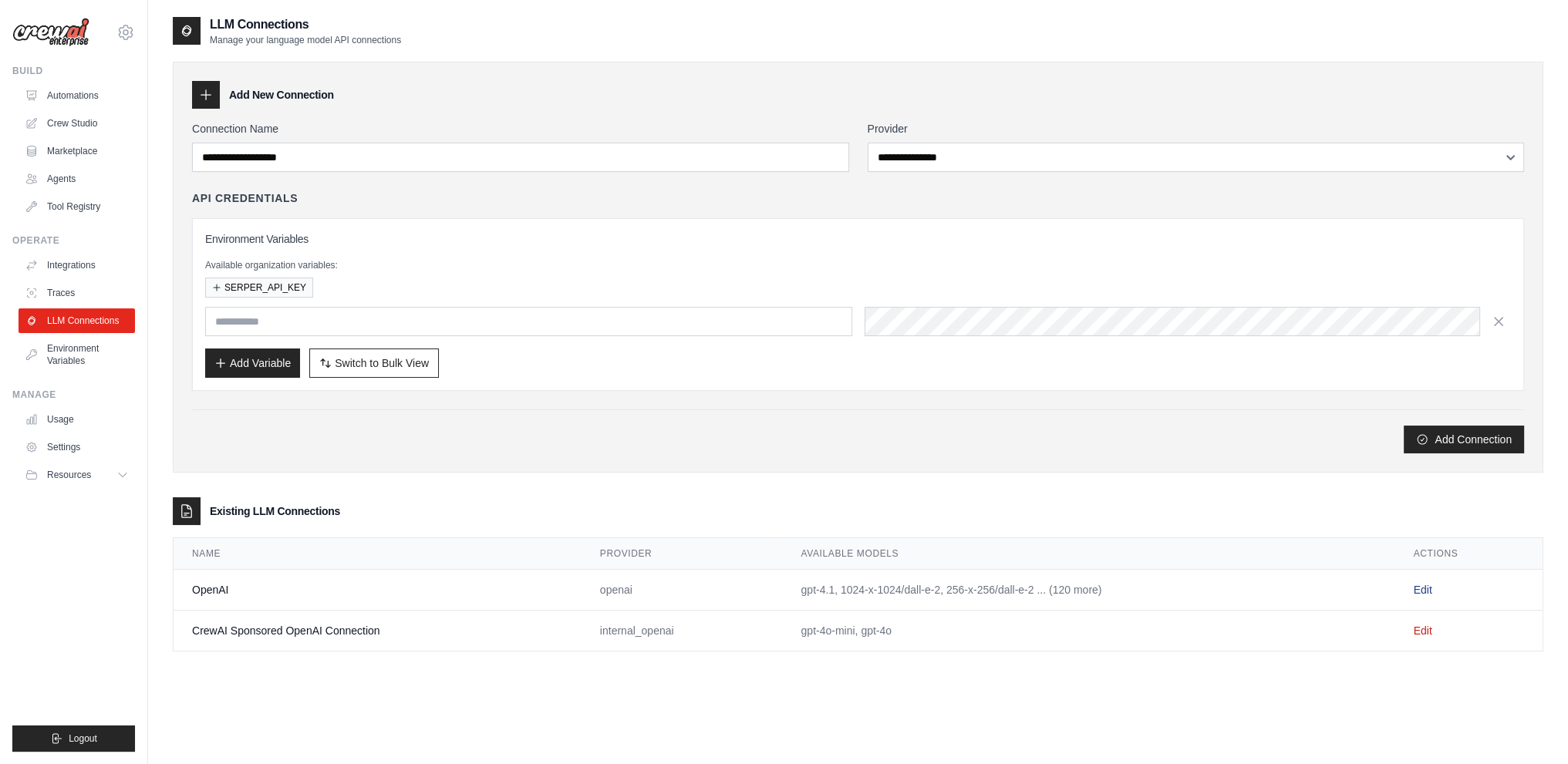
click at [1432, 584] on link "Edit" at bounding box center [1423, 590] width 19 height 12
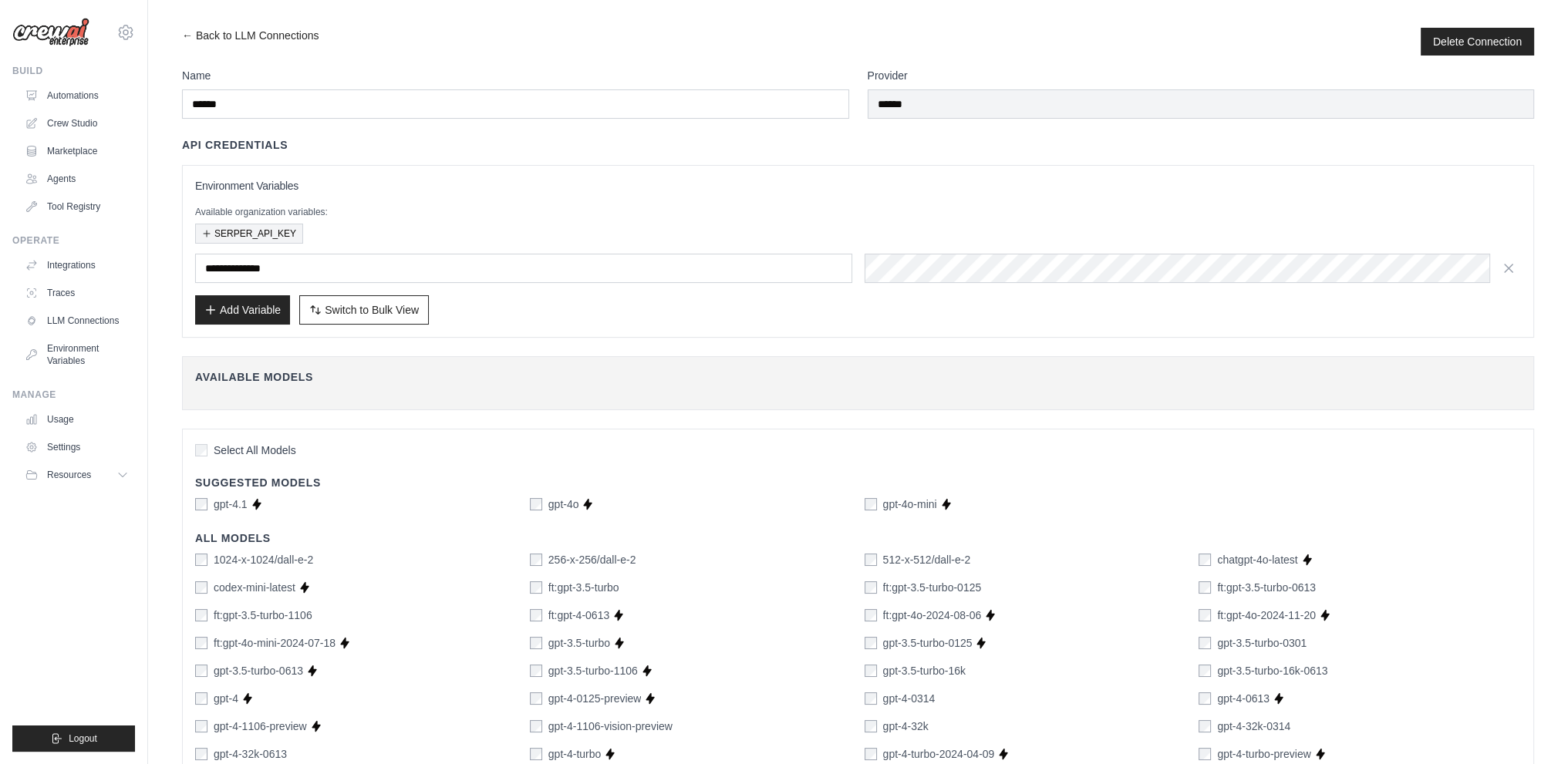
click at [250, 239] on button "SERPER_API_KEY" at bounding box center [249, 234] width 108 height 20
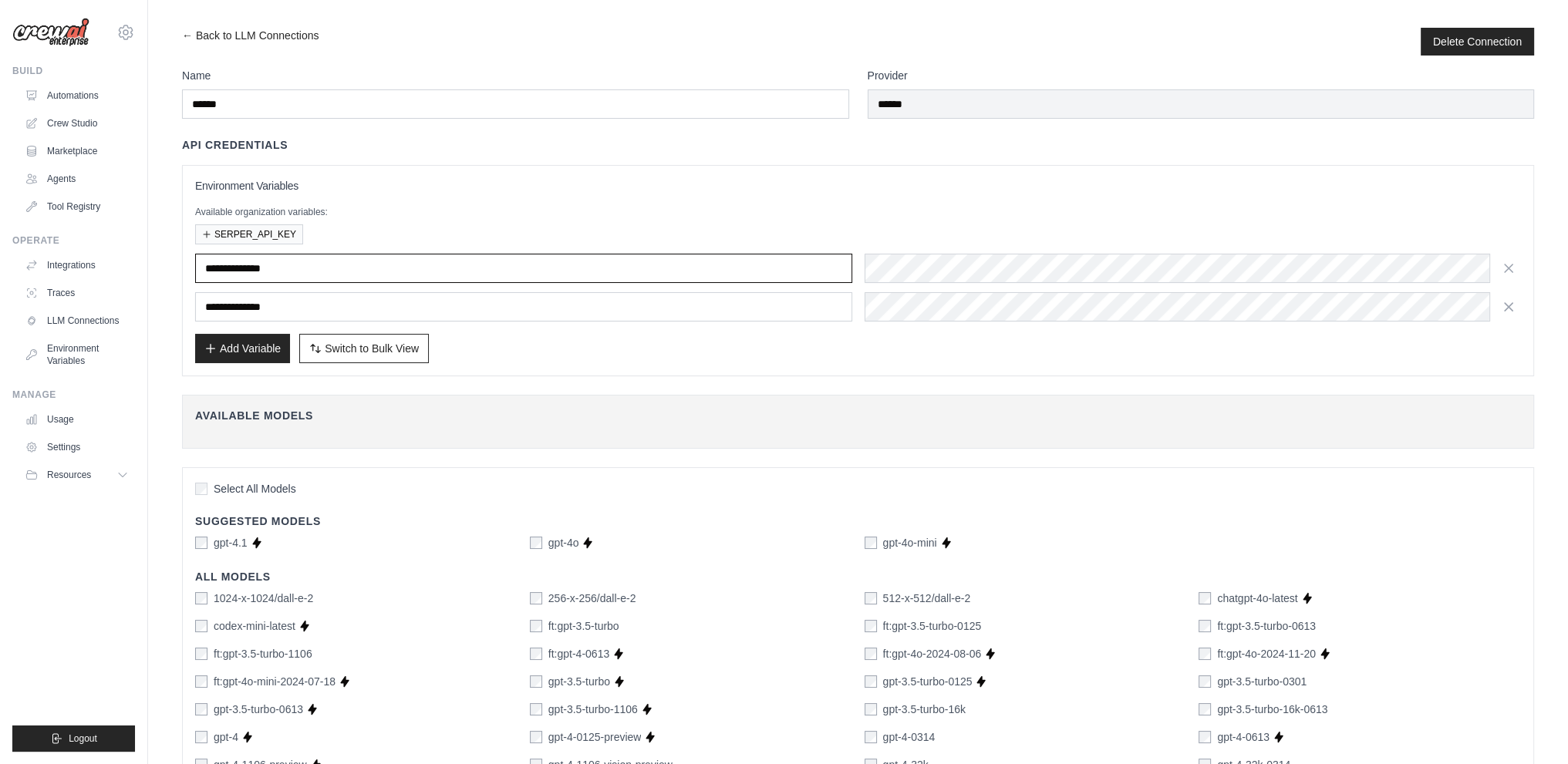
click at [292, 273] on input "**********" at bounding box center [523, 268] width 657 height 30
drag, startPoint x: 99, startPoint y: 245, endPoint x: 59, endPoint y: 243, distance: 40.0
click at [466, 258] on input "**********" at bounding box center [523, 268] width 657 height 30
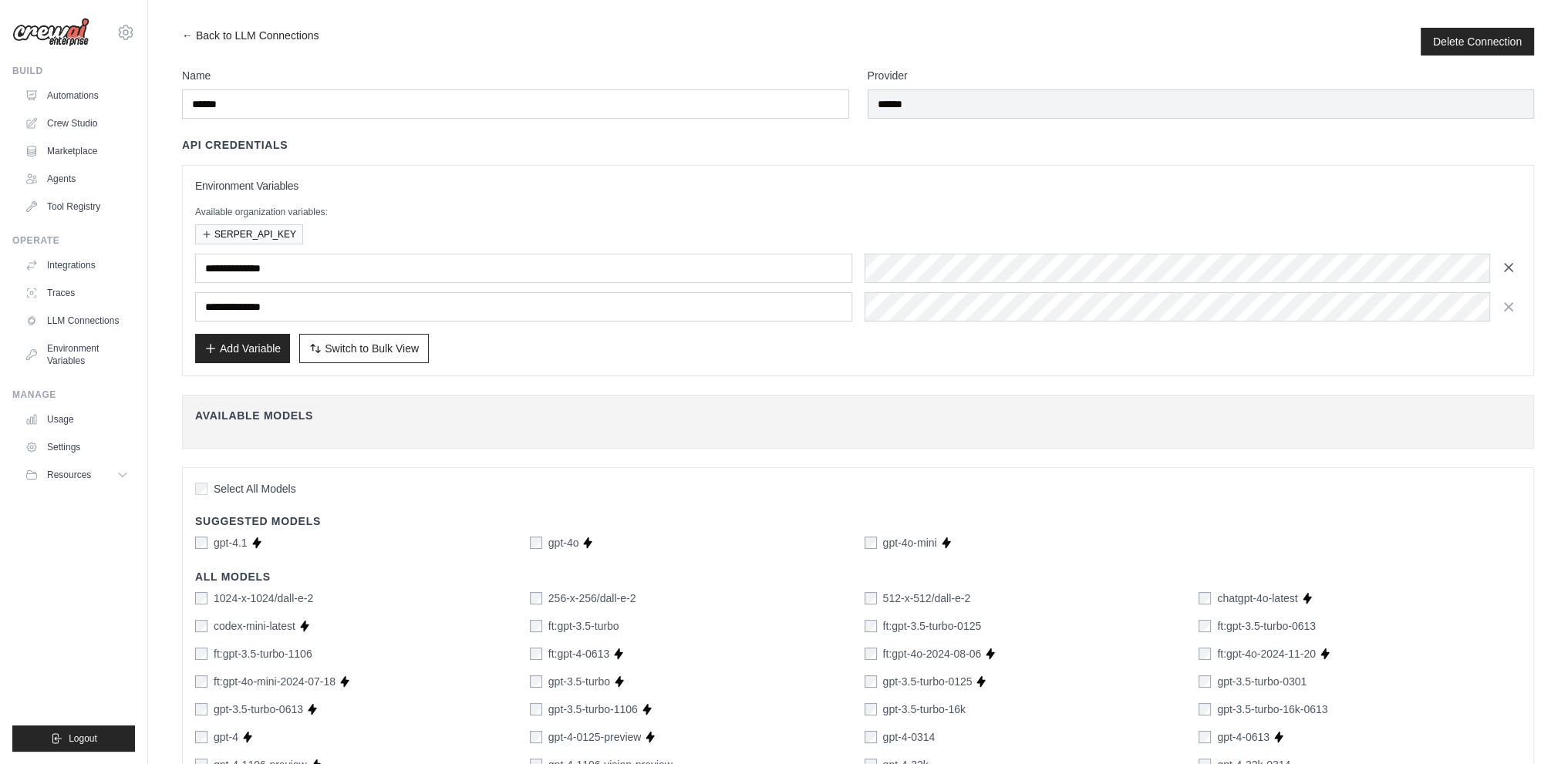
click at [1503, 264] on icon "button" at bounding box center [1509, 267] width 16 height 16
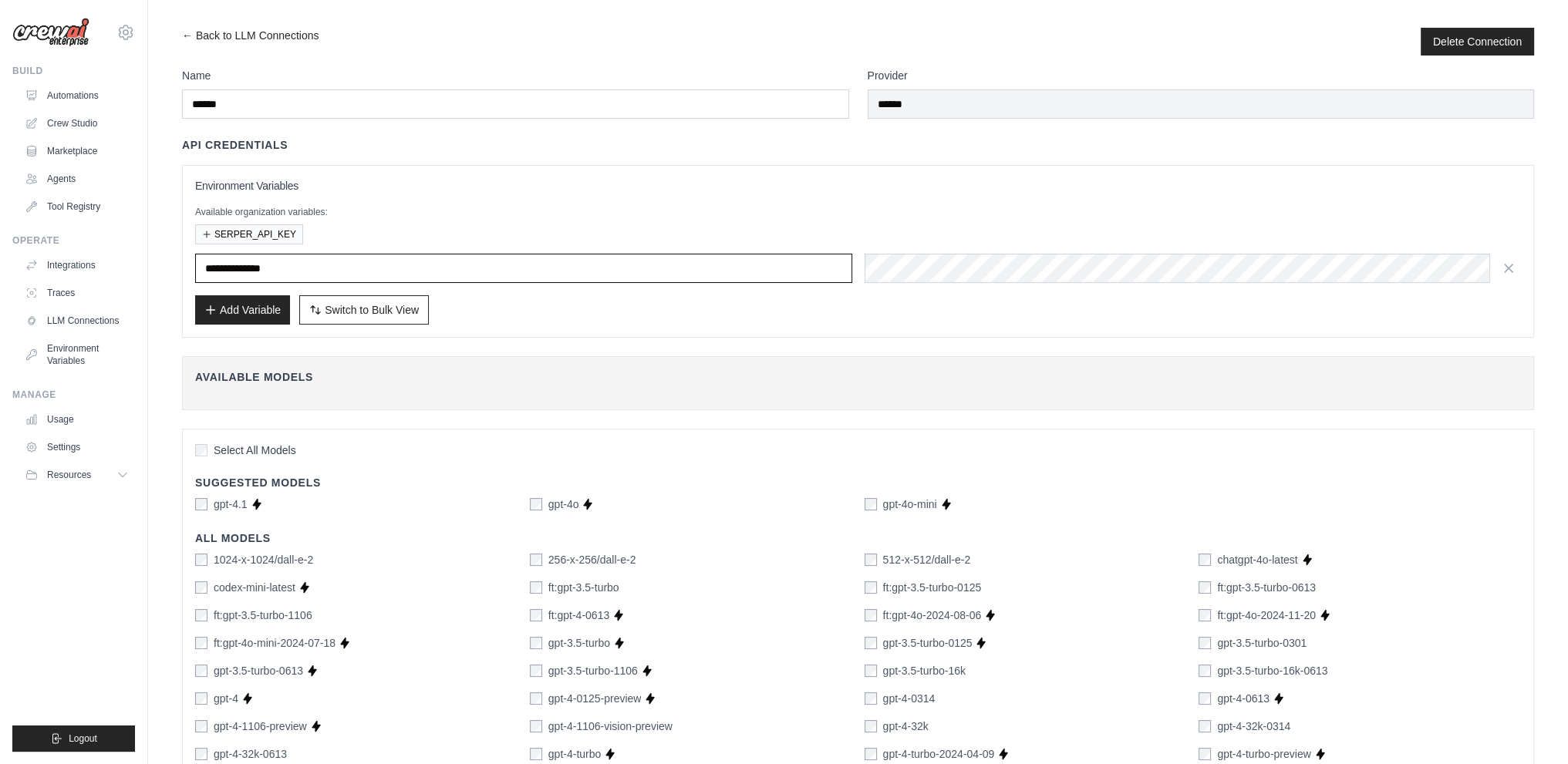
drag, startPoint x: 337, startPoint y: 271, endPoint x: 315, endPoint y: 269, distance: 22.1
click at [337, 272] on input "**********" at bounding box center [523, 268] width 657 height 30
click at [233, 241] on button "SERPER_API_KEY" at bounding box center [249, 234] width 108 height 20
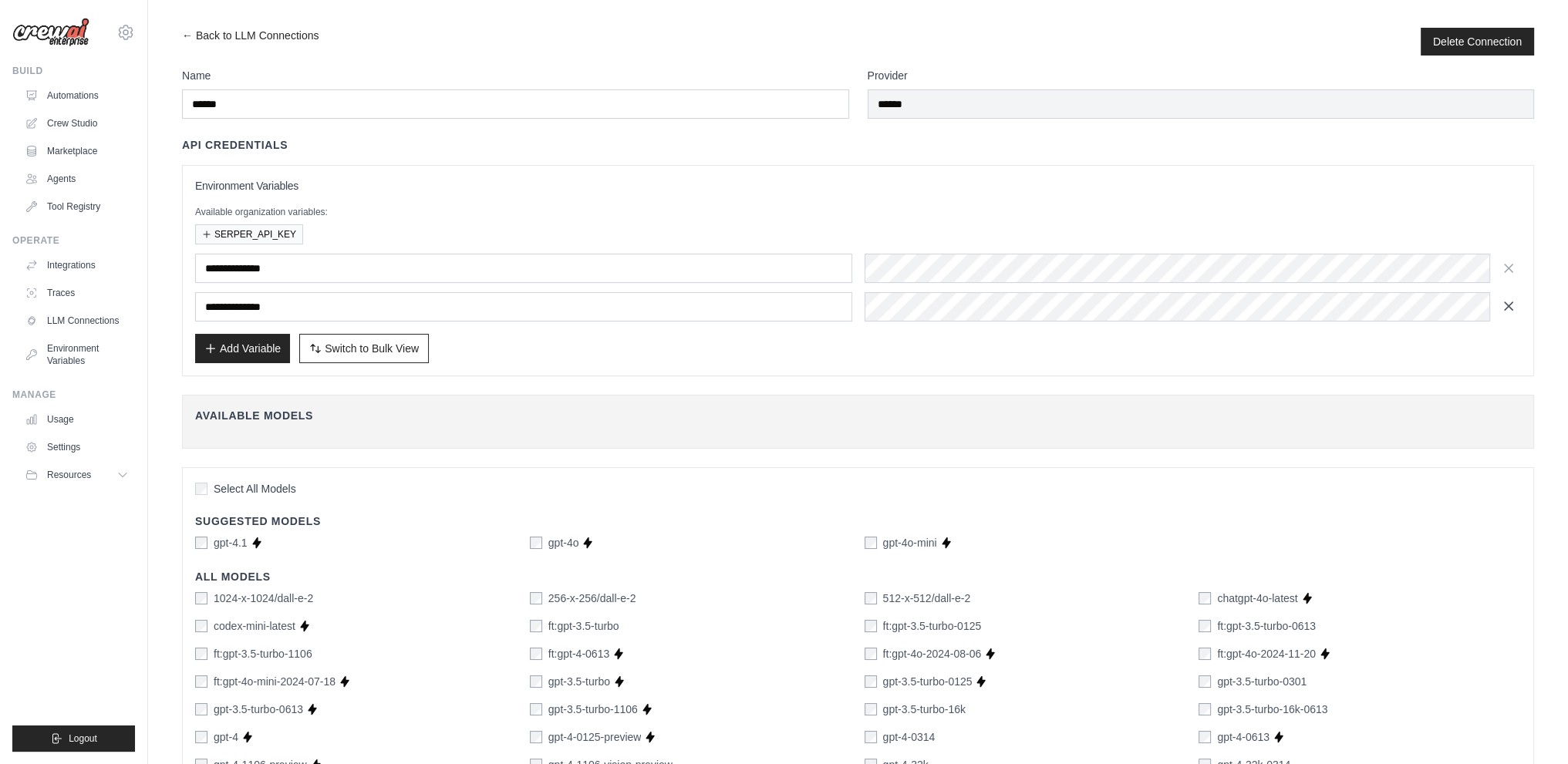
click at [1514, 302] on icon "button" at bounding box center [1509, 306] width 16 height 16
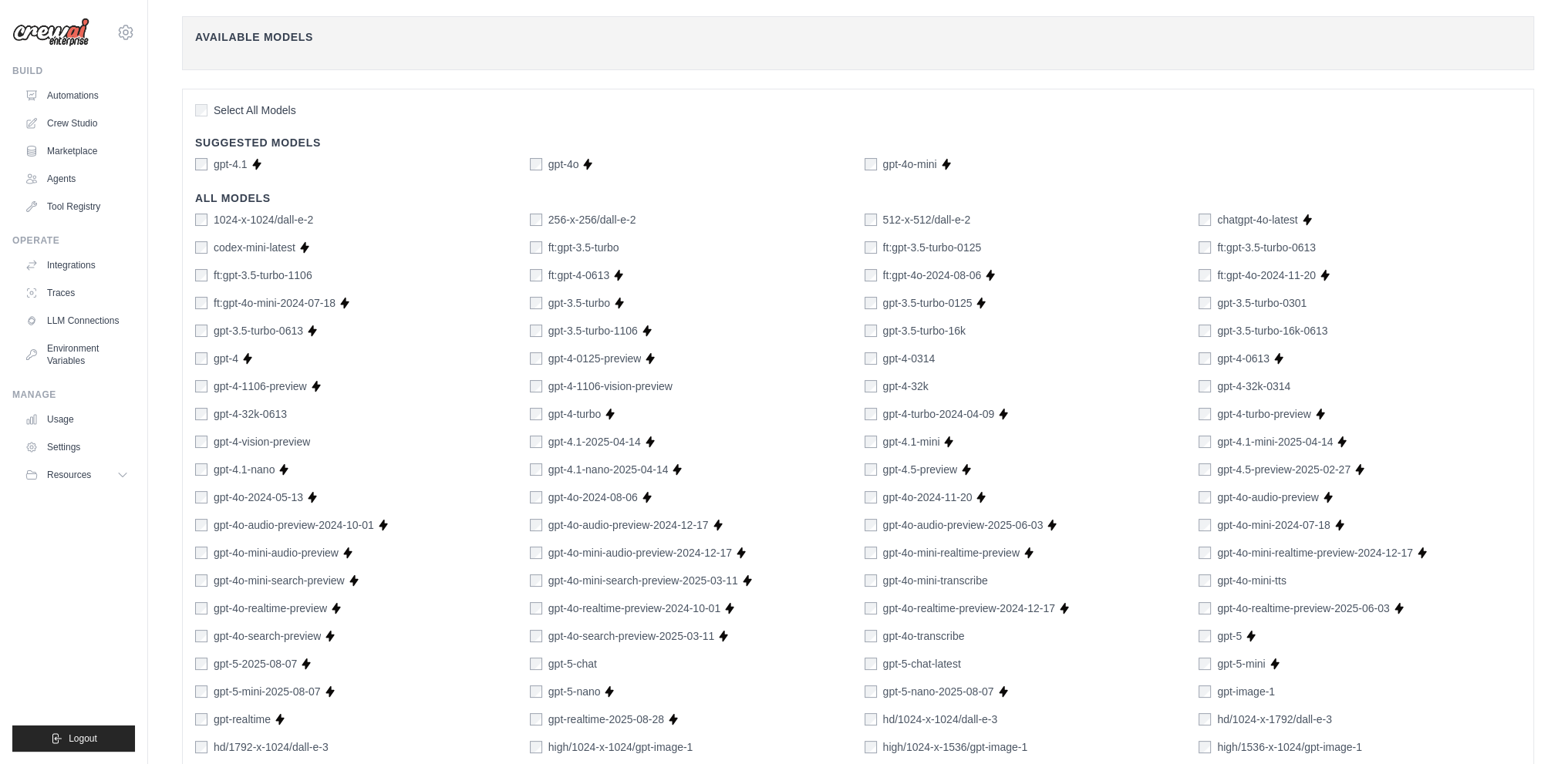
scroll to position [803, 0]
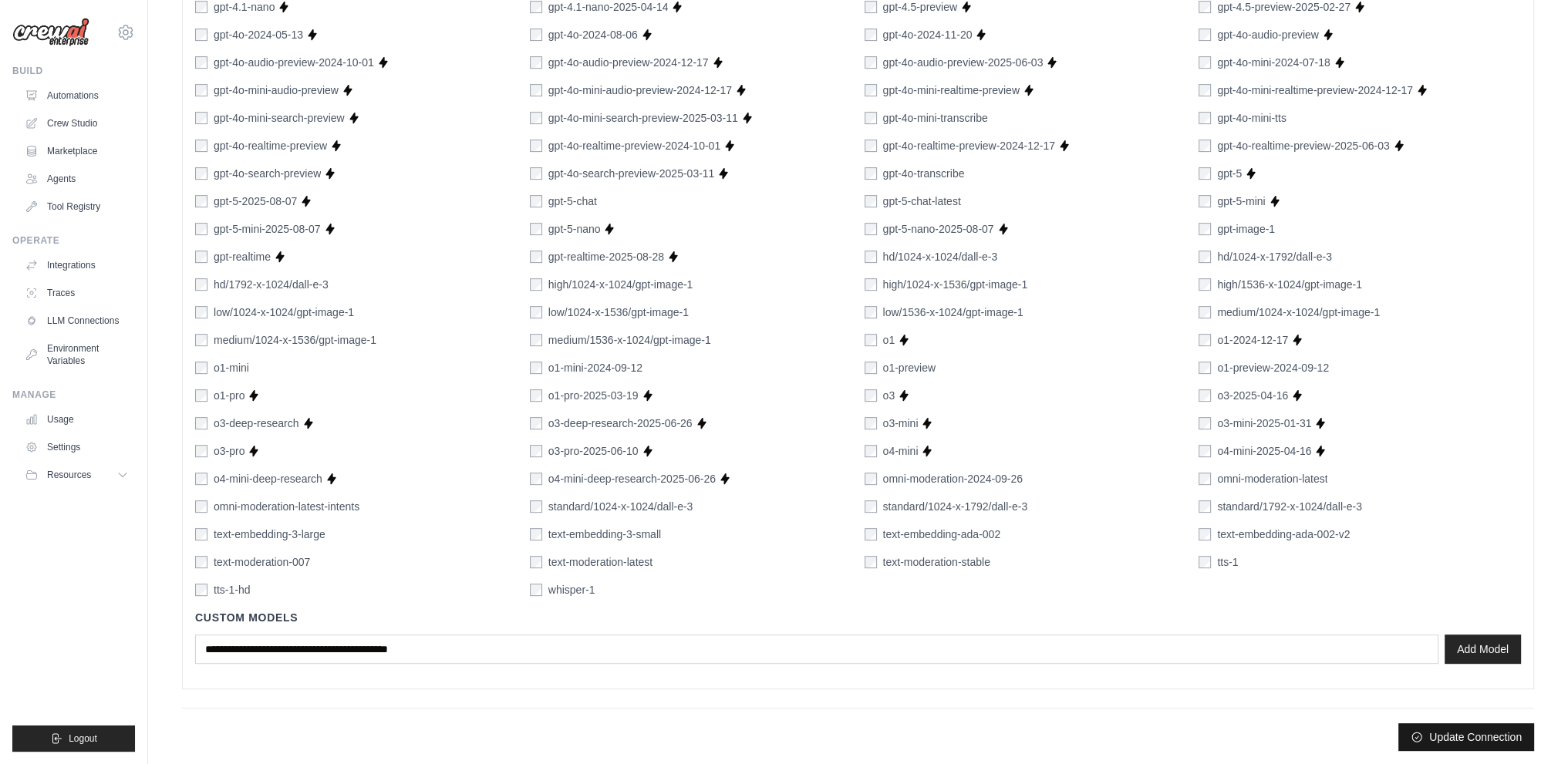
click at [1490, 745] on button "Update Connection" at bounding box center [1466, 738] width 136 height 28
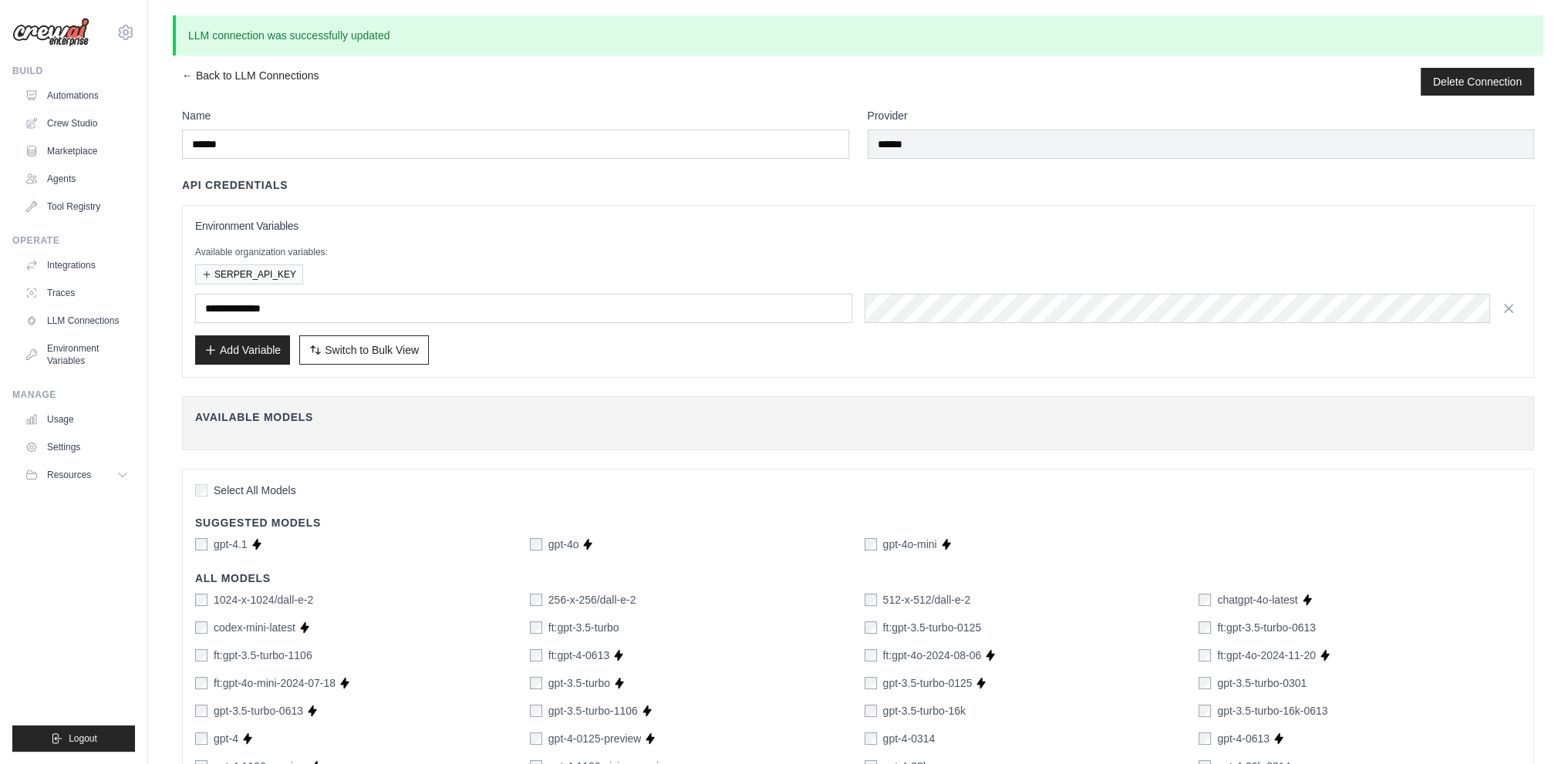
click at [70, 110] on ul "Automations Crew Studio Marketplace Agents Tool Registry" at bounding box center [77, 151] width 117 height 136
click at [68, 119] on link "Crew Studio" at bounding box center [79, 124] width 117 height 25
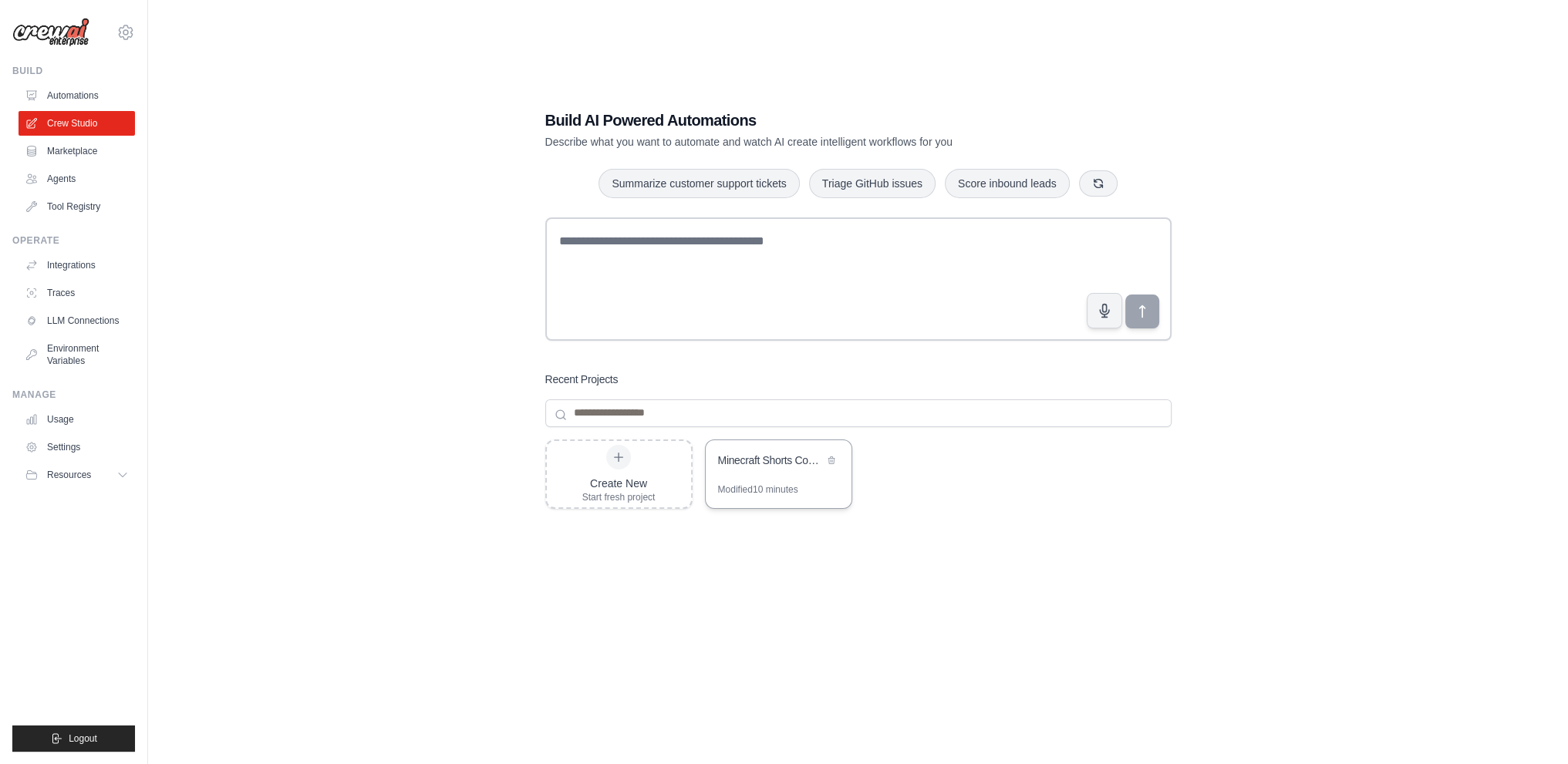
click at [794, 486] on div "Modified 10 minutes" at bounding box center [758, 490] width 80 height 12
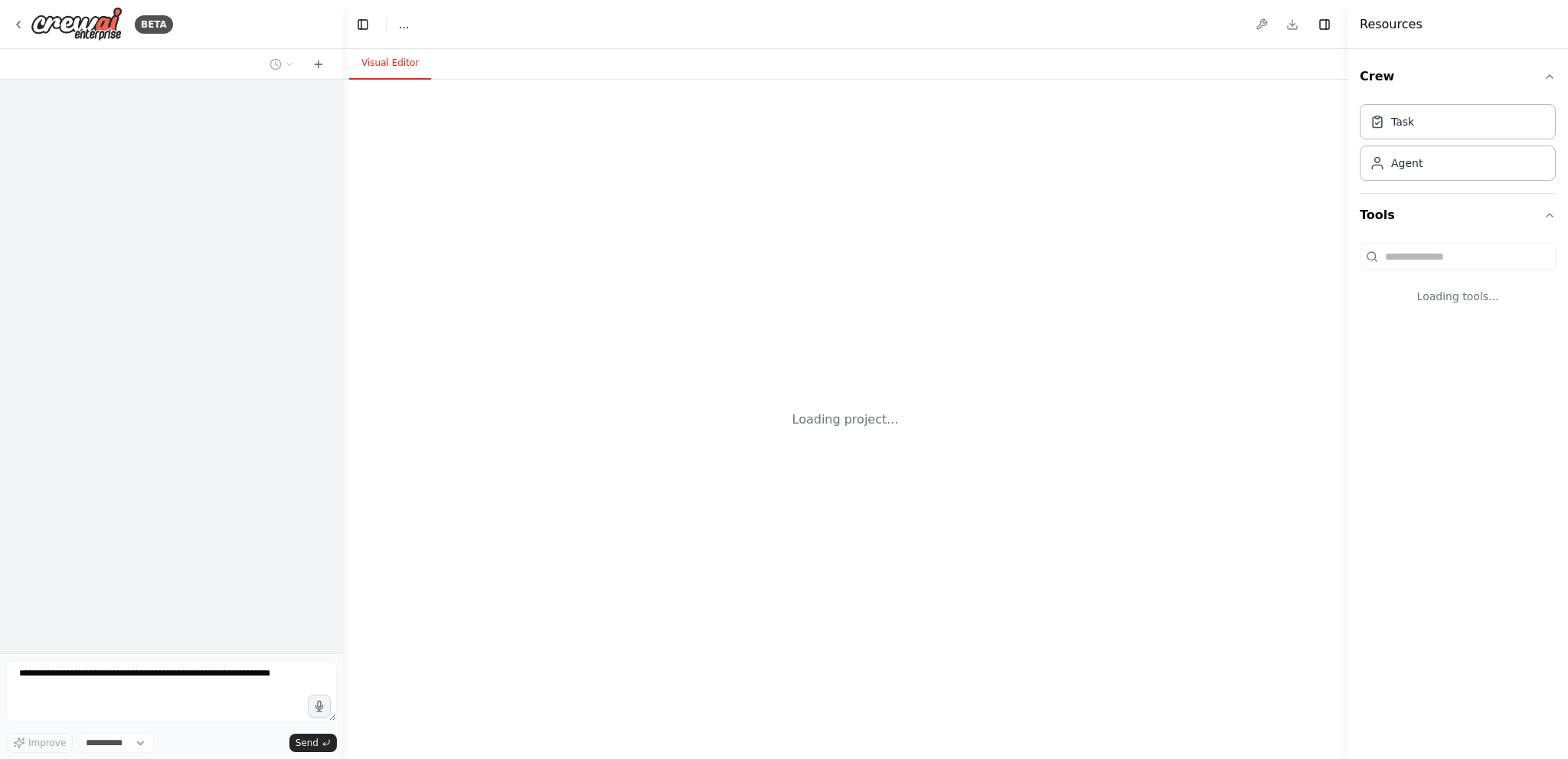
select select "****"
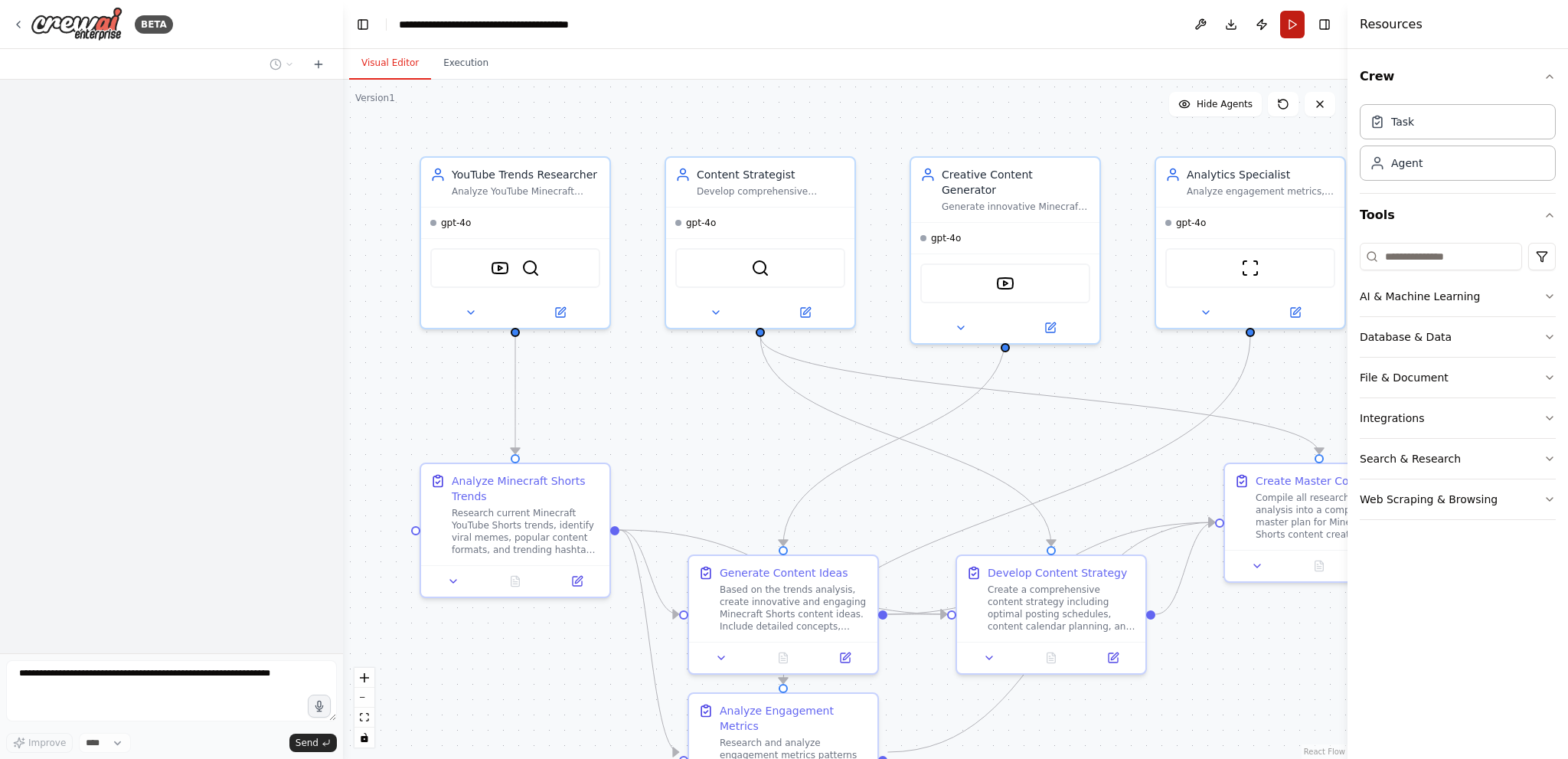
click at [1296, 12] on button "Run" at bounding box center [1293, 25] width 25 height 28
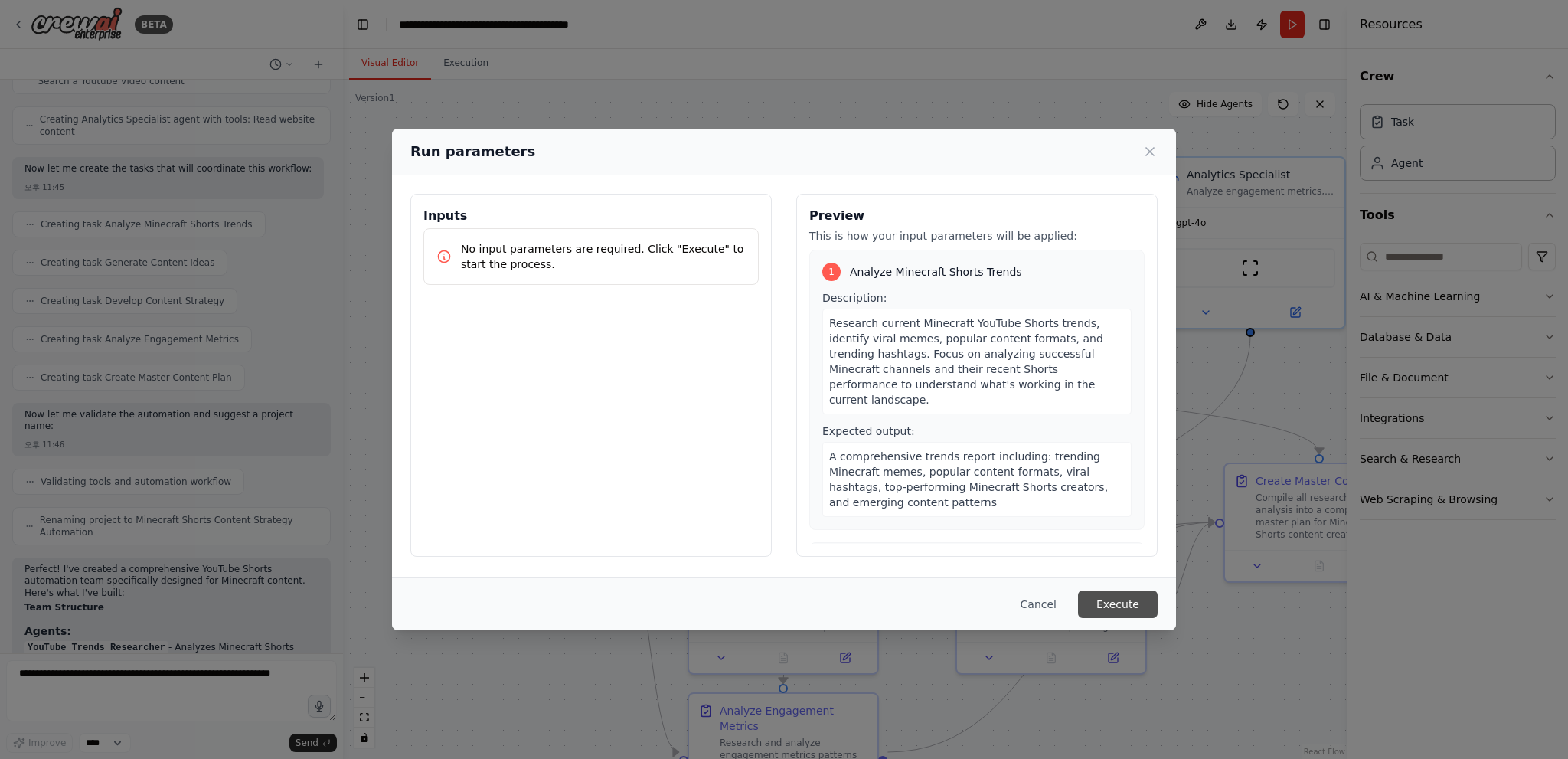
click at [1138, 608] on button "Execute" at bounding box center [1117, 605] width 79 height 28
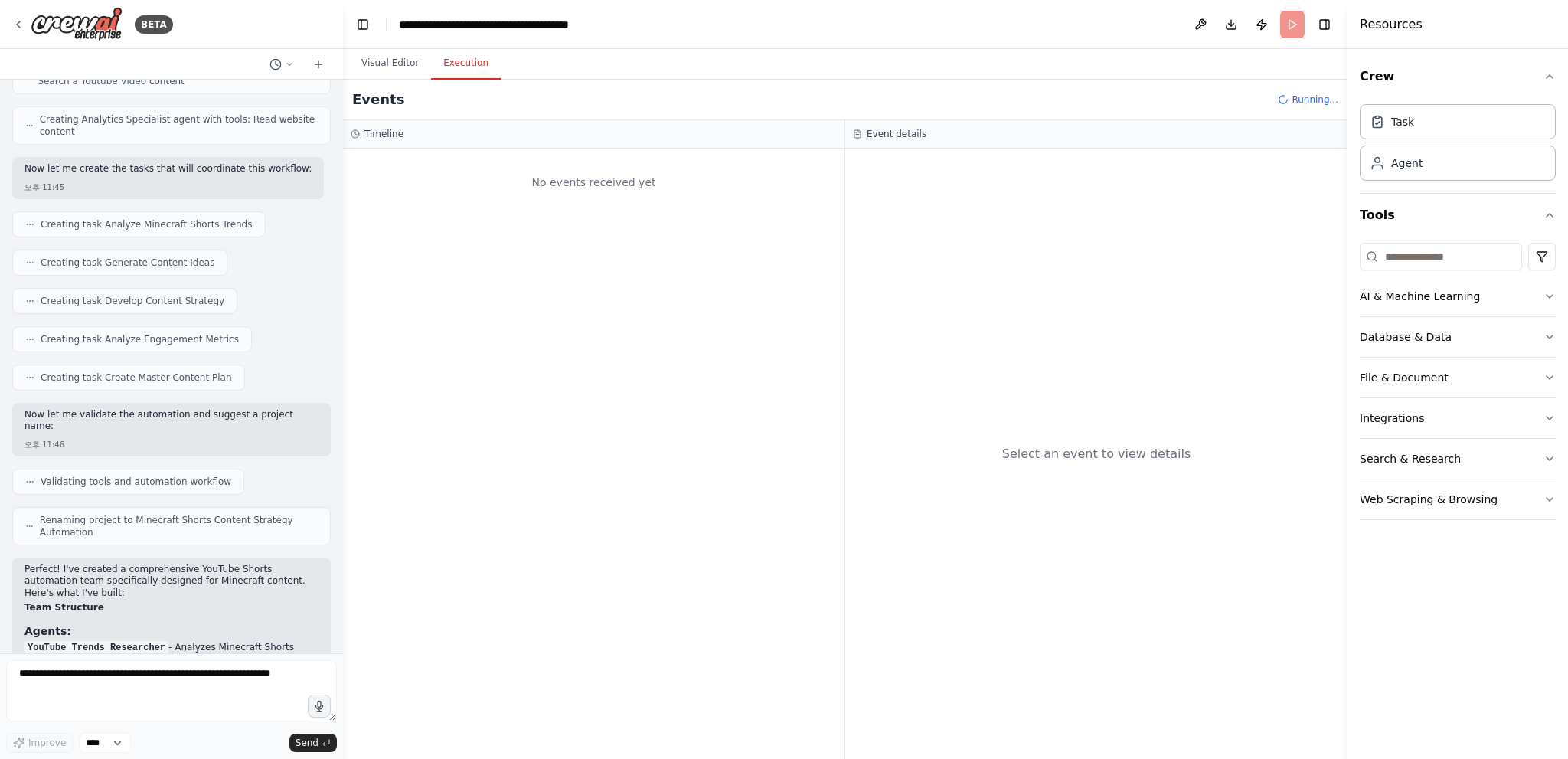
click at [446, 63] on button "Execution" at bounding box center [466, 64] width 69 height 32
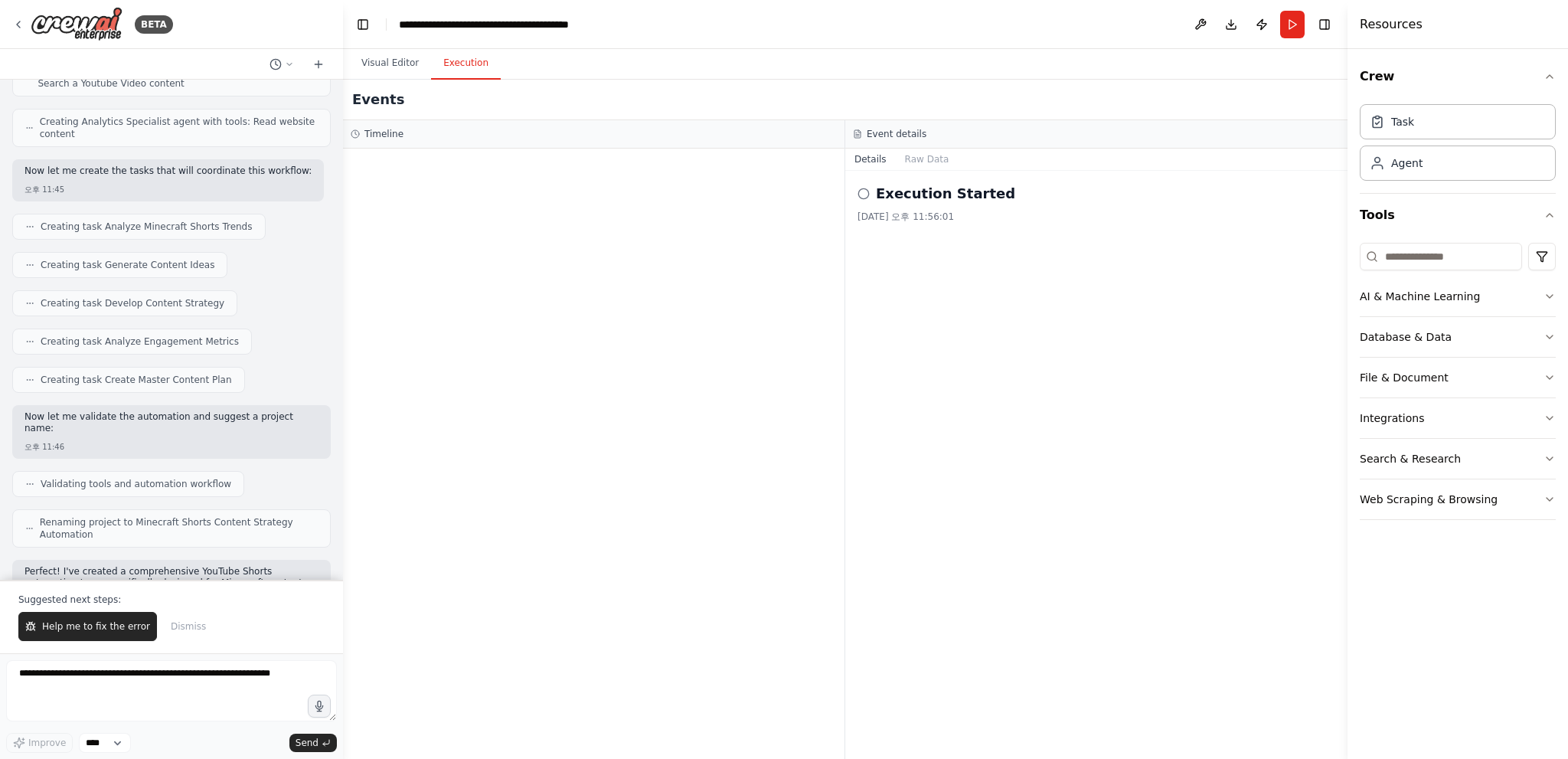
scroll to position [588, 0]
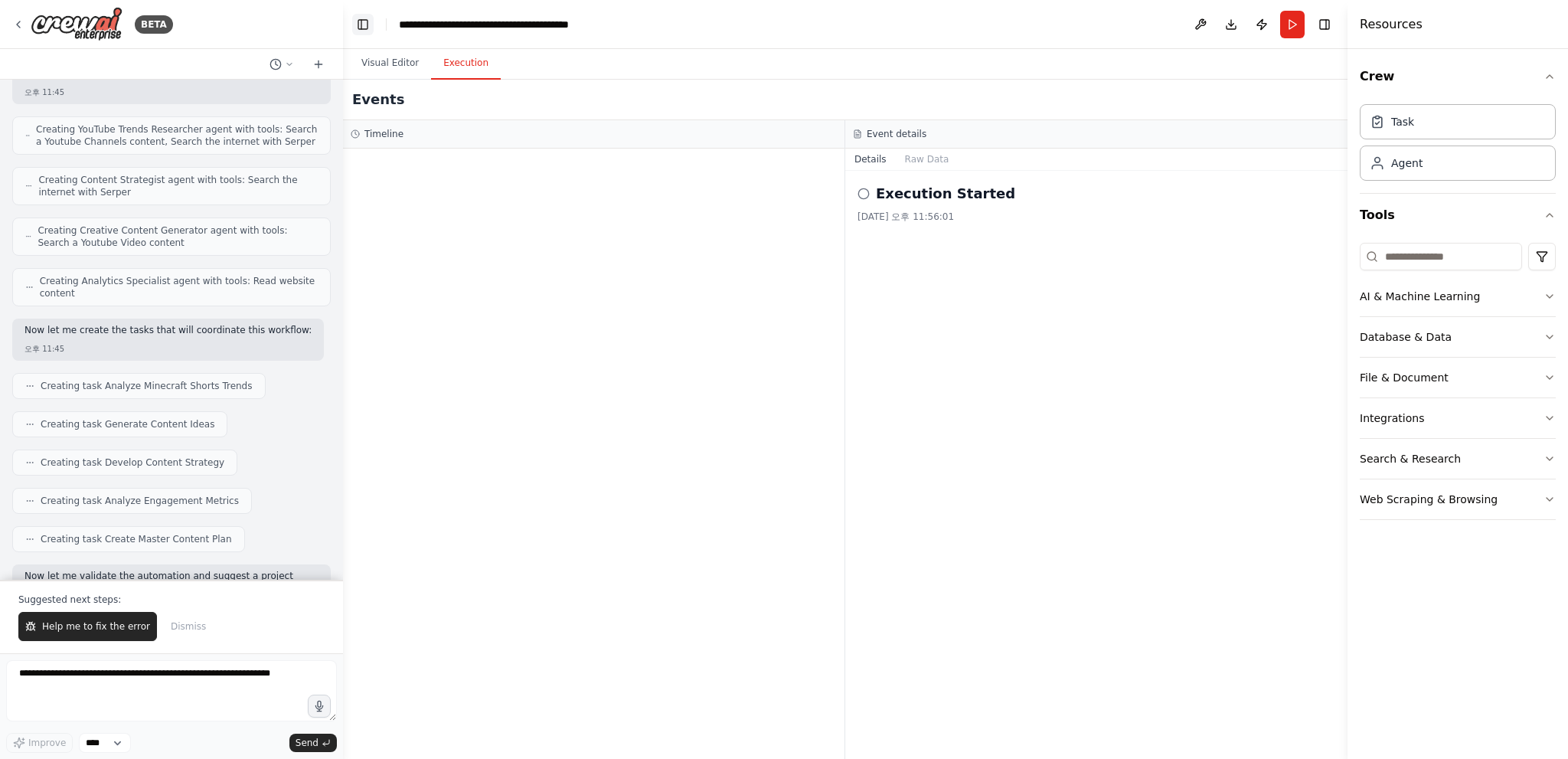
click at [356, 18] on button "Toggle Left Sidebar" at bounding box center [363, 25] width 22 height 22
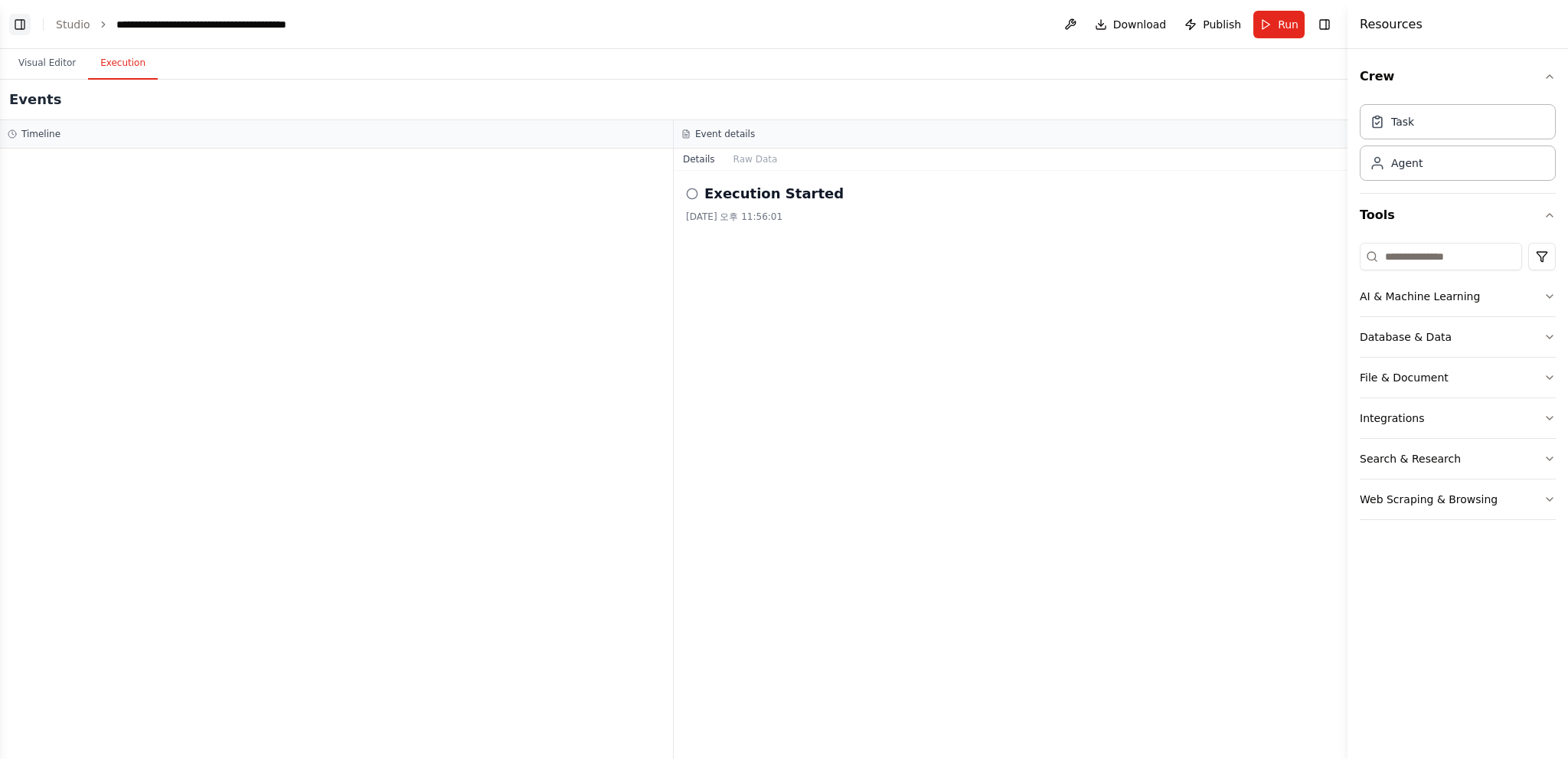
click at [20, 24] on button "Toggle Left Sidebar" at bounding box center [20, 25] width 22 height 22
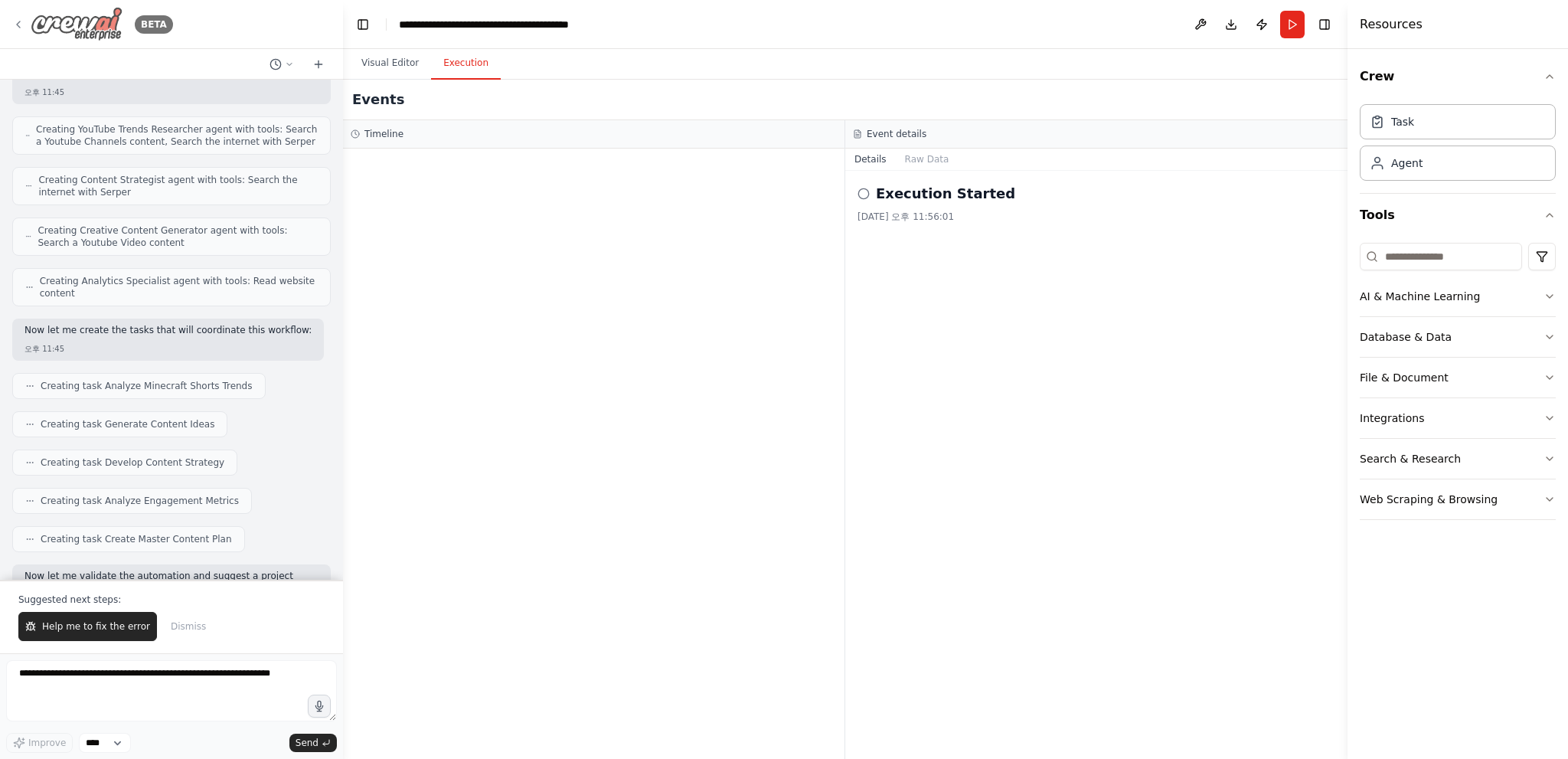
click at [19, 14] on div "BETA" at bounding box center [93, 24] width 161 height 35
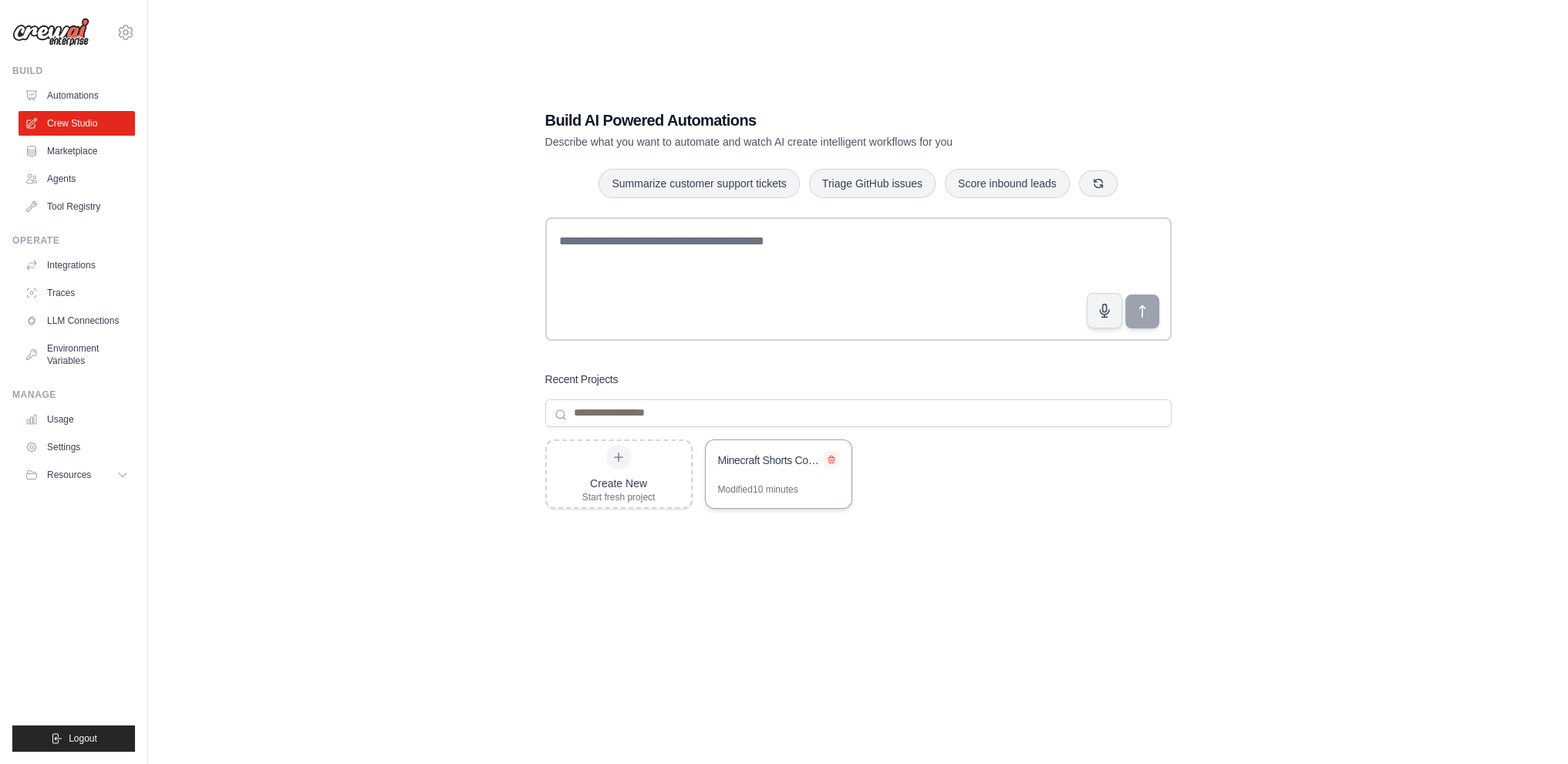
click at [834, 455] on icon at bounding box center [832, 459] width 9 height 9
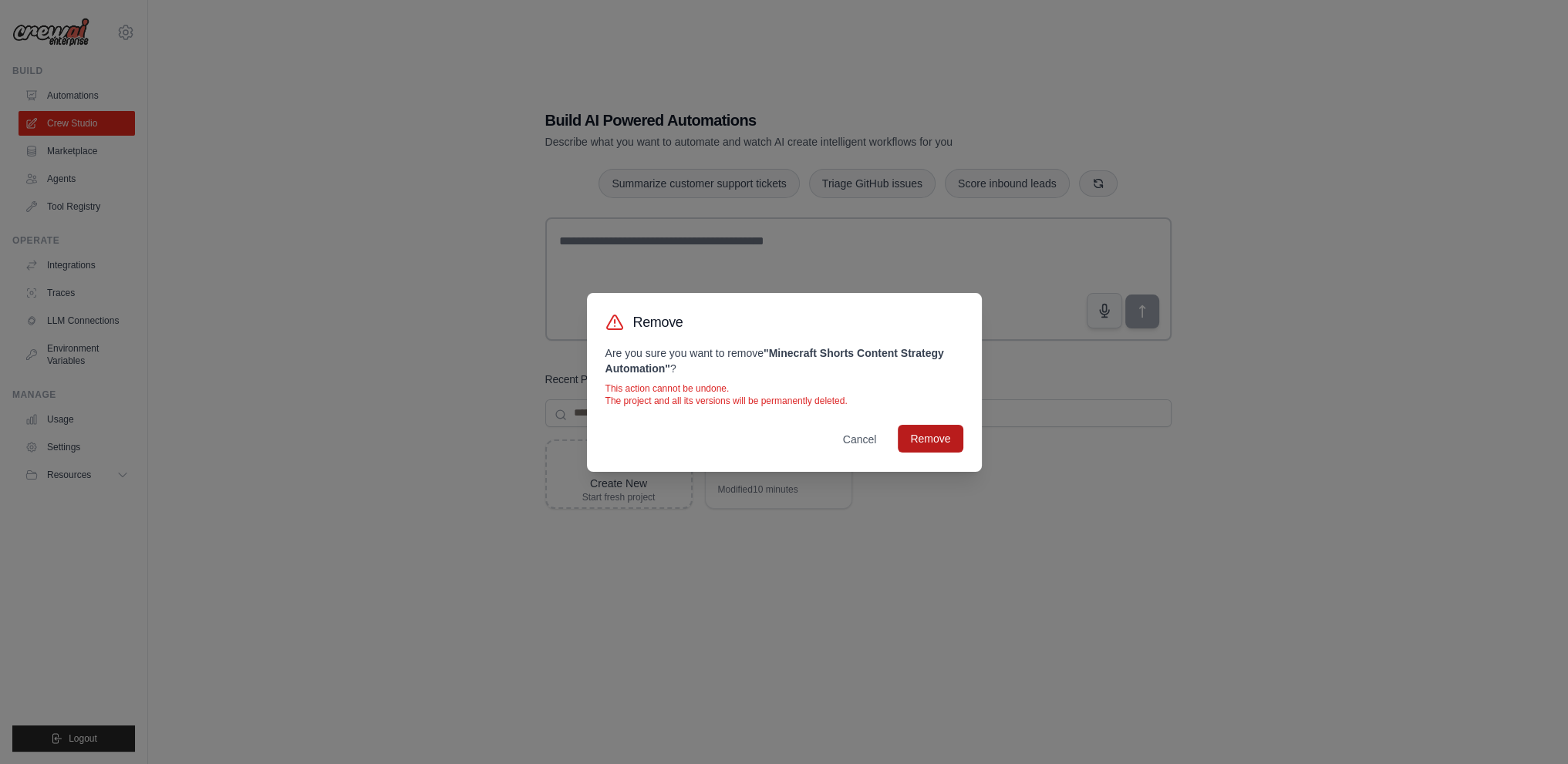
click at [959, 438] on button "Remove" at bounding box center [930, 439] width 65 height 28
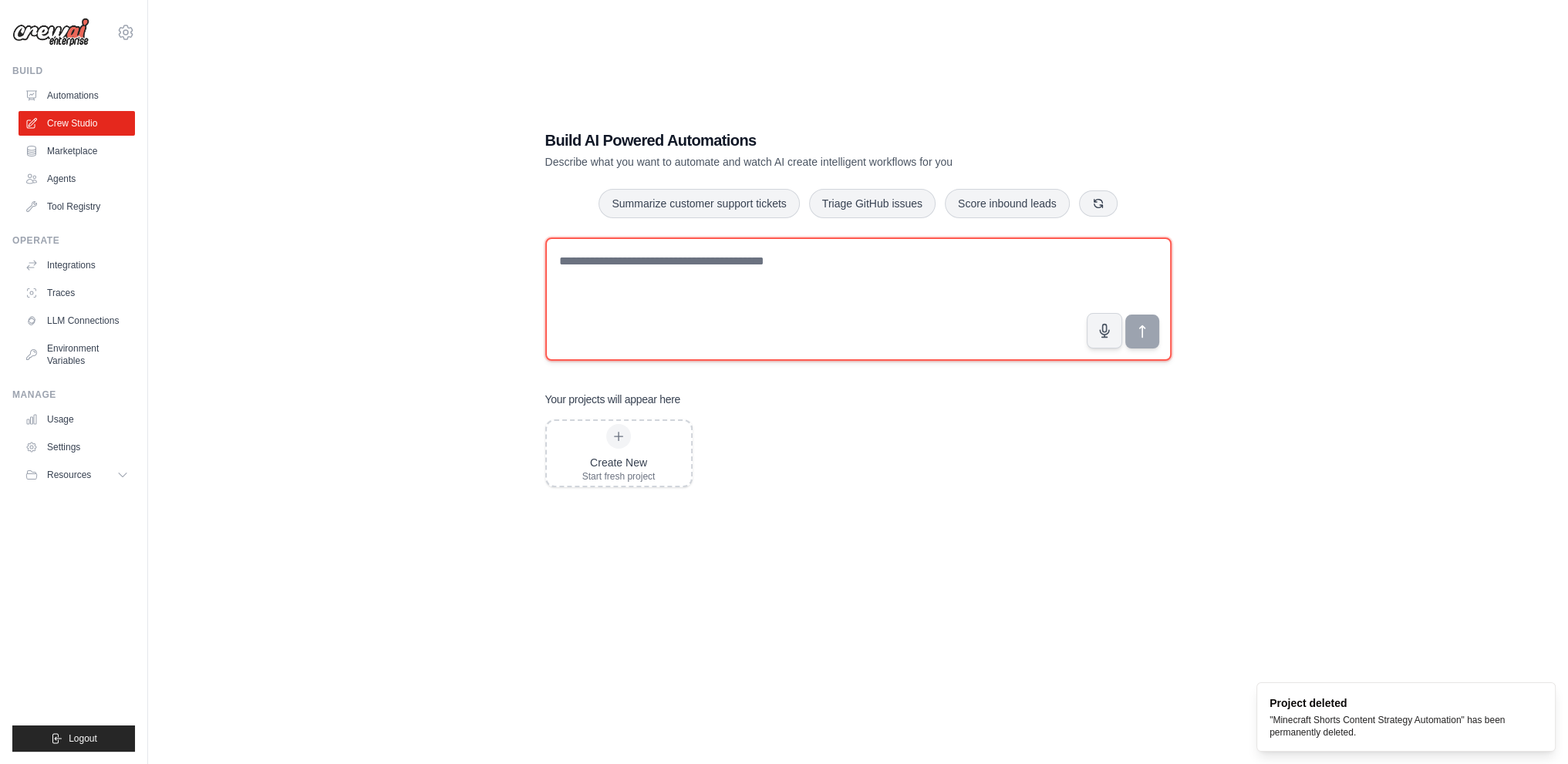
click at [759, 291] on textarea at bounding box center [858, 299] width 627 height 124
paste textarea "**********"
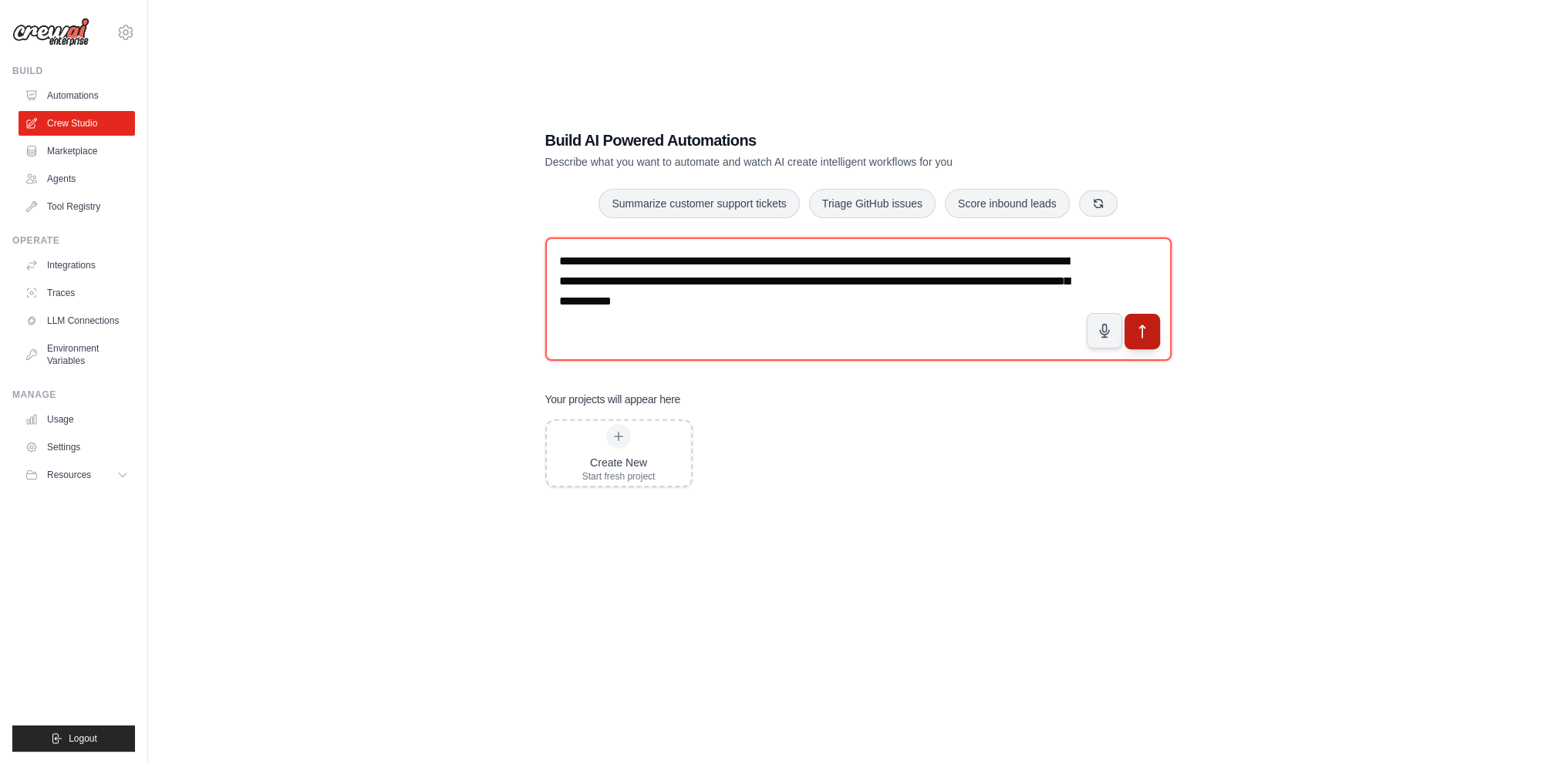
type textarea "**********"
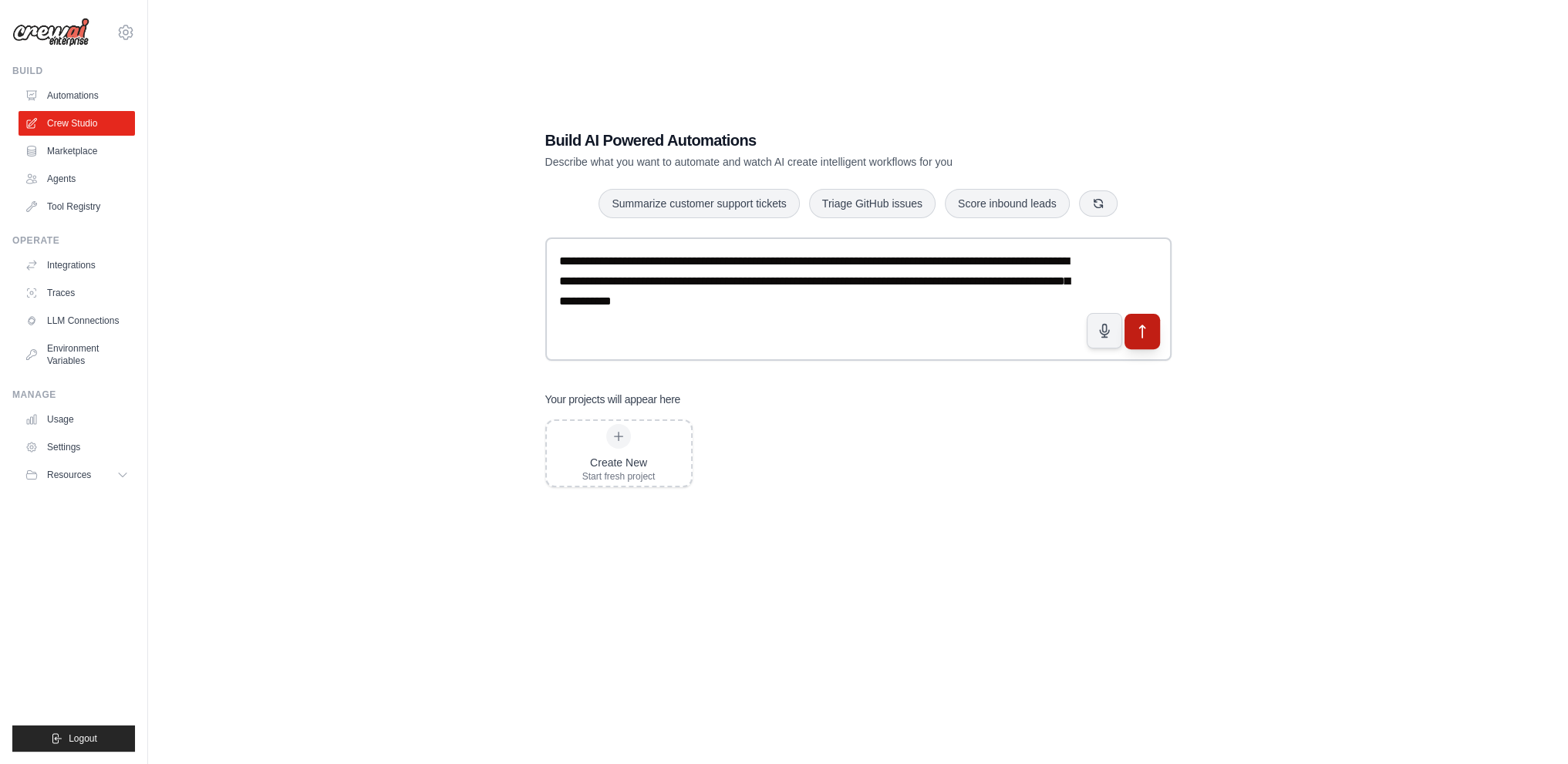
click at [1144, 326] on icon "submit" at bounding box center [1141, 332] width 5 height 12
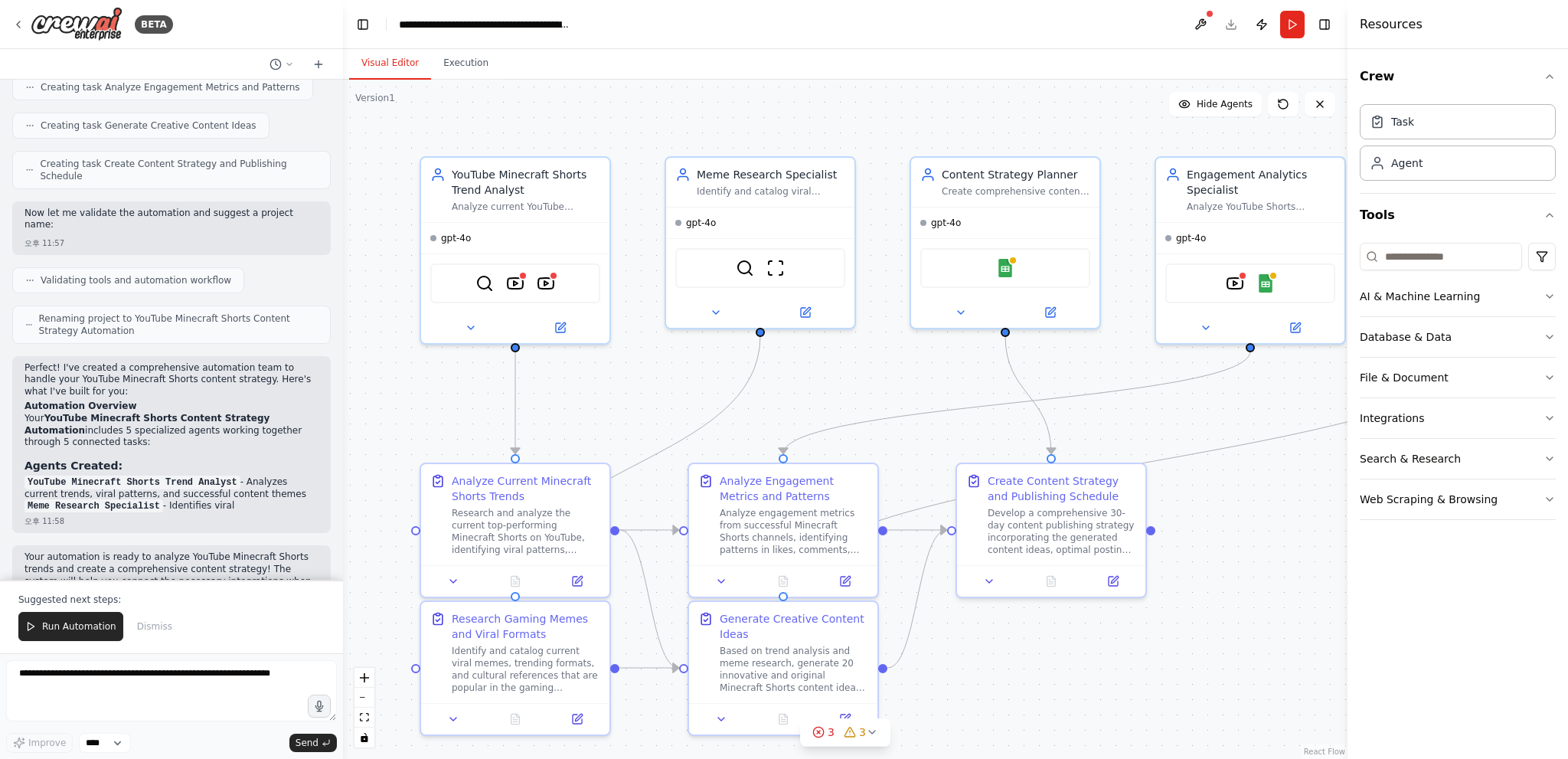
click at [1185, 414] on div ".deletable-edge-delete-btn { width: 20px; height: 20px; border: 0px solid #ffff…" at bounding box center [845, 419] width 1005 height 679
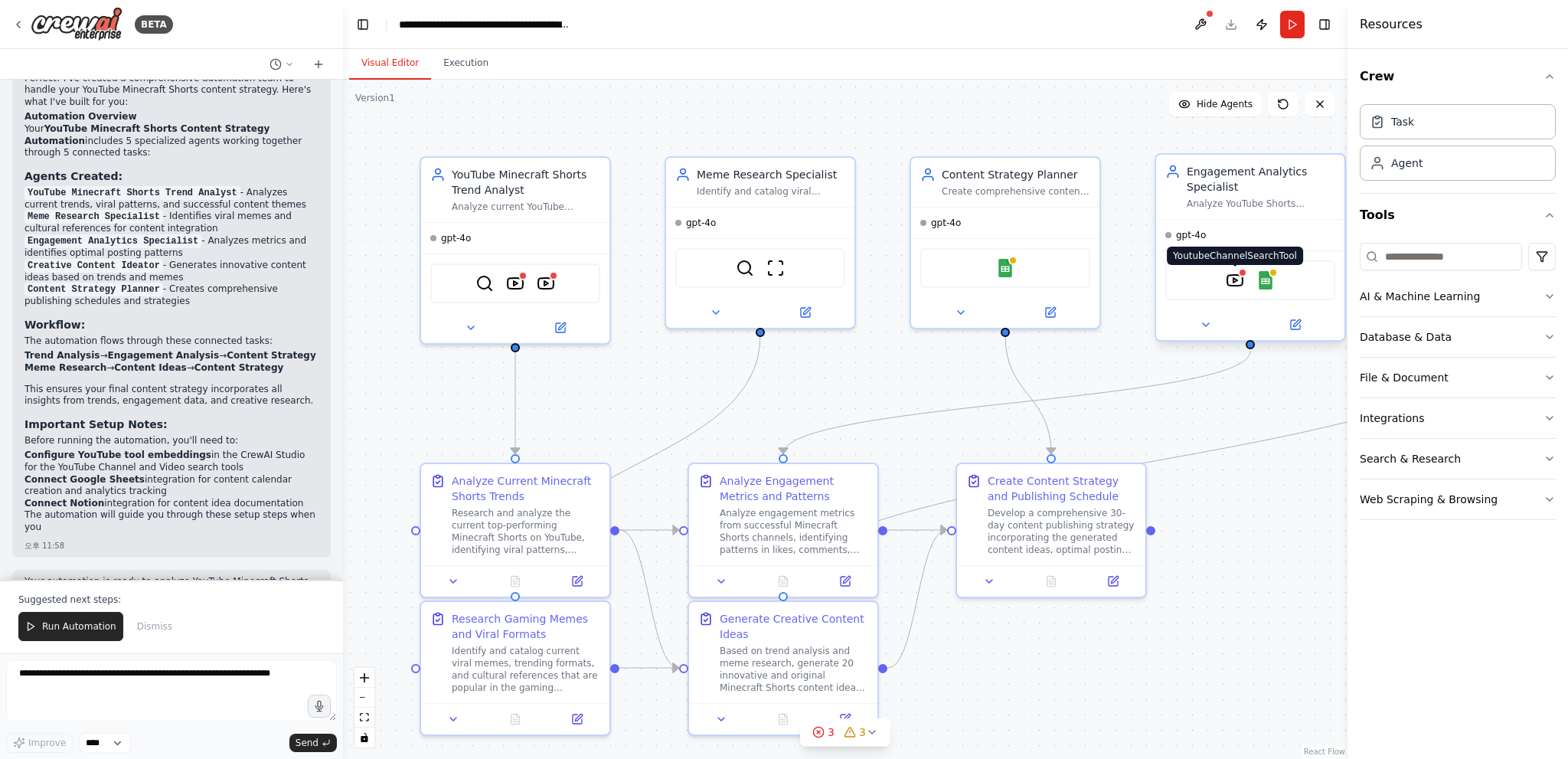
scroll to position [1283, 0]
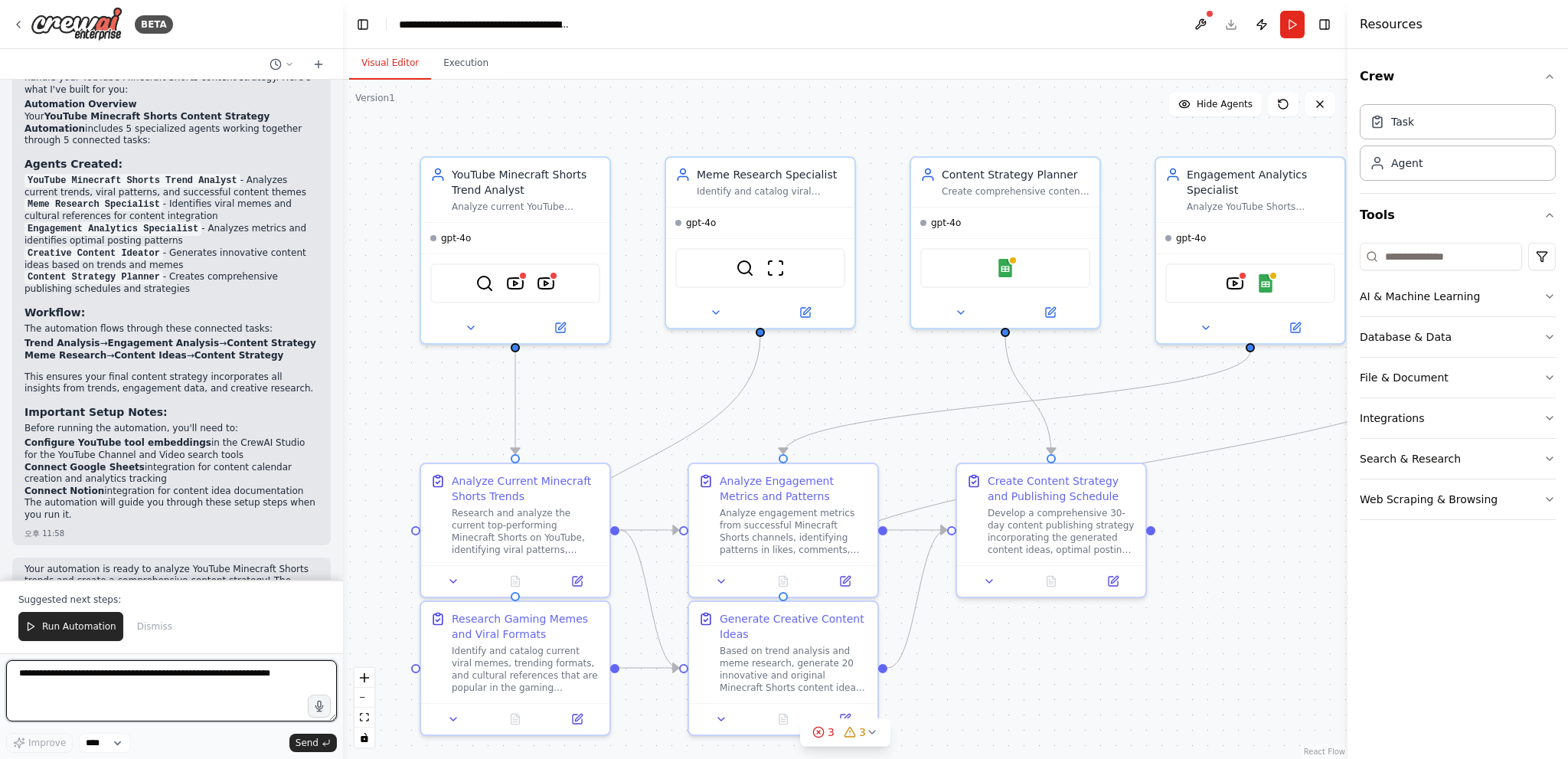
click at [143, 686] on textarea at bounding box center [171, 690] width 331 height 61
paste textarea "**********"
type textarea "**********"
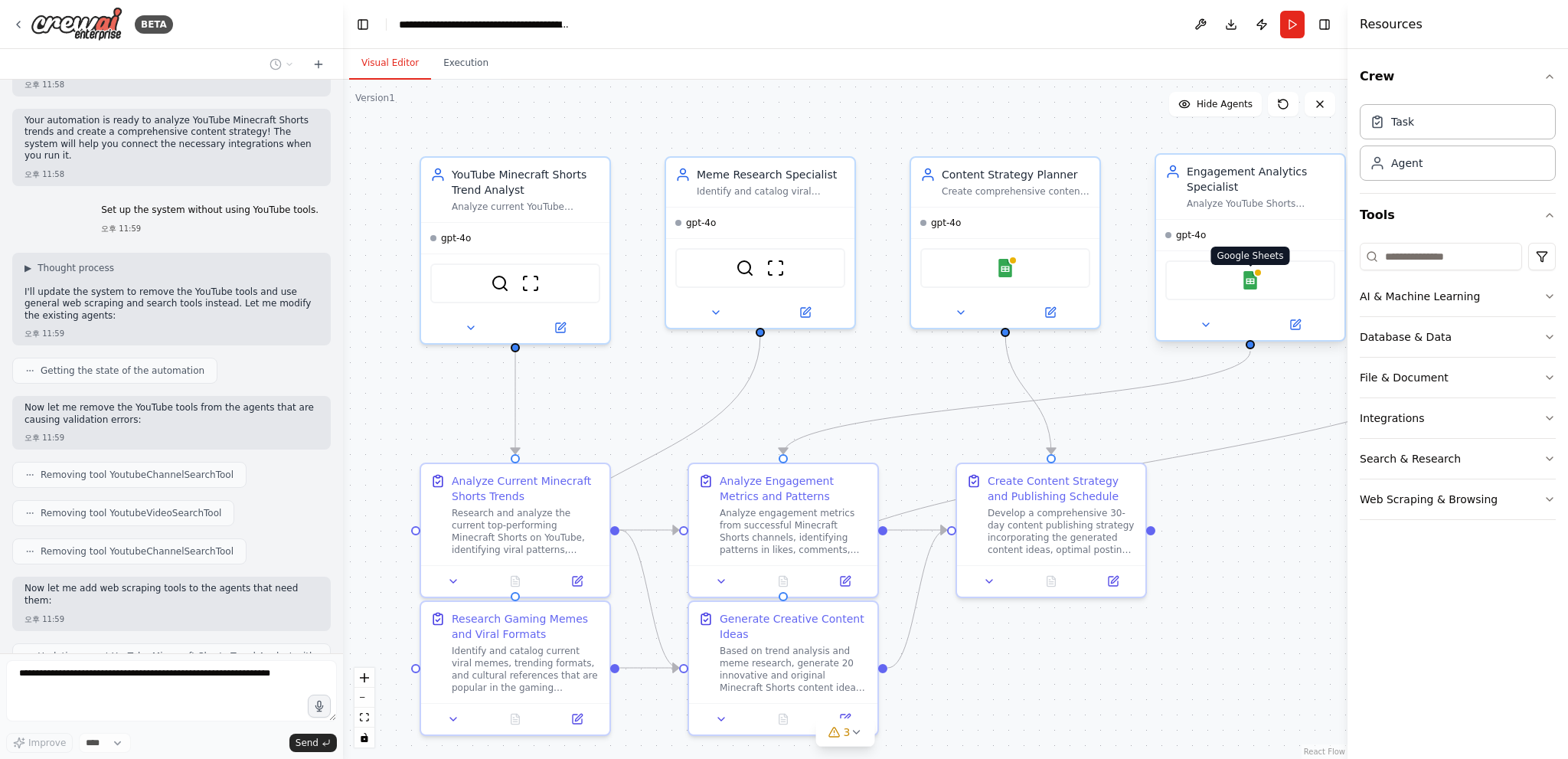
scroll to position [1781, 0]
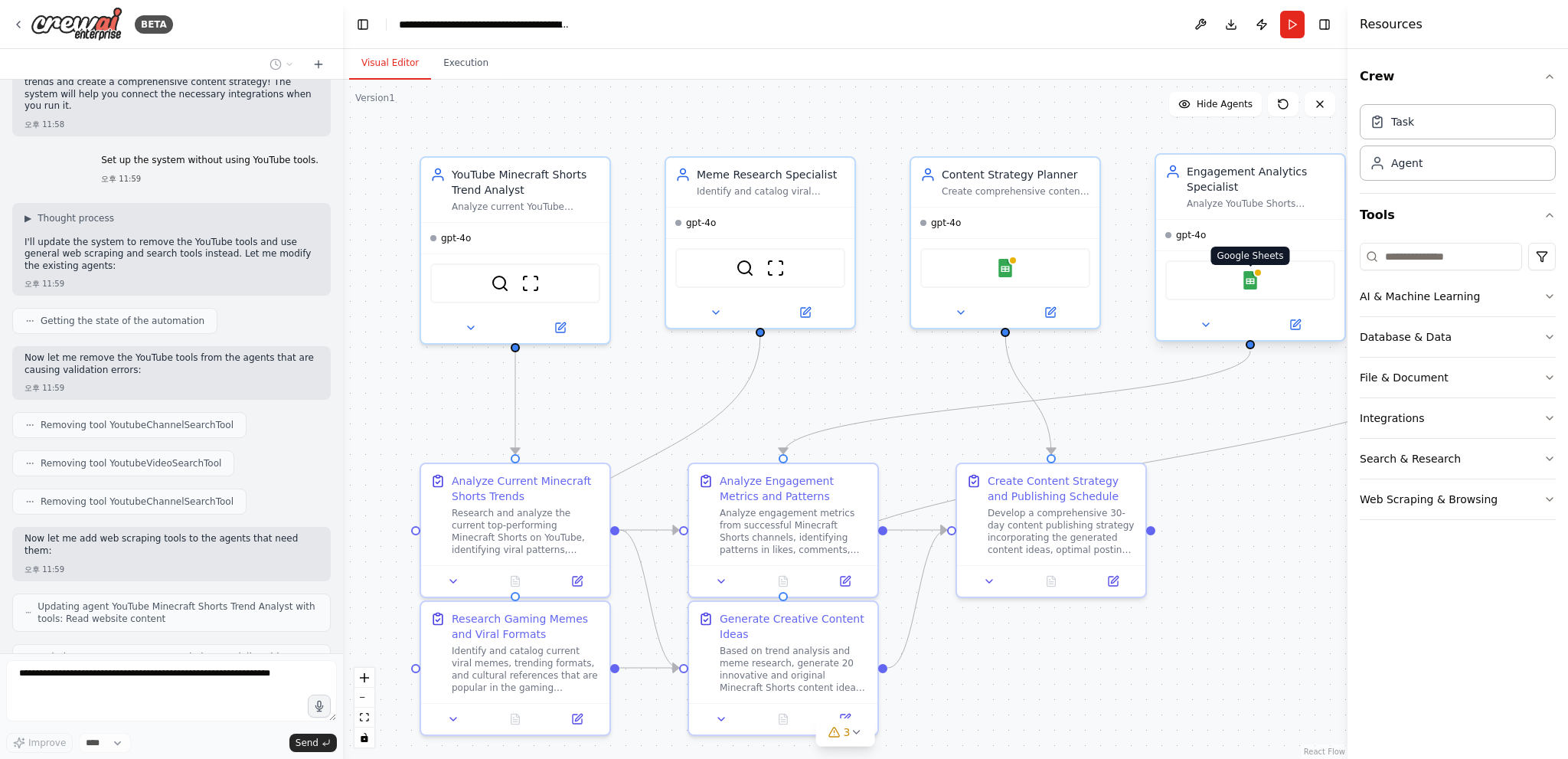
click at [1253, 286] on div "Google Sheets" at bounding box center [1250, 280] width 170 height 40
click at [1017, 269] on div "Google Sheets" at bounding box center [1005, 265] width 170 height 40
click at [1011, 268] on img at bounding box center [1005, 265] width 19 height 19
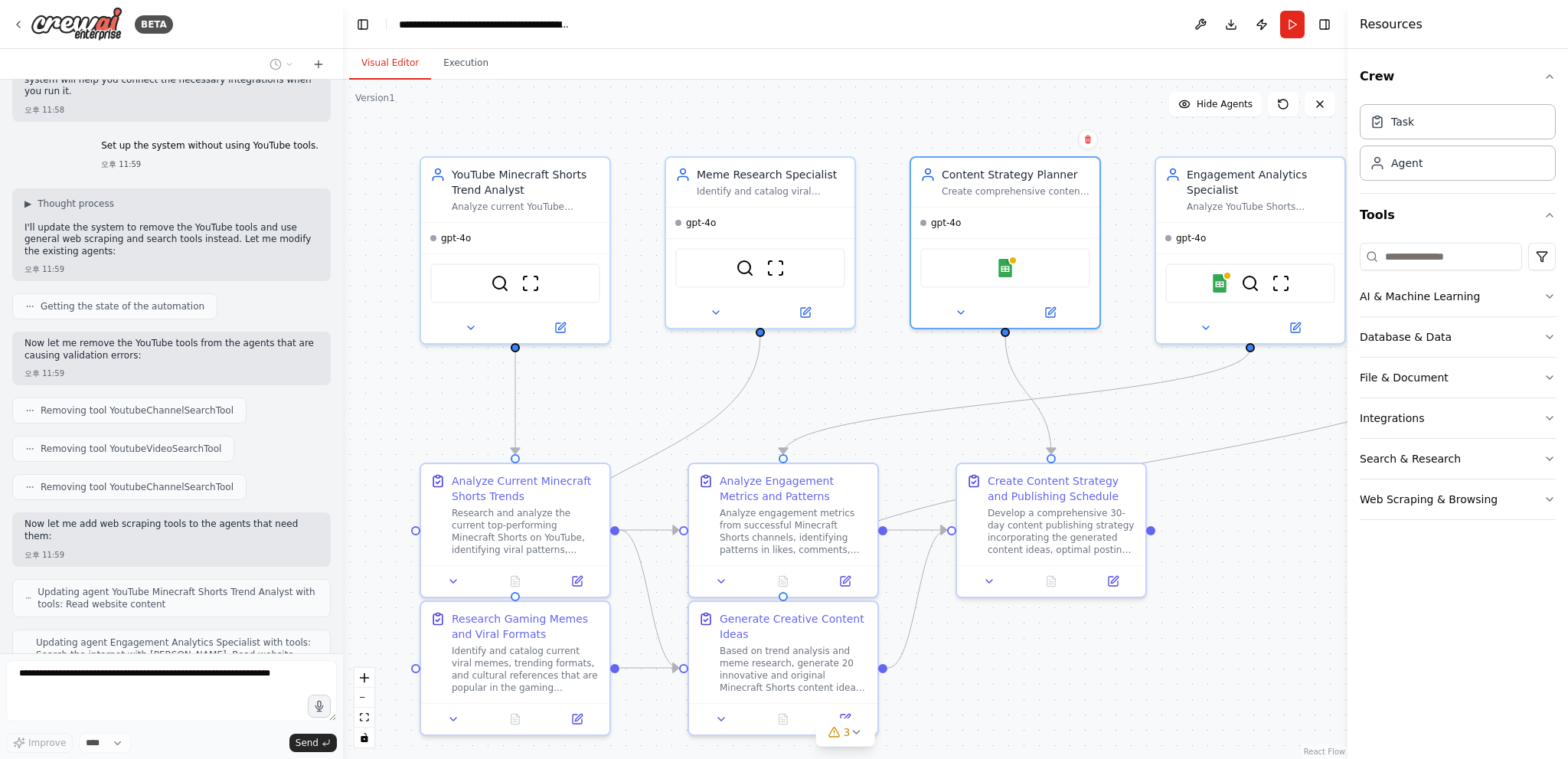
scroll to position [1873, 0]
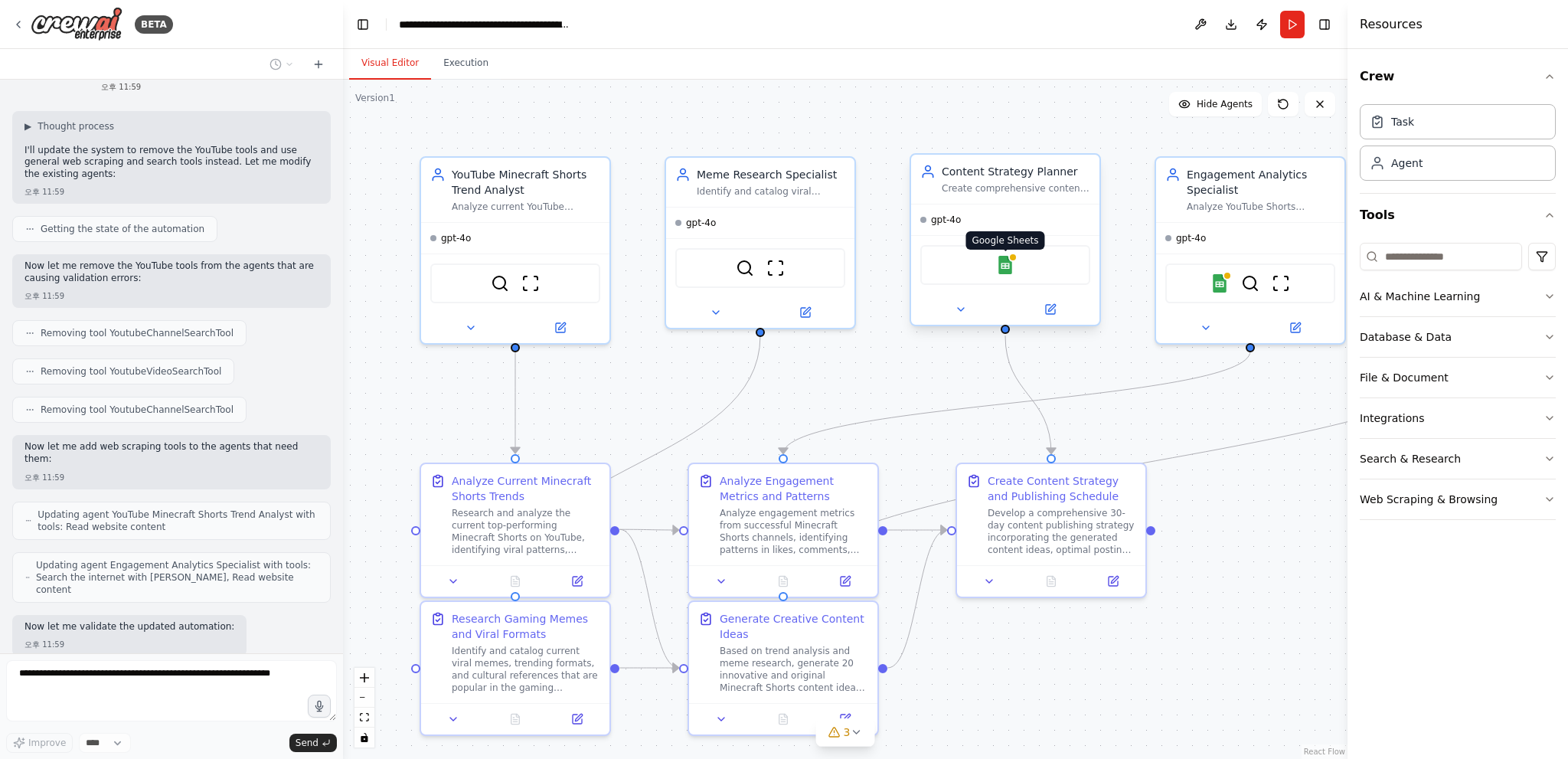
click at [1008, 264] on img at bounding box center [1005, 265] width 19 height 19
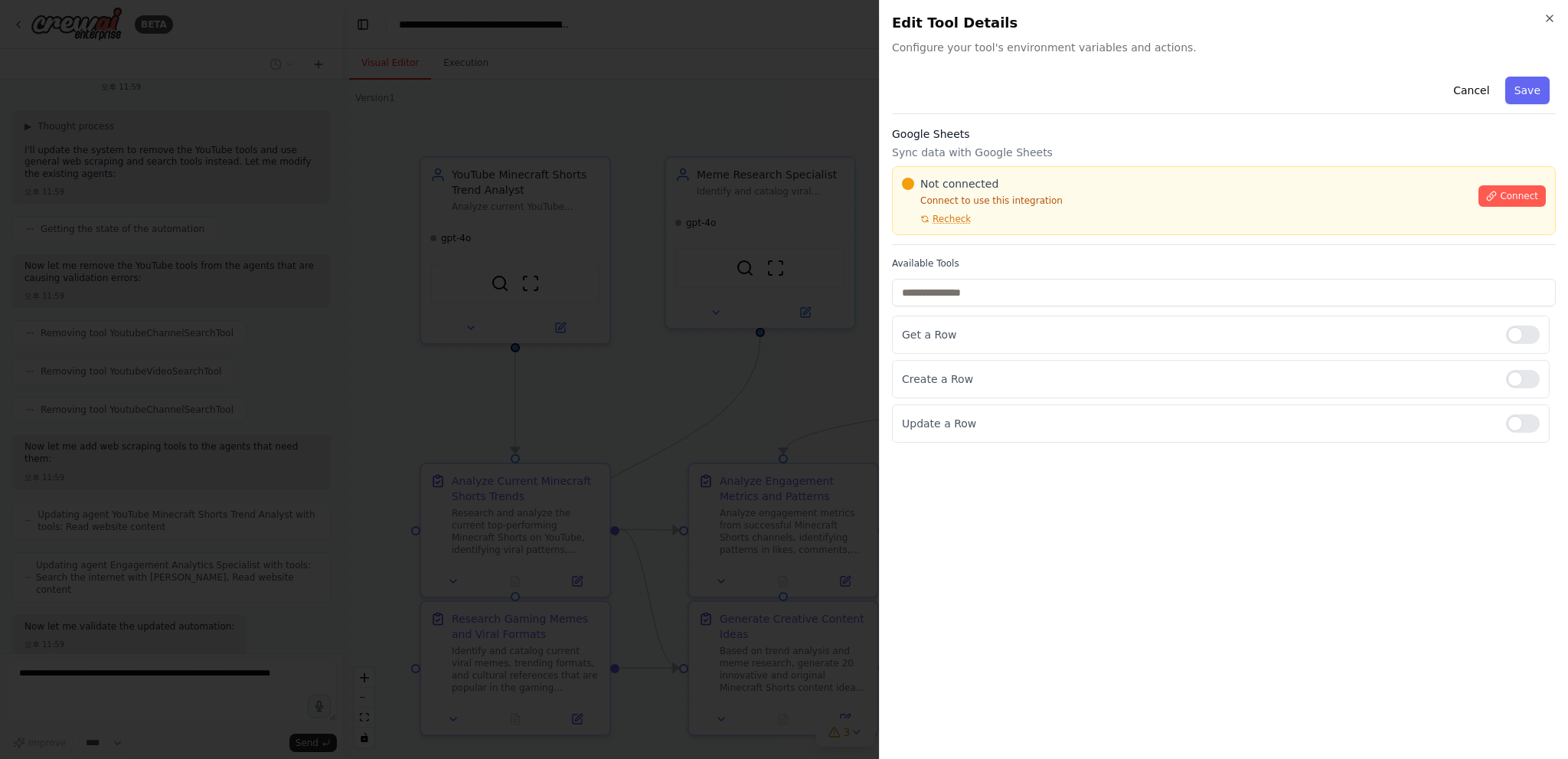
click at [1035, 201] on p "Connect to use this integration" at bounding box center [1185, 201] width 567 height 12
drag, startPoint x: 1035, startPoint y: 201, endPoint x: 1084, endPoint y: 196, distance: 49.3
click at [1035, 201] on p "Connect to use this integration" at bounding box center [1185, 201] width 567 height 12
click at [1084, 196] on p "Connect to use this integration" at bounding box center [1185, 201] width 567 height 12
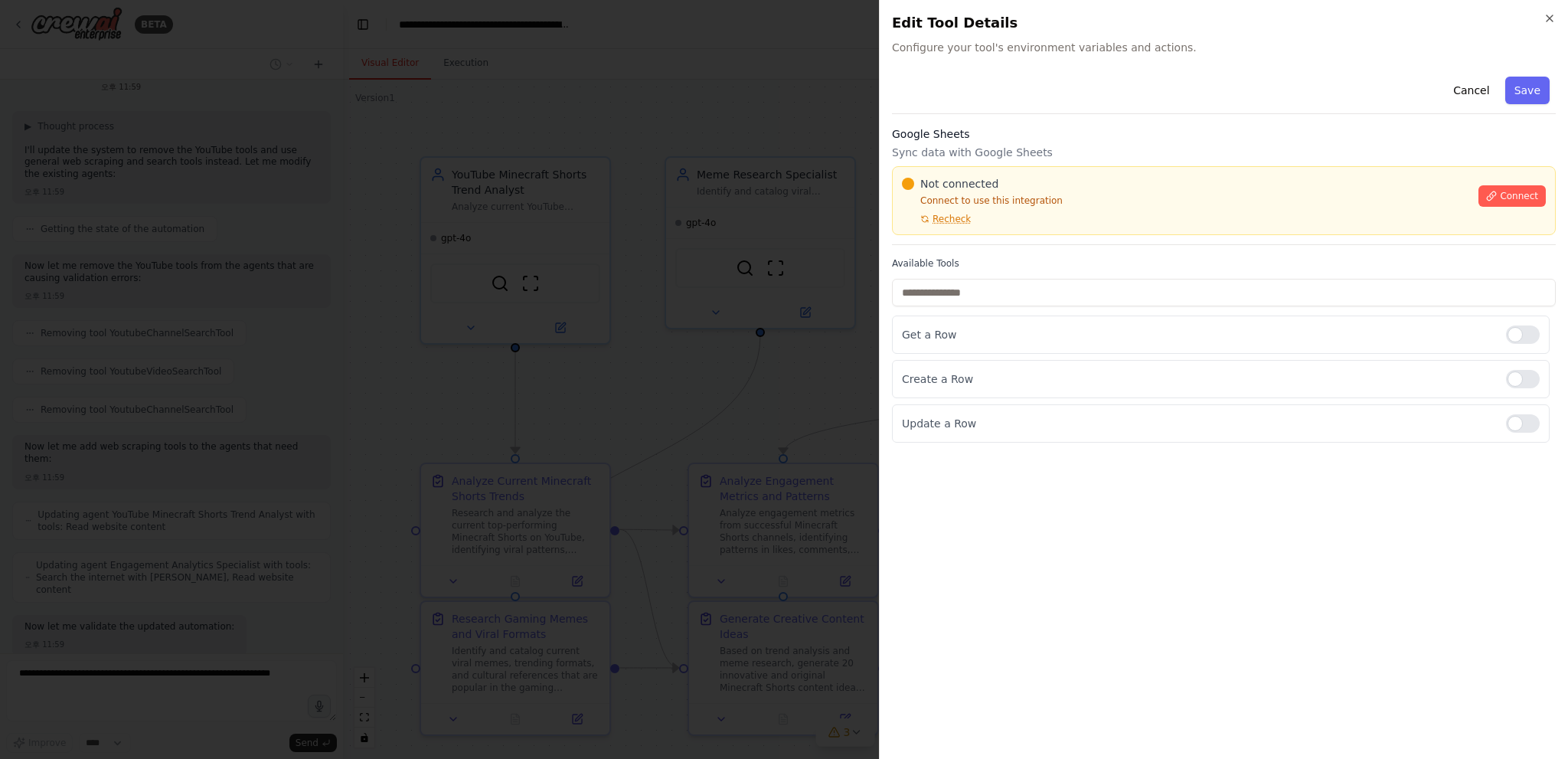
click at [822, 283] on div at bounding box center [784, 379] width 1568 height 759
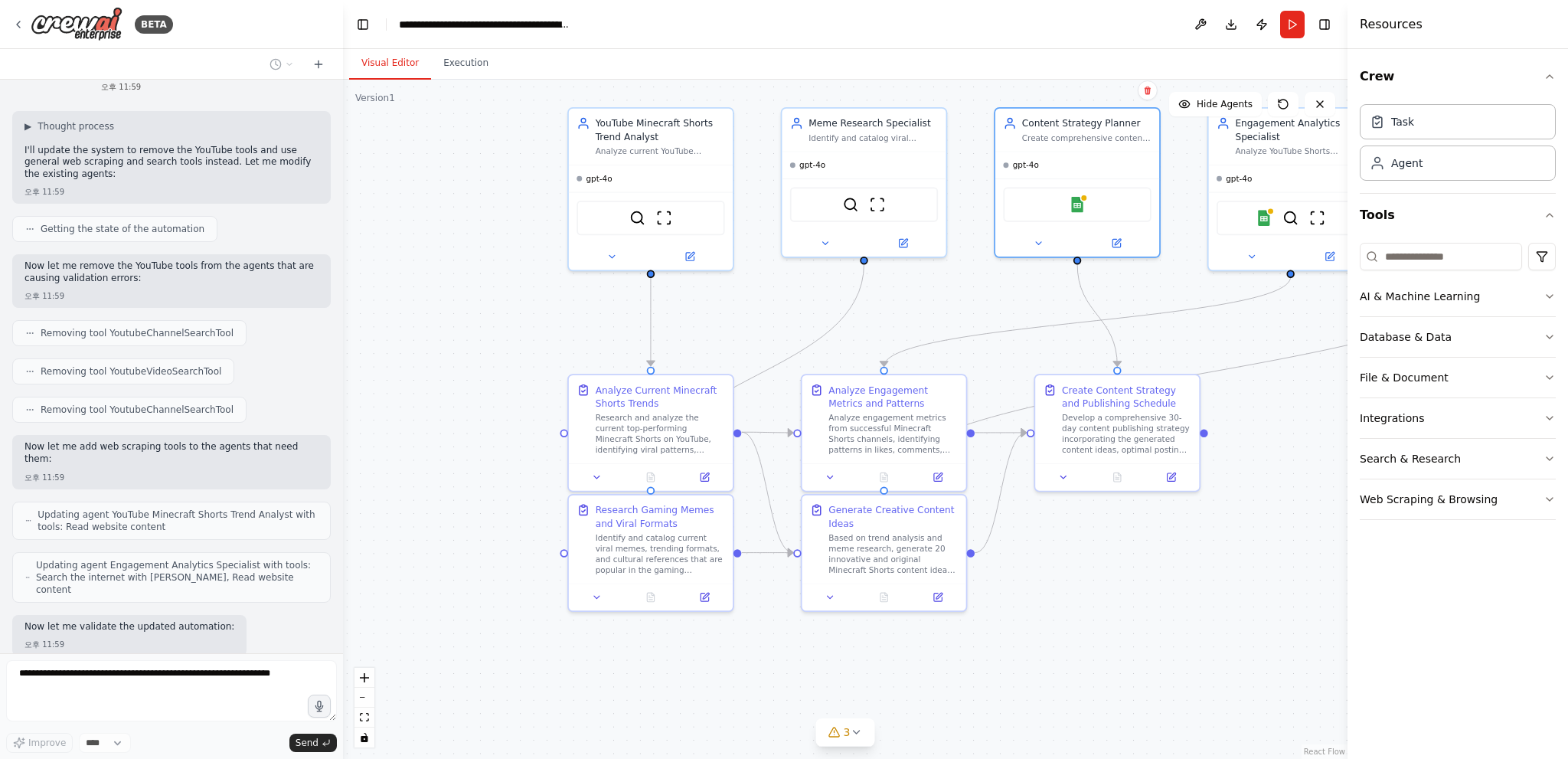
drag, startPoint x: 901, startPoint y: 382, endPoint x: 993, endPoint y: 318, distance: 112.1
click at [993, 318] on div ".deletable-edge-delete-btn { width: 20px; height: 20px; border: 0px solid #ffff…" at bounding box center [845, 419] width 1005 height 679
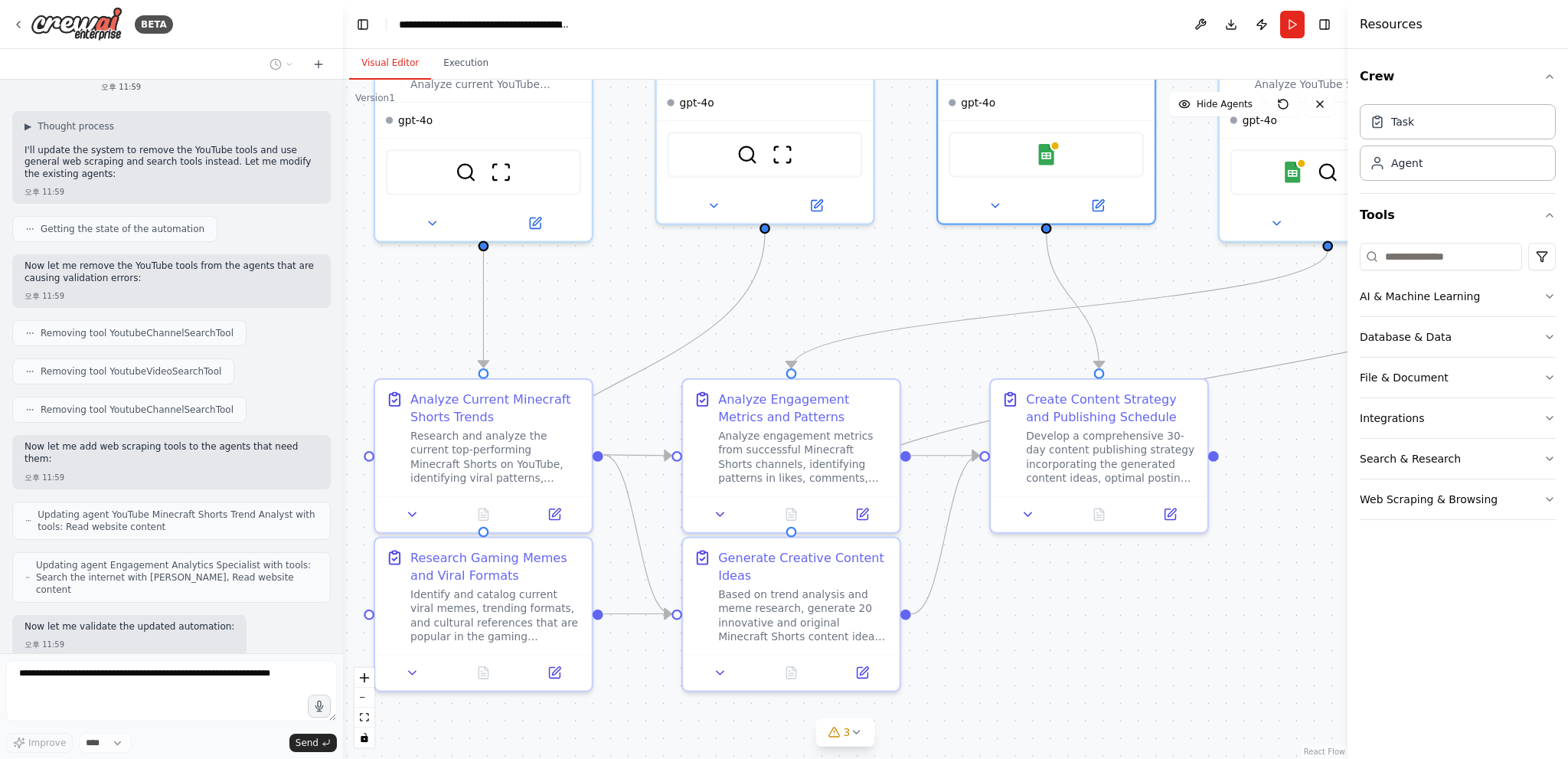
drag, startPoint x: 995, startPoint y: 316, endPoint x: 937, endPoint y: 301, distance: 59.9
click at [937, 301] on div ".deletable-edge-delete-btn { width: 20px; height: 20px; border: 0px solid #ffff…" at bounding box center [845, 419] width 1005 height 679
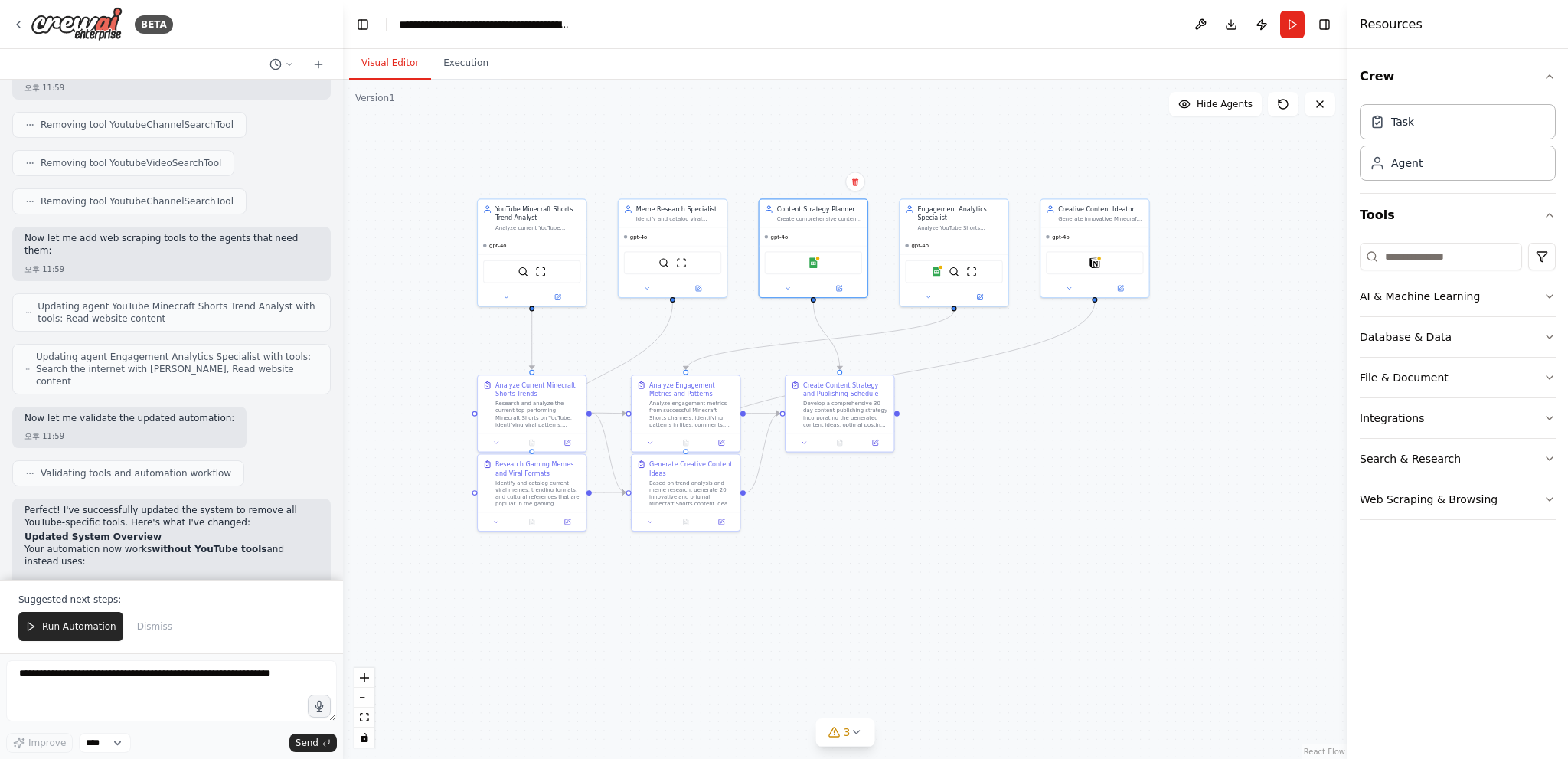
drag, startPoint x: 938, startPoint y: 300, endPoint x: 749, endPoint y: 325, distance: 190.6
click at [745, 334] on div ".deletable-edge-delete-btn { width: 20px; height: 20px; border: 0px solid #ffff…" at bounding box center [845, 419] width 1005 height 679
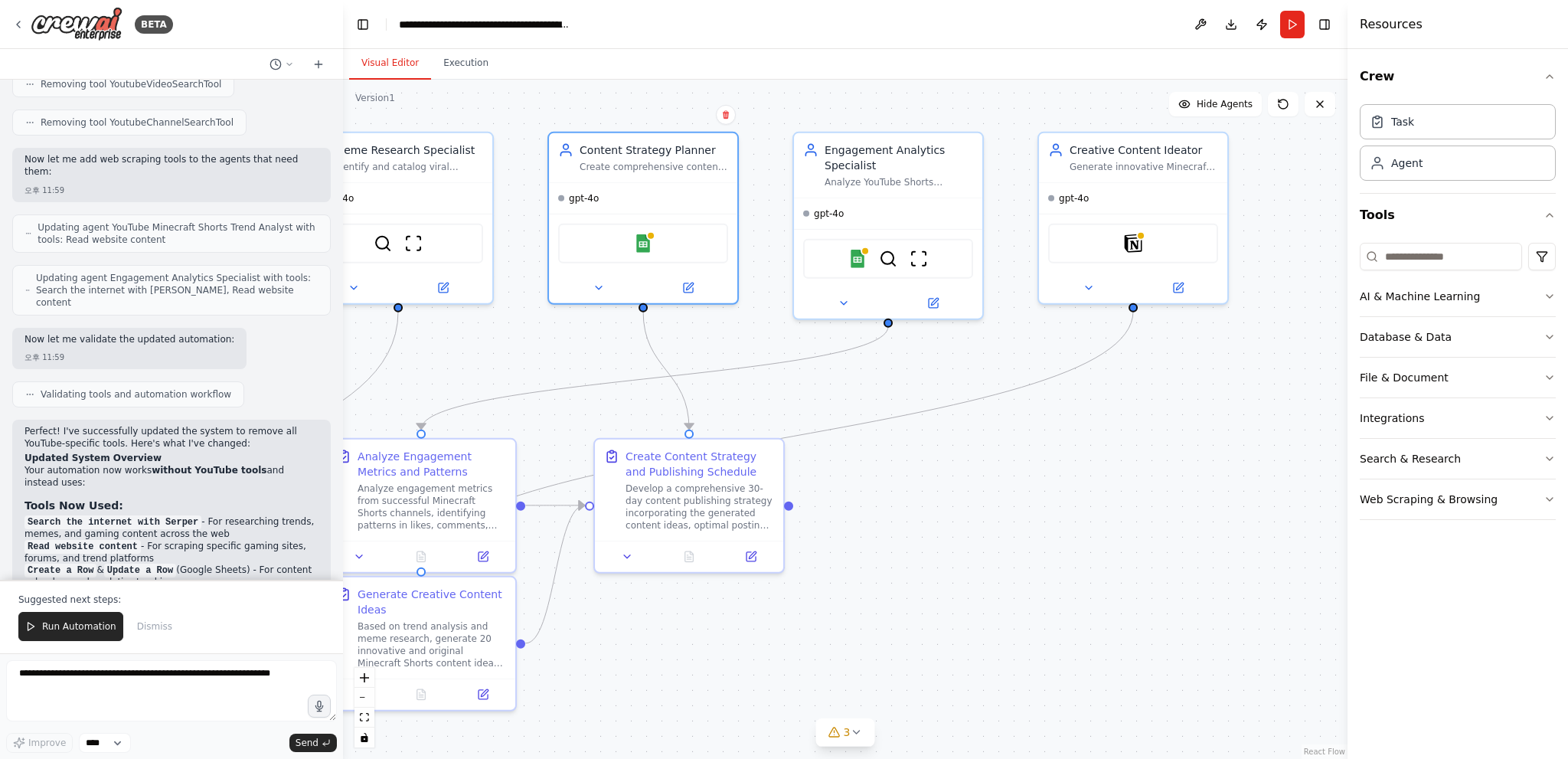
drag, startPoint x: 1155, startPoint y: 334, endPoint x: 1022, endPoint y: 351, distance: 134.1
click at [1022, 351] on div ".deletable-edge-delete-btn { width: 20px; height: 20px; border: 0px solid #ffff…" at bounding box center [845, 419] width 1005 height 679
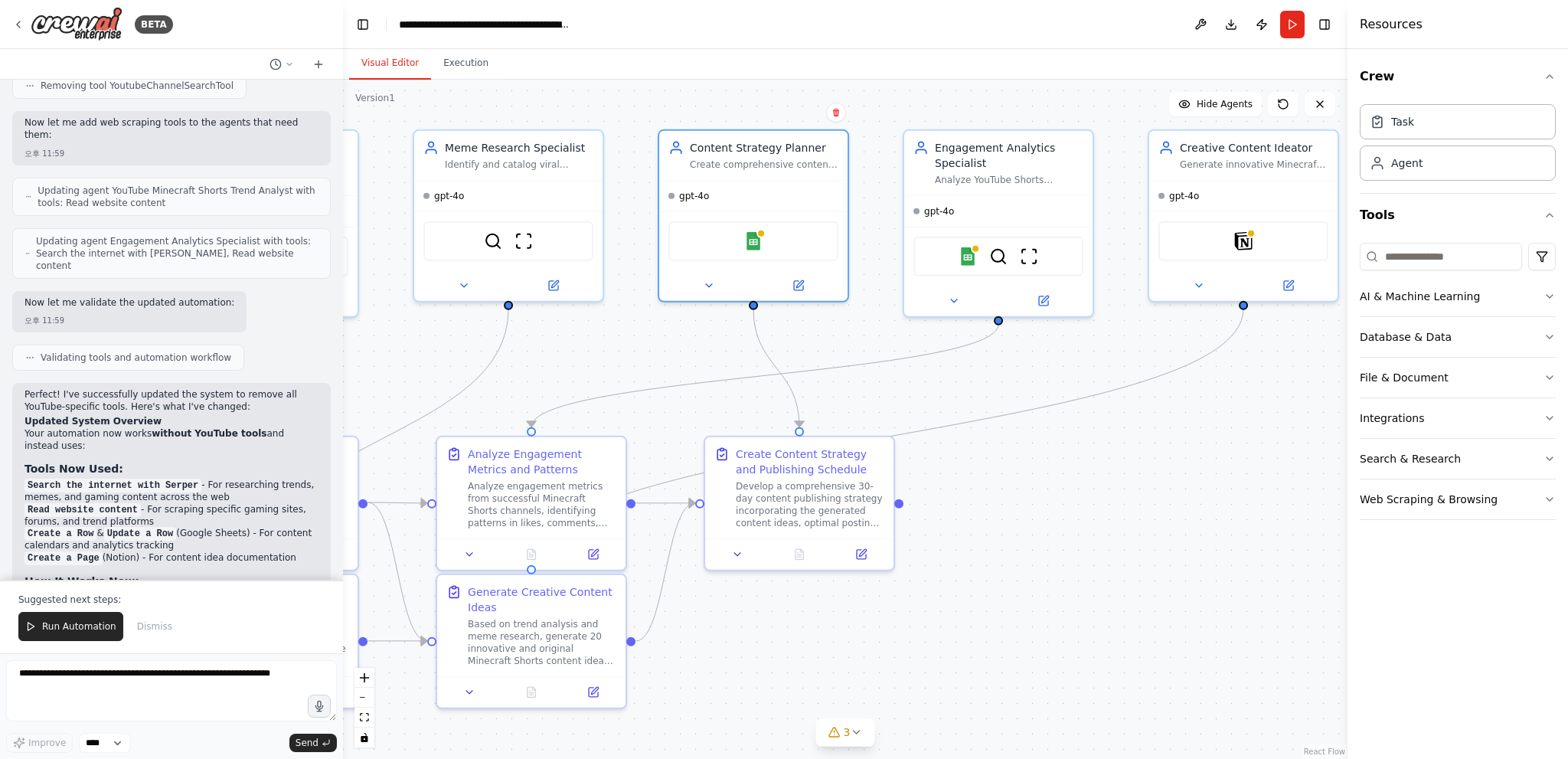
drag, startPoint x: 1113, startPoint y: 346, endPoint x: 1155, endPoint y: 348, distance: 42.0
click at [1154, 348] on div ".deletable-edge-delete-btn { width: 20px; height: 20px; border: 0px solid #ffff…" at bounding box center [845, 419] width 1005 height 679
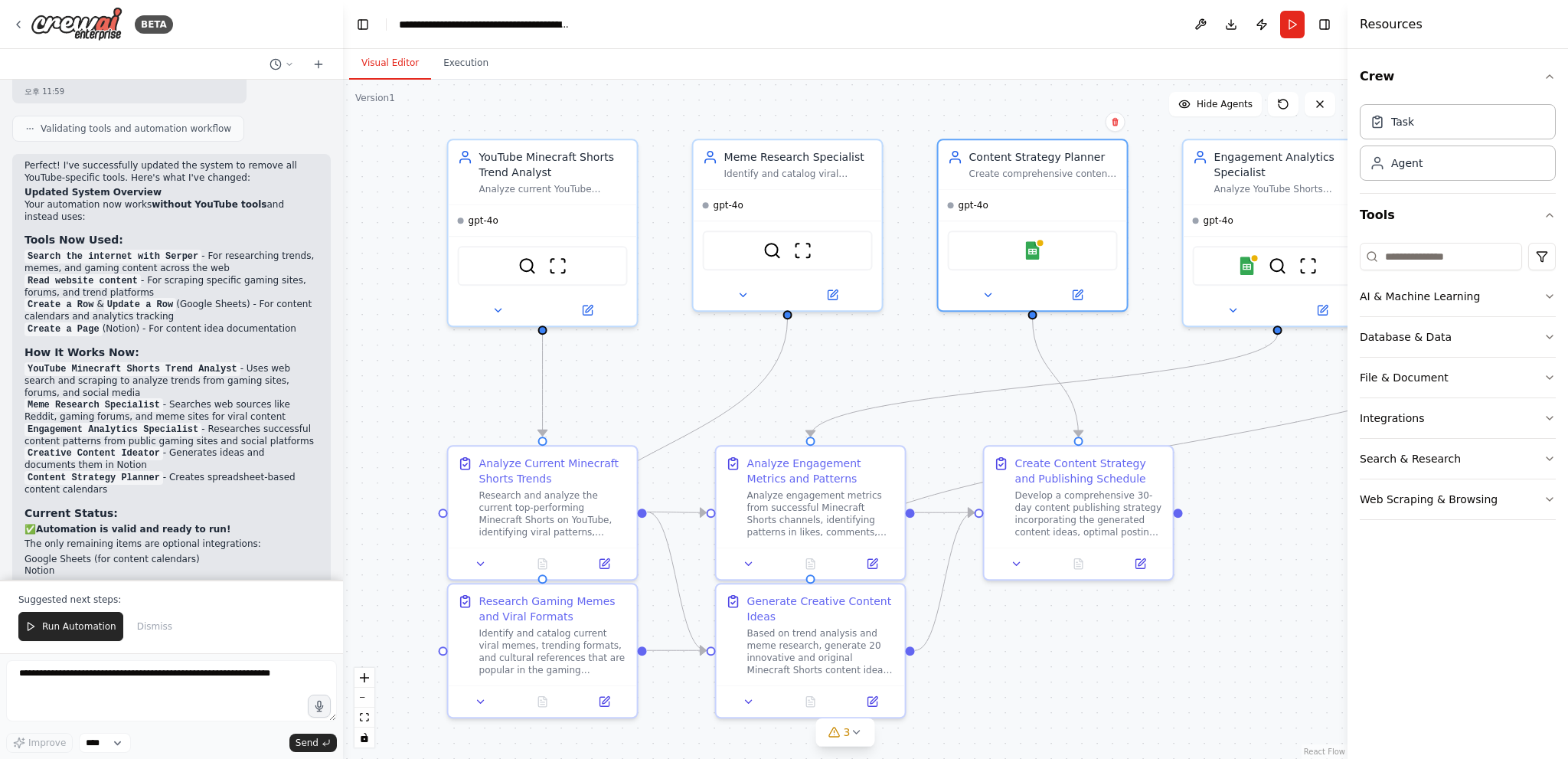
drag, startPoint x: 645, startPoint y: 354, endPoint x: 1008, endPoint y: 354, distance: 363.0
click at [1007, 354] on div ".deletable-edge-delete-btn { width: 20px; height: 20px; border: 0px solid #ffff…" at bounding box center [845, 419] width 1005 height 679
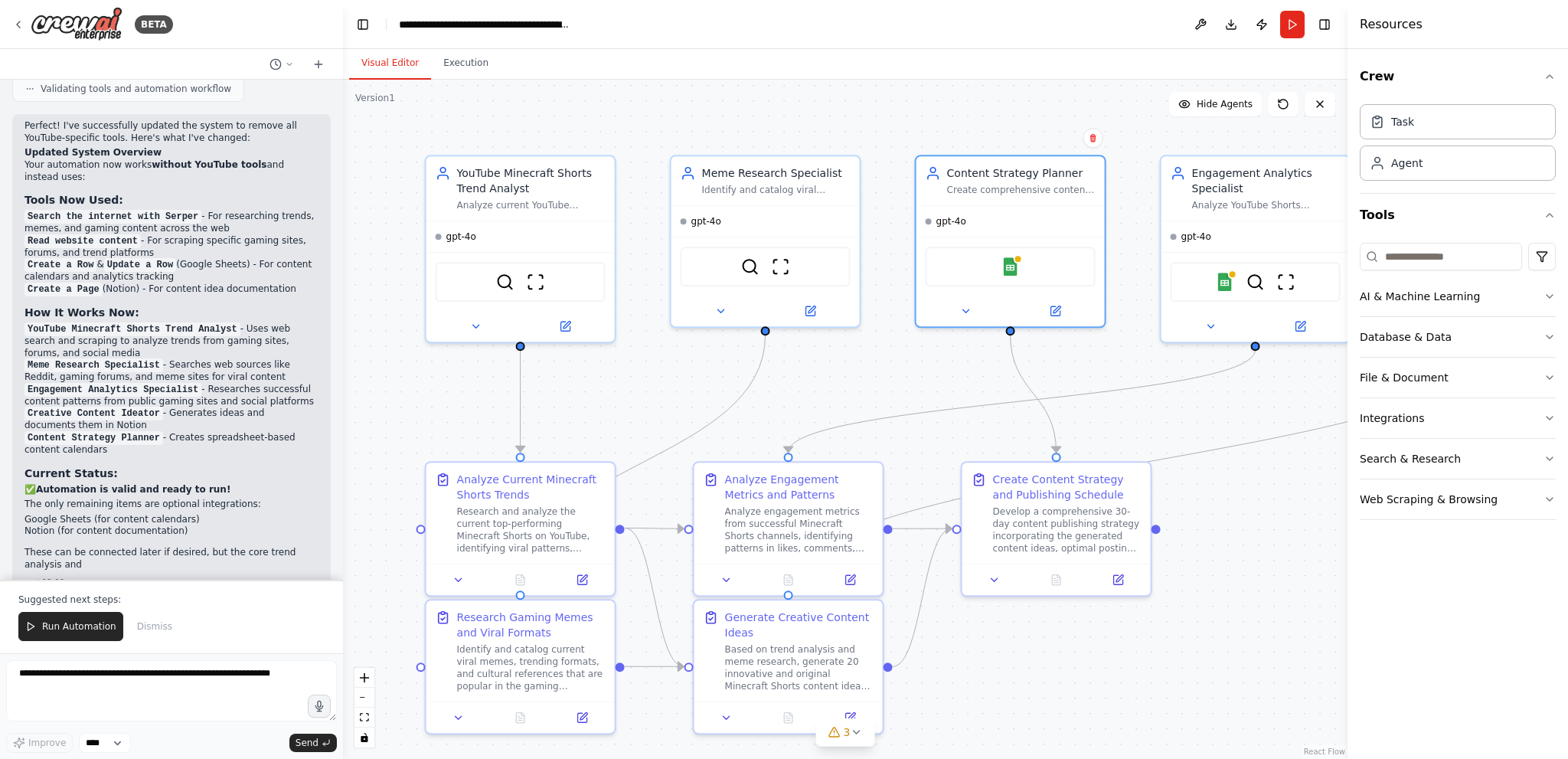
drag, startPoint x: 1008, startPoint y: 354, endPoint x: 902, endPoint y: 353, distance: 106.0
click at [874, 372] on div ".deletable-edge-delete-btn { width: 20px; height: 20px; border: 0px solid #ffff…" at bounding box center [845, 419] width 1005 height 679
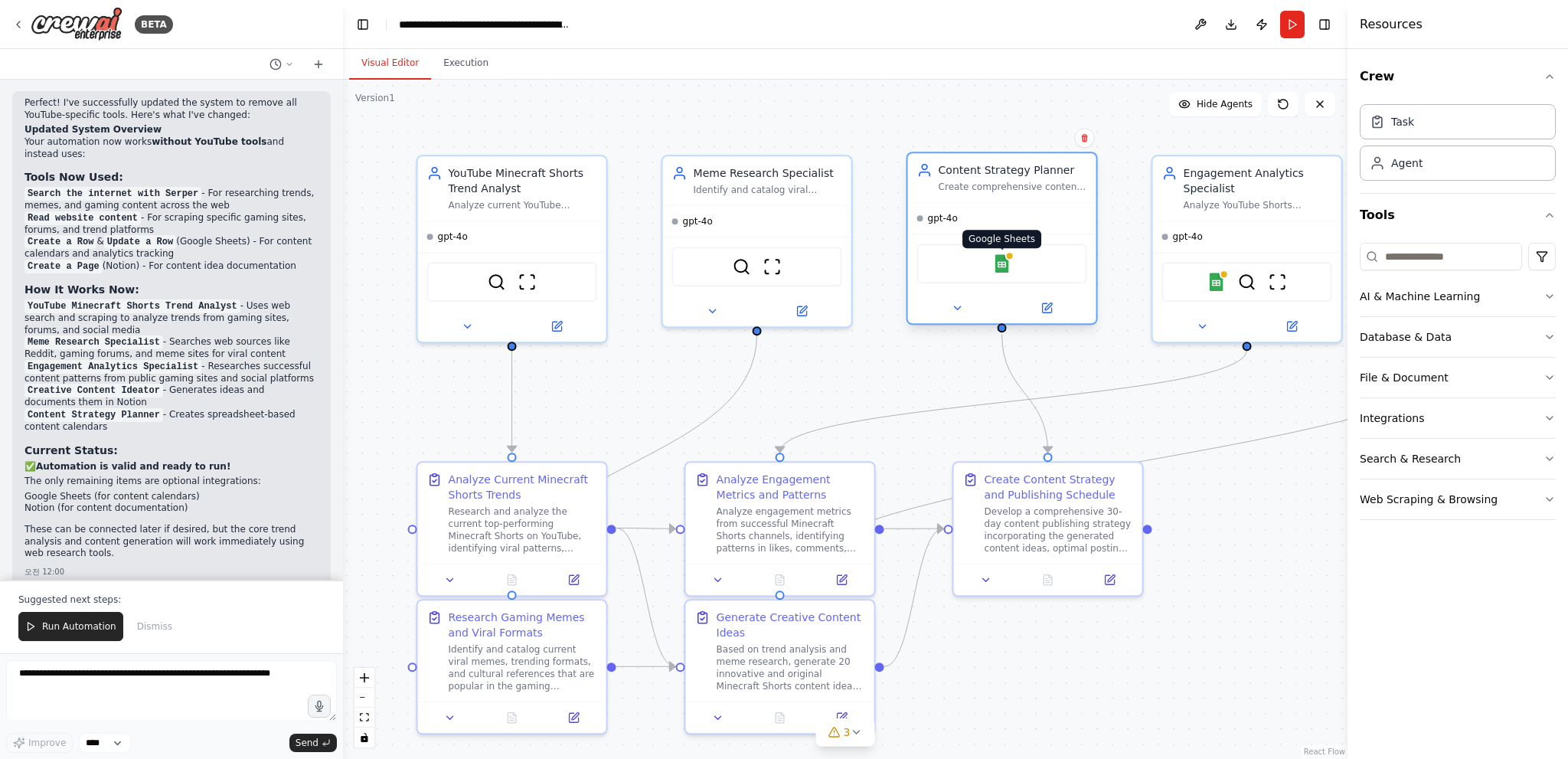
scroll to position [2500, 0]
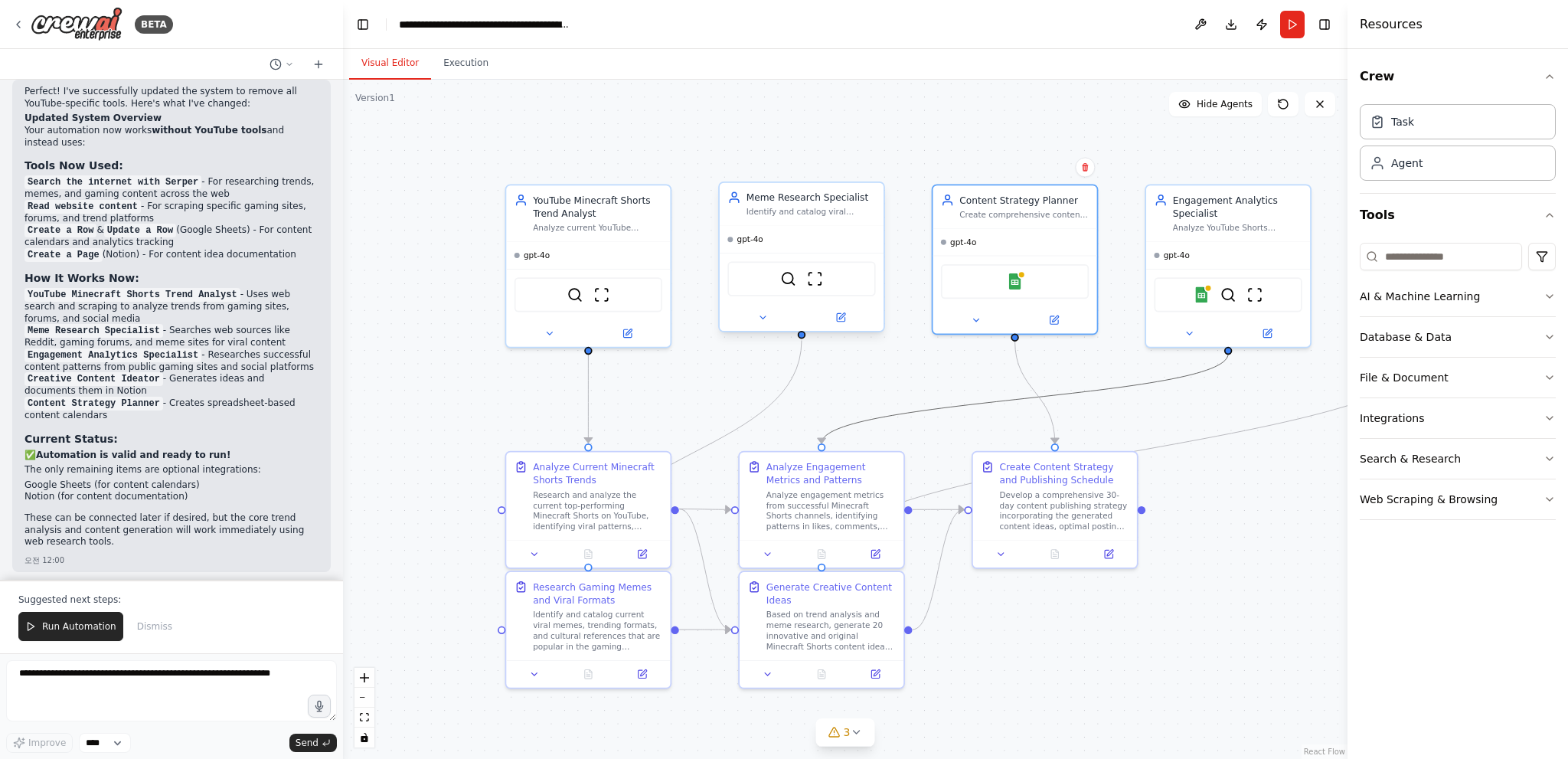
drag, startPoint x: 1140, startPoint y: 379, endPoint x: 799, endPoint y: 333, distance: 344.1
click at [799, 333] on div ".deletable-edge-delete-btn { width: 20px; height: 20px; border: 0px solid #ffff…" at bounding box center [875, 413] width 874 height 591
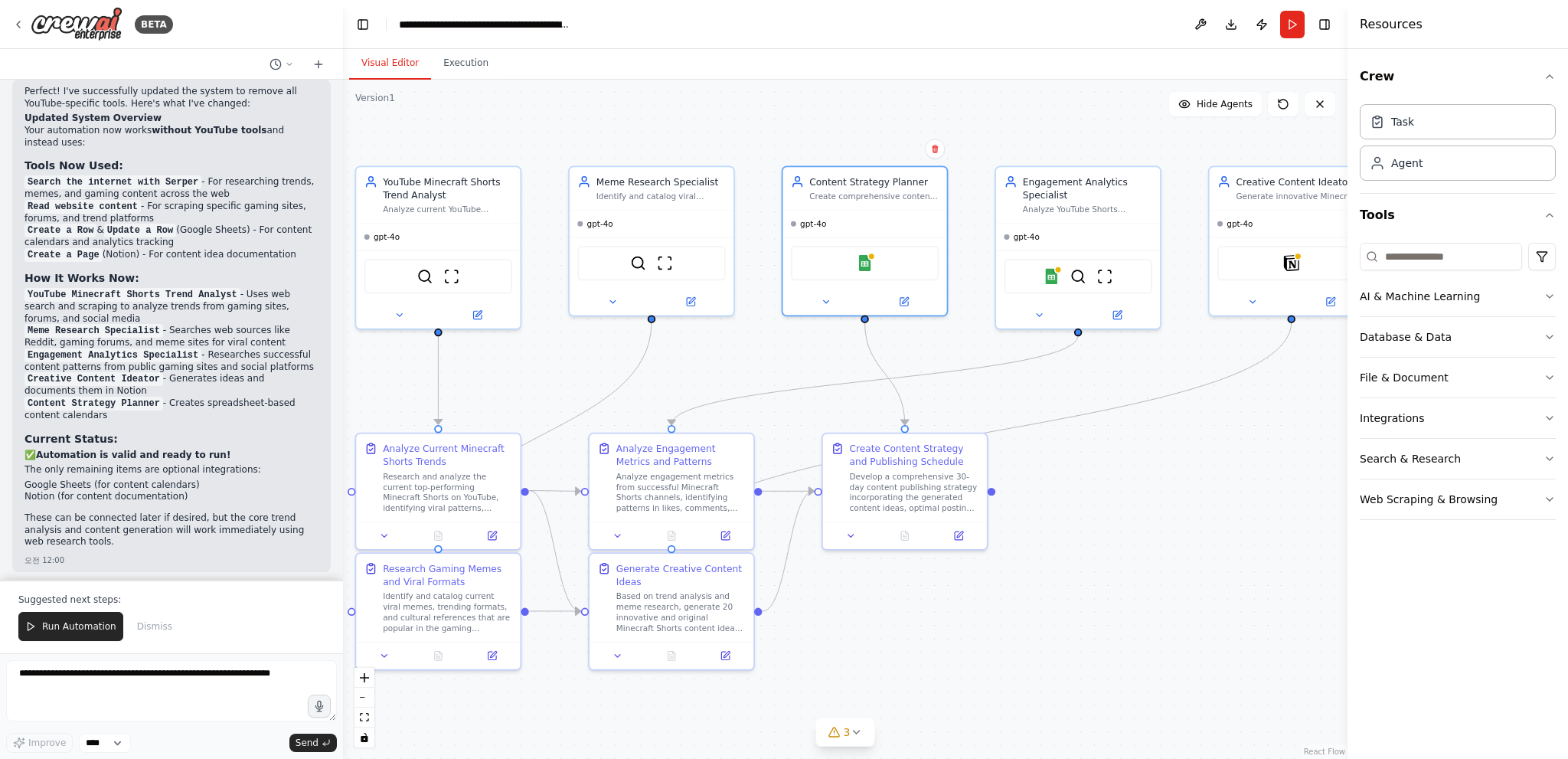
drag, startPoint x: 964, startPoint y: 372, endPoint x: 819, endPoint y: 354, distance: 146.1
click at [819, 354] on div ".deletable-edge-delete-btn { width: 20px; height: 20px; border: 0px solid #ffff…" at bounding box center [845, 419] width 1005 height 679
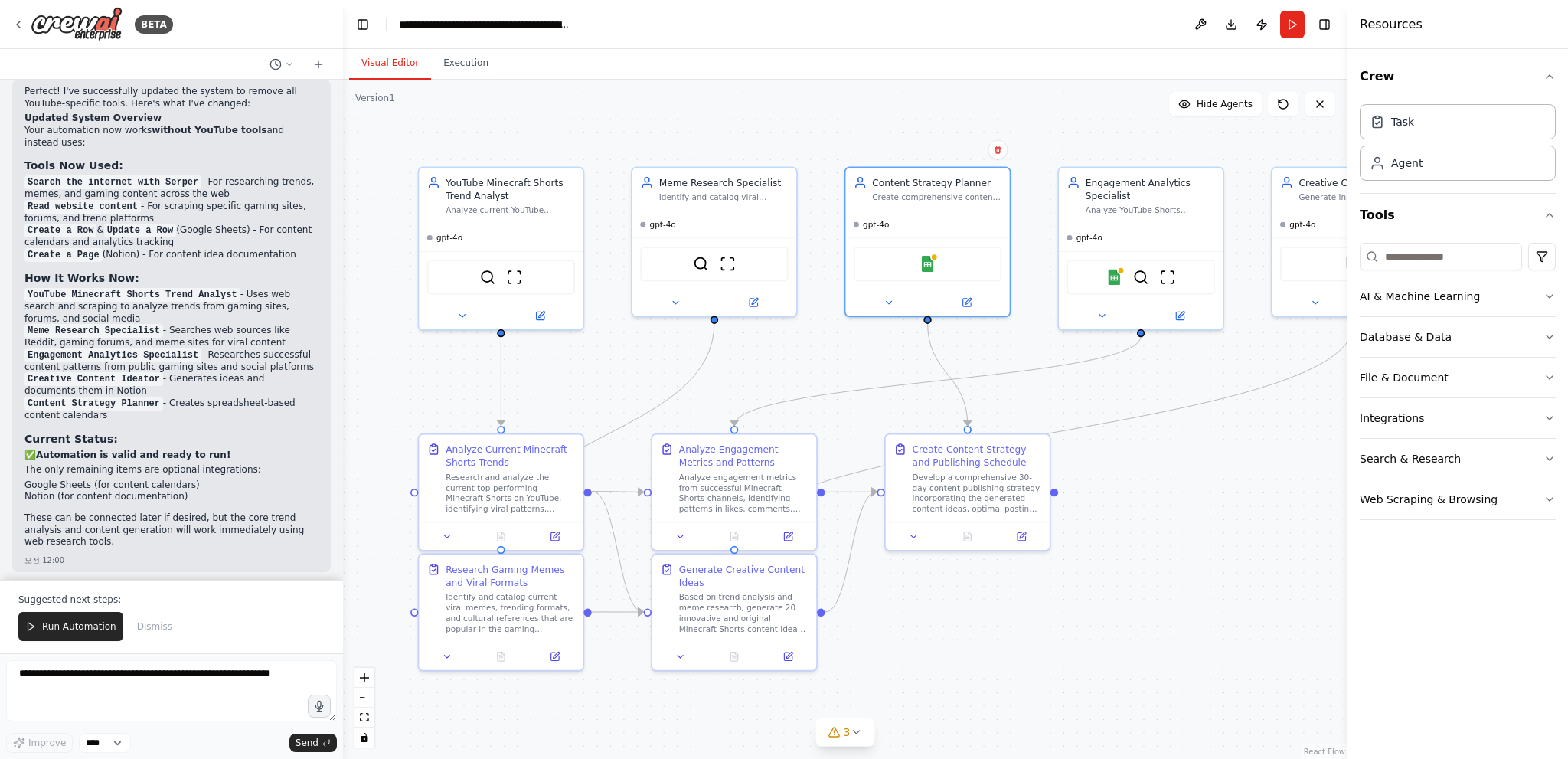
drag, startPoint x: 833, startPoint y: 351, endPoint x: 896, endPoint y: 352, distance: 63.0
click at [896, 352] on div ".deletable-edge-delete-btn { width: 20px; height: 20px; border: 0px solid #ffff…" at bounding box center [845, 419] width 1005 height 679
click at [931, 266] on img at bounding box center [928, 261] width 16 height 16
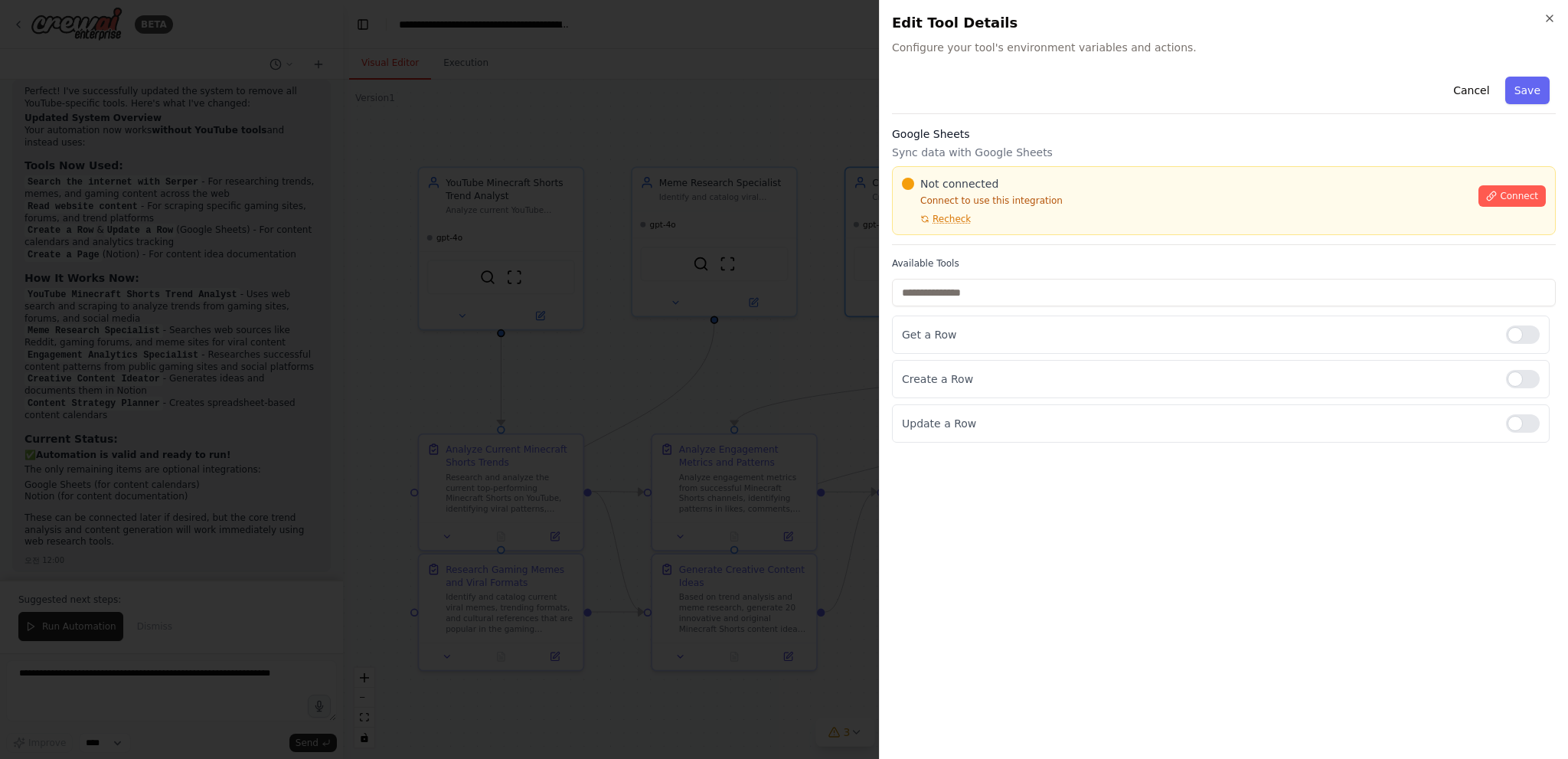
click at [778, 229] on div at bounding box center [784, 379] width 1568 height 759
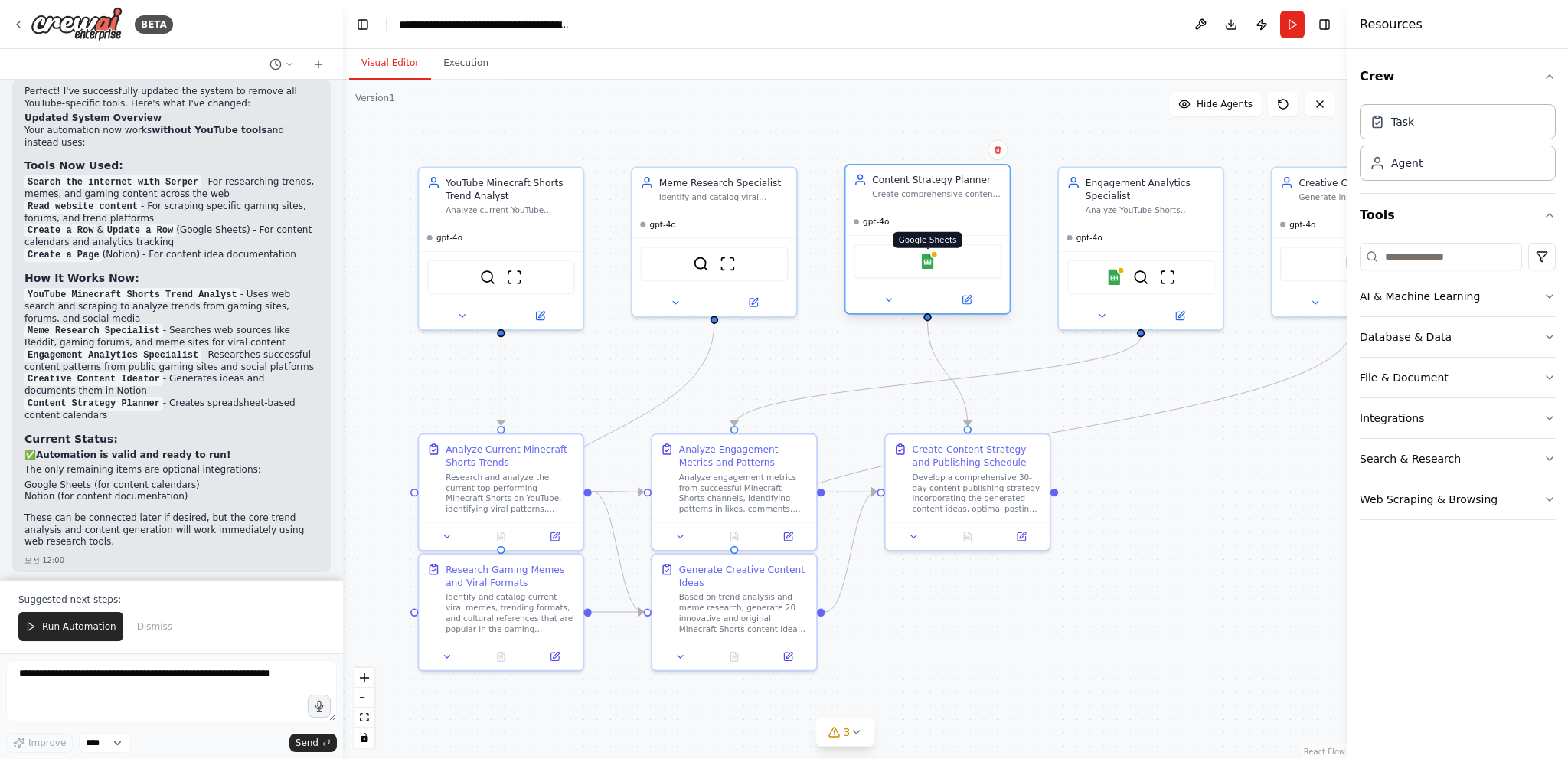
click at [933, 262] on img at bounding box center [928, 261] width 16 height 16
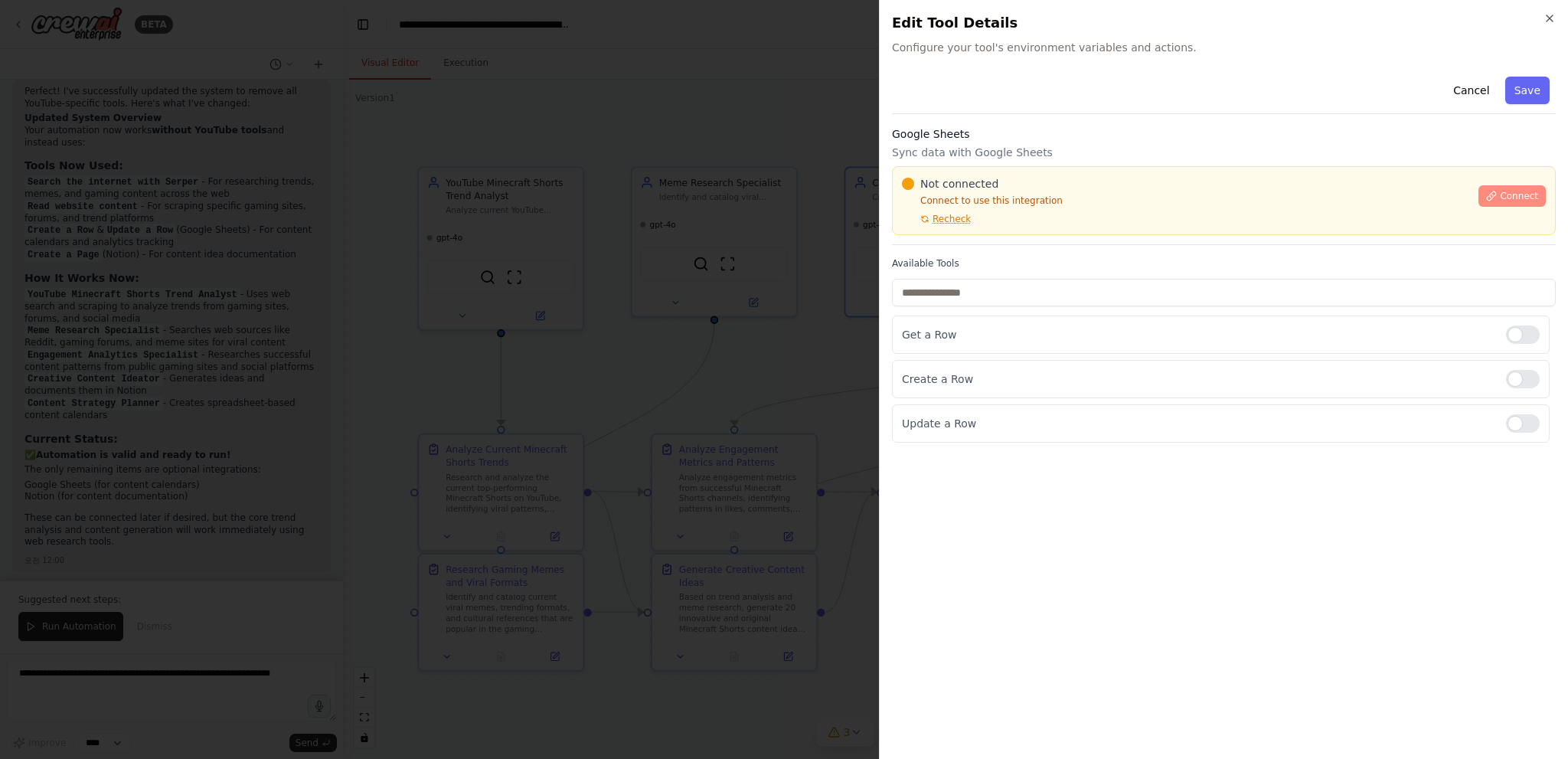
click at [1519, 197] on span "Connect" at bounding box center [1519, 196] width 39 height 12
click at [964, 255] on div "Cancel Save Google Sheets Sync data with Google Sheets Not connected Connect to…" at bounding box center [1224, 256] width 664 height 372
click at [940, 240] on div "Google Sheets Sync data with Google Sheets Not connected Connect to use this in…" at bounding box center [1224, 186] width 664 height 119
click at [919, 257] on label "Available Tools" at bounding box center [1224, 263] width 664 height 12
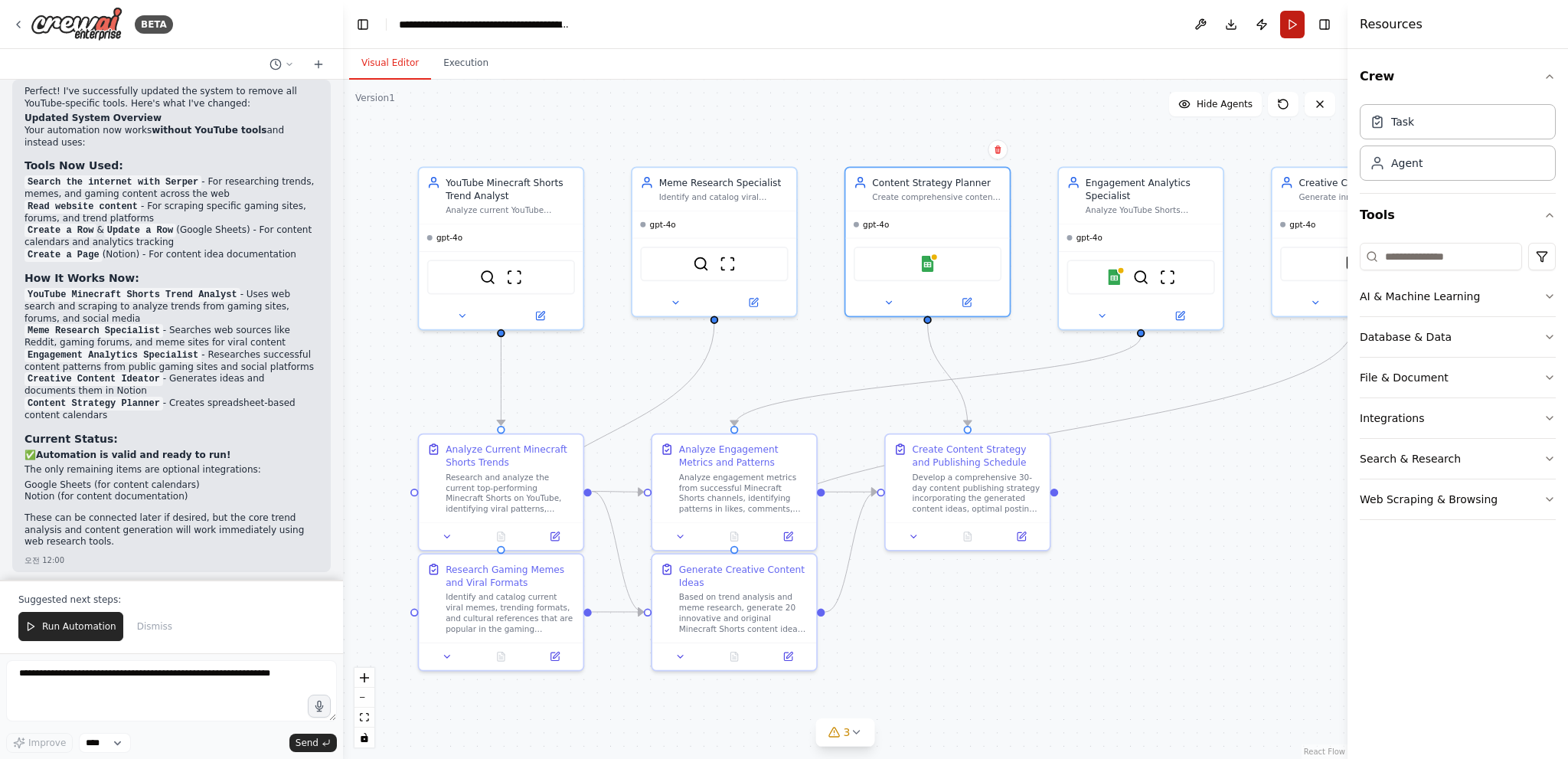
click at [1285, 27] on button "Run" at bounding box center [1293, 25] width 25 height 28
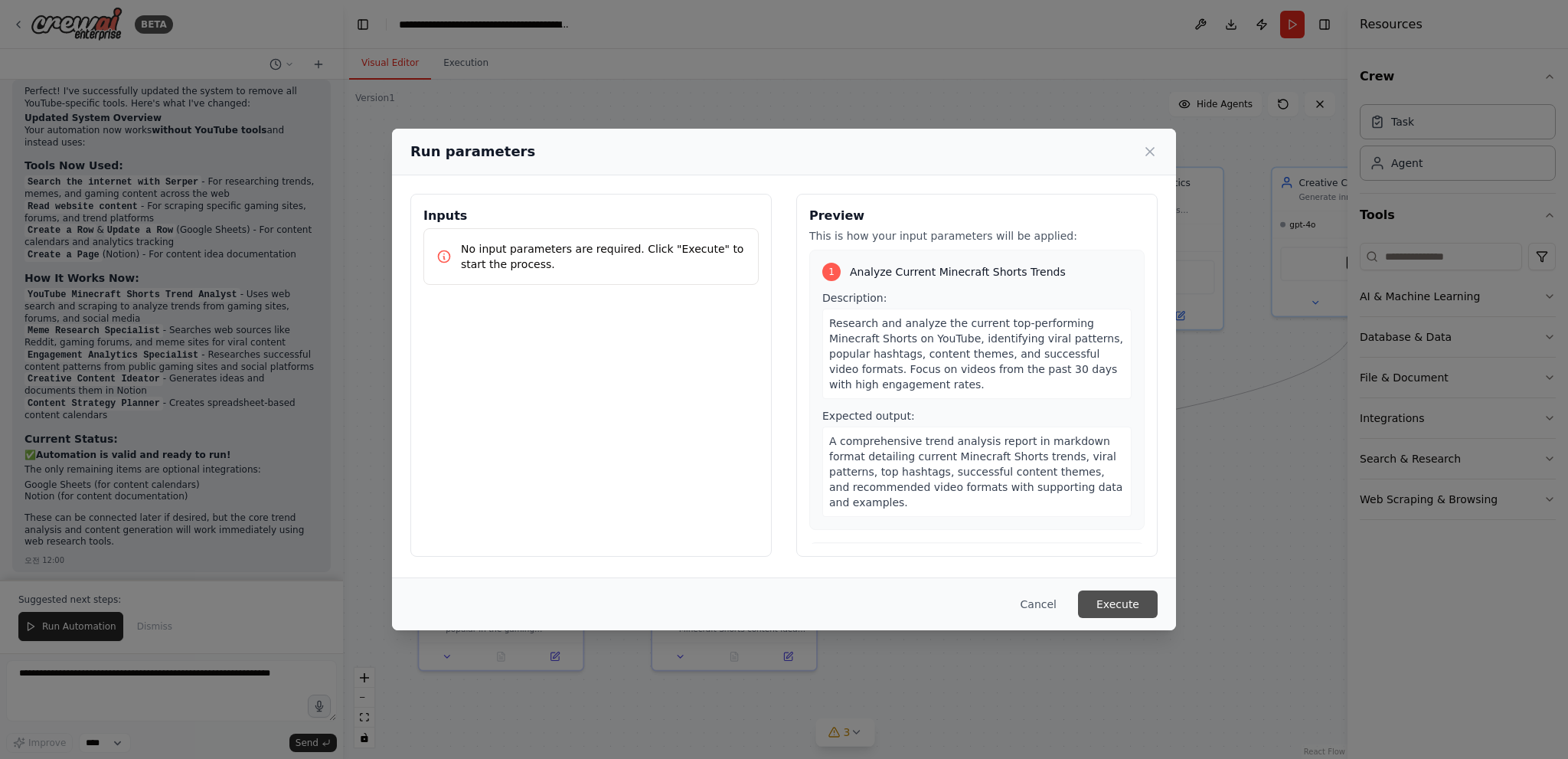
click at [1104, 598] on button "Execute" at bounding box center [1117, 605] width 79 height 28
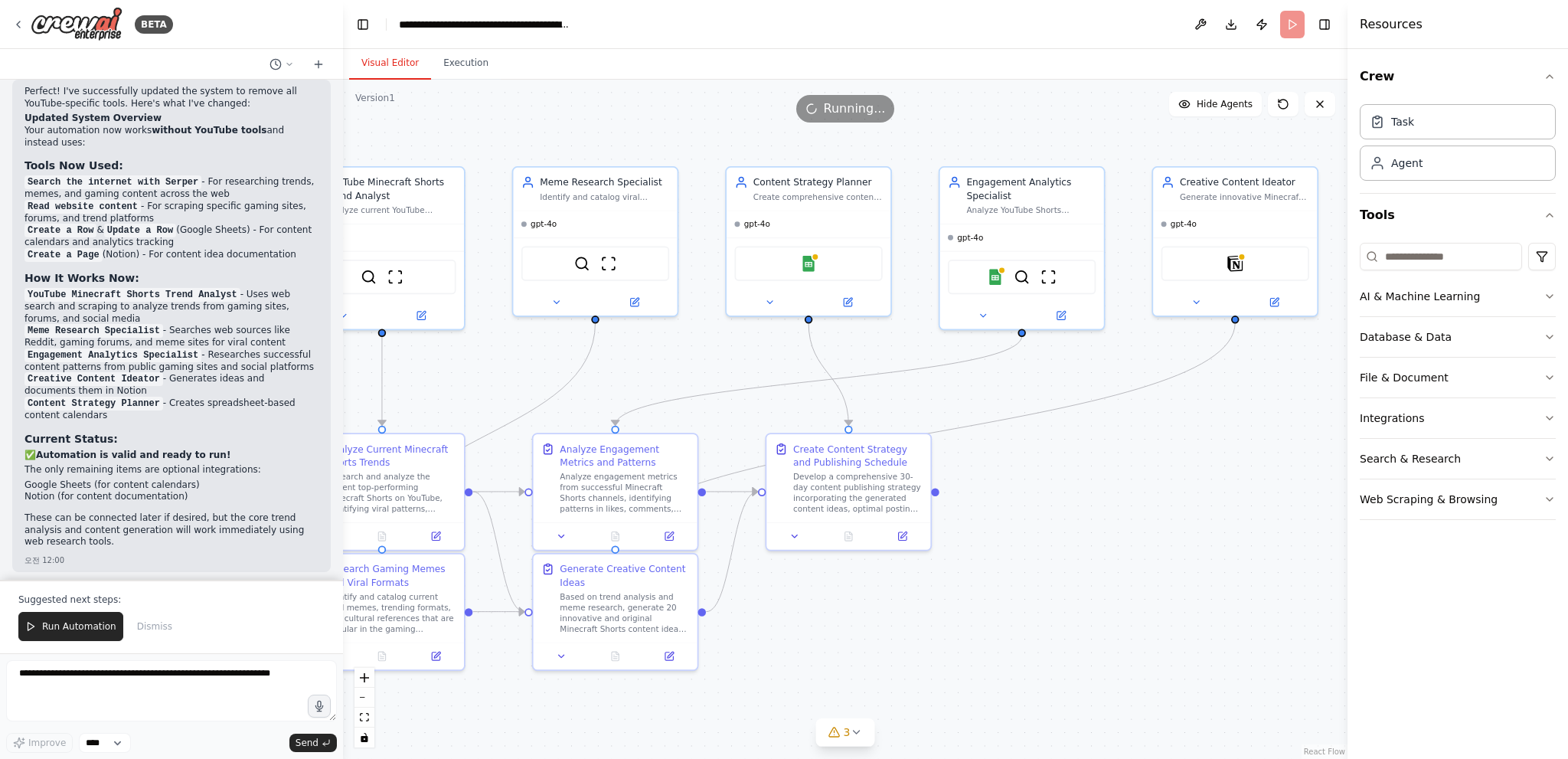
drag, startPoint x: 1128, startPoint y: 398, endPoint x: 1032, endPoint y: 393, distance: 96.1
click at [1032, 393] on div ".deletable-edge-delete-btn { width: 20px; height: 20px; border: 0px solid #ffff…" at bounding box center [845, 419] width 1005 height 679
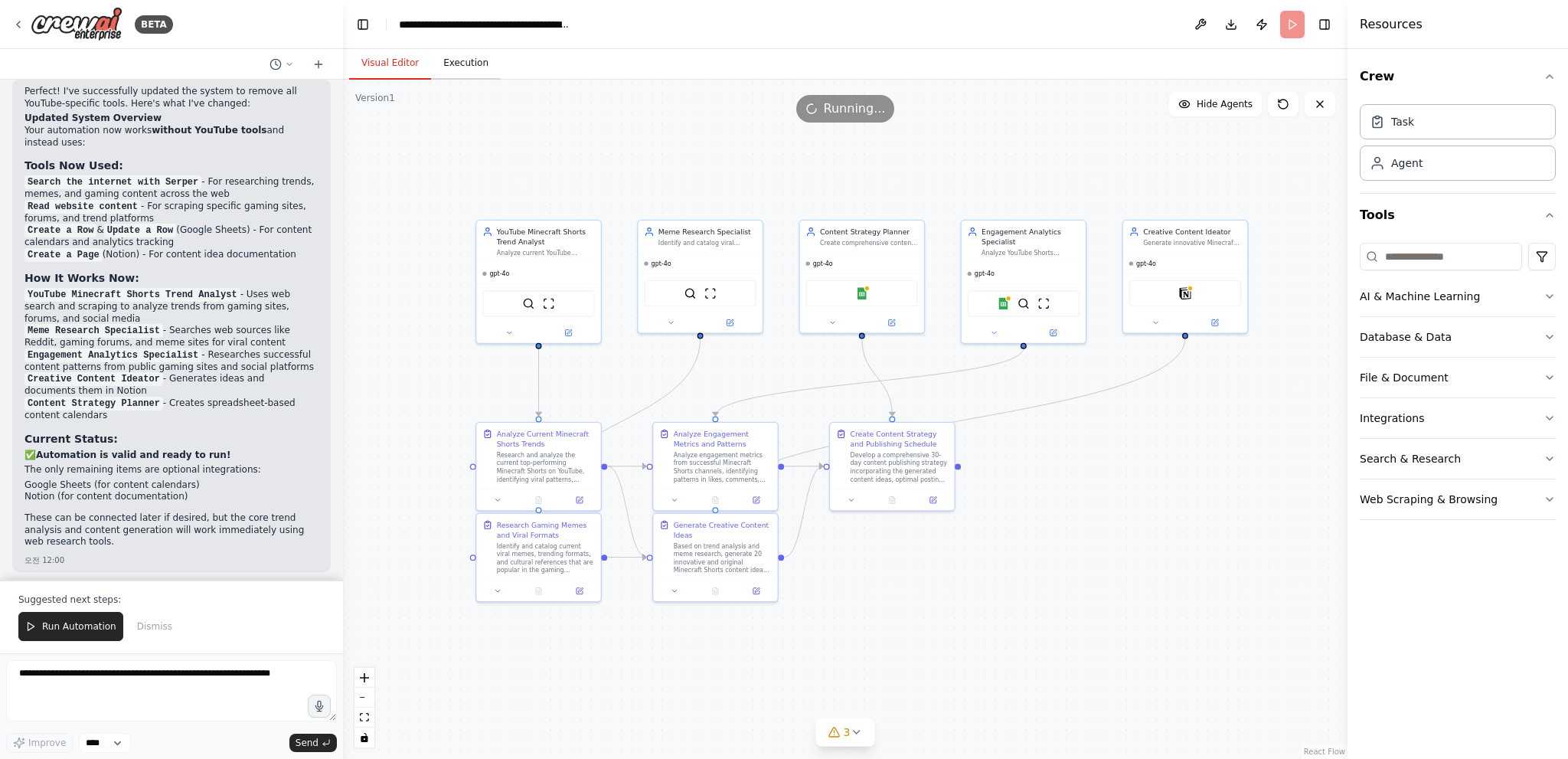
click at [435, 60] on button "Execution" at bounding box center [466, 64] width 69 height 32
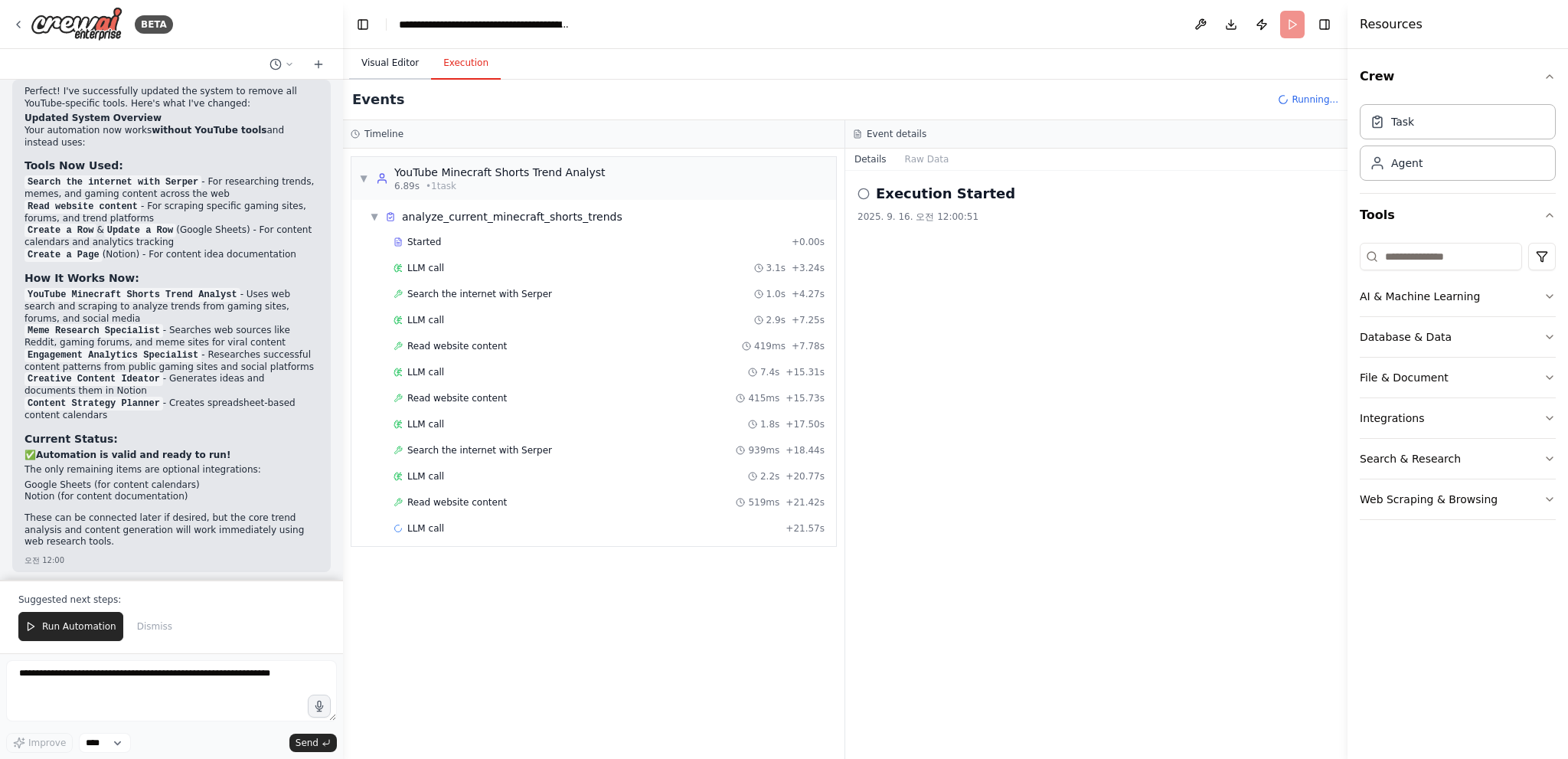
click at [410, 57] on button "Visual Editor" at bounding box center [390, 64] width 82 height 32
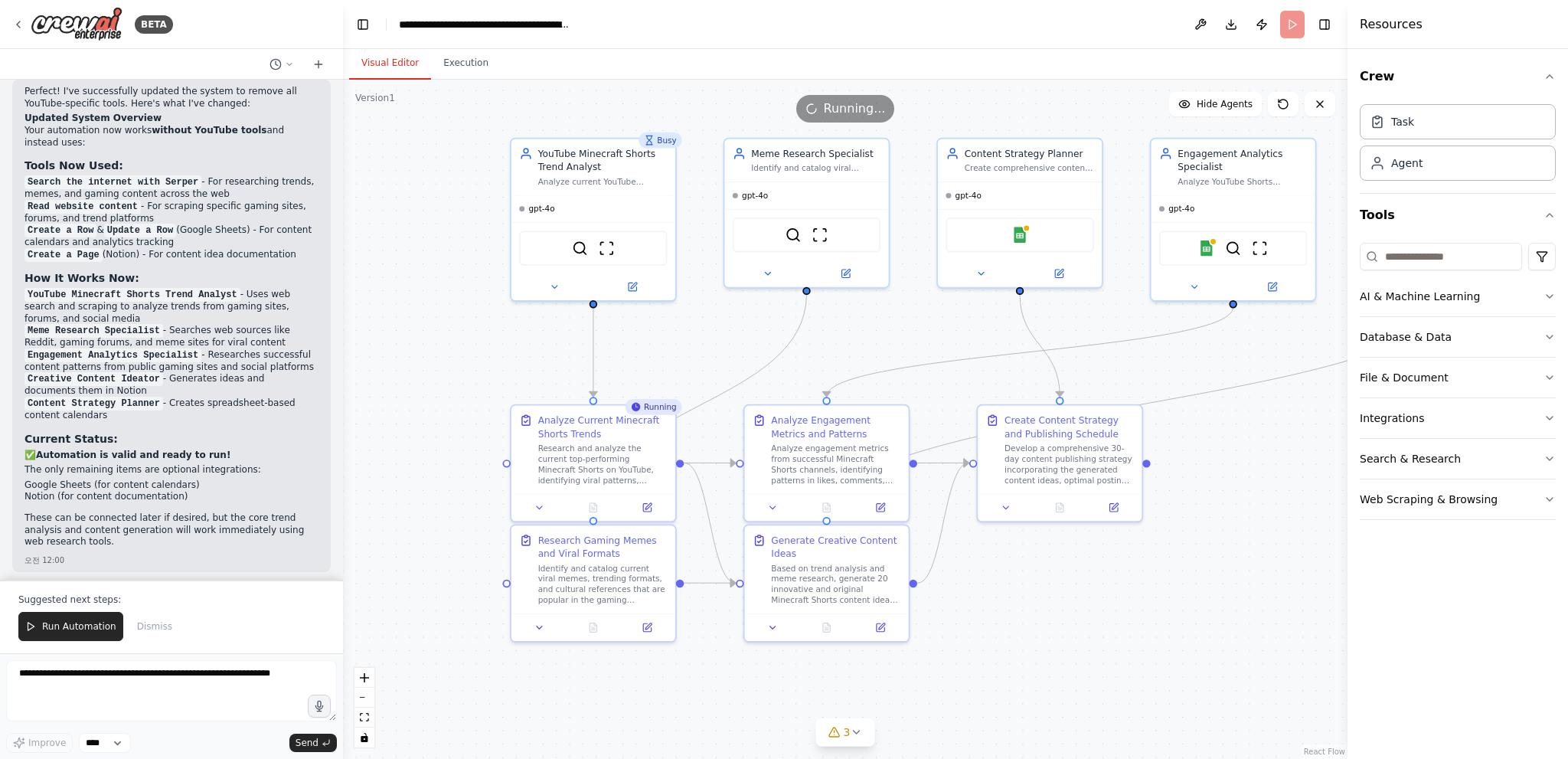
drag, startPoint x: 637, startPoint y: 379, endPoint x: 814, endPoint y: 318, distance: 187.2
click at [814, 318] on div ".deletable-edge-delete-btn { width: 20px; height: 20px; border: 0px solid #ffff…" at bounding box center [845, 419] width 1005 height 679
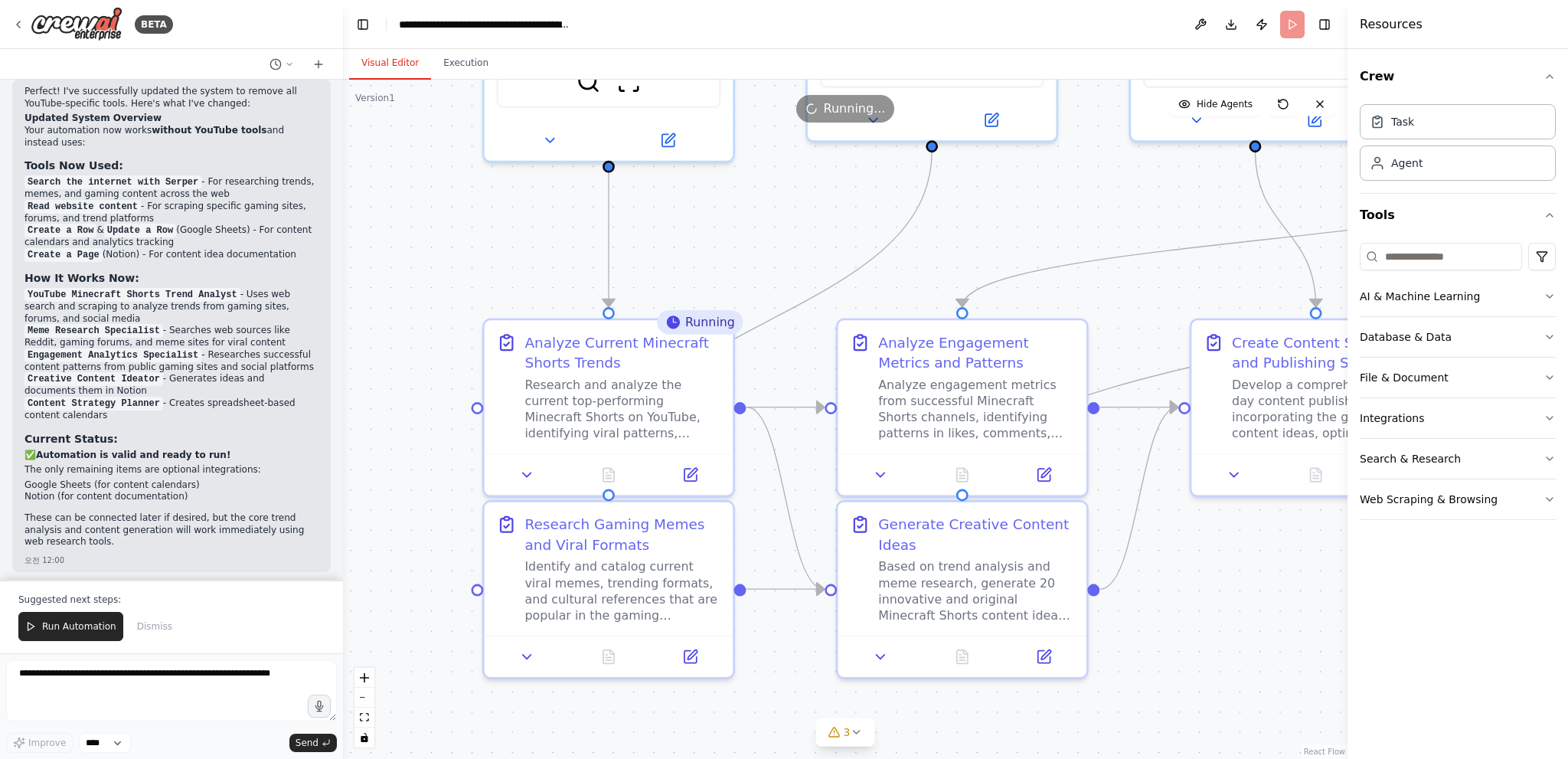
drag, startPoint x: 795, startPoint y: 350, endPoint x: 809, endPoint y: 226, distance: 124.8
click at [806, 235] on div ".deletable-edge-delete-btn { width: 20px; height: 20px; border: 0px solid #ffff…" at bounding box center [845, 419] width 1005 height 679
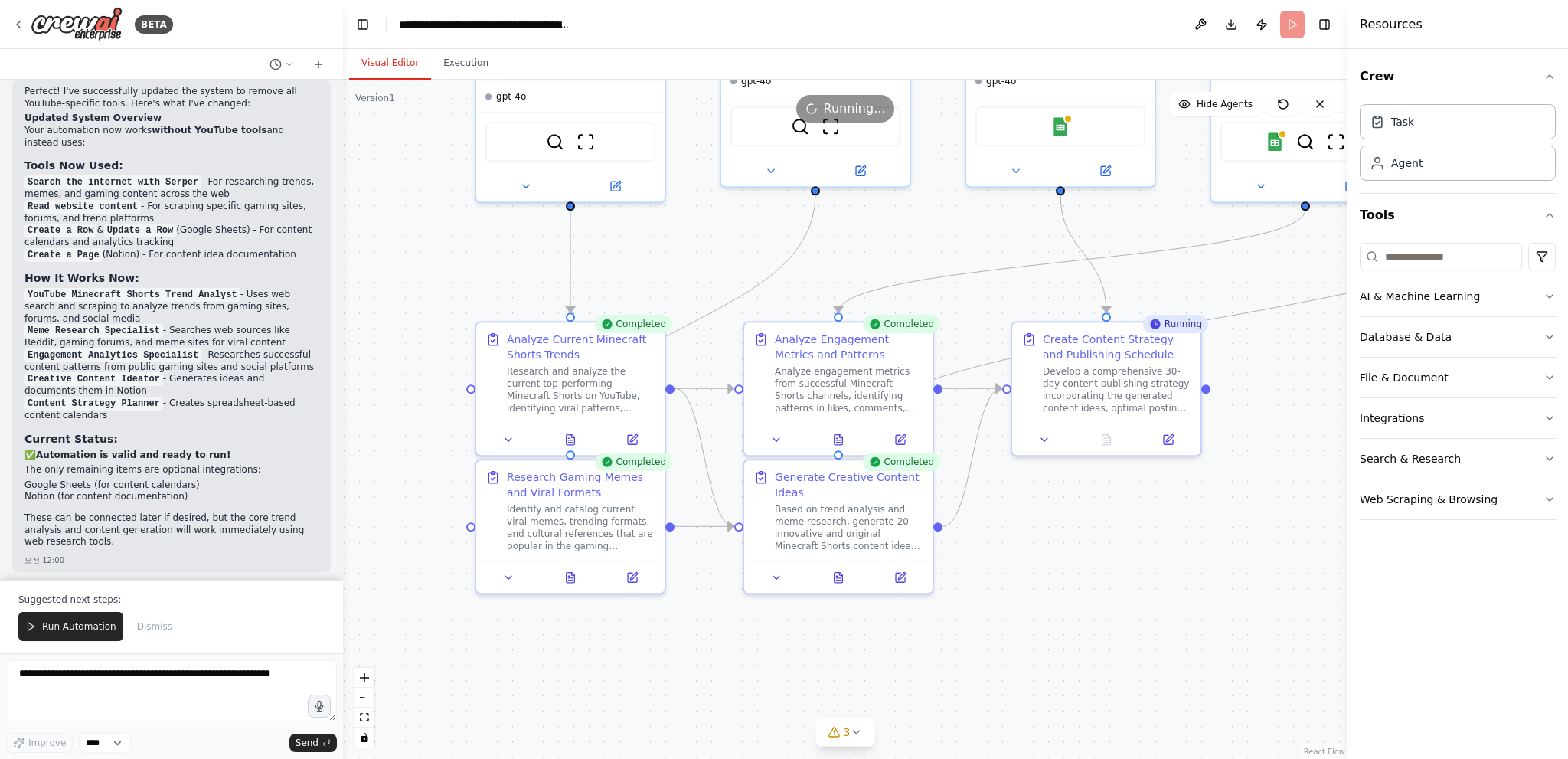
click at [1231, 601] on div ".deletable-edge-delete-btn { width: 20px; height: 20px; border: 0px solid #ffff…" at bounding box center [845, 419] width 1005 height 679
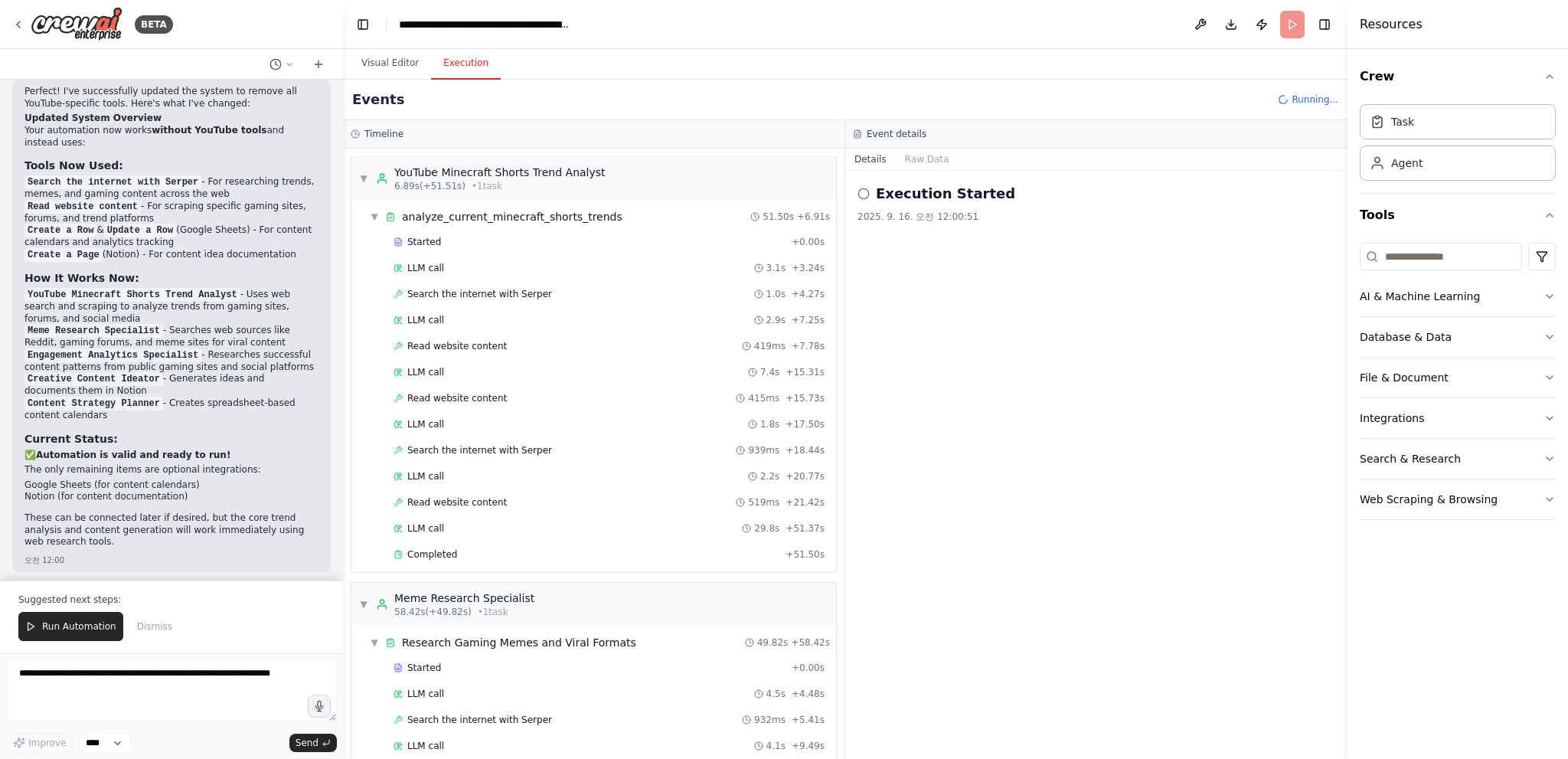
click at [445, 59] on button "Execution" at bounding box center [466, 64] width 69 height 32
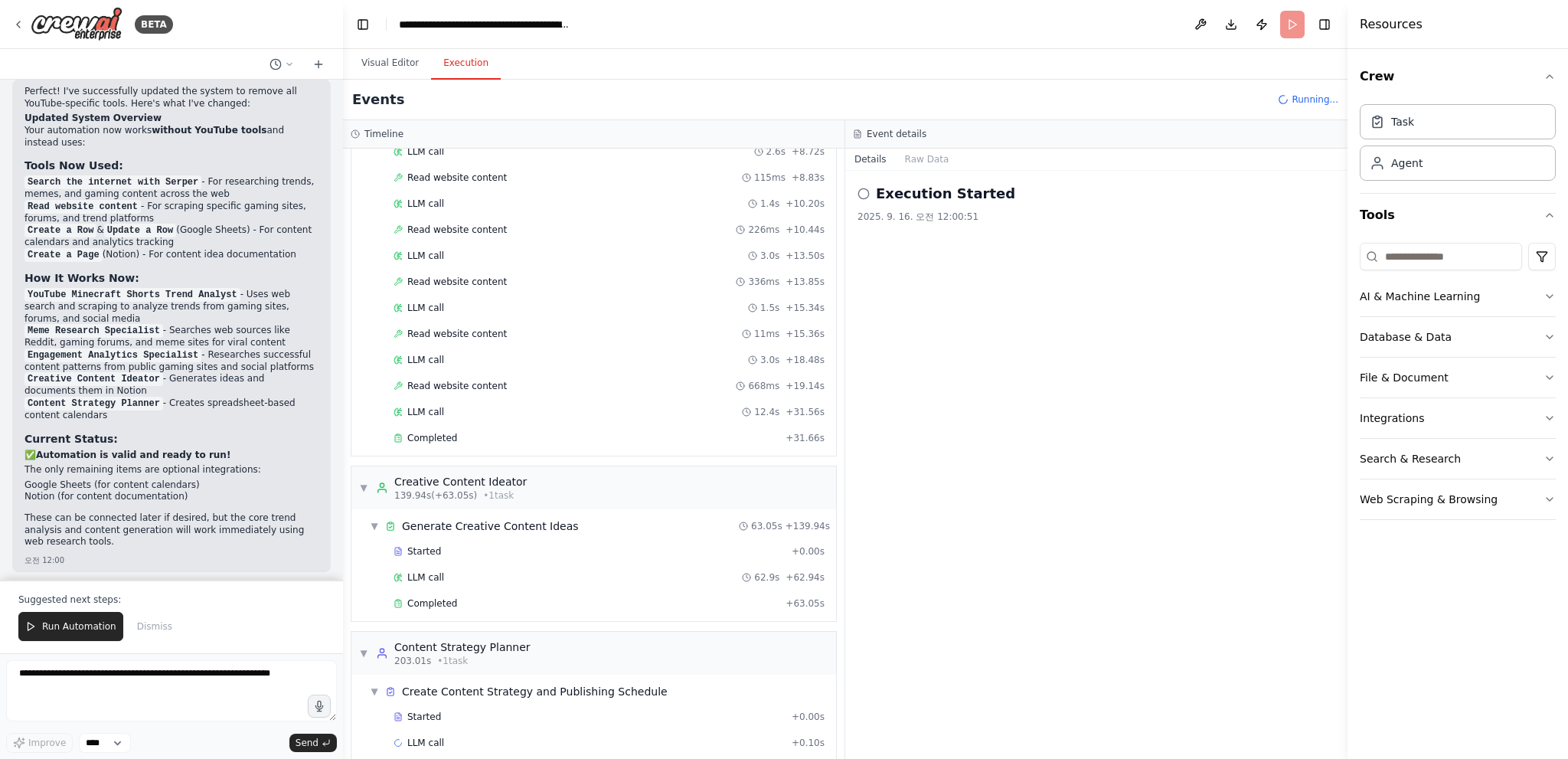
scroll to position [1023, 0]
click at [1041, 301] on div "Execution Started 2025. 9. 16. 오전 12:00:51" at bounding box center [1096, 465] width 502 height 588
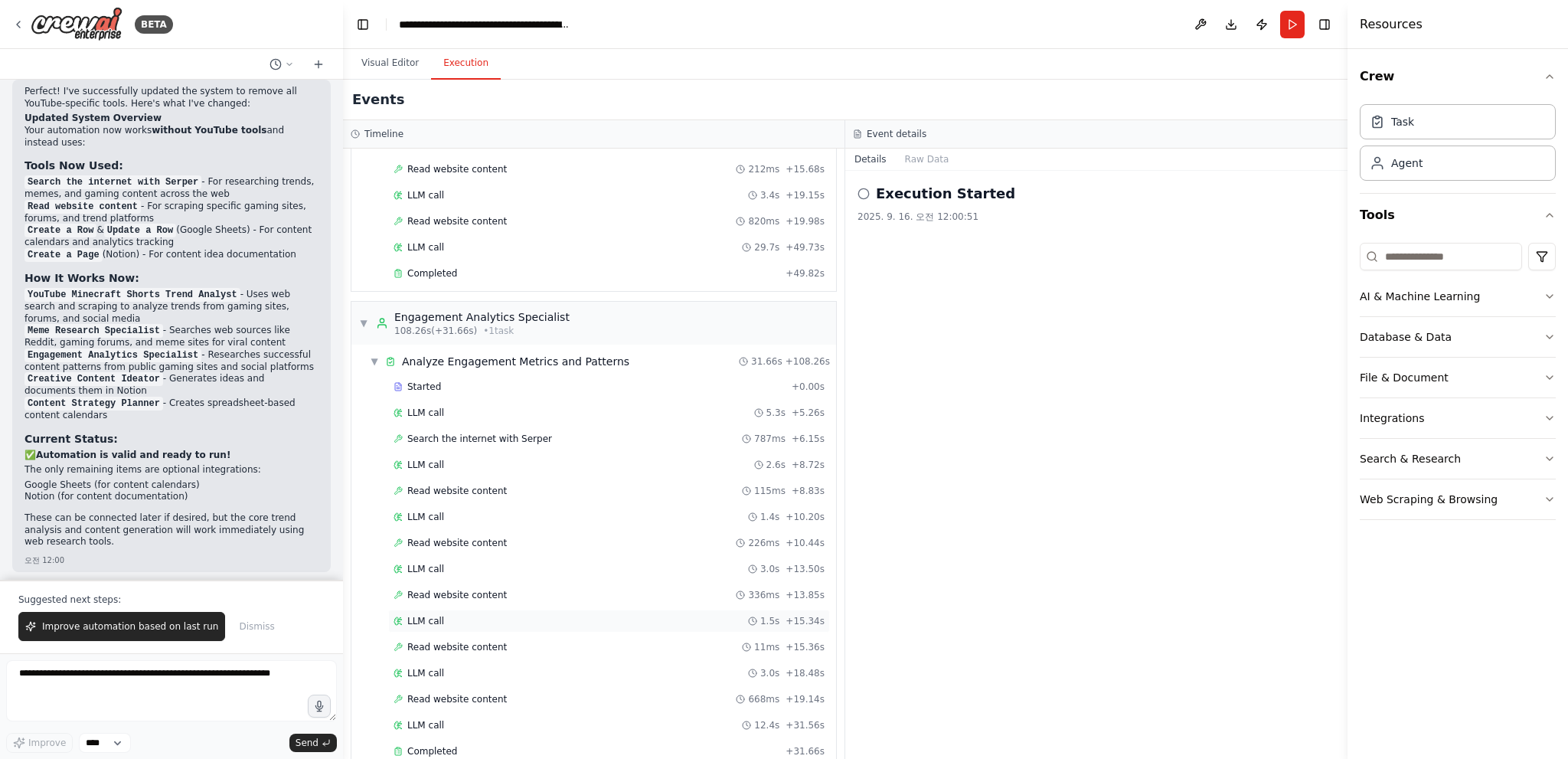
scroll to position [1049, 0]
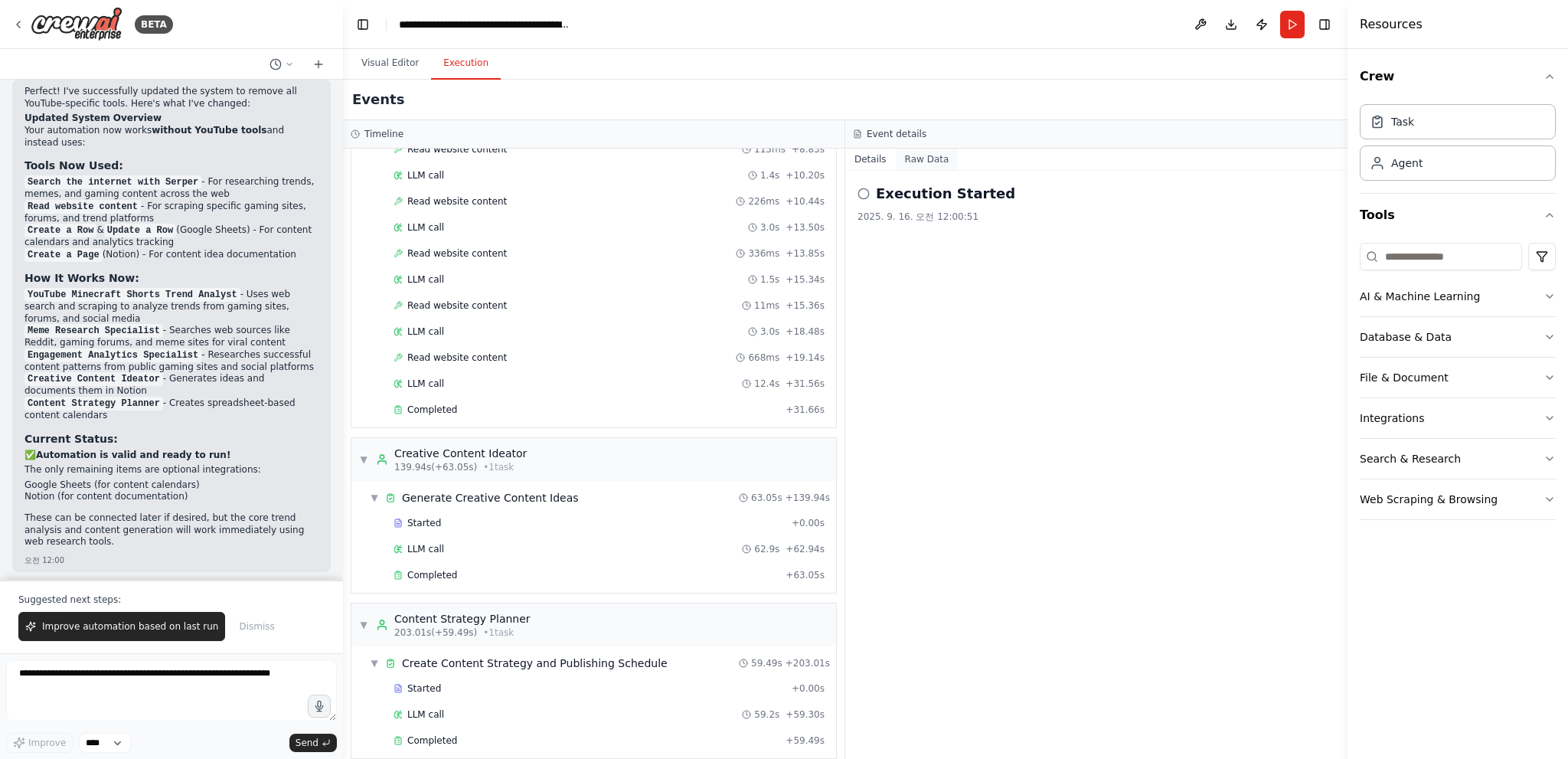
click at [912, 161] on button "Raw Data" at bounding box center [927, 159] width 63 height 22
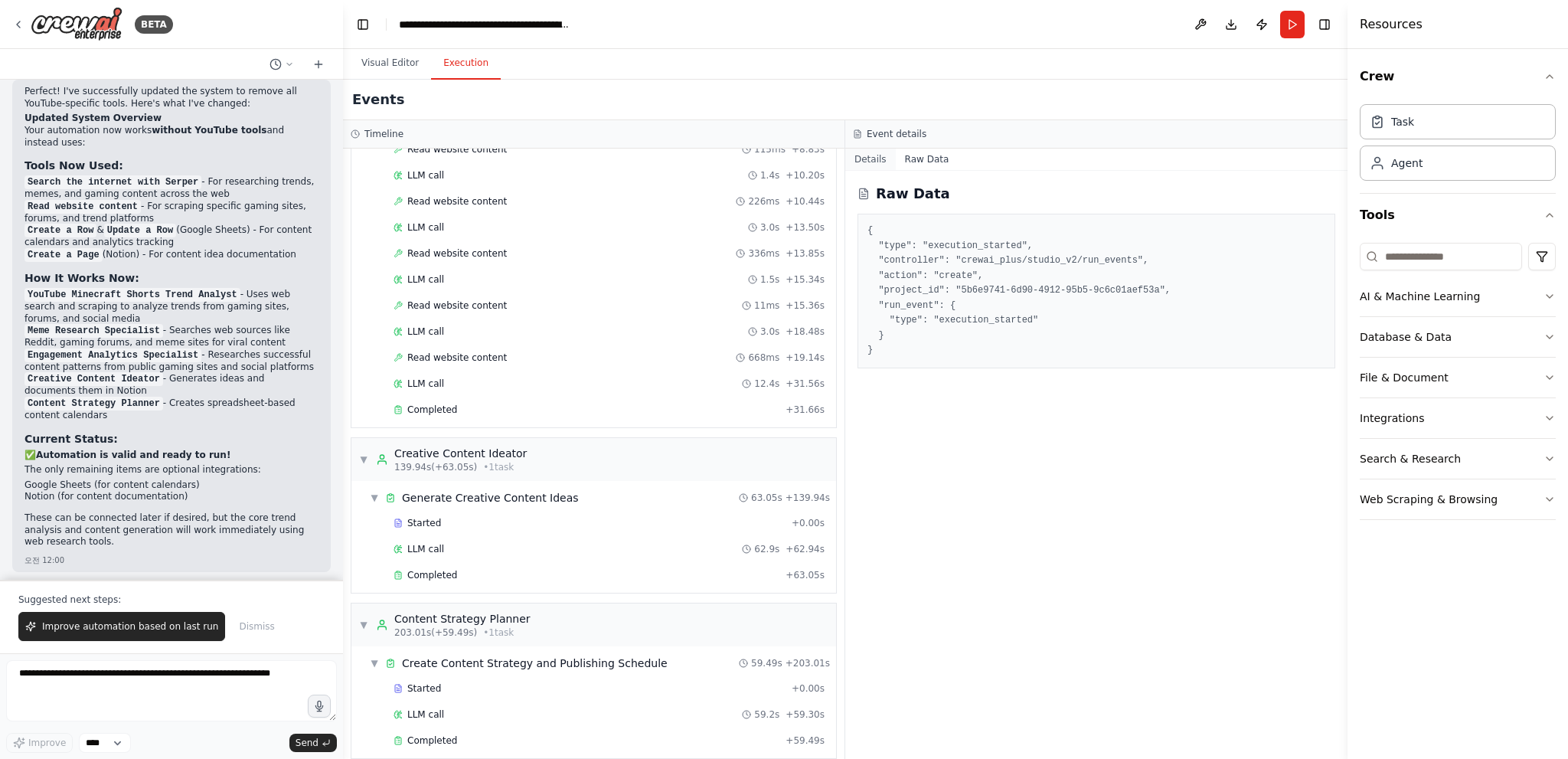
click at [880, 157] on button "Details" at bounding box center [870, 159] width 50 height 22
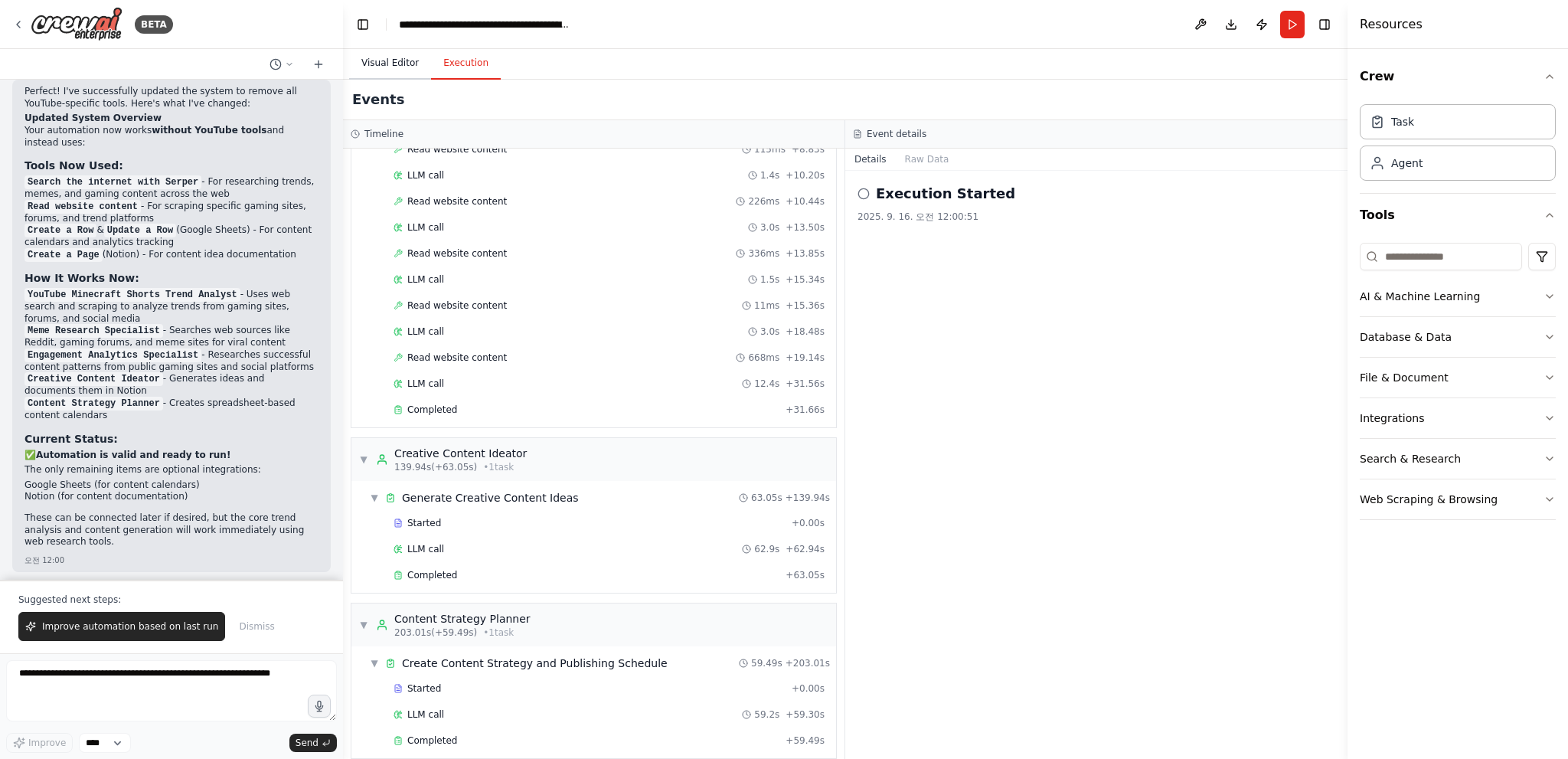
click at [383, 64] on button "Visual Editor" at bounding box center [390, 64] width 82 height 32
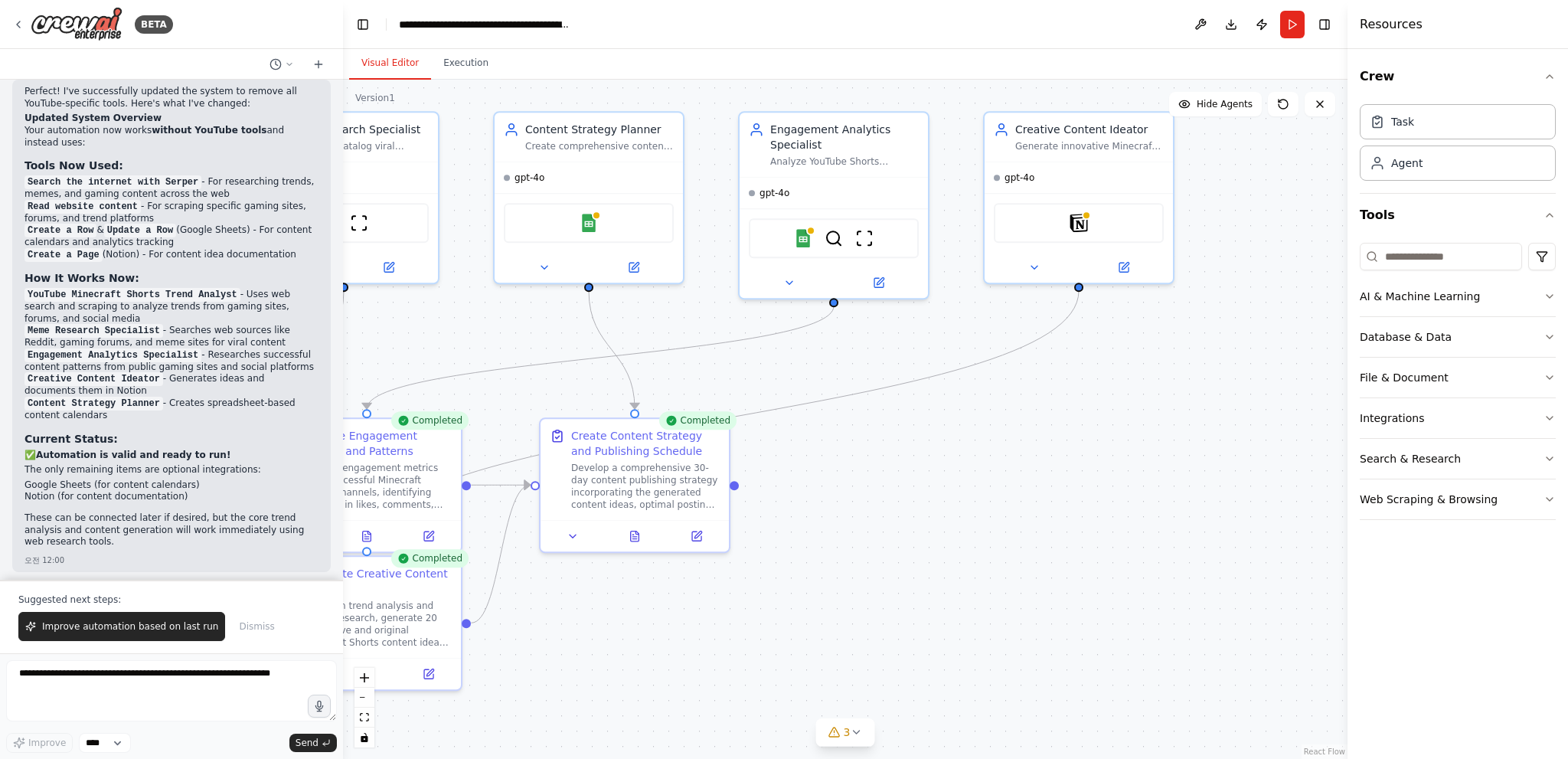
drag, startPoint x: 1170, startPoint y: 269, endPoint x: 698, endPoint y: 365, distance: 481.7
click at [698, 365] on div ".deletable-edge-delete-btn { width: 20px; height: 20px; border: 0px solid #ffff…" at bounding box center [845, 419] width 1005 height 679
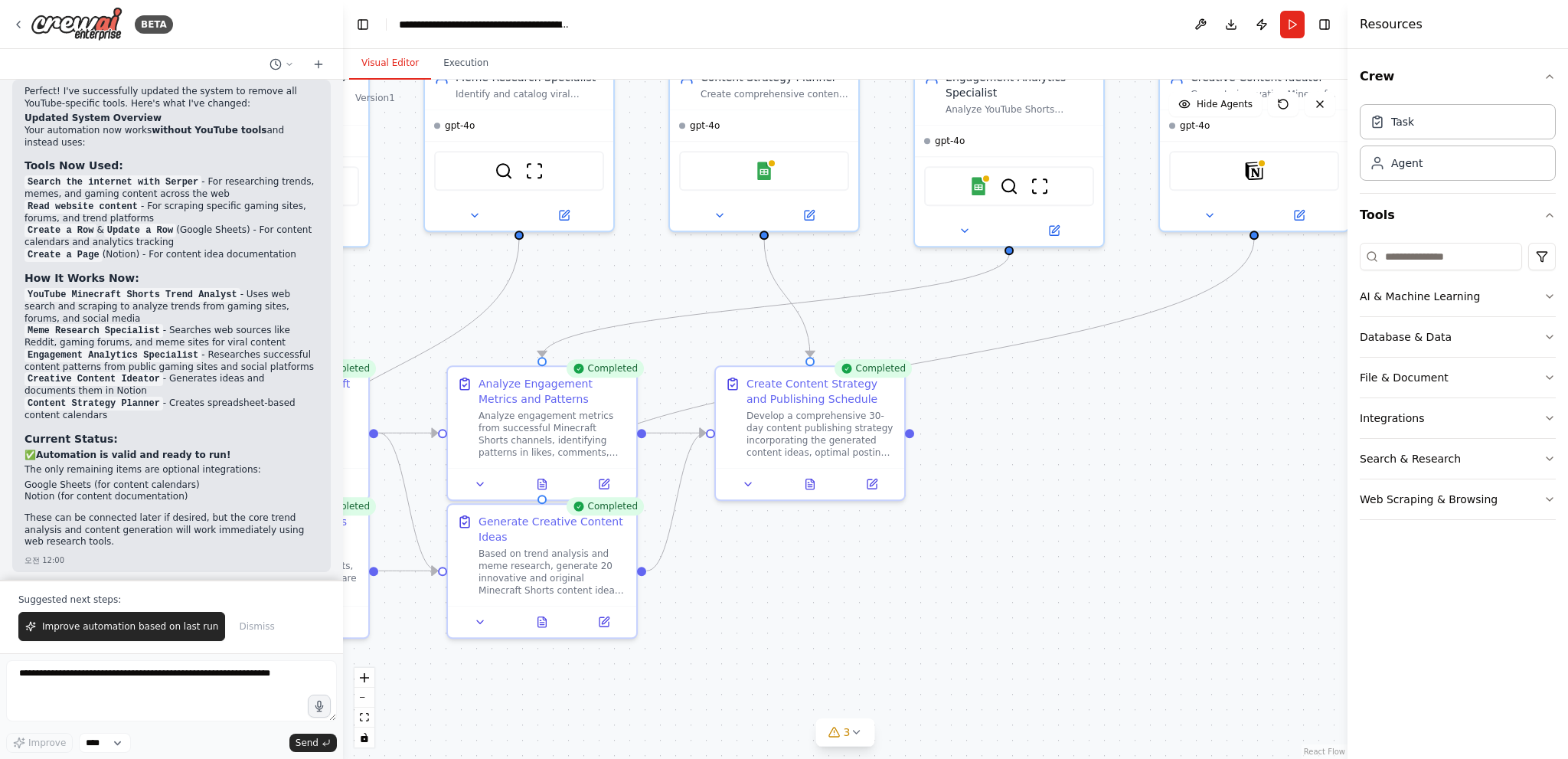
drag, startPoint x: 735, startPoint y: 369, endPoint x: 894, endPoint y: 315, distance: 167.9
click at [894, 315] on div ".deletable-edge-delete-btn { width: 20px; height: 20px; border: 0px solid #ffff…" at bounding box center [845, 419] width 1005 height 679
click at [159, 635] on button "Improve automation based on last run" at bounding box center [122, 627] width 207 height 29
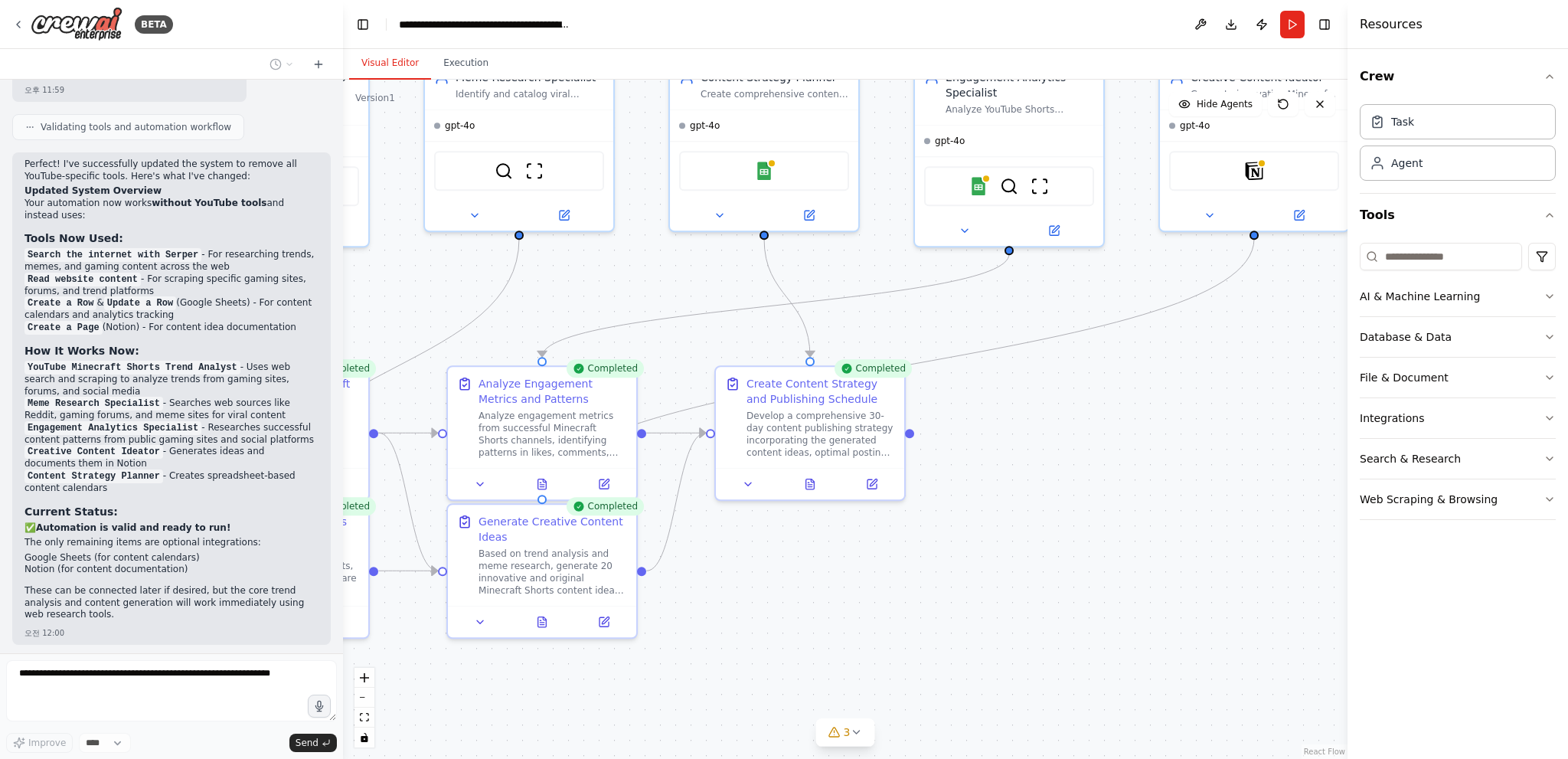
scroll to position [2468, 0]
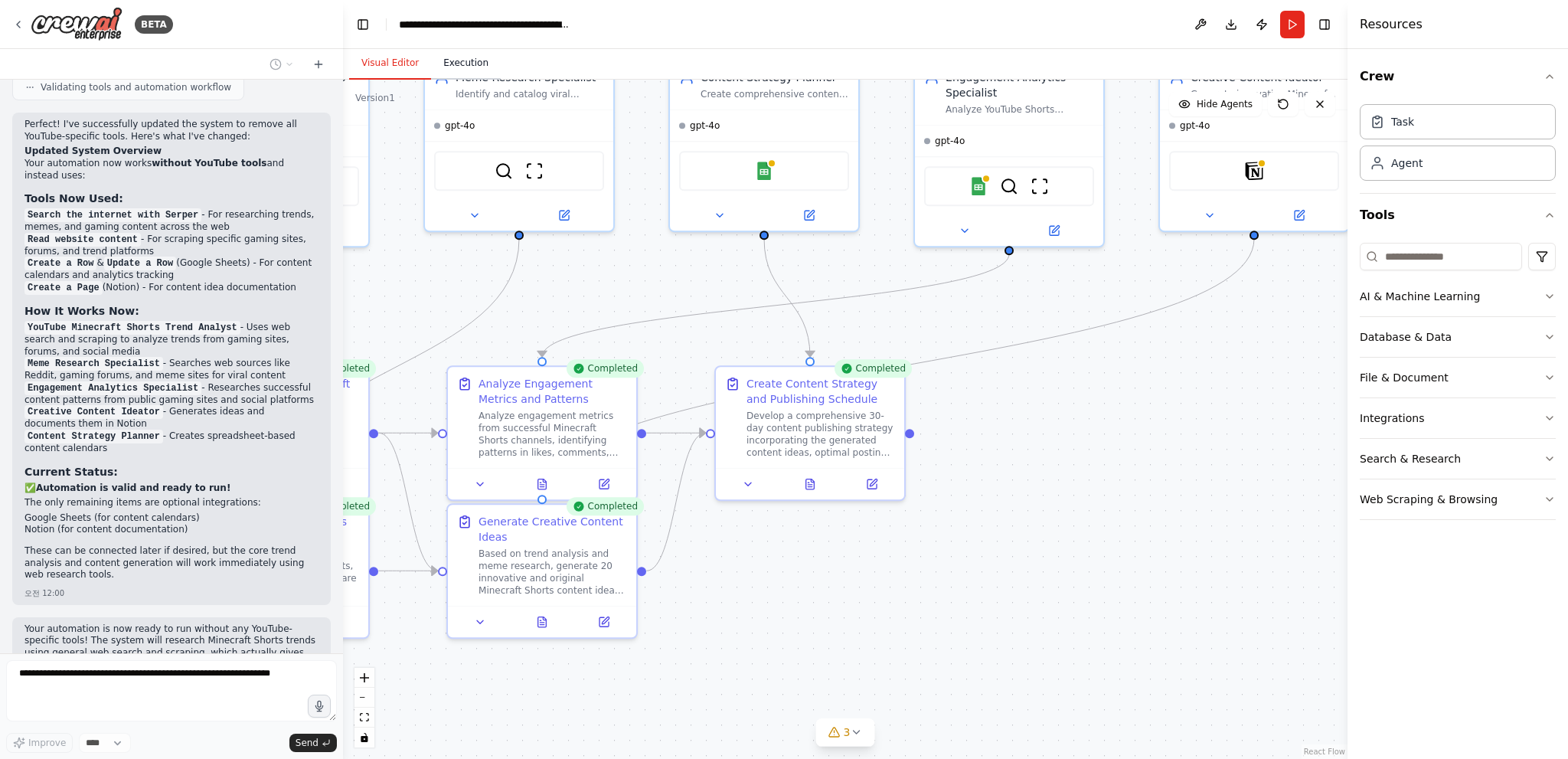
click at [447, 63] on button "Execution" at bounding box center [466, 64] width 69 height 32
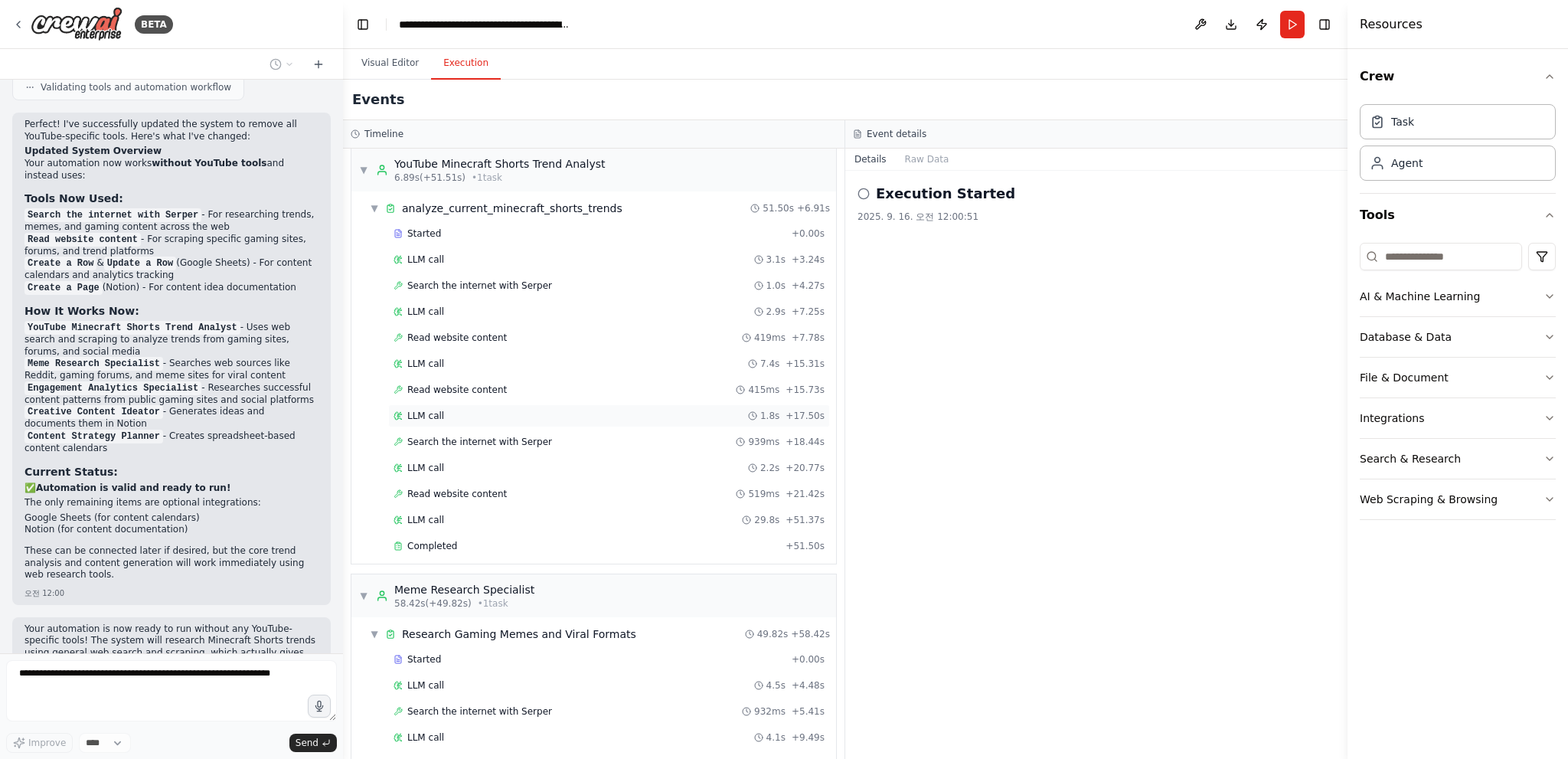
scroll to position [0, 0]
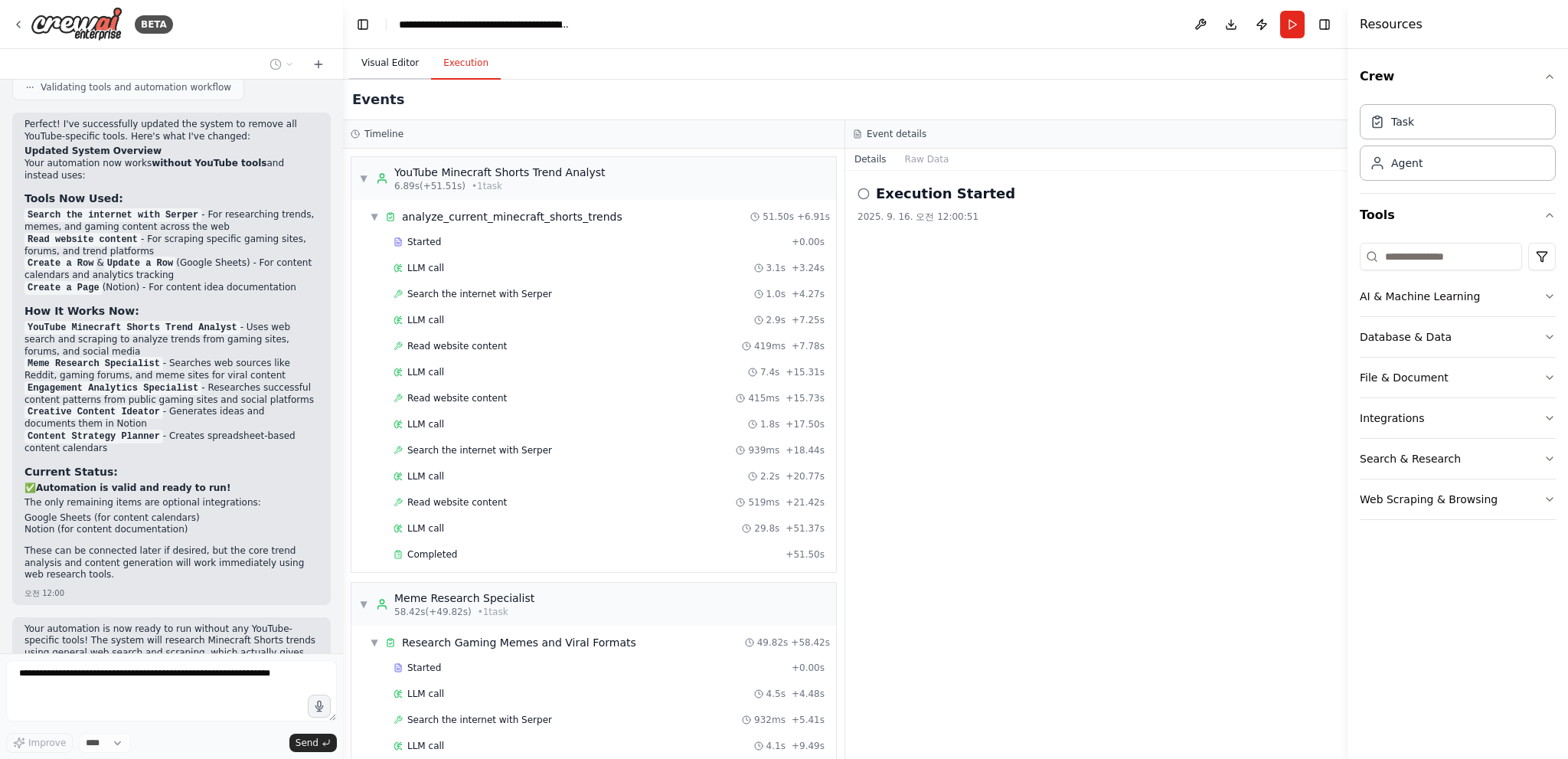
click at [392, 78] on button "Visual Editor" at bounding box center [390, 64] width 82 height 32
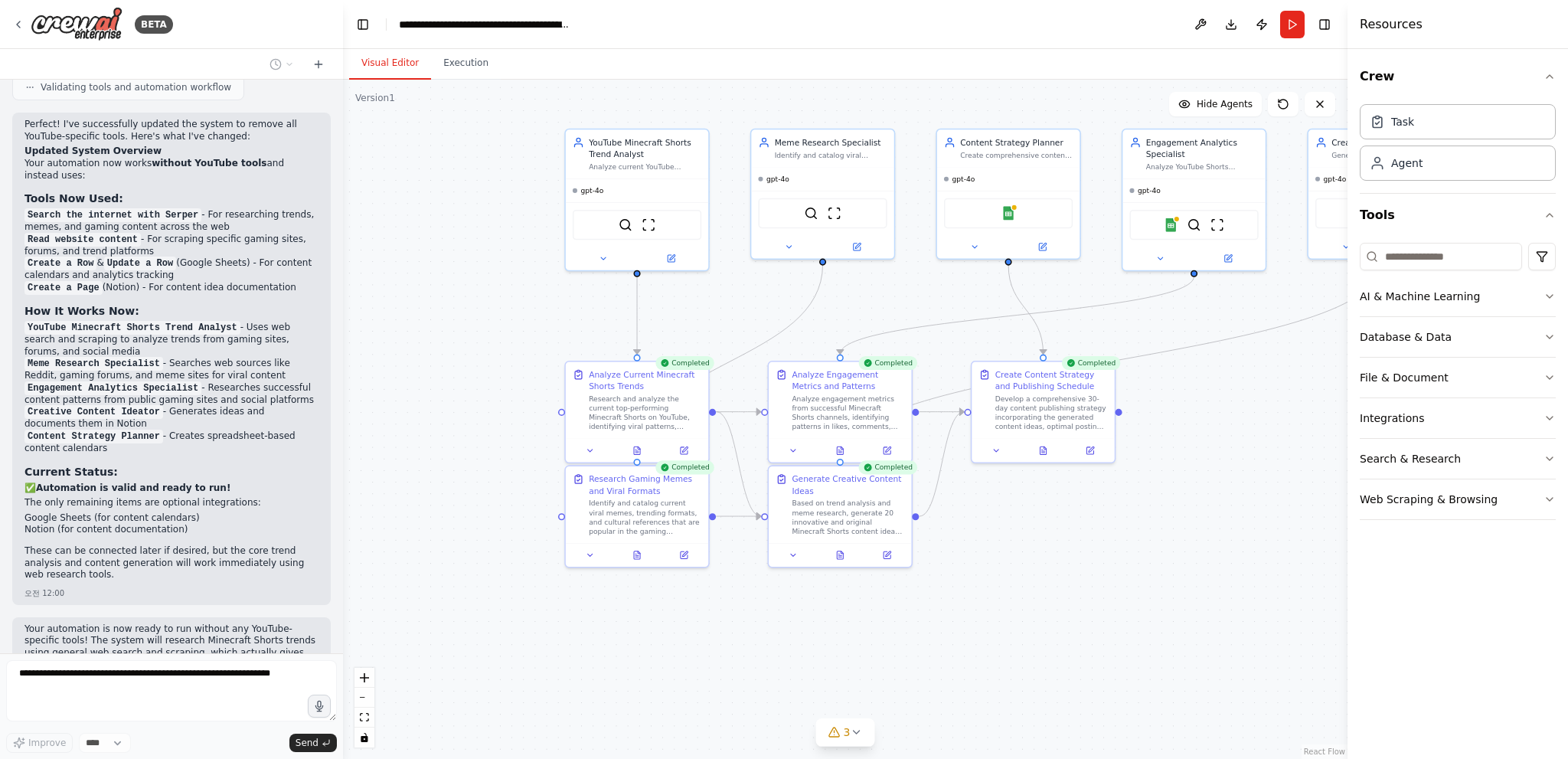
drag, startPoint x: 519, startPoint y: 321, endPoint x: 815, endPoint y: 327, distance: 296.1
click at [815, 327] on div ".deletable-edge-delete-btn { width: 20px; height: 20px; border: 0px solid #ffff…" at bounding box center [845, 419] width 1005 height 679
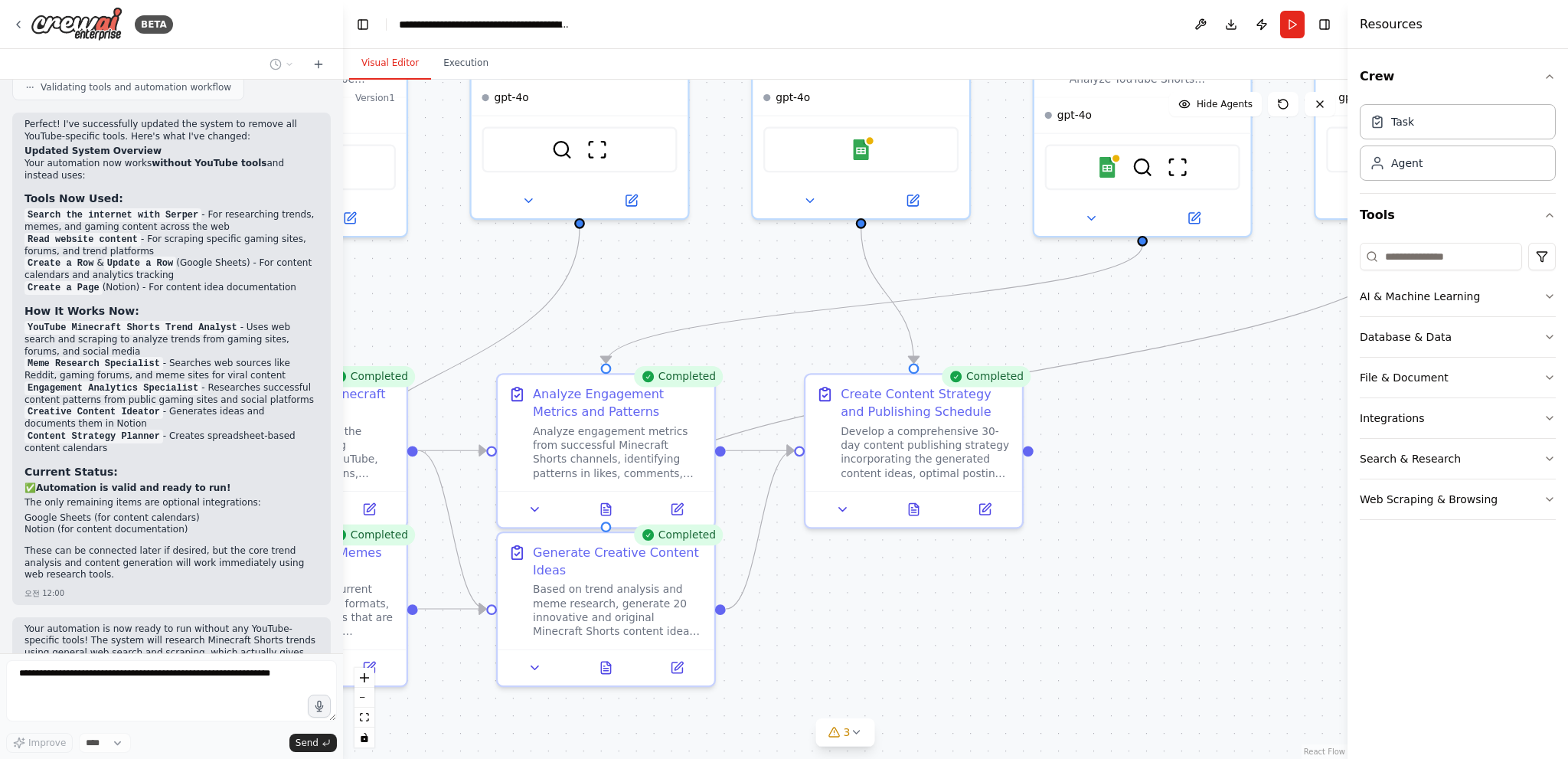
drag, startPoint x: 716, startPoint y: 334, endPoint x: 398, endPoint y: 287, distance: 321.5
click at [398, 287] on div ".deletable-edge-delete-btn { width: 20px; height: 20px; border: 0px solid #ffff…" at bounding box center [845, 419] width 1005 height 679
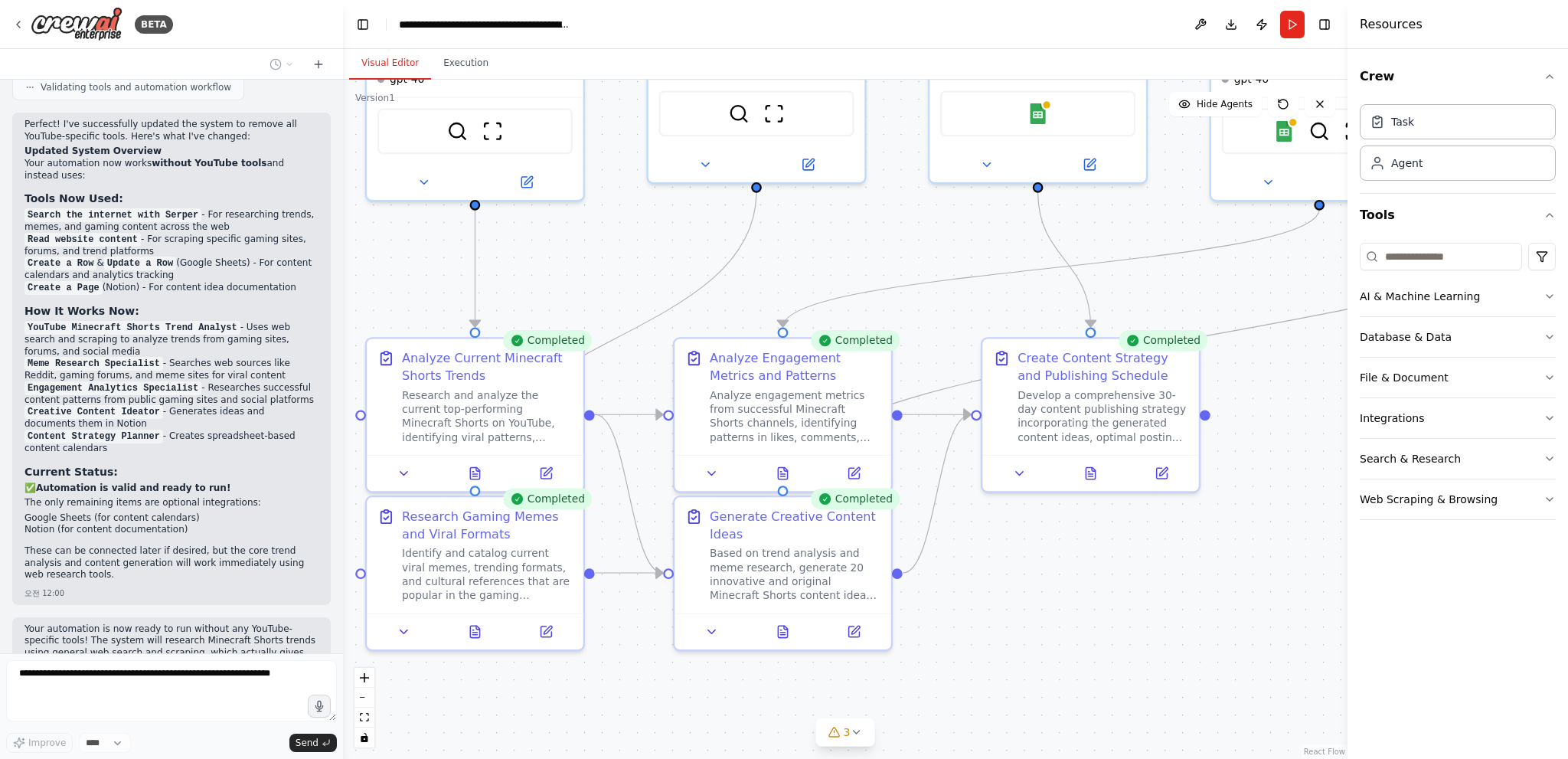
drag, startPoint x: 398, startPoint y: 287, endPoint x: 759, endPoint y: 287, distance: 361.0
click at [759, 287] on div ".deletable-edge-delete-btn { width: 20px; height: 20px; border: 0px solid #ffff…" at bounding box center [845, 419] width 1005 height 679
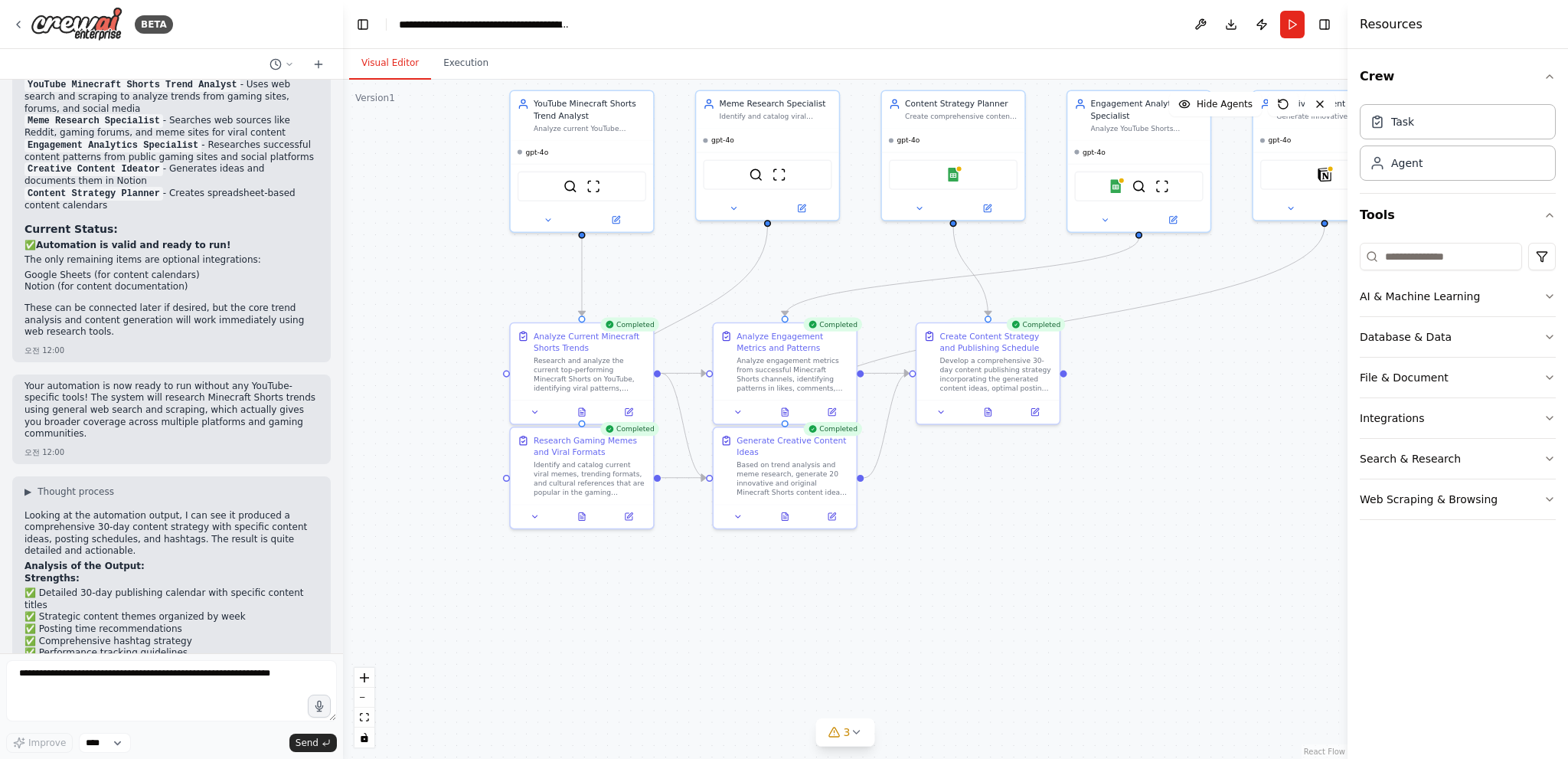
click at [220, 573] on p "Strengths:" at bounding box center [171, 579] width 294 height 12
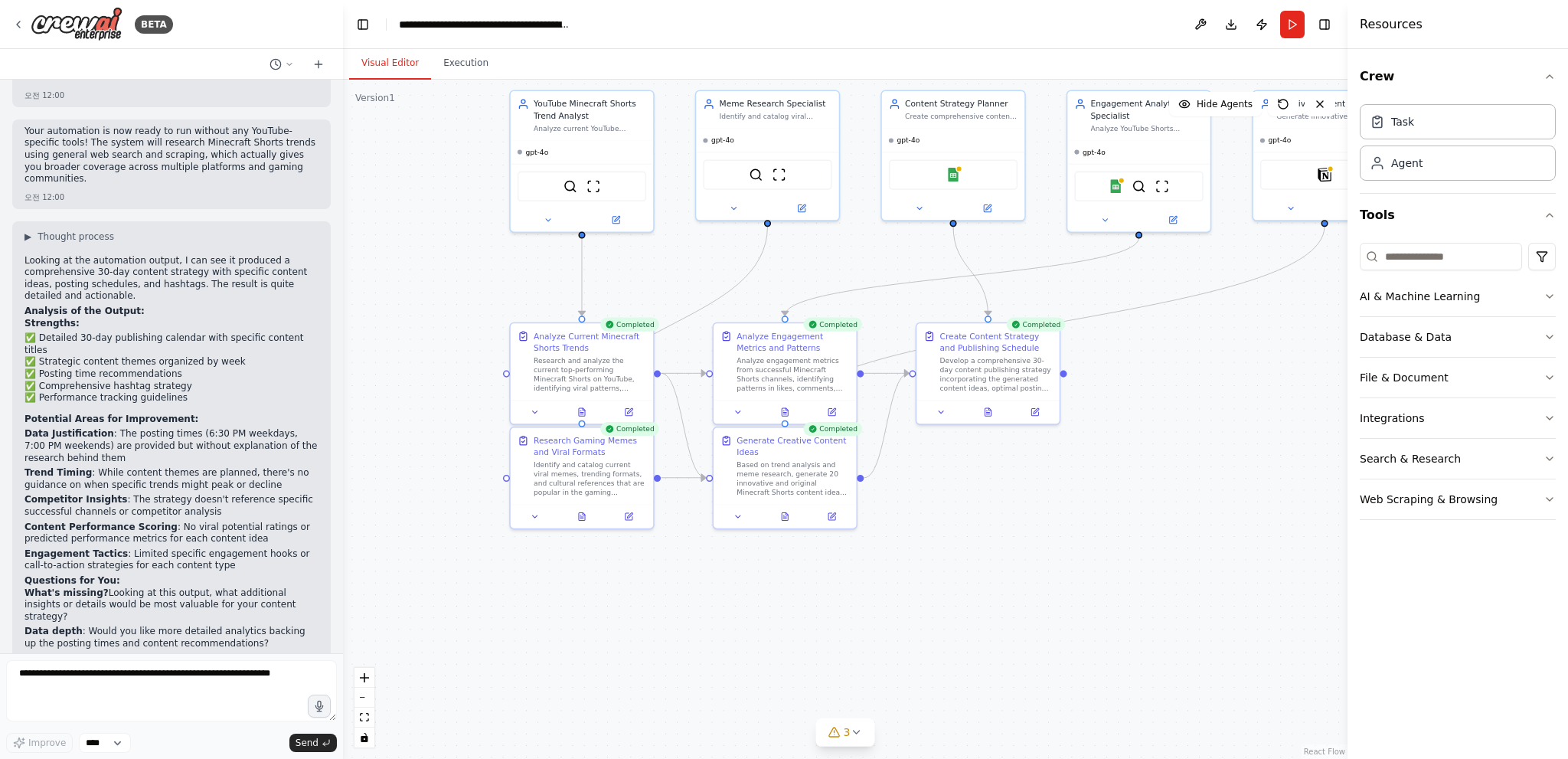
scroll to position [2977, 0]
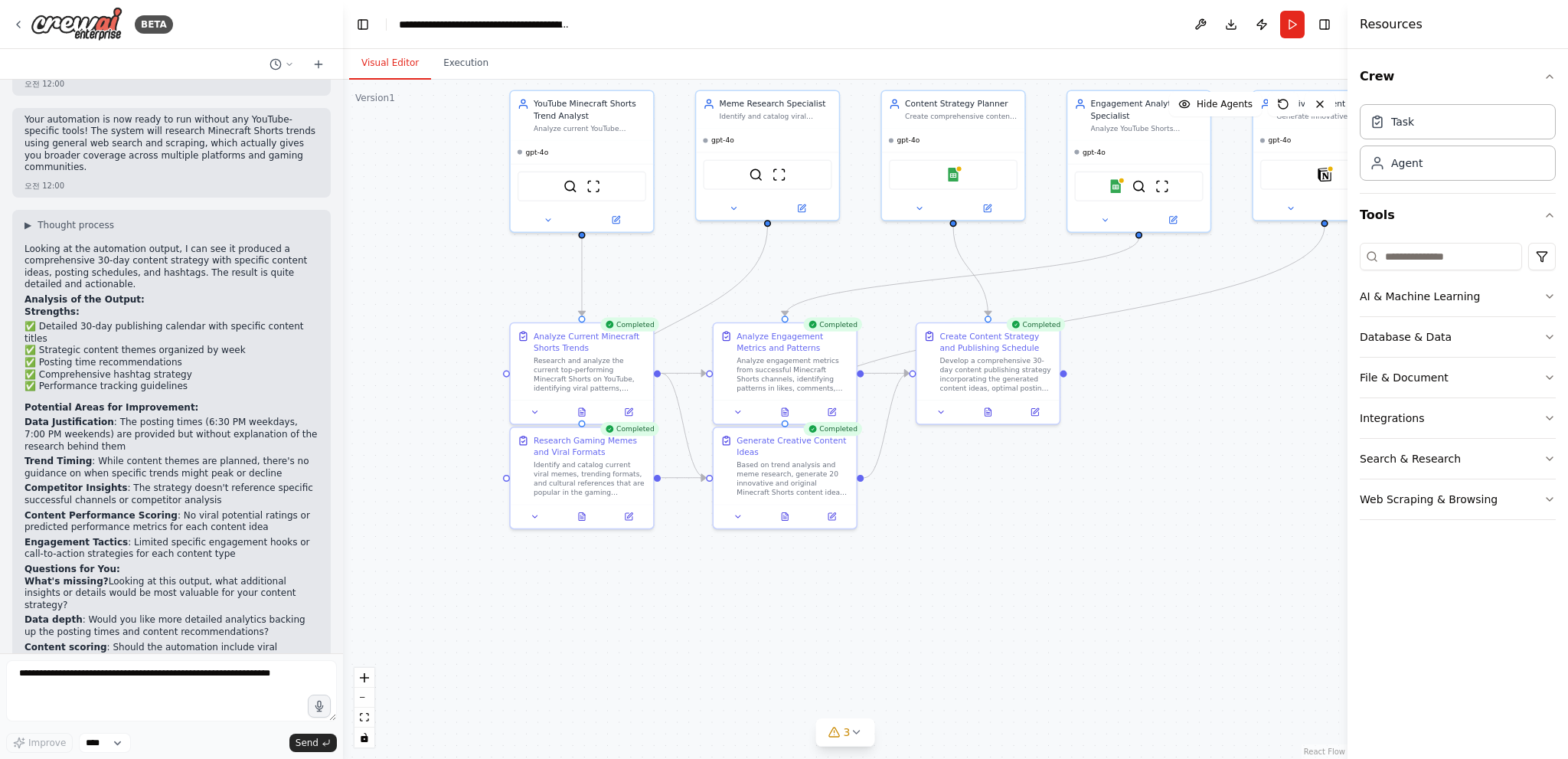
click at [1077, 510] on div ".deletable-edge-delete-btn { width: 20px; height: 20px; border: 0px solid #ffff…" at bounding box center [845, 419] width 1005 height 679
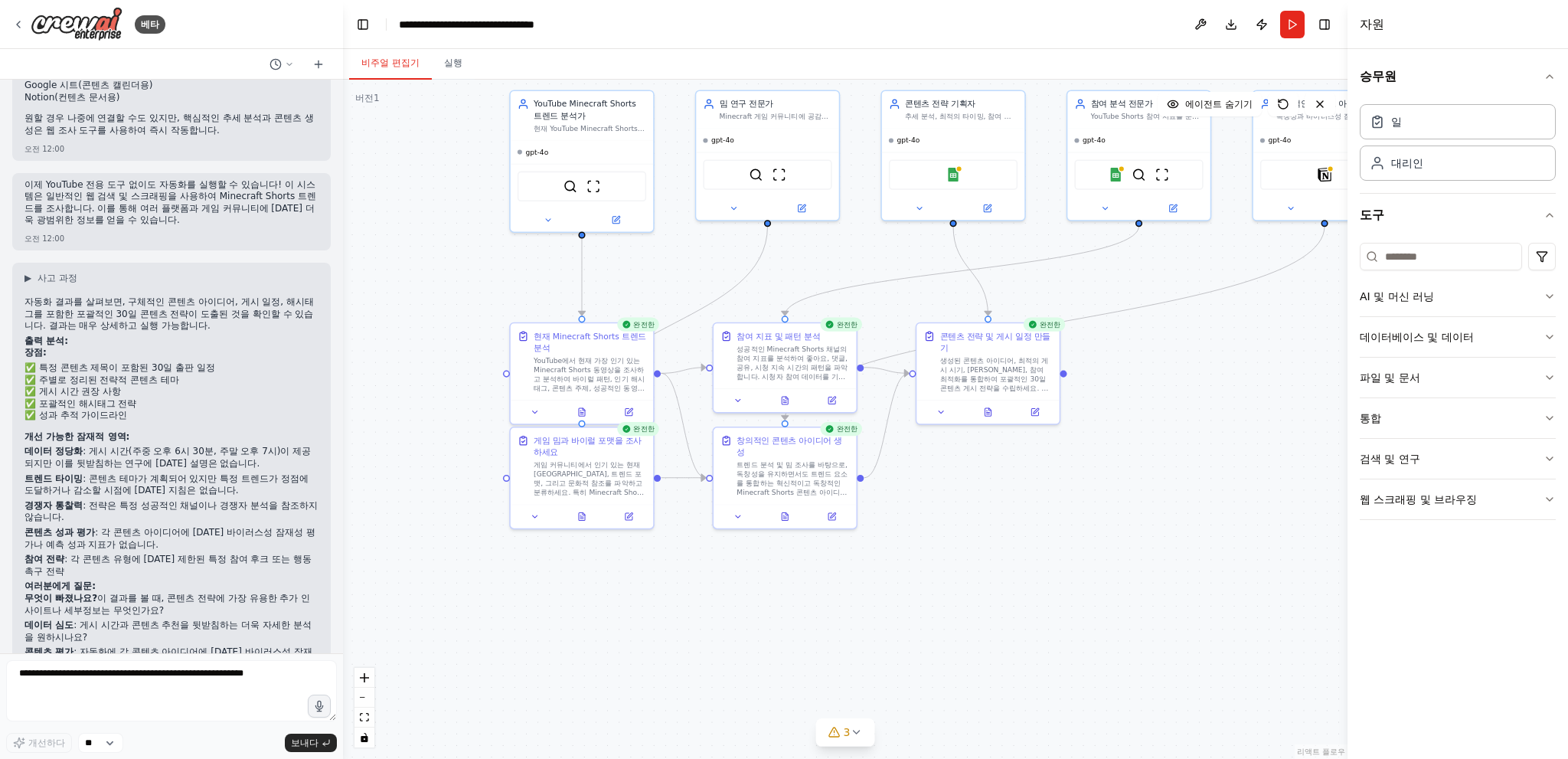
scroll to position [2851, 0]
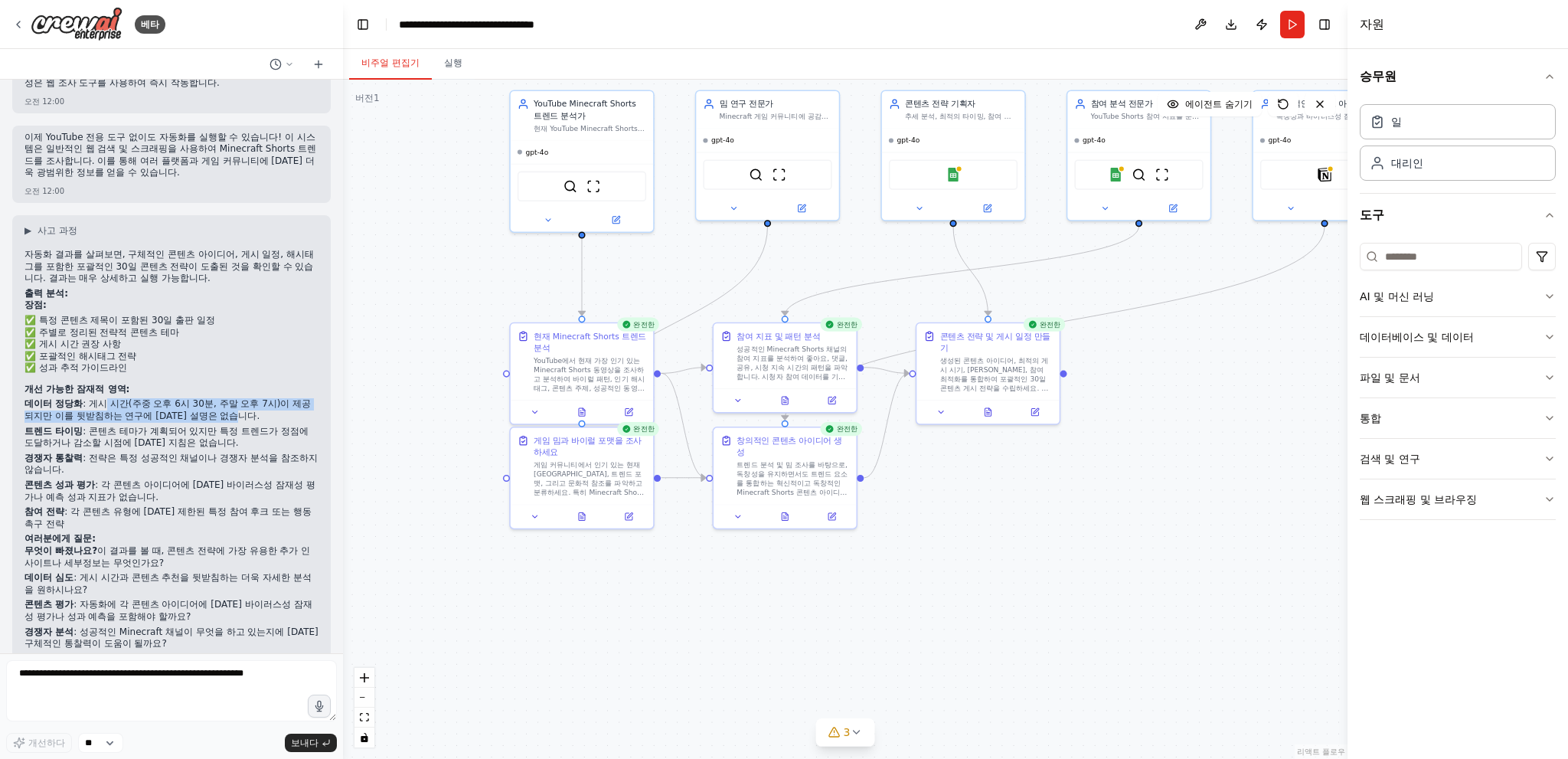
drag, startPoint x: 101, startPoint y: 370, endPoint x: 302, endPoint y: 391, distance: 202.1
click at [302, 398] on p "데이터 정당화 : 게시 시간(주중 오후 6시 30분, 주말 오후 7시)이 제공되지만 이를 뒷받침하는 연구에 대한 설명은 없습니다." at bounding box center [171, 410] width 294 height 24
drag, startPoint x: 245, startPoint y: 385, endPoint x: 66, endPoint y: 364, distance: 180.2
click at [66, 364] on div "자동화 결과를 살펴보면, 구체적인 콘텐츠 아이디어, 게시 일정, 해시태그를 포함한 포괄적인 30일 콘텐츠 전략이 도출된 것을 확인할 수 있습니…" at bounding box center [171, 477] width 294 height 458
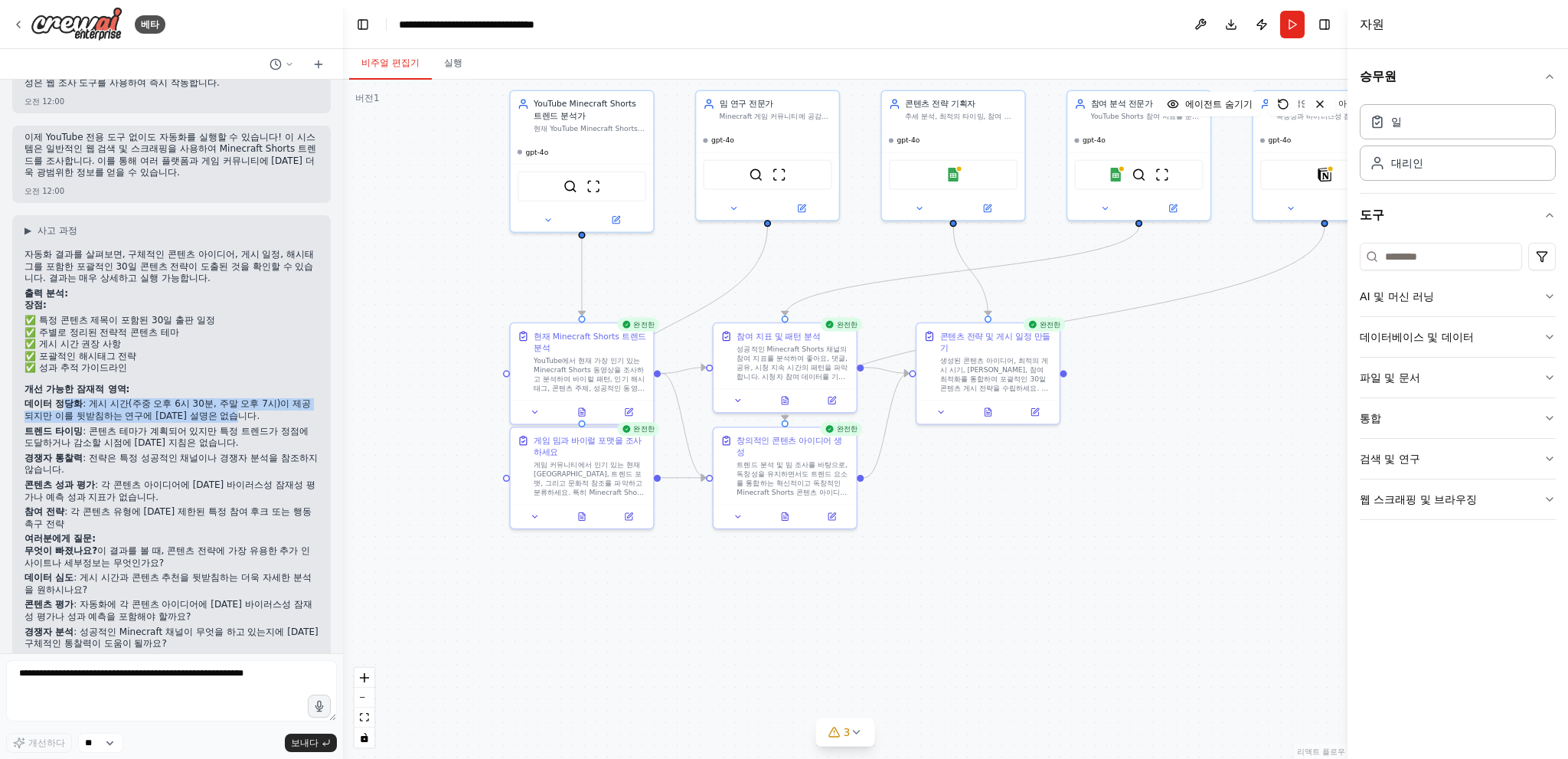
click at [66, 364] on div "자동화 결과를 살펴보면, 구체적인 콘텐츠 아이디어, 게시 일정, 해시태그를 포함한 포괄적인 30일 콘텐츠 전략이 도출된 것을 확인할 수 있습니…" at bounding box center [171, 477] width 294 height 458
click at [135, 398] on font ": 게시 시간(주중 오후 6시 30분, 주말 오후 7시)이 제공되지만 이를 뒷받침하는 연구에 대한 설명은 없습니다." at bounding box center [167, 410] width 286 height 23
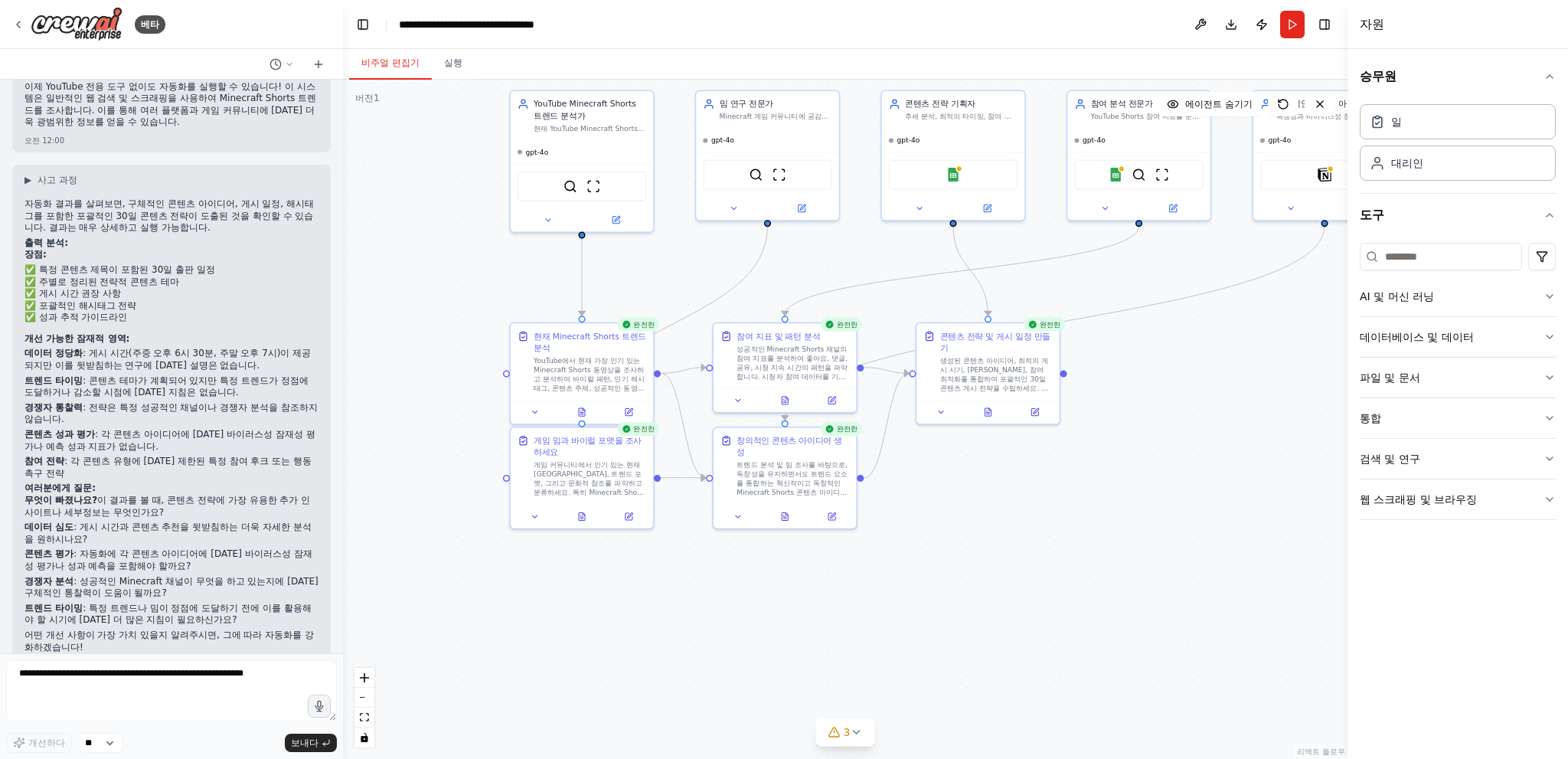
scroll to position [2905, 0]
click at [111, 372] on font ": 콘텐츠 테마가 계획되어 있지만 특정 트렌드가 정점에 도달하거나 감소할 시점에 대한 지침은 없습니다." at bounding box center [167, 384] width 284 height 23
click at [118, 372] on font ": 콘텐츠 테마가 계획되어 있지만 특정 트렌드가 정점에 도달하거나 감소할 시점에 대한 지침은 없습니다." at bounding box center [167, 384] width 284 height 23
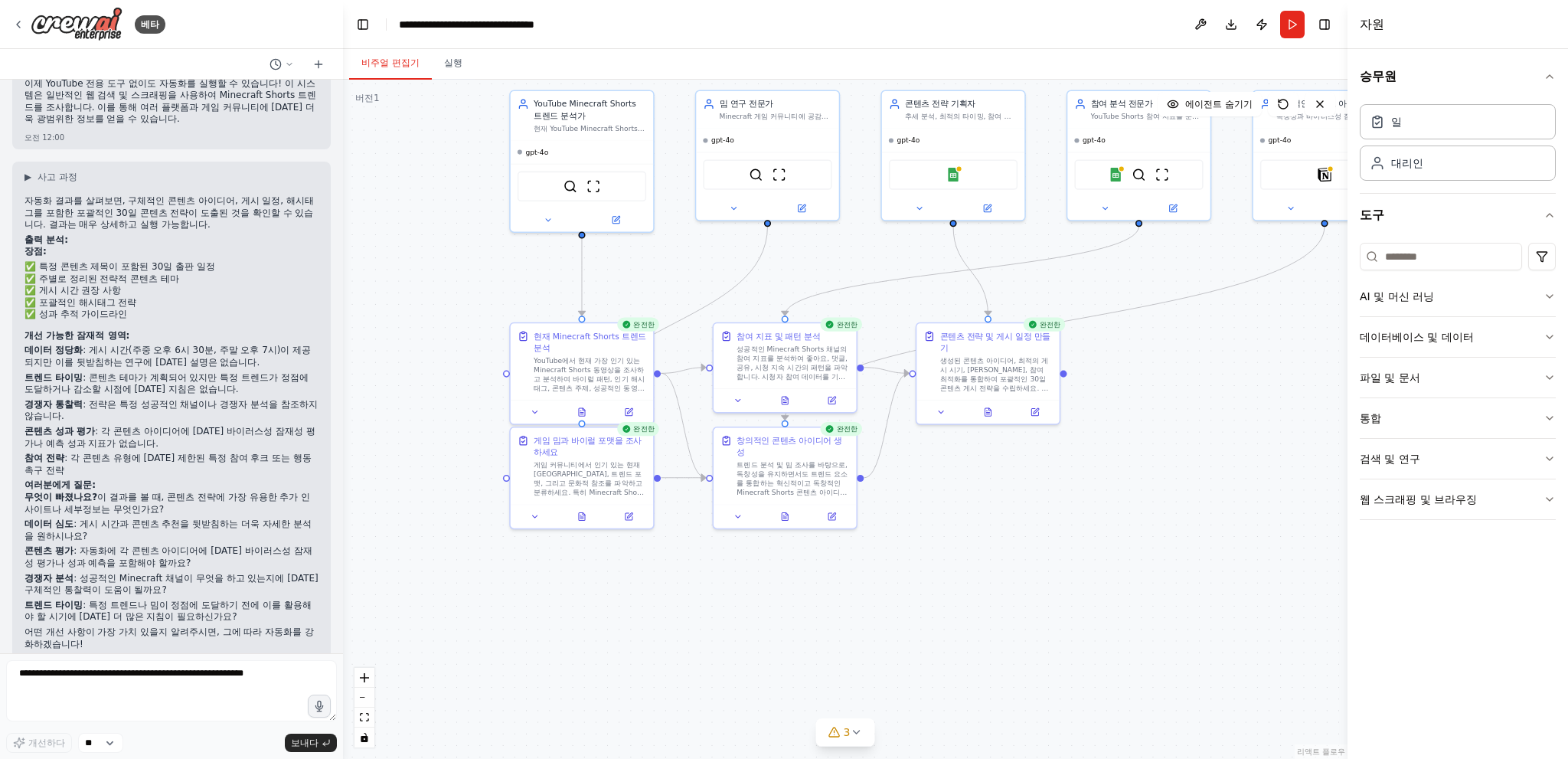
click at [1184, 601] on div ".deletable-edge-delete-btn { width: 20px; height: 20px; border: 0px solid #ffff…" at bounding box center [845, 419] width 1005 height 679
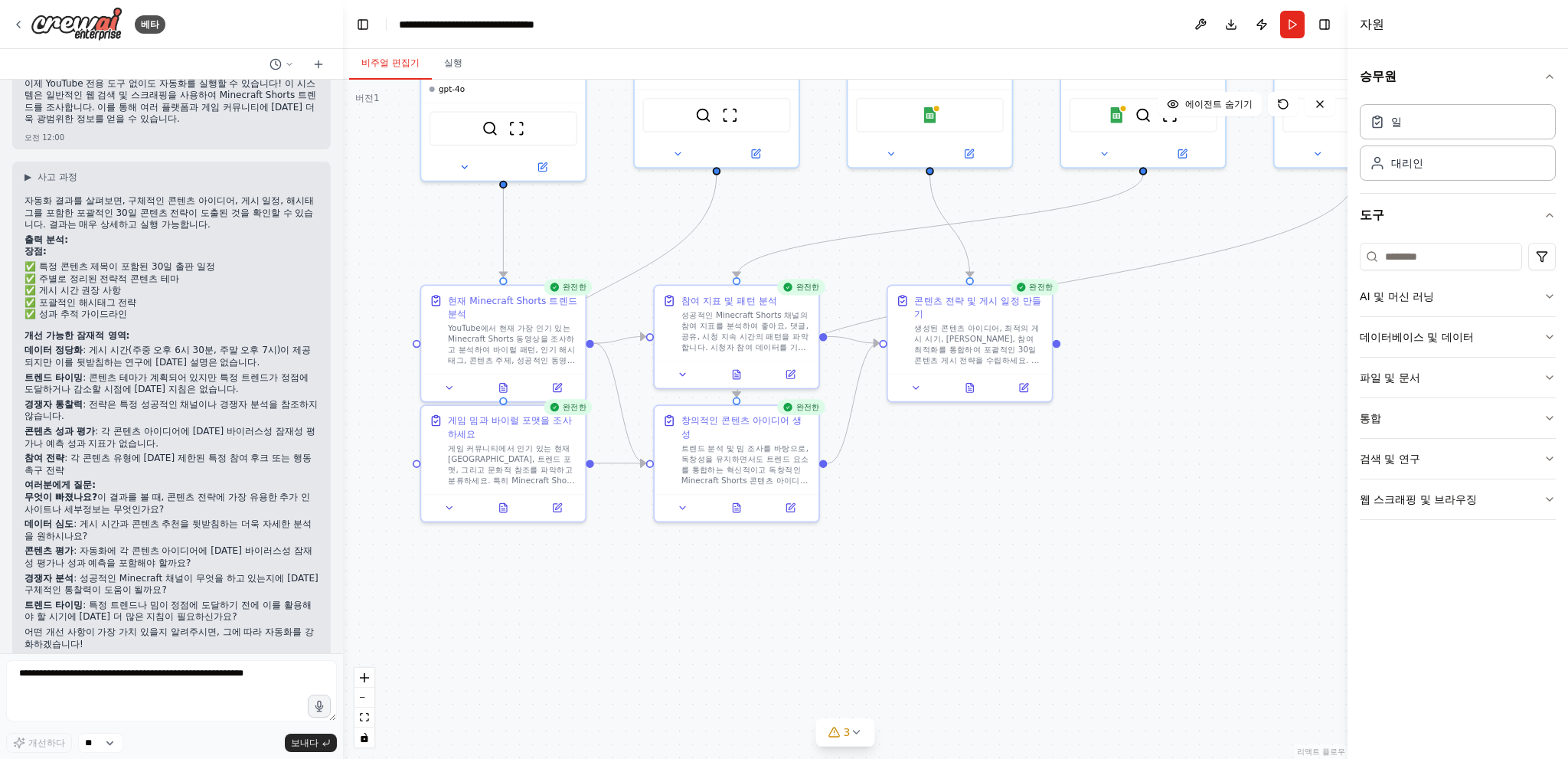
drag, startPoint x: 1109, startPoint y: 573, endPoint x: 1181, endPoint y: 578, distance: 72.2
click at [1179, 578] on div ".deletable-edge-delete-btn { width: 20px; height: 20px; border: 0px solid #ffff…" at bounding box center [845, 419] width 1005 height 679
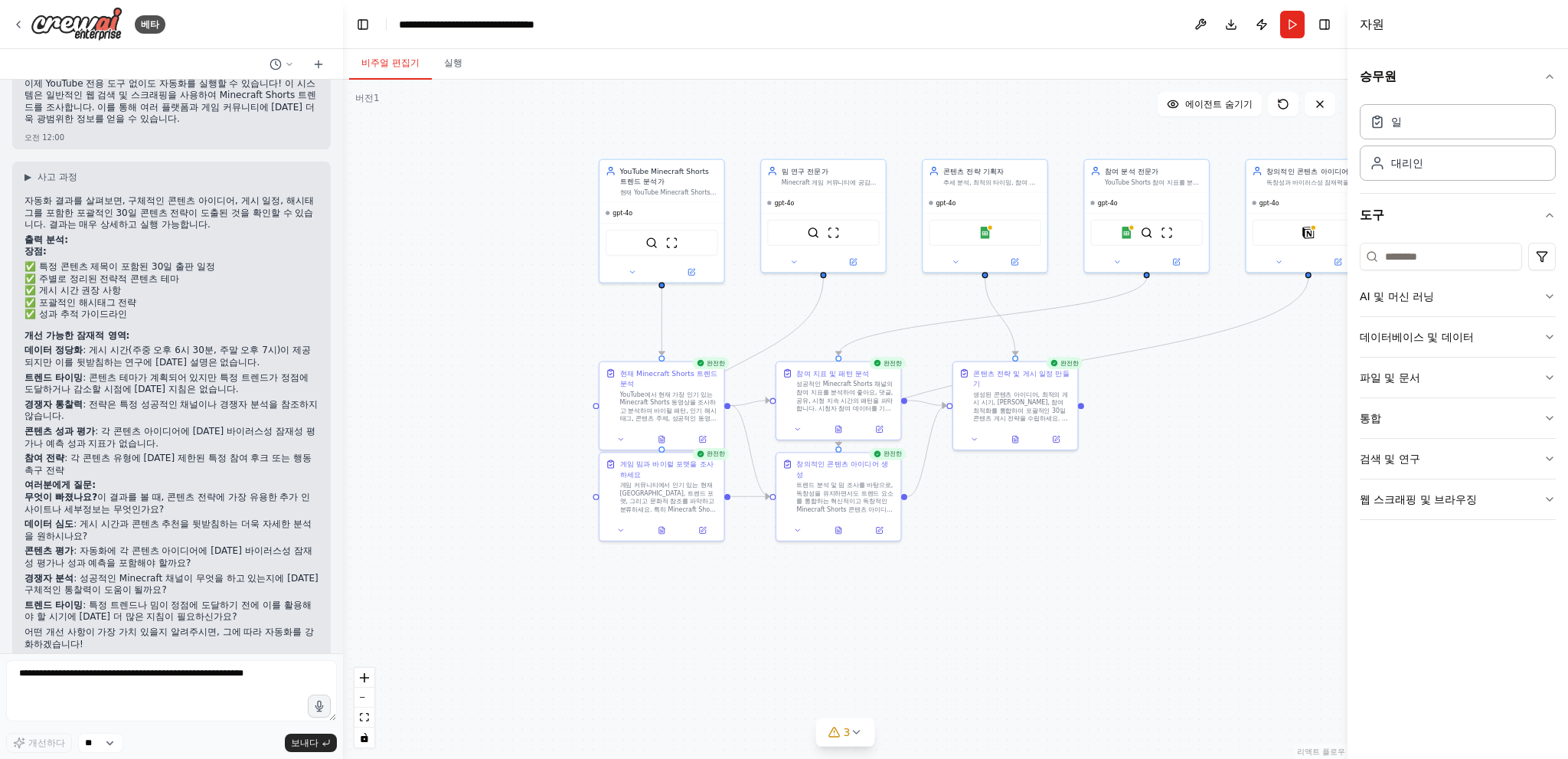
drag, startPoint x: 1182, startPoint y: 568, endPoint x: 1010, endPoint y: 572, distance: 172.0
click at [1010, 572] on div ".deletable-edge-delete-btn { width: 20px; height: 20px; border: 0px solid #ffff…" at bounding box center [845, 419] width 1005 height 679
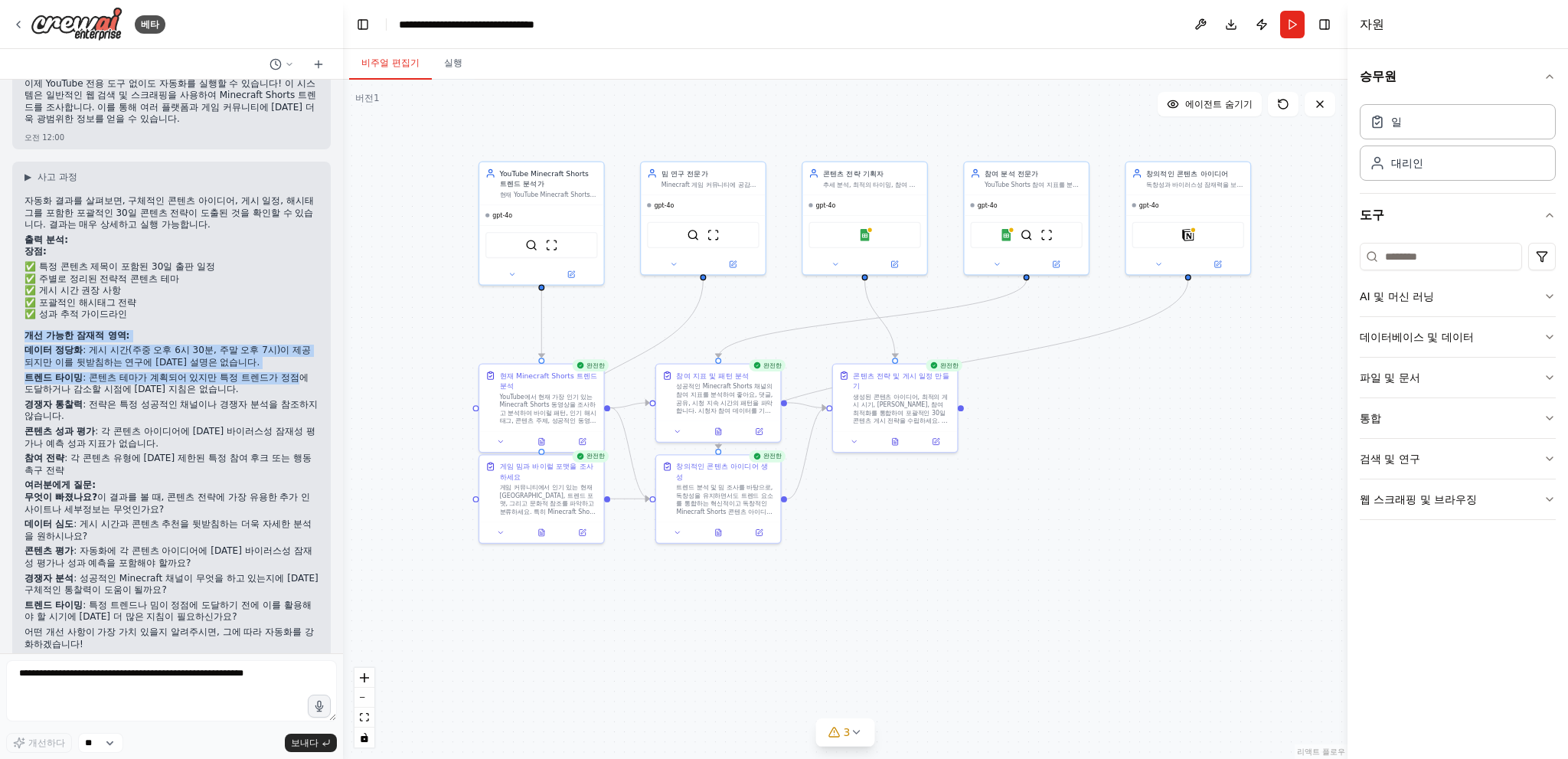
drag, startPoint x: 39, startPoint y: 303, endPoint x: 291, endPoint y: 336, distance: 254.2
click at [291, 342] on div "▶ 사고 과정 자동화 결과를 살펴보면, 구체적인 콘텐츠 아이디어, 게시 일정, 해시태그를 포함한 포괄적인 30일 콘텐츠 전략이 도출된 것을 확…" at bounding box center [171, 418] width 319 height 513
click at [291, 344] on p "데이터 정당화 : 게시 시간(주중 오후 6시 30분, 주말 오후 7시)이 제공되지만 이를 뒷받침하는 연구에 대한 설명은 없습니다." at bounding box center [171, 356] width 294 height 24
drag, startPoint x: 291, startPoint y: 333, endPoint x: 165, endPoint y: 355, distance: 127.9
click at [162, 364] on ol "데이터 정당화 : 게시 시간(주중 오후 6시 30분, 주말 오후 7시)이 제공되지만 이를 뒷받침하는 연구에 대한 설명은 없습니다. 트렌드 타이…" at bounding box center [171, 410] width 294 height 132
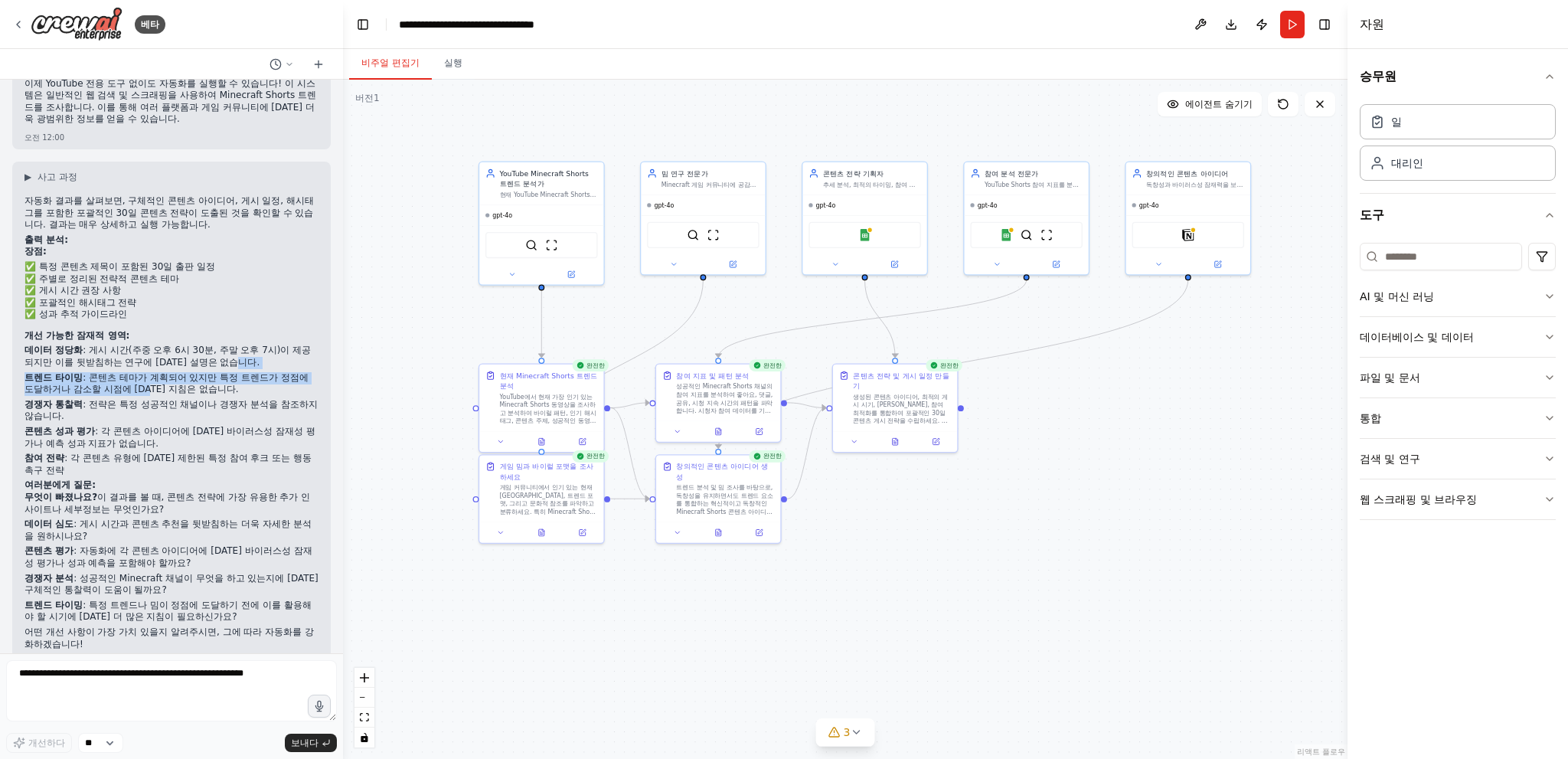
click at [166, 372] on font ": 콘텐츠 테마가 계획되어 있지만 특정 트렌드가 정점에 도달하거나 감소할 시점에 대한 지침은 없습니다." at bounding box center [167, 384] width 284 height 23
click at [170, 399] on p "경쟁자 통찰력 : 전략은 특정 성공적인 채널이나 경쟁자 분석을 참조하지 않습니다." at bounding box center [171, 411] width 294 height 24
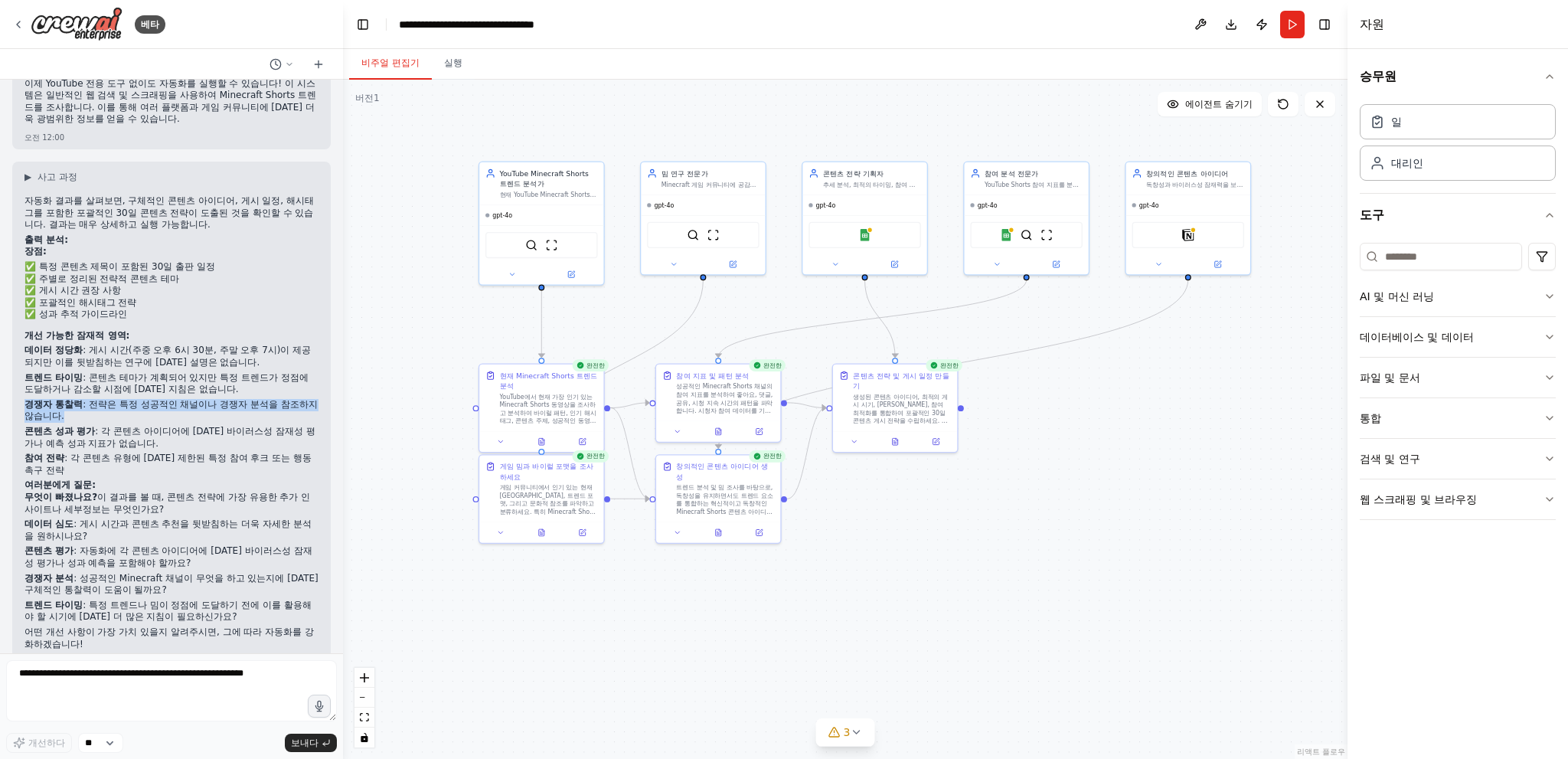
click at [170, 399] on p "경쟁자 통찰력 : 전략은 특정 성공적인 채널이나 경쟁자 분석을 참조하지 않습니다." at bounding box center [171, 411] width 294 height 24
click at [189, 399] on p "경쟁자 통찰력 : 전략은 특정 성공적인 채널이나 경쟁자 분석을 참조하지 않습니다." at bounding box center [171, 411] width 294 height 24
click at [188, 426] on p "콘텐츠 성과 평가 : 각 콘텐츠 아이디어에 대한 바이러스성 잠재성 평가나 예측 성과 지표가 없습니다." at bounding box center [171, 438] width 294 height 24
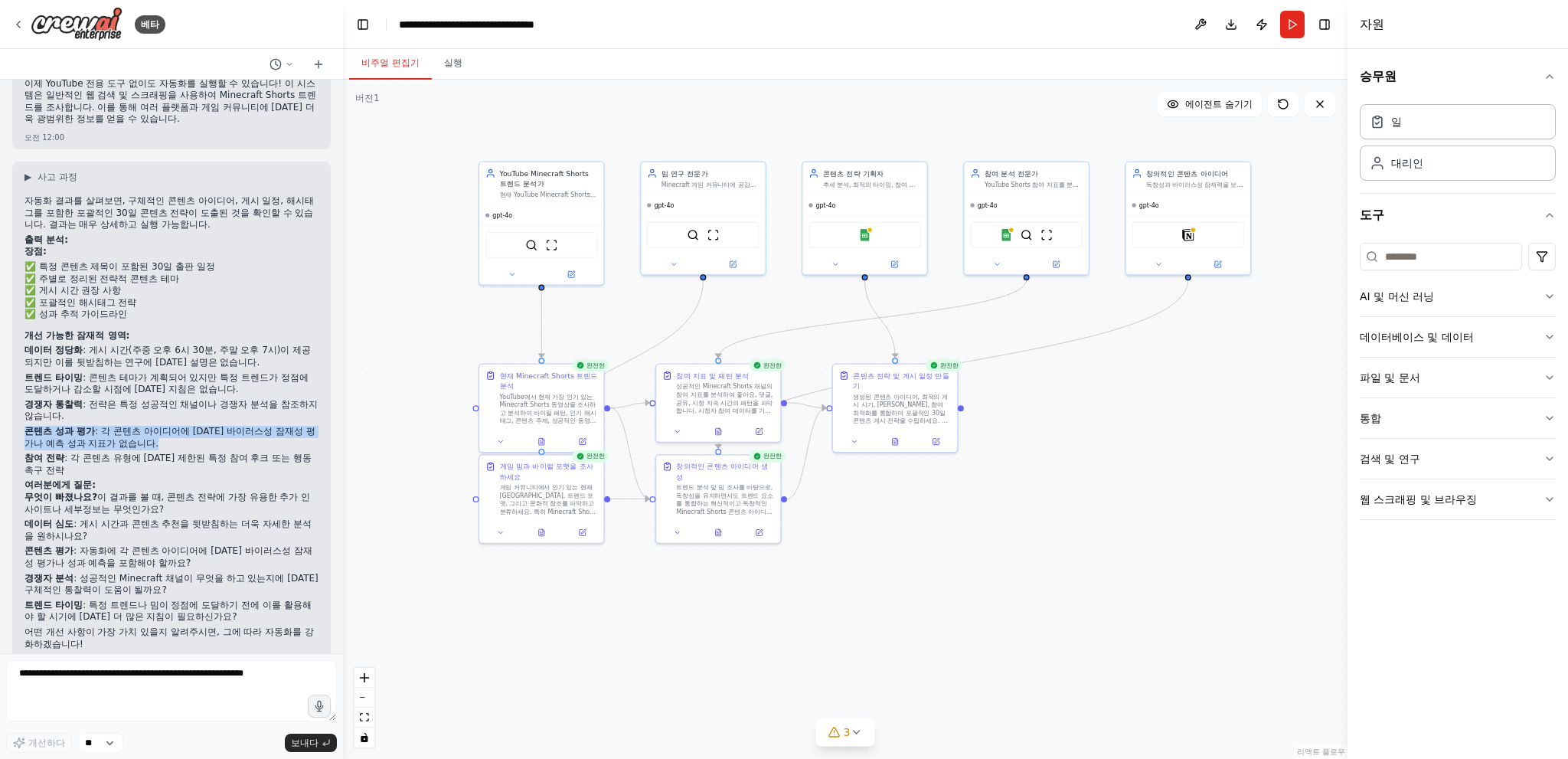
click at [202, 426] on p "콘텐츠 성과 평가 : 각 콘텐츠 아이디어에 대한 바이러스성 잠재성 평가나 예측 성과 지표가 없습니다." at bounding box center [171, 438] width 294 height 24
click at [181, 479] on h2 "여러분에게 질문:" at bounding box center [171, 486] width 294 height 12
click at [190, 452] on p "참여 전략 : 각 콘텐츠 유형에 대한 제한된 특정 참여 후크 또는 행동 촉구 전략" at bounding box center [171, 464] width 294 height 24
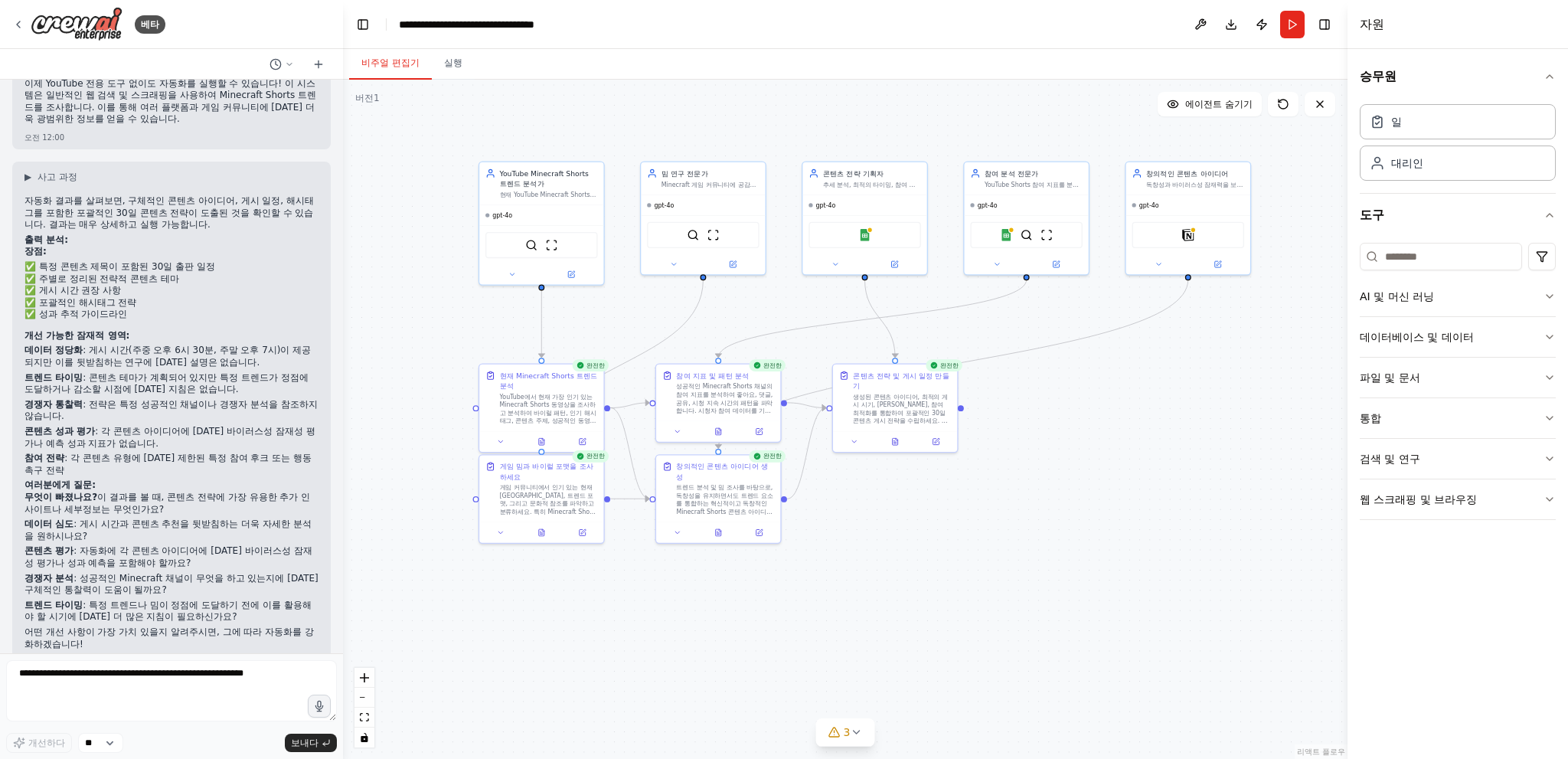
click at [185, 492] on font "이 결과를 볼 때, 콘텐츠 전략에 가장 유용한 추가 인사이트나 세부정보는 무엇인가요?" at bounding box center [167, 503] width 286 height 23
click at [184, 492] on font "이 결과를 볼 때, 콘텐츠 전략에 가장 유용한 추가 인사이트나 세부정보는 무엇인가요?" at bounding box center [167, 503] width 286 height 23
click at [215, 492] on p "무엇이 빠졌나요? 이 결과를 볼 때, 콘텐츠 전략에 가장 유용한 추가 인사이트나 세부정보는 무엇인가요?" at bounding box center [171, 503] width 294 height 24
click at [192, 519] on p "데이터 심도 : 게시 시간과 콘텐츠 추천을 뒷받침하는 더욱 자세한 분석을 원하시나요?" at bounding box center [171, 530] width 294 height 24
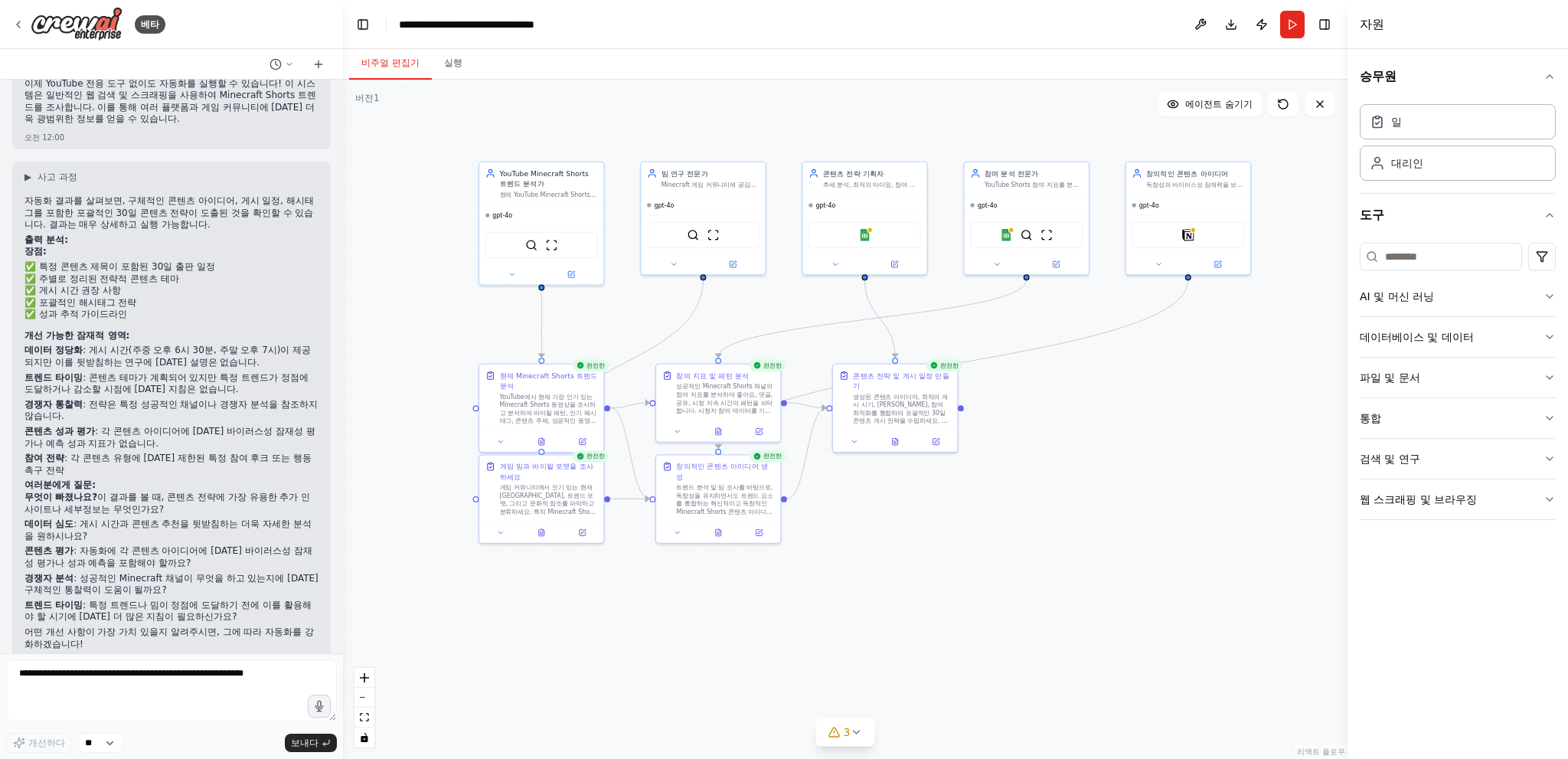
click at [192, 519] on p "데이터 심도 : 게시 시간과 콘텐츠 추천을 뒷받침하는 더욱 자세한 분석을 원하시나요?" at bounding box center [171, 530] width 294 height 24
click at [210, 492] on p "무엇이 빠졌나요? 이 결과를 볼 때, 콘텐츠 전략에 가장 유용한 추가 인사이트나 세부정보는 무엇인가요?" at bounding box center [171, 503] width 294 height 24
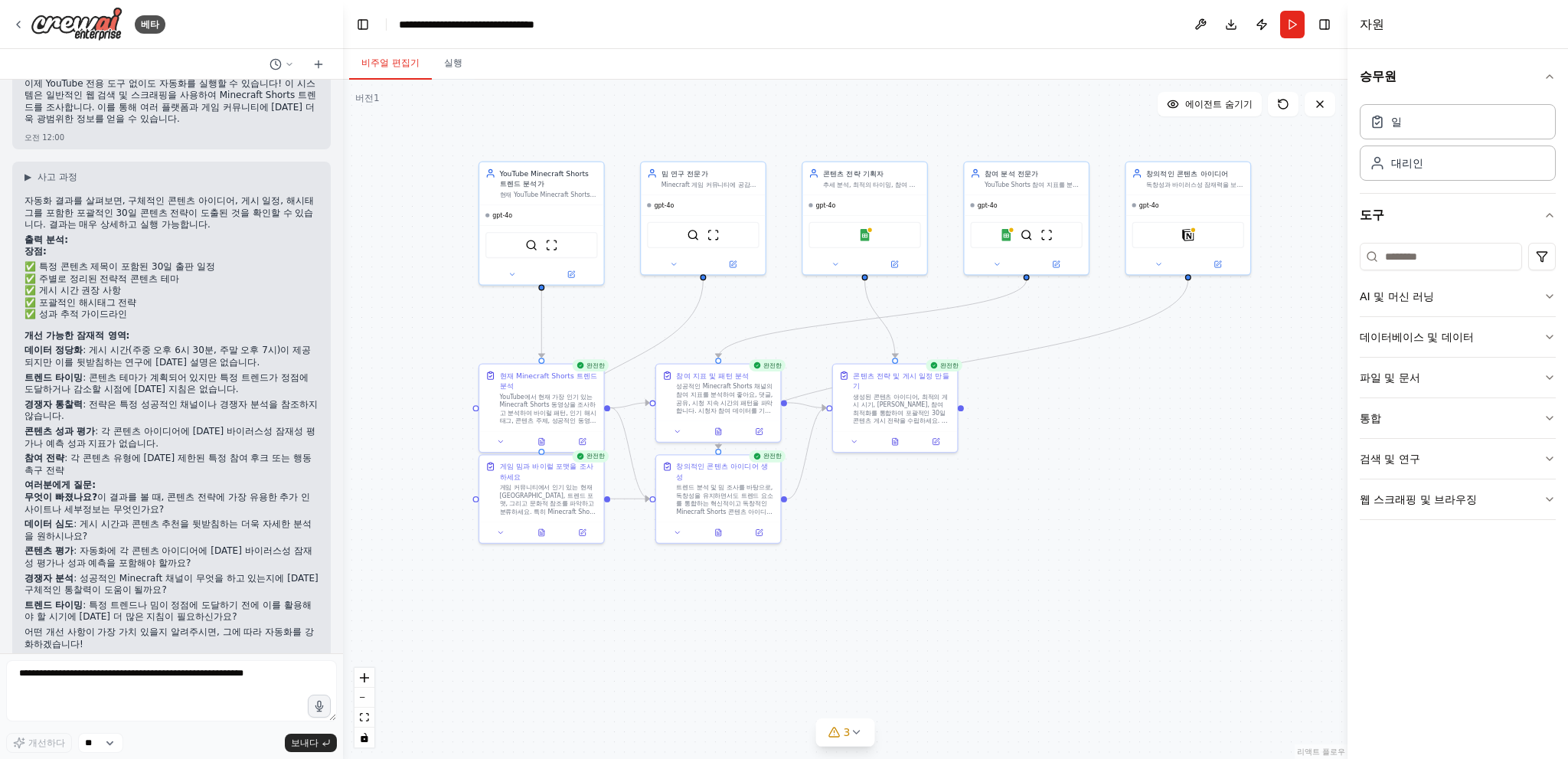
click at [223, 519] on font ": 게시 시간과 콘텐츠 추천을 뒷받침하는 더욱 자세한 분석을 원하시나요?" at bounding box center [168, 530] width 287 height 23
click at [219, 519] on p "데이터 심도 : 게시 시간과 콘텐츠 추천을 뒷받침하는 더욱 자세한 분석을 원하시나요?" at bounding box center [171, 530] width 294 height 24
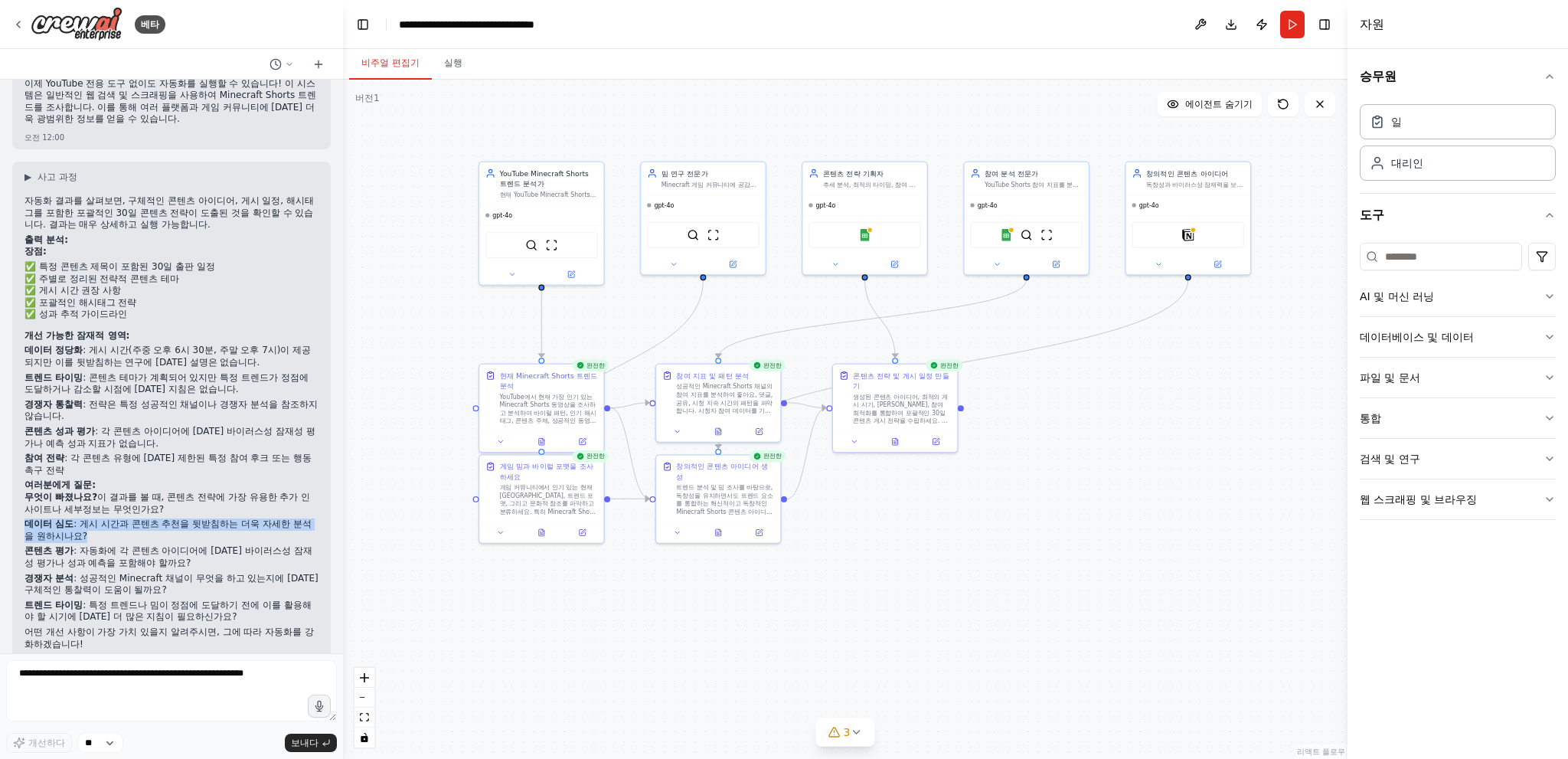
click at [219, 519] on p "데이터 심도 : 게시 시간과 콘텐츠 추천을 뒷받침하는 더욱 자세한 분석을 원하시나요?" at bounding box center [171, 530] width 294 height 24
click at [215, 539] on ol "무엇이 빠졌나요? 이 결과를 볼 때, 콘텐츠 전략에 가장 유용한 추가 인사이트나 세부정보는 무엇인가요? 데이터 심도 : 게시 시간과 콘텐츠 추…" at bounding box center [171, 557] width 294 height 132
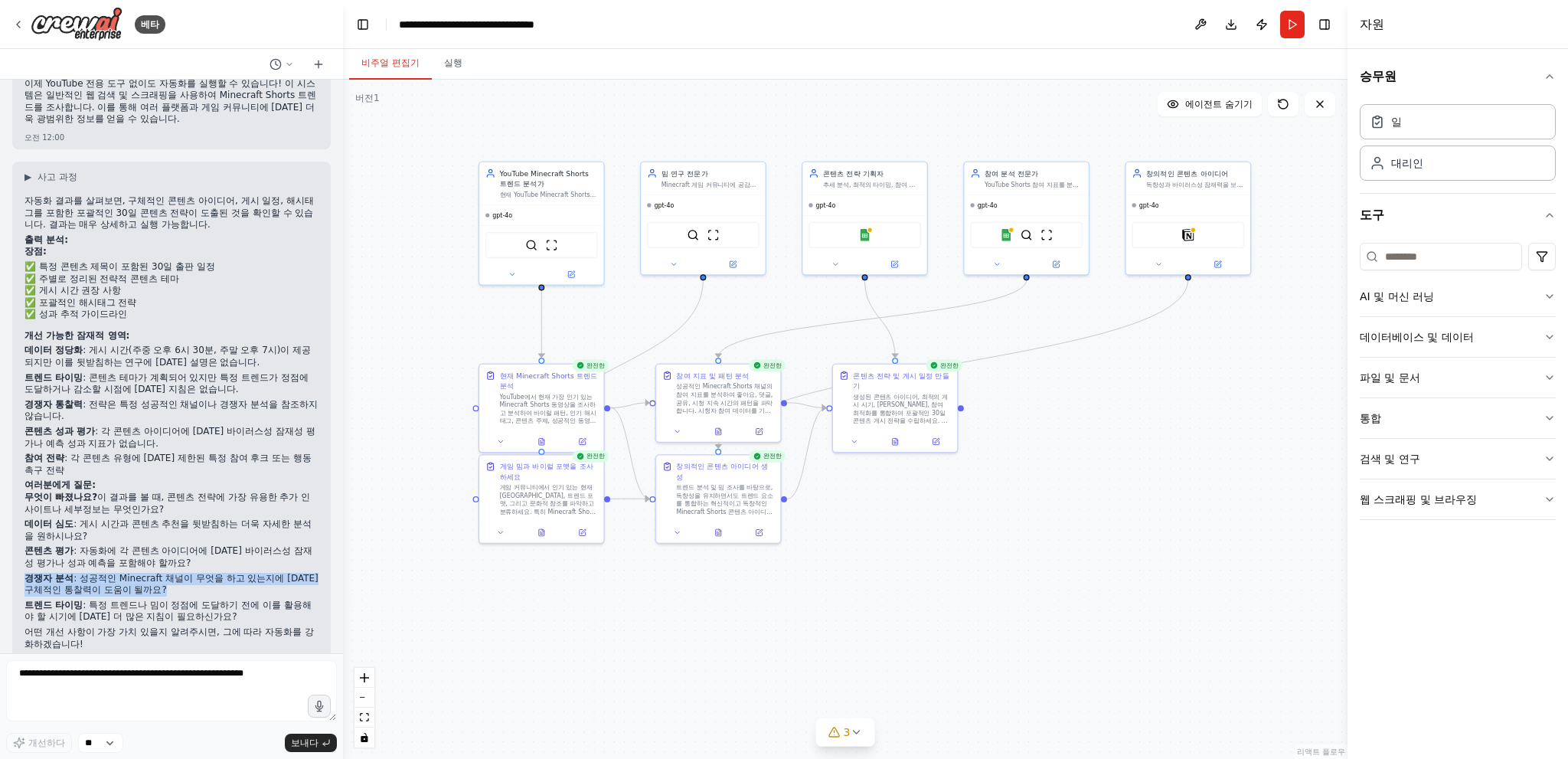
click at [215, 539] on ol "무엇이 빠졌나요? 이 결과를 볼 때, 콘텐츠 전략에 가장 유용한 추가 인사이트나 세부정보는 무엇인가요? 데이터 심도 : 게시 시간과 콘텐츠 추…" at bounding box center [171, 557] width 294 height 132
click at [245, 545] on font ": 자동화에 각 콘텐츠 아이디어에 대한 바이러스성 잠재성 평가나 성과 예측을 포함해야 할까요?" at bounding box center [168, 557] width 288 height 23
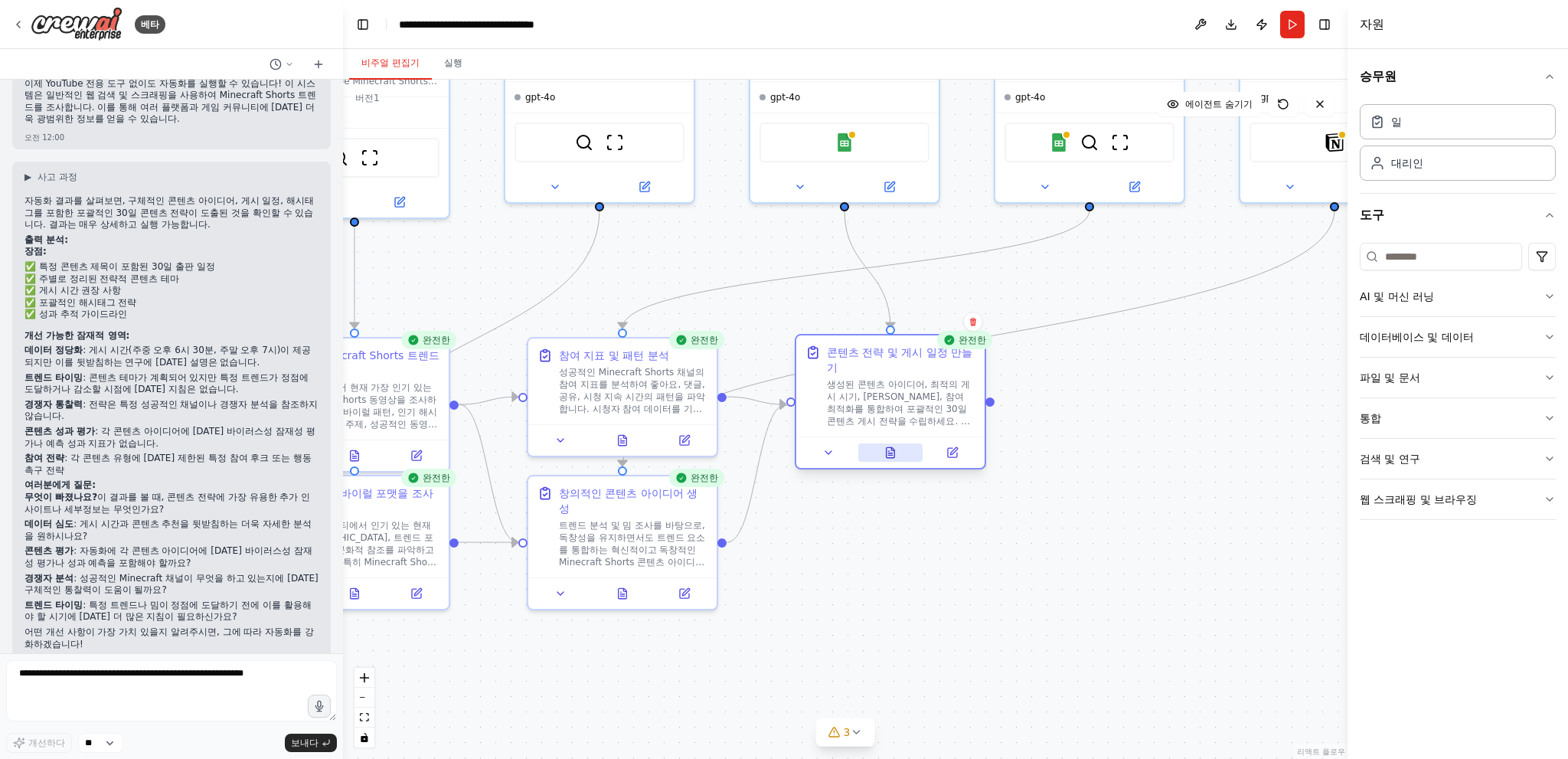
click at [894, 452] on icon at bounding box center [890, 452] width 8 height 10
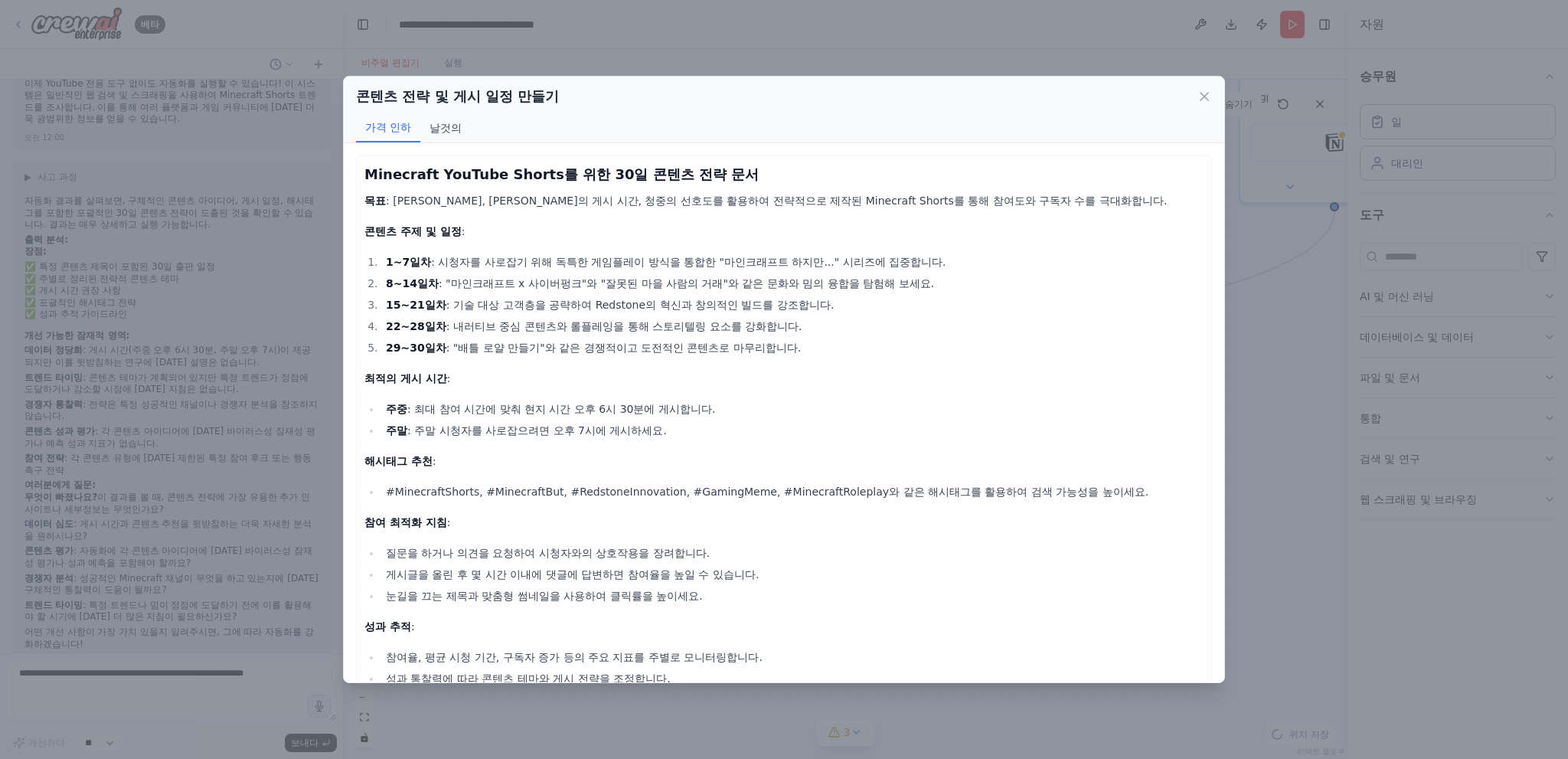
click at [437, 131] on font "날것의" at bounding box center [446, 128] width 32 height 12
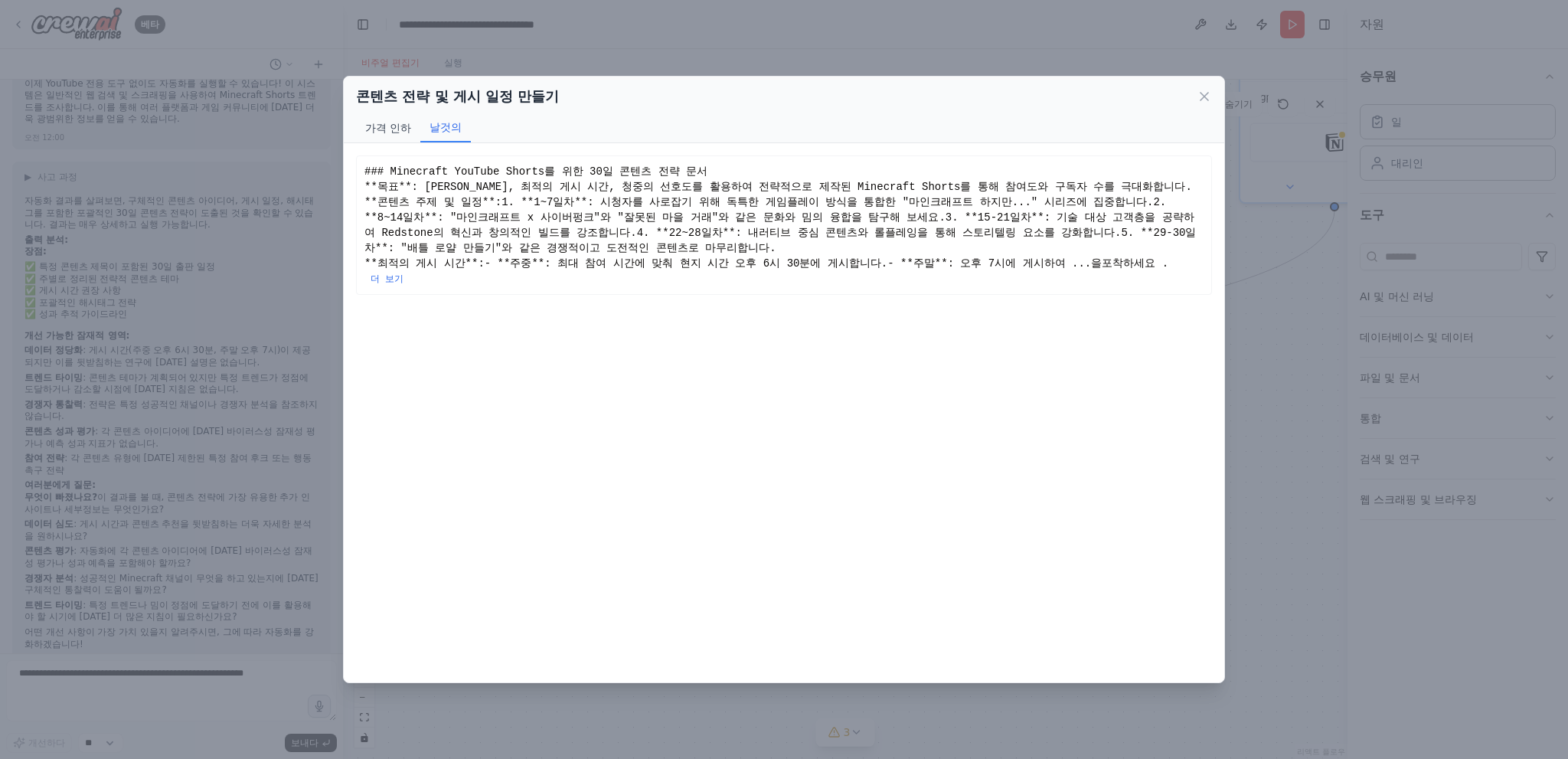
click at [382, 131] on font "가격 인하" at bounding box center [388, 128] width 46 height 12
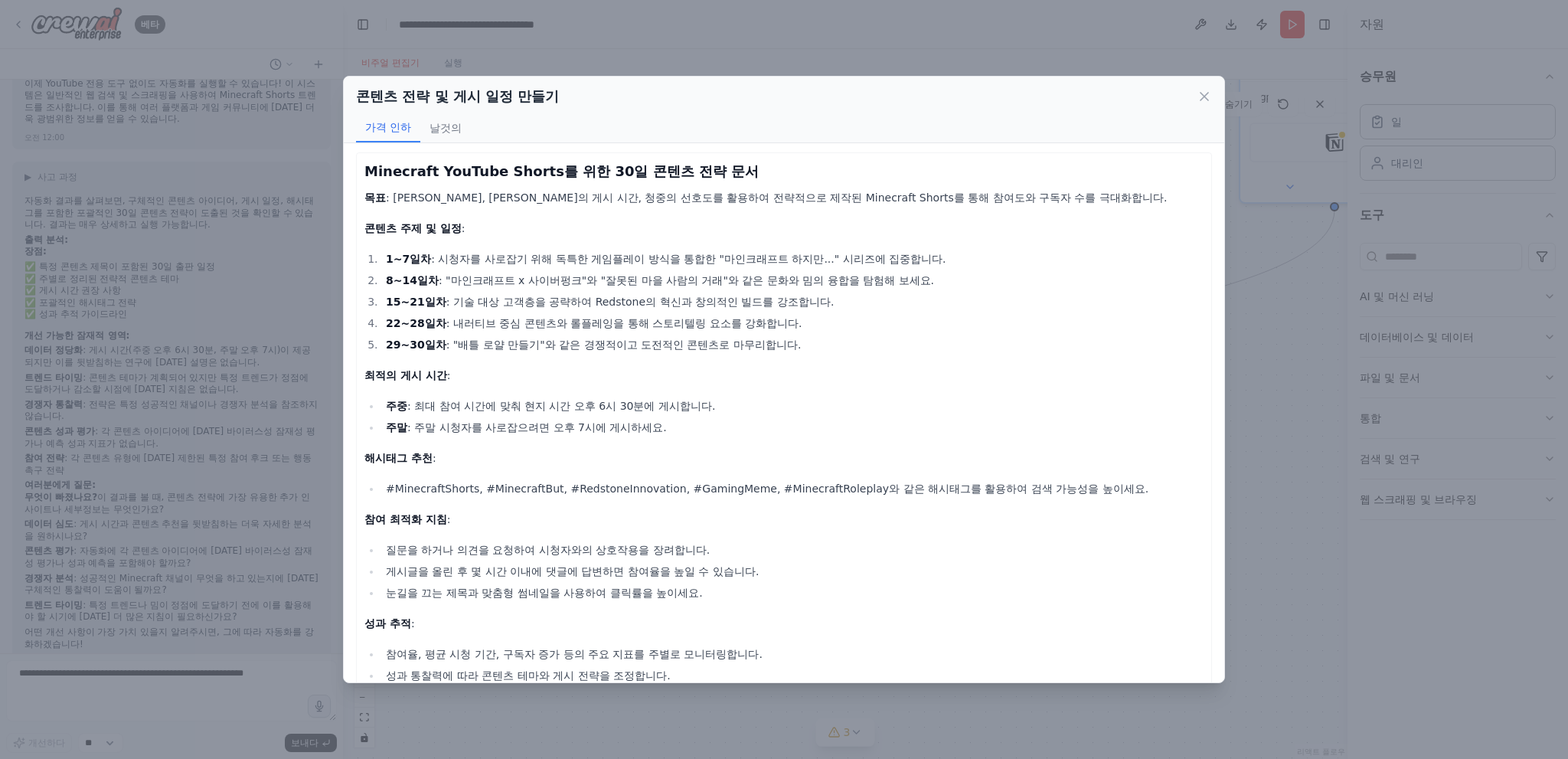
scroll to position [0, 0]
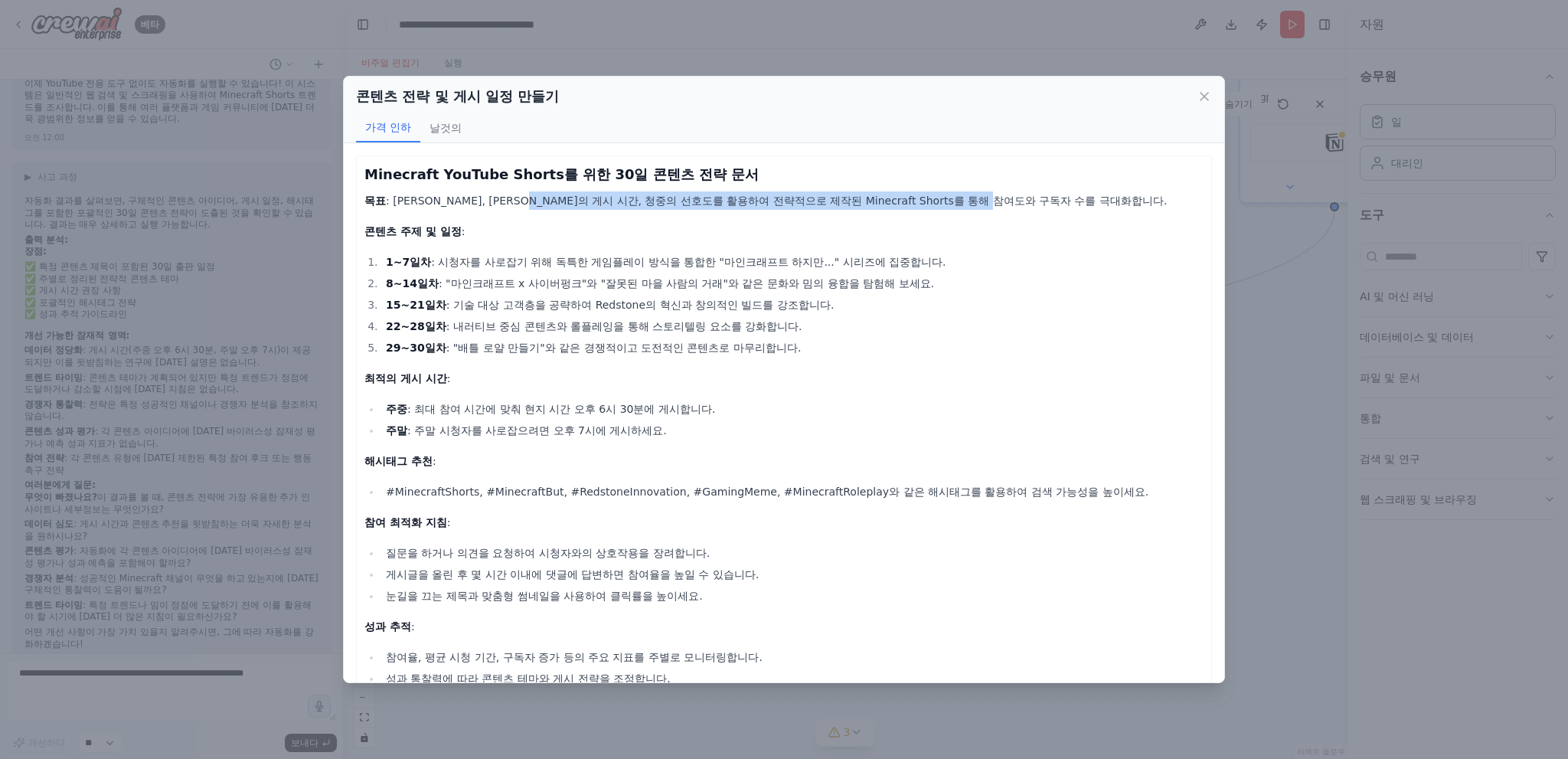
drag, startPoint x: 581, startPoint y: 188, endPoint x: 1055, endPoint y: 197, distance: 474.1
click at [1055, 197] on p "목표 : 최신 트렌드, 최적의 게시 시간, 청중의 선호도를 활용하여 전략적으로 제작된 Minecraft Shorts를 통해 참여도와 구독자 수…" at bounding box center [783, 201] width 839 height 19
click at [1055, 197] on font ": 최신 트렌드, 최적의 게시 시간, 청중의 선호도를 활용하여 전략적으로 제작된 Minecraft Shorts를 통해 참여도와 구독자 수를 극…" at bounding box center [776, 201] width 781 height 12
click at [1110, 195] on p "목표 : 최신 트렌드, 최적의 게시 시간, 청중의 선호도를 활용하여 전략적으로 제작된 Minecraft Shorts를 통해 참여도와 구독자 수…" at bounding box center [783, 201] width 839 height 19
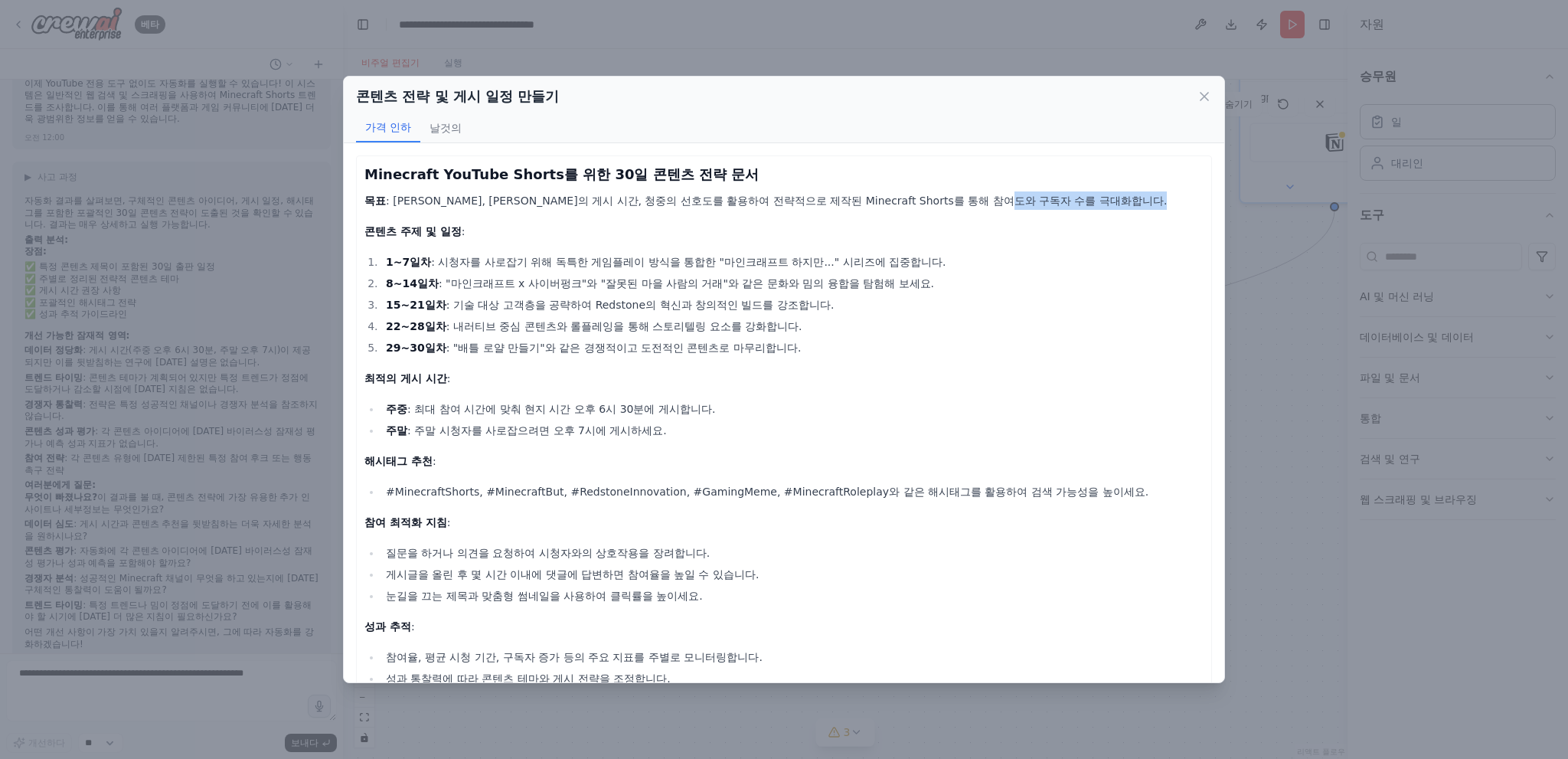
click at [1110, 195] on p "목표 : 최신 트렌드, 최적의 게시 시간, 청중의 선호도를 활용하여 전략적으로 제작된 Minecraft Shorts를 통해 참여도와 구독자 수…" at bounding box center [783, 201] width 839 height 19
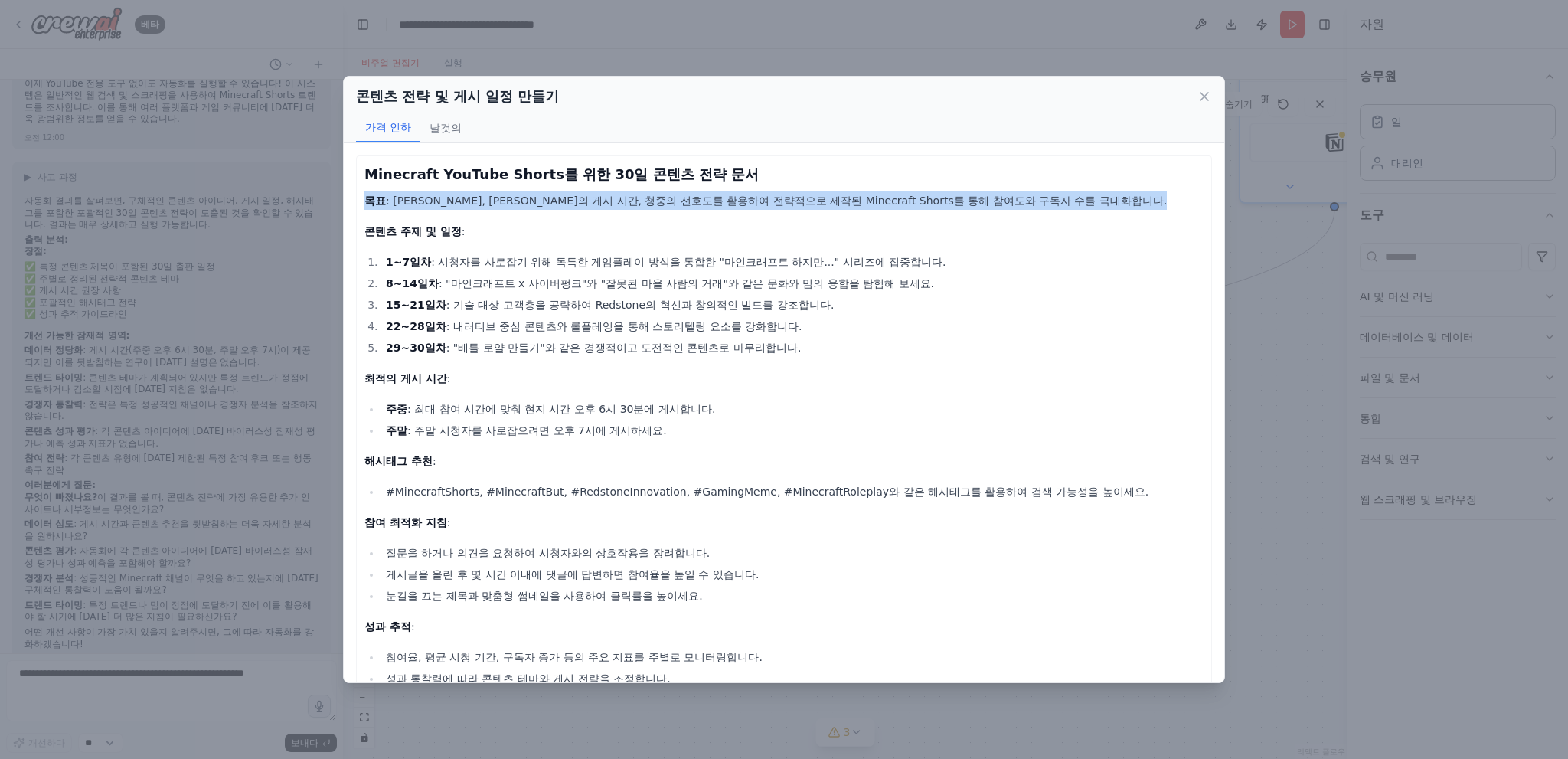
drag, startPoint x: 1110, startPoint y: 195, endPoint x: 1086, endPoint y: 208, distance: 27.3
click at [1109, 198] on p "목표 : 최신 트렌드, 최적의 게시 시간, 청중의 선호도를 활용하여 전략적으로 제작된 Minecraft Shorts를 통해 참여도와 구독자 수…" at bounding box center [783, 201] width 839 height 19
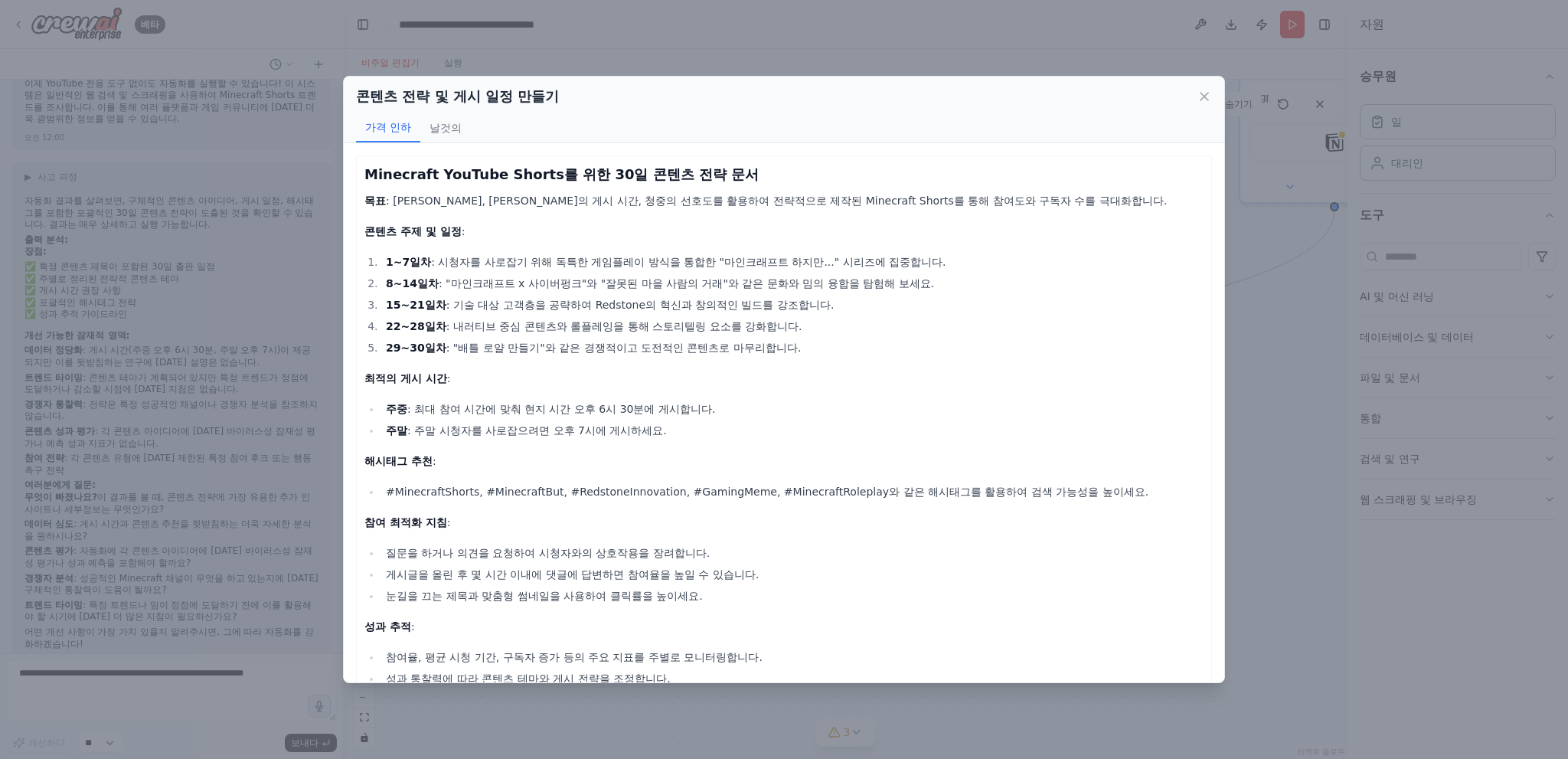
click at [1004, 227] on p "콘텐츠 주제 및 일정 :" at bounding box center [783, 232] width 839 height 19
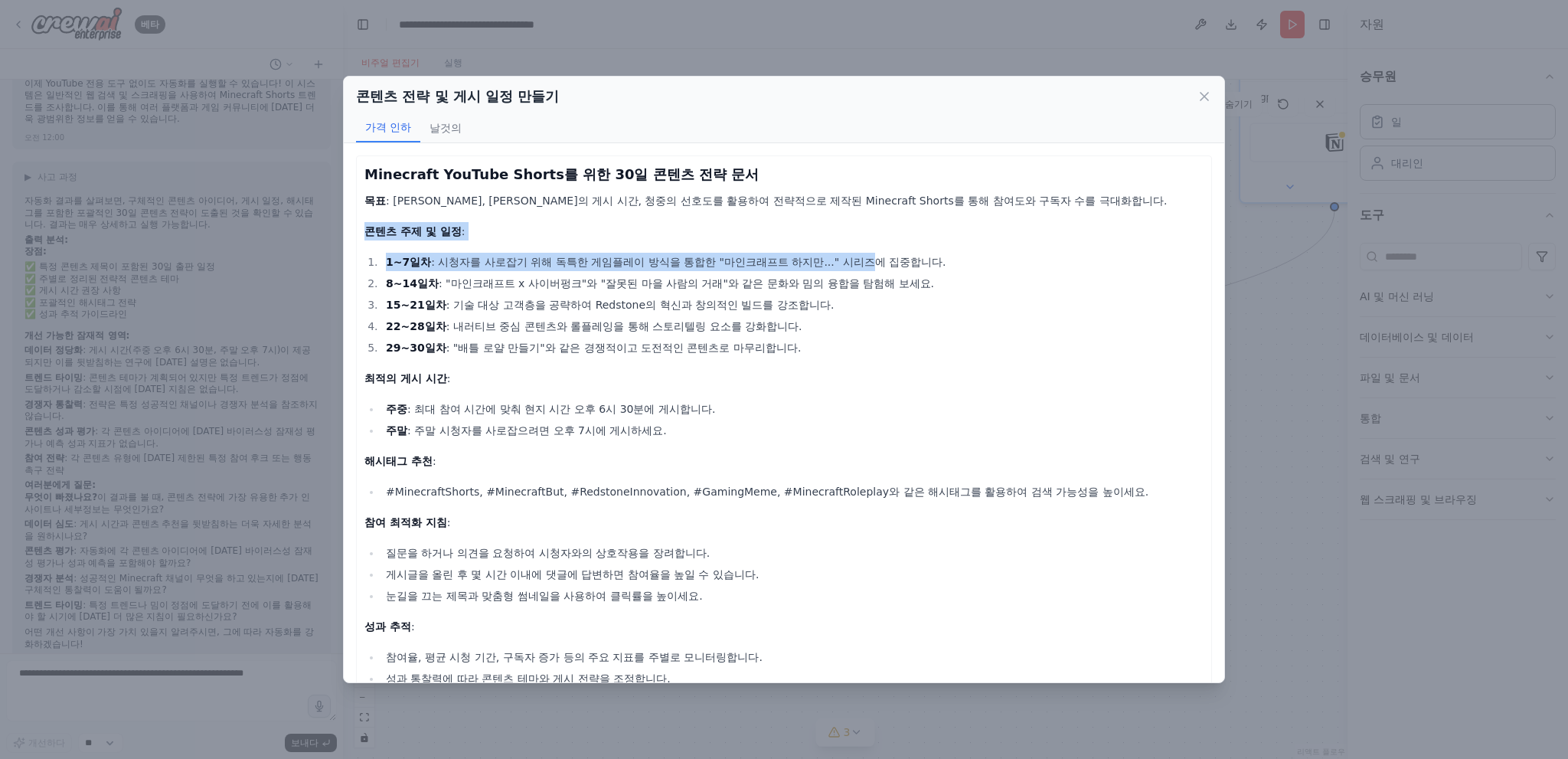
drag, startPoint x: 363, startPoint y: 229, endPoint x: 863, endPoint y: 249, distance: 500.4
click at [863, 249] on div "Minecraft YouTube Shorts를 위한 30일 콘텐츠 전략 문서 목표 : 최신 트렌드, 최적의 게시 시간, 청중의 선호도를 활용하…" at bounding box center [783, 703] width 839 height 1078
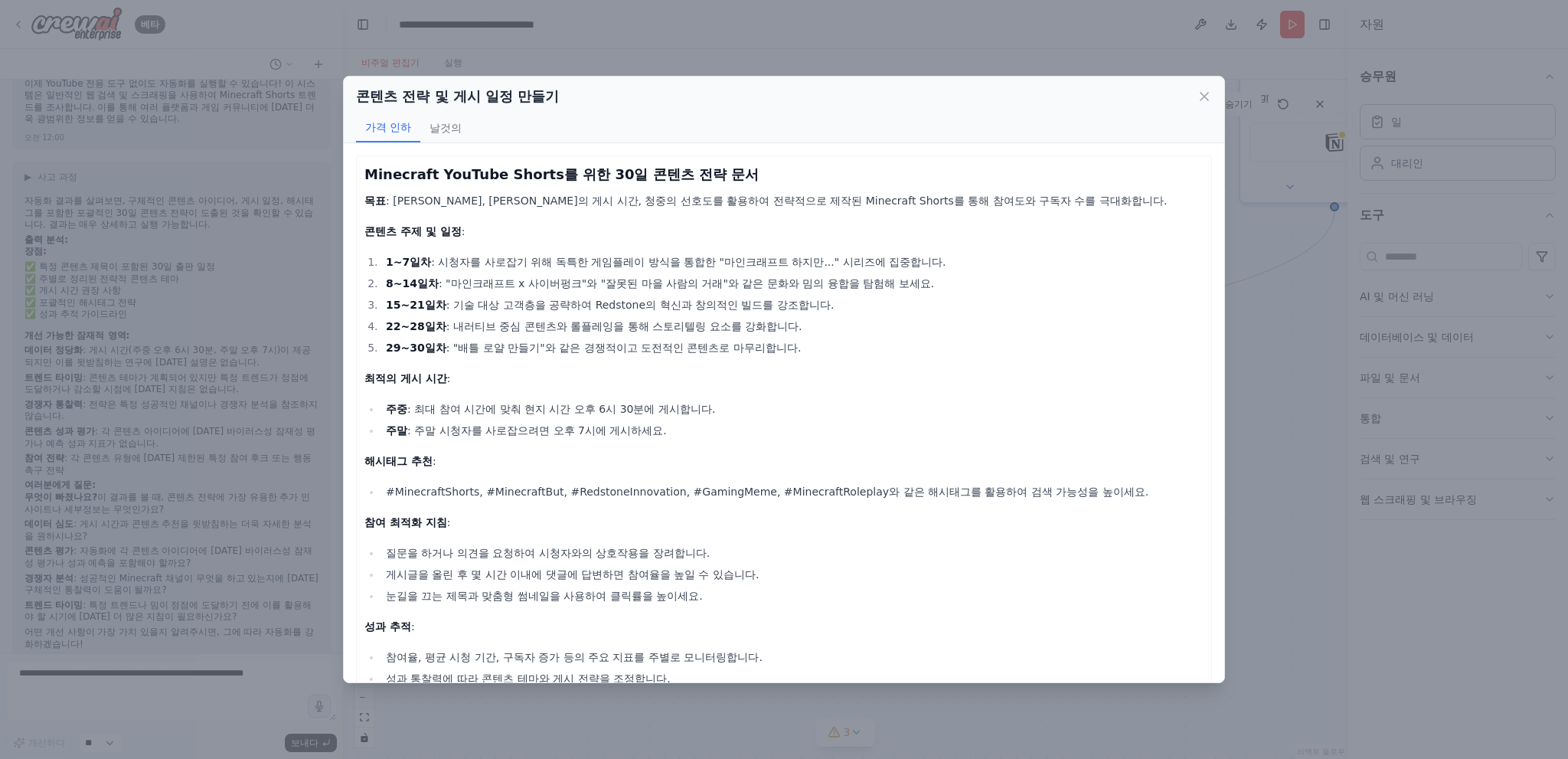
click at [951, 315] on ol "1~7일차 : 시청자를 사로잡기 위해 독특한 게임플레이 방식을 통합한 "마인크래프트 하지만..." 시리즈에 집중합니다. 8~14일차 : "마인…" at bounding box center [783, 304] width 839 height 104
drag, startPoint x: 523, startPoint y: 277, endPoint x: 998, endPoint y: 269, distance: 475.1
click at [998, 269] on ol "1~7일차 : 시청자를 사로잡기 위해 독특한 게임플레이 방식을 통합한 "마인크래프트 하지만..." 시리즈에 집중합니다. 8~14일차 : "마인…" at bounding box center [783, 304] width 839 height 104
click at [998, 269] on li "1~7일차 : 시청자를 사로잡기 위해 독특한 게임플레이 방식을 통합한 "마인크래프트 하지만..." 시리즈에 집중합니다." at bounding box center [792, 262] width 823 height 19
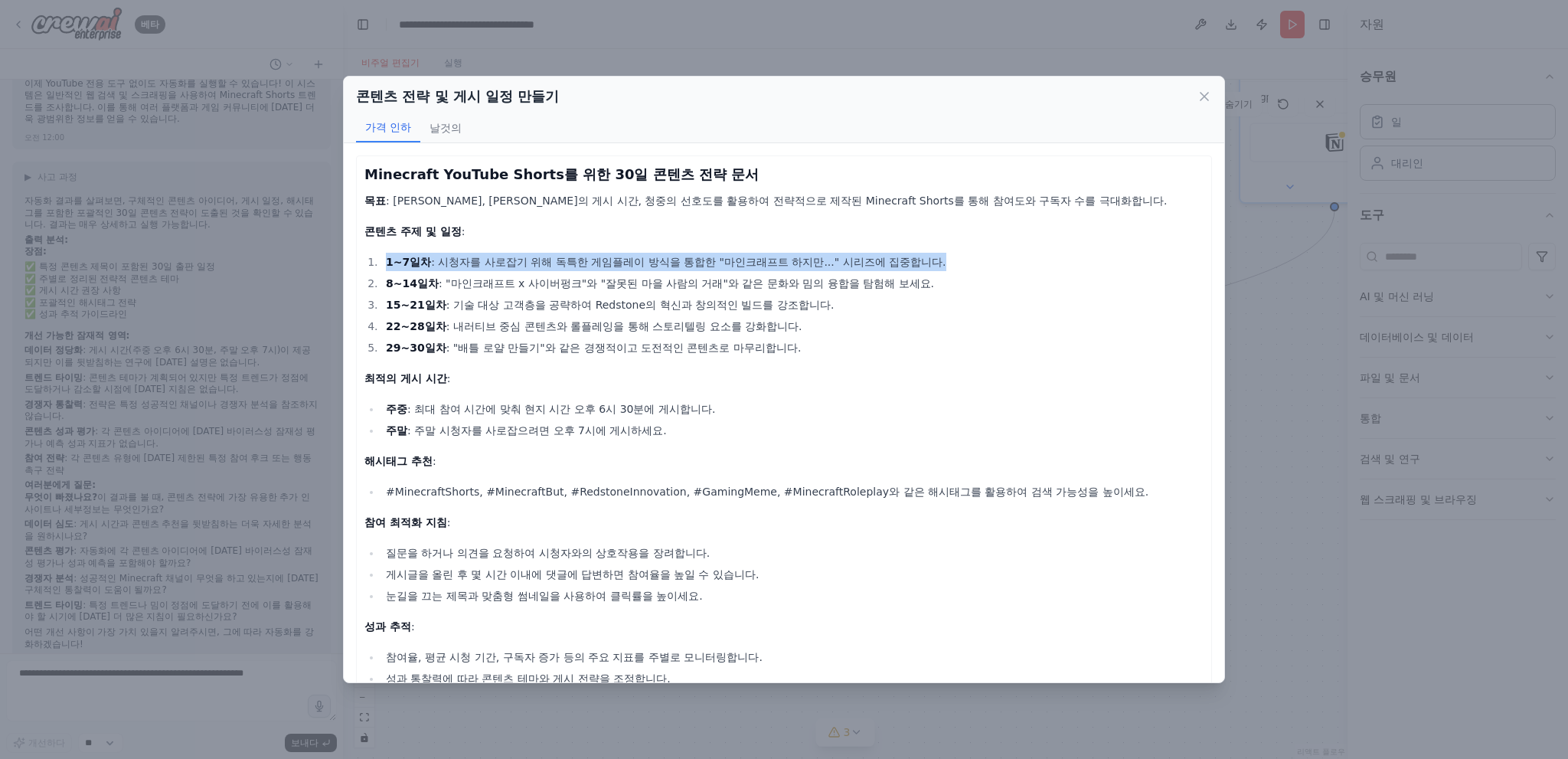
click at [998, 269] on li "1~7일차 : 시청자를 사로잡기 위해 독특한 게임플레이 방식을 통합한 "마인크래프트 하지만..." 시리즈에 집중합니다." at bounding box center [792, 262] width 823 height 19
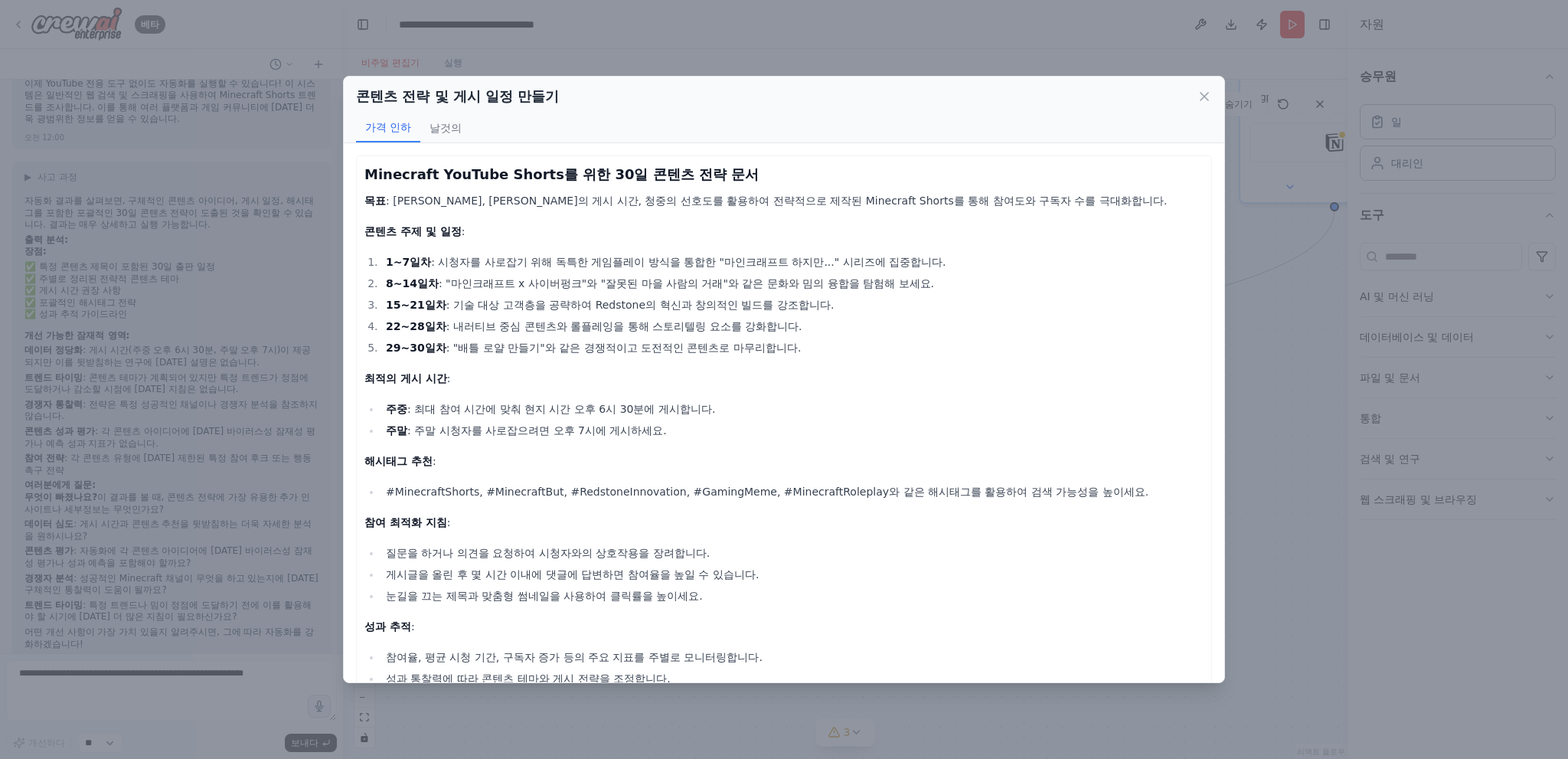
click at [878, 289] on font ": "마인크래프트 x 사이버펑크"와 "잘못된 마을 사람의 거래"와 같은 문화와 밈의 융합을 탐험해 보세요." at bounding box center [686, 283] width 495 height 12
drag, startPoint x: 613, startPoint y: 280, endPoint x: 982, endPoint y: 276, distance: 369.0
click at [982, 276] on li "8~14일차 : "마인크래프트 x 사이버펑크"와 "잘못된 마을 사람의 거래"와 같은 문화와 밈의 융합을 탐험해 보세요." at bounding box center [792, 283] width 823 height 19
click at [997, 276] on li "8~14일차 : "마인크래프트 x 사이버펑크"와 "잘못된 마을 사람의 거래"와 같은 문화와 밈의 융합을 탐험해 보세요." at bounding box center [792, 283] width 823 height 19
drag, startPoint x: 1038, startPoint y: 279, endPoint x: 622, endPoint y: 280, distance: 416.0
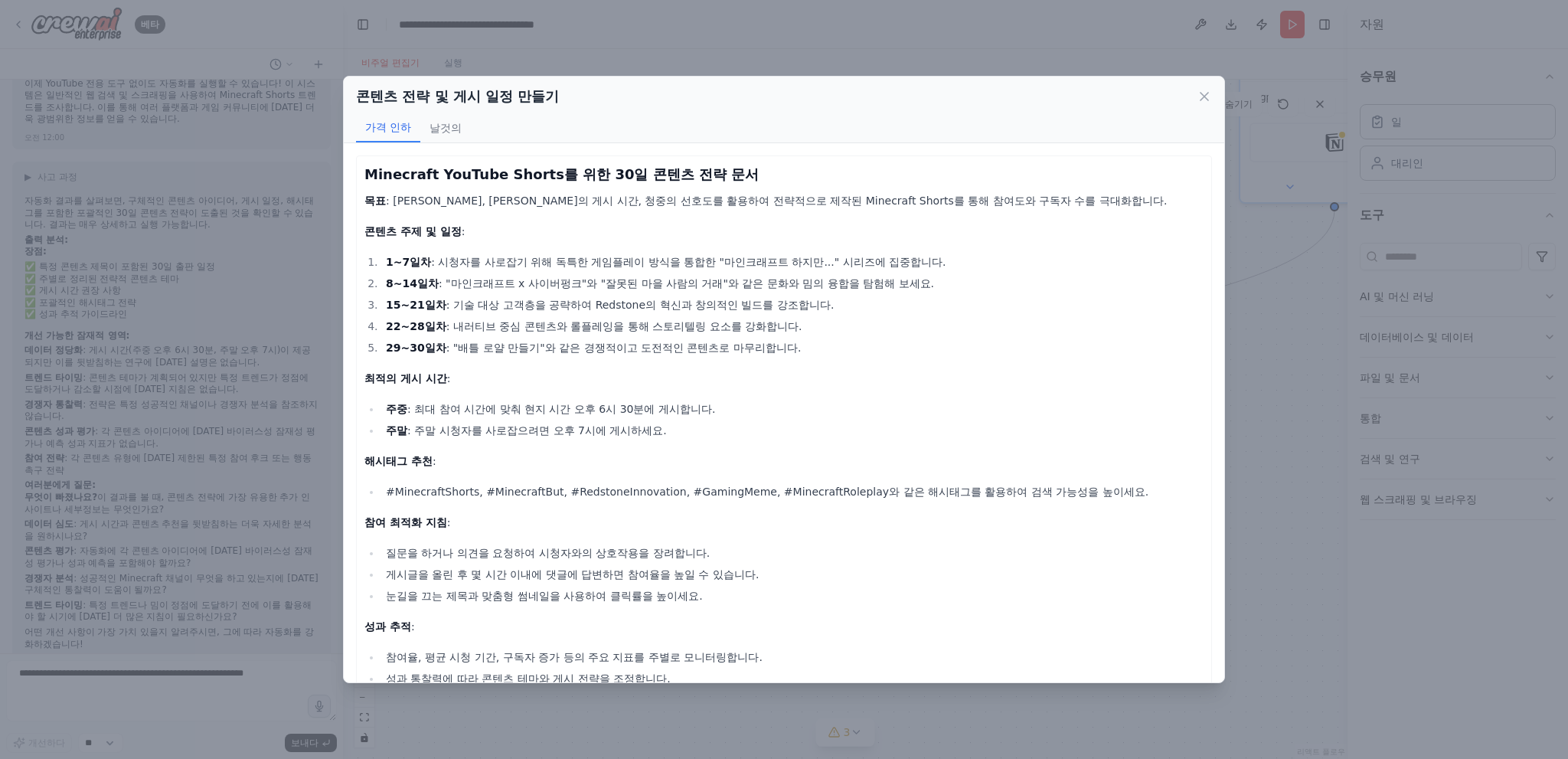
click at [622, 280] on li "8~14일차 : "마인크래프트 x 사이버펑크"와 "잘못된 마을 사람의 거래"와 같은 문화와 밈의 융합을 탐험해 보세요." at bounding box center [792, 283] width 823 height 19
click at [622, 280] on font ": "마인크래프트 x 사이버펑크"와 "잘못된 마을 사람의 거래"와 같은 문화와 밈의 융합을 탐험해 보세요." at bounding box center [686, 283] width 495 height 12
drag, startPoint x: 443, startPoint y: 303, endPoint x: 617, endPoint y: 303, distance: 174.0
click at [617, 303] on font ": 기술 대상 고객층을 공략하여 Redstone의 혁신과 창의적인 빌드를 강조합니다." at bounding box center [640, 305] width 388 height 12
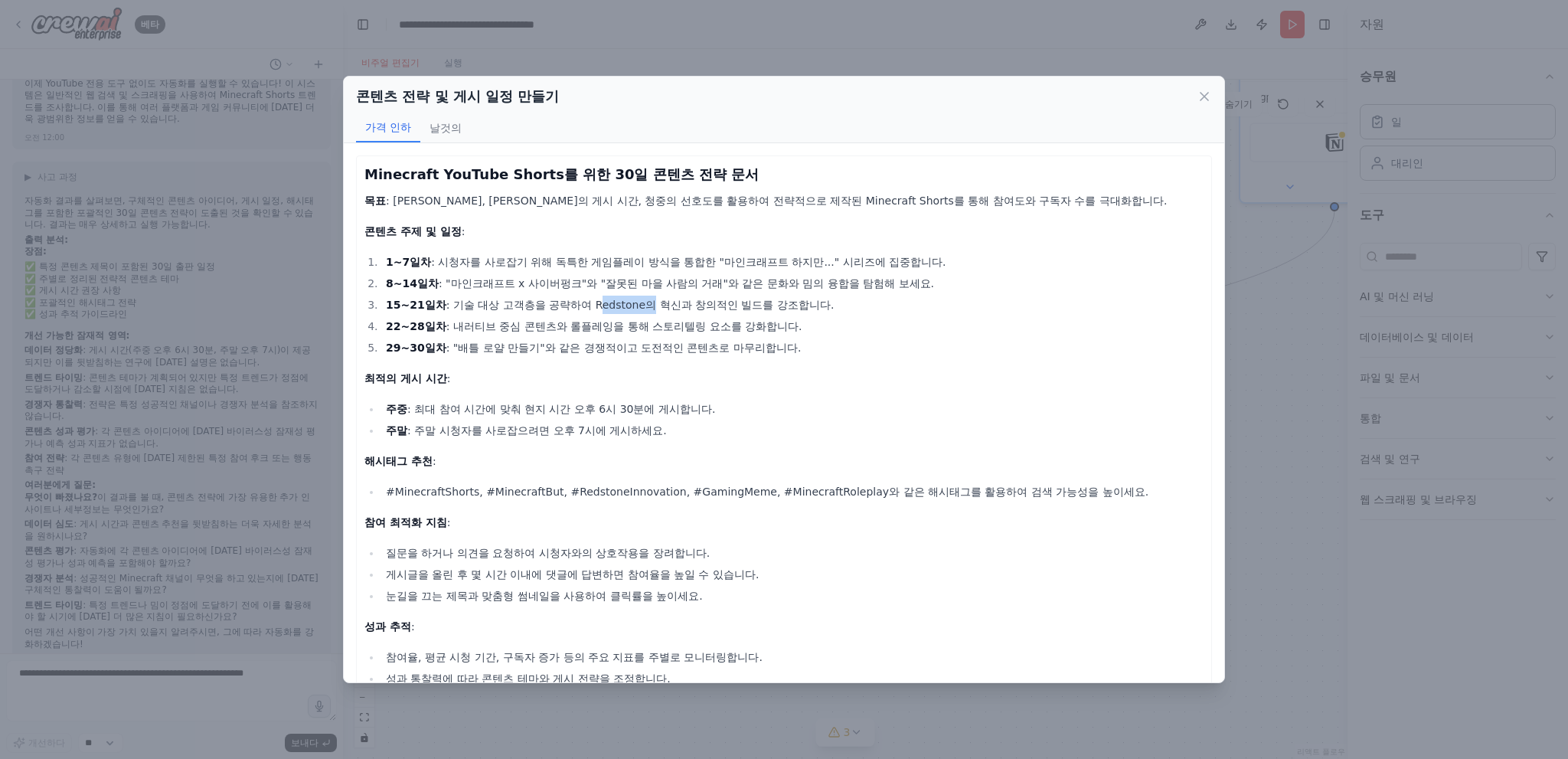
click at [617, 303] on font ": 기술 대상 고객층을 공략하여 Redstone의 혁신과 창의적인 빌드를 강조합니다." at bounding box center [640, 305] width 388 height 12
click at [687, 300] on font ": 기술 대상 고객층을 공략하여 Redstone의 혁신과 창의적인 빌드를 강조합니다." at bounding box center [640, 305] width 388 height 12
click at [638, 306] on font ": 기술 대상 고객층을 공략하여 Redstone의 혁신과 창의적인 빌드를 강조합니다." at bounding box center [640, 305] width 388 height 12
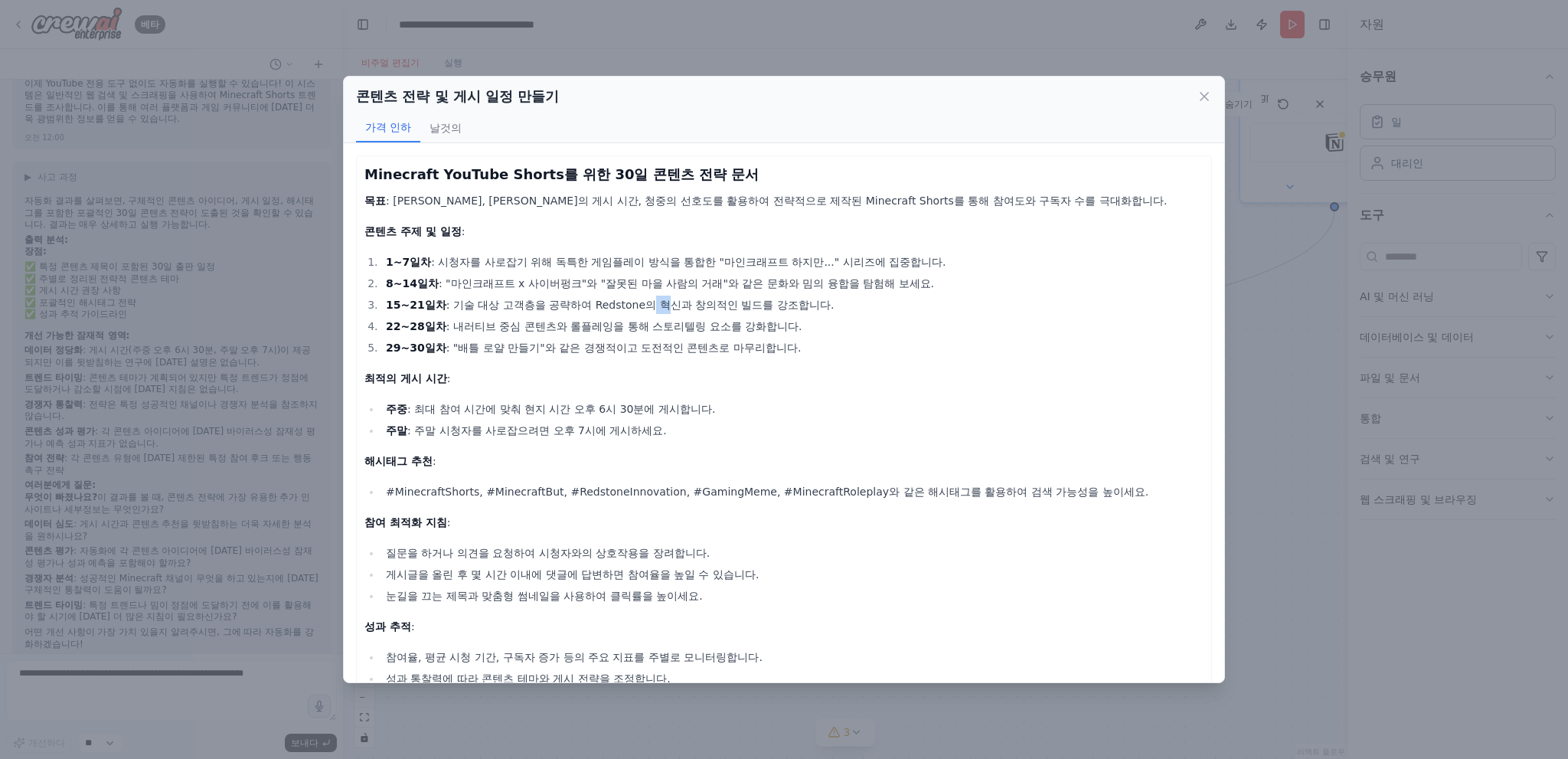
click at [638, 306] on font ": 기술 대상 고객층을 공략하여 Redstone의 혁신과 창의적인 빌드를 강조합니다." at bounding box center [640, 305] width 388 height 12
click at [600, 303] on font ": 기술 대상 고객층을 공략하여 Redstone의 혁신과 창의적인 빌드를 강조합니다." at bounding box center [640, 305] width 388 height 12
click at [569, 307] on font ": 기술 대상 고객층을 공략하여 Redstone의 혁신과 창의적인 빌드를 강조합니다." at bounding box center [640, 305] width 388 height 12
drag, startPoint x: 439, startPoint y: 331, endPoint x: 809, endPoint y: 330, distance: 370.0
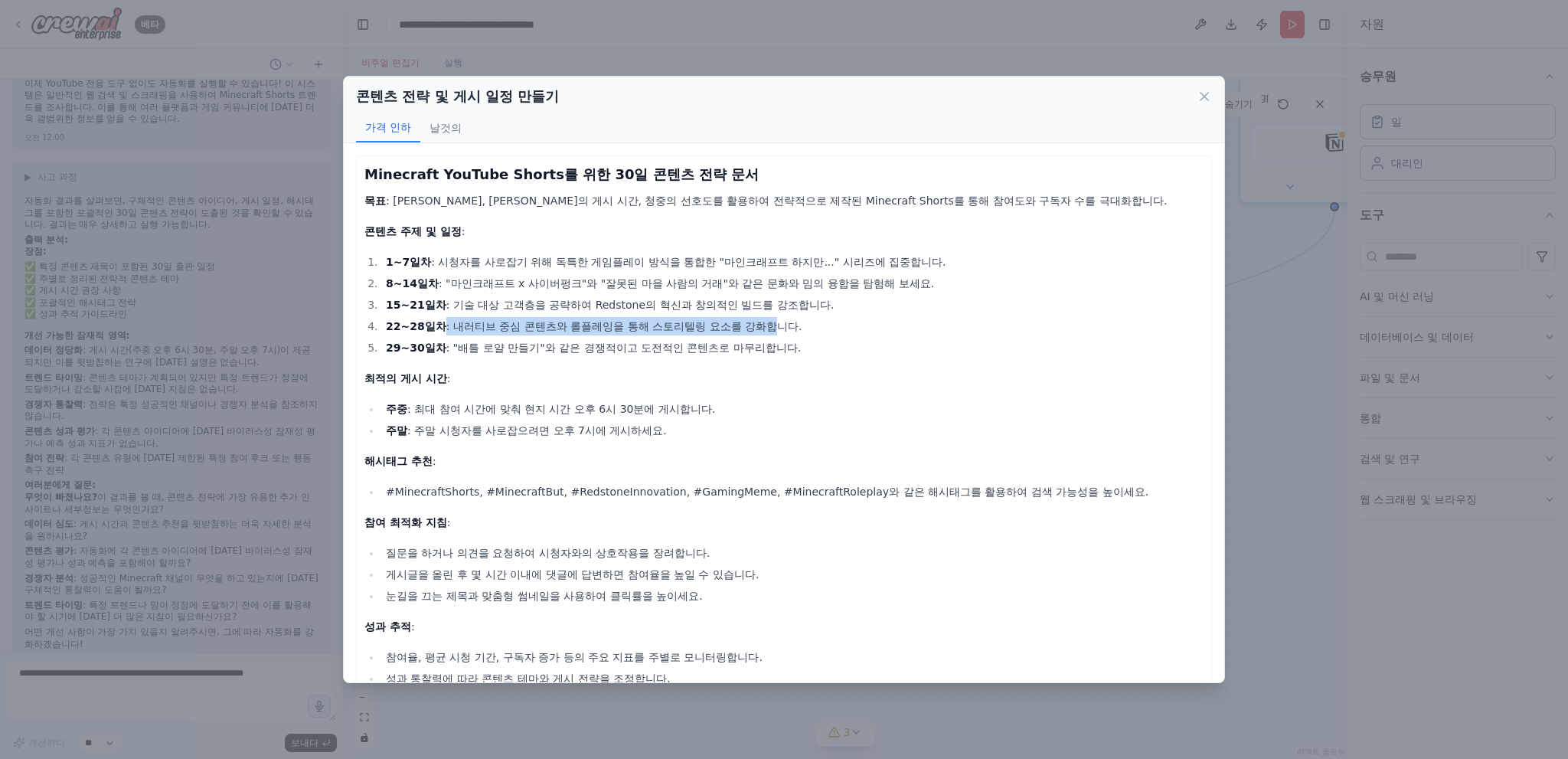
click at [785, 327] on font ": 내러티브 중심 콘텐츠와 롤플레잉을 통해 스토리텔링 요소를 강화합니다." at bounding box center [623, 327] width 356 height 12
click at [812, 330] on li "22~28일차 : 내러티브 중심 콘텐츠와 롤플레잉을 통해 스토리텔링 요소를 강화합니다." at bounding box center [792, 327] width 823 height 19
drag, startPoint x: 844, startPoint y: 325, endPoint x: 386, endPoint y: 251, distance: 463.9
click at [386, 252] on ol "1~7일차 : 시청자를 사로잡기 위해 독특한 게임플레이 방식을 통합한 "마인크래프트 하지만..." 시리즈에 집중합니다. 8~14일차 : "마인…" at bounding box center [783, 304] width 839 height 104
click at [386, 252] on li "1~7일차 : 시청자를 사로잡기 위해 독특한 게임플레이 방식을 통합한 "마인크래프트 하지만..." 시리즈에 집중합니다." at bounding box center [792, 262] width 823 height 19
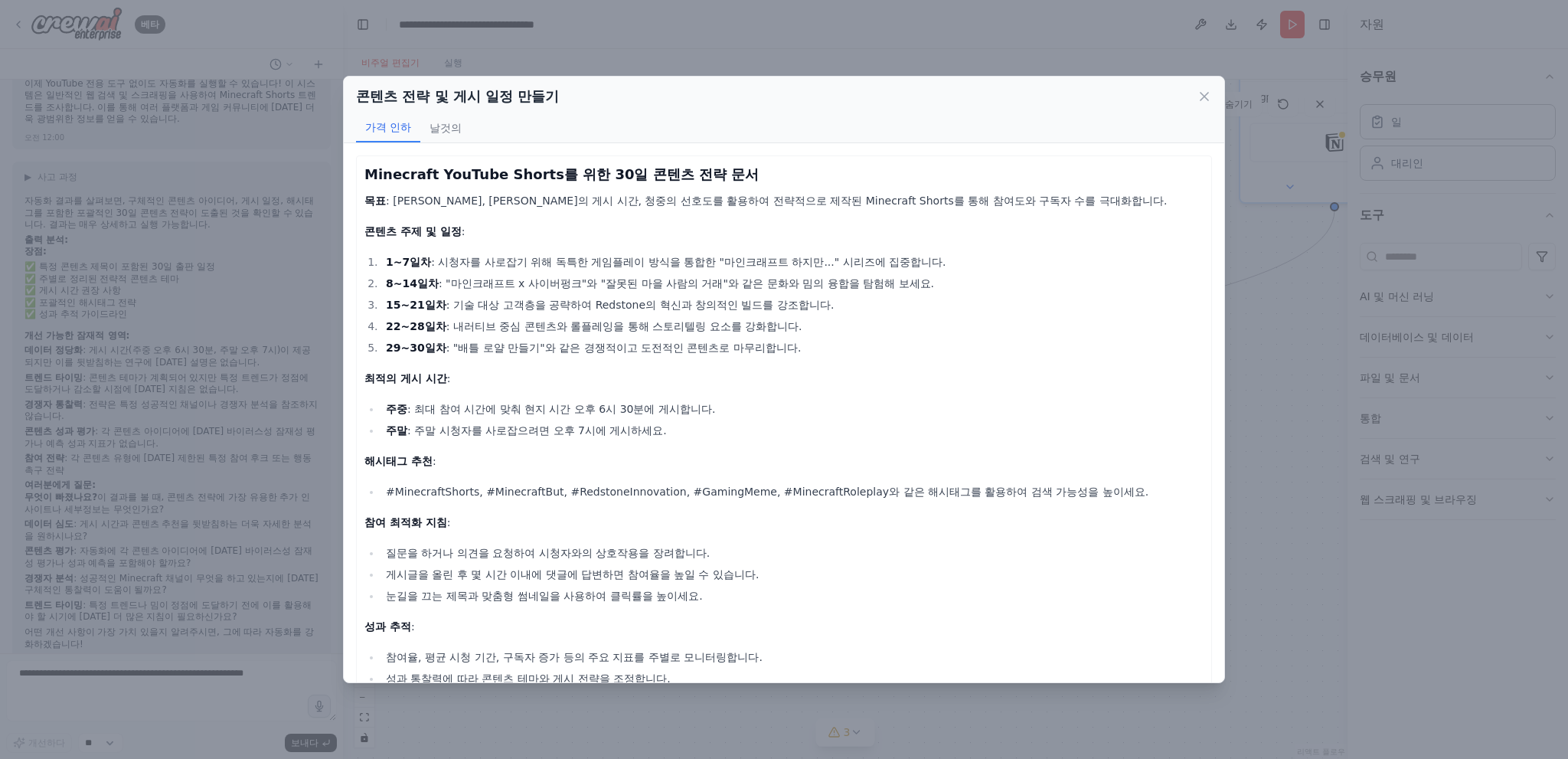
drag, startPoint x: 472, startPoint y: 266, endPoint x: 824, endPoint y: 337, distance: 359.1
click at [824, 337] on ol "1~7일차 : 시청자를 사로잡기 위해 독특한 게임플레이 방식을 통합한 "마인크래프트 하지만..." 시리즈에 집중합니다. 8~14일차 : "마인…" at bounding box center [783, 304] width 839 height 104
click at [823, 339] on li "29~30일차 : "배틀 로얄 만들기"와 같은 경쟁적이고 도전적인 콘텐츠로 마무리합니다." at bounding box center [792, 348] width 823 height 19
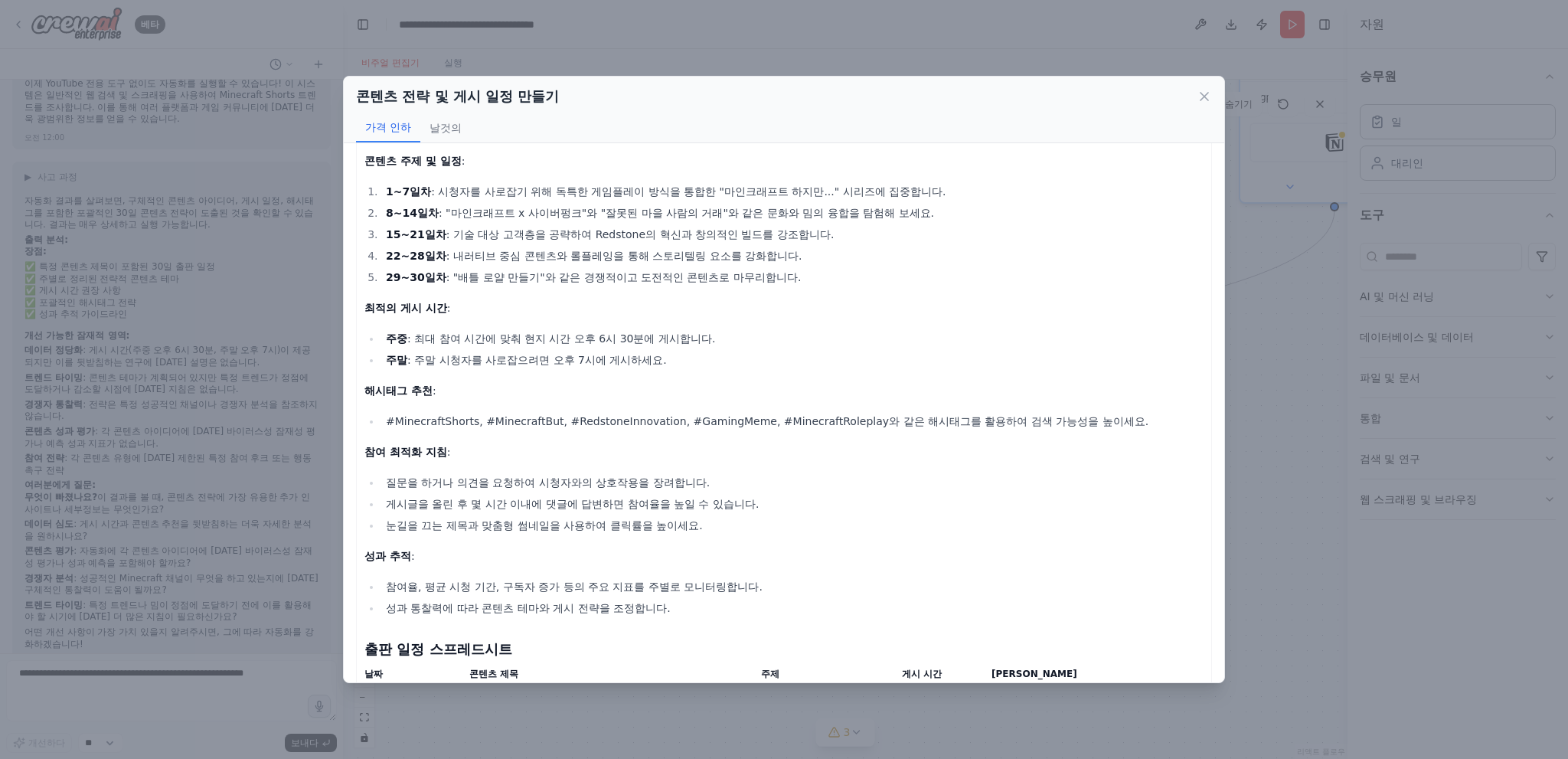
scroll to position [76, 0]
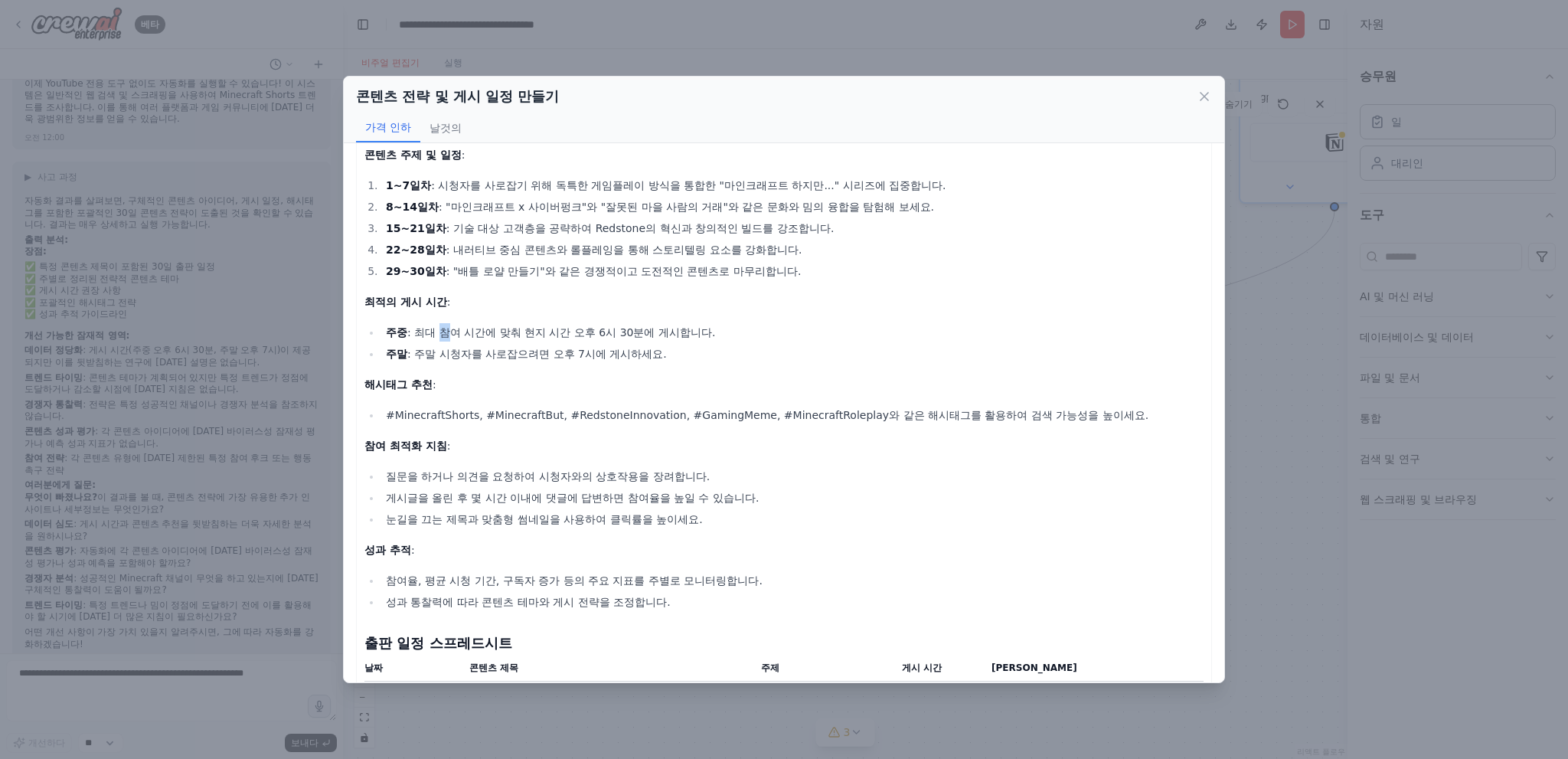
click at [440, 327] on font ": 최대 참여 시간에 맞춰 현지 시간 오후 6시 30분에 게시합니다." at bounding box center [561, 333] width 308 height 12
drag, startPoint x: 440, startPoint y: 324, endPoint x: 536, endPoint y: 344, distance: 98.1
click at [444, 327] on font ": 최대 참여 시간에 맞춰 현지 시간 오후 6시 30분에 게시합니다." at bounding box center [561, 333] width 308 height 12
click at [591, 351] on font ": 주말 시청자를 사로잡으려면 오후 7시에 게시하세요." at bounding box center [537, 354] width 259 height 12
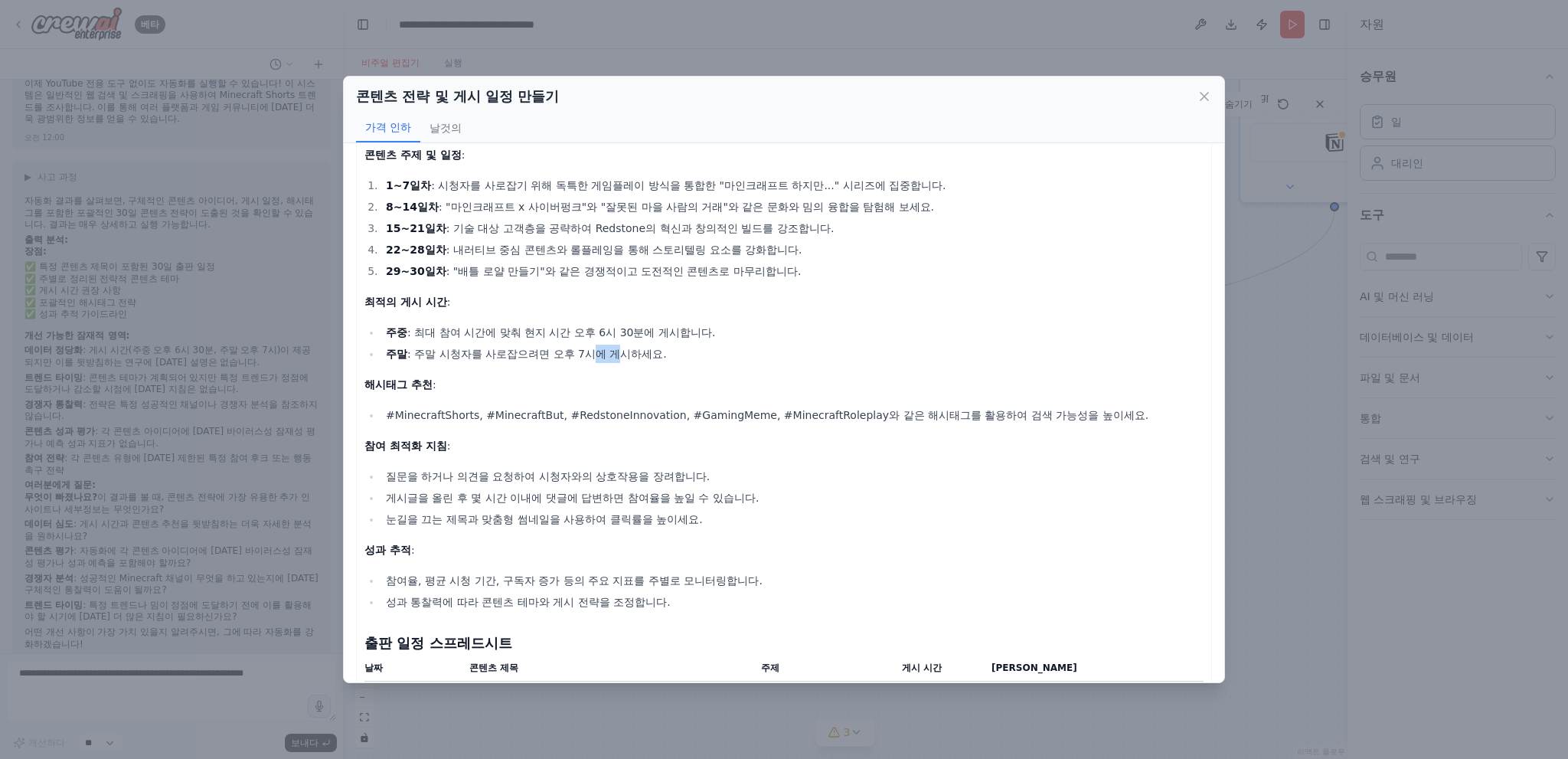
click at [591, 351] on font ": 주말 시청자를 사로잡으려면 오후 7시에 게시하세요." at bounding box center [537, 354] width 259 height 12
click at [592, 351] on font ": 주말 시청자를 사로잡으려면 오후 7시에 게시하세요." at bounding box center [537, 354] width 259 height 12
click at [595, 364] on div "Minecraft YouTube Shorts를 위한 30일 콘텐츠 전략 문서 목표 : 최신 트렌드, 최적의 게시 시간, 청중의 선호도를 활용하…" at bounding box center [783, 626] width 839 height 1078
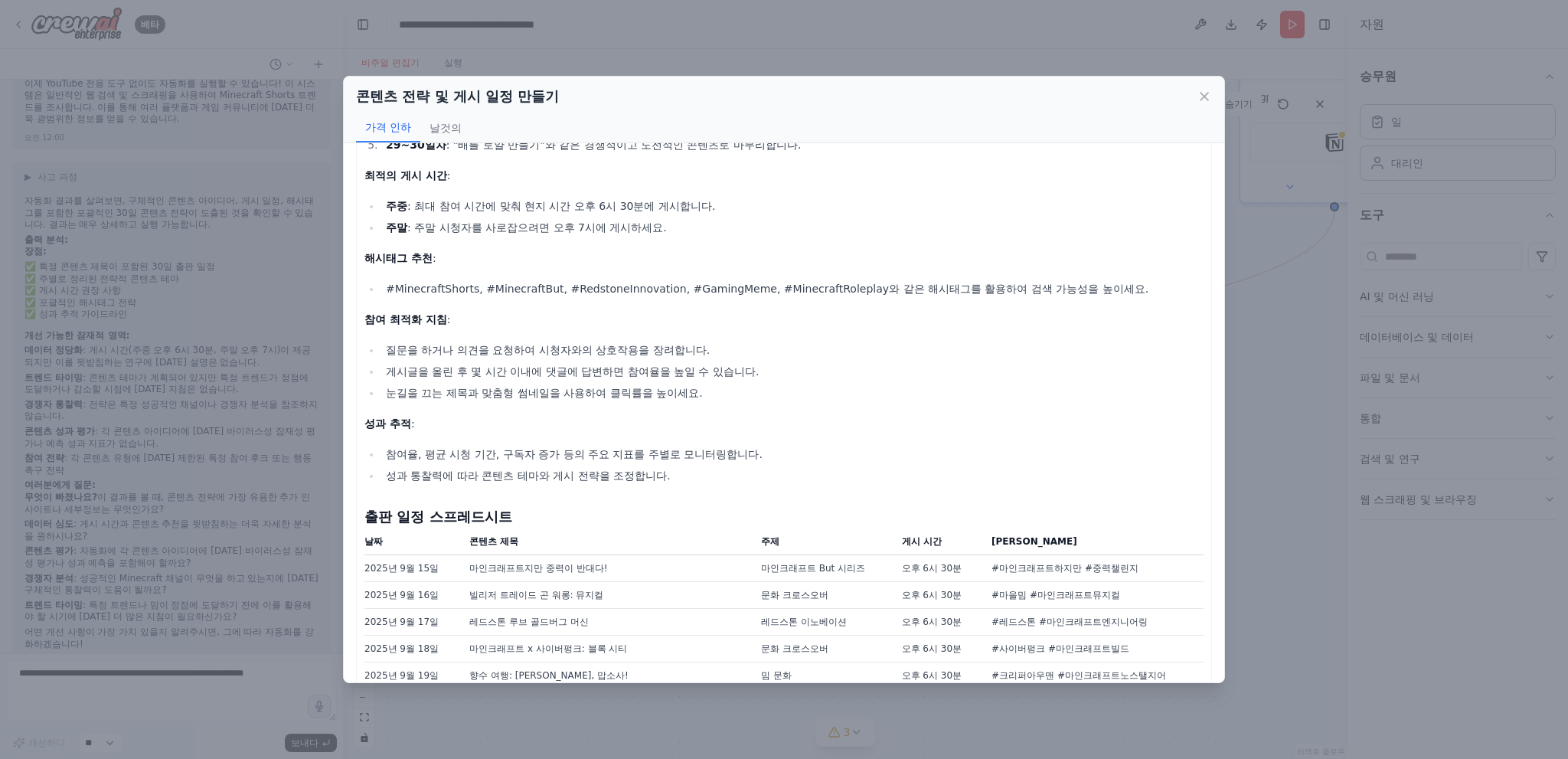
scroll to position [230, 0]
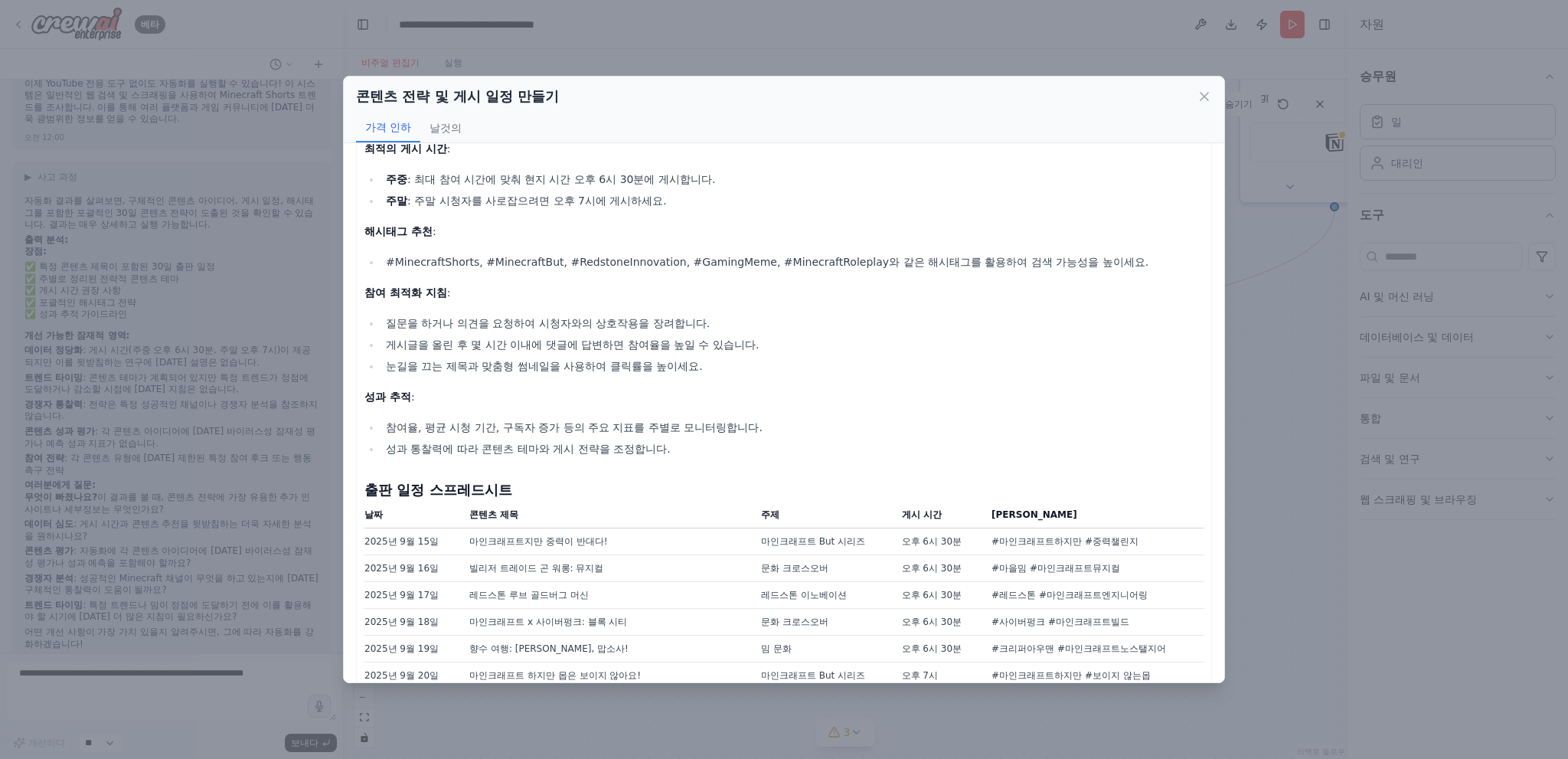
click at [723, 330] on li "질문을 하거나 의견을 요청하여 시청자와의 상호작용을 장려합니다." at bounding box center [792, 324] width 823 height 19
click at [785, 351] on li "게시글을 올린 후 몇 시간 이내에 댓글에 답변하면 참여율을 높일 수 있습니다." at bounding box center [792, 345] width 823 height 19
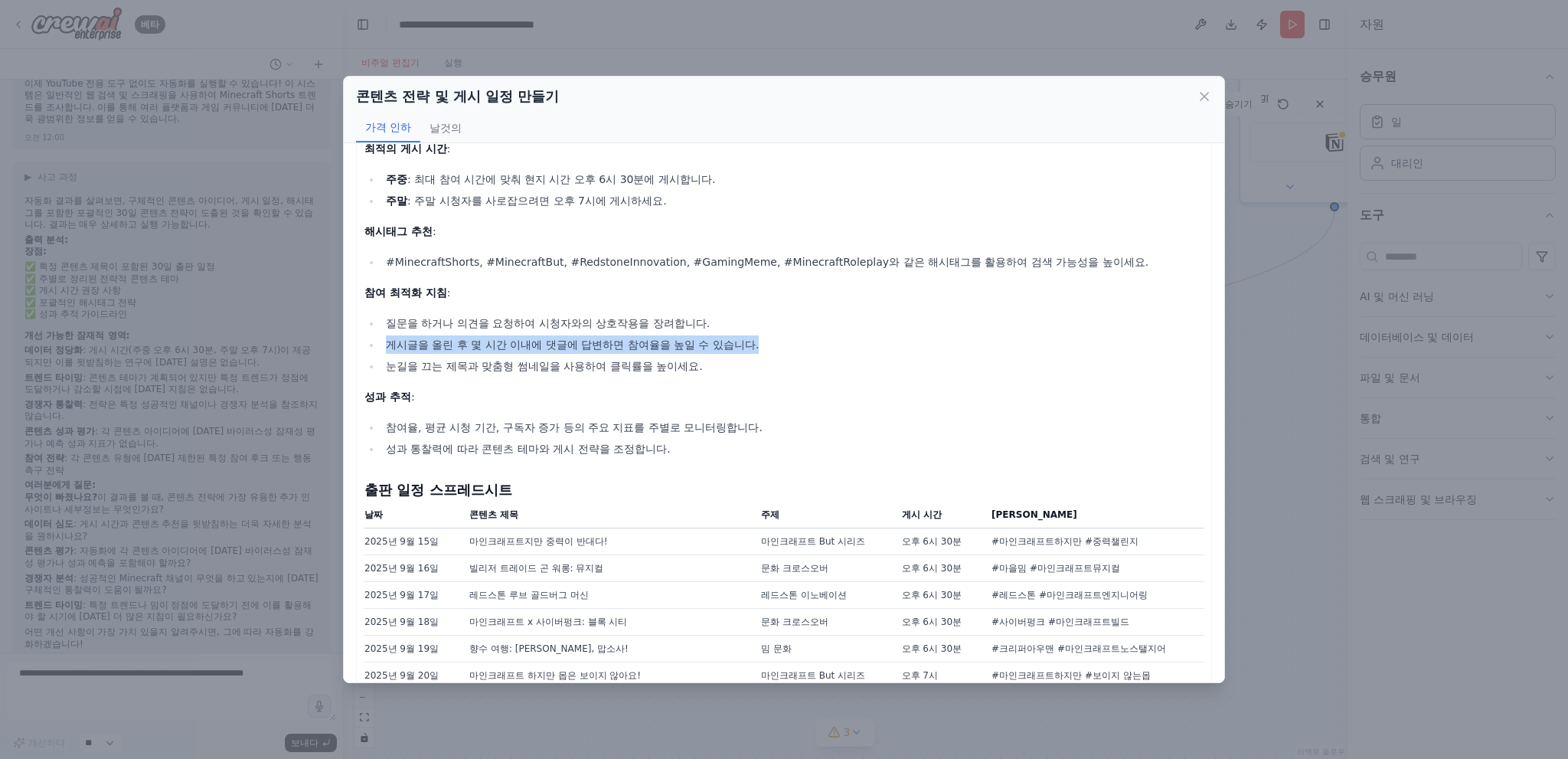
click at [785, 351] on li "게시글을 올린 후 몇 시간 이내에 댓글에 답변하면 참여율을 높일 수 있습니다." at bounding box center [792, 345] width 823 height 19
click at [788, 370] on li "눈길을 끄는 제목과 맞춤형 썸네일을 사용하여 클릭률을 높이세요." at bounding box center [792, 366] width 823 height 19
click at [835, 348] on li "게시글을 올린 후 몇 시간 이내에 댓글에 답변하면 참여율을 높일 수 있습니다." at bounding box center [792, 345] width 823 height 19
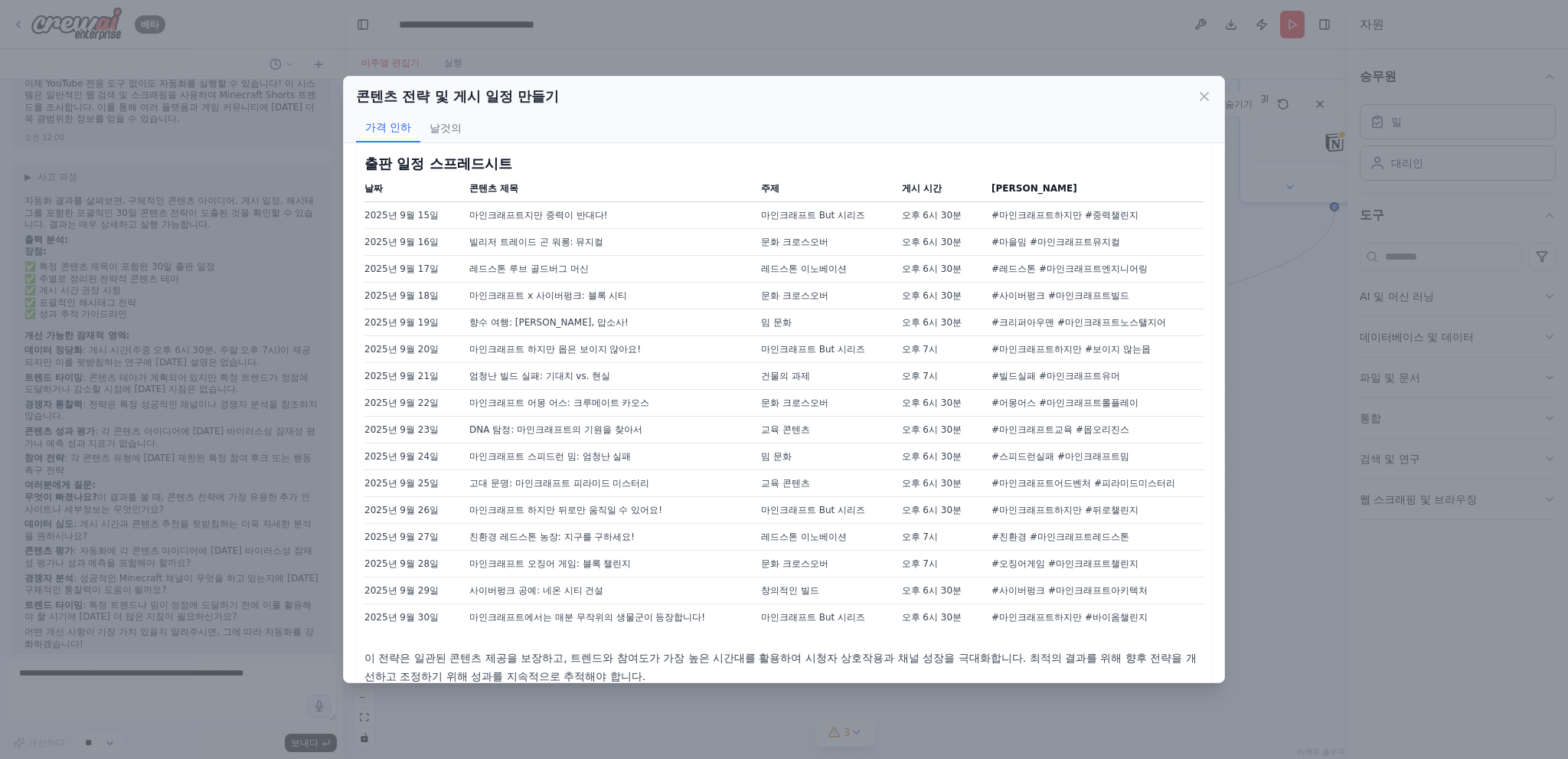
scroll to position [576, 0]
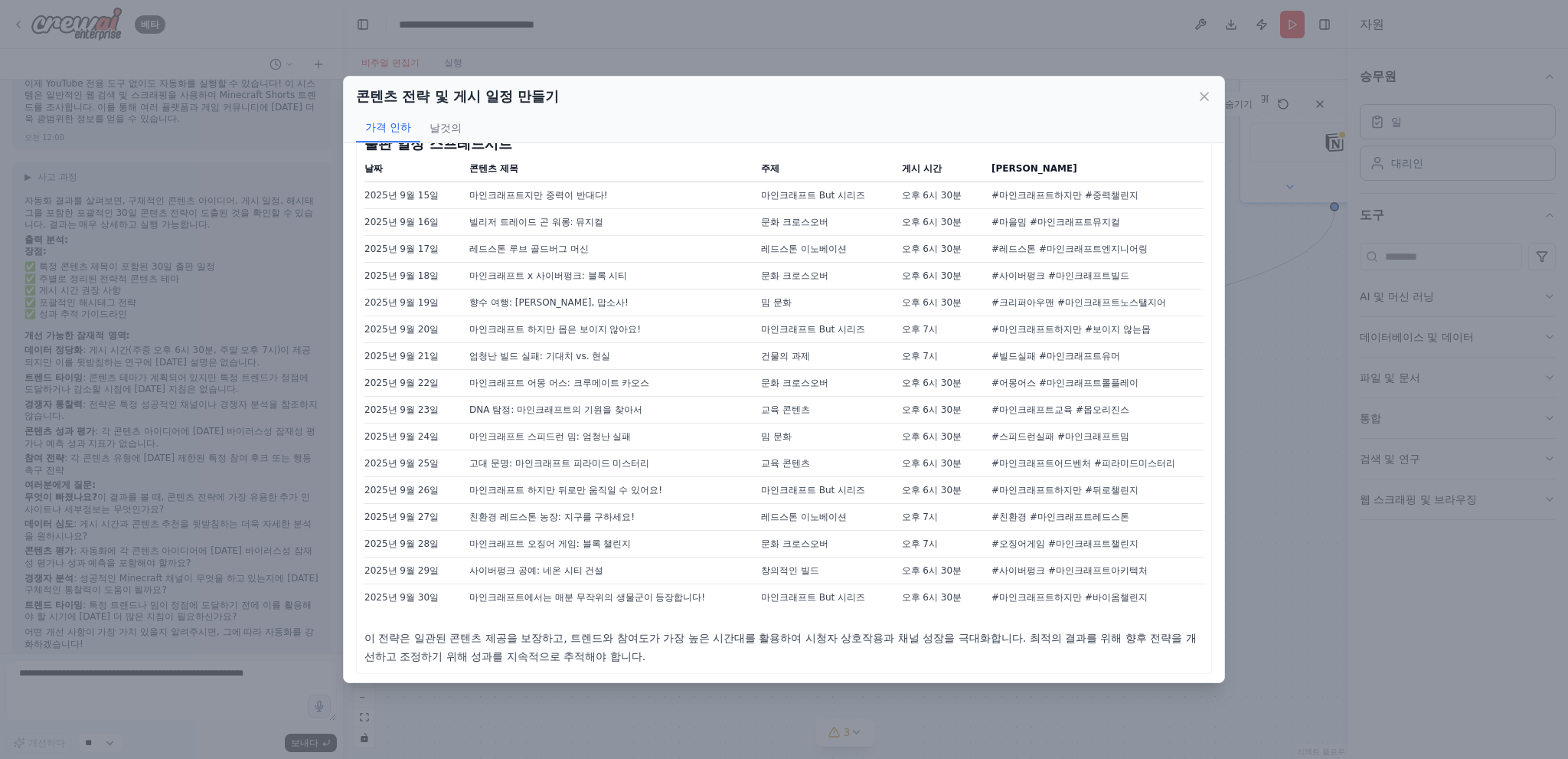
click at [1341, 153] on div "콘텐츠 전략 및 게시 일정 만들기 가격 인하 날것의 Minecraft YouTube Shorts를 위한 30일 콘텐츠 전략 문서 목표 : 최신…" at bounding box center [784, 379] width 1568 height 759
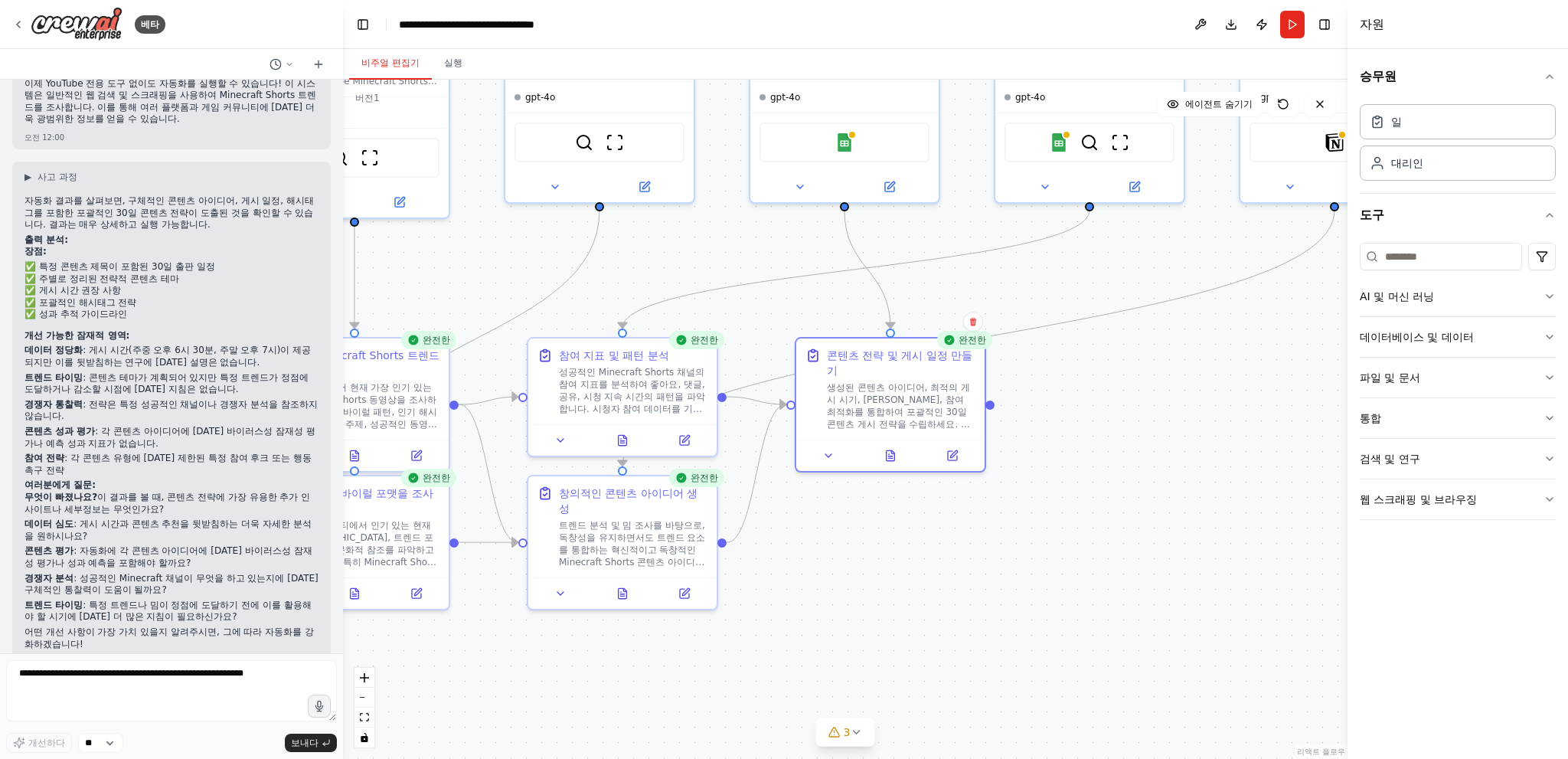
drag, startPoint x: 524, startPoint y: 296, endPoint x: 758, endPoint y: 306, distance: 234.2
click at [720, 303] on div ".deletable-edge-delete-btn { width: 20px; height: 20px; border: 0px solid #ffff…" at bounding box center [845, 419] width 1005 height 679
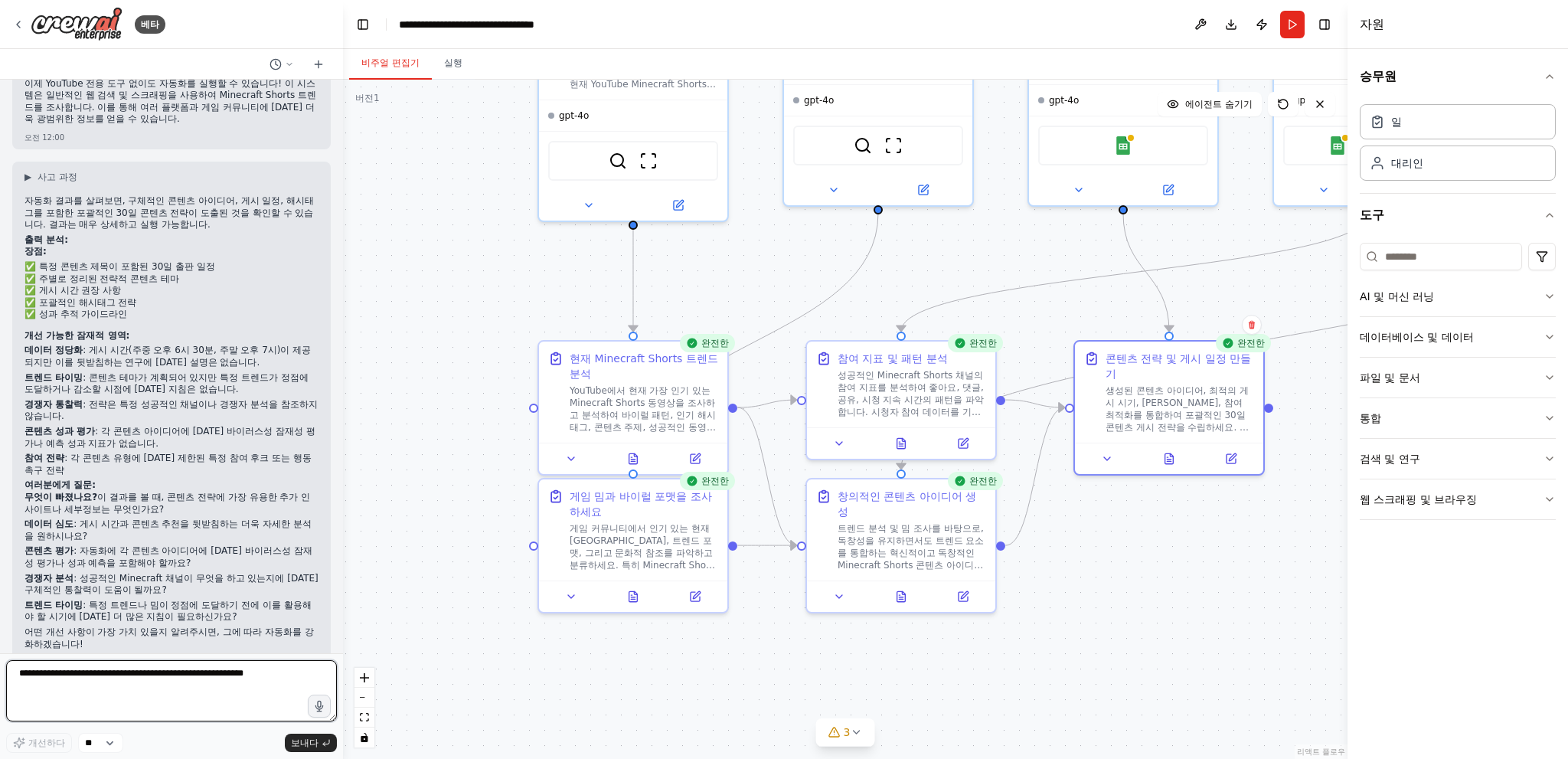
click at [147, 680] on textarea at bounding box center [171, 690] width 331 height 61
paste textarea "**********"
type textarea "**********"
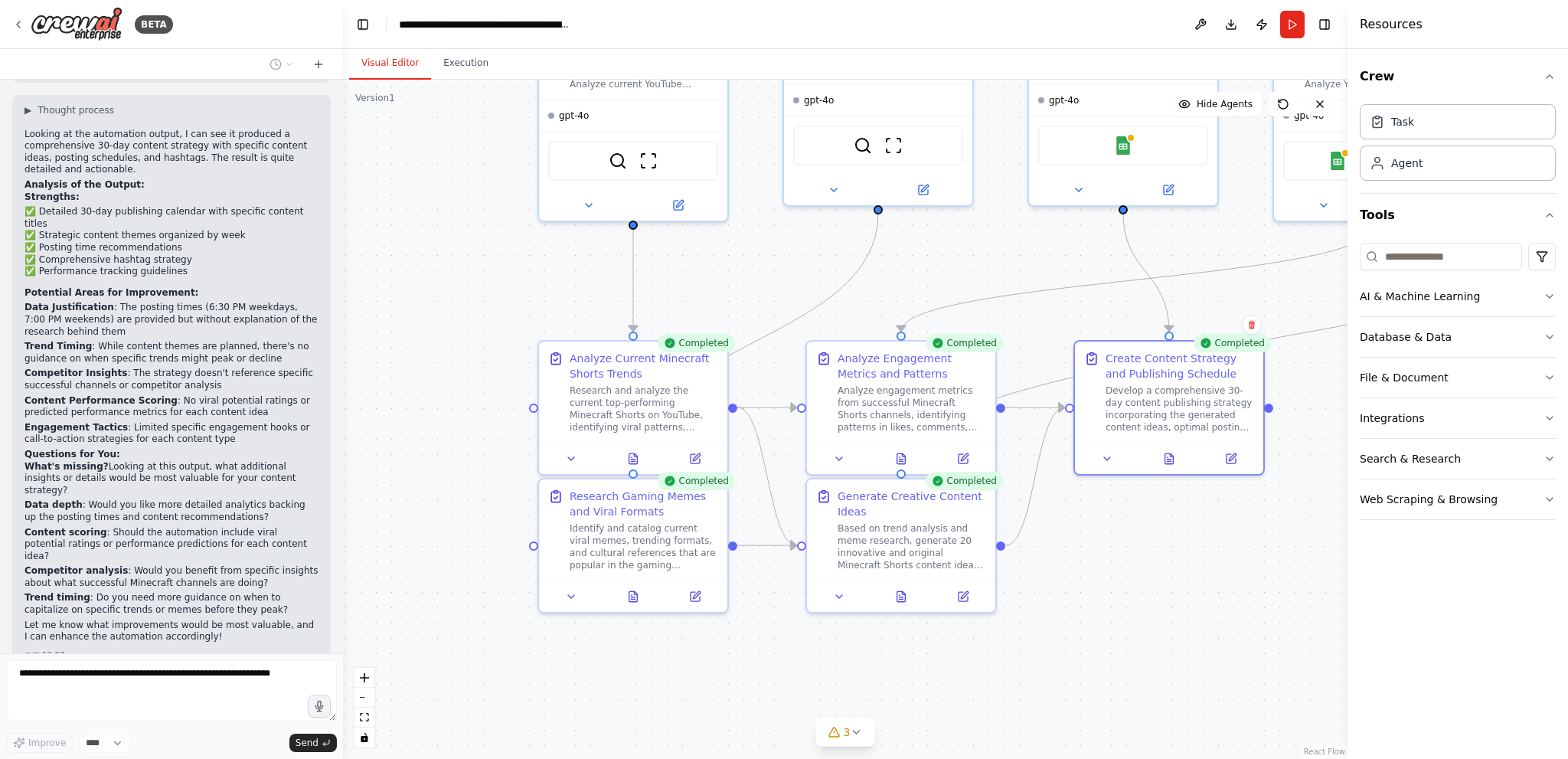
scroll to position [3095, 0]
click at [940, 654] on div ".deletable-edge-delete-btn { width: 20px; height: 20px; border: 0px solid #ffff…" at bounding box center [845, 419] width 1005 height 679
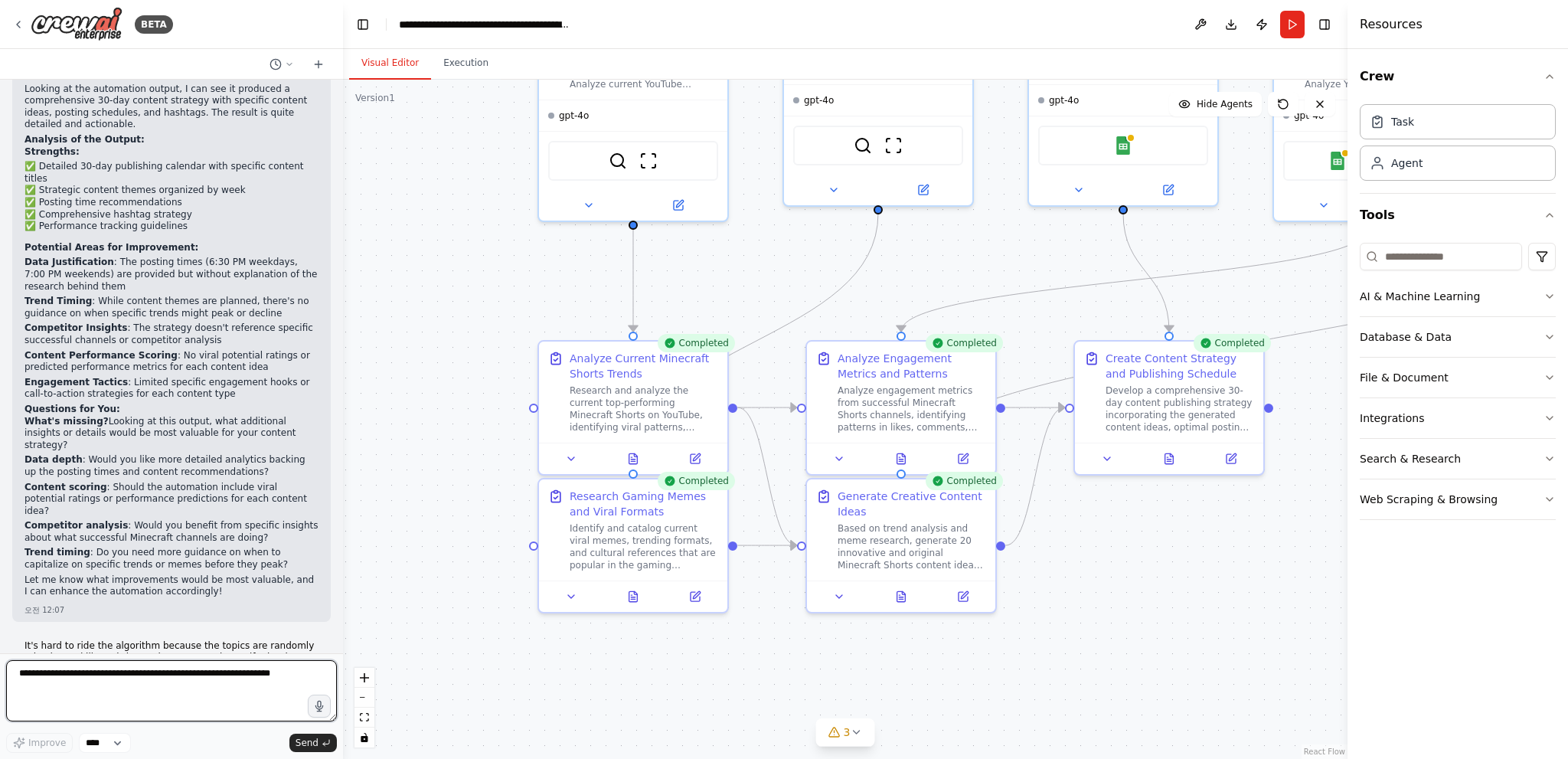
click at [109, 680] on textarea at bounding box center [171, 690] width 331 height 61
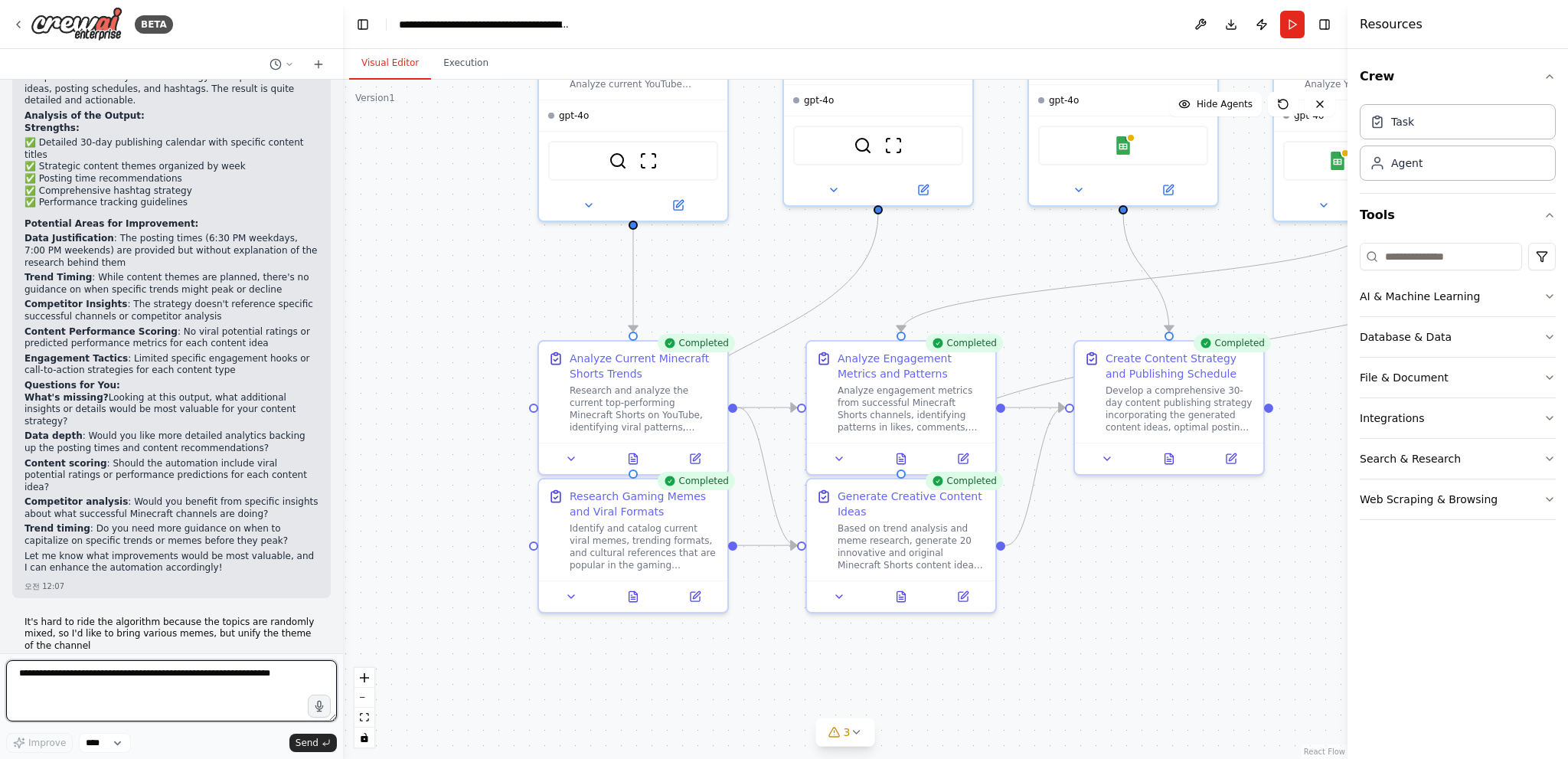
paste textarea "**********"
type textarea "**********"
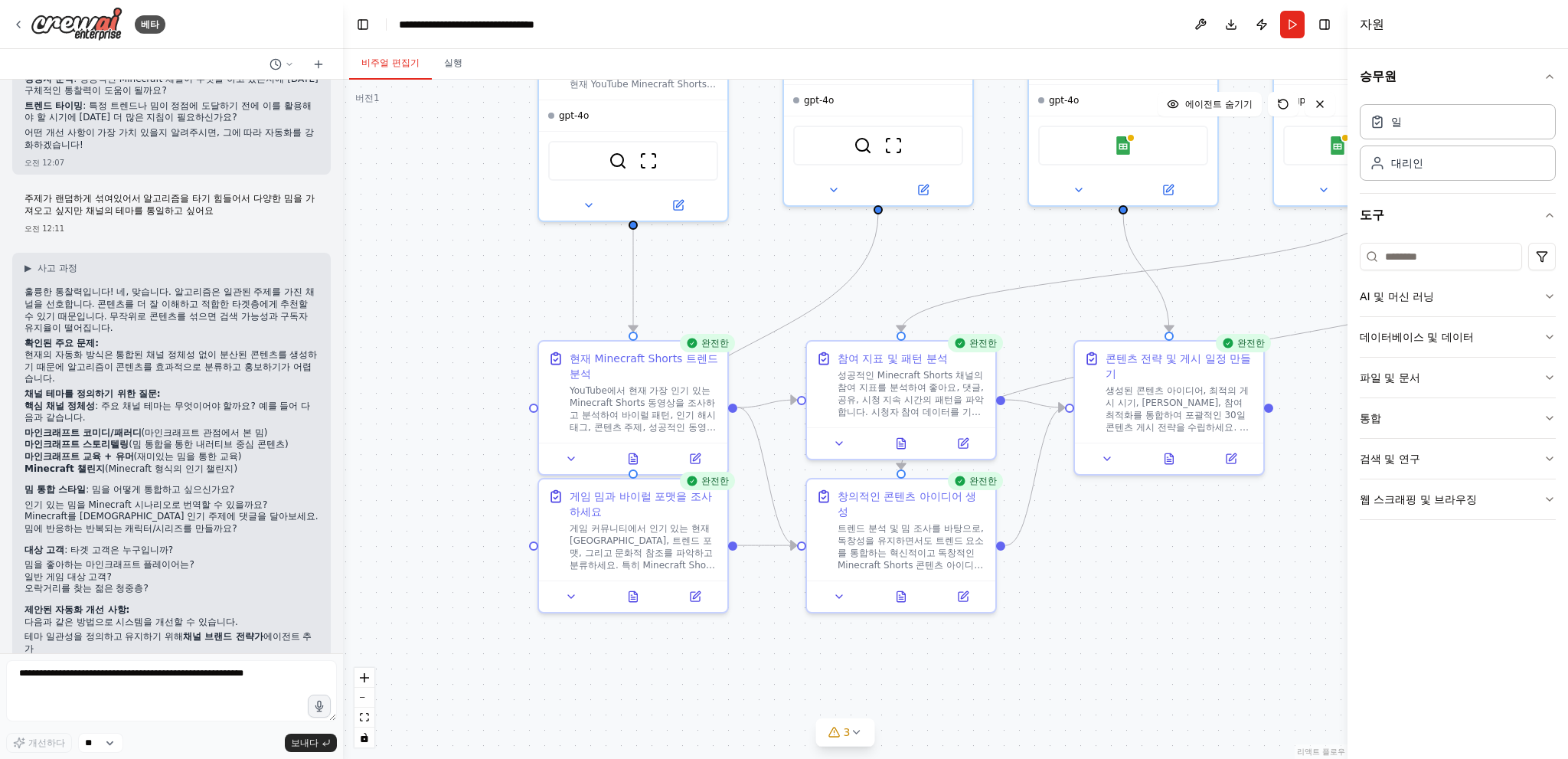
scroll to position [3332, 0]
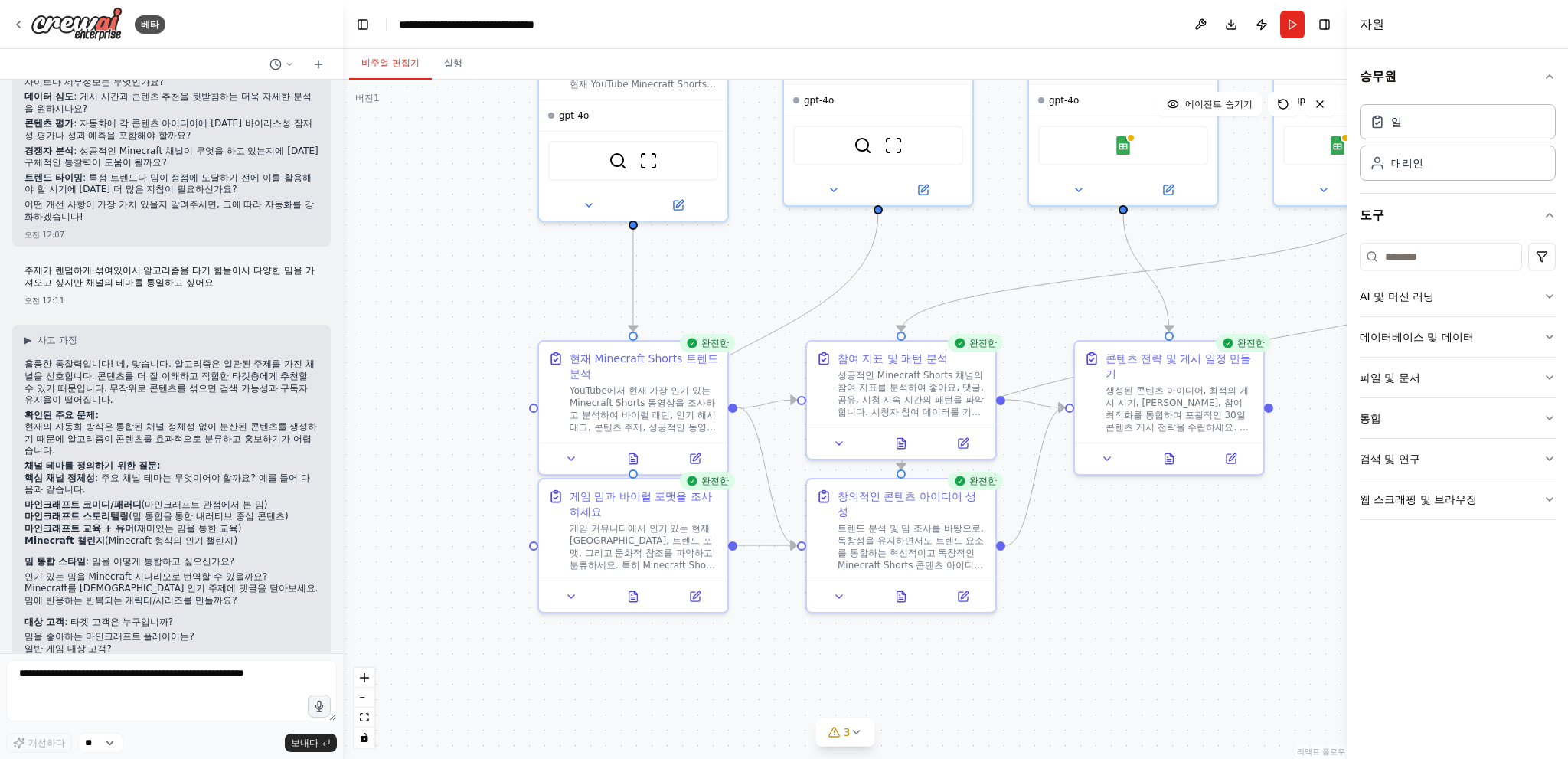
click at [964, 639] on div ".deletable-edge-delete-btn { width: 20px; height: 20px; border: 0px solid #ffff…" at bounding box center [845, 419] width 1005 height 679
click at [914, 603] on div at bounding box center [901, 593] width 188 height 32
click at [904, 600] on button at bounding box center [901, 594] width 65 height 19
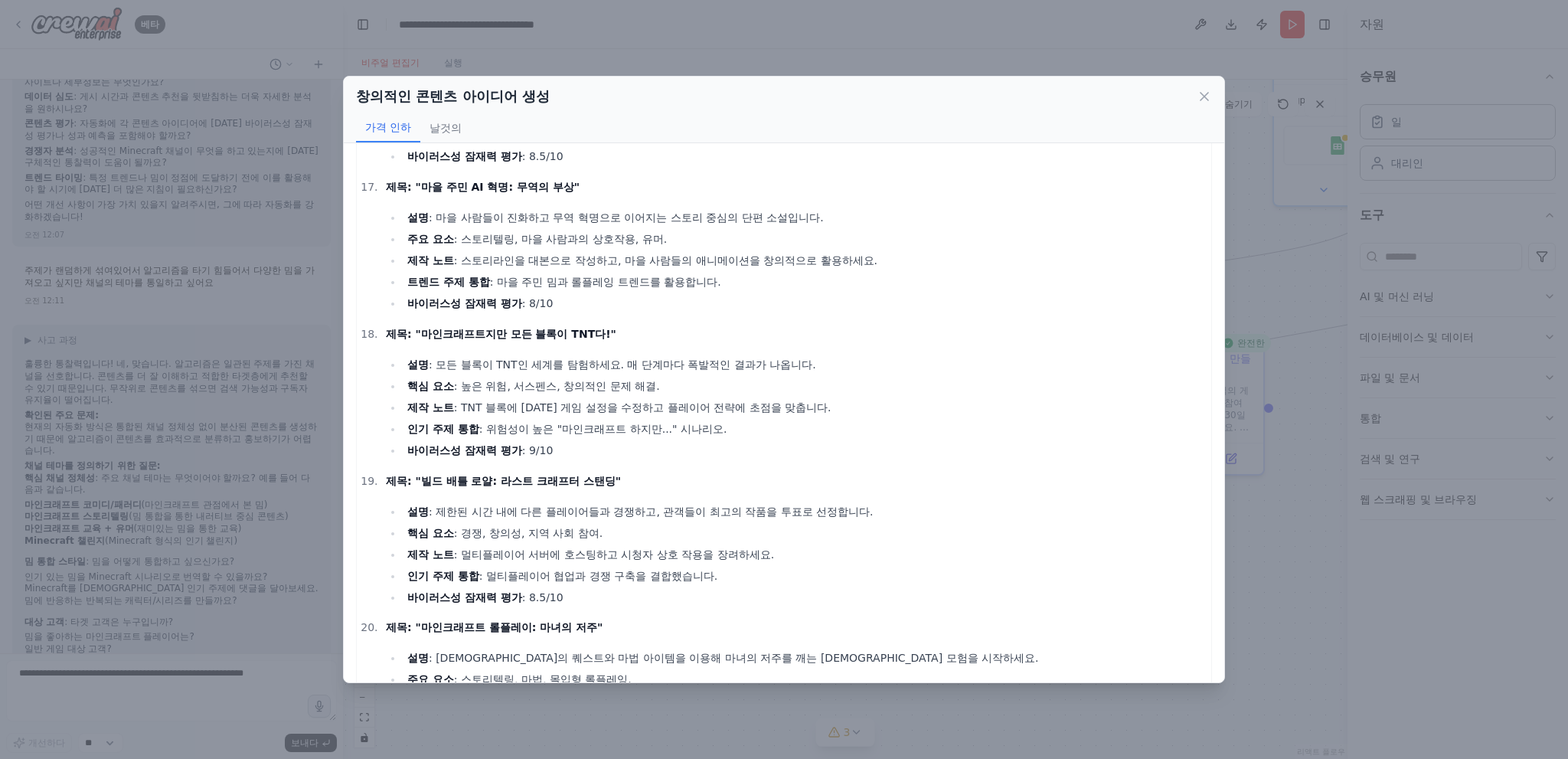
scroll to position [2491, 0]
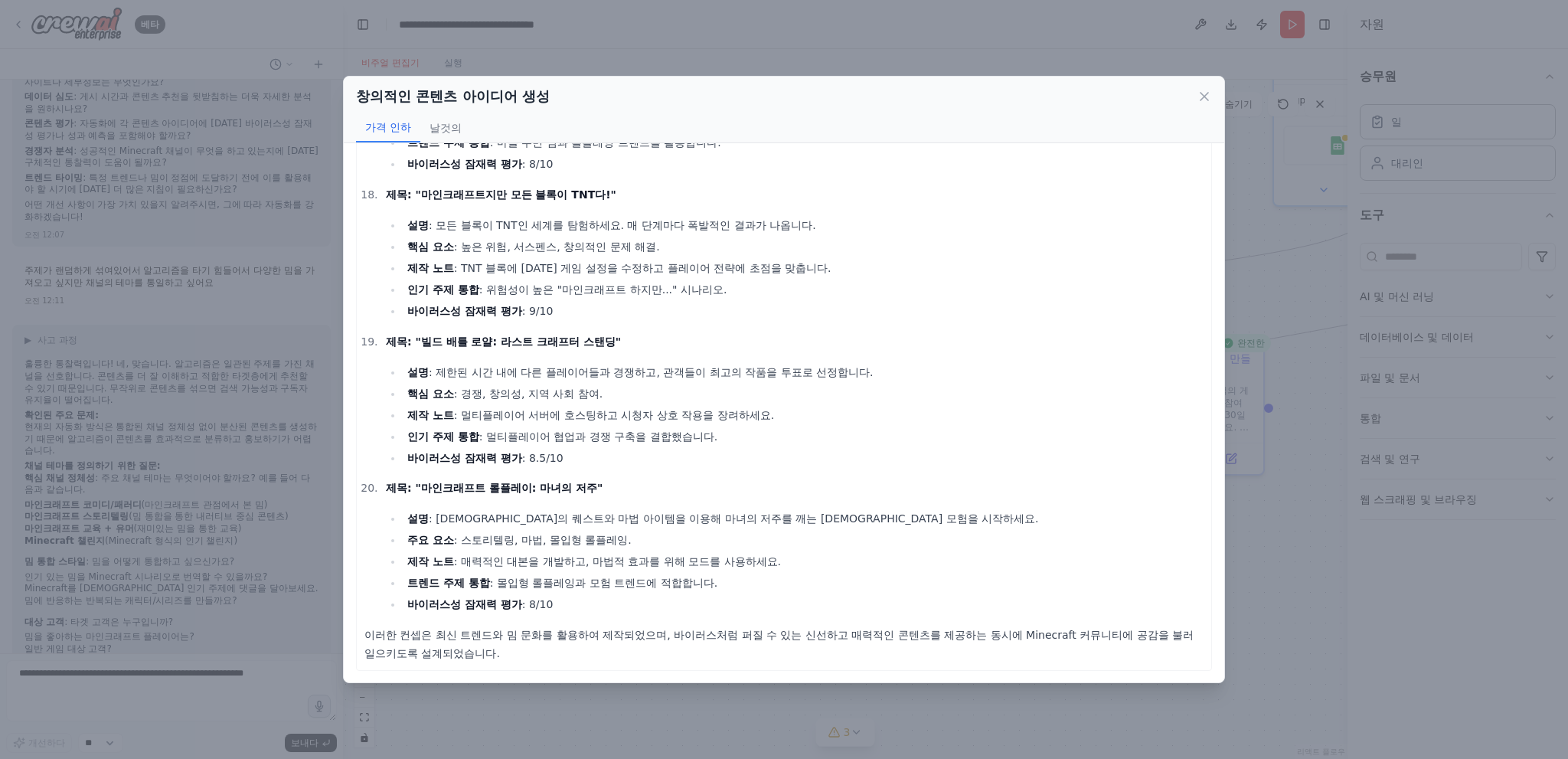
click at [175, 416] on div "창의적인 콘텐츠 아이디어 생성 가격 인하 날것의 제목: "마인크래프트지만 중력이 역전되었다!" 설명 : 중력이 위로 끌어당기는 마인크래프트 세…" at bounding box center [784, 379] width 1568 height 759
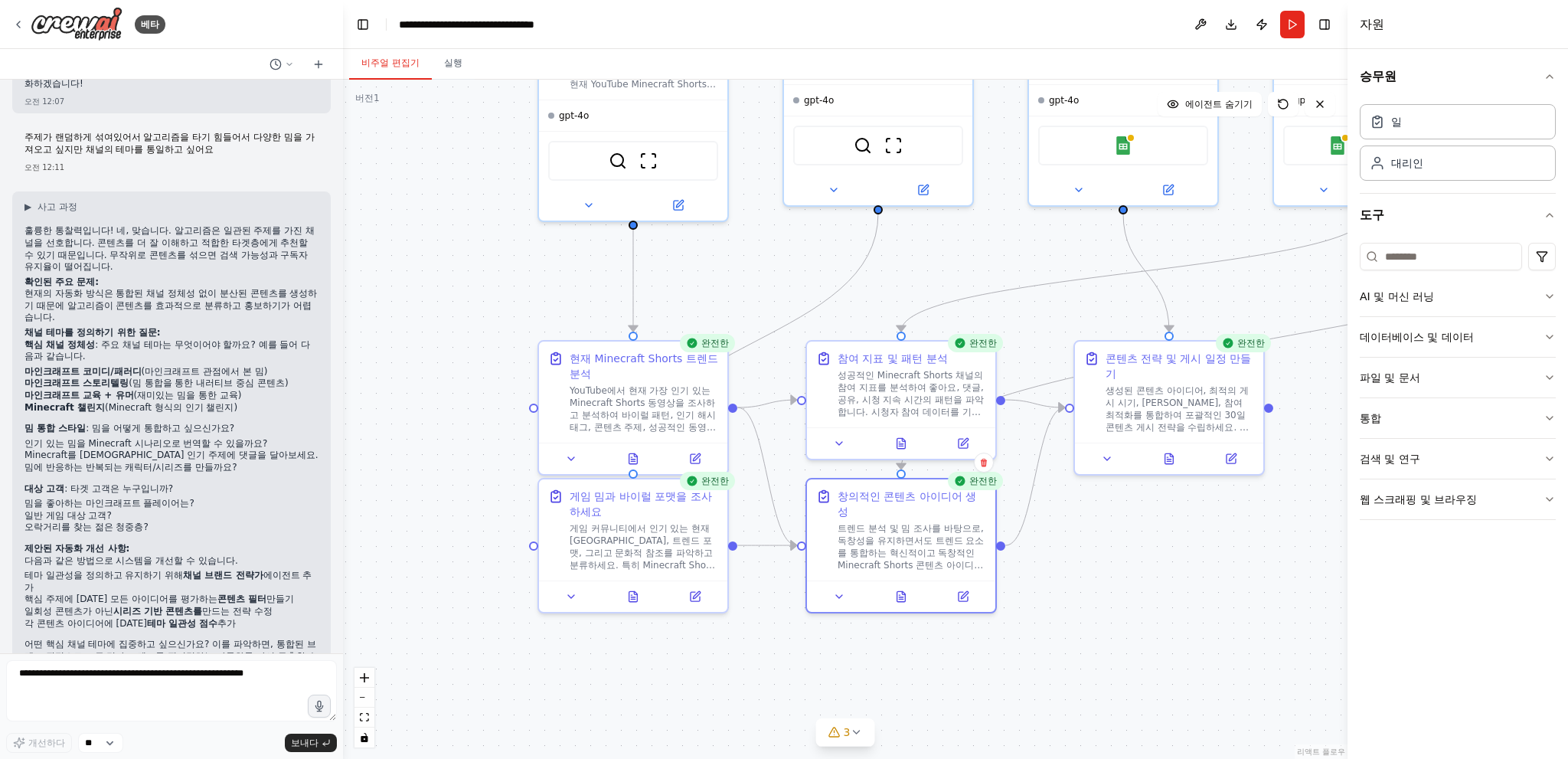
scroll to position [3485, 0]
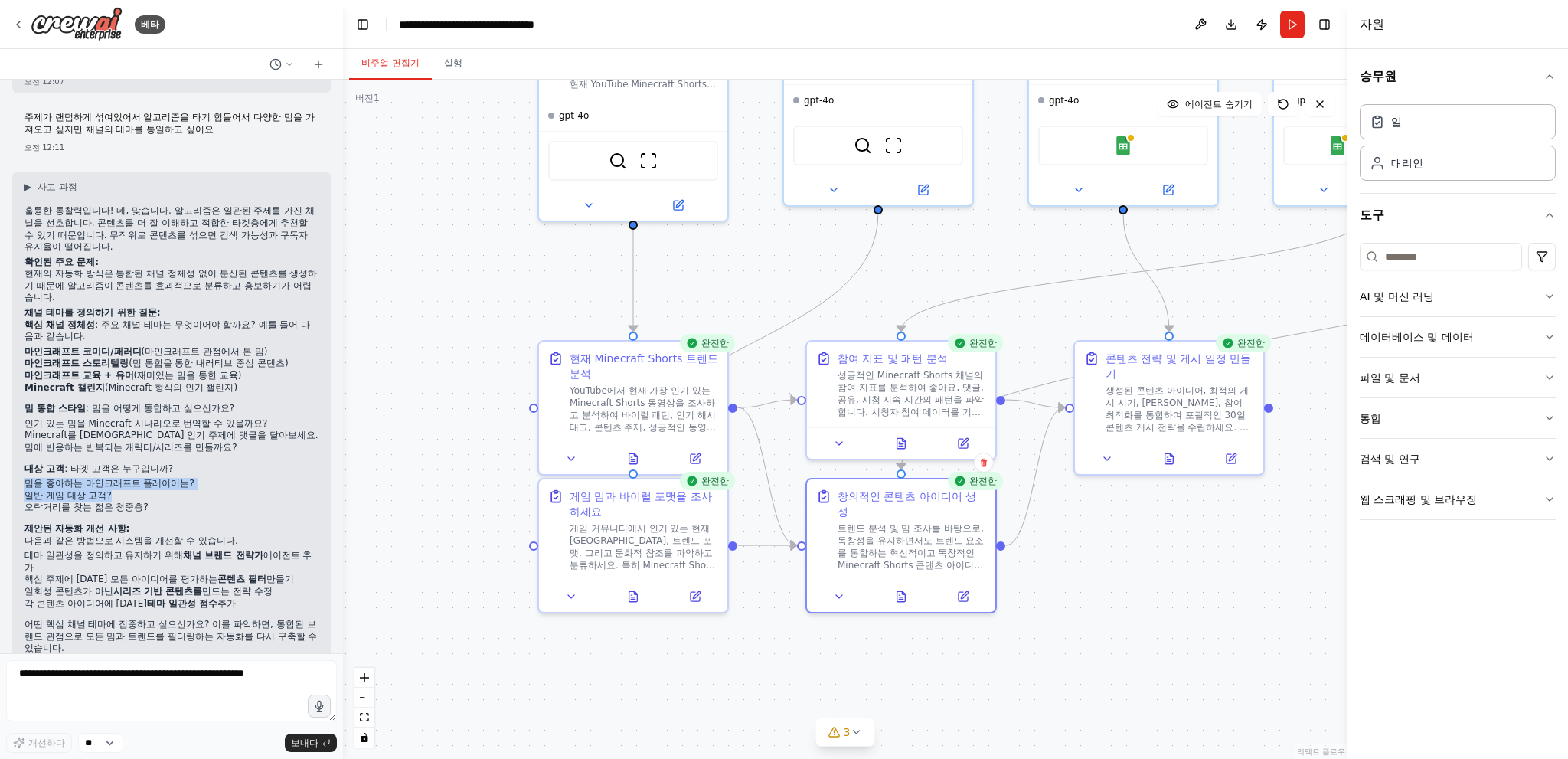
drag, startPoint x: 23, startPoint y: 456, endPoint x: 240, endPoint y: 466, distance: 217.2
click at [240, 466] on div "▶ 사고 과정 훌륭한 통찰력입니다! 네, 맞습니다. 알고리즘은 일관된 주제를 가진 채널을 선호합니다. 콘텐츠를 더 잘 이해하고 적합한 타겟층에…" at bounding box center [171, 425] width 319 height 507
click at [240, 490] on li "일반 게임 대상 고객?" at bounding box center [171, 496] width 294 height 12
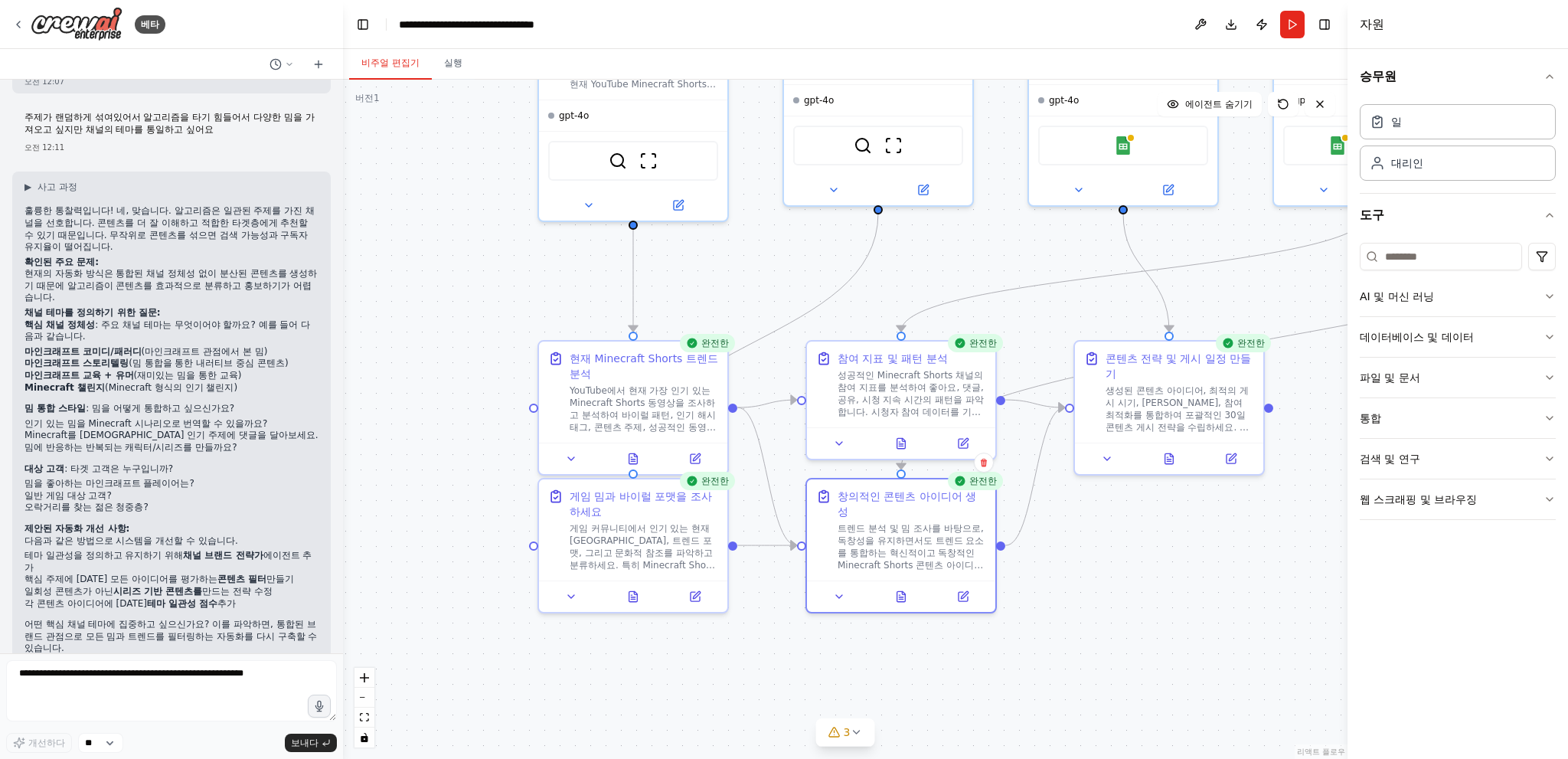
click at [244, 478] on li "밈을 좋아하는 마인크래프트 플레이어는?" at bounding box center [171, 484] width 294 height 12
click at [242, 490] on li "일반 게임 대상 고객?" at bounding box center [171, 496] width 294 height 12
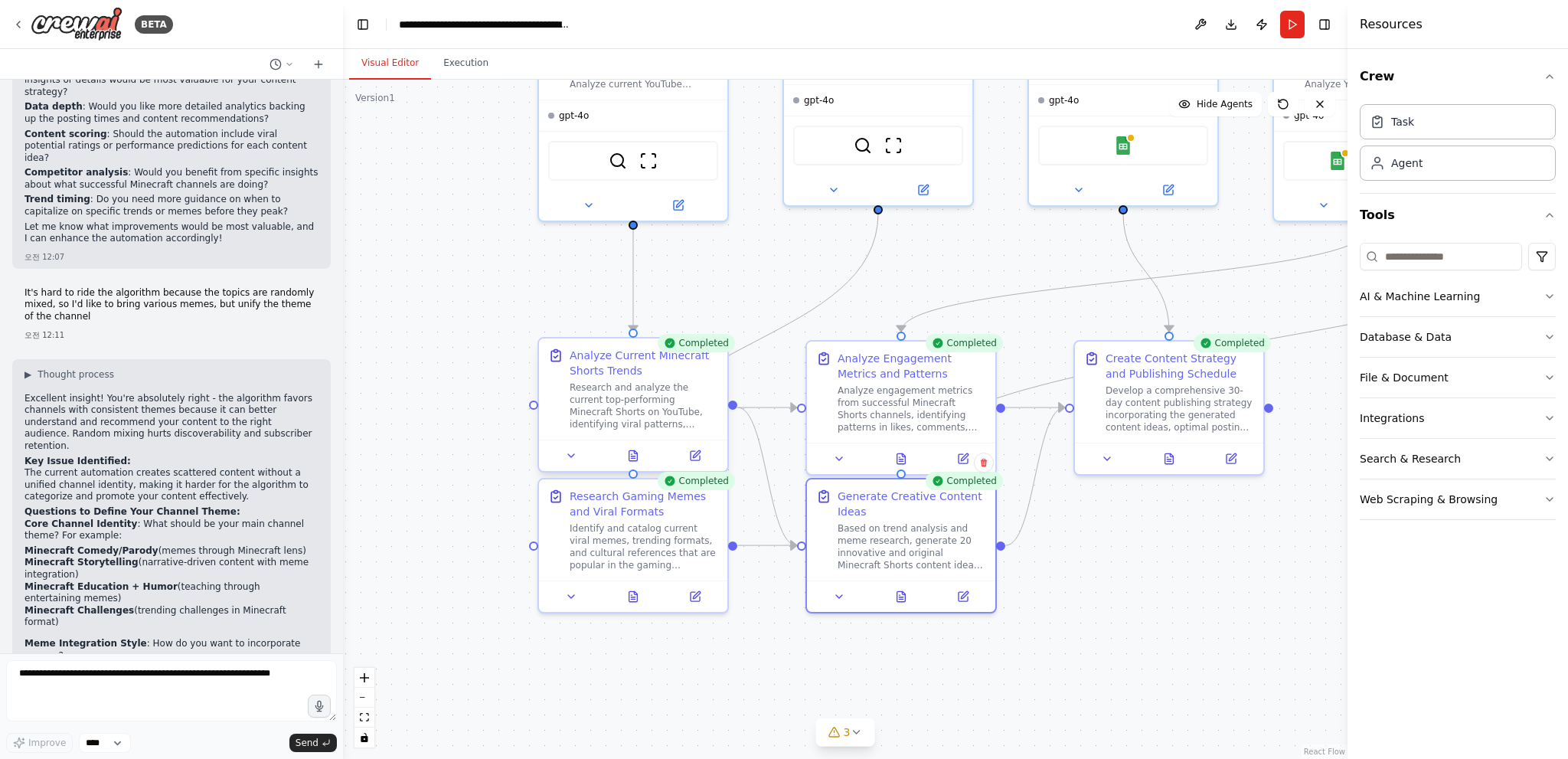
scroll to position [3562, 0]
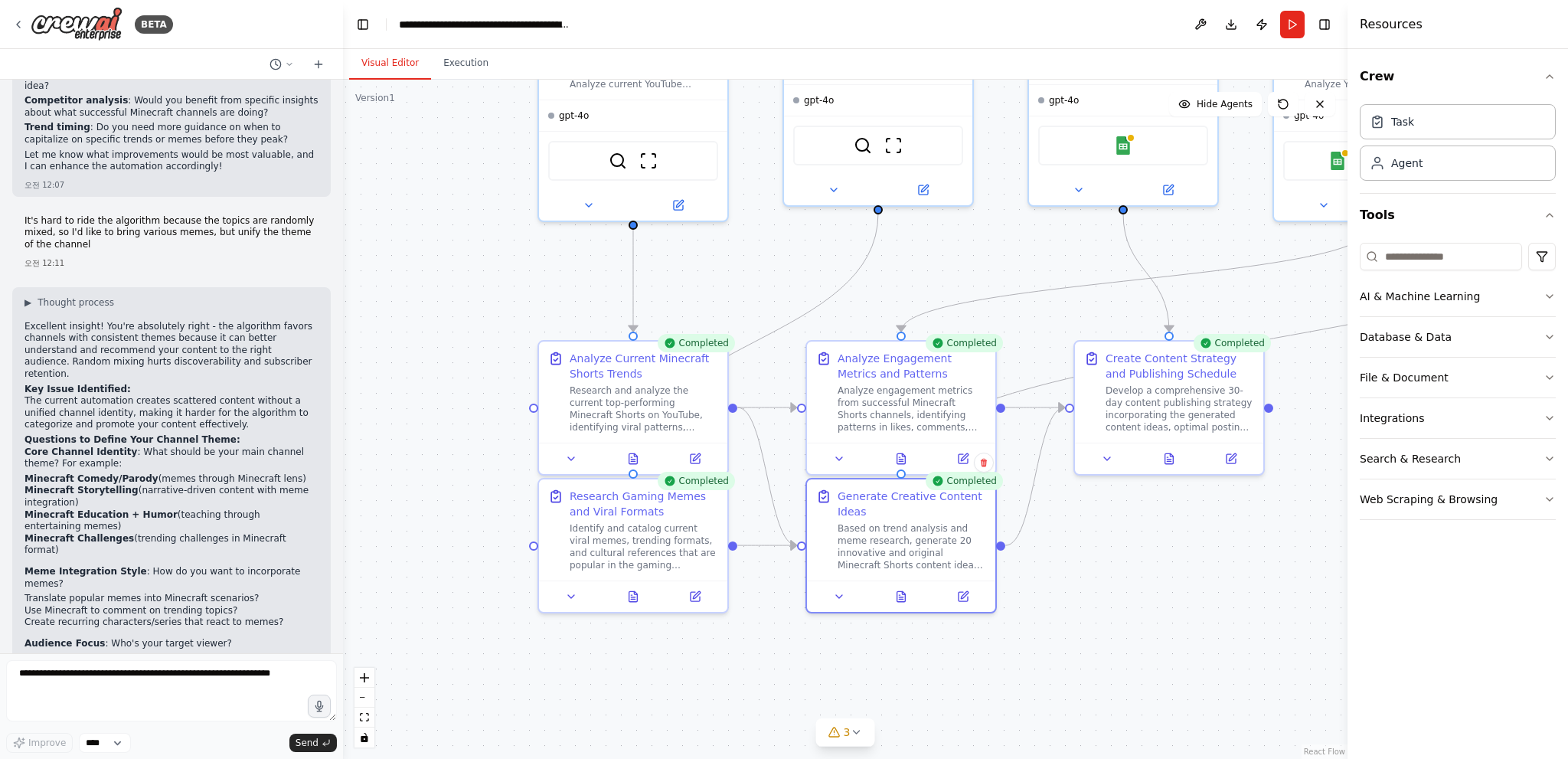
click at [232, 665] on li "General gaming audience?" at bounding box center [171, 671] width 294 height 12
click at [211, 665] on li "General gaming audience?" at bounding box center [171, 671] width 294 height 12
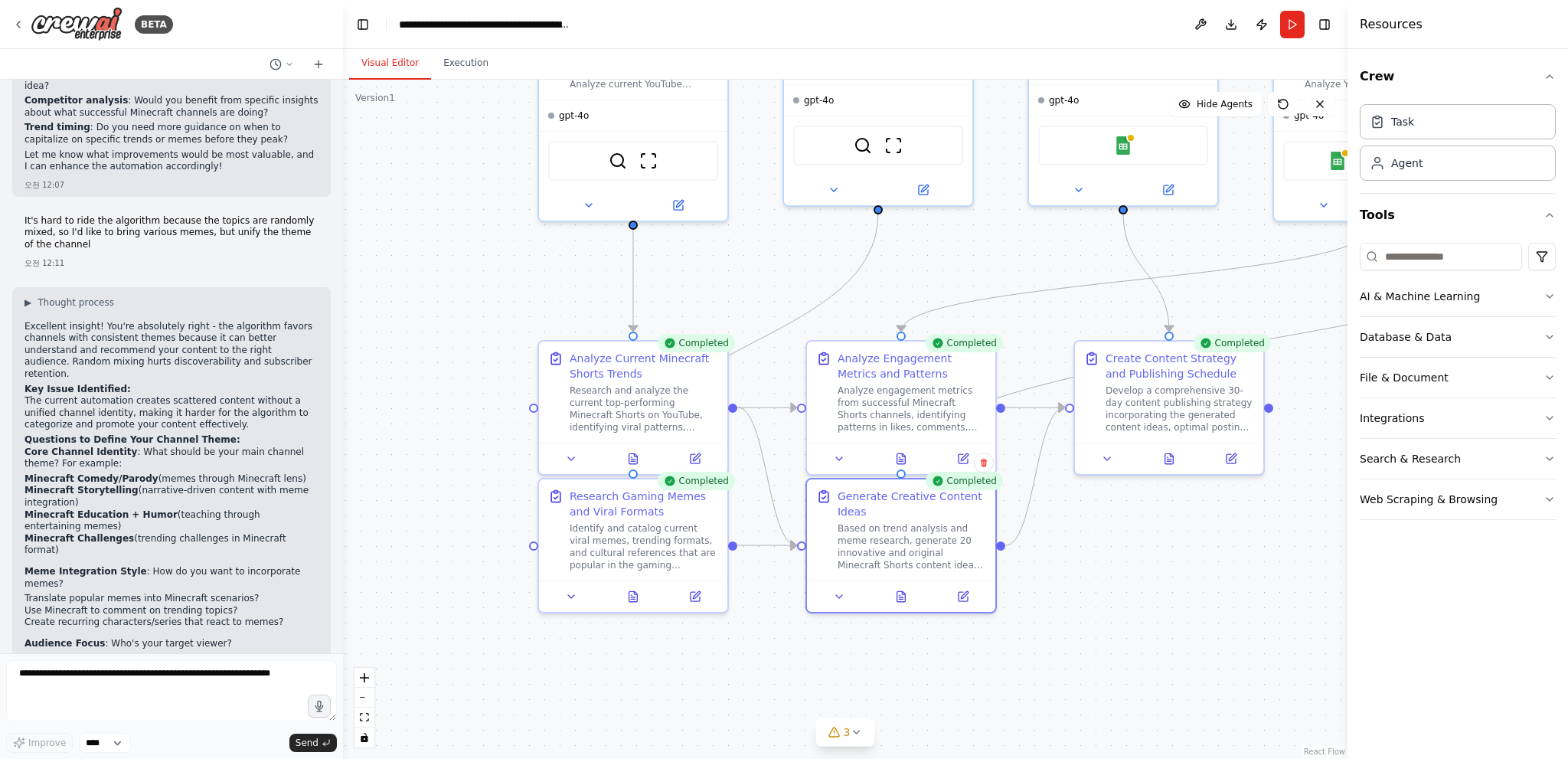
click at [211, 665] on li "General gaming audience?" at bounding box center [171, 671] width 294 height 12
click at [211, 652] on li "Minecraft players who love memes?" at bounding box center [171, 659] width 294 height 12
click at [254, 677] on li "Younger audience seeking entertainment?" at bounding box center [171, 683] width 294 height 12
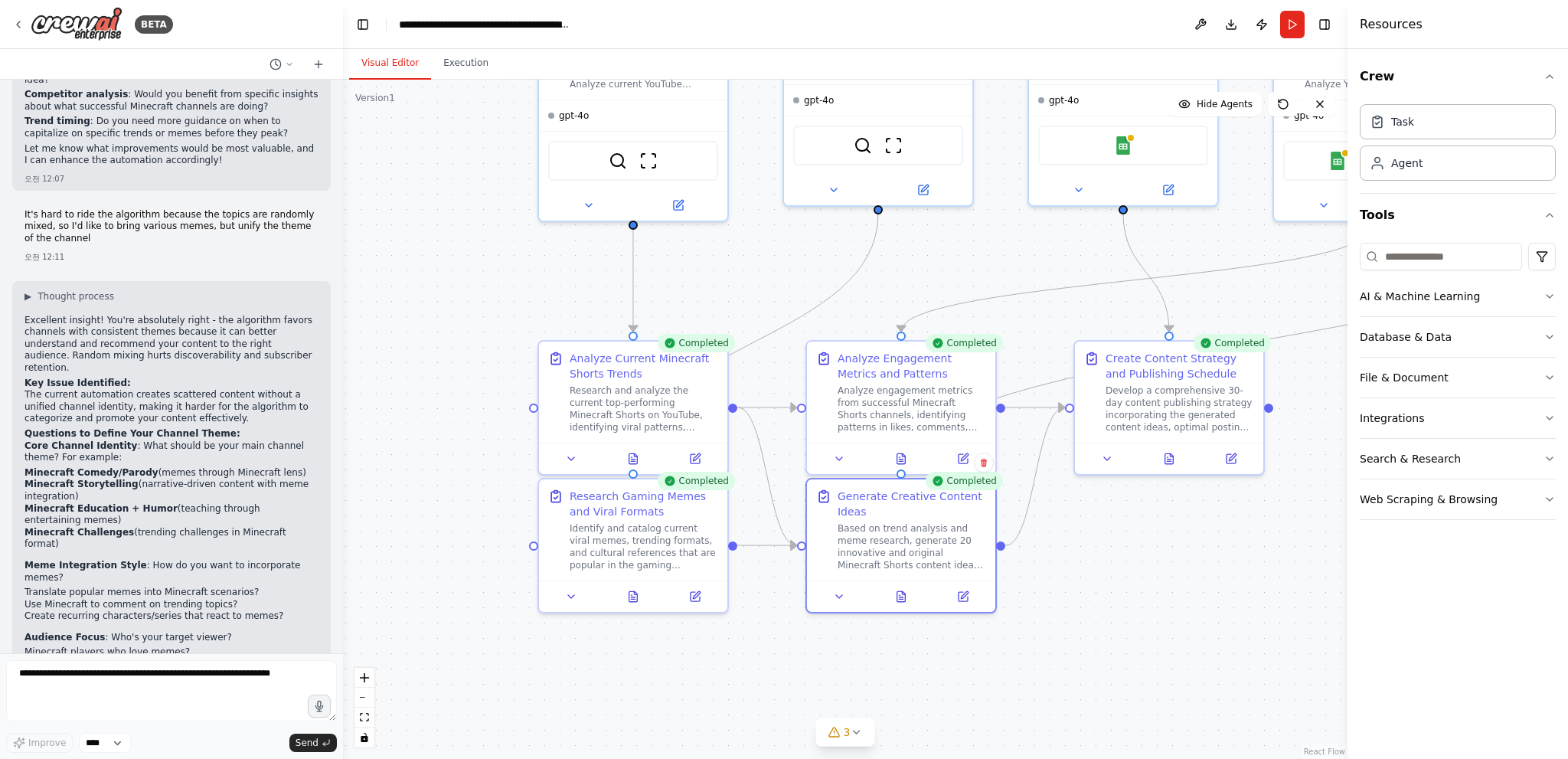
scroll to position [3557, 0]
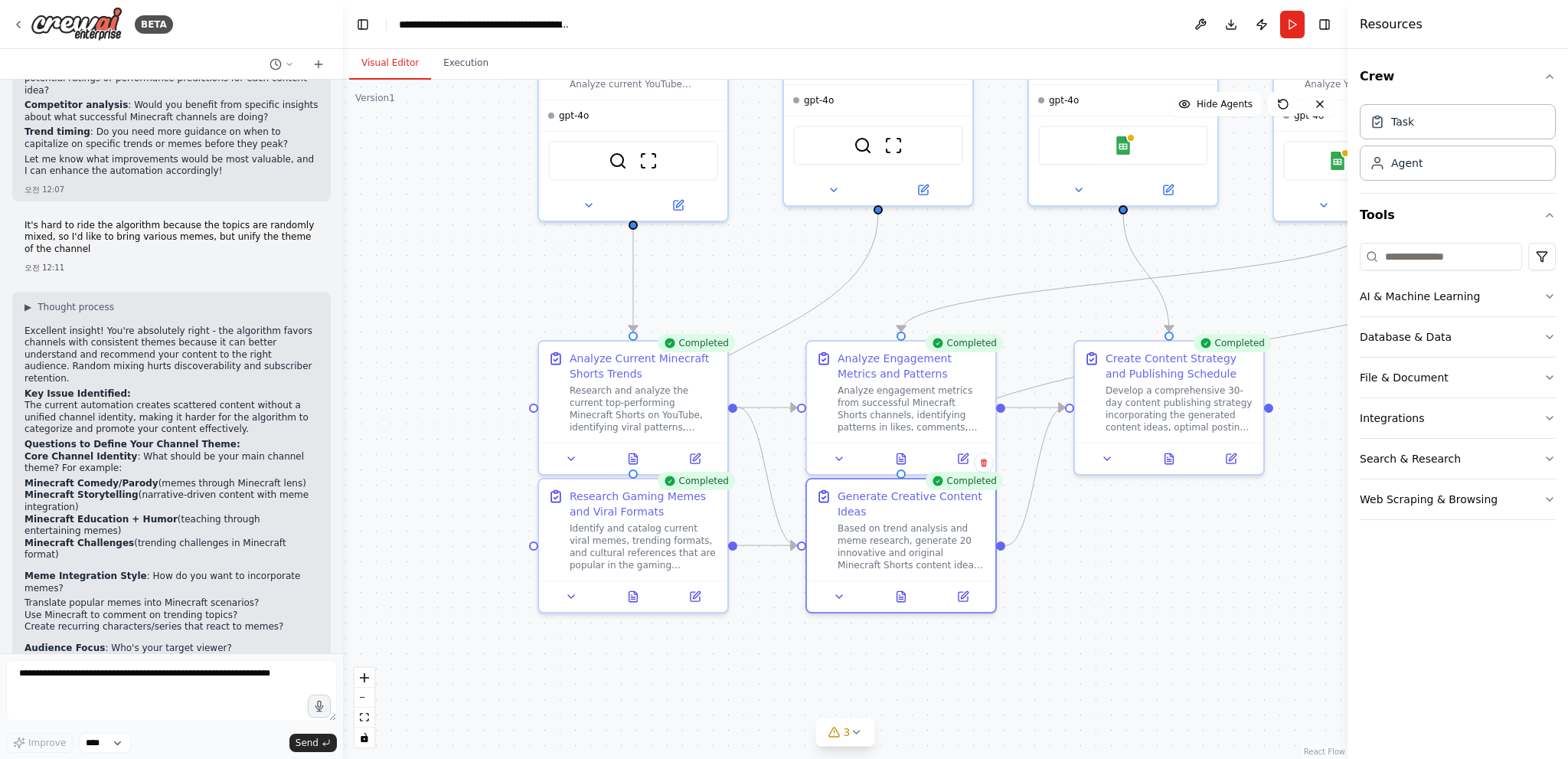
click at [146, 478] on li "Minecraft Comedy/Parody (memes through Minecraft lens)" at bounding box center [171, 484] width 294 height 12
click at [187, 451] on p "Core Channel Identity : What should be your main channel theme? For example:" at bounding box center [171, 463] width 294 height 24
click at [169, 702] on textarea at bounding box center [171, 690] width 331 height 61
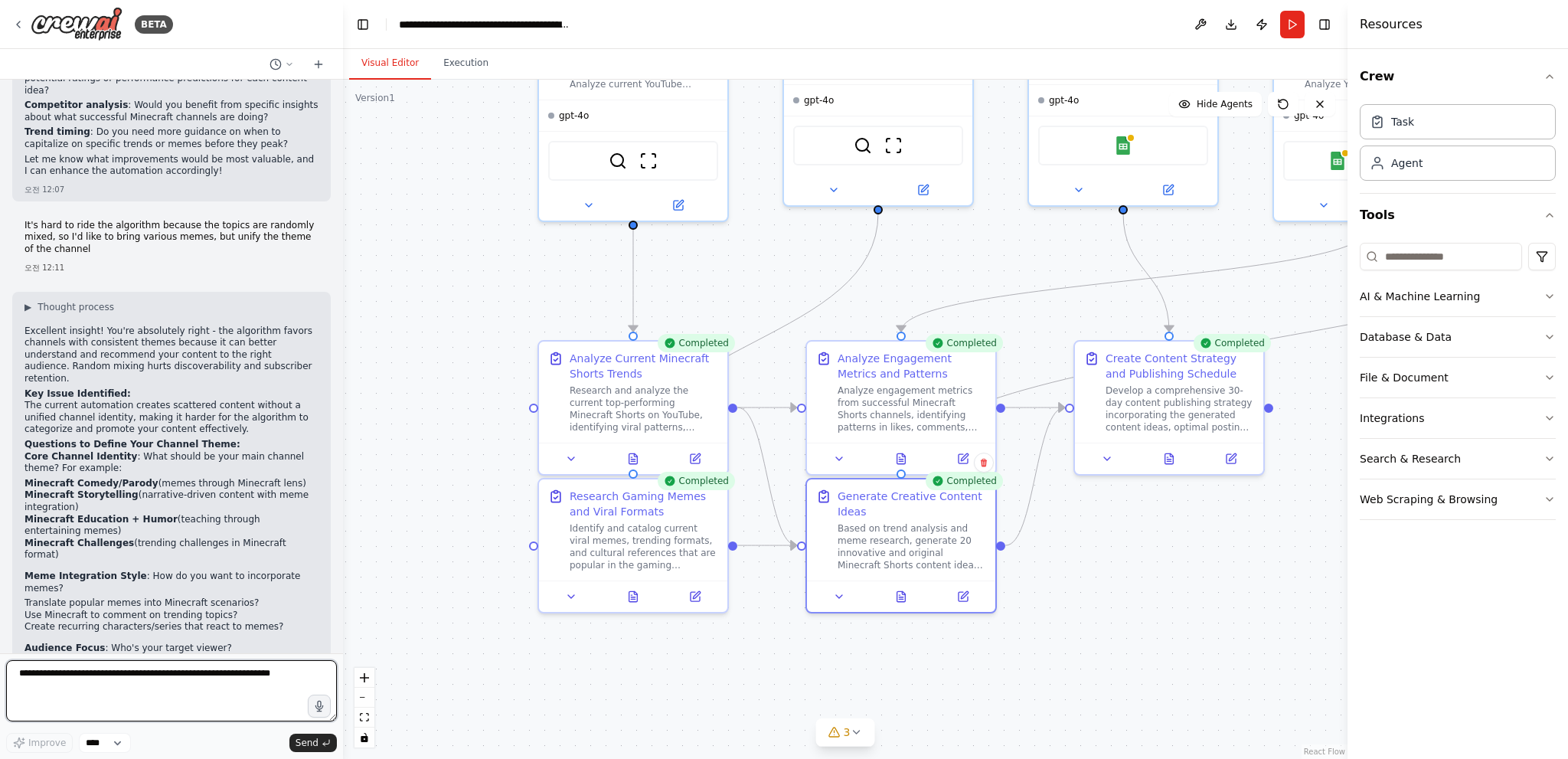
paste textarea "**********"
type textarea "**********"
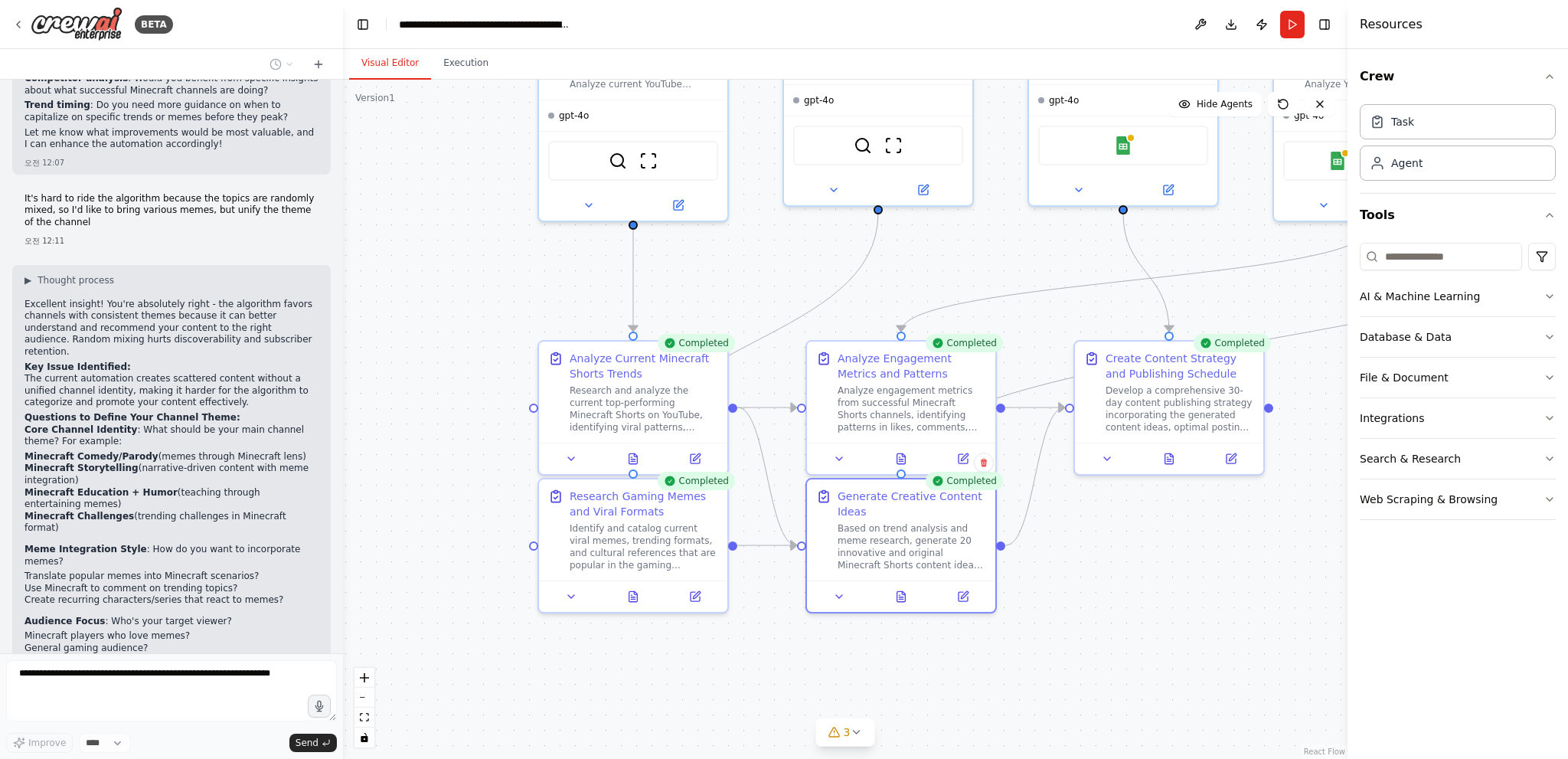
scroll to position [3739, 0]
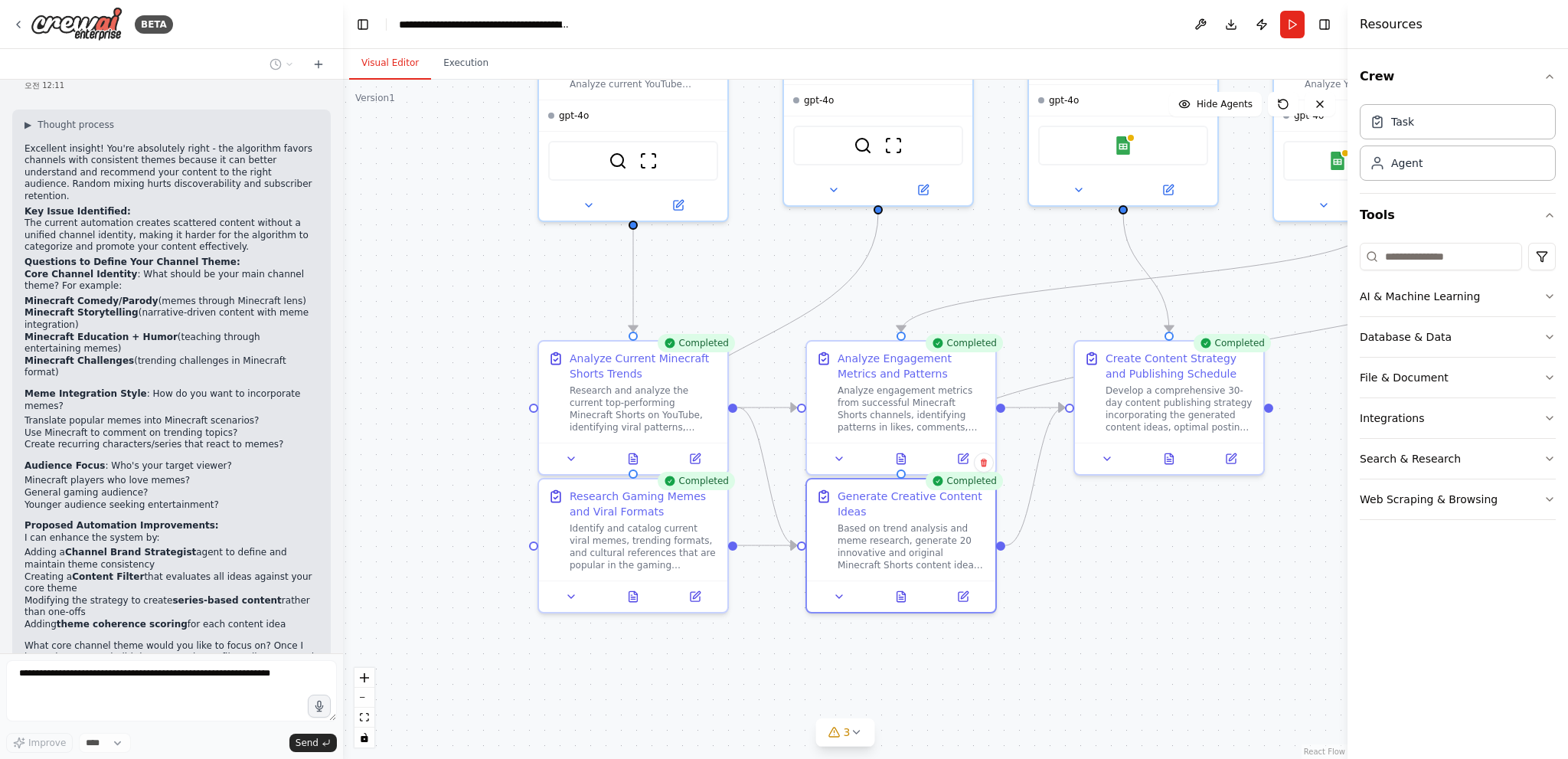
click at [127, 718] on p "Something that would work for an unspecified number of people watching the shor…" at bounding box center [171, 730] width 294 height 24
click at [167, 712] on div "Something that would work for an unspecified number of people watching the shor…" at bounding box center [171, 738] width 319 height 53
click at [1095, 607] on div ".deletable-edge-delete-btn { width: 20px; height: 20px; border: 0px solid #ffff…" at bounding box center [845, 419] width 1005 height 679
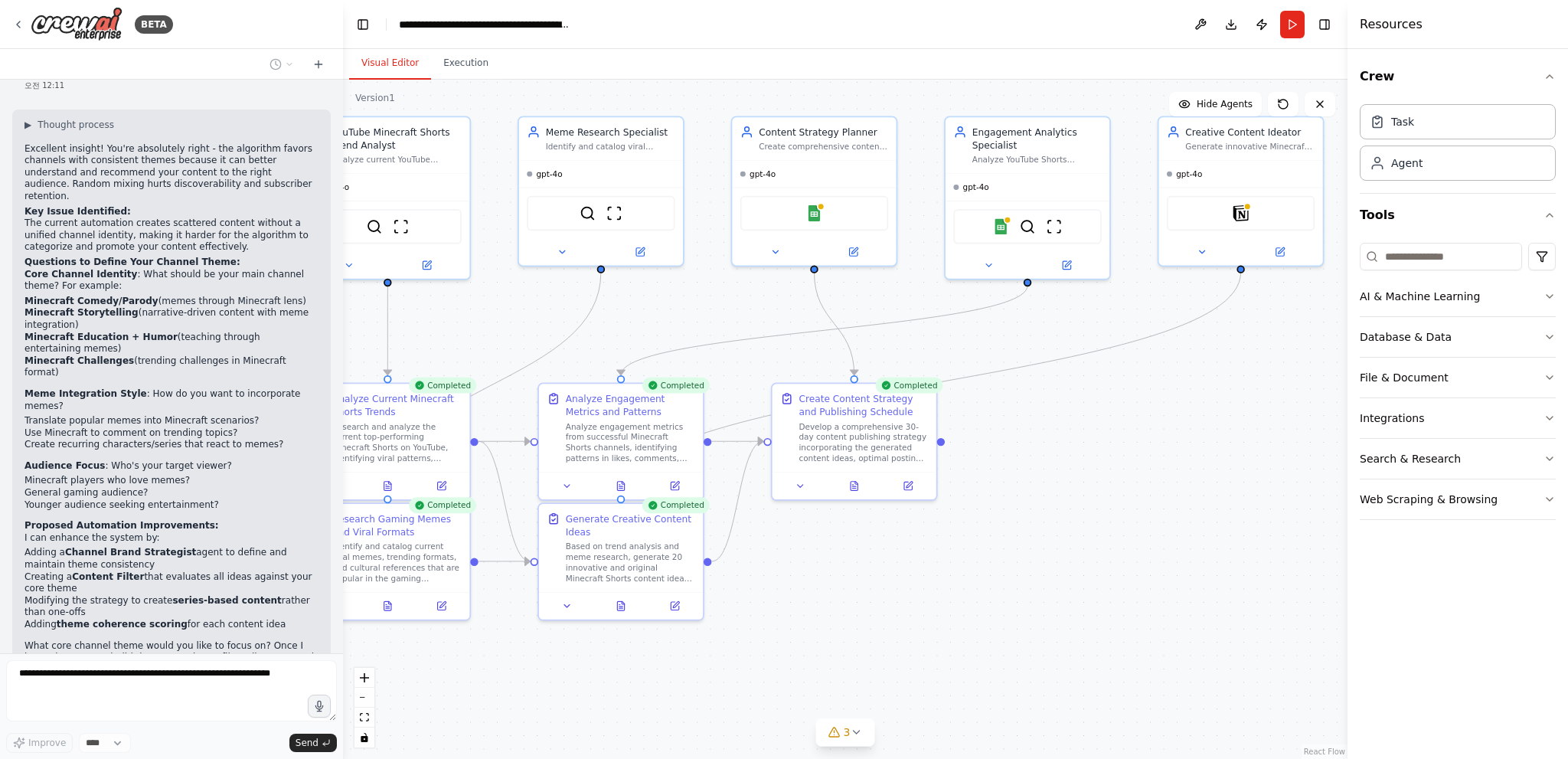
drag, startPoint x: 1154, startPoint y: 578, endPoint x: 698, endPoint y: 557, distance: 456.5
click at [765, 583] on div ".deletable-edge-delete-btn { width: 20px; height: 20px; border: 0px solid #ffff…" at bounding box center [845, 419] width 1005 height 679
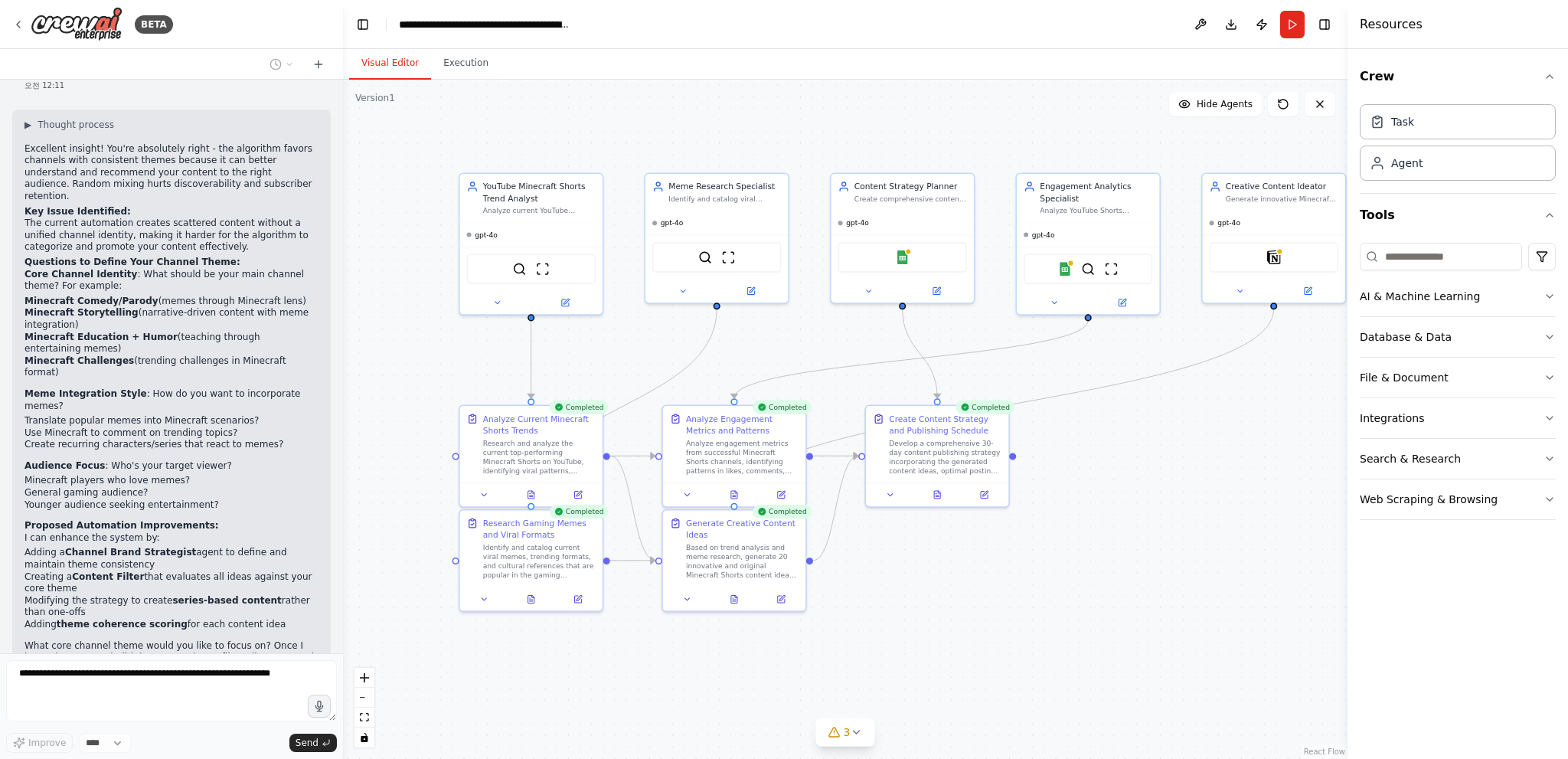
drag, startPoint x: 806, startPoint y: 560, endPoint x: 892, endPoint y: 562, distance: 86.0
click at [892, 562] on div ".deletable-edge-delete-btn { width: 20px; height: 20px; border: 0px solid #ffff…" at bounding box center [845, 419] width 1005 height 679
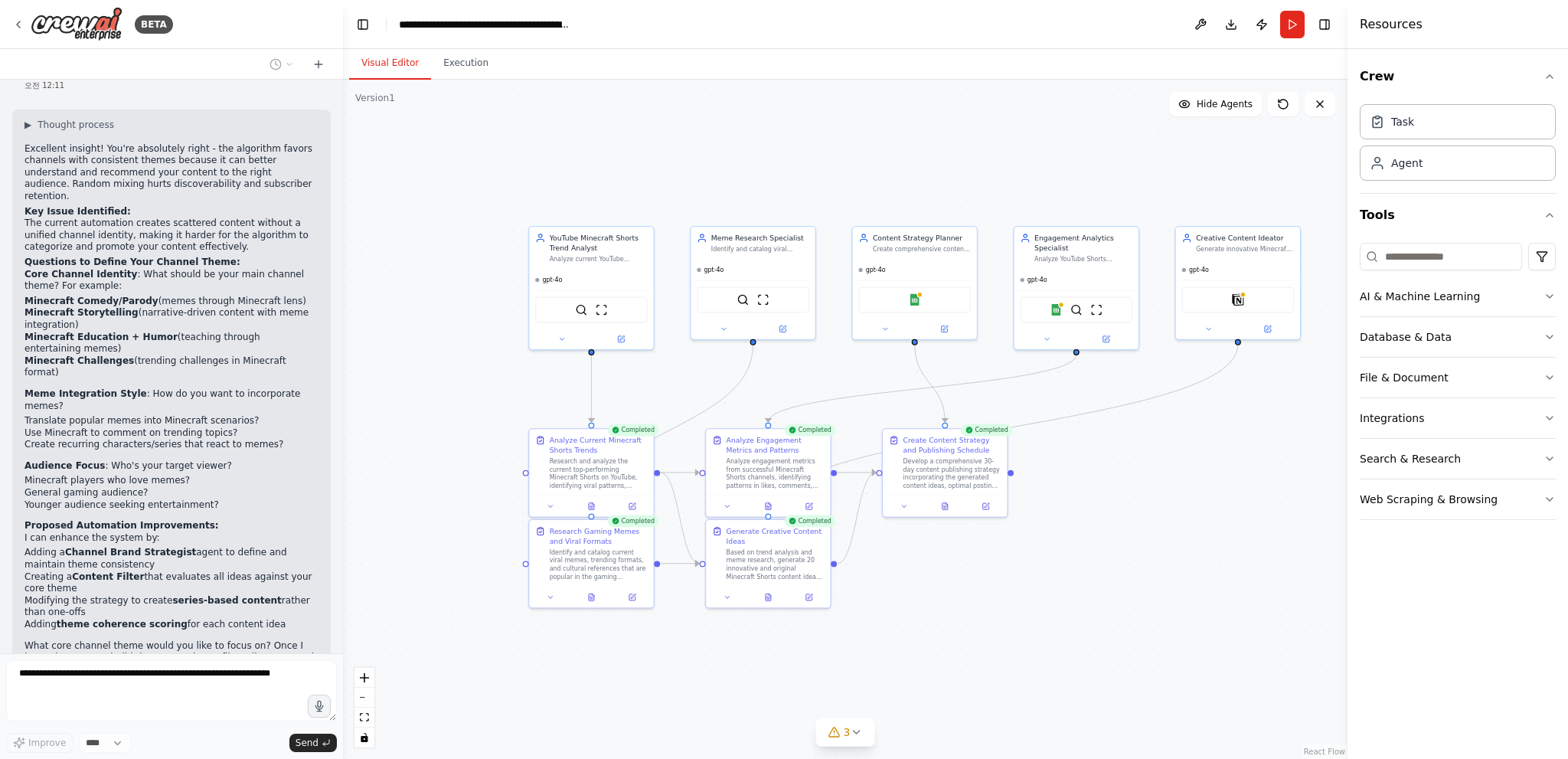
drag, startPoint x: 988, startPoint y: 544, endPoint x: 905, endPoint y: 563, distance: 85.1
click at [907, 562] on div ".deletable-edge-delete-btn { width: 20px; height: 20px; border: 0px solid #ffff…" at bounding box center [845, 419] width 1005 height 679
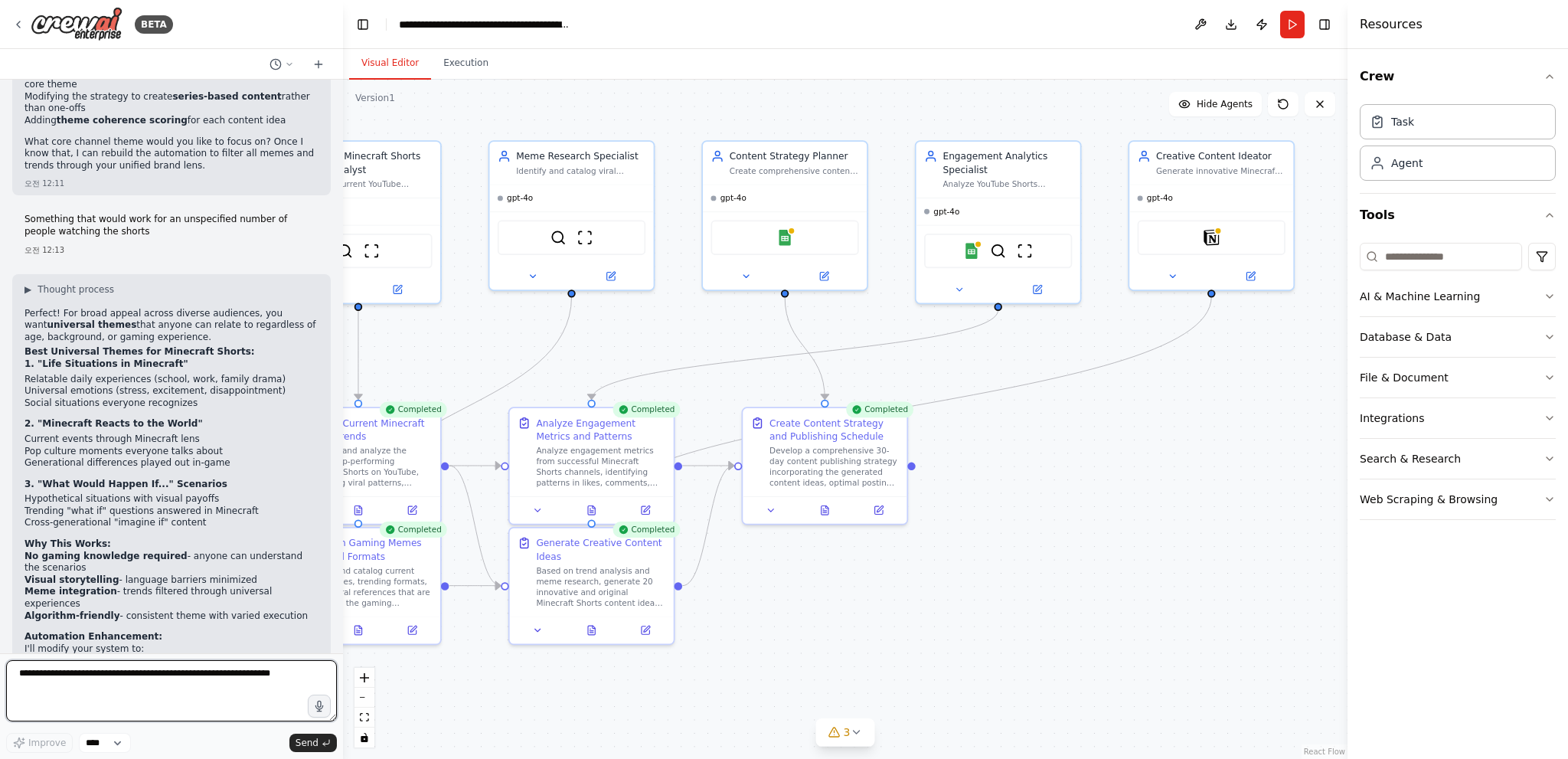
scroll to position [4261, 0]
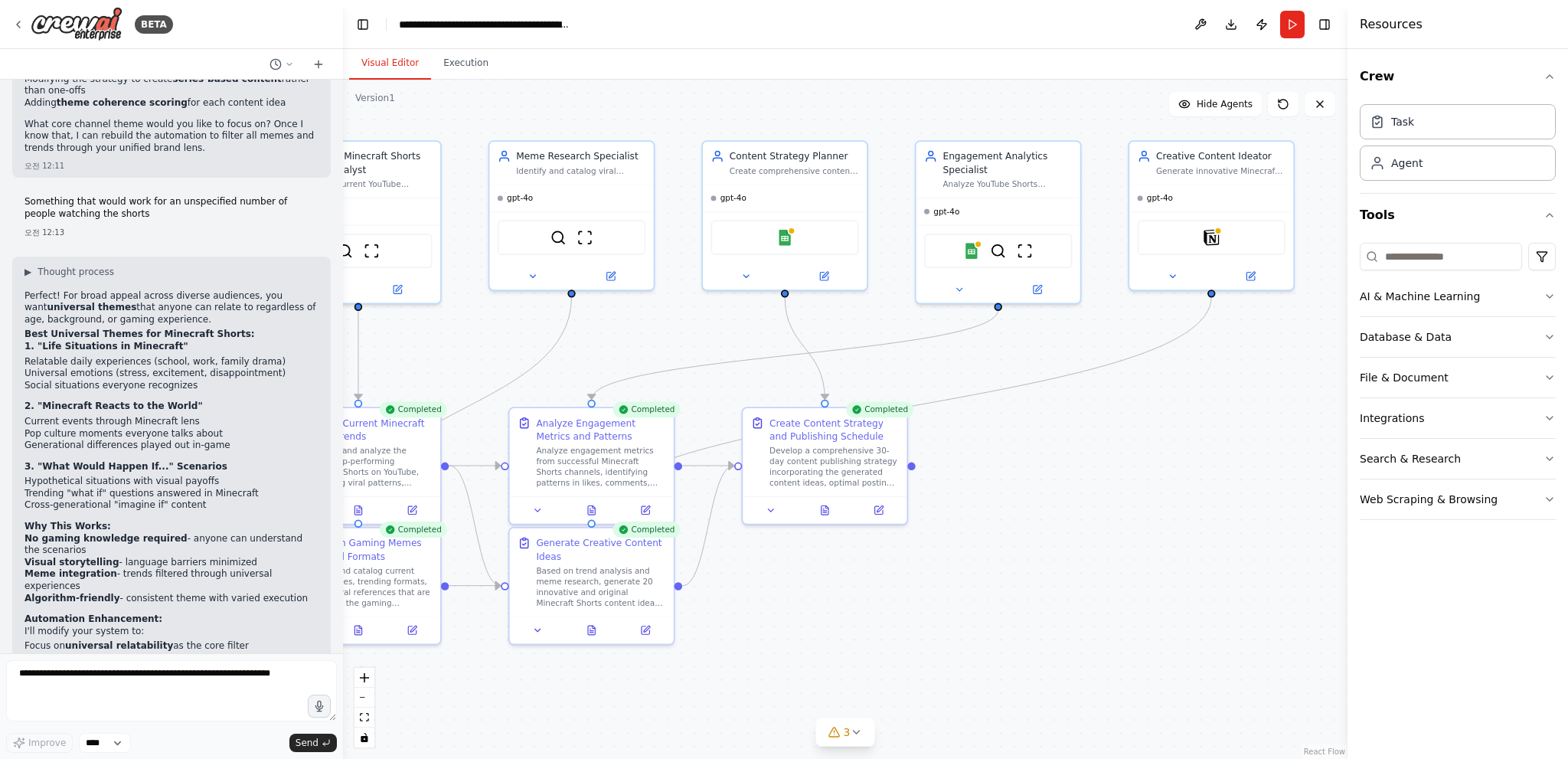
drag, startPoint x: 953, startPoint y: 612, endPoint x: 932, endPoint y: 610, distance: 21.1
click at [953, 612] on div ".deletable-edge-delete-btn { width: 20px; height: 20px; border: 0px solid #ffff…" at bounding box center [845, 419] width 1005 height 679
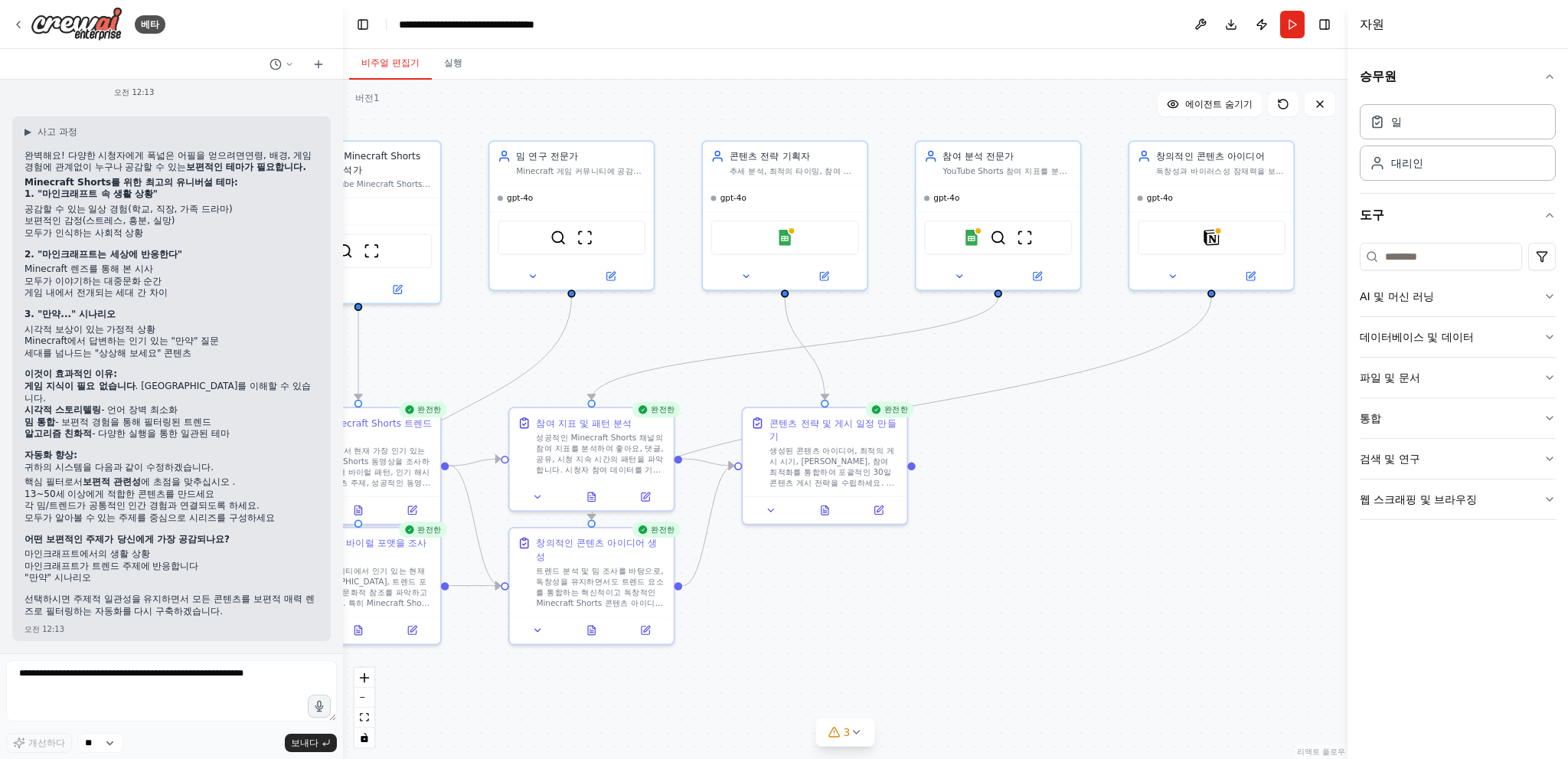
scroll to position [3857, 0]
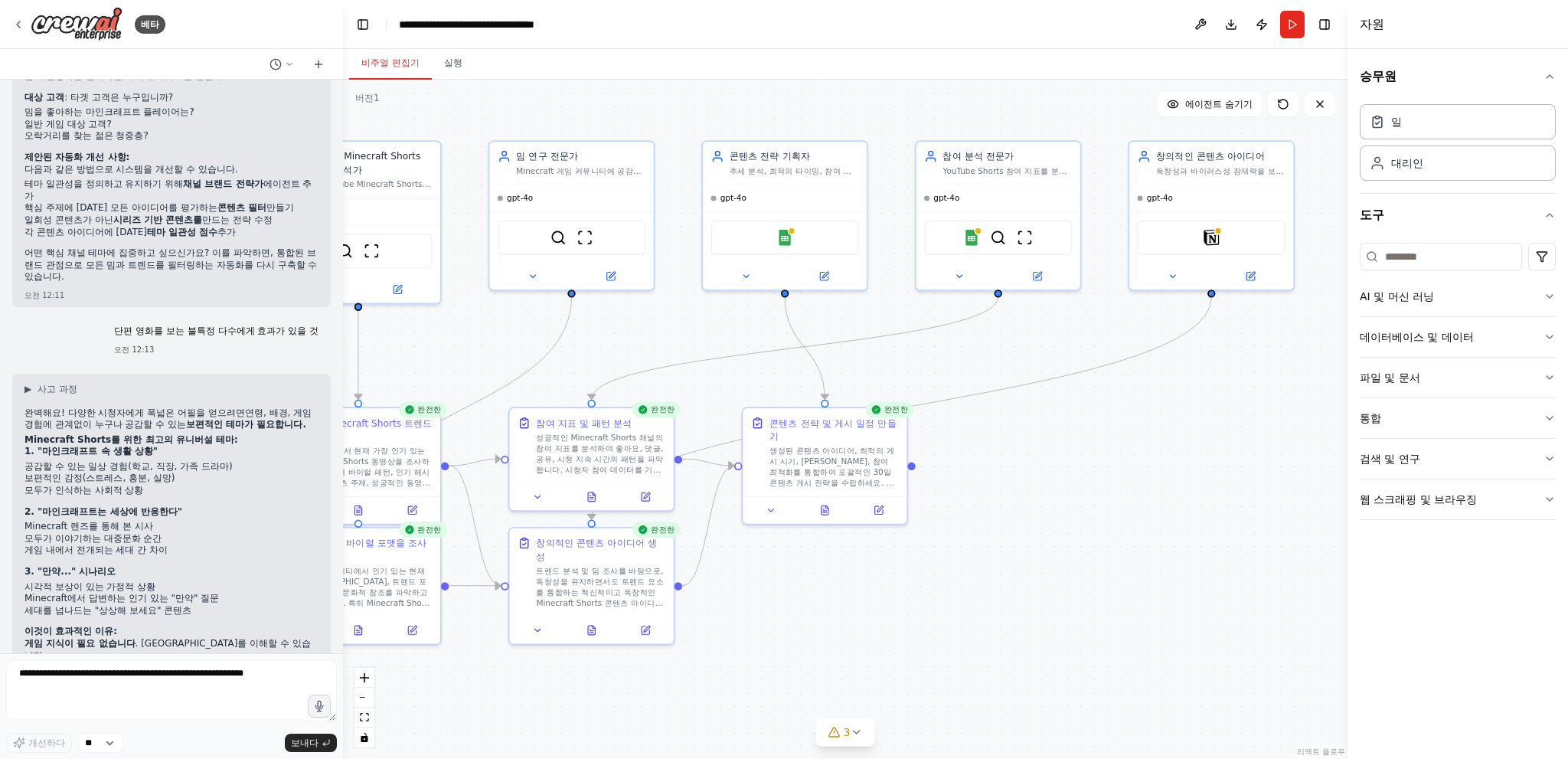
click at [173, 461] on font "공감할 수 있는 일상 경험(학교, 직장, 가족 드라마)" at bounding box center [129, 466] width 208 height 11
click at [188, 485] on li "모두가 인식하는 사회적 상황" at bounding box center [171, 491] width 294 height 12
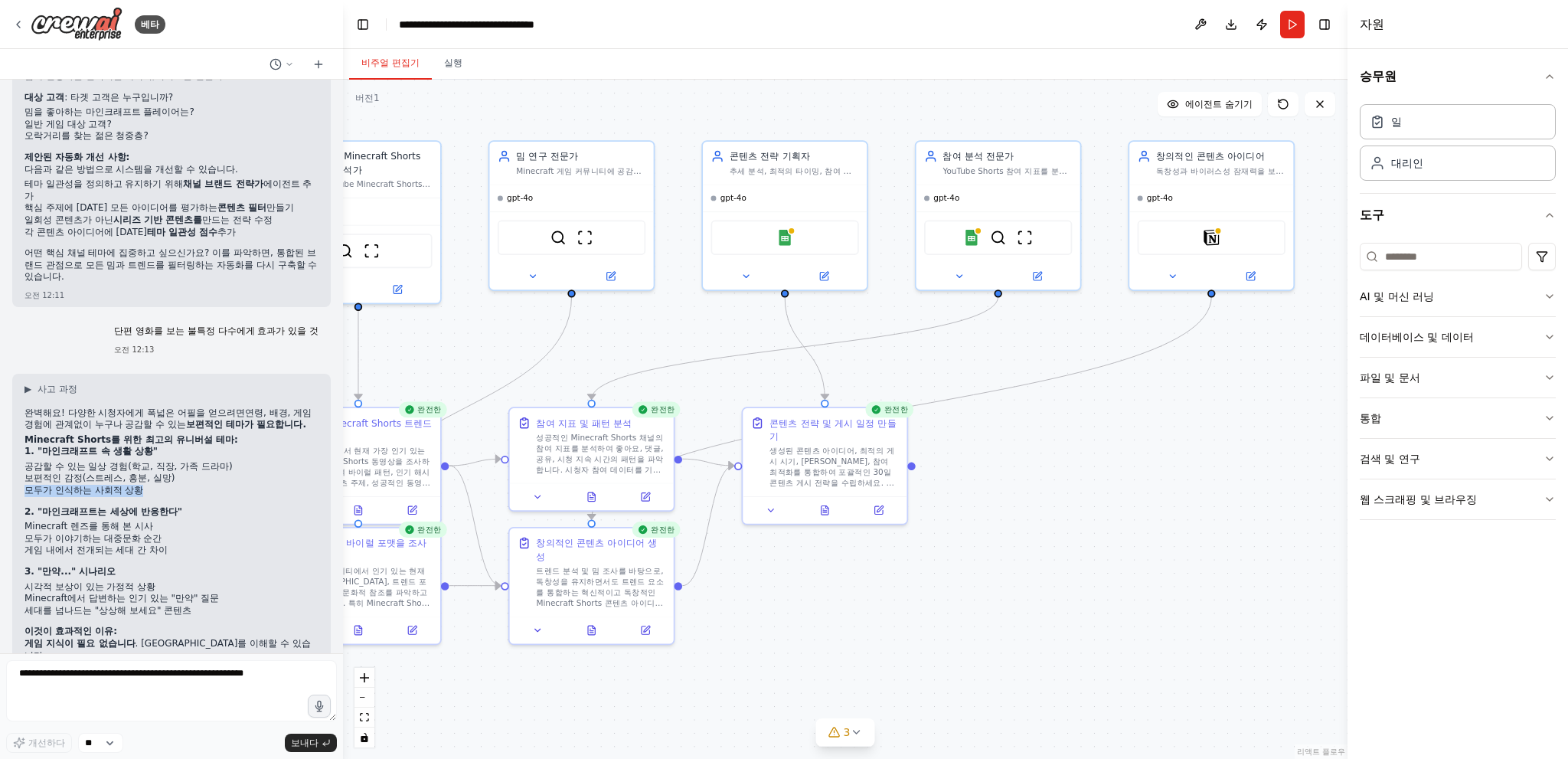
click at [188, 485] on li "모두가 인식하는 사회적 상황" at bounding box center [171, 491] width 294 height 12
click at [190, 461] on font "공감할 수 있는 일상 경험(학교, 직장, 가족 드라마)" at bounding box center [129, 466] width 208 height 11
click at [174, 473] on li "보편적인 감정(스트레스, 흥분, 실망)" at bounding box center [171, 479] width 294 height 12
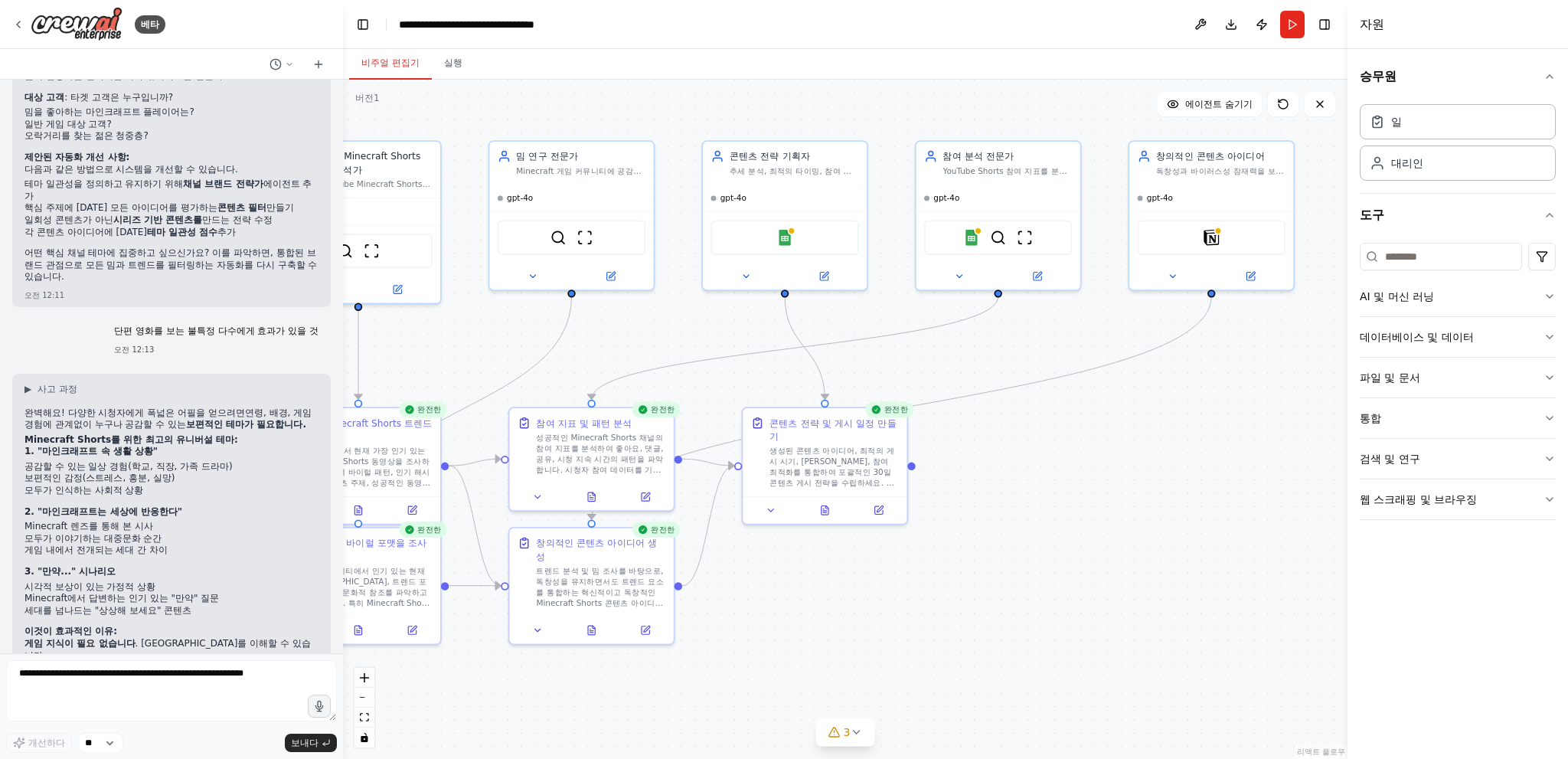
click at [174, 473] on li "보편적인 감정(스트레스, 흥분, 실망)" at bounding box center [171, 479] width 294 height 12
click at [184, 461] on font "공감할 수 있는 일상 경험(학교, 직장, 가족 드라마)" at bounding box center [129, 466] width 208 height 11
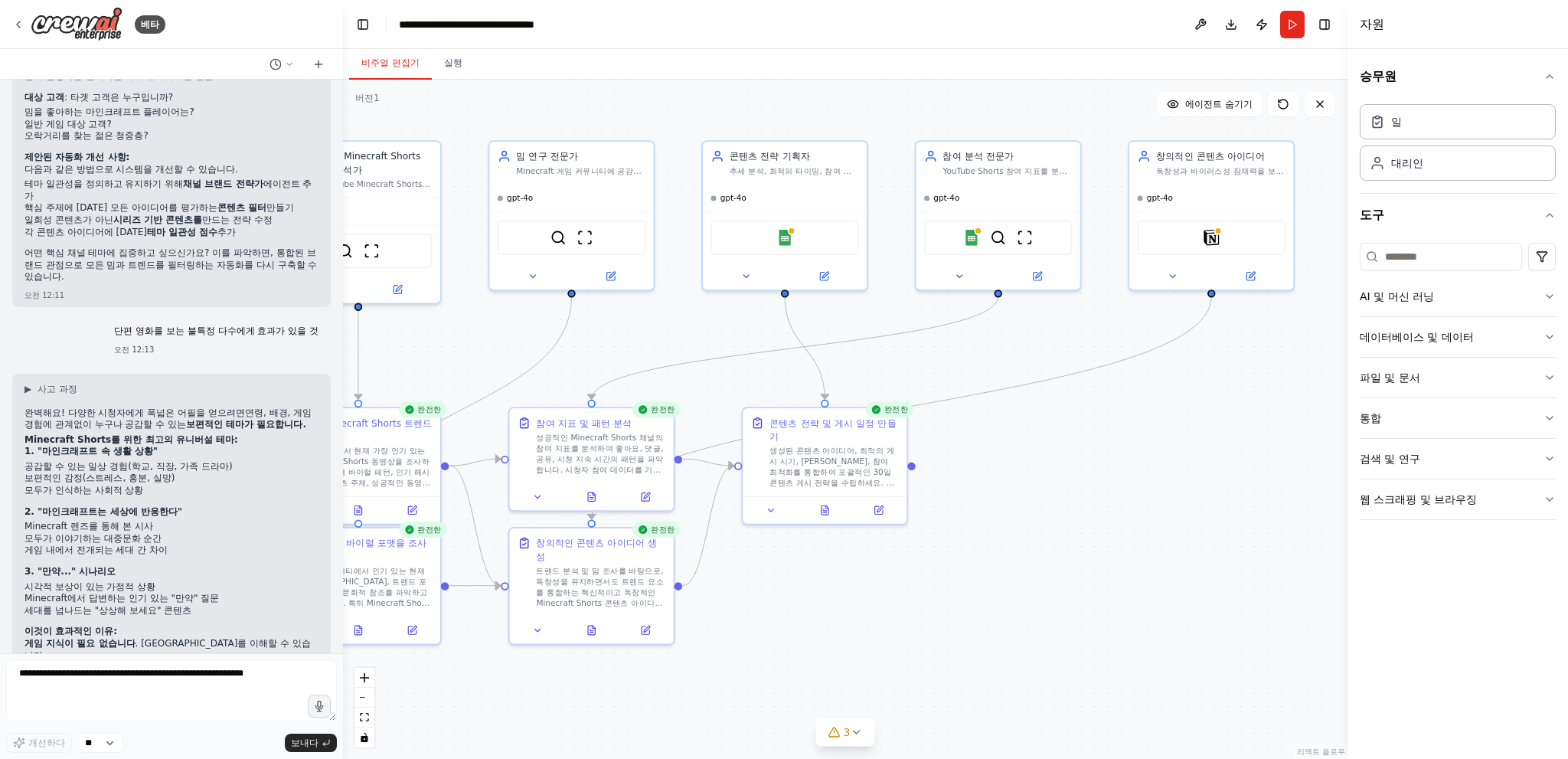
click at [181, 473] on li "보편적인 감정(스트레스, 흥분, 실망)" at bounding box center [171, 479] width 294 height 12
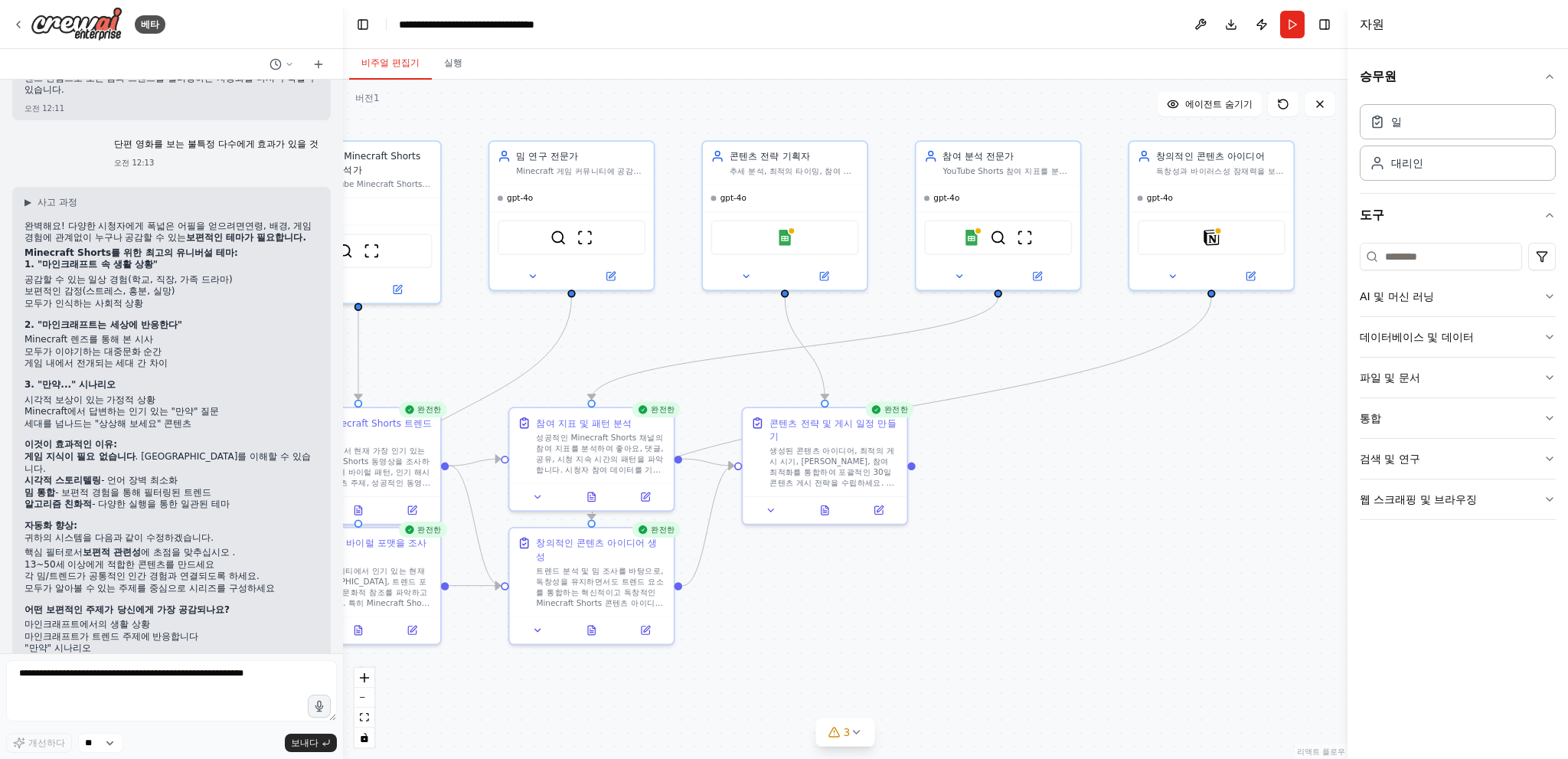
scroll to position [4082, 0]
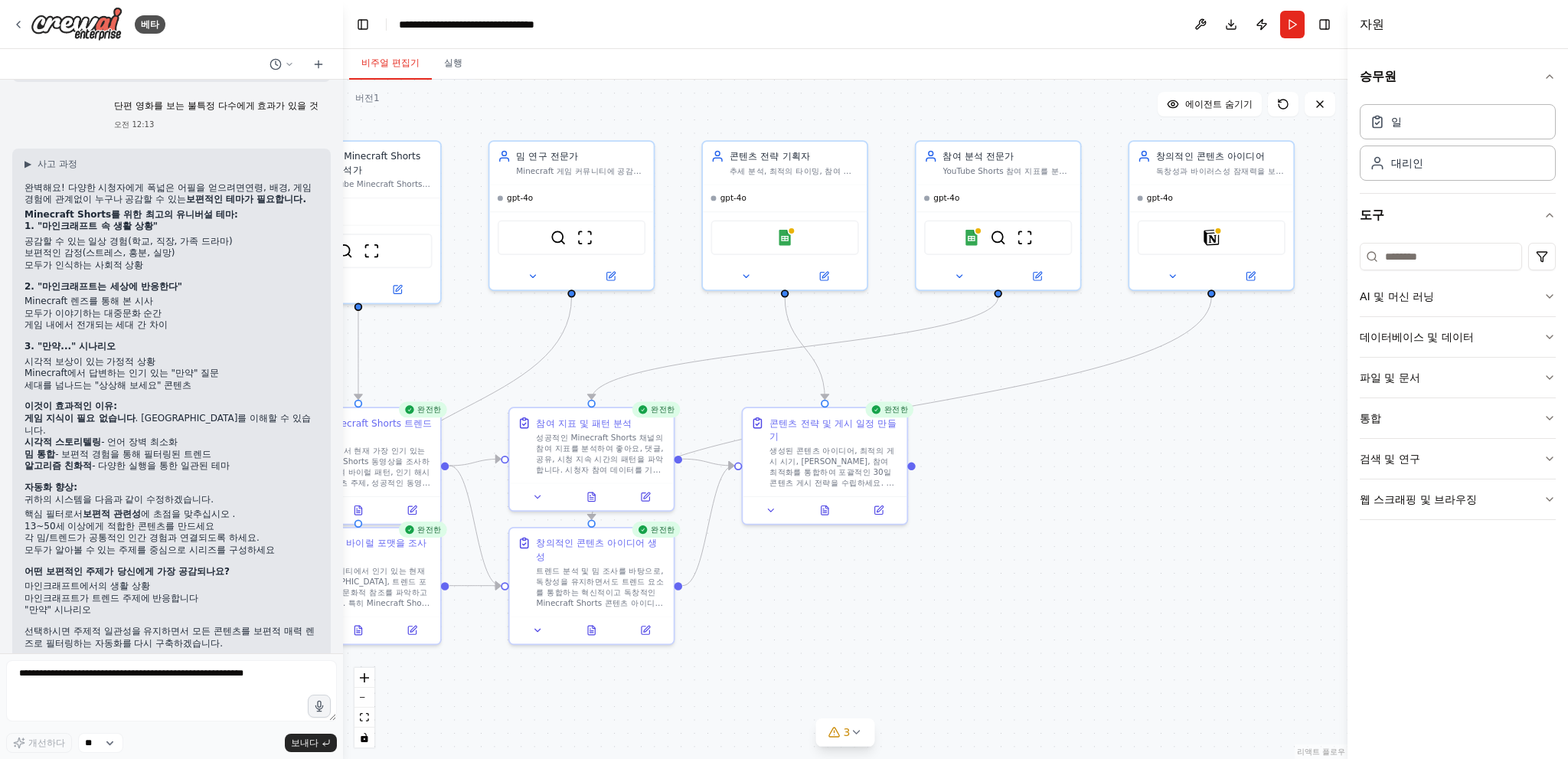
click at [191, 436] on li "시각적 스토리텔링 - 언어 장벽 최소화" at bounding box center [171, 442] width 294 height 12
click at [206, 401] on h2 "이것이 효과적인 이유:" at bounding box center [171, 407] width 294 height 12
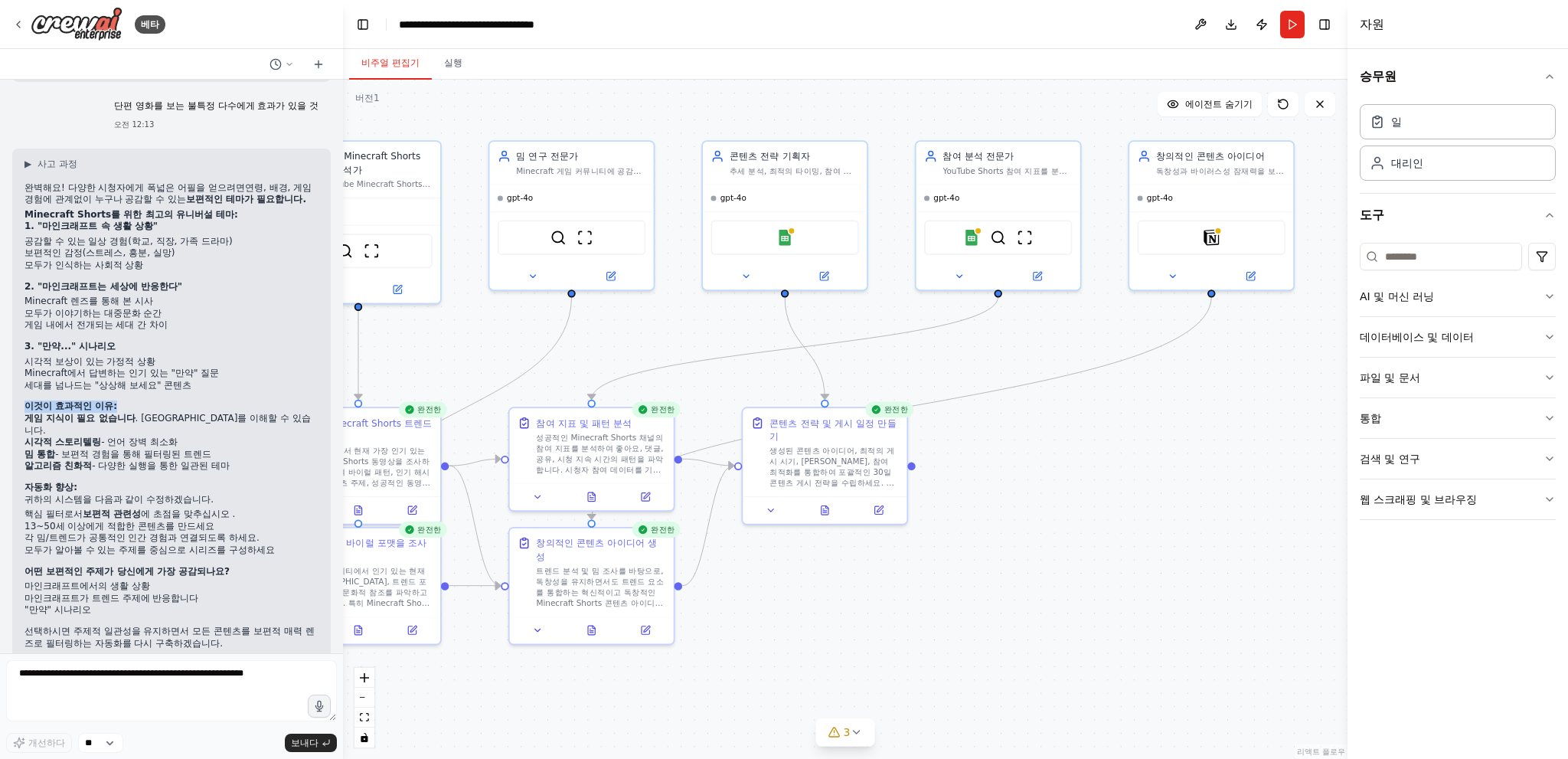
click at [206, 401] on h2 "이것이 효과적인 이유:" at bounding box center [171, 407] width 294 height 12
click at [190, 436] on li "시각적 스토리텔링 - 언어 장벽 최소화" at bounding box center [171, 442] width 294 height 12
click at [188, 443] on div "완벽해요! 다양한 시청자에게 폭넓은 어필을 얻으려면 연령, 배경, 게임 경험에 관계없이 누구나 공감할 수 있는 보편적인 테마가 필요합니다. M…" at bounding box center [171, 418] width 294 height 471
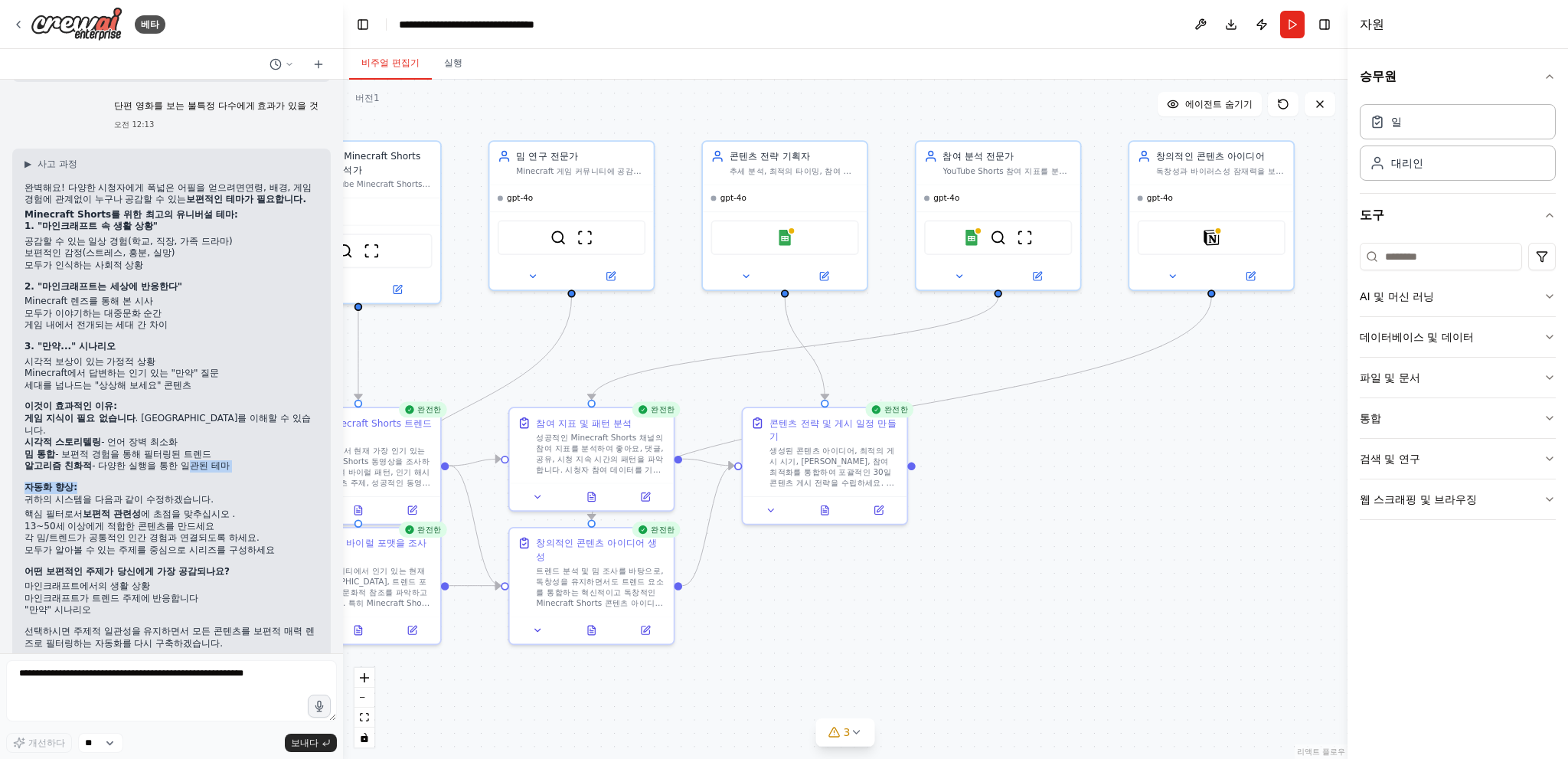
click at [188, 441] on div "완벽해요! 다양한 시청자에게 폭넓은 어필을 얻으려면 연령, 배경, 게임 경험에 관계없이 누구나 공감할 수 있는 보편적인 테마가 필요합니다. M…" at bounding box center [171, 418] width 294 height 471
click at [55, 677] on textarea at bounding box center [171, 690] width 331 height 61
click at [1022, 429] on div ".deletable-edge-delete-btn { width: 20px; height: 20px; border: 0px solid #ffff…" at bounding box center [845, 419] width 1005 height 679
click at [141, 686] on textarea at bounding box center [171, 690] width 331 height 61
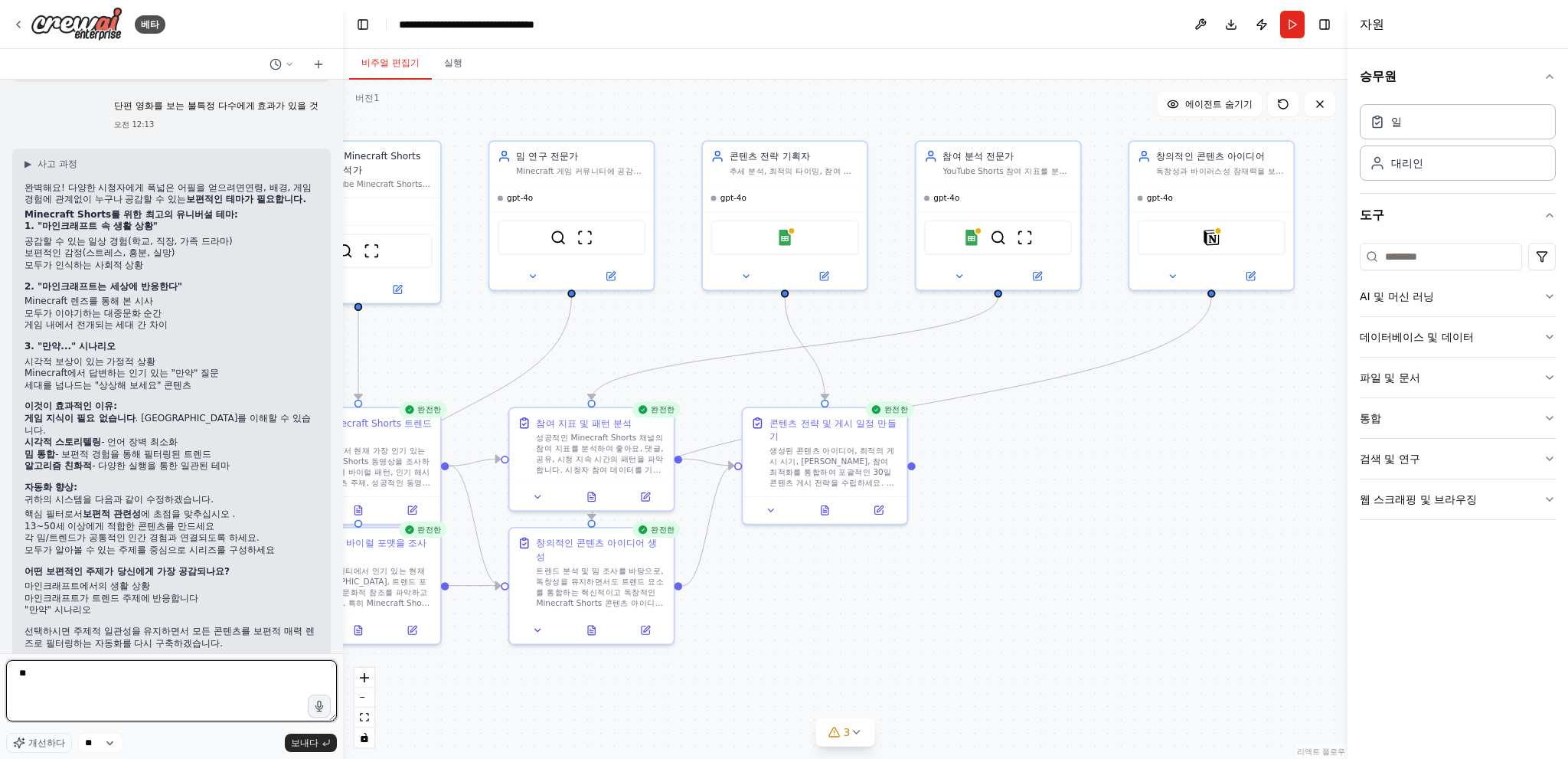
type textarea "*"
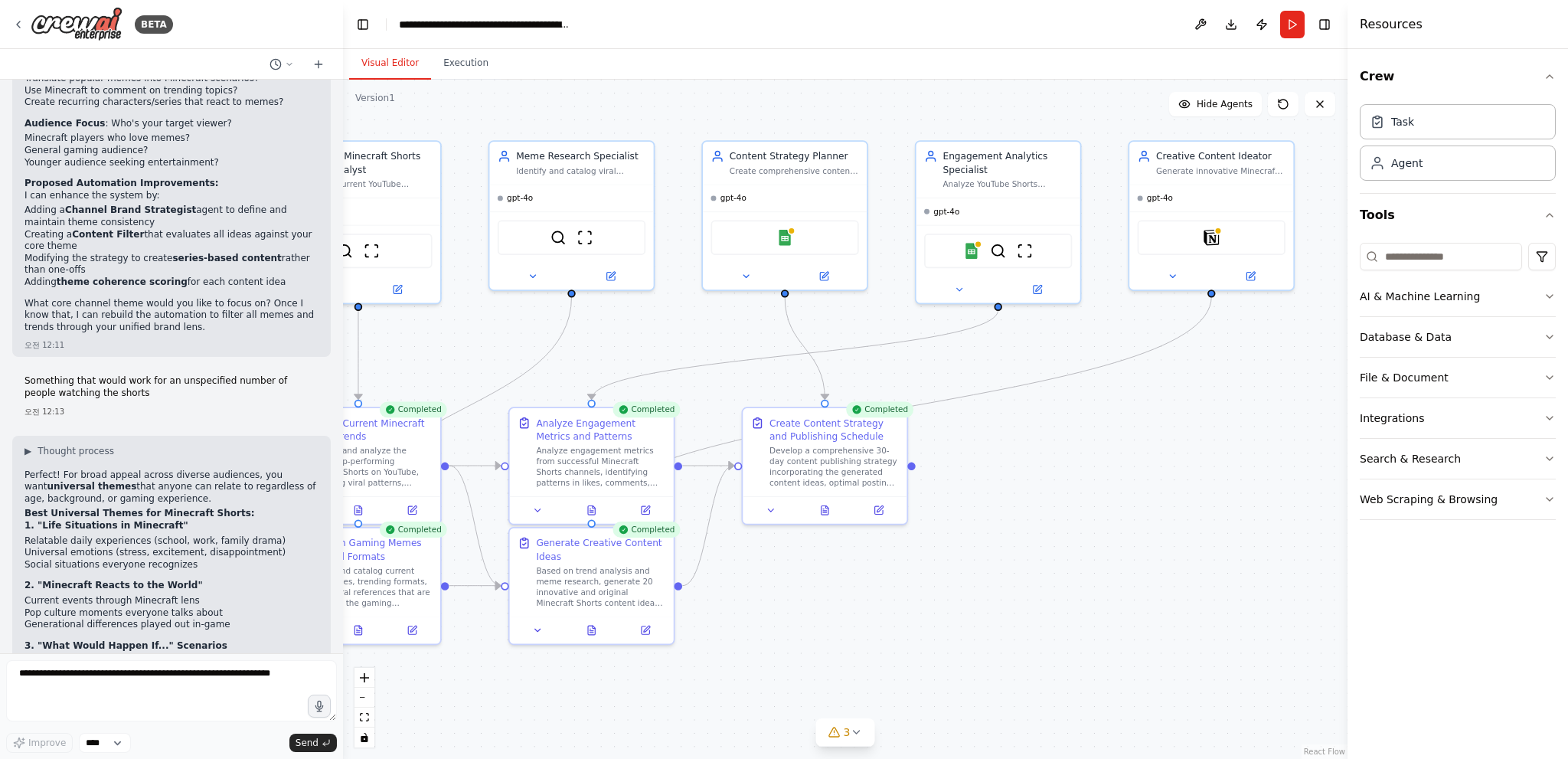
scroll to position [4225, 0]
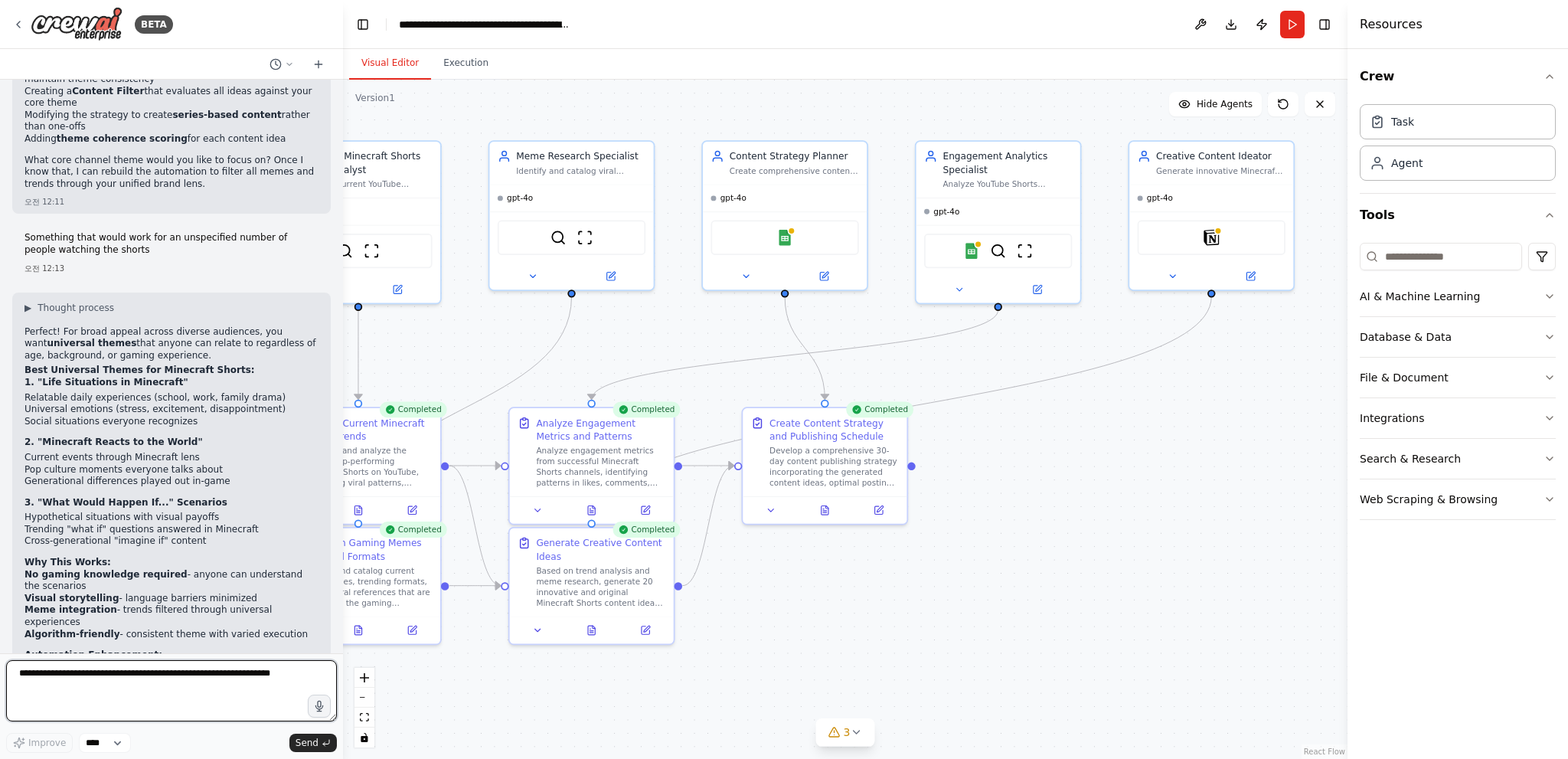
click at [174, 699] on textarea at bounding box center [171, 690] width 331 height 61
paste textarea "**********"
type textarea "**********"
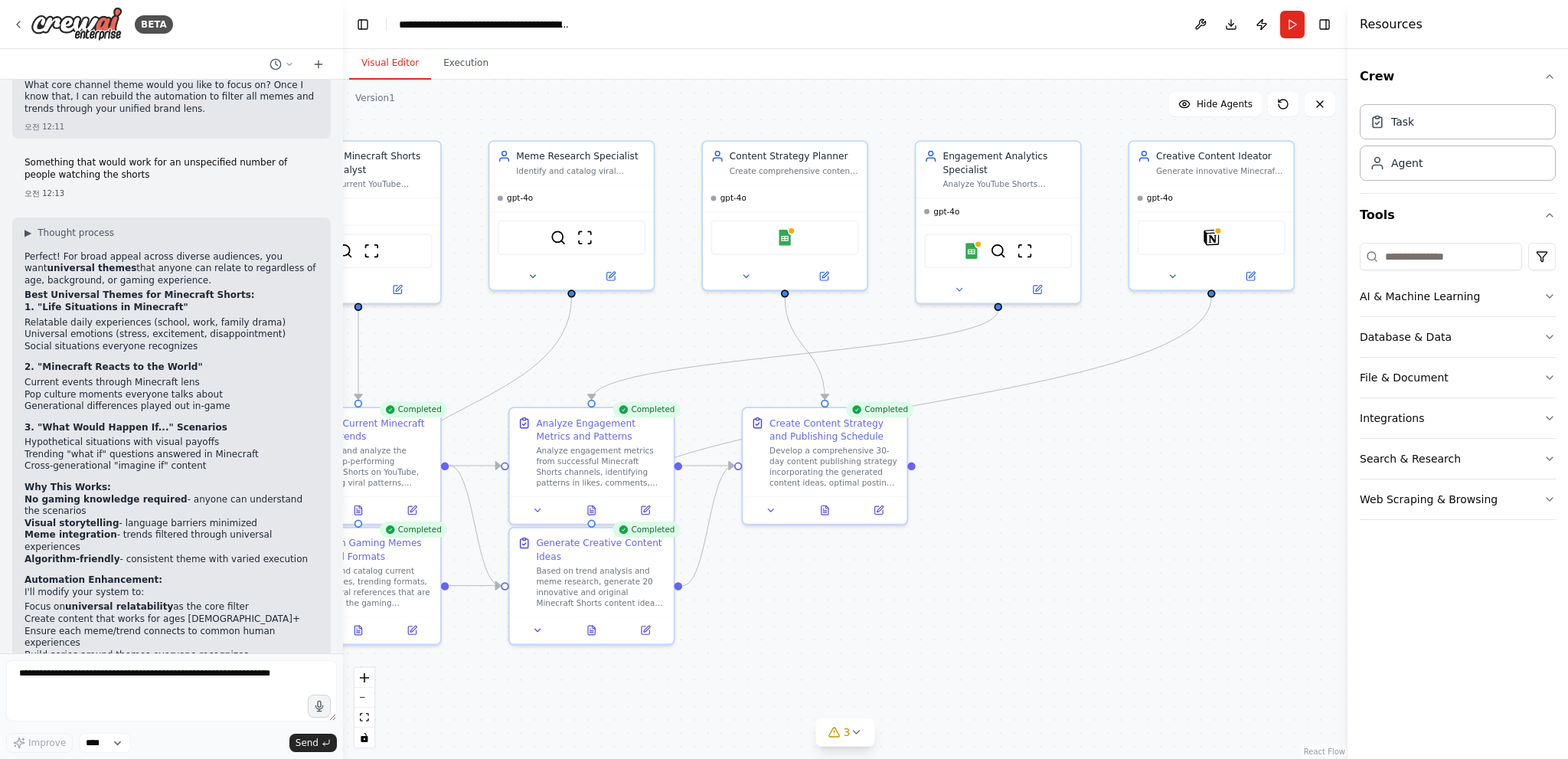
scroll to position [4355, 0]
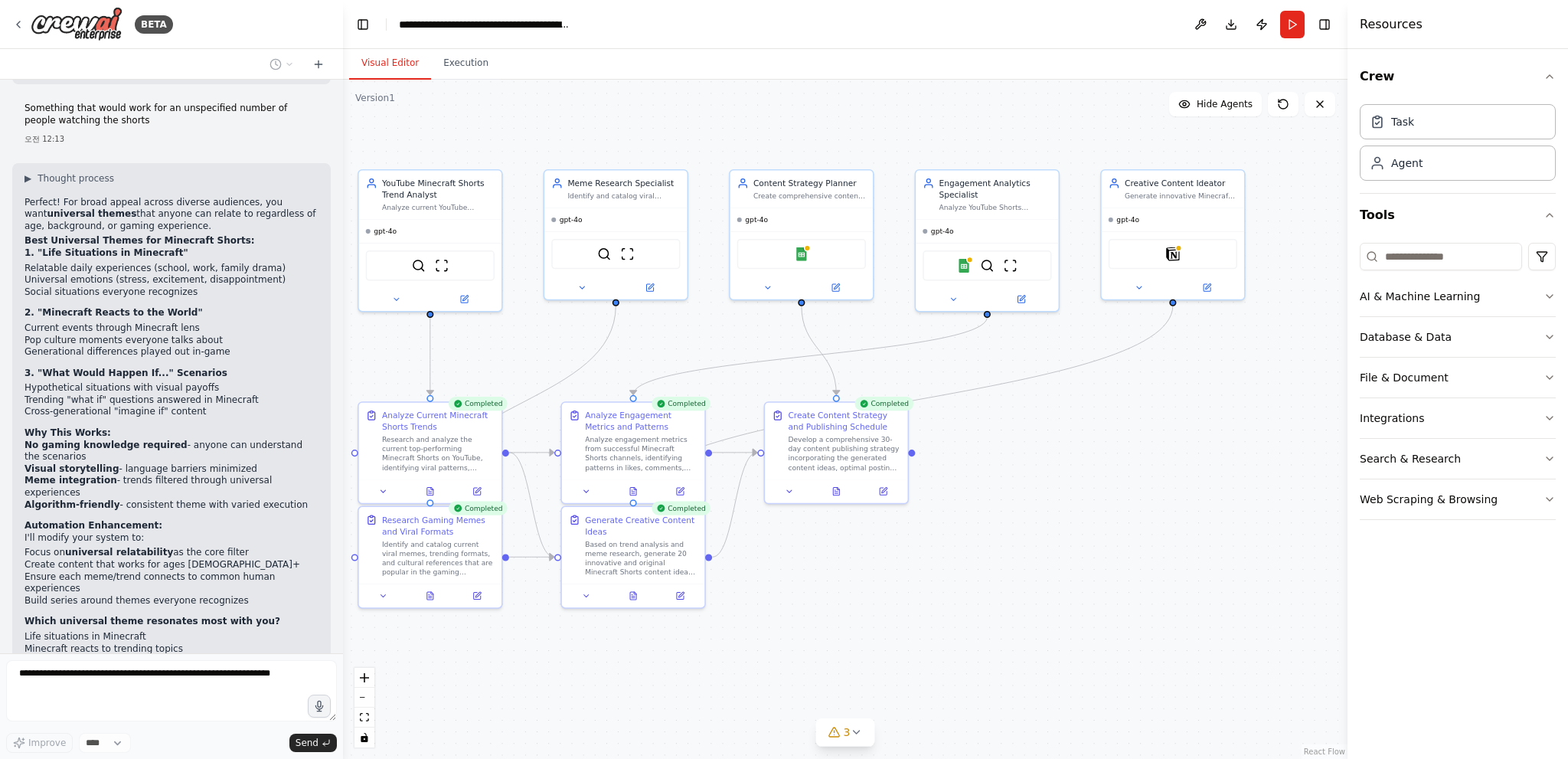
drag, startPoint x: 512, startPoint y: 340, endPoint x: 733, endPoint y: 368, distance: 222.8
click at [733, 368] on div ".deletable-edge-delete-btn { width: 20px; height: 20px; border: 0px solid #ffff…" at bounding box center [845, 419] width 1005 height 679
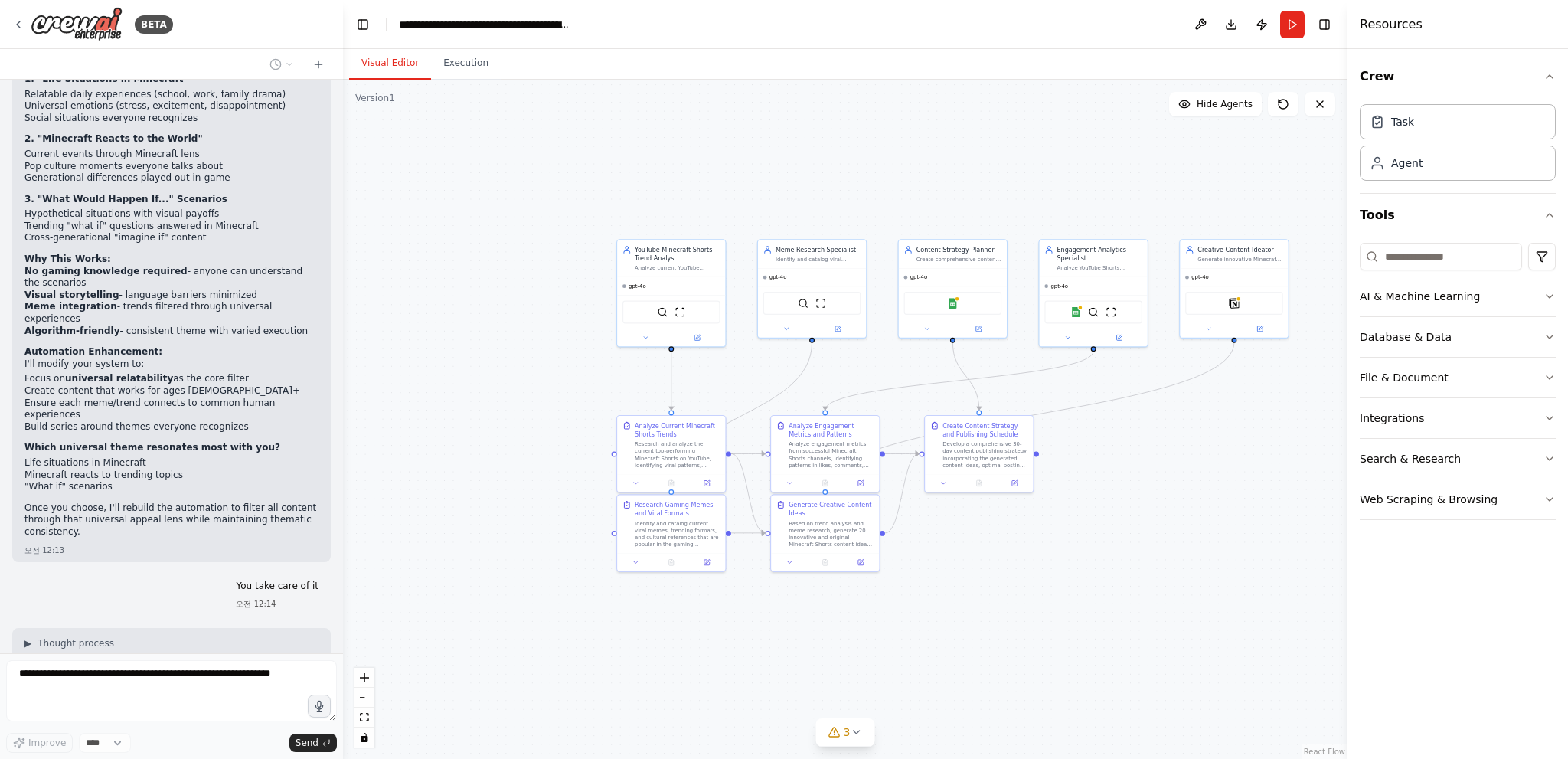
scroll to position [4541, 0]
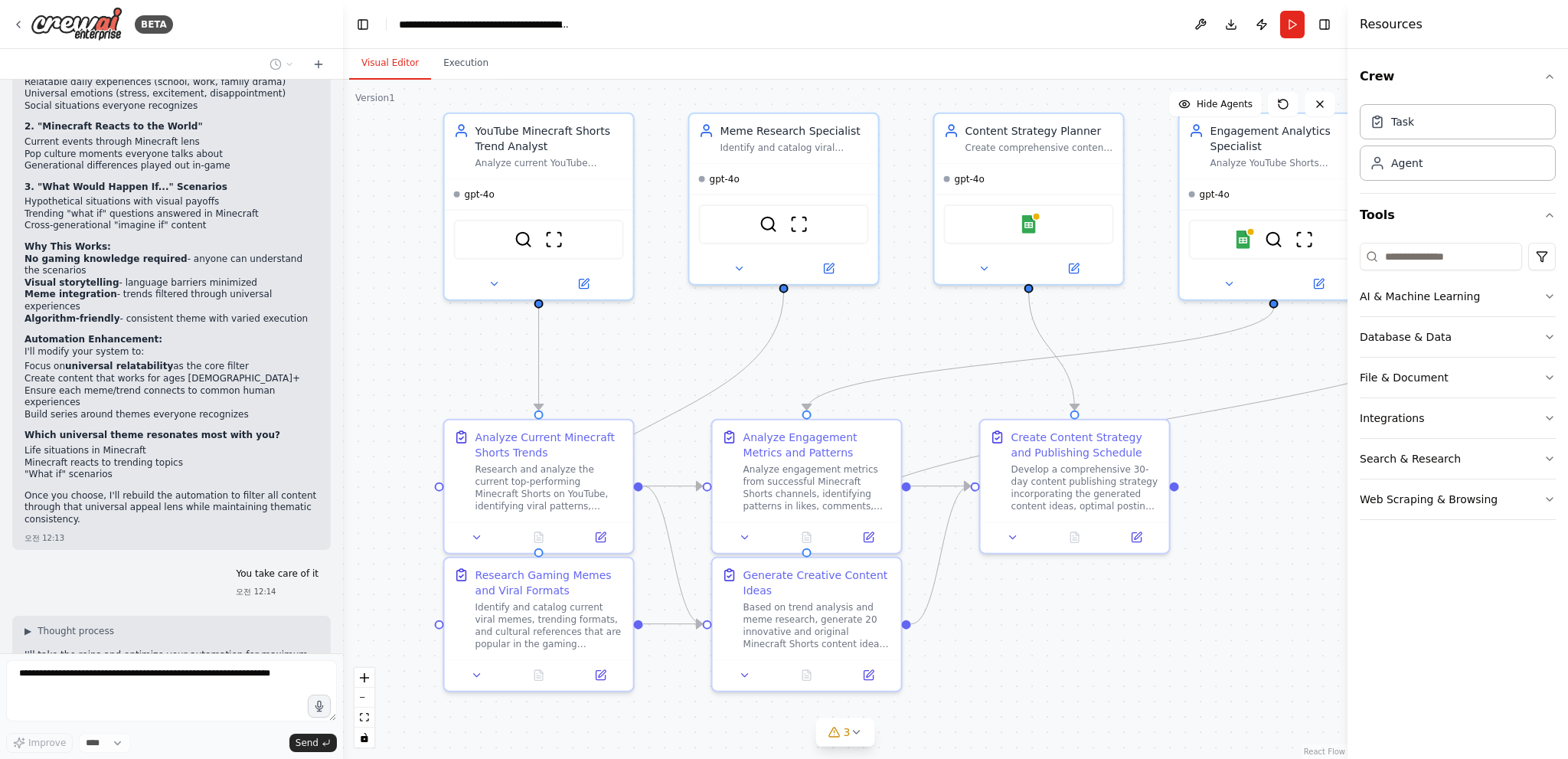
drag, startPoint x: 735, startPoint y: 374, endPoint x: 649, endPoint y: 347, distance: 90.1
click at [649, 347] on div ".deletable-edge-delete-btn { width: 20px; height: 20px; border: 0px solid #ffff…" at bounding box center [845, 419] width 1005 height 679
click at [159, 676] on strong "Chosen Theme: "Life Situations in Minecraft"" at bounding box center [141, 682] width 234 height 11
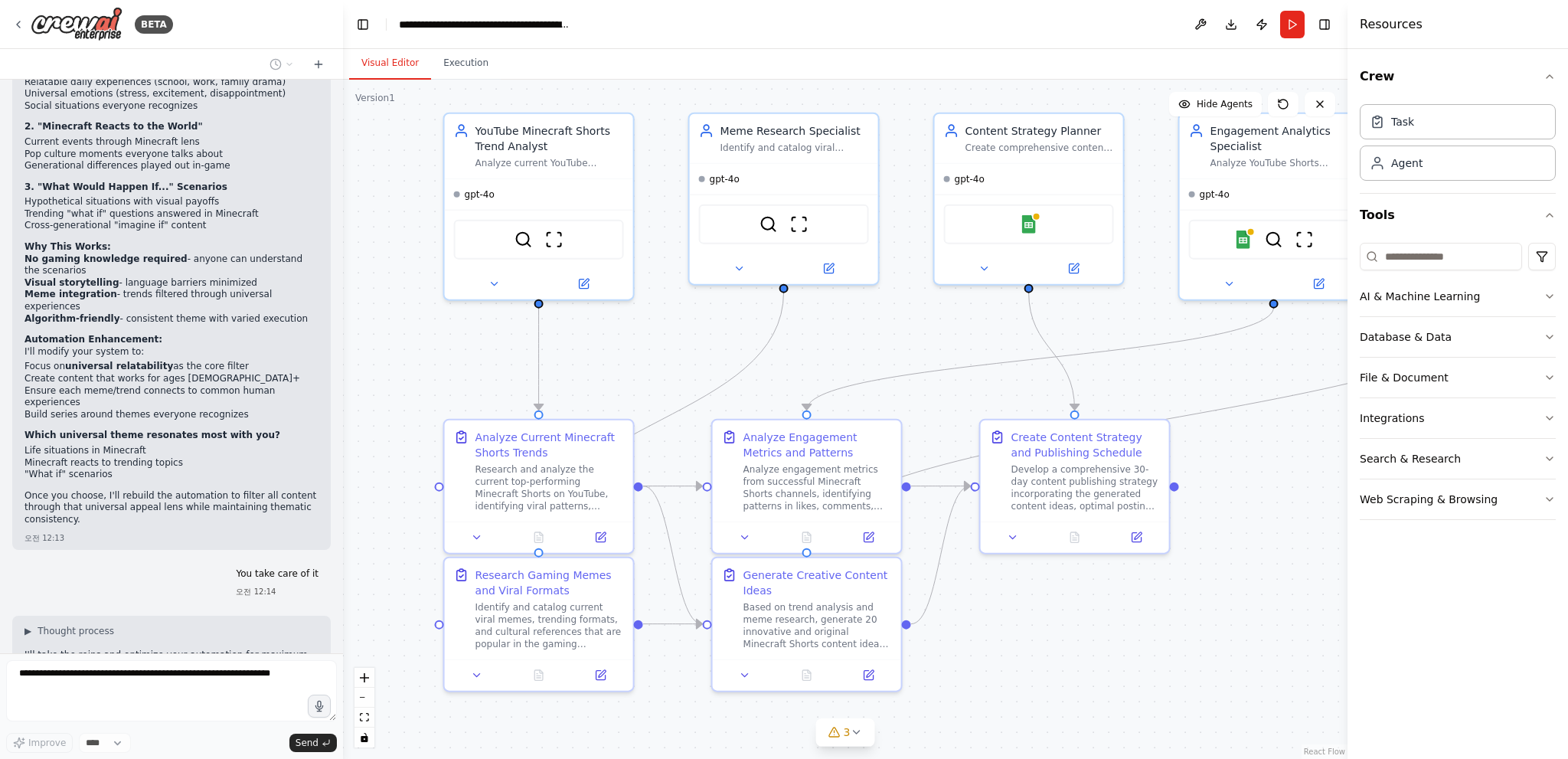
click at [218, 676] on strong "Chosen Theme: "Life Situations in Minecraft"" at bounding box center [141, 682] width 234 height 11
click at [157, 704] on p "Let me check your current setup and rebuild it to focus on this unified theme:" at bounding box center [171, 716] width 294 height 24
click at [158, 676] on strong "Chosen Theme: "Life Situations in Minecraft"" at bounding box center [141, 682] width 234 height 11
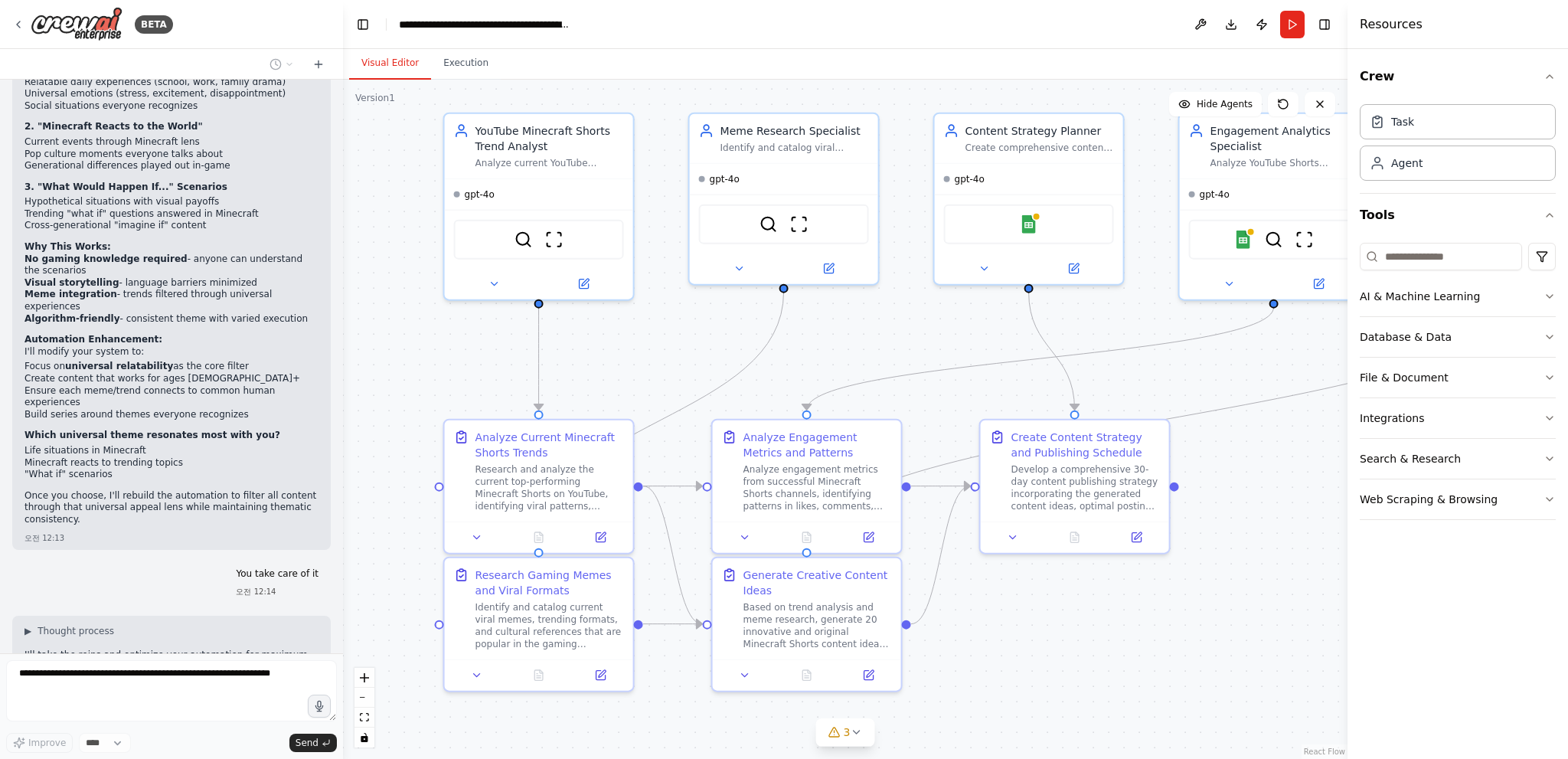
click at [158, 676] on strong "Chosen Theme: "Life Situations in Minecraft"" at bounding box center [141, 682] width 234 height 11
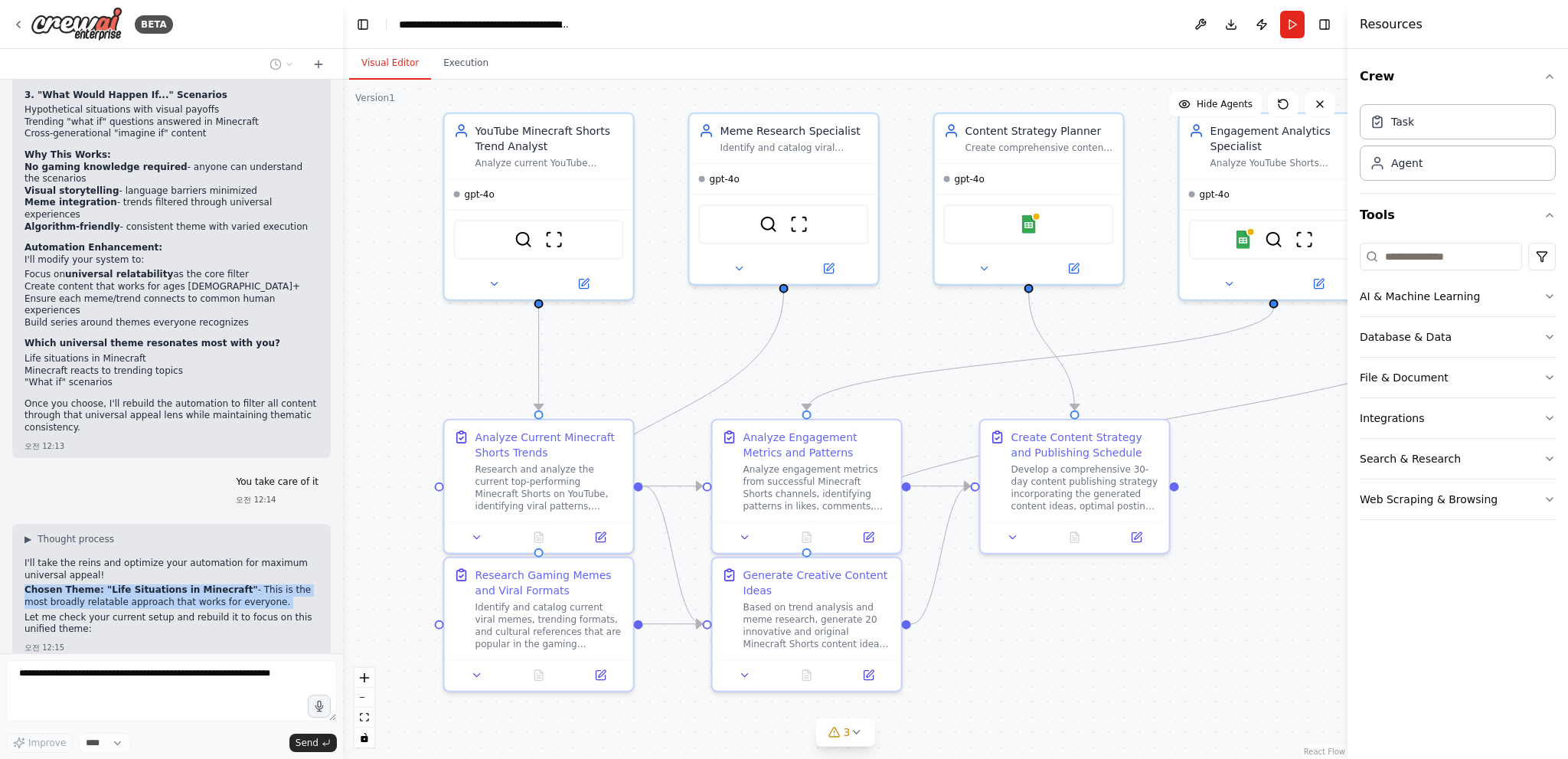
click at [158, 500] on div "Create a team to analyze YouTube Minecraft Shorts trends, identify useful memes…" at bounding box center [171, 366] width 343 height 574
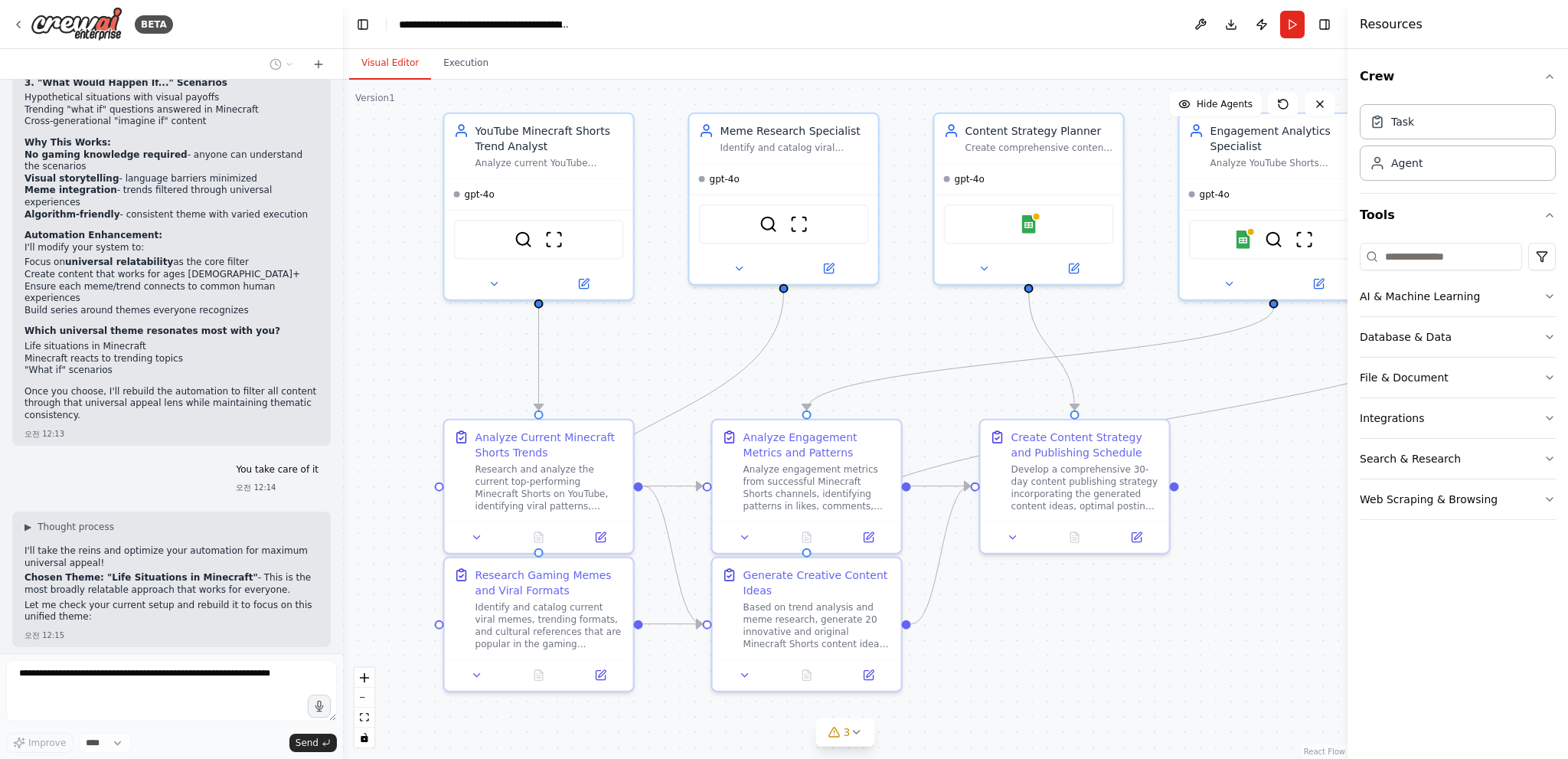
click at [121, 507] on div "Create a team to analyze YouTube Minecraft Shorts trends, identify useful memes…" at bounding box center [171, 366] width 343 height 574
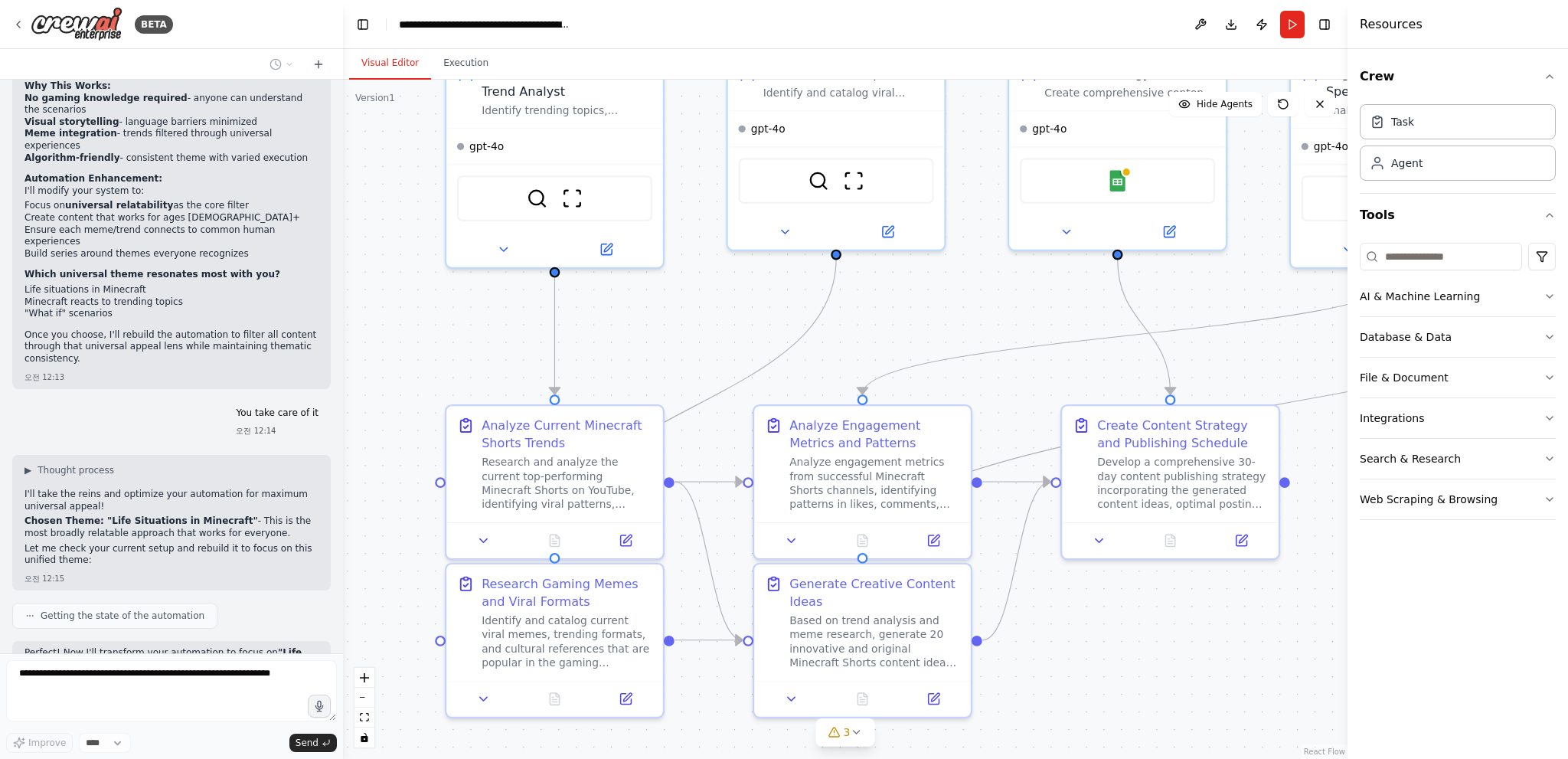
scroll to position [4740, 0]
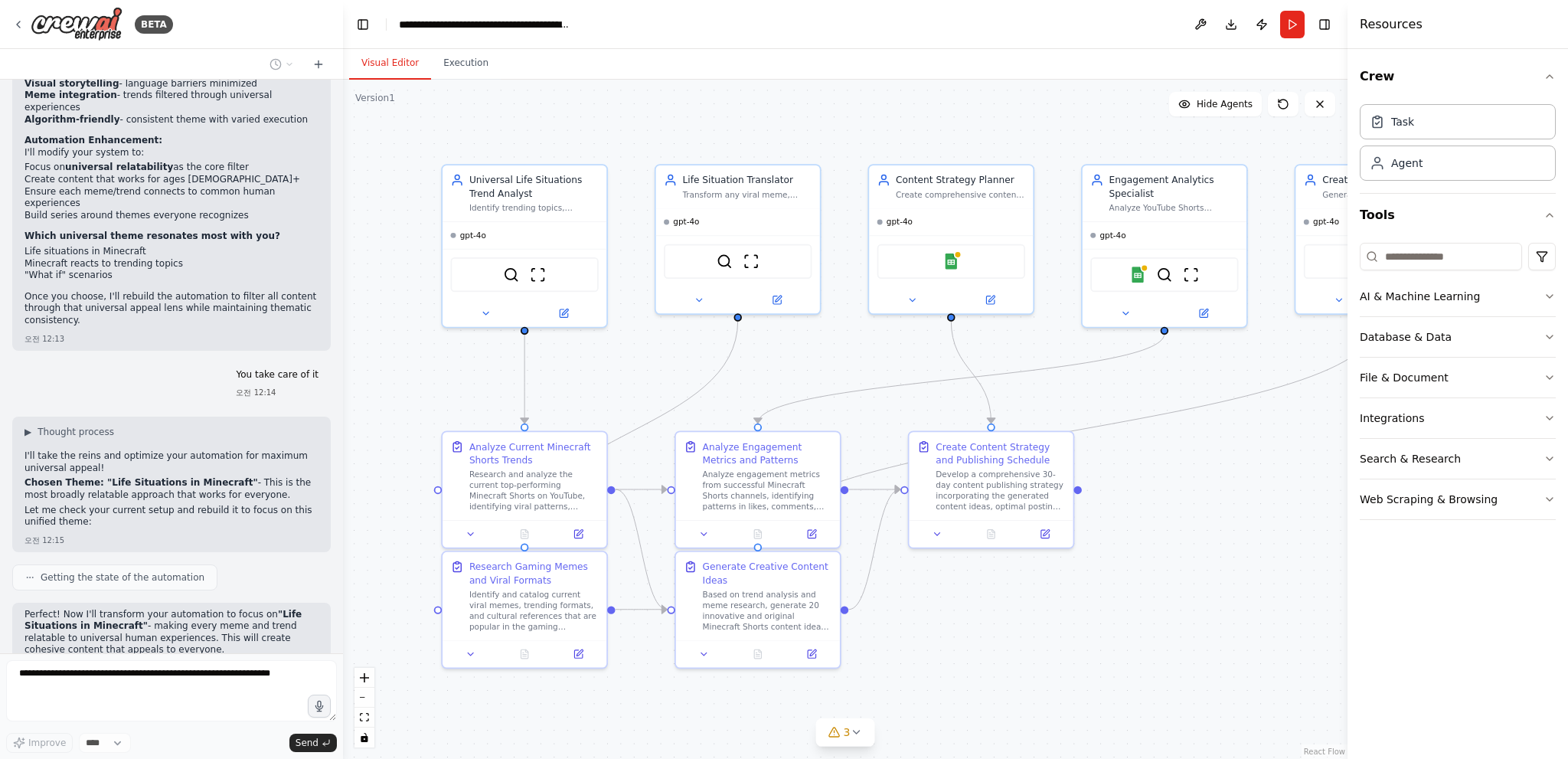
click at [225, 477] on p "Chosen Theme: "Life Situations in Minecraft" - This is the most broadly relatab…" at bounding box center [171, 489] width 294 height 24
drag, startPoint x: 225, startPoint y: 296, endPoint x: 226, endPoint y: 310, distance: 14.0
click at [225, 477] on p "Chosen Theme: "Life Situations in Minecraft" - This is the most broadly relatab…" at bounding box center [171, 489] width 294 height 24
click at [228, 505] on p "Let me check your current setup and rebuild it to focus on this unified theme:" at bounding box center [171, 517] width 294 height 24
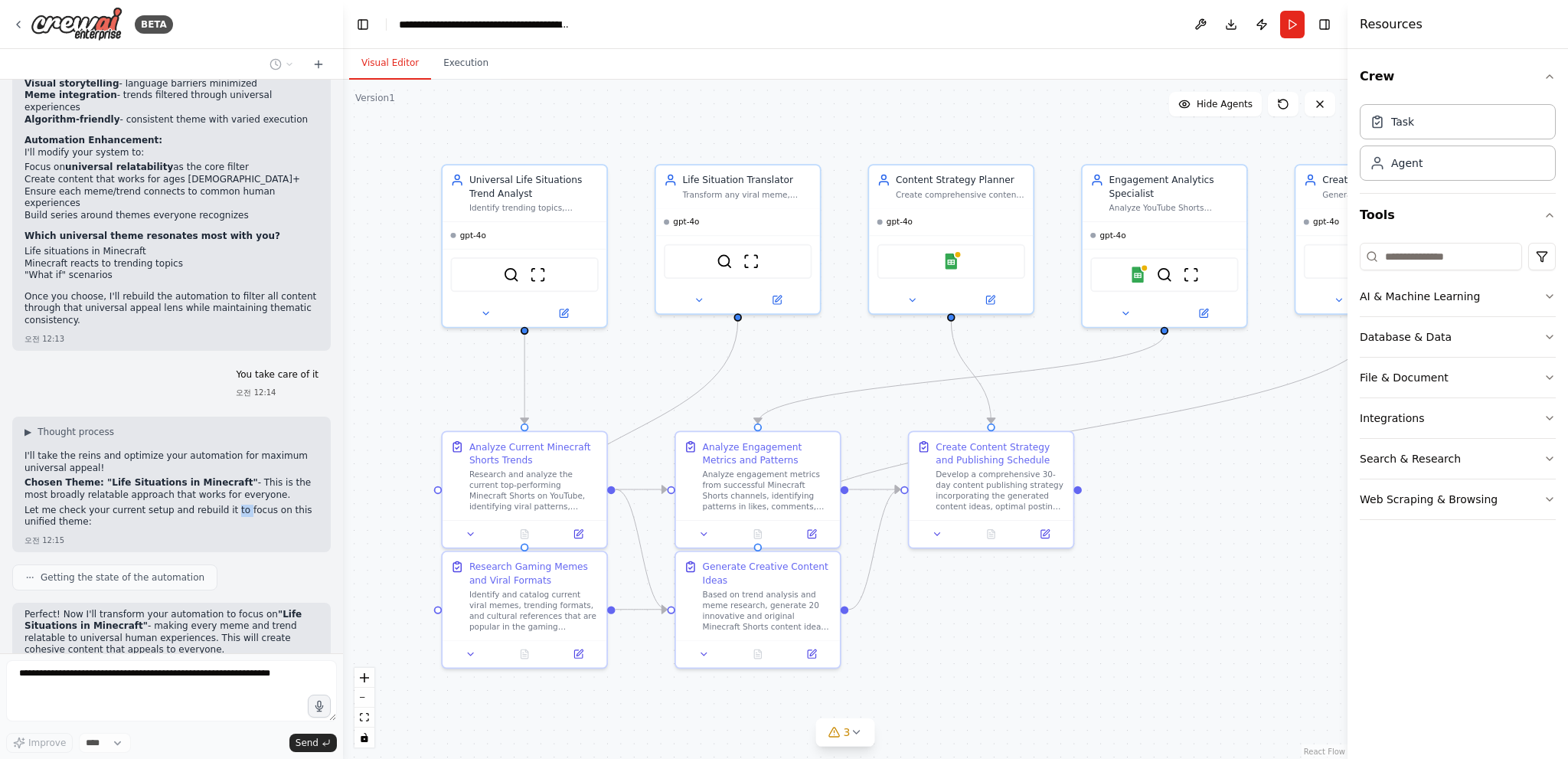
click at [228, 505] on p "Let me check your current setup and rebuild it to focus on this unified theme:" at bounding box center [171, 517] width 294 height 24
click at [270, 477] on p "Chosen Theme: "Life Situations in Minecraft" - This is the most broadly relatab…" at bounding box center [171, 489] width 294 height 24
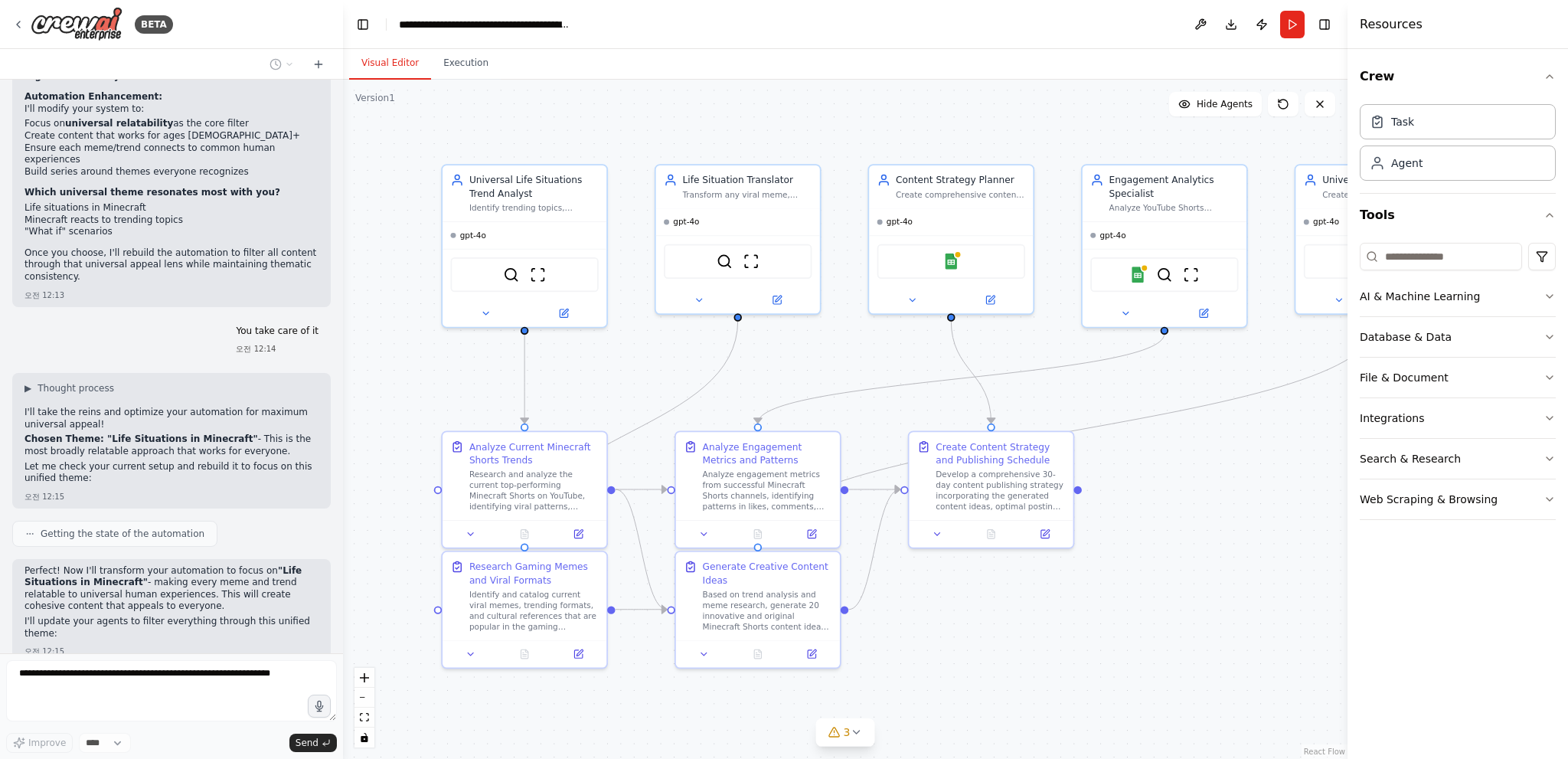
click at [1216, 623] on div ".deletable-edge-delete-btn { width: 20px; height: 20px; border: 0px solid #ffff…" at bounding box center [845, 419] width 1005 height 679
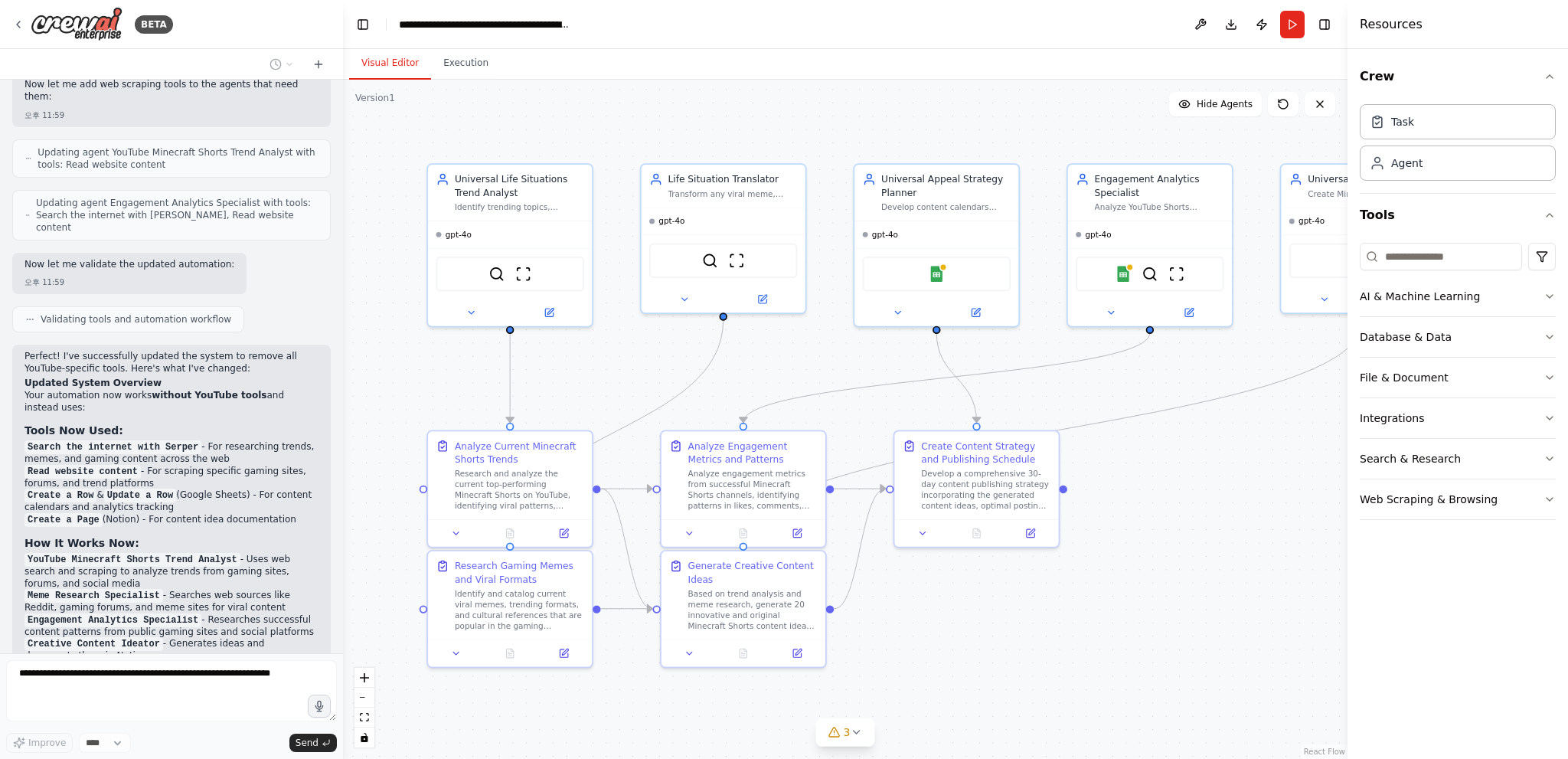
scroll to position [756, 0]
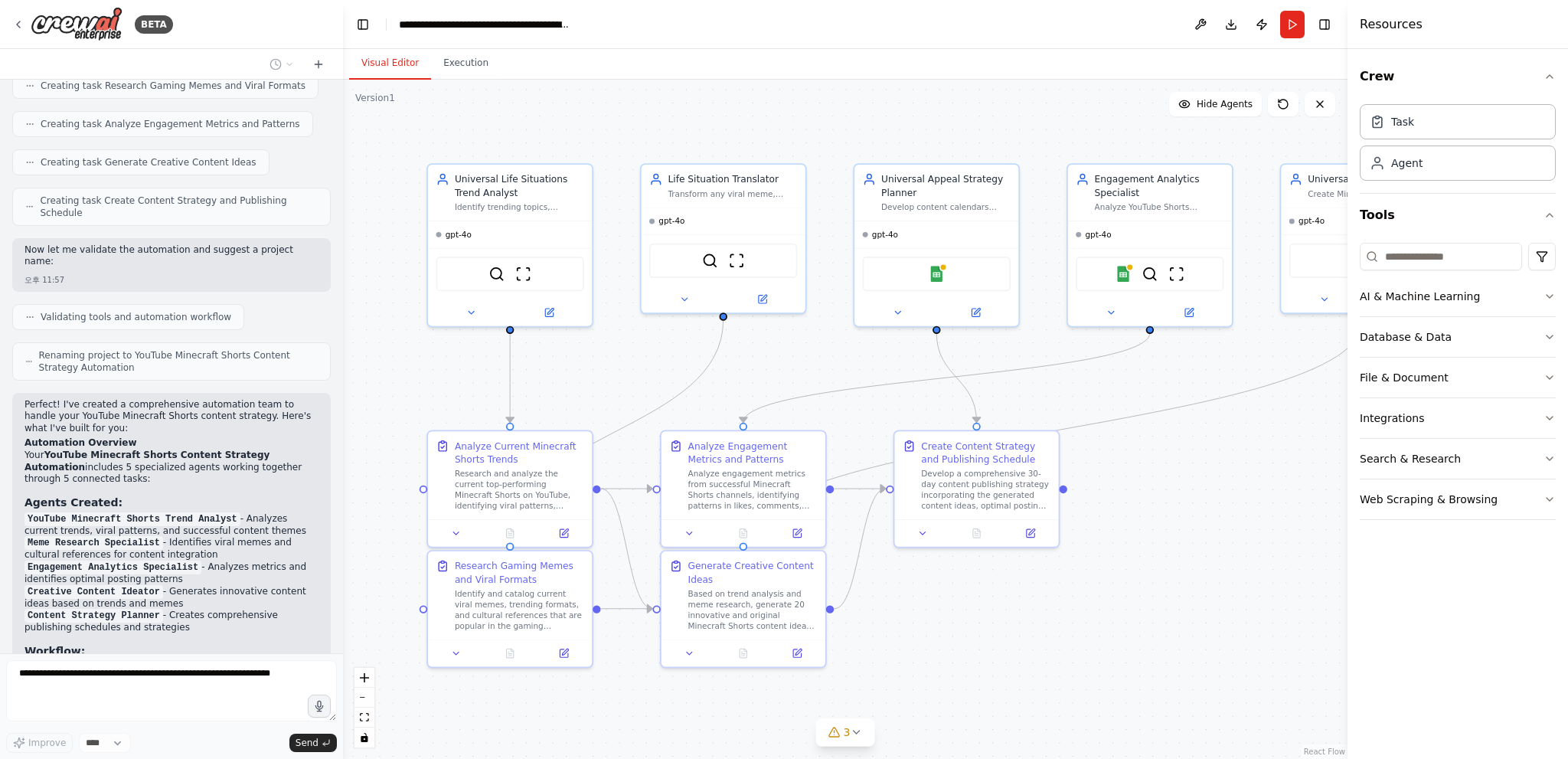
drag, startPoint x: 294, startPoint y: 456, endPoint x: 304, endPoint y: 163, distance: 293.2
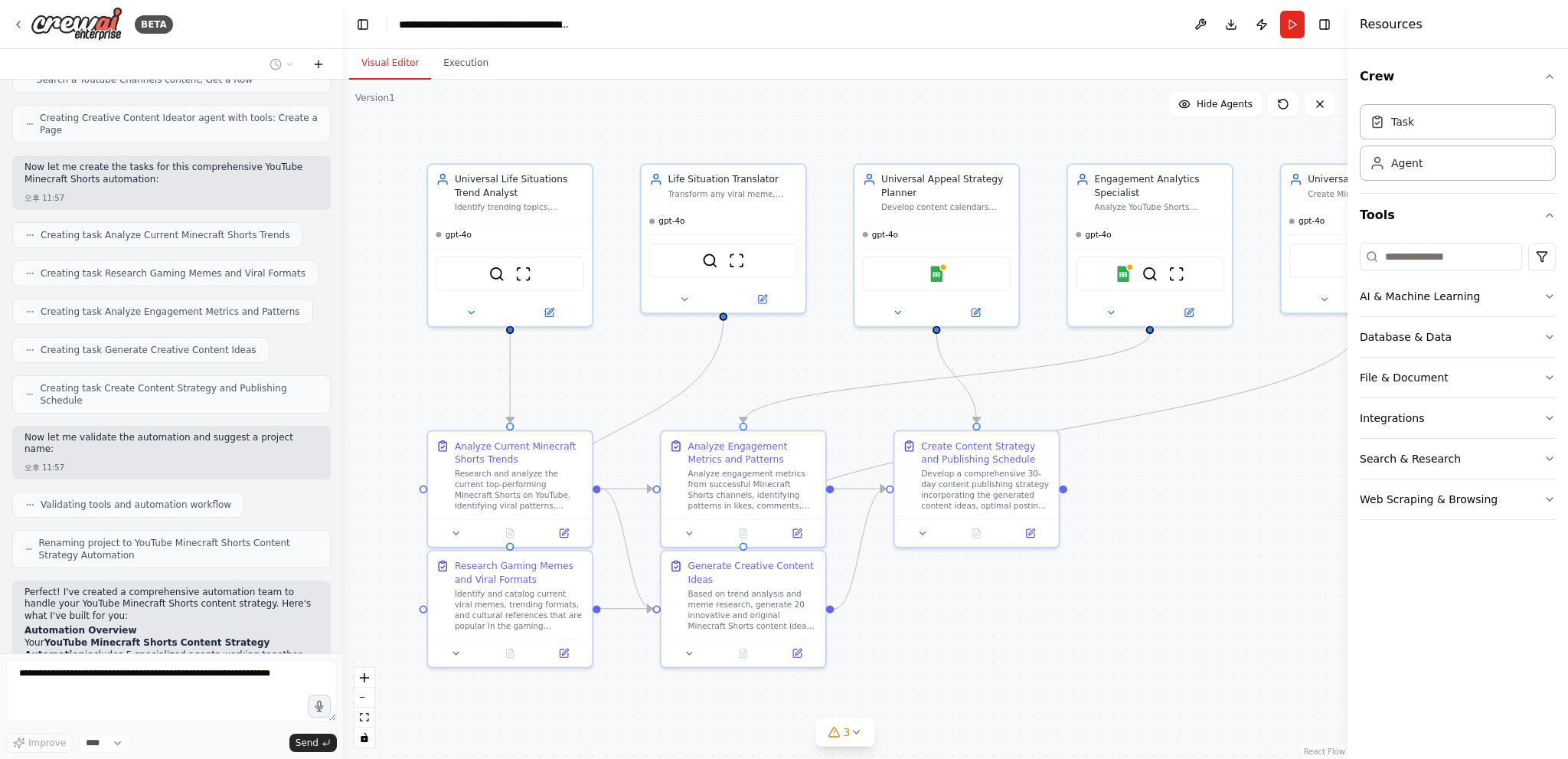
click at [323, 60] on icon at bounding box center [319, 64] width 12 height 12
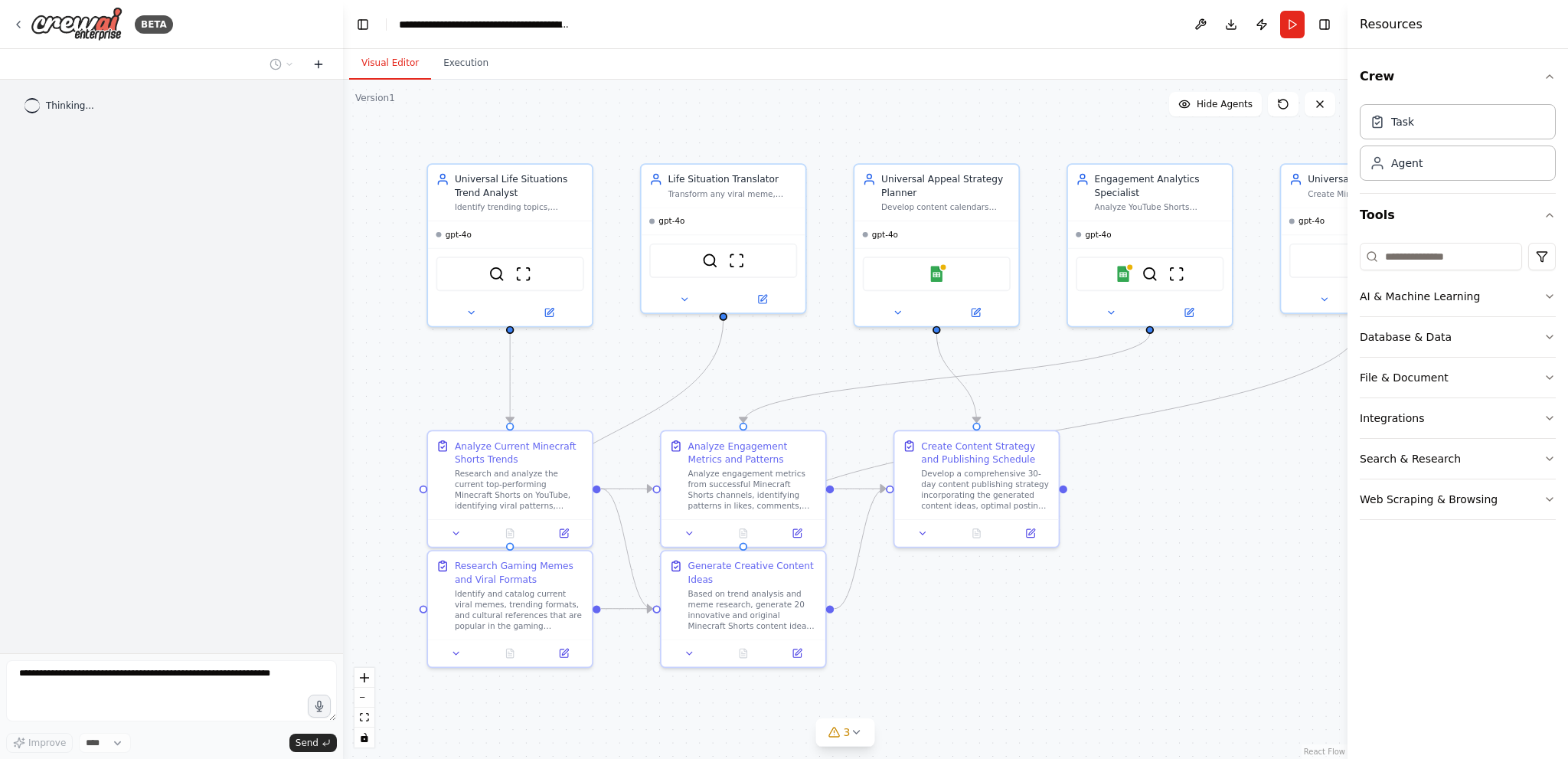
scroll to position [0, 0]
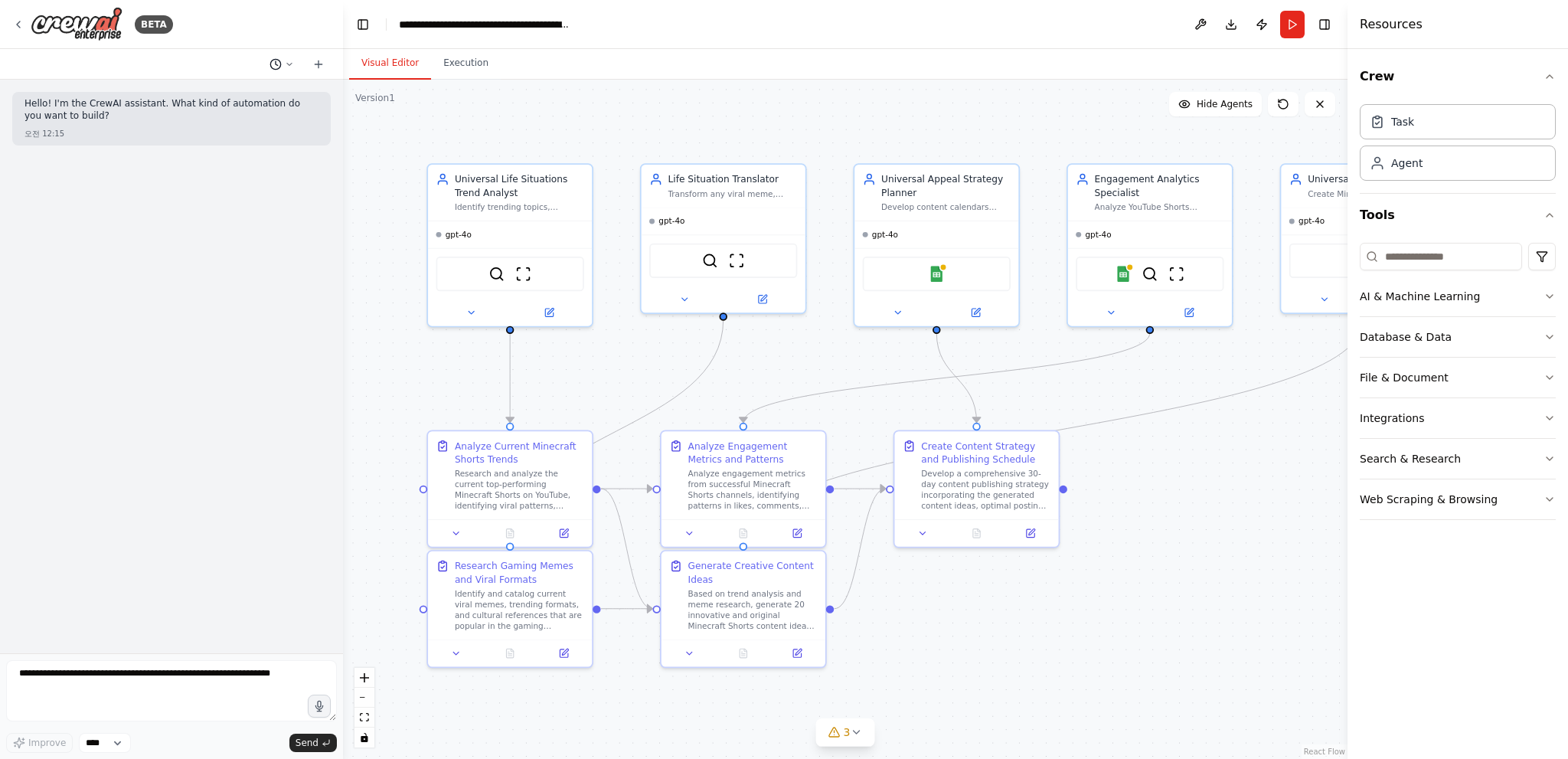
click at [279, 62] on icon at bounding box center [275, 64] width 12 height 12
click at [255, 120] on span "You take care of it" at bounding box center [214, 120] width 96 height 12
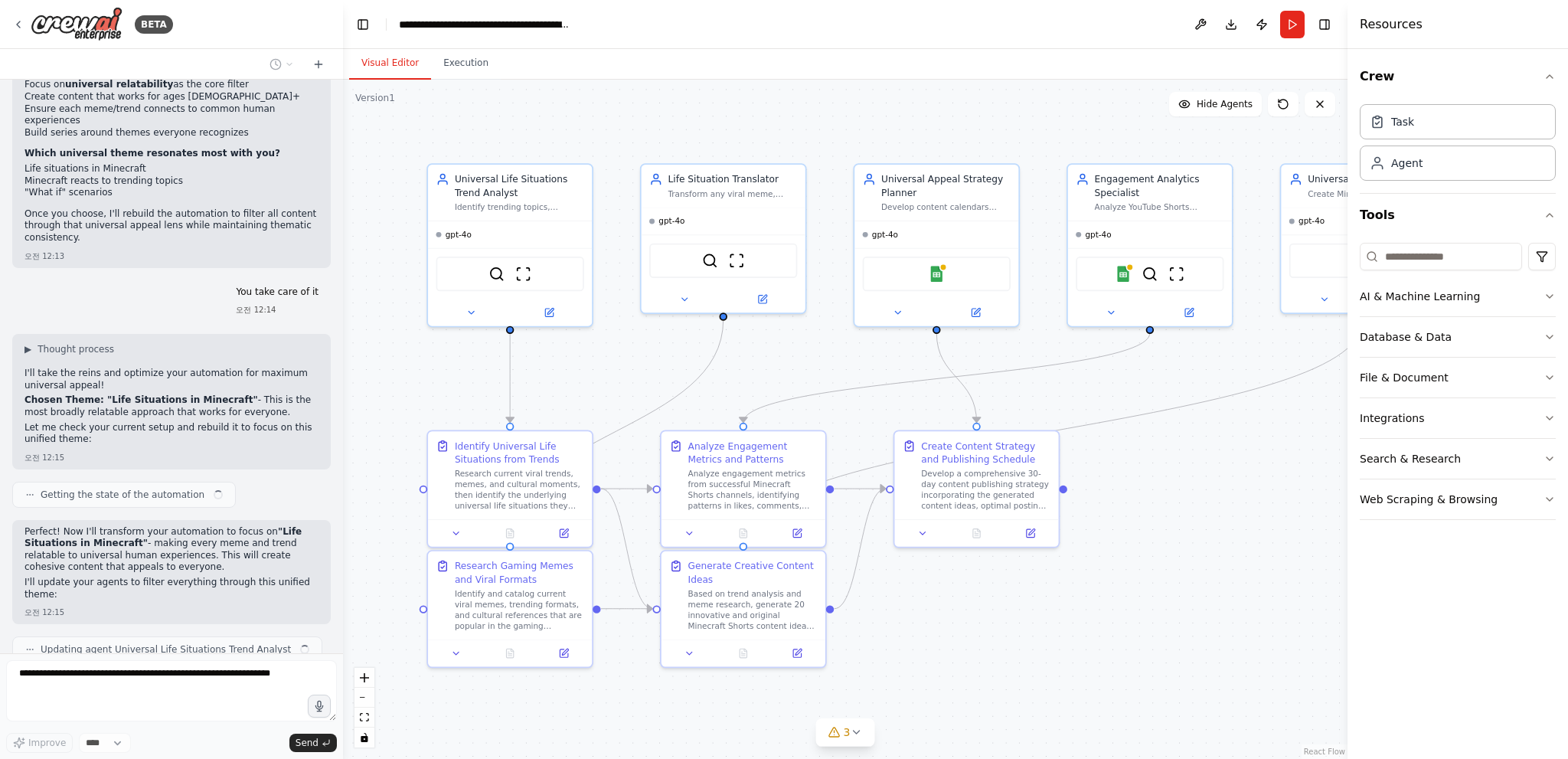
drag, startPoint x: 292, startPoint y: 249, endPoint x: 256, endPoint y: 648, distance: 400.6
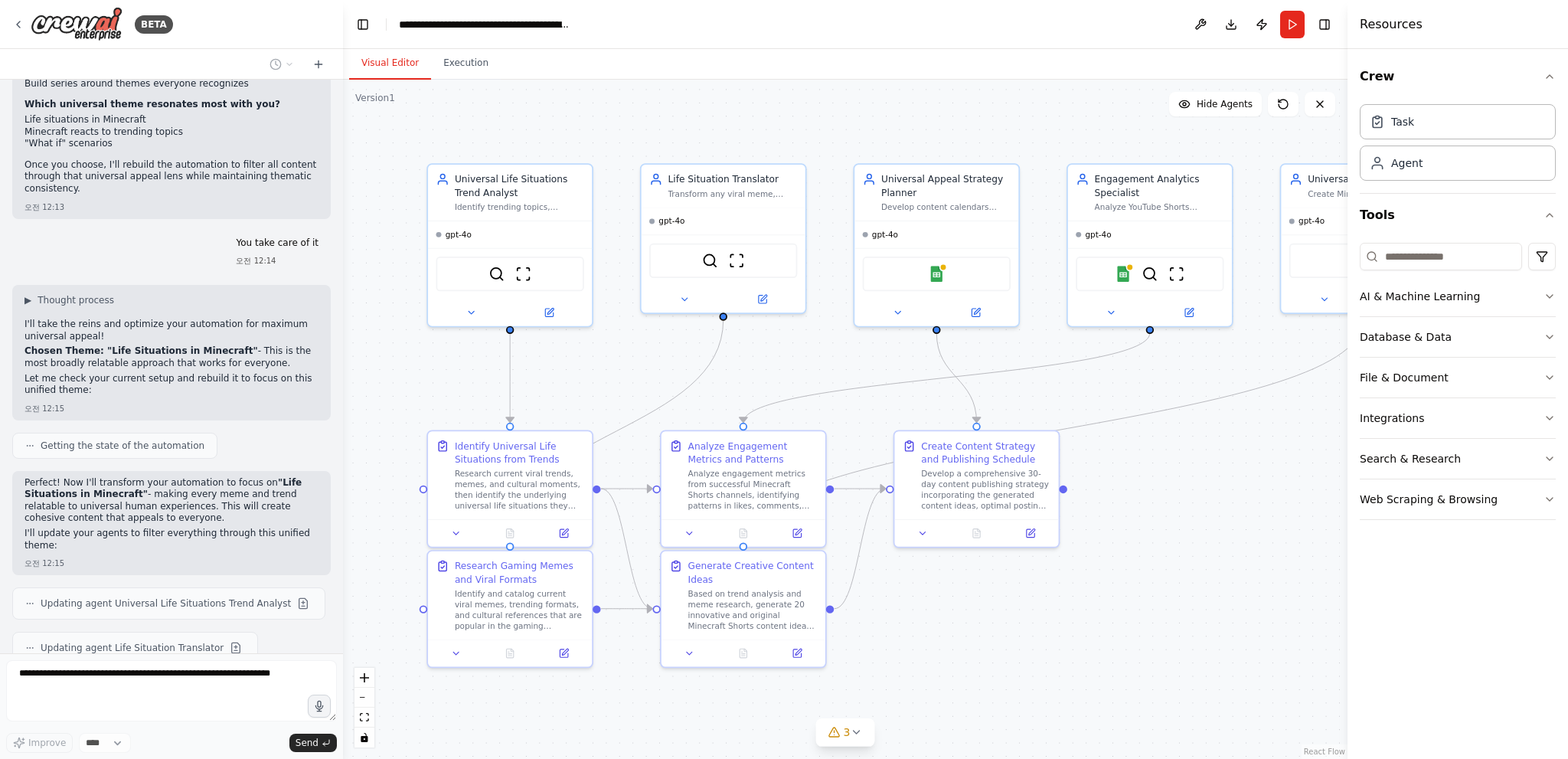
scroll to position [4884, 0]
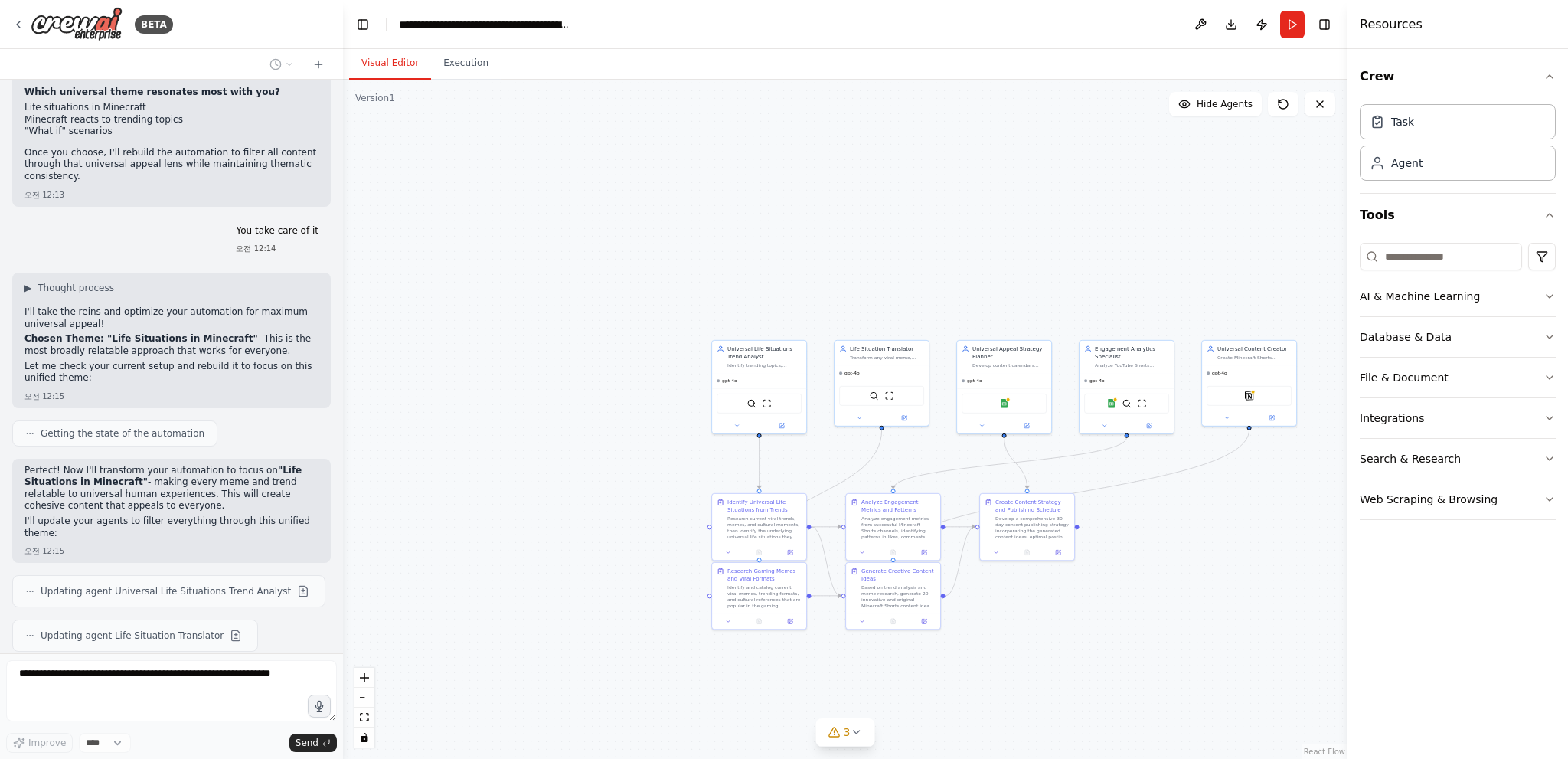
drag, startPoint x: 1133, startPoint y: 559, endPoint x: 847, endPoint y: 569, distance: 286.2
click at [855, 572] on div ".deletable-edge-delete-btn { width: 20px; height: 20px; border: 0px solid #ffff…" at bounding box center [845, 419] width 1005 height 679
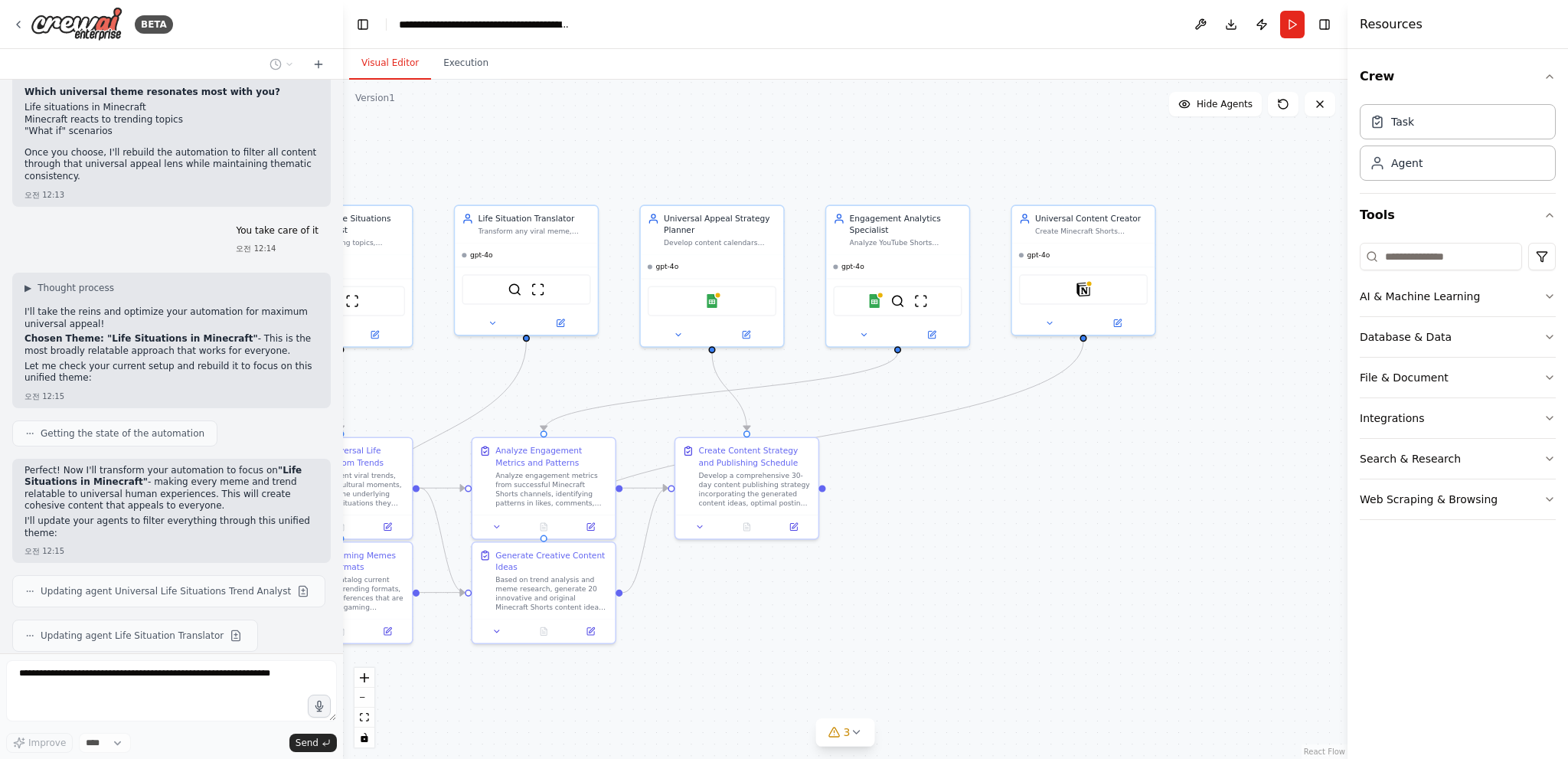
drag, startPoint x: 857, startPoint y: 561, endPoint x: 721, endPoint y: 404, distance: 207.7
click at [972, 453] on div ".deletable-edge-delete-btn { width: 20px; height: 20px; border: 0px solid #ffff…" at bounding box center [845, 419] width 1005 height 679
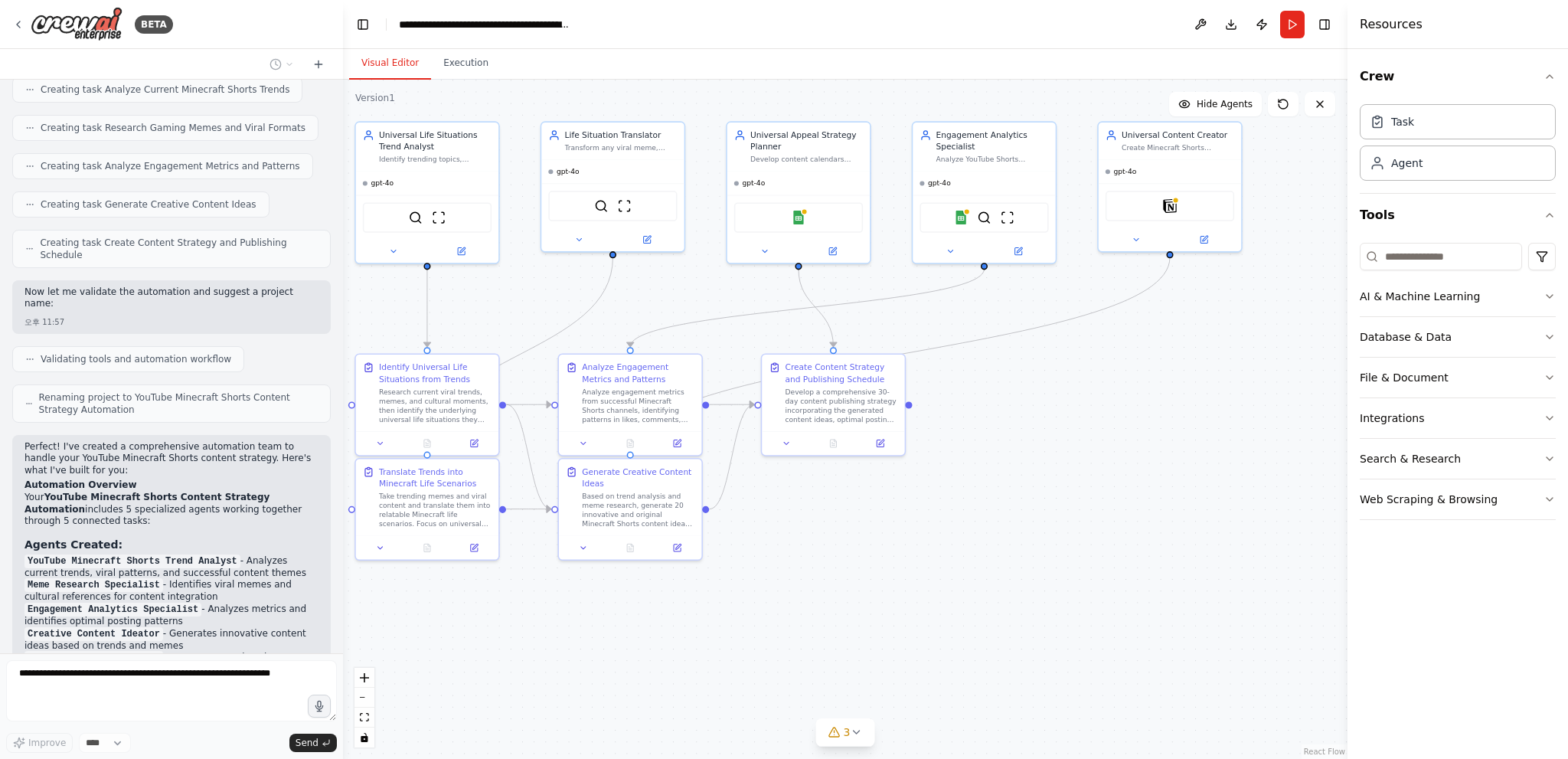
scroll to position [0, 0]
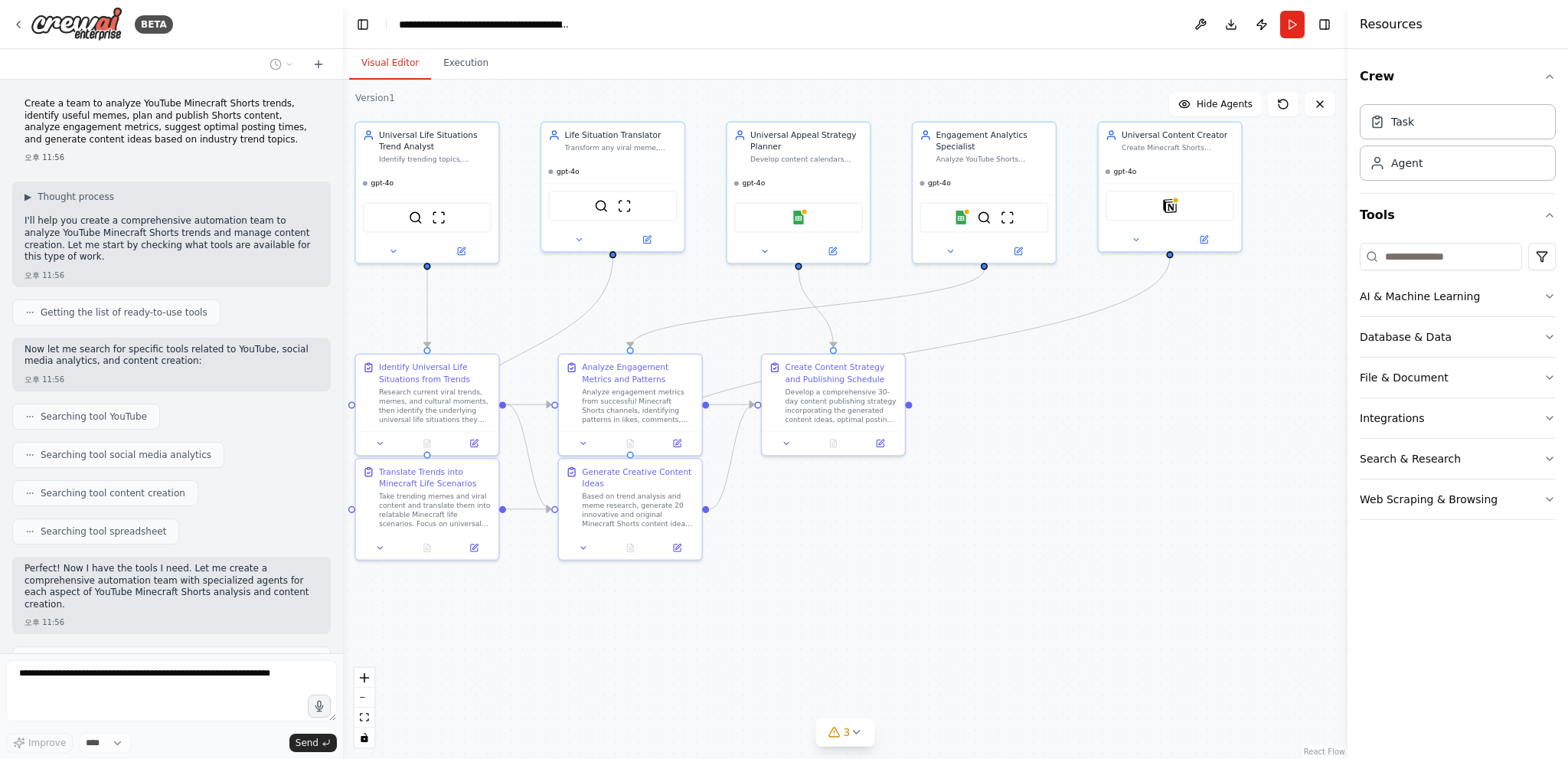
drag, startPoint x: 278, startPoint y: 486, endPoint x: 260, endPoint y: 56, distance: 430.4
drag, startPoint x: 221, startPoint y: 137, endPoint x: 17, endPoint y: 98, distance: 207.7
click at [17, 98] on div "Create a team to analyze YouTube Minecraft Shorts trends, identify useful memes…" at bounding box center [171, 130] width 319 height 77
copy p "Create a team to analyze YouTube Minecraft Shorts trends, identify useful memes…"
click at [28, 18] on div "BETA" at bounding box center [93, 24] width 161 height 35
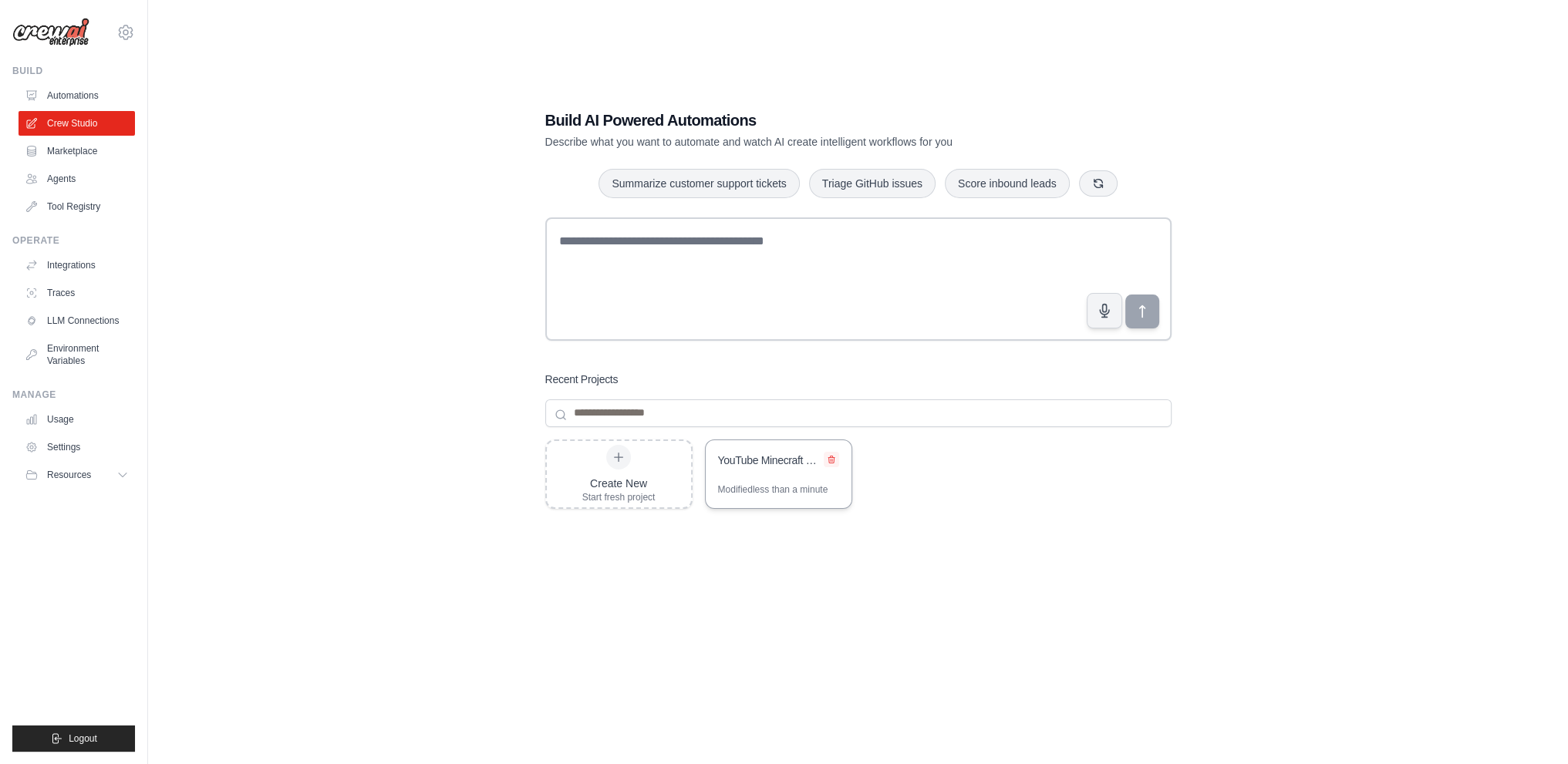
click at [833, 458] on icon at bounding box center [832, 459] width 6 height 7
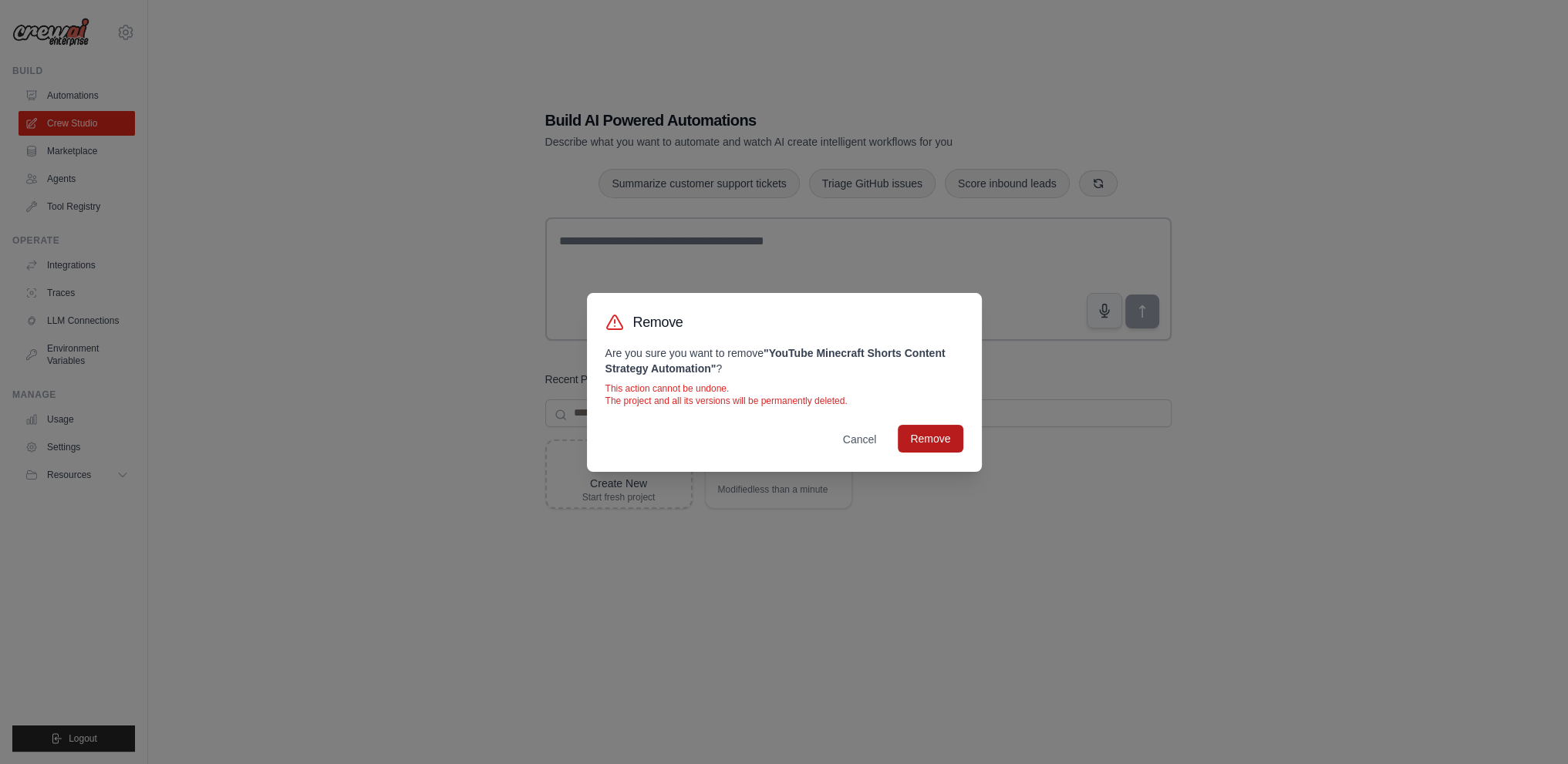
click at [914, 441] on button "Remove" at bounding box center [930, 439] width 65 height 28
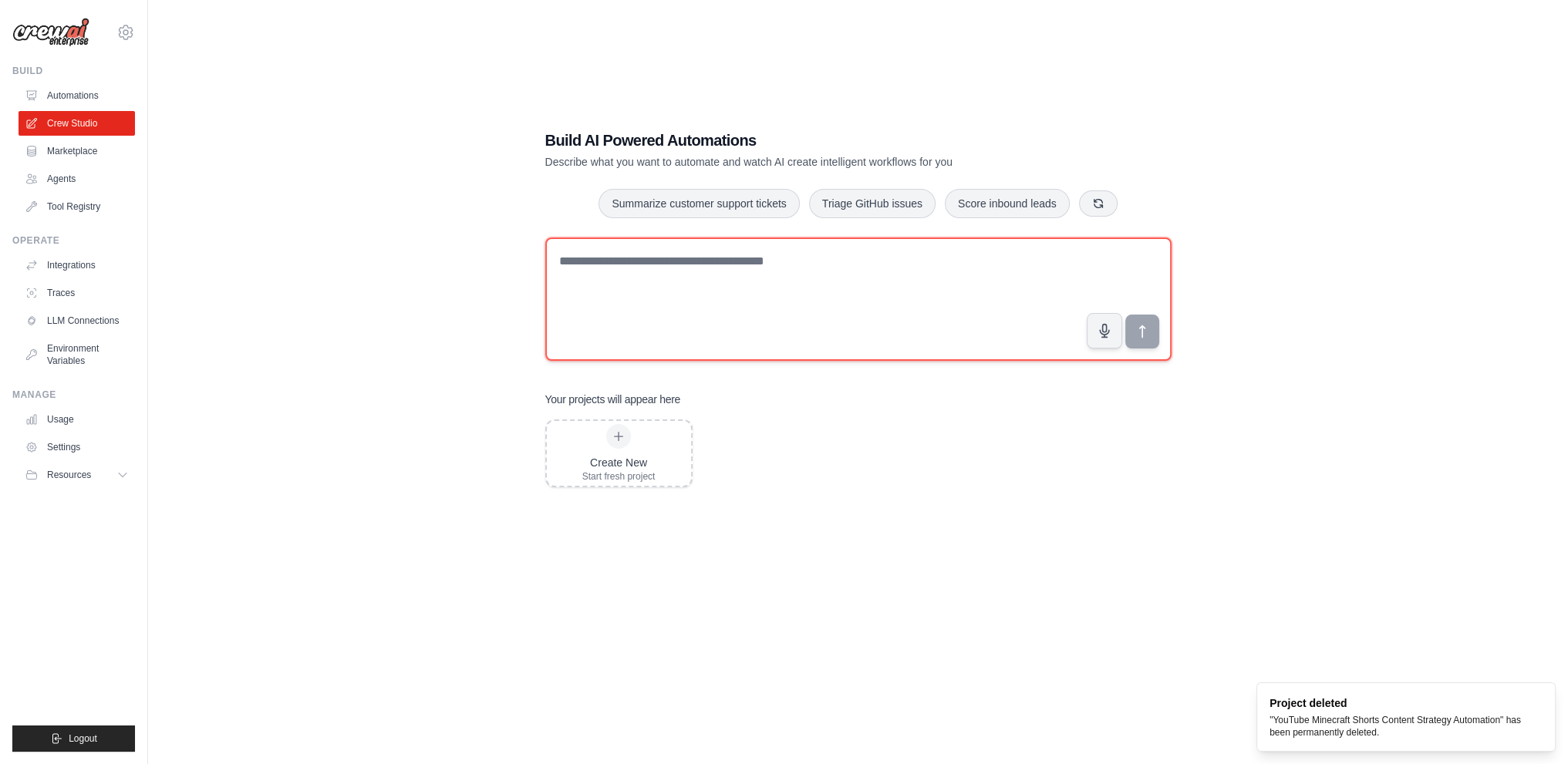
click at [755, 269] on textarea at bounding box center [858, 299] width 627 height 124
paste textarea "**********"
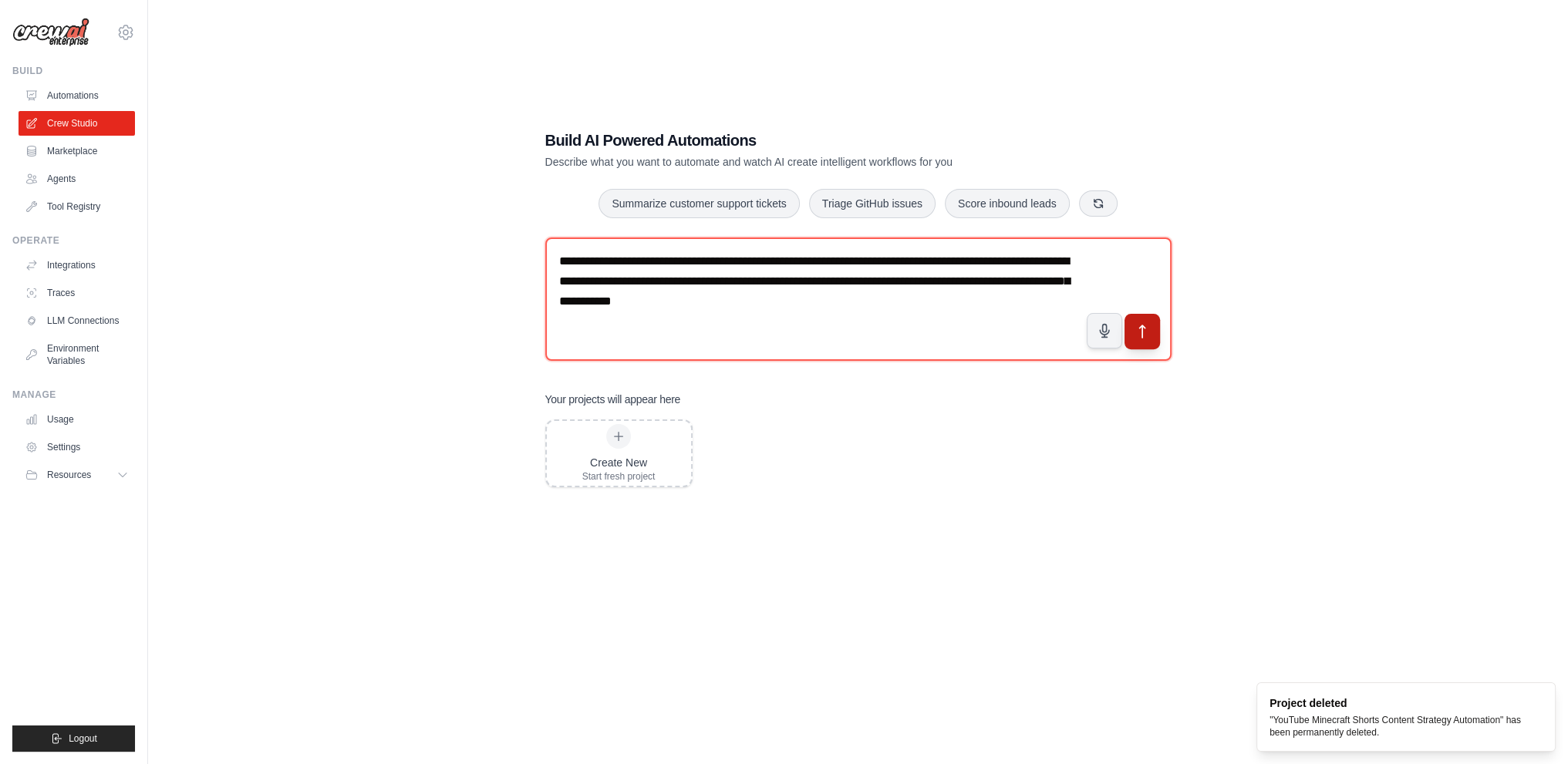
type textarea "**********"
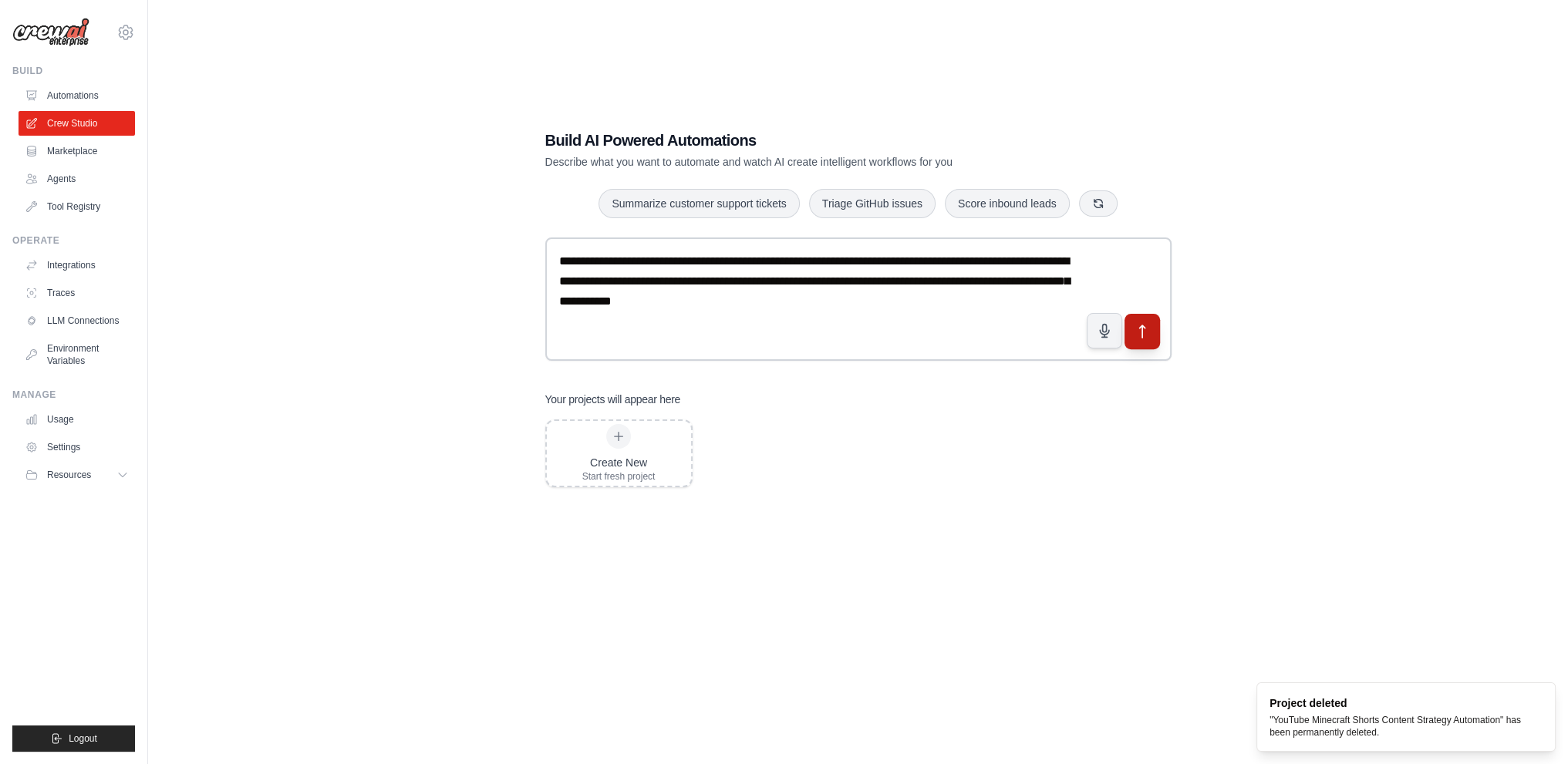
click at [1141, 317] on button "submit" at bounding box center [1141, 331] width 36 height 36
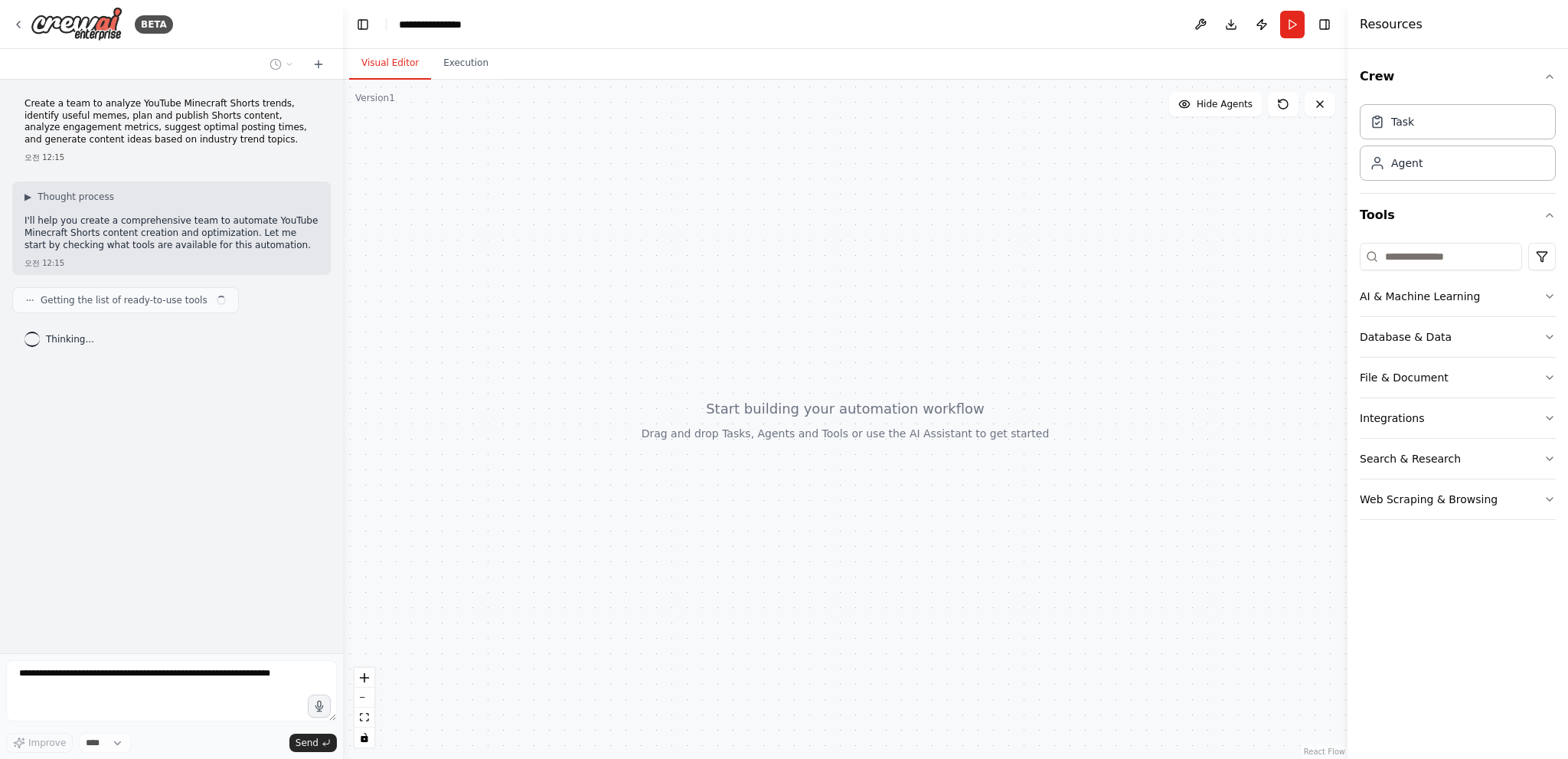
click at [920, 618] on div at bounding box center [845, 419] width 1005 height 679
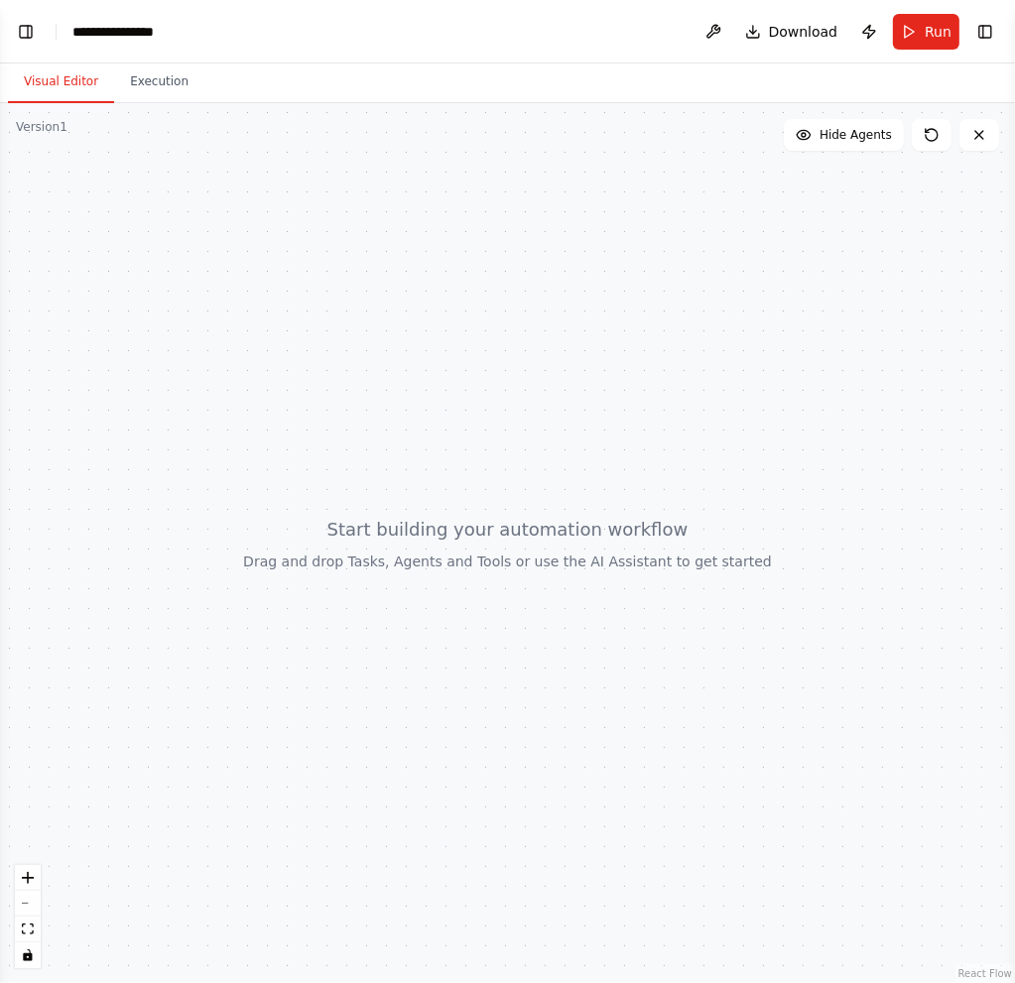
click at [654, 272] on div at bounding box center [507, 543] width 1015 height 880
click at [33, 37] on button "Toggle Left Sidebar" at bounding box center [26, 32] width 28 height 28
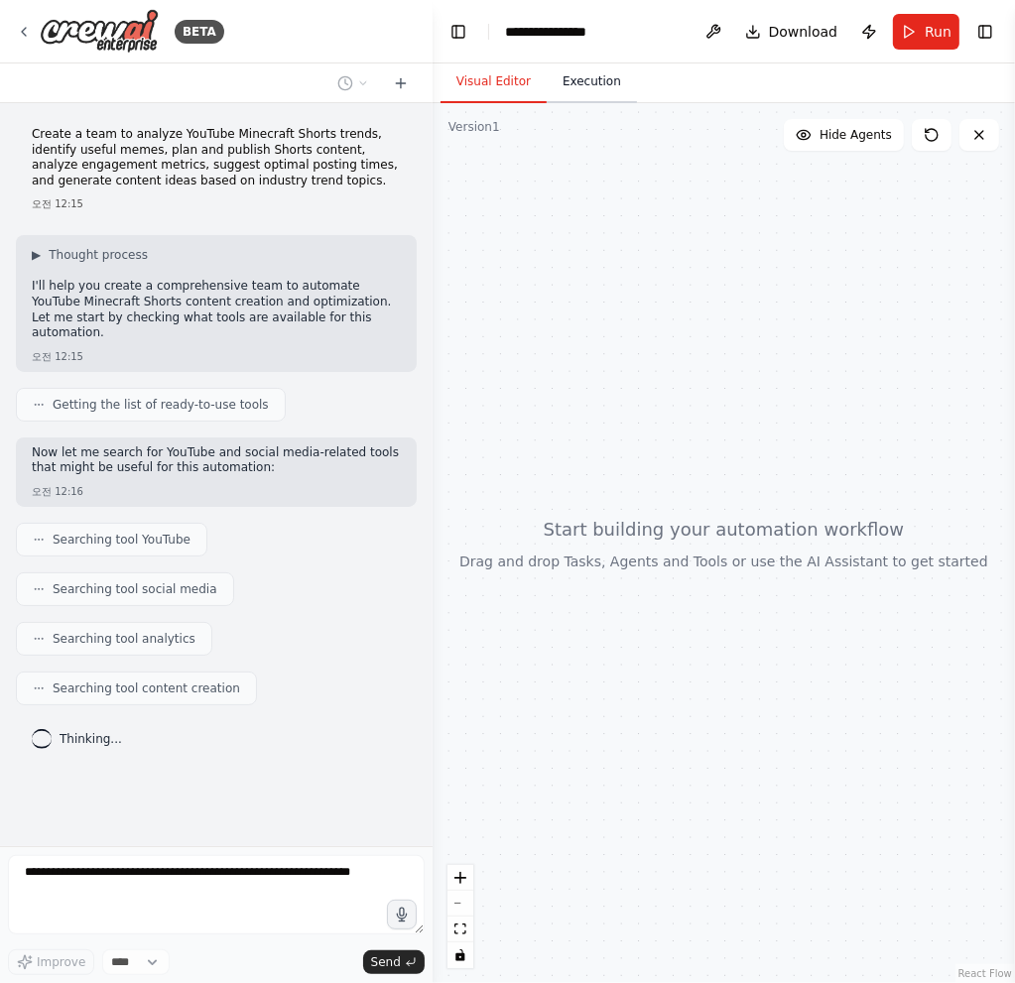
click at [560, 82] on button "Execution" at bounding box center [592, 83] width 90 height 42
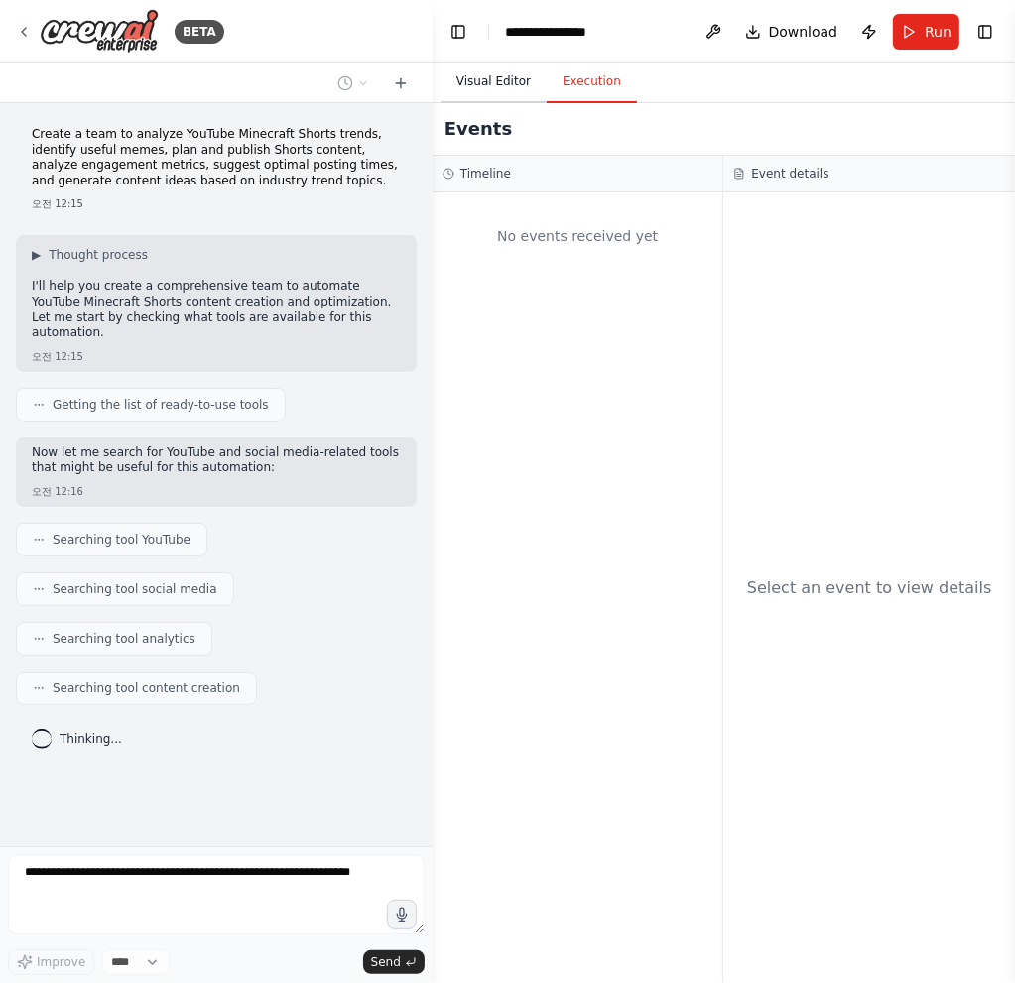
click at [488, 86] on button "Visual Editor" at bounding box center [493, 83] width 106 height 42
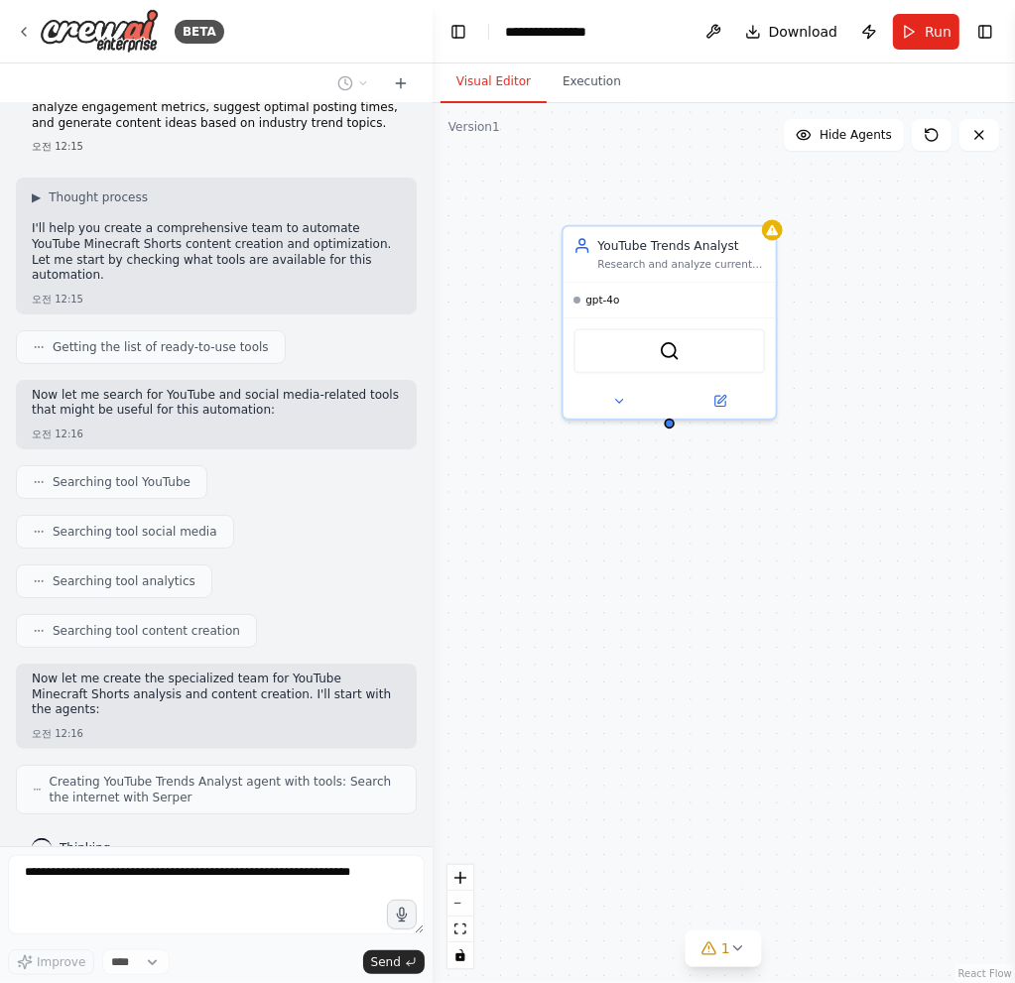
scroll to position [123, 0]
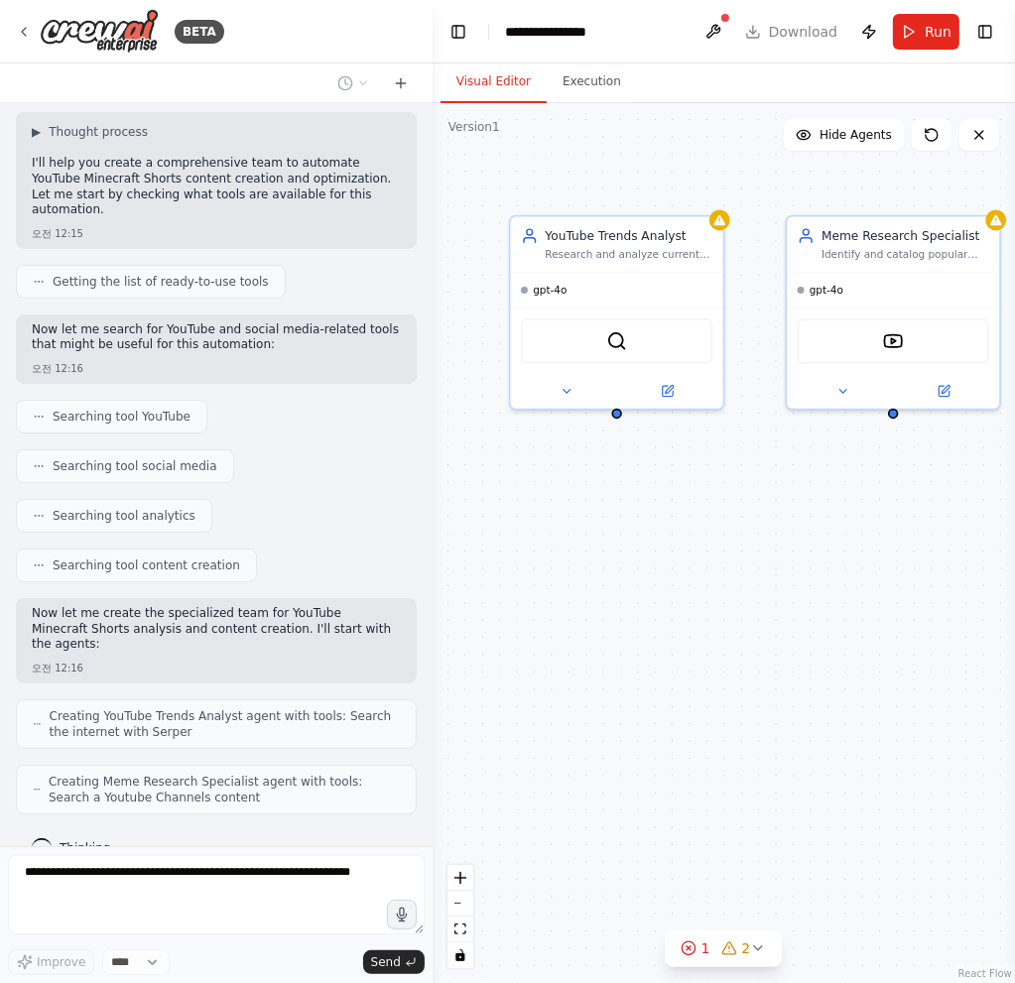
drag, startPoint x: 800, startPoint y: 569, endPoint x: 745, endPoint y: 565, distance: 54.7
click at [745, 565] on div "YouTube Trends Analyst Research and analyze current YouTube Minecraft Shorts tr…" at bounding box center [724, 543] width 582 height 880
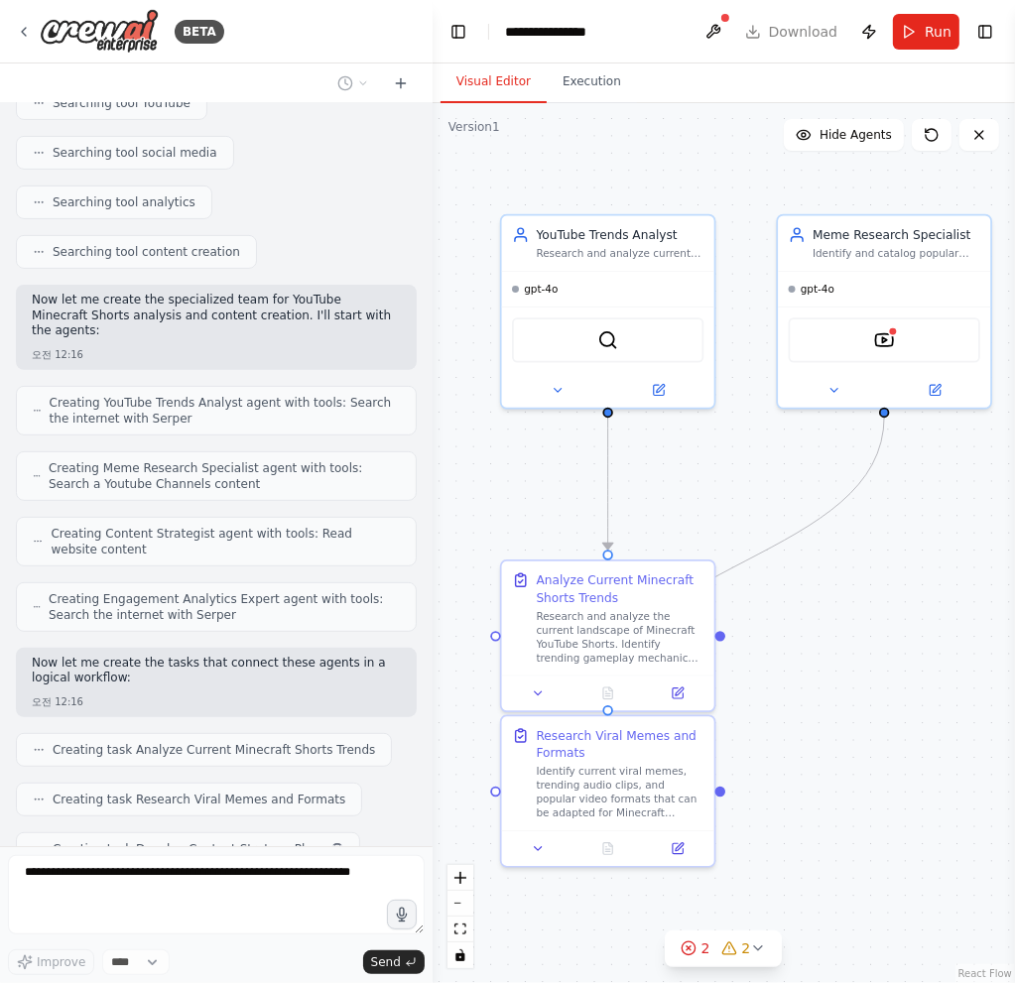
scroll to position [485, 0]
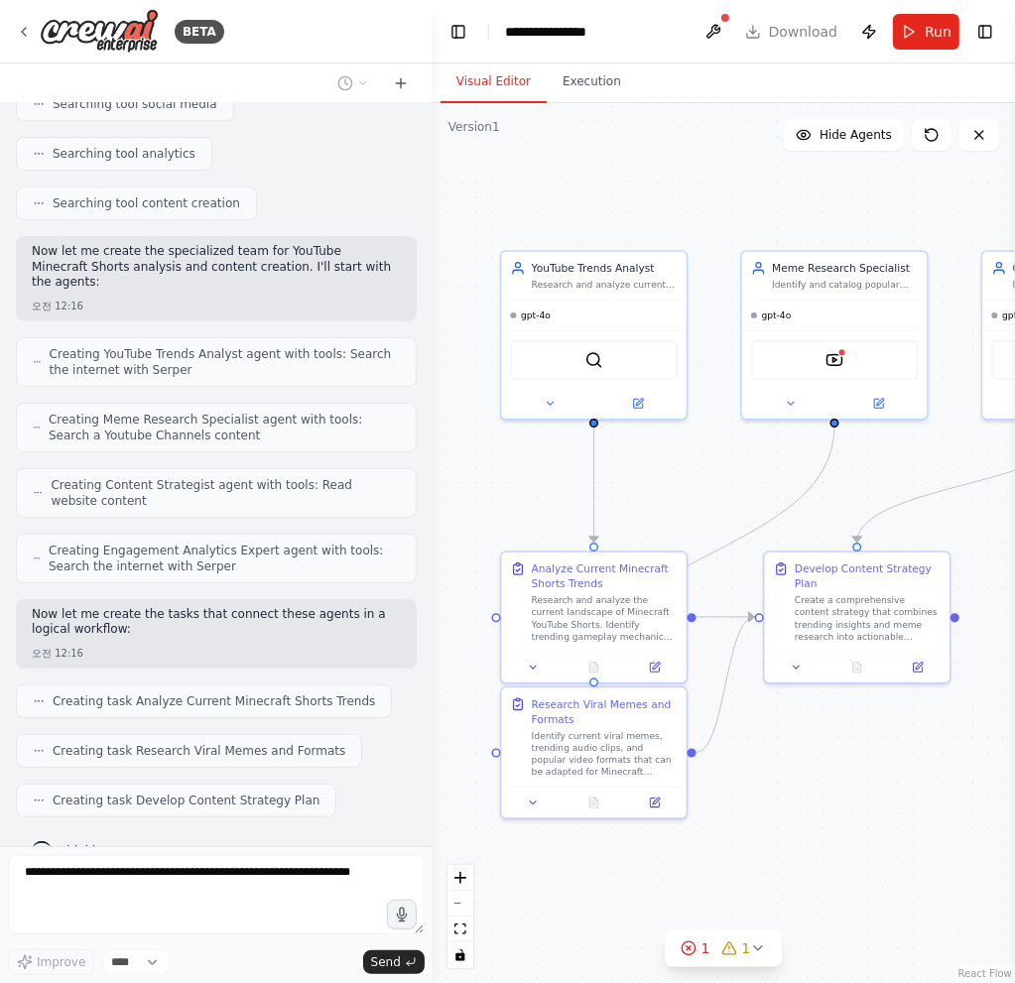
drag, startPoint x: 846, startPoint y: 789, endPoint x: 806, endPoint y: 764, distance: 47.6
click at [806, 764] on div ".deletable-edge-delete-btn { width: 20px; height: 20px; border: 0px solid #ffff…" at bounding box center [724, 543] width 582 height 880
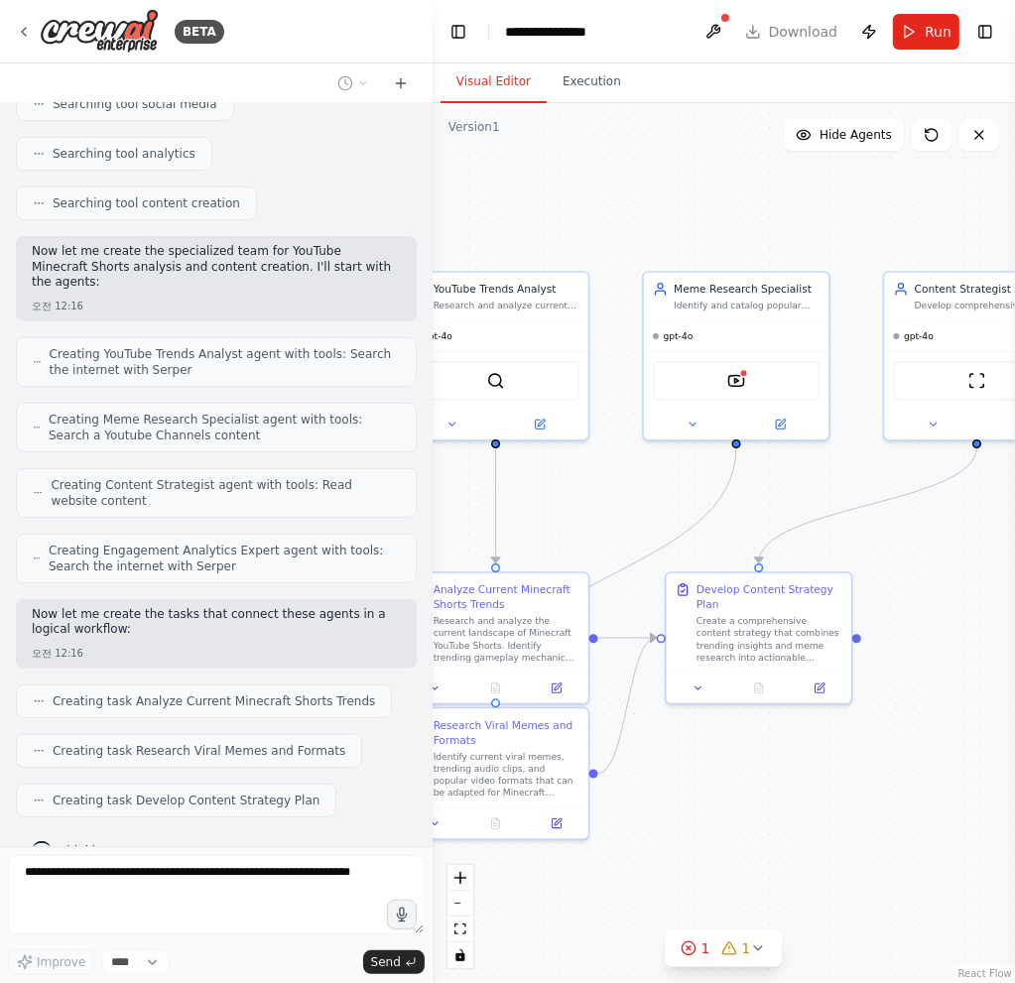
drag, startPoint x: 915, startPoint y: 455, endPoint x: 828, endPoint y: 483, distance: 90.7
click at [828, 483] on div ".deletable-edge-delete-btn { width: 20px; height: 20px; border: 0px solid #ffff…" at bounding box center [724, 543] width 582 height 880
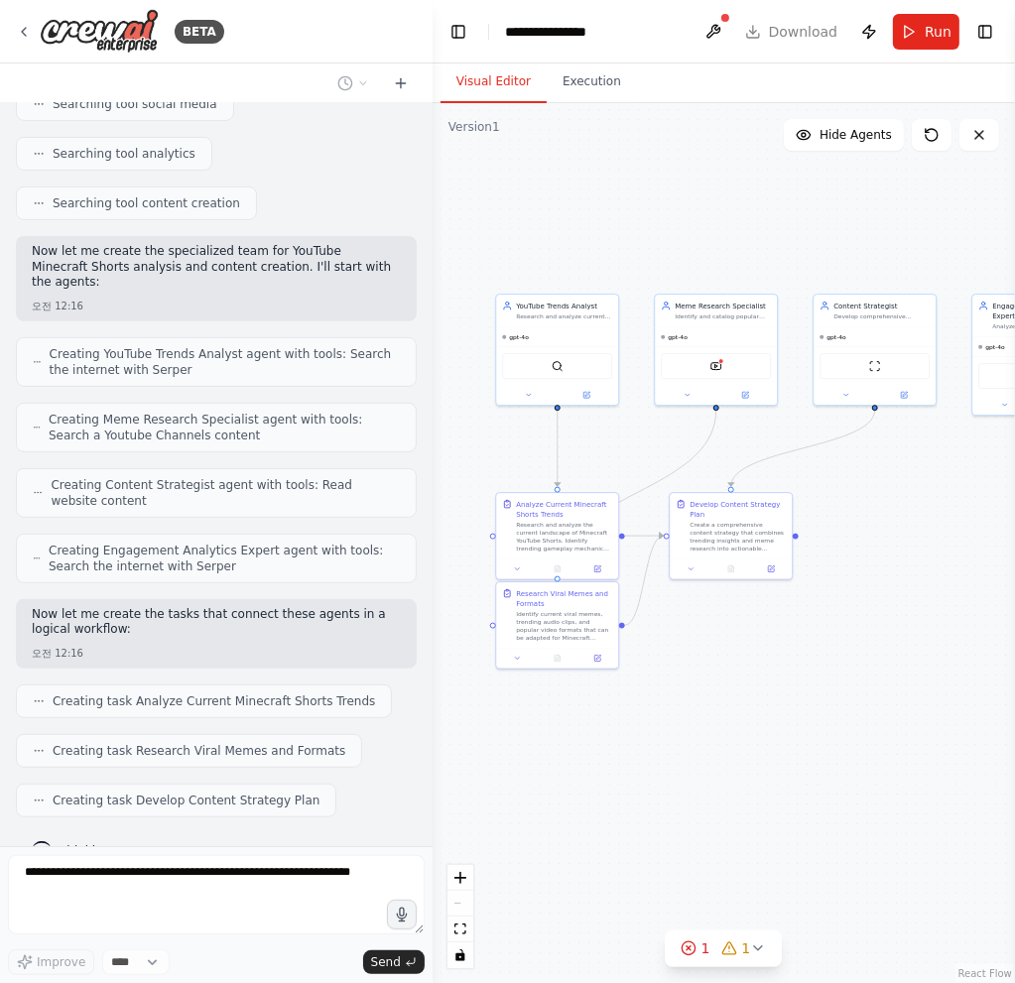
drag, startPoint x: 838, startPoint y: 471, endPoint x: 784, endPoint y: 413, distance: 80.0
click at [784, 413] on div ".deletable-edge-delete-btn { width: 20px; height: 20px; border: 0px solid #ffff…" at bounding box center [724, 543] width 582 height 880
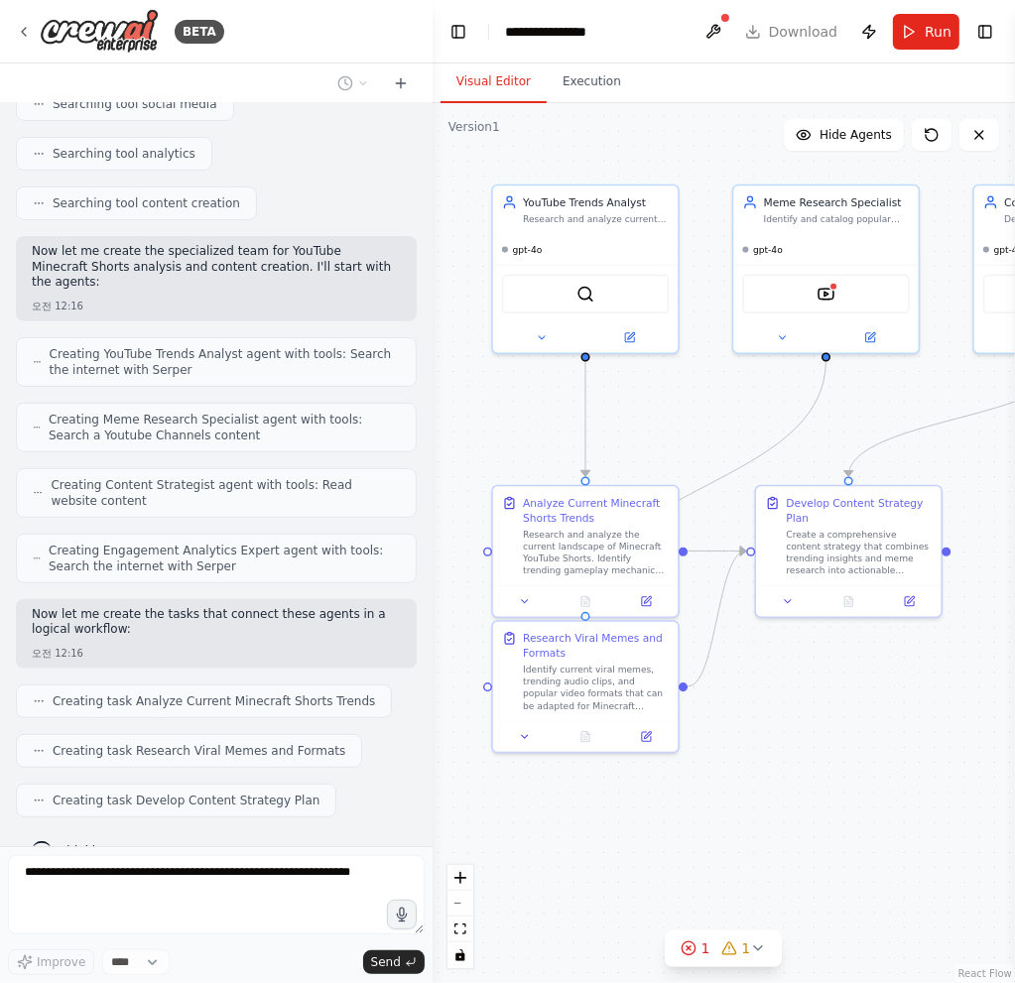
drag, startPoint x: 784, startPoint y: 413, endPoint x: 881, endPoint y: 422, distance: 97.6
click at [942, 384] on div ".deletable-edge-delete-btn { width: 20px; height: 20px; border: 0px solid #ffff…" at bounding box center [724, 543] width 582 height 880
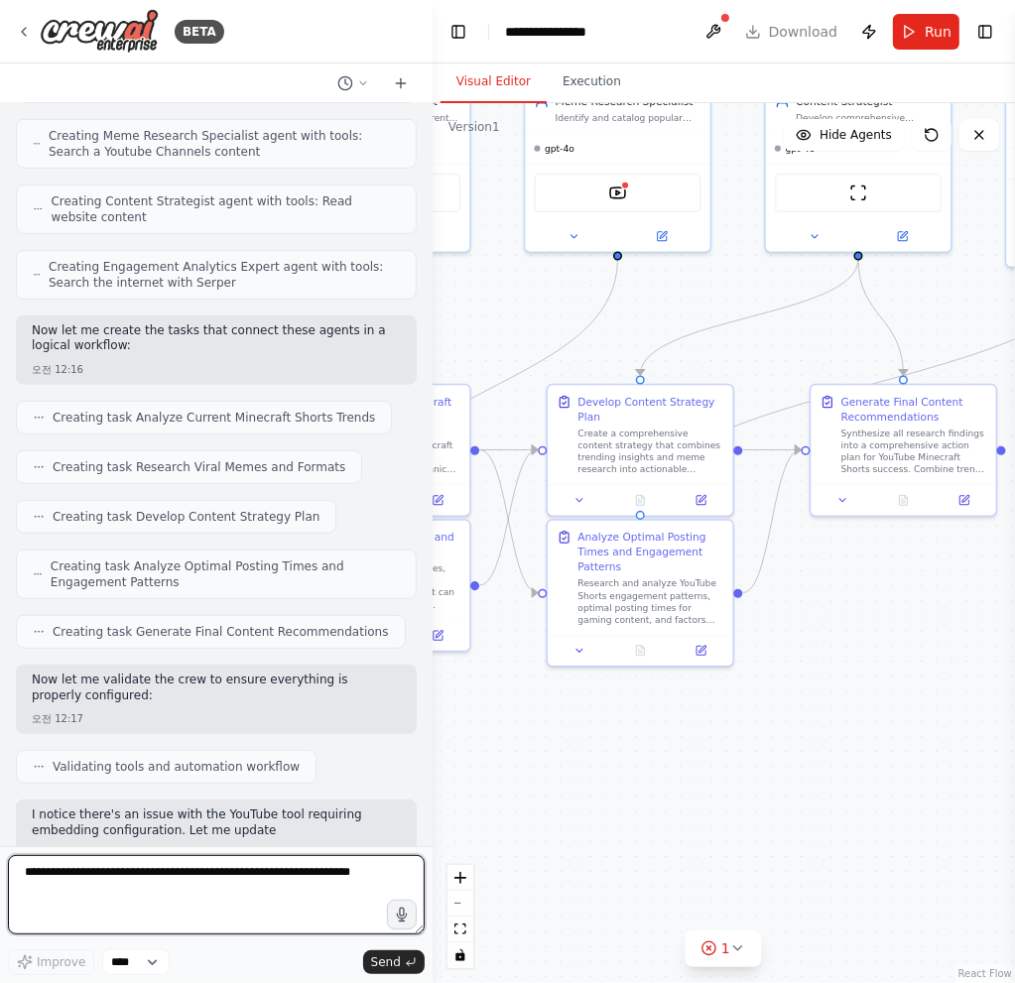
scroll to position [784, 0]
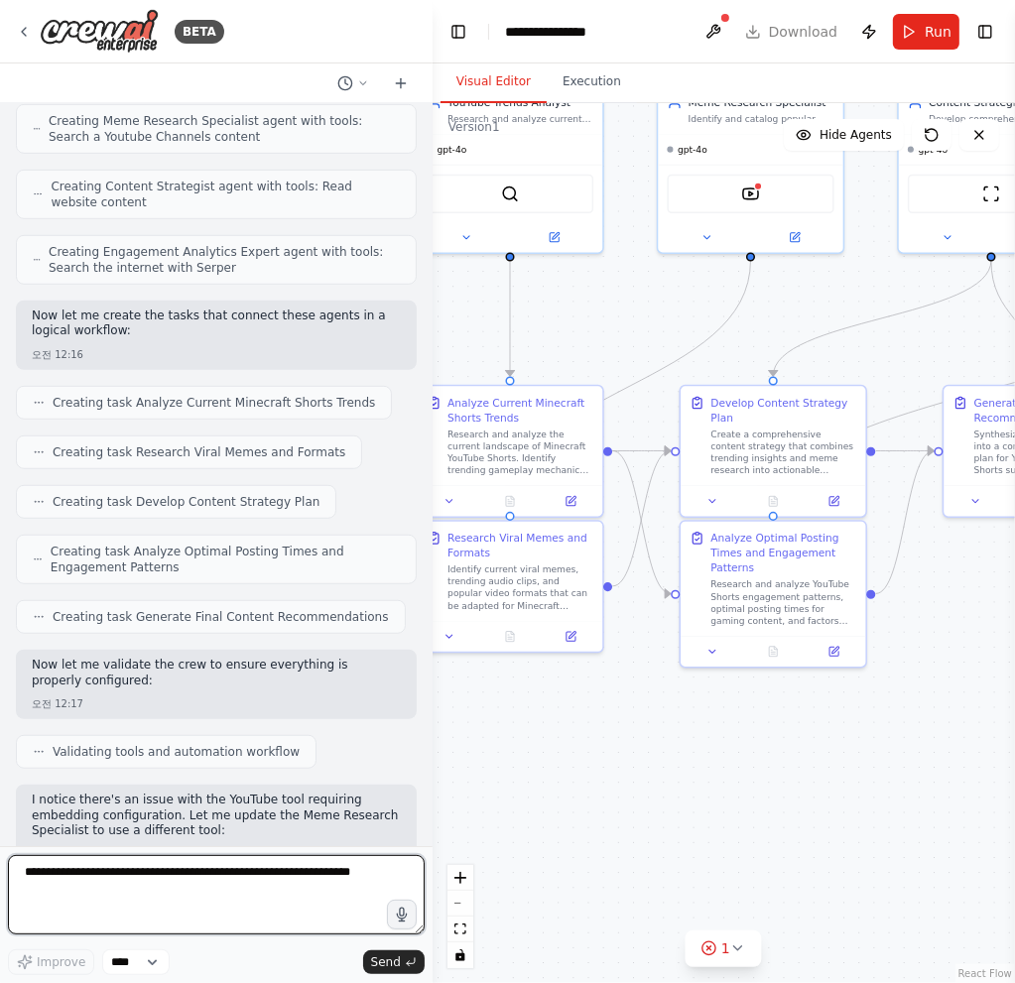
drag, startPoint x: 666, startPoint y: 801, endPoint x: 575, endPoint y: 697, distance: 137.1
click at [575, 700] on div ".deletable-edge-delete-btn { width: 20px; height: 20px; border: 0px solid #ffff…" at bounding box center [724, 543] width 582 height 880
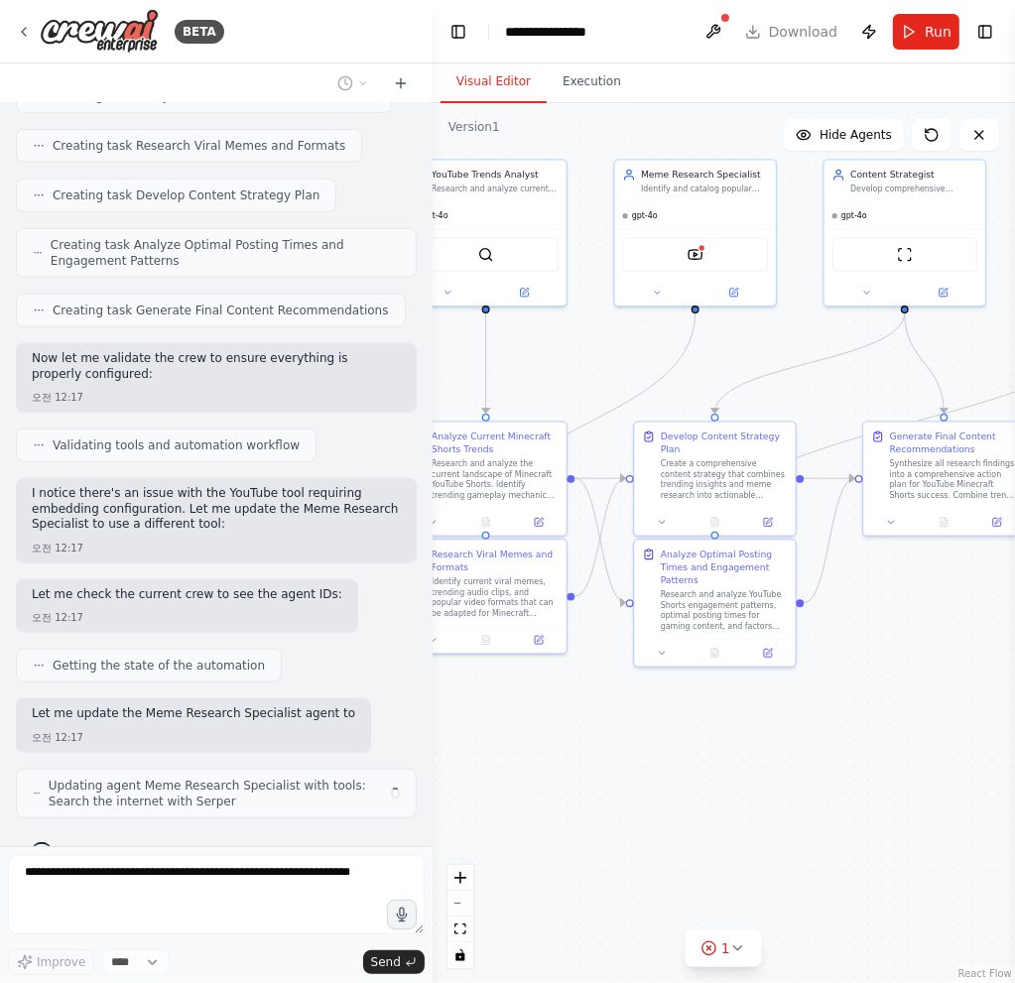
scroll to position [1105, 0]
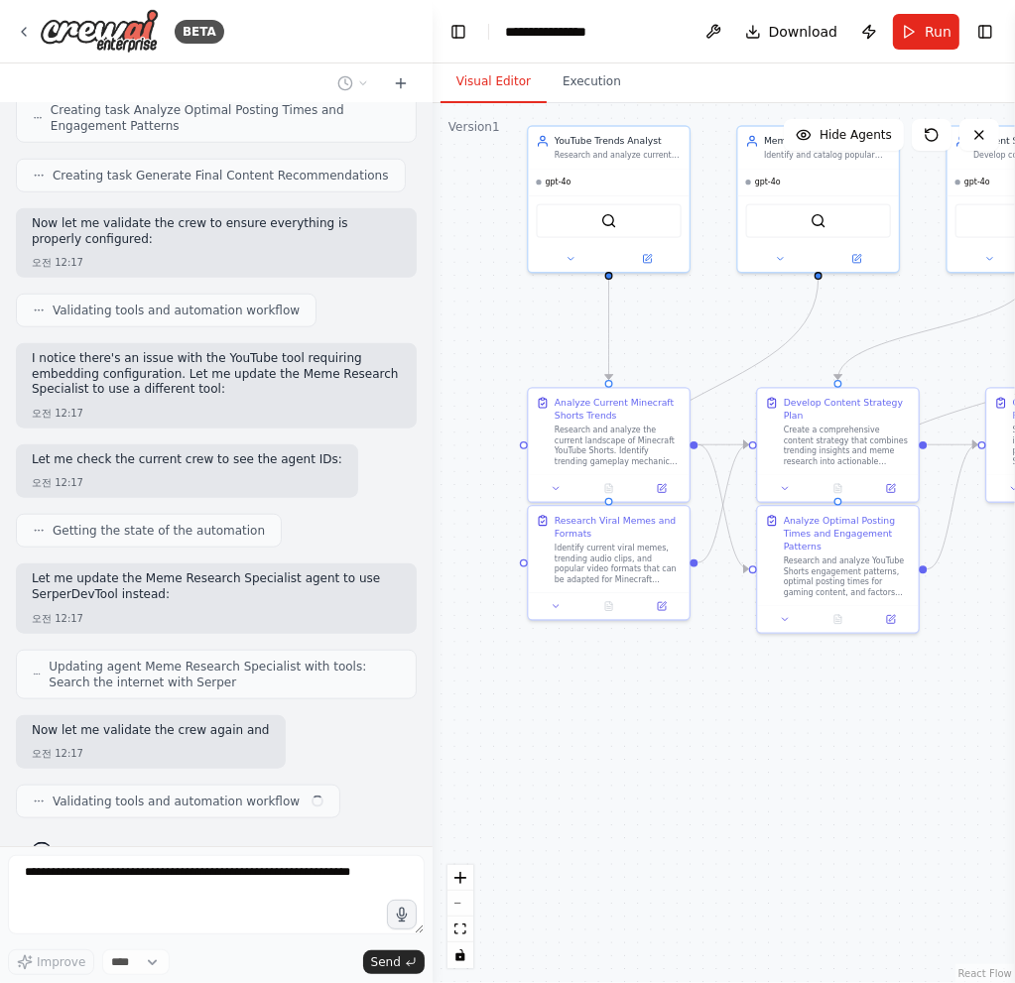
drag, startPoint x: 708, startPoint y: 739, endPoint x: 841, endPoint y: 708, distance: 136.5
click at [841, 708] on div ".deletable-edge-delete-btn { width: 20px; height: 20px; border: 0px solid #ffff…" at bounding box center [724, 543] width 582 height 880
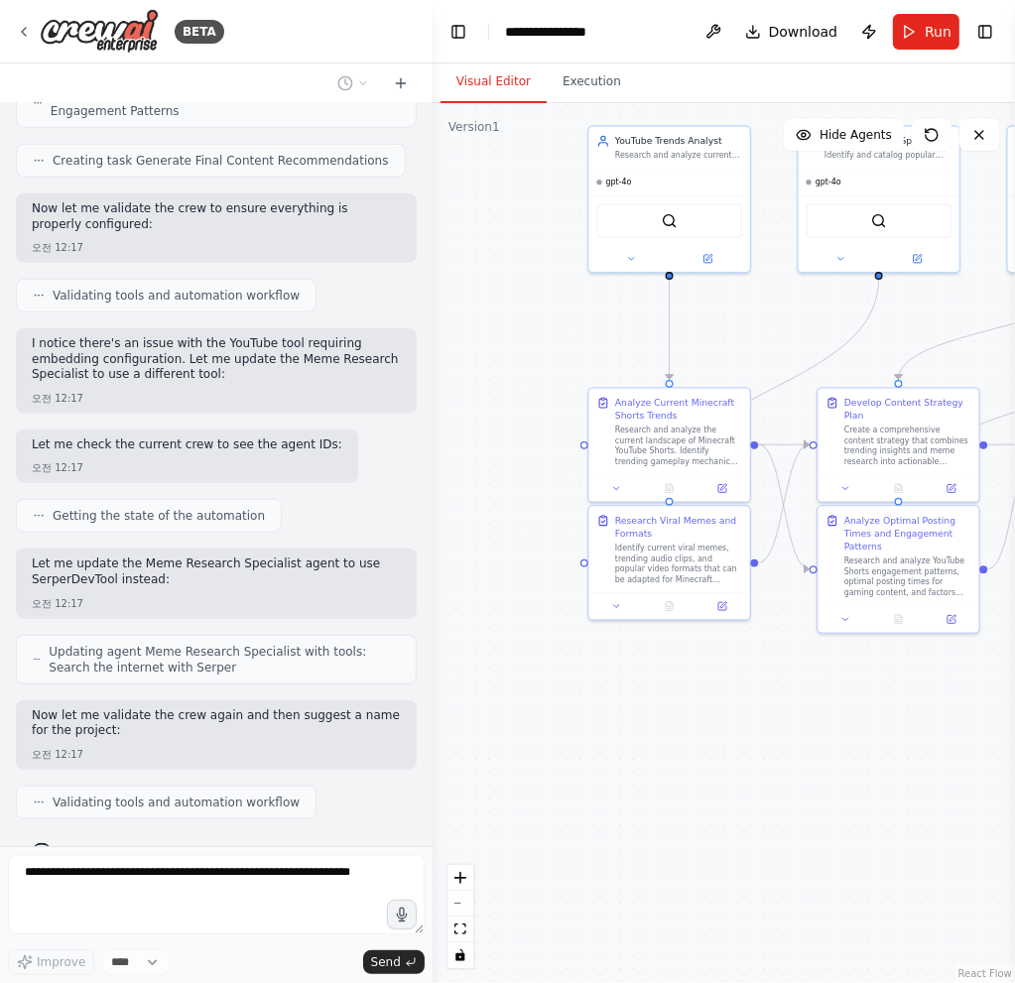
drag, startPoint x: 711, startPoint y: 724, endPoint x: 762, endPoint y: 721, distance: 50.7
click at [762, 721] on div ".deletable-edge-delete-btn { width: 20px; height: 20px; border: 0px solid #ffff…" at bounding box center [724, 543] width 582 height 880
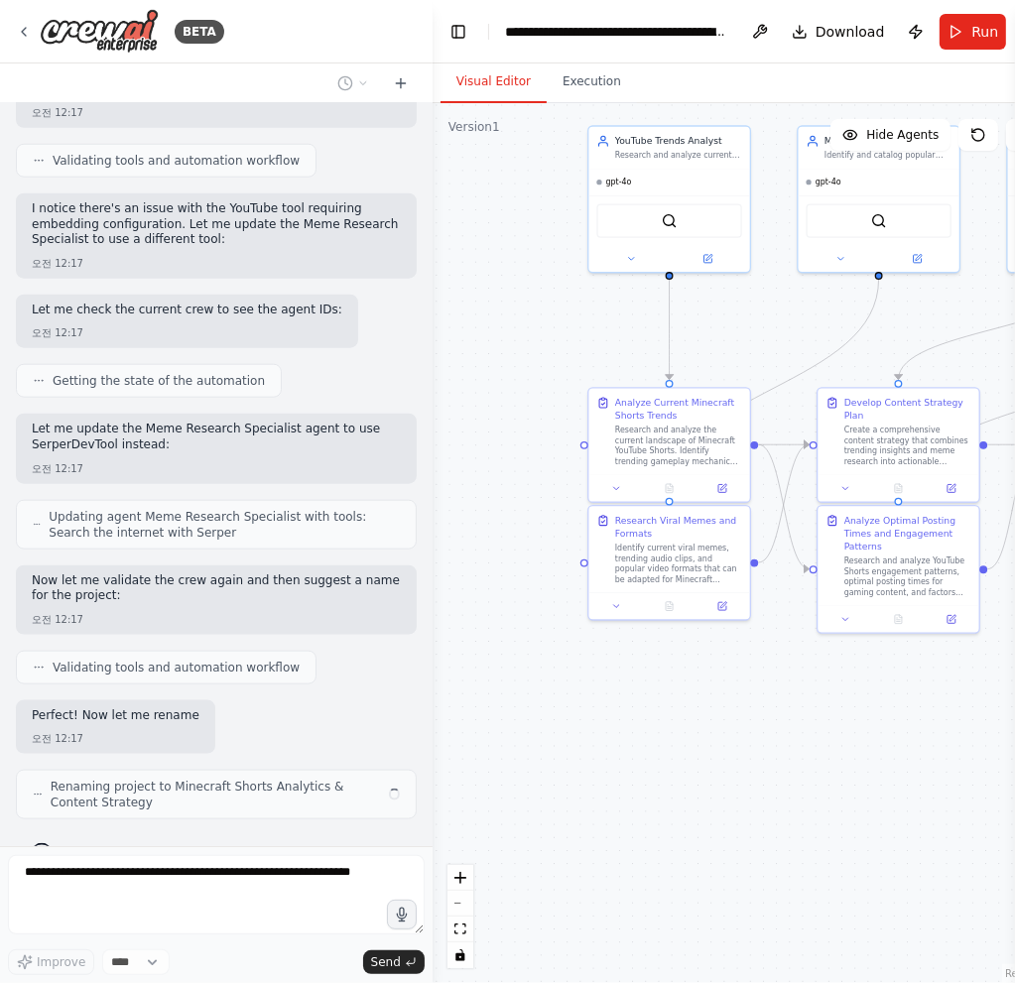
scroll to position [1391, 0]
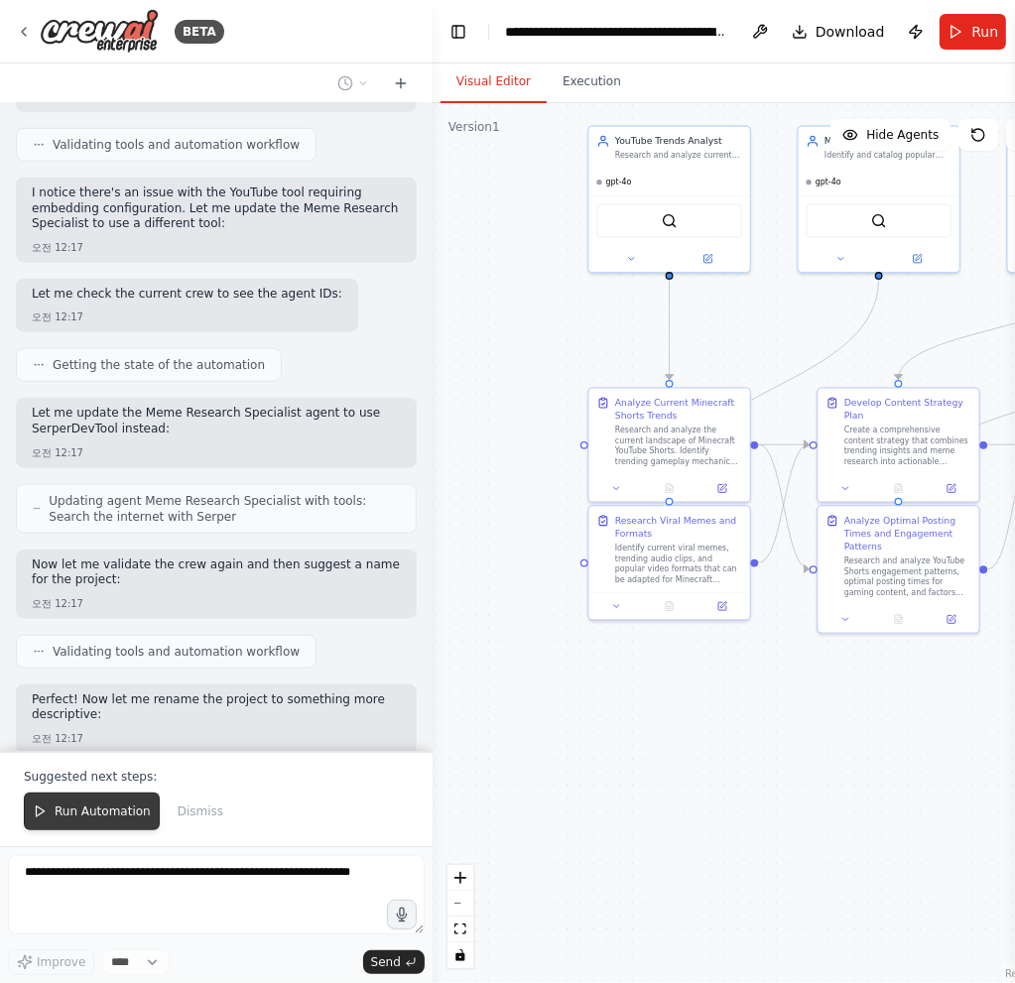
click at [68, 826] on button "Run Automation" at bounding box center [92, 812] width 136 height 38
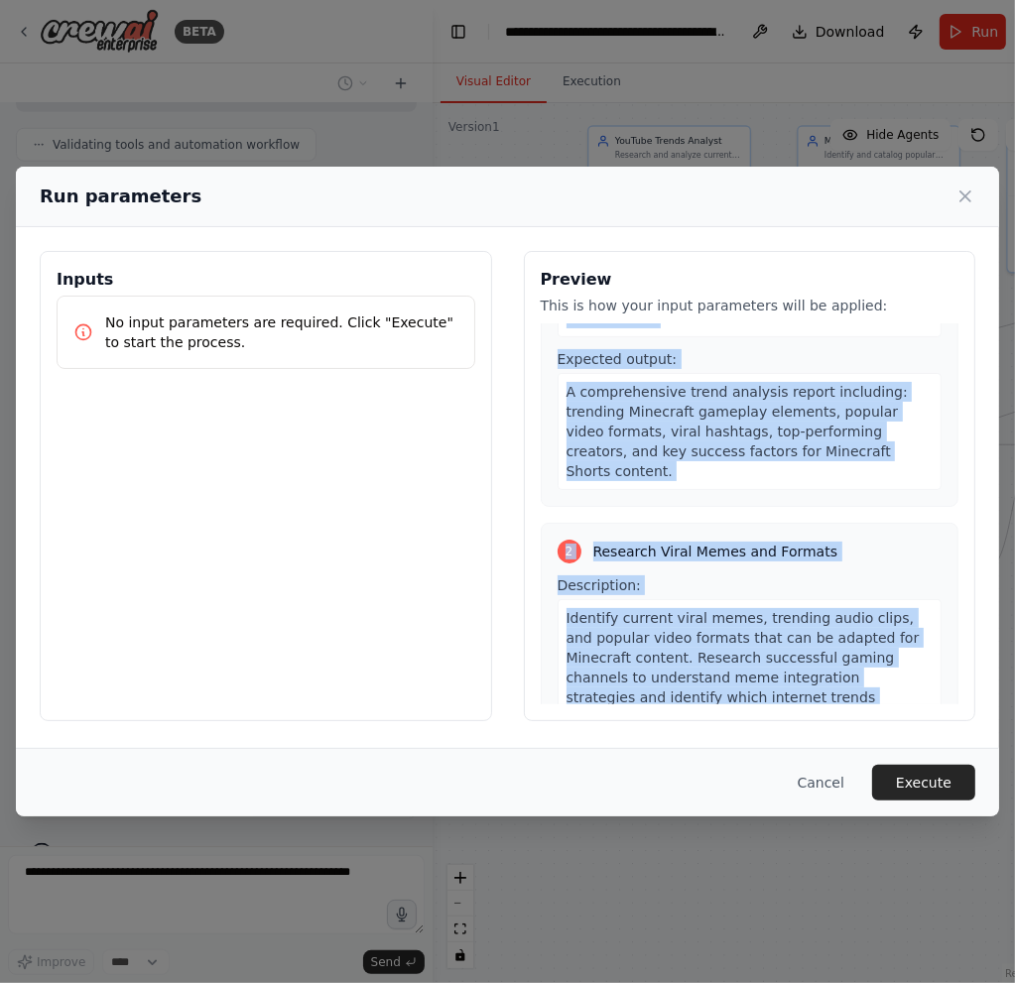
scroll to position [0, 0]
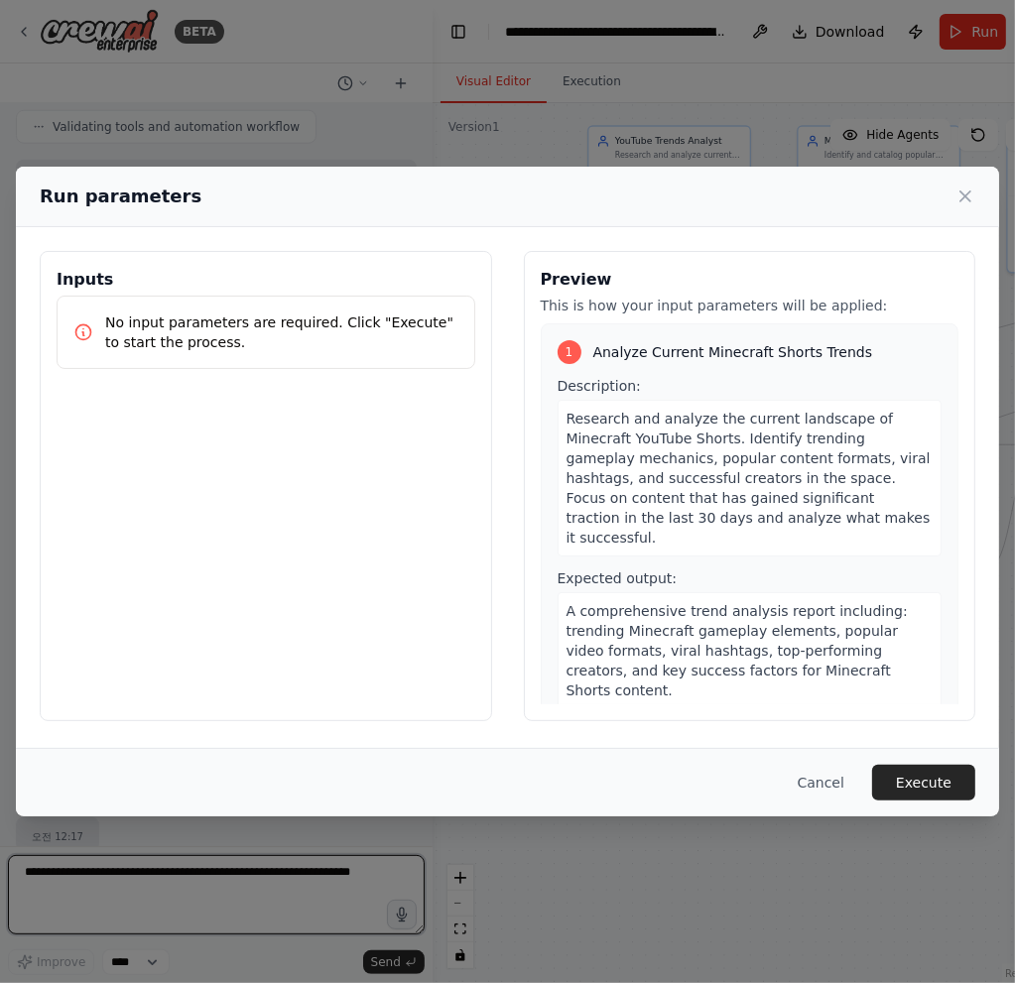
drag, startPoint x: 758, startPoint y: 678, endPoint x: 587, endPoint y: 349, distance: 370.1
click at [587, 349] on div "1 Analyze Current Minecraft Shorts Trends Description: Research and analyze the…" at bounding box center [750, 513] width 419 height 381
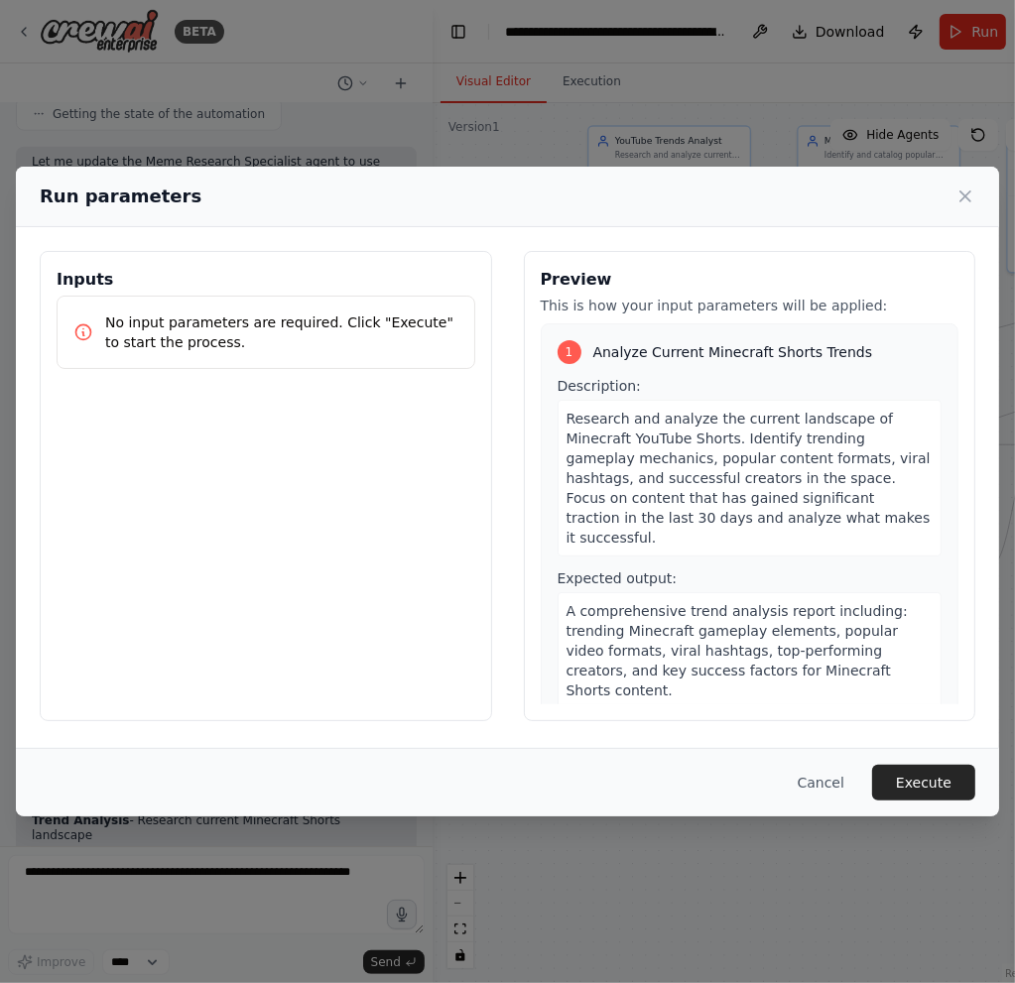
click at [361, 126] on div "Run parameters Inputs No input parameters are required. Click "Execute" to star…" at bounding box center [507, 491] width 1015 height 983
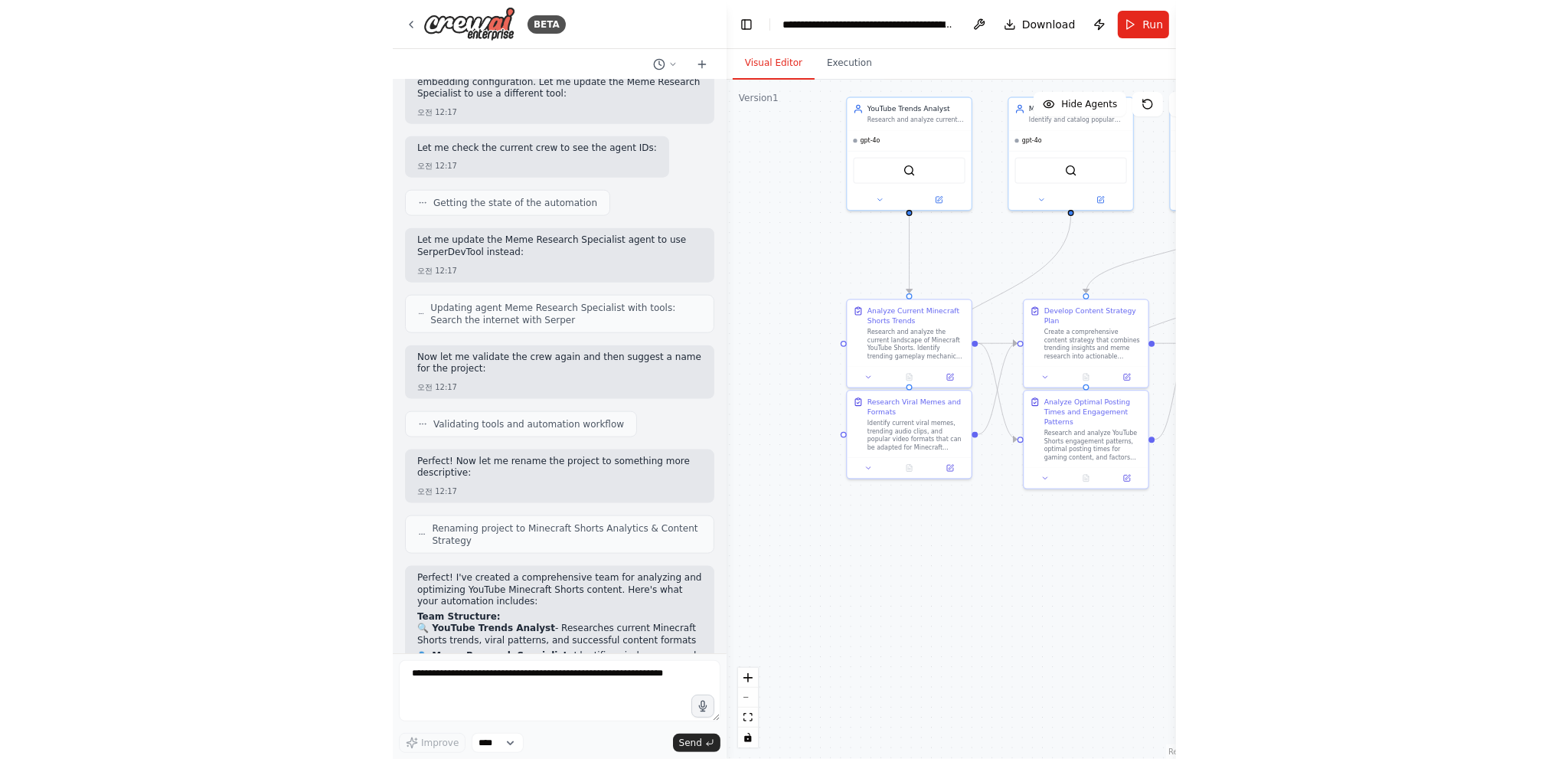
scroll to position [1459, 0]
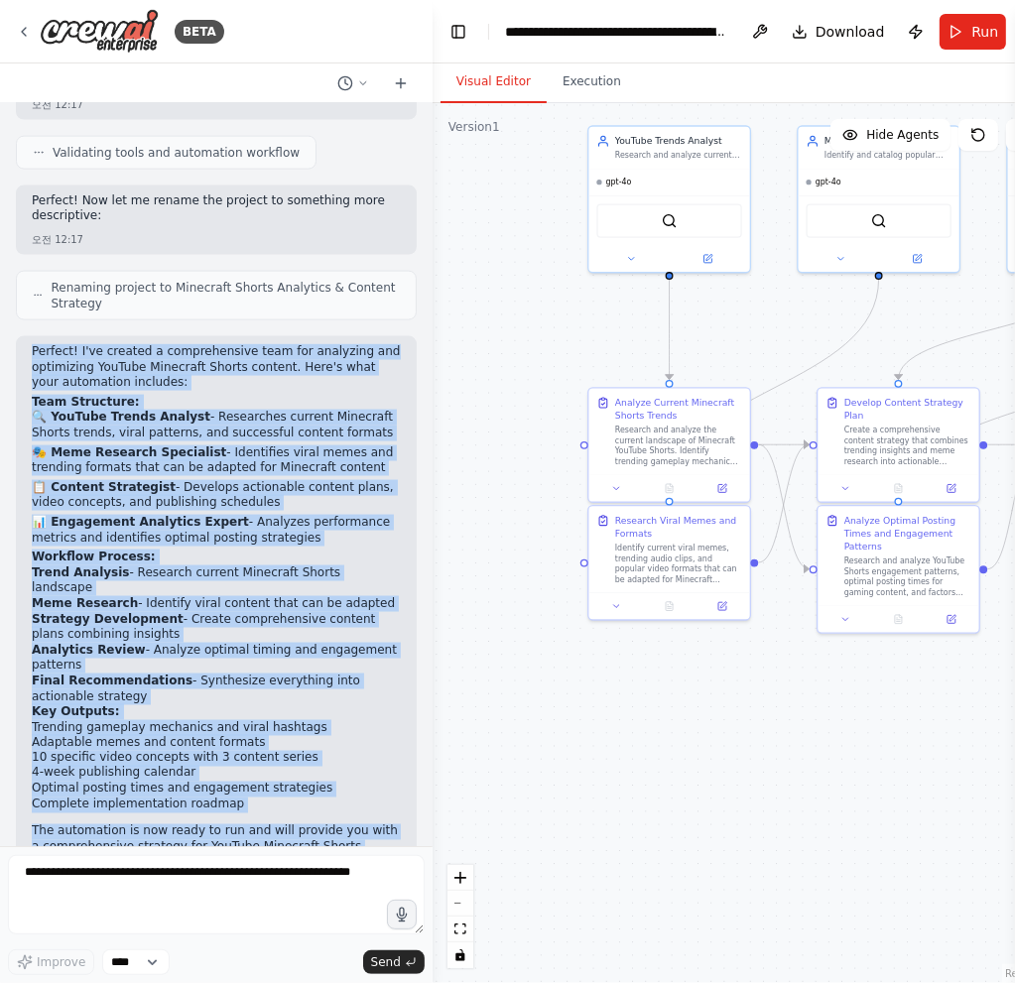
drag, startPoint x: 25, startPoint y: 307, endPoint x: 378, endPoint y: 806, distance: 611.4
click at [378, 806] on div "Perfect! I've created a comprehensive team for analyzing and optimizing YouTube…" at bounding box center [216, 618] width 401 height 565
copy div "Loremip! D'si ametcon a elitseddoeius temp inc utlaboree dol magnaaliqu EniMadm…"
click at [975, 38] on span "Run" at bounding box center [984, 32] width 27 height 20
click at [512, 504] on div ".deletable-edge-delete-btn { width: 20px; height: 20px; border: 0px solid #ffff…" at bounding box center [747, 543] width 629 height 880
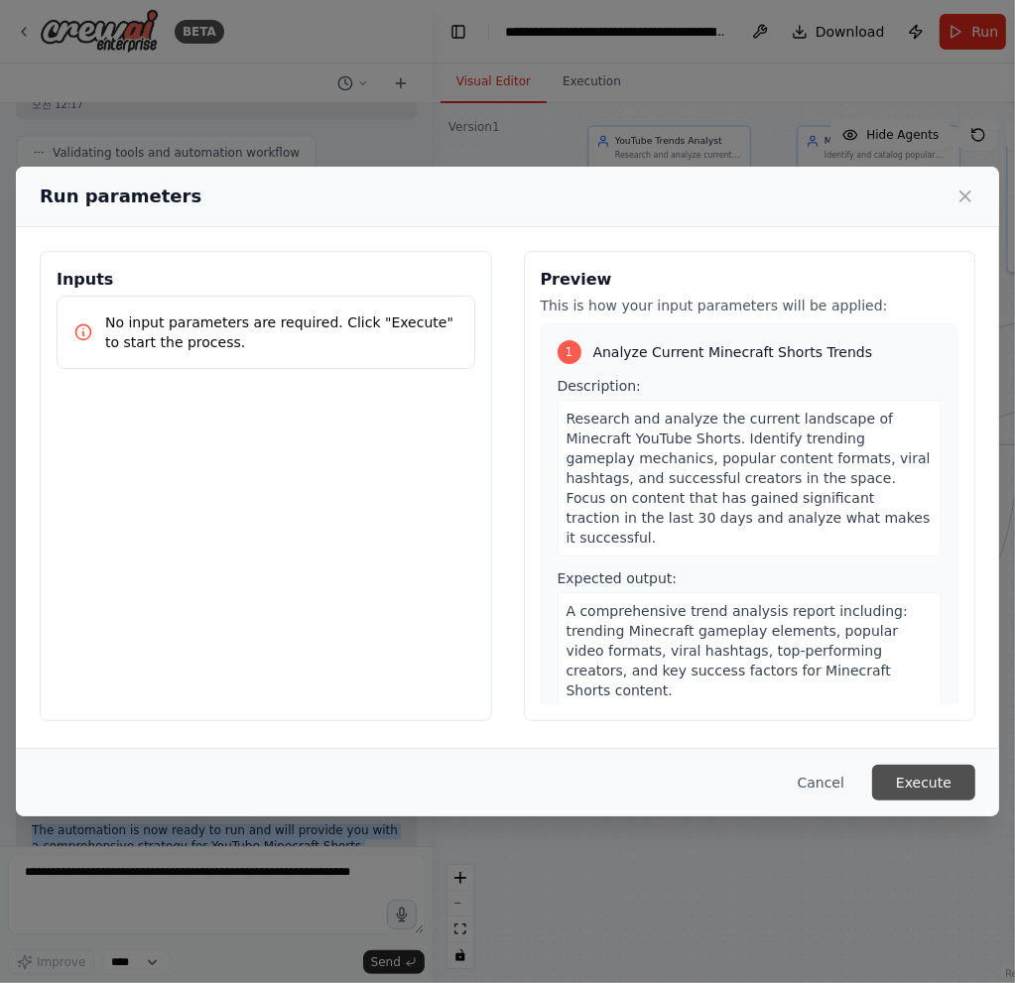
click at [910, 781] on button "Execute" at bounding box center [923, 783] width 103 height 36
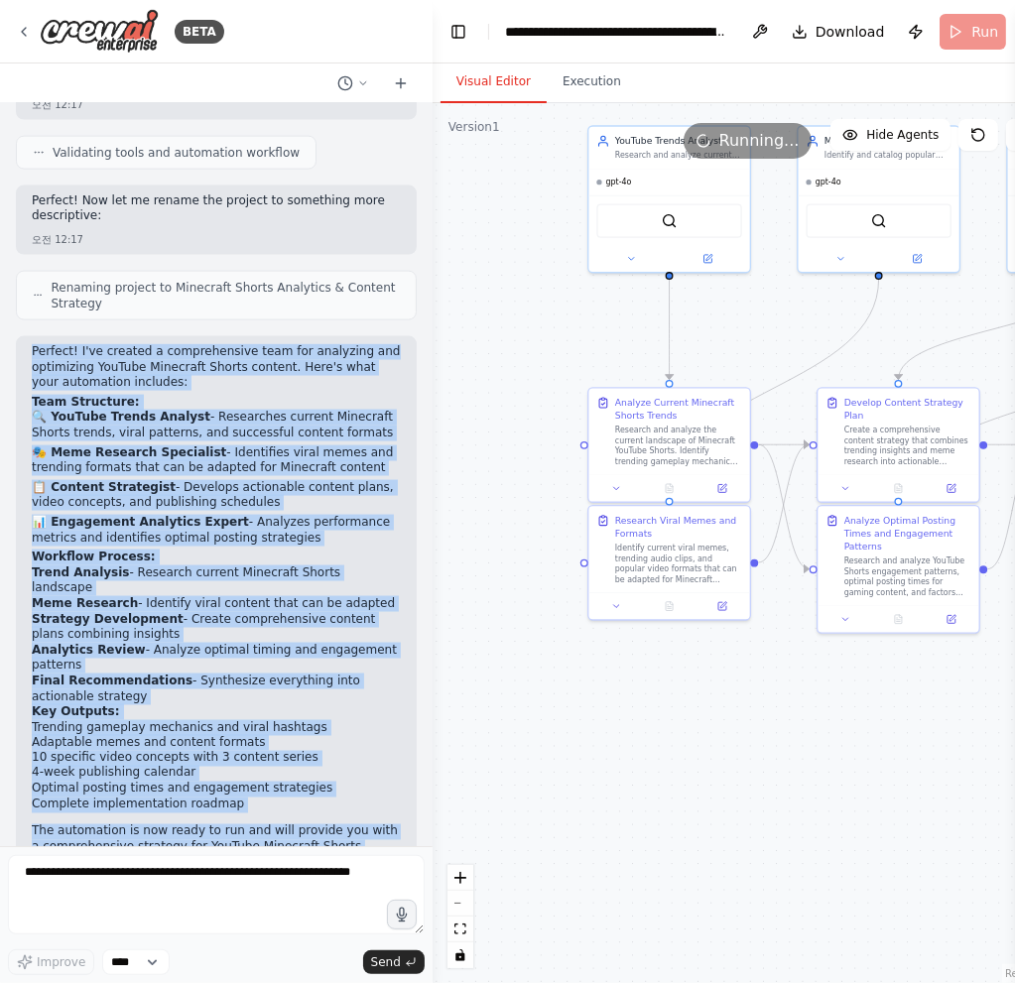
click at [356, 565] on li "Trend Analysis - Research current Minecraft Shorts landscape" at bounding box center [216, 580] width 369 height 31
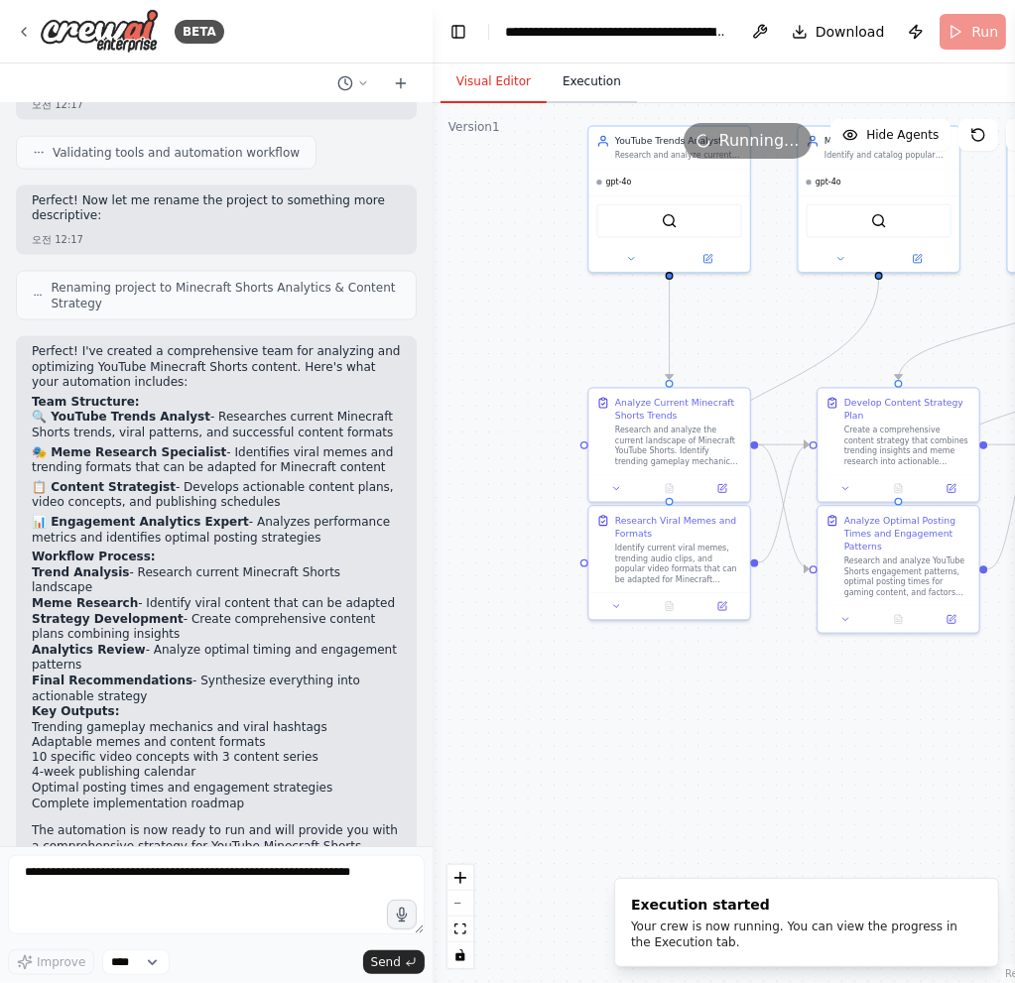
click at [571, 90] on button "Execution" at bounding box center [592, 83] width 90 height 42
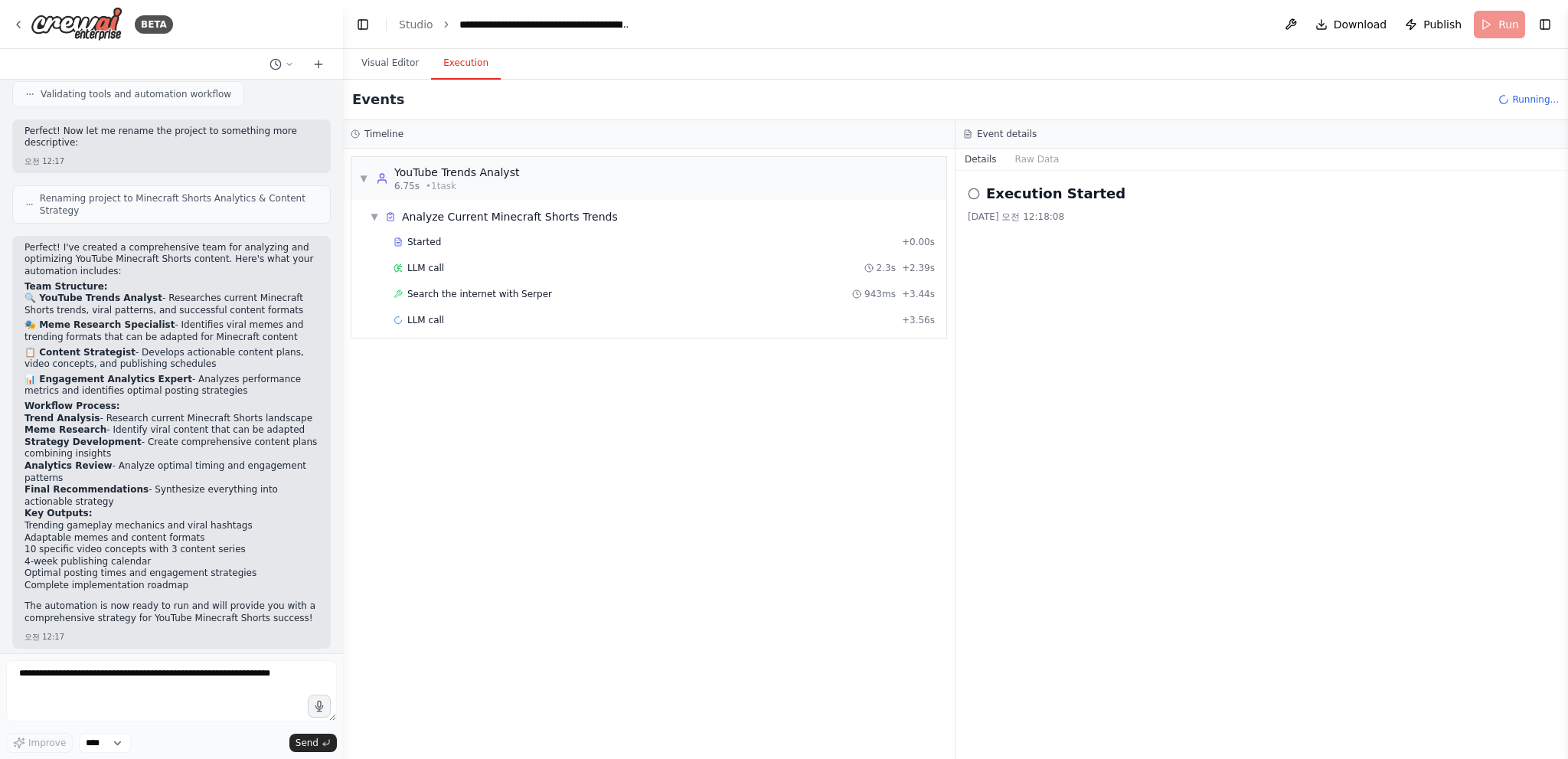
click at [348, 25] on header "**********" at bounding box center [955, 24] width 1225 height 49
click at [356, 22] on button "Toggle Left Sidebar" at bounding box center [363, 25] width 22 height 22
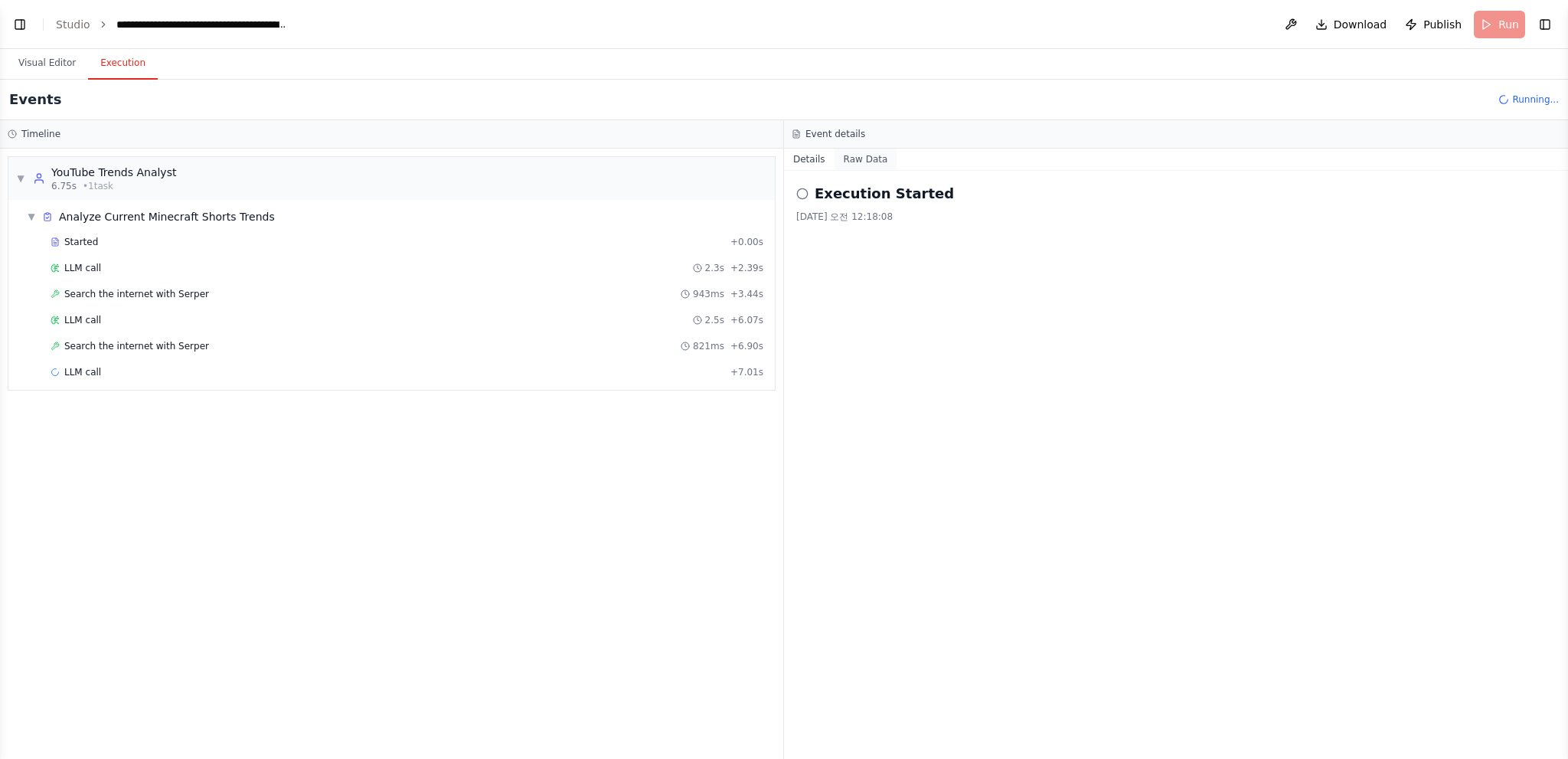
click at [865, 159] on button "Raw Data" at bounding box center [865, 159] width 63 height 22
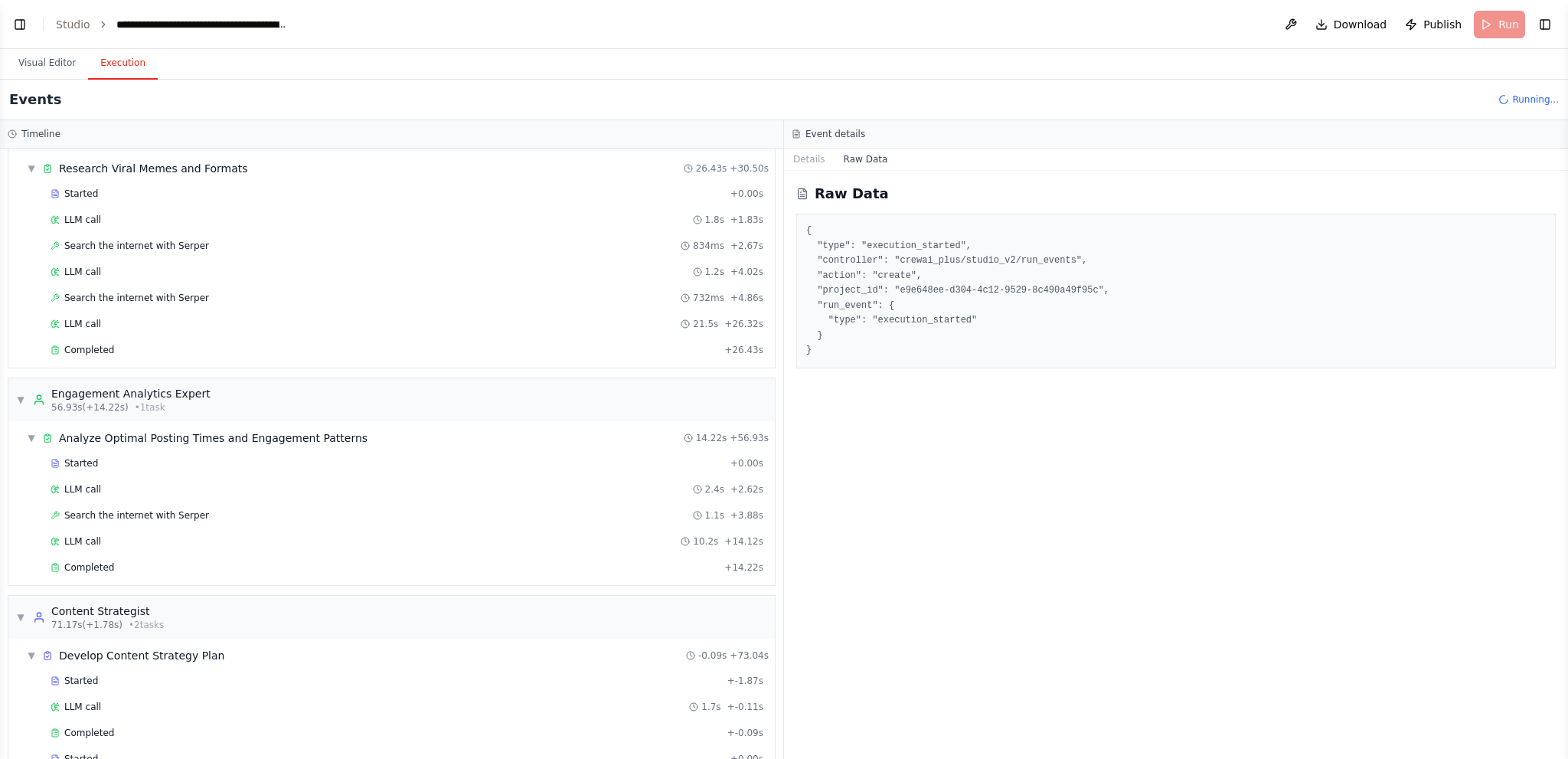
scroll to position [423, 0]
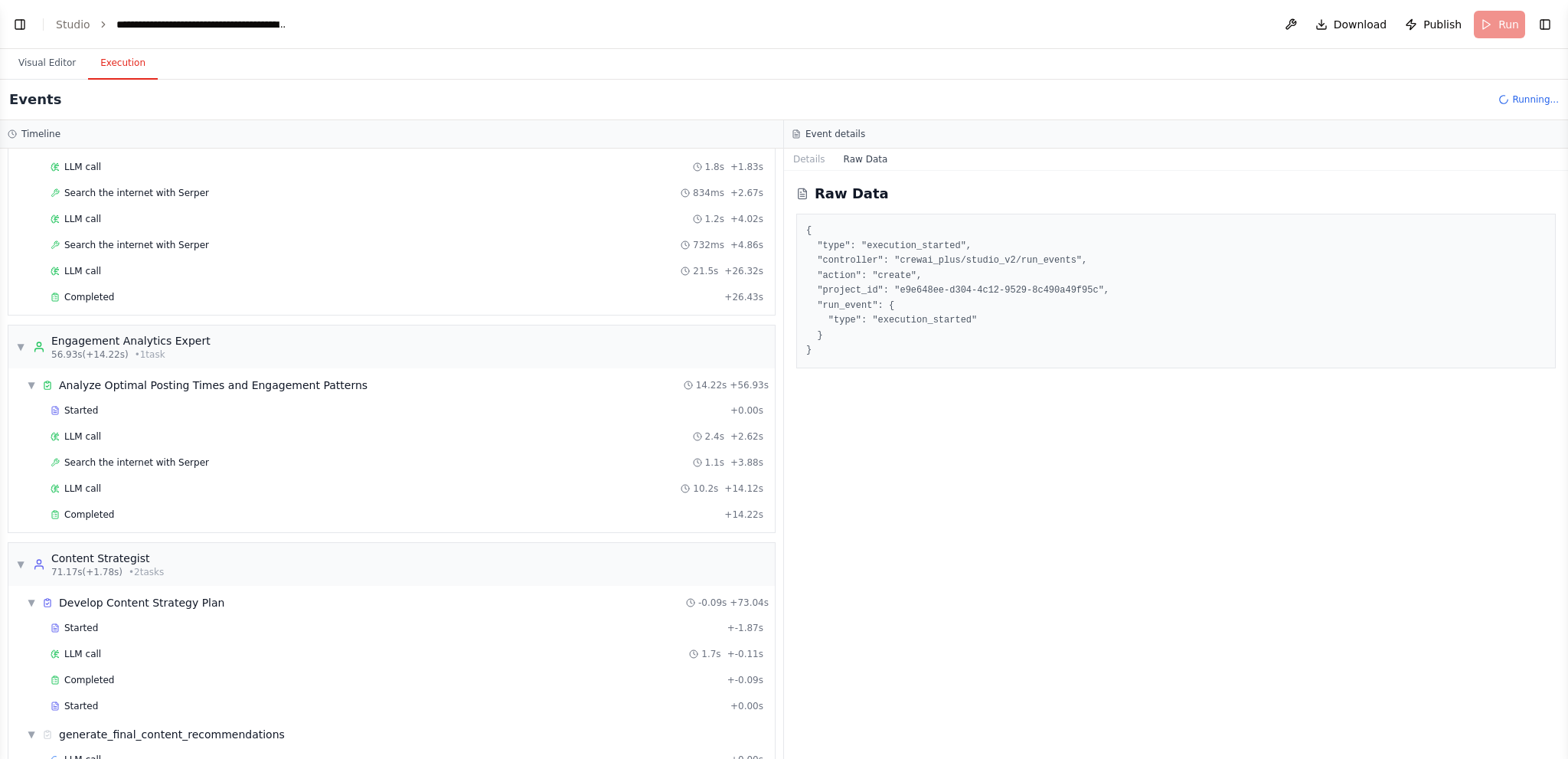
click at [1201, 357] on div "{ "type": "execution_started", "controller": "crewai_plus/studio_v2/run_events"…" at bounding box center [1176, 291] width 759 height 154
click at [812, 157] on button "Details" at bounding box center [809, 159] width 50 height 22
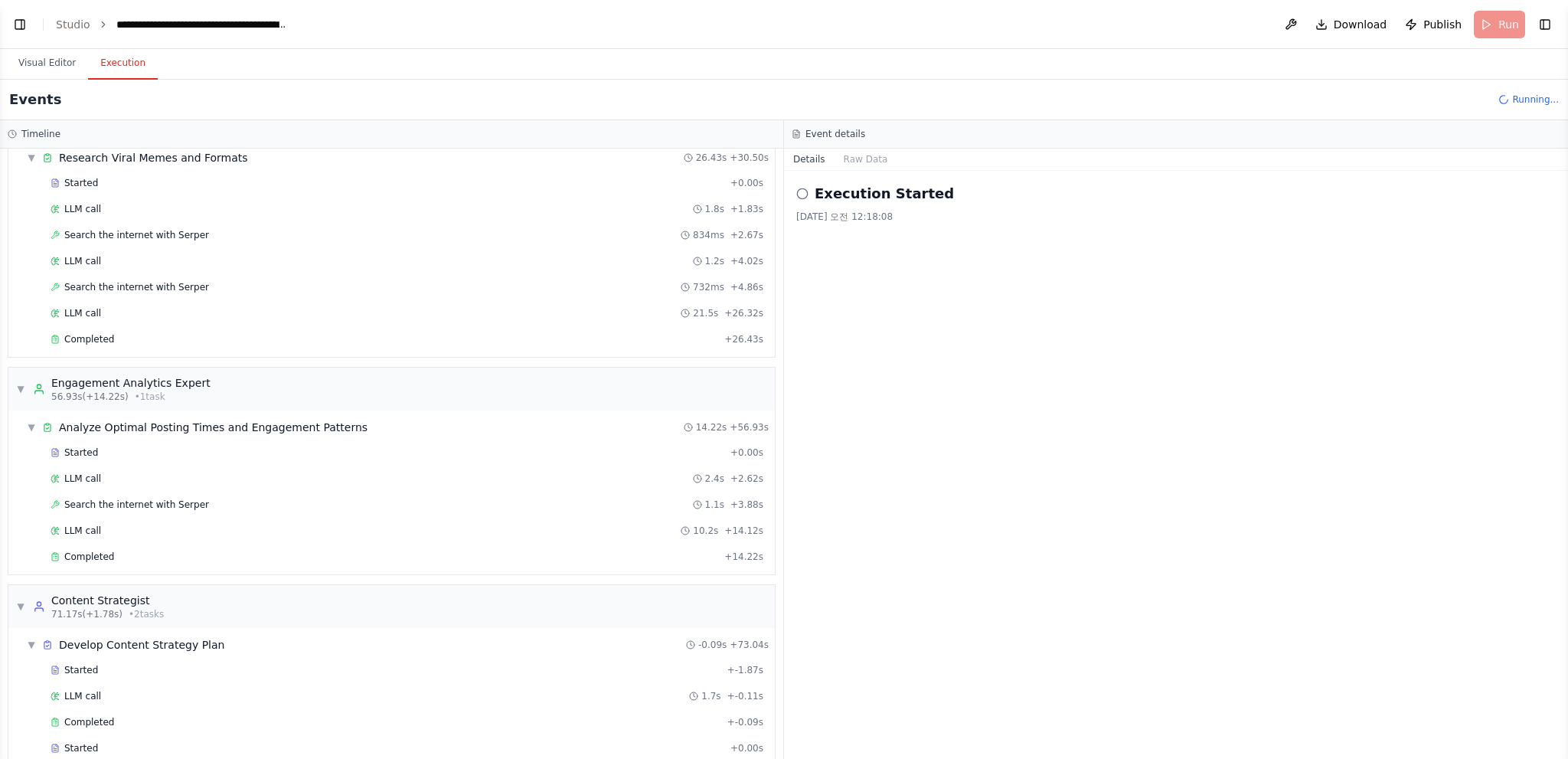
scroll to position [372, 0]
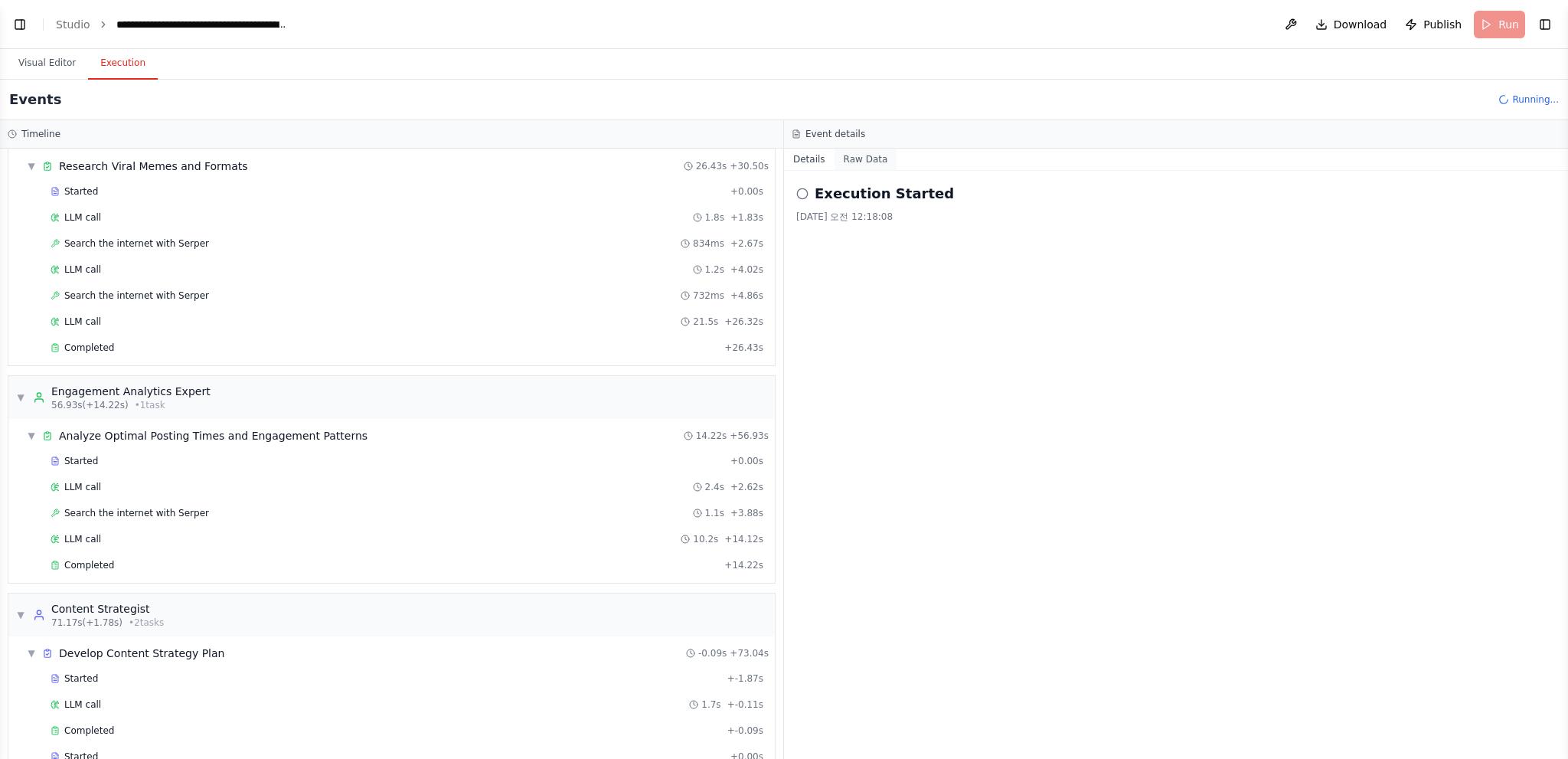
click at [873, 159] on button "Raw Data" at bounding box center [865, 159] width 63 height 22
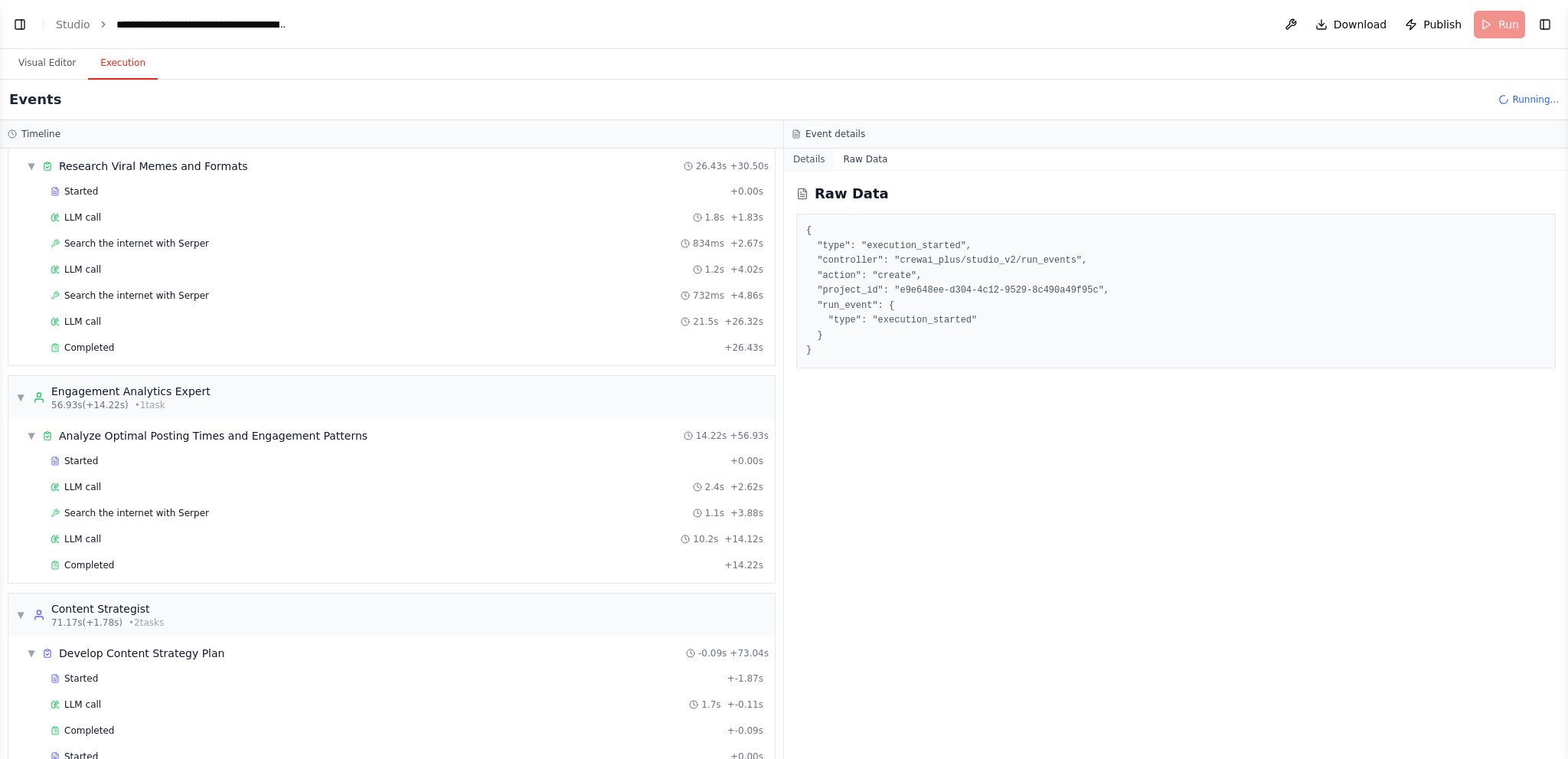
click at [816, 161] on button "Details" at bounding box center [809, 159] width 50 height 22
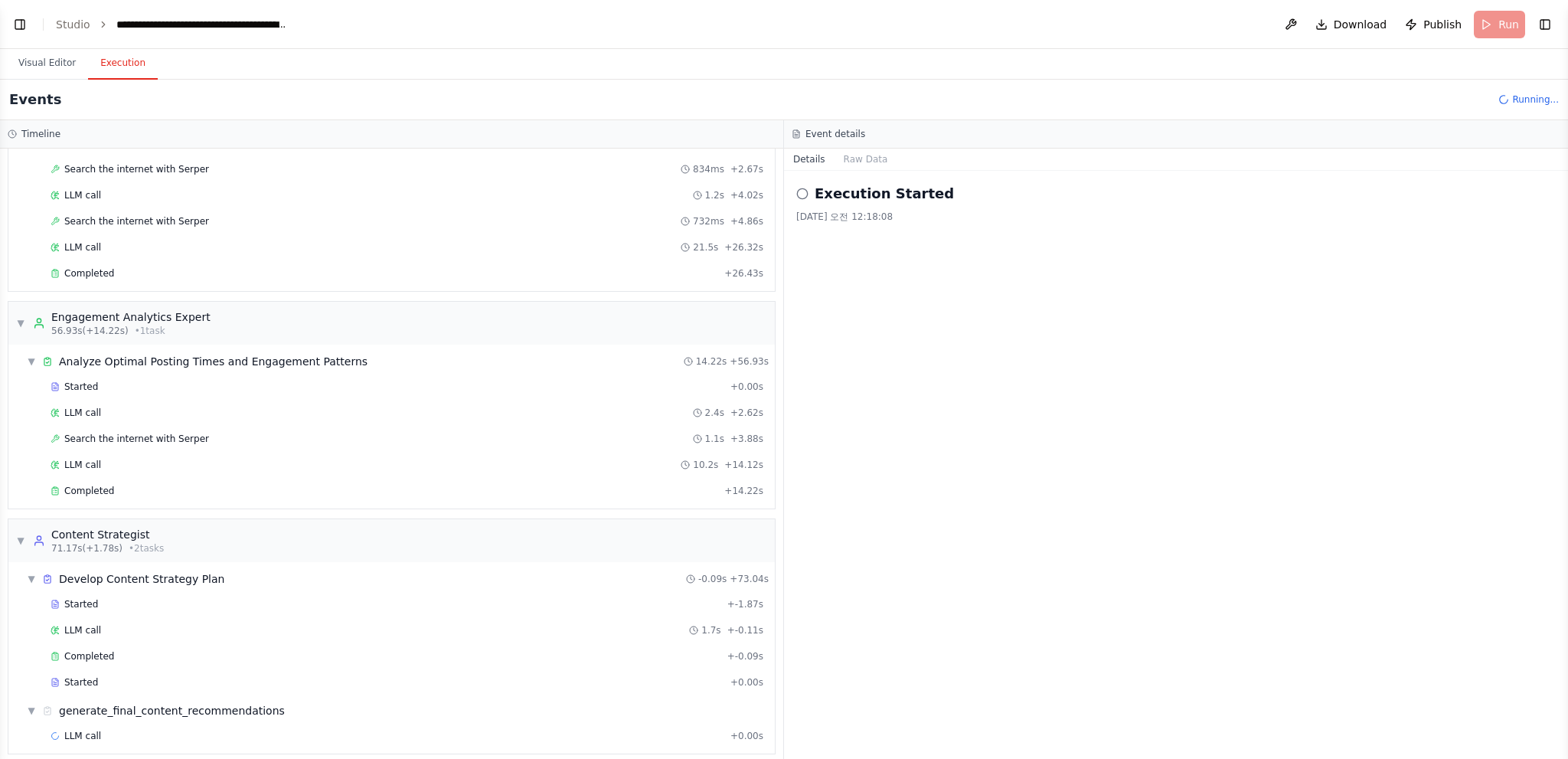
scroll to position [449, 0]
click at [24, 21] on button "Toggle Left Sidebar" at bounding box center [20, 25] width 22 height 22
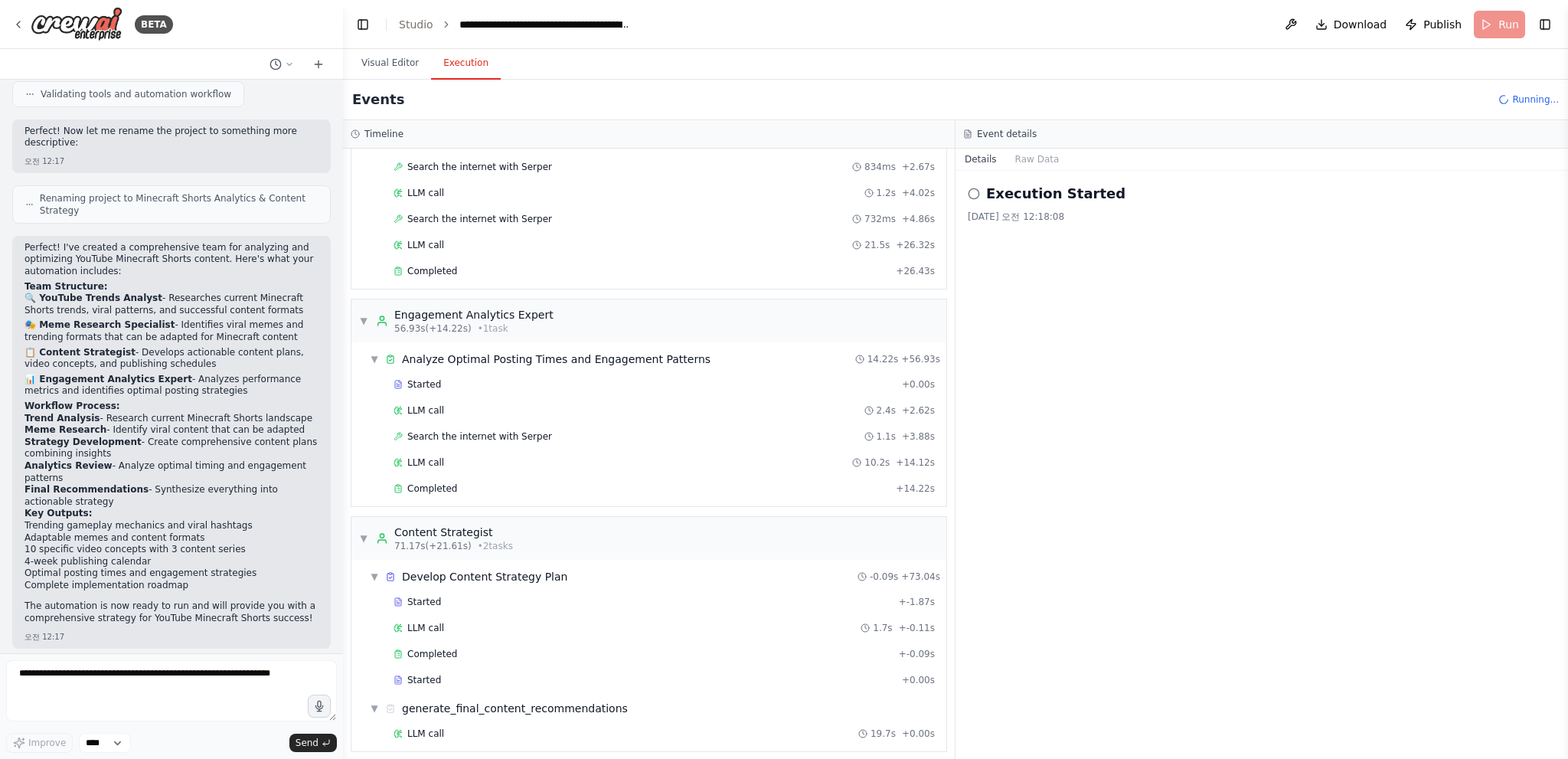
scroll to position [475, 0]
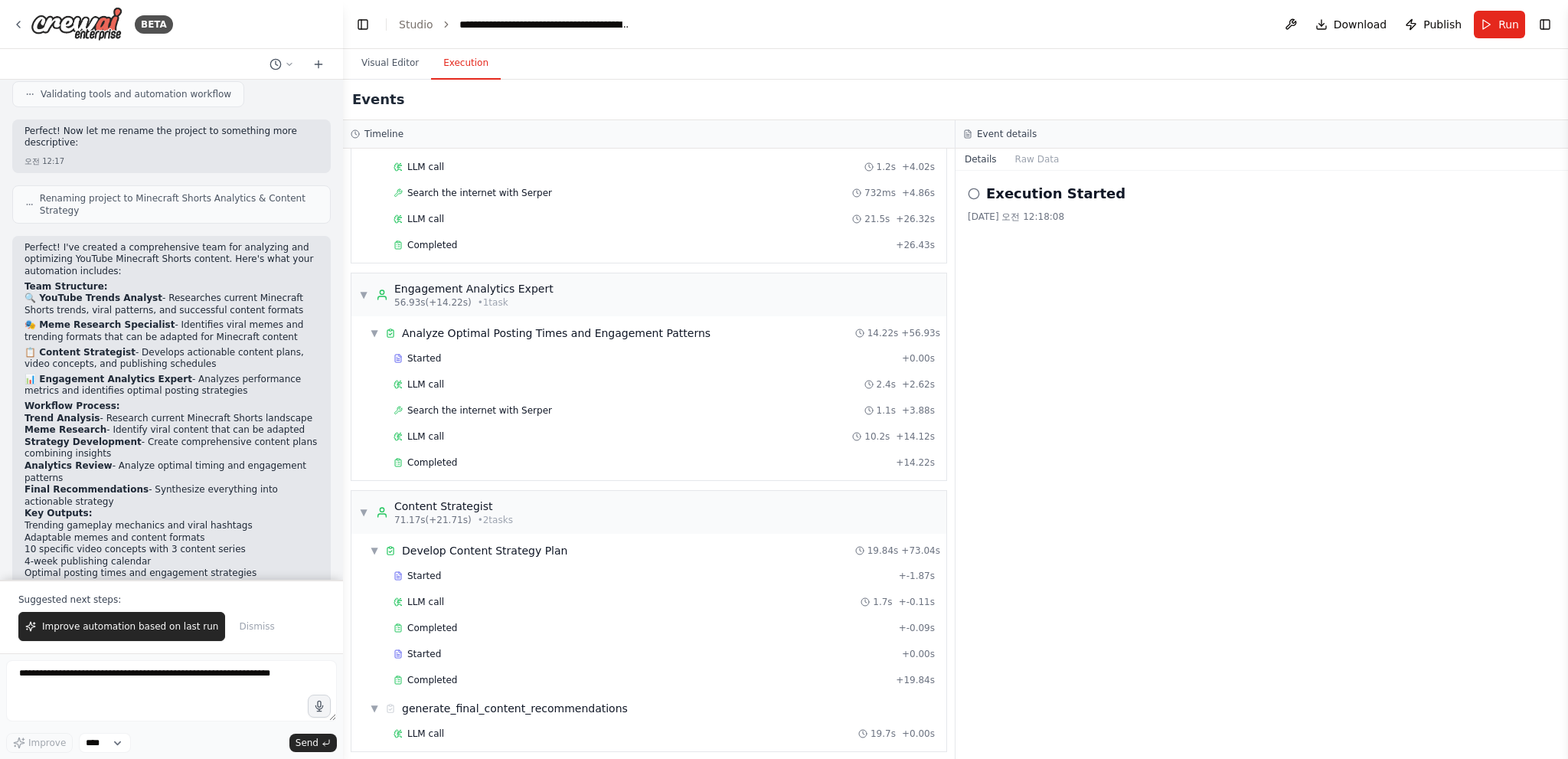
click at [1117, 388] on div "Execution Started [DATE] 오전 12:18:08" at bounding box center [1262, 465] width 613 height 588
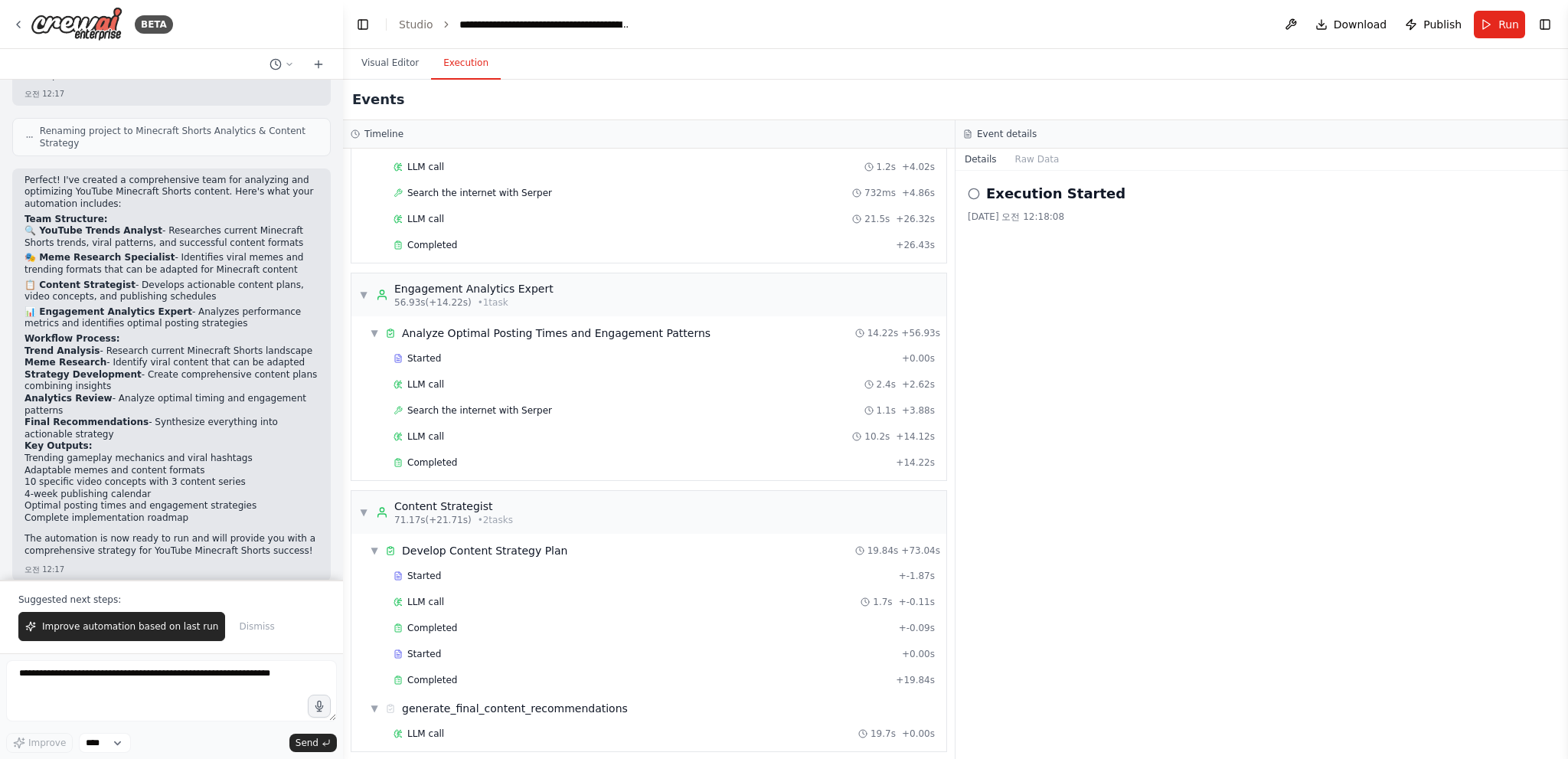
scroll to position [1532, 0]
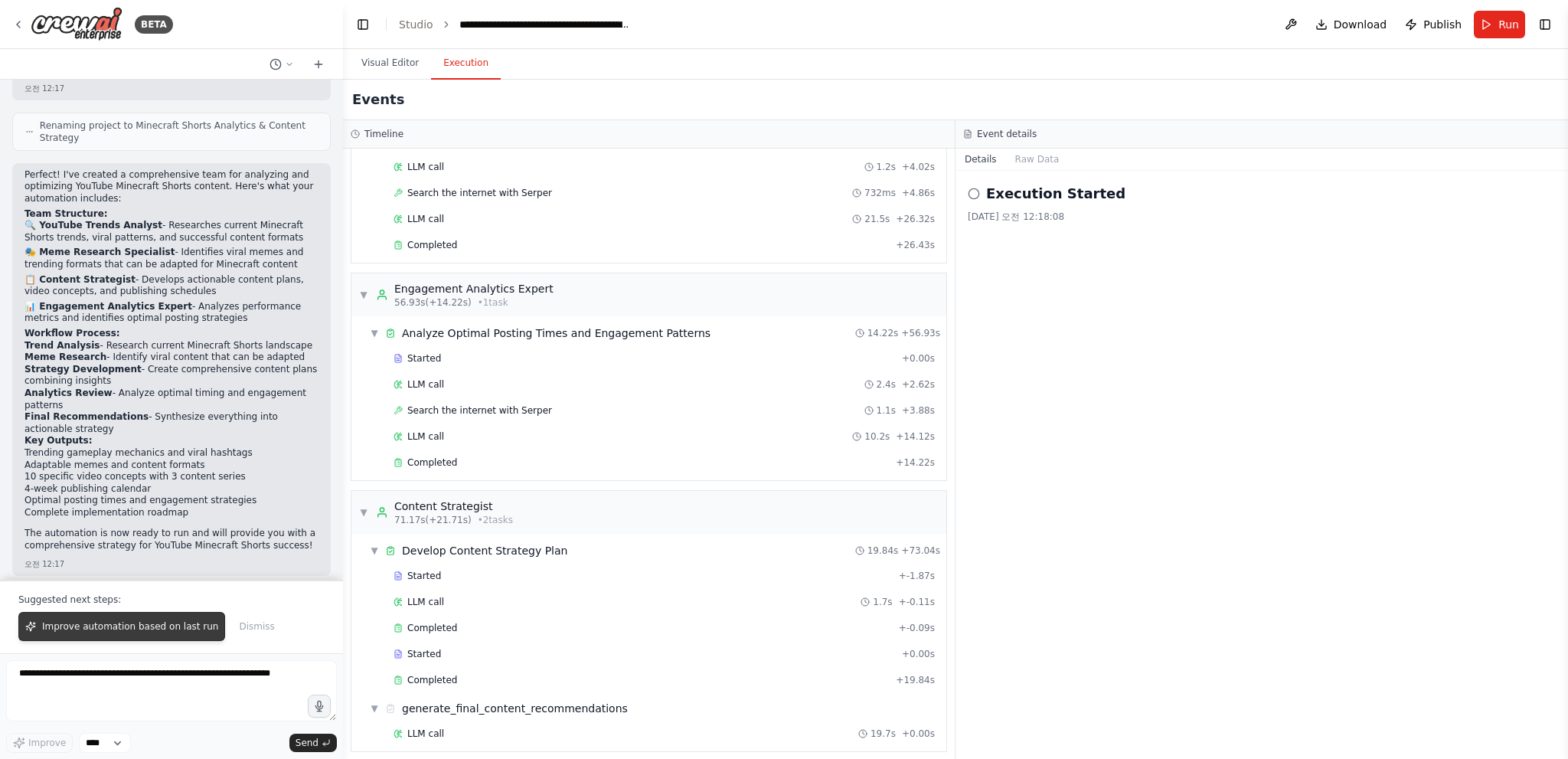
click at [145, 631] on span "Improve automation based on last run" at bounding box center [130, 627] width 176 height 12
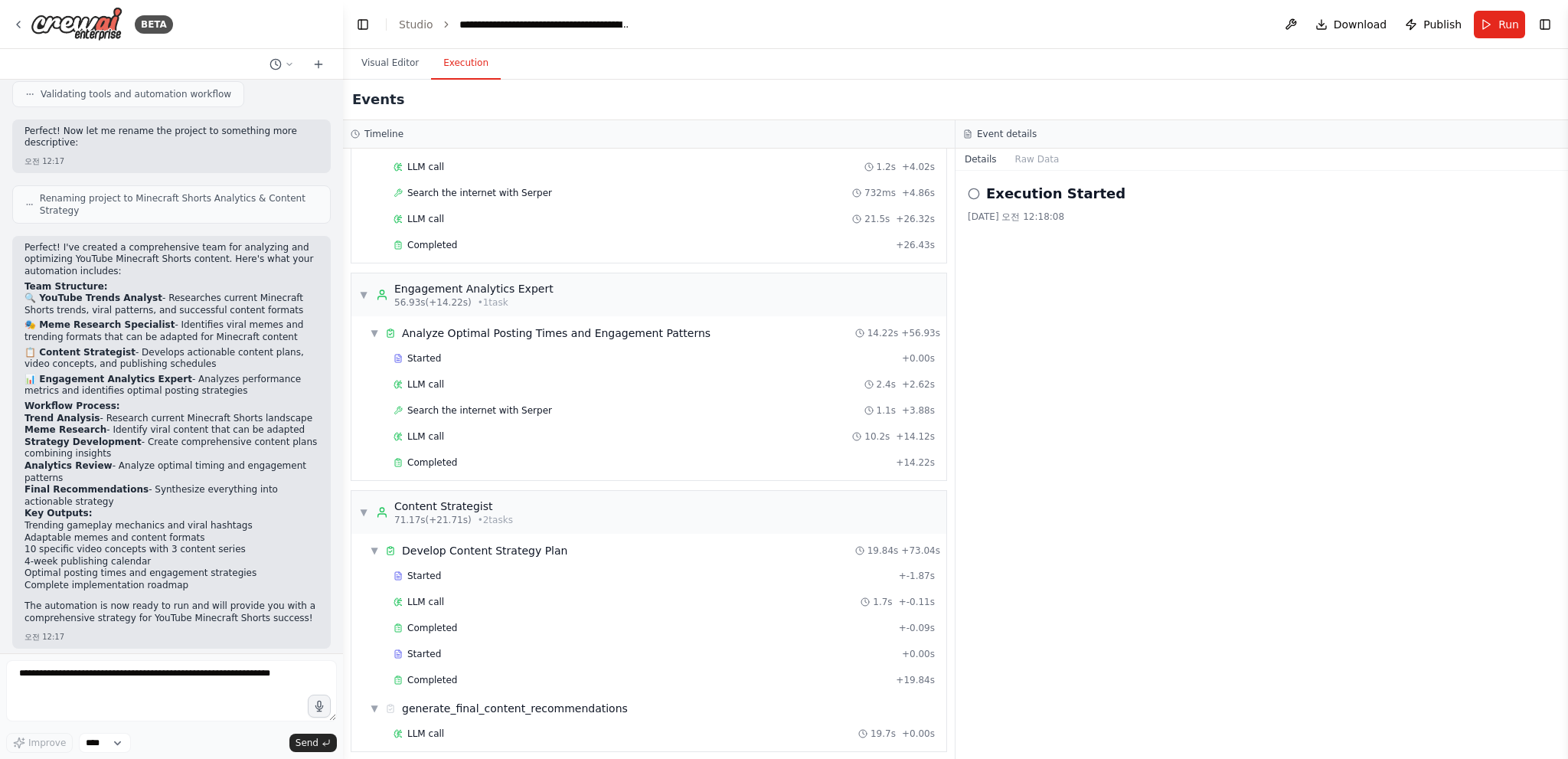
scroll to position [1499, 0]
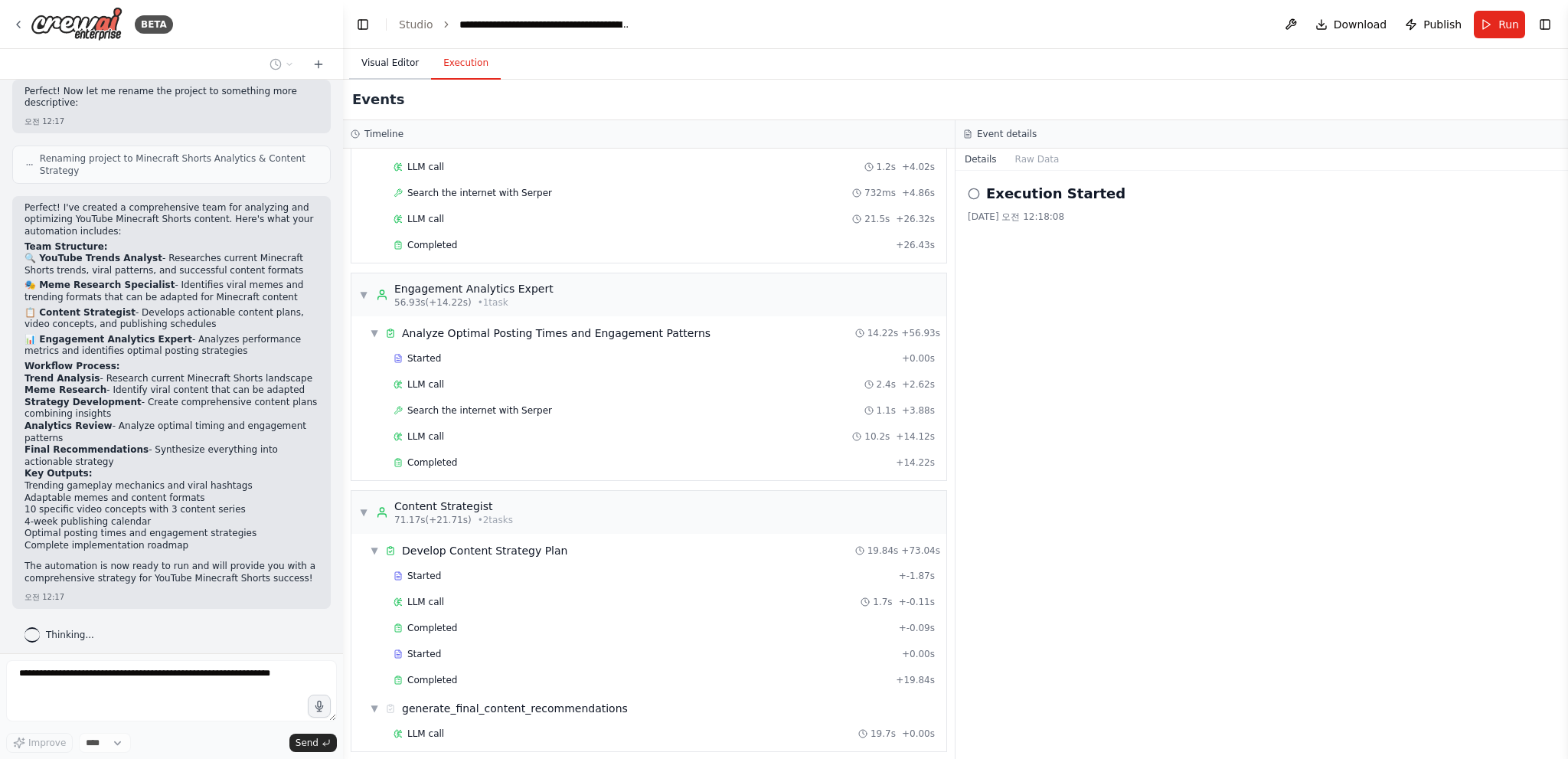
click at [381, 66] on button "Visual Editor" at bounding box center [390, 64] width 82 height 32
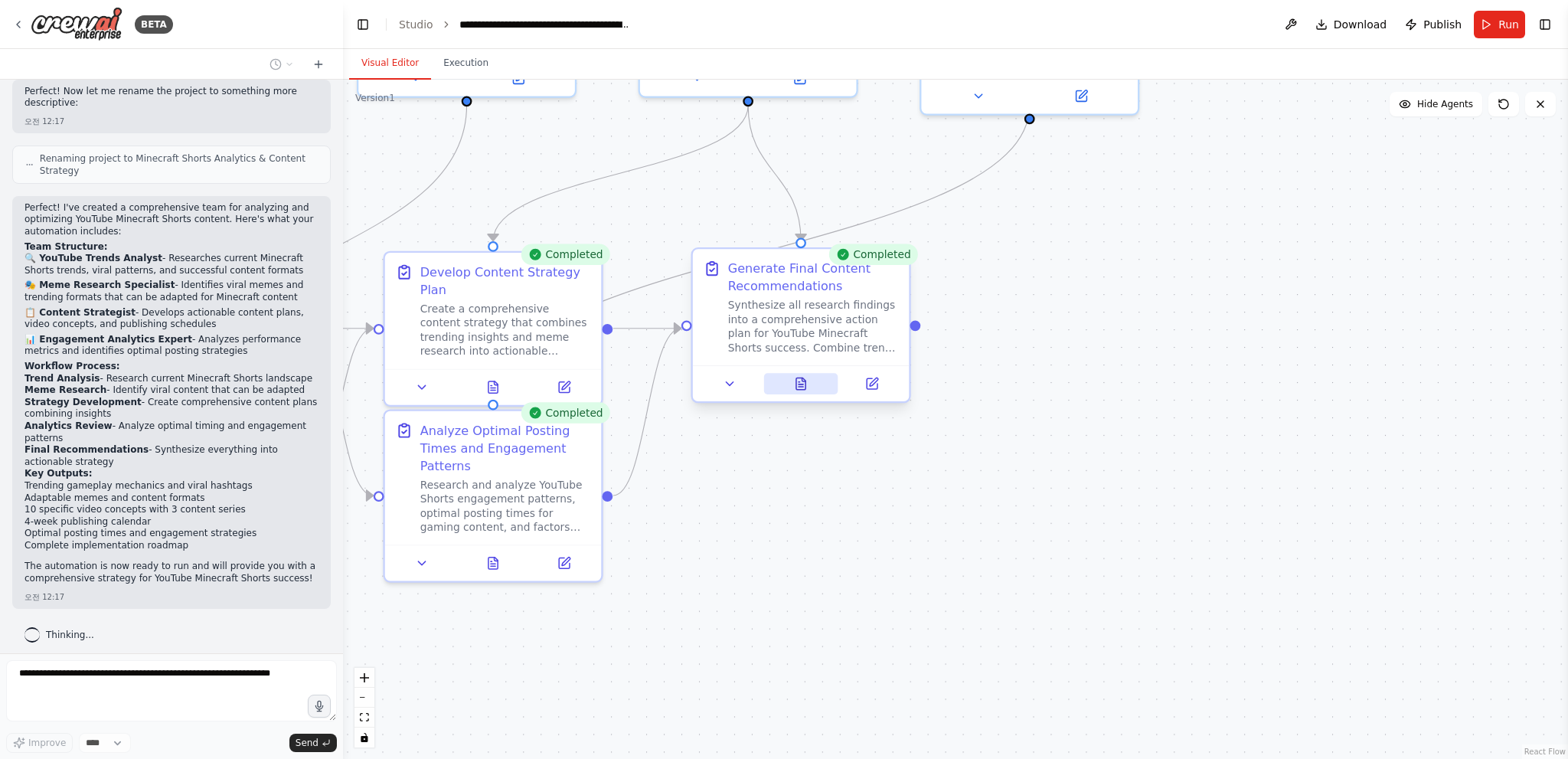
click at [811, 387] on button at bounding box center [800, 384] width 74 height 22
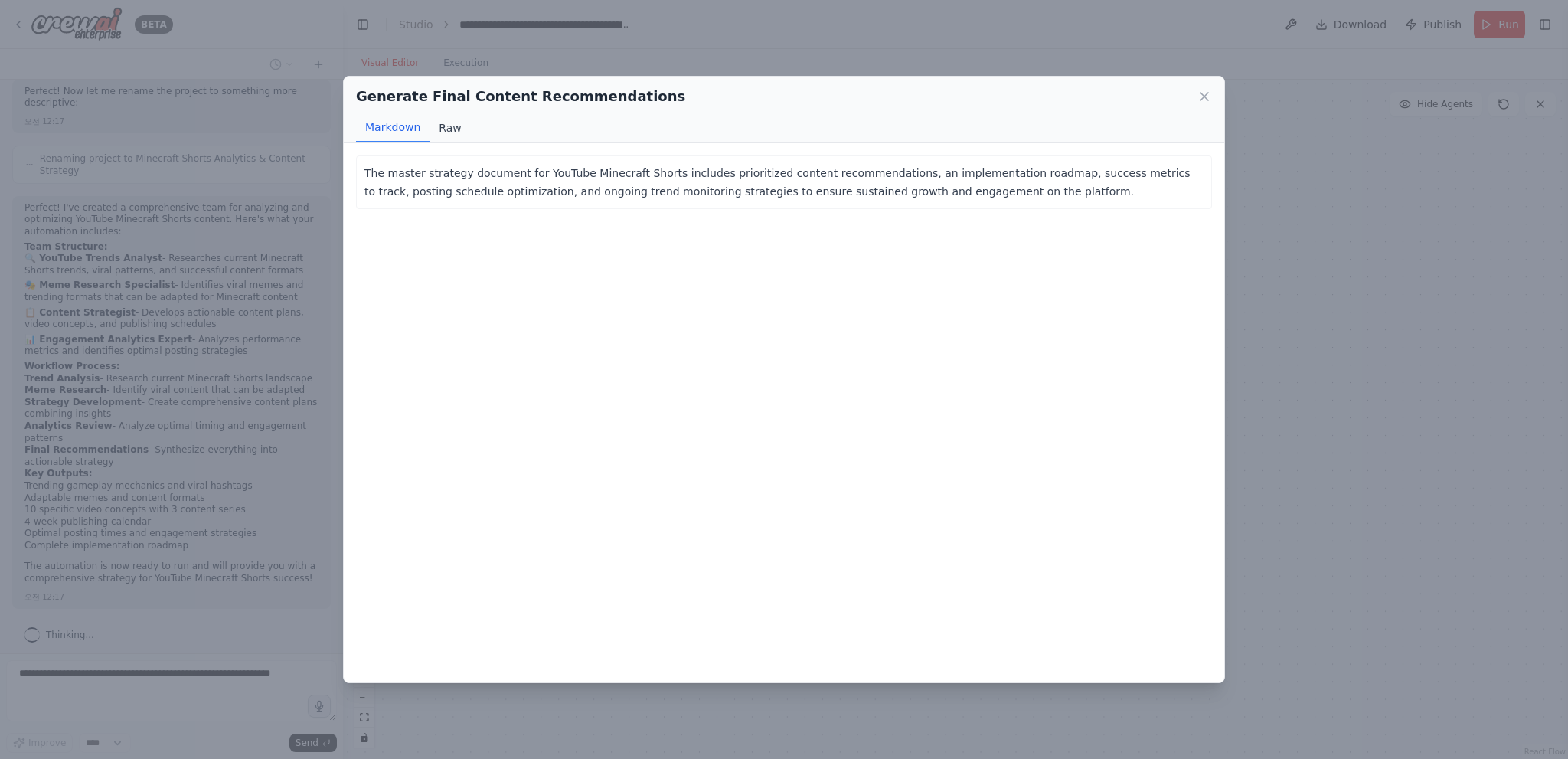
click at [441, 129] on button "Raw" at bounding box center [450, 128] width 41 height 29
click at [418, 131] on button "Markdown" at bounding box center [392, 128] width 73 height 29
click at [464, 183] on p "The master strategy document for YouTube Minecraft Shorts includes prioritized …" at bounding box center [783, 182] width 839 height 37
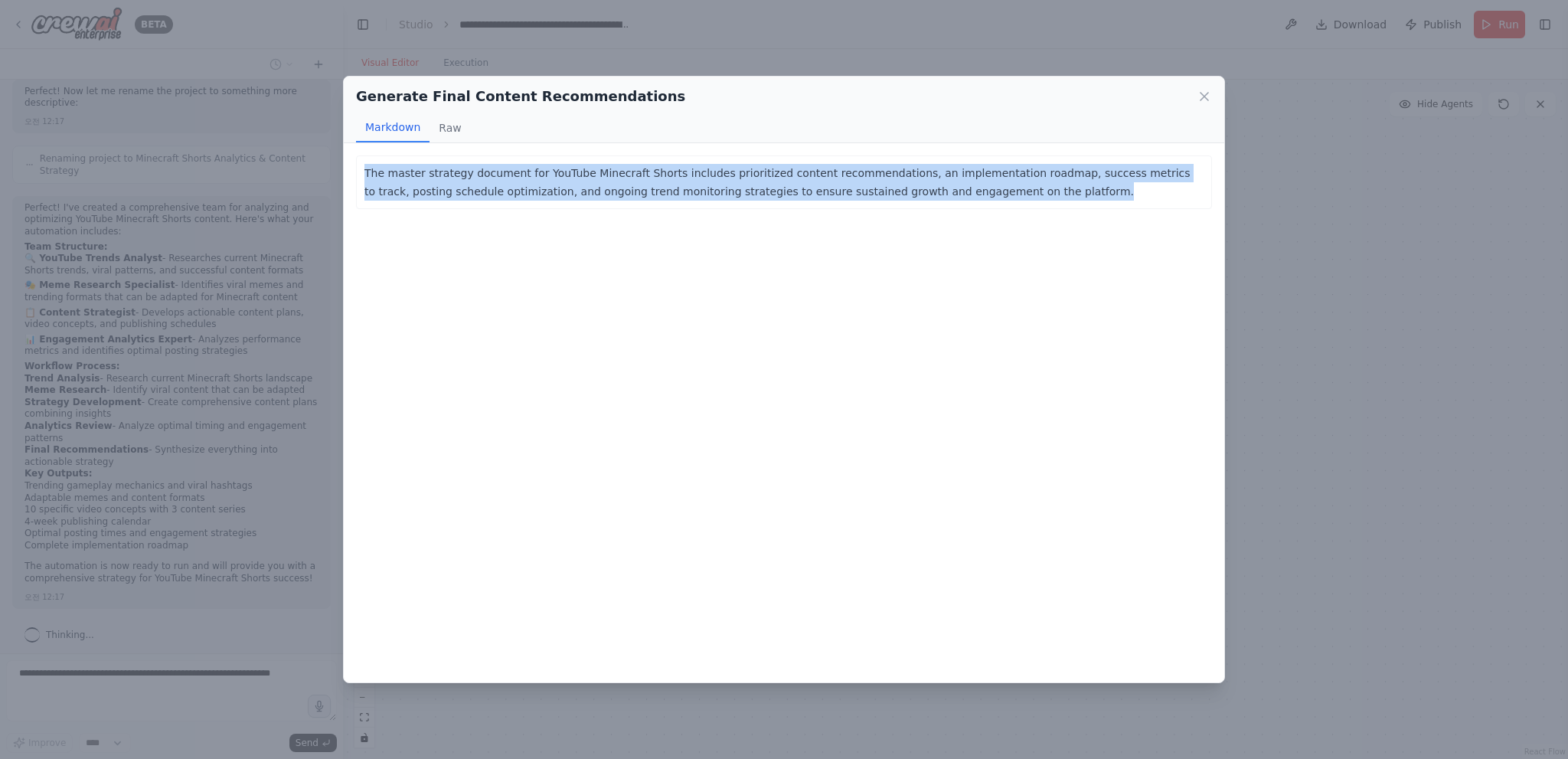
click at [464, 183] on p "The master strategy document for YouTube Minecraft Shorts includes prioritized …" at bounding box center [783, 182] width 839 height 37
copy p "The master strategy document for YouTube Minecraft Shorts includes prioritized …"
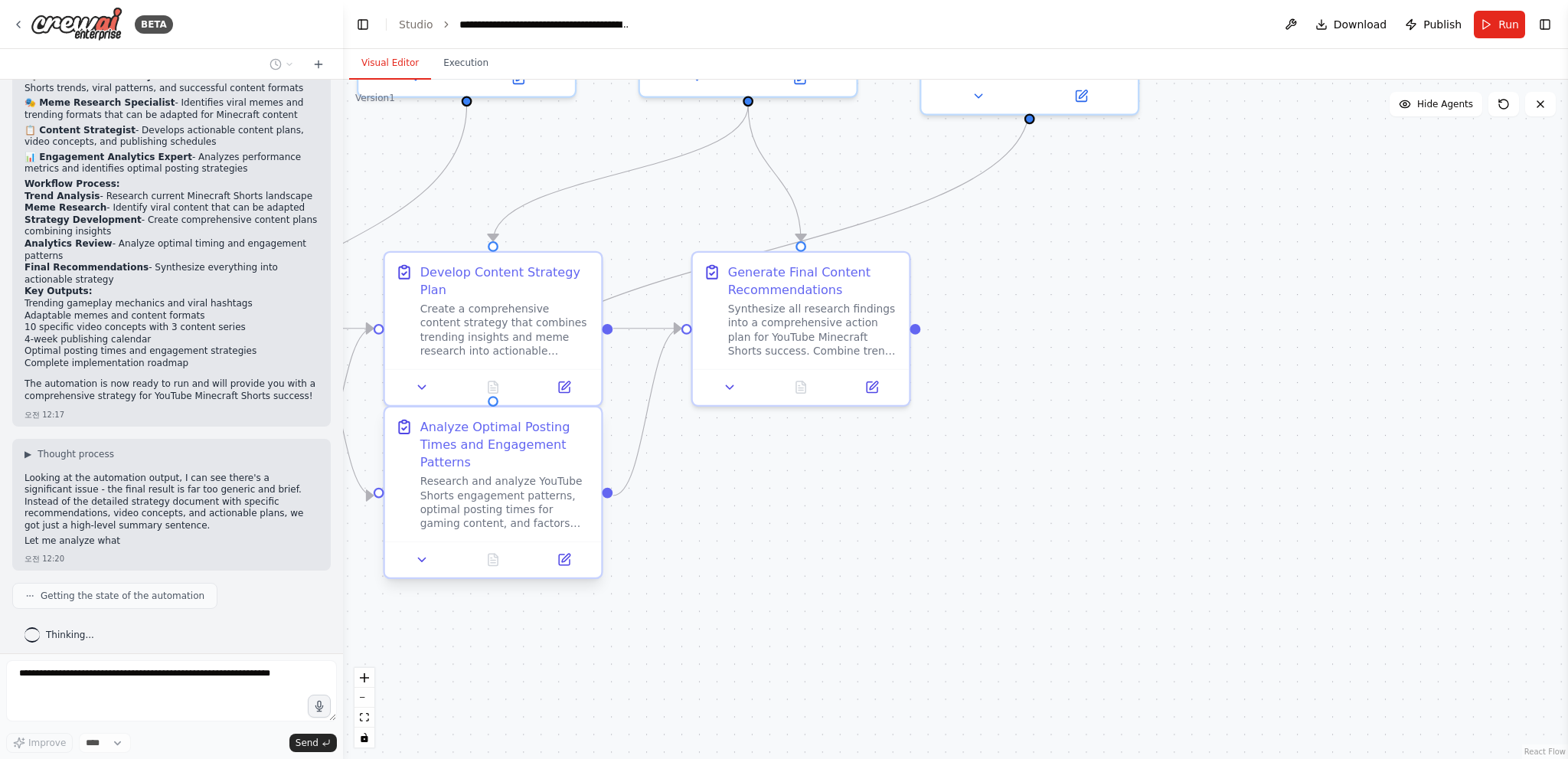
scroll to position [1694, 0]
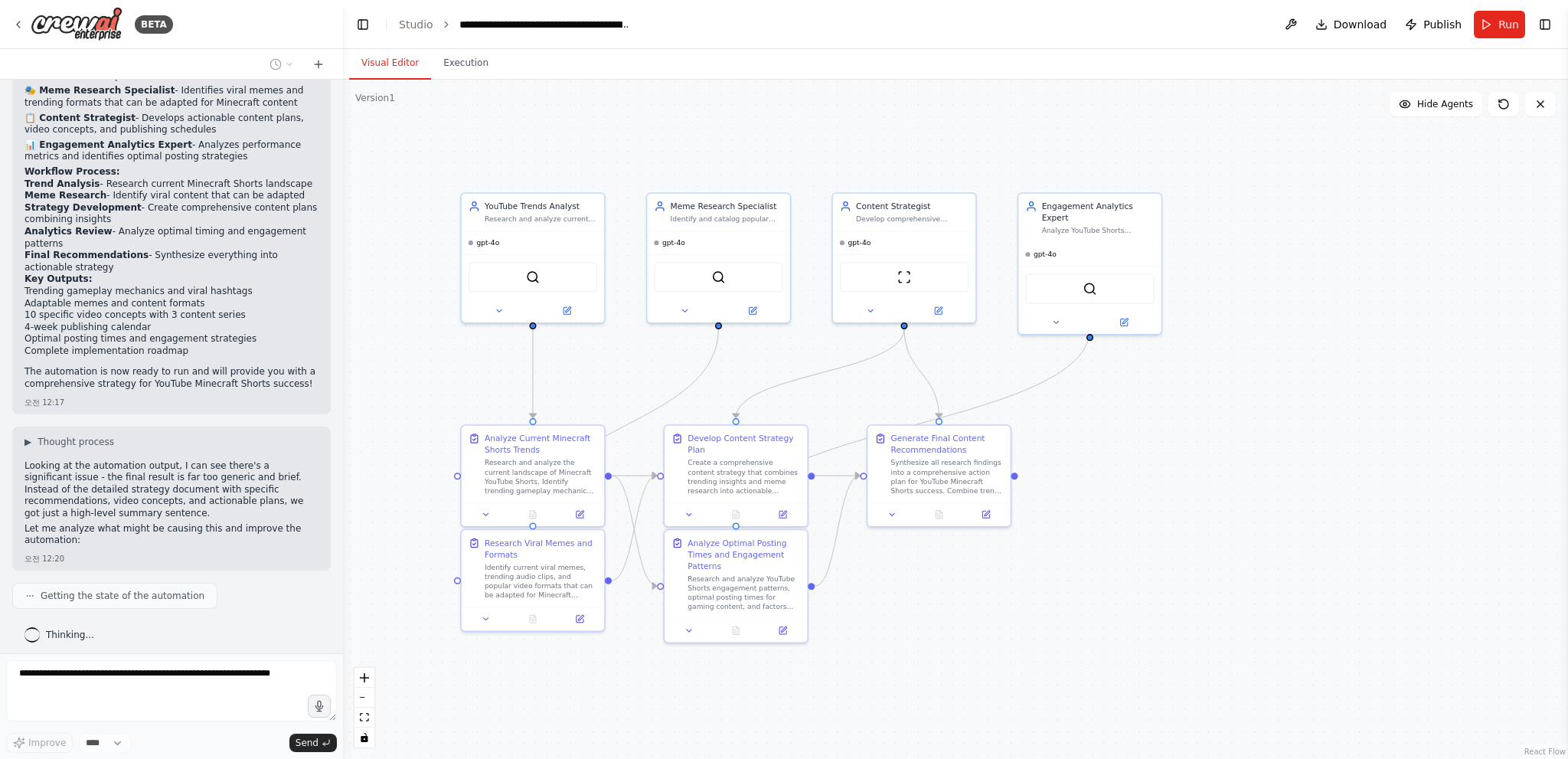
drag, startPoint x: 1015, startPoint y: 195, endPoint x: 1048, endPoint y: 435, distance: 242.3
click at [1048, 435] on div ".deletable-edge-delete-btn { width: 20px; height: 20px; border: 0px solid #ffff…" at bounding box center [955, 419] width 1225 height 679
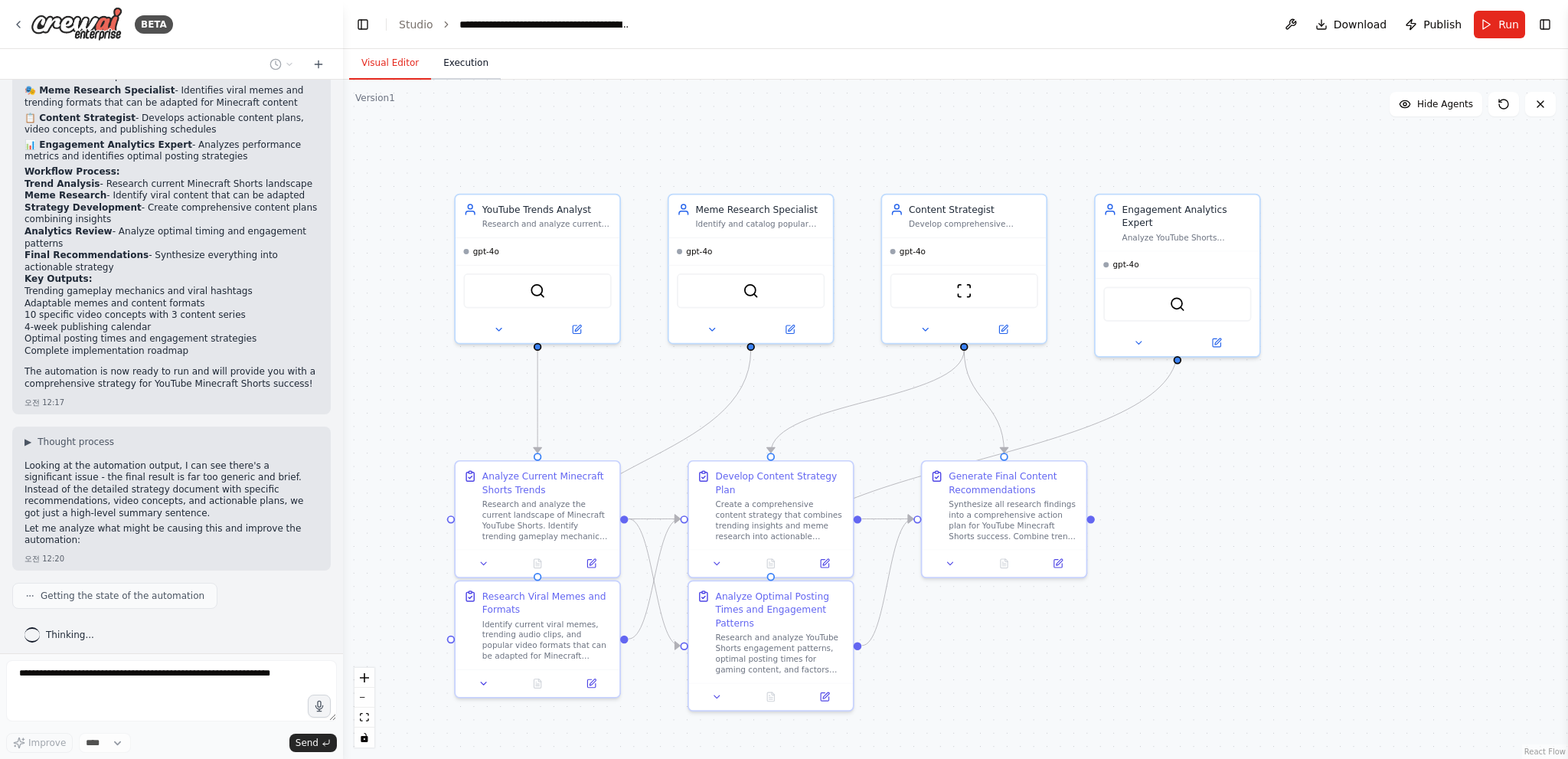
click at [465, 73] on button "Execution" at bounding box center [466, 64] width 69 height 32
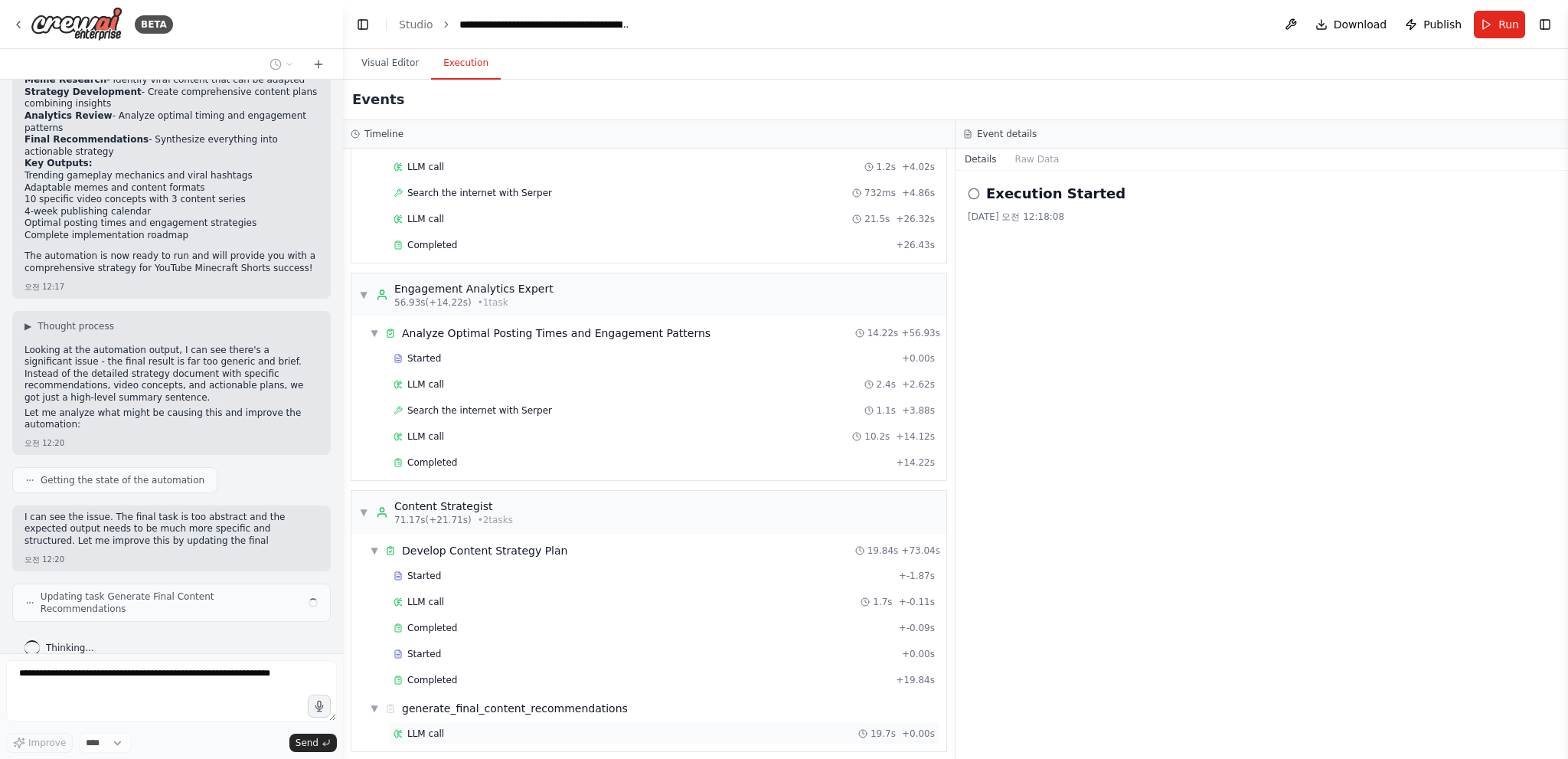
scroll to position [1821, 0]
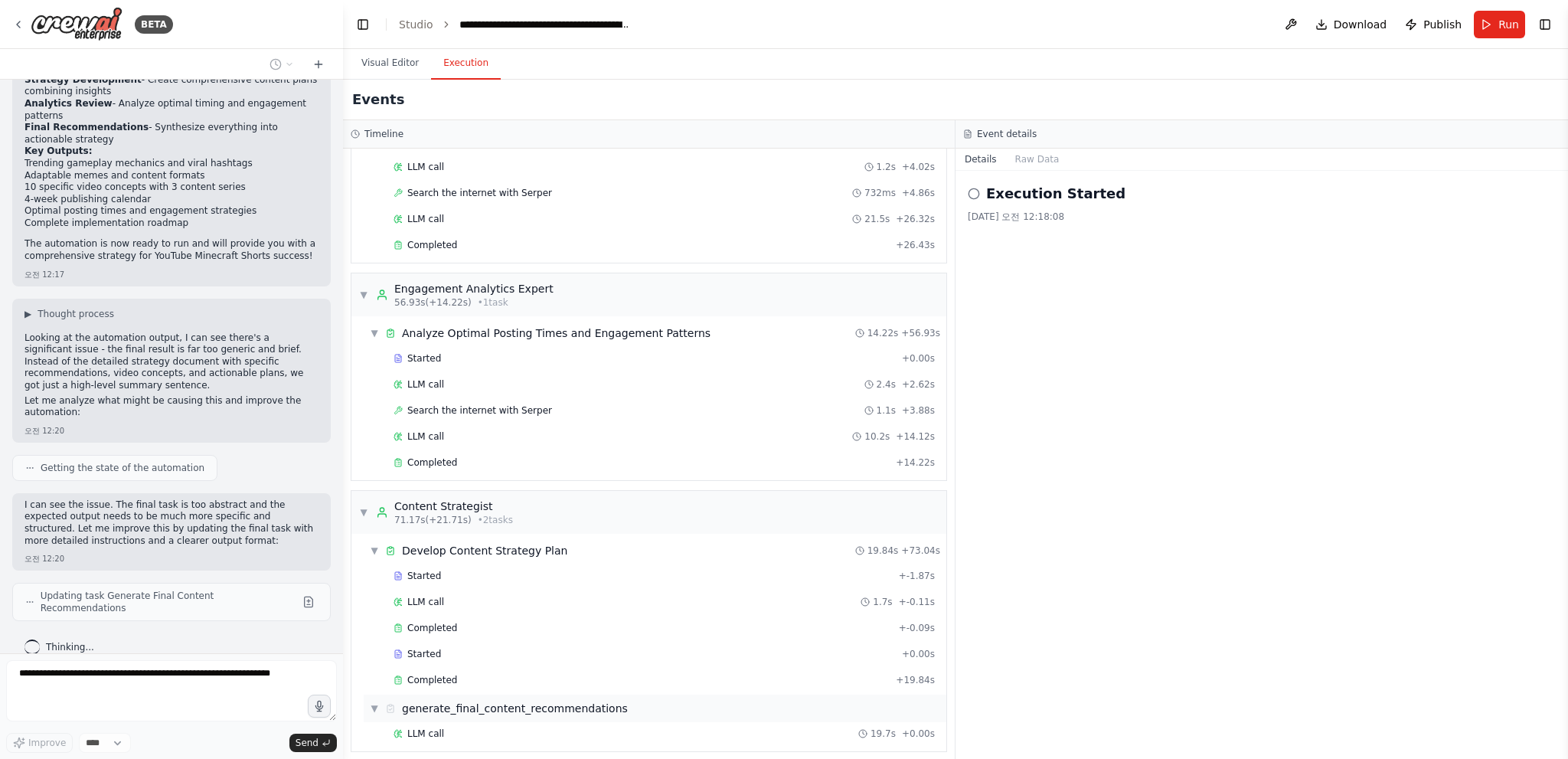
click at [478, 695] on div "▼ generate_final_content_recommendations" at bounding box center [654, 709] width 583 height 28
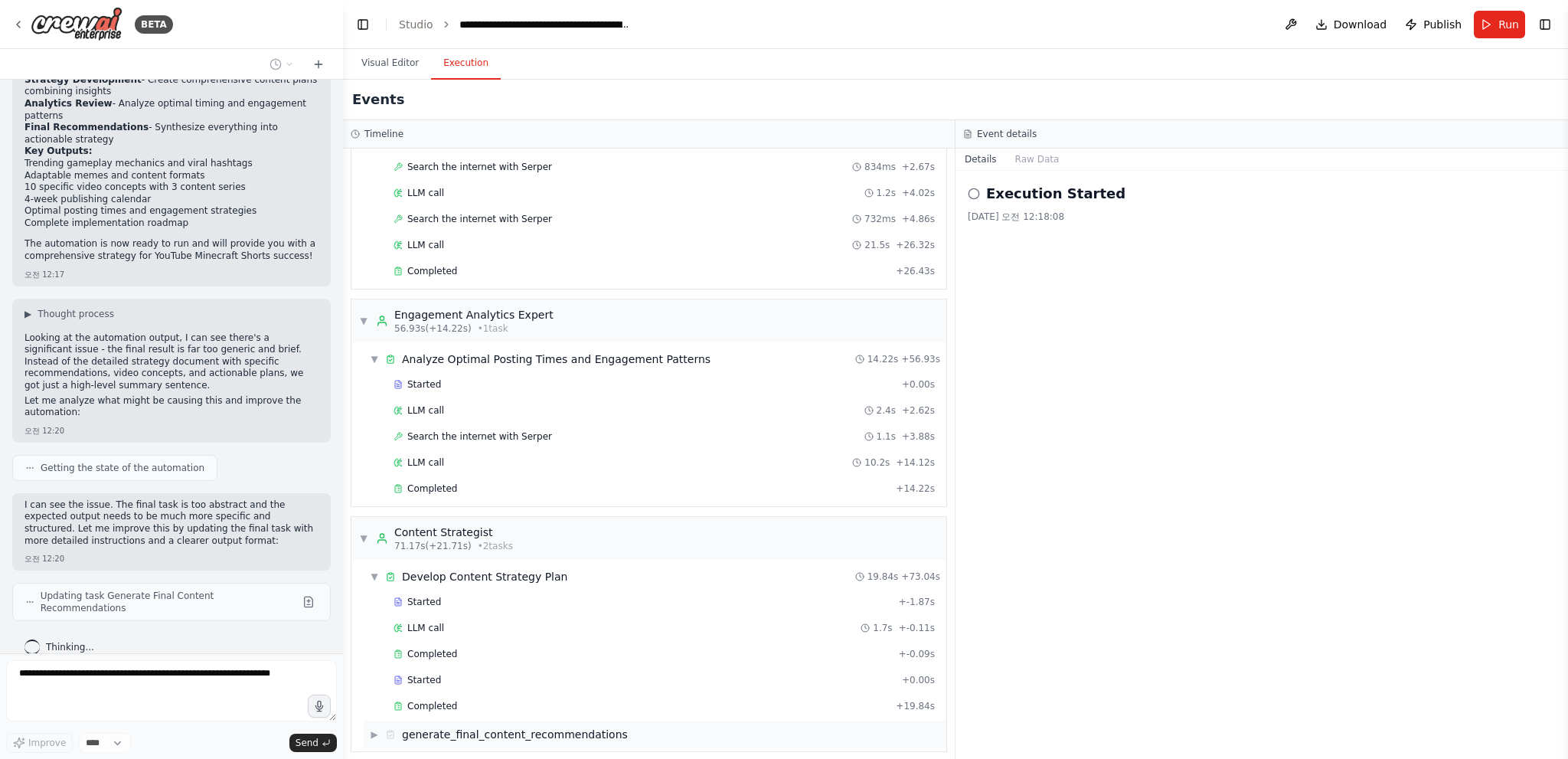
click at [448, 727] on div "generate_final_content_recommendations" at bounding box center [515, 735] width 226 height 15
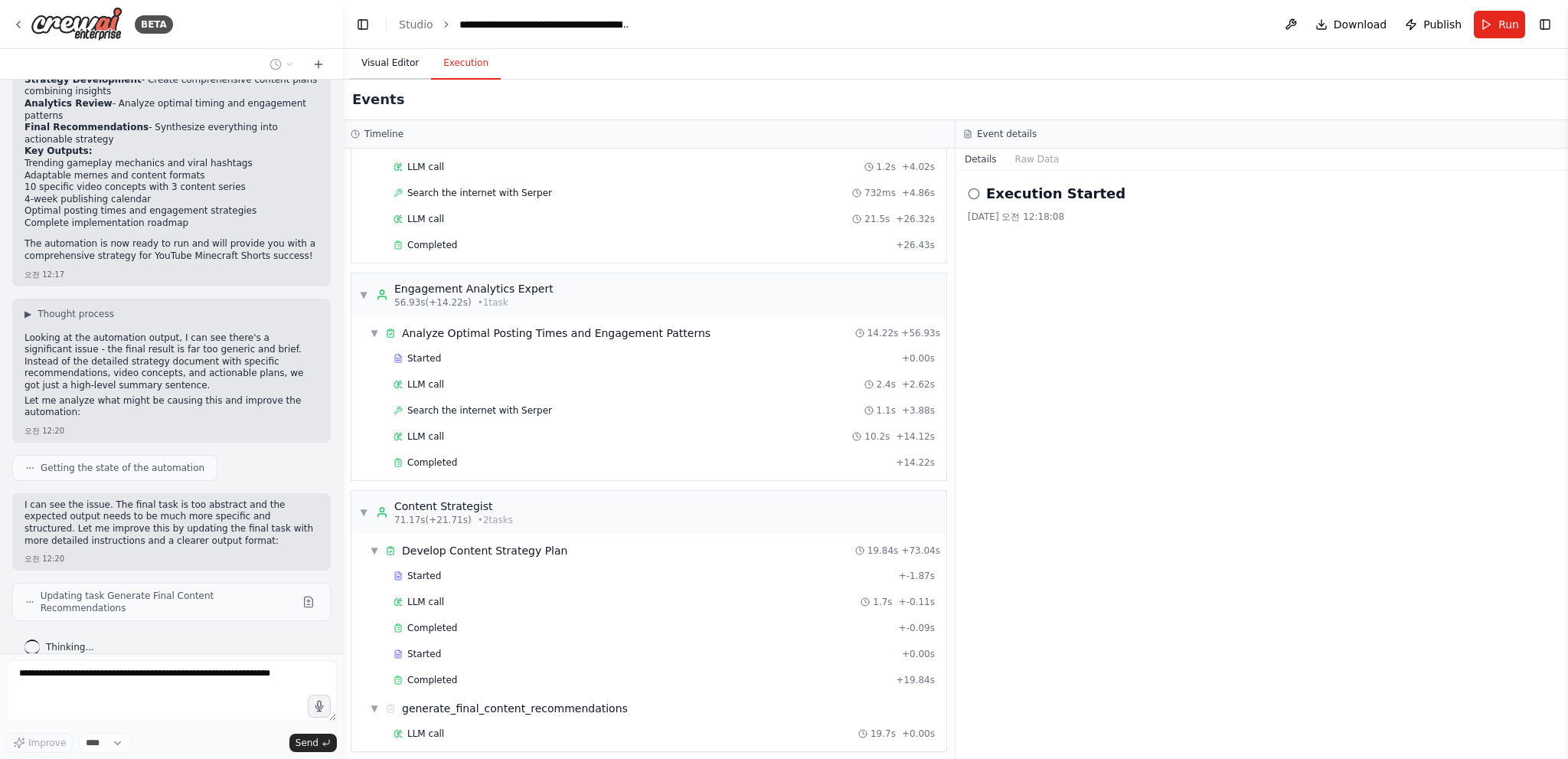
click at [410, 58] on button "Visual Editor" at bounding box center [390, 64] width 82 height 32
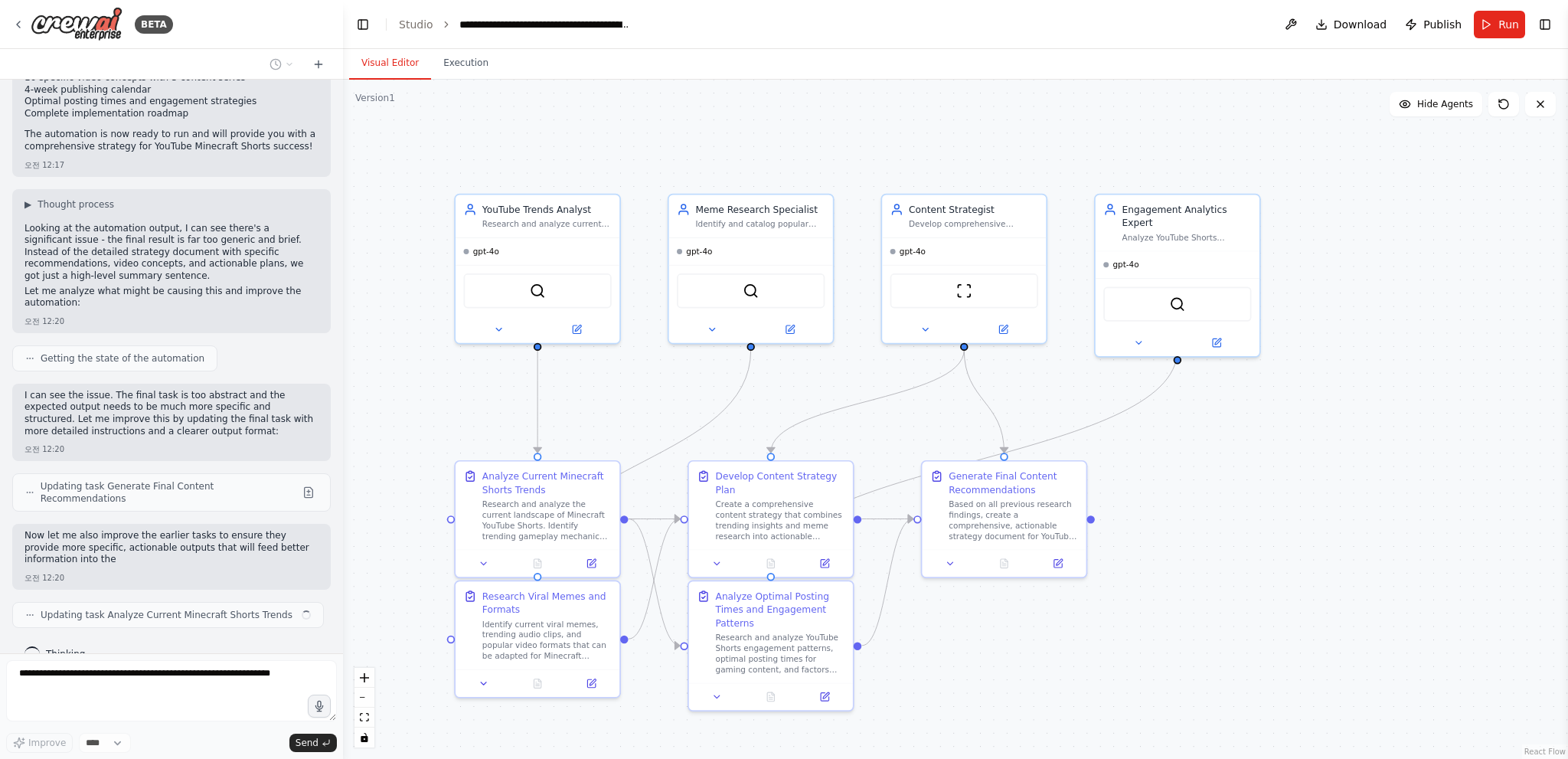
scroll to position [1943, 0]
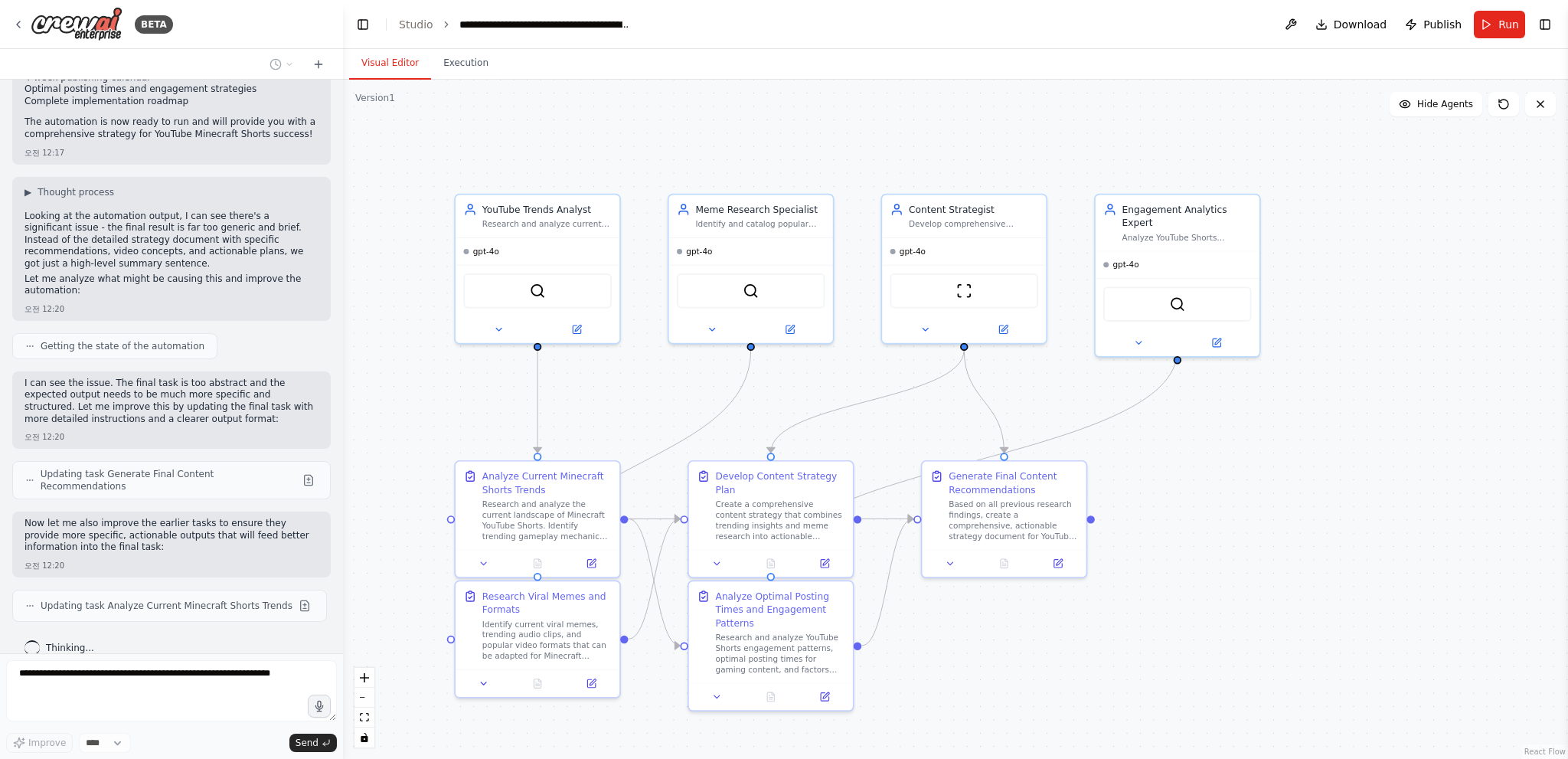
click at [1441, 655] on div ".deletable-edge-delete-btn { width: 20px; height: 20px; border: 0px solid #ffff…" at bounding box center [955, 419] width 1225 height 679
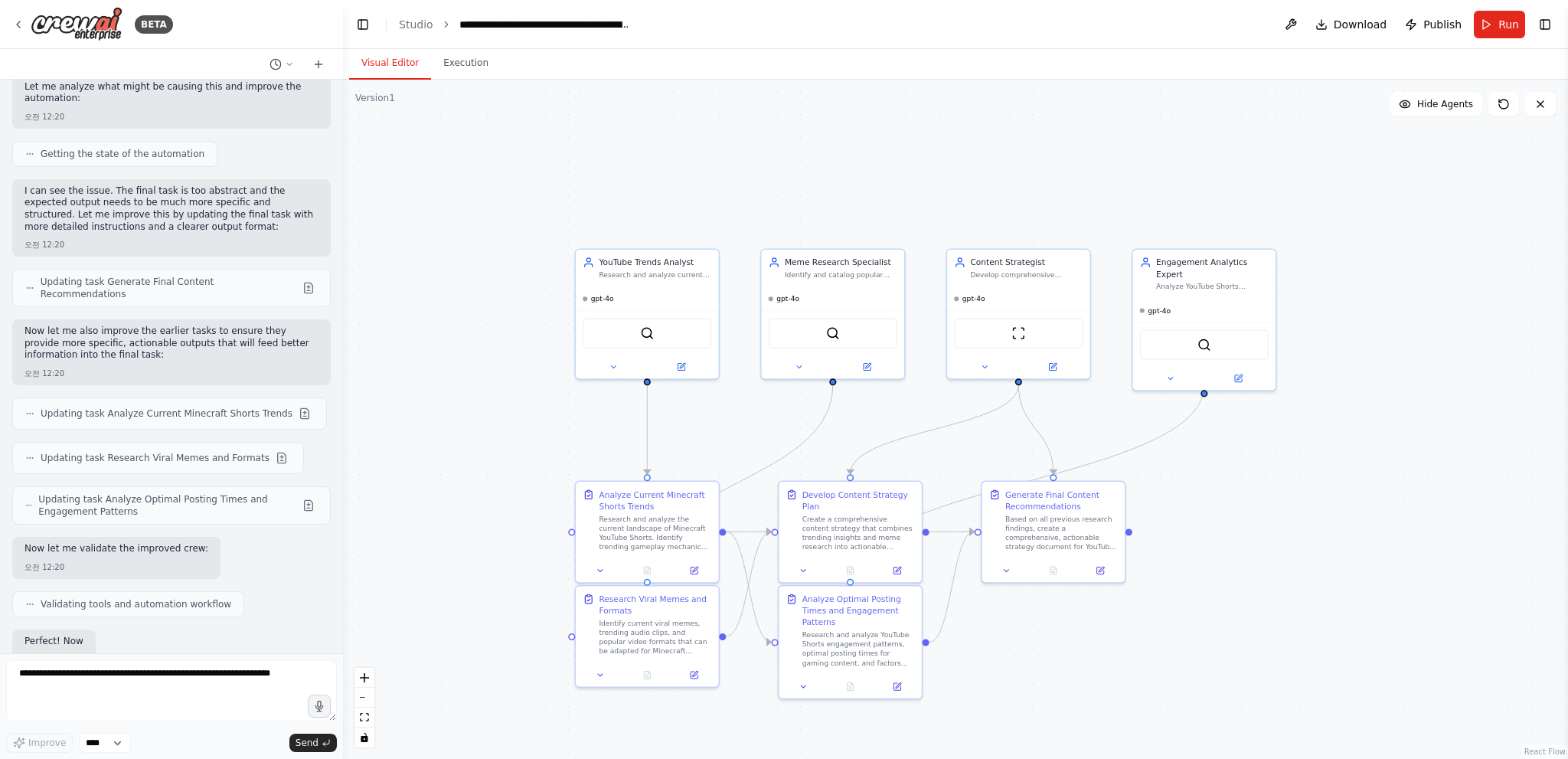
scroll to position [2223, 0]
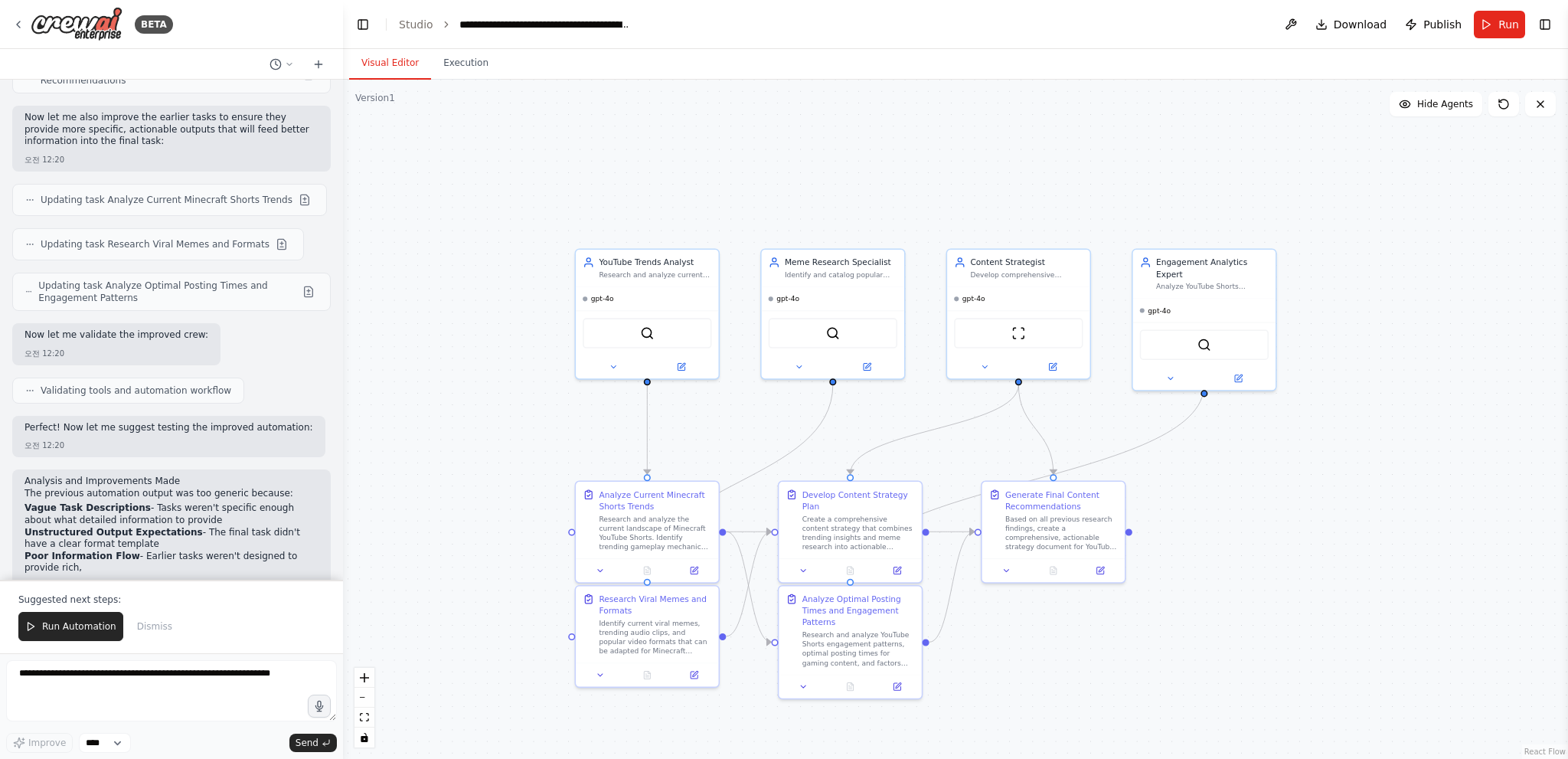
click at [1092, 425] on div ".deletable-edge-delete-btn { width: 20px; height: 20px; border: 0px solid #ffff…" at bounding box center [955, 419] width 1225 height 679
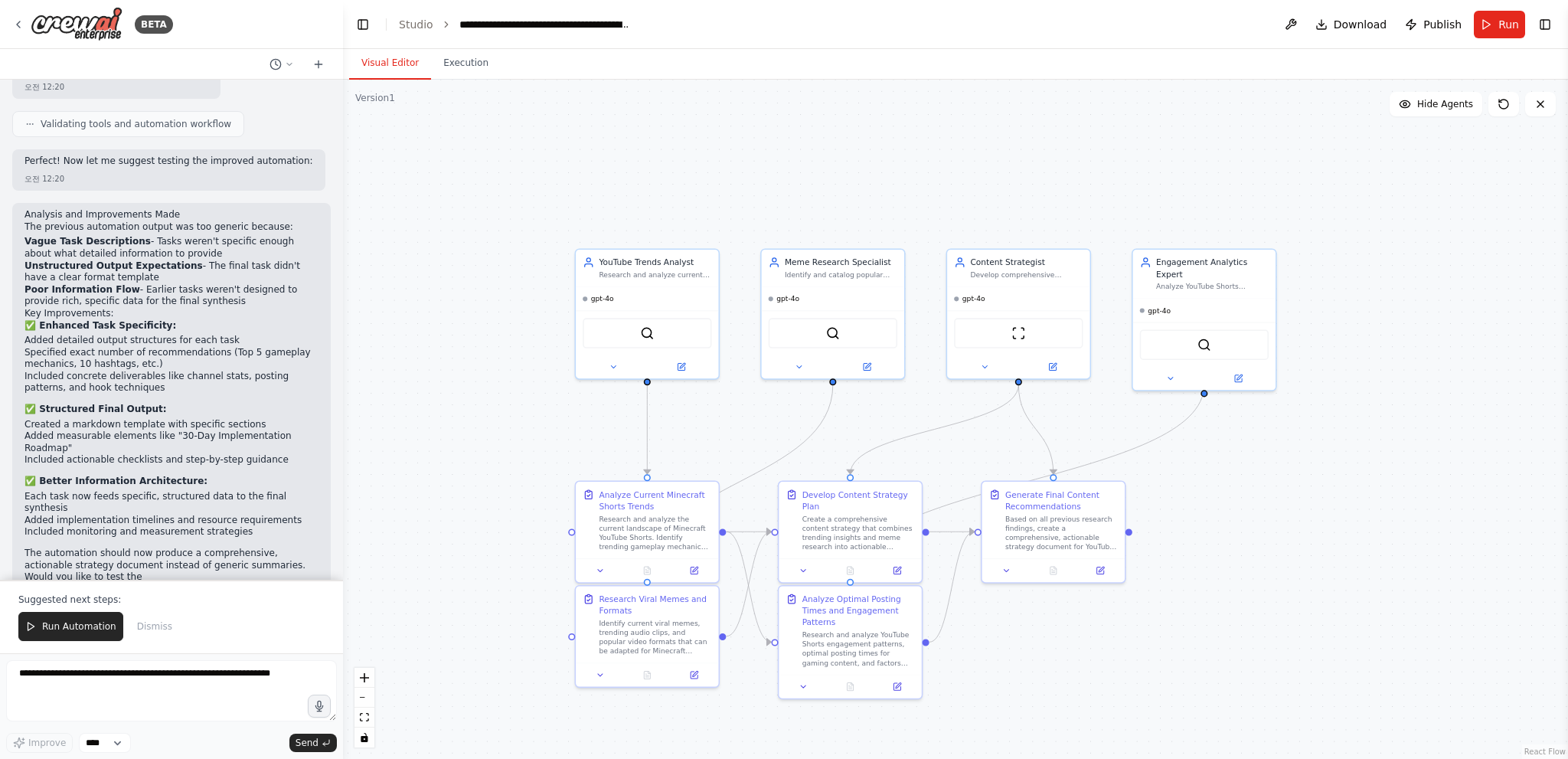
scroll to position [2628, 0]
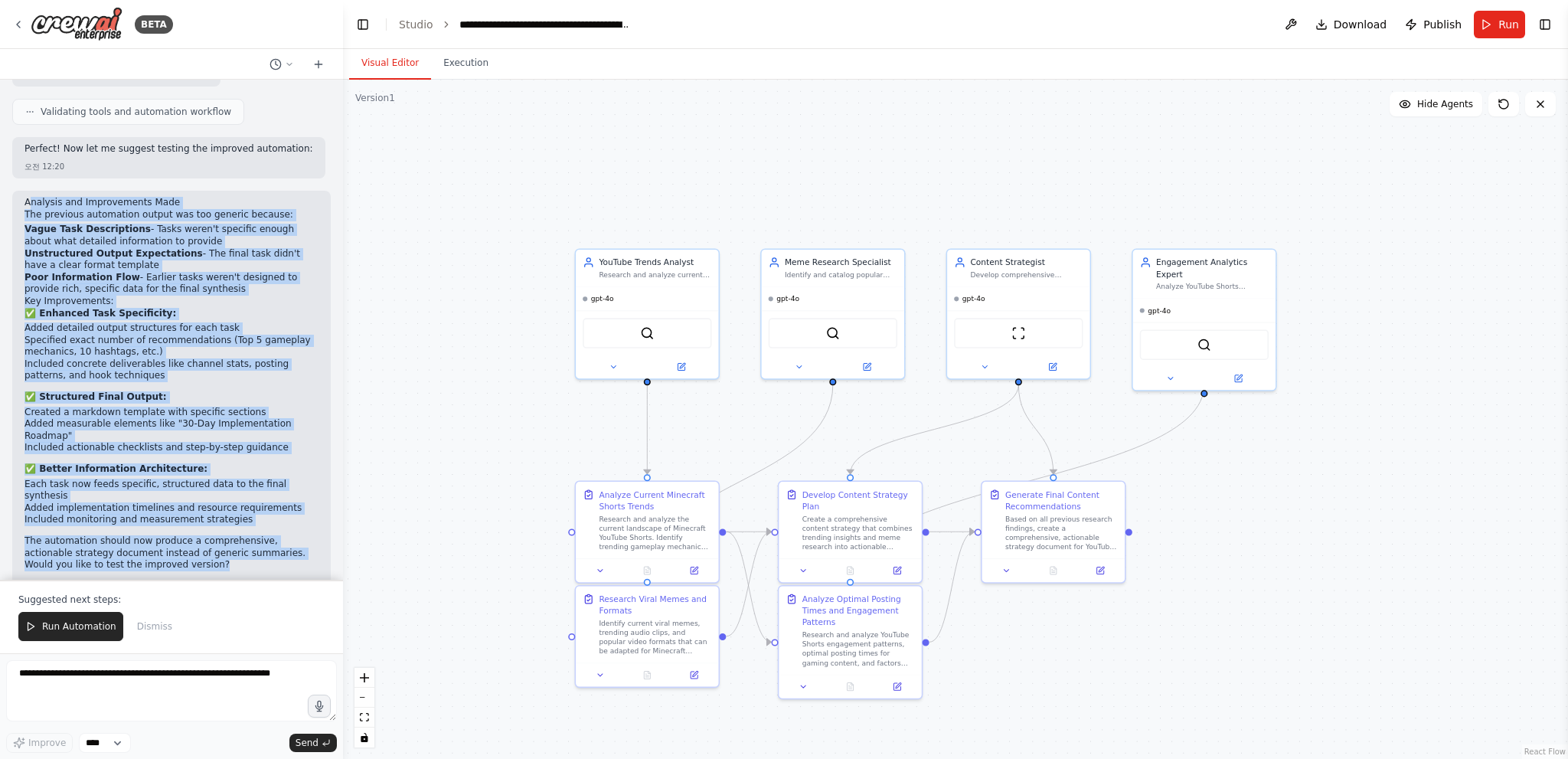
drag, startPoint x: 184, startPoint y: 544, endPoint x: 31, endPoint y: 180, distance: 394.8
click at [31, 191] on div "Analysis and Improvements Made The previous automation output was too generic b…" at bounding box center [171, 393] width 319 height 405
drag, startPoint x: 190, startPoint y: 214, endPoint x: 209, endPoint y: 186, distance: 33.8
click at [209, 197] on h2 "Analysis and Improvements Made" at bounding box center [171, 203] width 294 height 12
click at [213, 197] on h2 "Analysis and Improvements Made" at bounding box center [171, 203] width 294 height 12
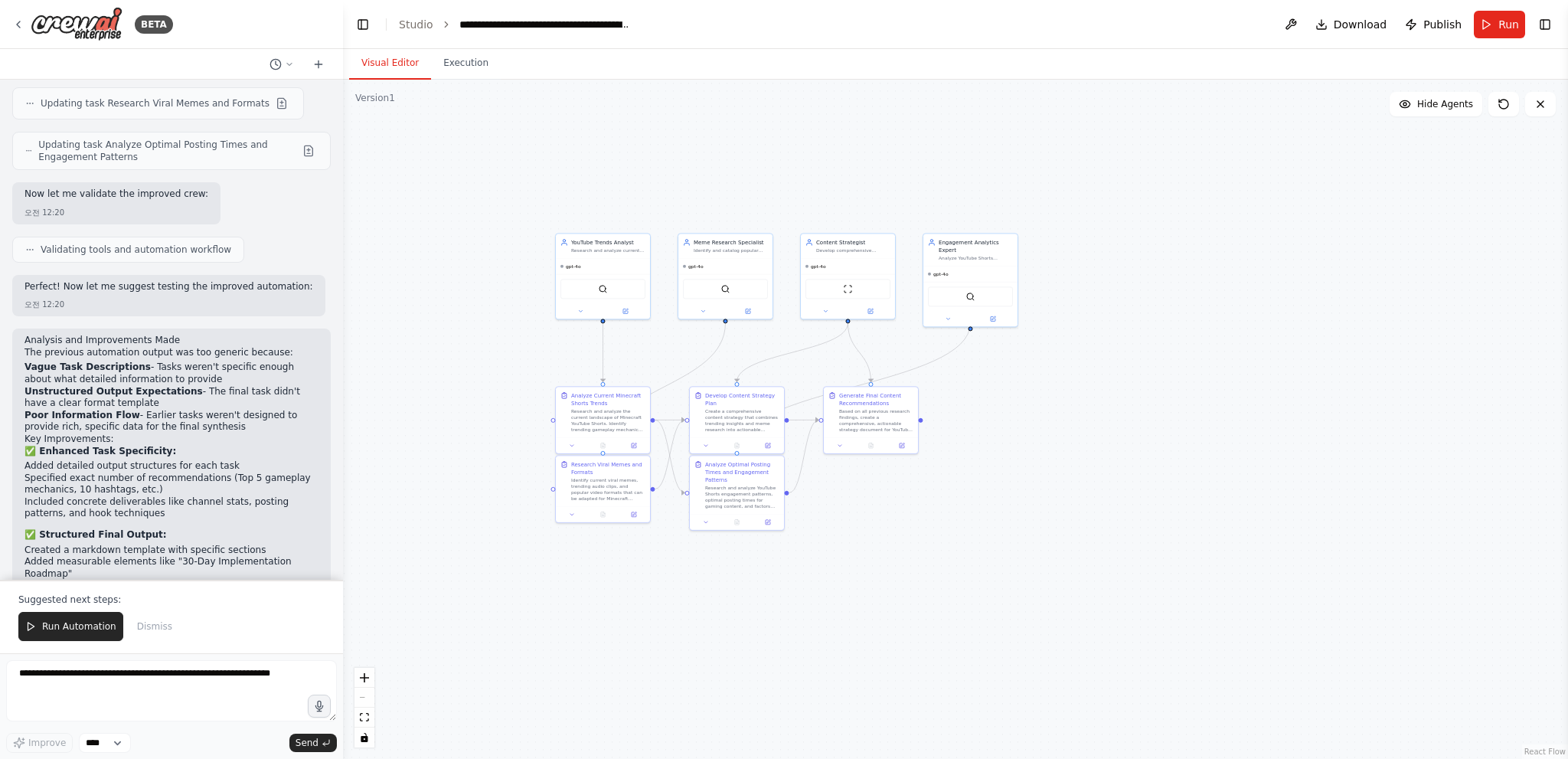
scroll to position [2617, 0]
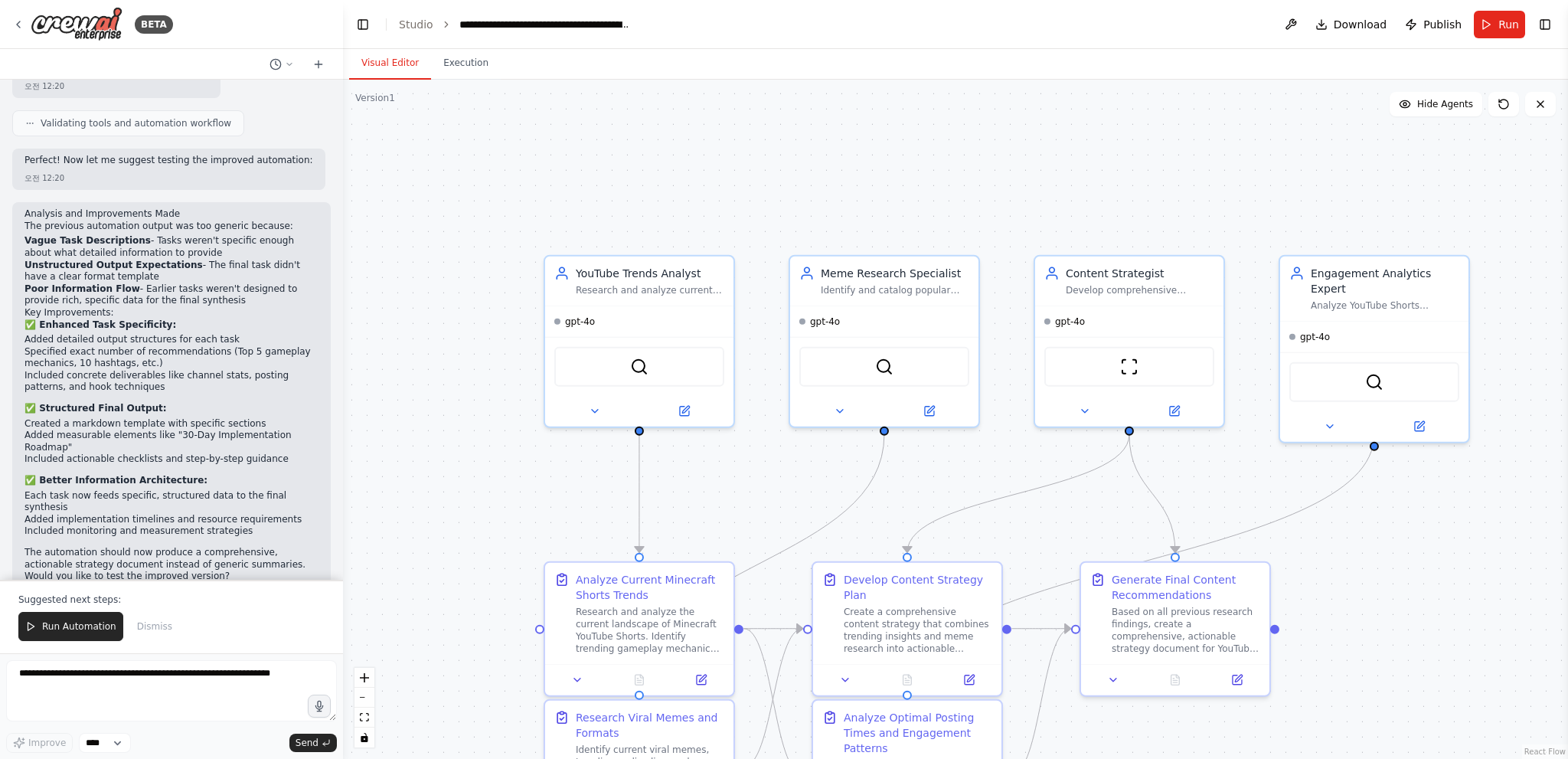
drag, startPoint x: 1144, startPoint y: 206, endPoint x: 1353, endPoint y: 188, distance: 209.8
click at [1353, 188] on div ".deletable-edge-delete-btn { width: 20px; height: 20px; border: 0px solid #ffff…" at bounding box center [955, 419] width 1225 height 679
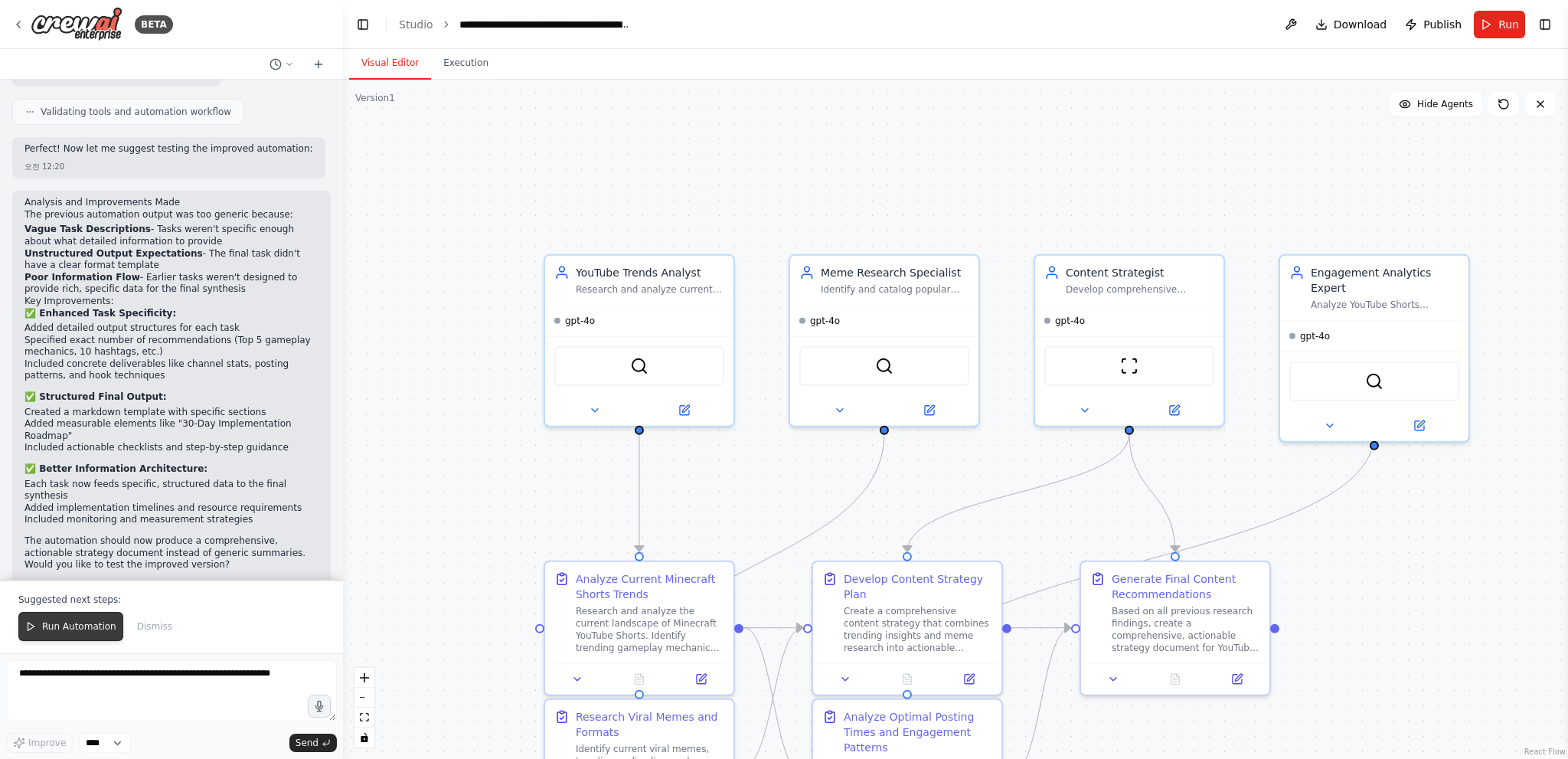
click at [53, 630] on span "Run Automation" at bounding box center [79, 627] width 74 height 12
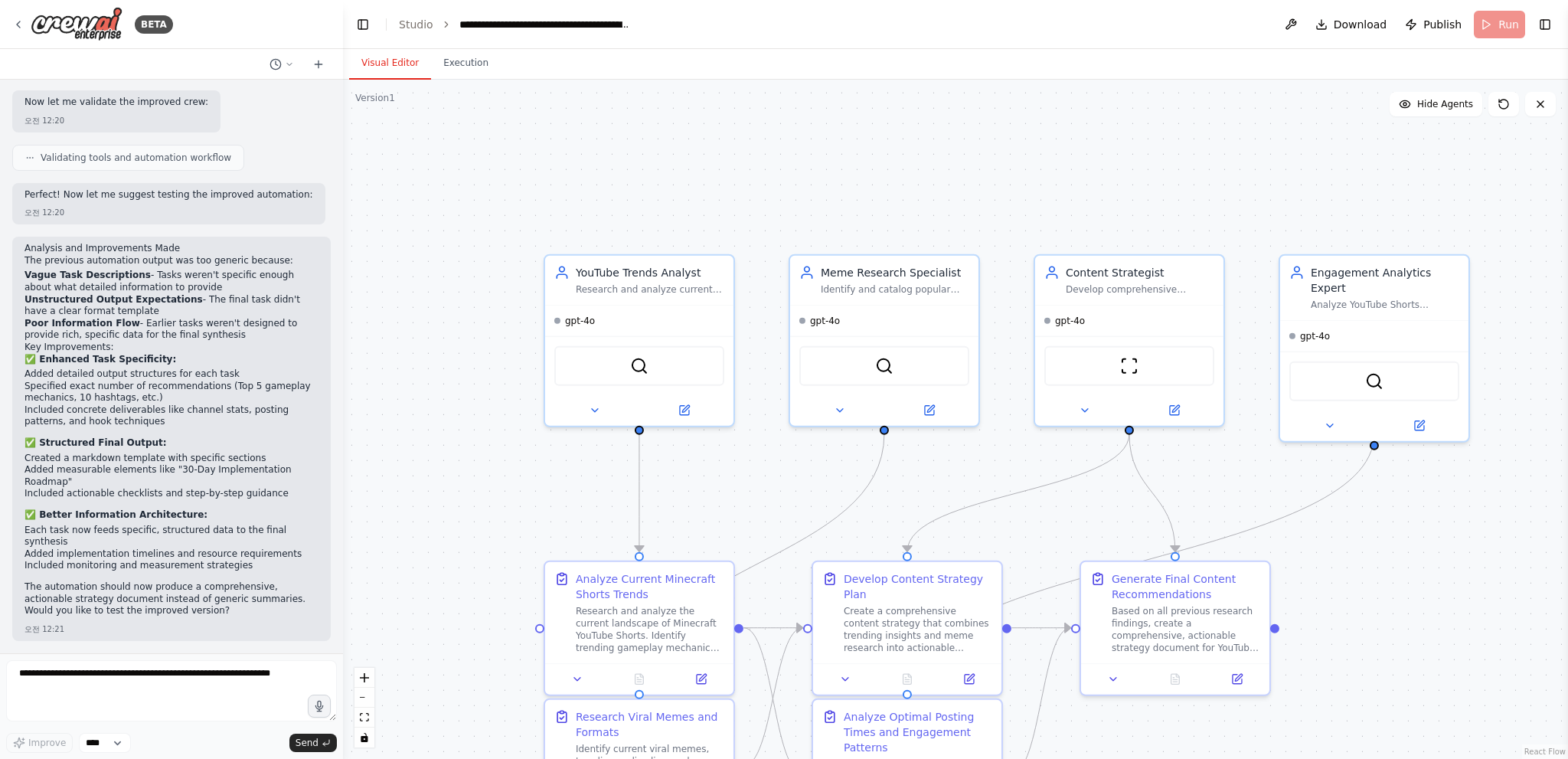
scroll to position [2556, 0]
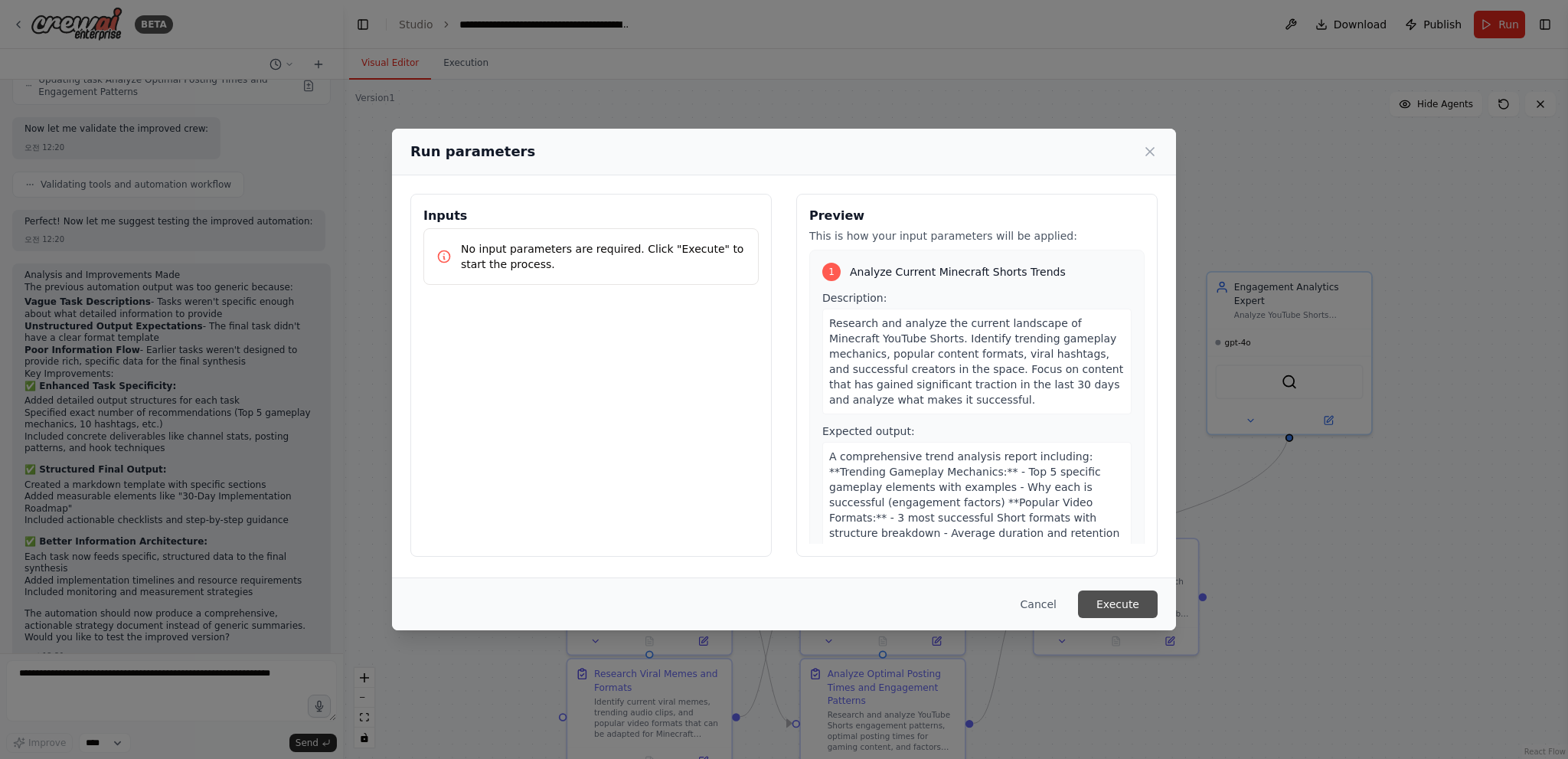
click at [1098, 594] on button "Execute" at bounding box center [1117, 605] width 79 height 28
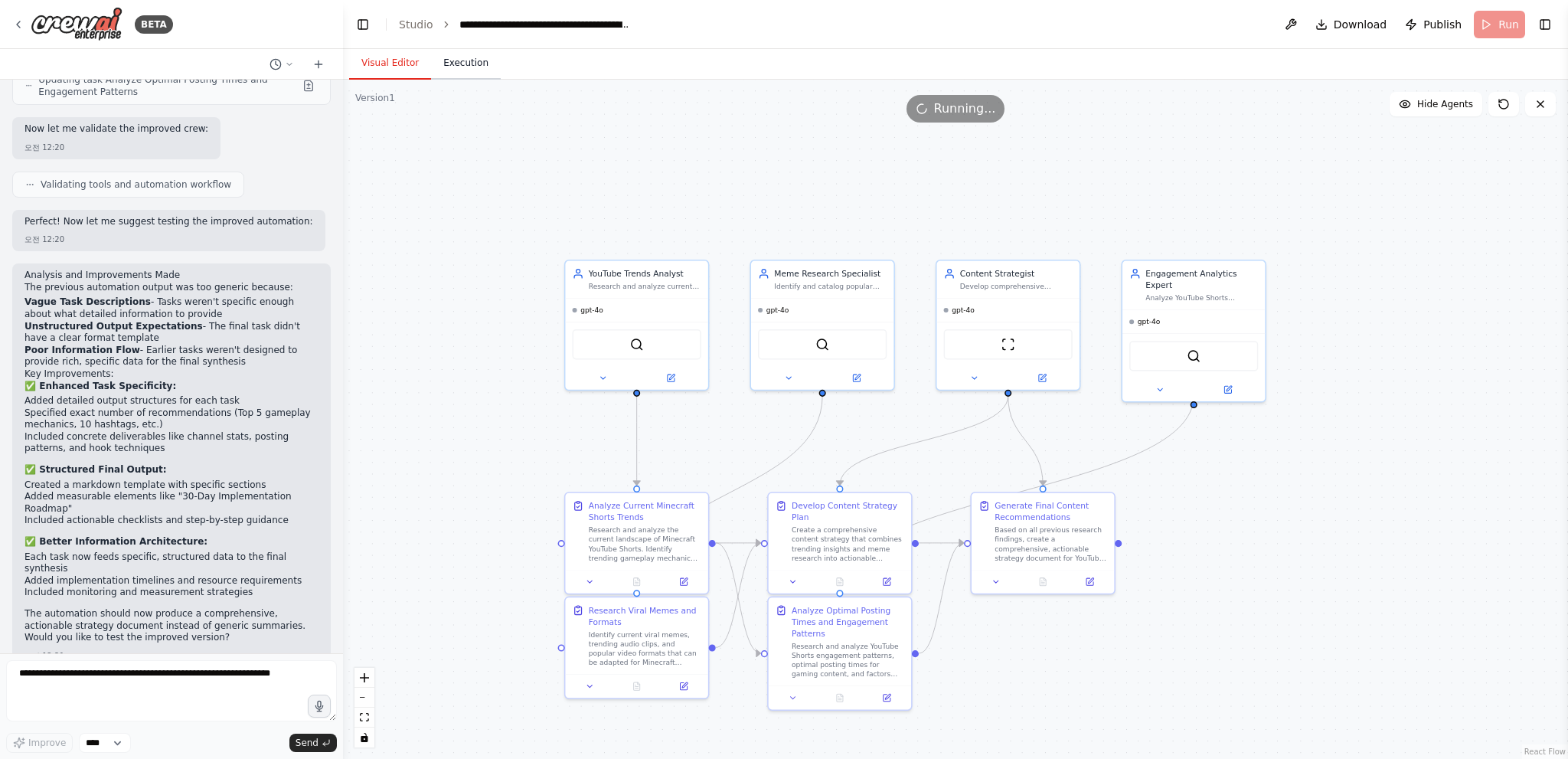
click at [475, 63] on button "Execution" at bounding box center [466, 64] width 69 height 32
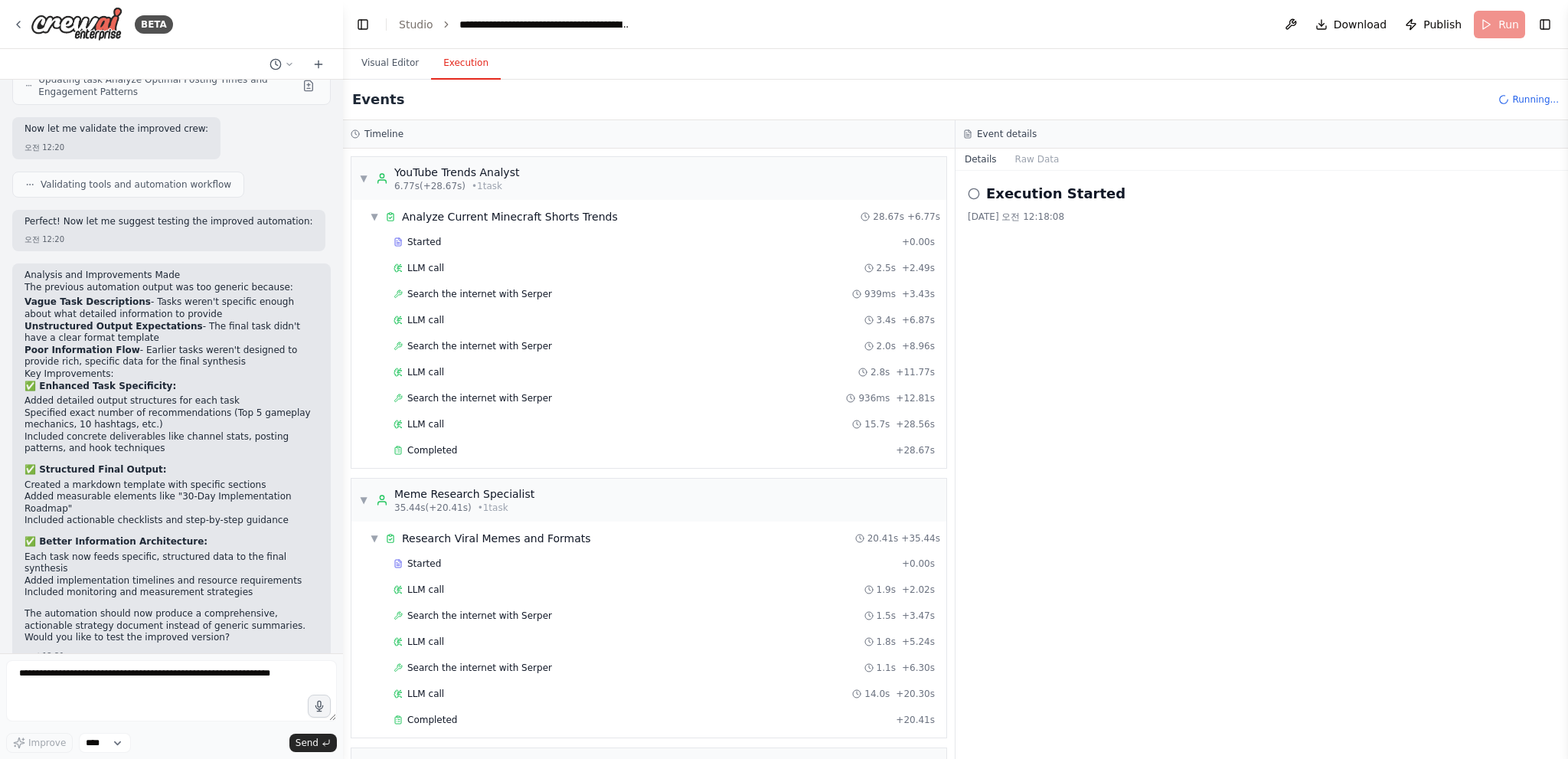
scroll to position [395, 0]
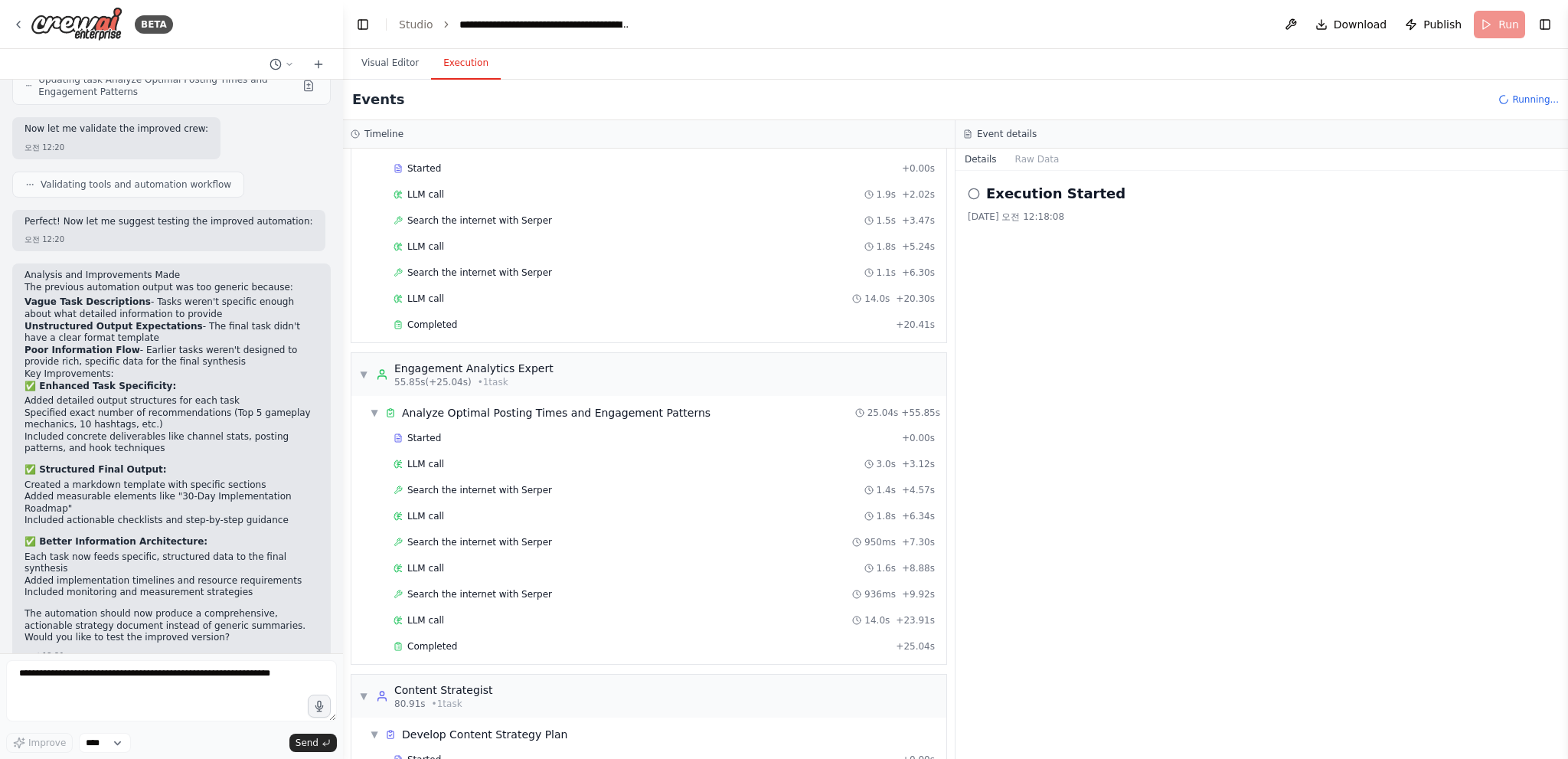
click at [1155, 291] on div "Execution Started [DATE] 오전 12:18:08" at bounding box center [1262, 465] width 613 height 588
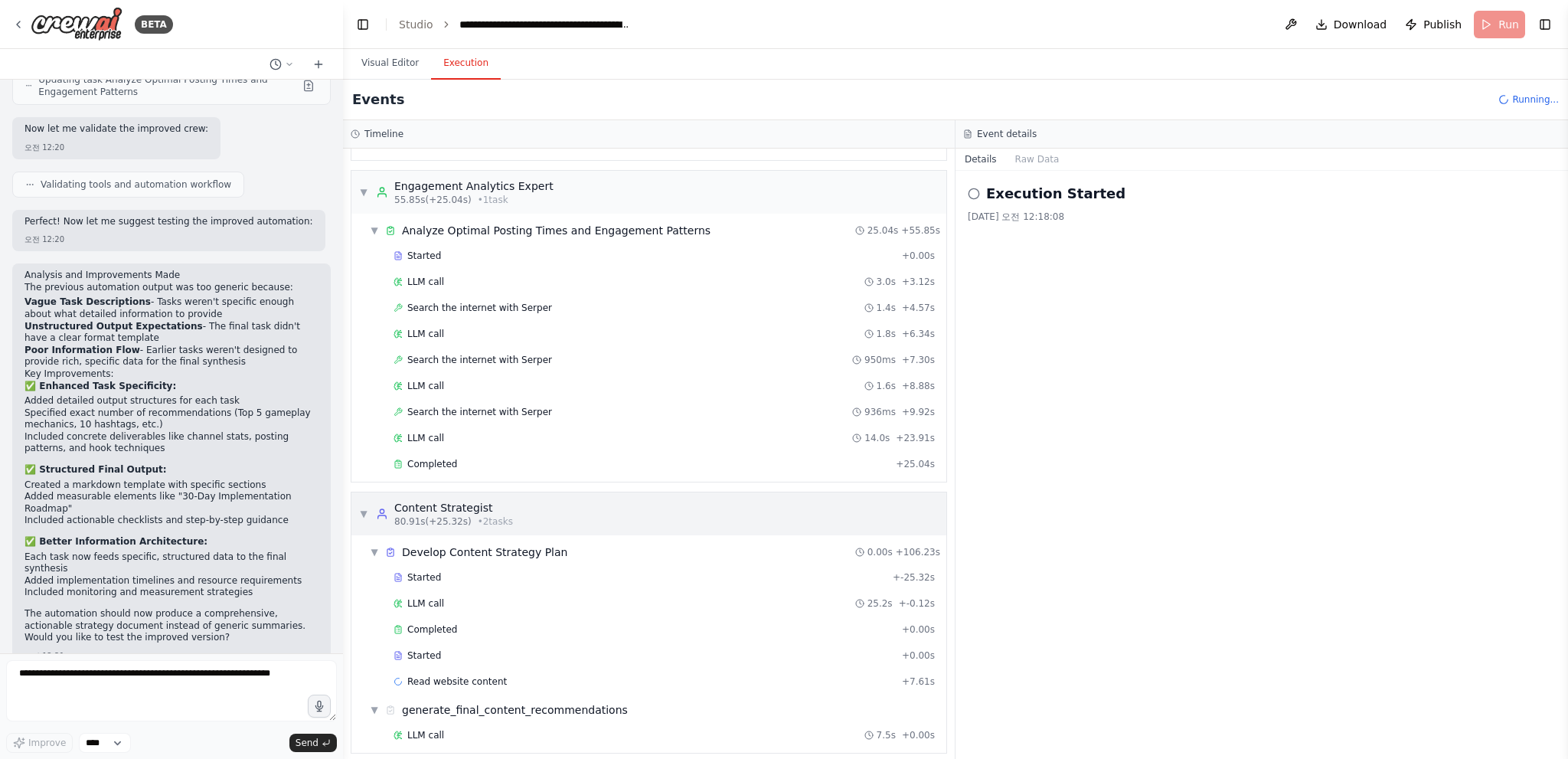
scroll to position [604, 0]
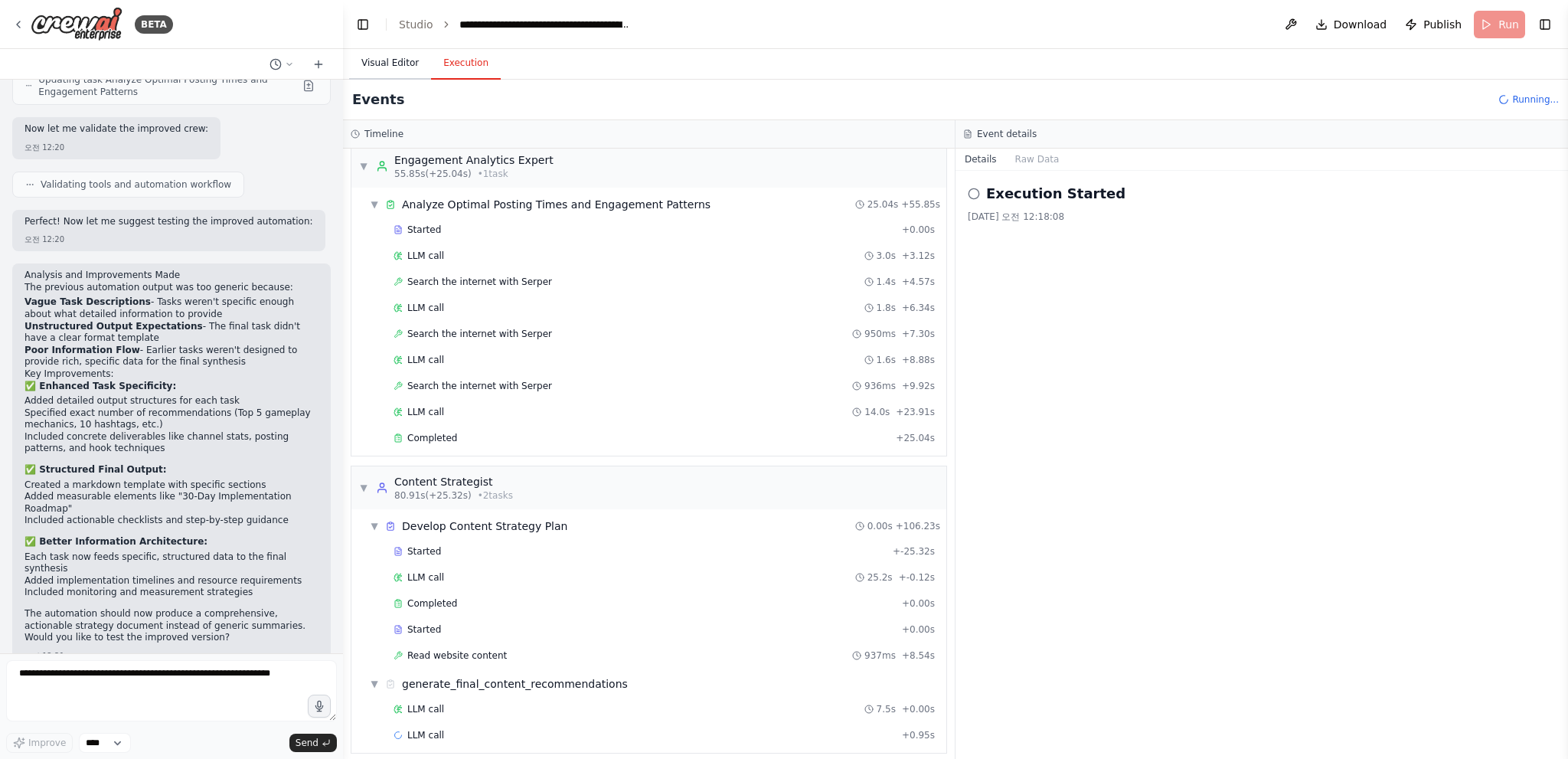
click at [389, 67] on button "Visual Editor" at bounding box center [390, 64] width 82 height 32
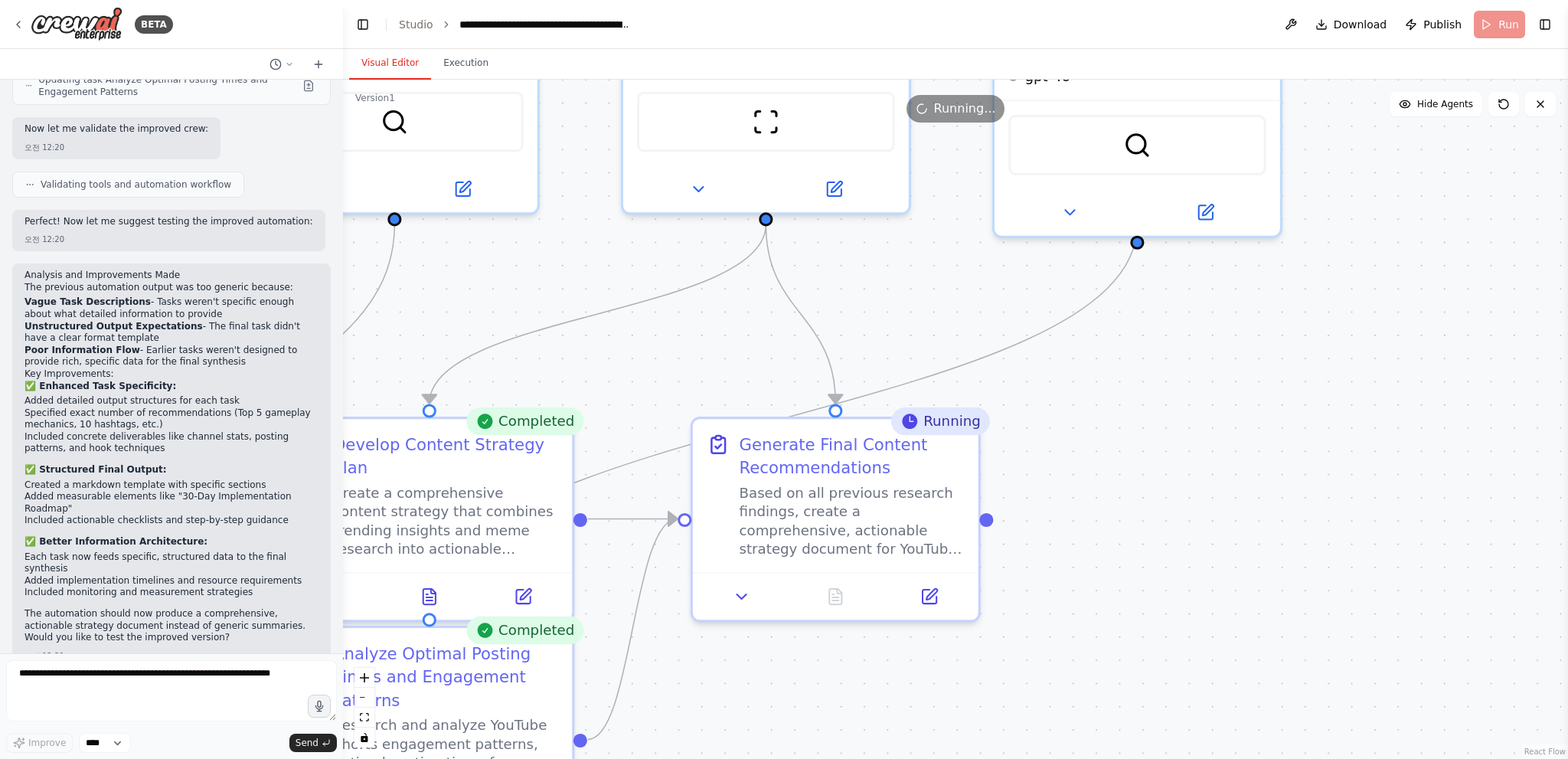
click at [1212, 541] on div ".deletable-edge-delete-btn { width: 20px; height: 20px; border: 0px solid #ffff…" at bounding box center [955, 419] width 1225 height 679
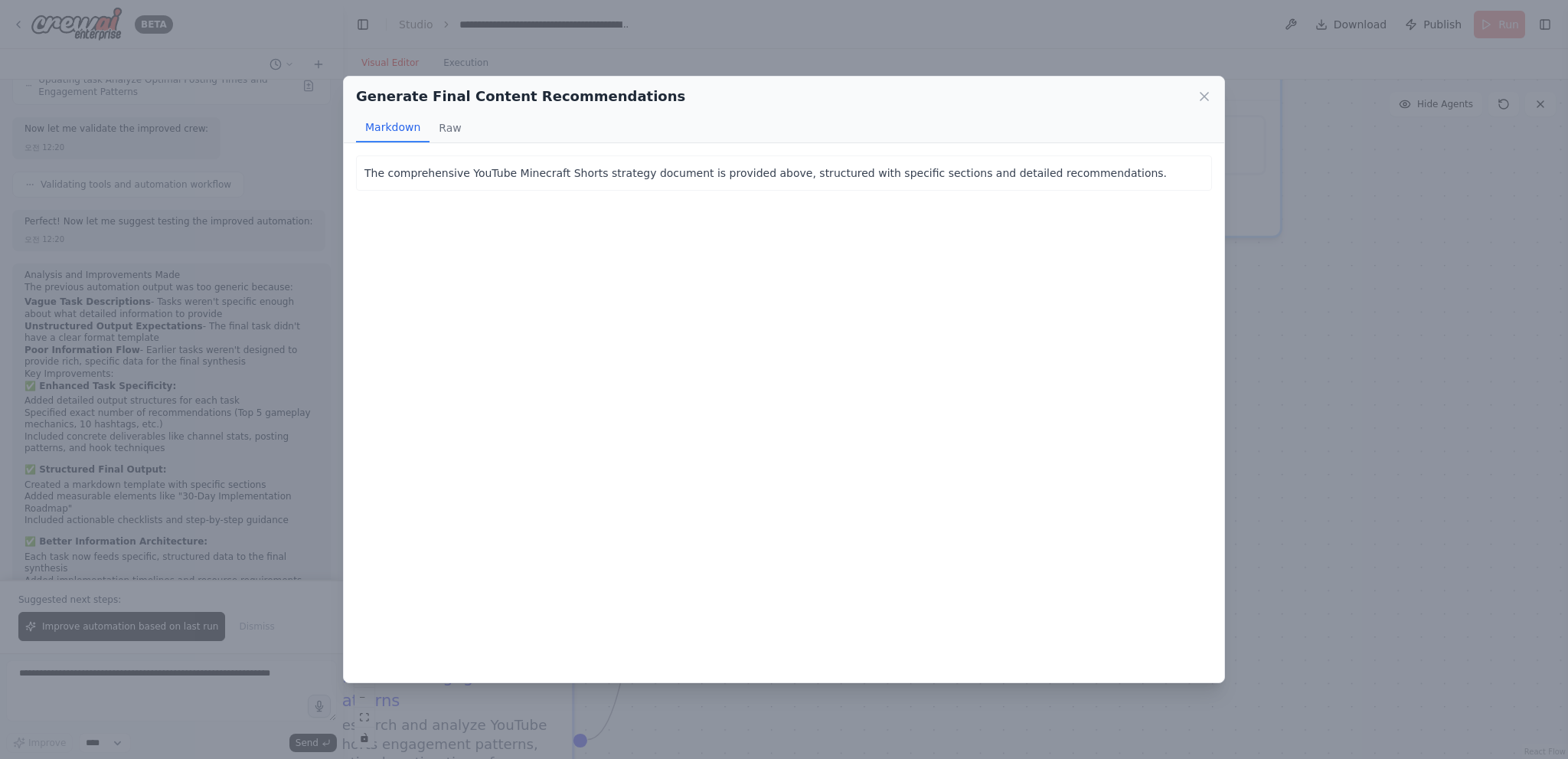
scroll to position [2628, 0]
click at [491, 167] on p "The comprehensive YouTube Minecraft Shorts strategy document is provided above,…" at bounding box center [783, 173] width 839 height 19
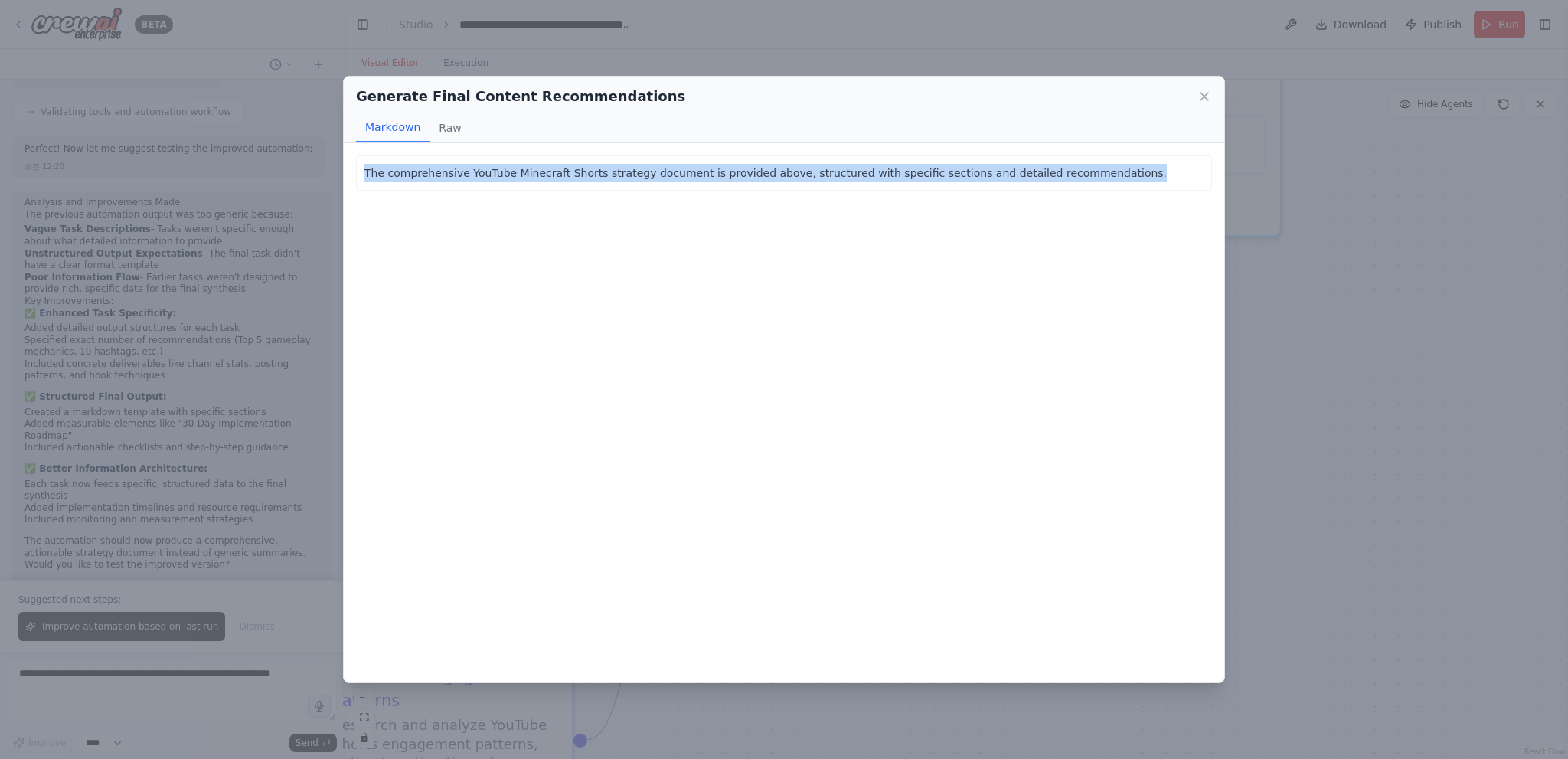
click at [491, 167] on p "The comprehensive YouTube Minecraft Shorts strategy document is provided above,…" at bounding box center [783, 173] width 839 height 19
copy p "The comprehensive YouTube Minecraft Shorts strategy document is provided above,…"
click at [1289, 163] on div "Generate Final Content Recommendations Markdown Raw The comprehensive YouTube M…" at bounding box center [784, 379] width 1568 height 759
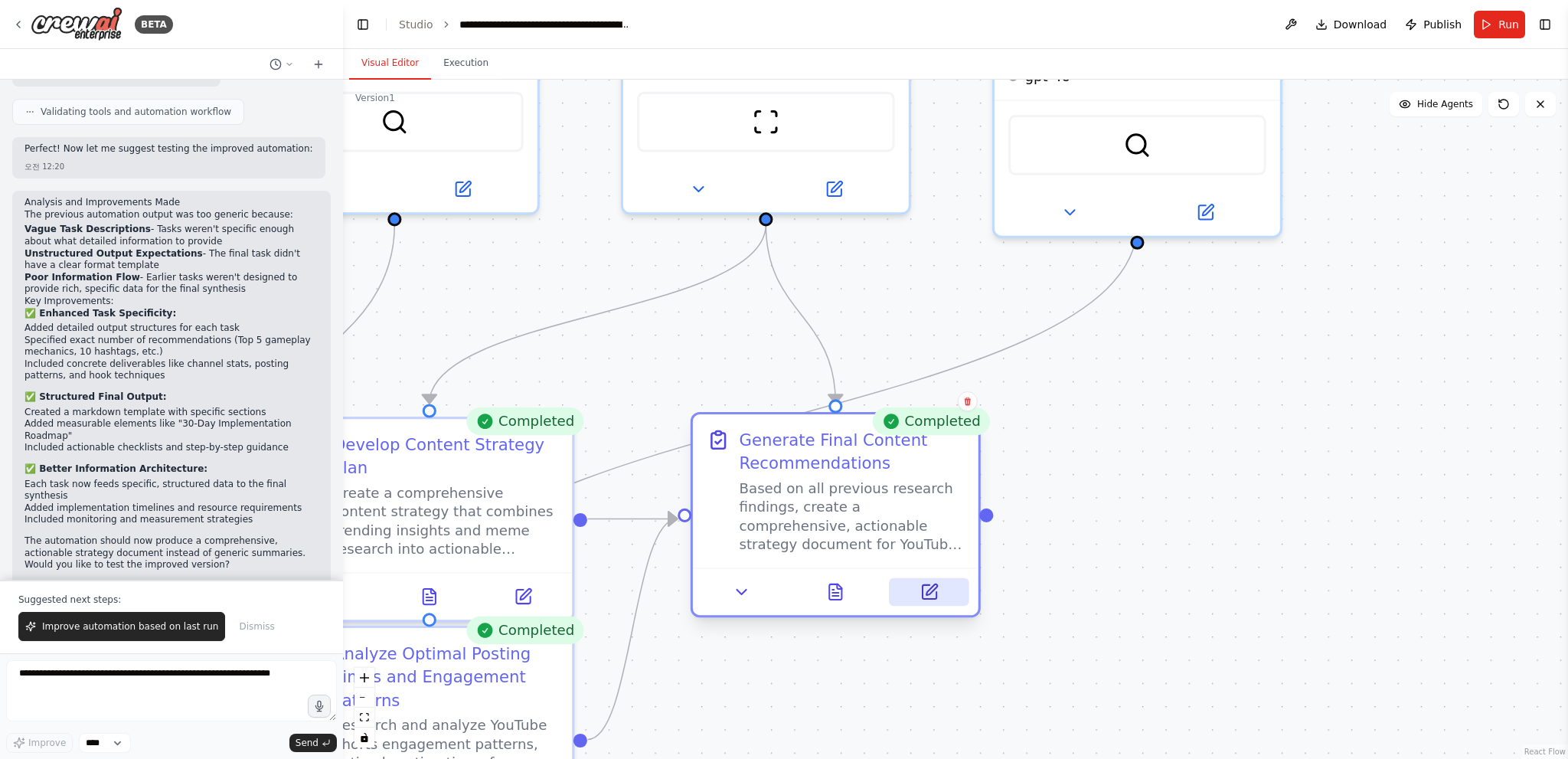
click at [938, 598] on button at bounding box center [929, 592] width 79 height 28
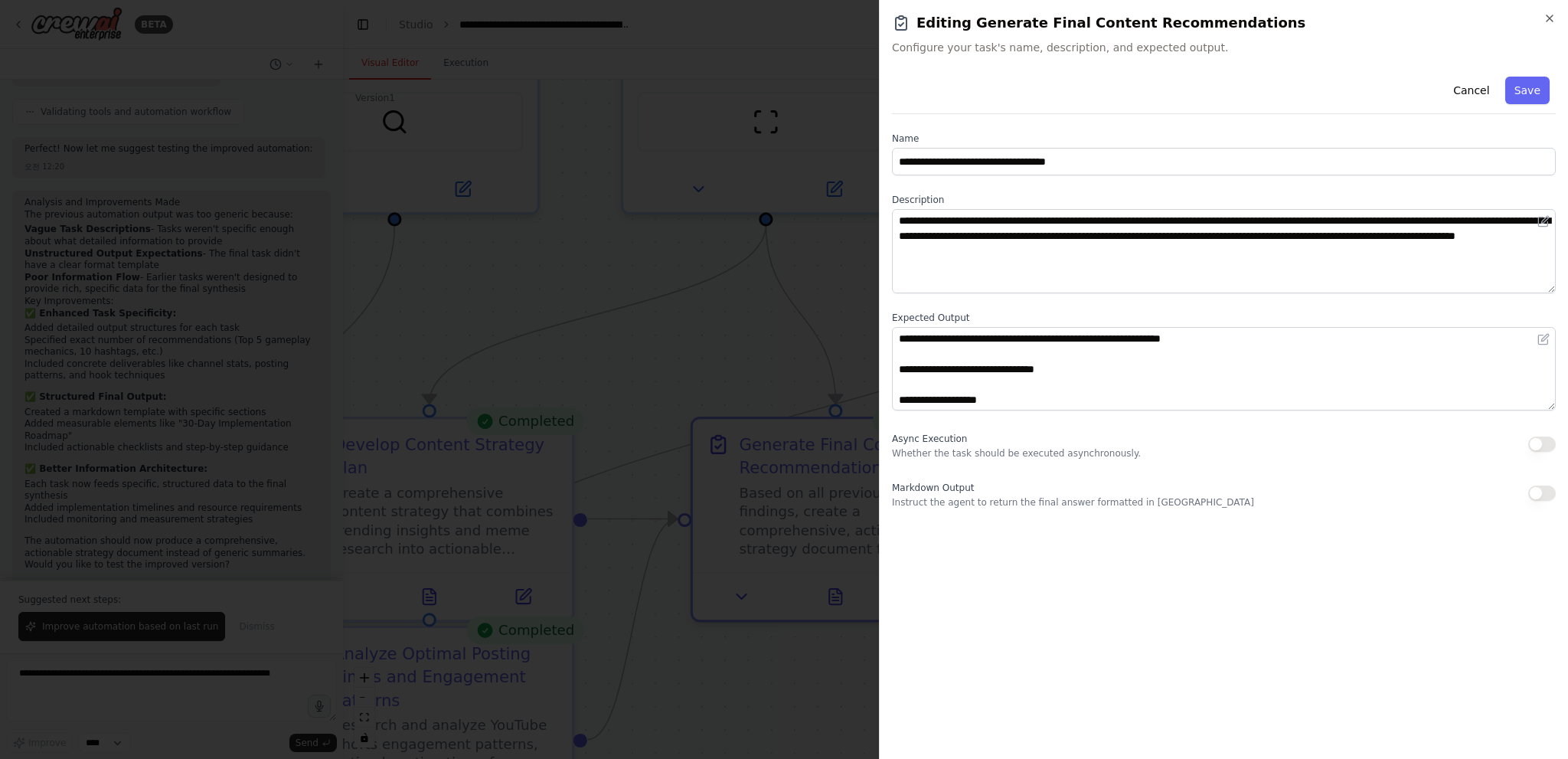
click at [806, 425] on div at bounding box center [784, 379] width 1568 height 759
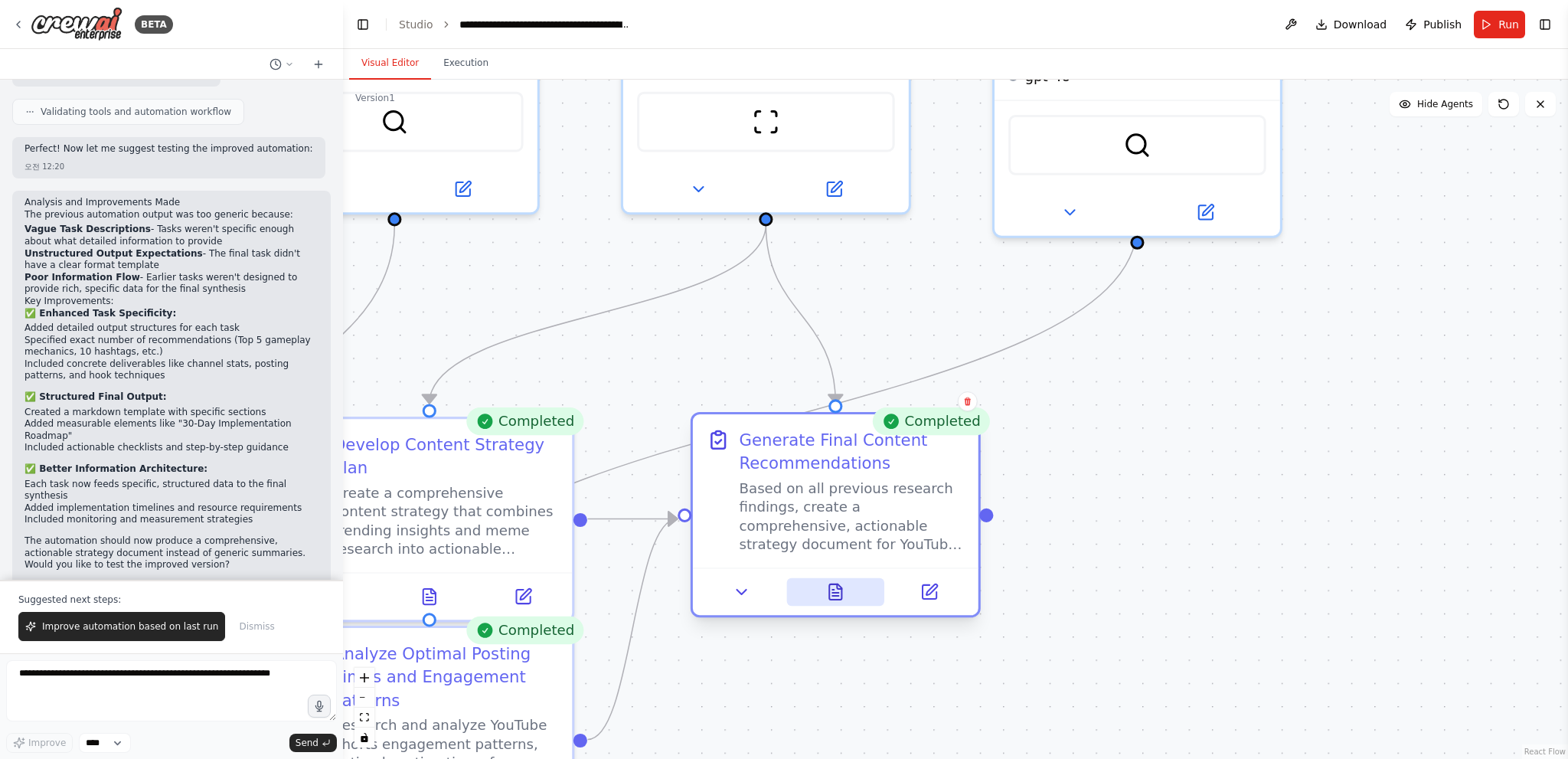
click at [836, 593] on icon at bounding box center [835, 593] width 6 height 0
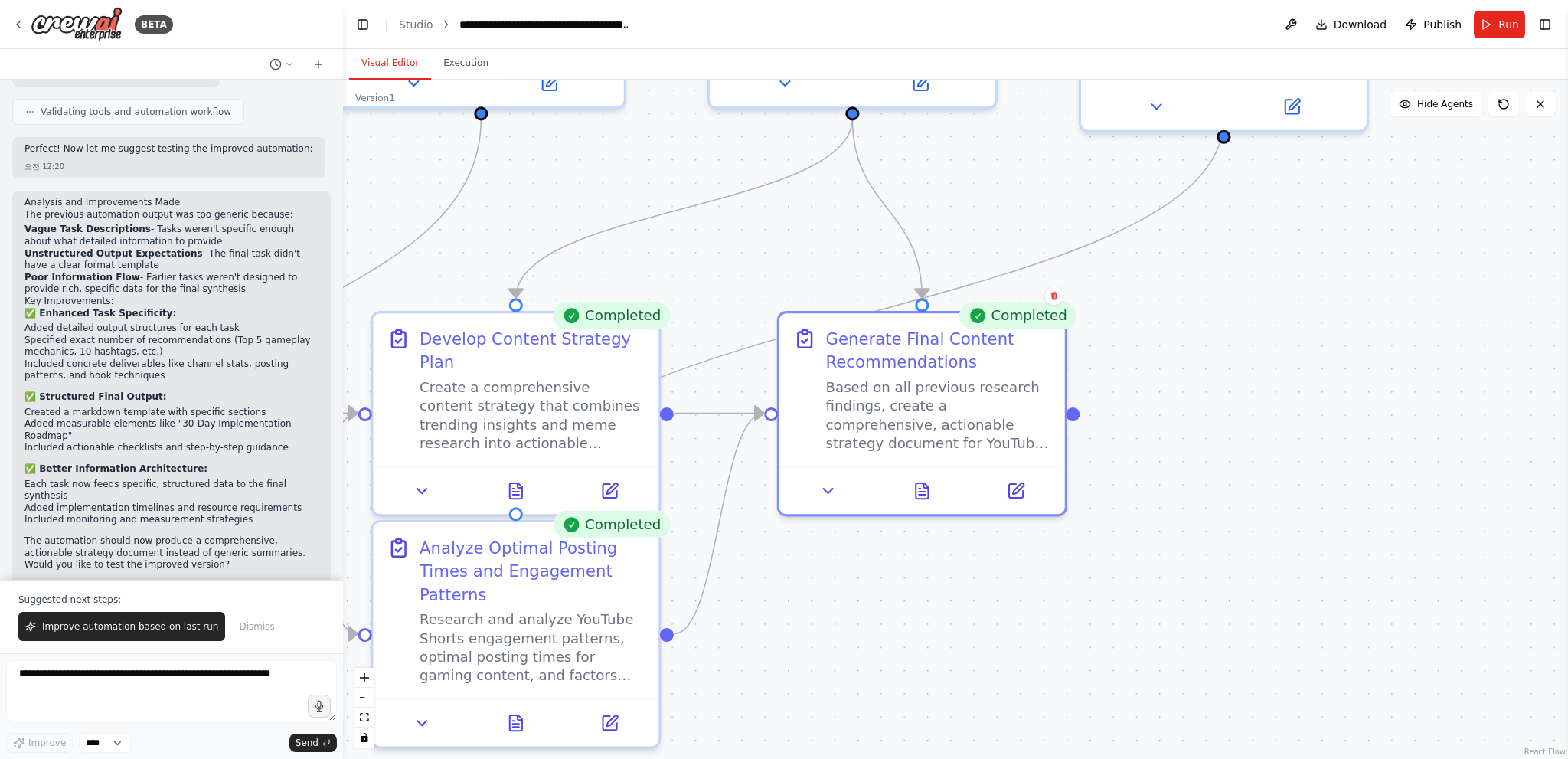
drag, startPoint x: 641, startPoint y: 541, endPoint x: 788, endPoint y: 395, distance: 207.2
click at [784, 396] on div ".deletable-edge-delete-btn { width: 20px; height: 20px; border: 0px solid #ffff…" at bounding box center [955, 419] width 1225 height 679
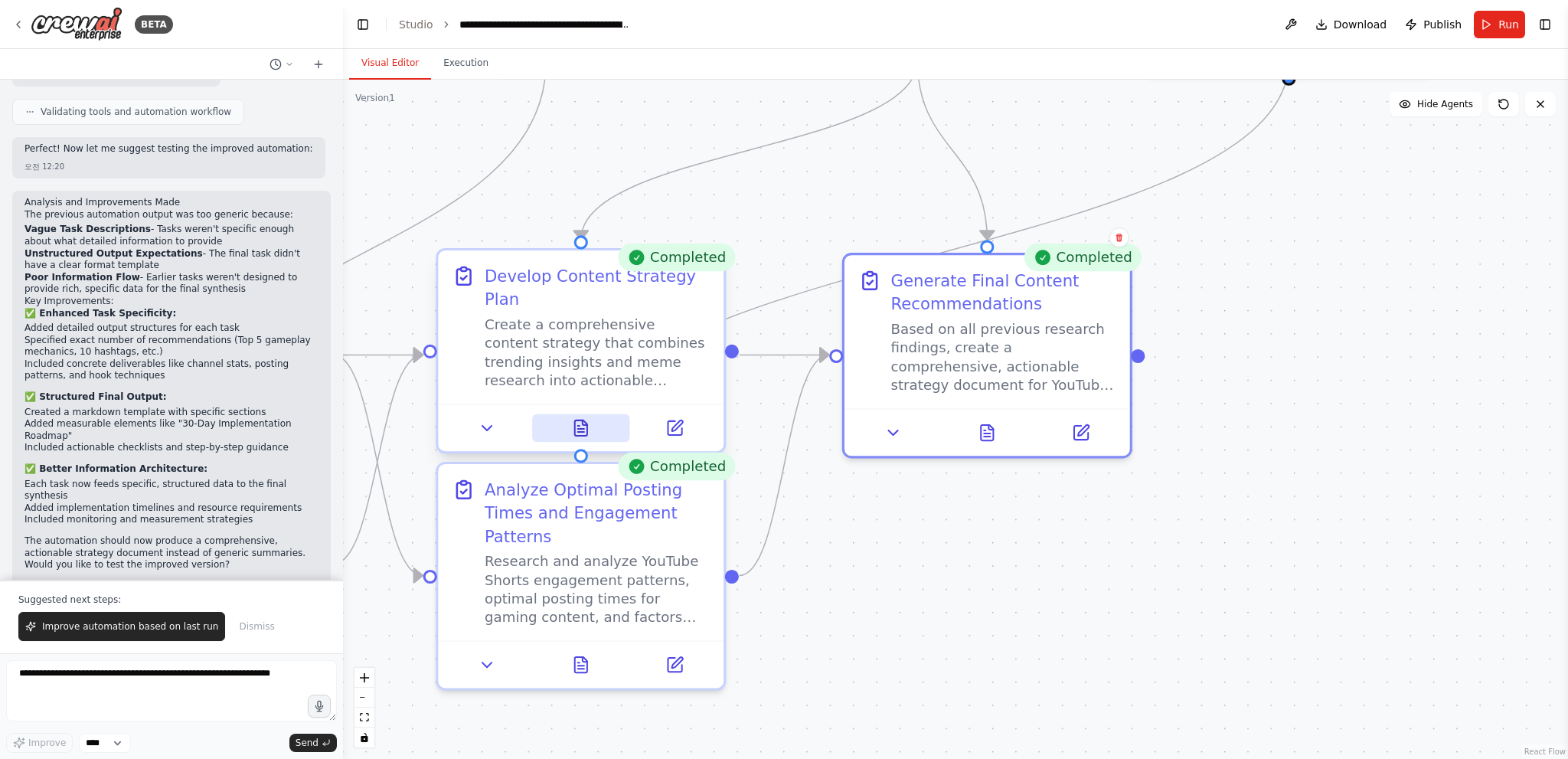
click at [577, 430] on icon at bounding box center [581, 429] width 12 height 15
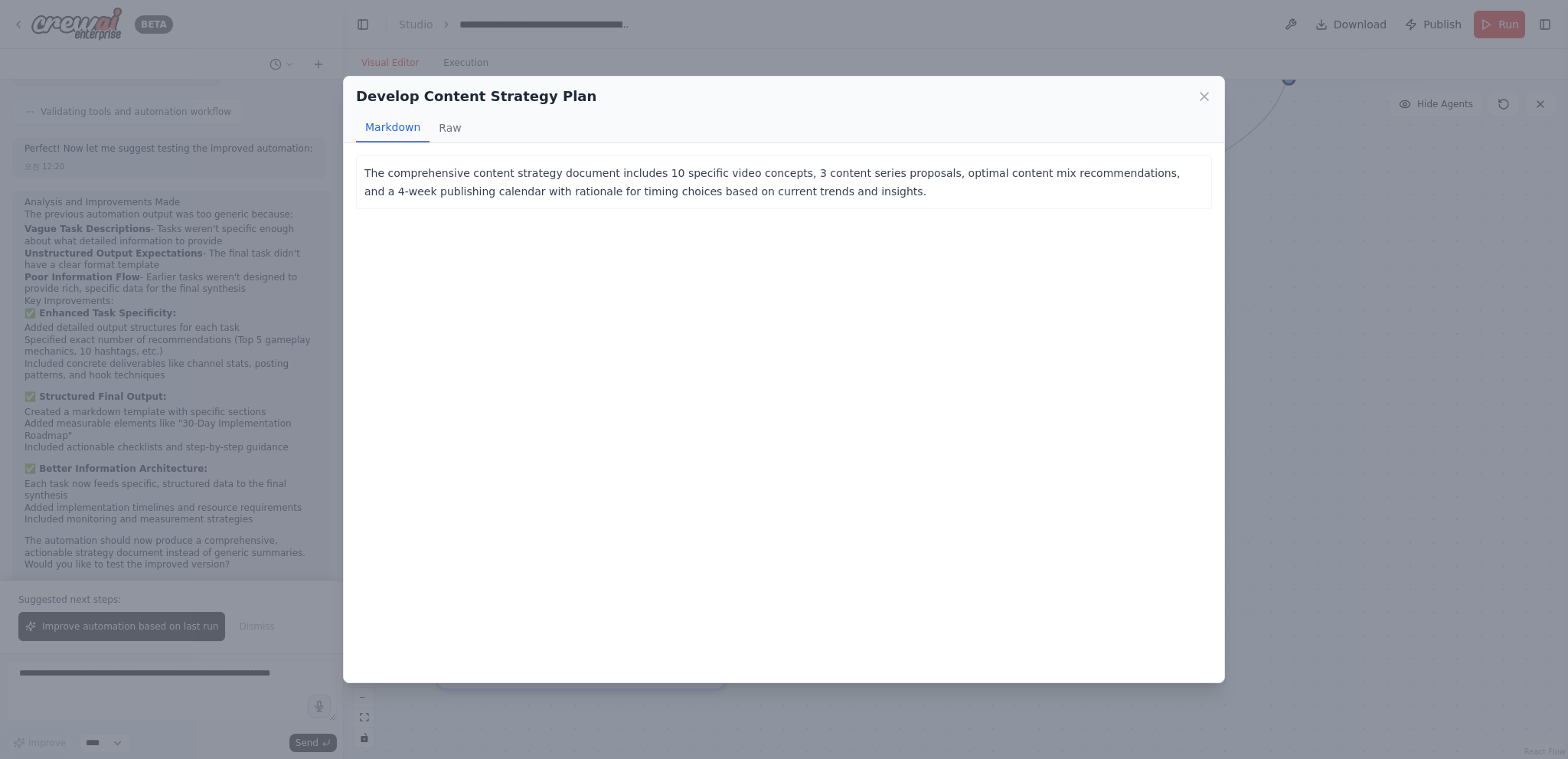
click at [1469, 468] on div "Develop Content Strategy Plan Markdown Raw The comprehensive content strategy d…" at bounding box center [784, 379] width 1568 height 759
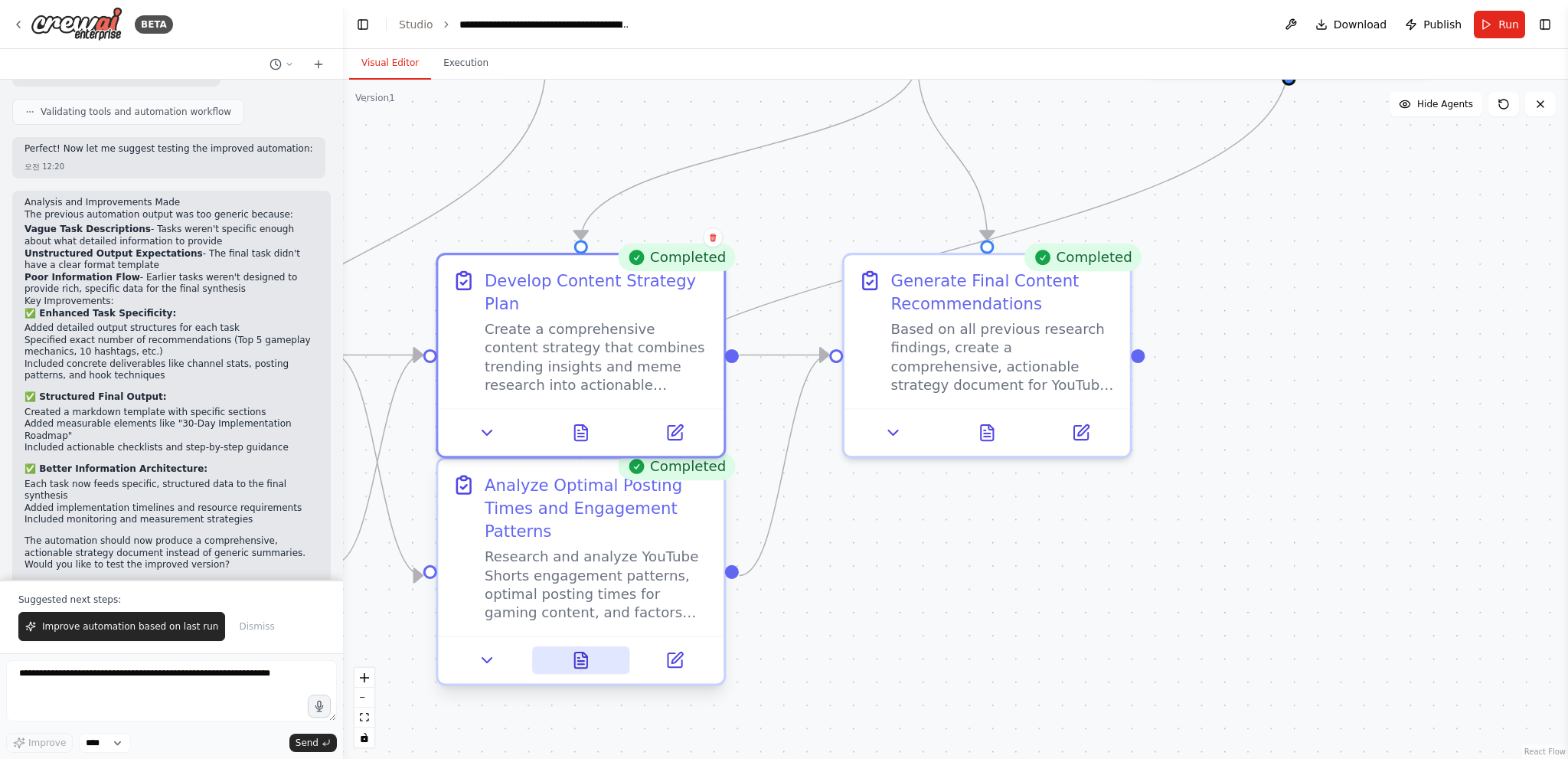
click at [573, 656] on icon at bounding box center [581, 660] width 19 height 19
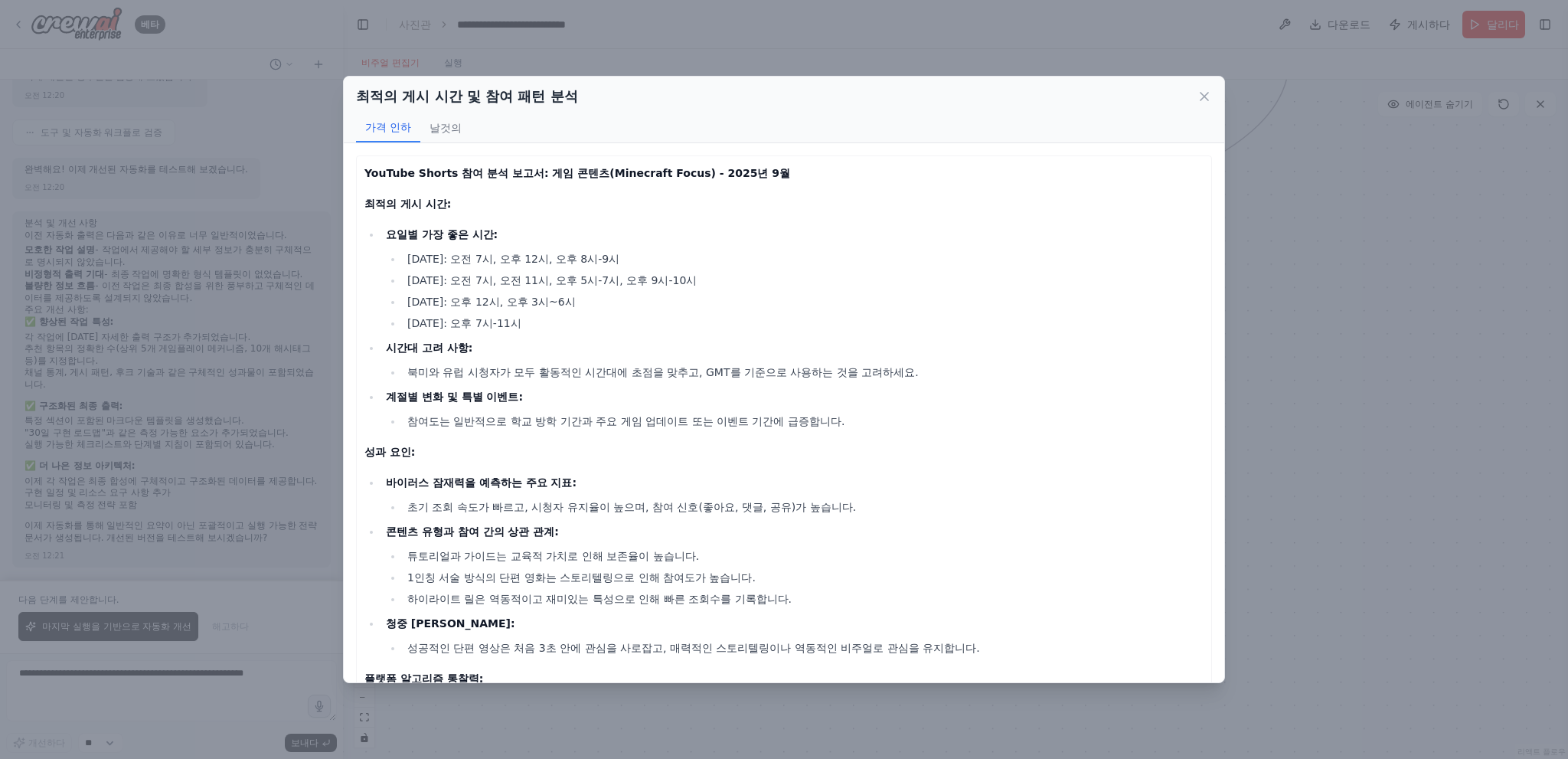
scroll to position [2490, 0]
click at [1421, 417] on div "최적의 게시 시간 및 참여 패턴 분석 가격 인하 날것의 YouTube Shorts 참여 분석 보고서: 게임 콘텐츠(Minecraft Focus…" at bounding box center [784, 379] width 1568 height 759
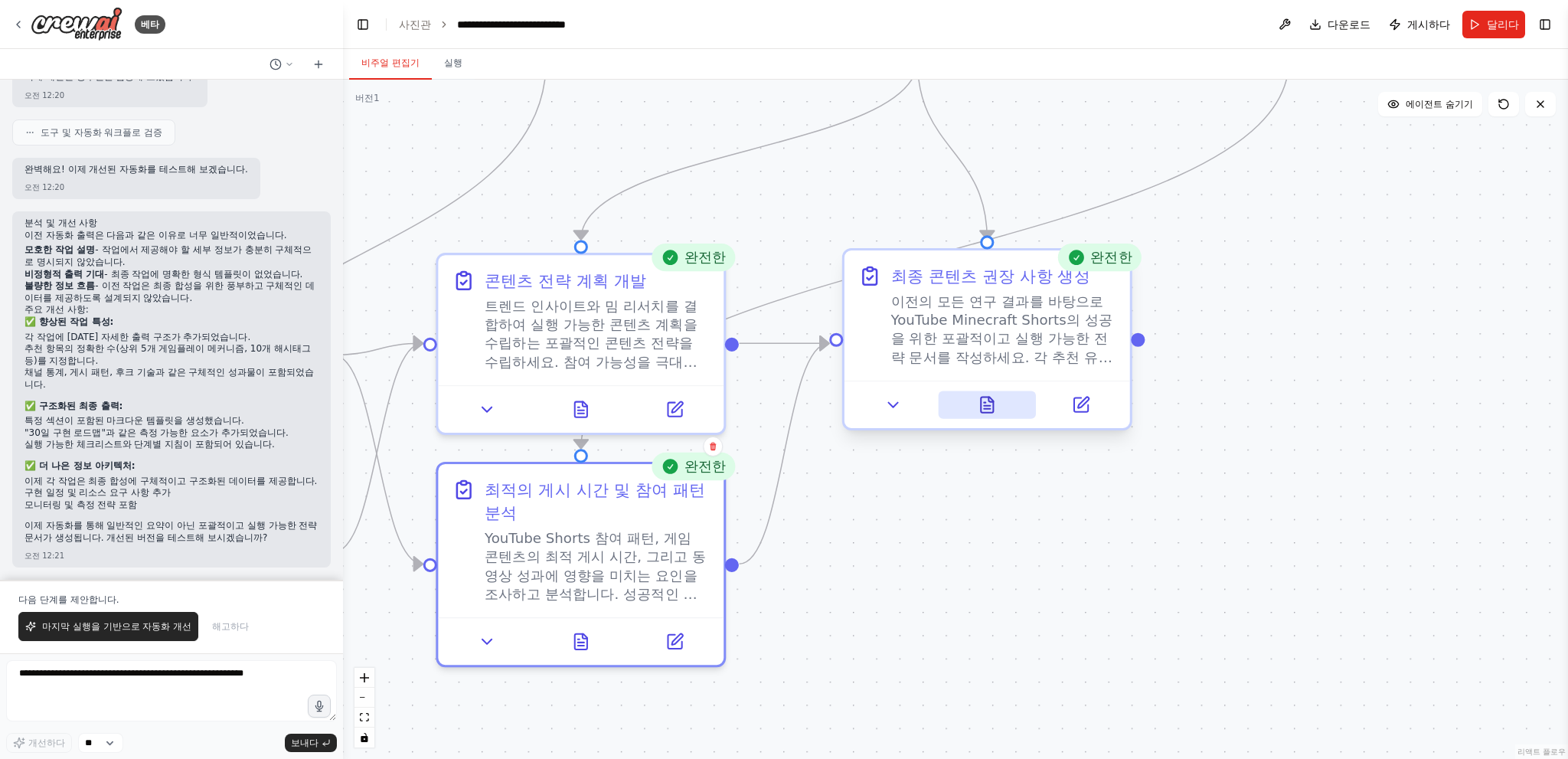
click at [995, 408] on icon at bounding box center [987, 405] width 19 height 19
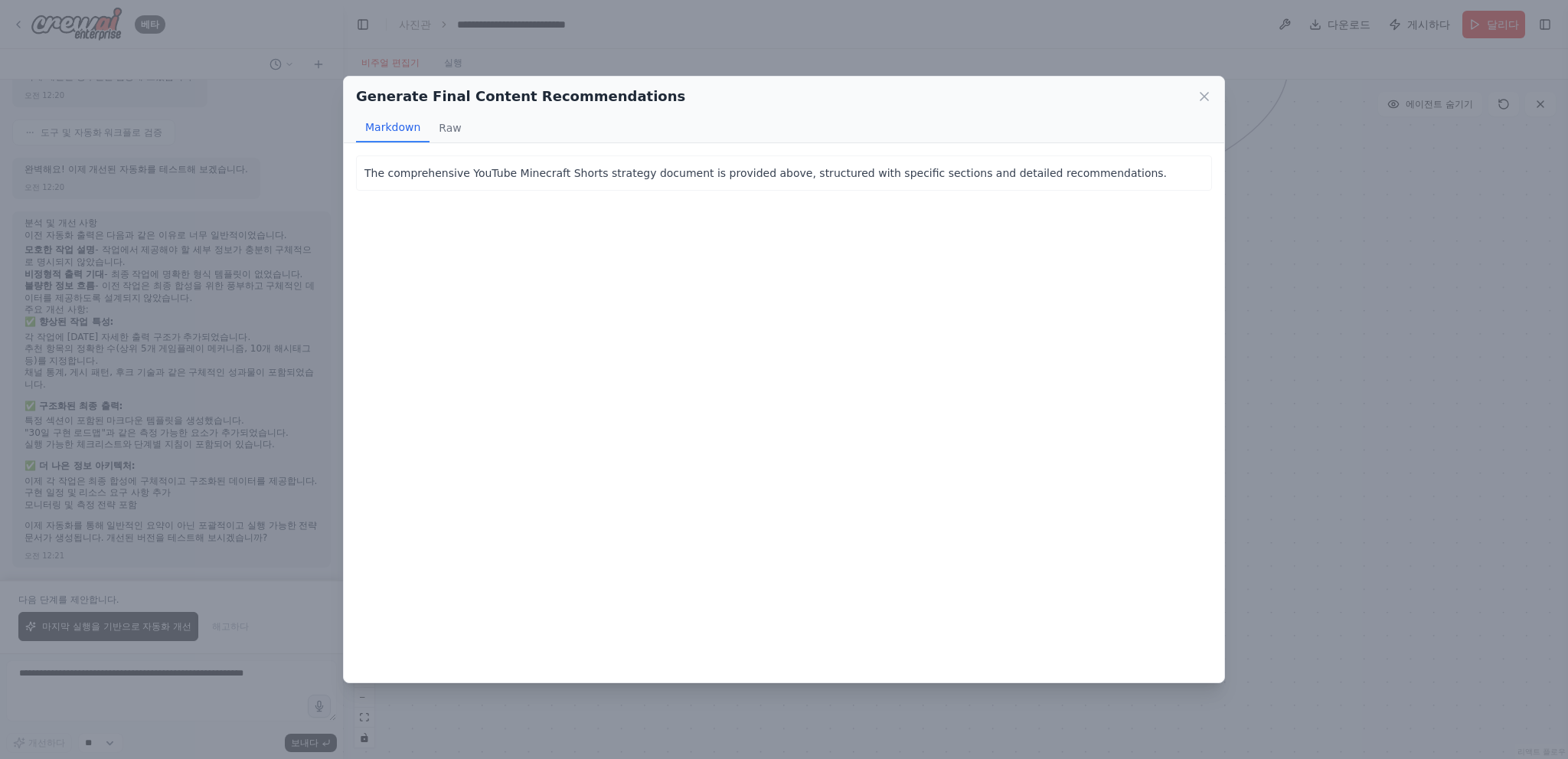
click at [1377, 376] on div "Generate Final Content Recommendations Markdown Raw The comprehensive YouTube M…" at bounding box center [784, 379] width 1568 height 759
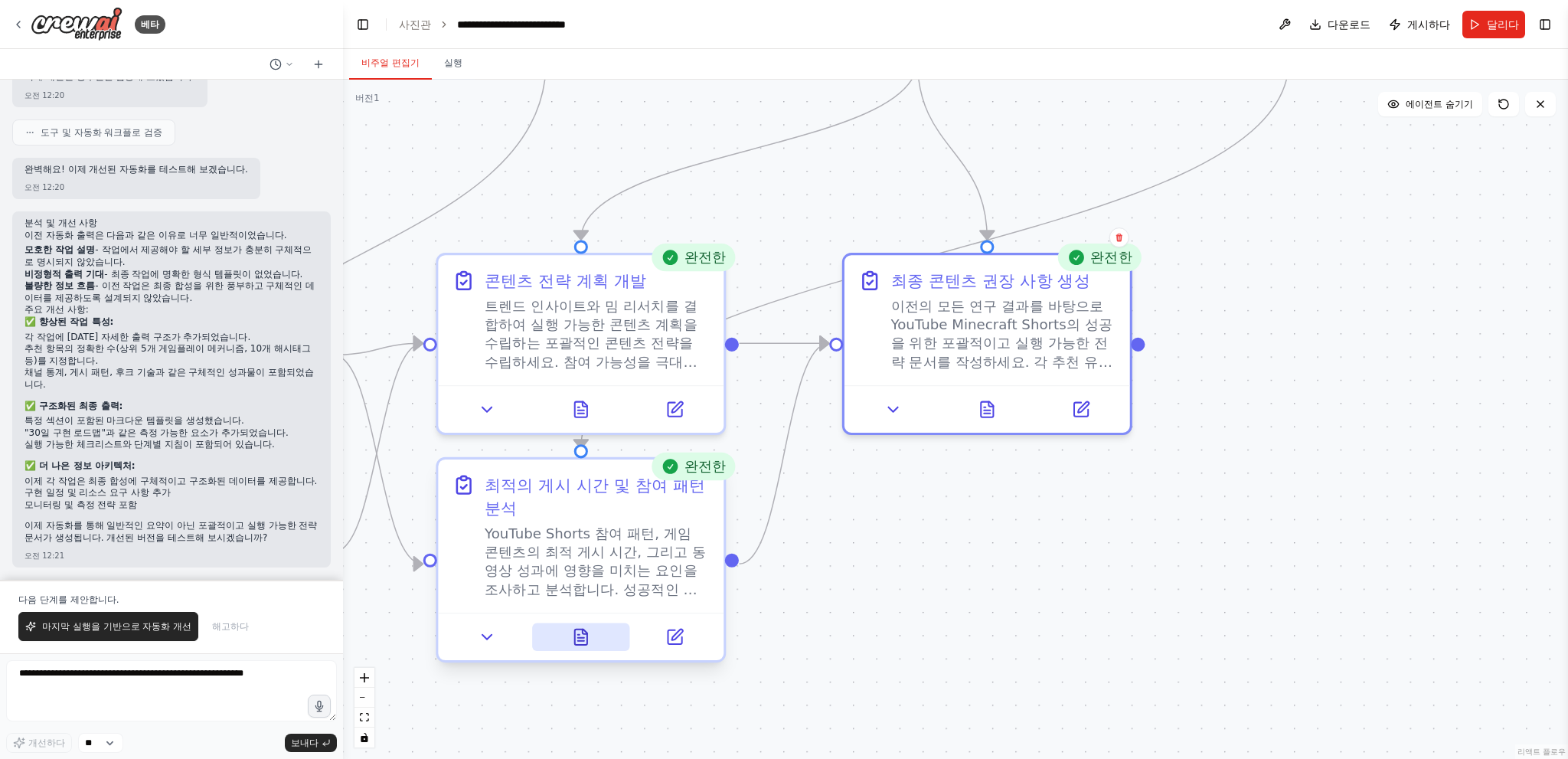
click at [567, 632] on button at bounding box center [581, 638] width 98 height 28
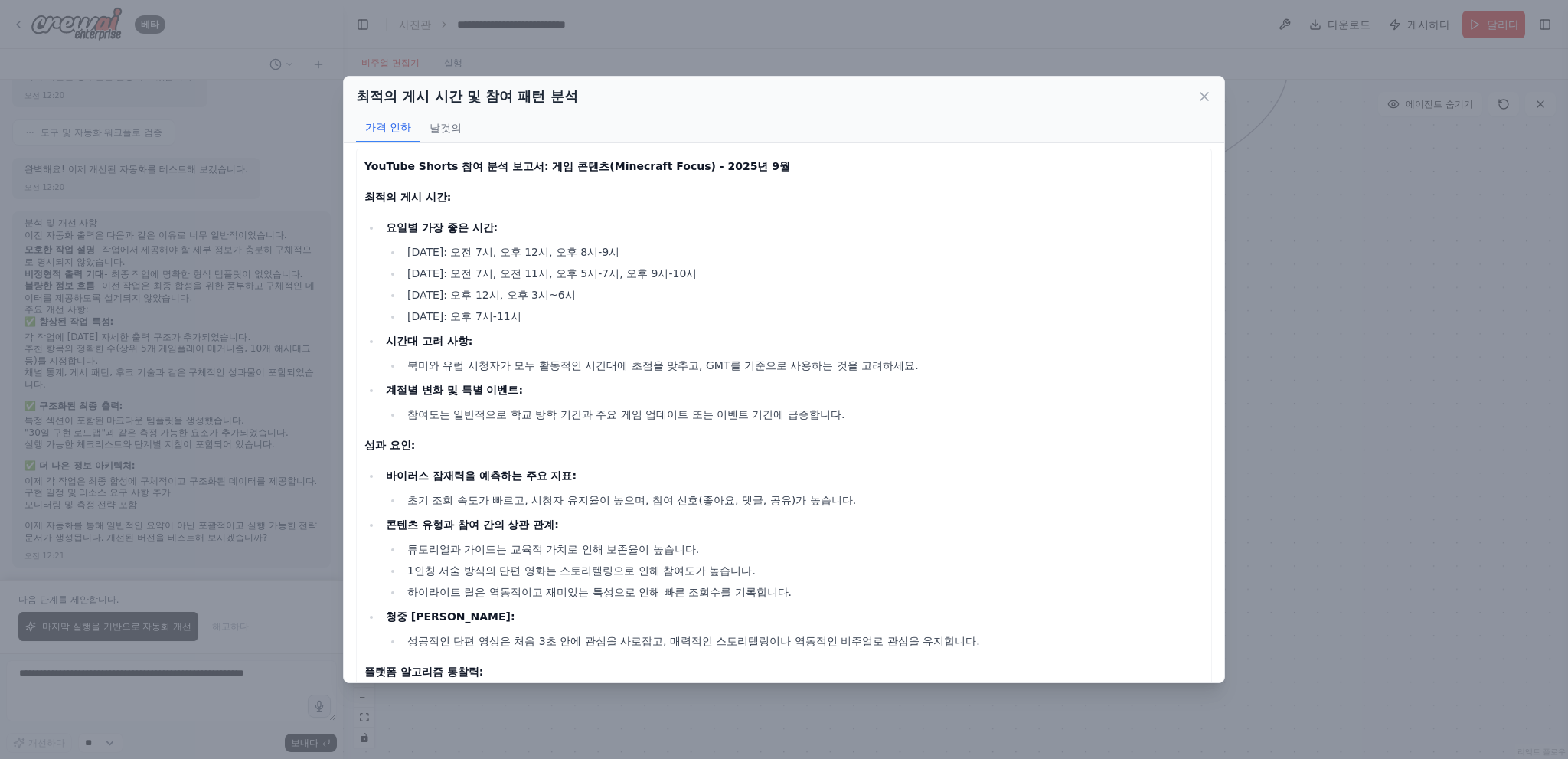
scroll to position [0, 0]
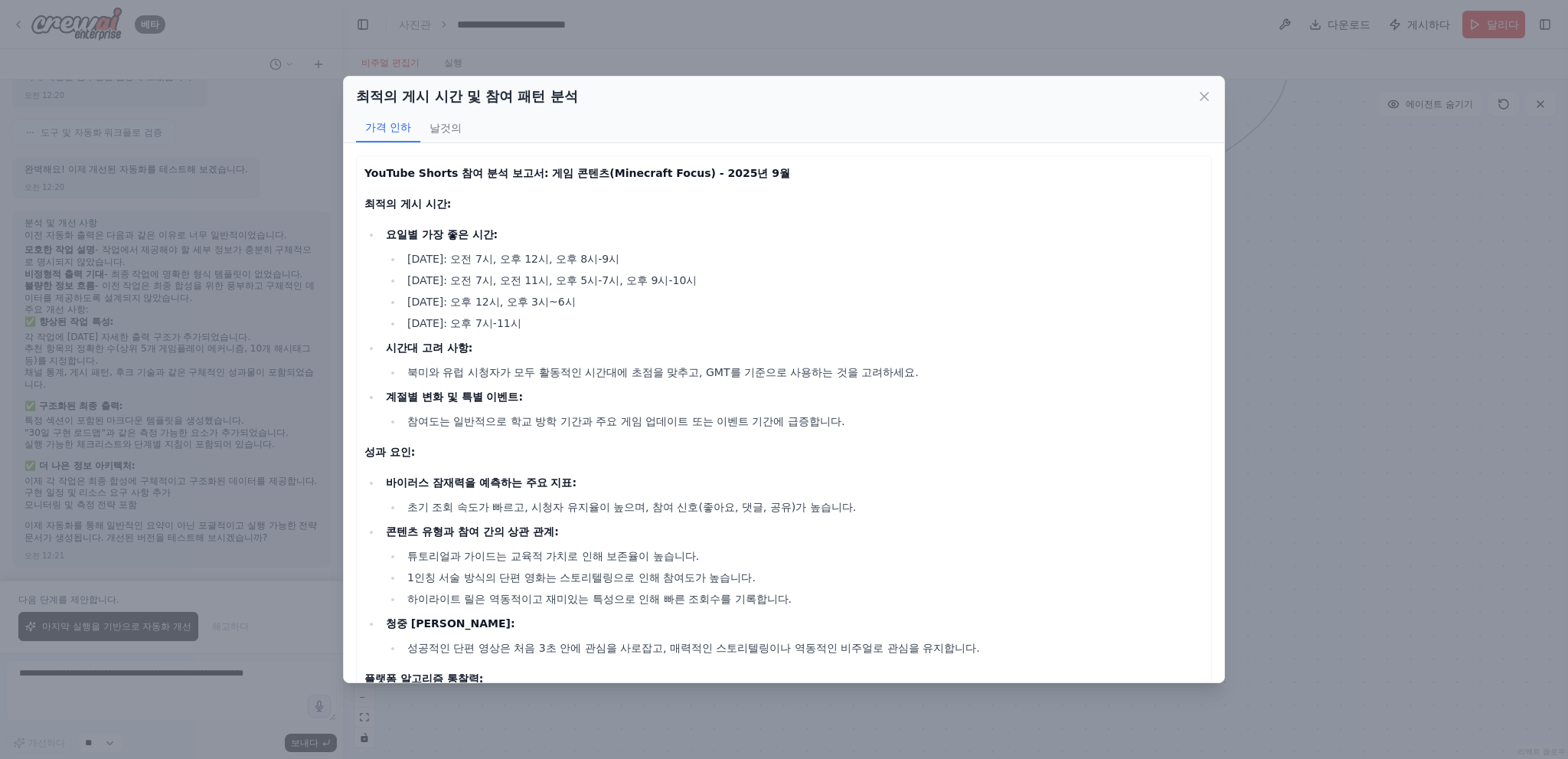
click at [1266, 368] on div "최적의 게시 시간 및 참여 패턴 분석 가격 인하 날것의 YouTube Shorts 참여 분석 보고서: 게임 콘텐츠(Minecraft Focus…" at bounding box center [784, 379] width 1568 height 759
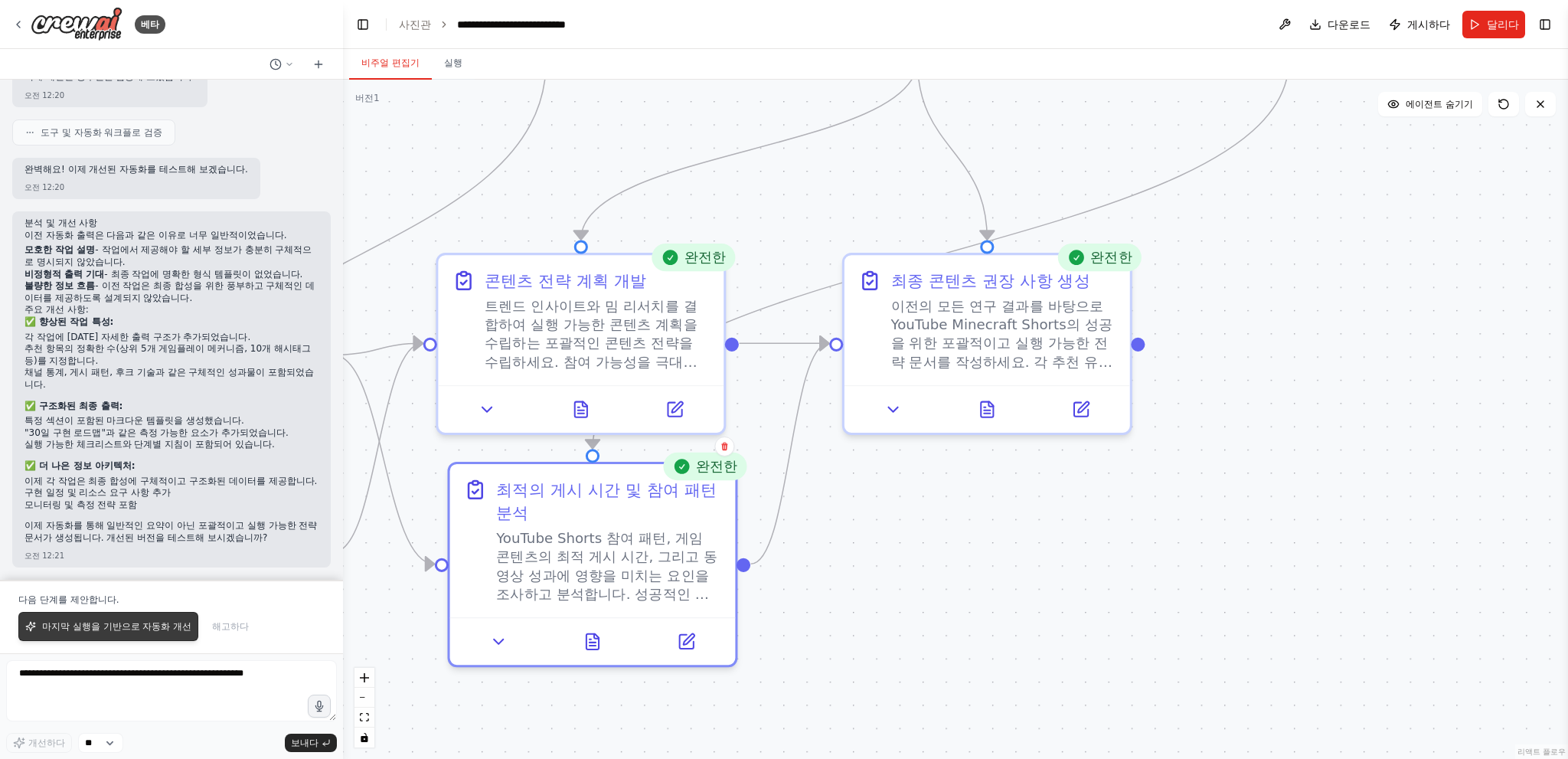
click at [124, 622] on button "마지막 실행을 기반으로 자동화 개선" at bounding box center [108, 627] width 180 height 29
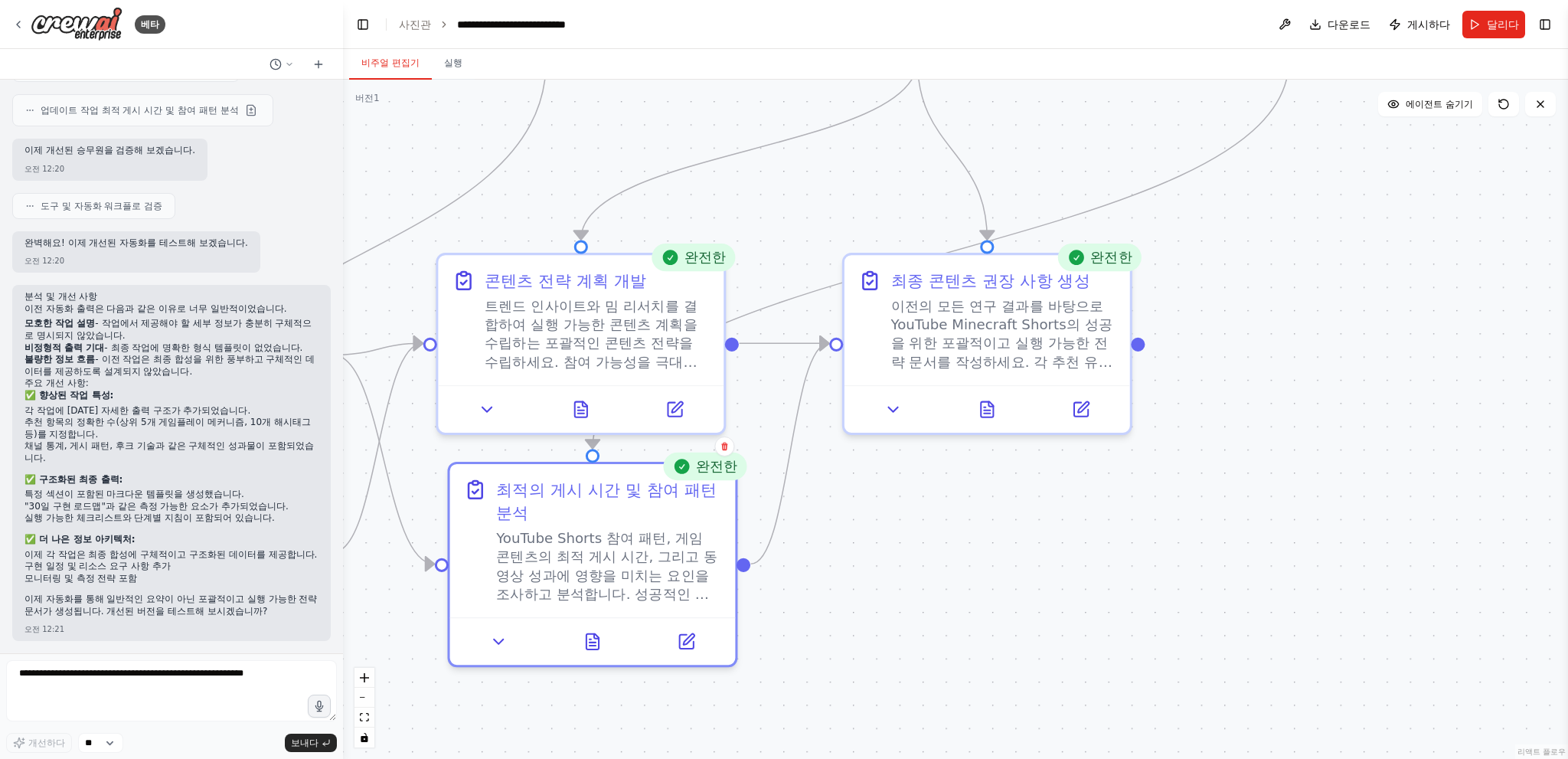
scroll to position [2458, 0]
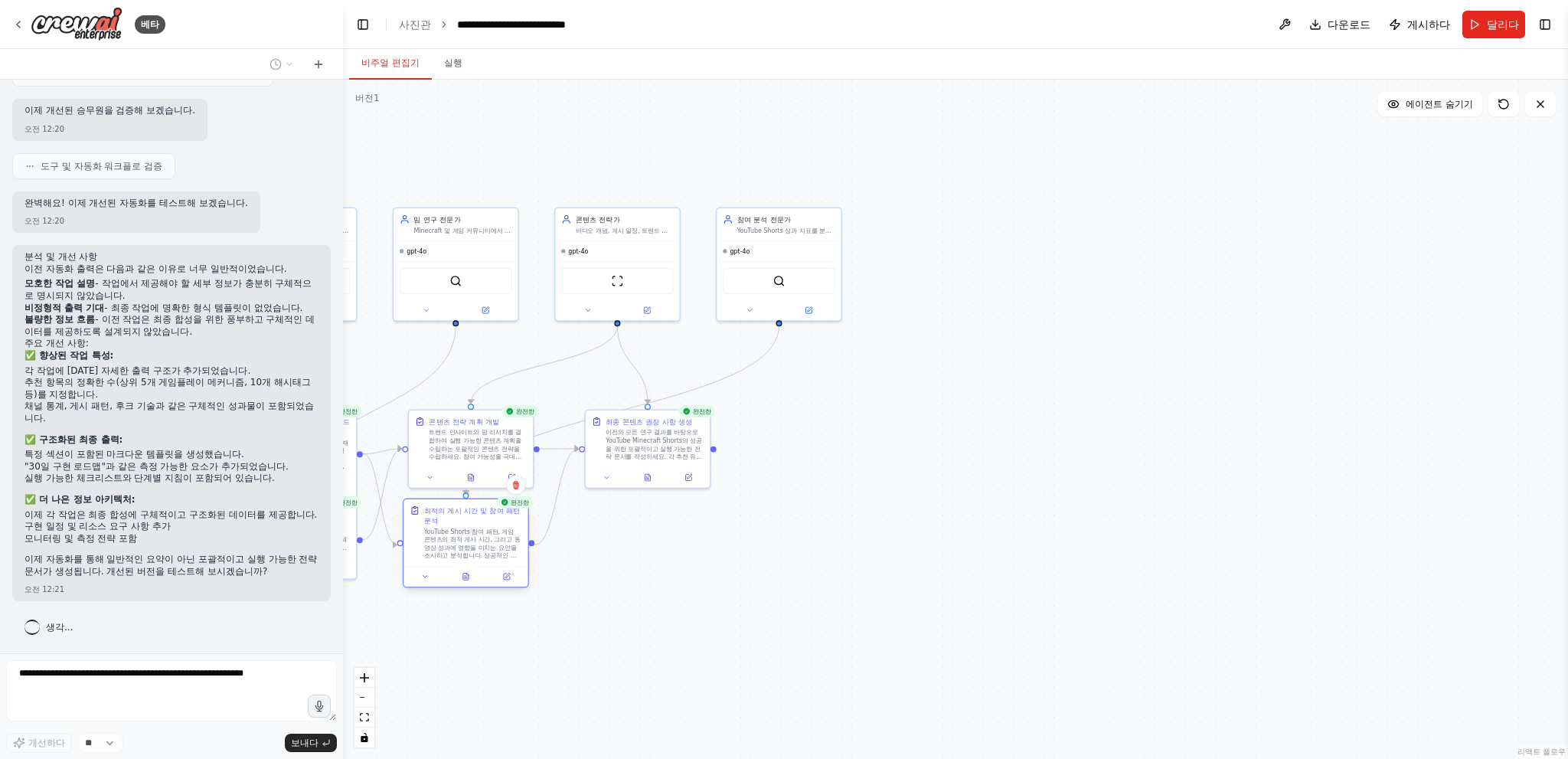
drag, startPoint x: 438, startPoint y: 549, endPoint x: 424, endPoint y: 547, distance: 14.1
click at [424, 547] on div "최적의 게시 시간 및 참여 패턴 분석 YouTube Shorts 참여 패턴, 게임 콘텐츠의 최적 게시 시간, 그리고 동영상 성과에 영향을 미치…" at bounding box center [465, 533] width 112 height 54
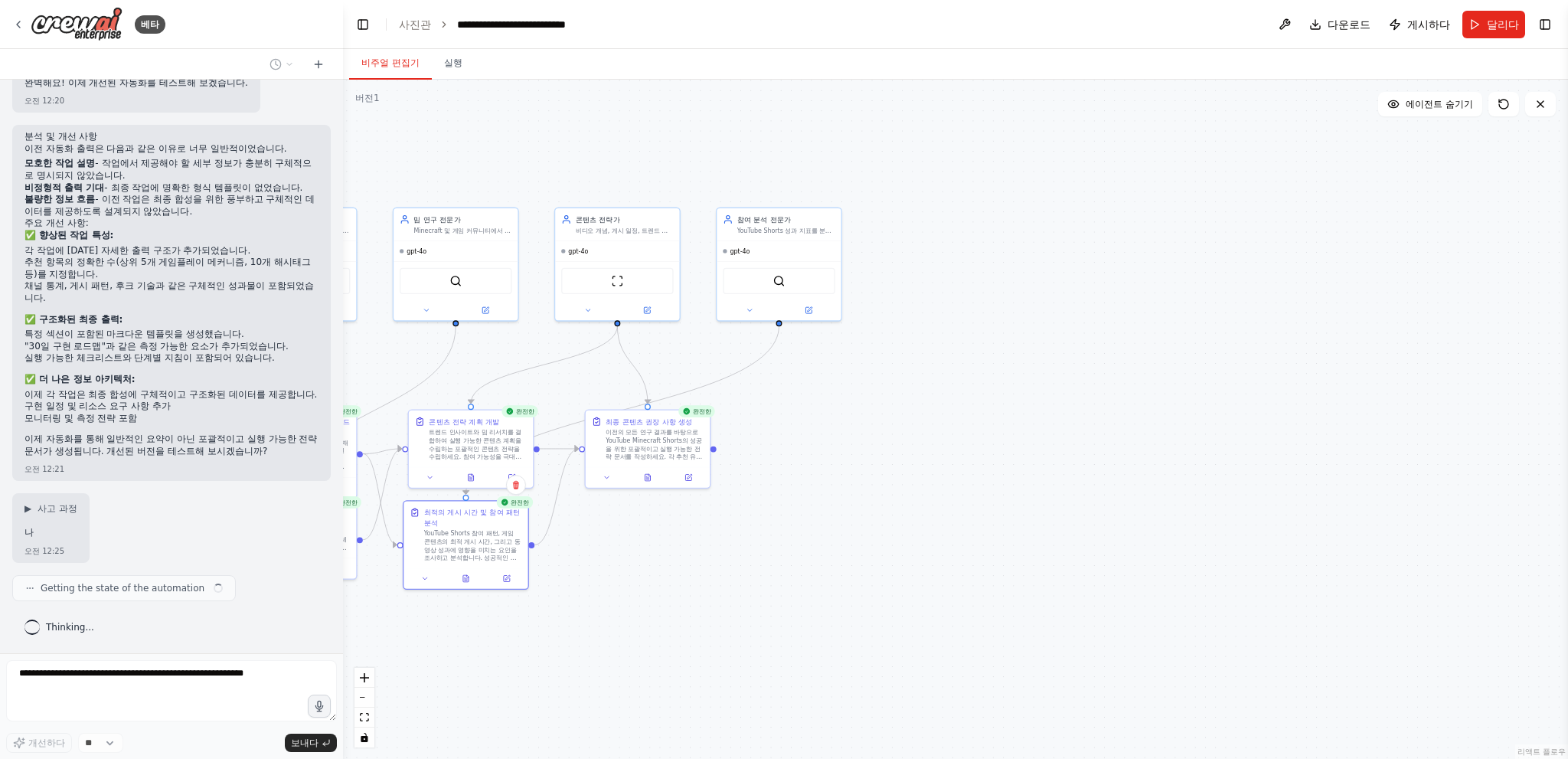
click at [677, 541] on div ".deletable-edge-delete-btn { width: 20px; height: 20px; border: 0px solid #ffff…" at bounding box center [955, 419] width 1225 height 679
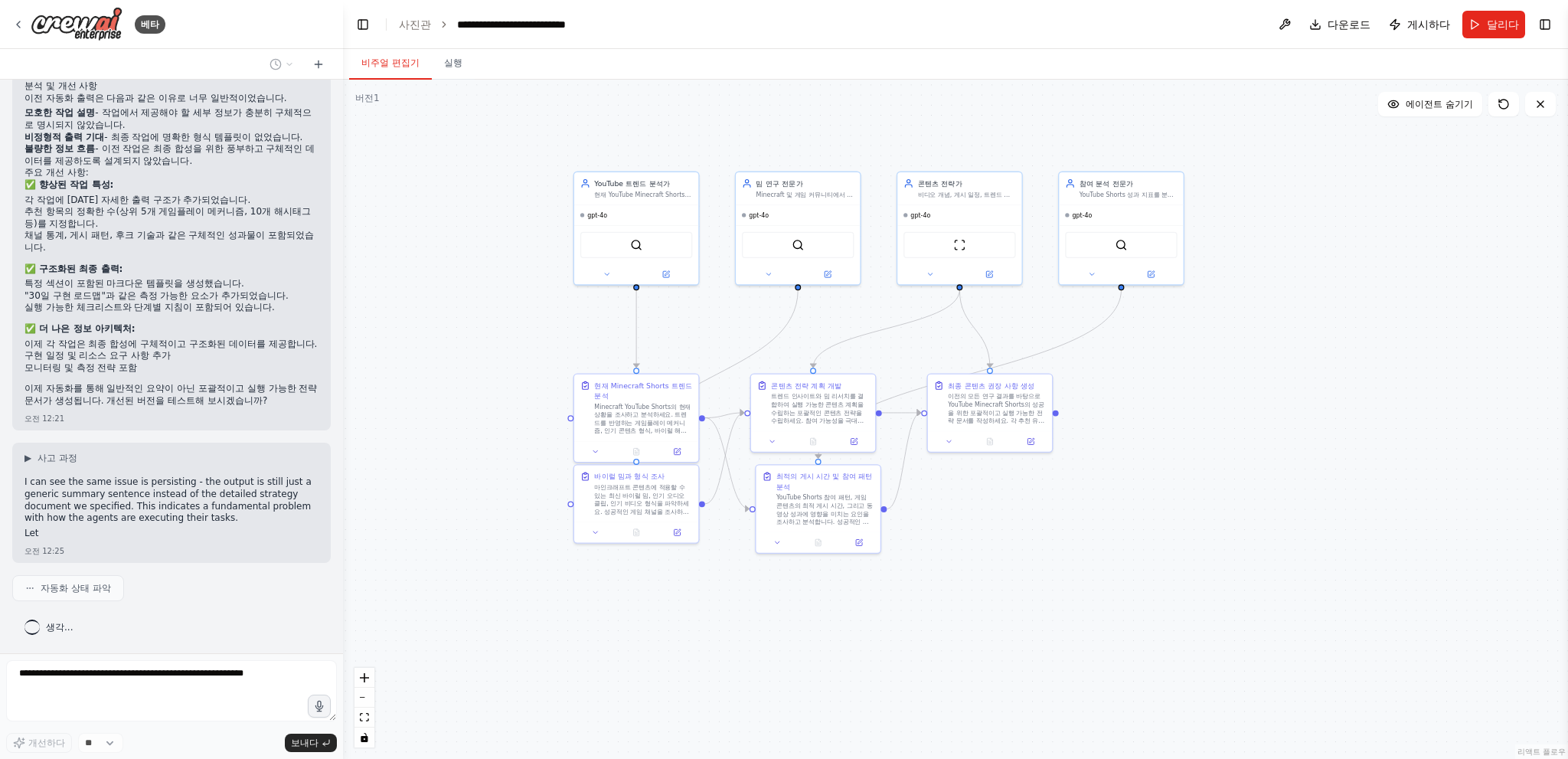
drag, startPoint x: 557, startPoint y: 569, endPoint x: 920, endPoint y: 551, distance: 363.4
click at [901, 538] on div ".deletable-edge-delete-btn { width: 20px; height: 20px; border: 0px solid #ffff…" at bounding box center [955, 419] width 1225 height 679
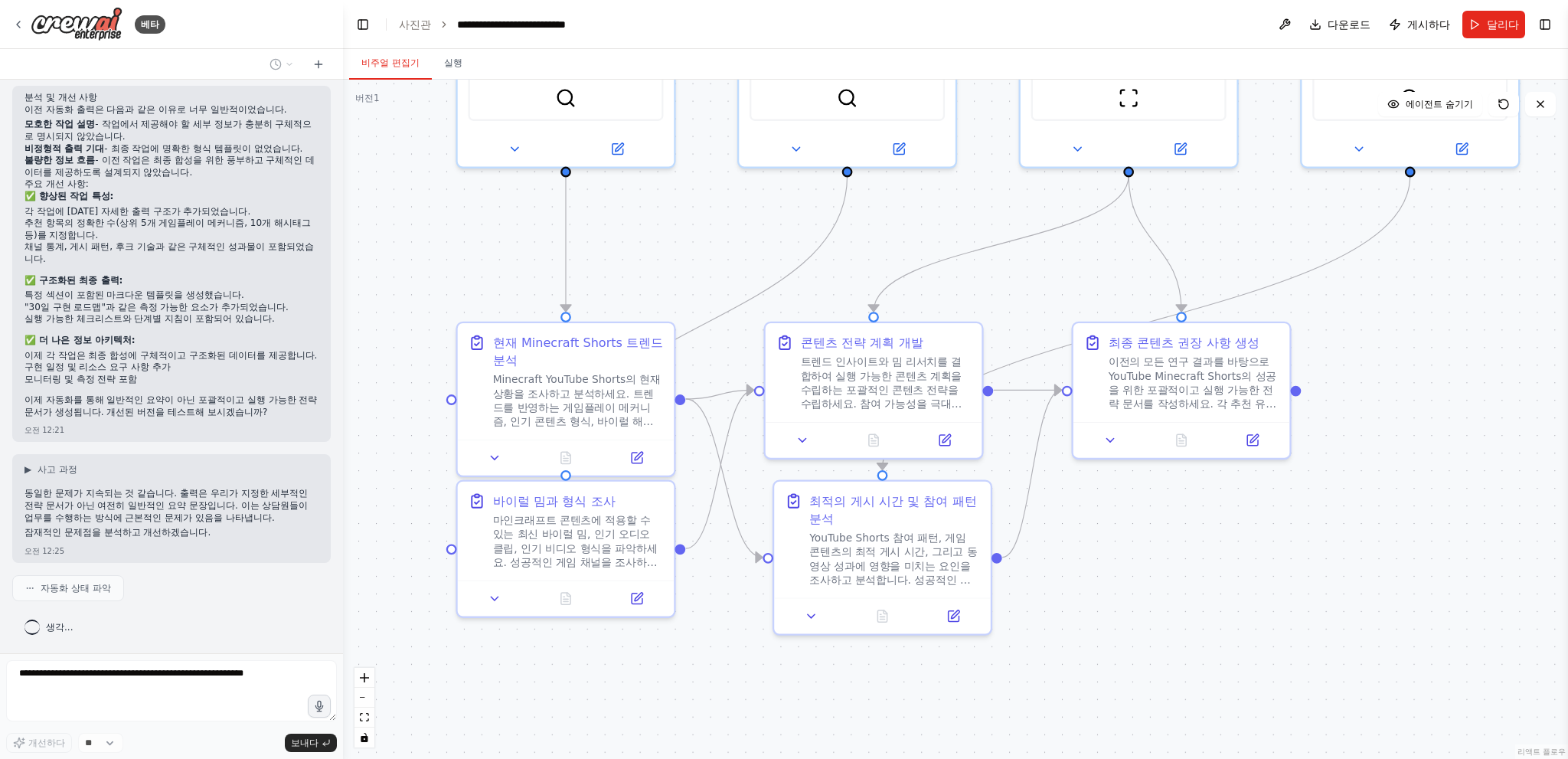
drag, startPoint x: 677, startPoint y: 318, endPoint x: 782, endPoint y: 496, distance: 206.7
click at [782, 496] on div ".deletable-edge-delete-btn { width: 20px; height: 20px; border: 0px solid #ffff…" at bounding box center [955, 419] width 1225 height 679
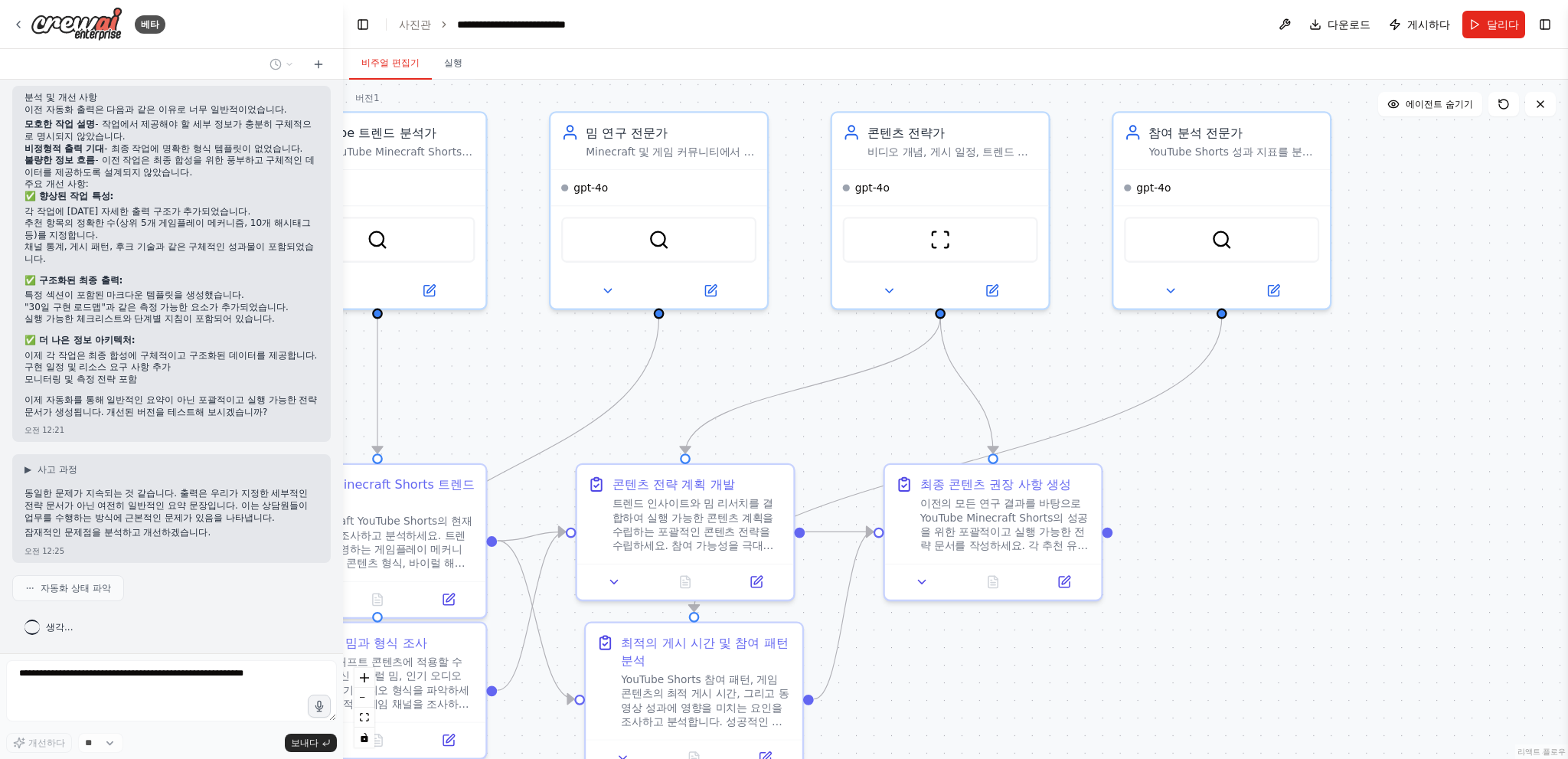
drag, startPoint x: 1019, startPoint y: 323, endPoint x: 671, endPoint y: 327, distance: 348.0
click at [680, 327] on div ".deletable-edge-delete-btn { width: 20px; height: 20px; border: 0px solid #ffff…" at bounding box center [955, 419] width 1225 height 679
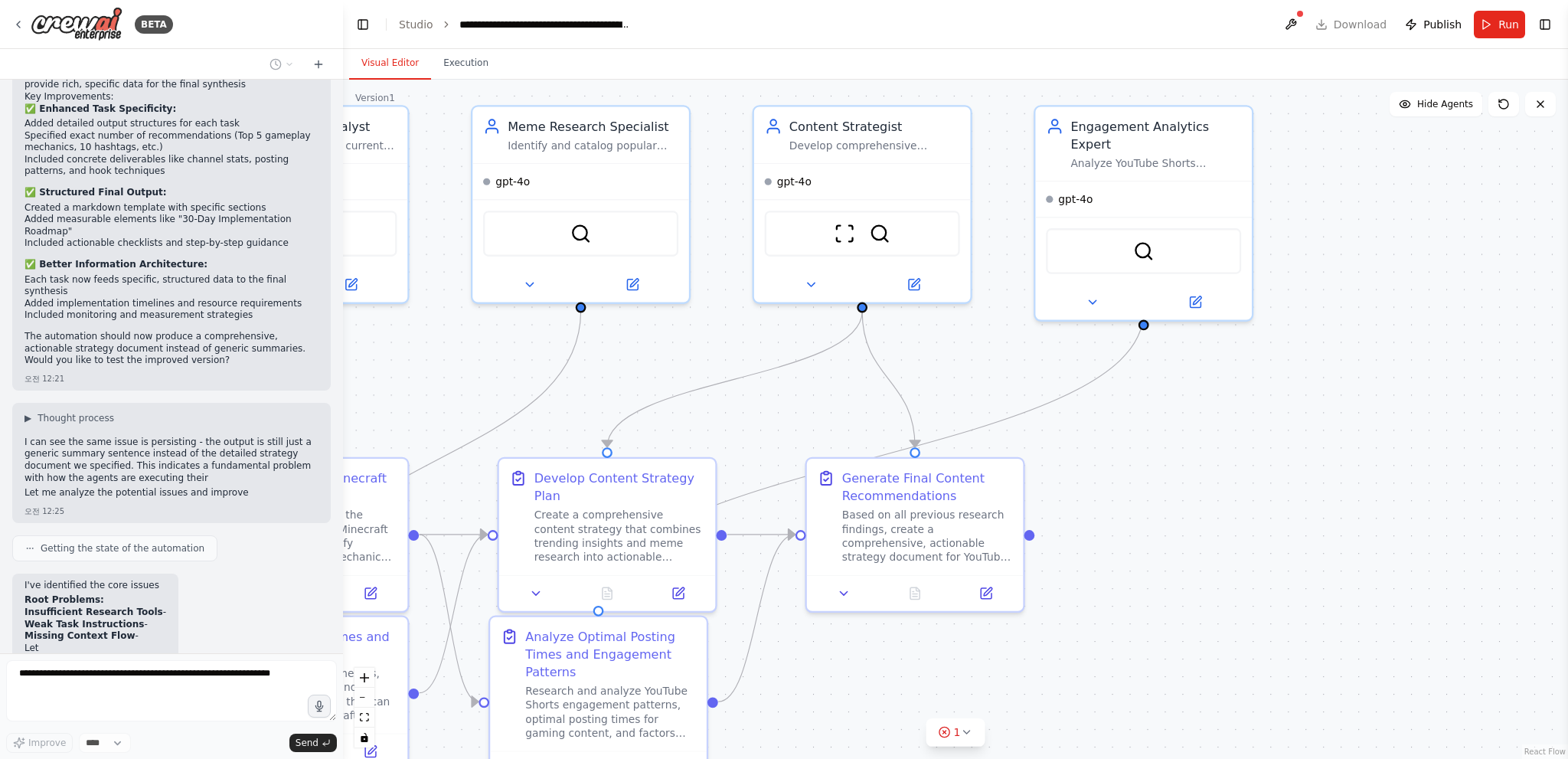
scroll to position [2959, 0]
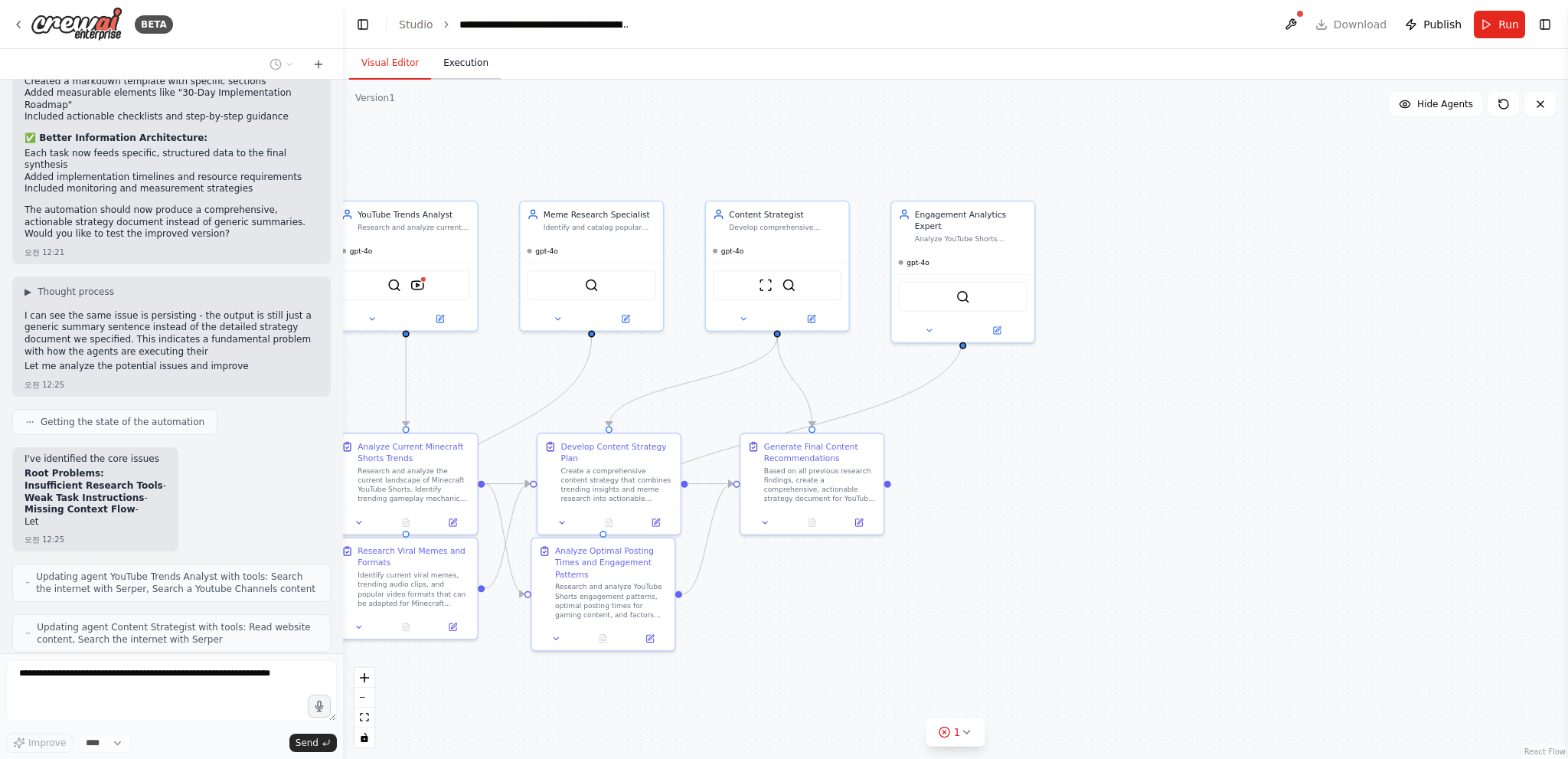
click at [469, 63] on button "Execution" at bounding box center [466, 64] width 69 height 32
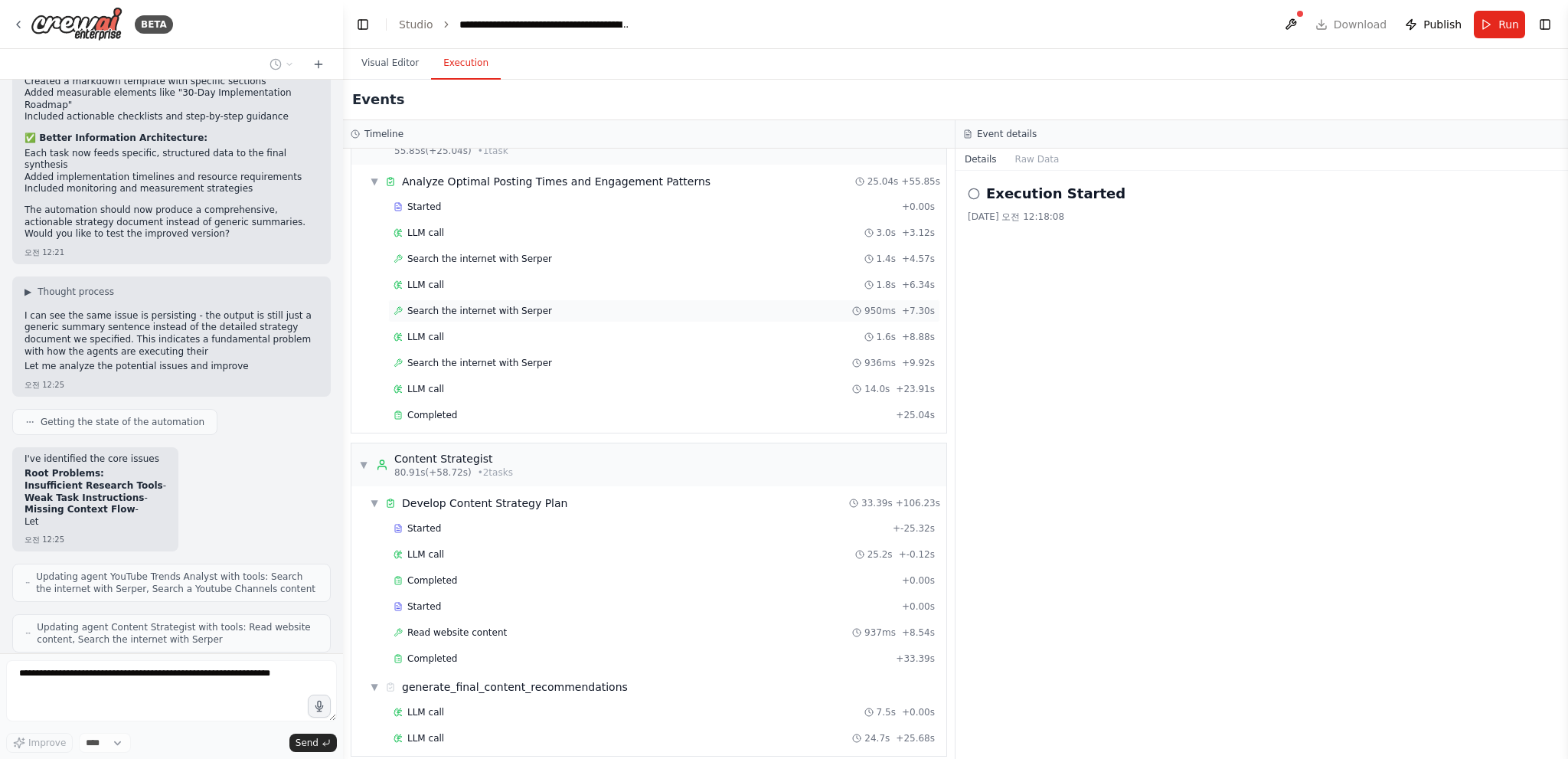
scroll to position [629, 0]
click at [384, 62] on button "Visual Editor" at bounding box center [390, 64] width 82 height 32
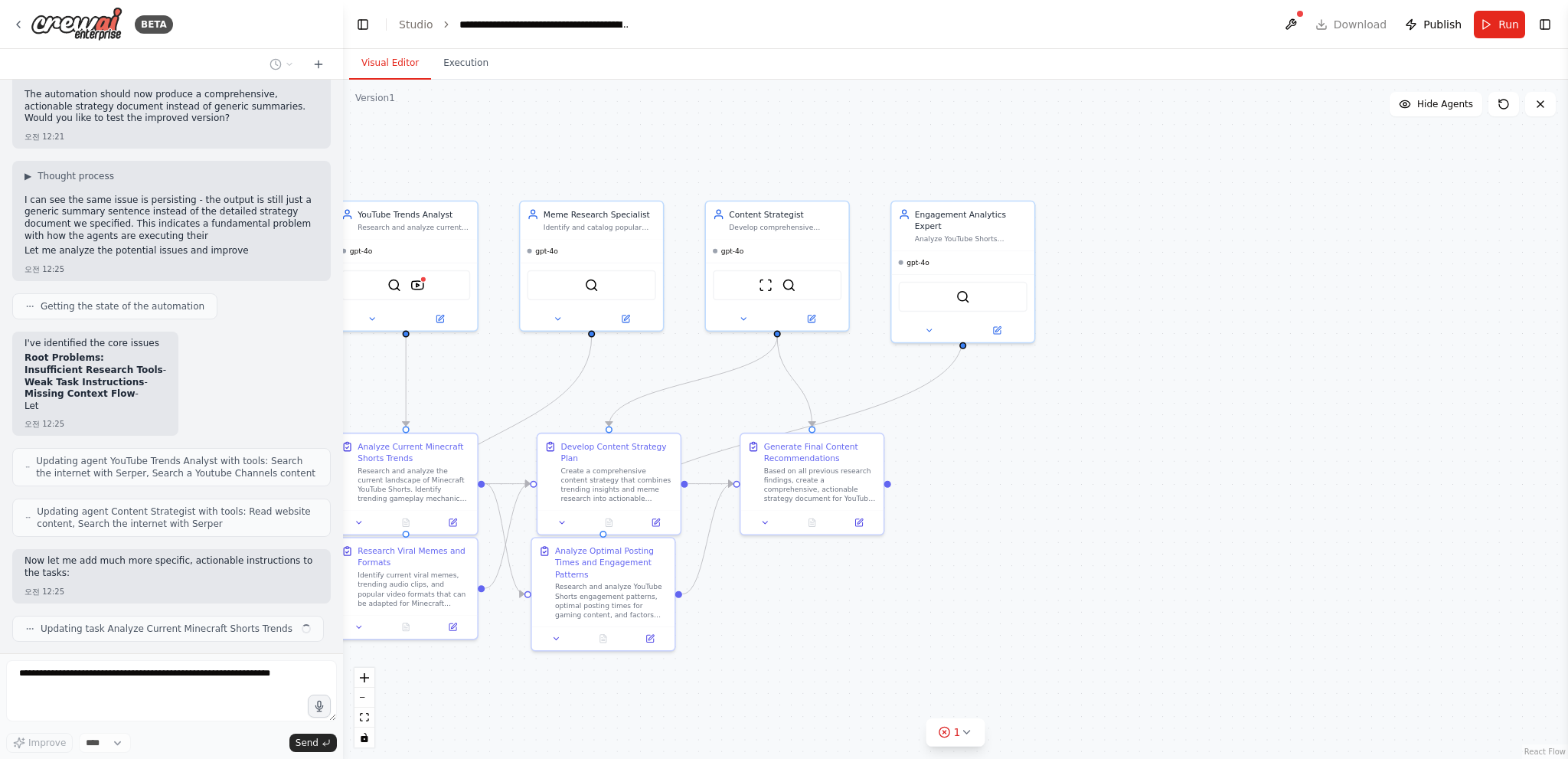
scroll to position [3086, 0]
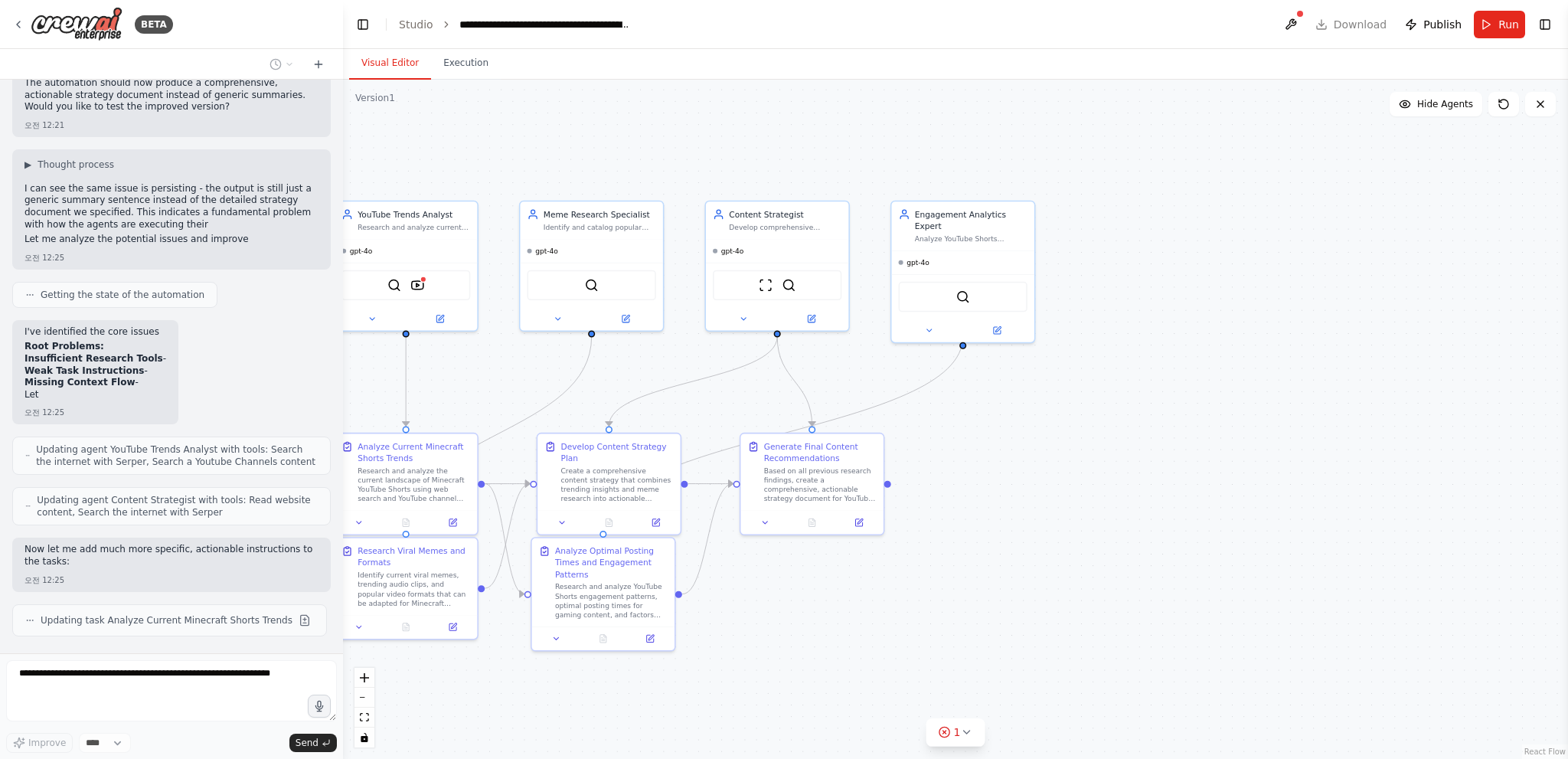
click at [1131, 444] on div ".deletable-edge-delete-btn { width: 20px; height: 20px; border: 0px solid #ffff…" at bounding box center [955, 419] width 1225 height 679
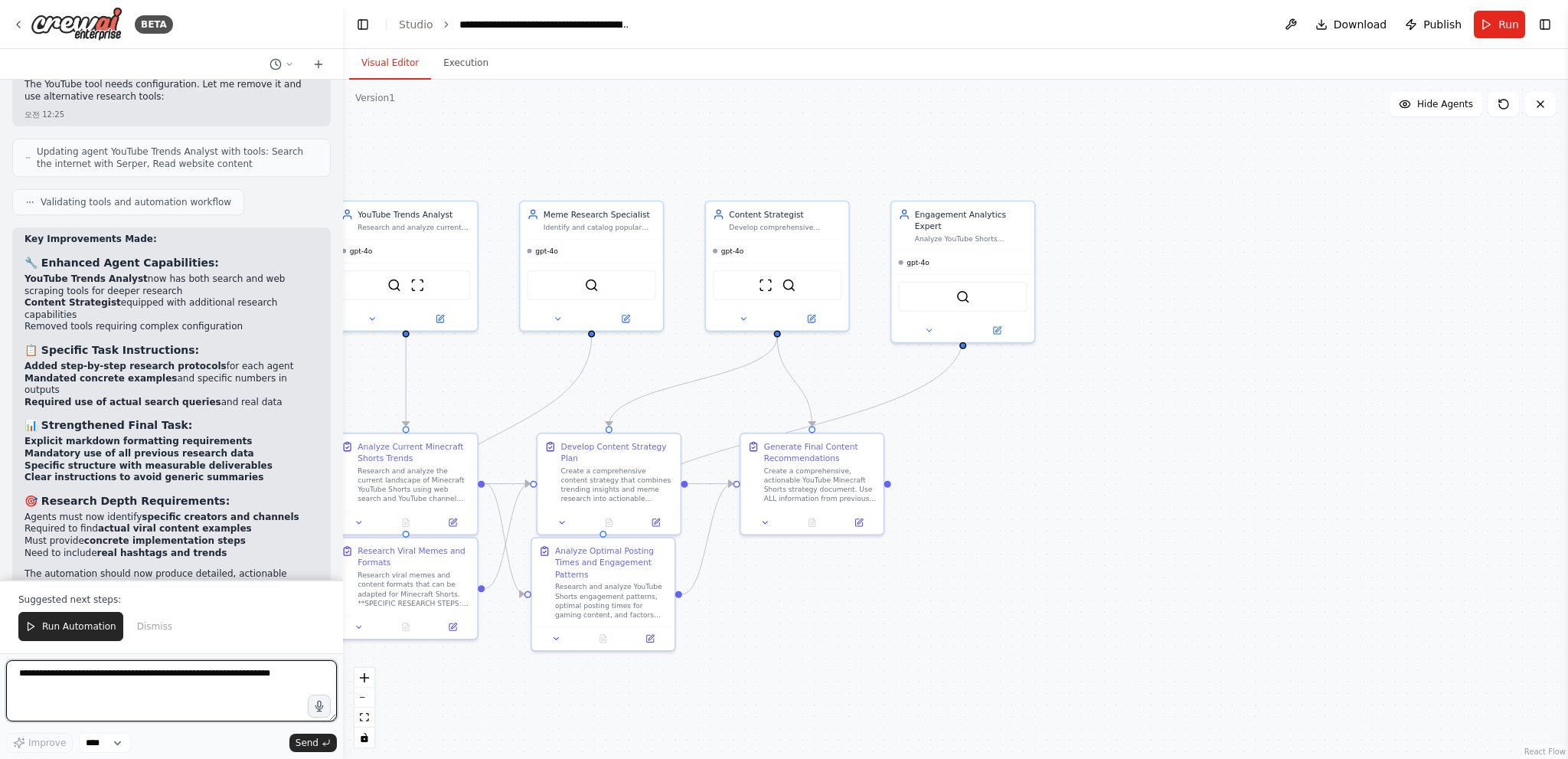
scroll to position [3928, 0]
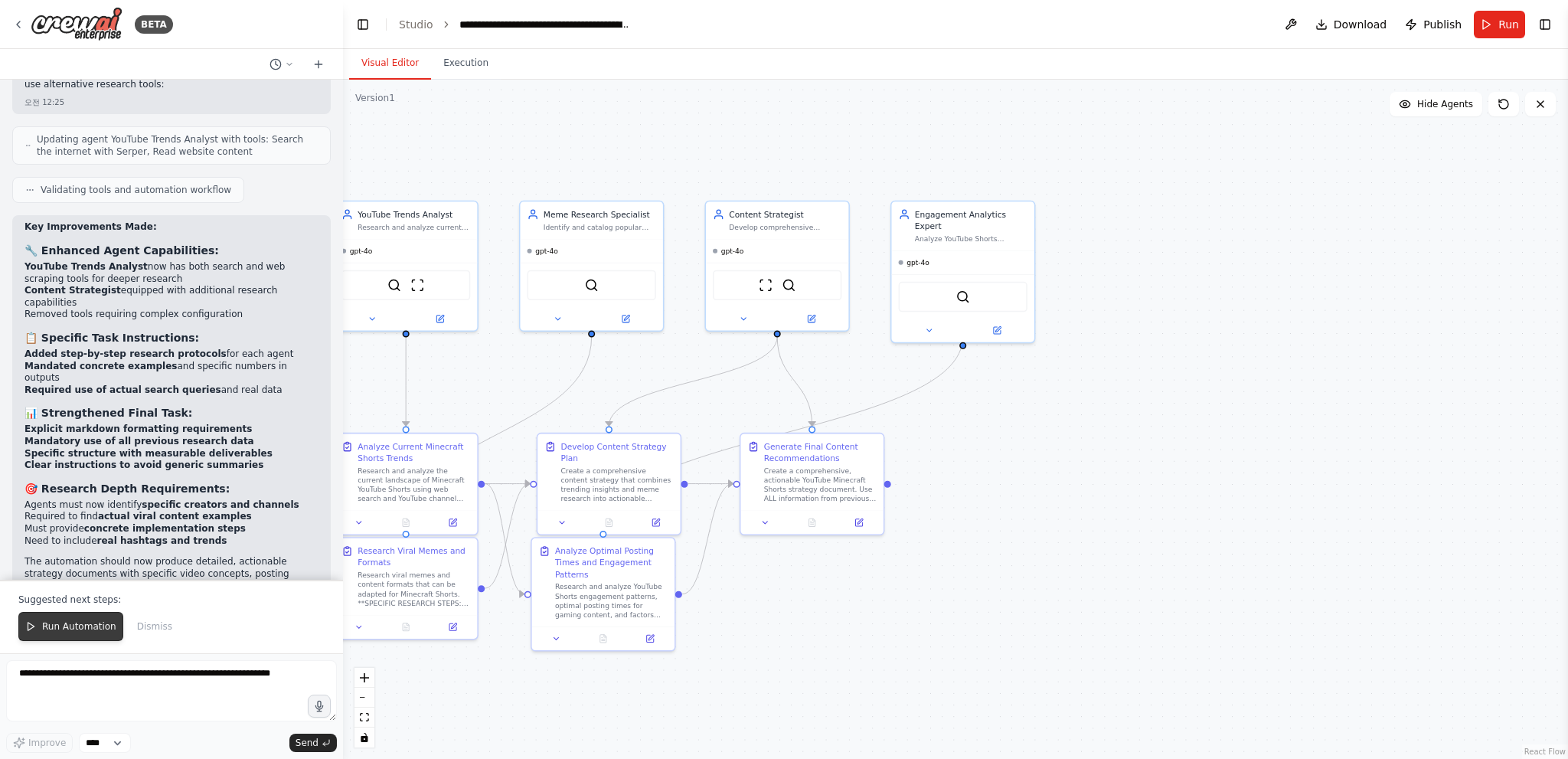
click at [79, 624] on span "Run Automation" at bounding box center [79, 627] width 74 height 12
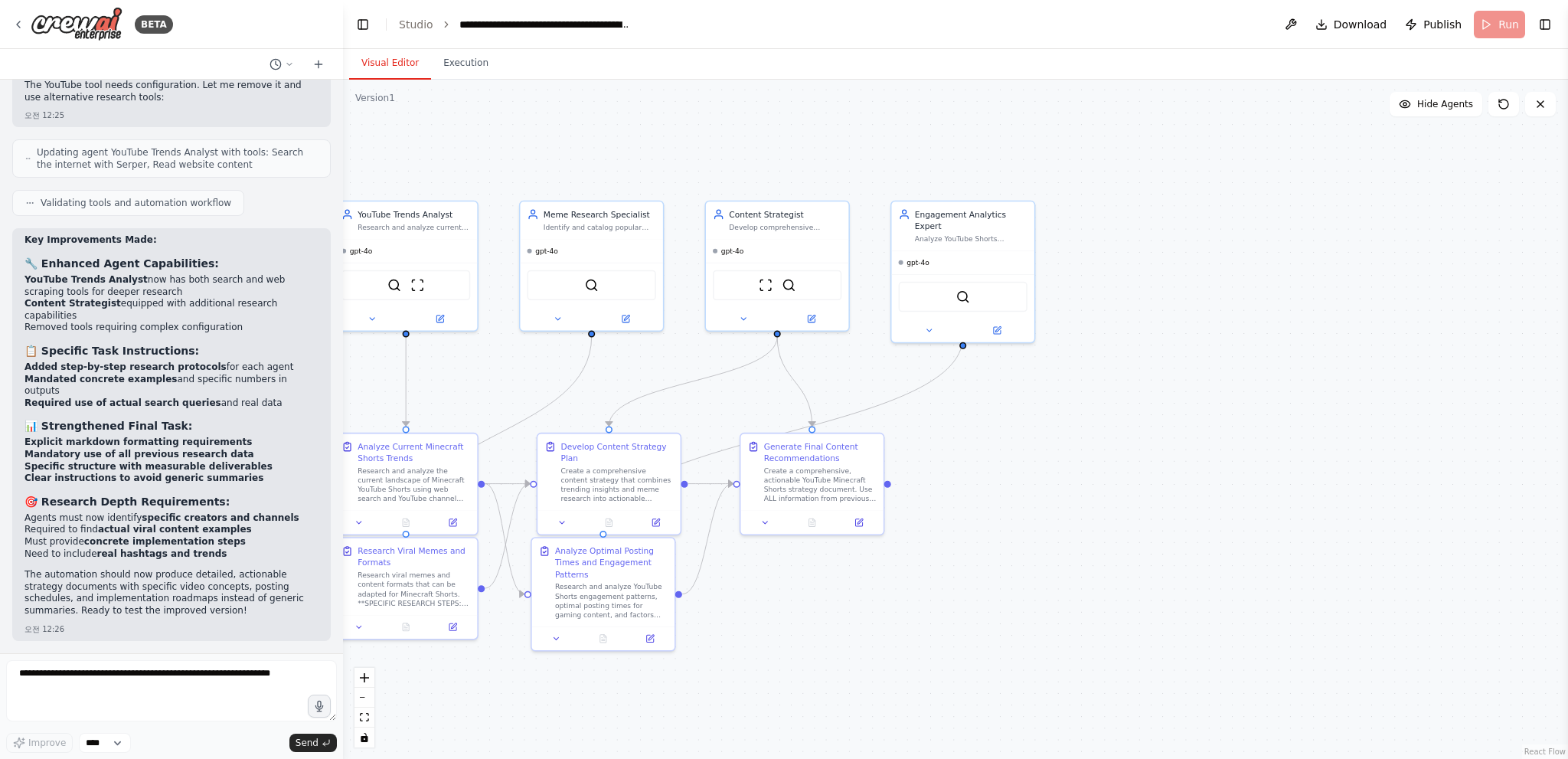
scroll to position [3854, 0]
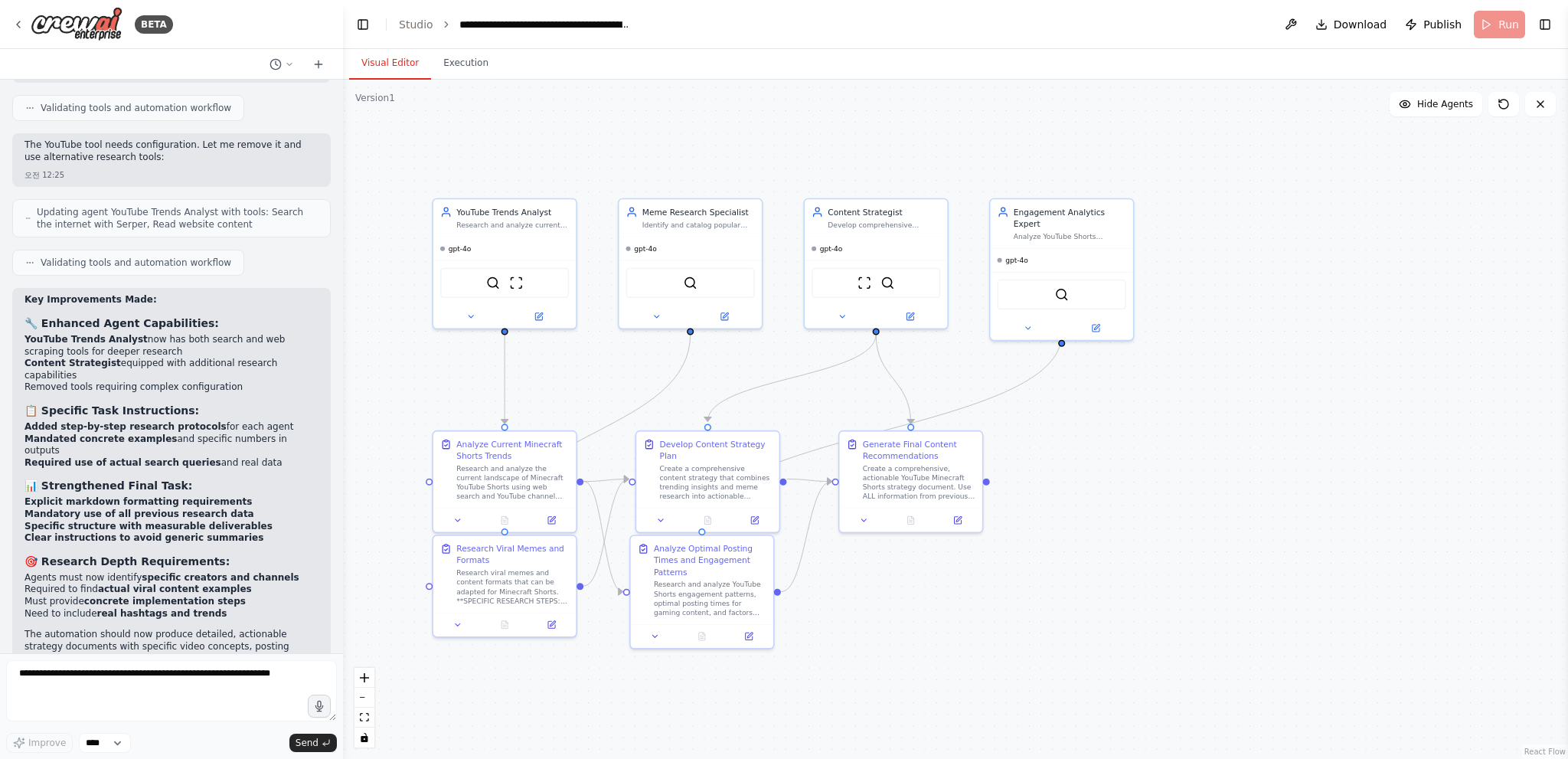
drag, startPoint x: 769, startPoint y: 141, endPoint x: 992, endPoint y: 150, distance: 223.2
click at [931, 149] on div ".deletable-edge-delete-btn { width: 20px; height: 20px; border: 0px solid #ffff…" at bounding box center [955, 419] width 1225 height 679
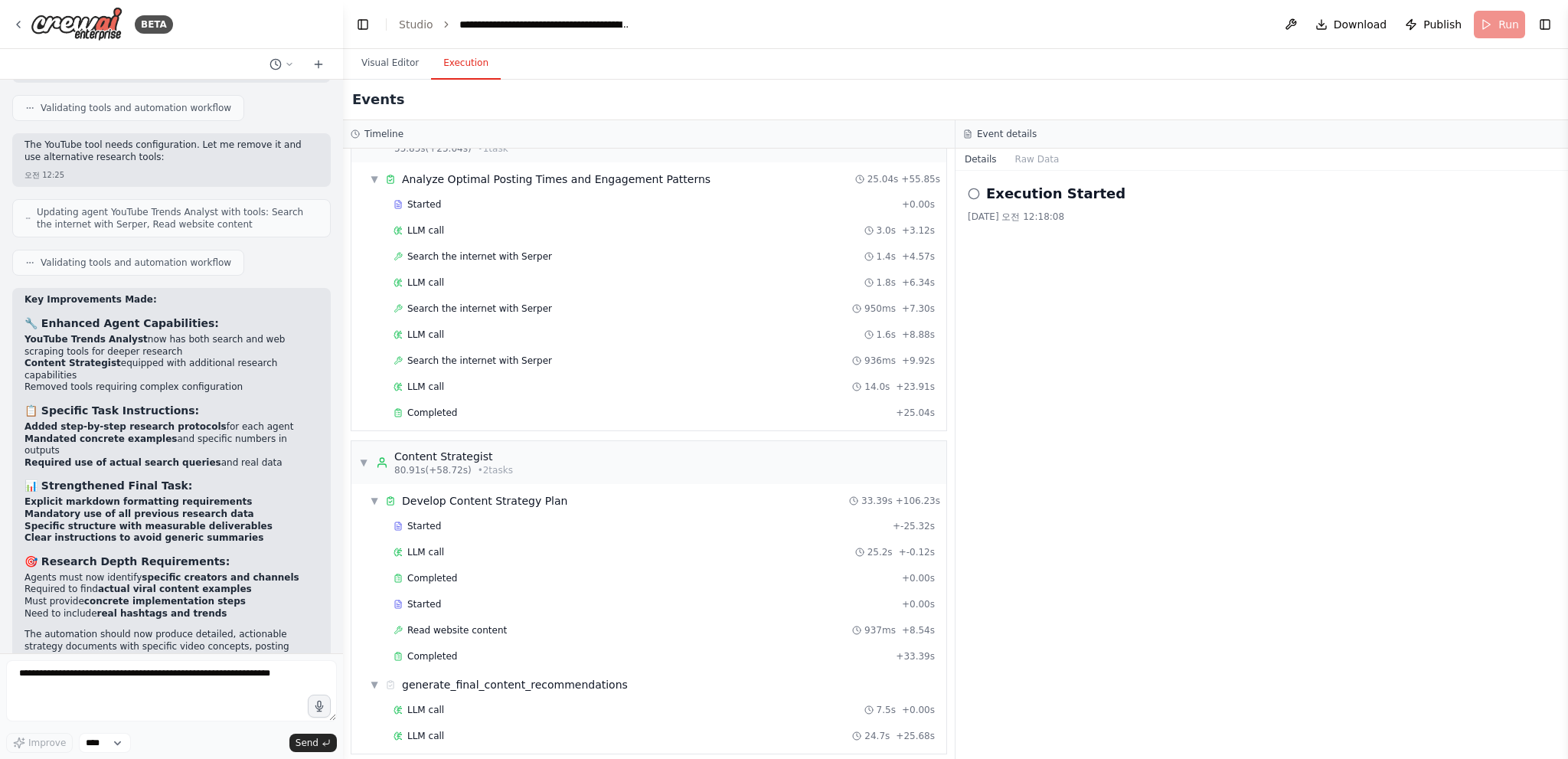
click at [460, 69] on button "Execution" at bounding box center [466, 64] width 69 height 32
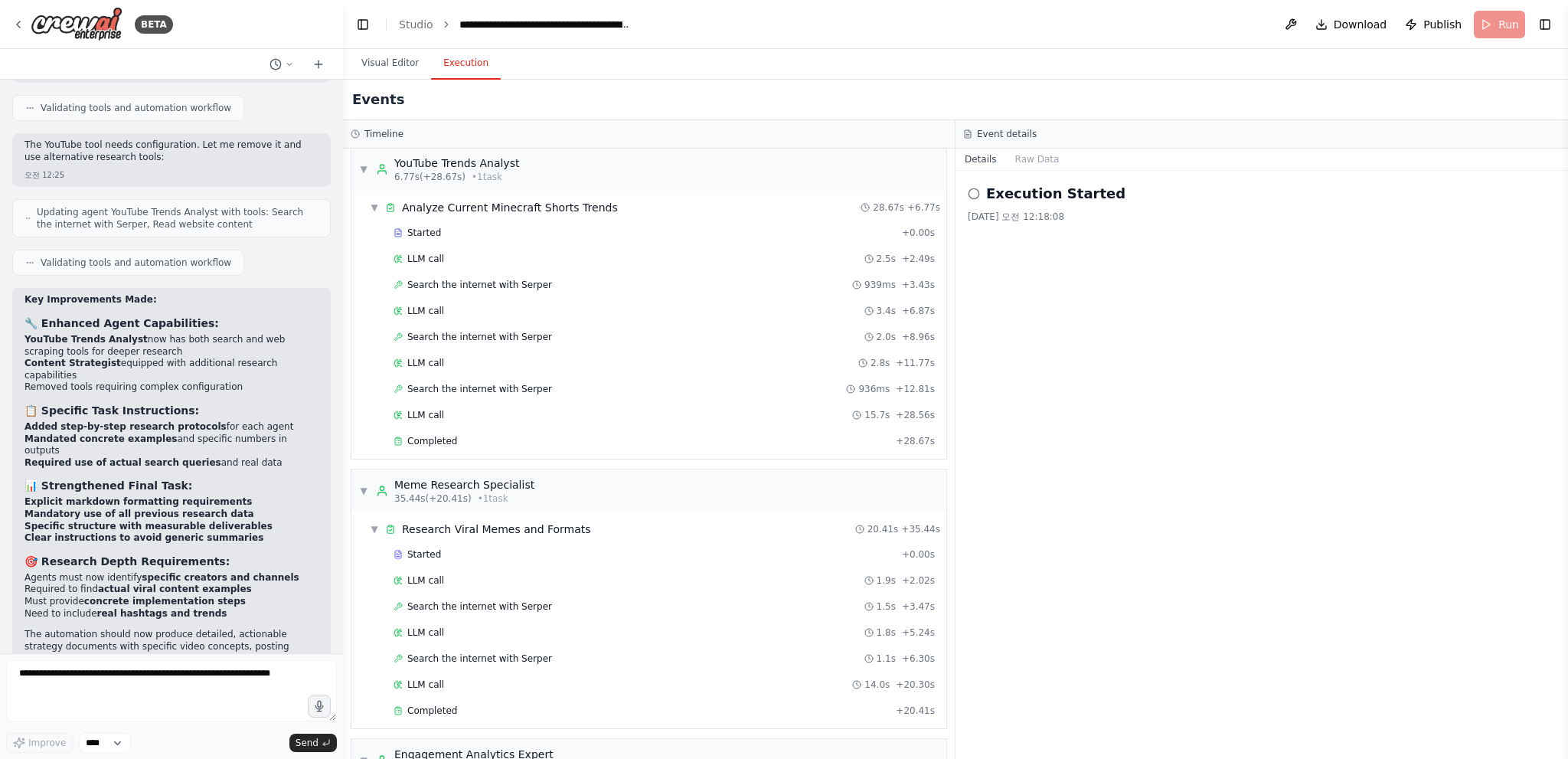
scroll to position [0, 0]
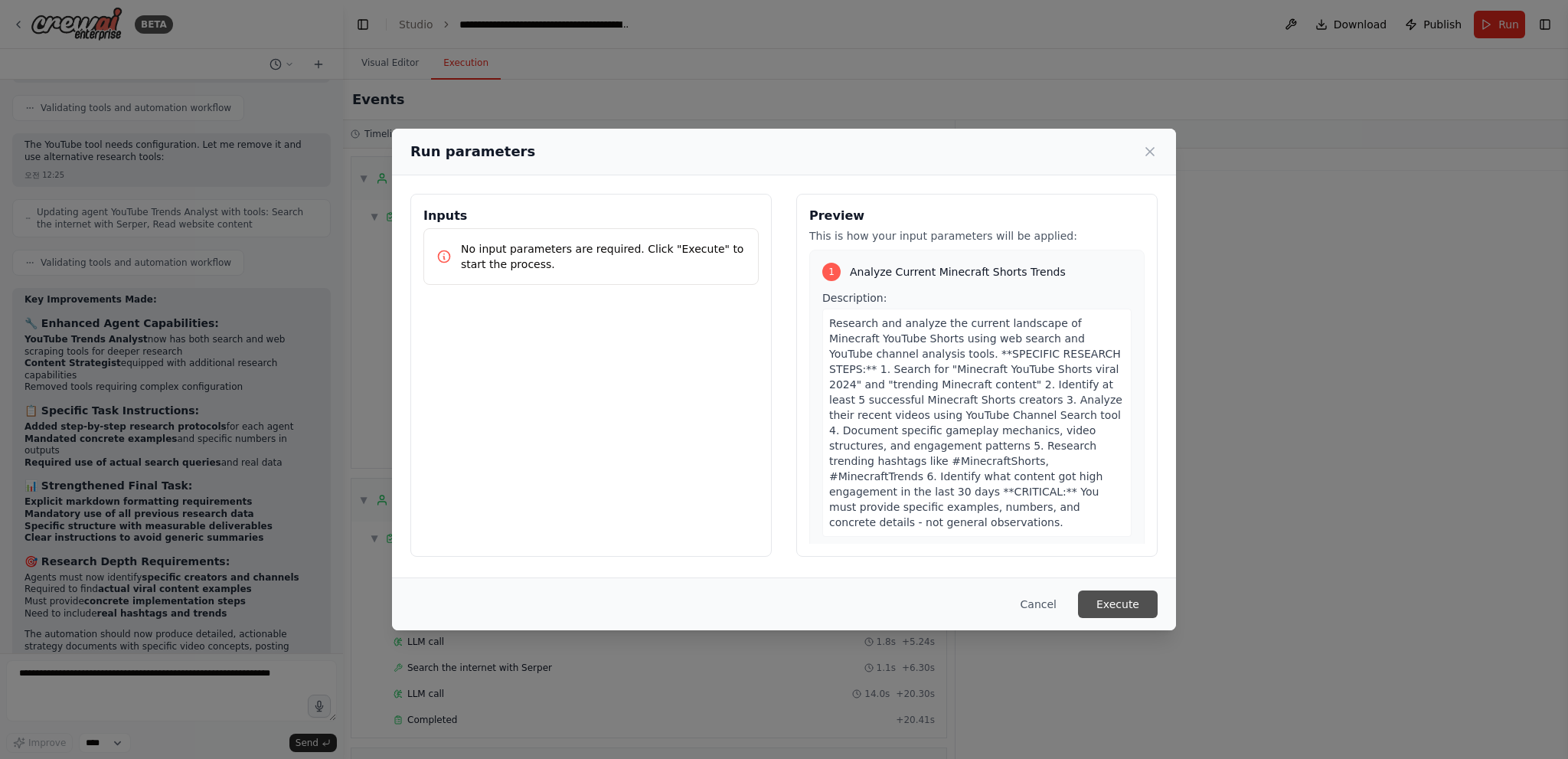
click at [1102, 602] on button "Execute" at bounding box center [1117, 605] width 79 height 28
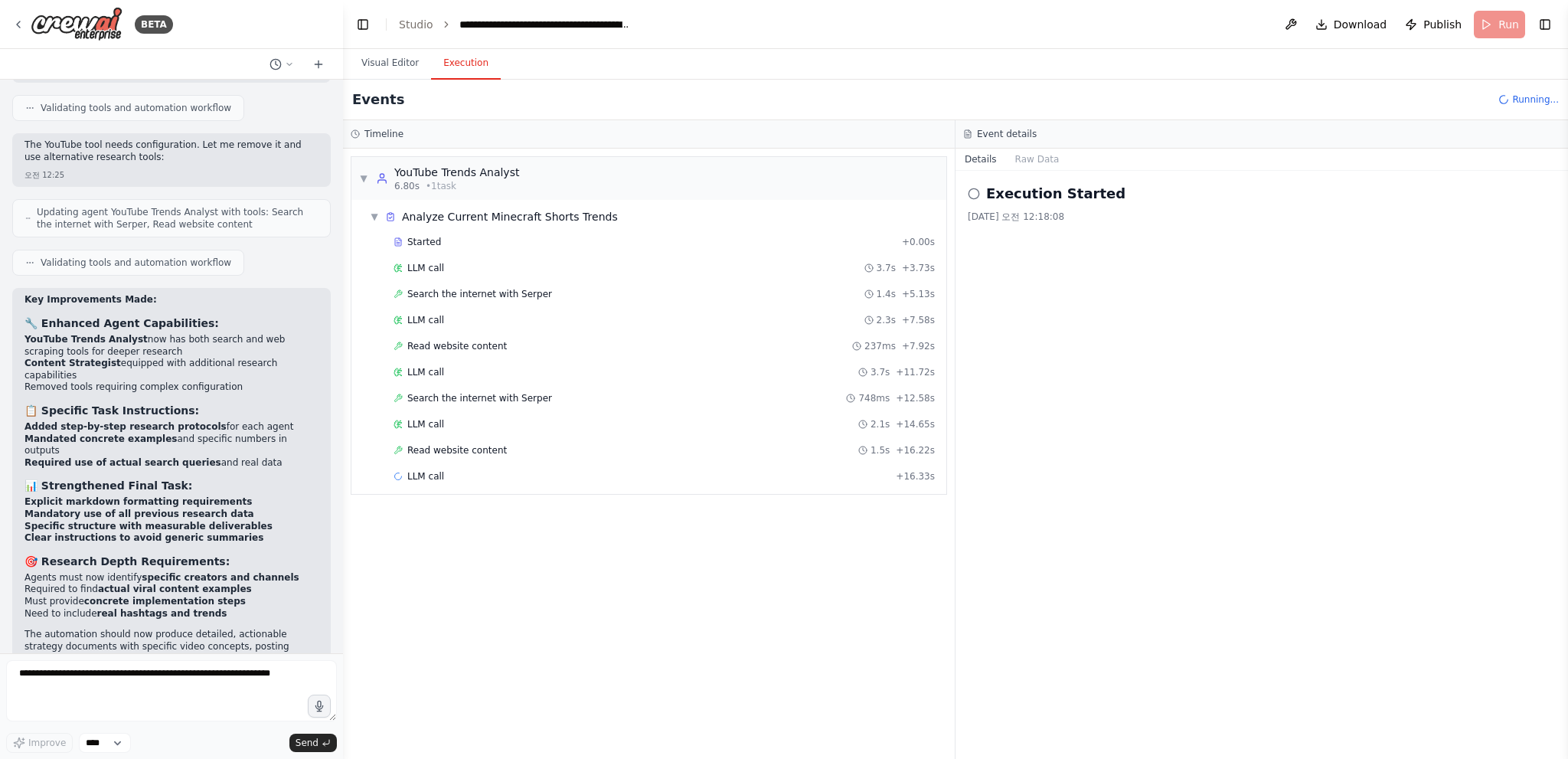
drag, startPoint x: 1012, startPoint y: 547, endPoint x: 997, endPoint y: 534, distance: 19.8
click at [1012, 547] on div "Execution Started [DATE] 오전 12:18:08" at bounding box center [1262, 465] width 613 height 588
